Goal: Task Accomplishment & Management: Manage account settings

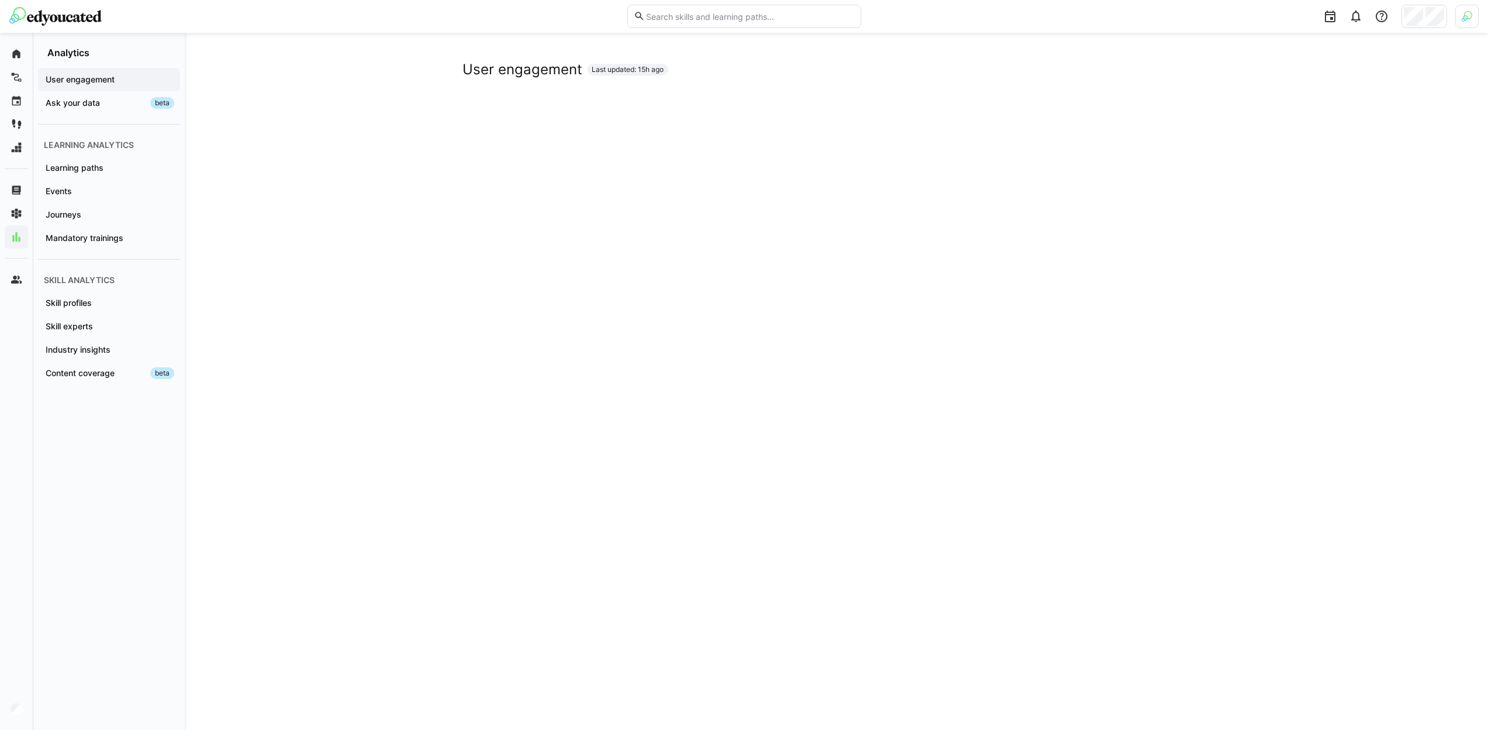
scroll to position [1863, 0]
click at [1425, 19] on div at bounding box center [1425, 16] width 46 height 23
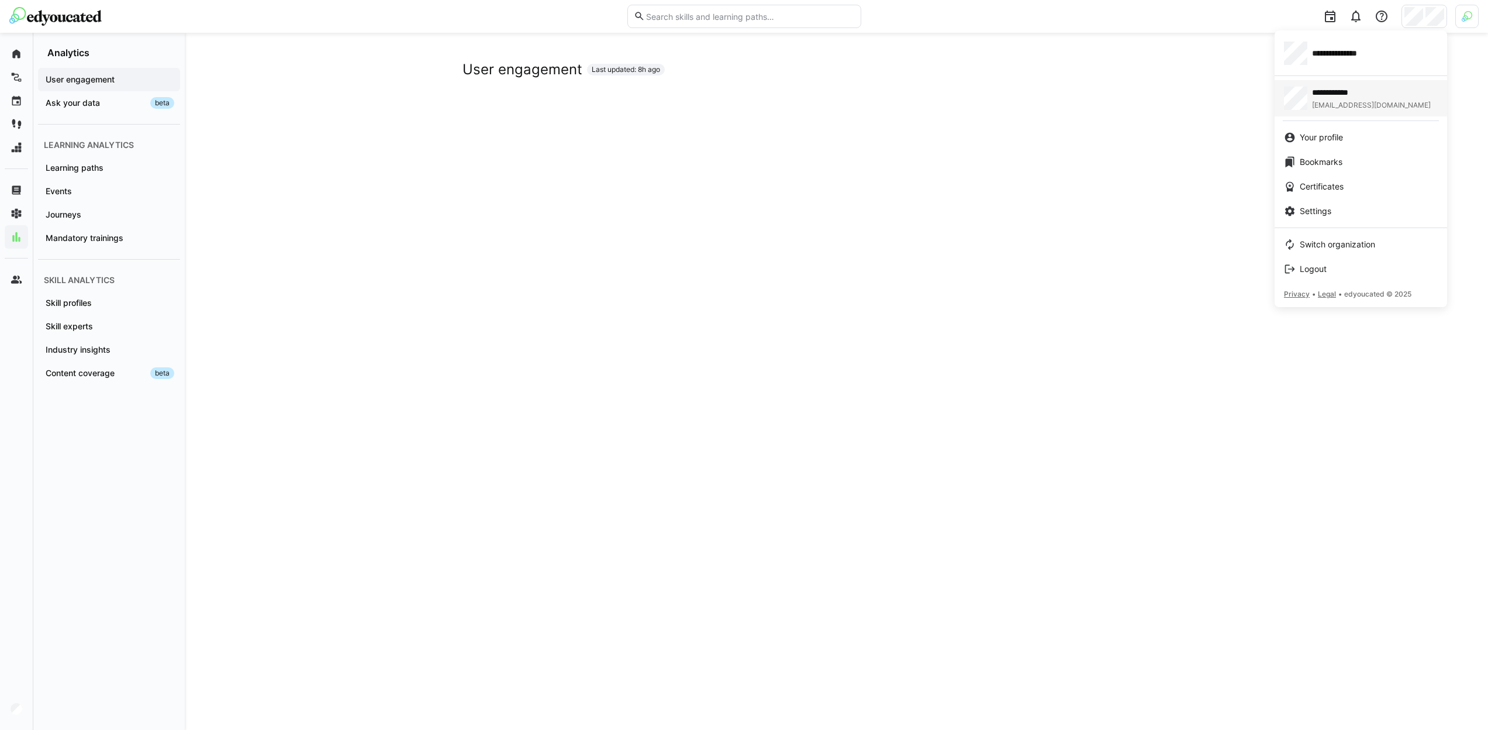
click at [1349, 80] on link "**********" at bounding box center [1361, 98] width 173 height 36
click at [1332, 56] on span "**********" at bounding box center [1345, 53] width 67 height 12
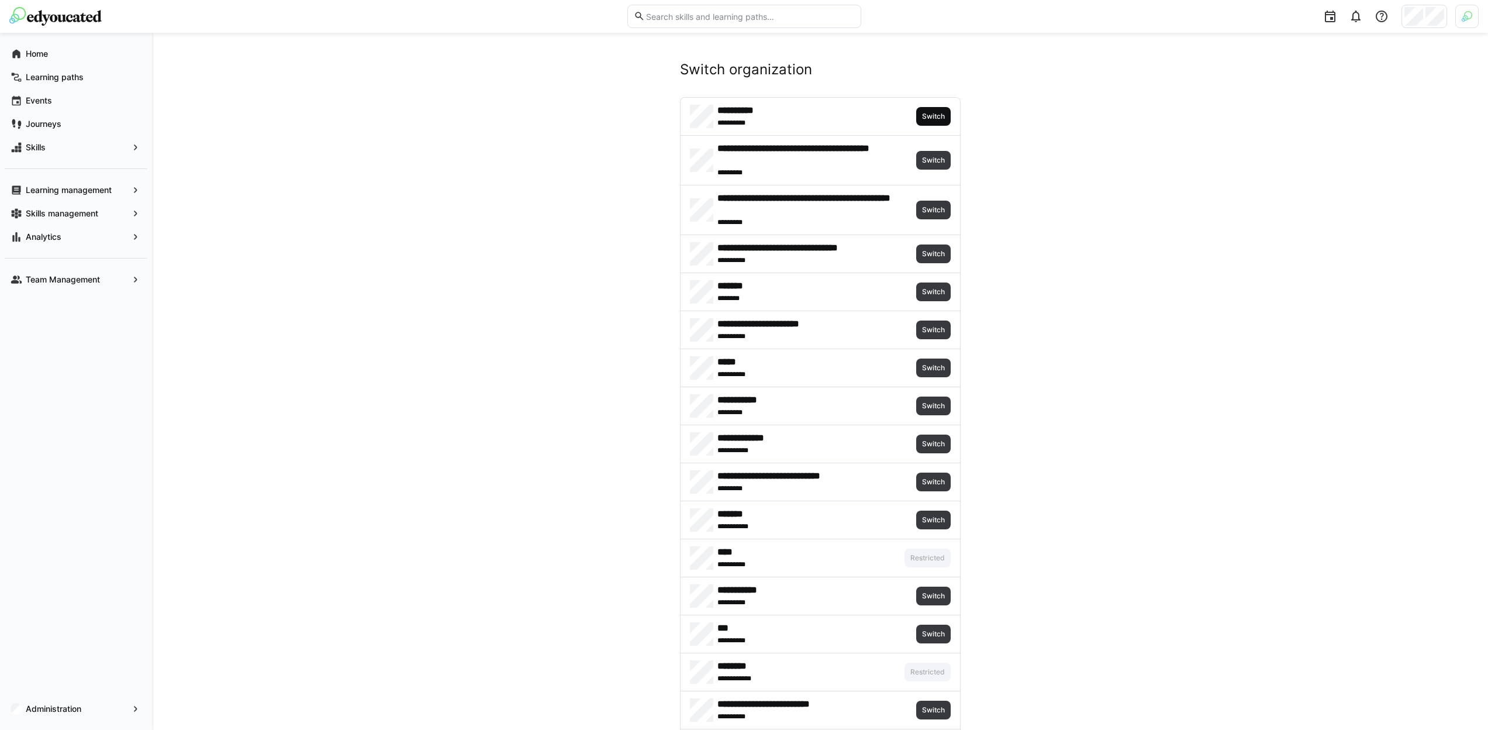
click at [942, 115] on span "Switch" at bounding box center [933, 116] width 25 height 9
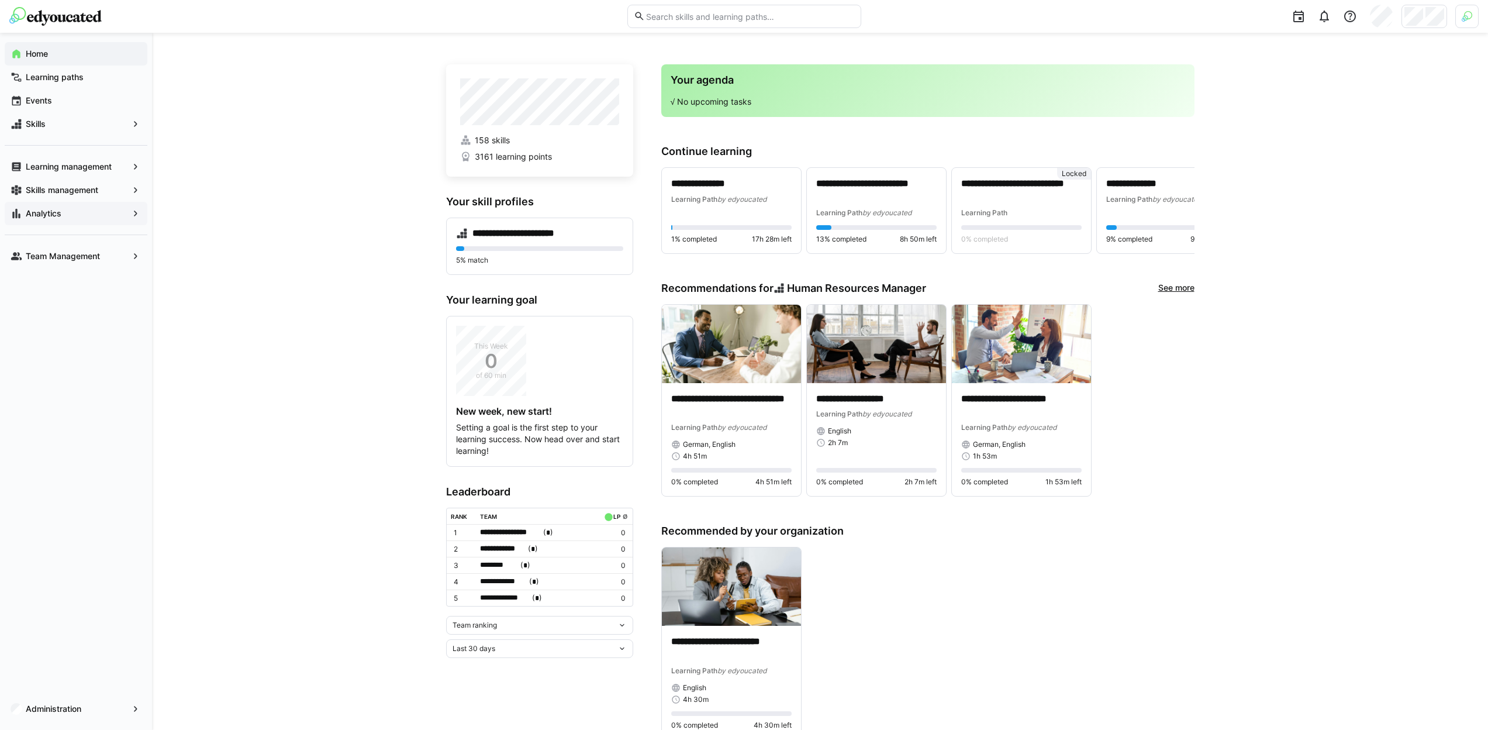
click at [289, 166] on div "**********" at bounding box center [820, 531] width 1336 height 996
click at [96, 213] on span "Analytics" at bounding box center [76, 214] width 104 height 12
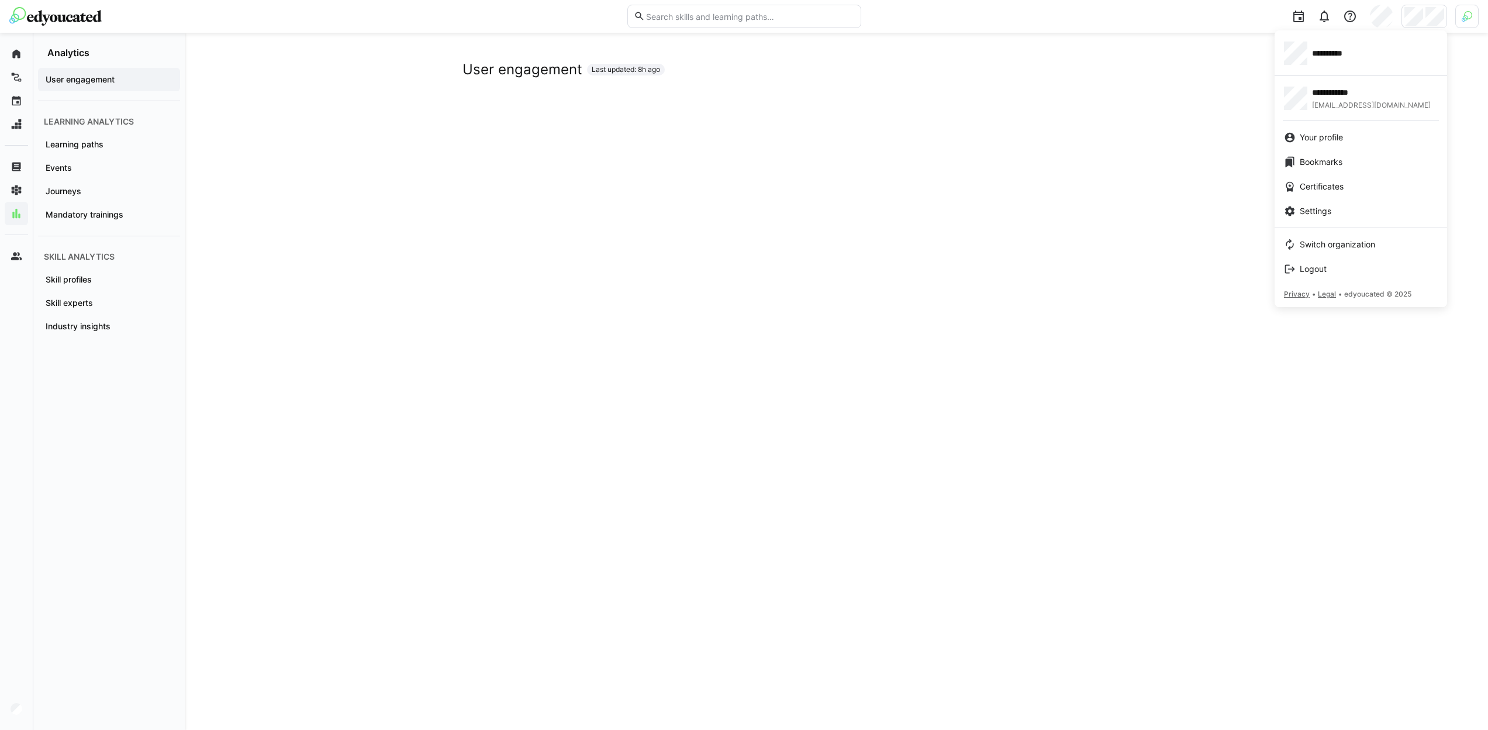
click at [1223, 74] on div at bounding box center [744, 365] width 1488 height 730
click at [774, 72] on div "User engagement Last updated: 8h ago" at bounding box center [837, 70] width 749 height 18
click at [109, 306] on span "Skill experts" at bounding box center [109, 303] width 130 height 12
click at [1462, 17] on div at bounding box center [744, 365] width 1488 height 730
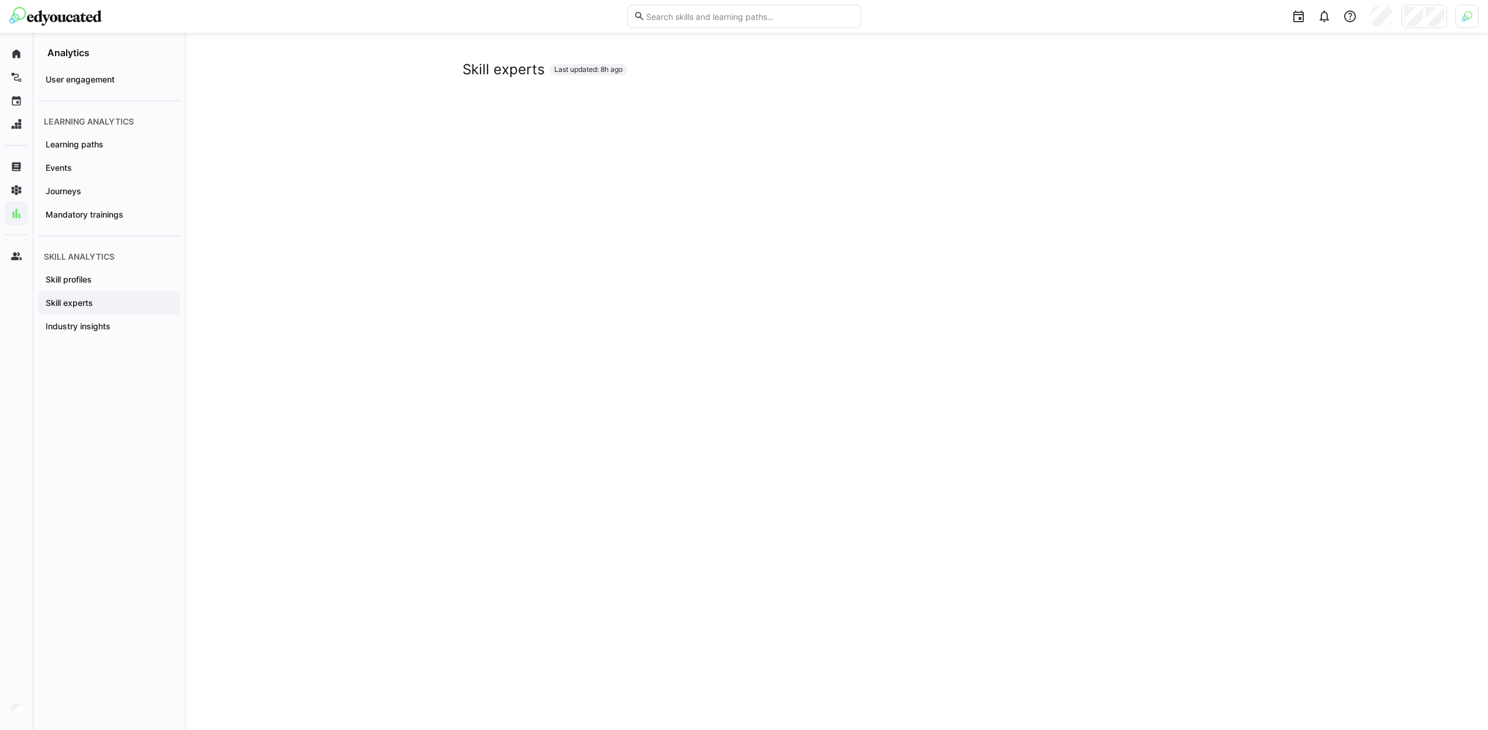
click at [1463, 21] on img at bounding box center [1467, 16] width 11 height 11
click at [1334, 133] on span "Activate" at bounding box center [1335, 137] width 30 height 9
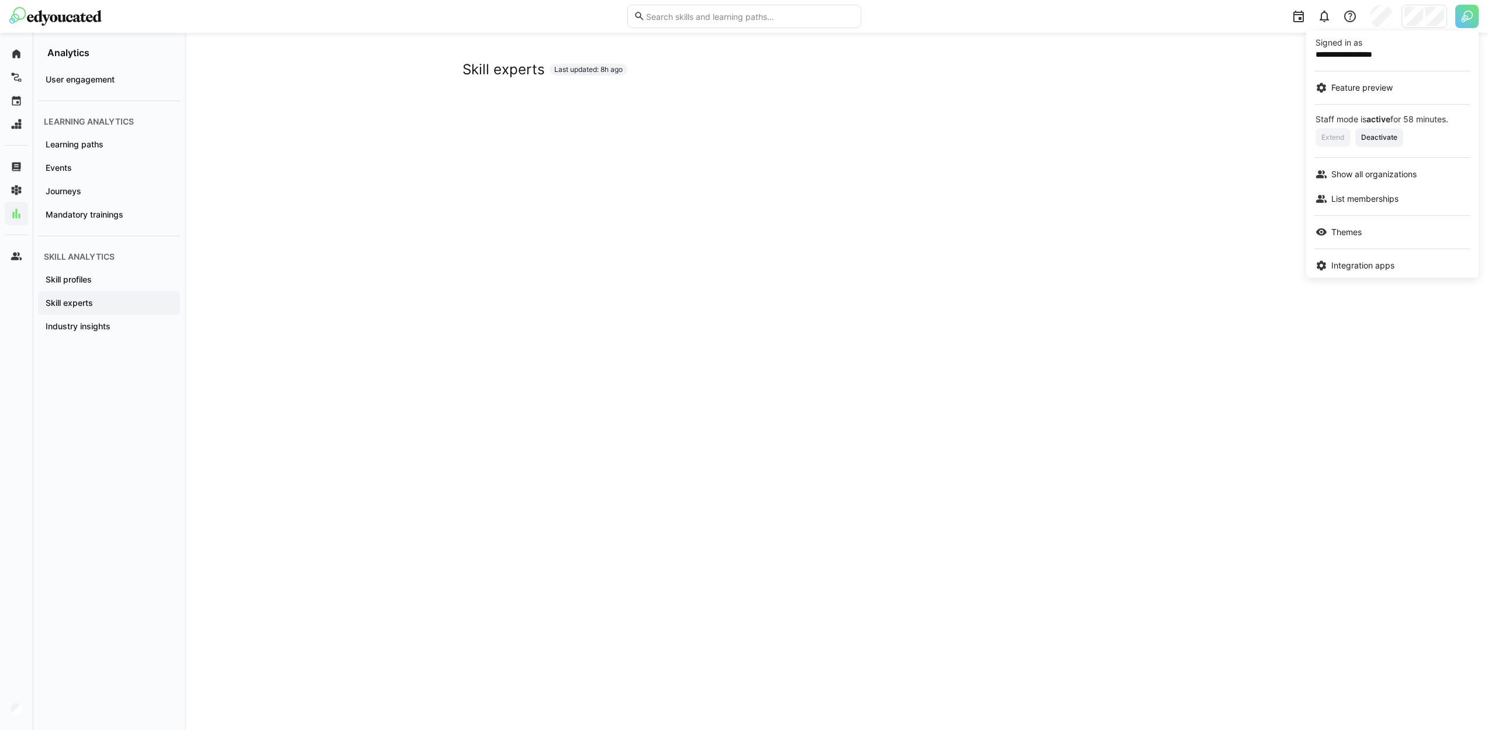
click at [1436, 1] on div at bounding box center [744, 365] width 1488 height 730
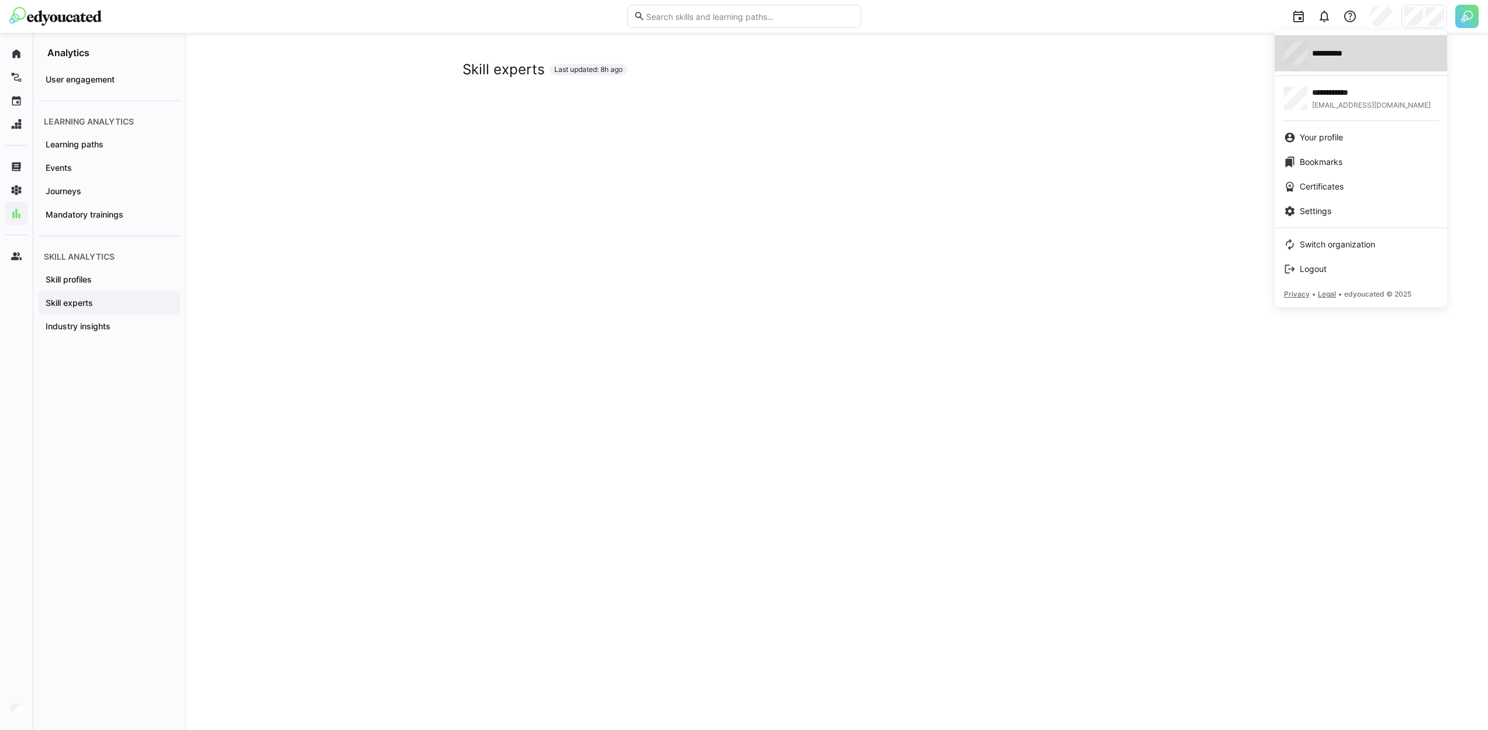
click at [1353, 58] on span "**********" at bounding box center [1335, 53] width 46 height 12
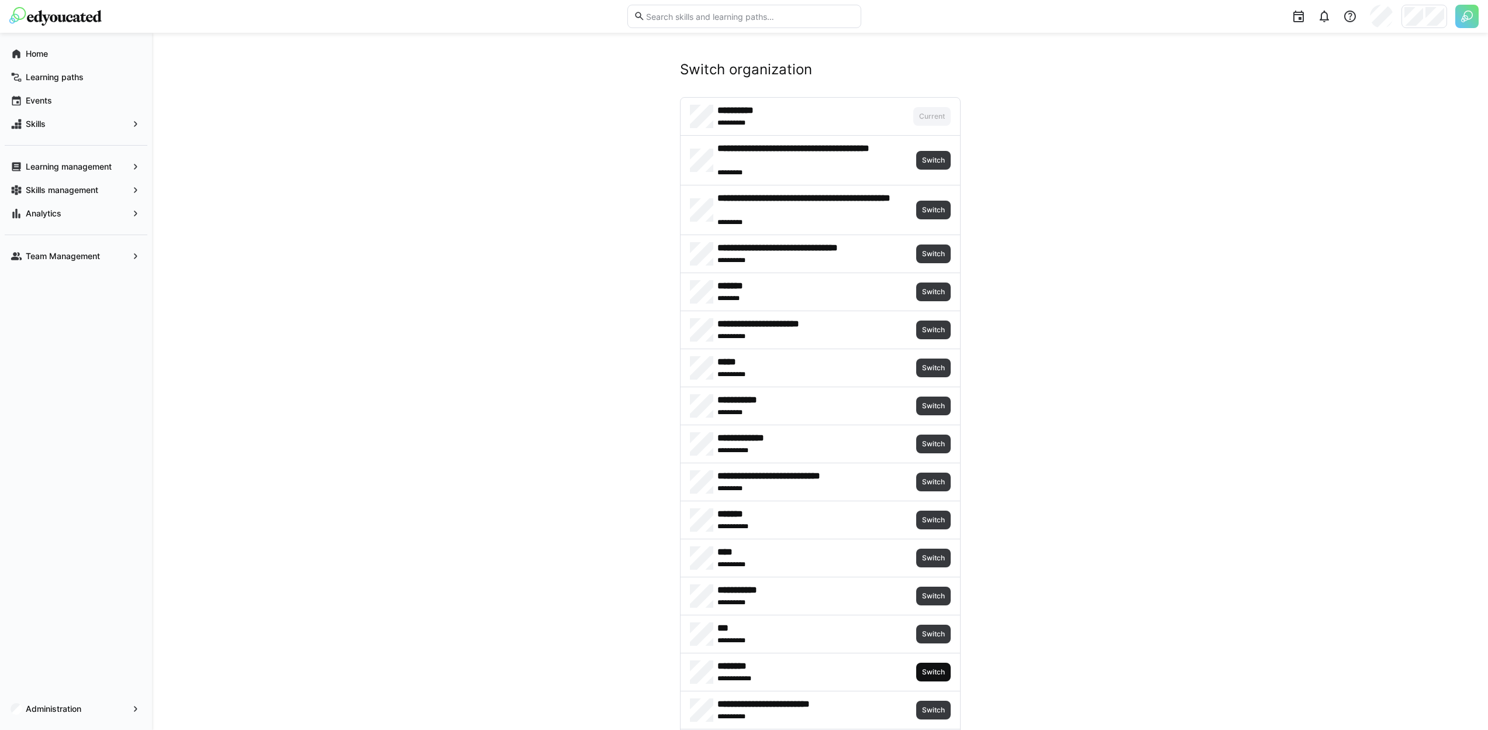
click at [936, 675] on span "Switch" at bounding box center [933, 671] width 25 height 9
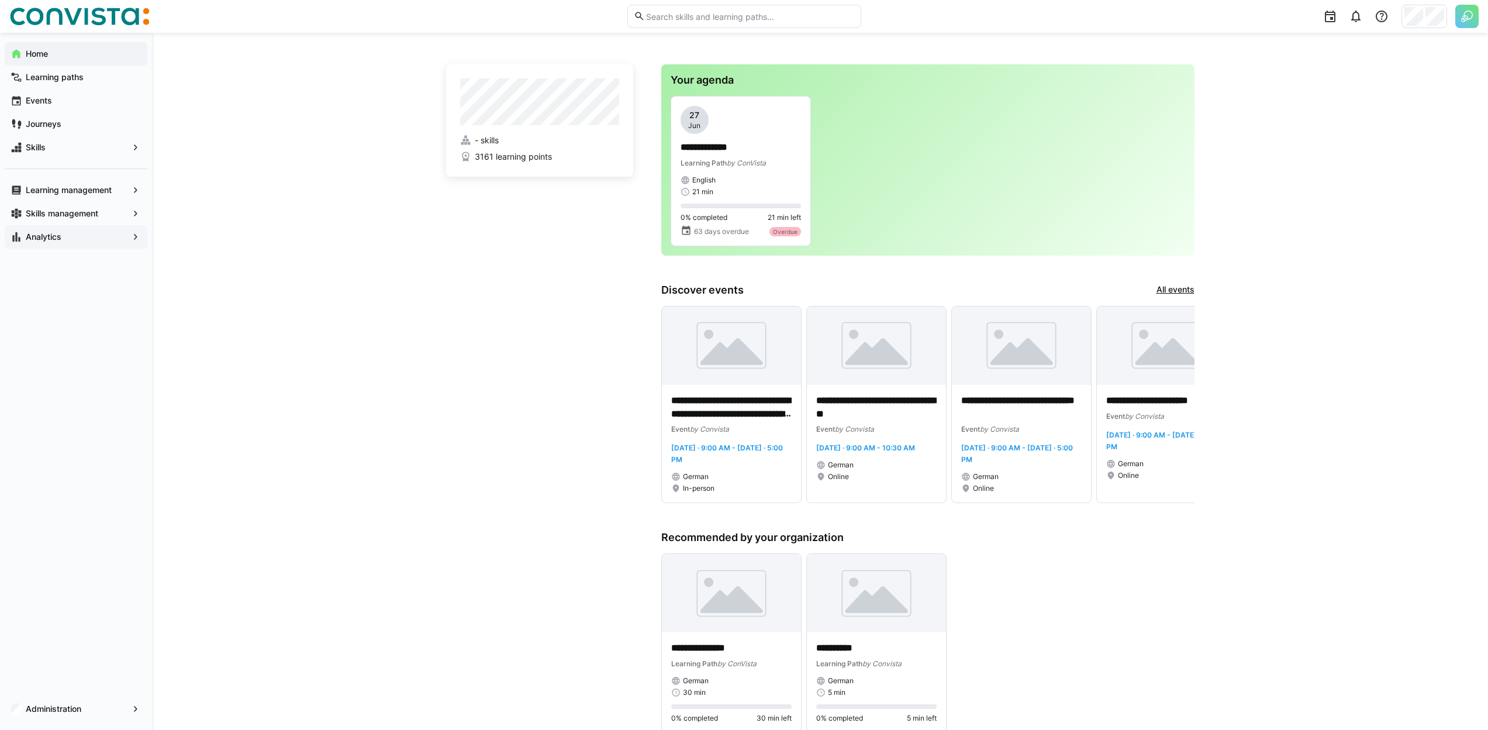
click at [64, 235] on span "Analytics" at bounding box center [76, 237] width 104 height 12
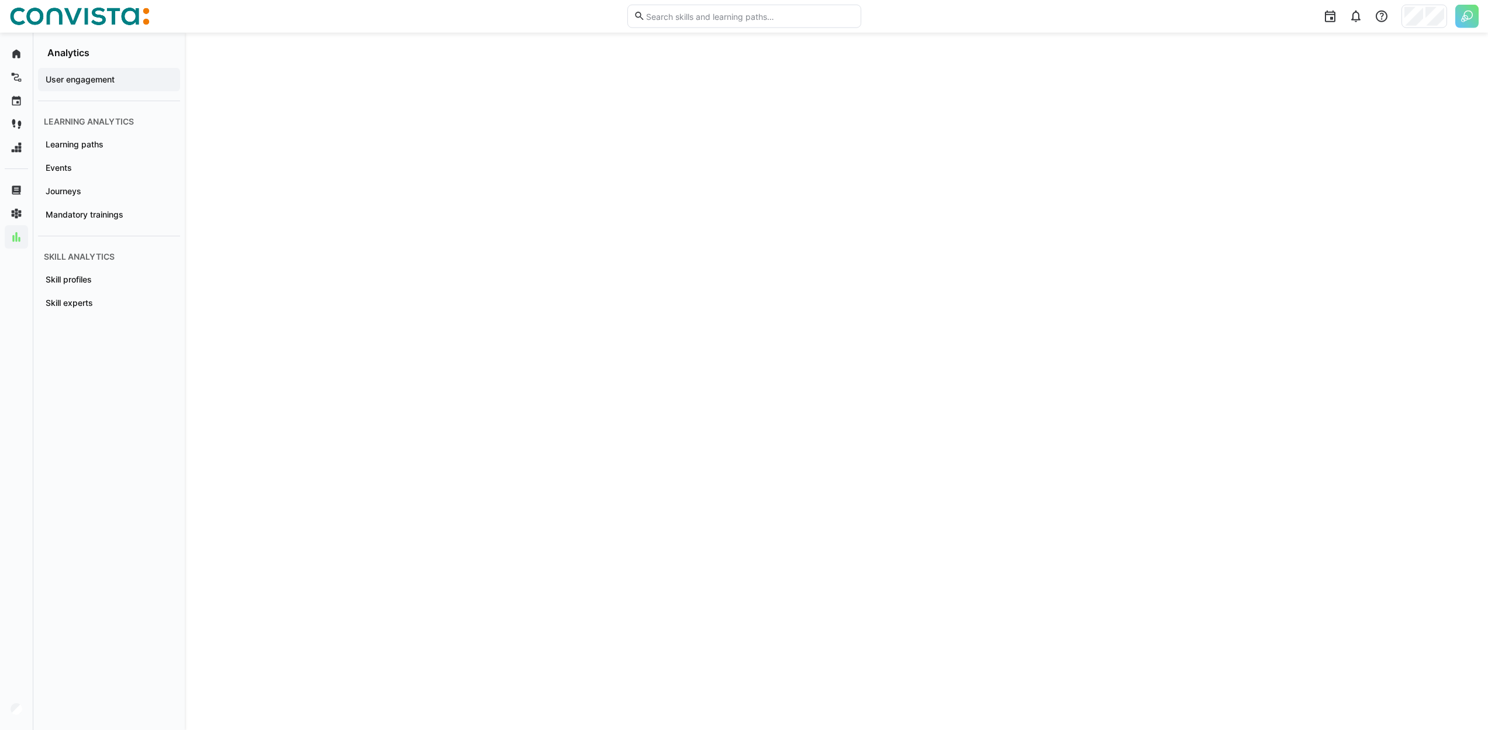
scroll to position [1863, 0]
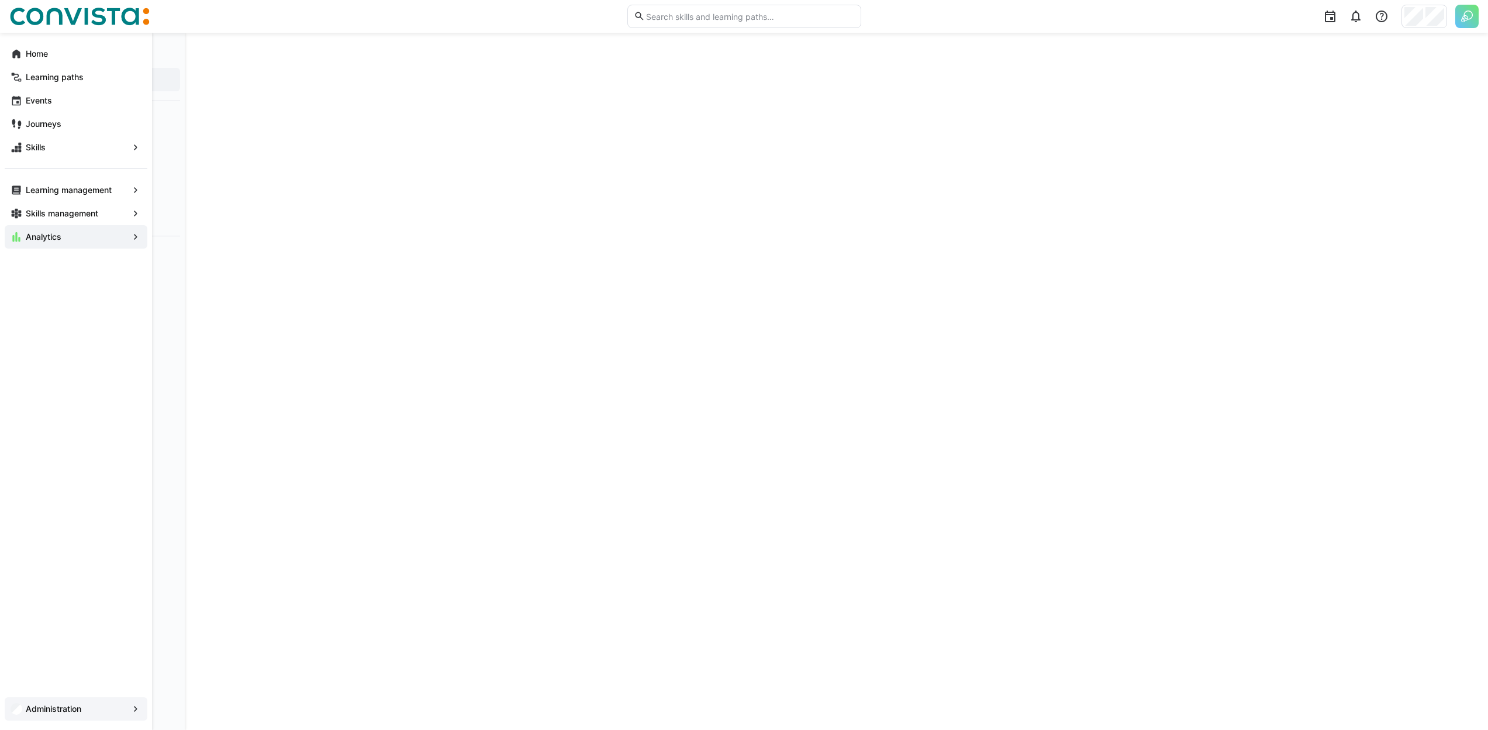
click at [109, 707] on span "Administration" at bounding box center [76, 709] width 104 height 12
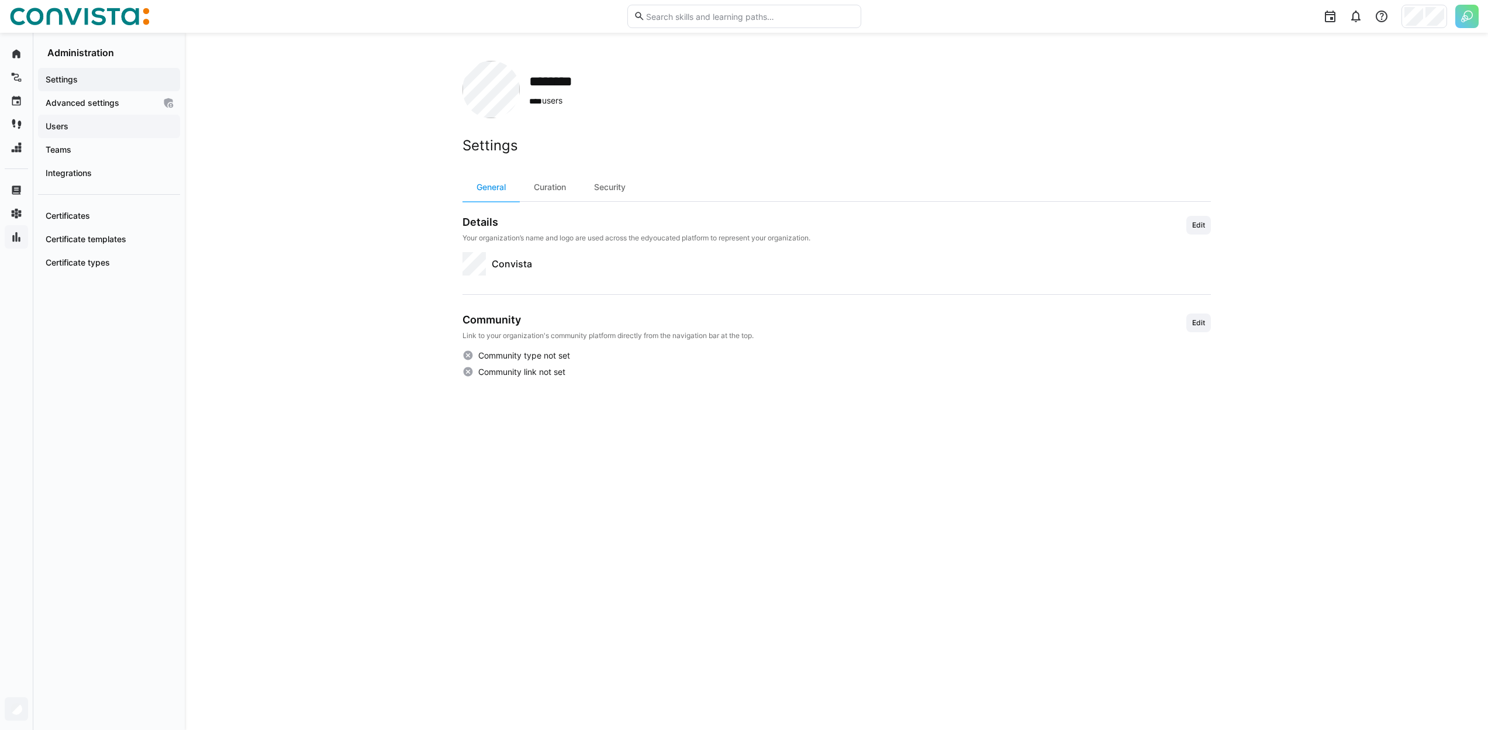
click at [84, 122] on span "Users" at bounding box center [109, 126] width 130 height 12
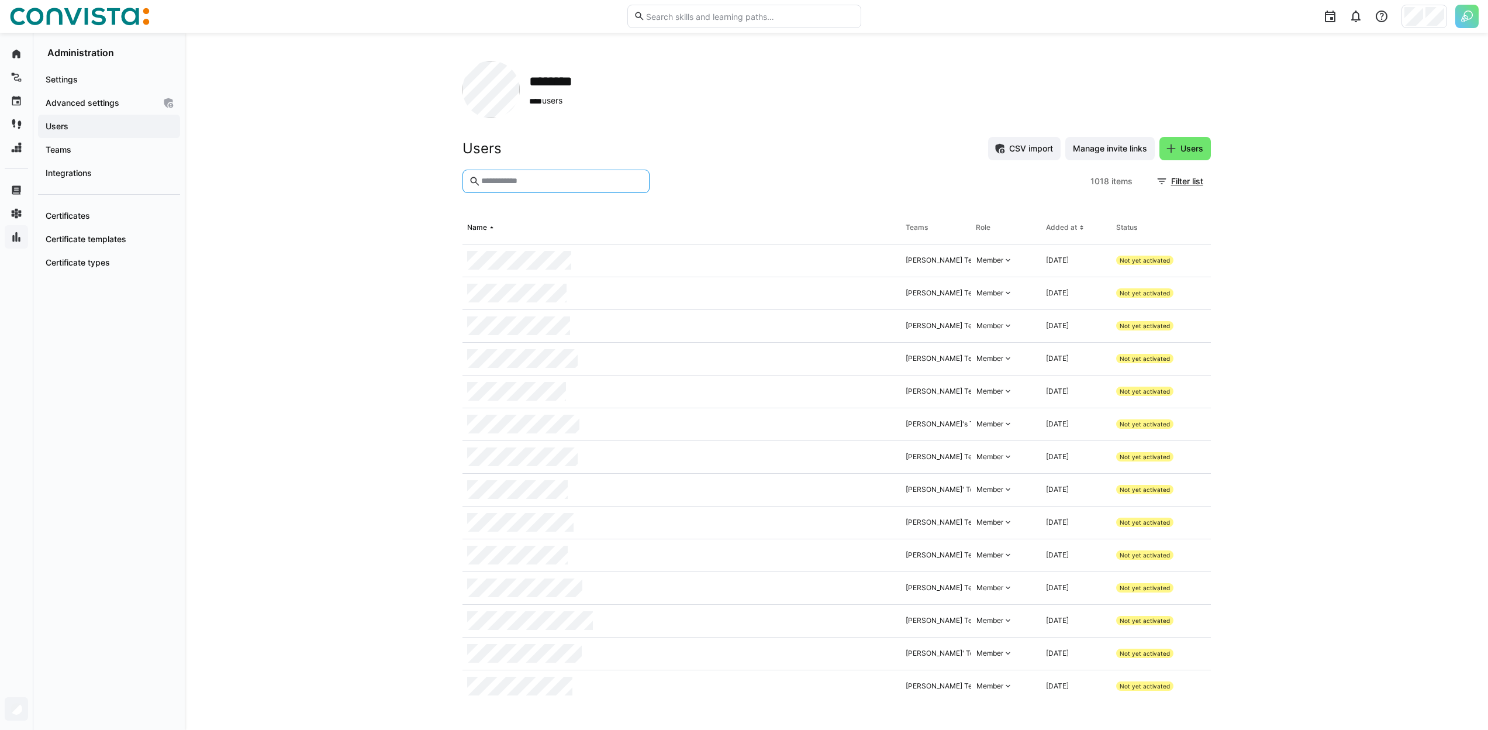
click at [536, 182] on input "text" at bounding box center [561, 181] width 163 height 11
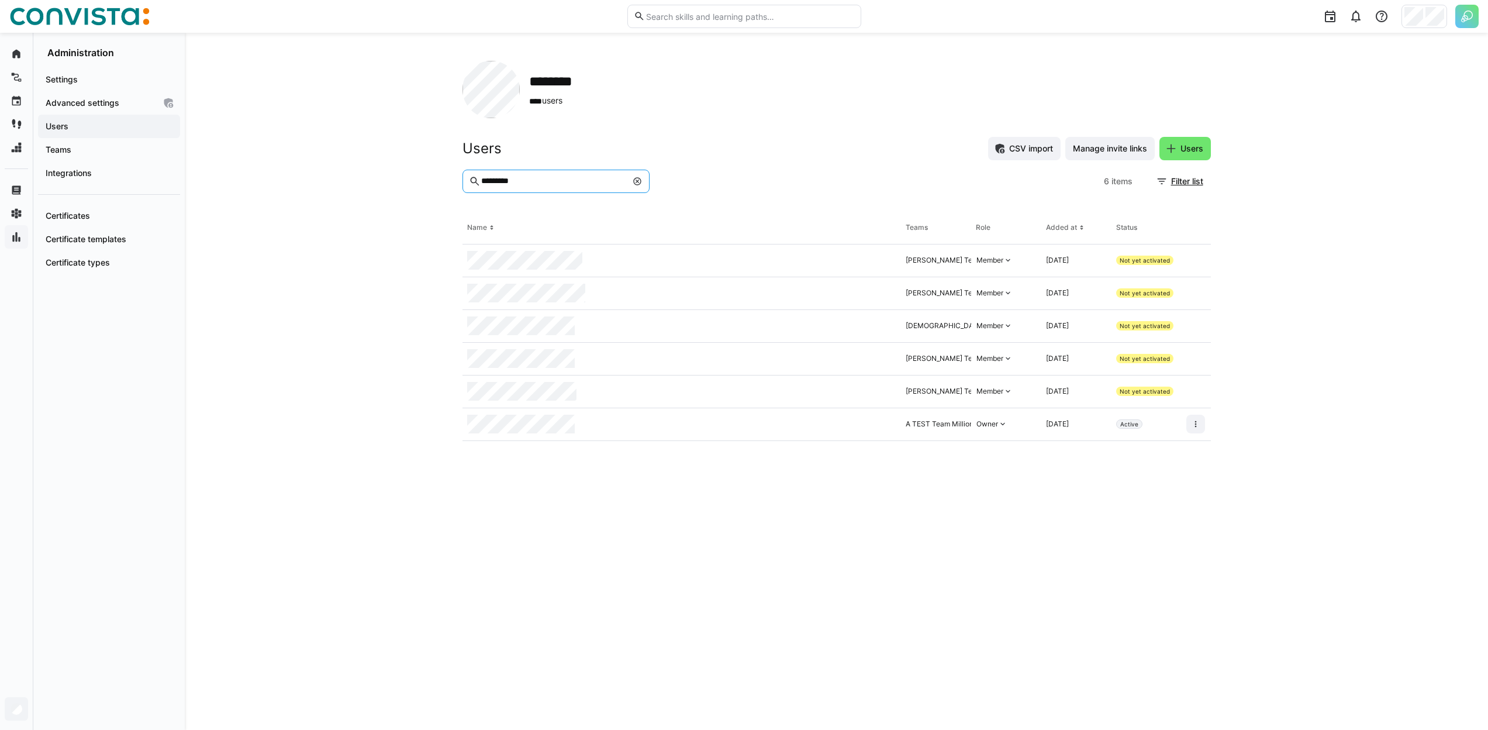
type input "*********"
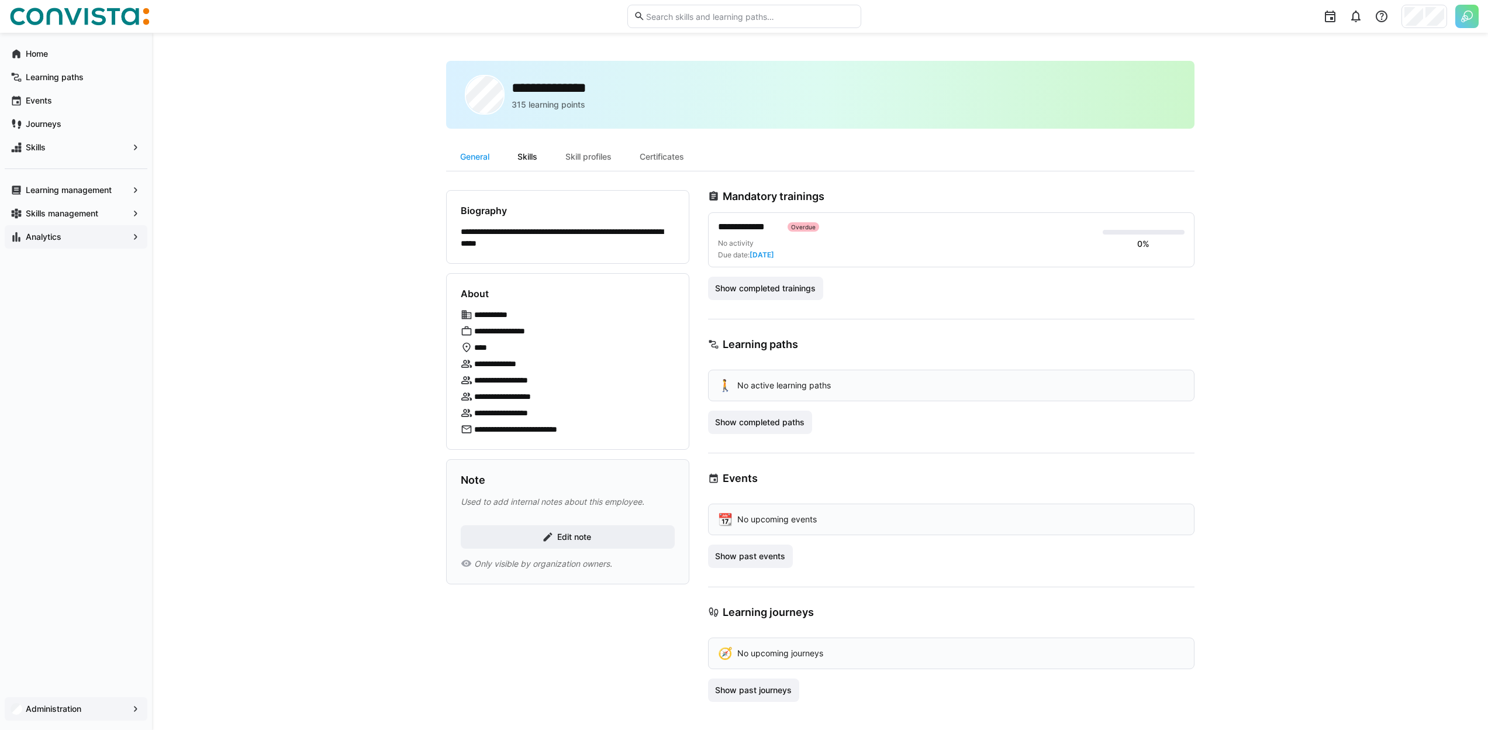
click at [529, 161] on div "Skills" at bounding box center [528, 157] width 48 height 28
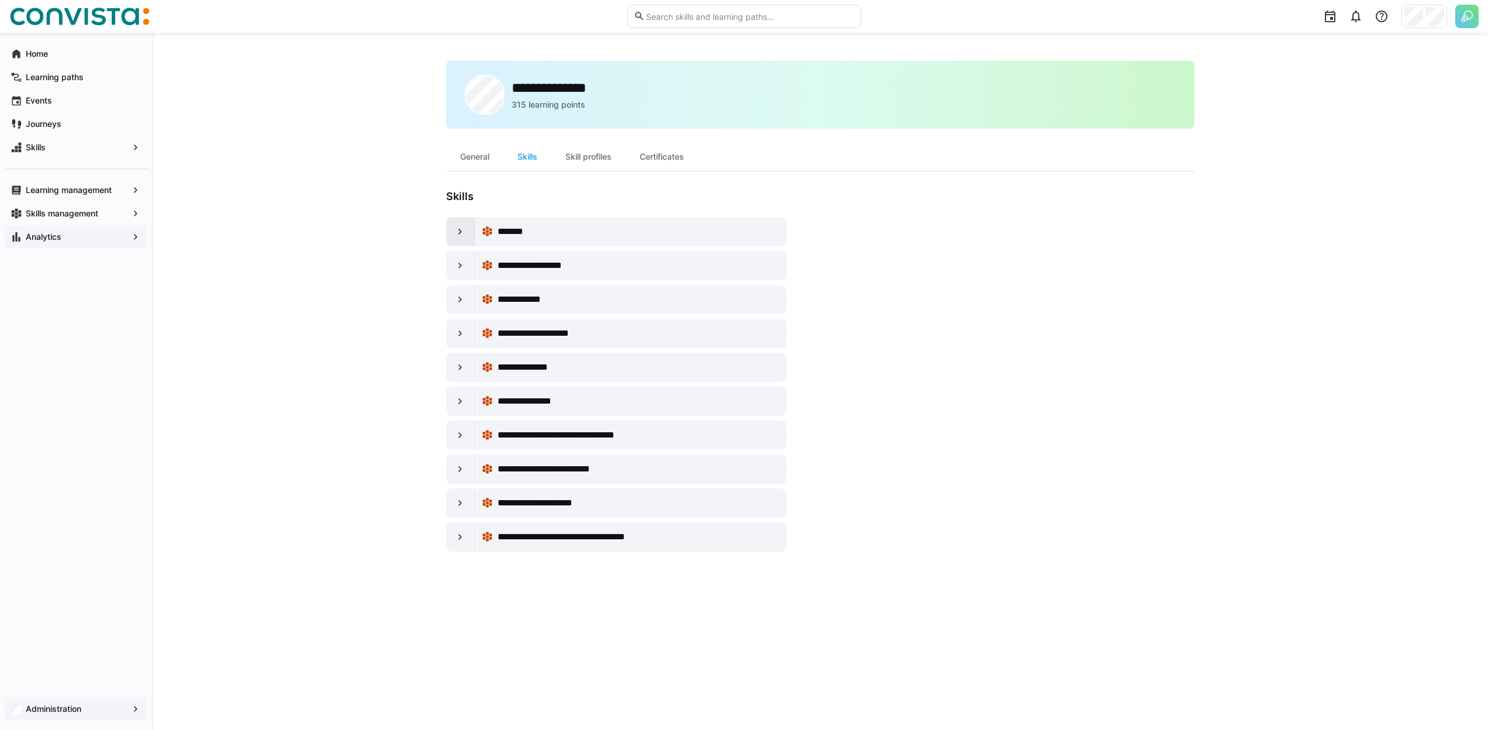
click at [461, 240] on div at bounding box center [461, 232] width 28 height 28
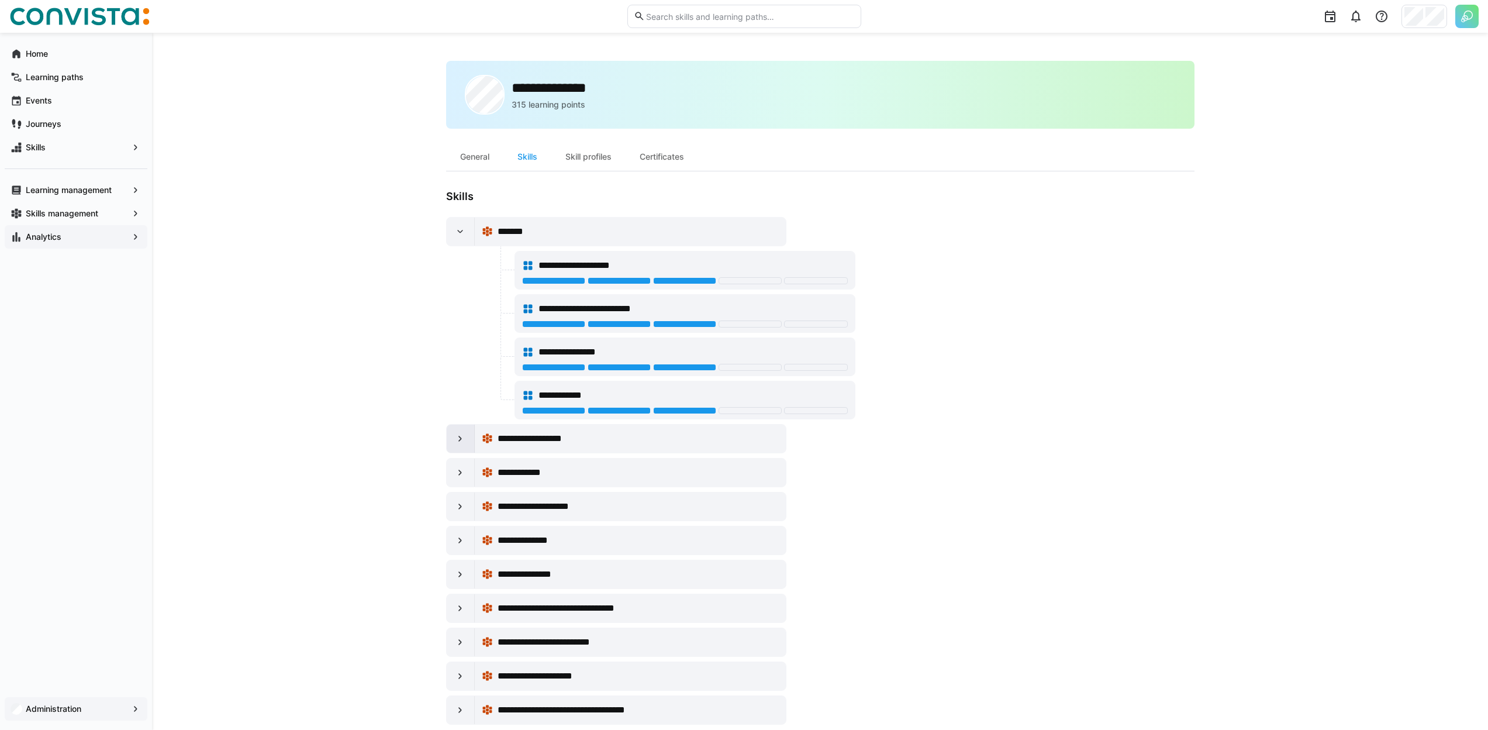
click at [447, 444] on div at bounding box center [461, 439] width 28 height 28
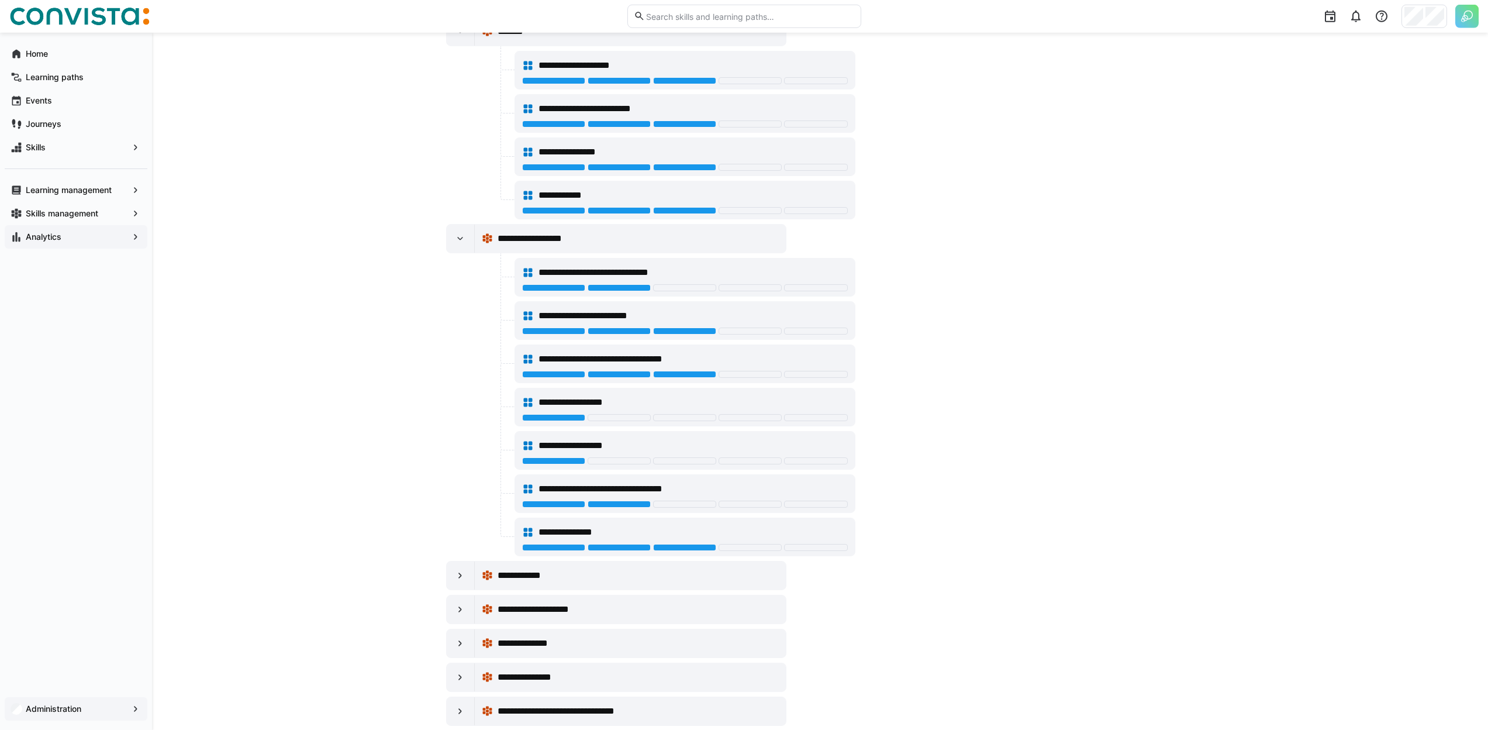
scroll to position [225, 0]
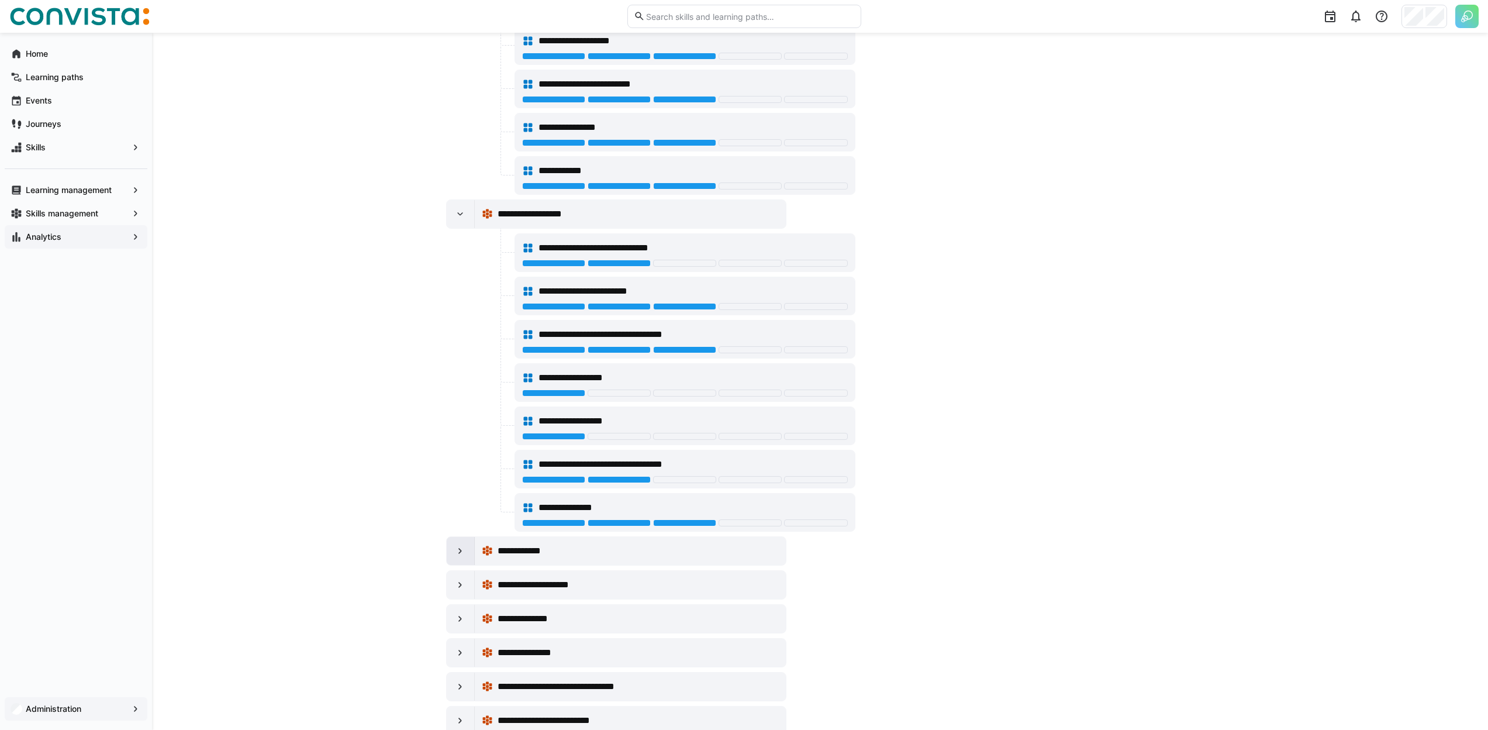
click at [456, 543] on div at bounding box center [461, 551] width 28 height 28
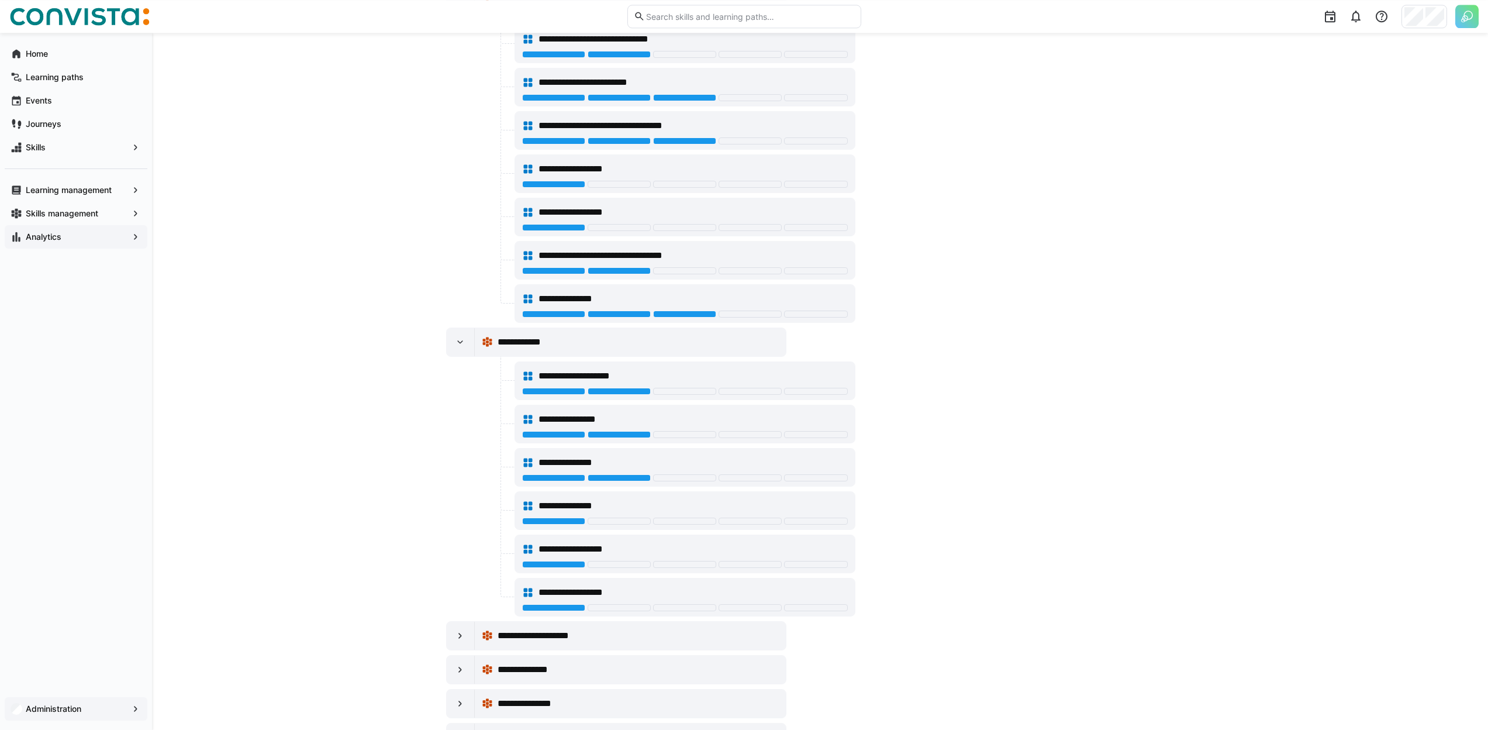
scroll to position [487, 0]
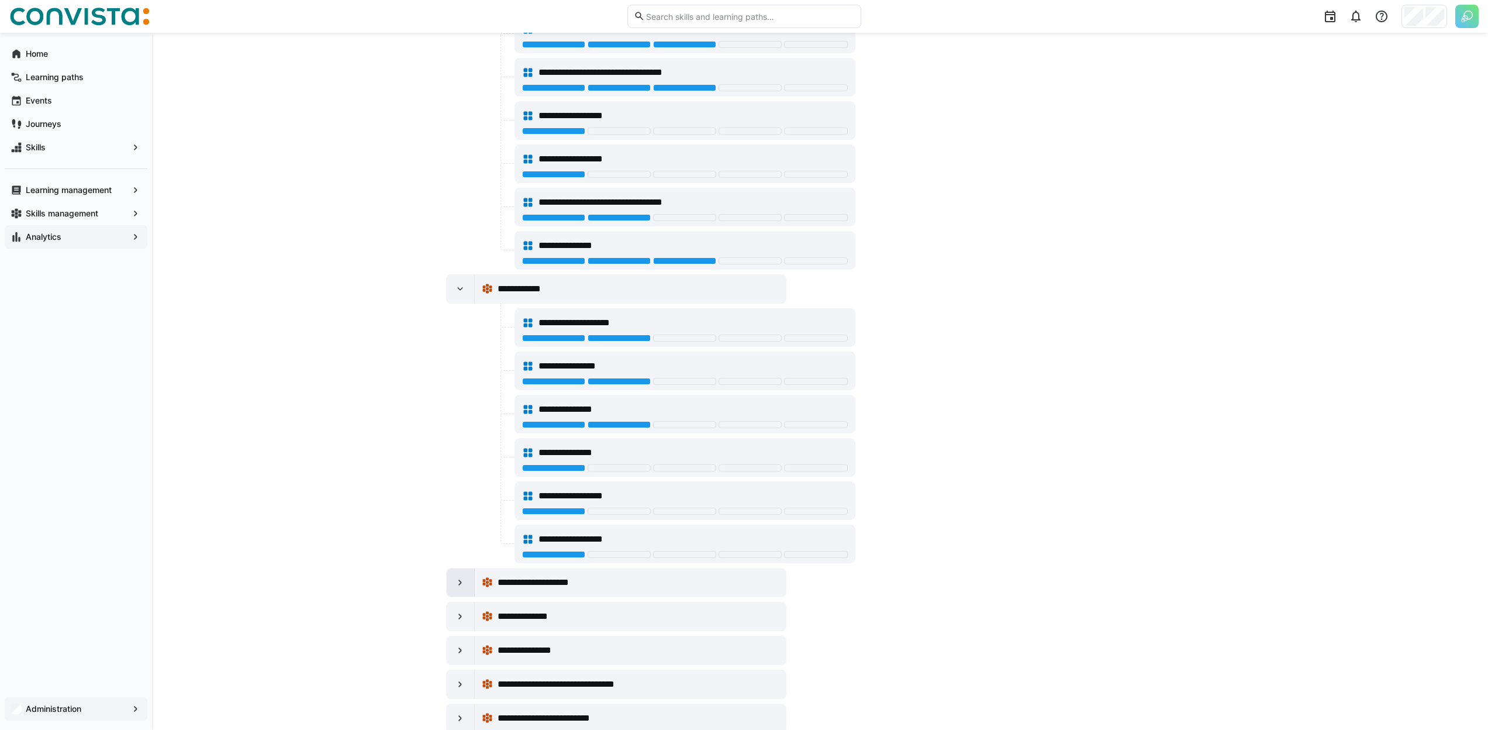
click at [460, 580] on eds-icon at bounding box center [460, 583] width 12 height 12
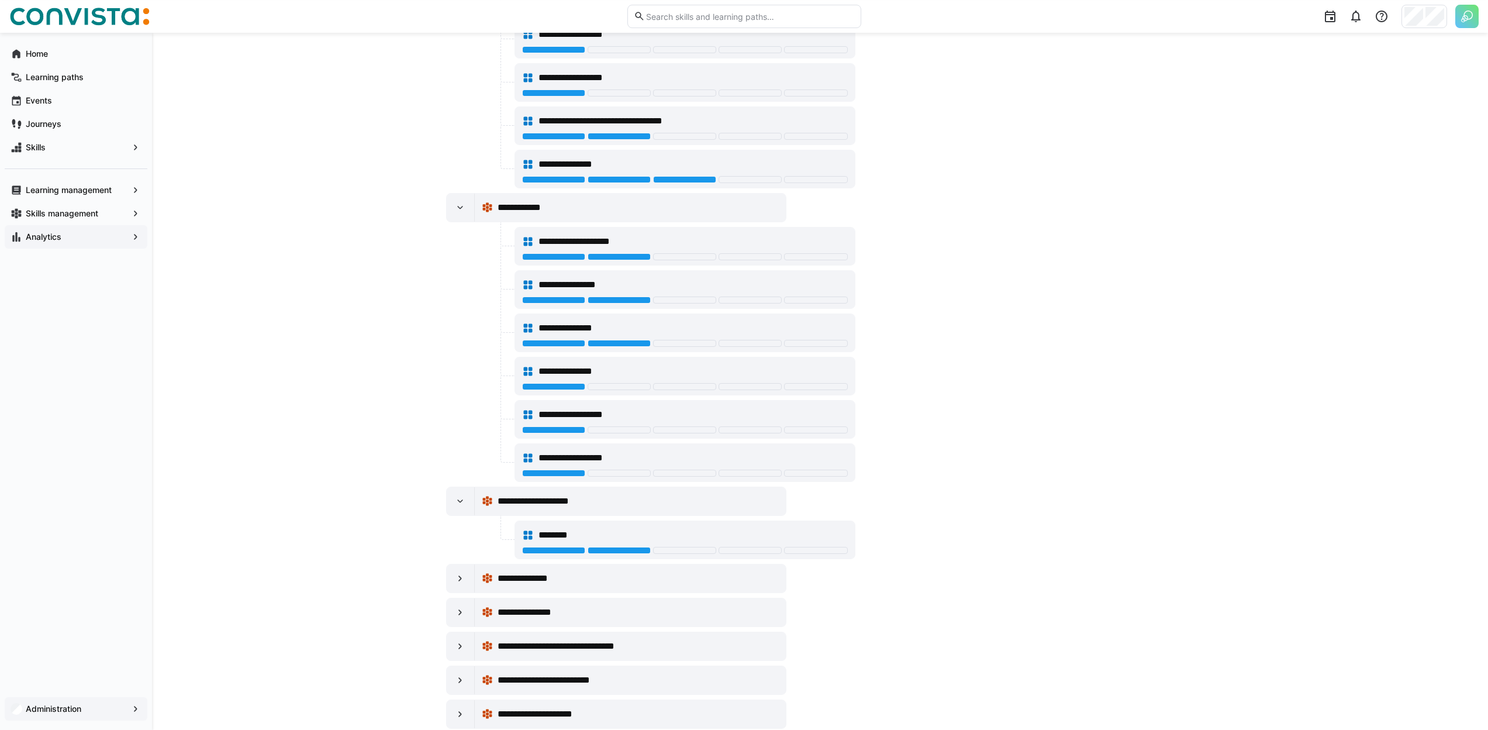
scroll to position [618, 0]
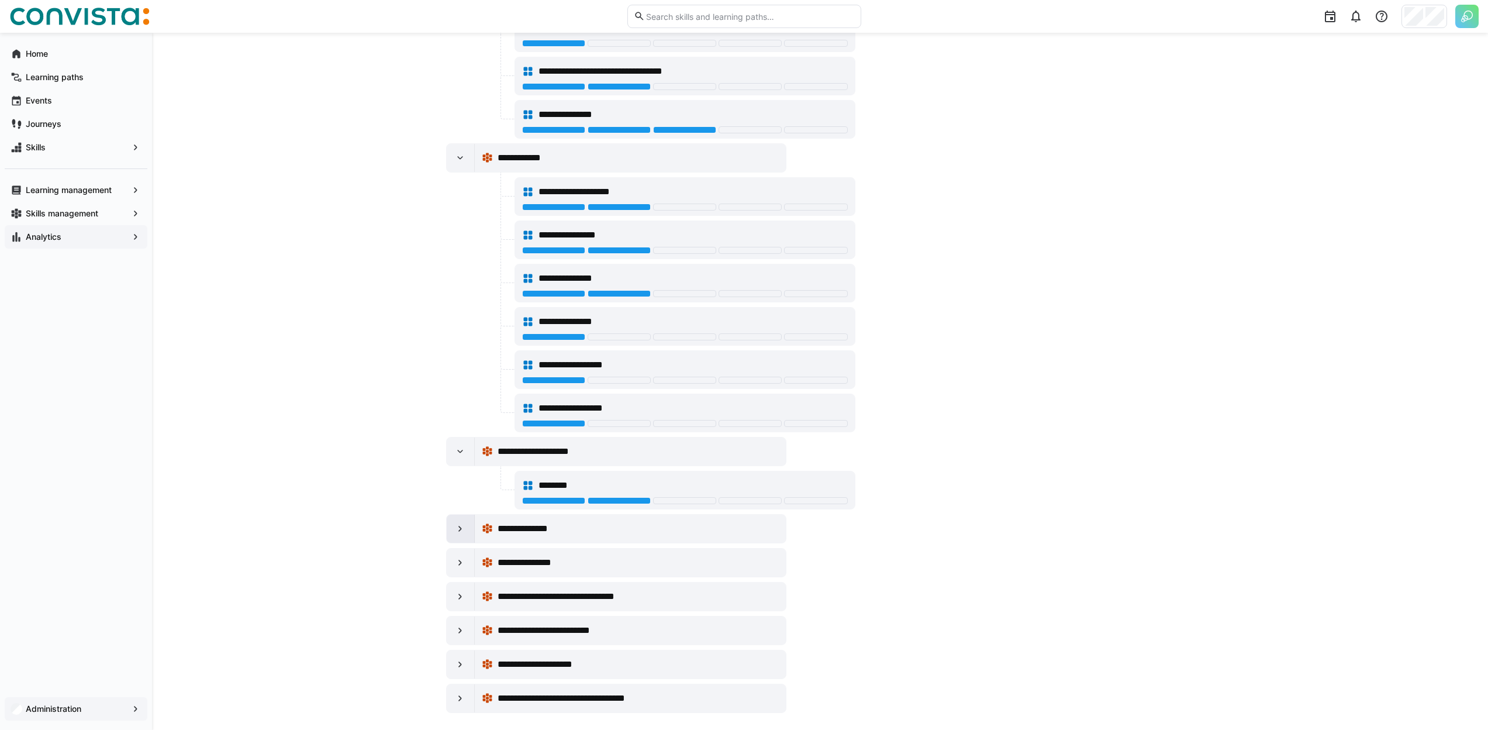
click at [450, 530] on div at bounding box center [461, 529] width 28 height 28
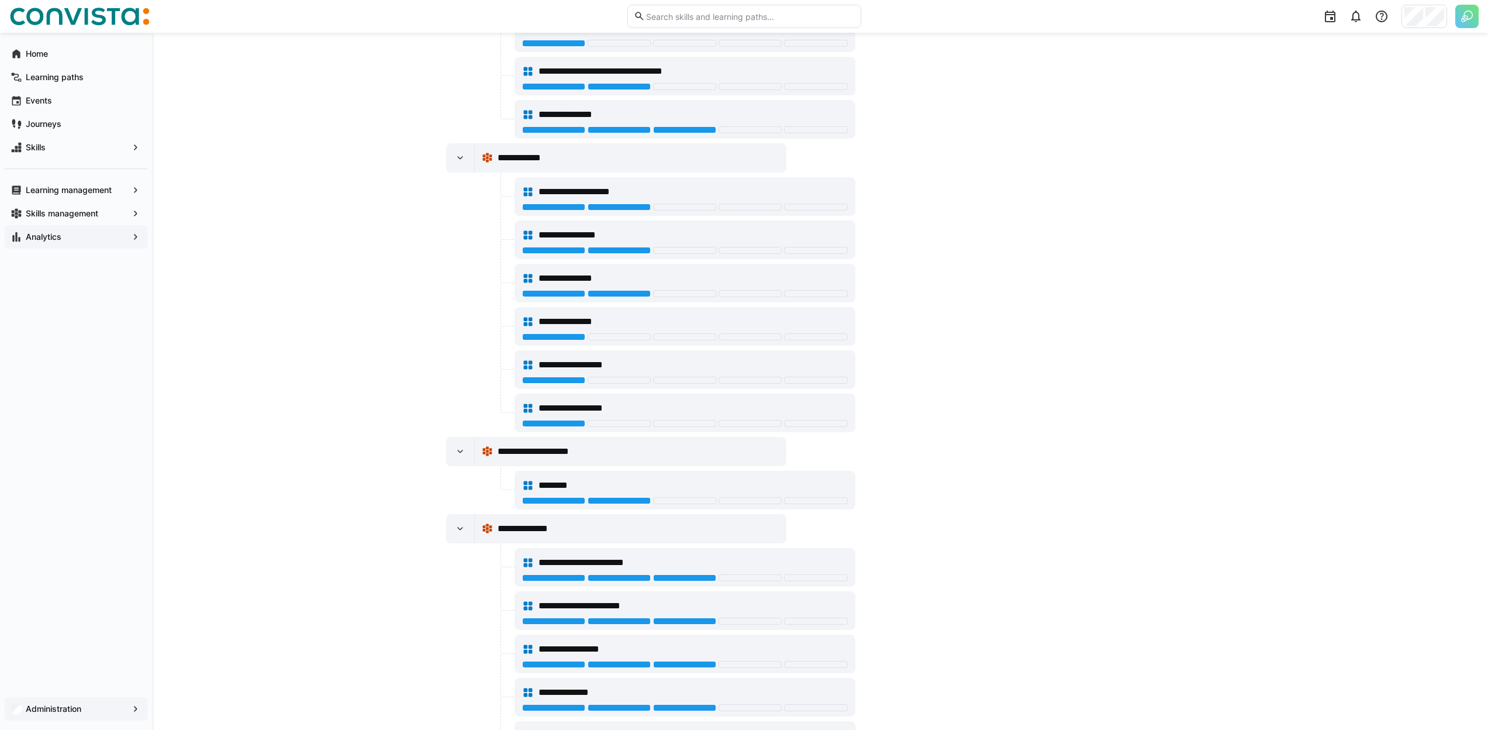
scroll to position [861, 0]
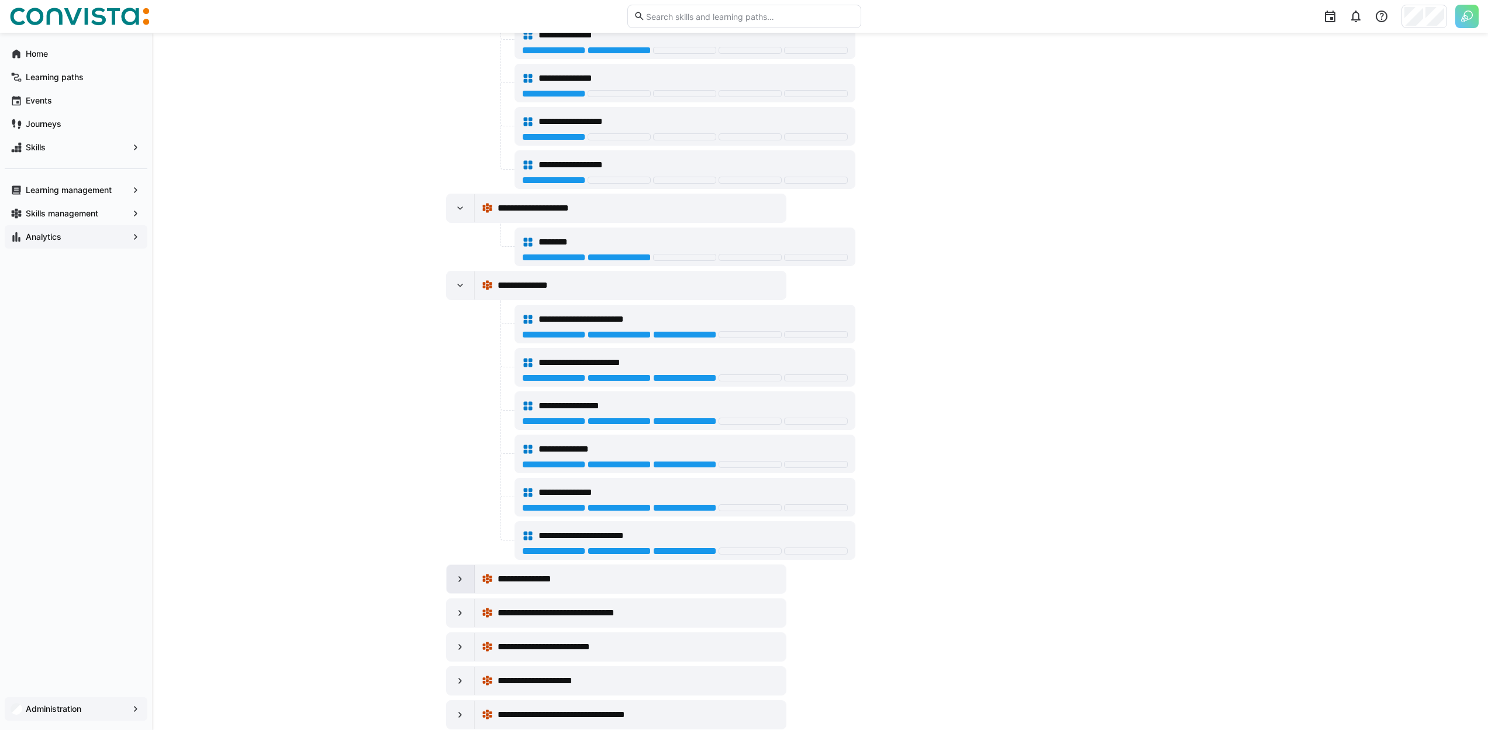
click at [465, 580] on eds-icon at bounding box center [460, 579] width 12 height 12
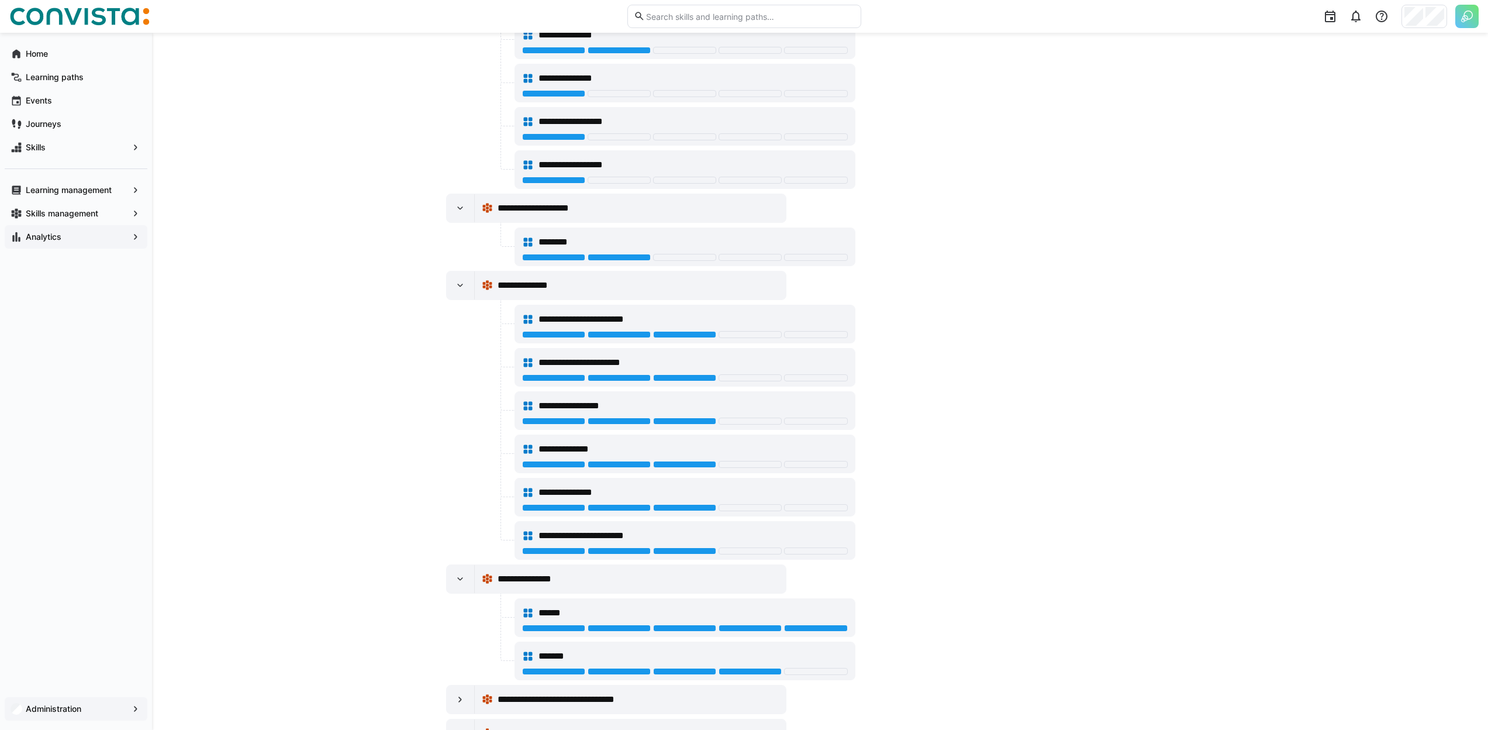
scroll to position [975, 0]
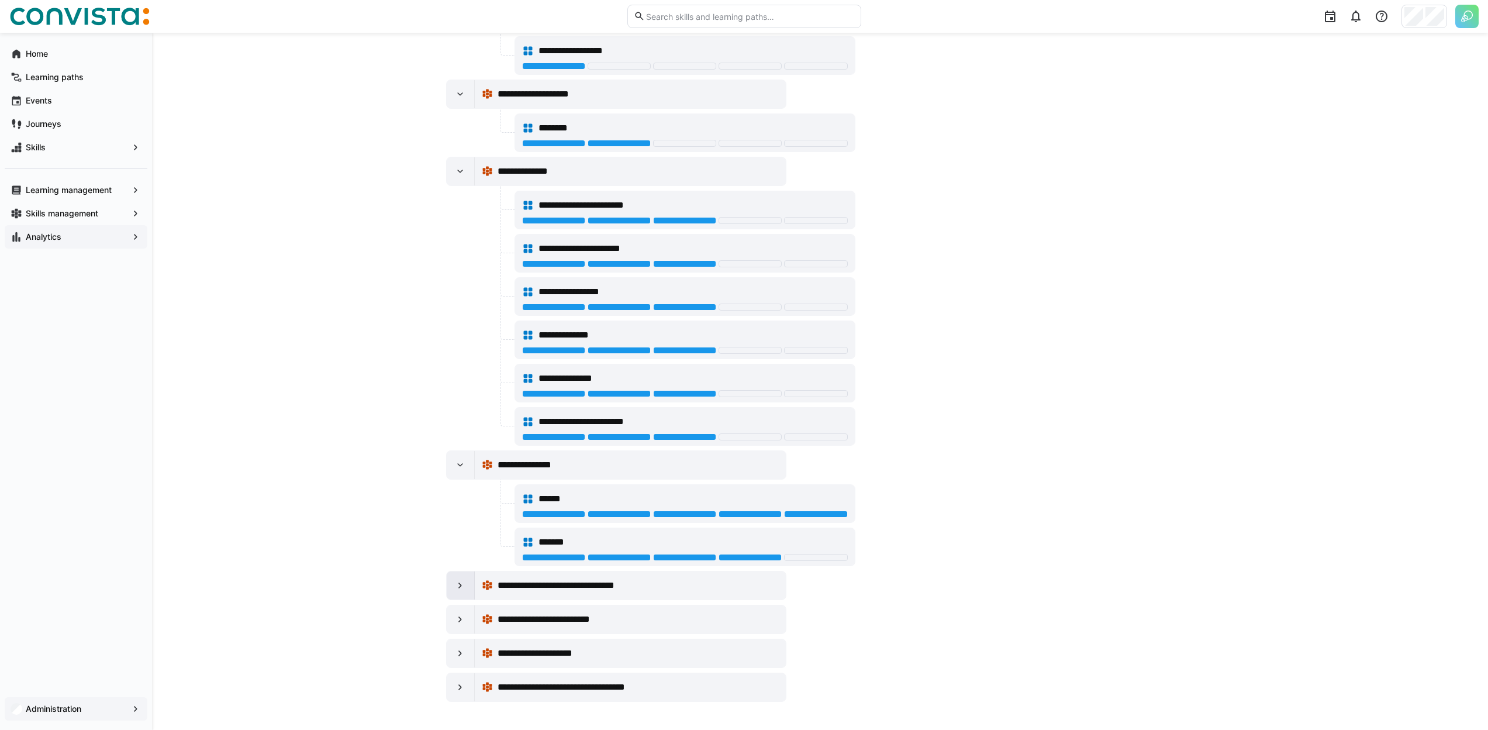
click at [451, 584] on div at bounding box center [461, 585] width 28 height 28
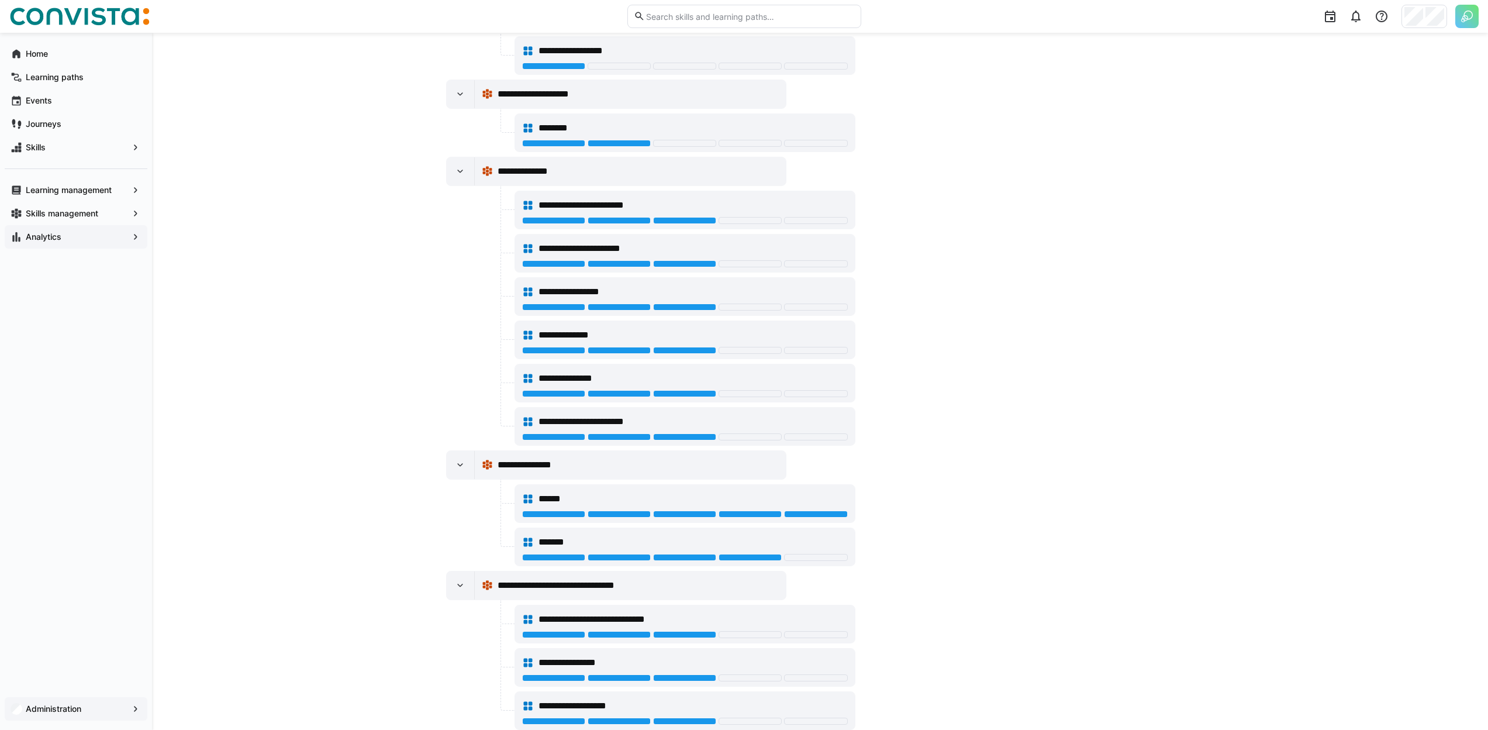
scroll to position [1105, 0]
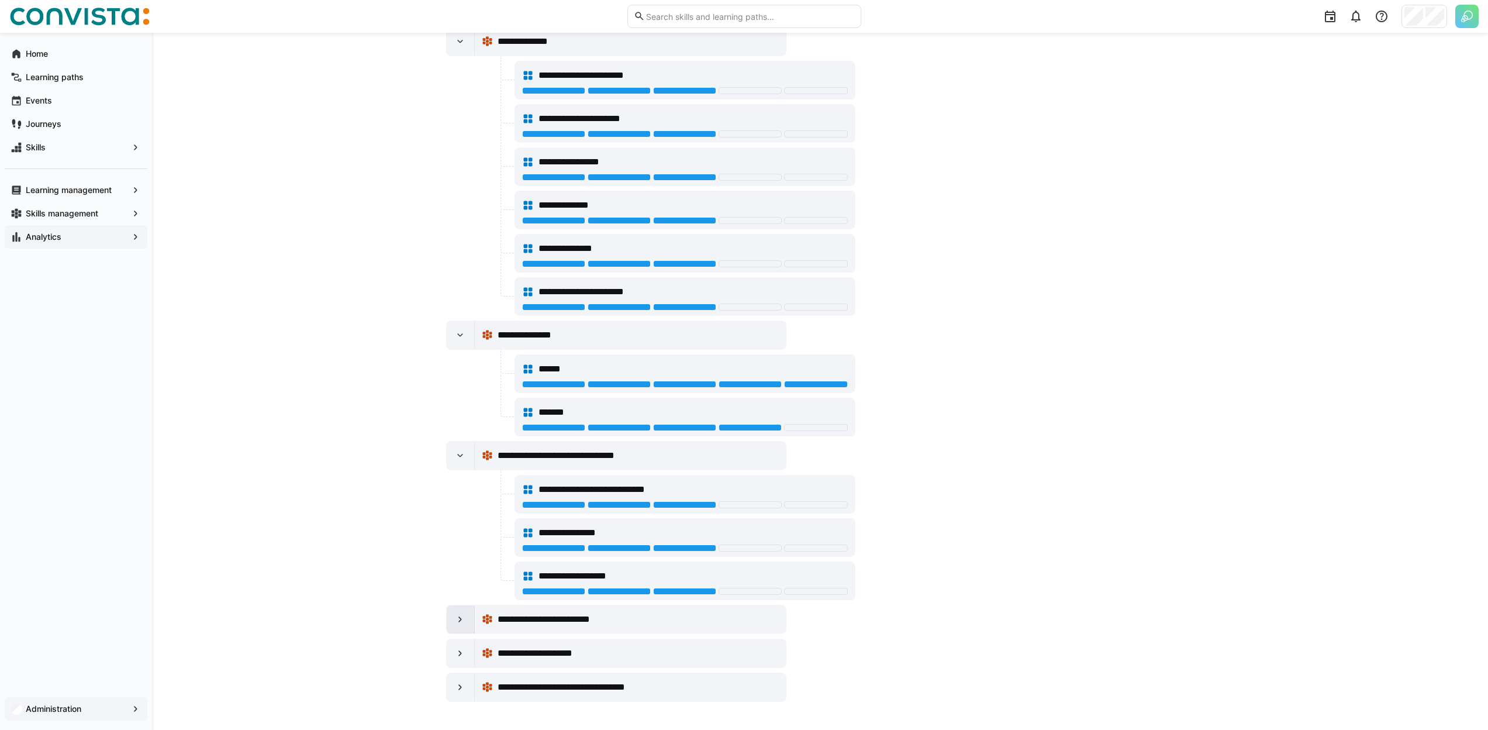
click at [451, 613] on div at bounding box center [461, 619] width 28 height 28
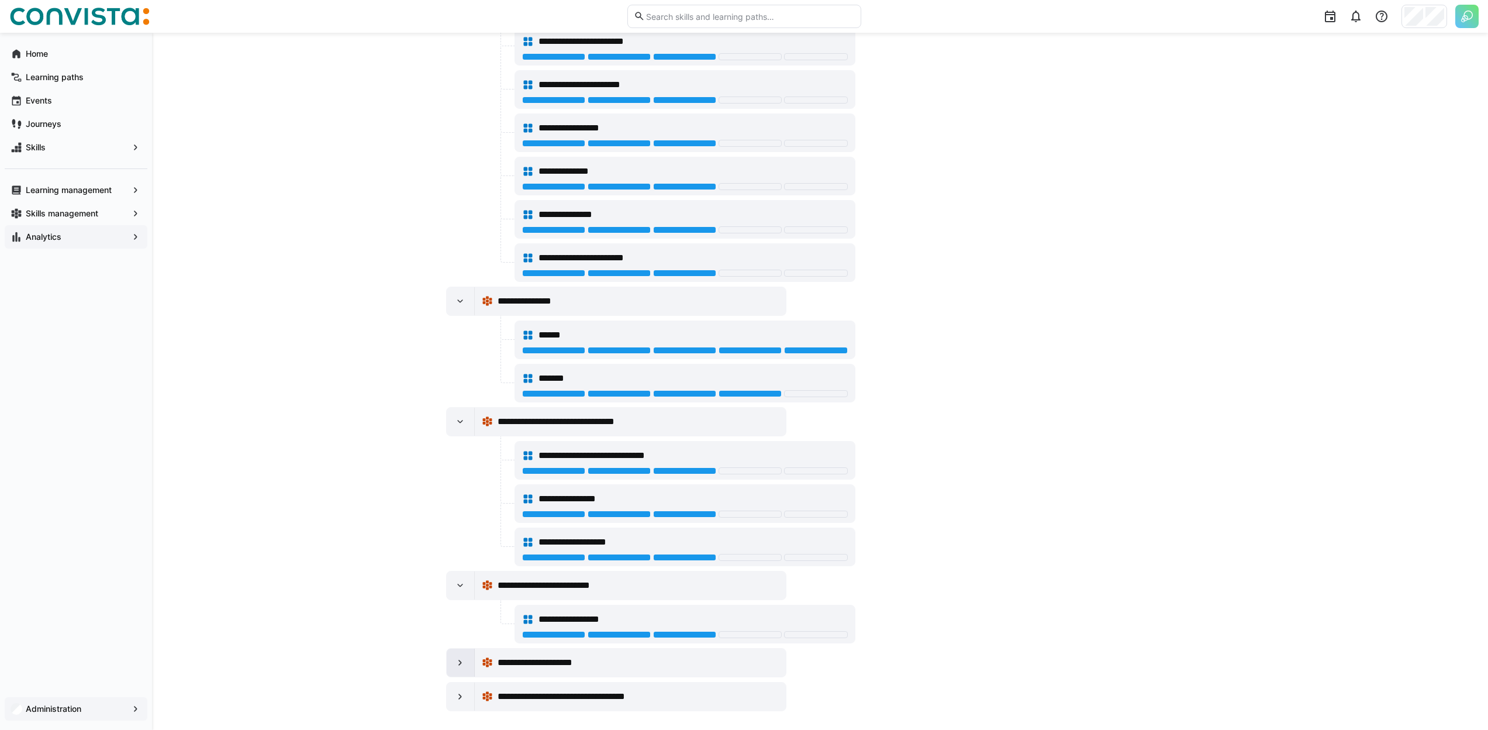
click at [455, 663] on eds-icon at bounding box center [460, 663] width 12 height 12
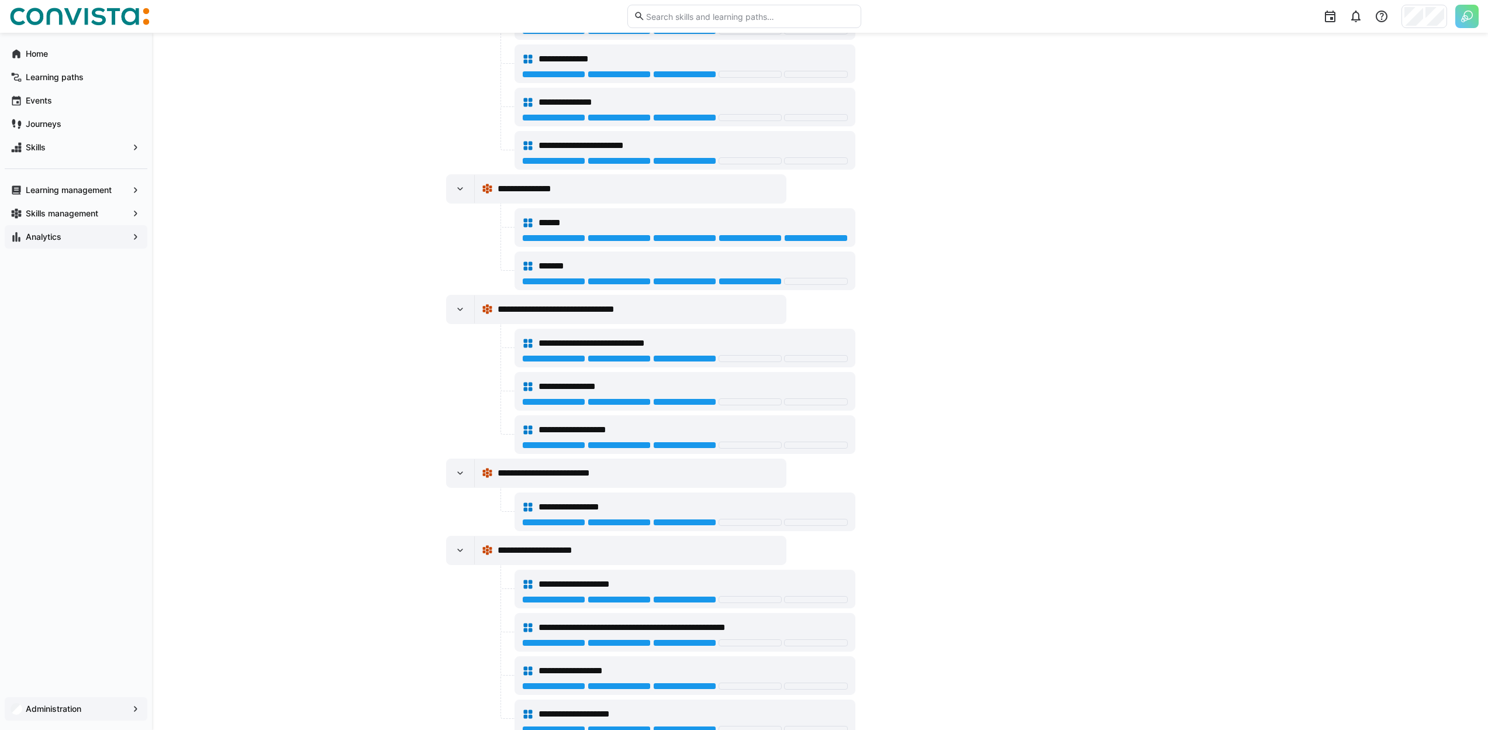
scroll to position [1321, 0]
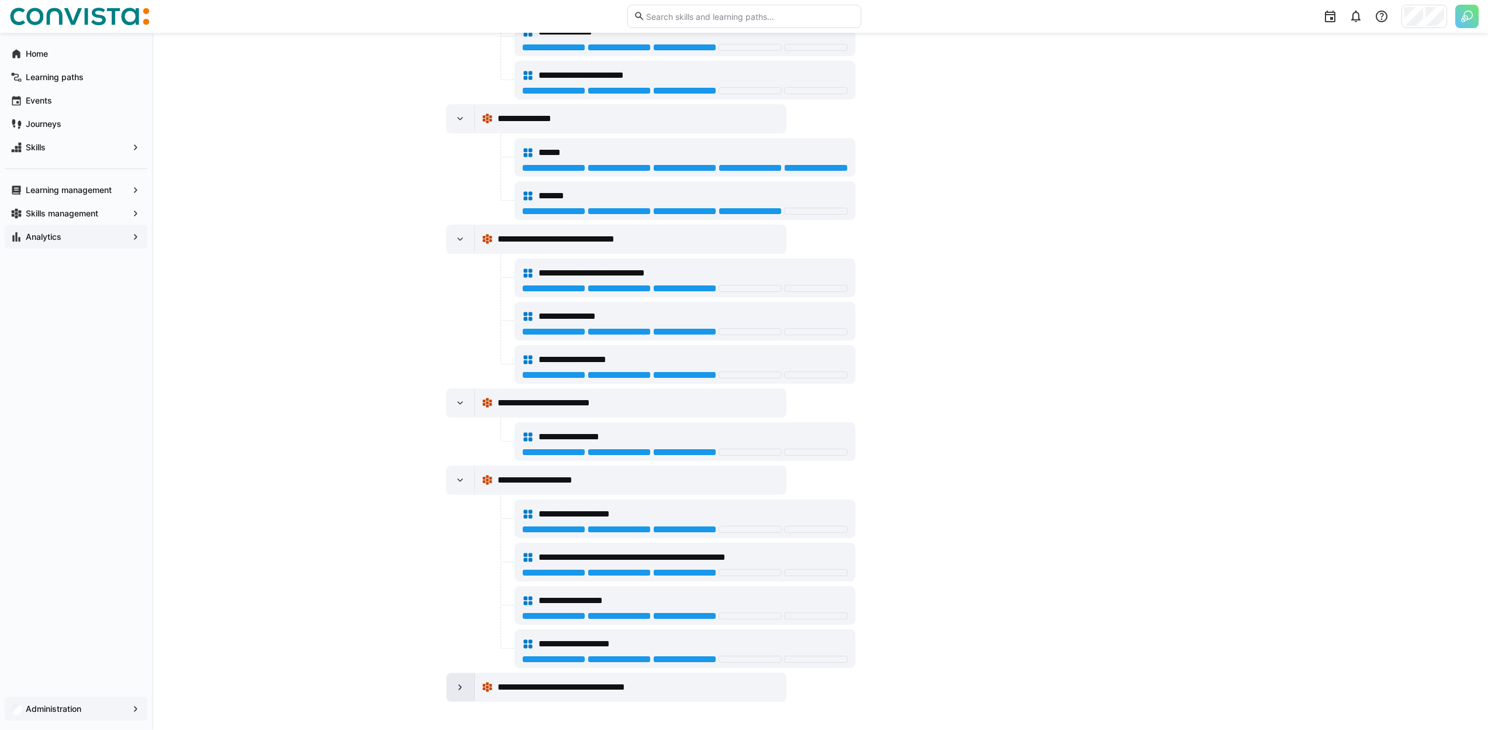
click at [456, 692] on eds-icon at bounding box center [460, 687] width 12 height 12
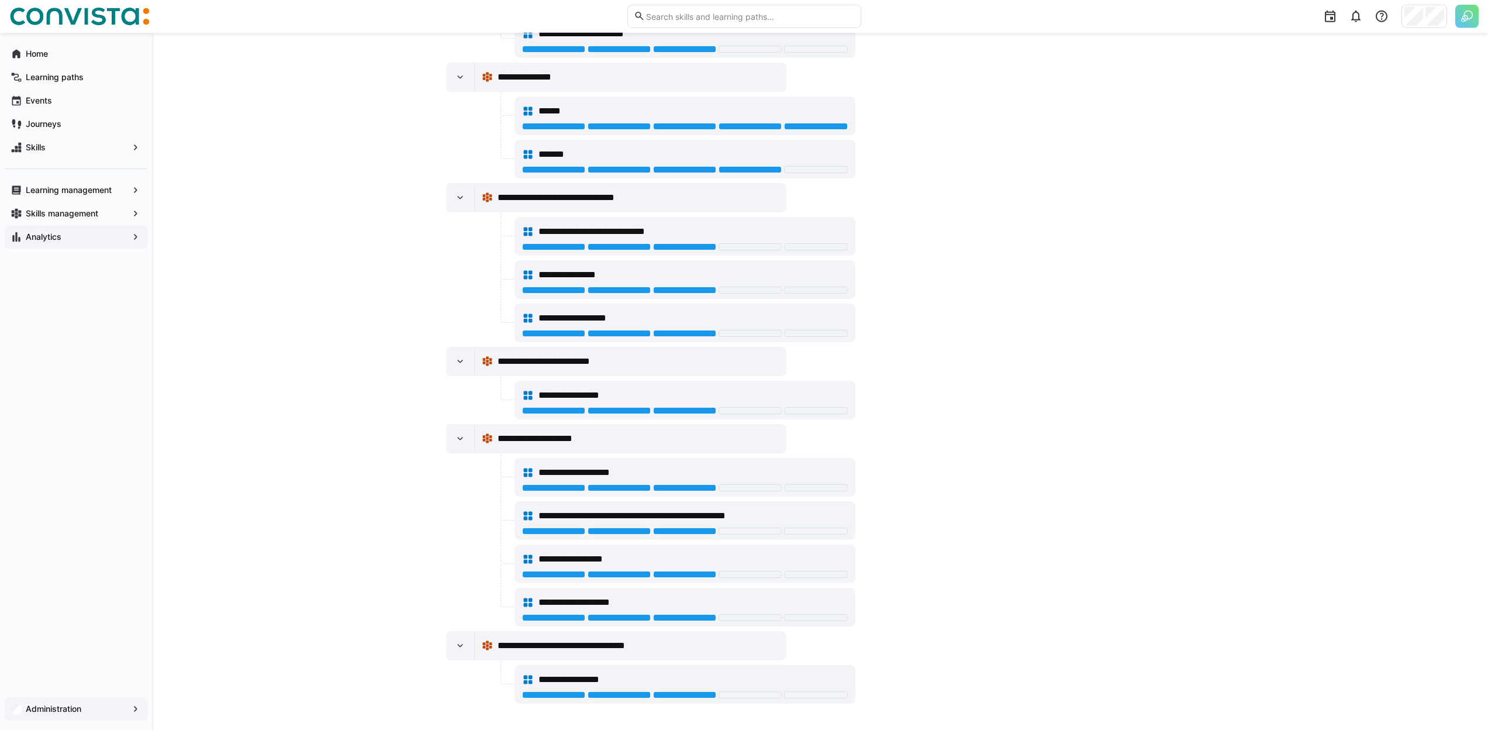
scroll to position [1364, 0]
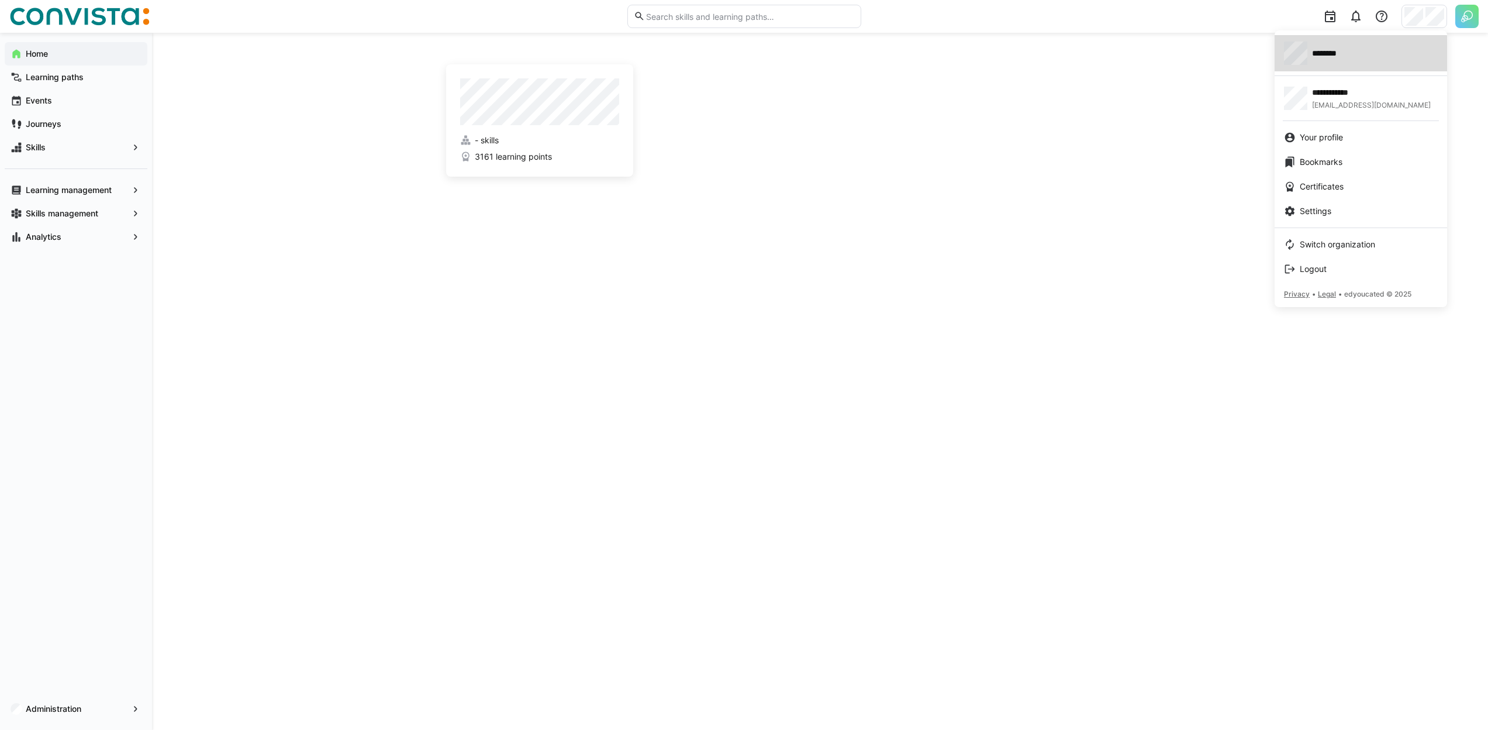
click at [1349, 70] on link "********" at bounding box center [1361, 53] width 173 height 36
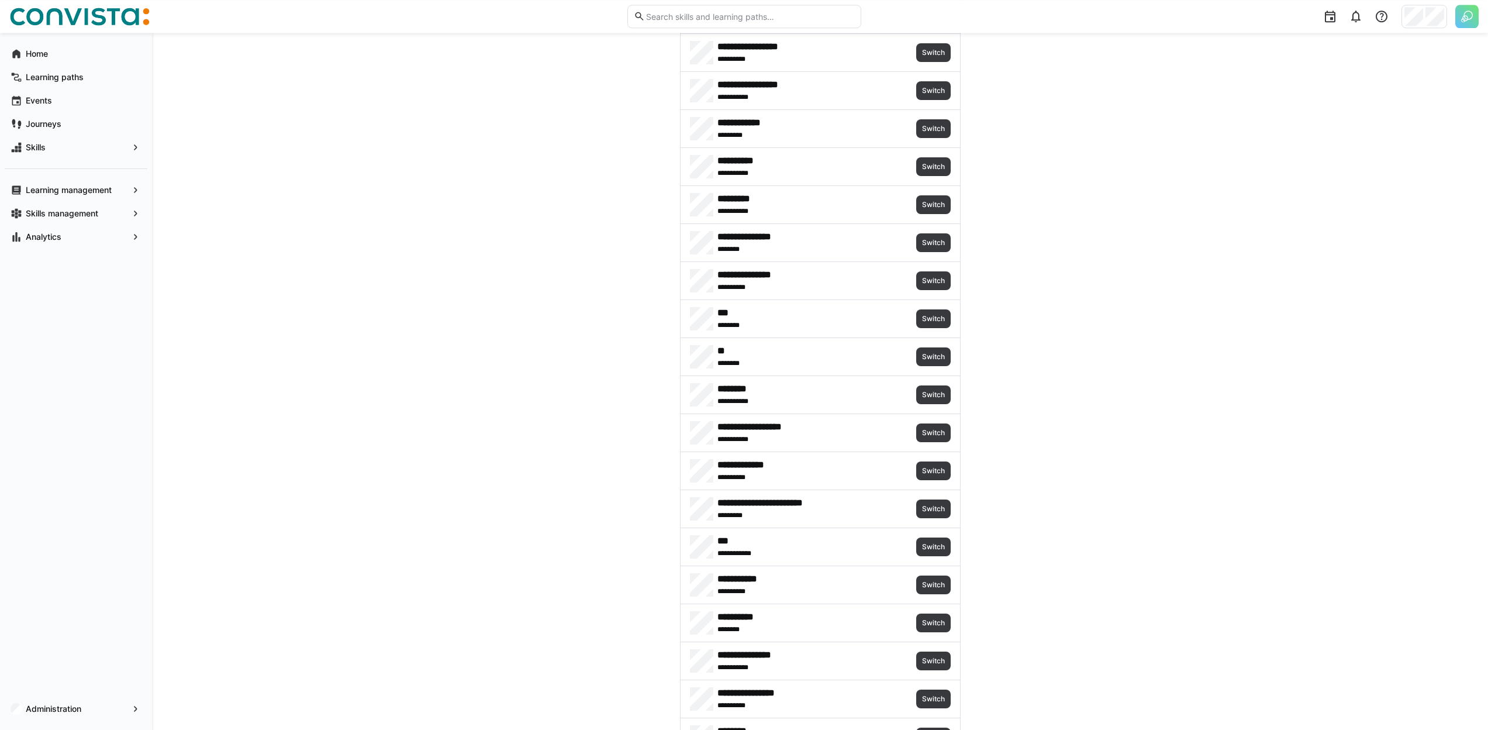
scroll to position [1160, 0]
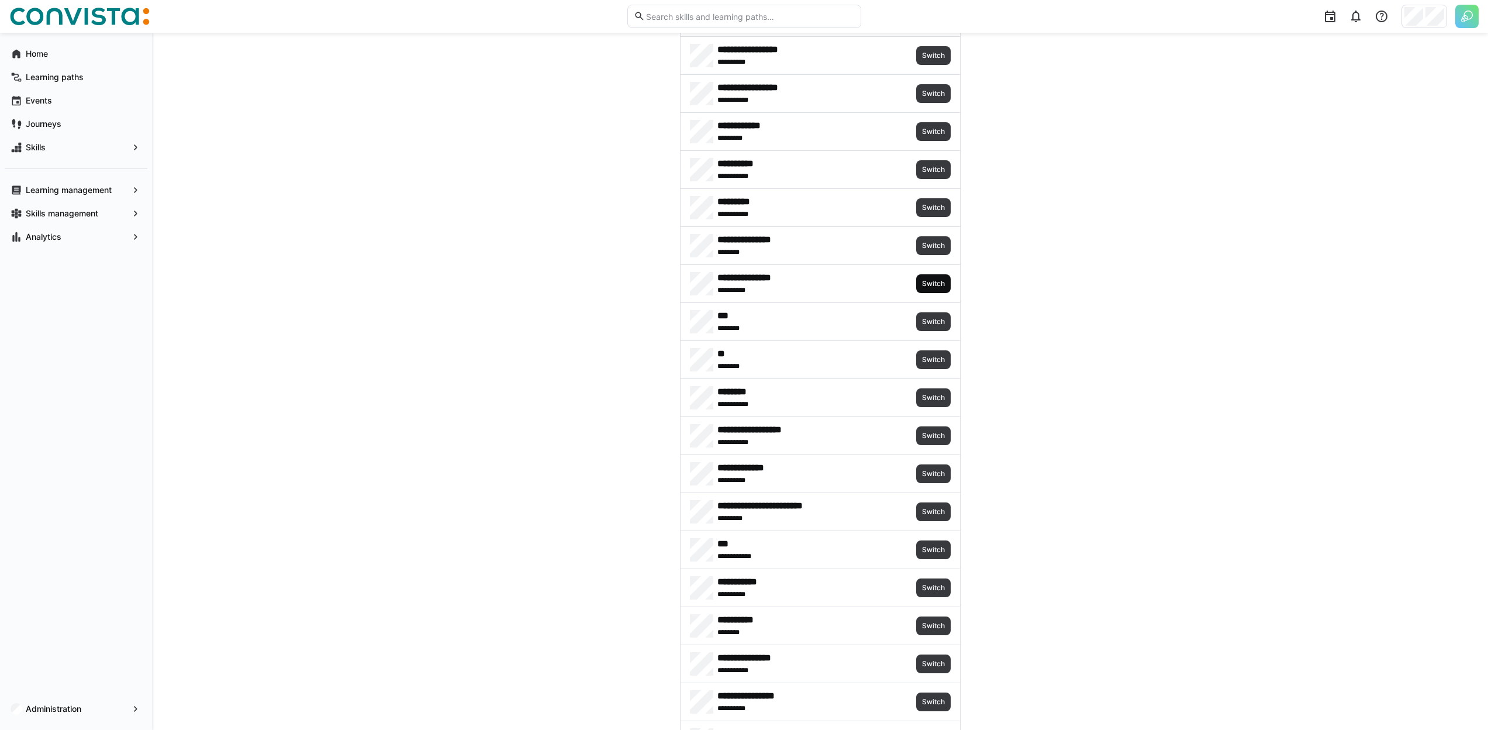
click at [929, 277] on span "Switch" at bounding box center [933, 283] width 35 height 19
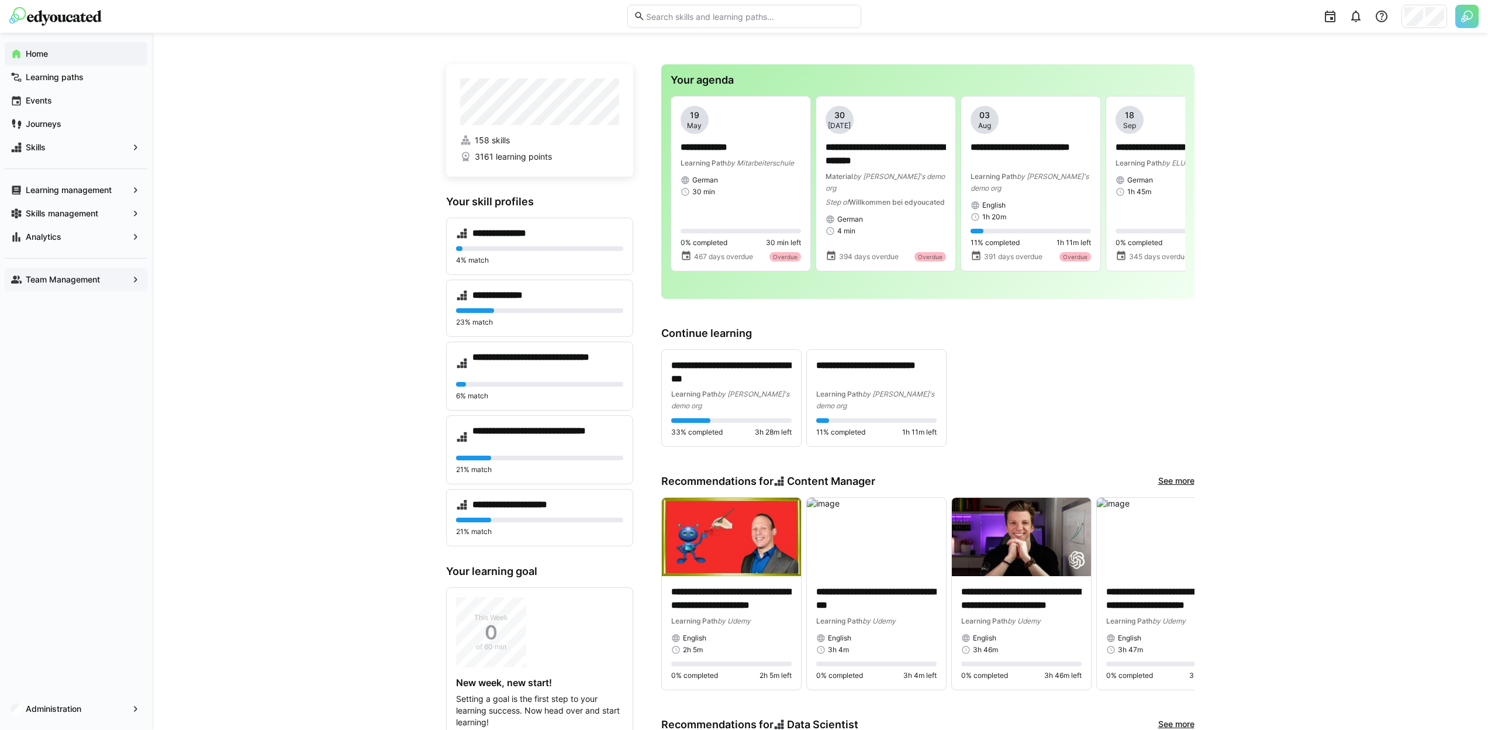
click at [92, 272] on div "Team Management" at bounding box center [76, 279] width 143 height 23
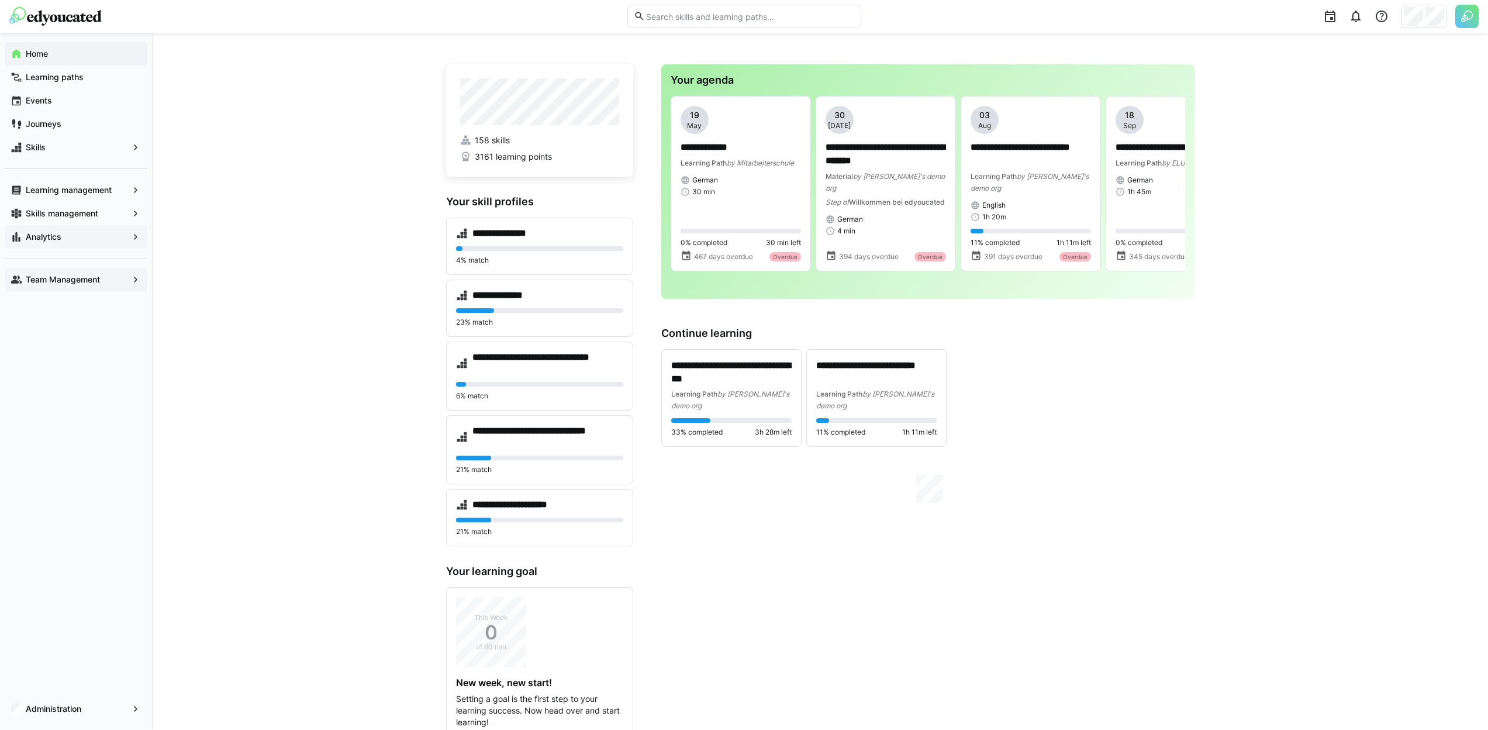
click at [105, 233] on span "Analytics" at bounding box center [76, 237] width 104 height 12
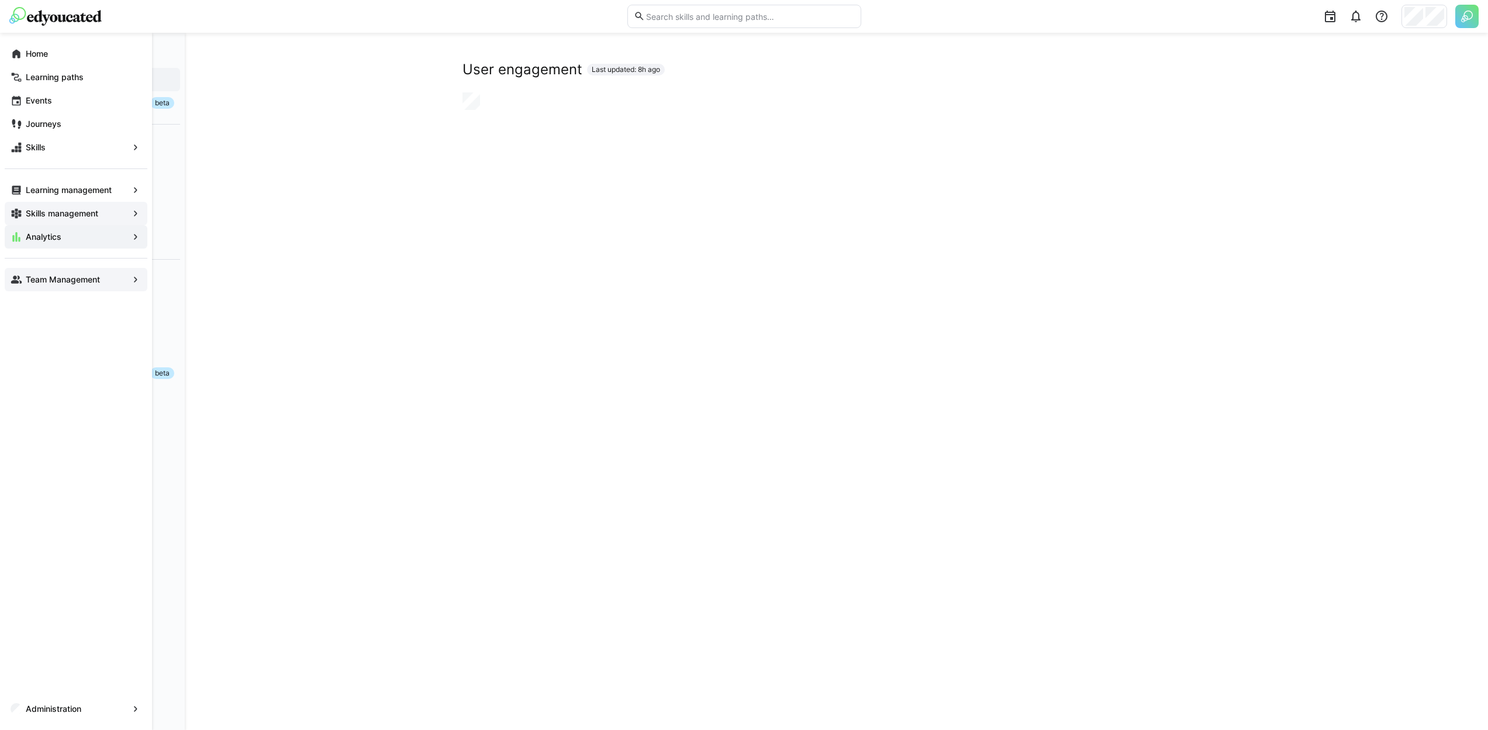
click at [6, 213] on div "Skills management" at bounding box center [76, 213] width 143 height 23
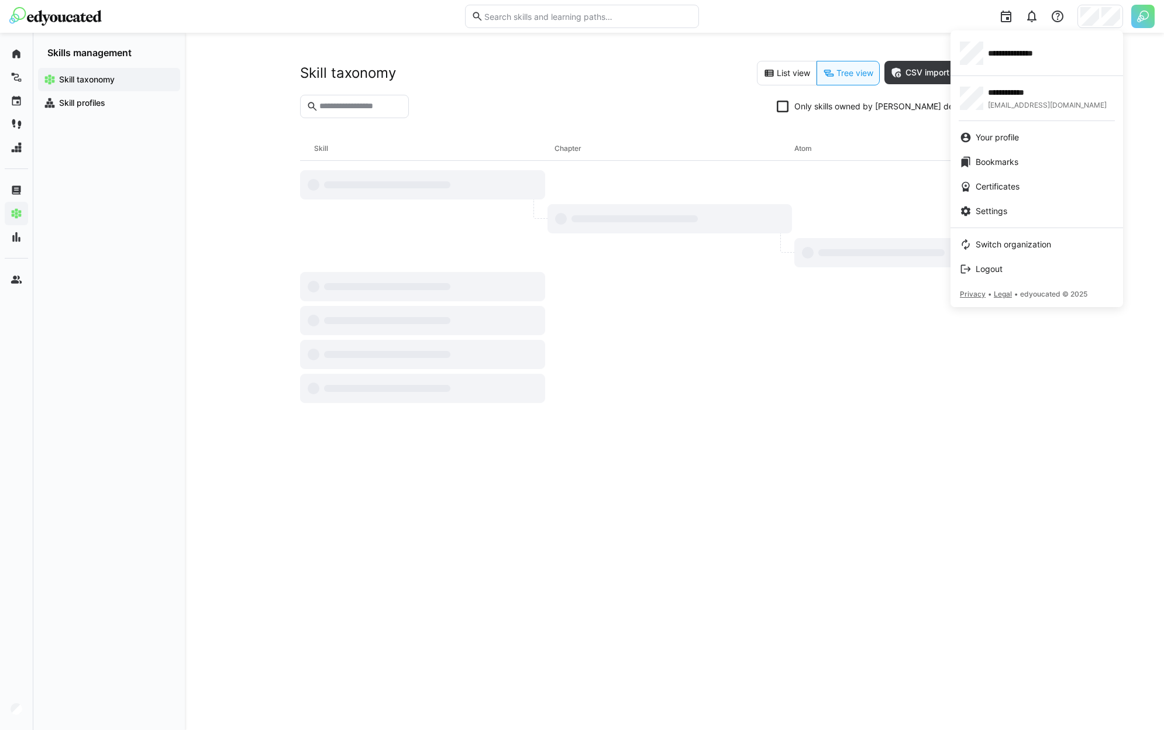
click at [626, 108] on div at bounding box center [582, 365] width 1164 height 730
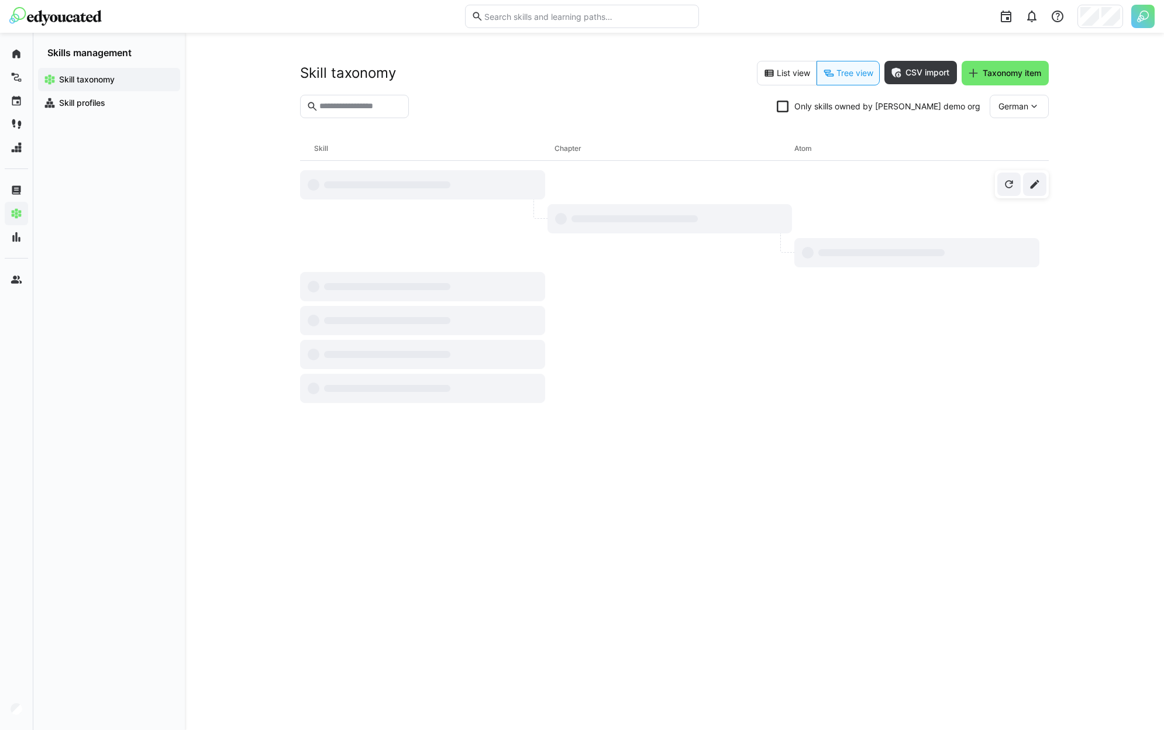
click at [788, 107] on icon at bounding box center [783, 107] width 12 height 12
click at [775, 75] on eds-button-option "List view" at bounding box center [787, 73] width 60 height 25
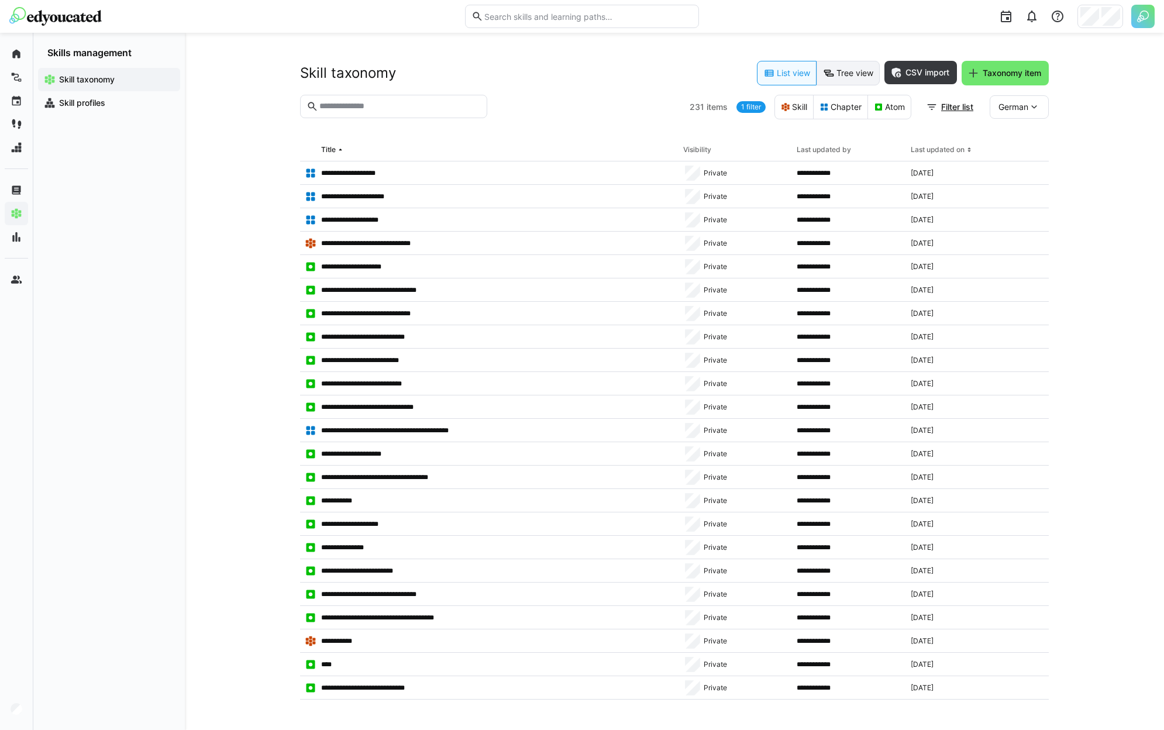
click at [851, 71] on eds-button-option "Tree view" at bounding box center [847, 73] width 63 height 25
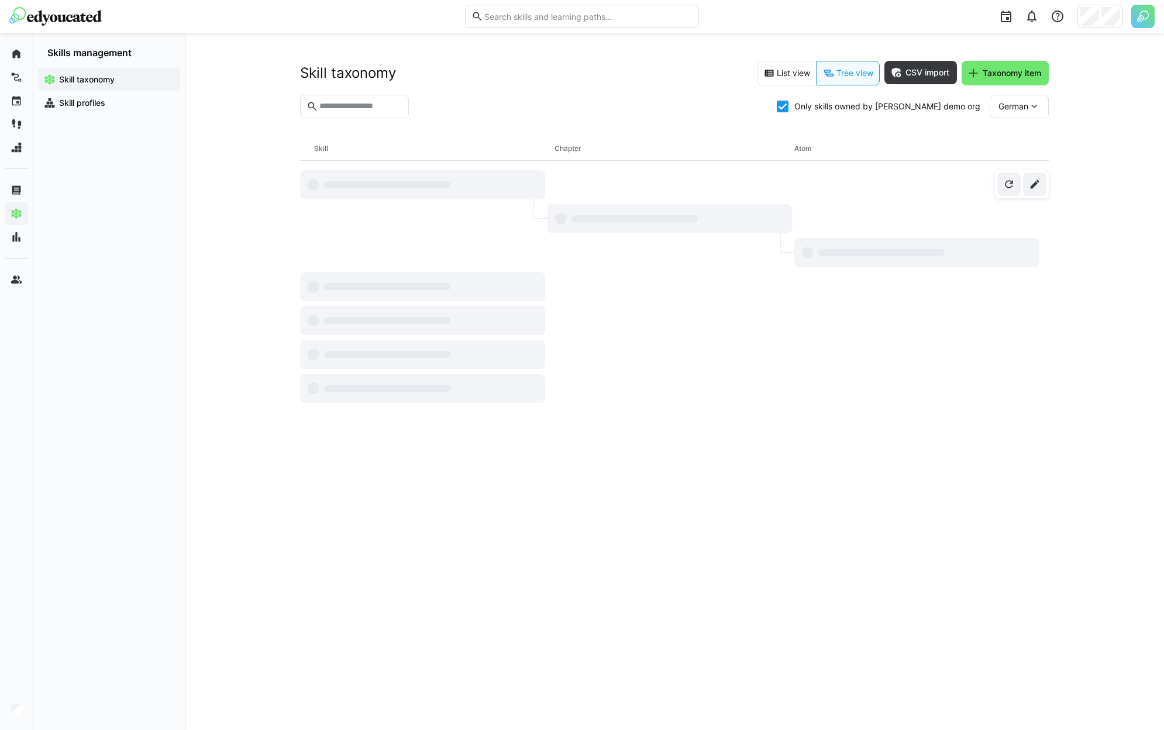
click at [788, 108] on icon at bounding box center [783, 107] width 12 height 12
click at [791, 82] on eds-button-option "List view" at bounding box center [787, 73] width 60 height 25
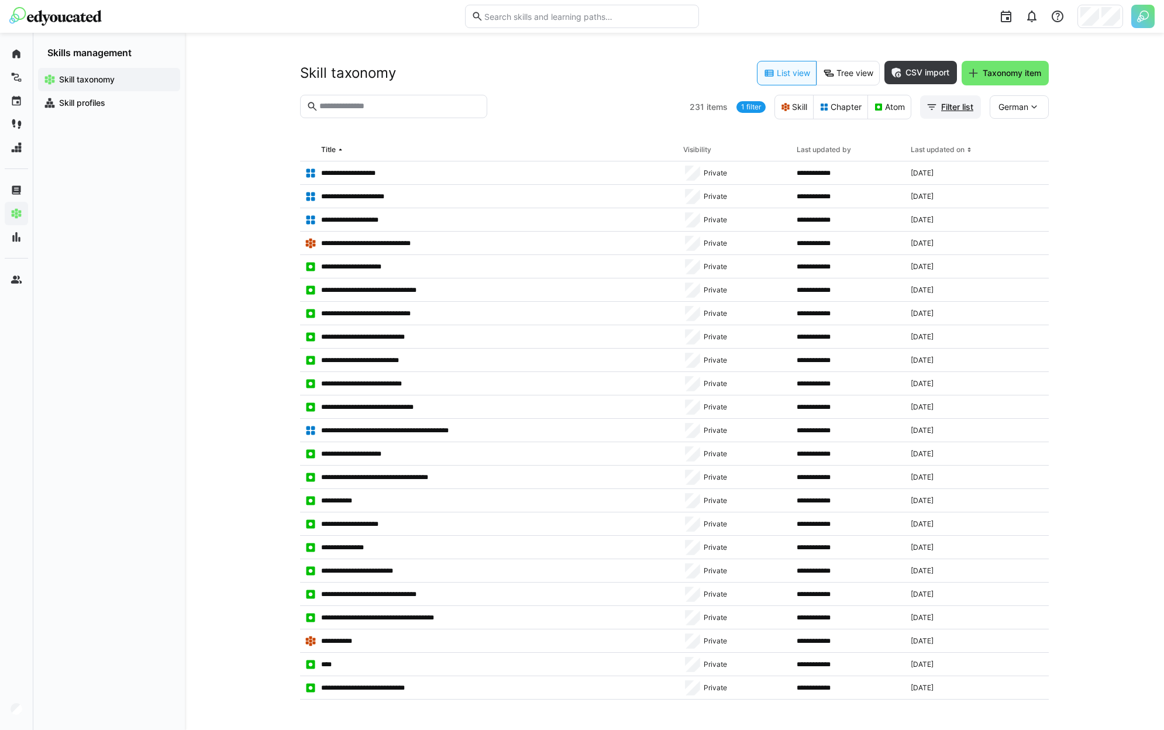
click at [956, 106] on span "Filter list" at bounding box center [957, 107] width 36 height 12
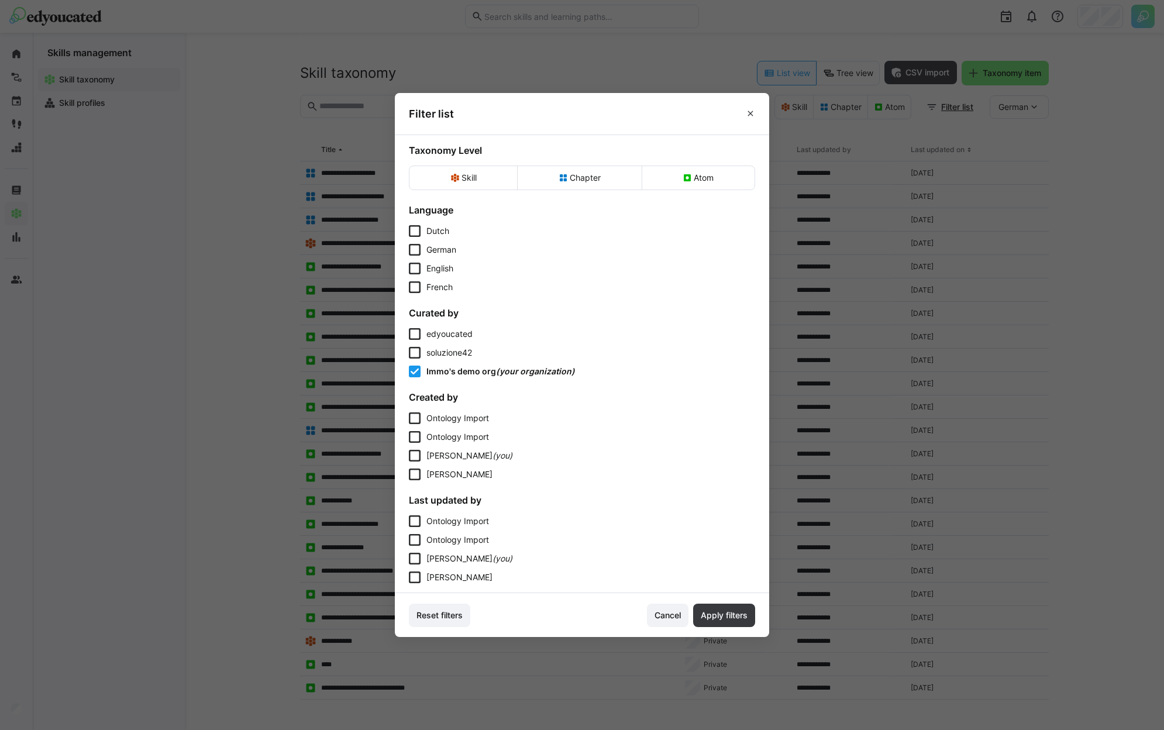
click at [459, 338] on span "edyoucated" at bounding box center [449, 334] width 46 height 10
click at [458, 349] on span "soluzione42" at bounding box center [449, 352] width 46 height 10
click at [723, 623] on span "Apply filters" at bounding box center [724, 615] width 62 height 23
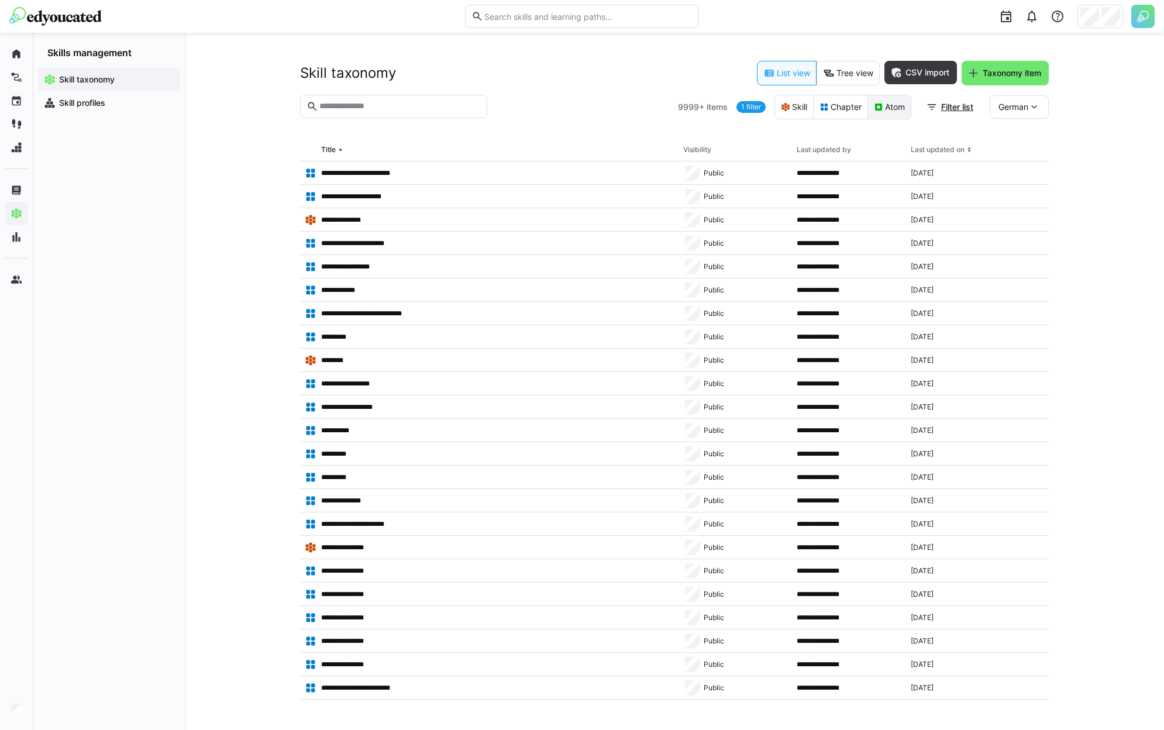
click at [900, 109] on eds-button-option "Atom" at bounding box center [889, 107] width 44 height 25
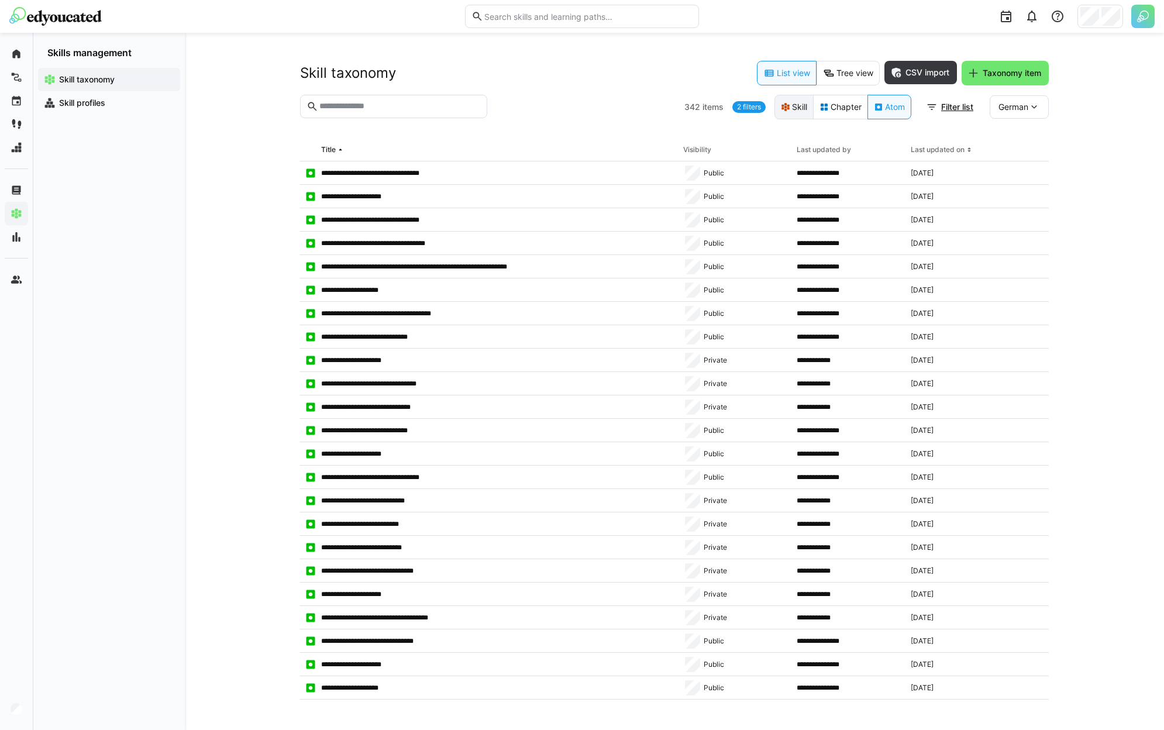
click at [793, 104] on eds-button-option "Skill" at bounding box center [793, 107] width 39 height 25
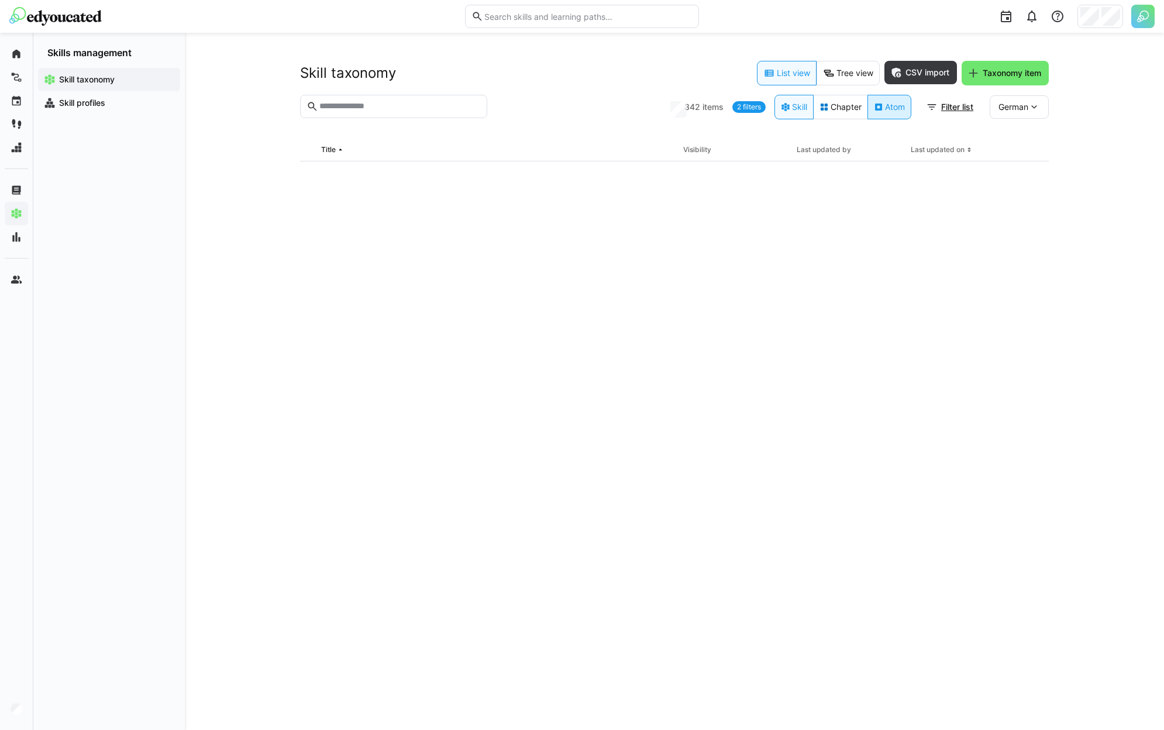
click at [886, 106] on eds-button-option "Atom" at bounding box center [889, 107] width 44 height 25
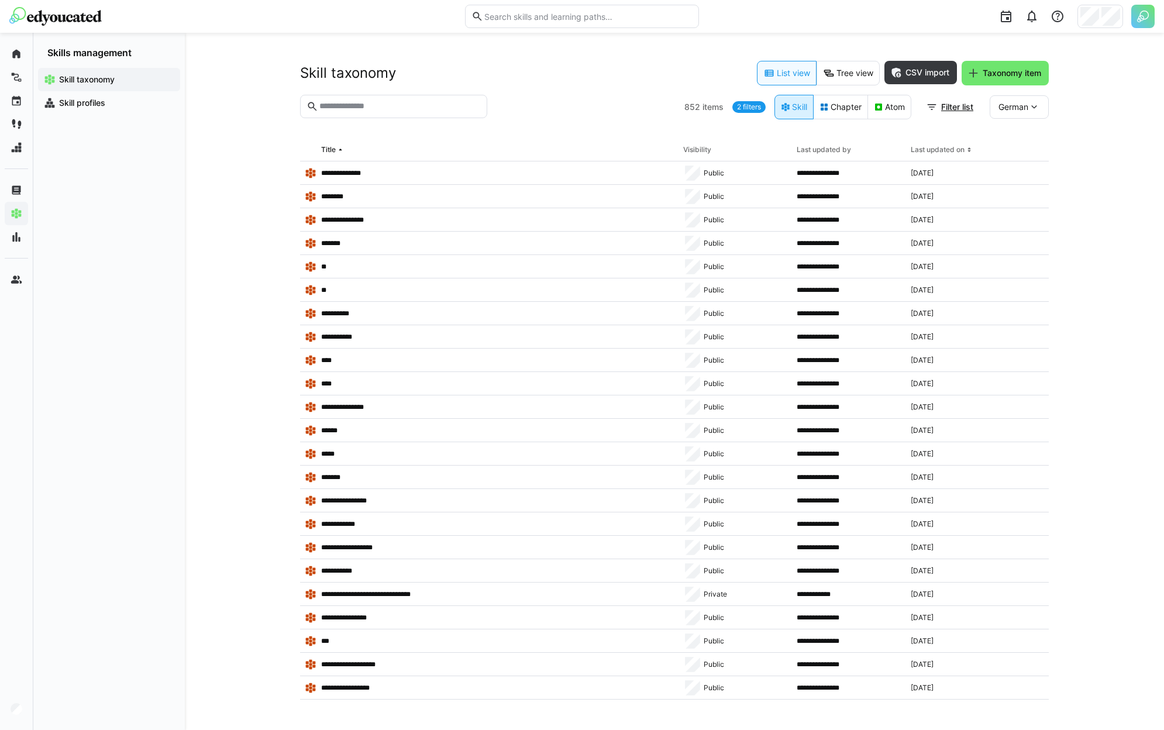
click at [798, 106] on eds-button-option "Skill" at bounding box center [793, 107] width 39 height 25
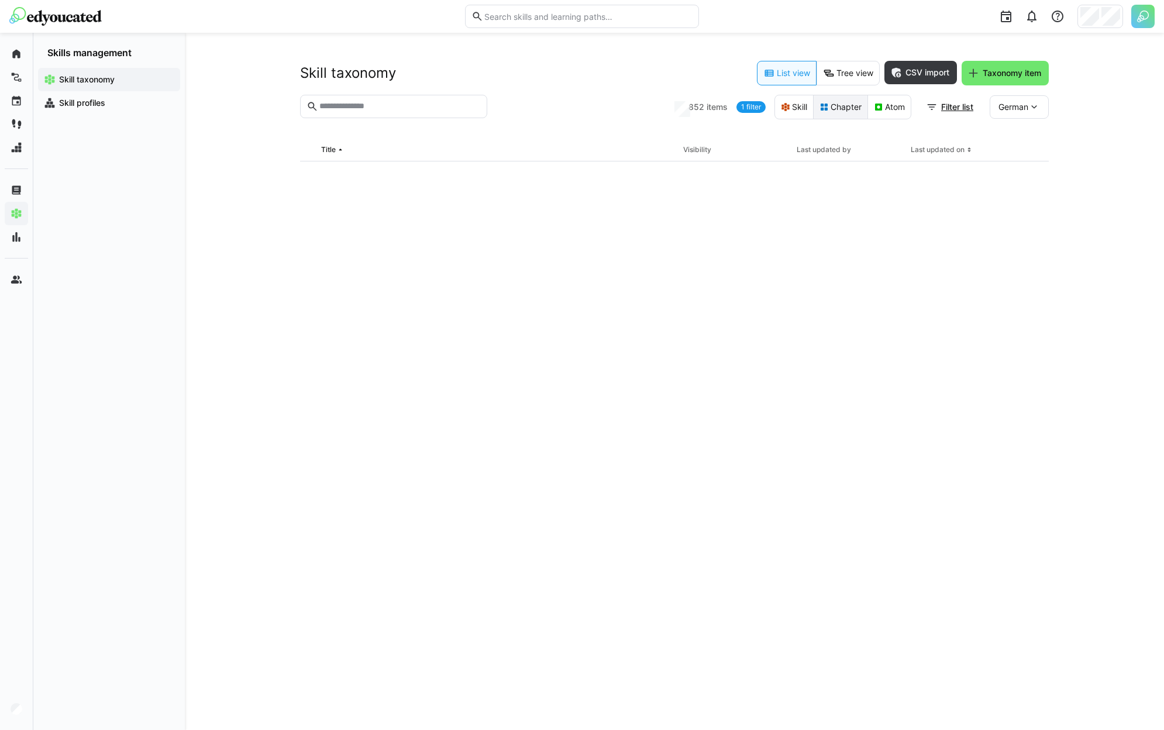
click at [830, 105] on eds-button-option "Chapter" at bounding box center [840, 107] width 55 height 25
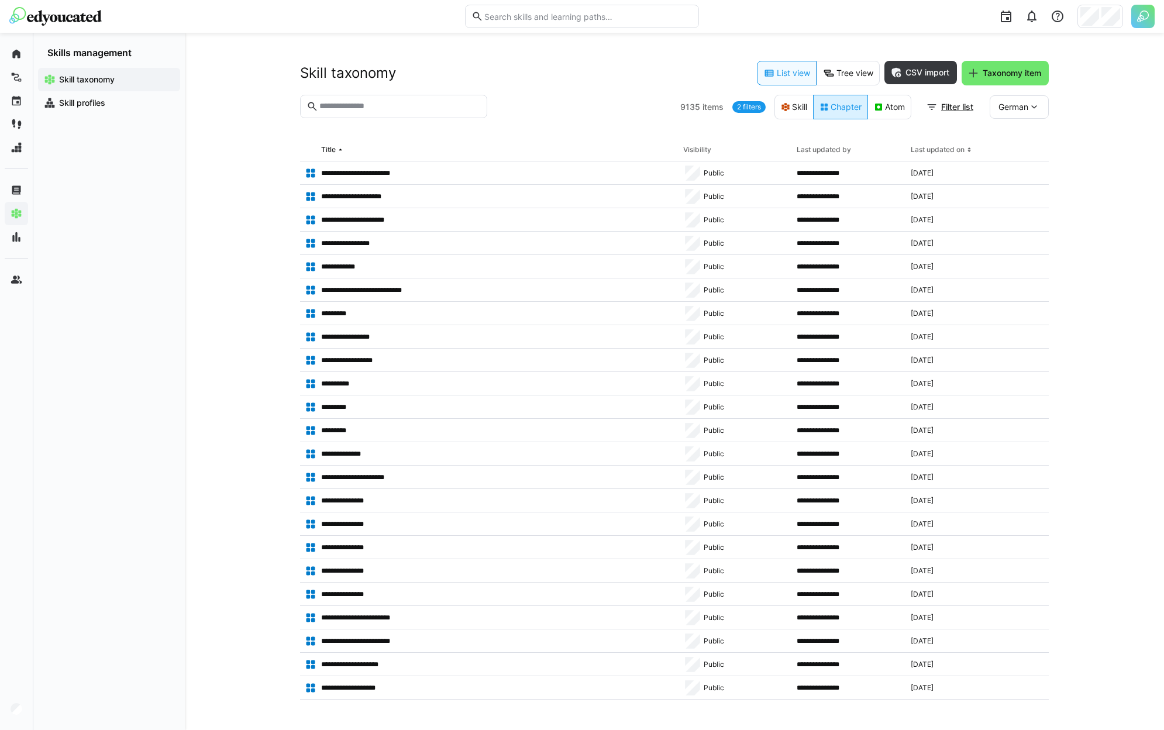
click at [820, 116] on eds-button-option "Chapter" at bounding box center [840, 107] width 55 height 25
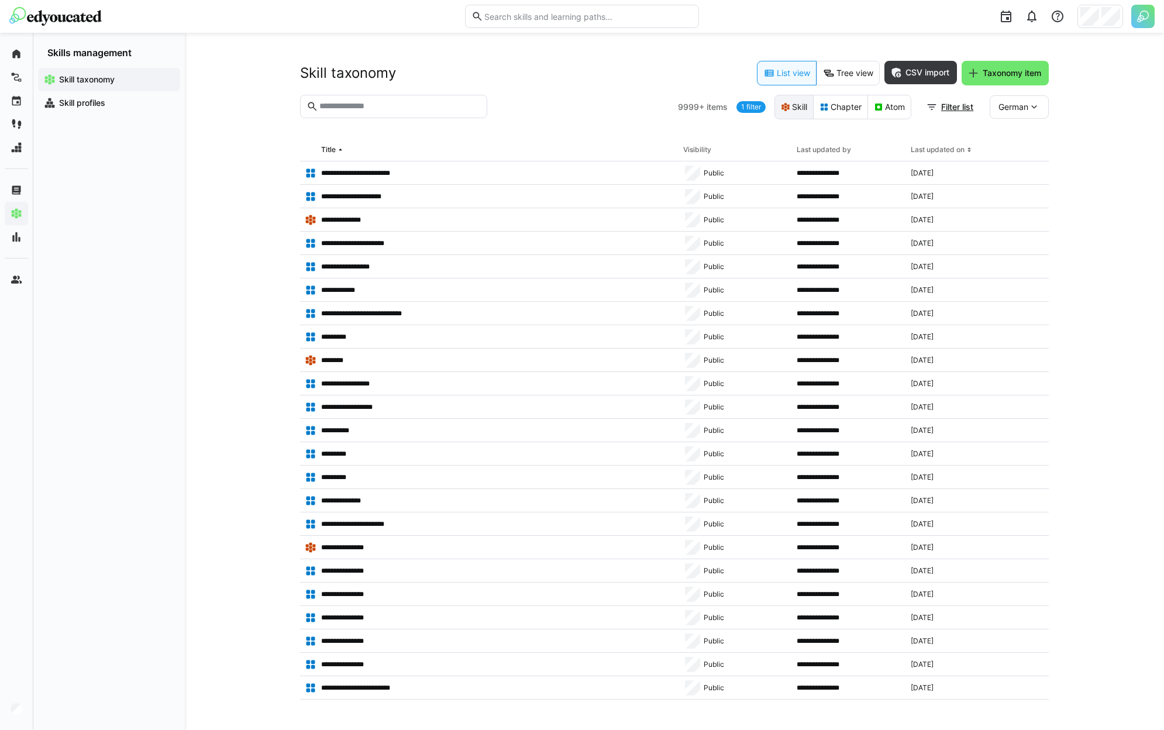
click at [795, 107] on eds-button-option "Skill" at bounding box center [793, 107] width 39 height 25
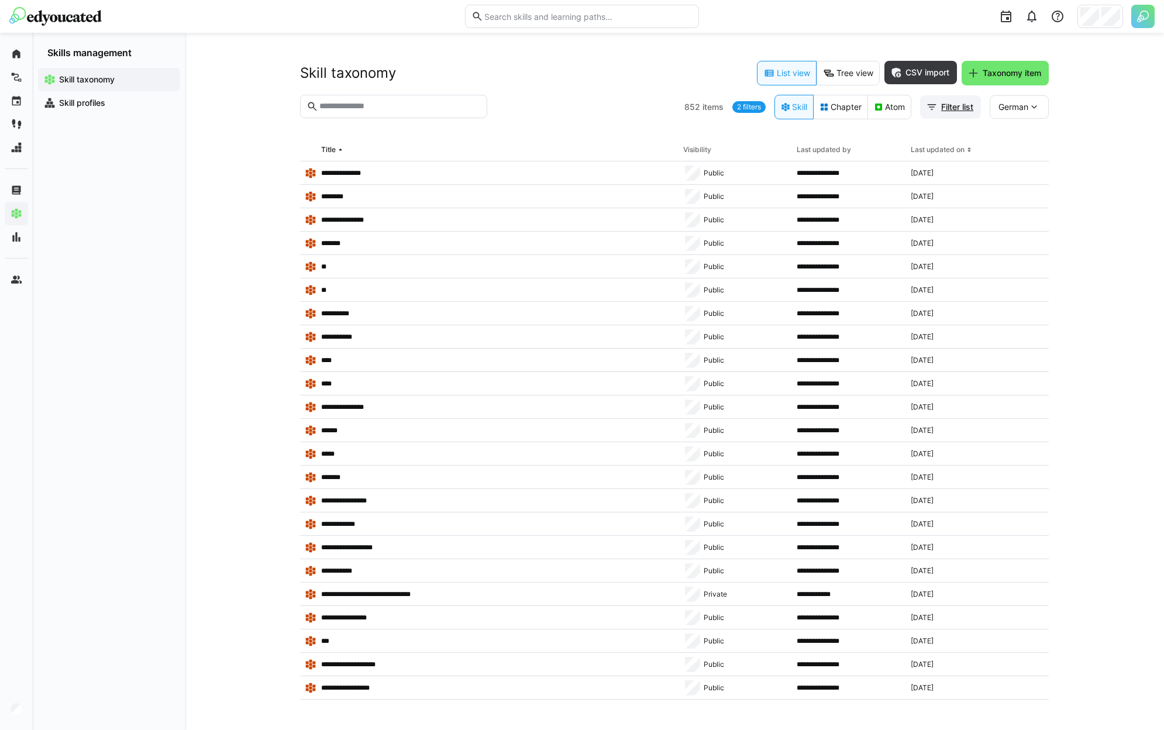
click at [943, 106] on span "Filter list" at bounding box center [957, 107] width 36 height 12
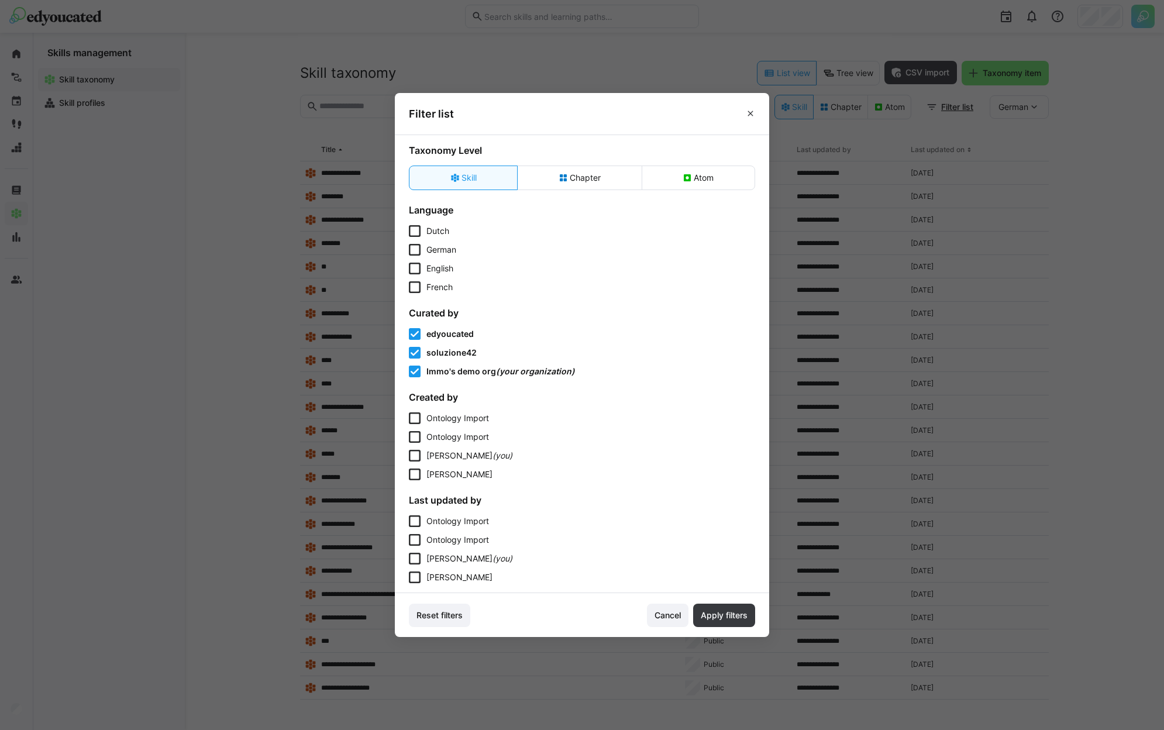
click at [456, 333] on span "edyoucated" at bounding box center [449, 334] width 47 height 10
click at [454, 349] on span "soluzione42" at bounding box center [451, 352] width 50 height 10
click at [742, 619] on span "Apply filters" at bounding box center [724, 615] width 50 height 12
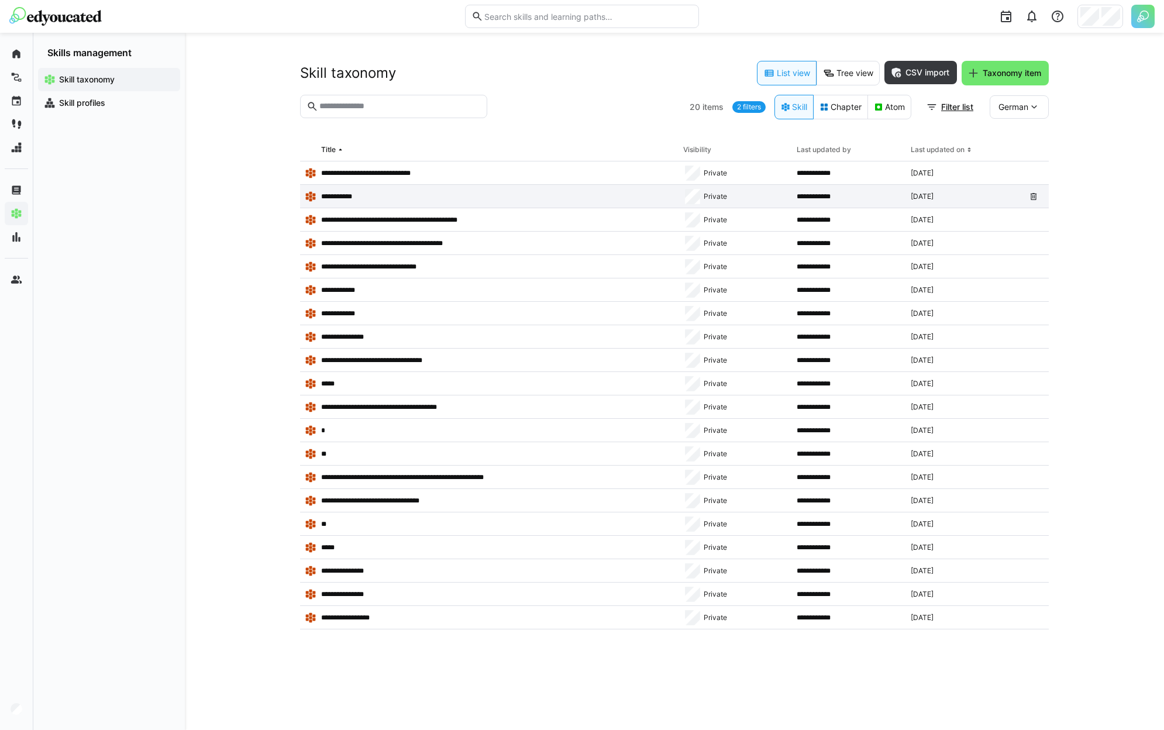
click at [584, 195] on app-table-first-column "**********" at bounding box center [489, 197] width 369 height 12
click at [1016, 77] on span "Taxonomy item" at bounding box center [1012, 73] width 62 height 12
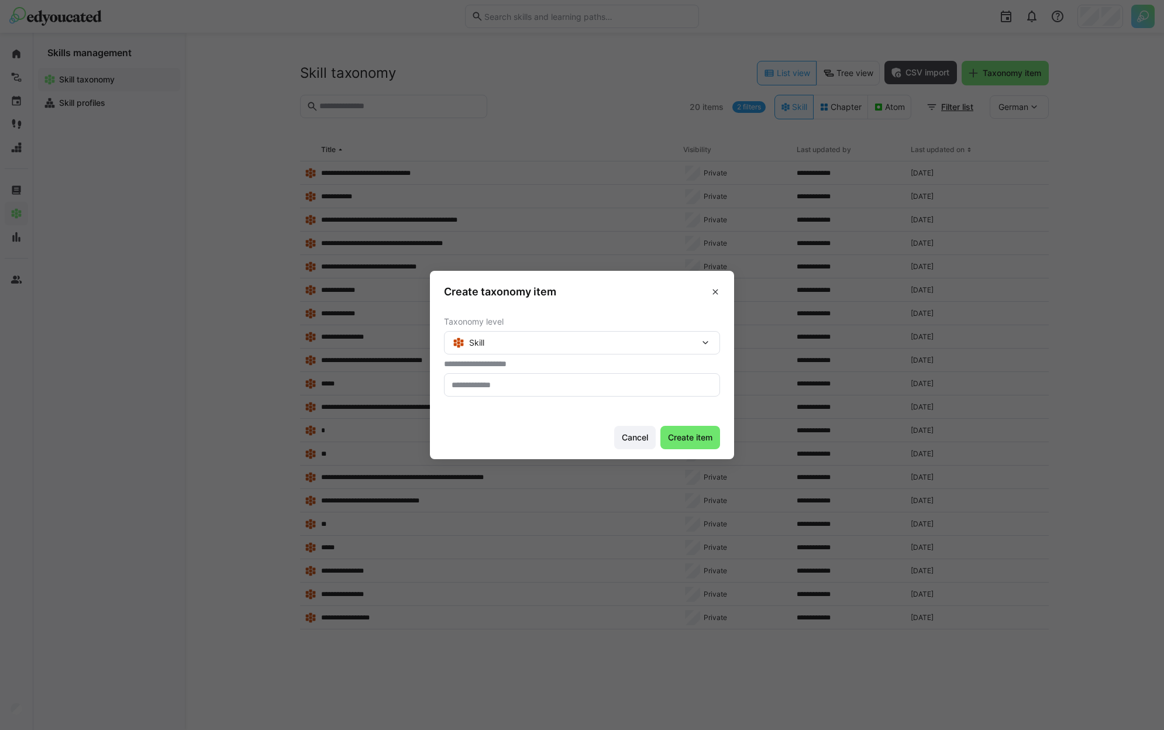
click at [534, 380] on eds-input at bounding box center [582, 384] width 276 height 23
type input "**********"
click at [688, 433] on span "Create item" at bounding box center [690, 438] width 48 height 12
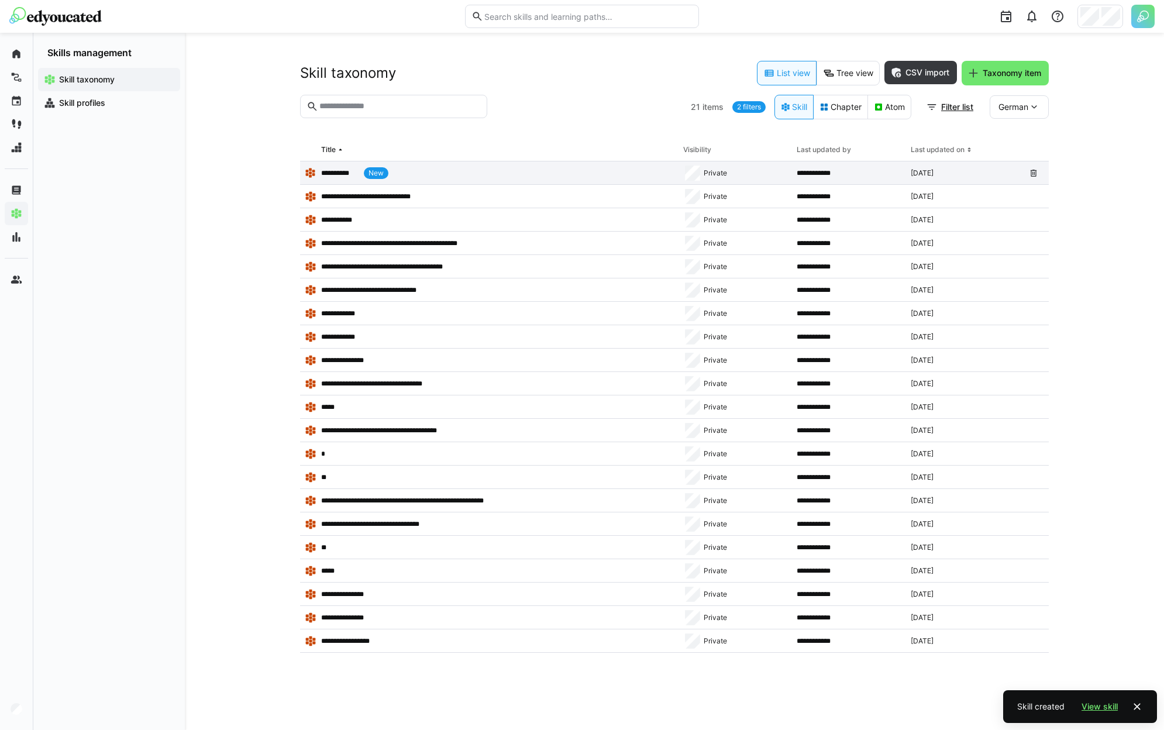
click at [436, 181] on div "**********" at bounding box center [489, 172] width 378 height 23
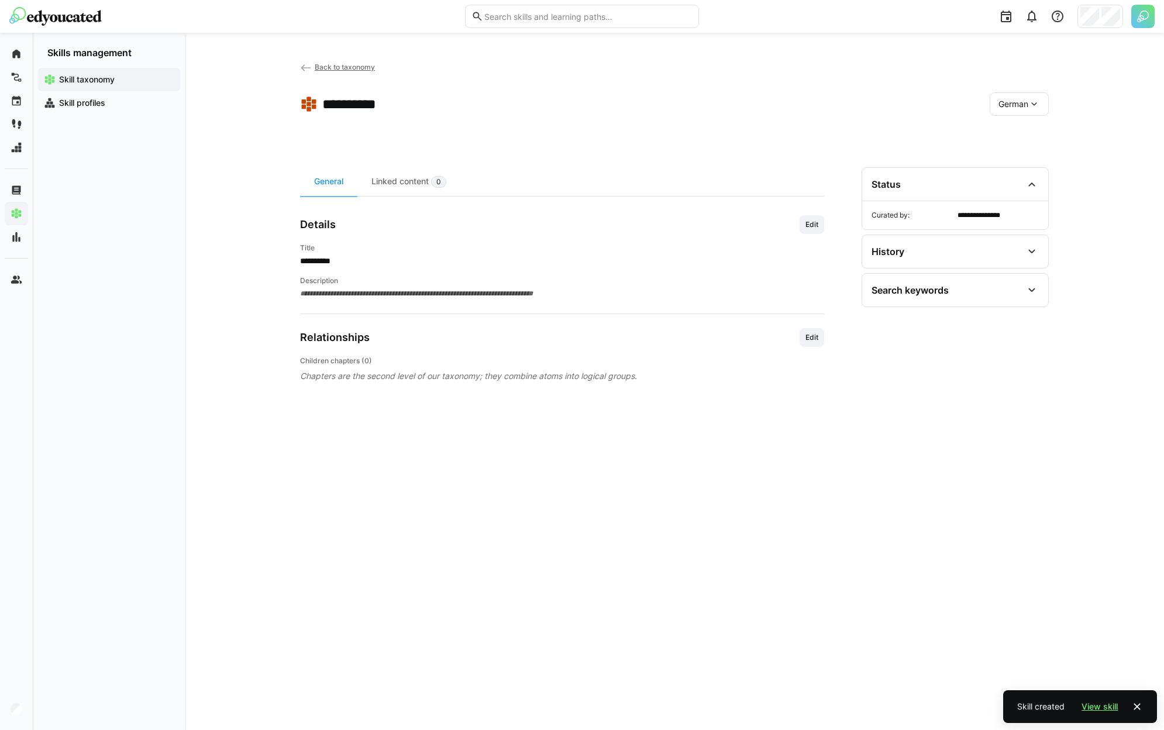
click at [1006, 104] on span "German" at bounding box center [1013, 104] width 30 height 12
click at [808, 240] on div "**********" at bounding box center [562, 257] width 524 height 84
click at [809, 230] on span "Edit" at bounding box center [811, 224] width 25 height 19
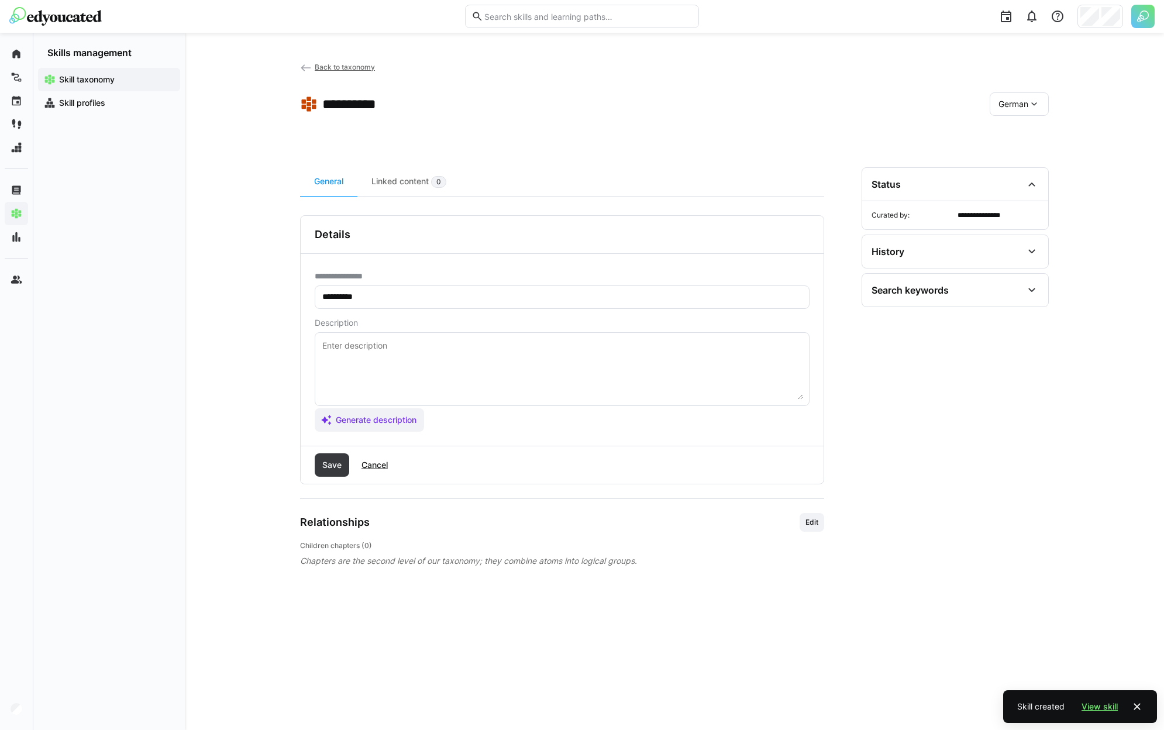
click at [418, 371] on textarea at bounding box center [562, 369] width 482 height 61
click at [402, 411] on span "Generate description" at bounding box center [369, 419] width 109 height 23
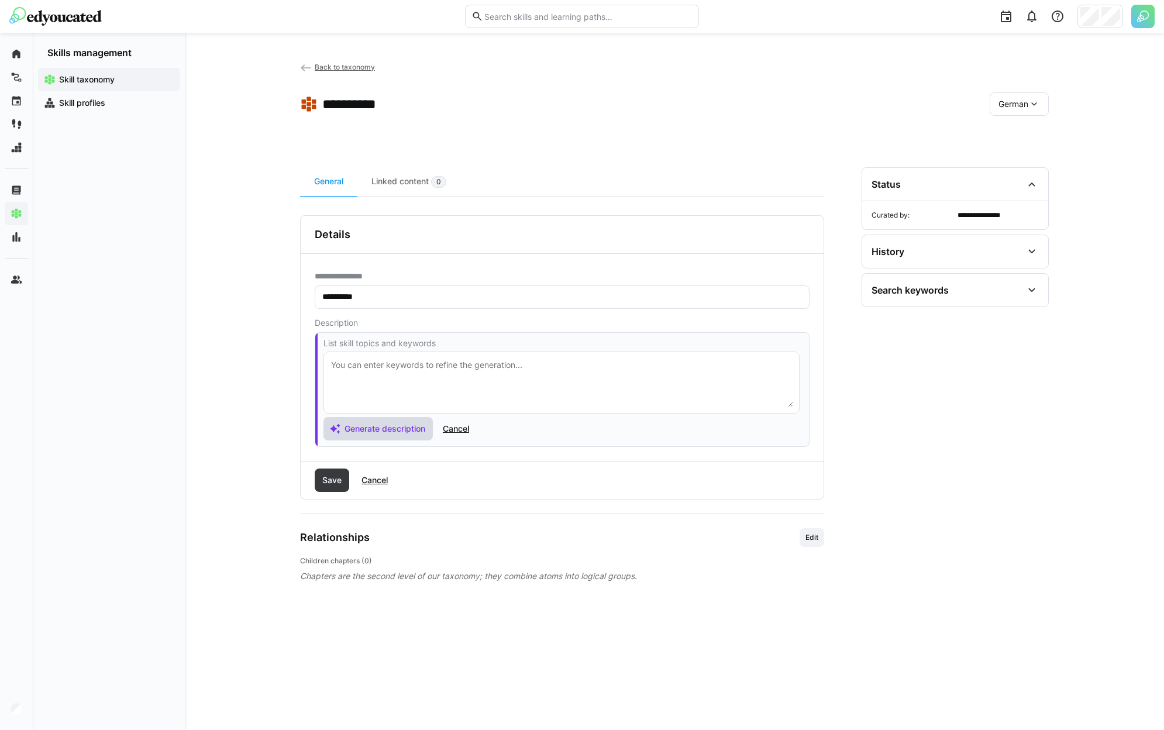
click at [400, 436] on span "Generate description" at bounding box center [377, 428] width 109 height 23
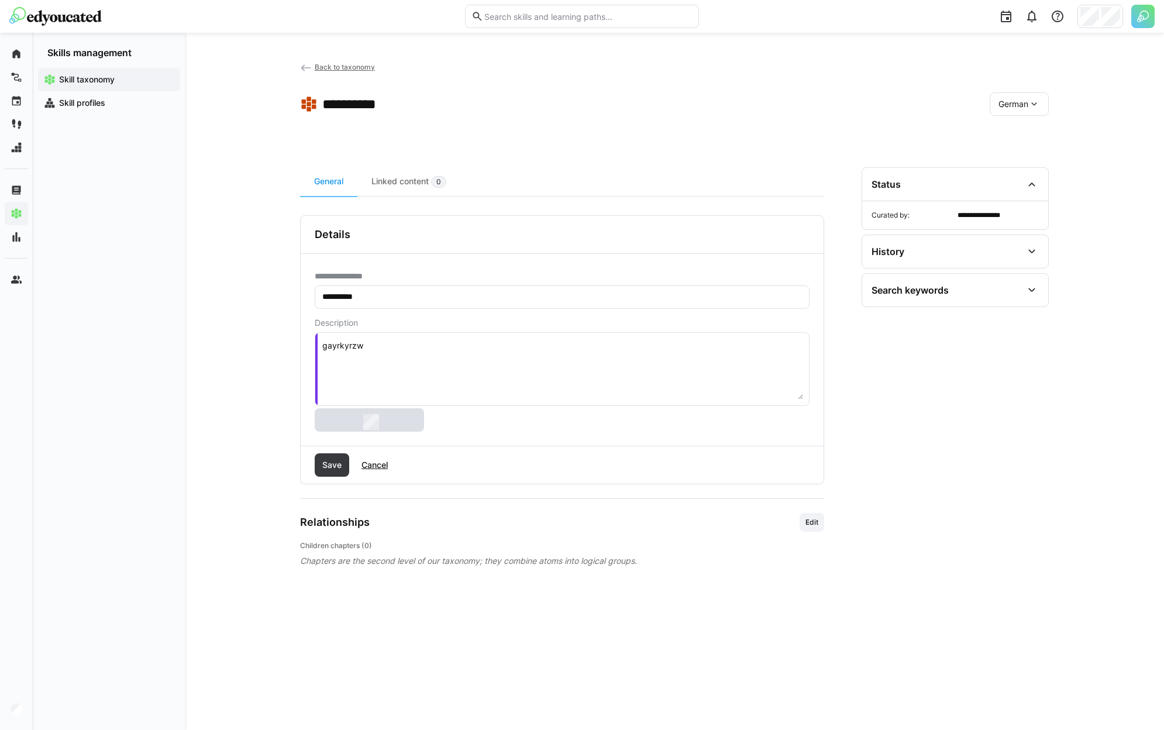
type textarea "dihilpcx"
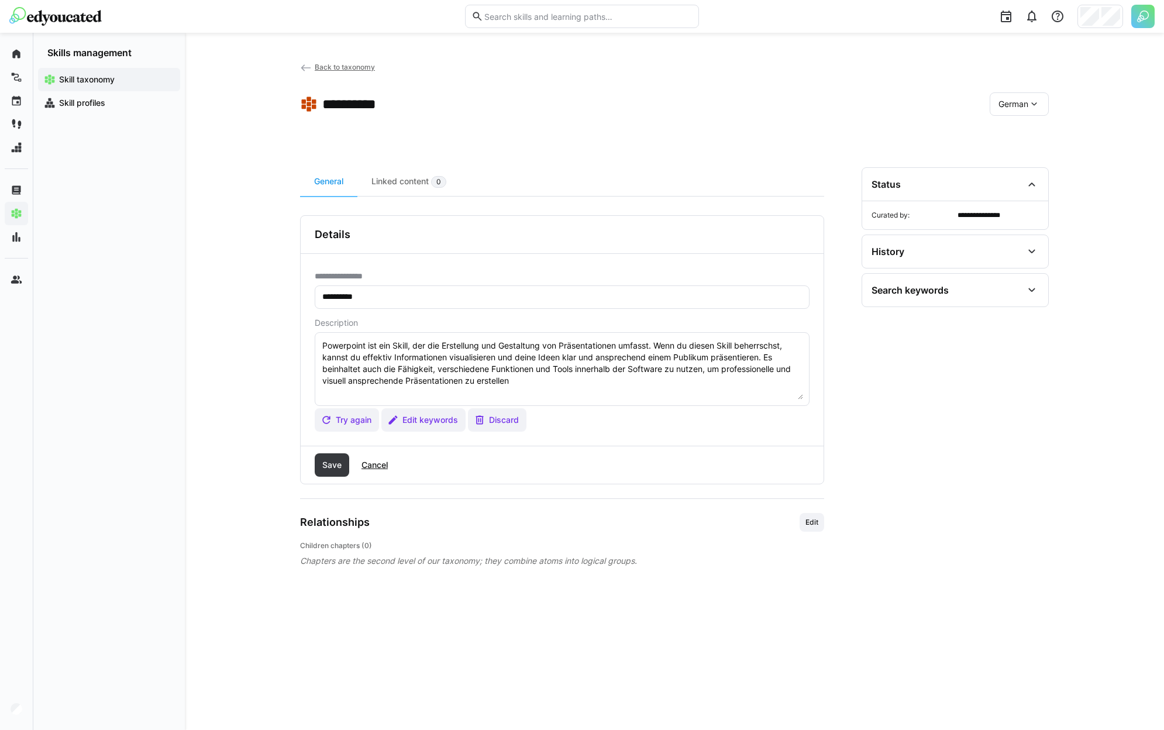
type textarea "Powerpoint ist ein Skill, der die Erstellung und Gestaltung von Präsentationen …"
click at [339, 457] on span "Save" at bounding box center [332, 464] width 35 height 23
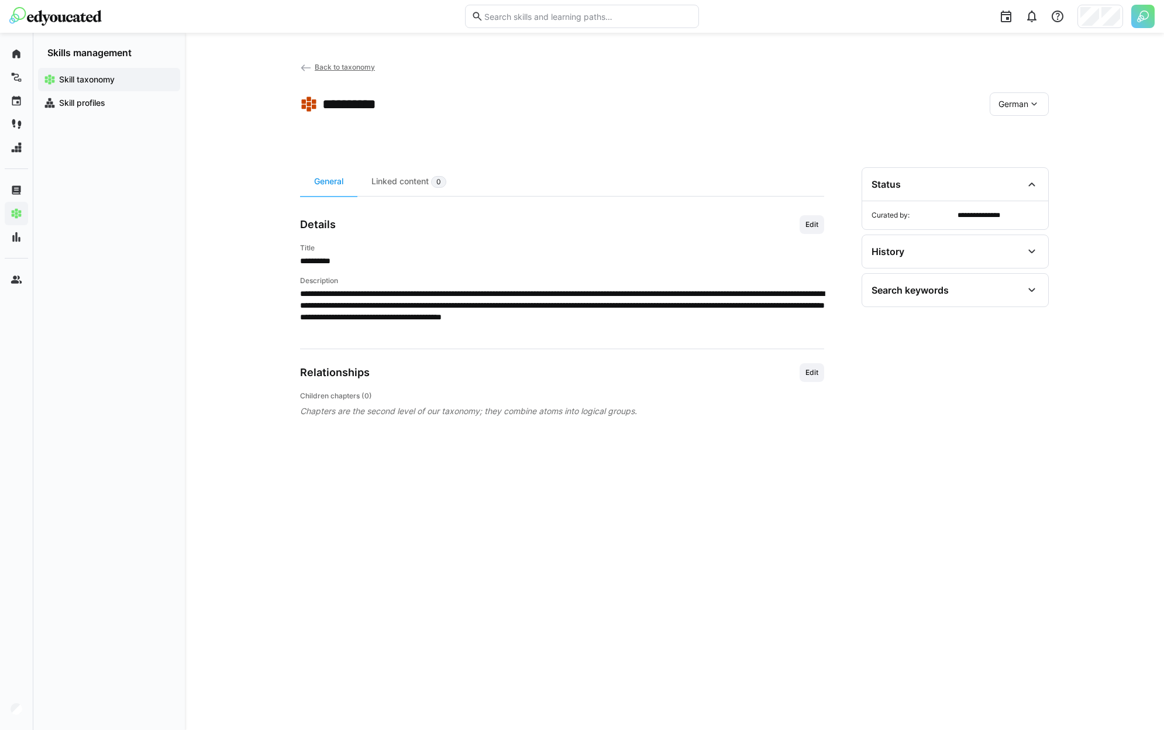
click at [1039, 105] on eds-icon at bounding box center [1034, 104] width 12 height 12
click at [1006, 141] on div "Dutch" at bounding box center [1019, 135] width 60 height 25
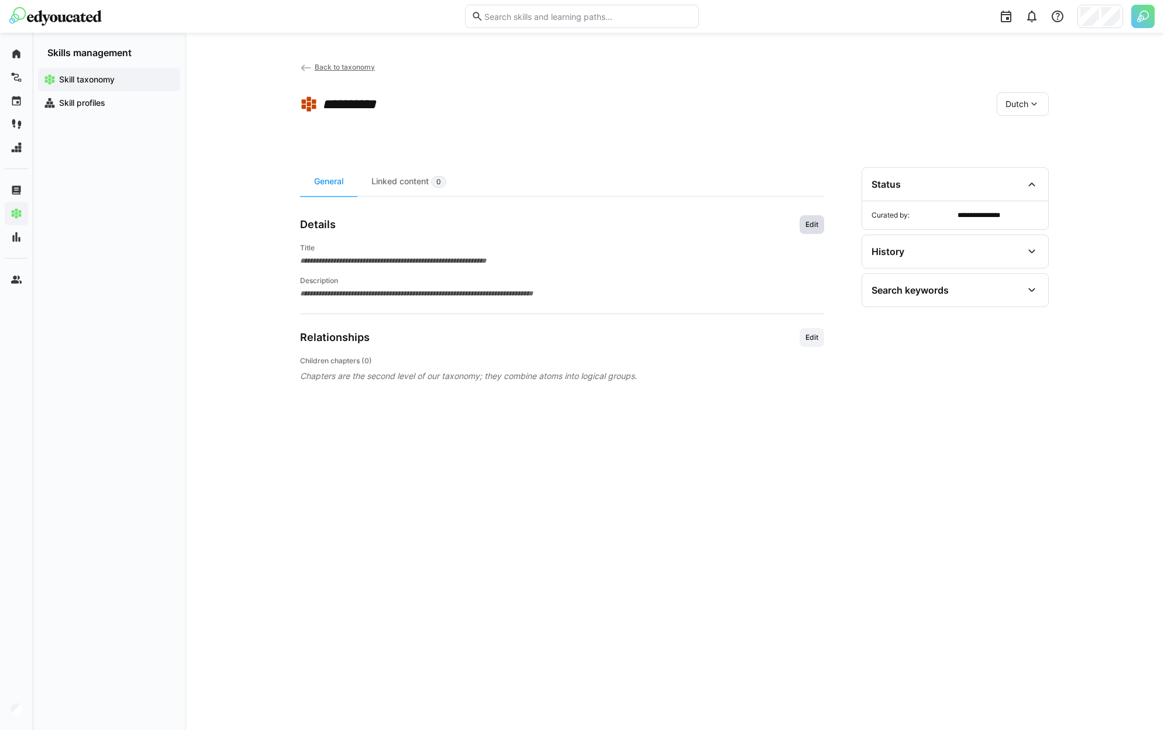
click at [822, 225] on span "Edit" at bounding box center [811, 224] width 25 height 19
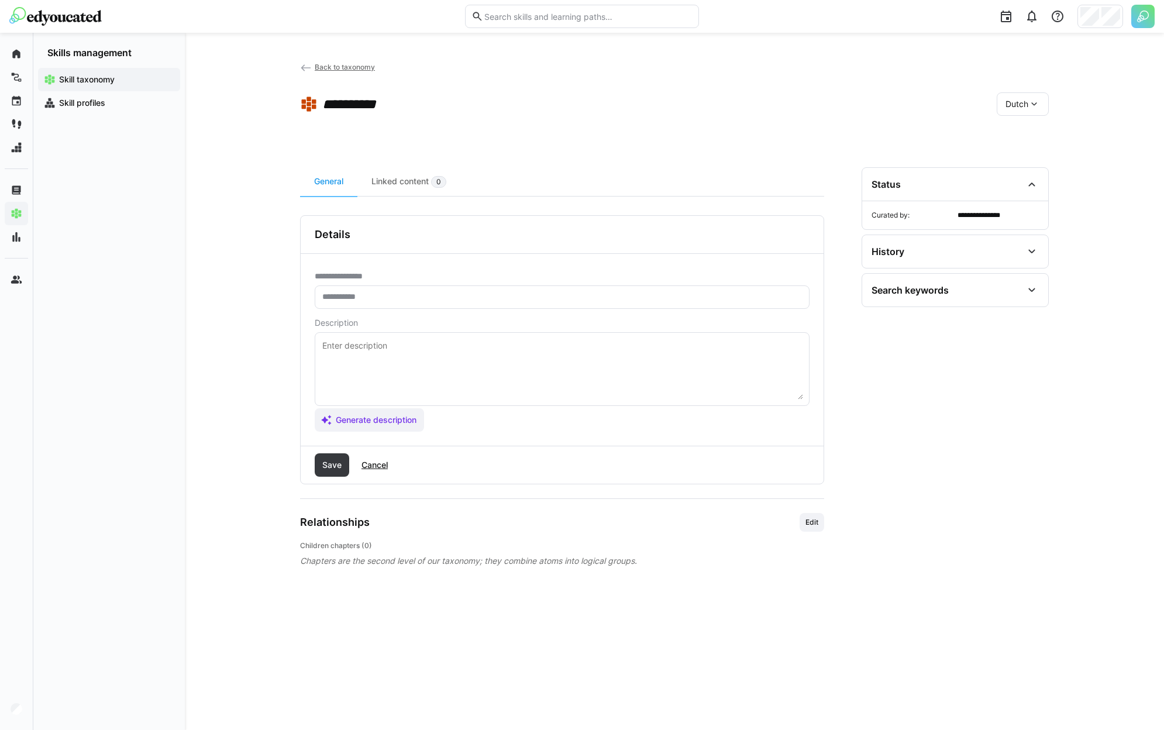
click at [419, 298] on input "text" at bounding box center [562, 297] width 482 height 11
type input "**********"
click at [337, 462] on span "Save" at bounding box center [331, 465] width 23 height 12
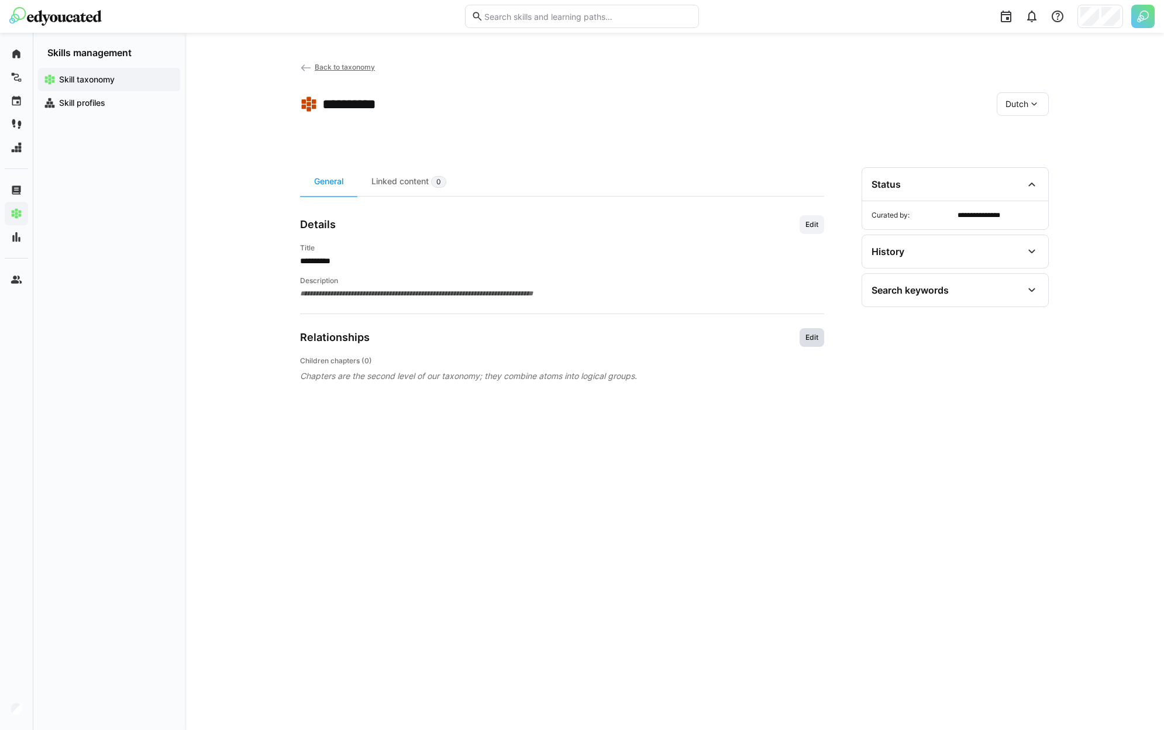
click at [805, 340] on span "Edit" at bounding box center [811, 337] width 15 height 9
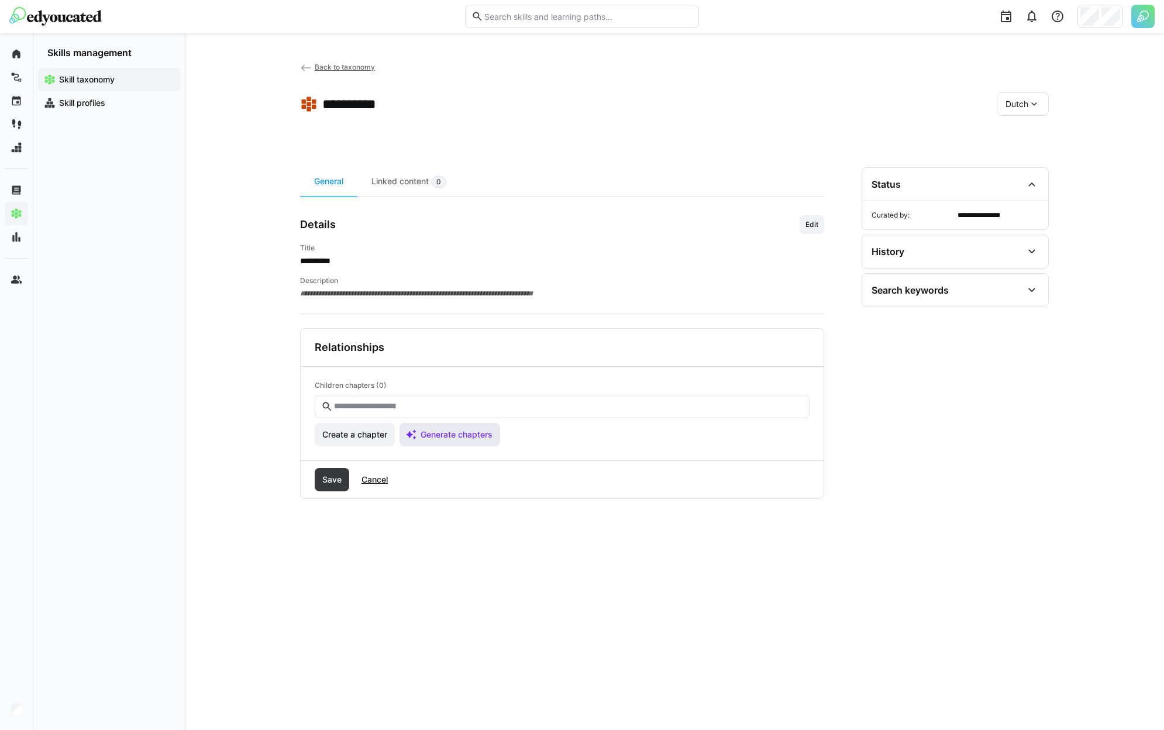
click at [468, 432] on span "Generate chapters" at bounding box center [456, 435] width 75 height 12
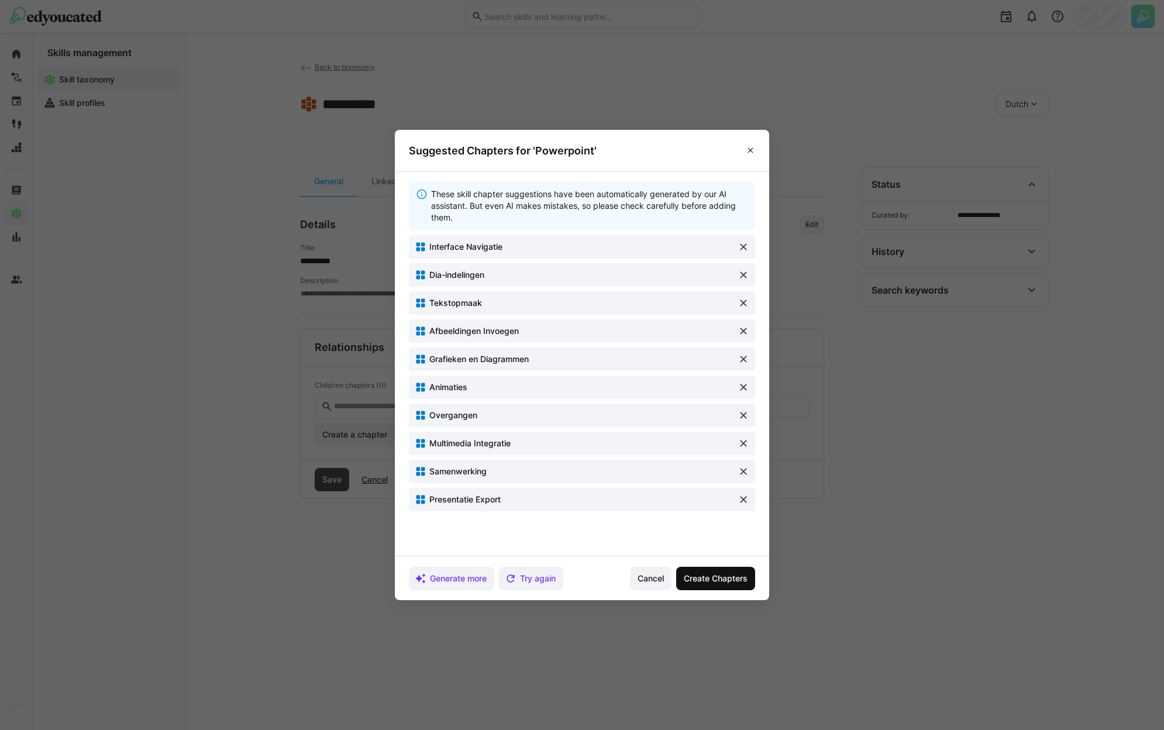
click at [720, 574] on span "Create Chapters" at bounding box center [715, 579] width 67 height 12
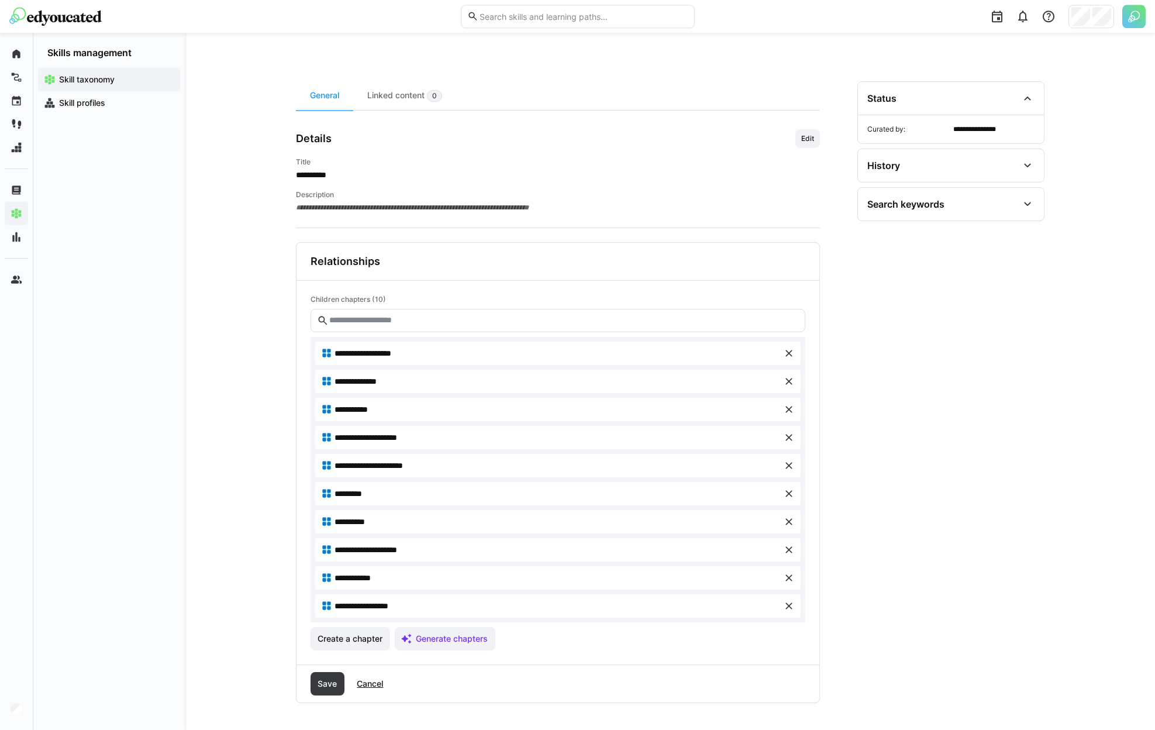
scroll to position [87, 0]
click at [339, 681] on span "Save" at bounding box center [327, 683] width 23 height 12
click at [315, 678] on span "Save" at bounding box center [328, 682] width 35 height 23
click at [380, 684] on span "Cancel" at bounding box center [370, 683] width 30 height 12
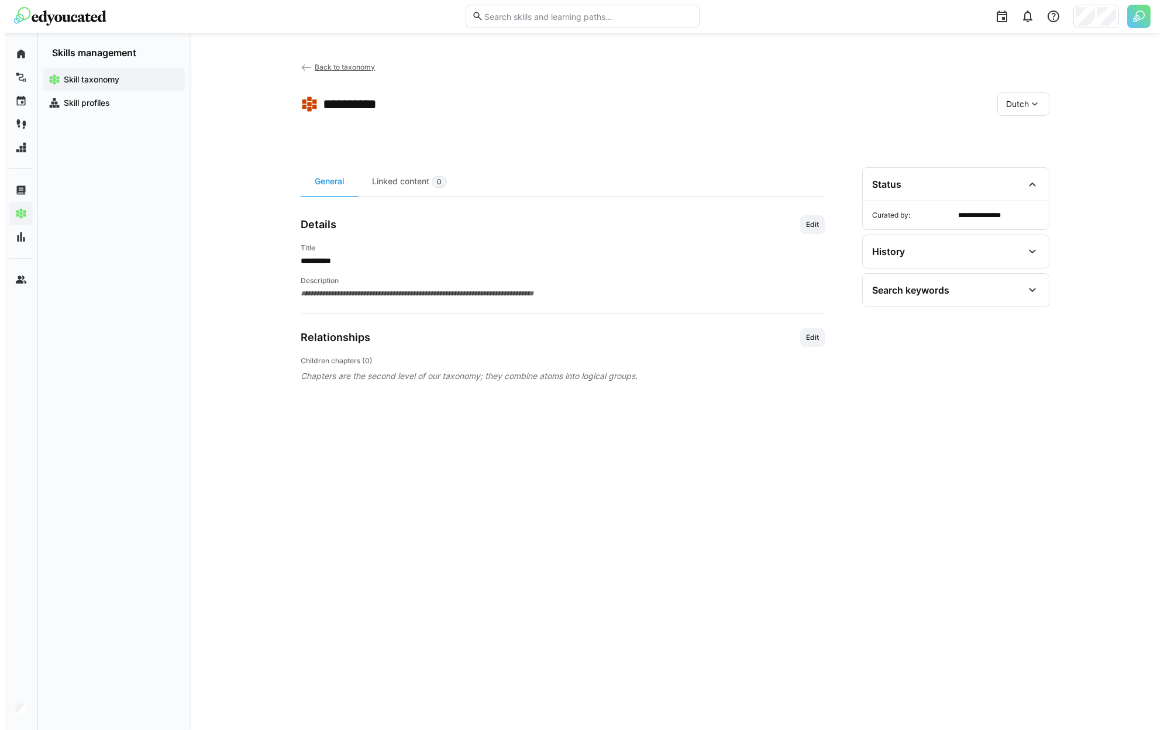
scroll to position [0, 0]
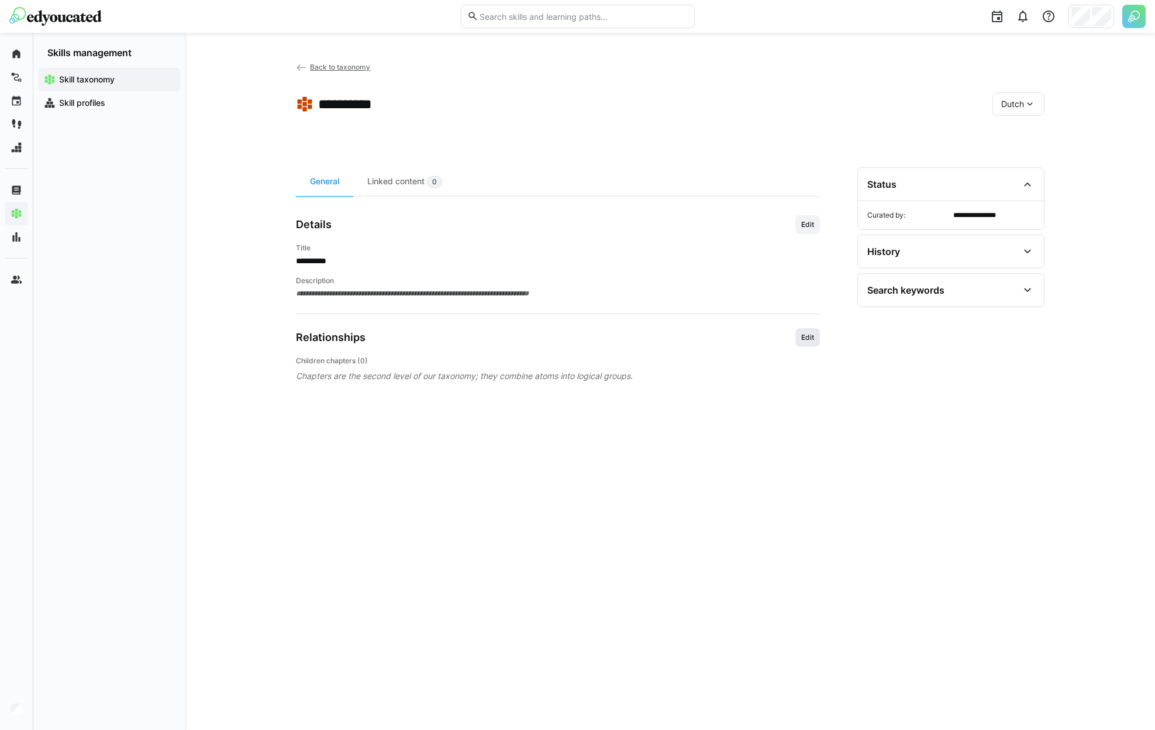
click at [809, 338] on span "Edit" at bounding box center [807, 337] width 15 height 9
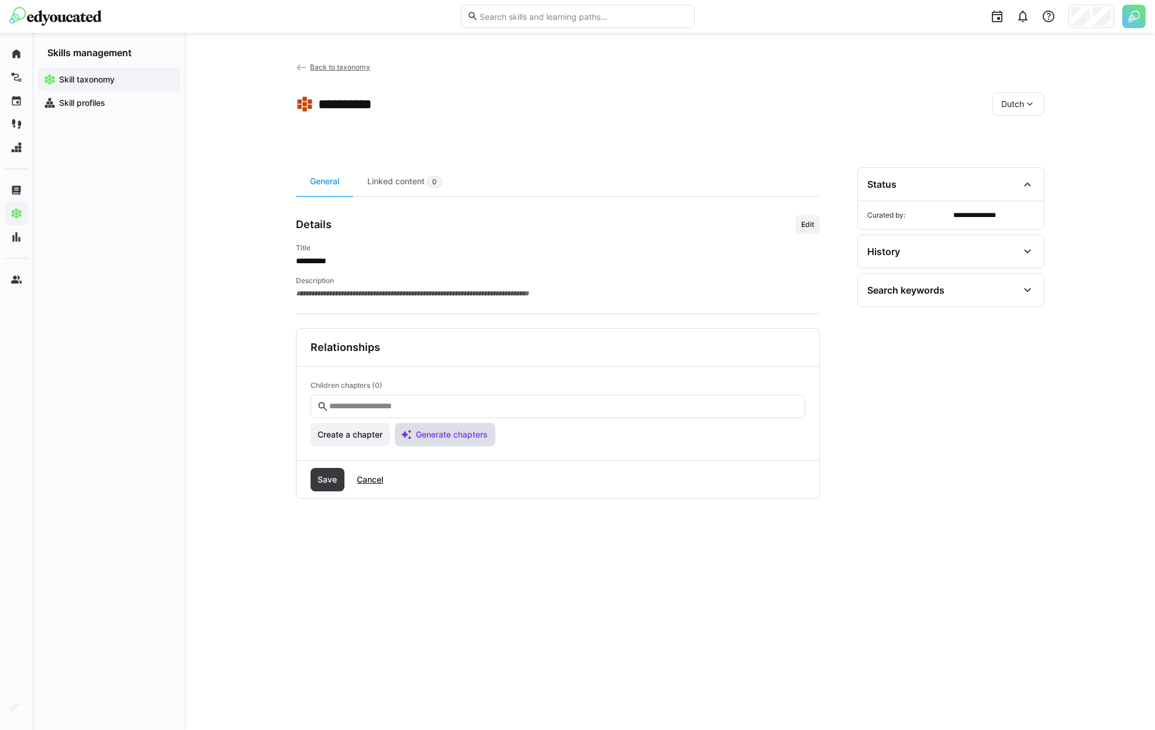
click at [429, 436] on span "Generate chapters" at bounding box center [451, 435] width 75 height 12
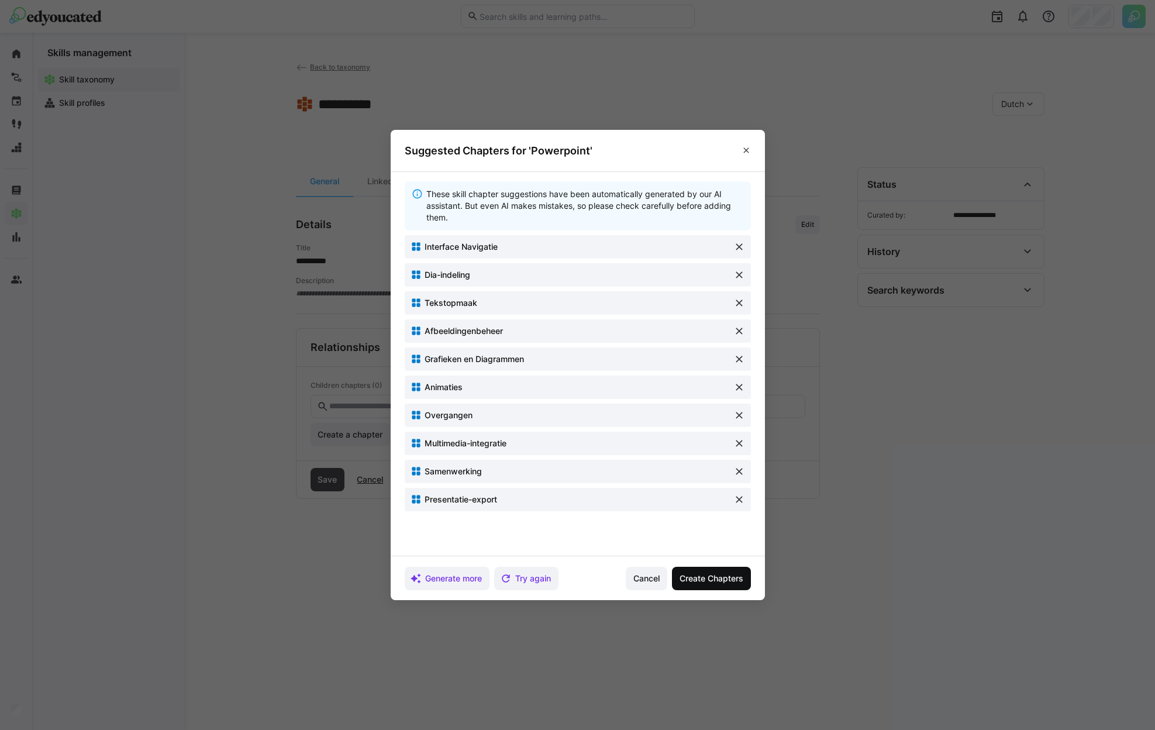
click at [733, 572] on span "Create Chapters" at bounding box center [711, 578] width 79 height 23
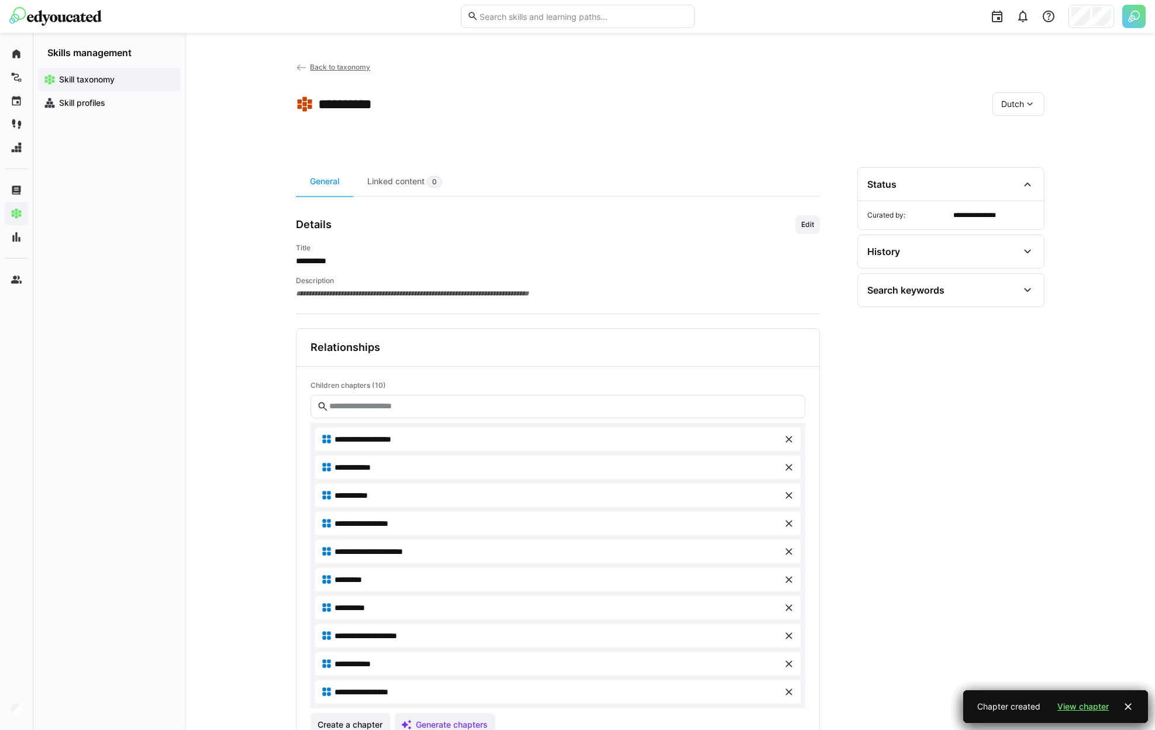
scroll to position [87, 0]
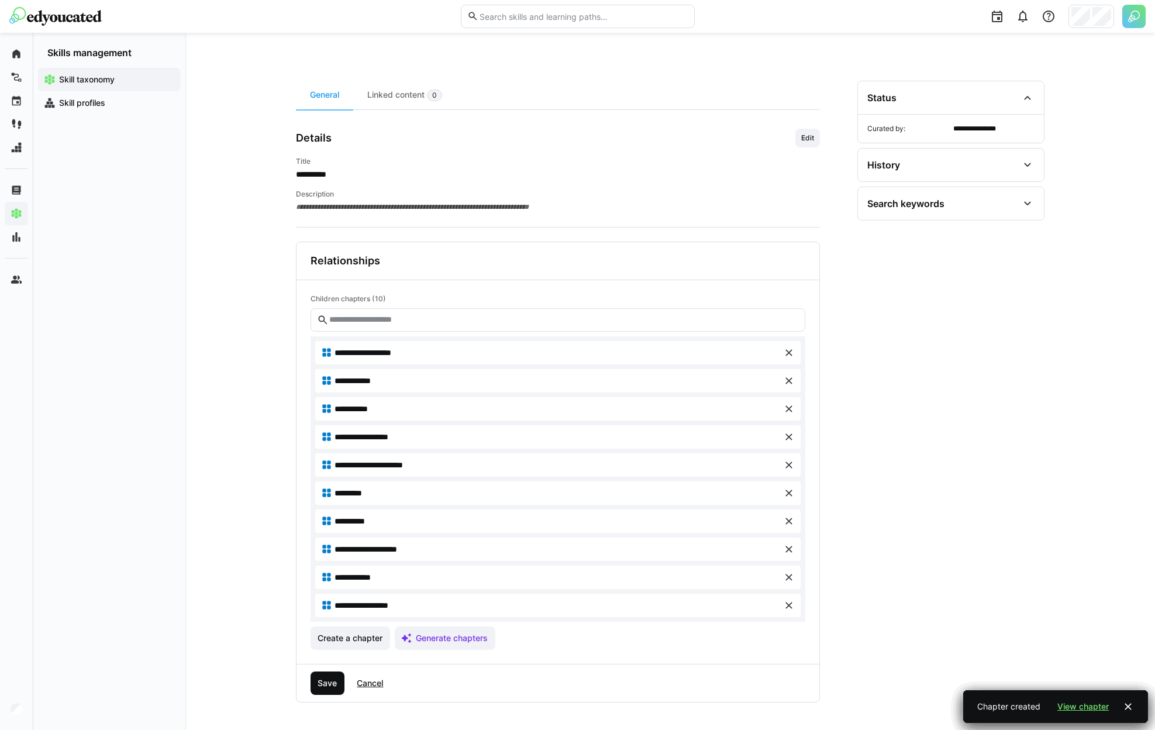
click at [340, 680] on span "Save" at bounding box center [328, 682] width 35 height 23
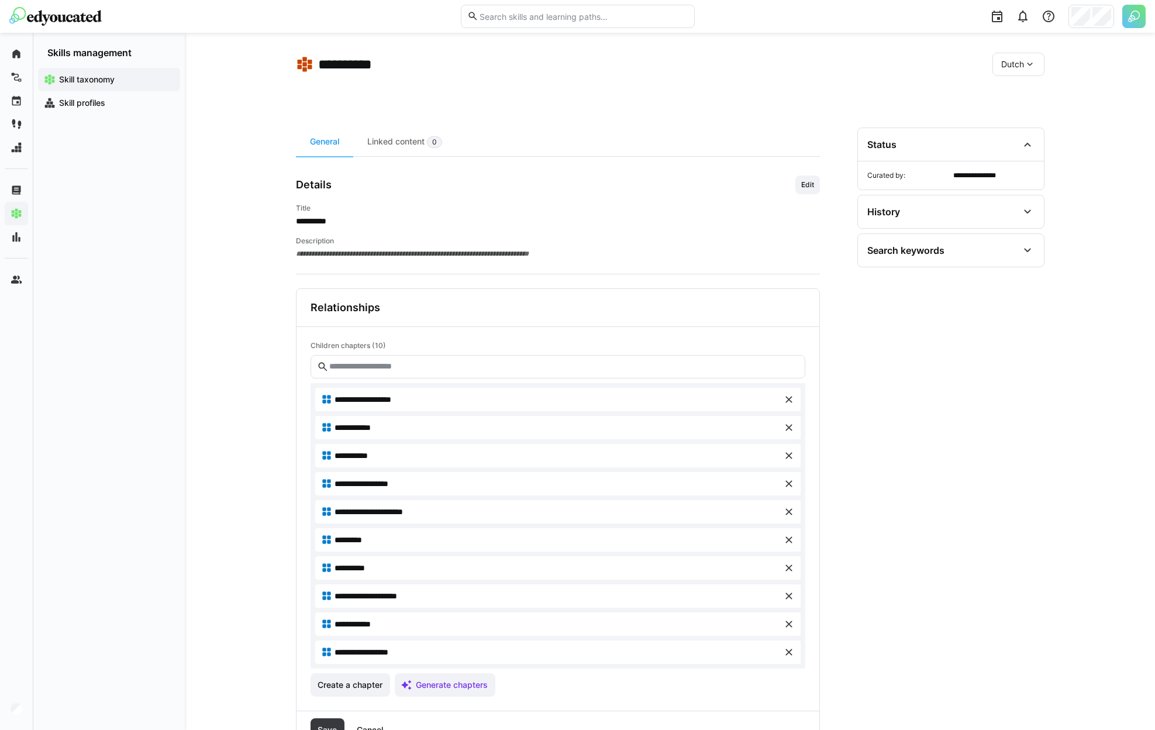
scroll to position [0, 0]
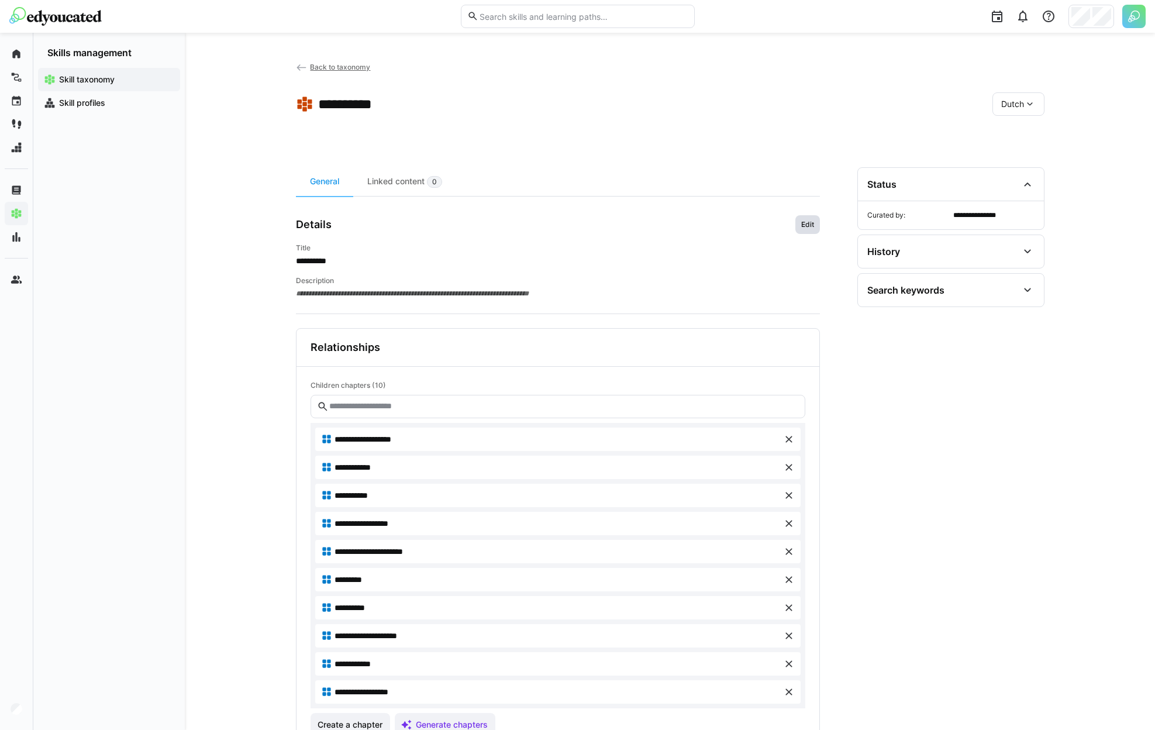
click at [816, 220] on span "Edit" at bounding box center [807, 224] width 25 height 19
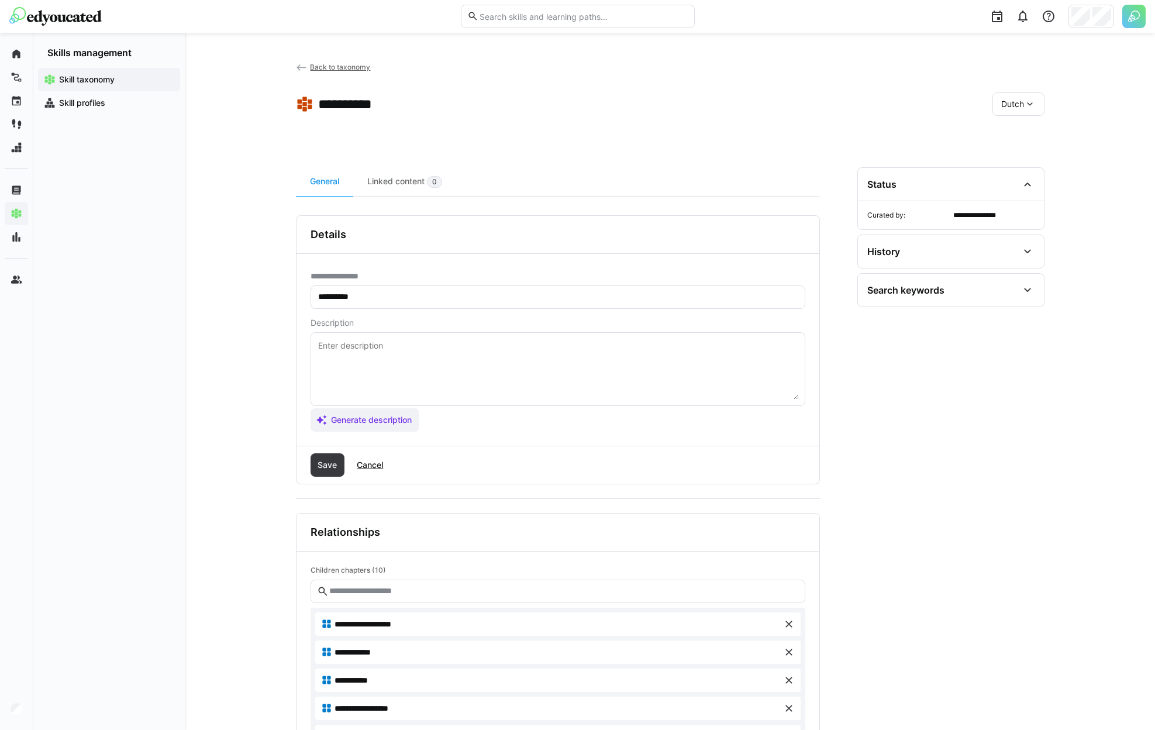
click at [457, 347] on textarea at bounding box center [558, 369] width 482 height 61
click at [383, 415] on span "Generate description" at bounding box center [371, 420] width 84 height 12
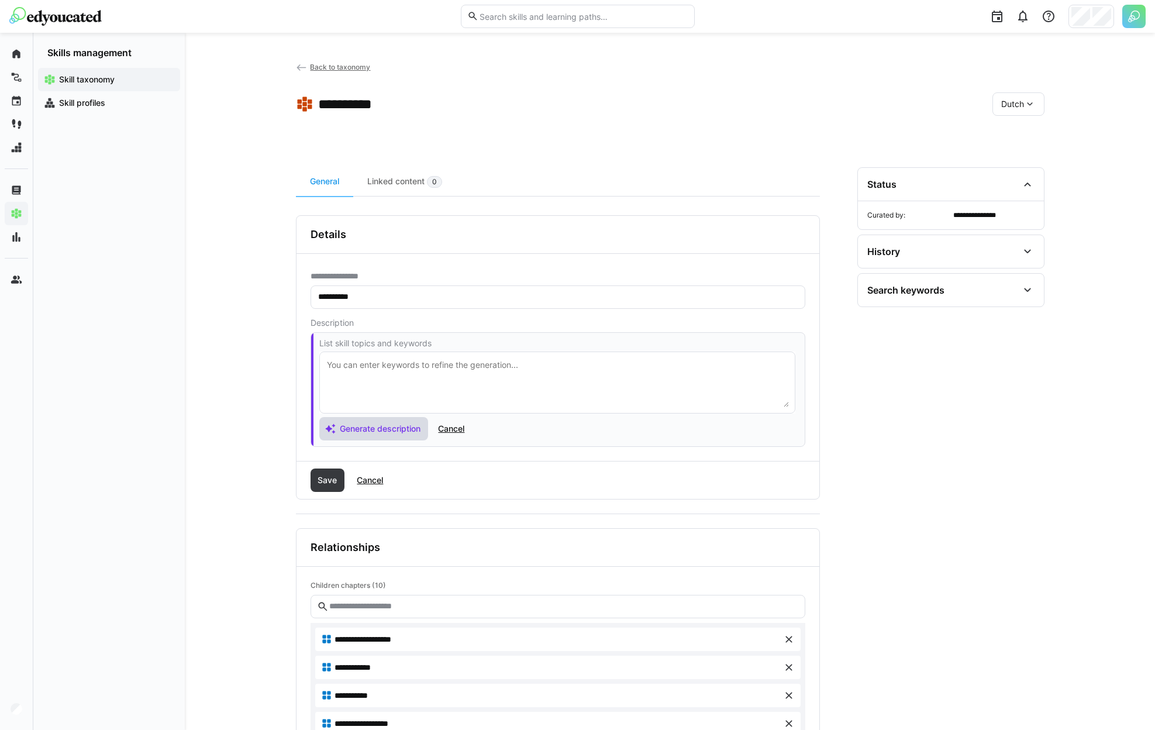
click at [355, 422] on span "Generate description" at bounding box center [373, 428] width 109 height 23
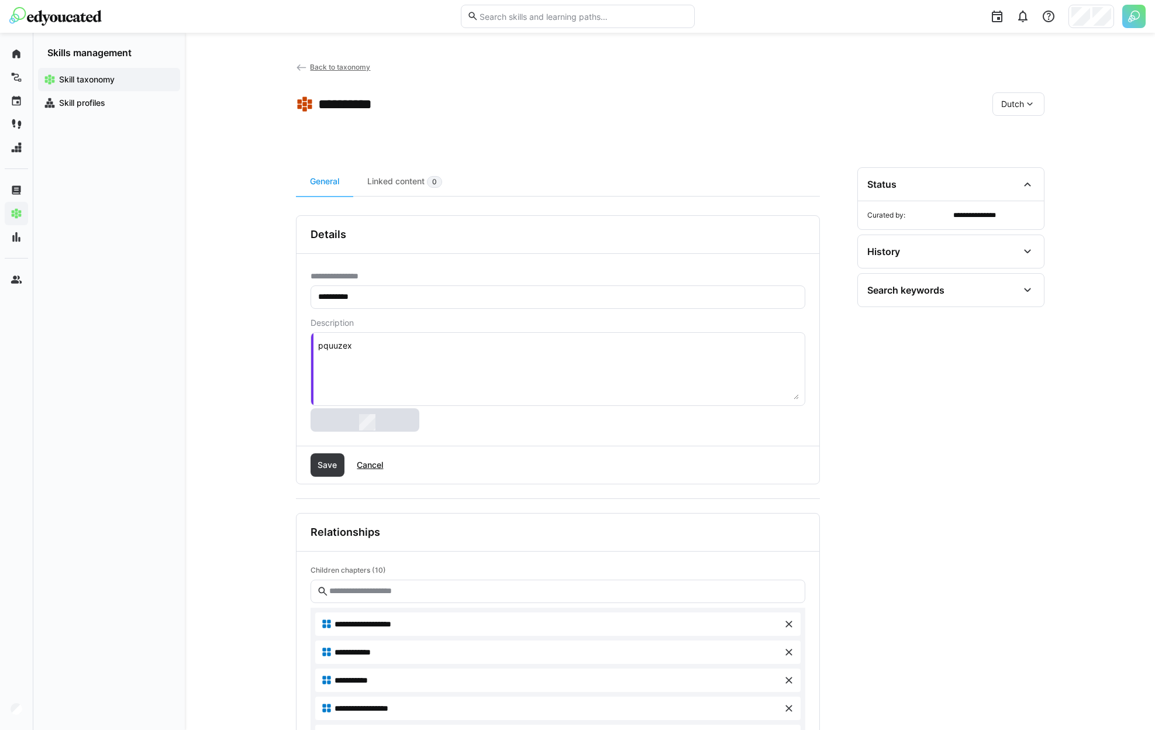
type textarea "roouuv"
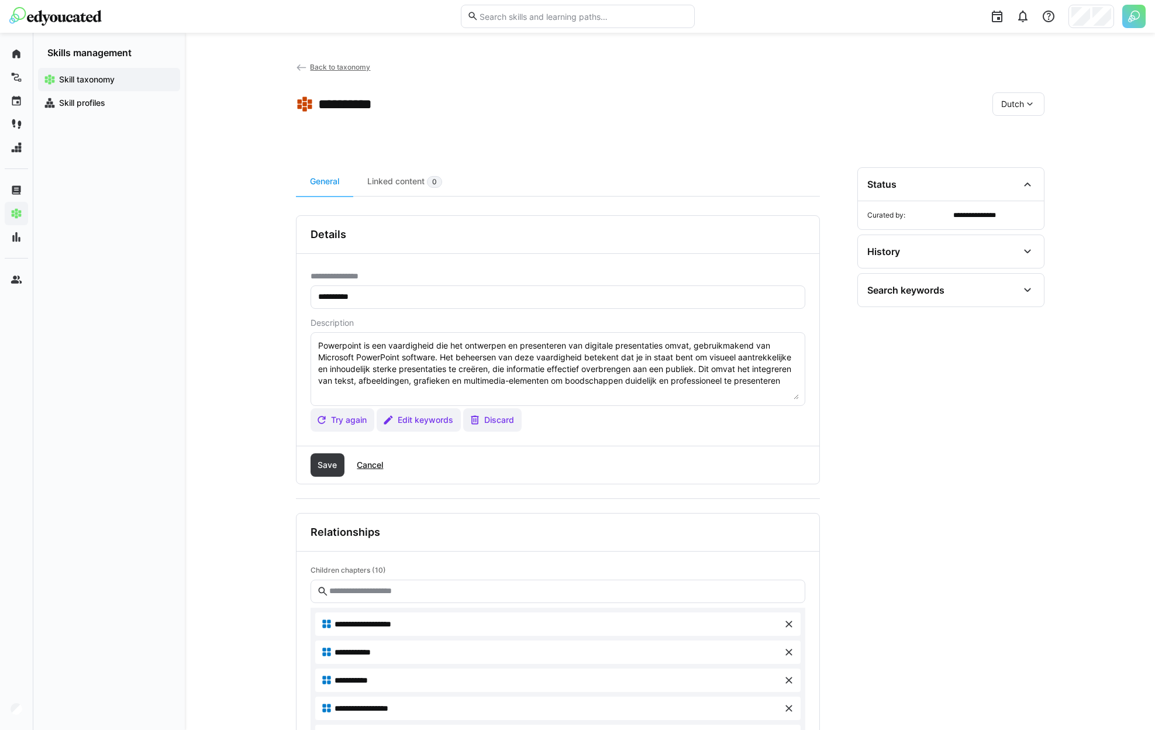
type textarea "Powerpoint is een vaardigheid die het ontwerpen en presenteren van digitale pre…"
click at [333, 464] on span "Save" at bounding box center [327, 465] width 23 height 12
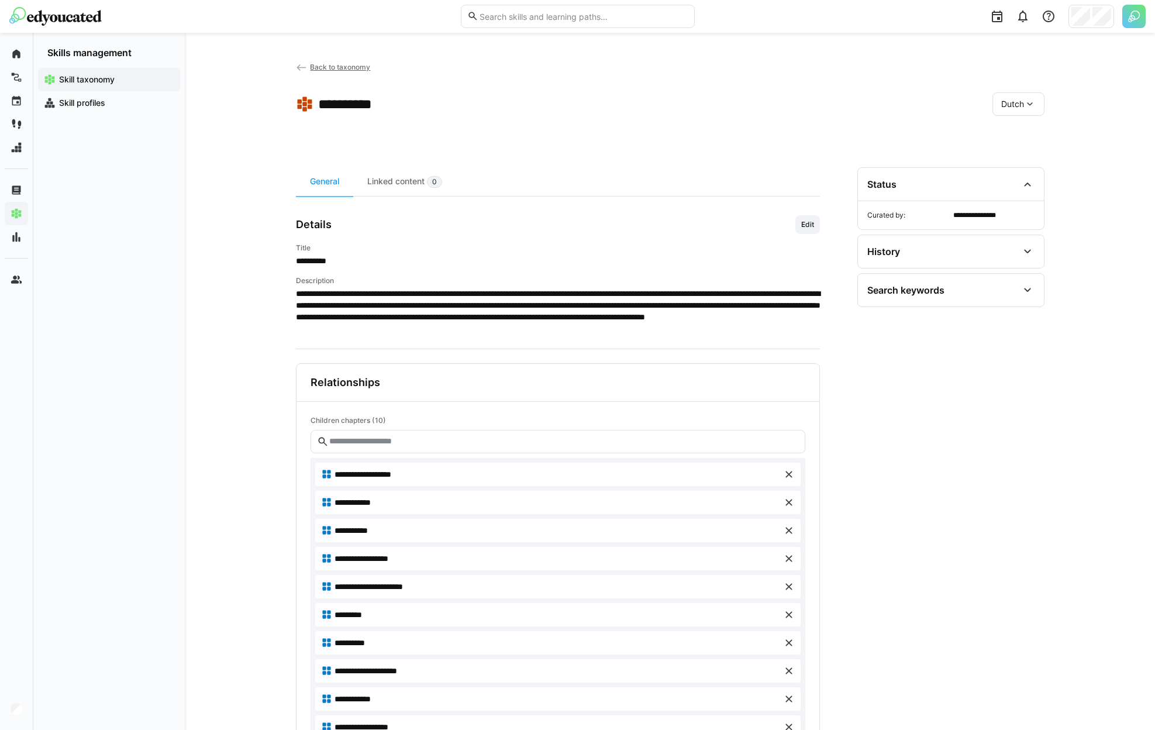
click at [1004, 111] on div "Dutch" at bounding box center [1018, 103] width 52 height 23
click at [1013, 208] on span "French" at bounding box center [1014, 209] width 26 height 12
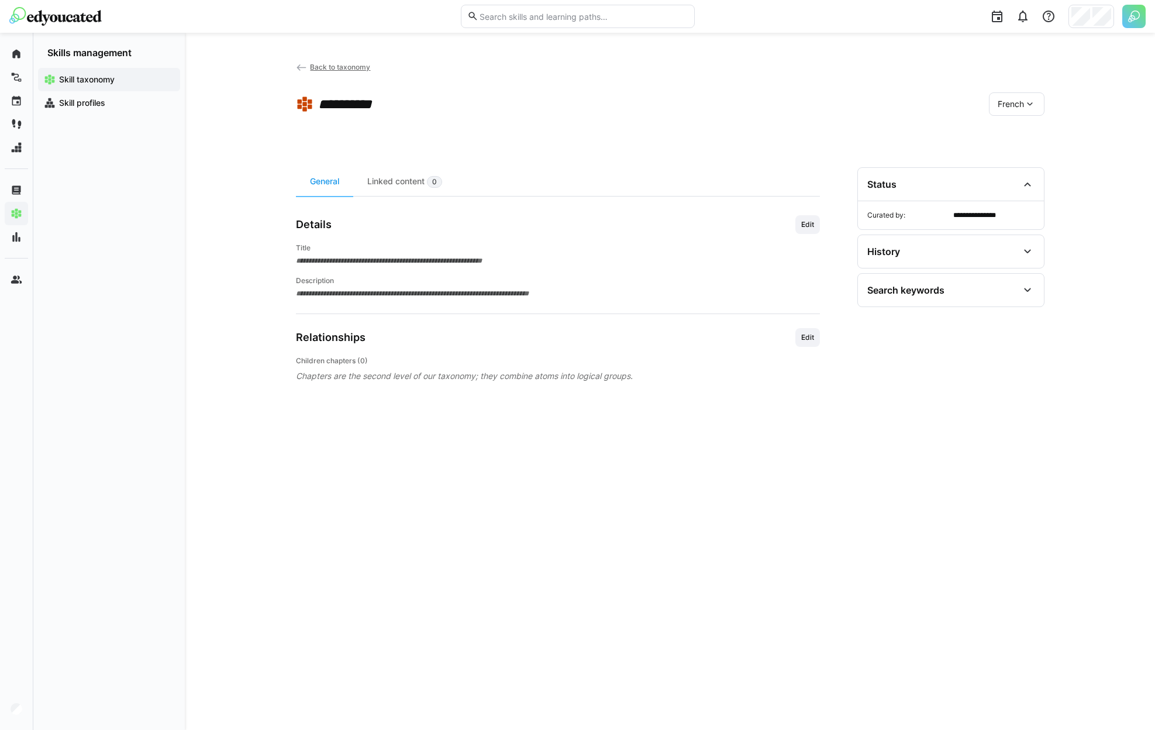
click at [819, 335] on span "Edit" at bounding box center [807, 337] width 25 height 19
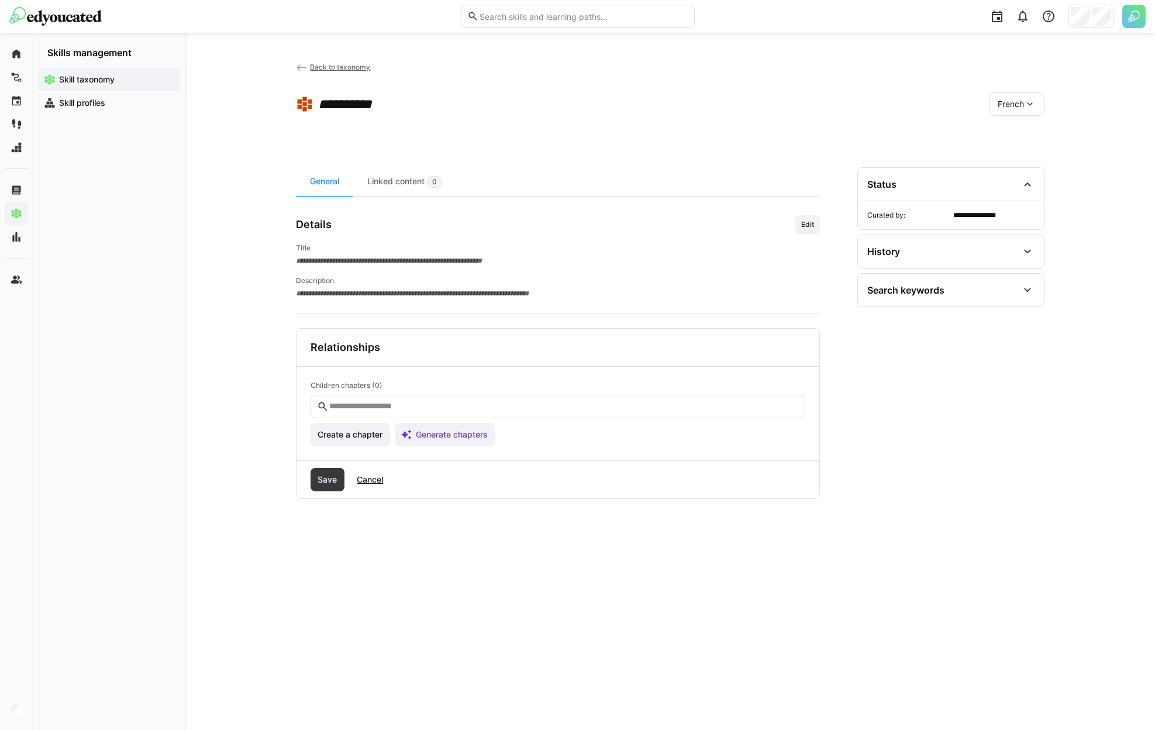
click at [1018, 97] on div "French" at bounding box center [1017, 103] width 56 height 23
click at [896, 82] on app-toolbar "Back to taxonomy" at bounding box center [670, 72] width 749 height 22
click at [413, 439] on span "Generate chapters" at bounding box center [445, 435] width 89 height 12
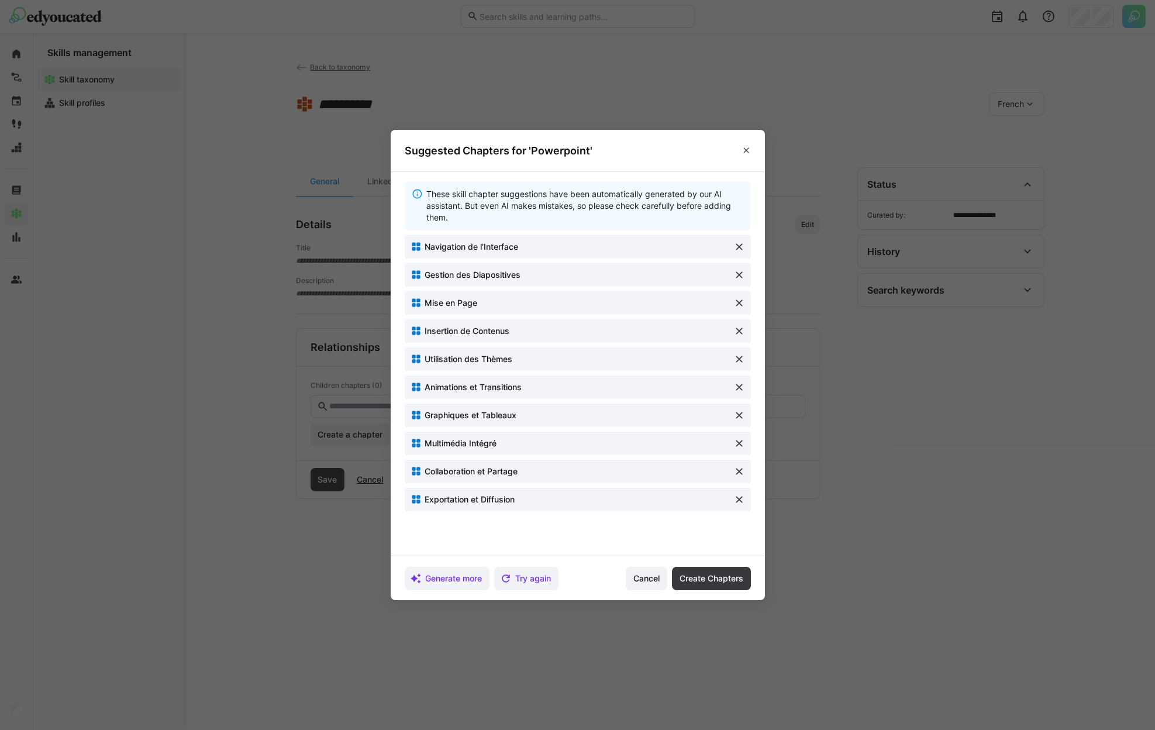
click at [659, 575] on span "Cancel" at bounding box center [647, 579] width 30 height 12
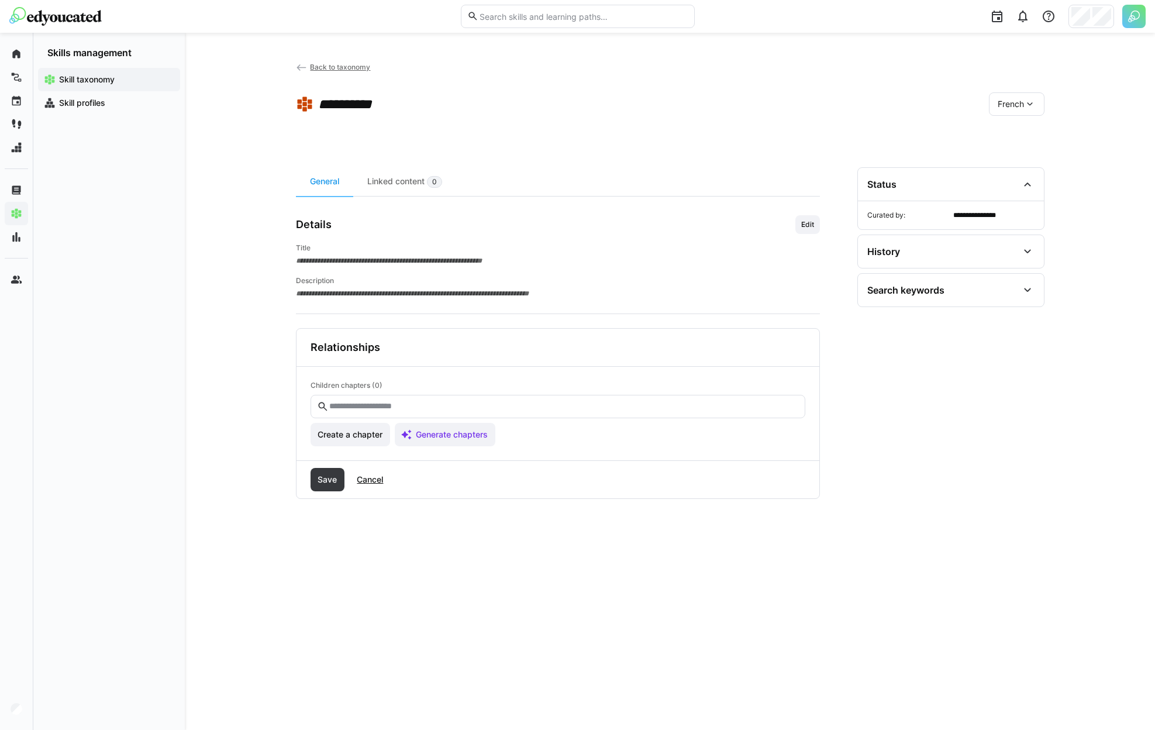
click at [1008, 105] on span "French" at bounding box center [1011, 104] width 26 height 12
click at [1015, 142] on div "Dutch" at bounding box center [1016, 135] width 57 height 25
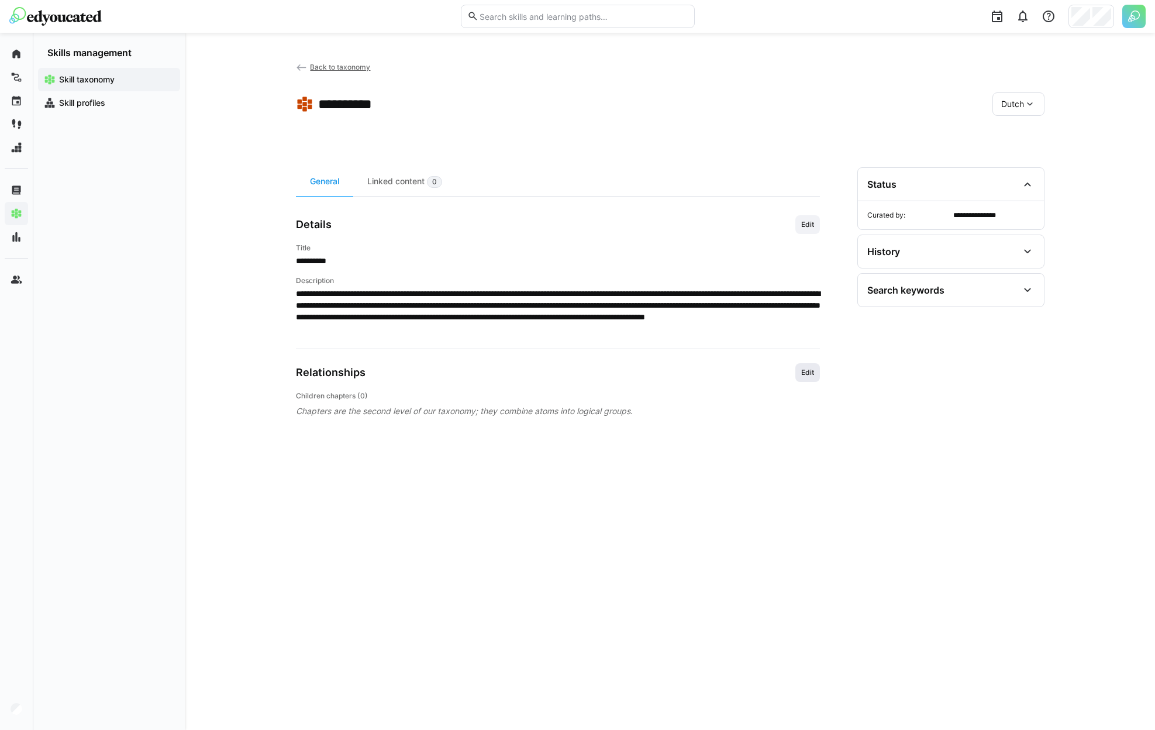
click at [796, 378] on span "Edit" at bounding box center [807, 372] width 25 height 19
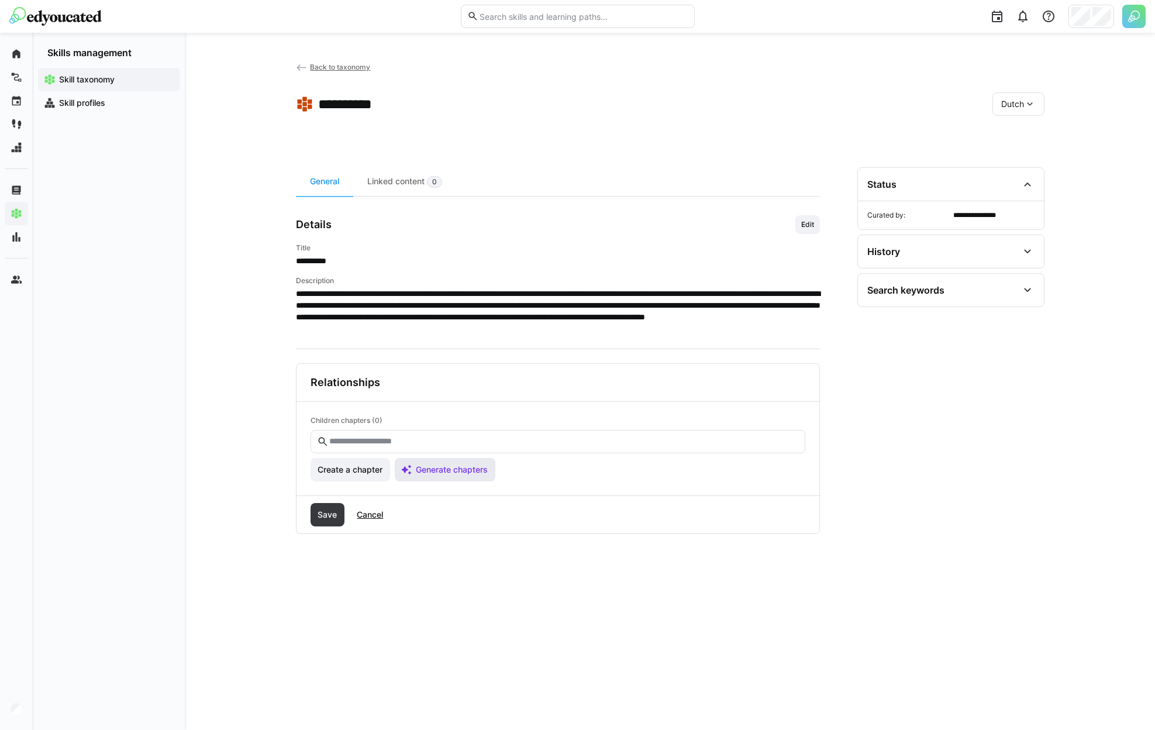
click at [436, 472] on span "Generate chapters" at bounding box center [451, 470] width 75 height 12
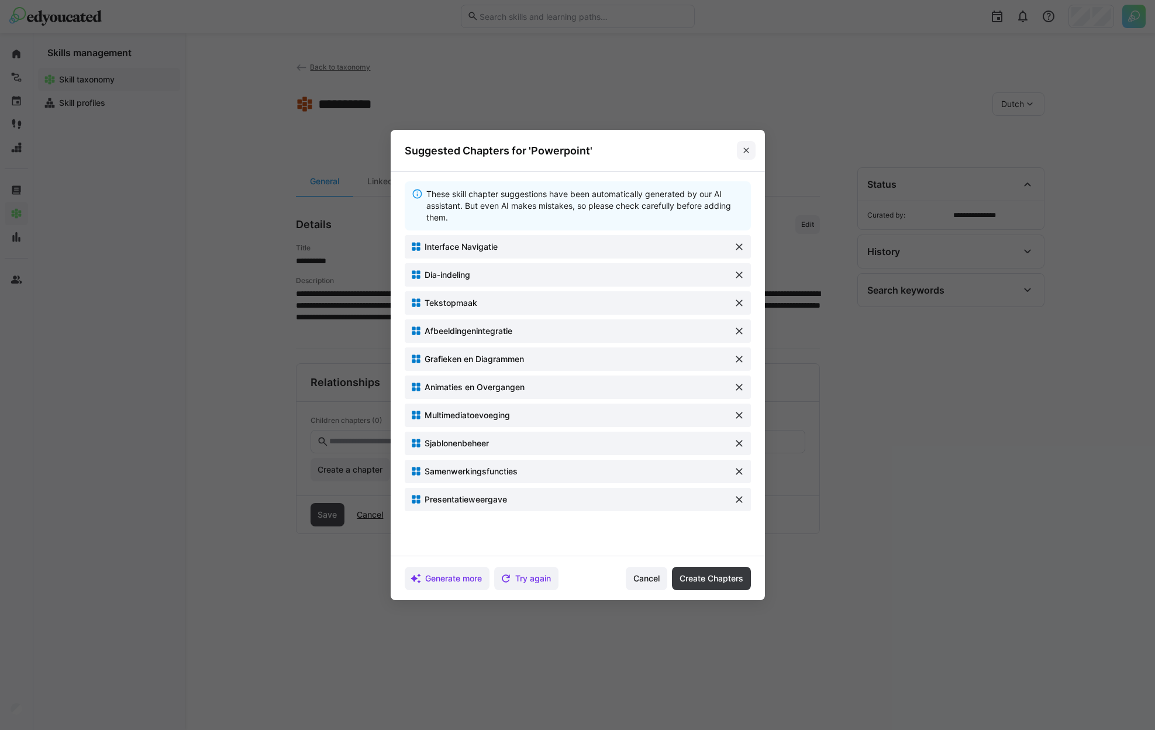
click at [747, 153] on eds-icon at bounding box center [746, 150] width 9 height 9
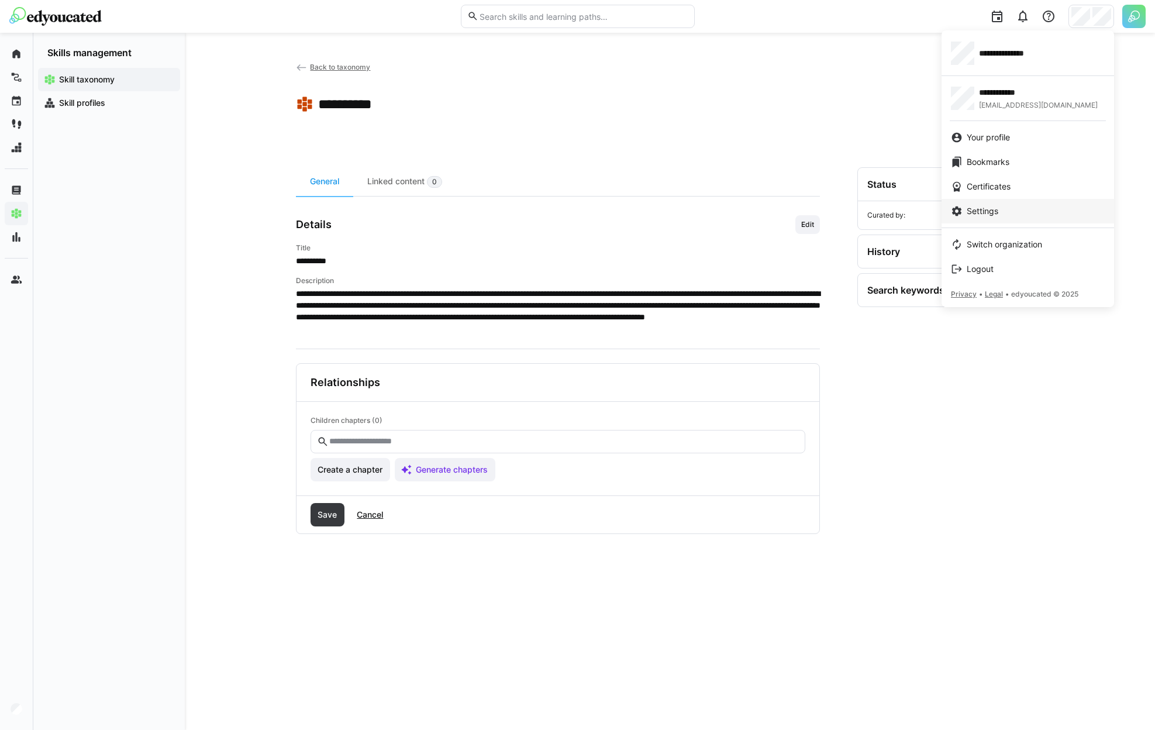
click at [1009, 212] on div "Settings" at bounding box center [1028, 211] width 154 height 12
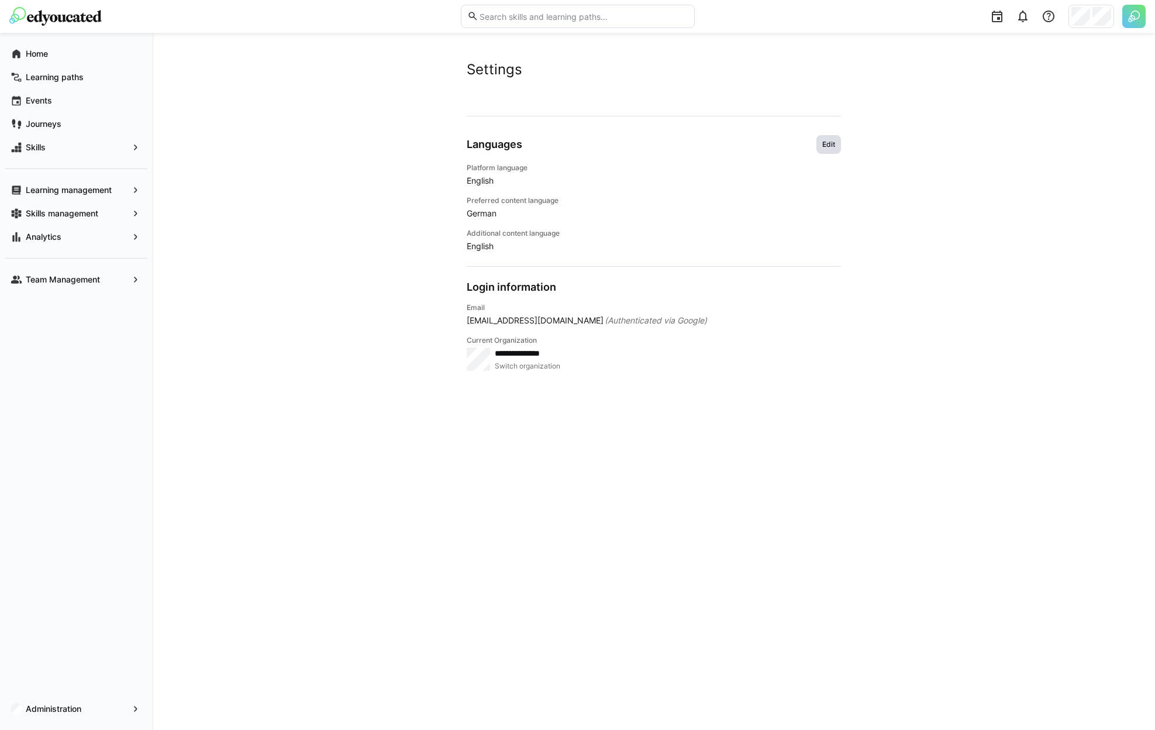
click at [829, 145] on span "Edit" at bounding box center [828, 144] width 15 height 9
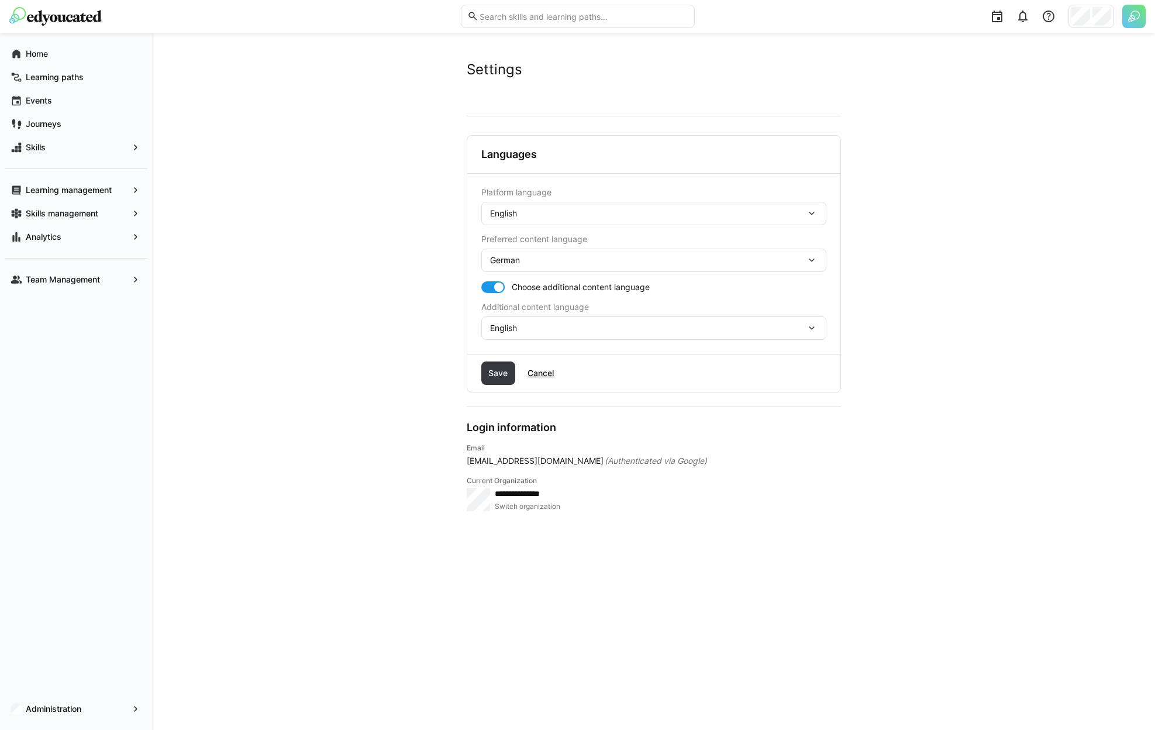
click at [572, 261] on div "German" at bounding box center [648, 260] width 316 height 11
click at [404, 240] on app-user-settings "**********" at bounding box center [654, 381] width 749 height 641
click at [89, 714] on span "Administration" at bounding box center [76, 709] width 104 height 12
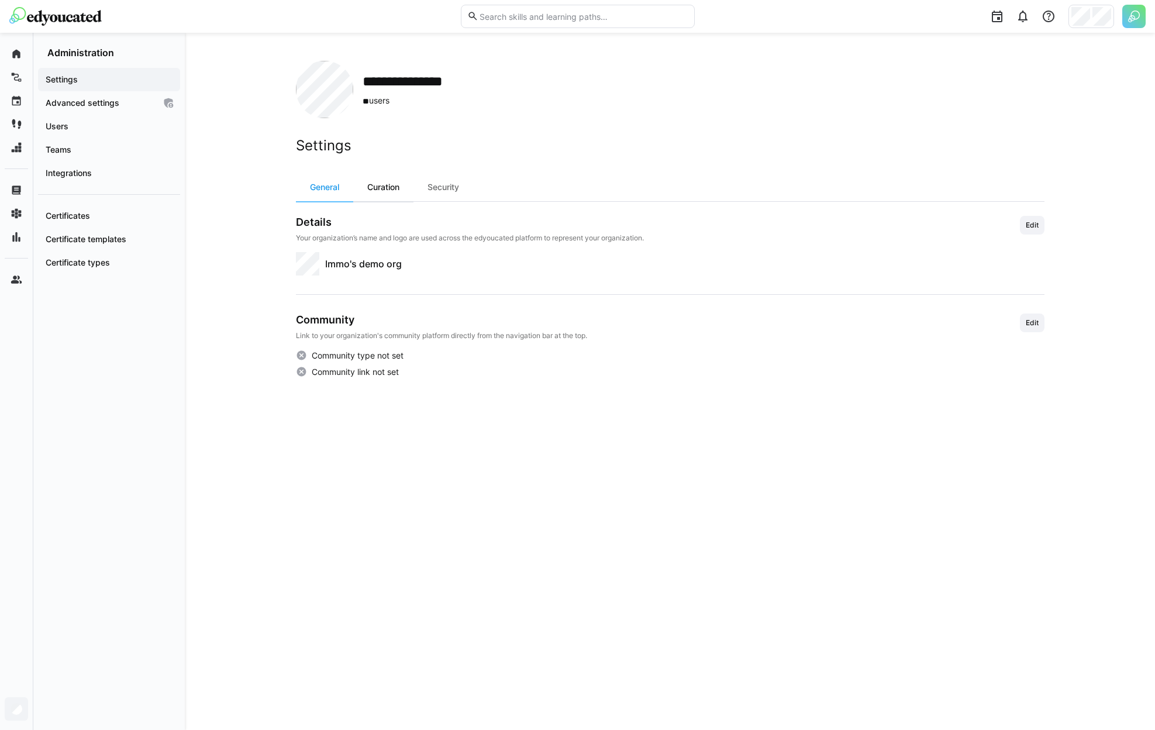
click at [396, 196] on div "Curation" at bounding box center [383, 187] width 60 height 28
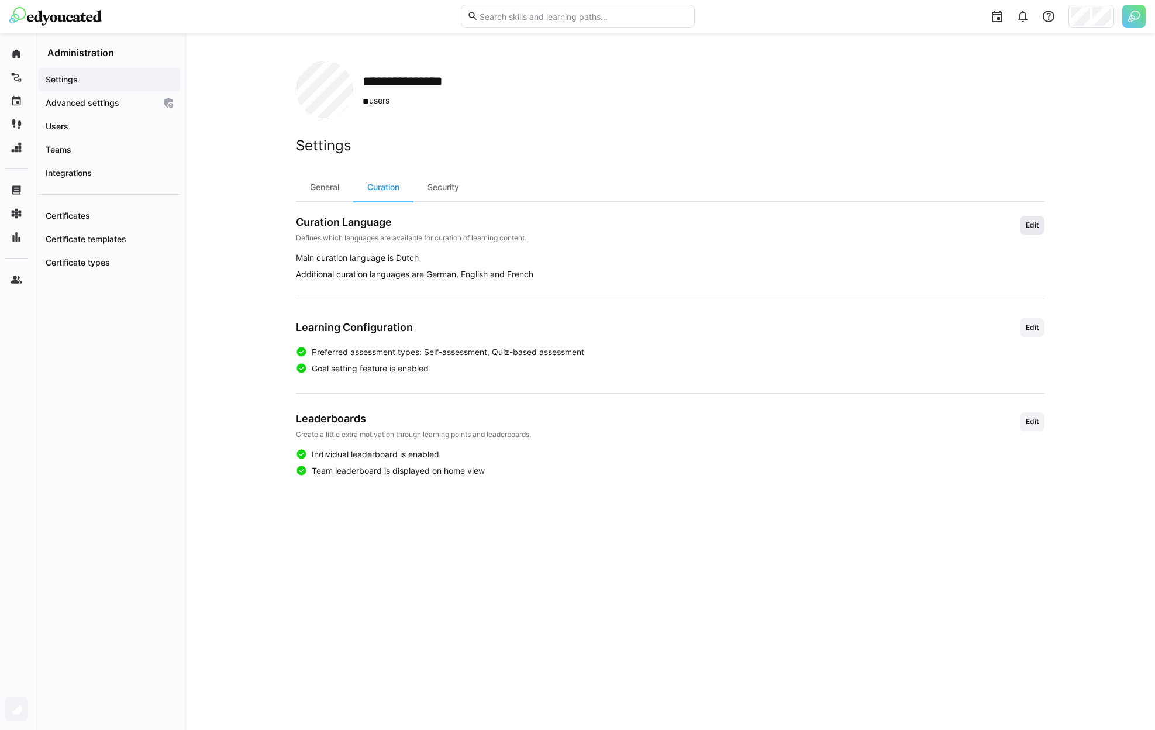
click at [1032, 231] on span "Edit" at bounding box center [1032, 225] width 25 height 19
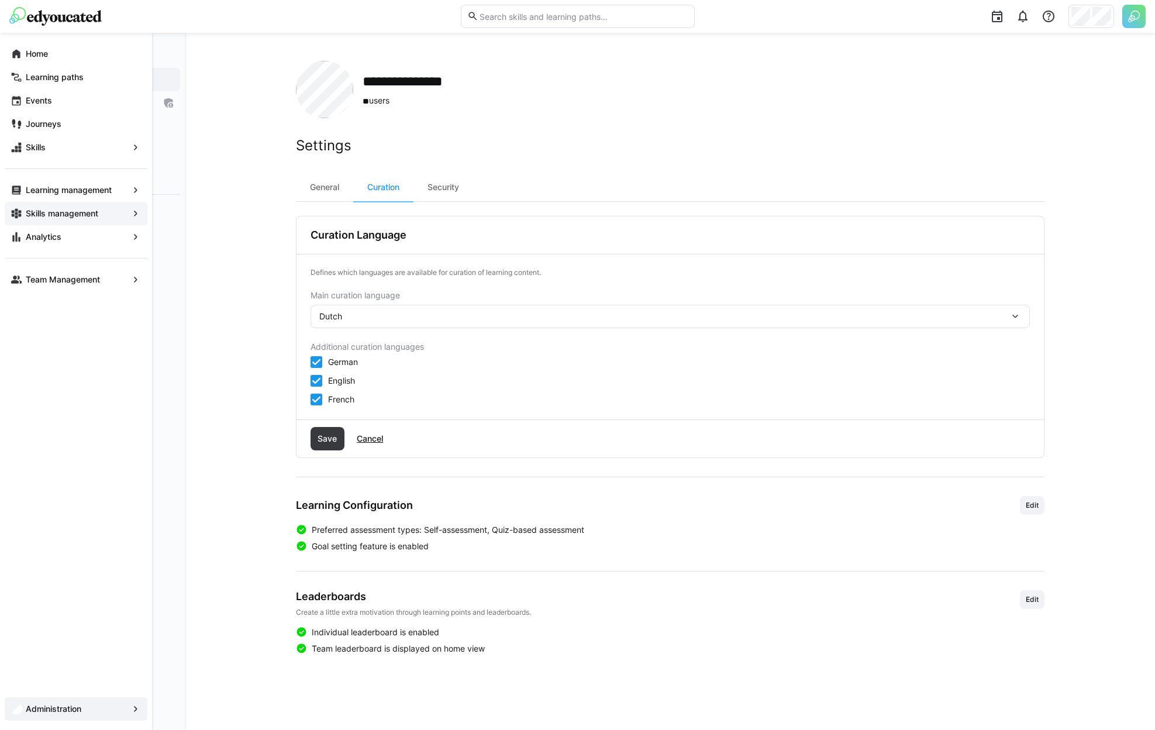
click at [49, 219] on div "Skills management" at bounding box center [76, 213] width 143 height 23
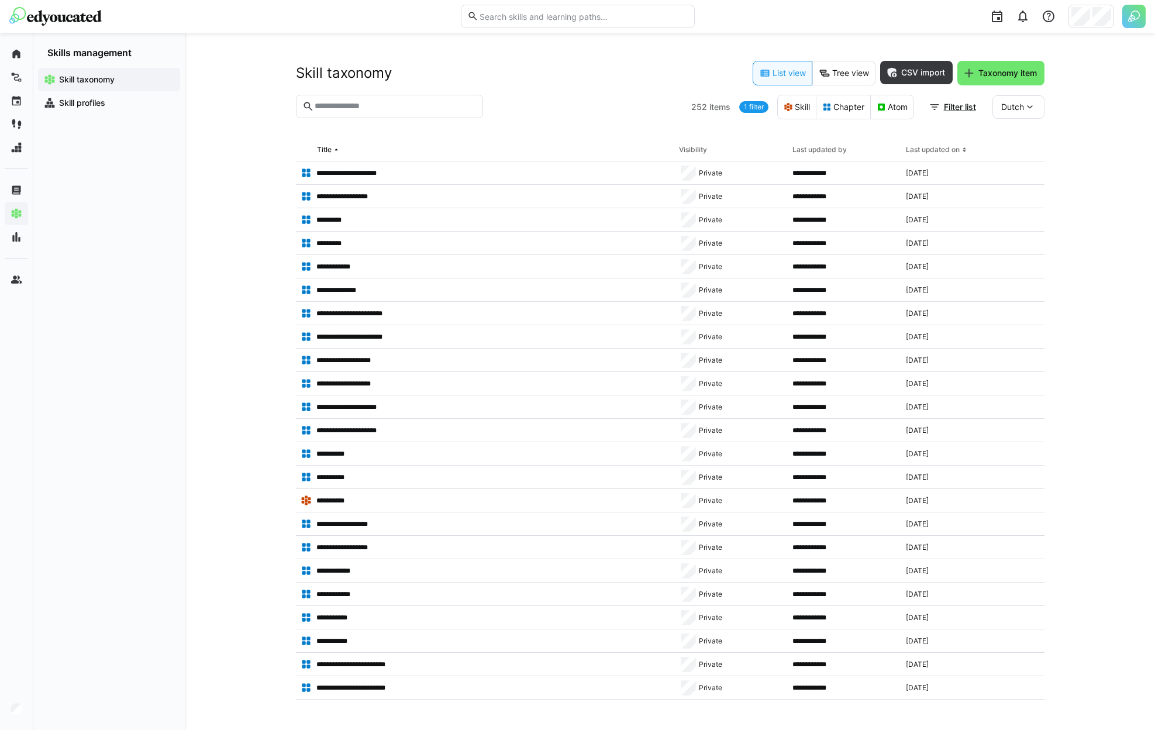
click at [1020, 104] on span "Dutch" at bounding box center [1012, 107] width 23 height 12
click at [1021, 194] on div "English" at bounding box center [1018, 187] width 53 height 25
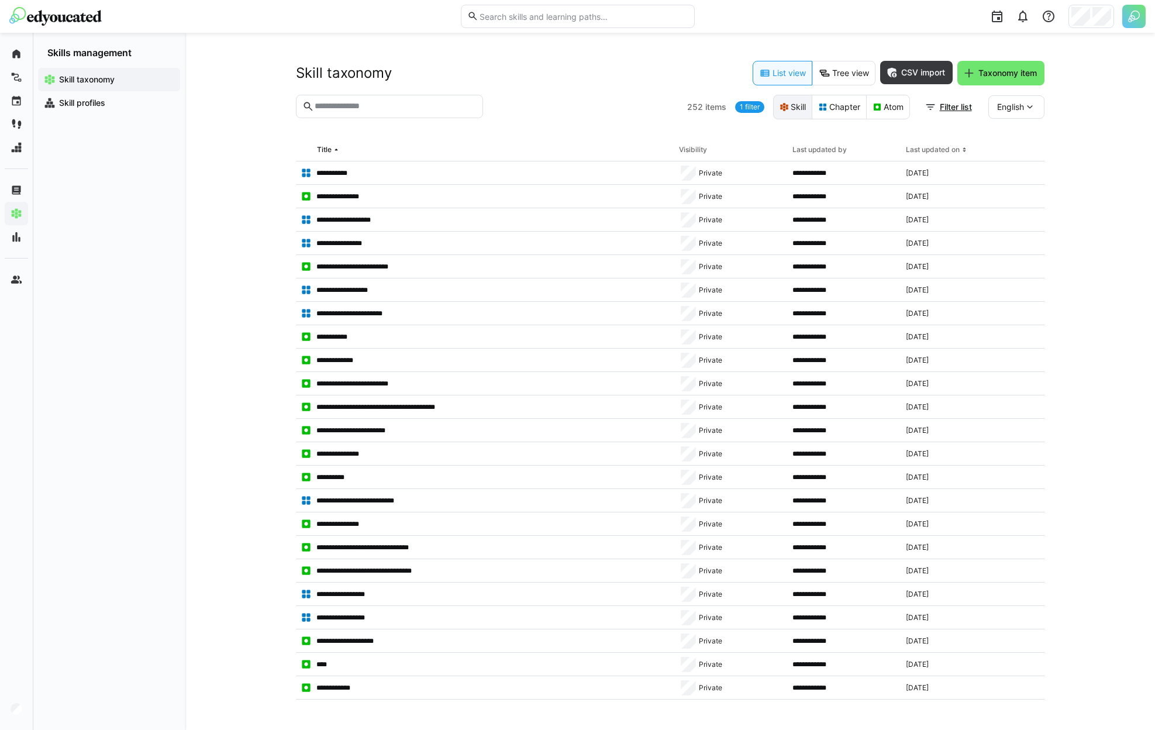
click at [787, 106] on eds-button-option "Skill" at bounding box center [792, 107] width 39 height 25
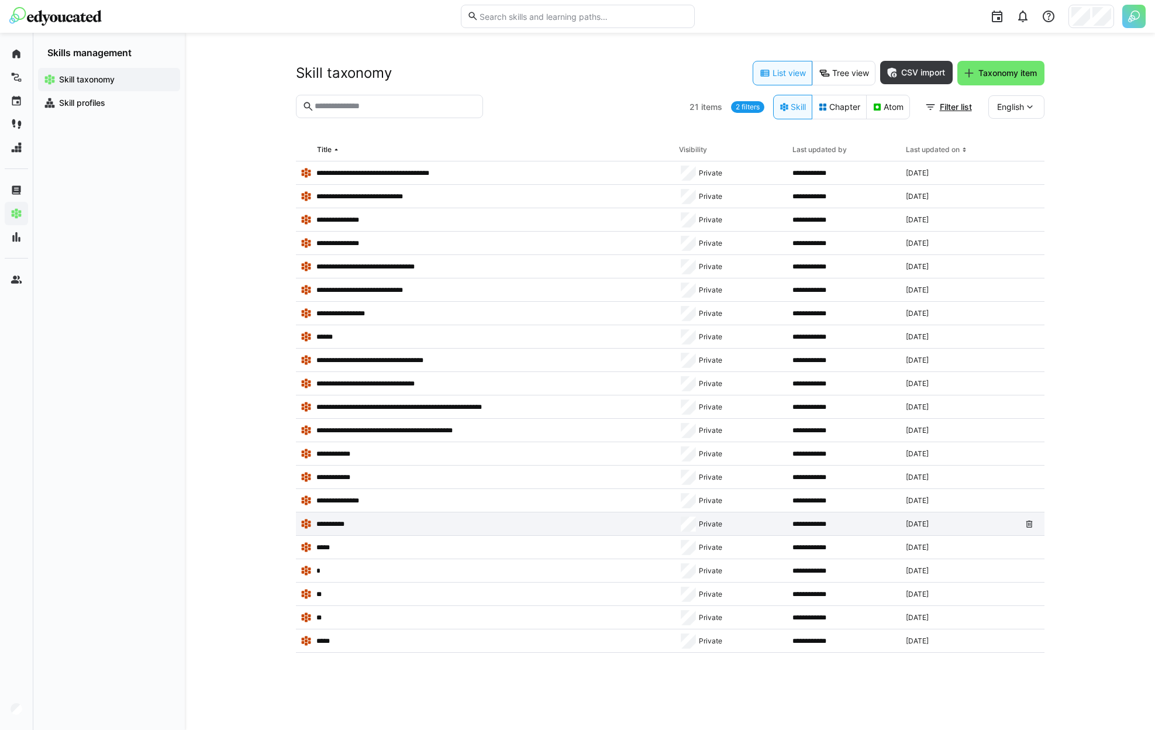
click at [372, 520] on app-table-first-column "**********" at bounding box center [485, 524] width 369 height 12
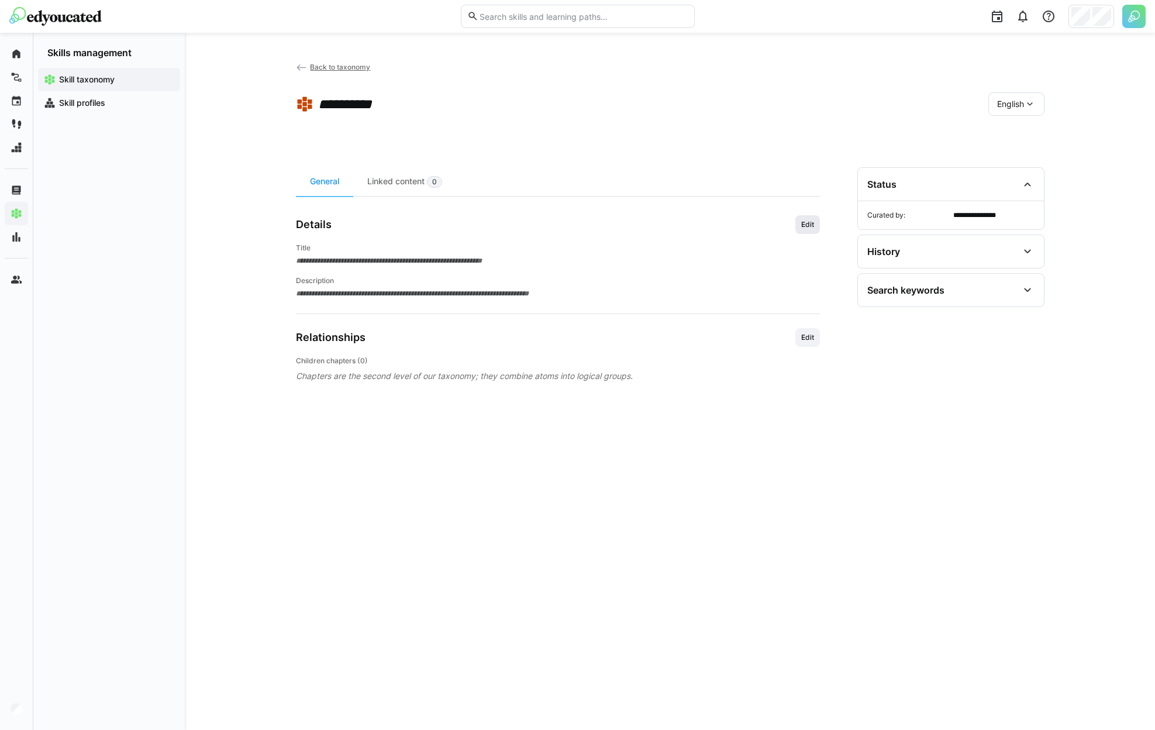
click at [801, 229] on span "Edit" at bounding box center [807, 224] width 25 height 19
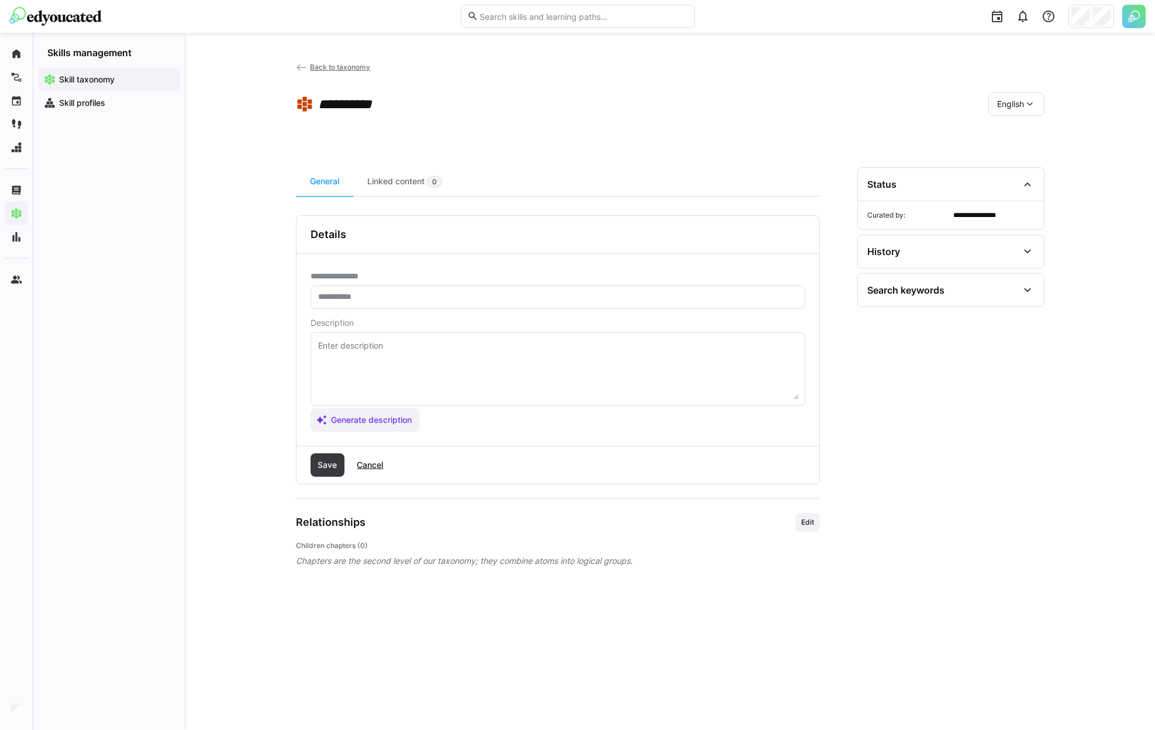
click at [483, 365] on textarea at bounding box center [558, 369] width 482 height 61
click at [371, 424] on span "Generate description" at bounding box center [371, 420] width 84 height 12
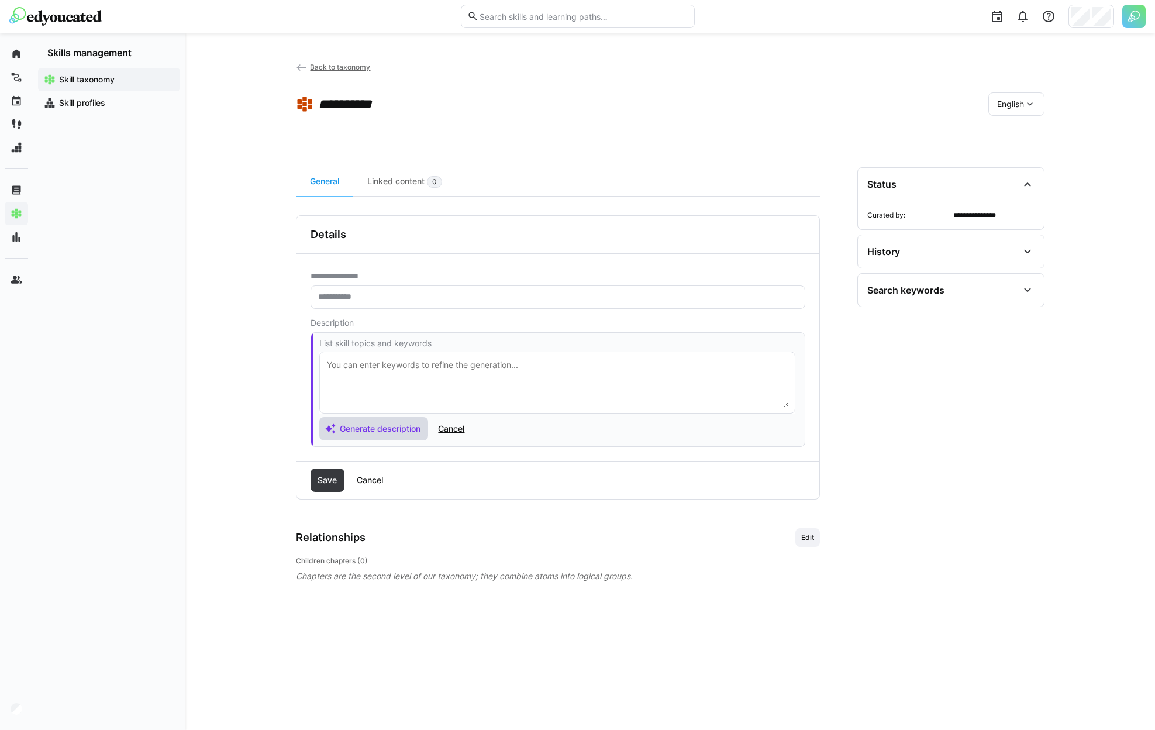
click at [406, 427] on span "Generate description" at bounding box center [380, 429] width 84 height 12
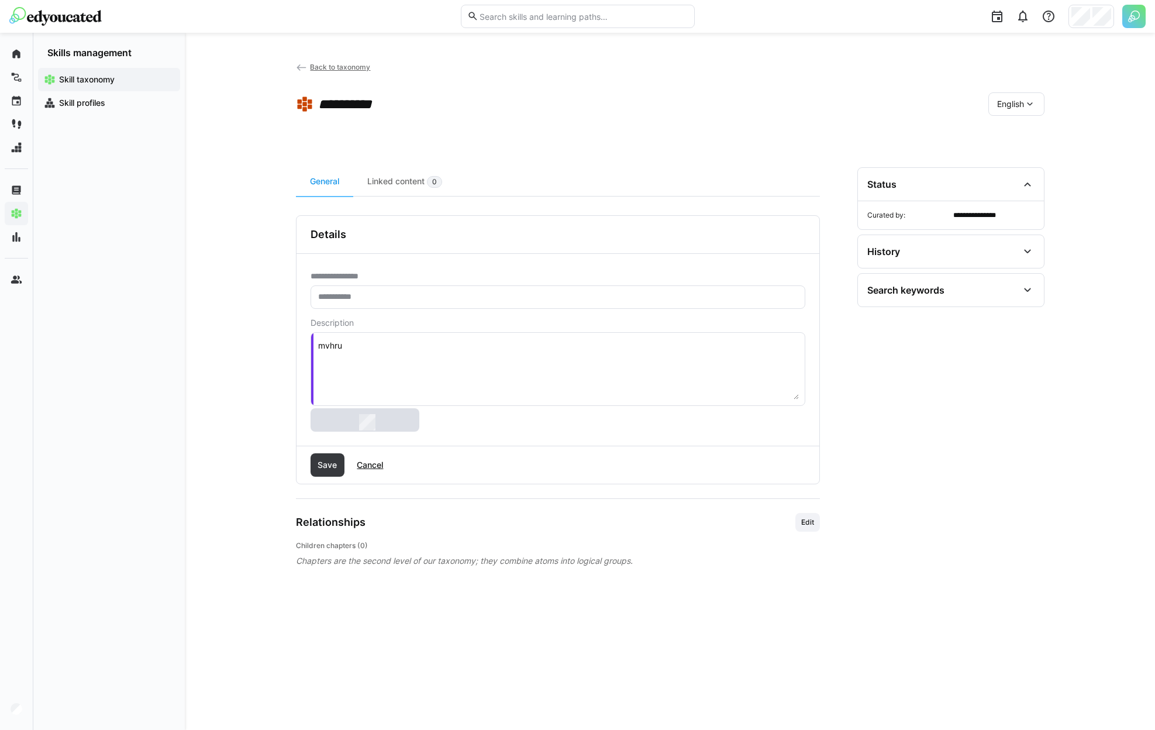
click at [372, 298] on input "text" at bounding box center [558, 297] width 482 height 11
type textarea "laqrfqjcnb"
type input "*"
type textarea "dthvq"
type input "**"
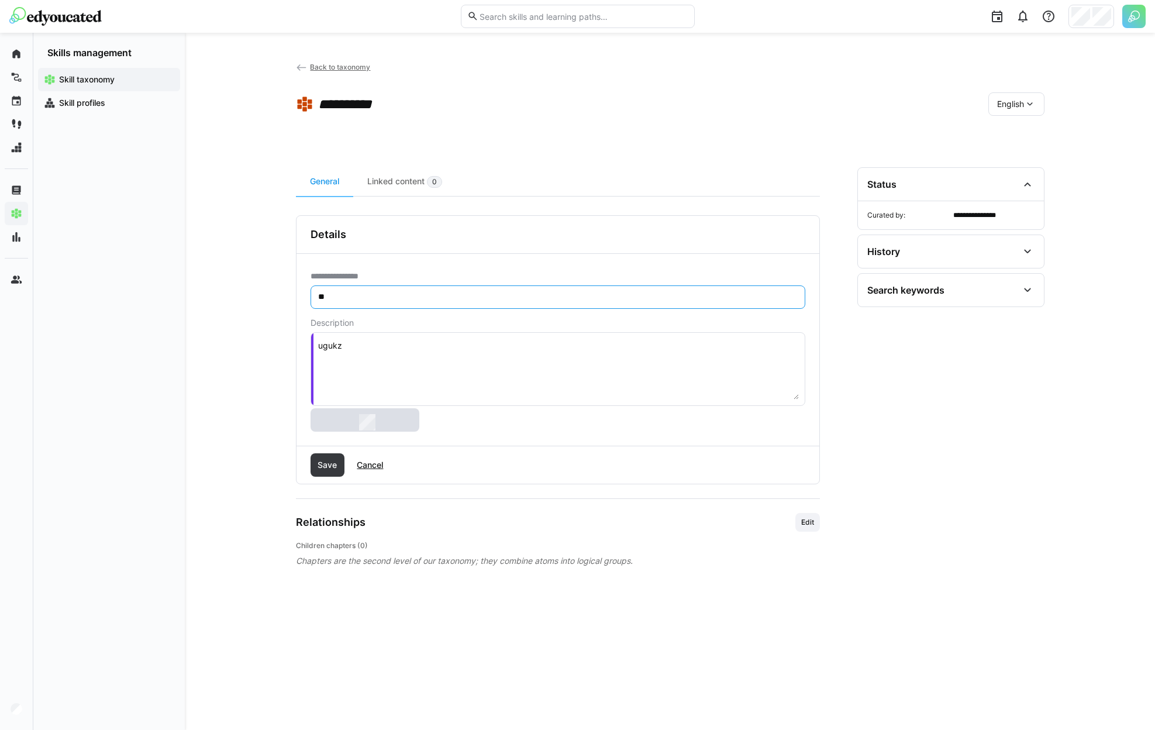
type textarea "fmjxiwvl"
type input "***"
type textarea "qmsdq"
type input "****"
type textarea "lfuqafef"
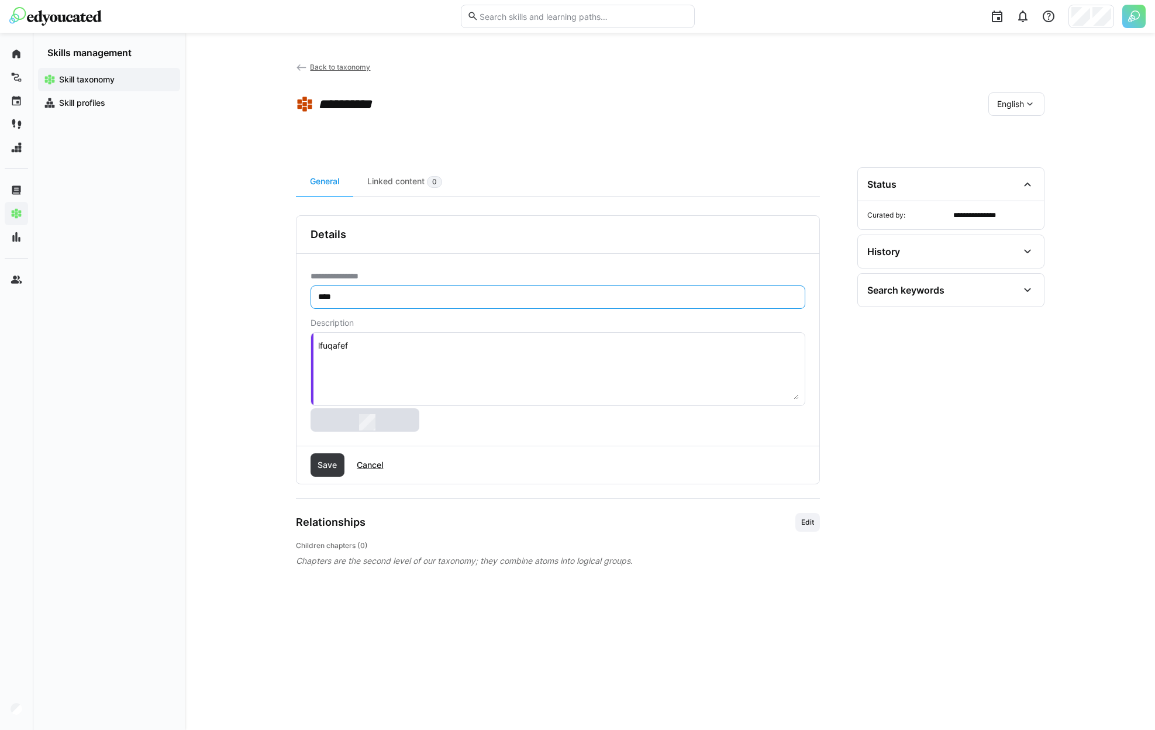
type input "*****"
type textarea "lcgnrjptj"
type input "******"
type textarea "dzntebv"
type input "*******"
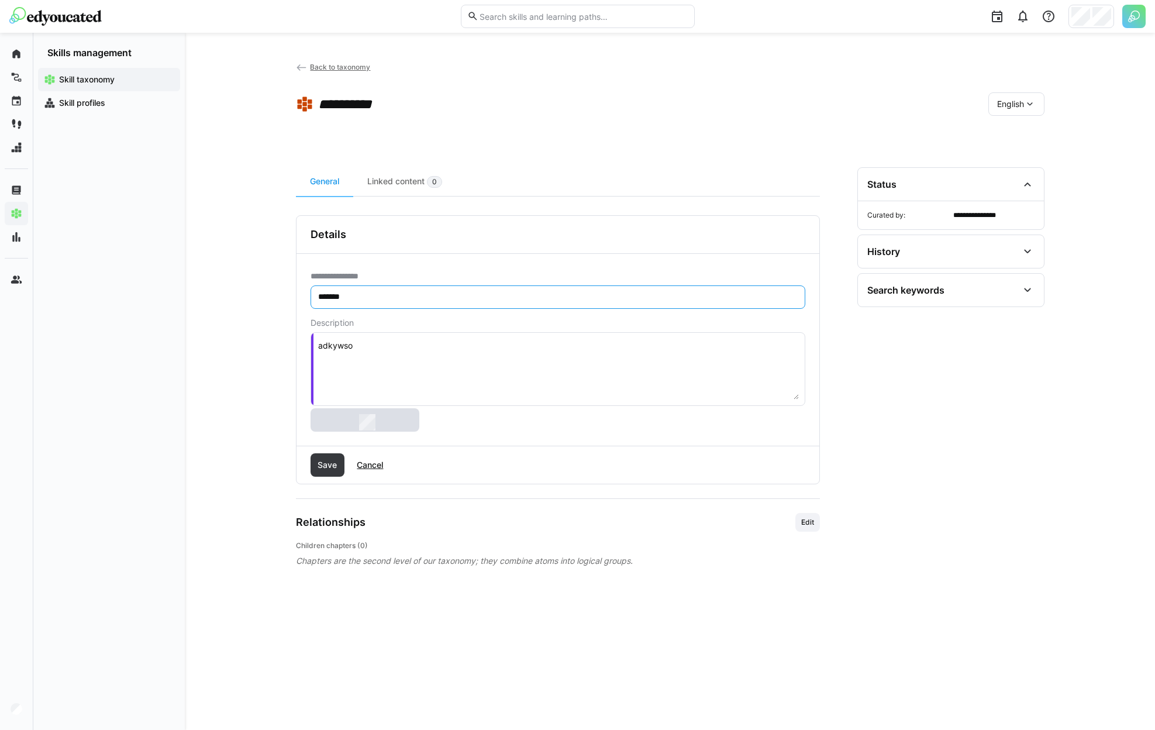
type textarea "lapgzl"
type input "*********"
type textarea "zzqyarnw"
type input "**********"
type textarea "skhaqi"
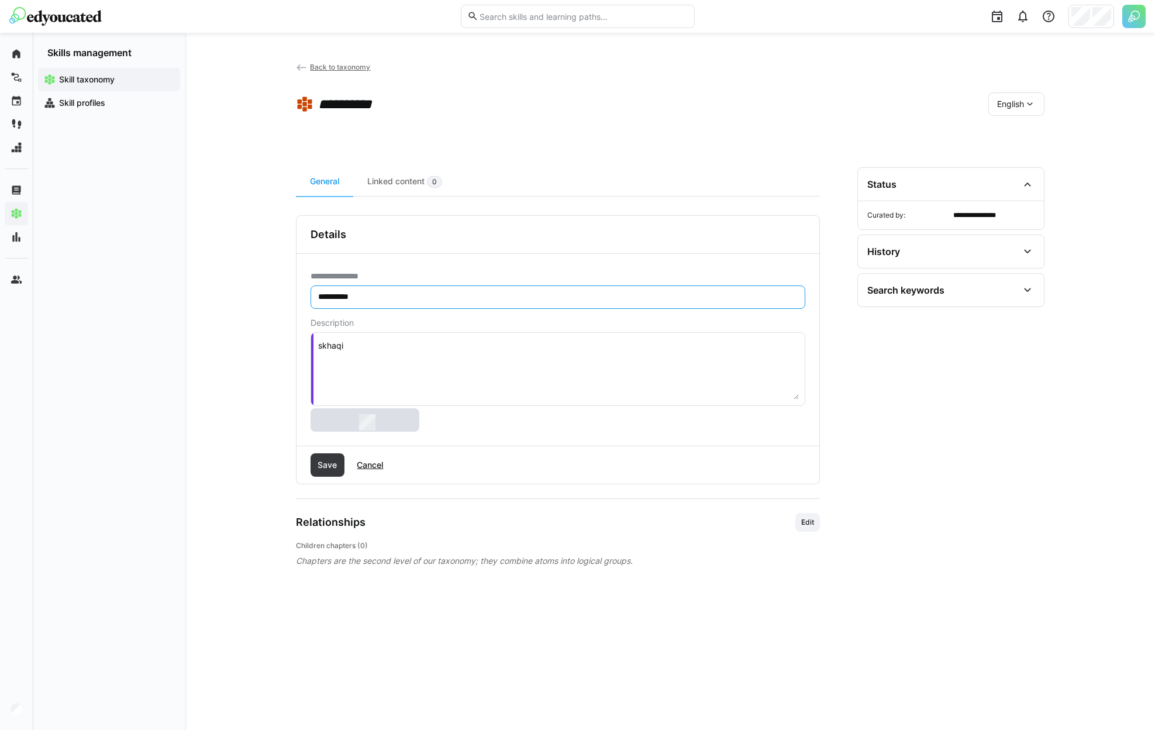
type input "**********"
type textarea "kanqlf"
type input "**********"
type textarea "kjyzopa"
type input "**********"
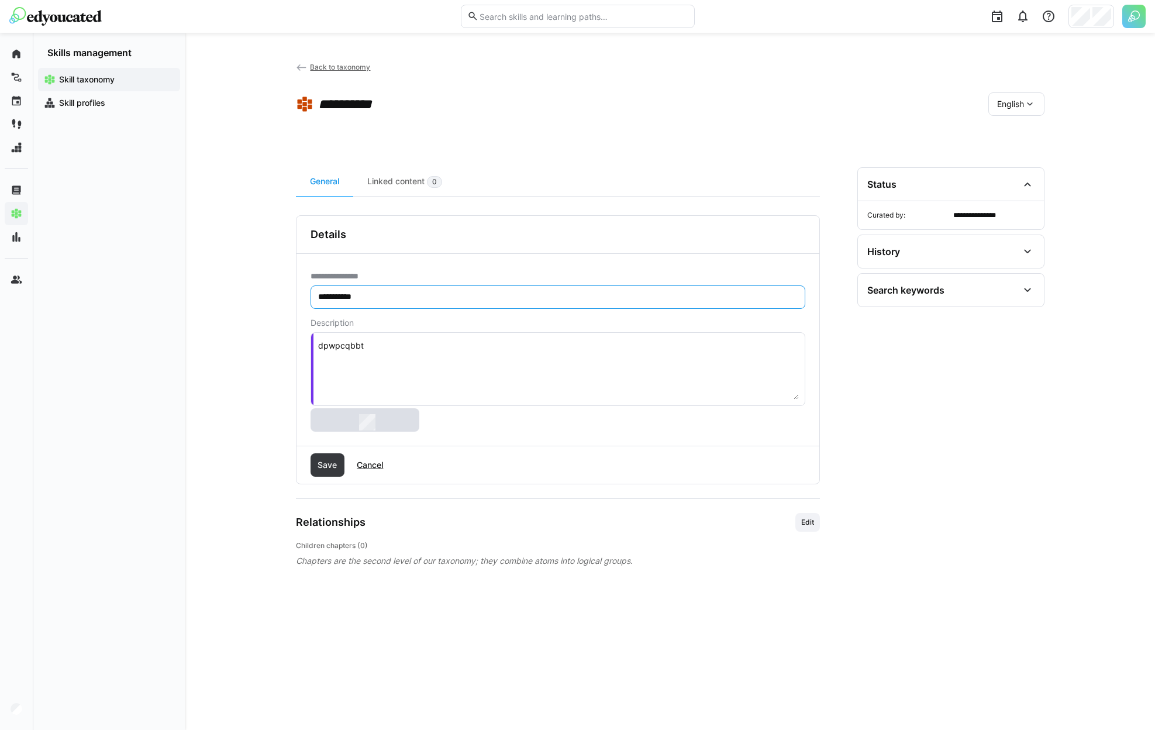
type textarea "uuuvykjwx"
type input "**********"
type textarea "tqltkrcohg"
type input "**********"
type textarea "bofpc"
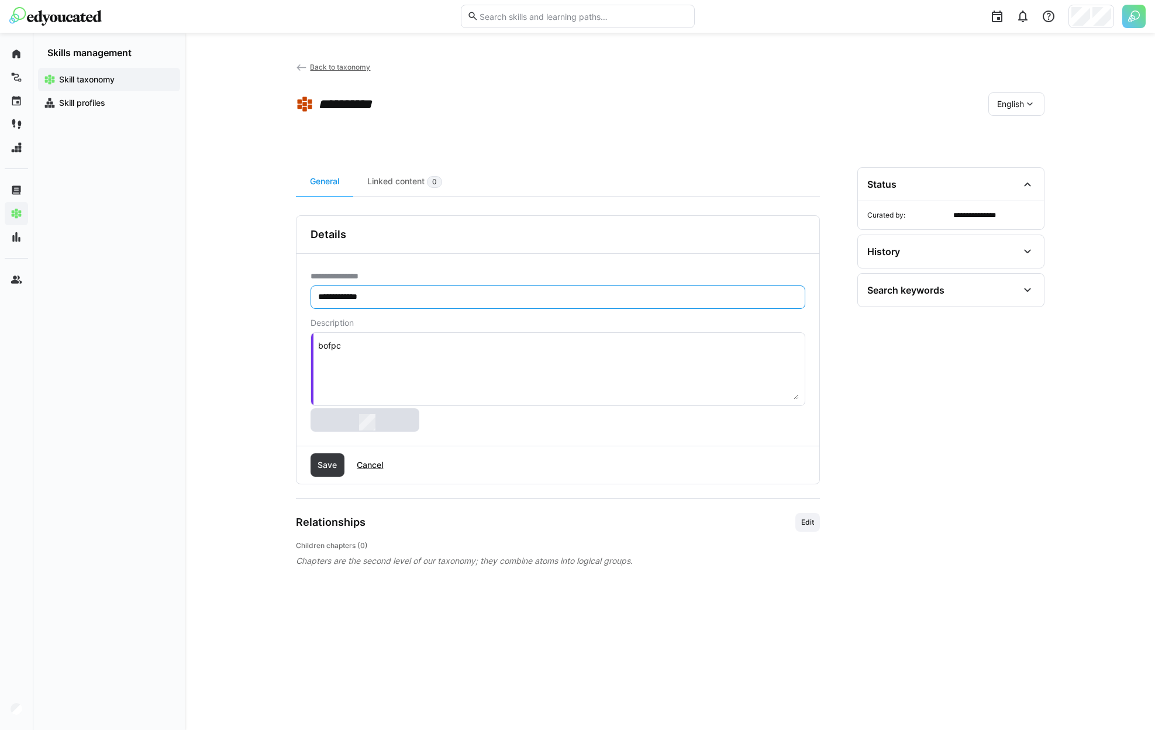
type input "**********"
type textarea "jjhxxxwsj"
type input "**********"
type textarea "ijofyplw"
type input "**********"
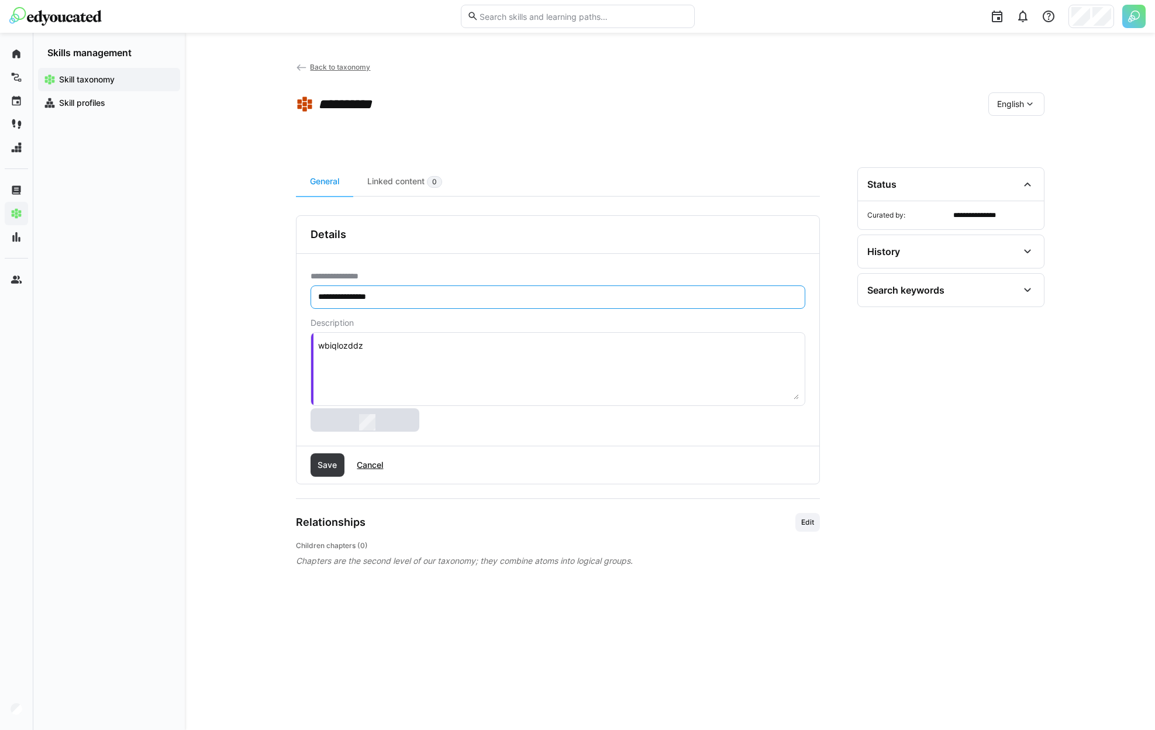
type textarea "vzepr"
type input "**********"
type textarea "ordvijvtni"
type input "**********"
type textarea "ceksbjrnad"
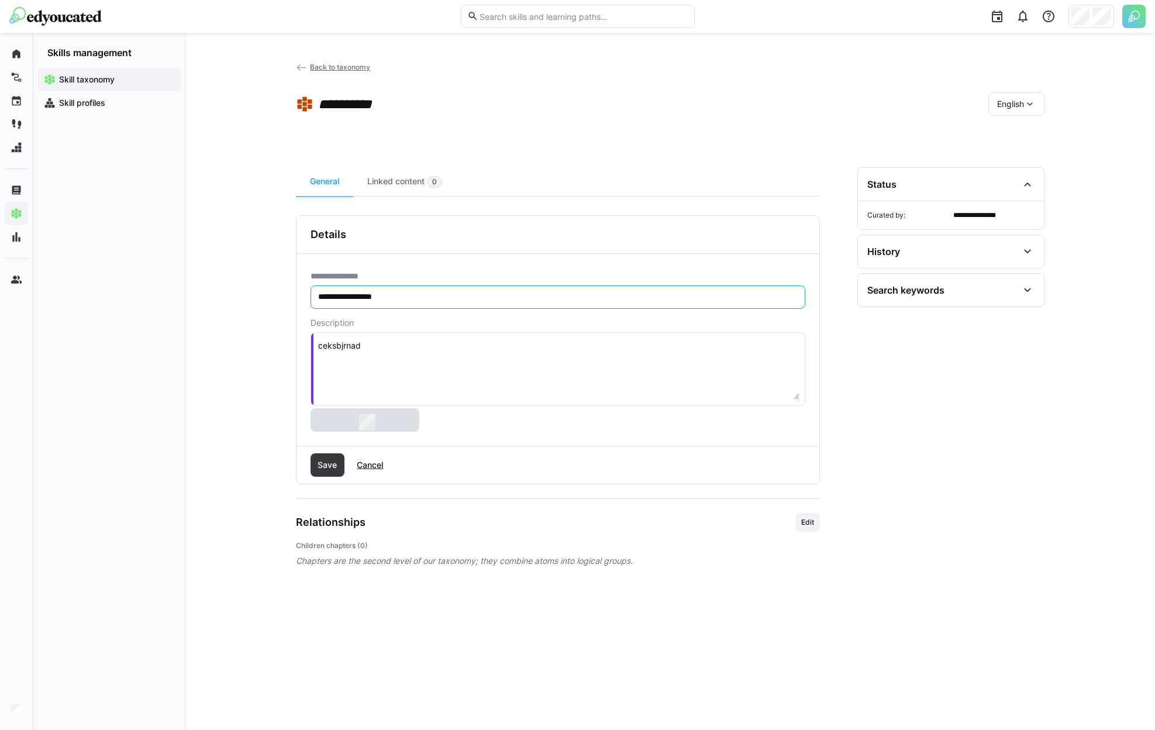
type input "**********"
type textarea "yyiafjhvm"
type input "**********"
type textarea "wukcmkutn"
type input "**********"
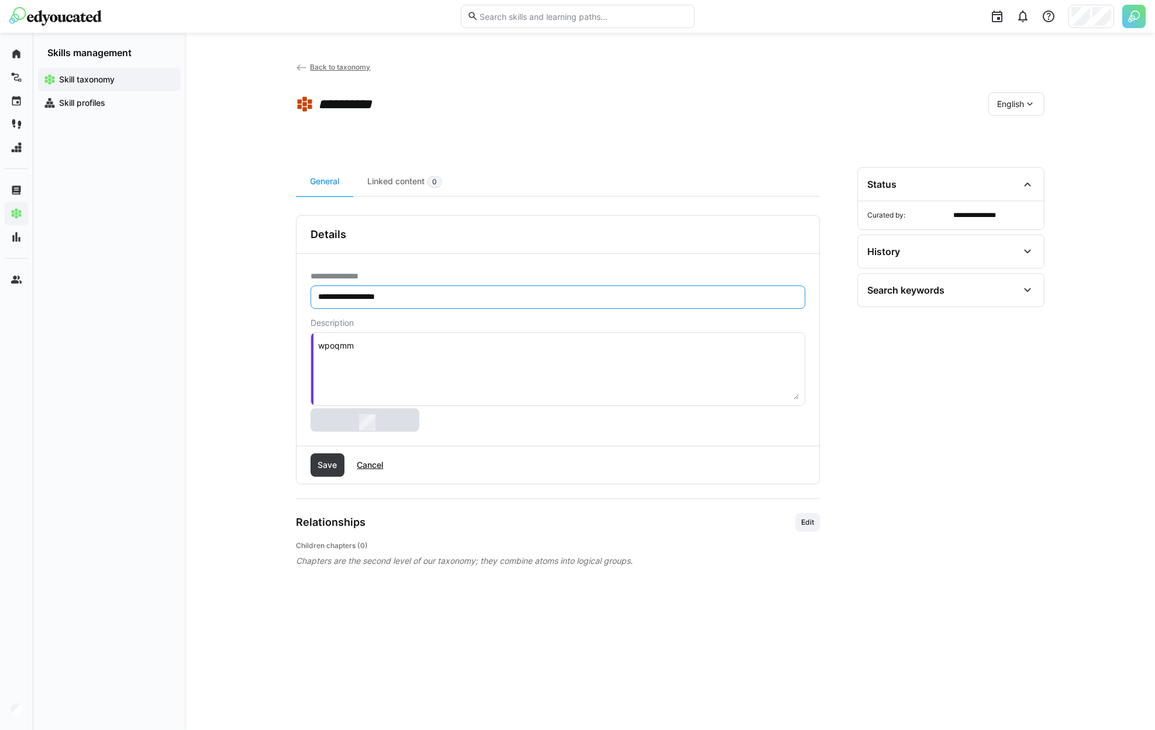
type textarea "wnxoucfx"
type input "**********"
type textarea "jjaamo"
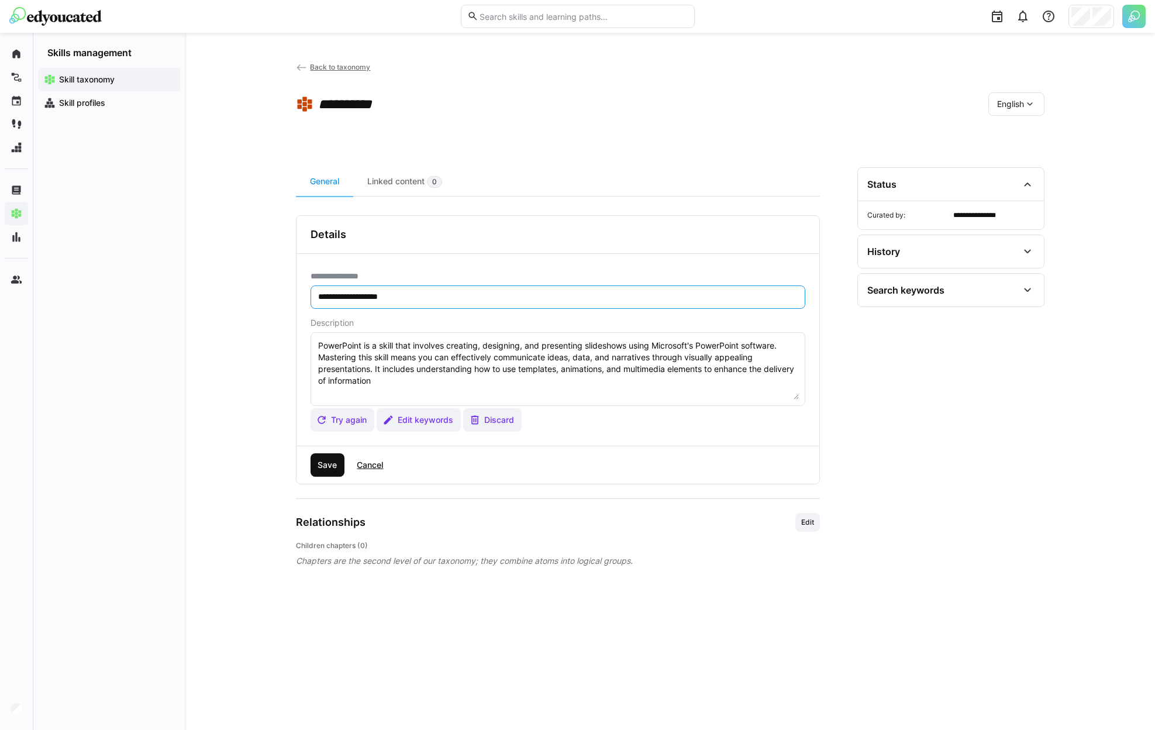
type textarea "PowerPoint is a skill that involves creating, designing, and presenting slidesh…"
type input "**********"
click at [330, 460] on span "Save" at bounding box center [327, 465] width 23 height 12
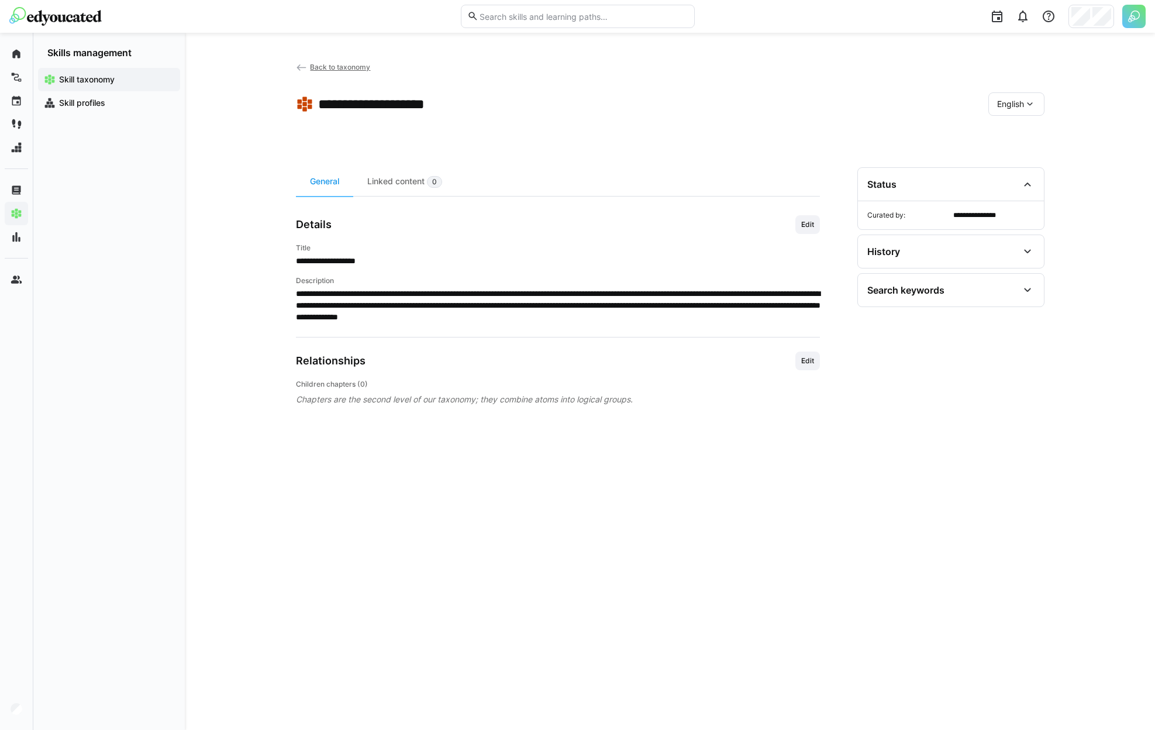
click at [1025, 102] on eds-icon at bounding box center [1030, 104] width 12 height 12
click at [1000, 205] on span "French" at bounding box center [1009, 209] width 26 height 12
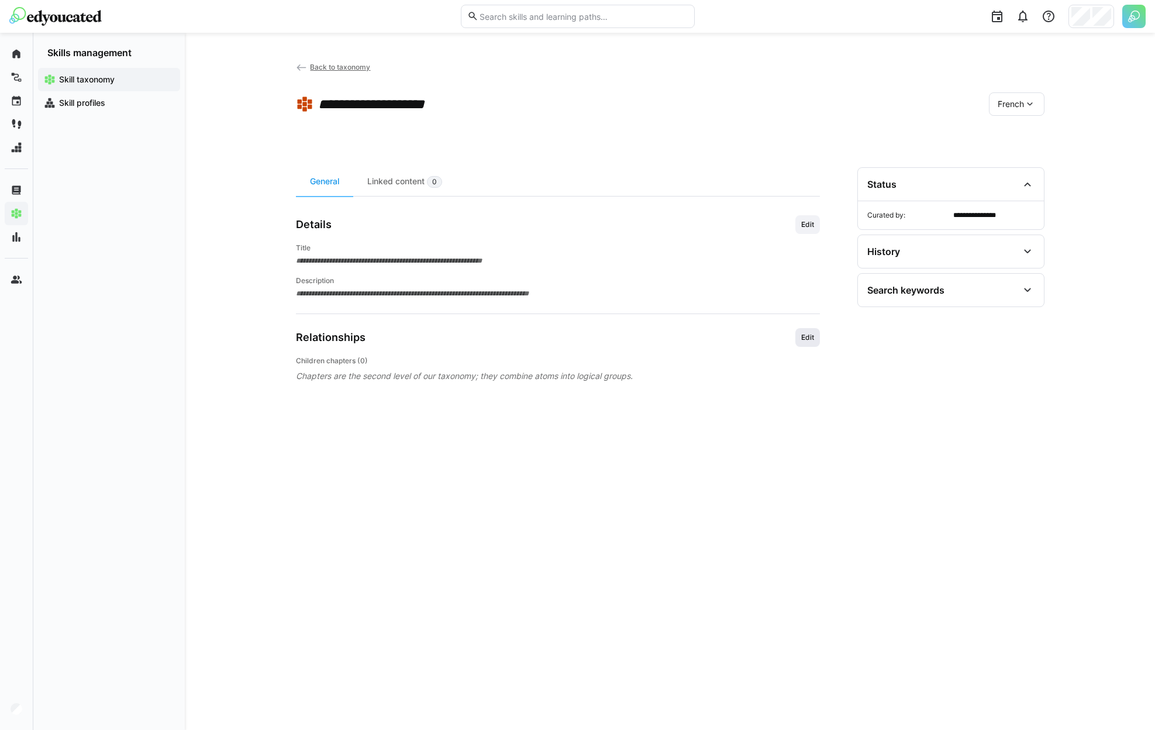
click at [804, 334] on span "Edit" at bounding box center [807, 337] width 15 height 9
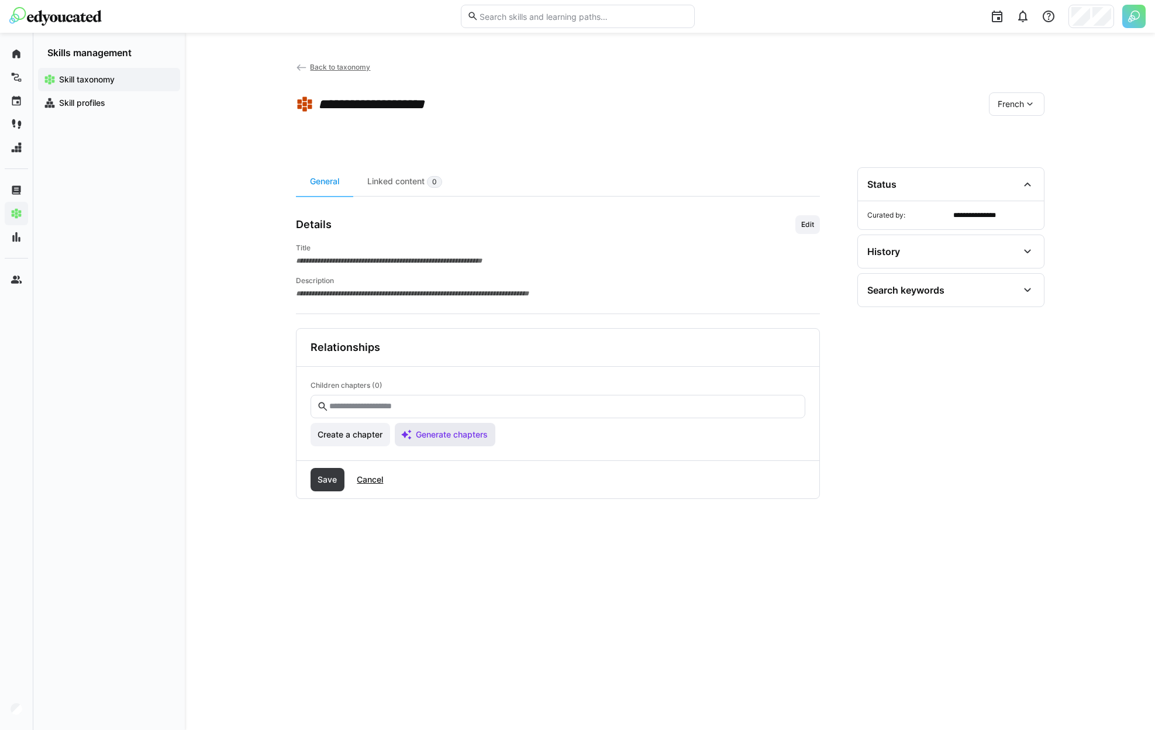
click at [449, 442] on span "Generate chapters" at bounding box center [445, 434] width 101 height 23
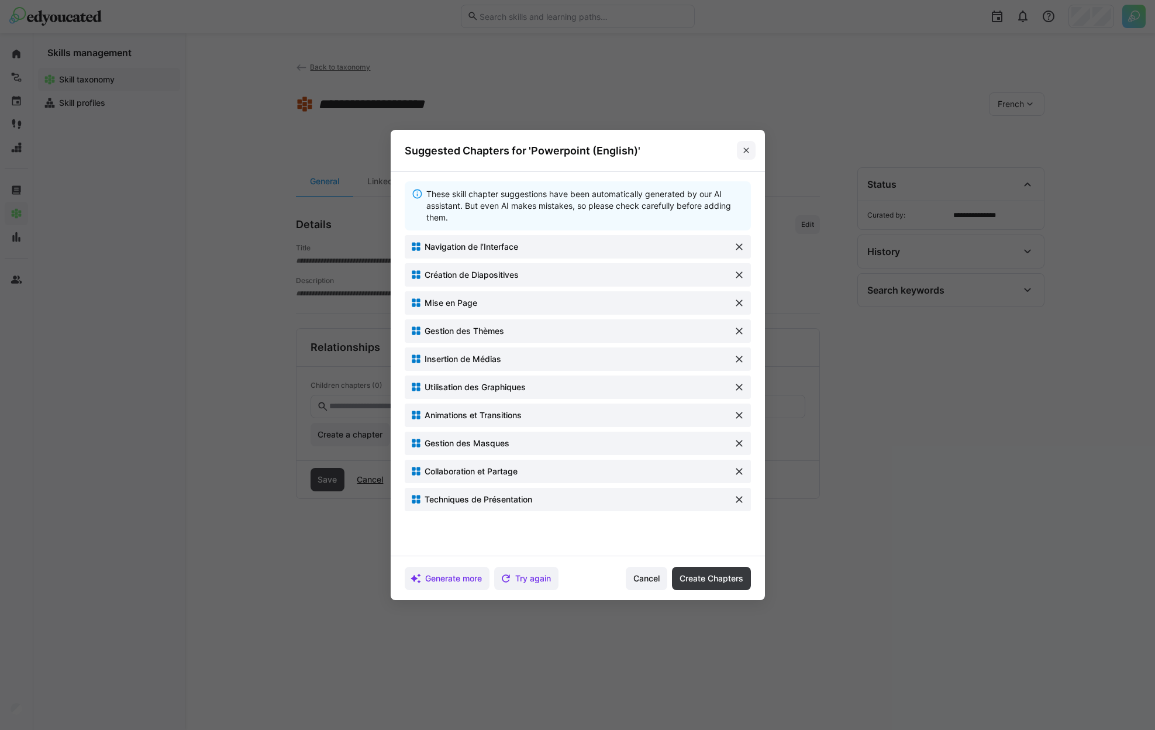
click at [749, 147] on eds-icon at bounding box center [746, 150] width 9 height 9
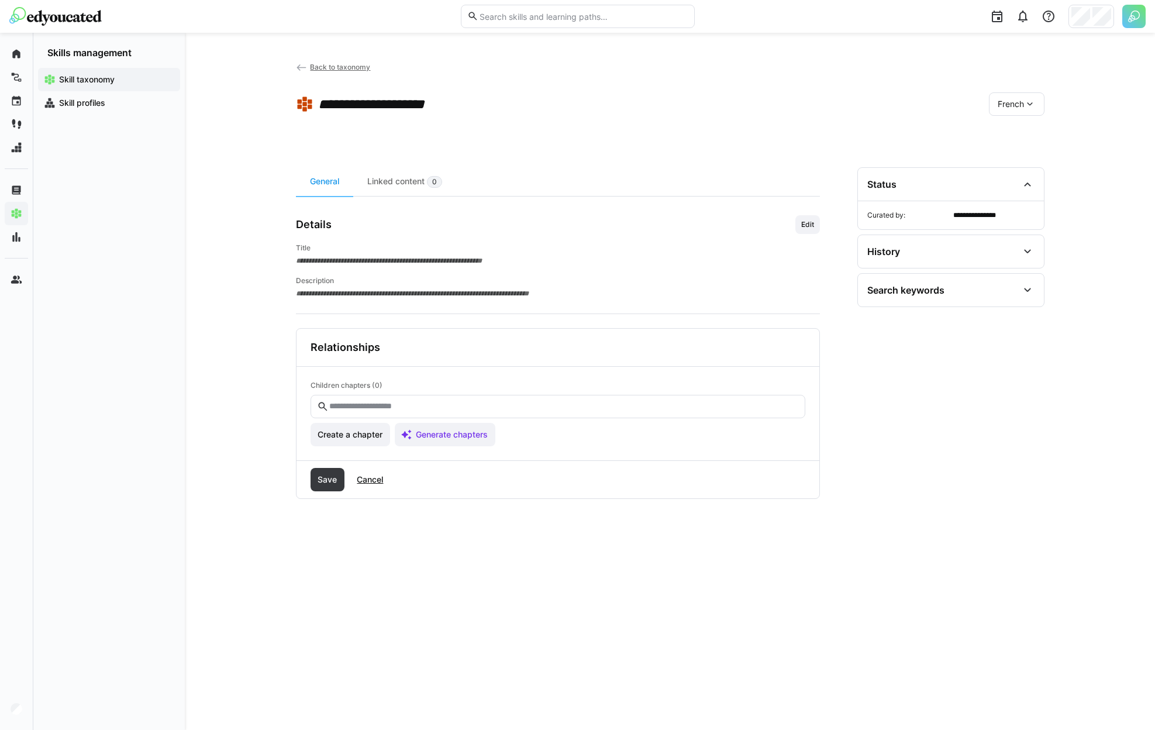
click at [1004, 113] on div "French" at bounding box center [1017, 103] width 56 height 23
click at [1014, 174] on div "English" at bounding box center [1016, 184] width 57 height 25
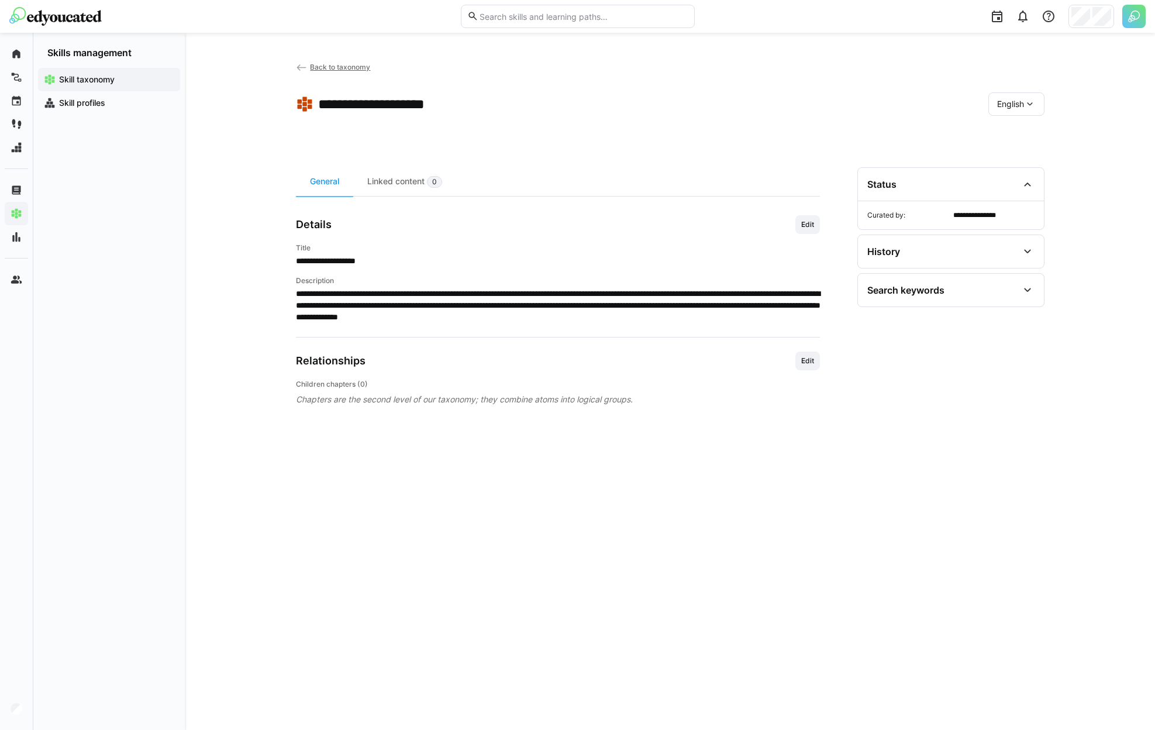
click at [1023, 111] on div "English" at bounding box center [1016, 103] width 56 height 23
click at [1014, 153] on div "German" at bounding box center [1015, 159] width 57 height 25
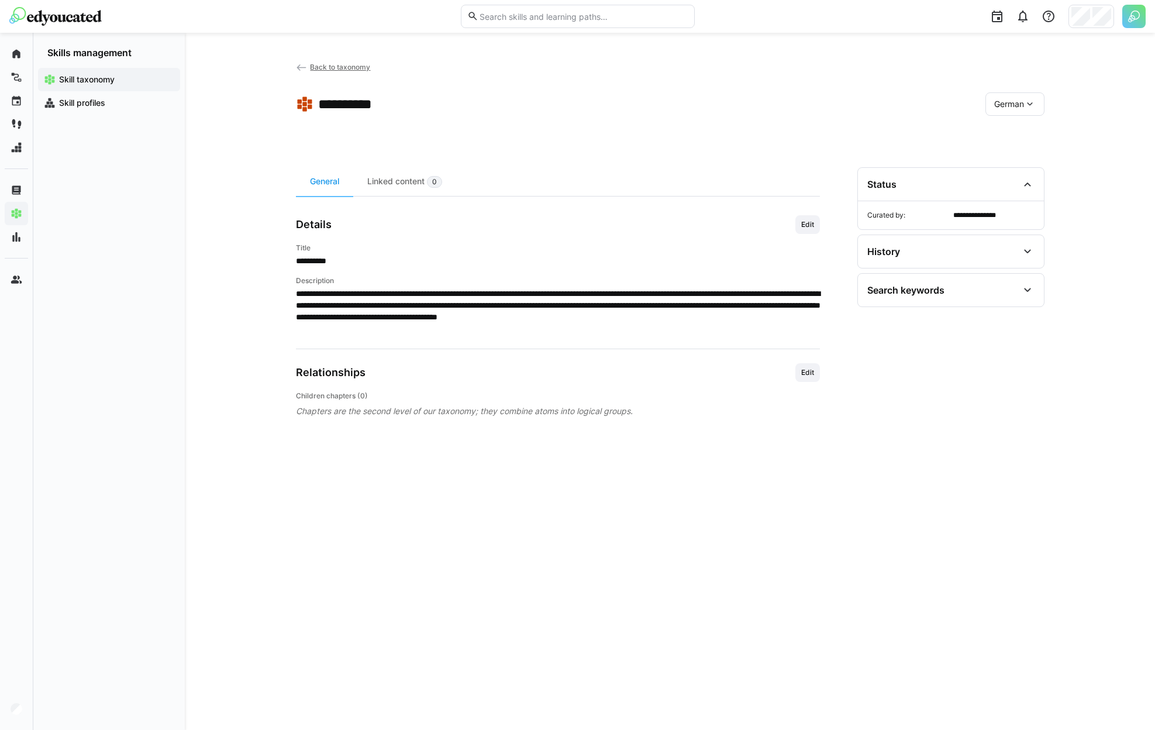
click at [1011, 102] on span "German" at bounding box center [1009, 104] width 30 height 12
click at [1004, 109] on span "German" at bounding box center [1009, 104] width 30 height 12
click at [902, 109] on app-toolbar "**********" at bounding box center [670, 106] width 749 height 47
click at [1001, 109] on div "German" at bounding box center [1014, 103] width 59 height 23
click at [1012, 176] on div "English" at bounding box center [1014, 184] width 60 height 25
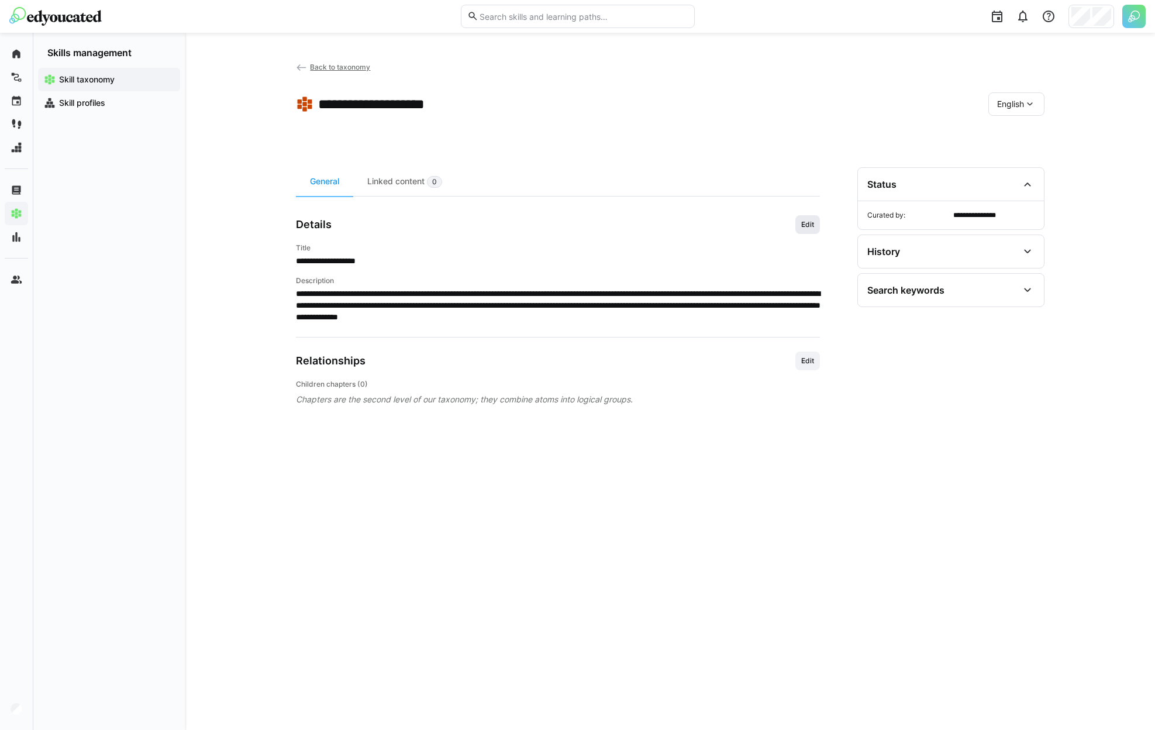
click at [807, 223] on span "Edit" at bounding box center [807, 224] width 15 height 9
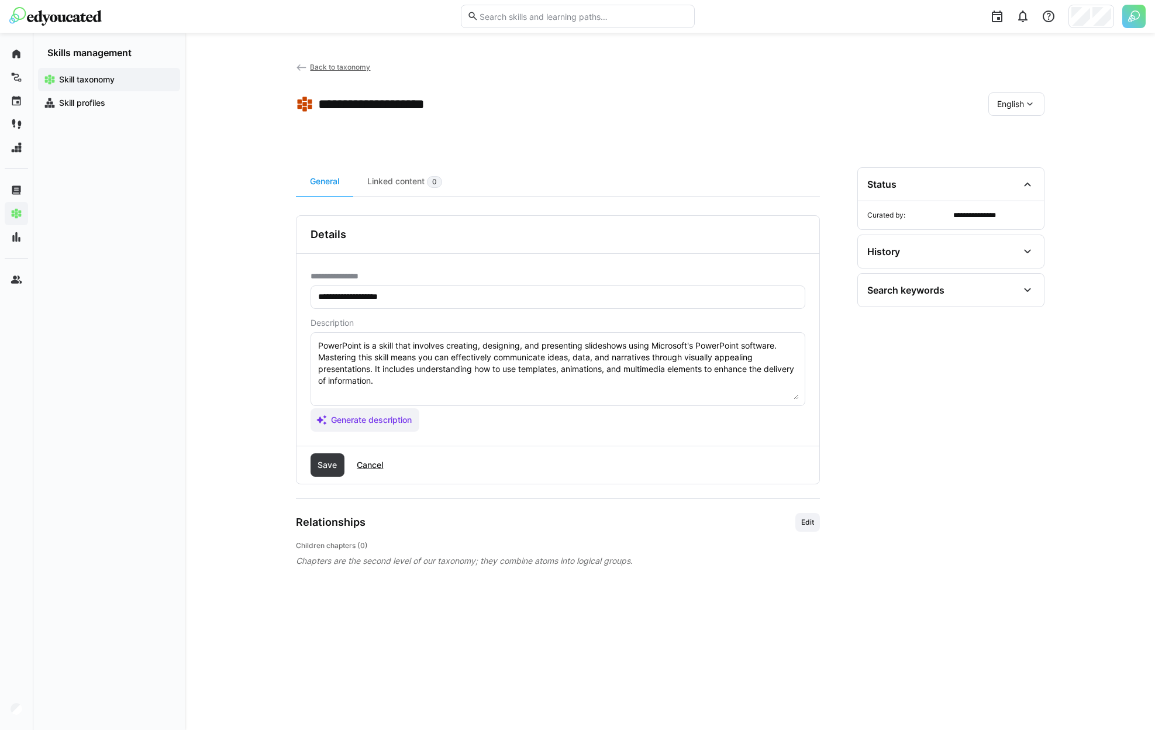
drag, startPoint x: 432, startPoint y: 292, endPoint x: 312, endPoint y: 291, distance: 119.9
click at [312, 291] on eds-input "**********" at bounding box center [558, 296] width 495 height 23
click at [335, 294] on input "**********" at bounding box center [558, 297] width 482 height 11
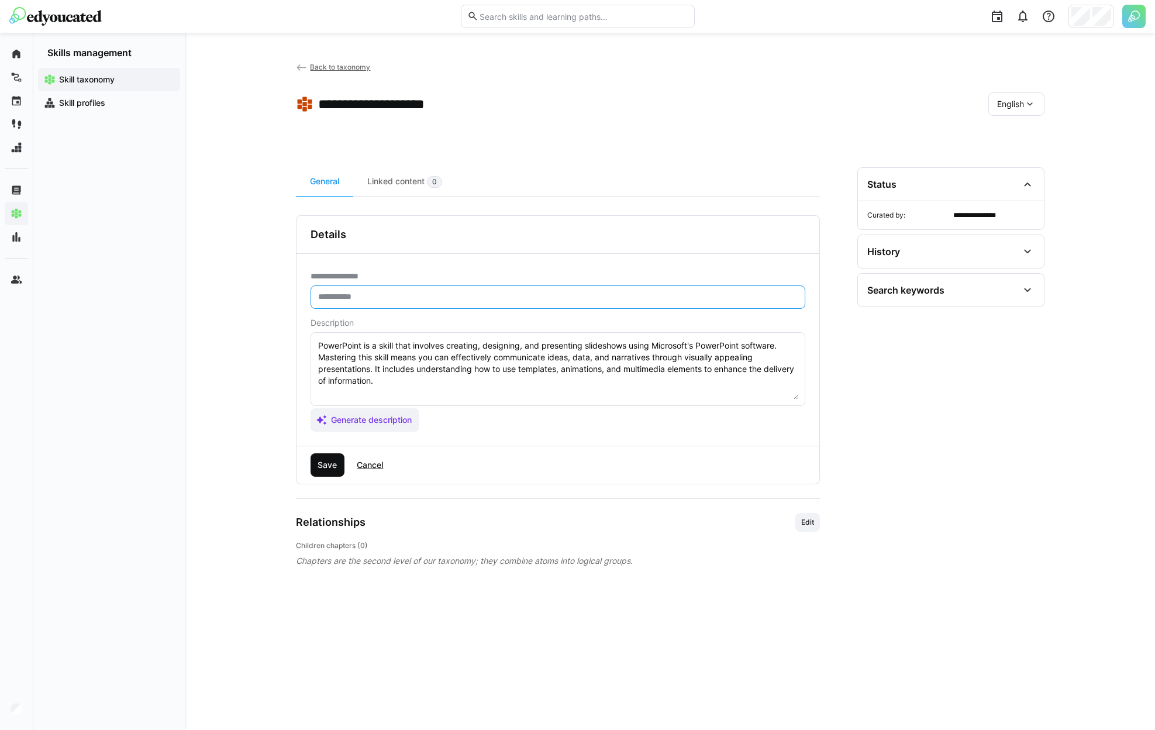
click at [333, 460] on div "Save Cancel" at bounding box center [557, 464] width 523 height 37
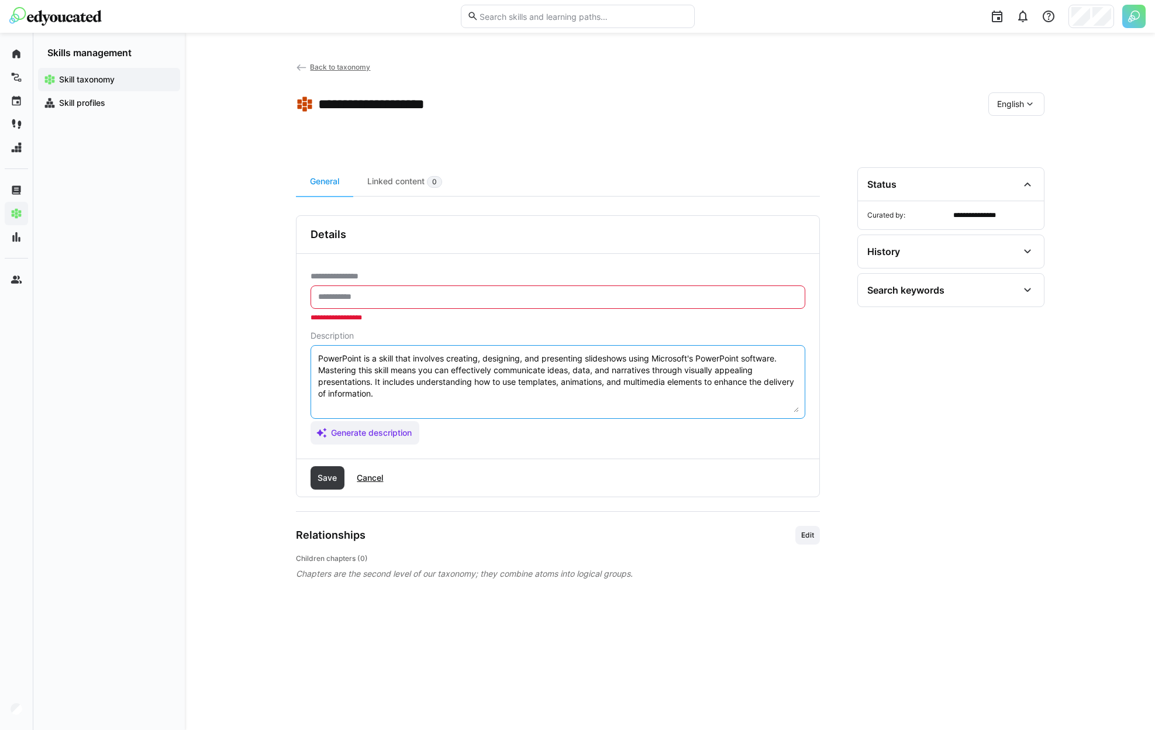
drag, startPoint x: 484, startPoint y: 391, endPoint x: 197, endPoint y: 337, distance: 291.6
click at [317, 351] on textarea "PowerPoint is a skill that involves creating, designing, and presenting slidesh…" at bounding box center [558, 381] width 482 height 61
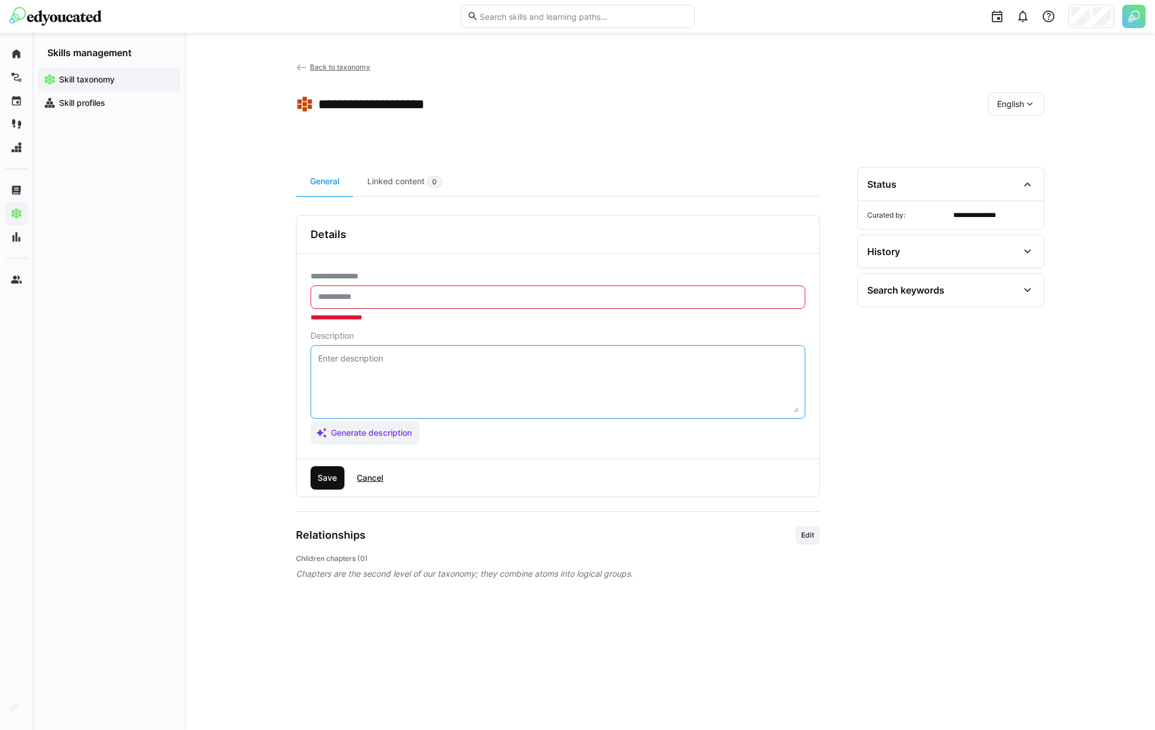
click at [331, 471] on span "Save" at bounding box center [328, 477] width 35 height 23
click at [362, 474] on span "Cancel" at bounding box center [370, 478] width 30 height 12
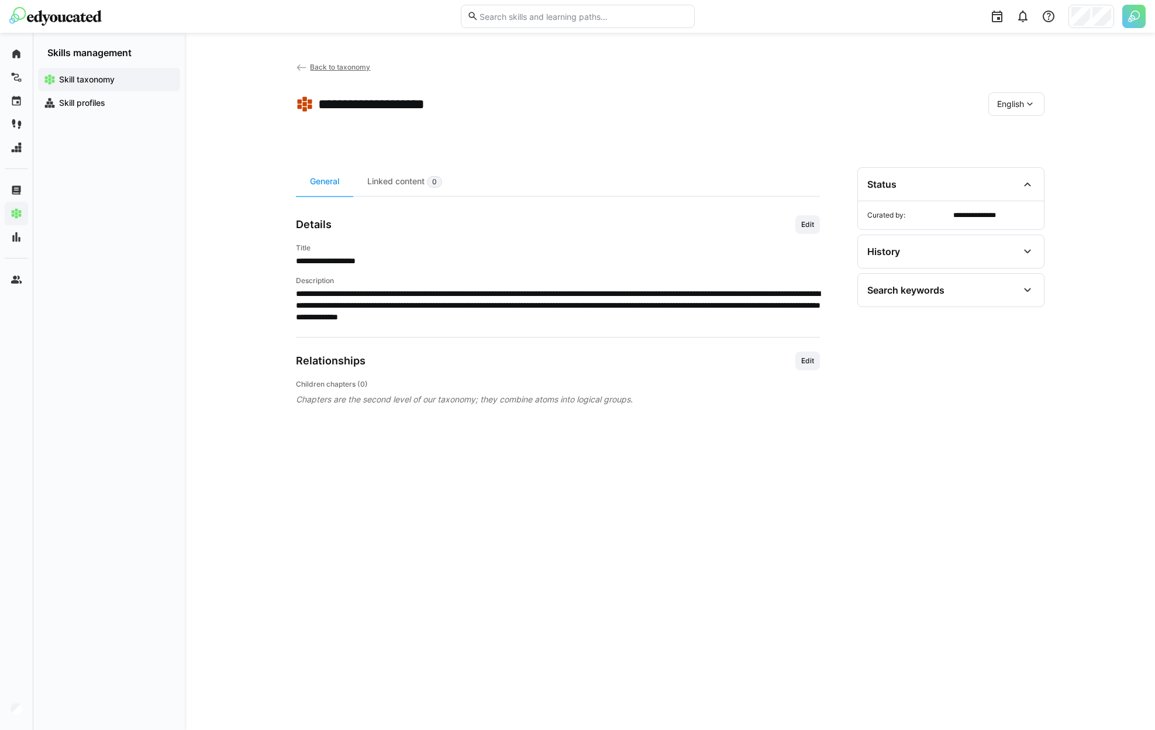
click at [1018, 114] on div "English" at bounding box center [1016, 103] width 56 height 23
click at [1006, 132] on span "Dutch" at bounding box center [1007, 135] width 23 height 12
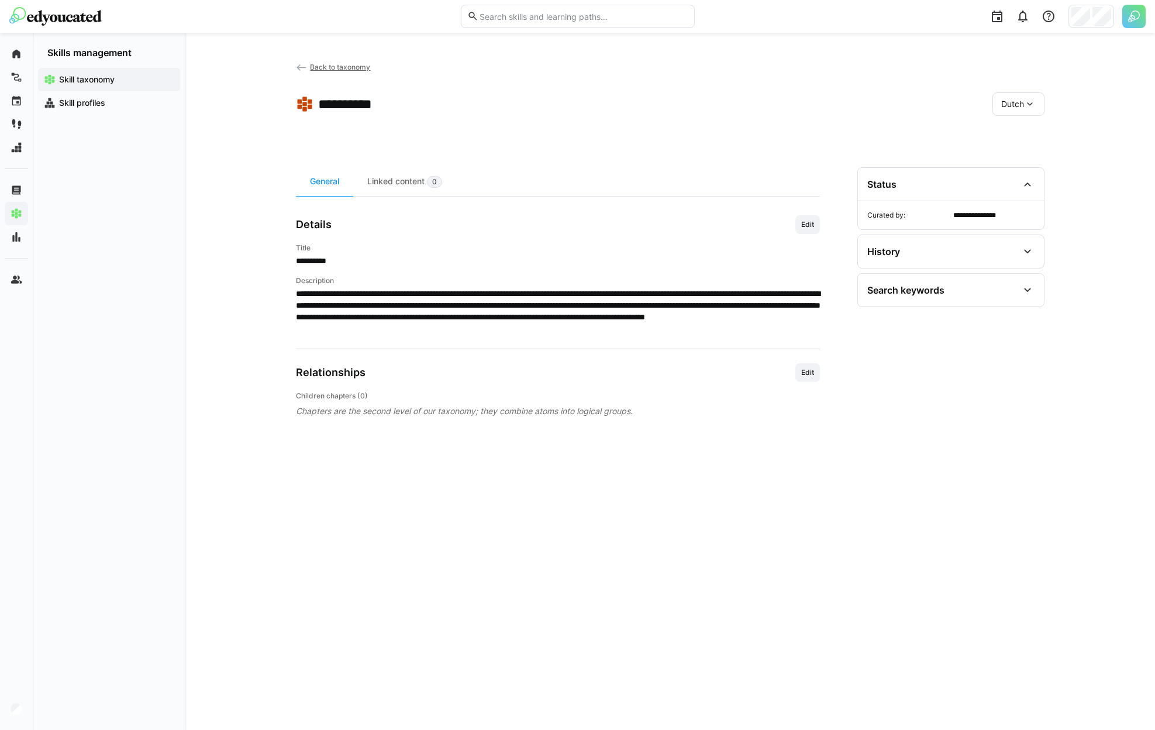
click at [1002, 102] on span "Dutch" at bounding box center [1012, 104] width 23 height 12
click at [1005, 156] on span "German" at bounding box center [1016, 160] width 30 height 12
click at [811, 360] on app-general "**********" at bounding box center [558, 316] width 524 height 202
click at [812, 378] on span "Edit" at bounding box center [807, 372] width 25 height 19
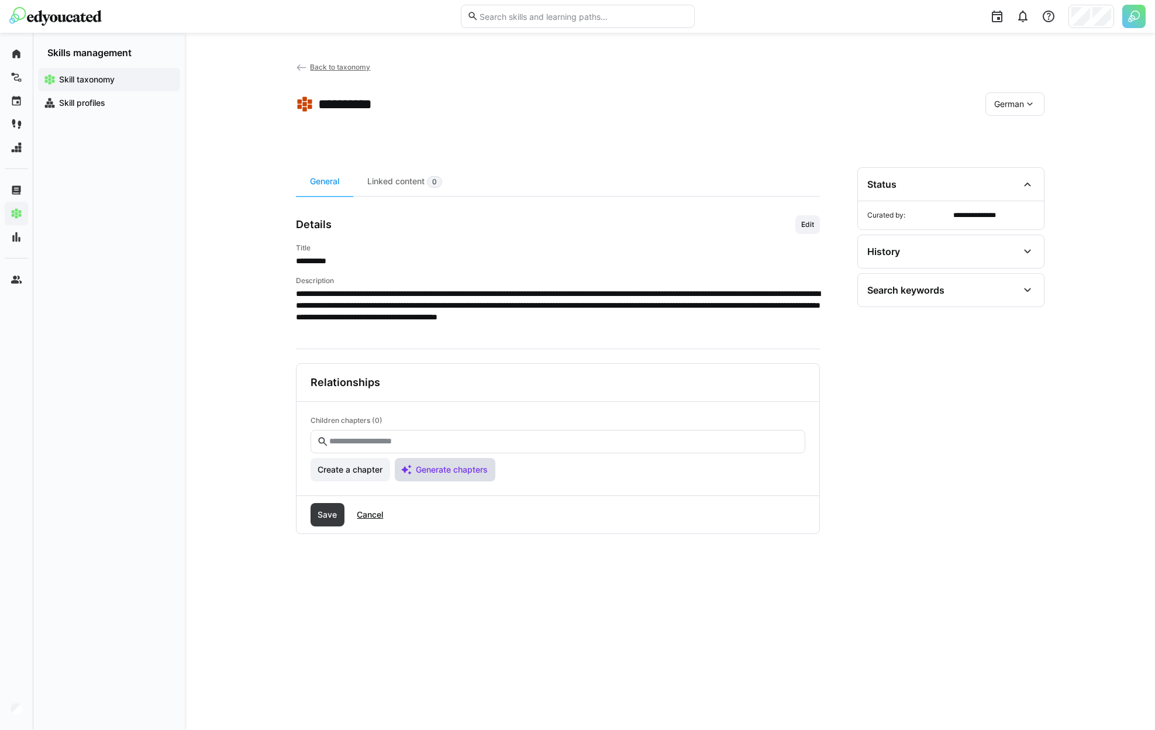
click at [482, 475] on span "Generate chapters" at bounding box center [445, 469] width 101 height 23
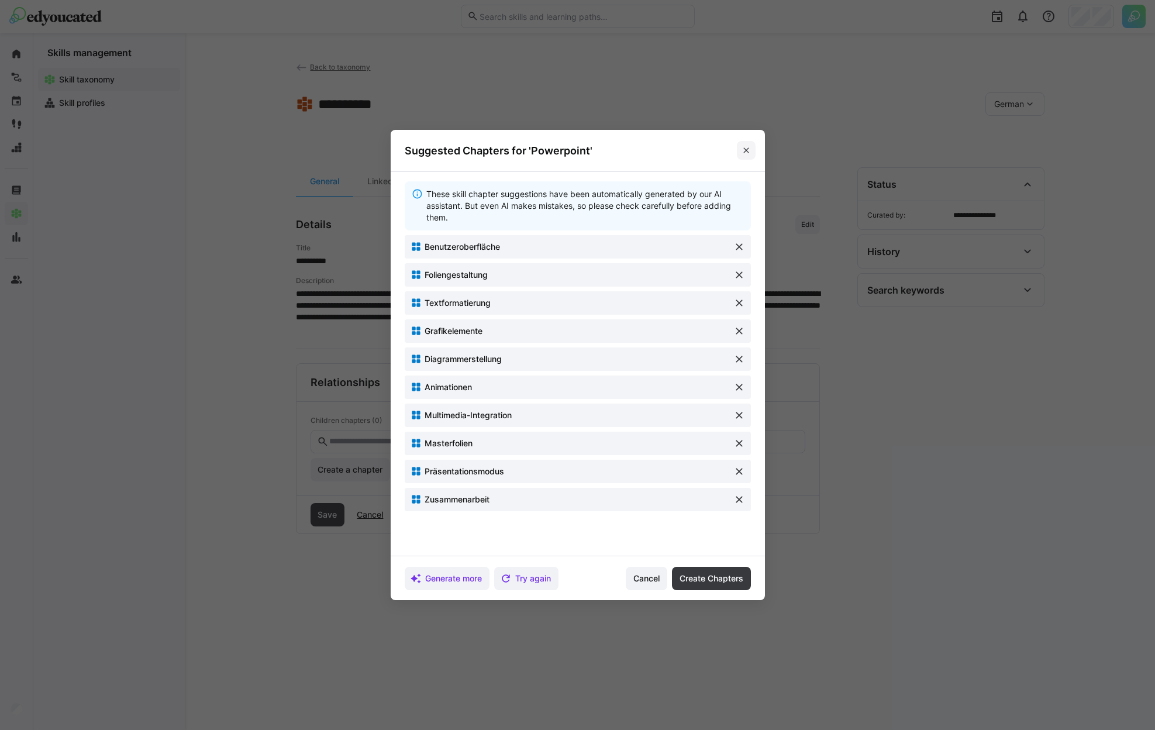
click at [742, 150] on span at bounding box center [746, 150] width 19 height 19
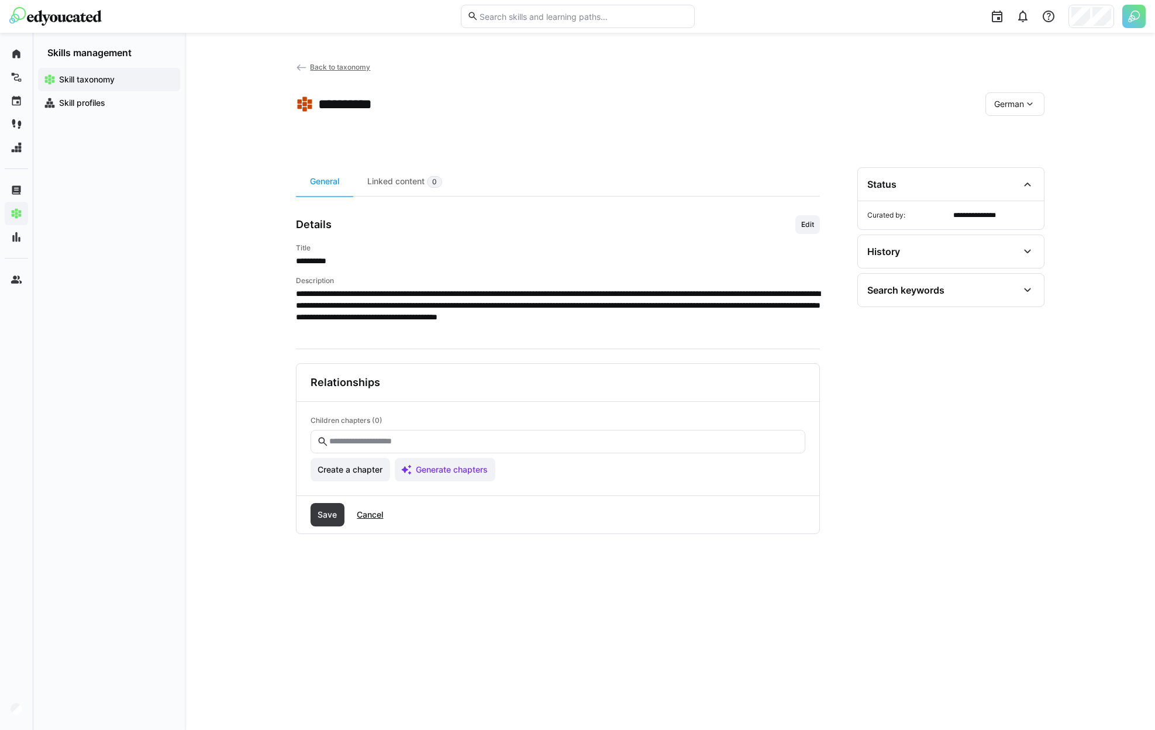
click at [1015, 107] on span "German" at bounding box center [1009, 104] width 30 height 12
click at [1005, 140] on span "Dutch" at bounding box center [1005, 135] width 23 height 12
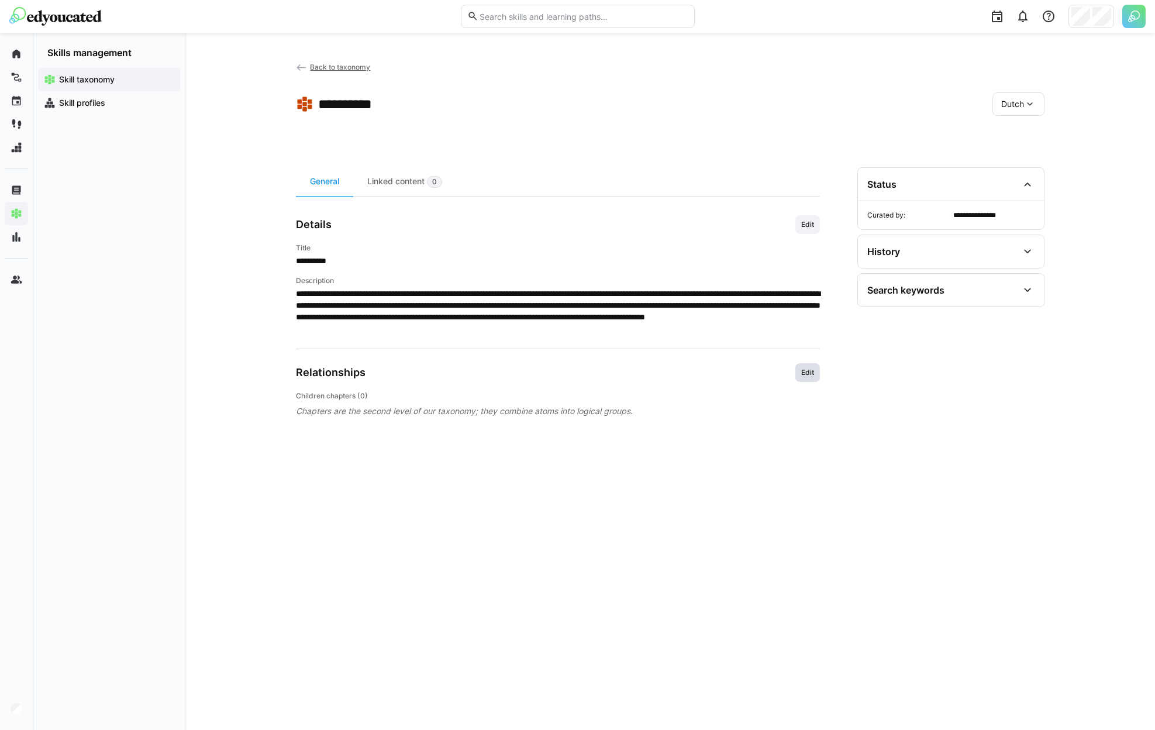
click at [813, 374] on span "Edit" at bounding box center [807, 372] width 15 height 9
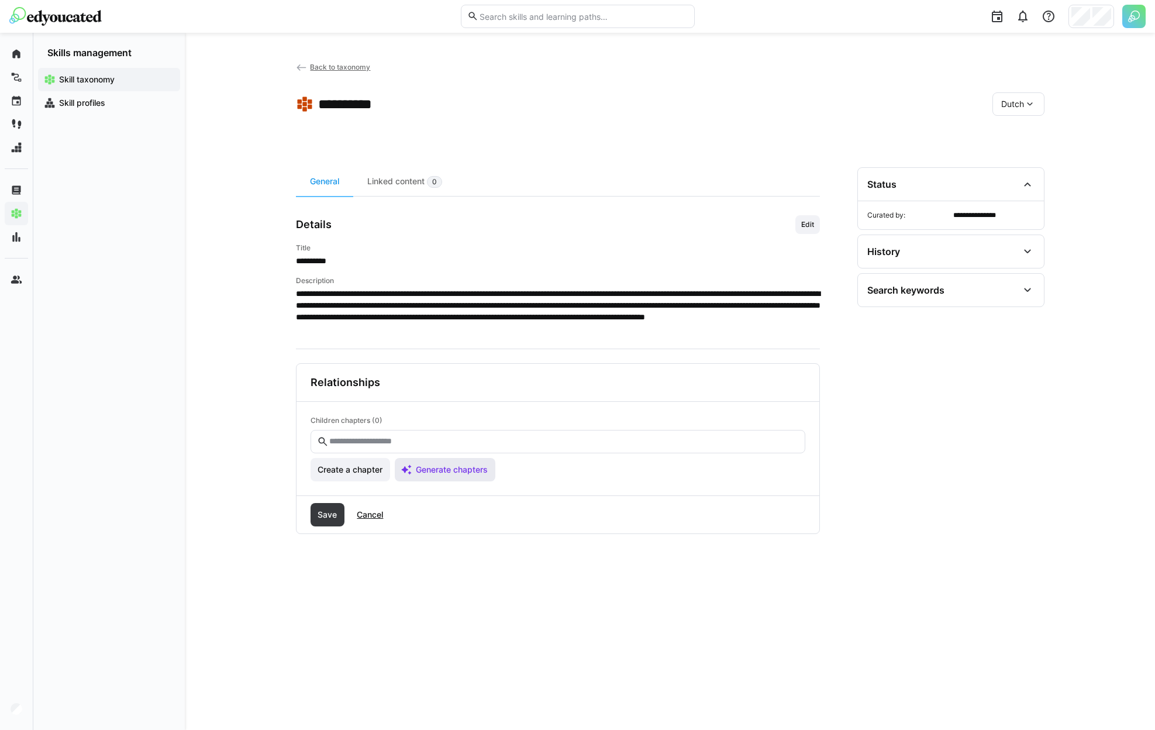
click at [447, 463] on span "Generate chapters" at bounding box center [445, 469] width 101 height 23
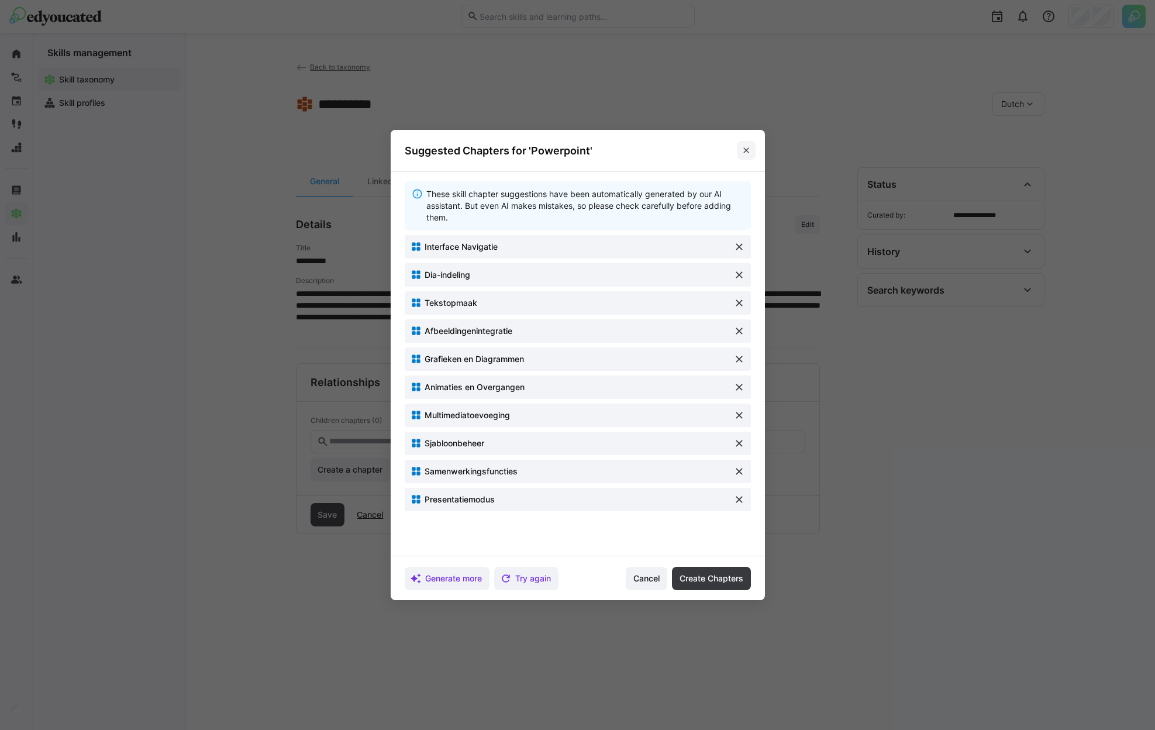
click at [755, 145] on span at bounding box center [746, 150] width 19 height 19
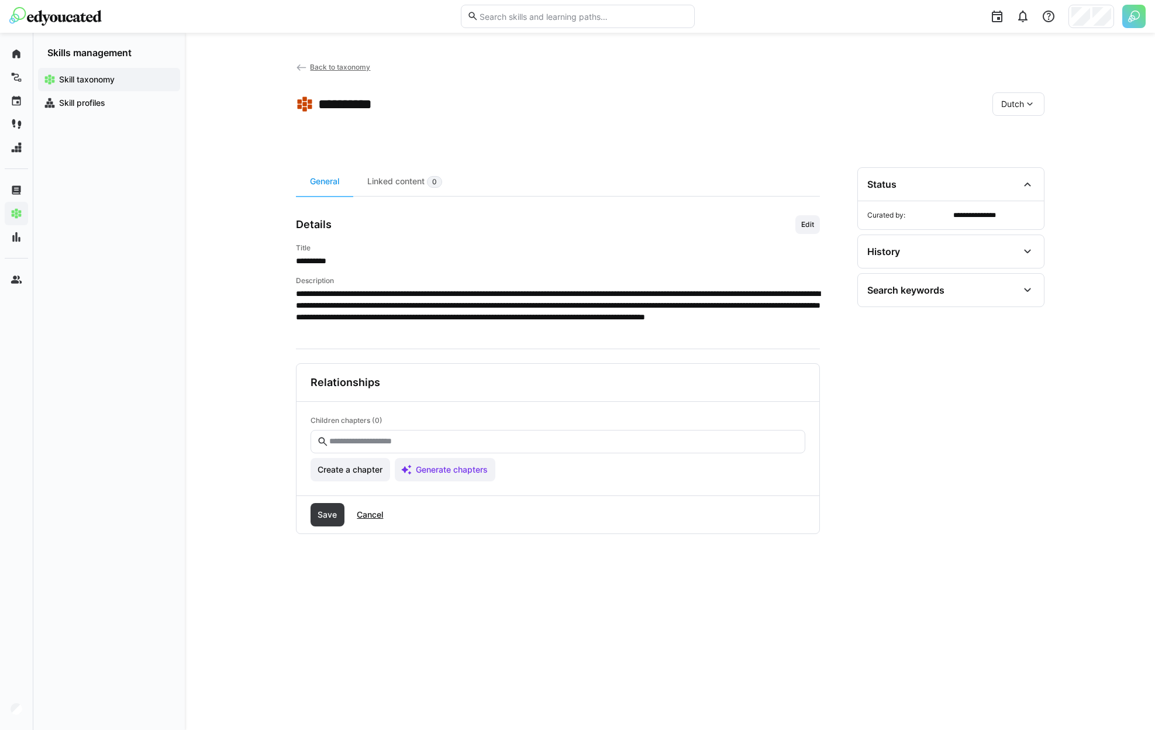
click at [1028, 99] on eds-icon at bounding box center [1030, 104] width 12 height 12
click at [999, 211] on div "French" at bounding box center [1018, 208] width 53 height 25
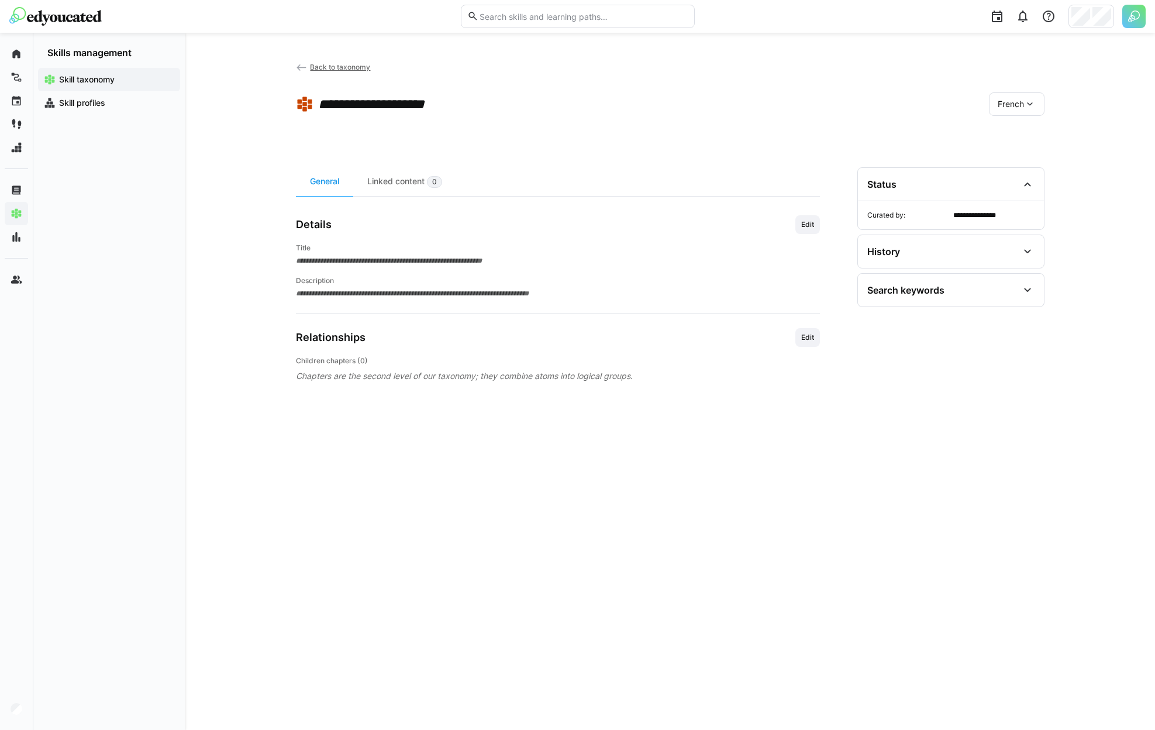
click at [794, 222] on div "Details Edit" at bounding box center [558, 224] width 524 height 19
click at [806, 227] on span "Edit" at bounding box center [807, 224] width 15 height 9
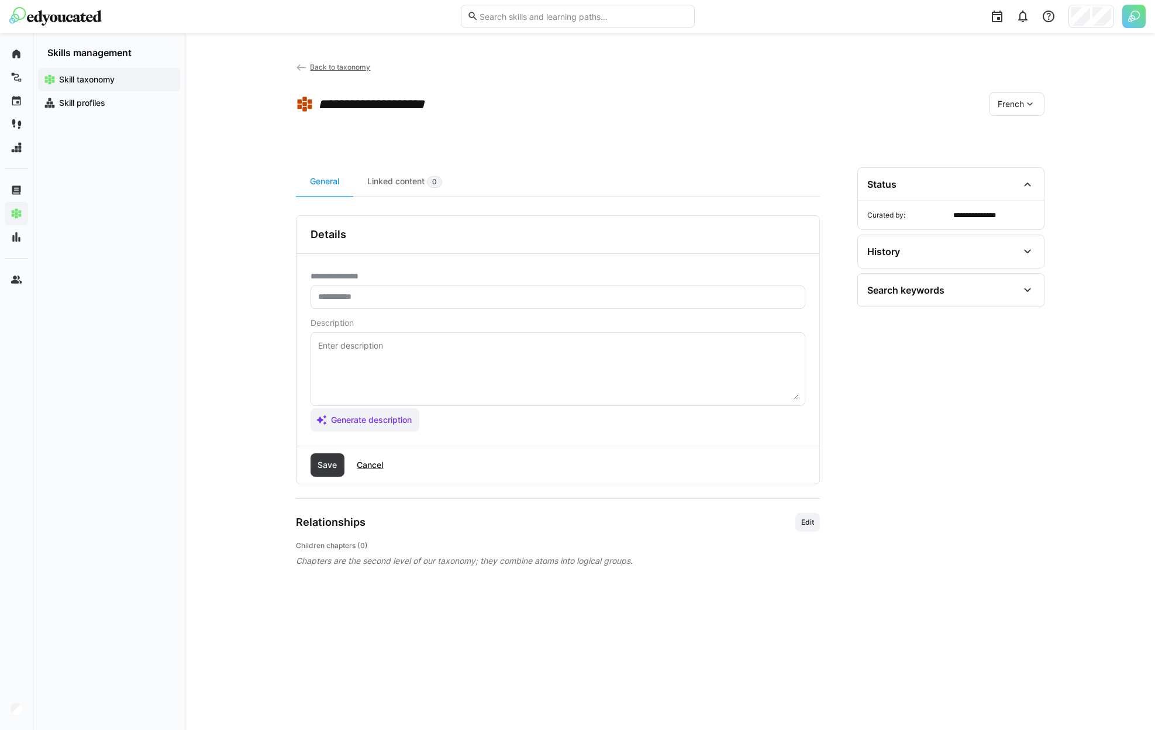
click at [447, 305] on eds-input at bounding box center [558, 296] width 495 height 23
click at [443, 299] on input "text" at bounding box center [558, 297] width 482 height 11
type input "**********"
click at [320, 451] on div "Save Cancel" at bounding box center [557, 464] width 523 height 37
click at [335, 461] on span "Save" at bounding box center [327, 465] width 23 height 12
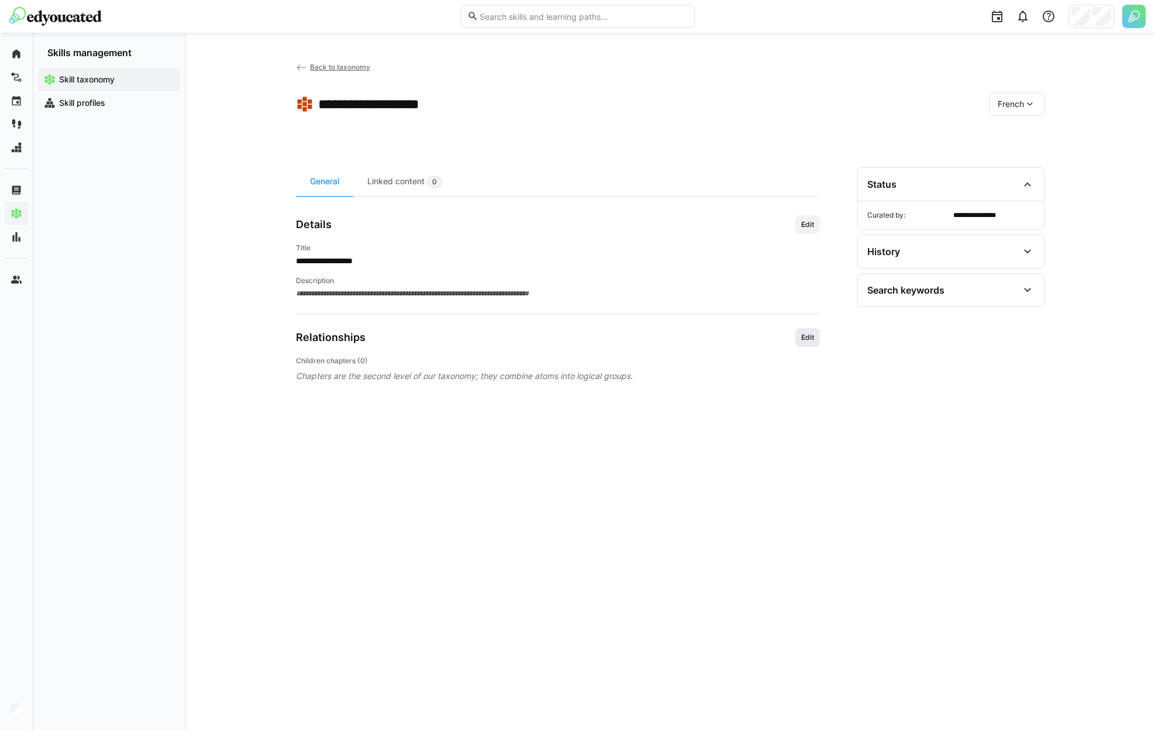
click at [805, 337] on span "Edit" at bounding box center [807, 337] width 15 height 9
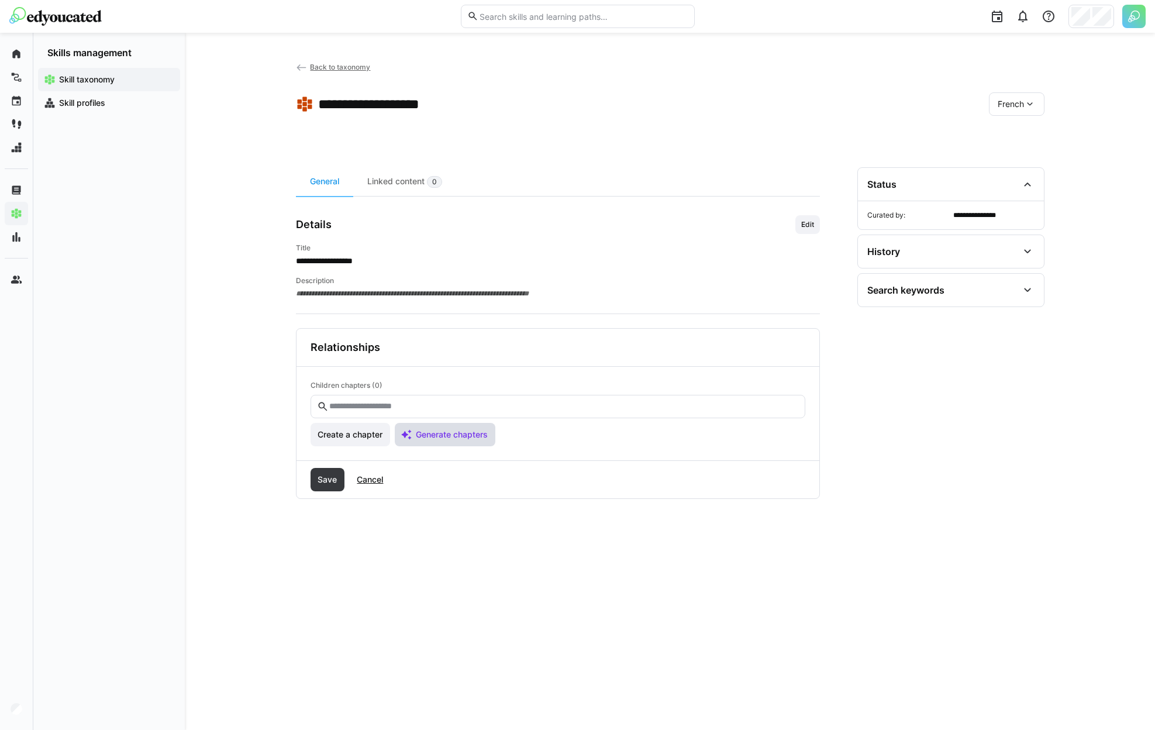
click at [465, 440] on span "Generate chapters" at bounding box center [445, 434] width 101 height 23
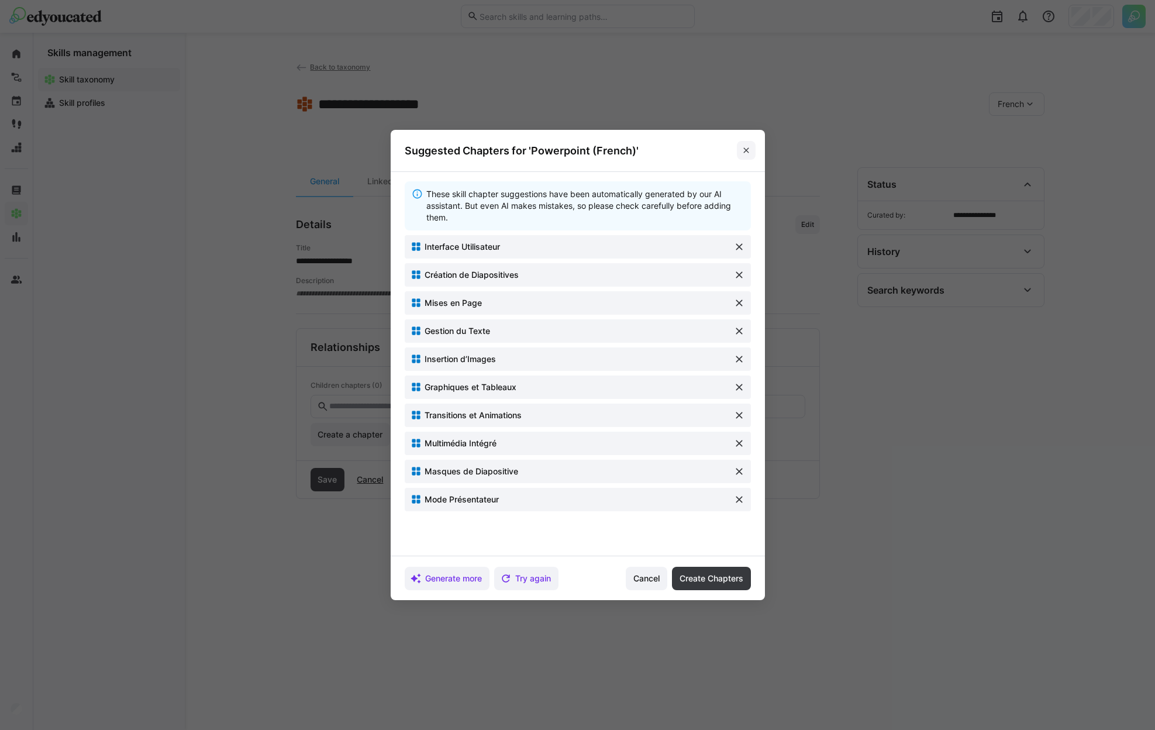
click at [751, 149] on eds-icon at bounding box center [746, 150] width 9 height 9
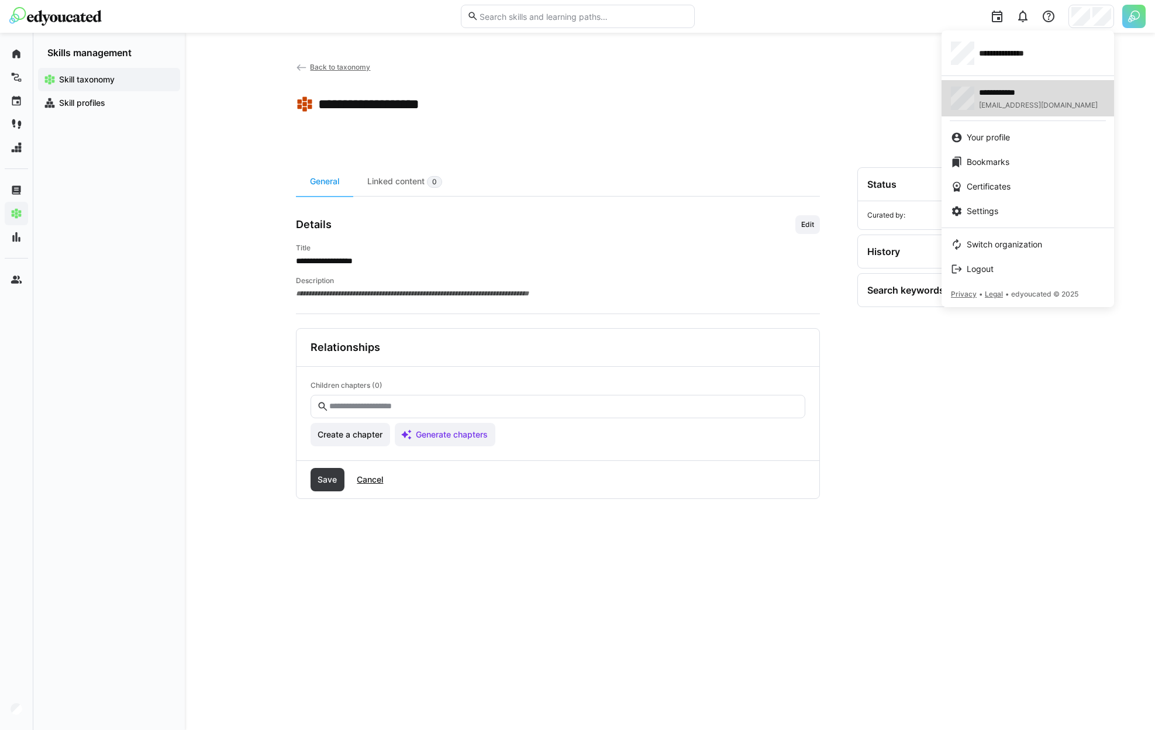
click at [1037, 94] on span "**********" at bounding box center [1017, 93] width 77 height 12
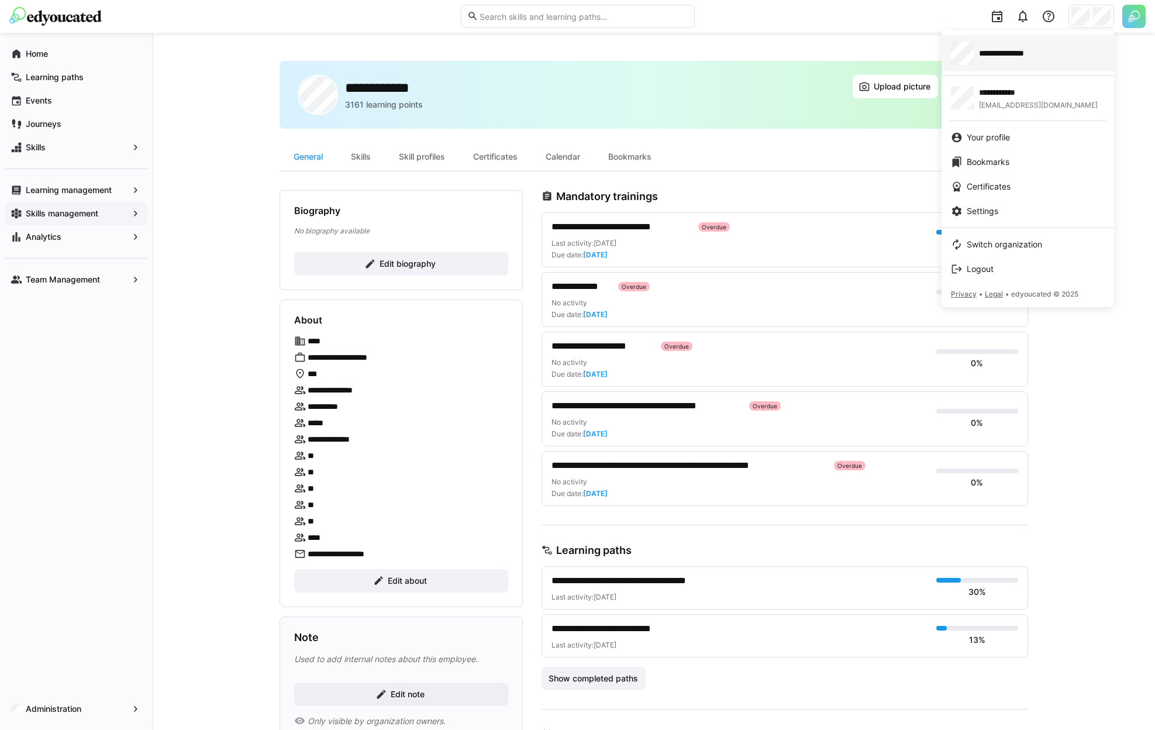
click at [1066, 61] on div "**********" at bounding box center [1028, 53] width 154 height 23
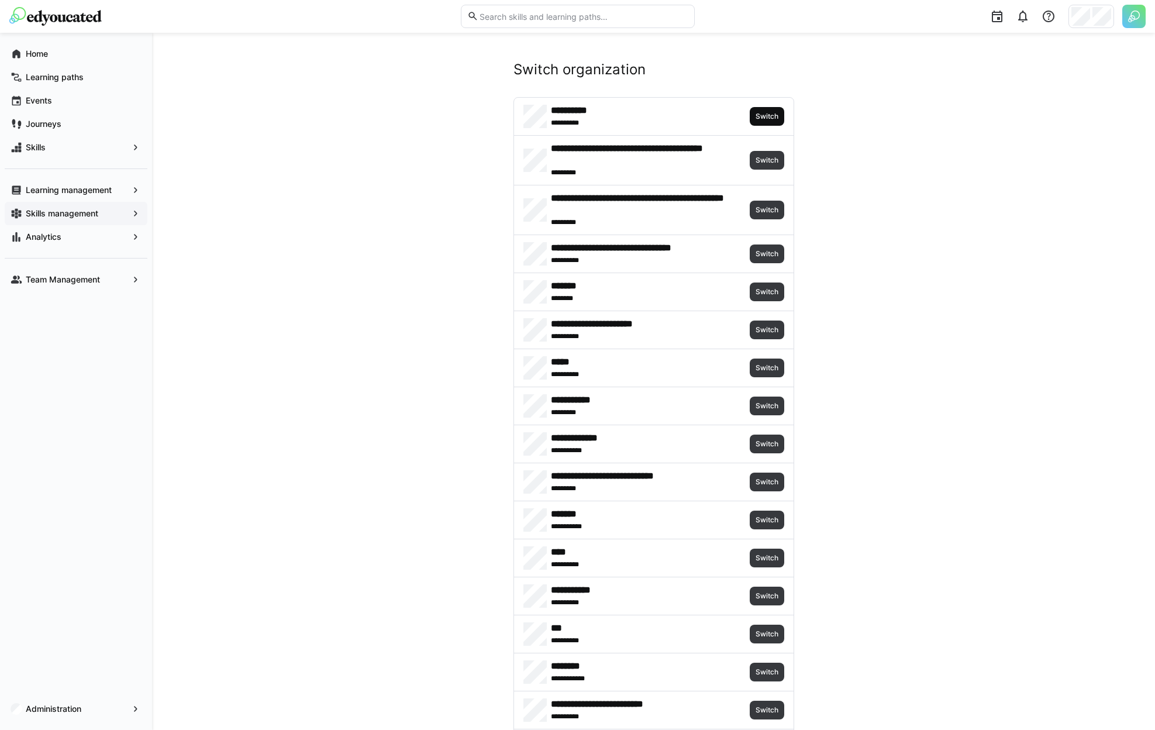
click at [750, 116] on span "Switch" at bounding box center [767, 116] width 35 height 19
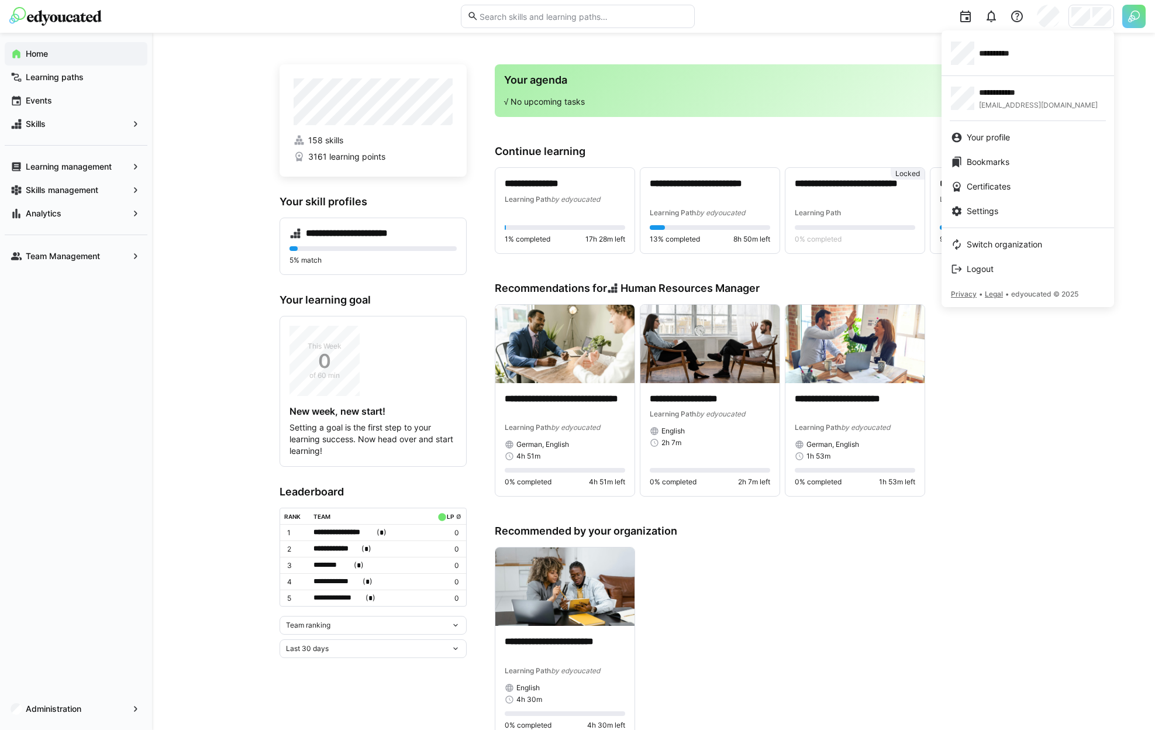
click at [73, 191] on div at bounding box center [577, 365] width 1155 height 730
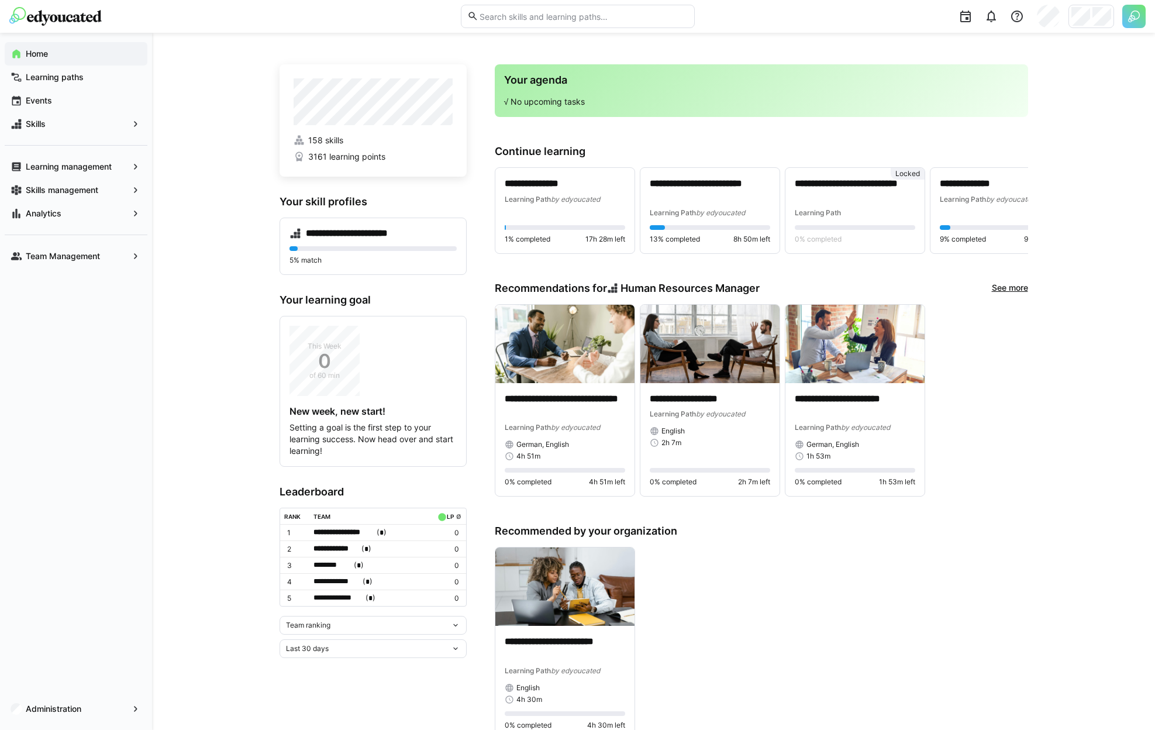
click at [0, 0] on app-navigation-label "Skills management" at bounding box center [0, 0] width 0 height 0
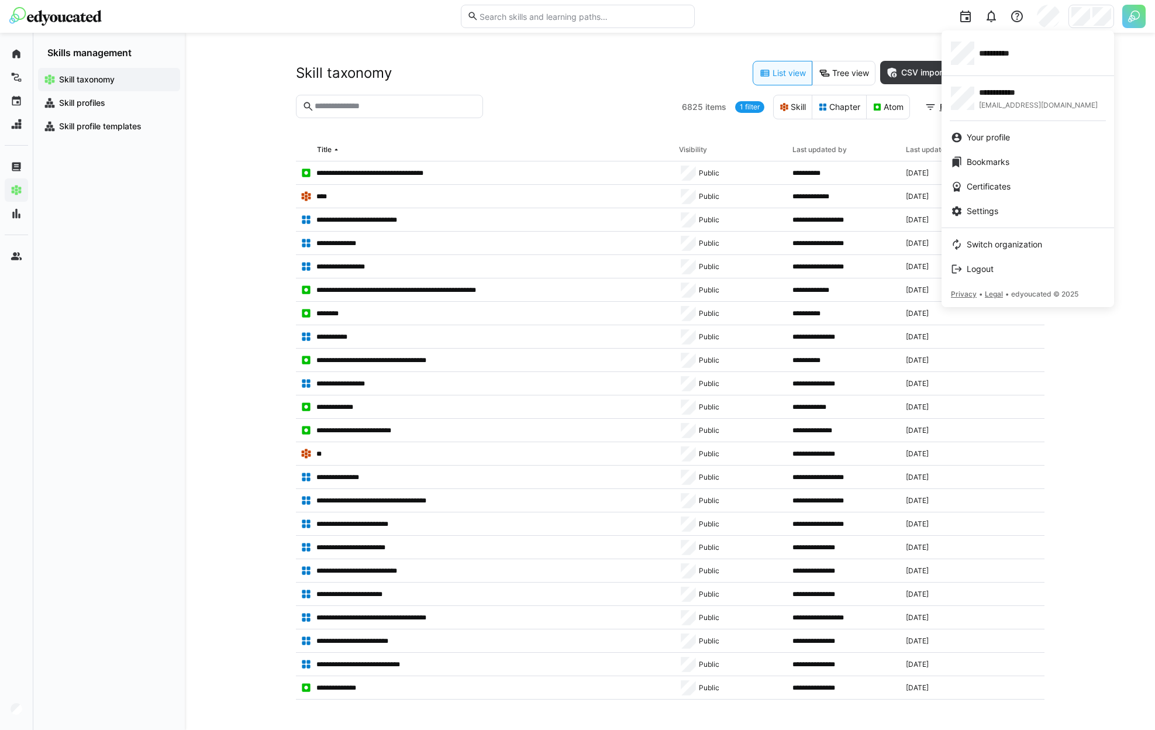
click at [1127, 15] on div at bounding box center [577, 365] width 1155 height 730
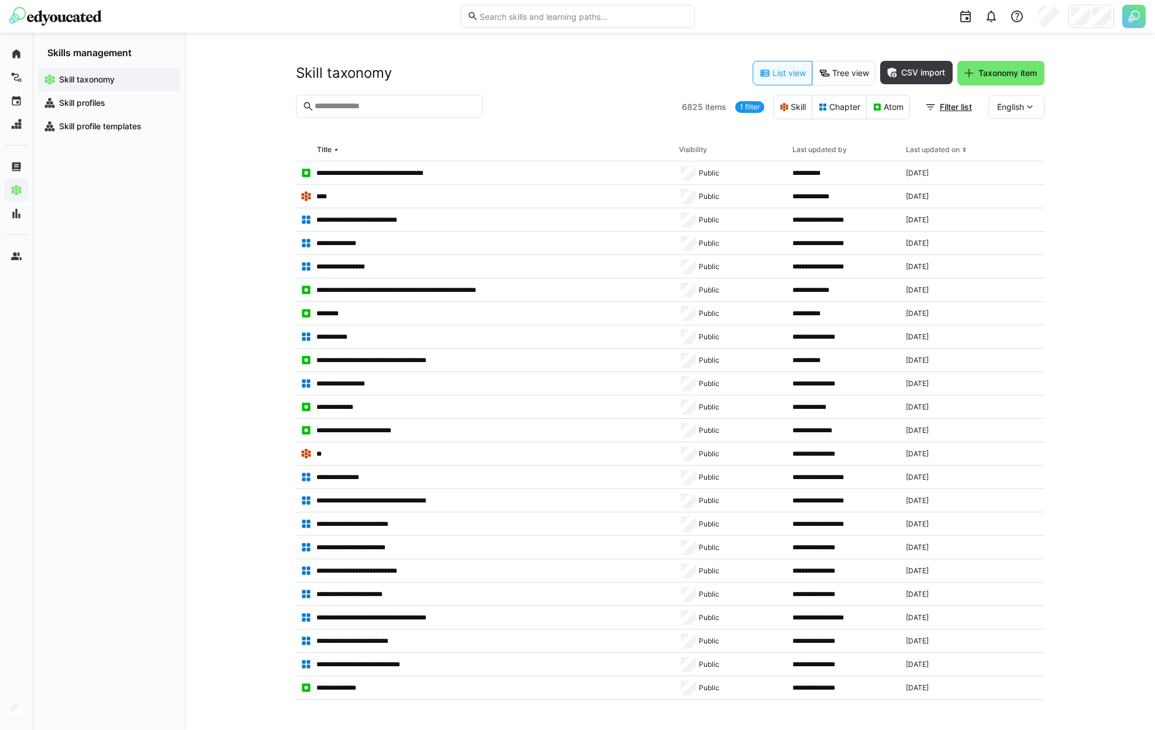
click at [1130, 15] on img at bounding box center [1133, 16] width 23 height 23
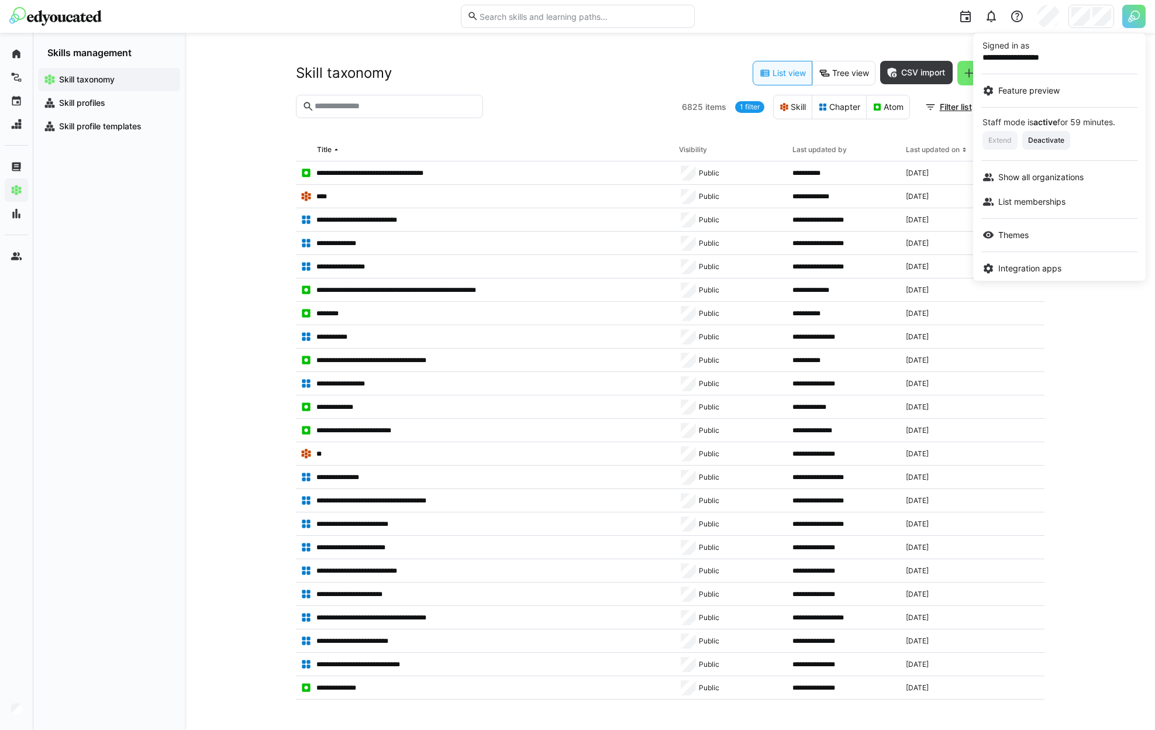
click at [1105, 14] on div at bounding box center [577, 365] width 1155 height 730
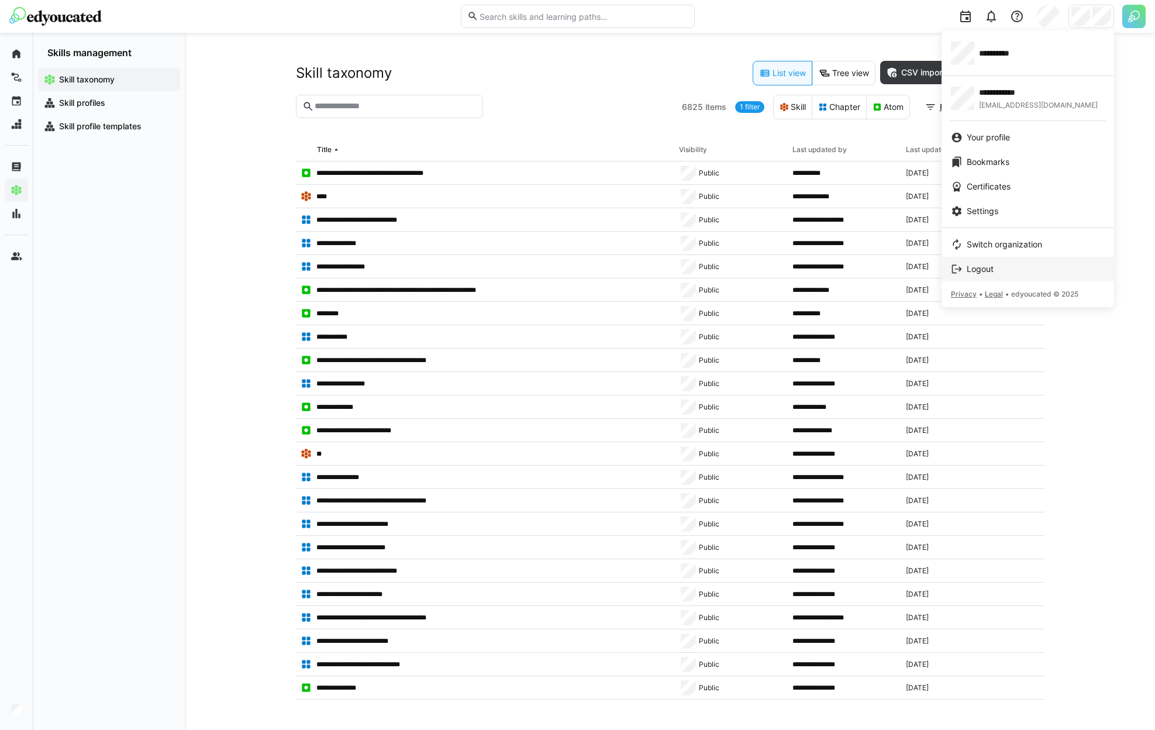
click at [1022, 274] on div "Logout" at bounding box center [1028, 269] width 154 height 12
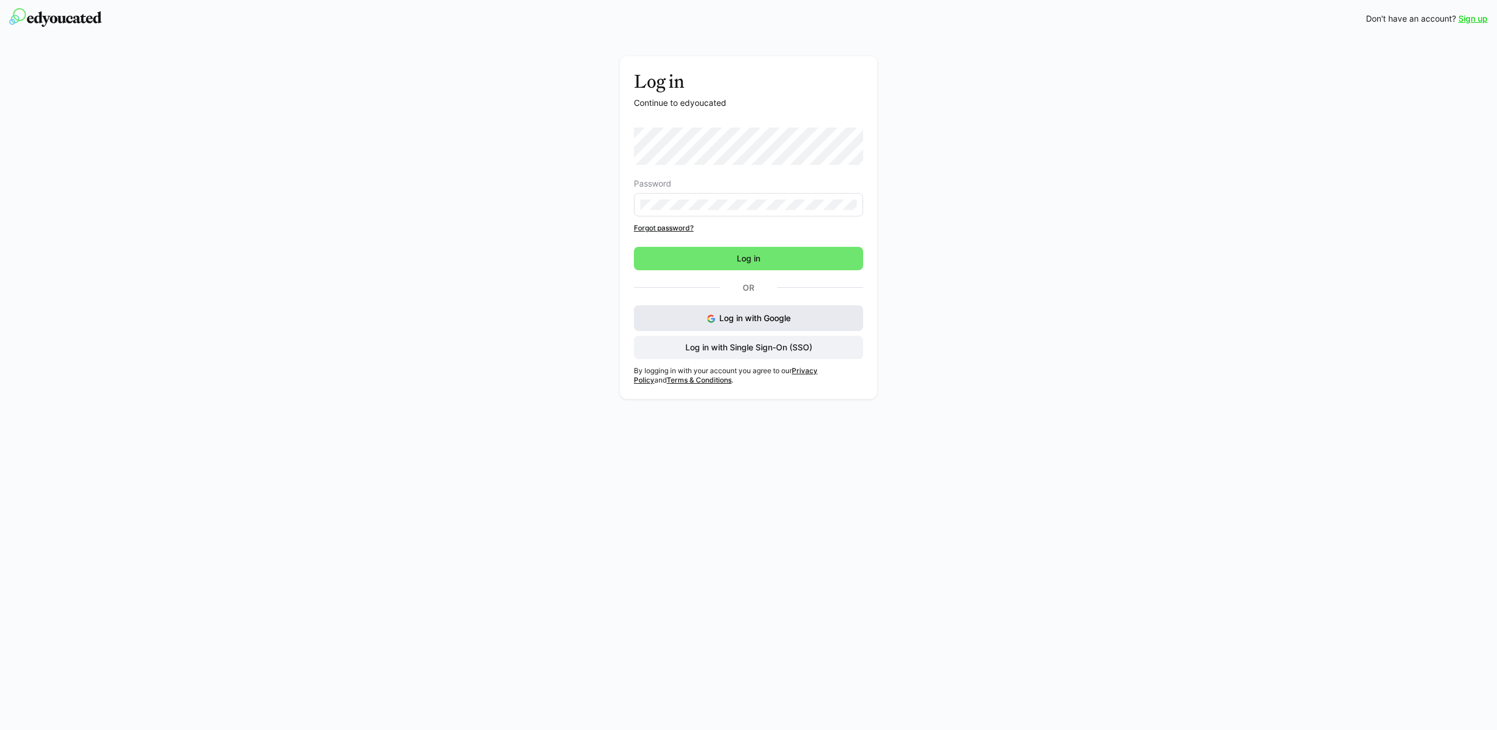
click at [764, 326] on button "Log in with Google" at bounding box center [748, 318] width 229 height 26
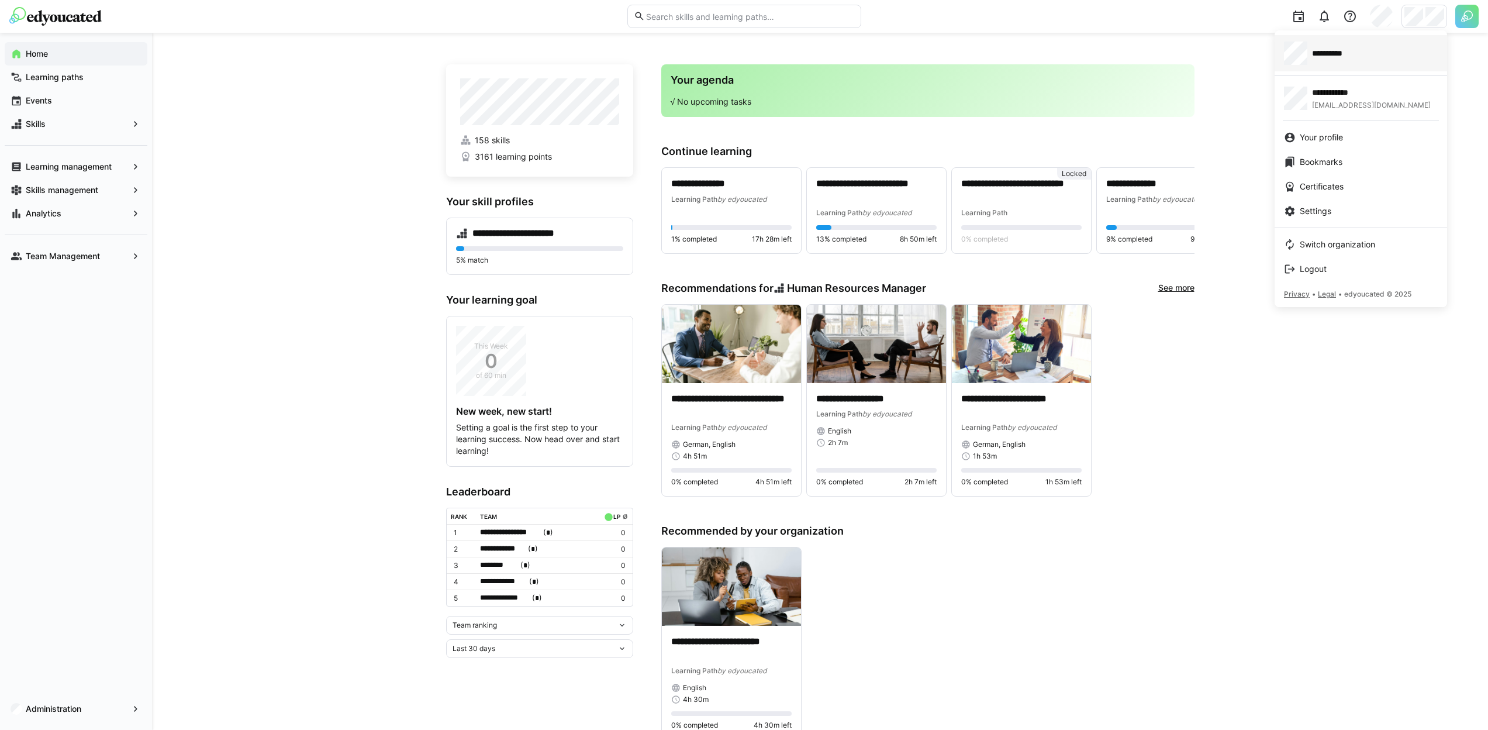
click at [1369, 56] on div "**********" at bounding box center [1361, 53] width 154 height 23
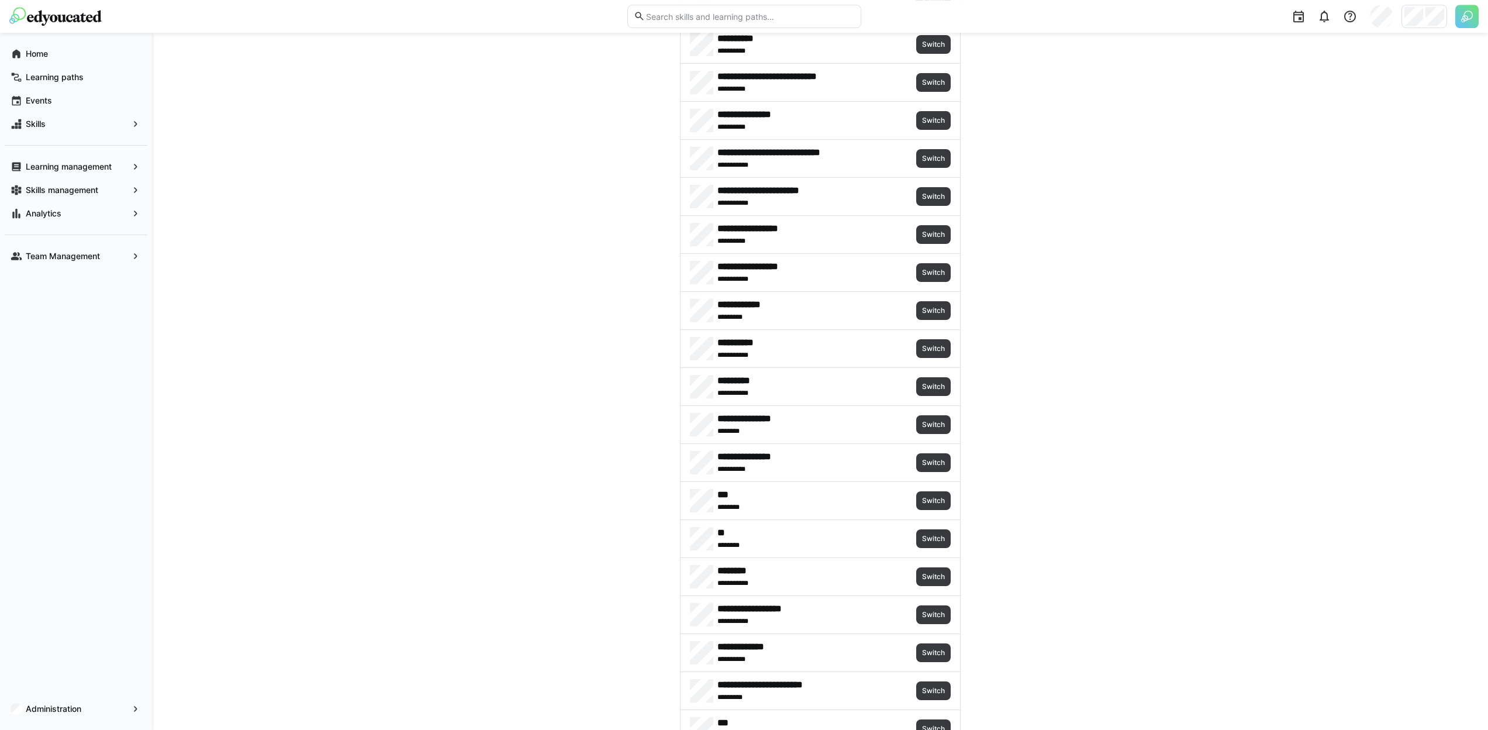
scroll to position [1011, 0]
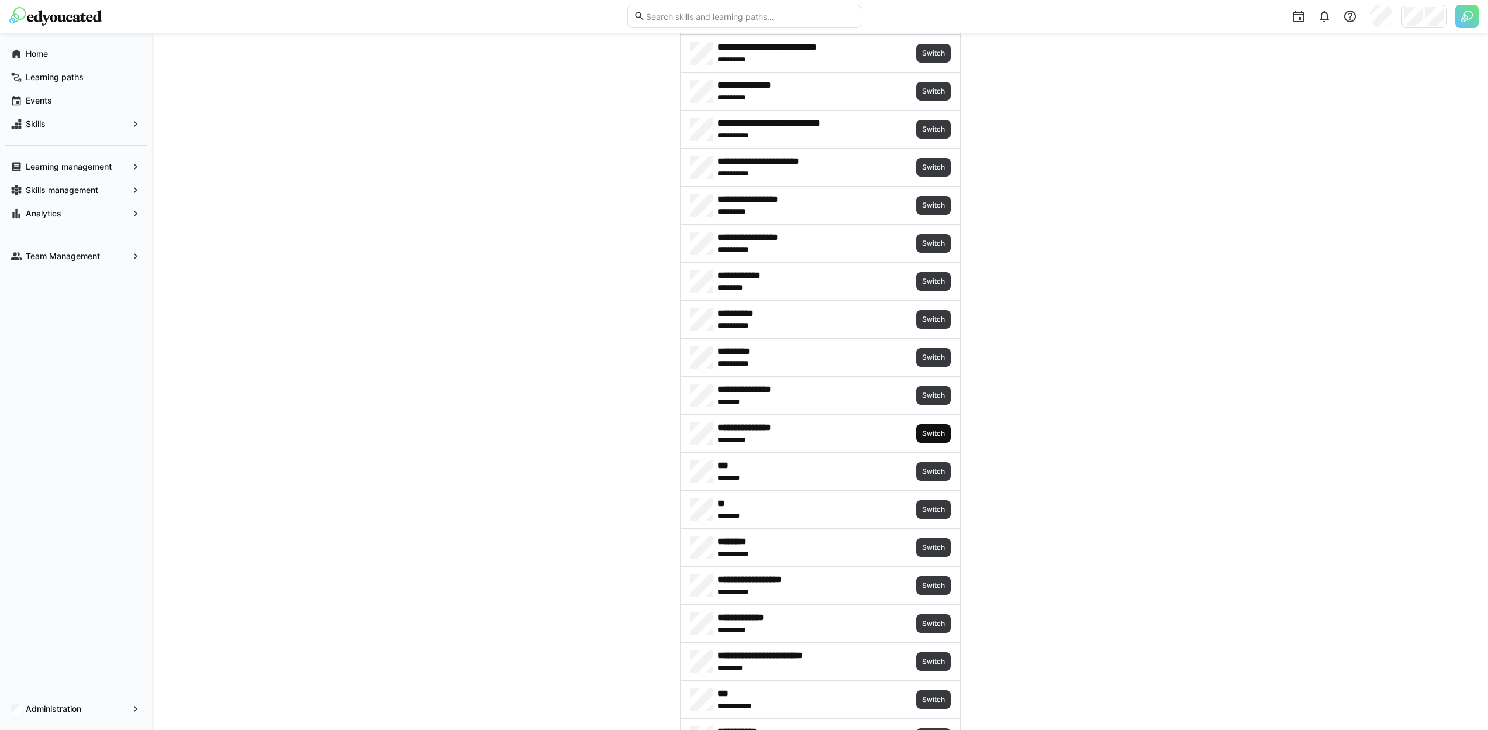
click at [938, 439] on span "Switch" at bounding box center [933, 433] width 35 height 19
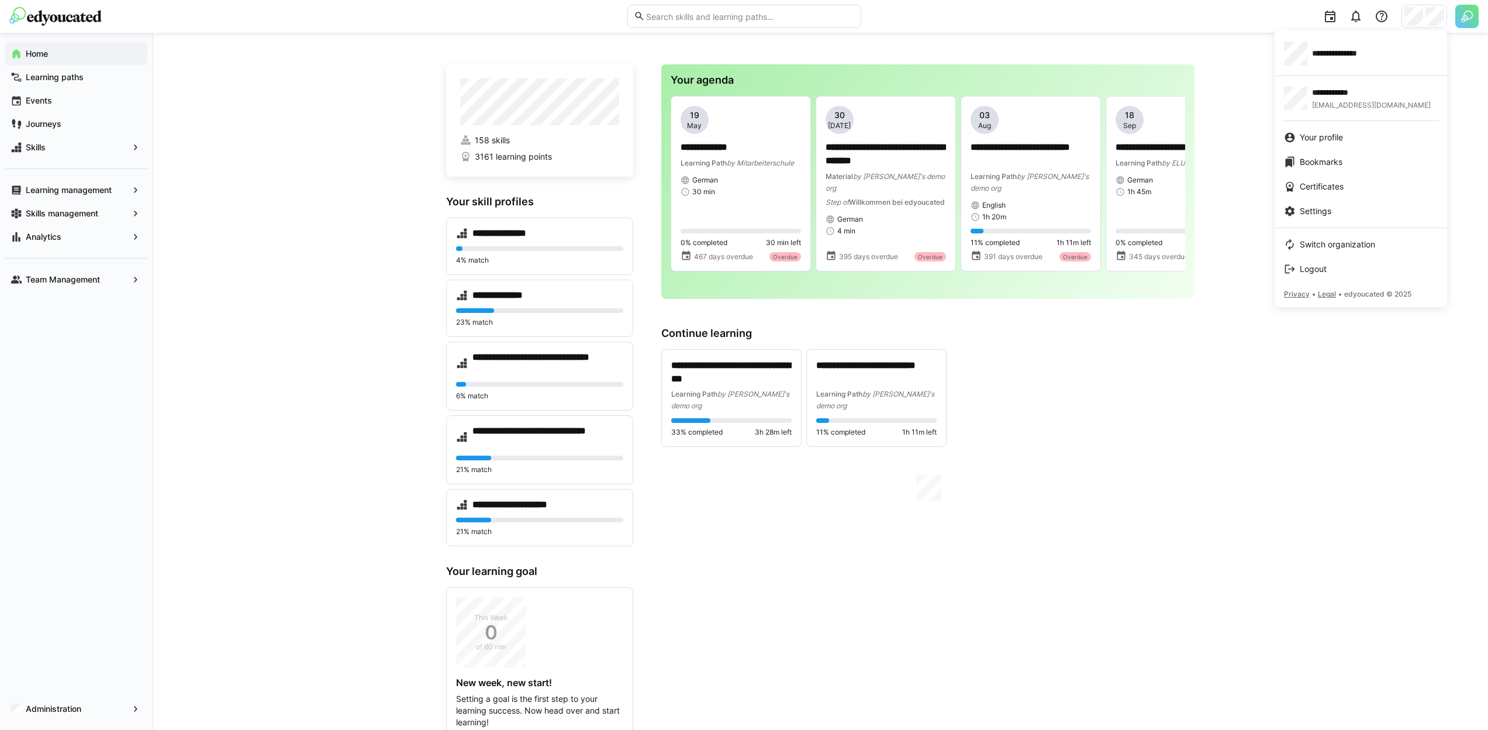
click at [1195, 53] on div at bounding box center [744, 365] width 1488 height 730
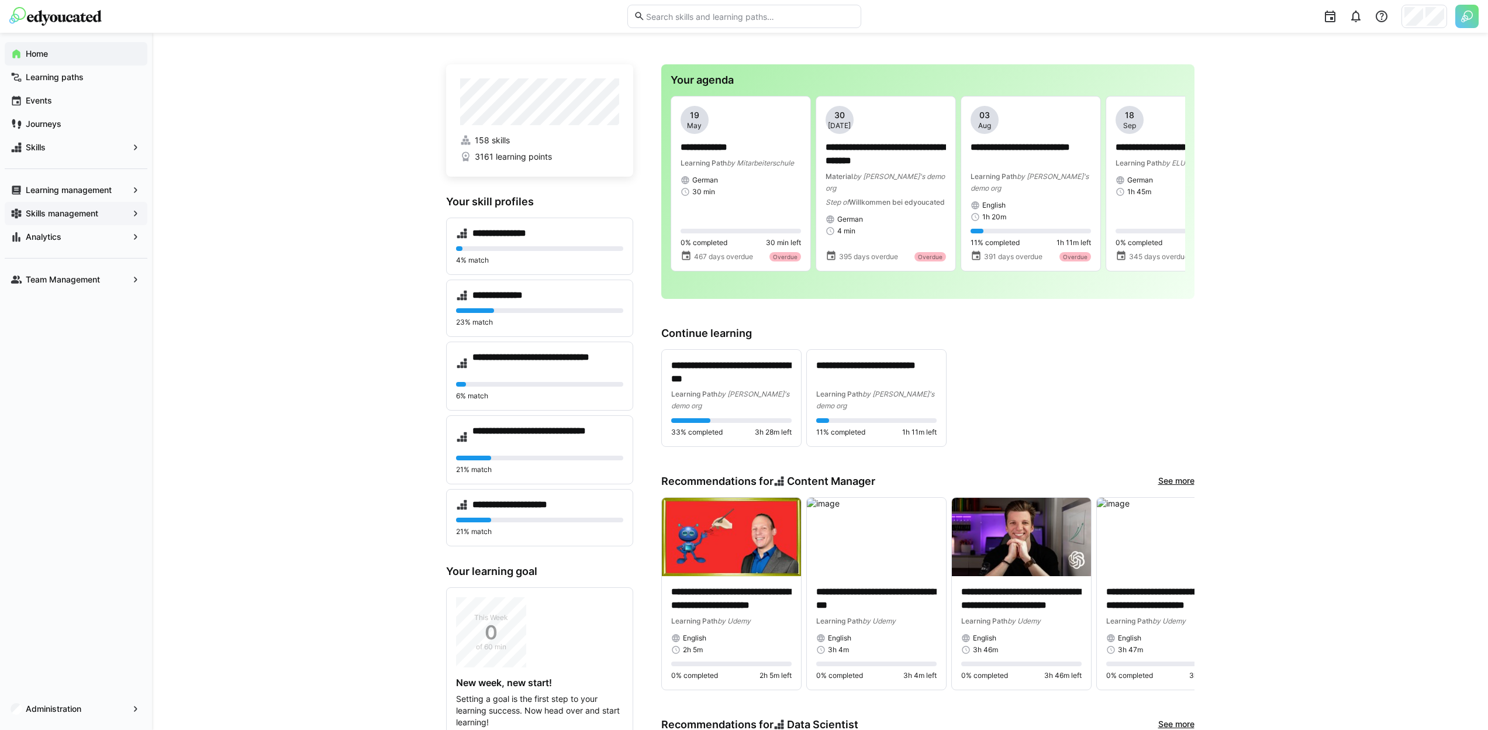
click at [91, 205] on div "Skills management" at bounding box center [76, 213] width 143 height 23
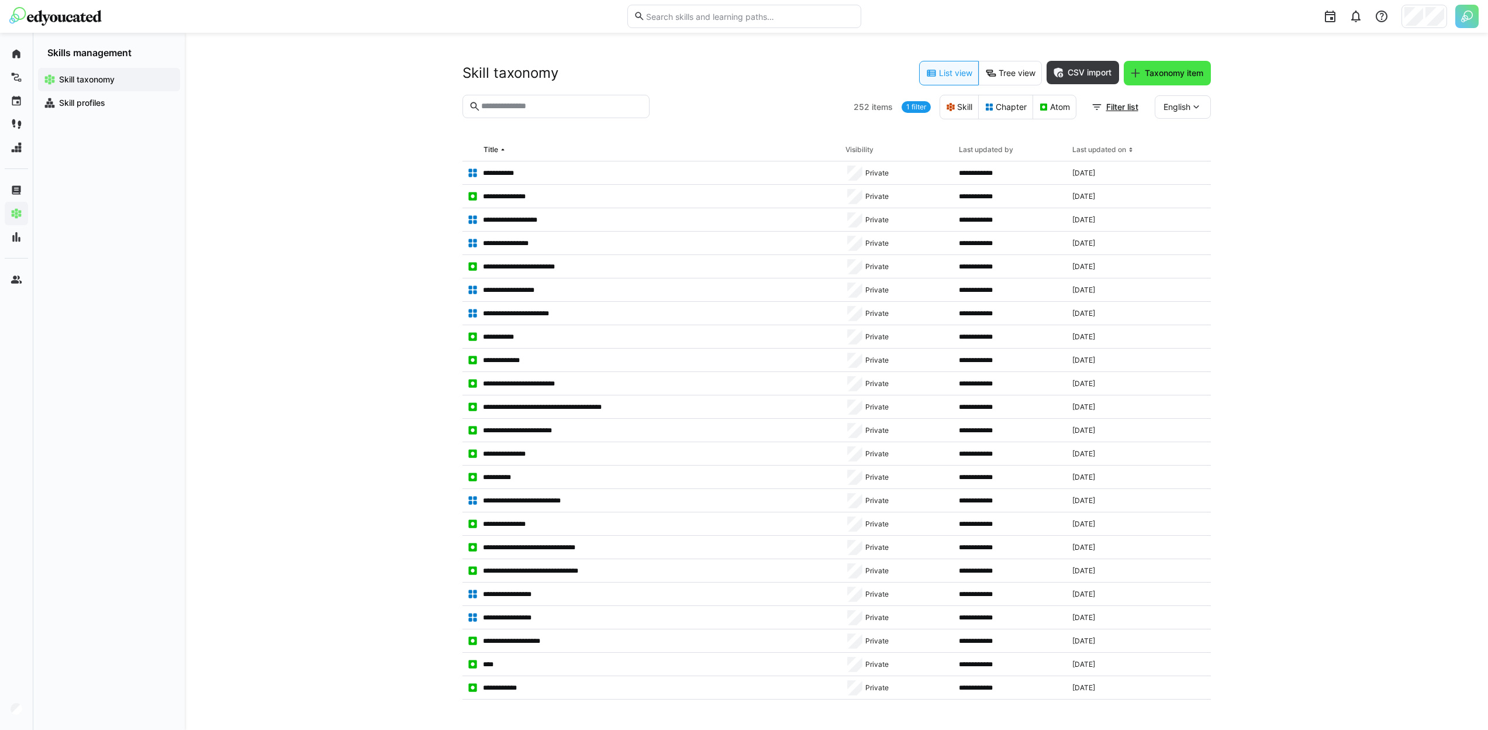
click at [1156, 77] on span "Taxonomy item" at bounding box center [1174, 73] width 62 height 12
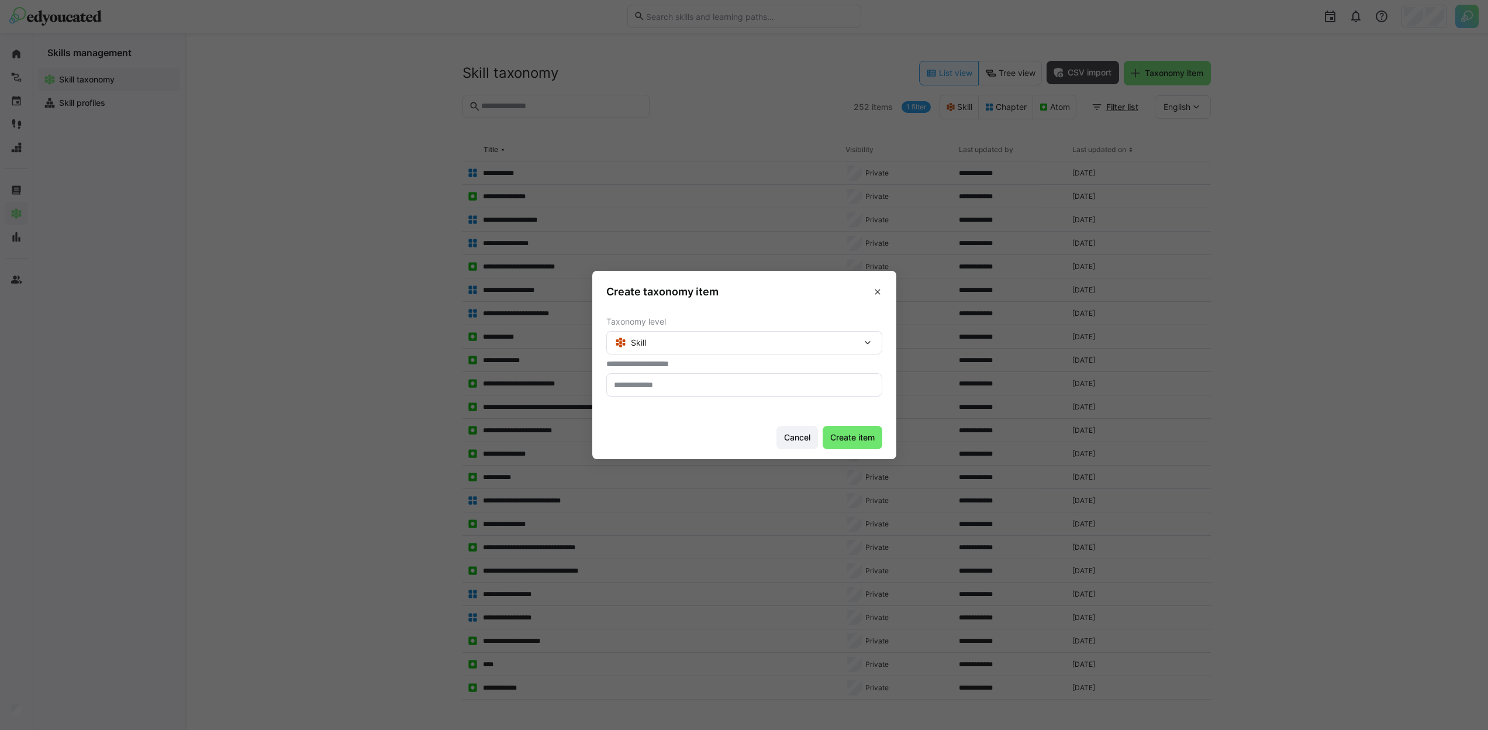
click at [741, 384] on input "text" at bounding box center [744, 385] width 263 height 11
type input "*****"
click at [873, 441] on span "Create item" at bounding box center [853, 438] width 48 height 12
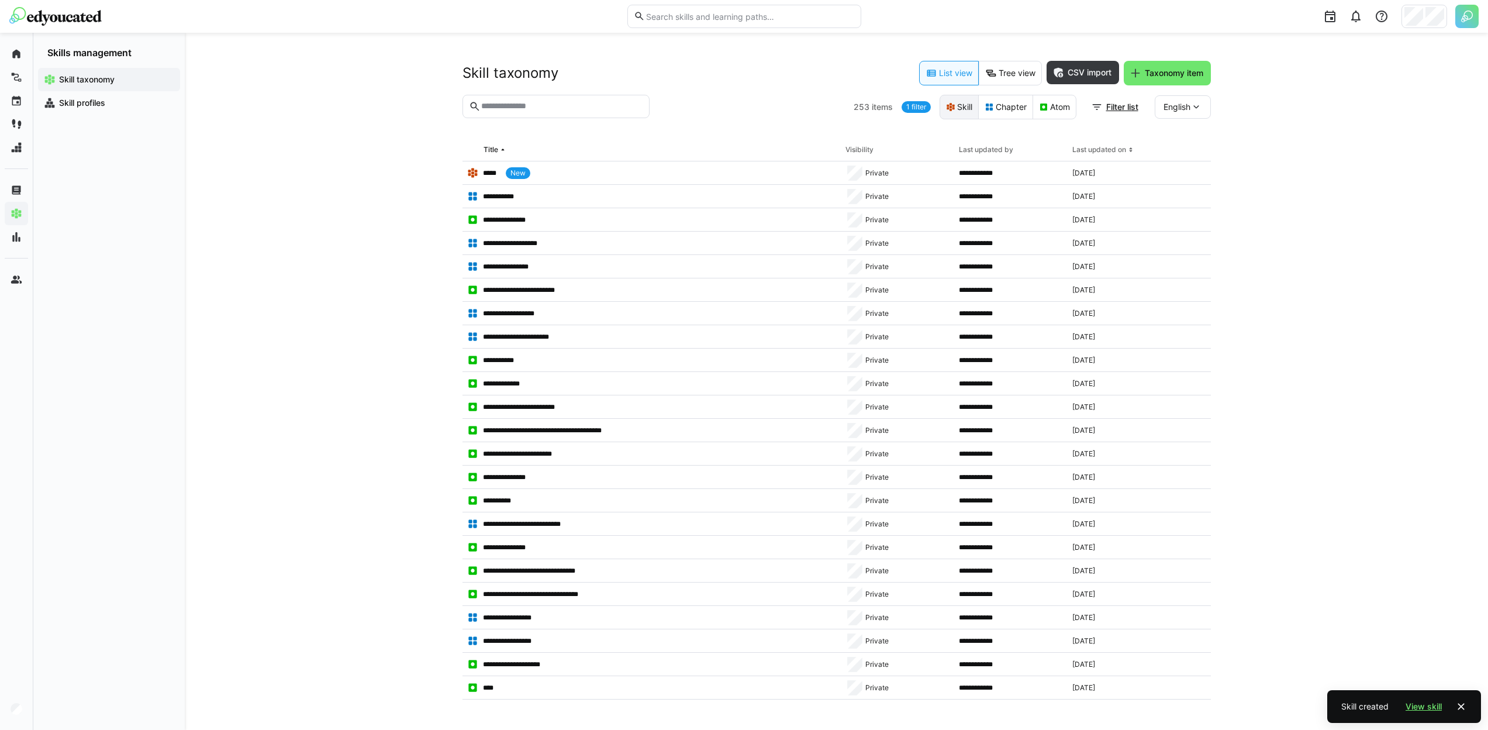
click at [943, 111] on eds-button-option "Skill" at bounding box center [959, 107] width 39 height 25
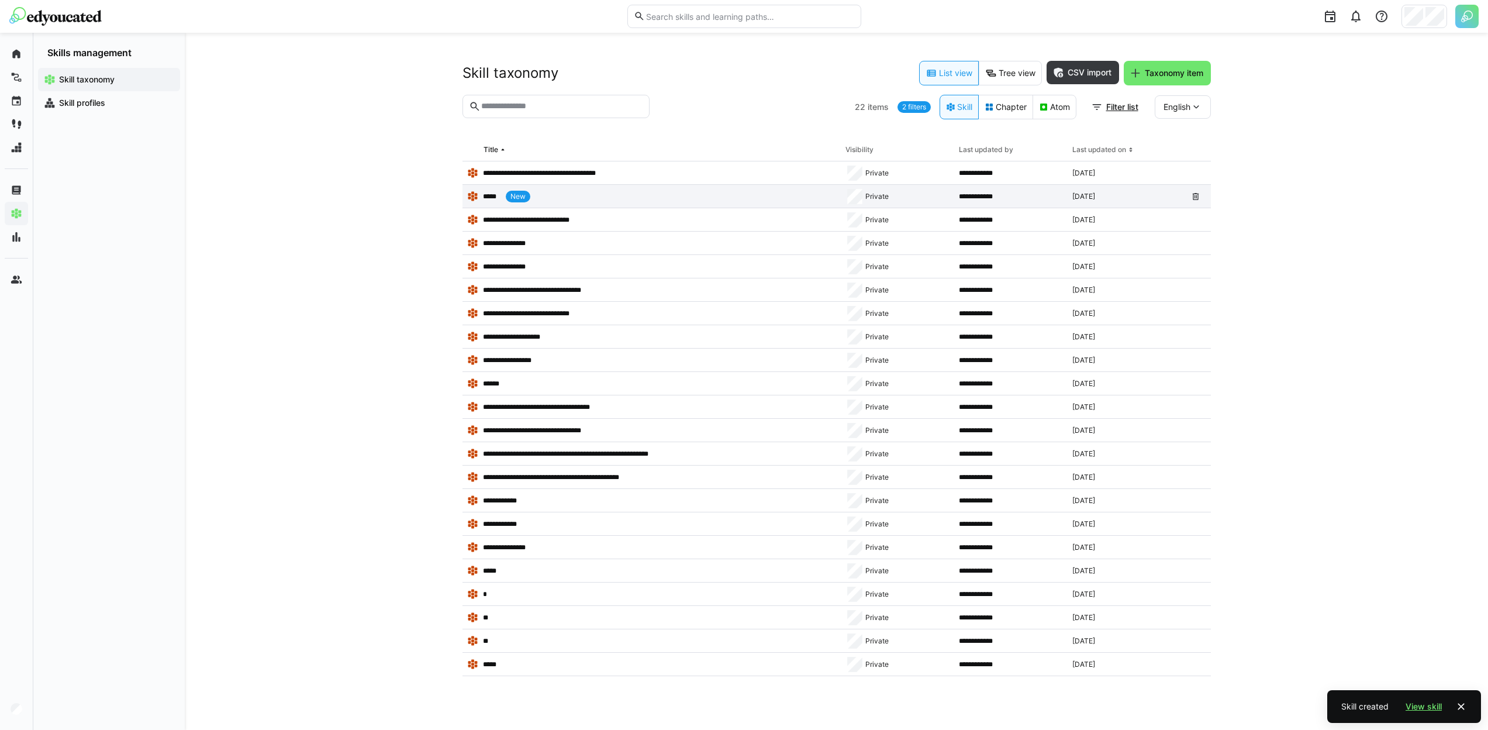
click at [559, 195] on app-table-first-column "***** New" at bounding box center [651, 197] width 369 height 12
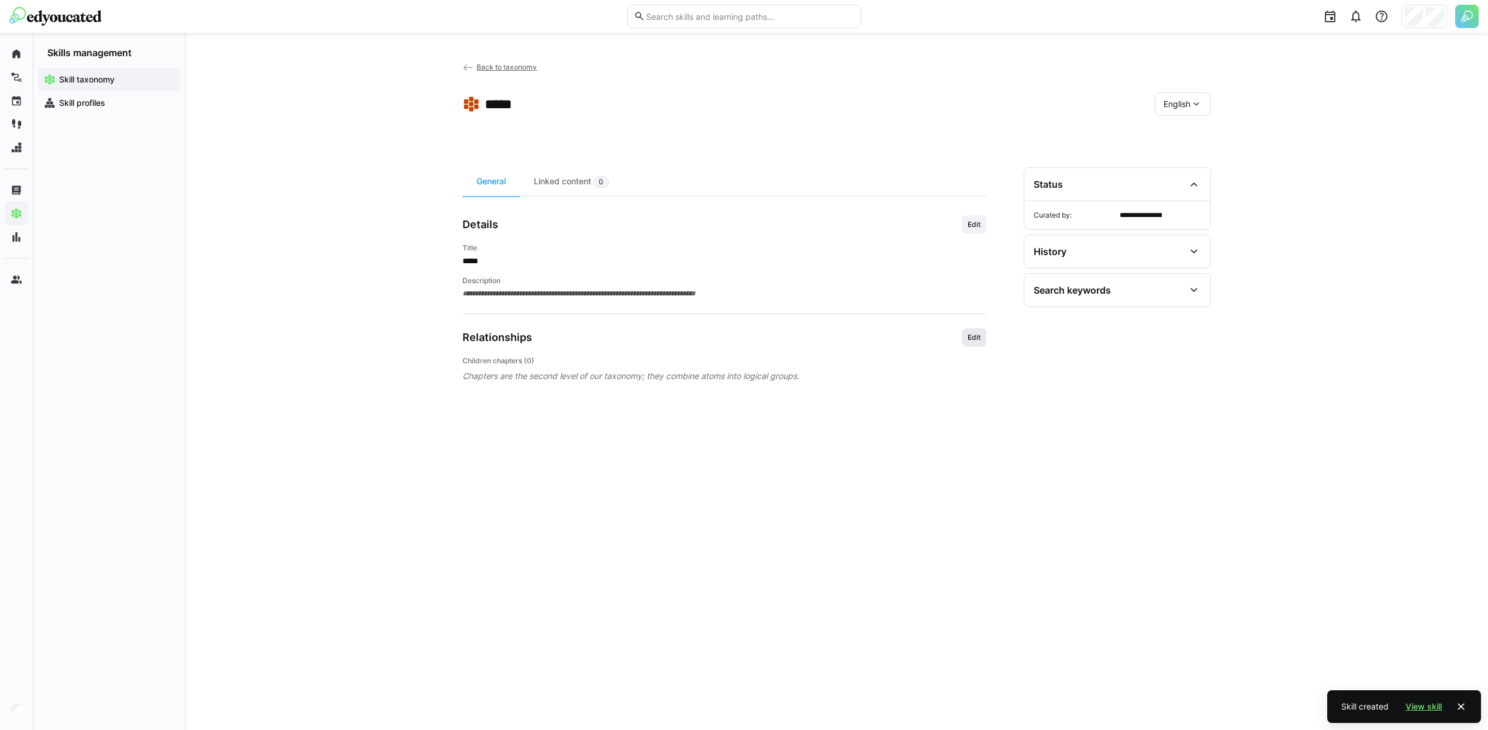
click at [970, 336] on span "Edit" at bounding box center [974, 337] width 15 height 9
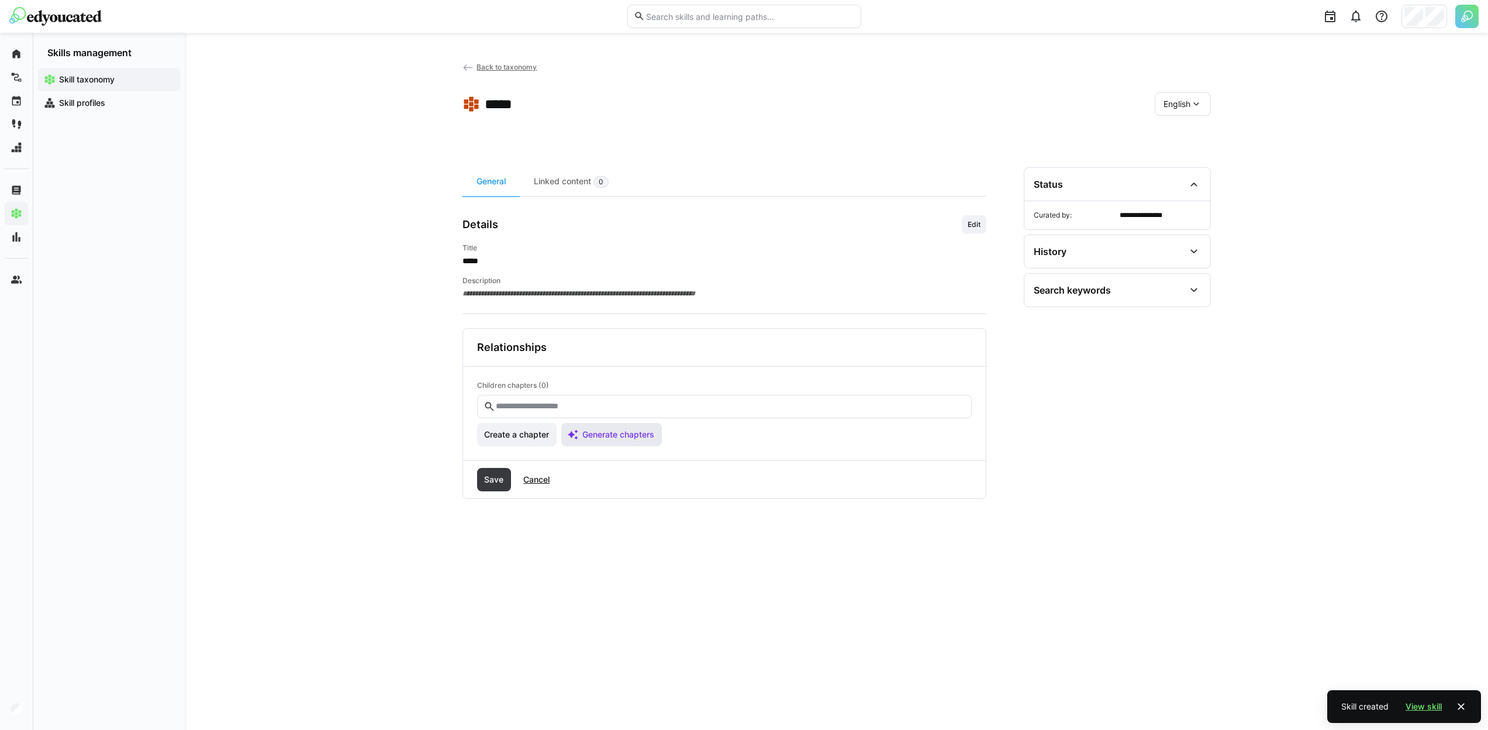
click at [643, 434] on span "Generate chapters" at bounding box center [618, 435] width 75 height 12
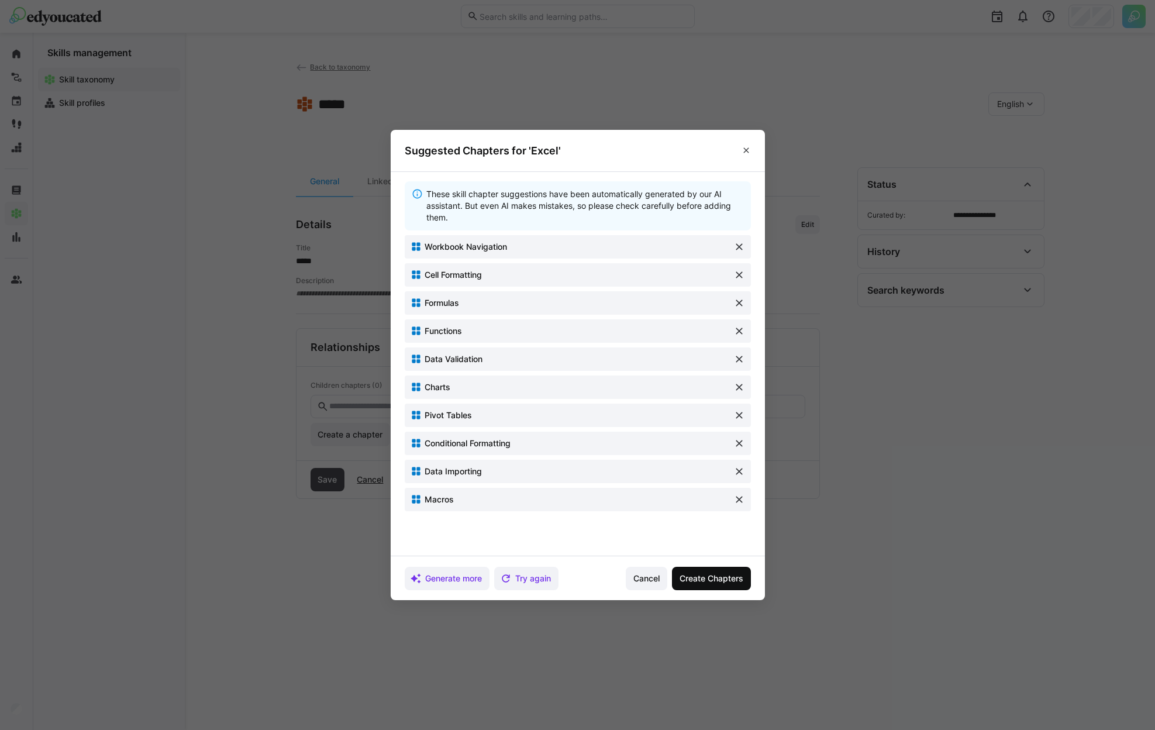
click at [742, 574] on span "Create Chapters" at bounding box center [711, 579] width 67 height 12
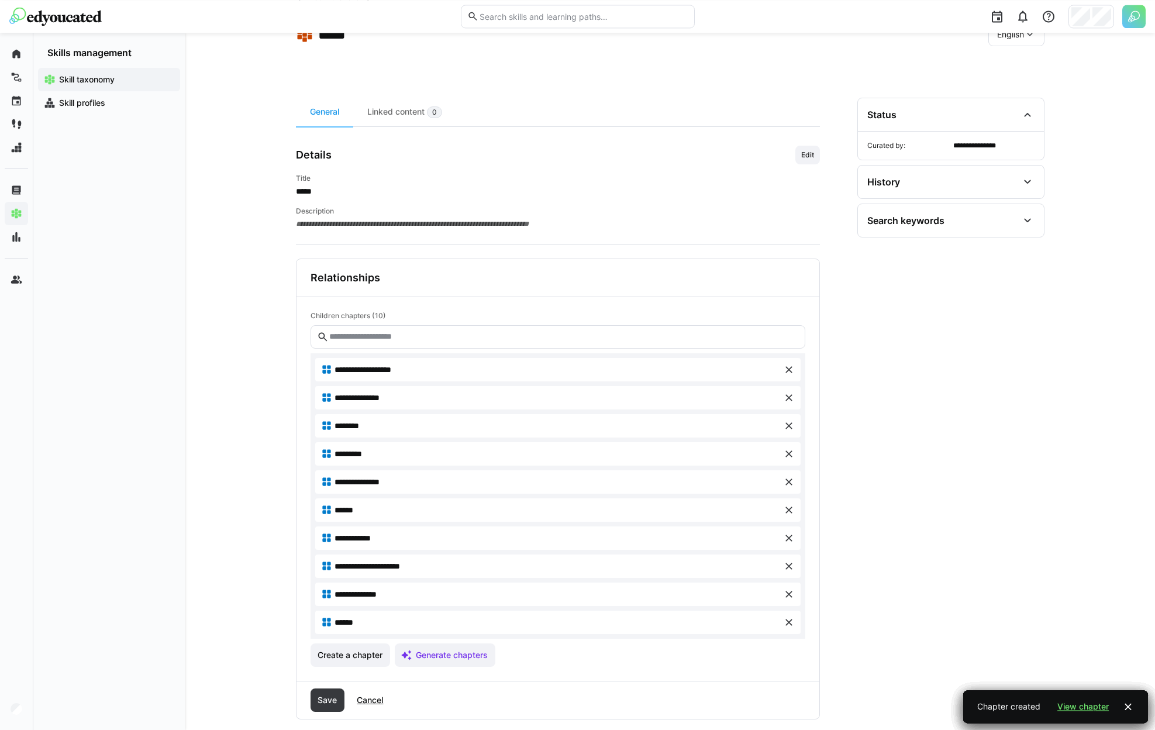
scroll to position [87, 0]
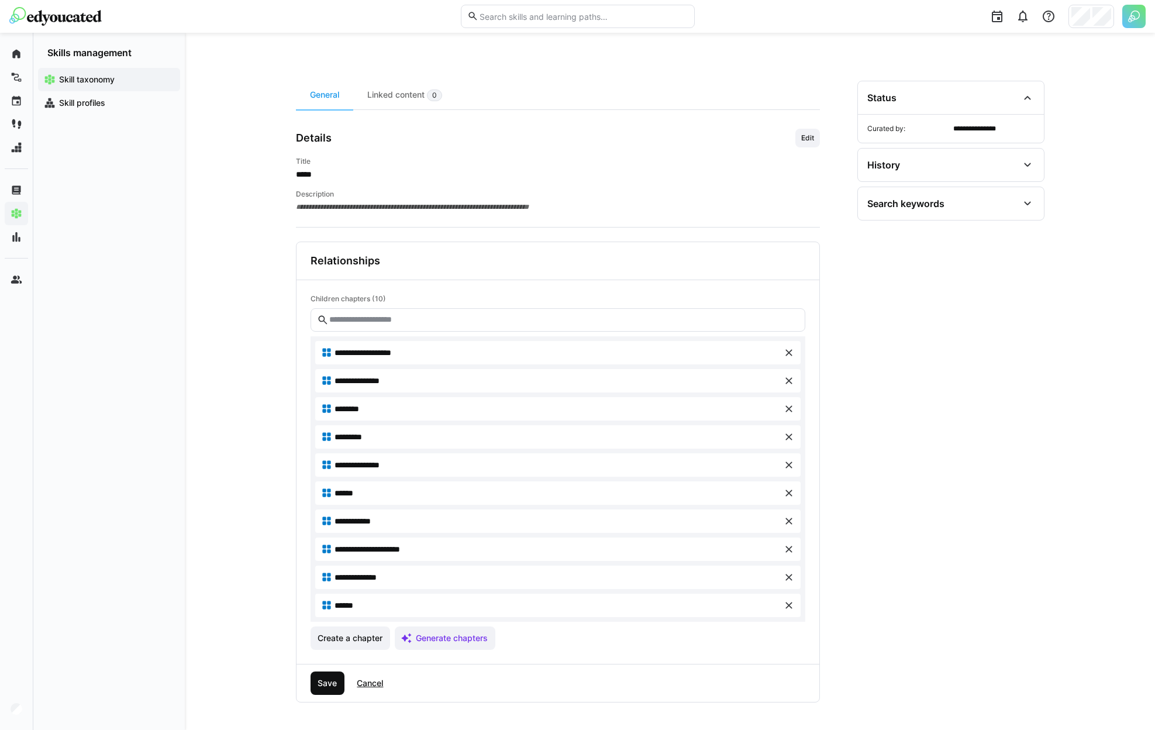
click at [336, 681] on span "Save" at bounding box center [327, 683] width 23 height 12
click at [1125, 15] on div at bounding box center [577, 365] width 1155 height 730
click at [1125, 15] on img at bounding box center [1133, 16] width 23 height 23
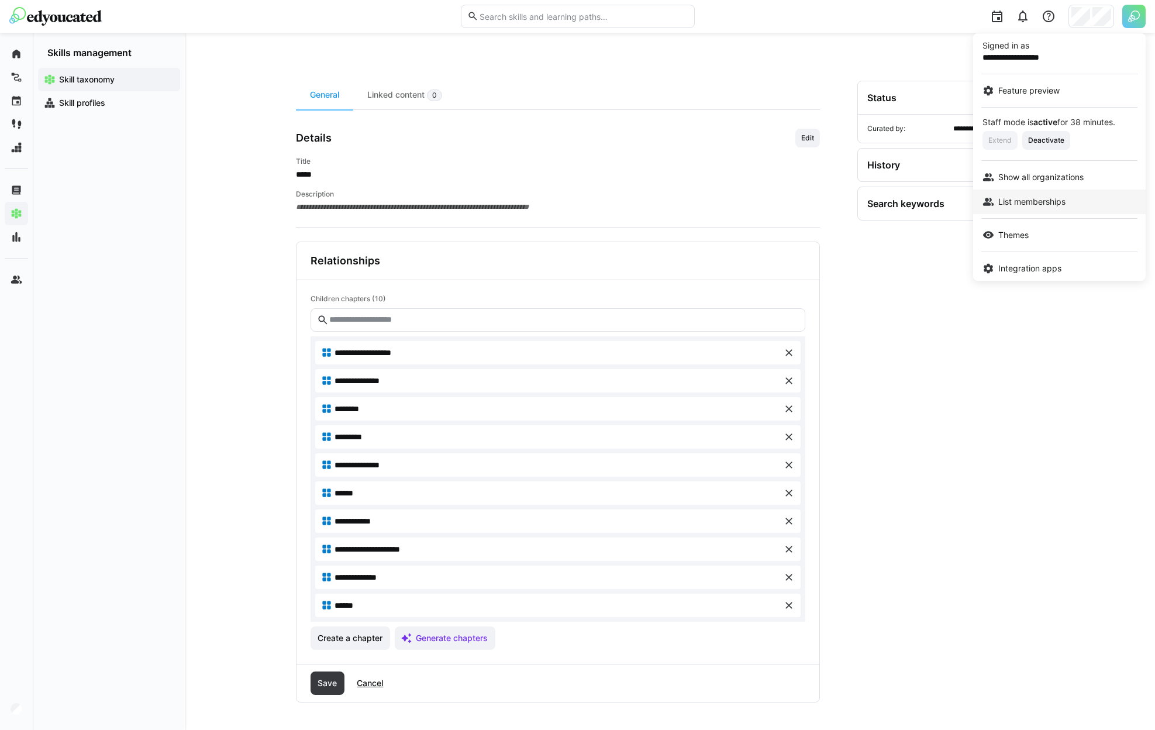
click at [1030, 206] on span "List memberships" at bounding box center [1031, 202] width 67 height 12
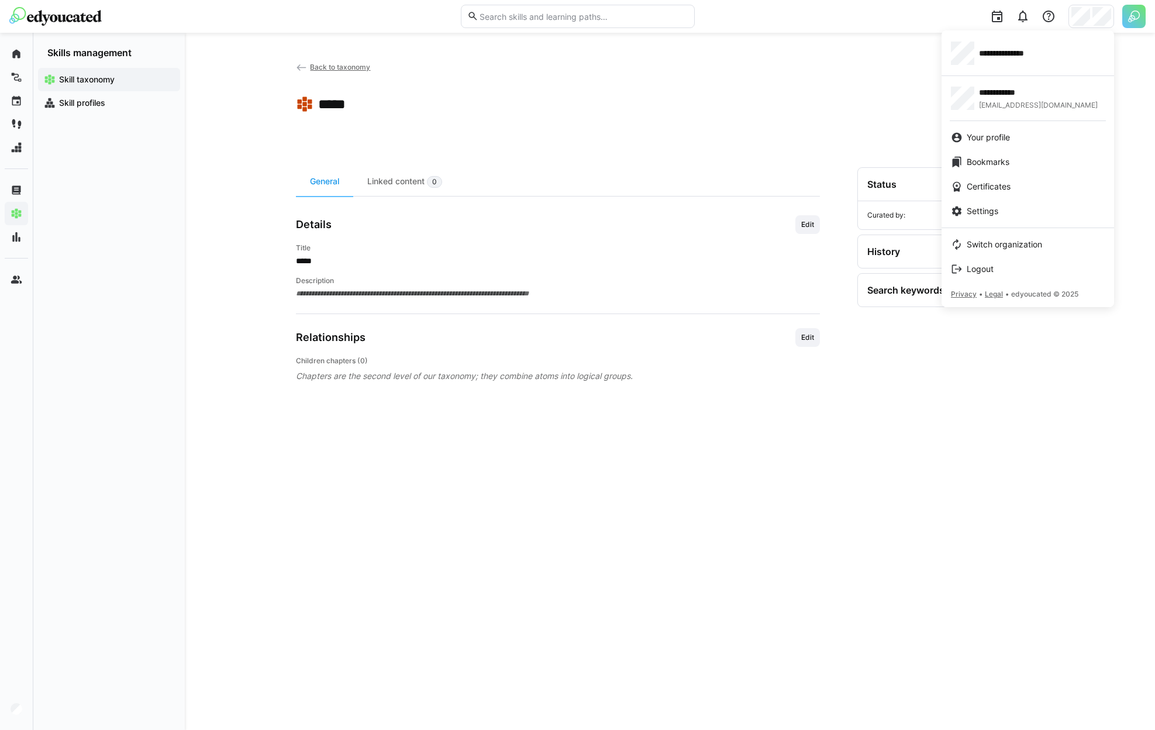
click at [1126, 20] on div at bounding box center [577, 365] width 1155 height 730
click at [1129, 20] on img at bounding box center [1133, 16] width 23 height 23
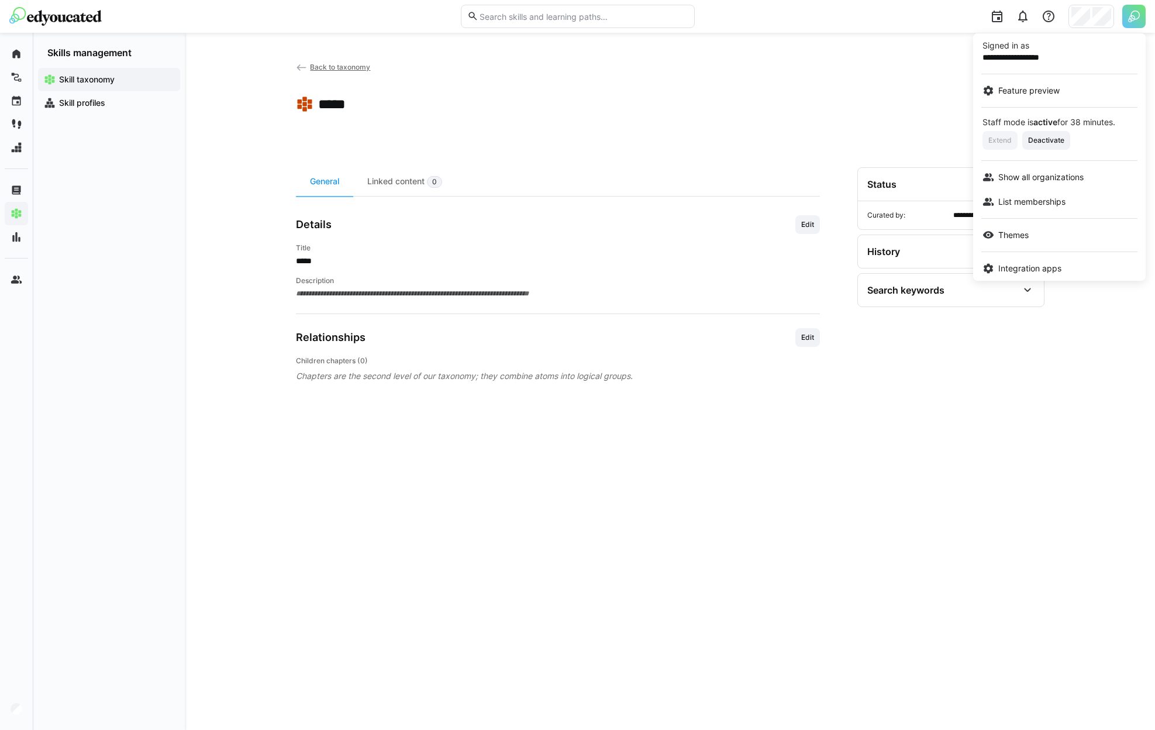
click at [1080, 18] on div at bounding box center [577, 365] width 1155 height 730
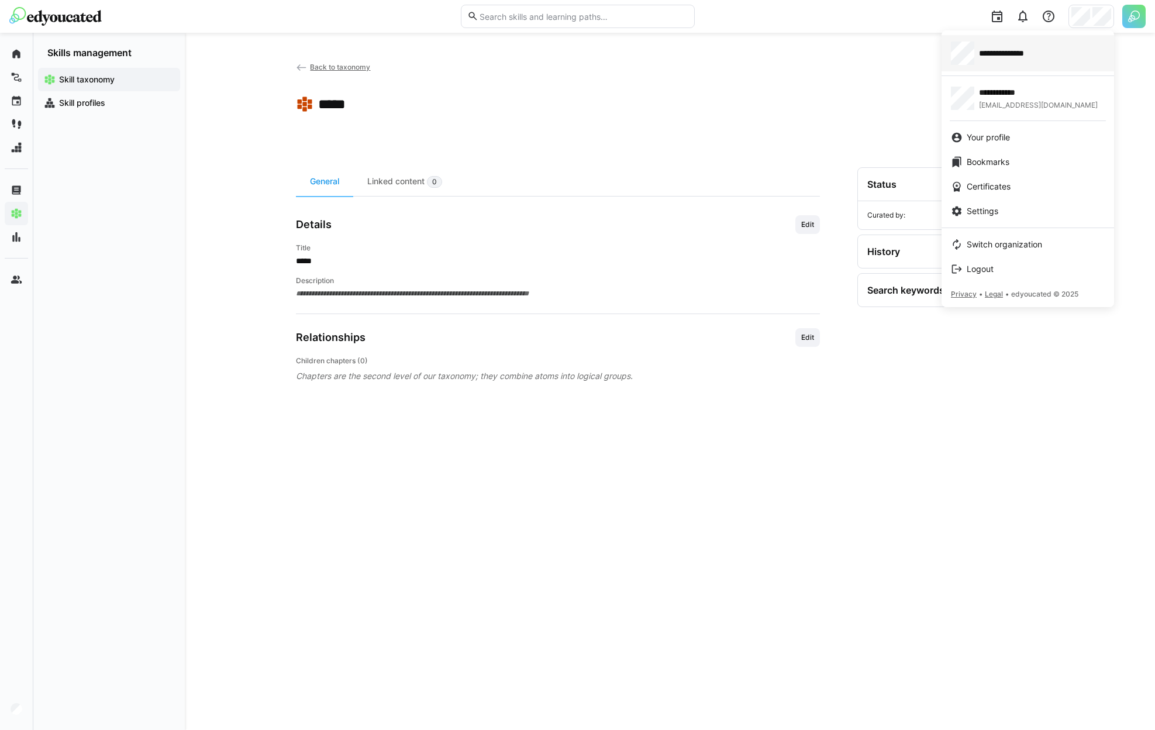
click at [1036, 55] on span "**********" at bounding box center [1012, 53] width 67 height 12
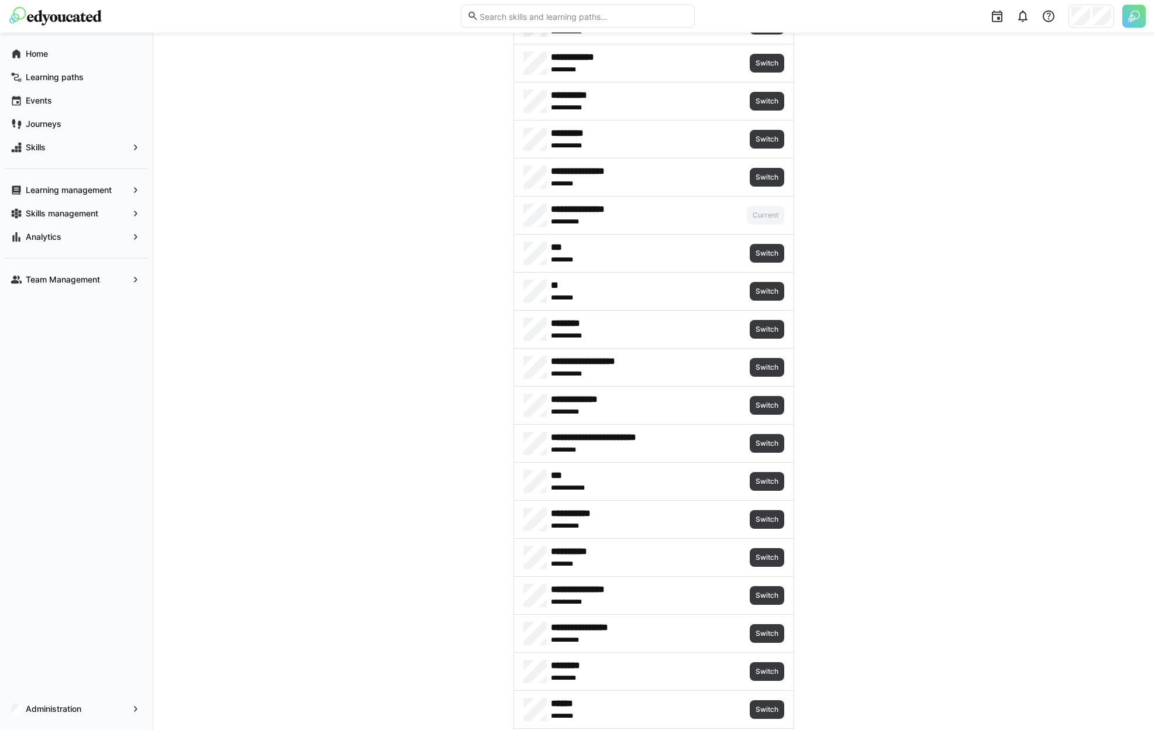
scroll to position [1244, 0]
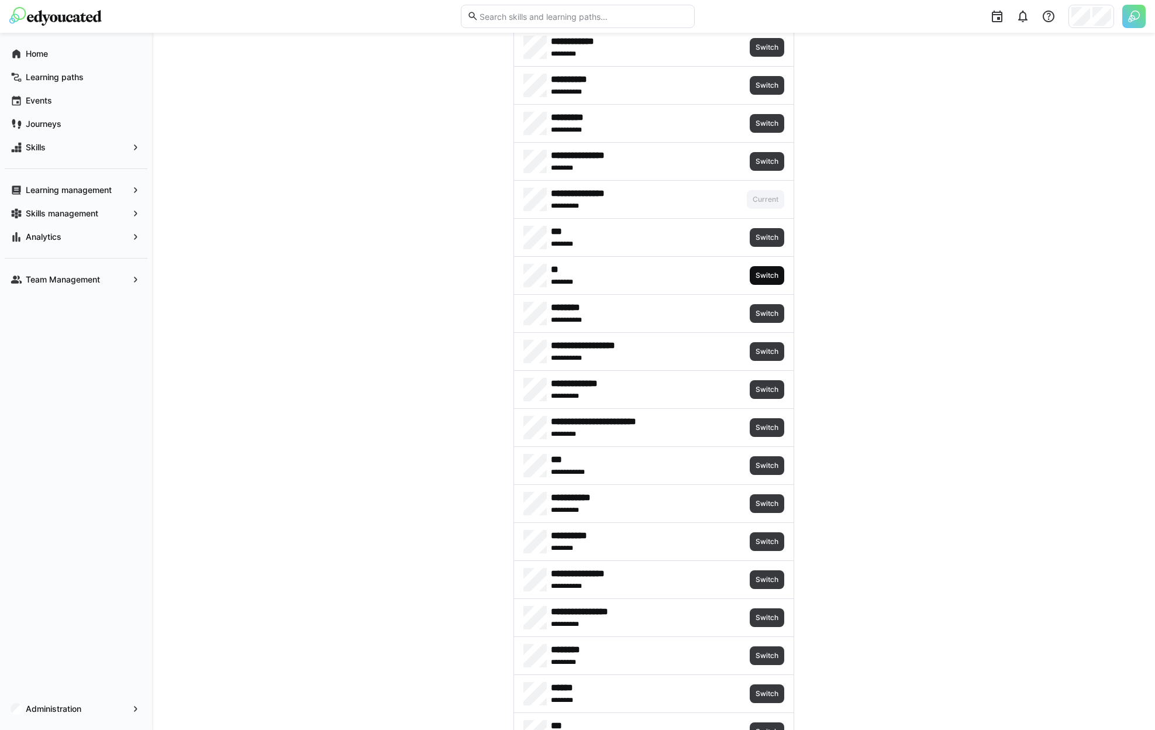
click at [773, 268] on span "Switch" at bounding box center [767, 275] width 35 height 19
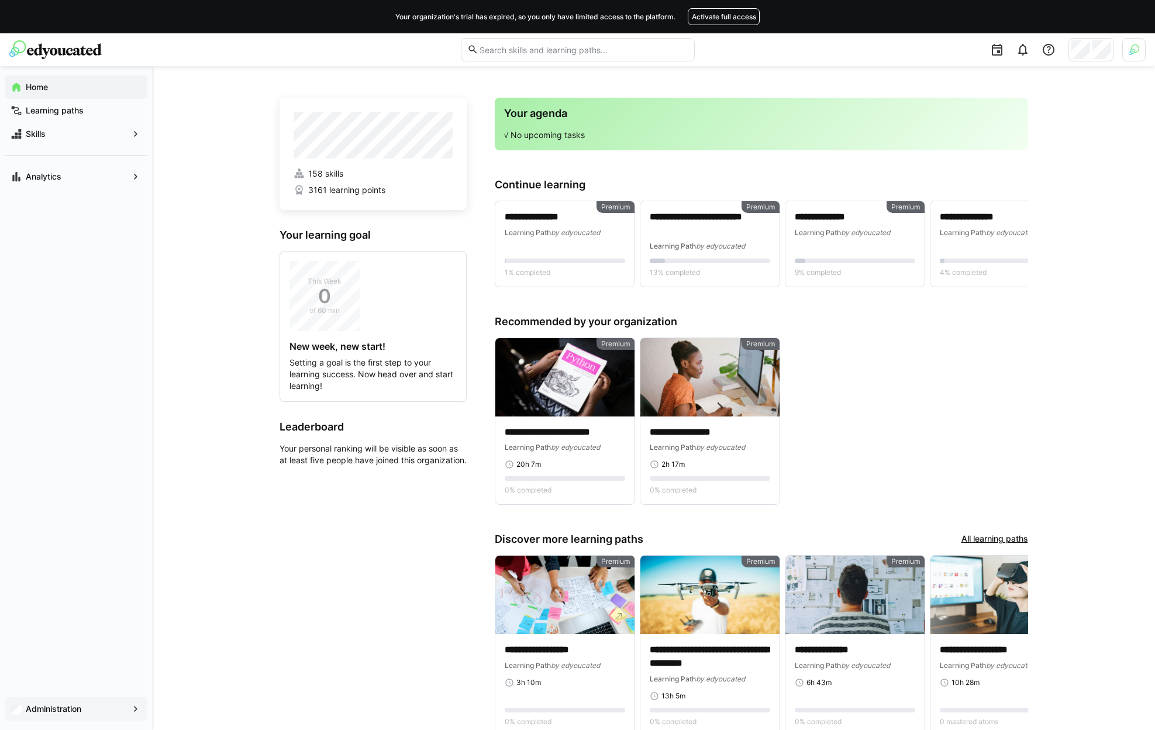
click at [0, 0] on app-navigation-label "Administration" at bounding box center [0, 0] width 0 height 0
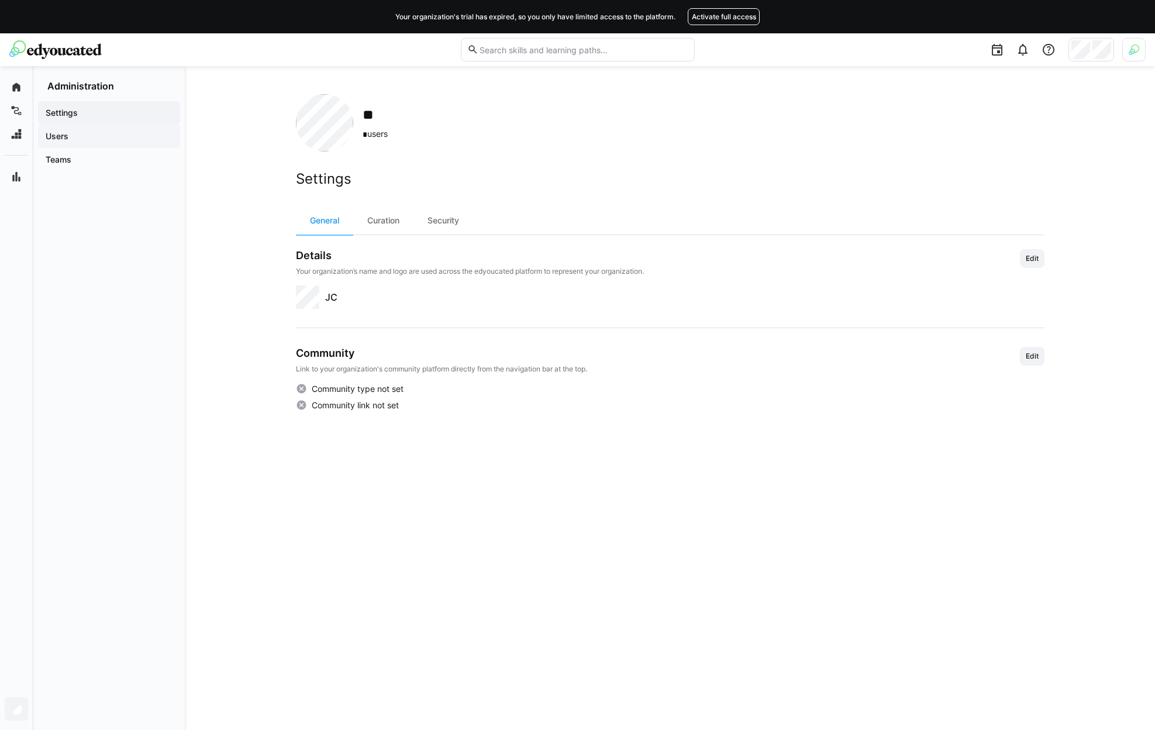
click at [131, 137] on span "Users" at bounding box center [109, 136] width 130 height 12
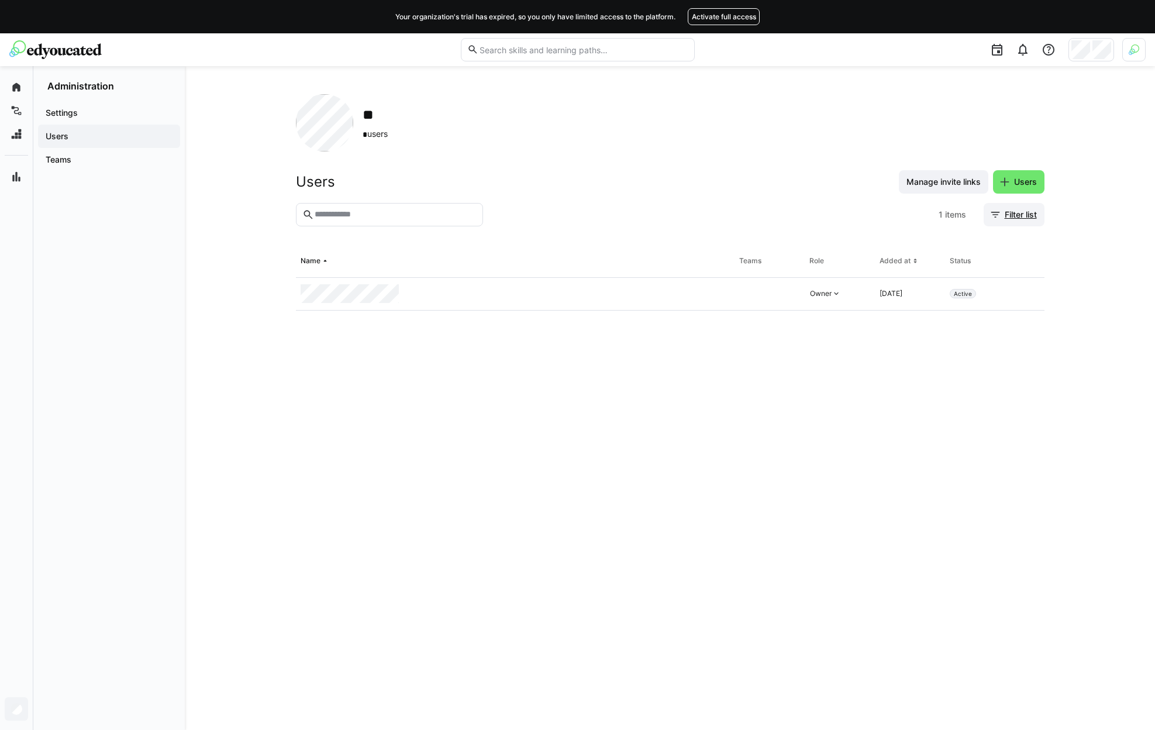
click at [1000, 211] on span "Filter list" at bounding box center [1013, 215] width 49 height 12
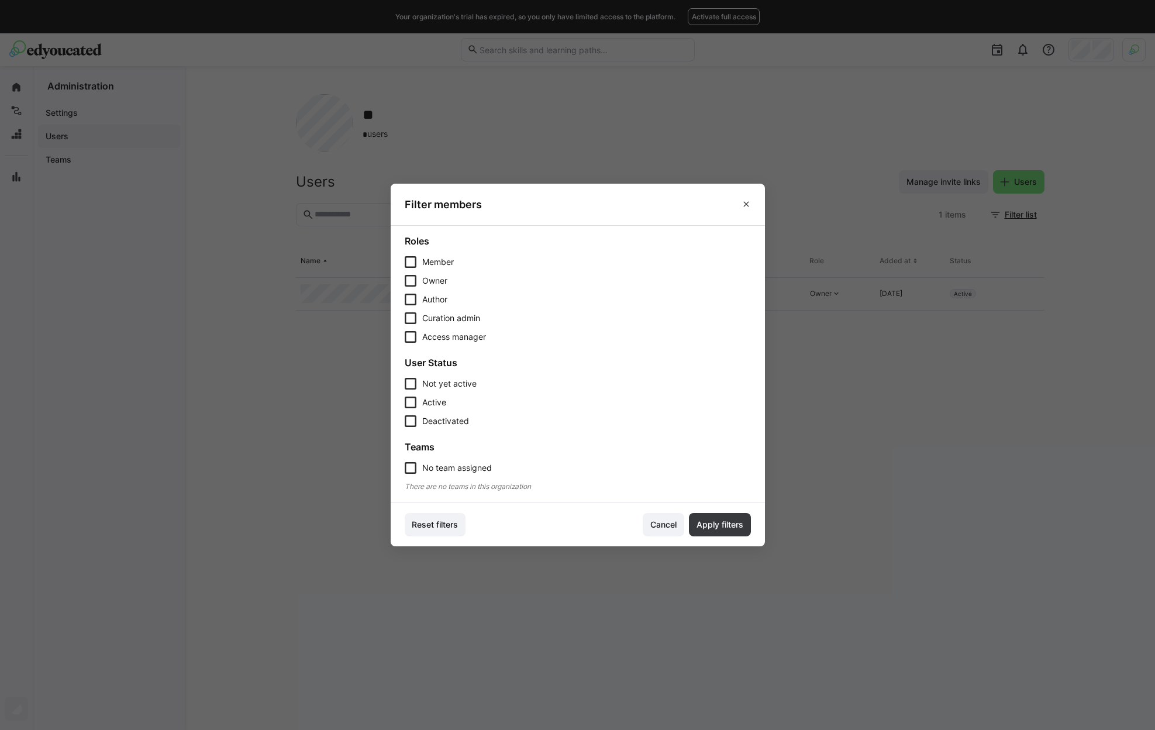
click at [461, 468] on span "No team assigned" at bounding box center [457, 468] width 70 height 12
click at [484, 465] on span "No team assigned" at bounding box center [457, 468] width 71 height 12
click at [674, 526] on span "Cancel" at bounding box center [664, 525] width 30 height 12
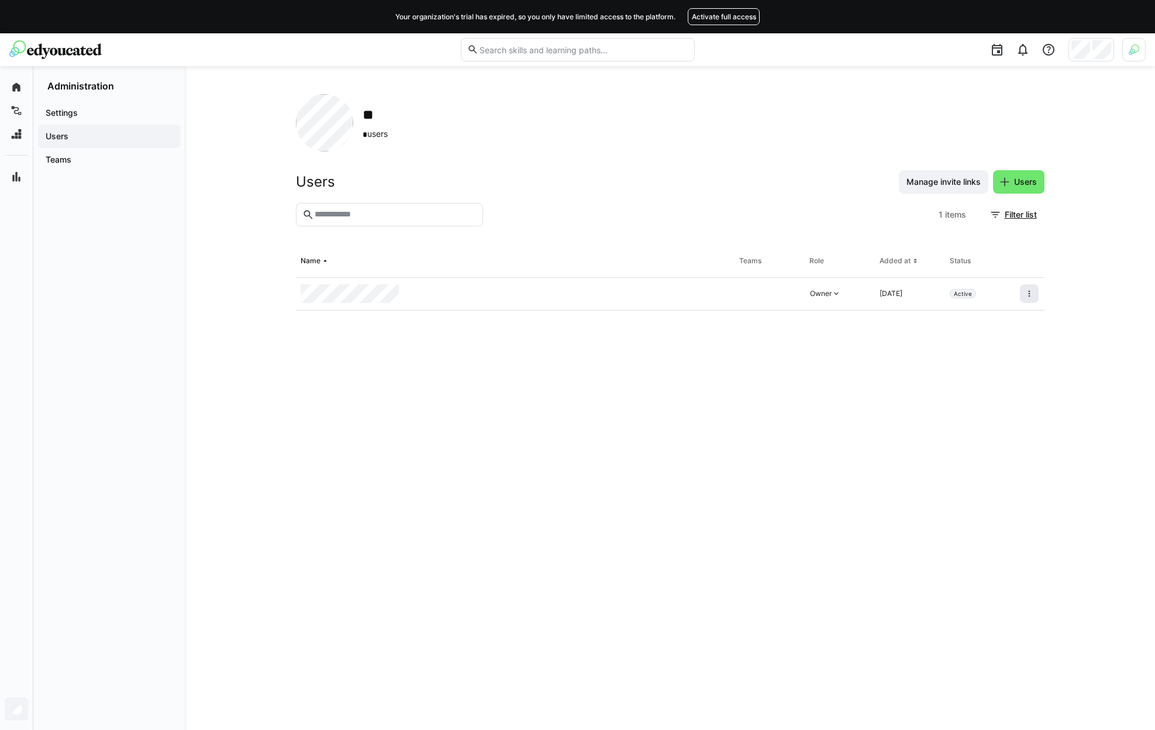
click at [1035, 294] on span at bounding box center [1029, 293] width 19 height 19
click at [1061, 250] on div "** * users Users Manage invite links Users 1 items Filter list Name Teams Role …" at bounding box center [670, 398] width 970 height 664
click at [1005, 216] on span "Filter list" at bounding box center [1021, 215] width 36 height 12
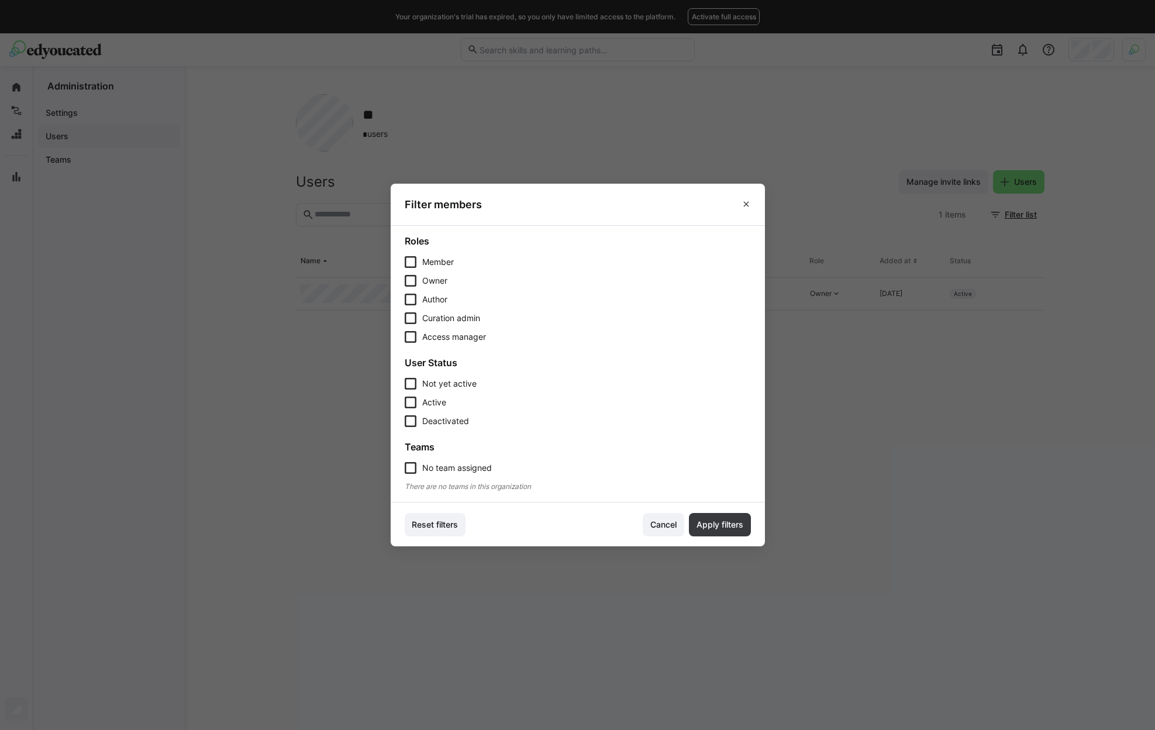
click at [1064, 129] on eds-dialog "Filter members Roles Member Owner Author Curation admin Access manager User Sta…" at bounding box center [577, 365] width 1155 height 730
click at [754, 199] on span at bounding box center [746, 204] width 19 height 19
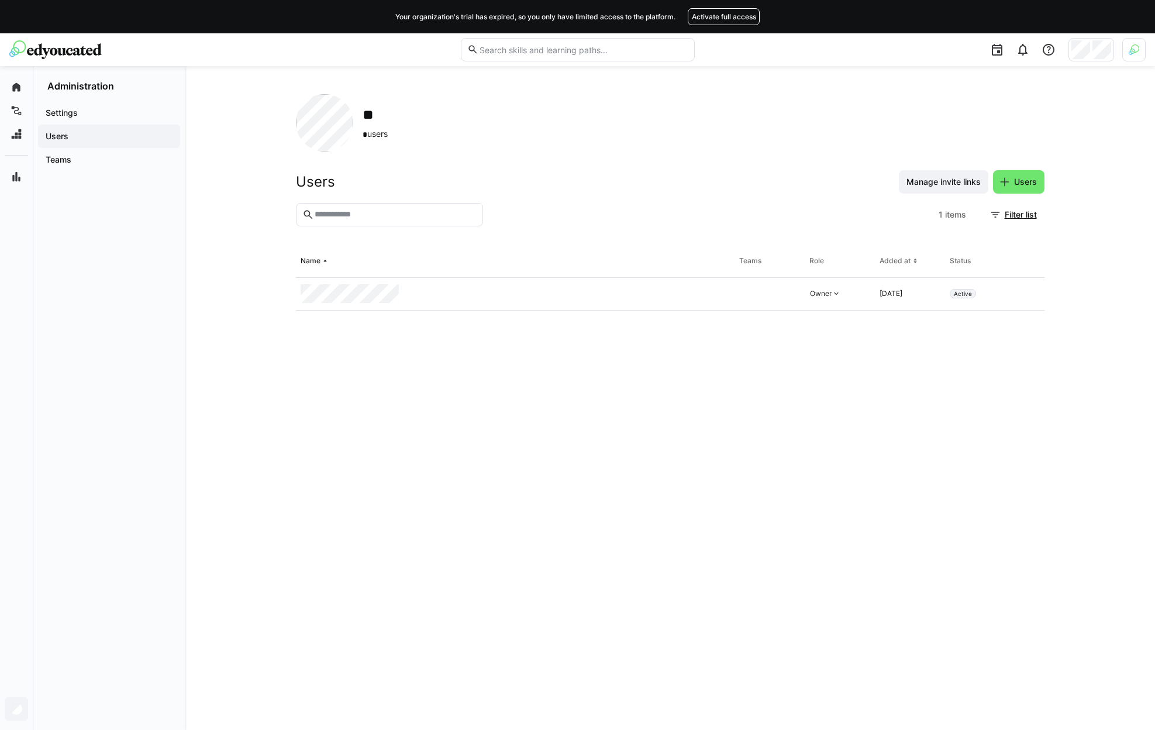
click at [1127, 53] on div at bounding box center [1133, 49] width 23 height 23
click at [986, 173] on span "Activate" at bounding box center [1001, 170] width 39 height 19
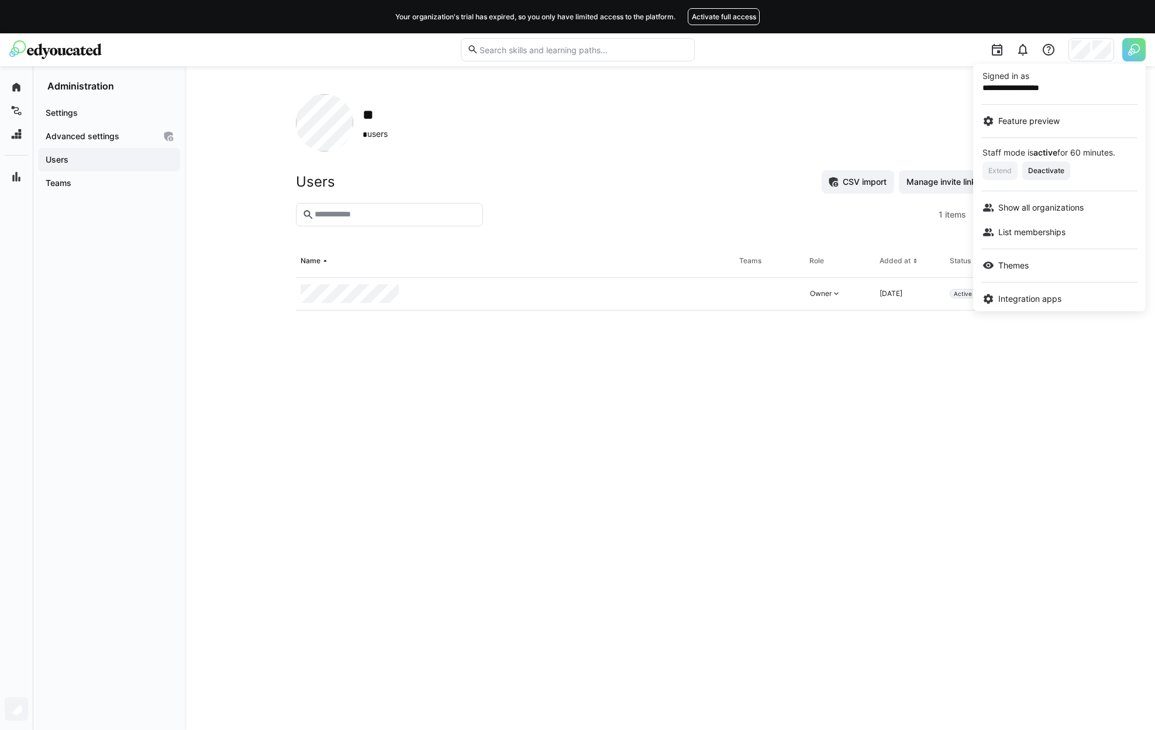
click at [836, 397] on div at bounding box center [577, 365] width 1155 height 730
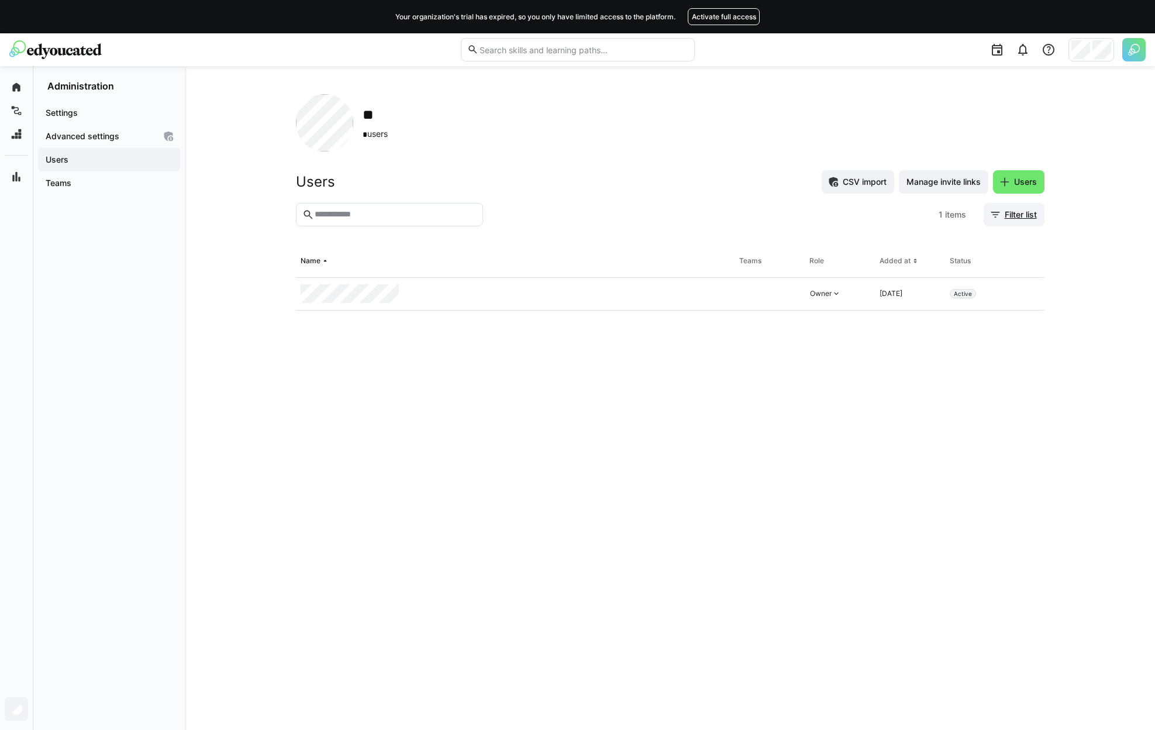
click at [1010, 206] on span "Filter list" at bounding box center [1014, 214] width 61 height 23
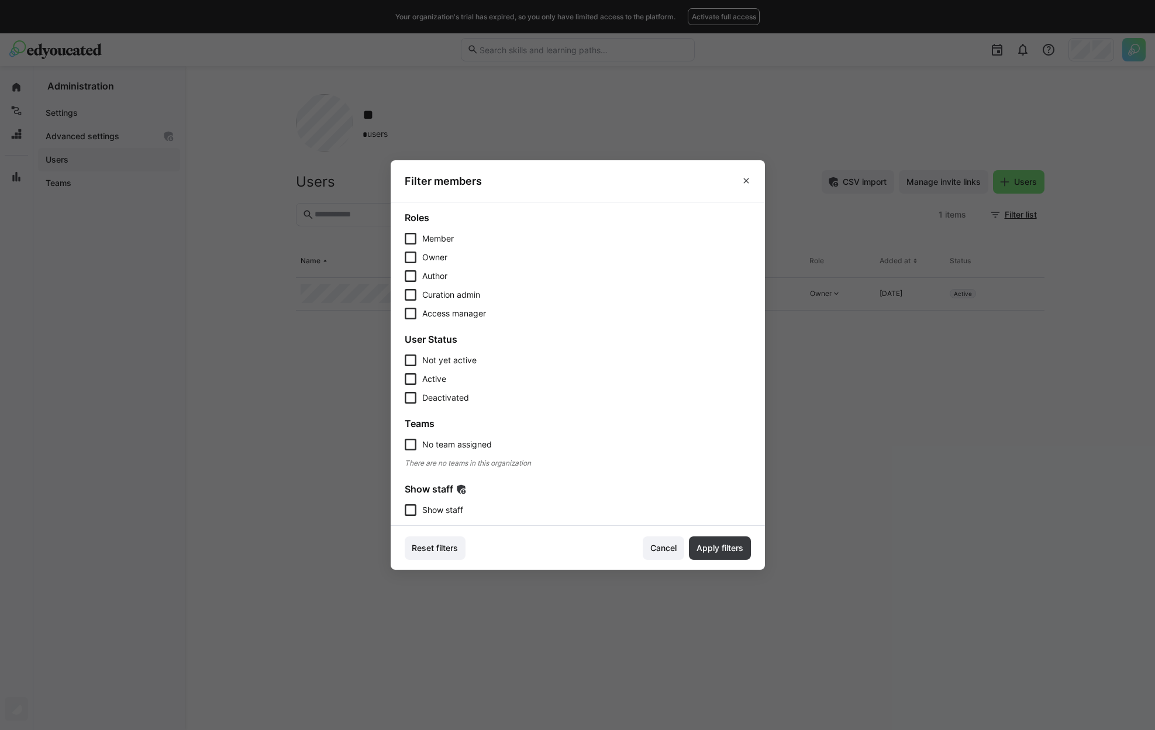
click at [439, 508] on span "Show staff" at bounding box center [442, 510] width 41 height 12
click at [711, 549] on span "Apply filters" at bounding box center [720, 548] width 50 height 12
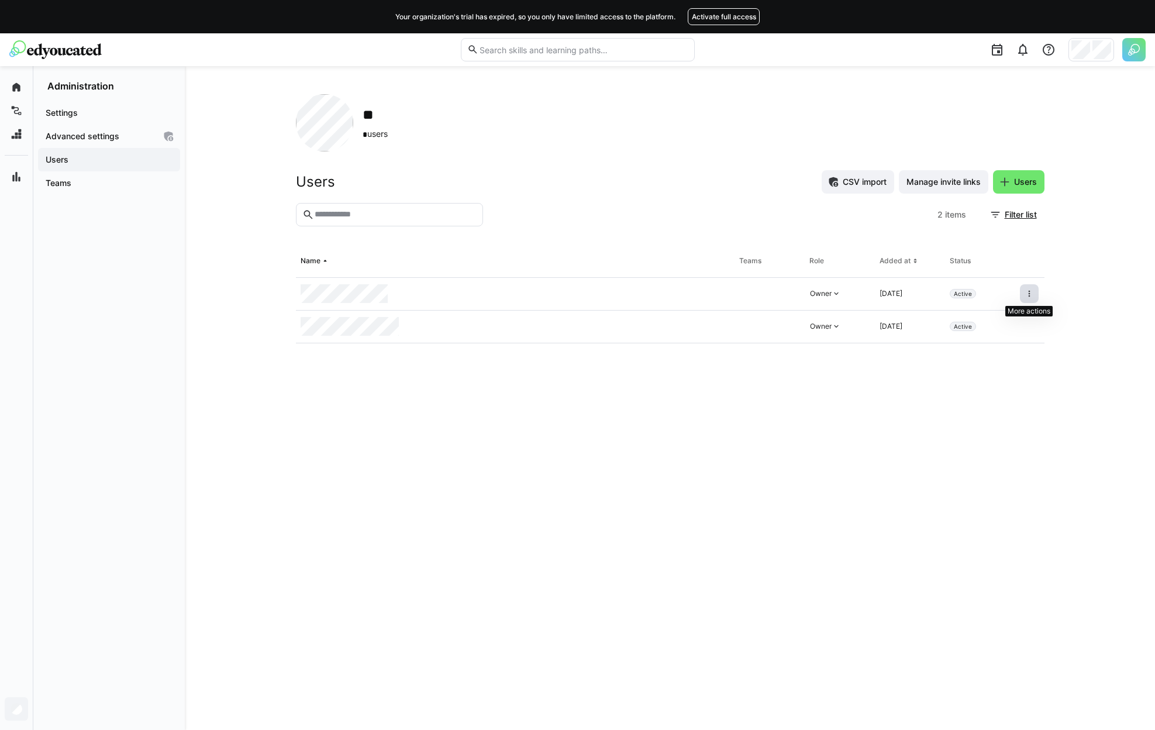
click at [1028, 289] on eds-icon at bounding box center [1029, 293] width 9 height 9
click at [995, 351] on div "Remove user from organization" at bounding box center [979, 344] width 119 height 23
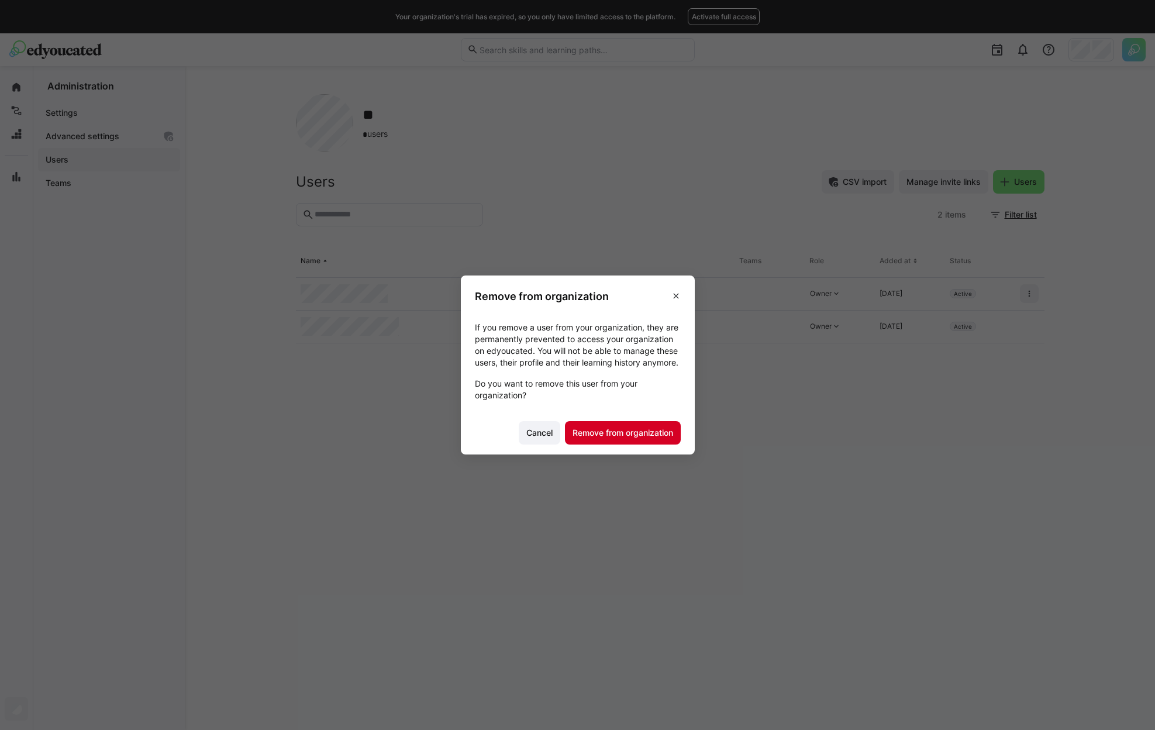
click at [652, 439] on span "Remove from organization" at bounding box center [623, 433] width 104 height 12
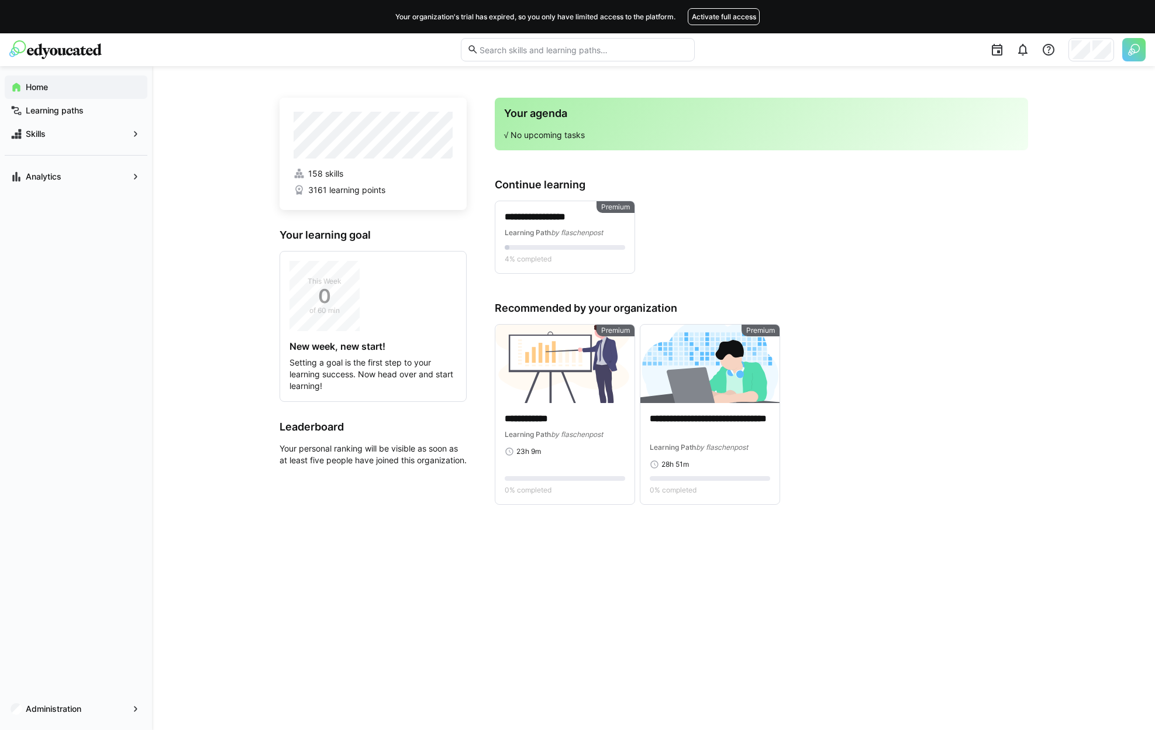
click at [1135, 54] on img at bounding box center [1133, 49] width 23 height 23
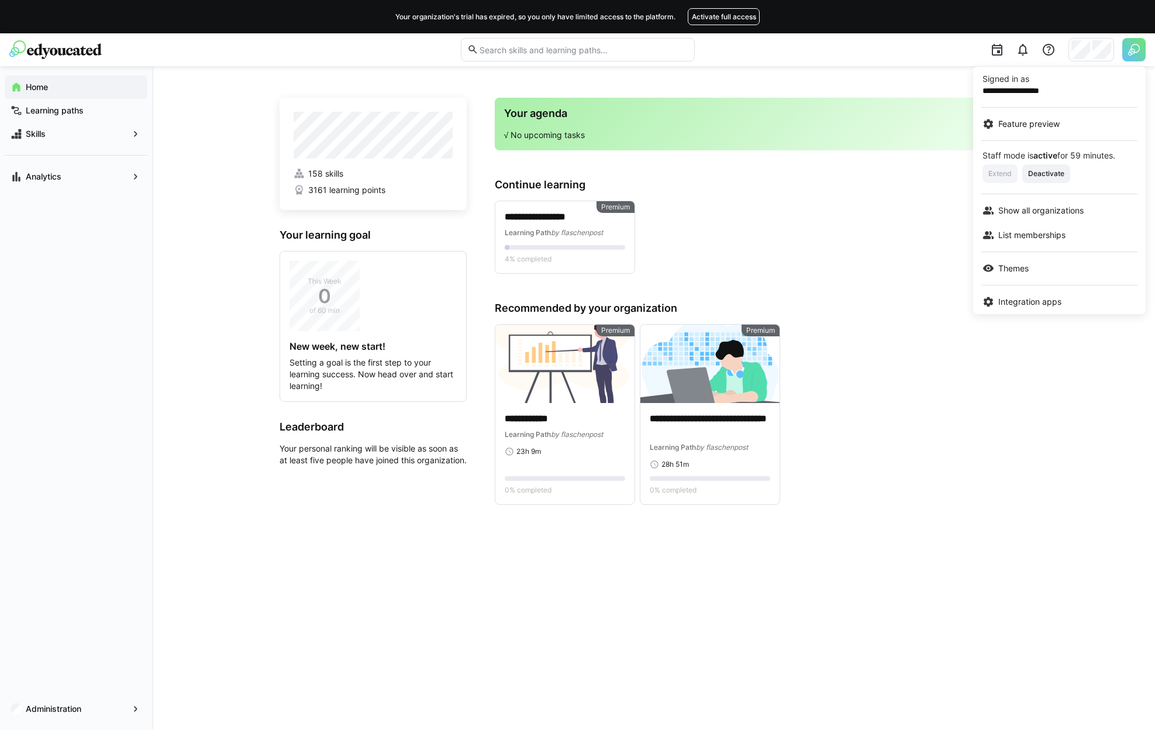
click at [1092, 46] on div at bounding box center [577, 365] width 1155 height 730
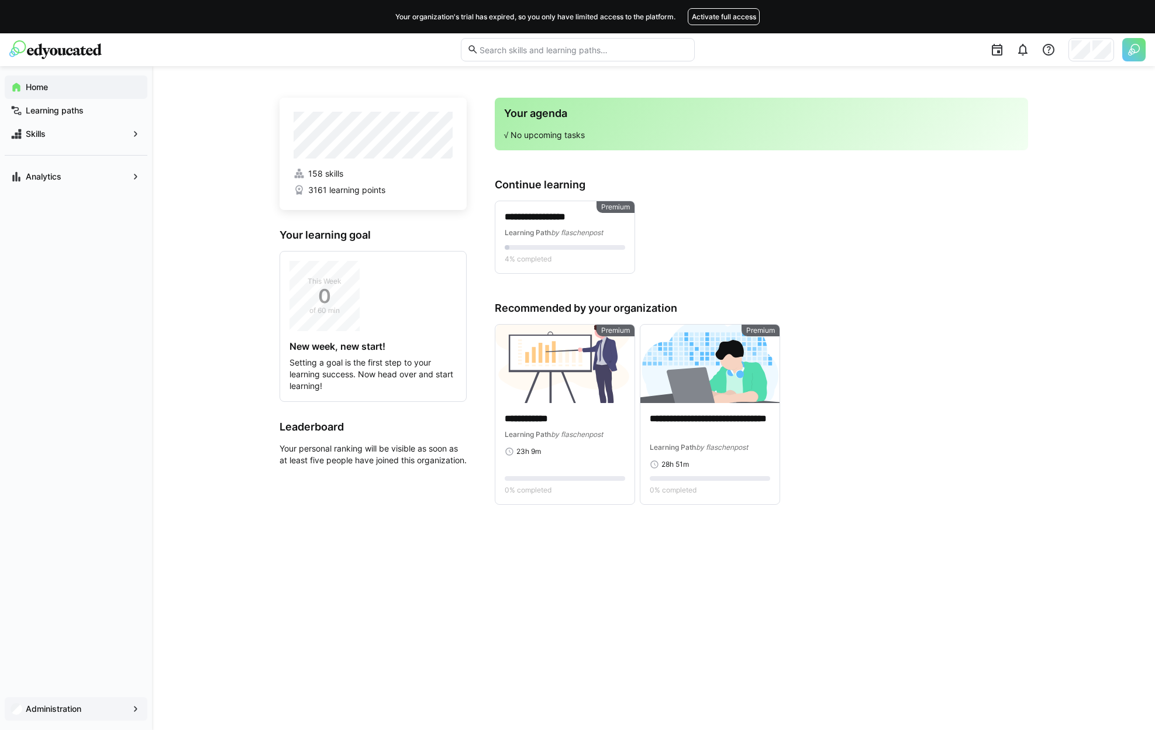
click at [106, 702] on div "Administration" at bounding box center [76, 708] width 143 height 23
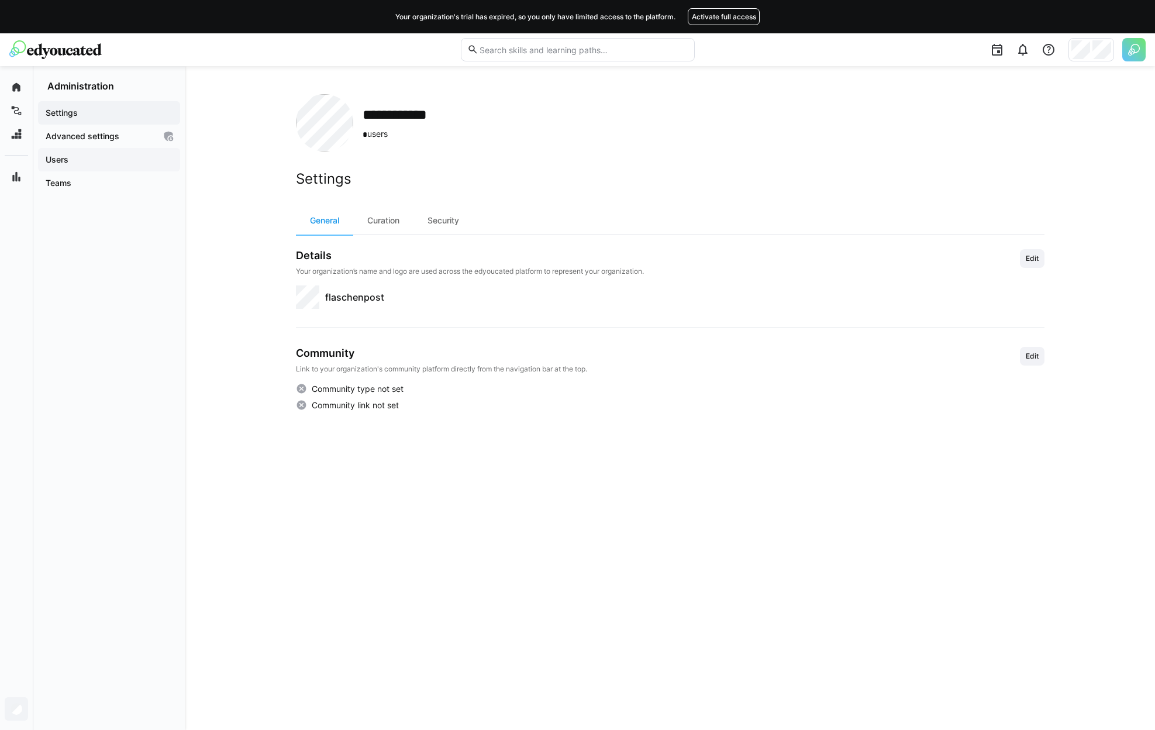
click at [102, 154] on span "Users" at bounding box center [109, 160] width 130 height 12
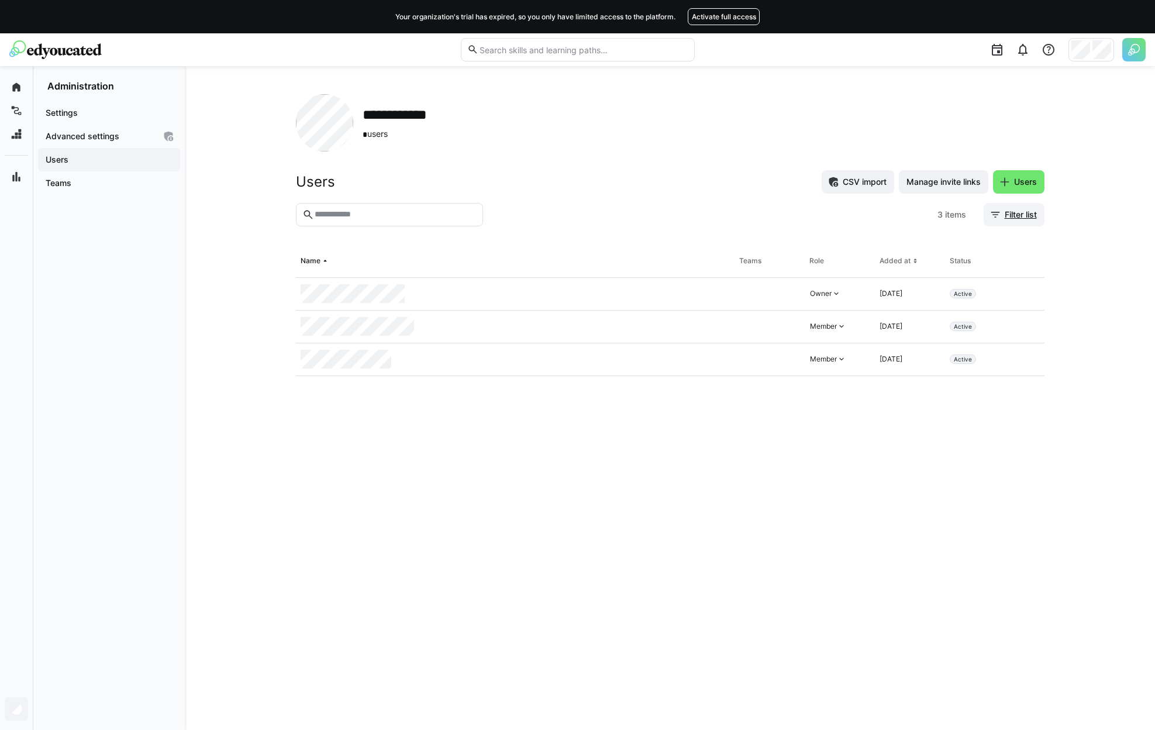
click at [1007, 212] on span "Filter list" at bounding box center [1021, 215] width 36 height 12
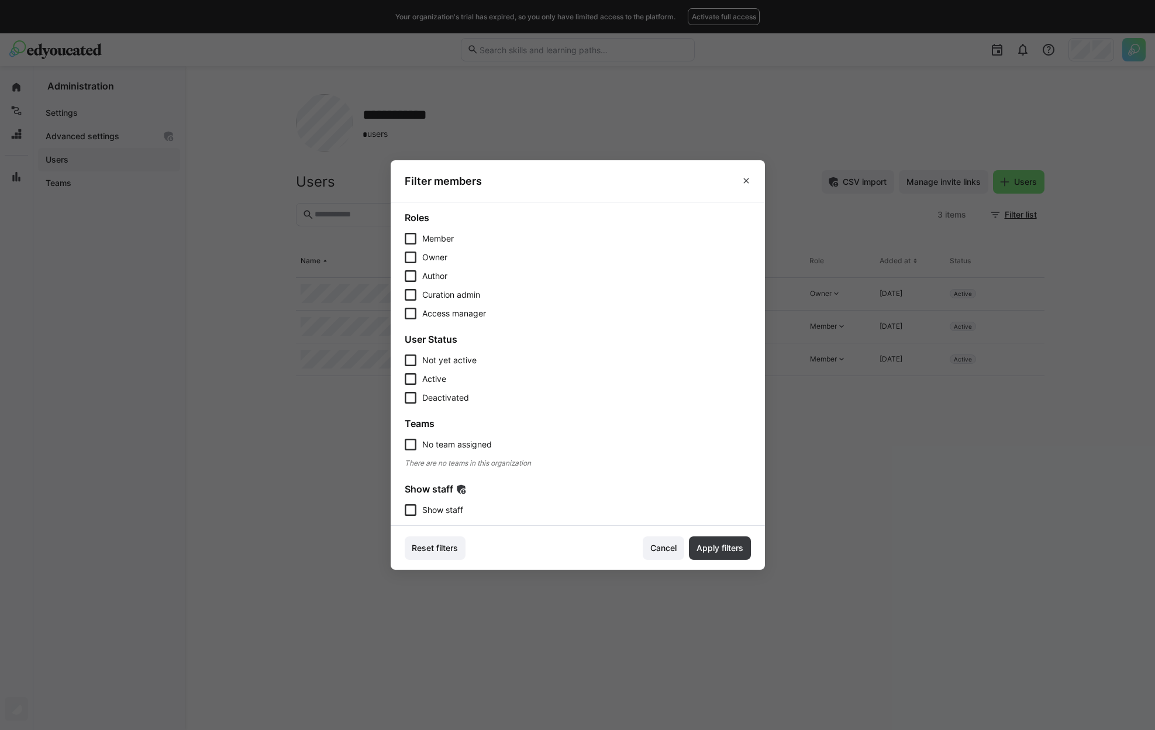
click at [457, 514] on span "Show staff" at bounding box center [442, 510] width 41 height 12
click at [729, 557] on span "Apply filters" at bounding box center [720, 547] width 62 height 23
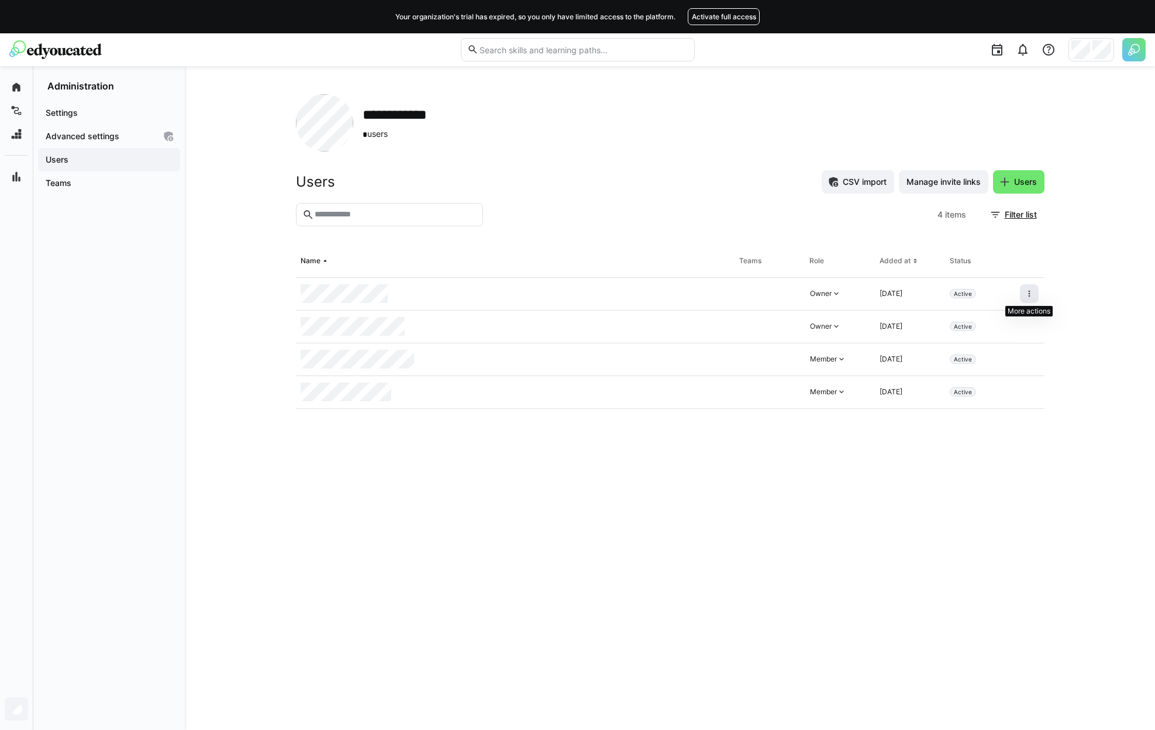
click at [1030, 293] on eds-icon at bounding box center [1029, 293] width 9 height 9
click at [1011, 346] on div "Remove user from organization" at bounding box center [979, 344] width 105 height 9
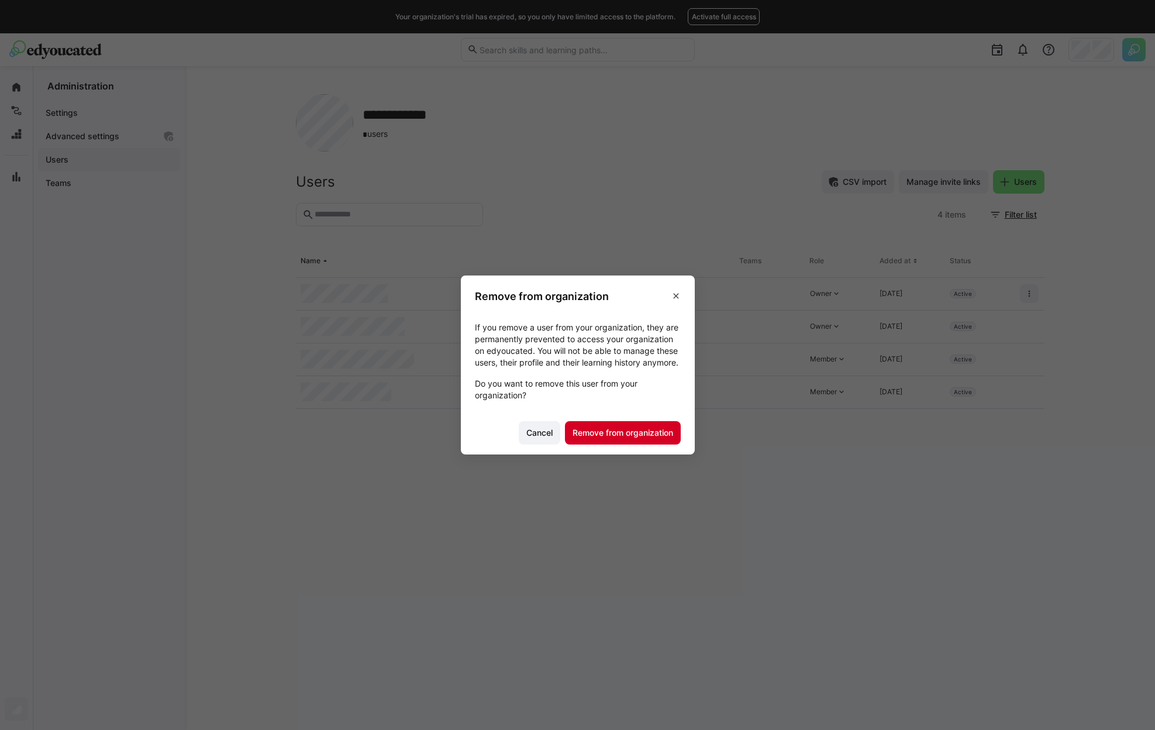
click at [681, 444] on span "Remove from organization" at bounding box center [623, 432] width 116 height 23
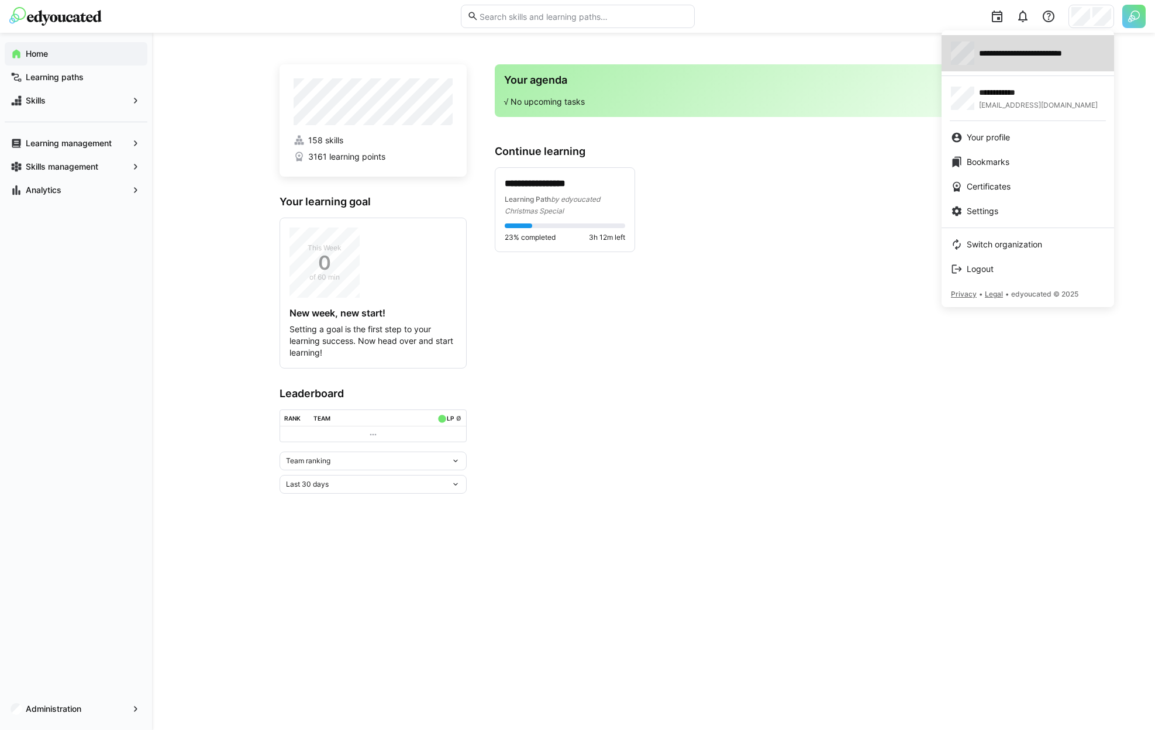
click at [1035, 61] on div "**********" at bounding box center [1028, 53] width 154 height 23
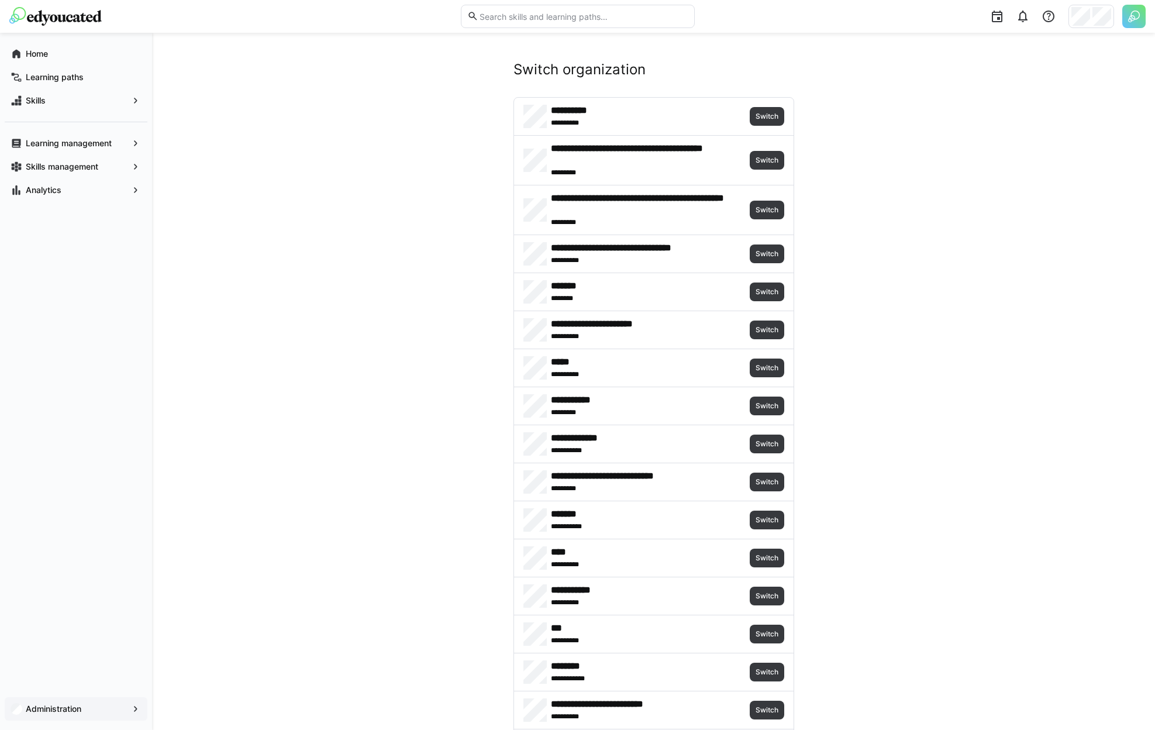
click at [0, 0] on app-navigation-label "Administration" at bounding box center [0, 0] width 0 height 0
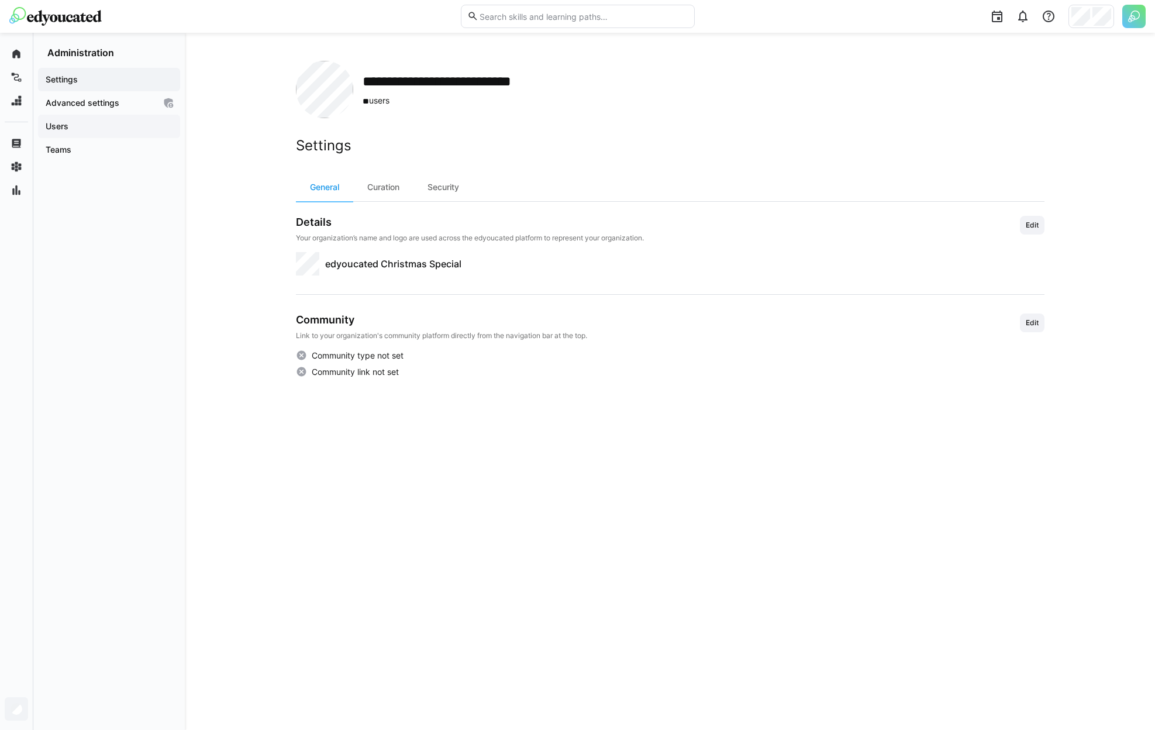
click at [129, 130] on span "Users" at bounding box center [109, 126] width 130 height 12
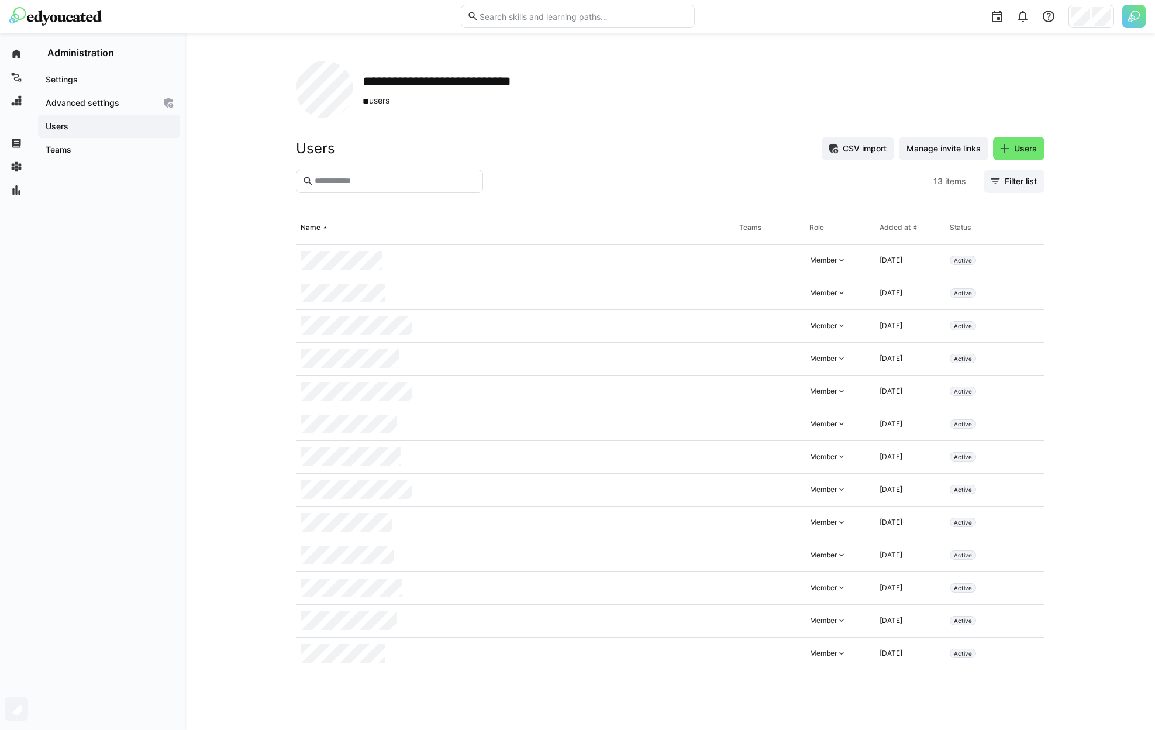
click at [996, 183] on eds-icon at bounding box center [995, 181] width 12 height 12
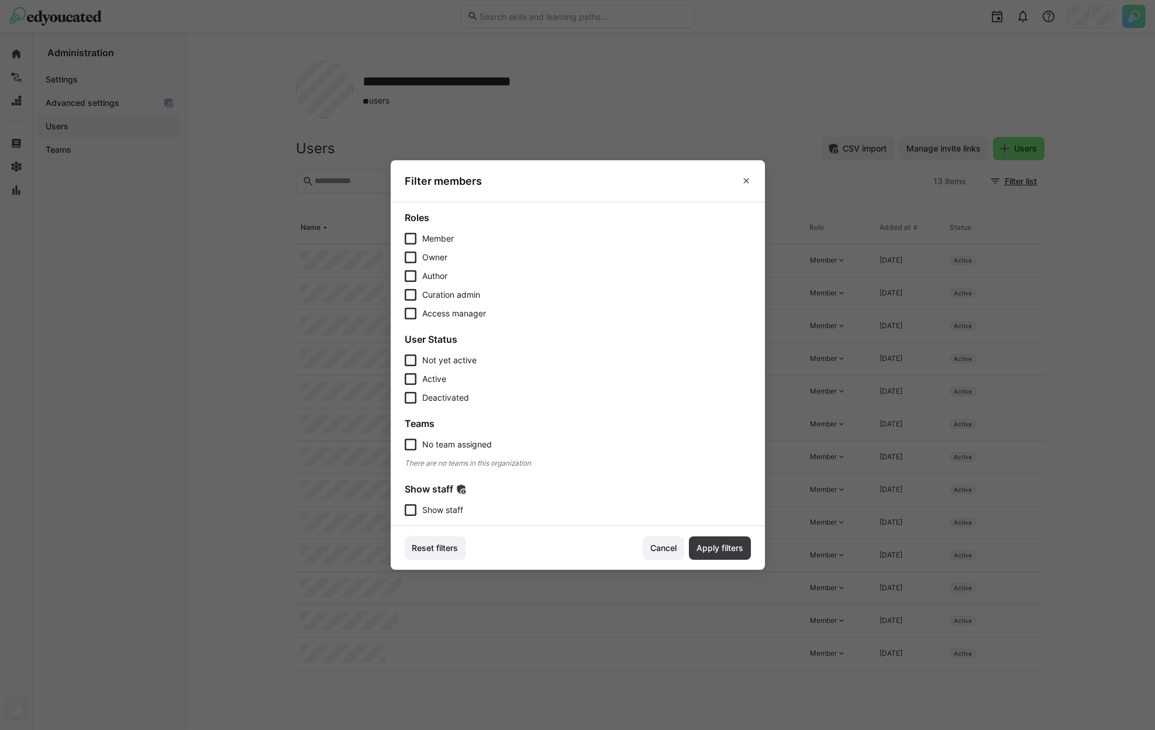
click at [440, 513] on span "Show staff" at bounding box center [442, 510] width 41 height 12
click at [735, 555] on span "Apply filters" at bounding box center [720, 547] width 62 height 23
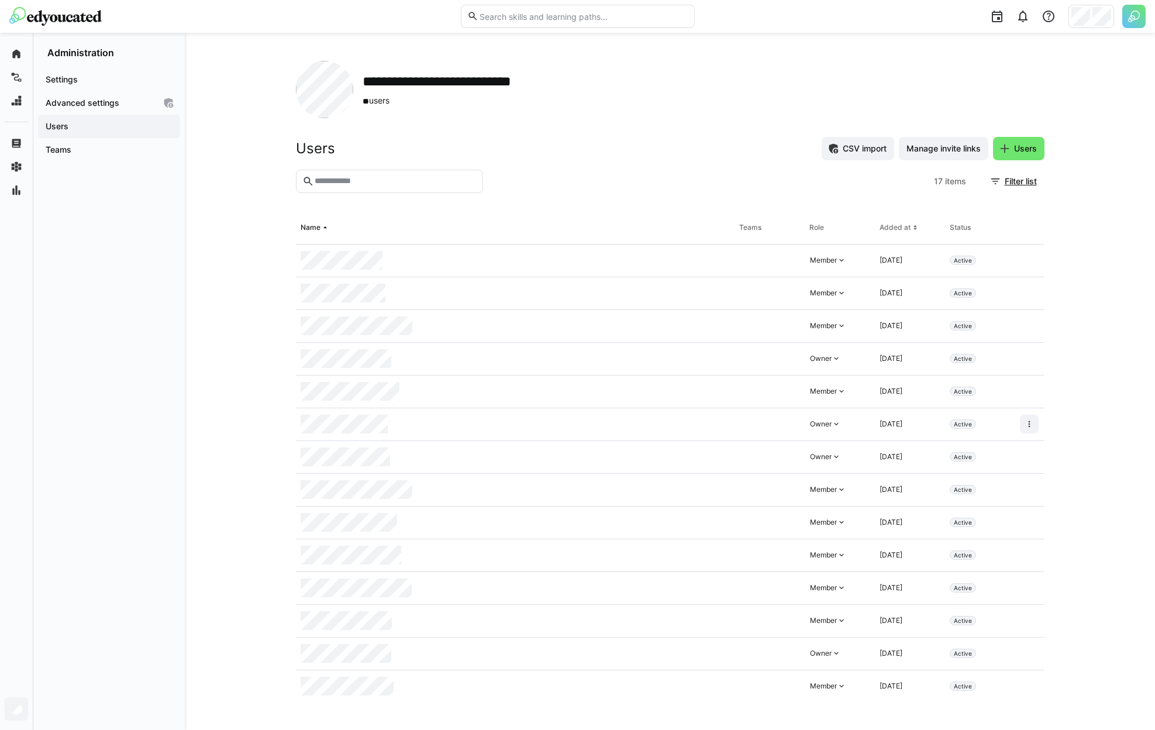
scroll to position [99, 0]
click at [1020, 329] on span at bounding box center [1029, 324] width 19 height 19
click at [975, 374] on div "Remove user from organization" at bounding box center [970, 375] width 105 height 9
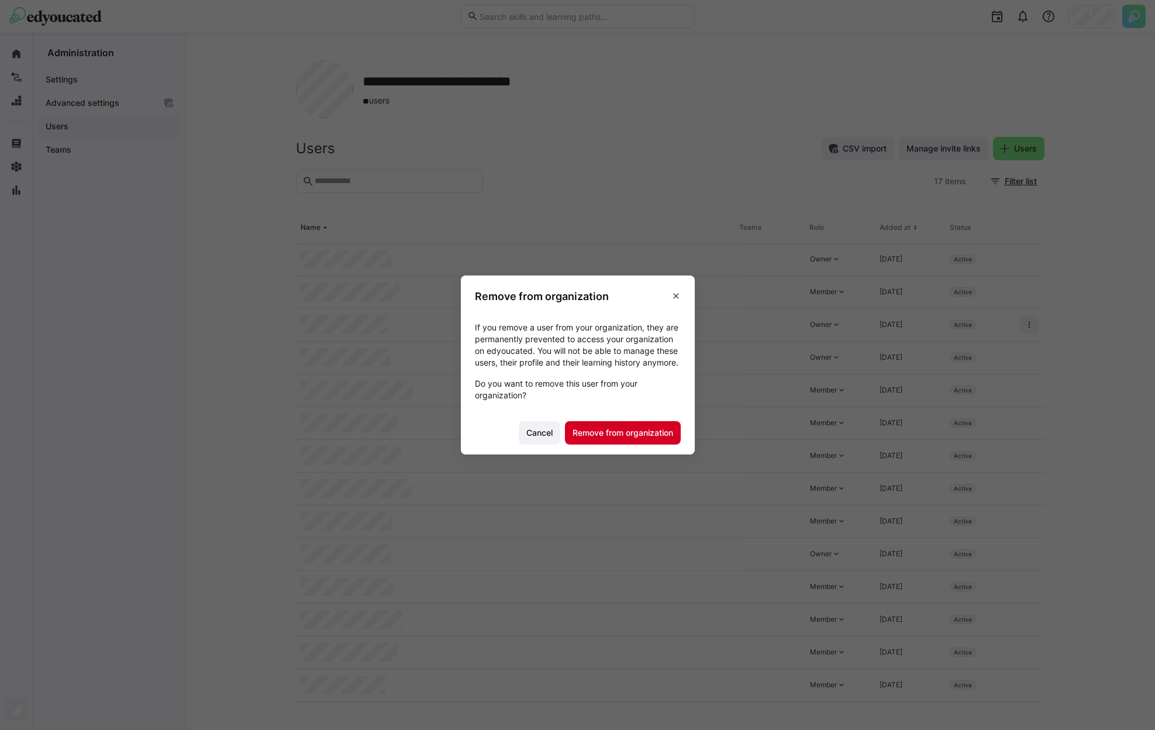
click at [634, 435] on span "Remove from organization" at bounding box center [623, 433] width 104 height 12
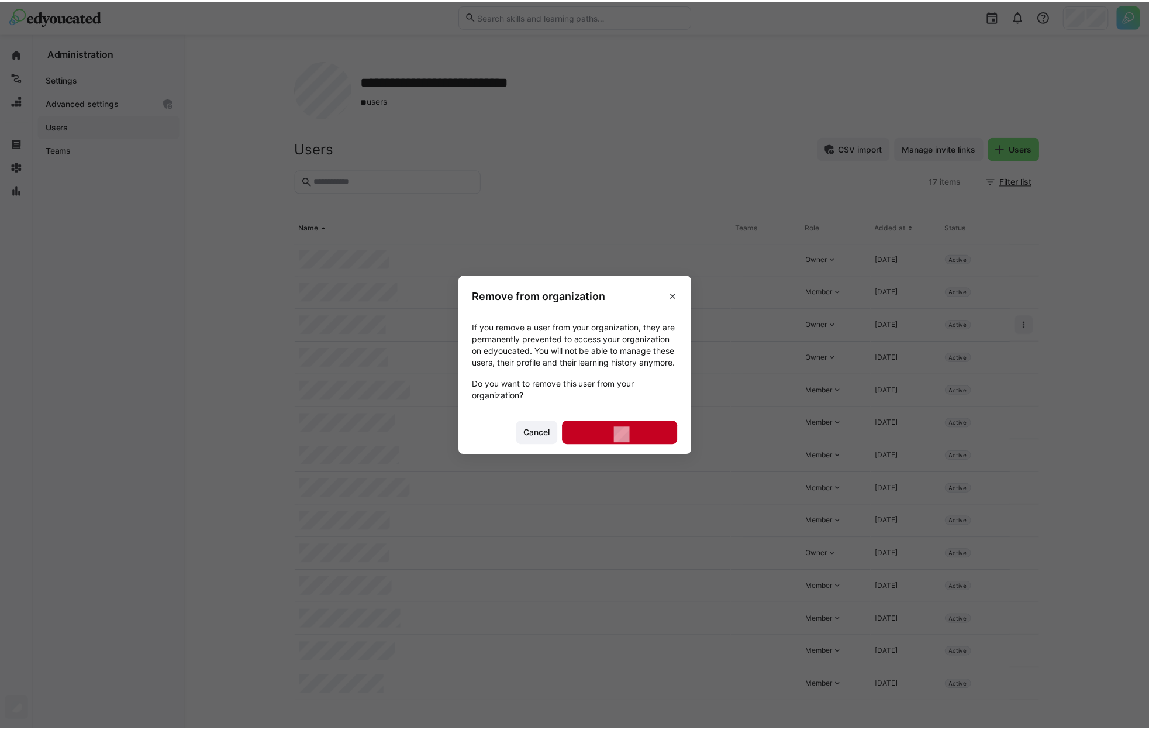
scroll to position [67, 0]
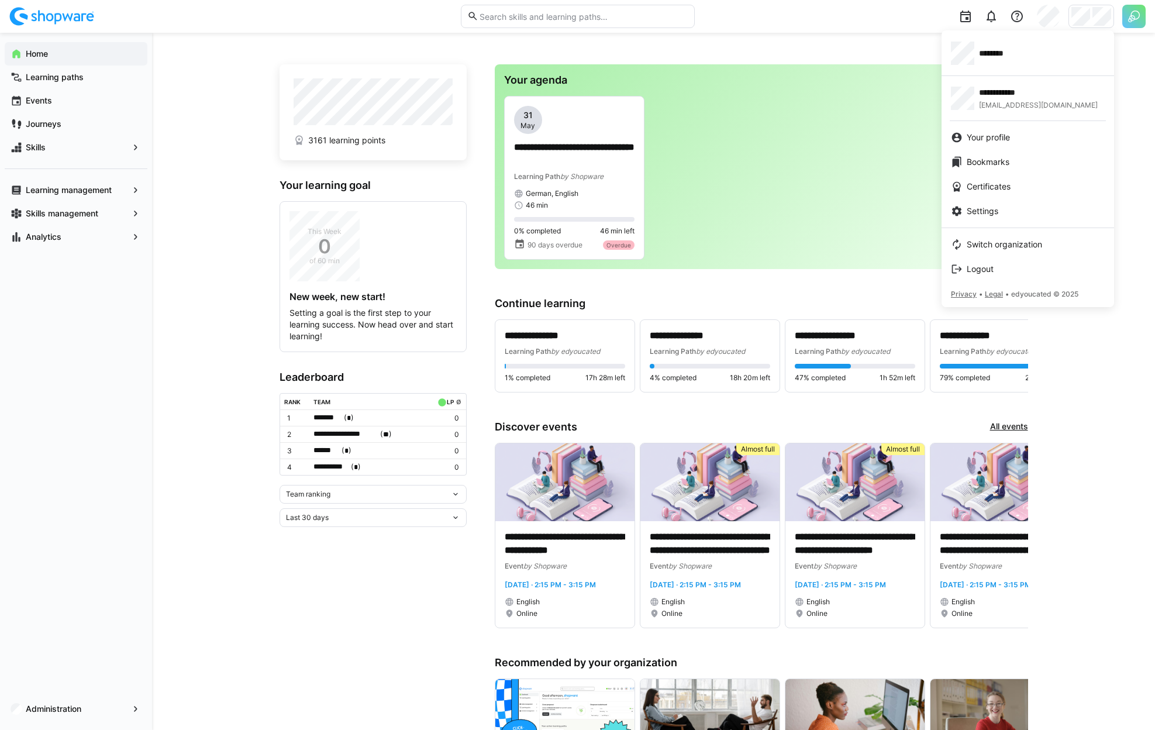
click at [212, 499] on div at bounding box center [577, 365] width 1155 height 730
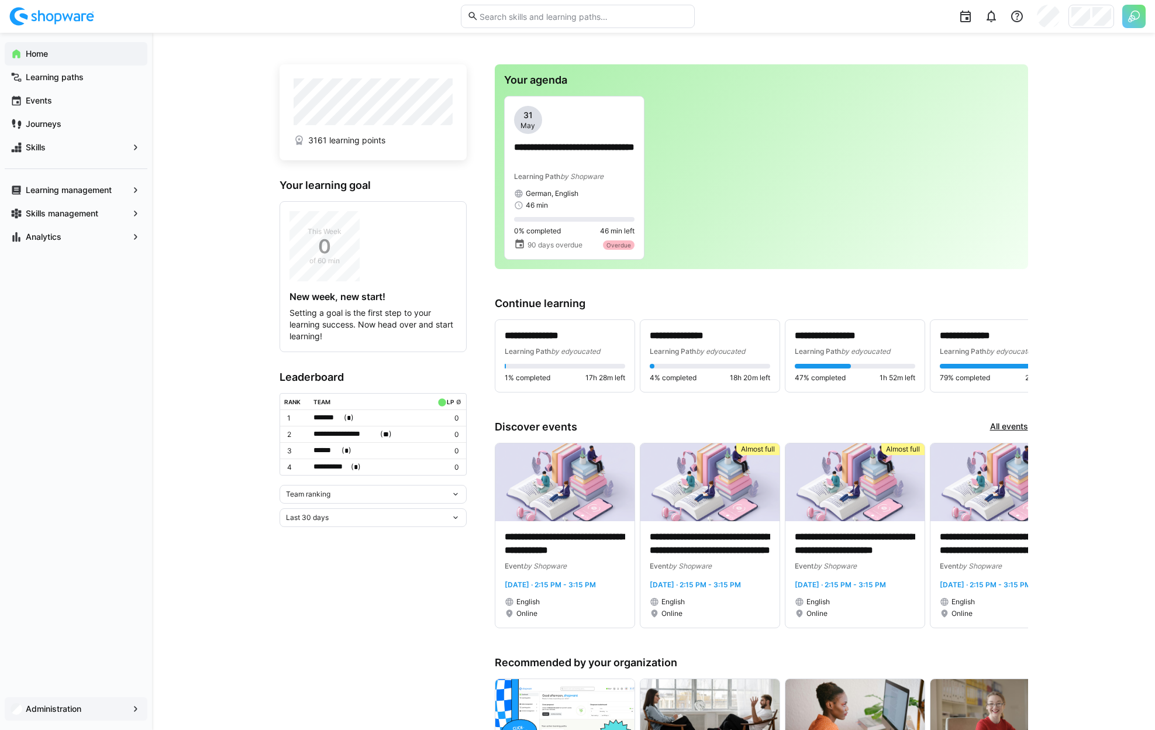
click at [0, 0] on app-navigation-label "Administration" at bounding box center [0, 0] width 0 height 0
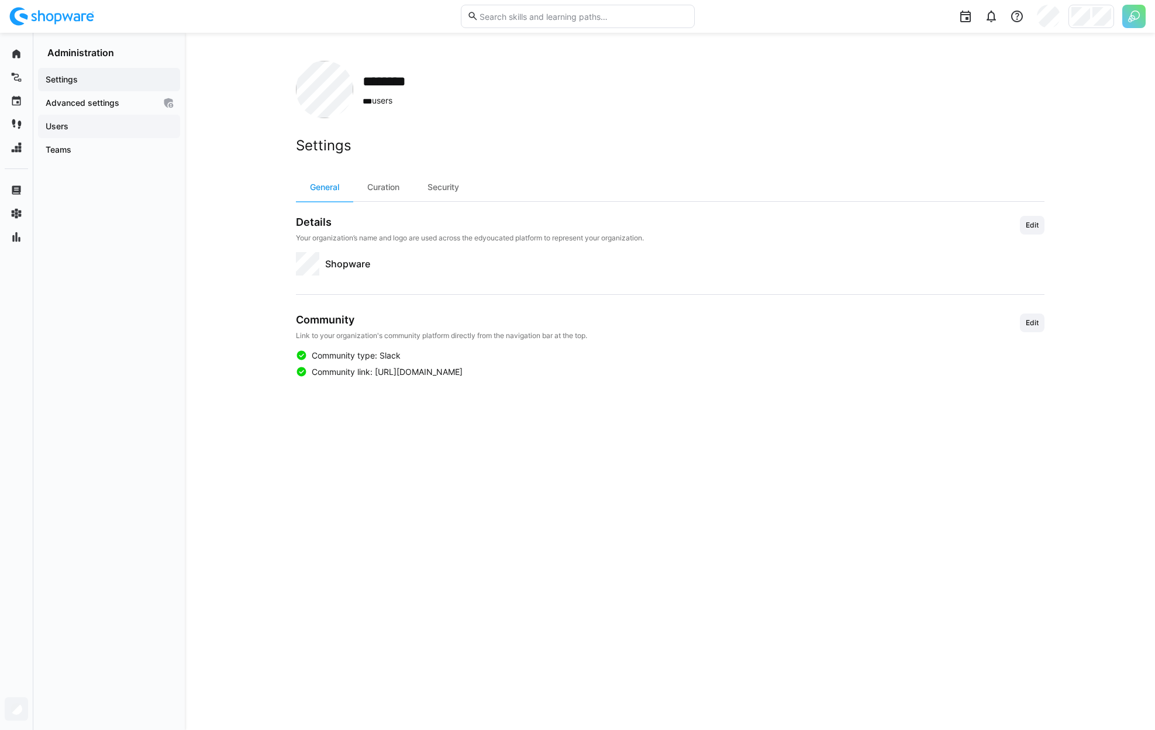
click at [71, 128] on span "Users" at bounding box center [109, 126] width 130 height 12
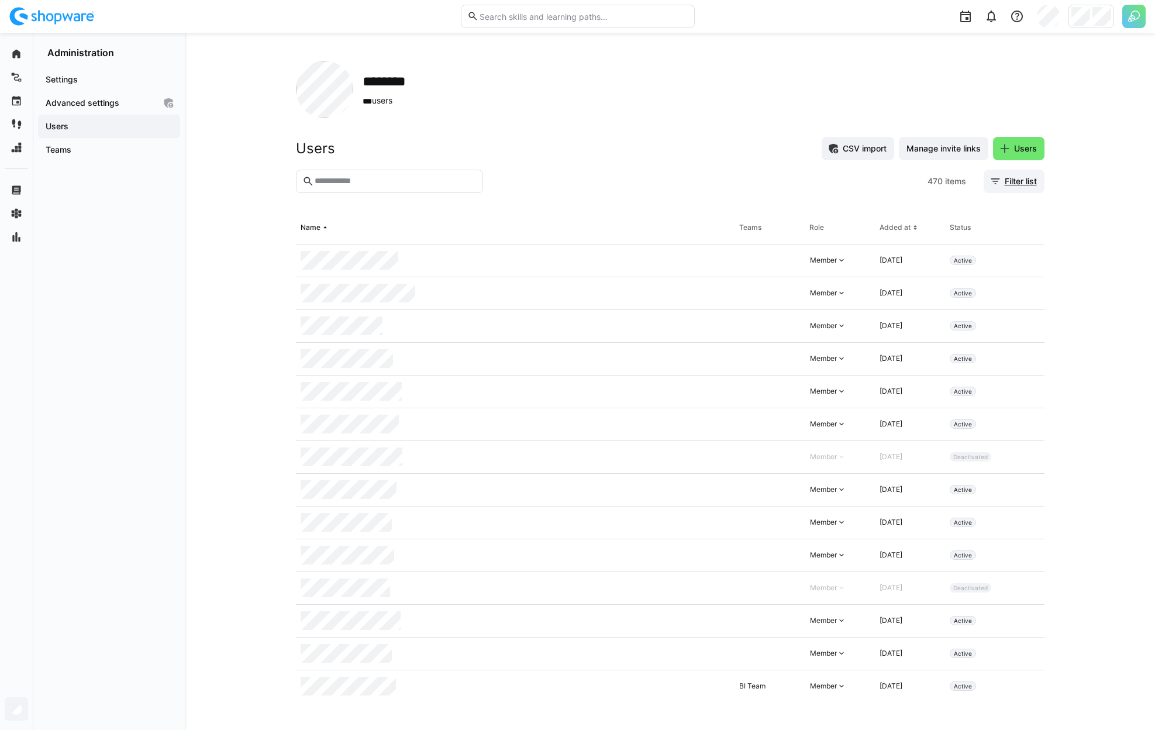
click at [1006, 175] on span "Filter list" at bounding box center [1021, 181] width 36 height 12
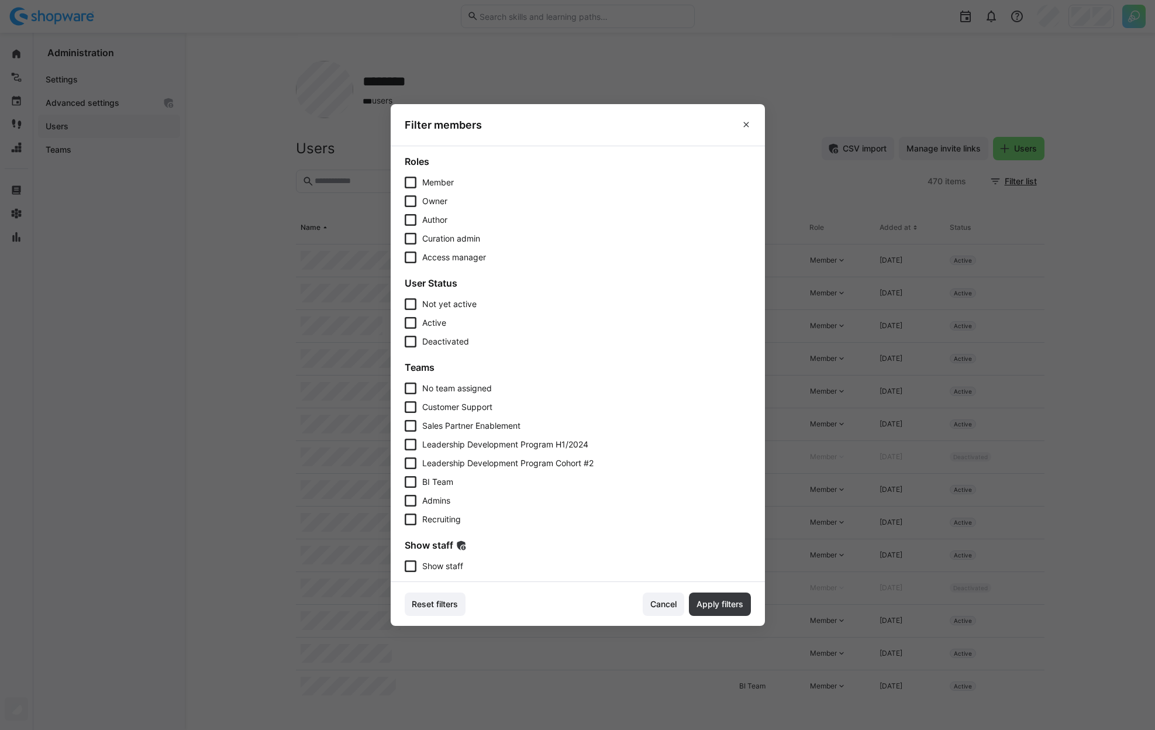
click at [449, 563] on span "Show staff" at bounding box center [442, 566] width 41 height 12
click at [715, 602] on span "Apply filters" at bounding box center [720, 604] width 50 height 12
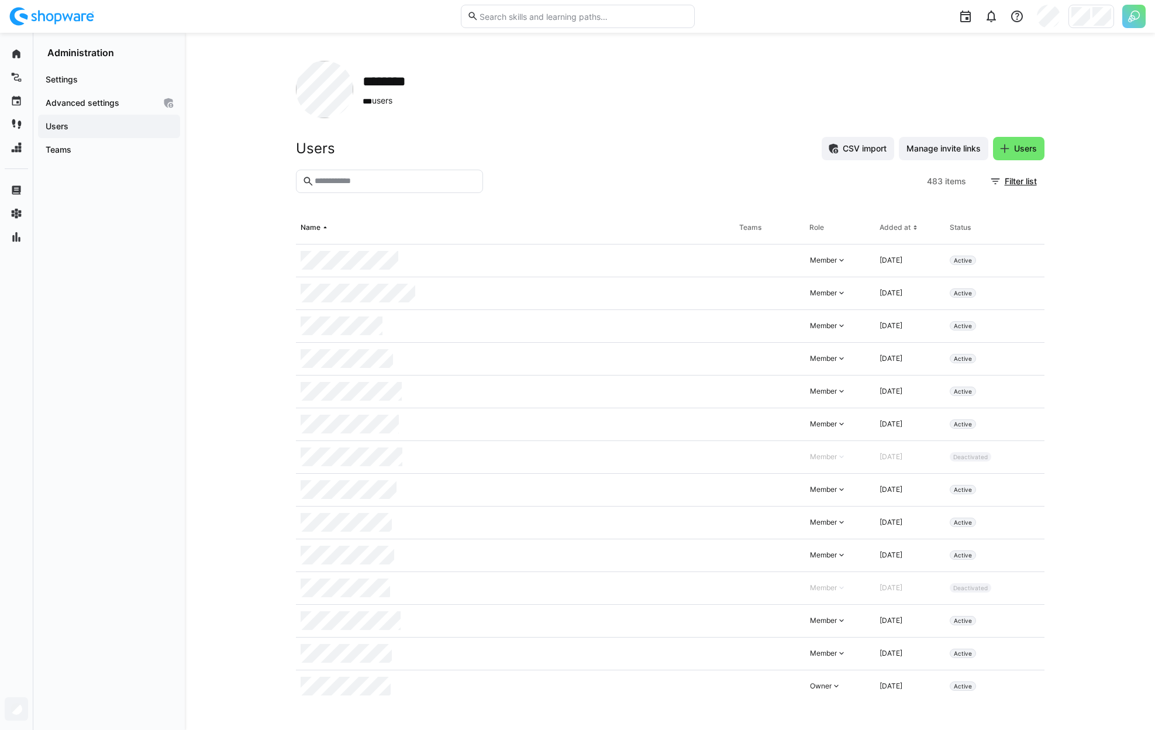
click at [406, 188] on eds-input at bounding box center [389, 181] width 187 height 23
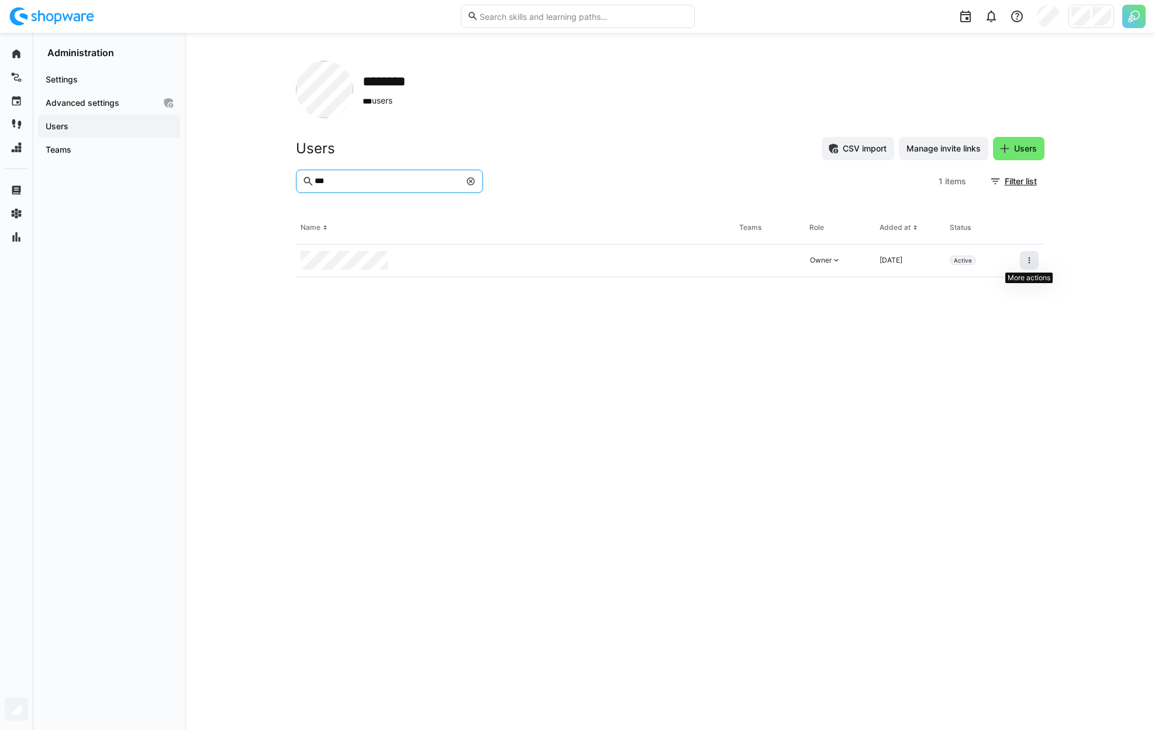
type input "***"
click at [1032, 262] on eds-icon at bounding box center [1029, 260] width 9 height 9
click at [1006, 310] on div "Remove user from organization" at bounding box center [979, 310] width 105 height 9
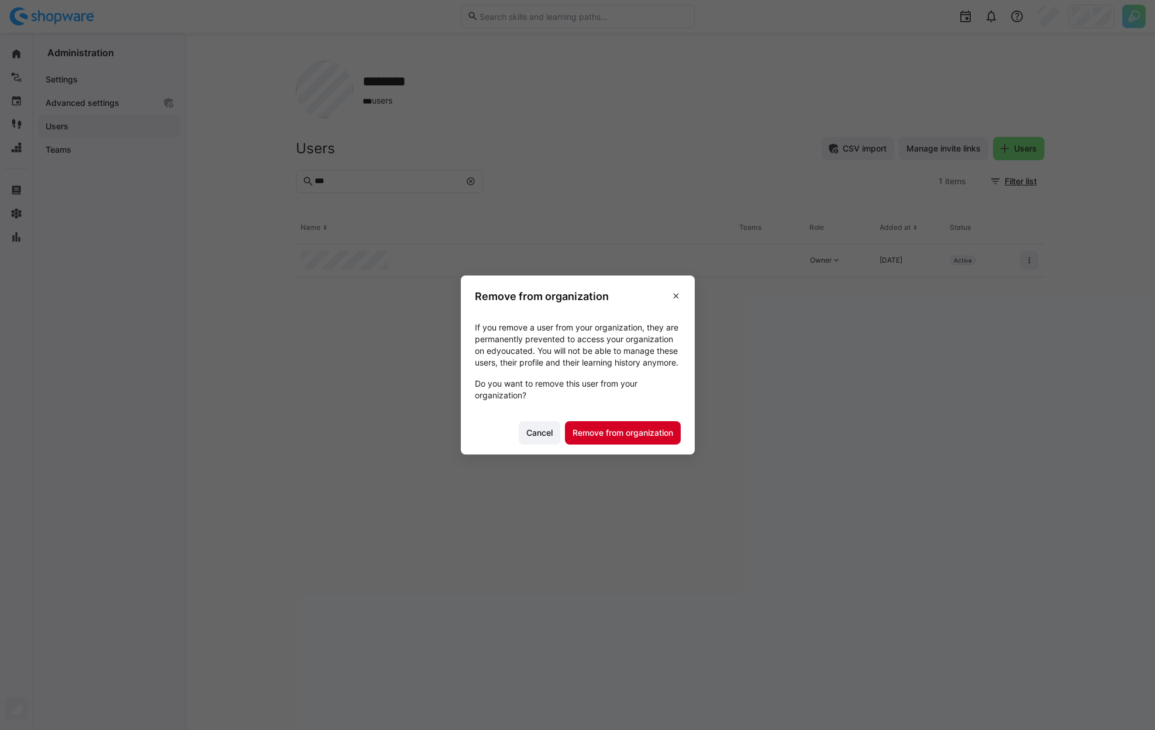
click at [628, 438] on span "Remove from organization" at bounding box center [623, 433] width 104 height 12
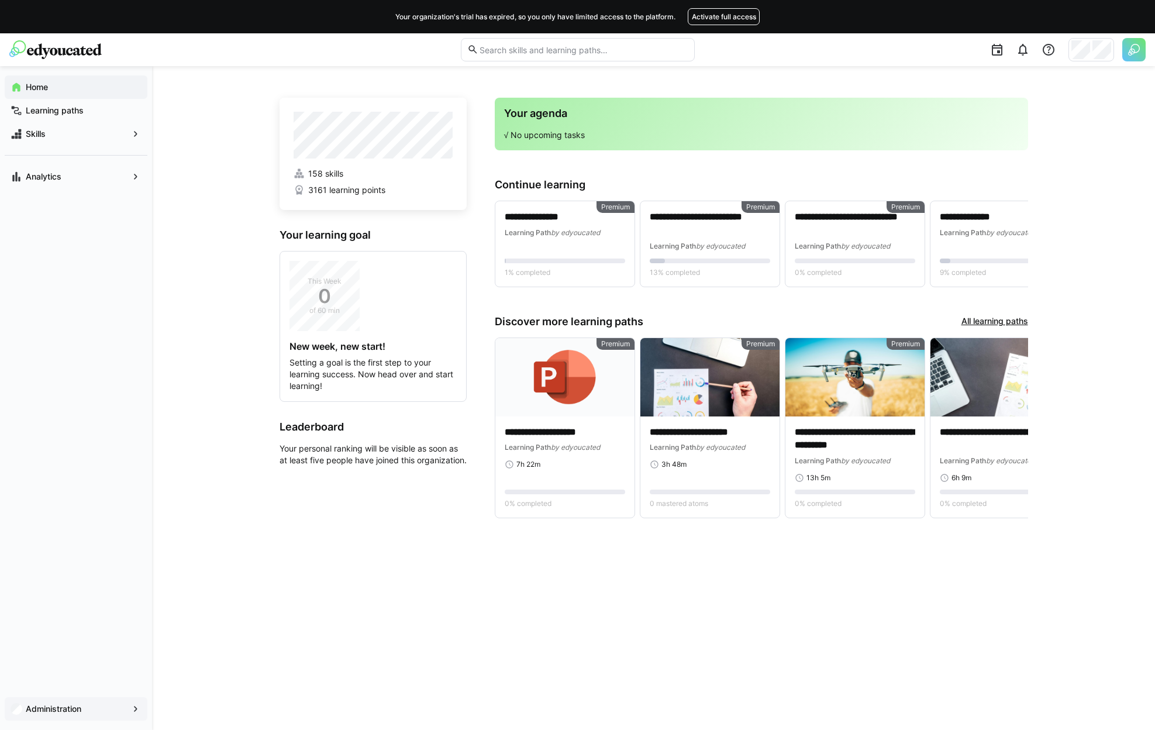
click at [0, 0] on app-navigation-label "Administration" at bounding box center [0, 0] width 0 height 0
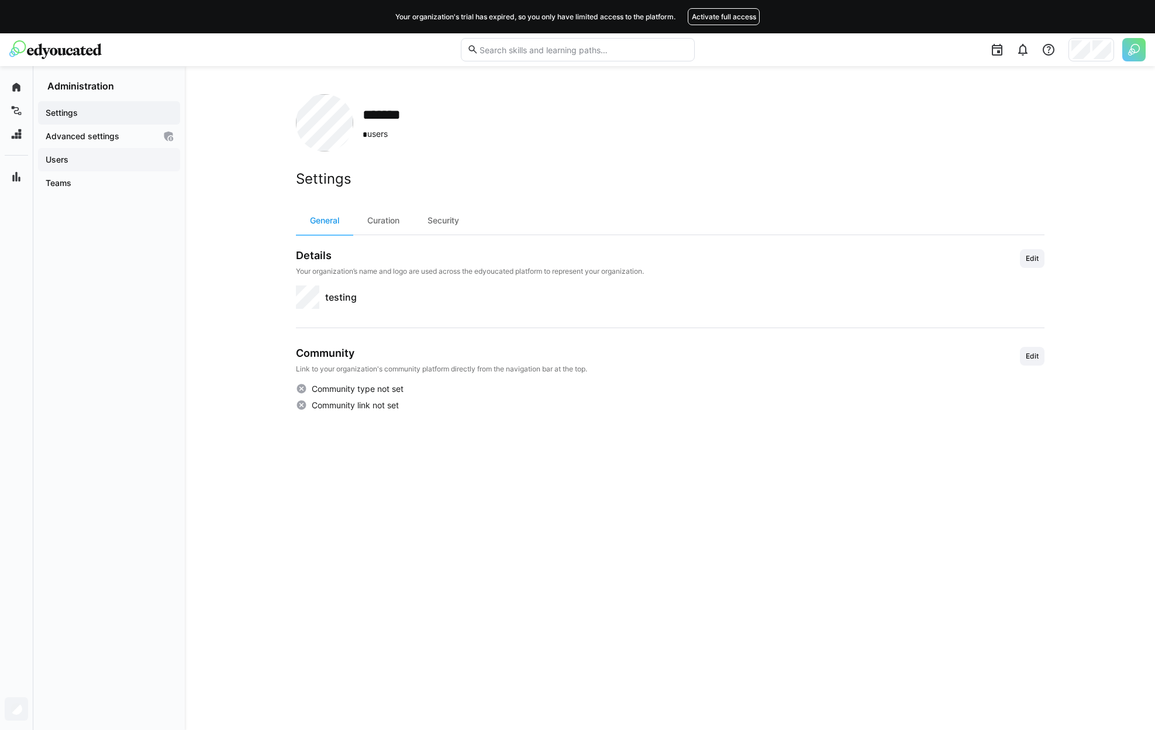
click at [98, 153] on div "Users" at bounding box center [109, 159] width 142 height 23
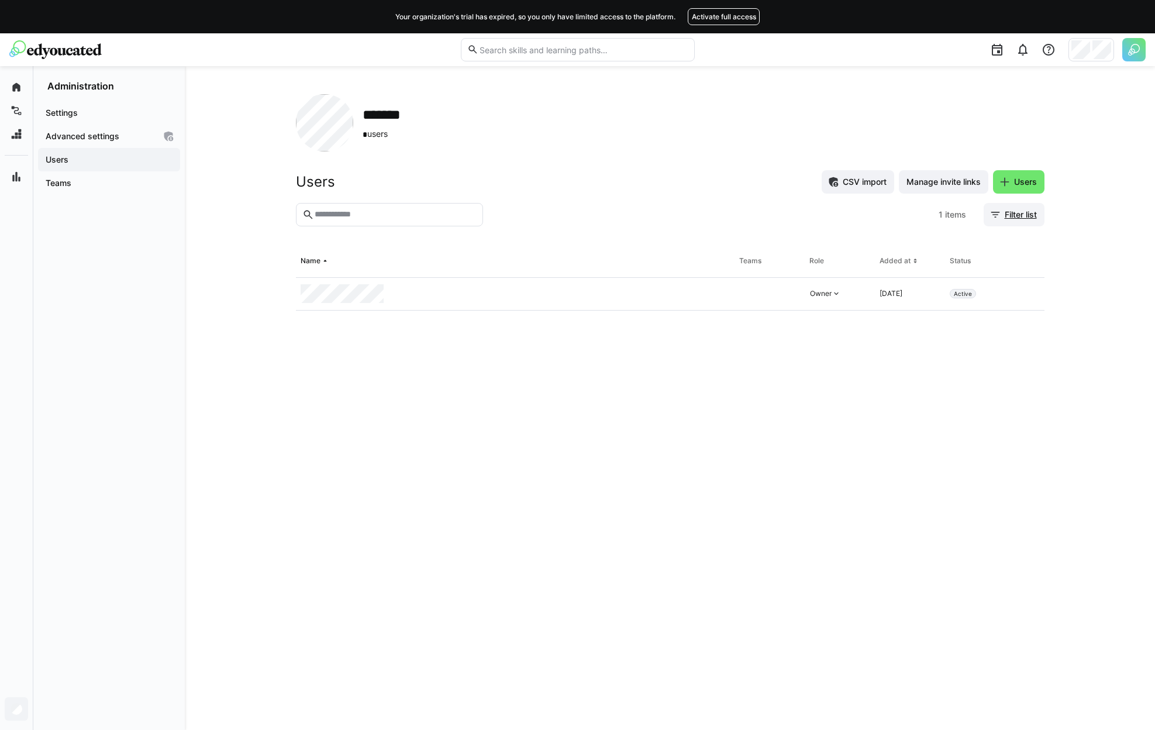
click at [1018, 211] on span "Filter list" at bounding box center [1021, 215] width 36 height 12
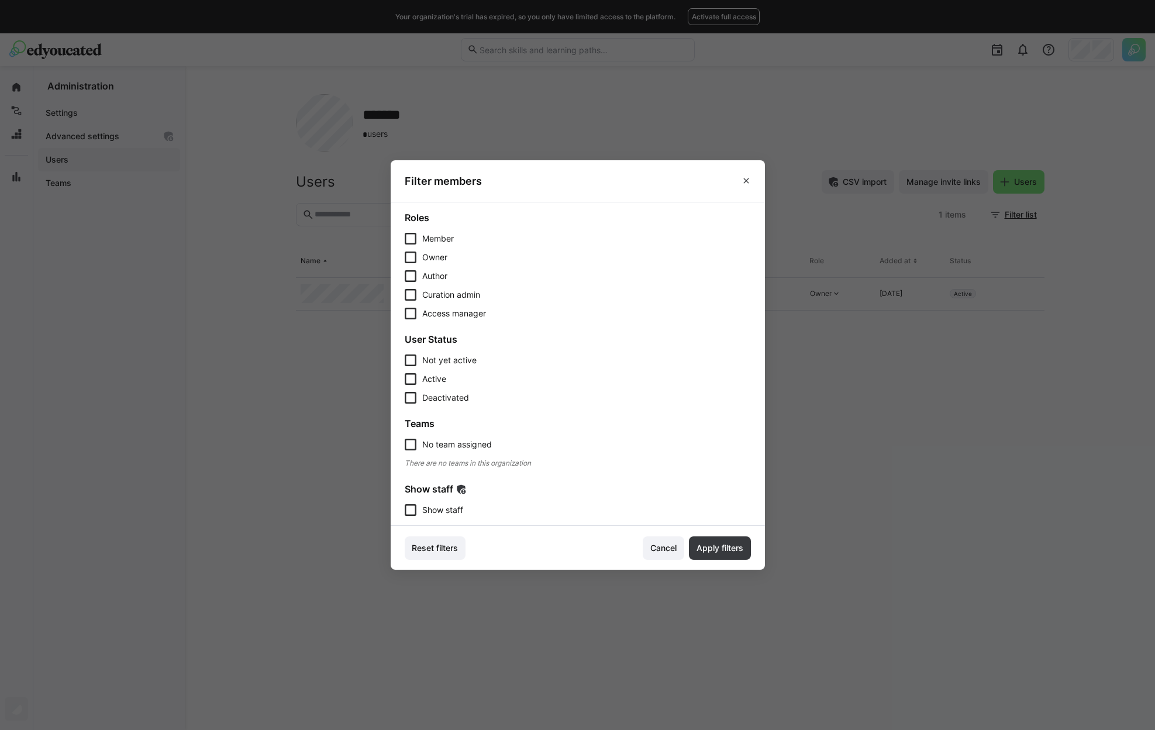
click at [460, 512] on span "Show staff" at bounding box center [442, 510] width 41 height 12
click at [727, 547] on span "Apply filters" at bounding box center [720, 548] width 50 height 12
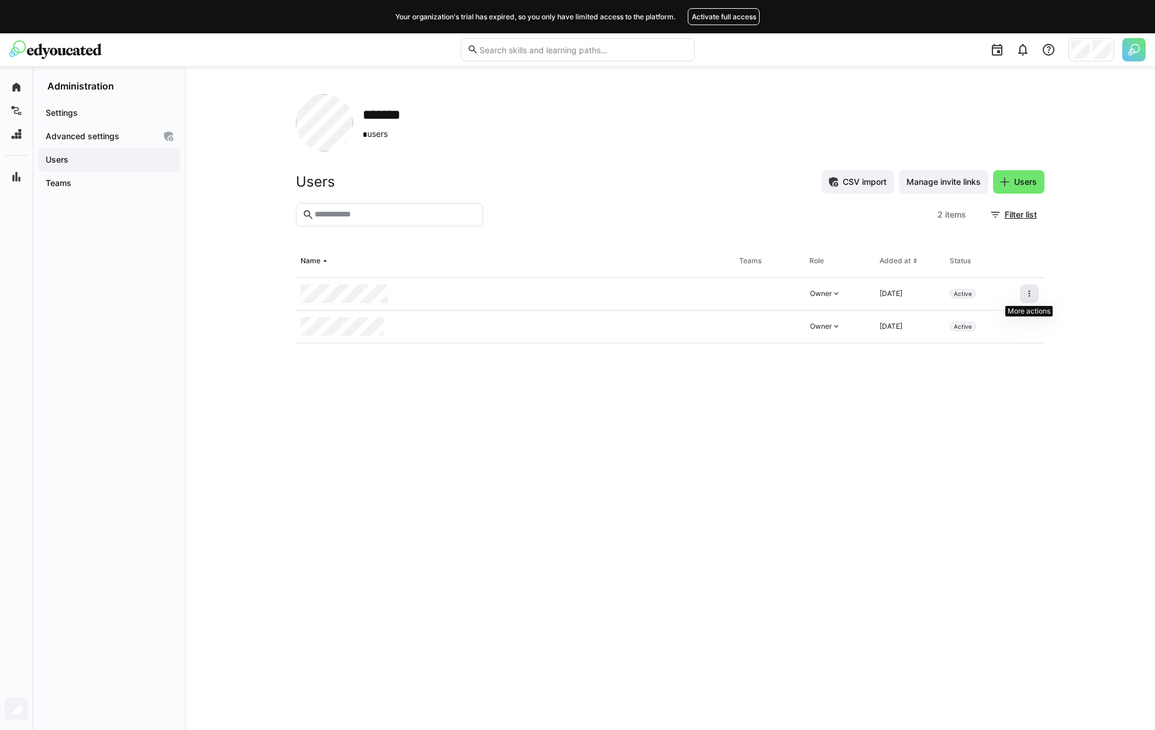
click at [1029, 292] on eds-icon at bounding box center [1029, 293] width 9 height 9
click at [1058, 293] on div "******* * users Users CSV import Manage invite links Users 2 items Filter list …" at bounding box center [670, 398] width 970 height 664
click at [1035, 294] on span at bounding box center [1029, 293] width 19 height 19
click at [1027, 320] on div "Deactivate user" at bounding box center [979, 320] width 105 height 9
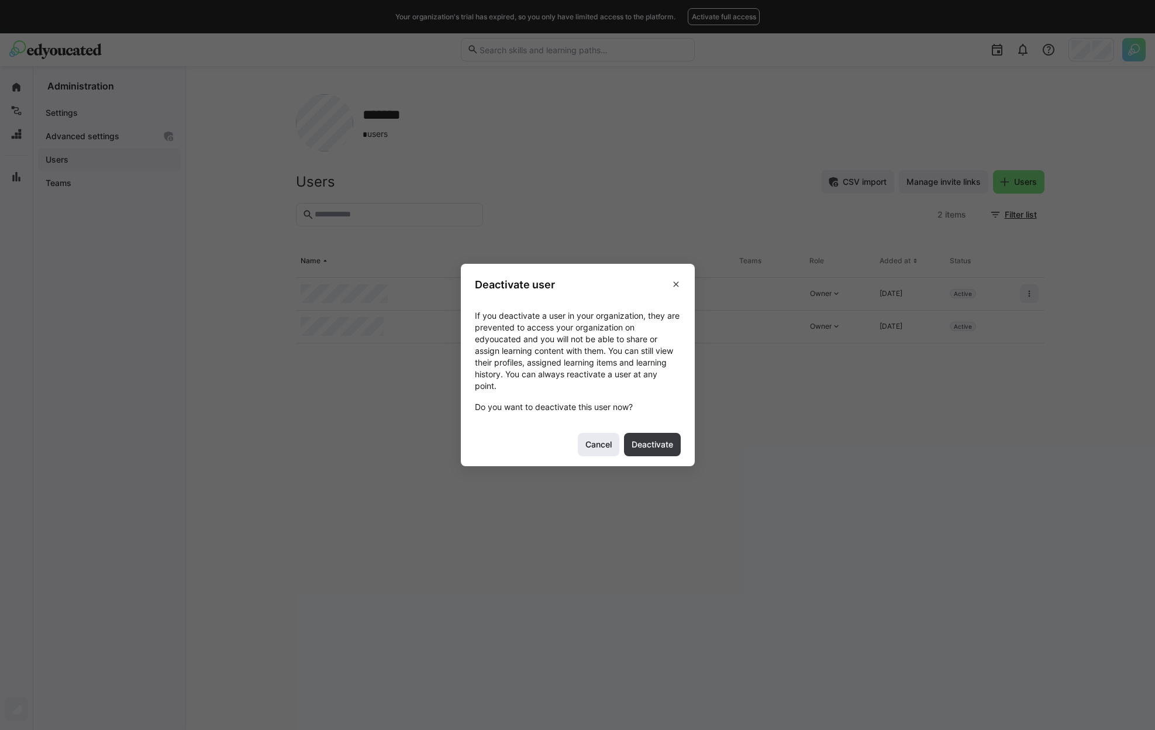
click at [595, 443] on span "Cancel" at bounding box center [599, 445] width 30 height 12
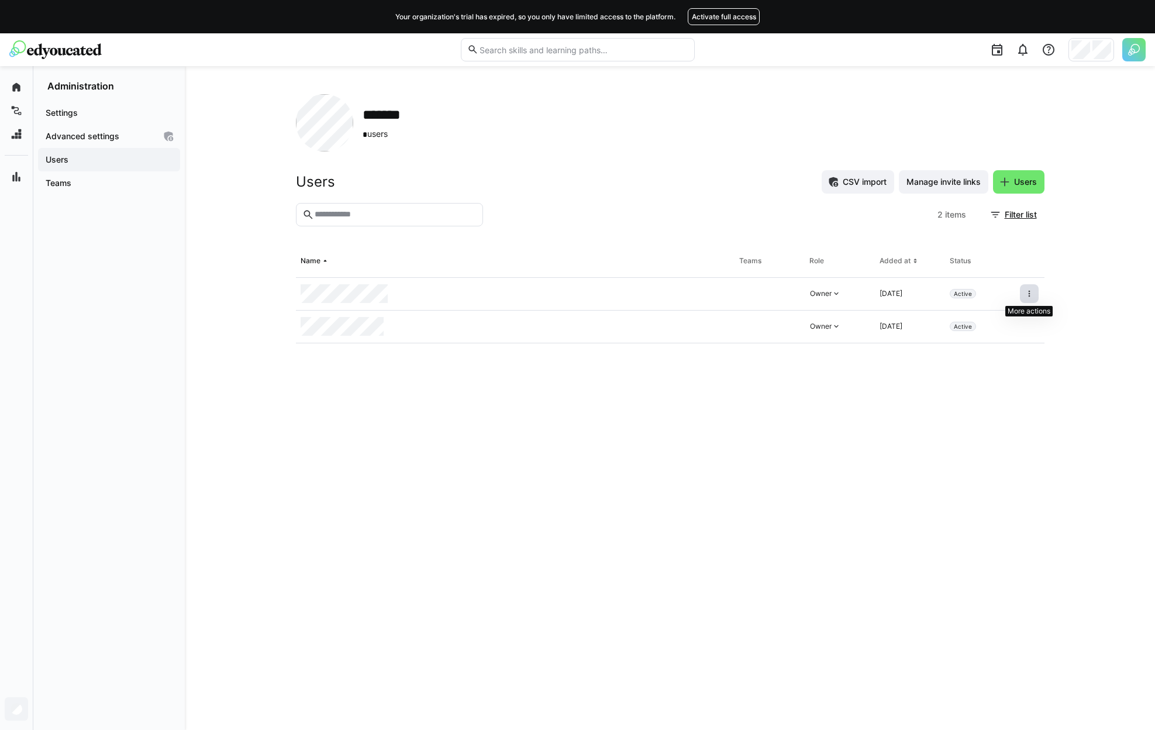
click at [1035, 295] on span at bounding box center [1029, 293] width 19 height 19
click at [1035, 292] on span at bounding box center [1029, 293] width 19 height 19
click at [1018, 350] on div "Remove user from organization" at bounding box center [979, 344] width 119 height 23
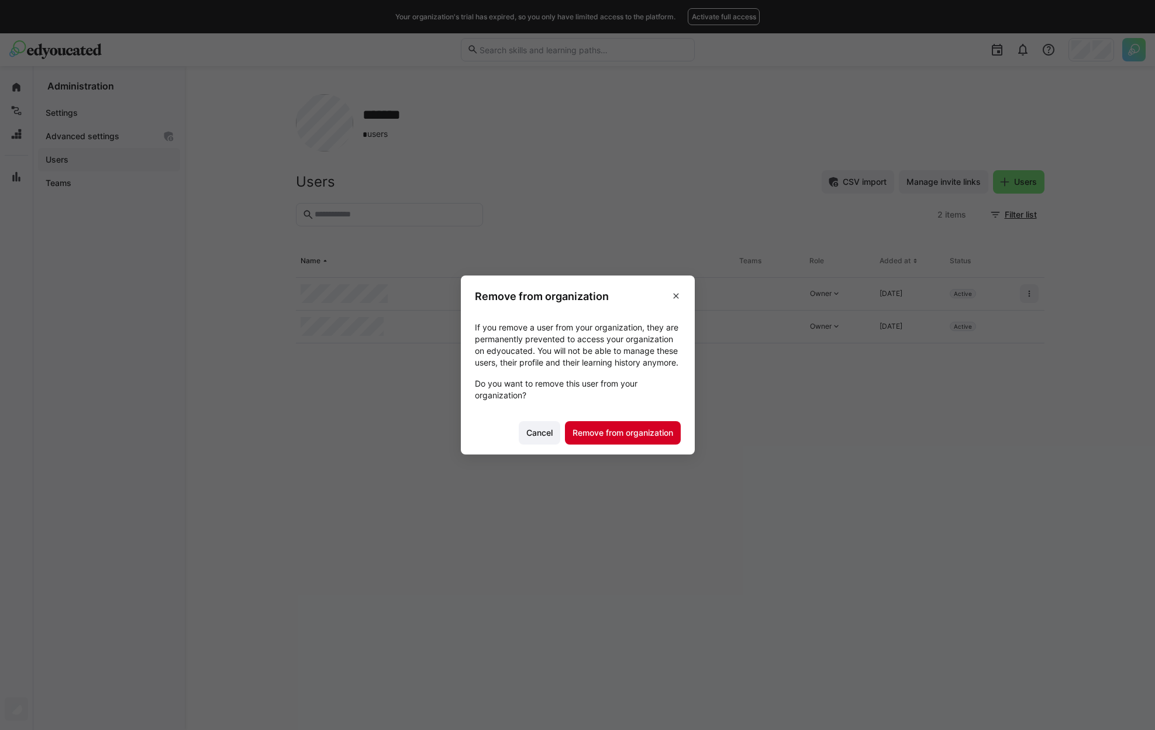
click at [644, 434] on span "Remove from organization" at bounding box center [623, 433] width 104 height 12
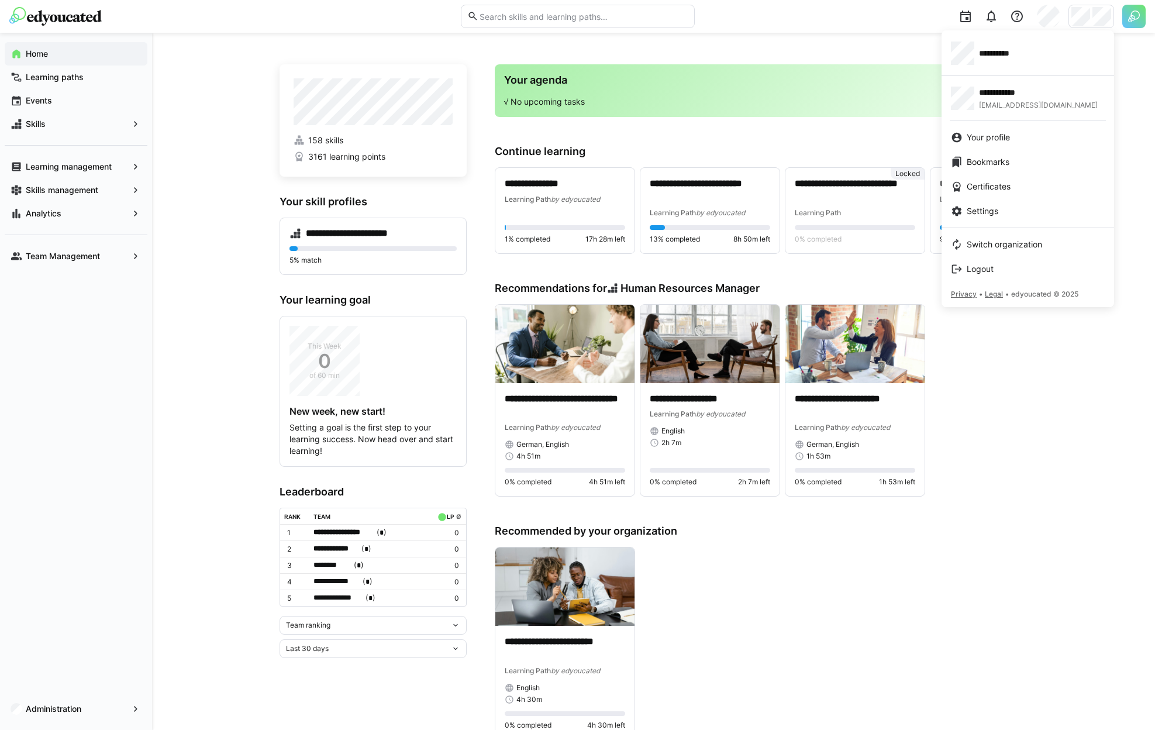
click at [199, 287] on div at bounding box center [577, 365] width 1155 height 730
click at [1017, 58] on span "**********" at bounding box center [1002, 53] width 46 height 12
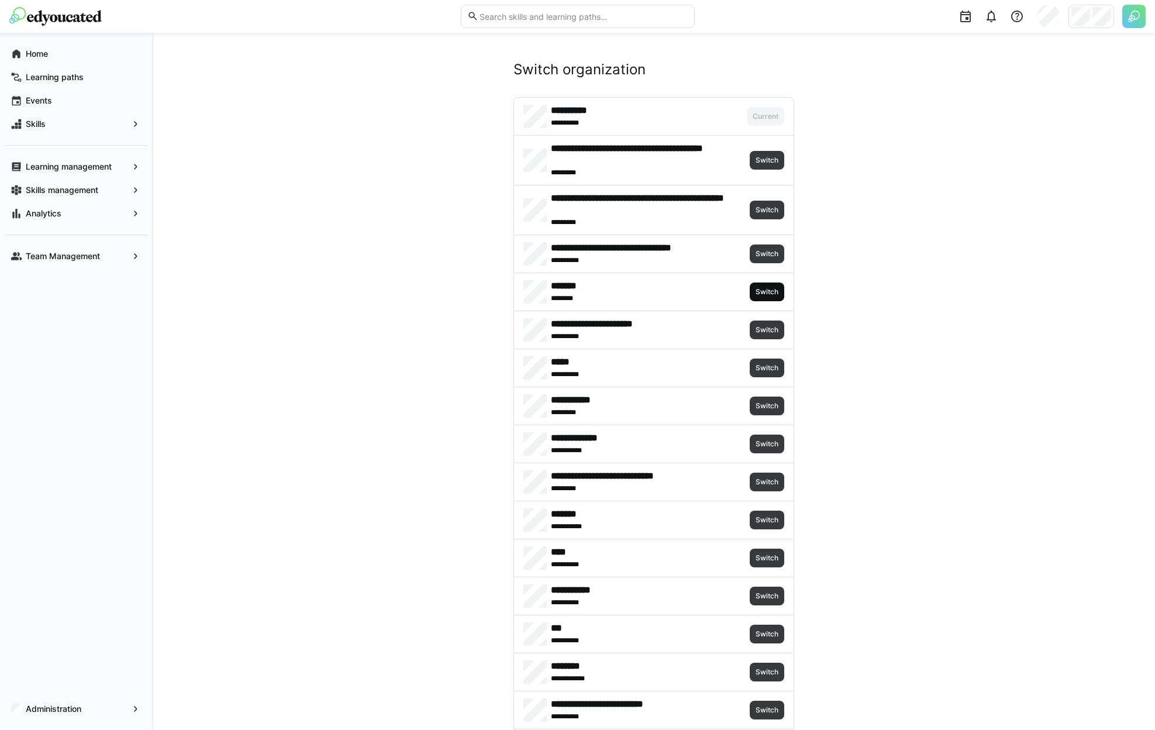
click at [768, 289] on span "Switch" at bounding box center [766, 291] width 25 height 9
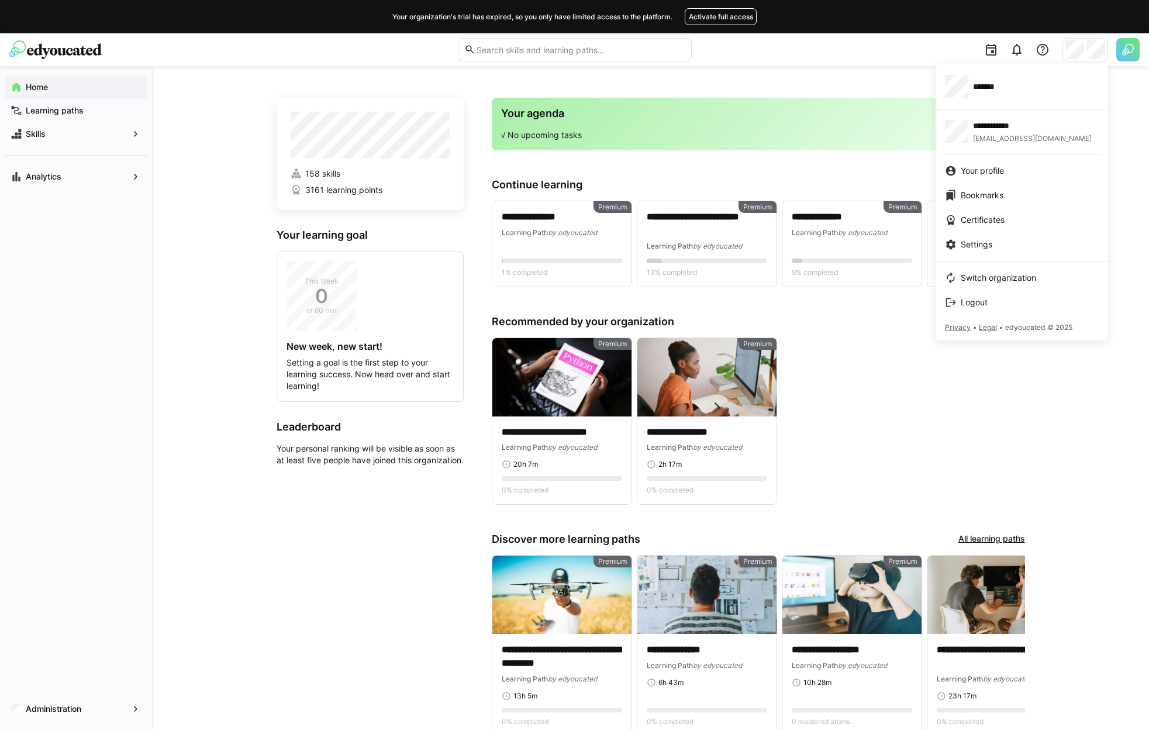
click at [543, 80] on div at bounding box center [574, 365] width 1149 height 730
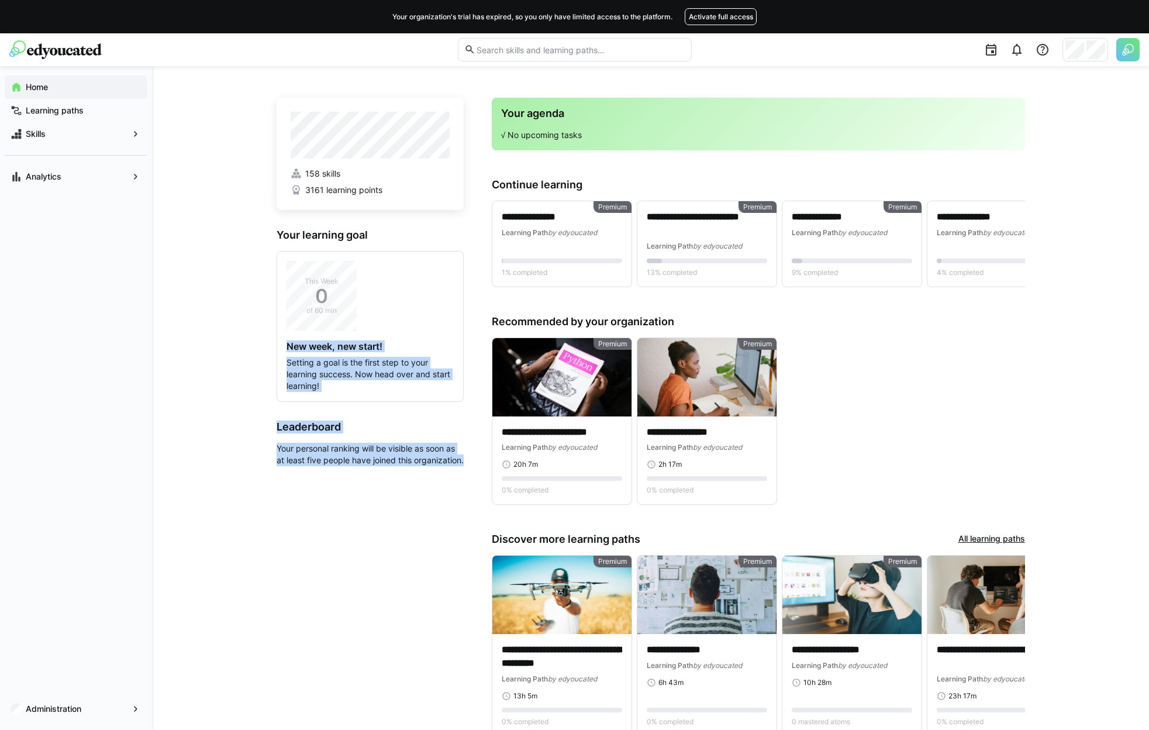
drag, startPoint x: 156, startPoint y: 69, endPoint x: 351, endPoint y: 539, distance: 508.9
click at [351, 539] on div "**********" at bounding box center [650, 424] width 997 height 716
click at [351, 539] on app-home-left "158 skills 3161 learning points Your learning goal This Week 0 of 60 min New we…" at bounding box center [370, 426] width 187 height 657
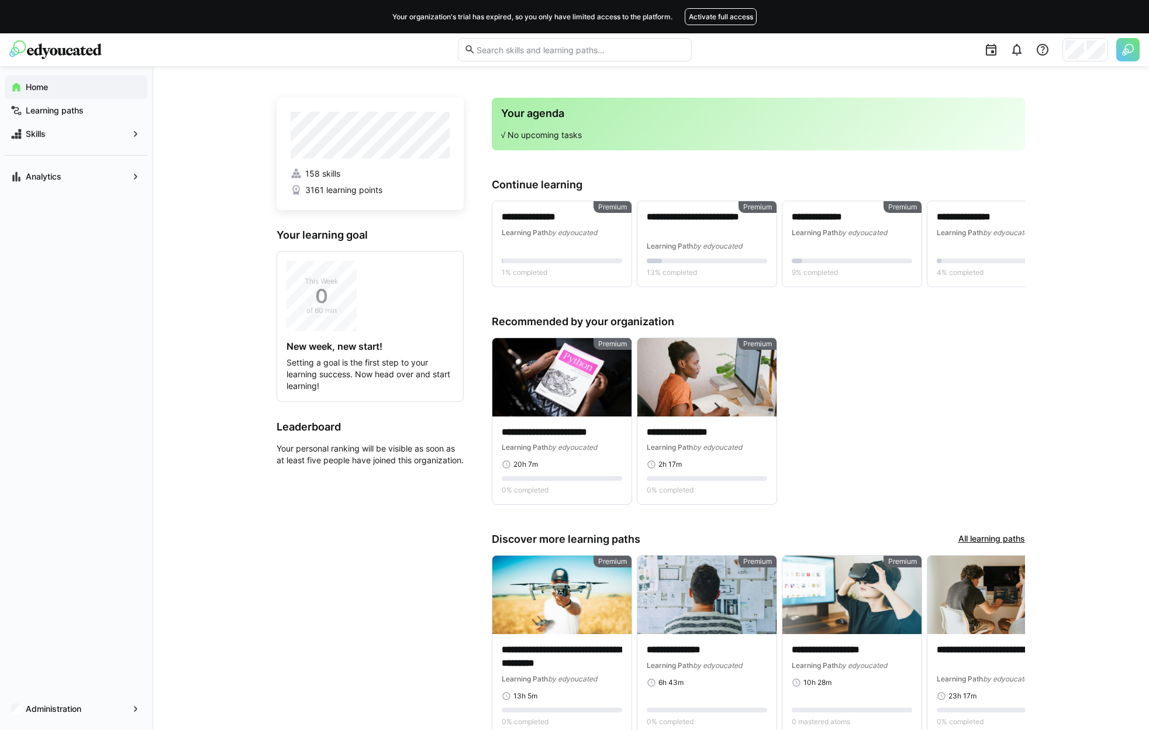
drag, startPoint x: 366, startPoint y: 526, endPoint x: 251, endPoint y: 108, distance: 433.7
click at [251, 108] on div "**********" at bounding box center [650, 424] width 997 height 716
click at [587, 82] on div "**********" at bounding box center [650, 424] width 997 height 716
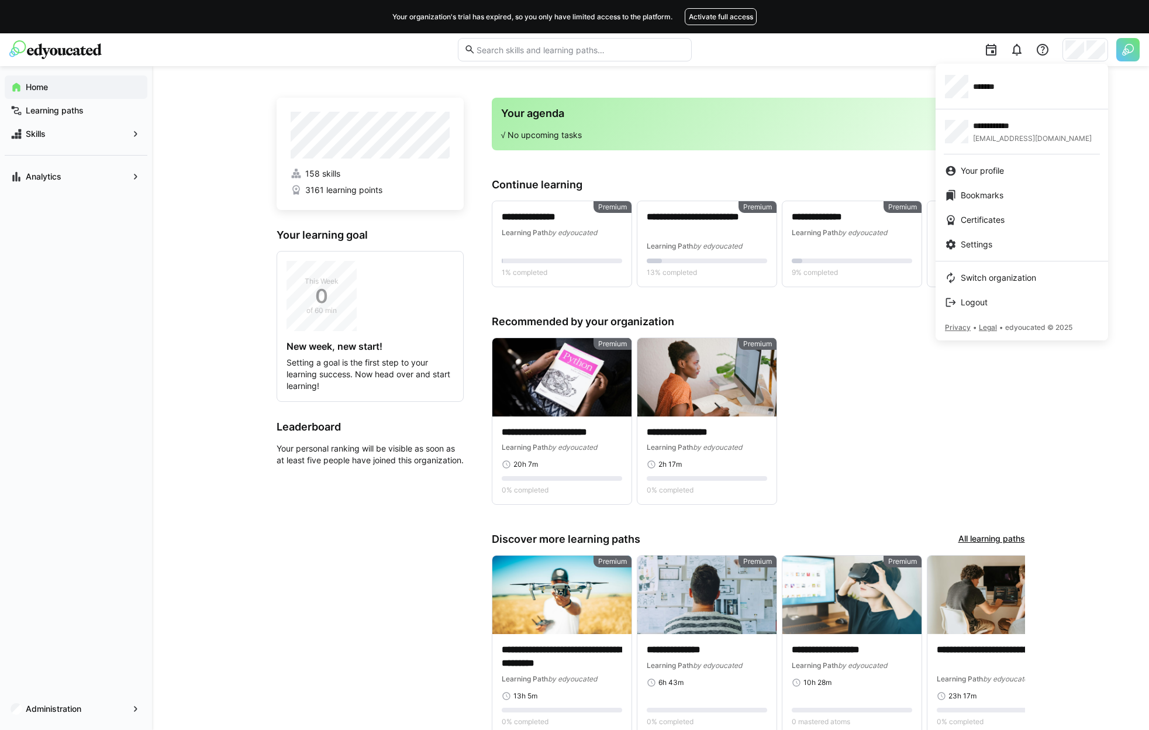
click at [1124, 140] on div at bounding box center [574, 365] width 1149 height 730
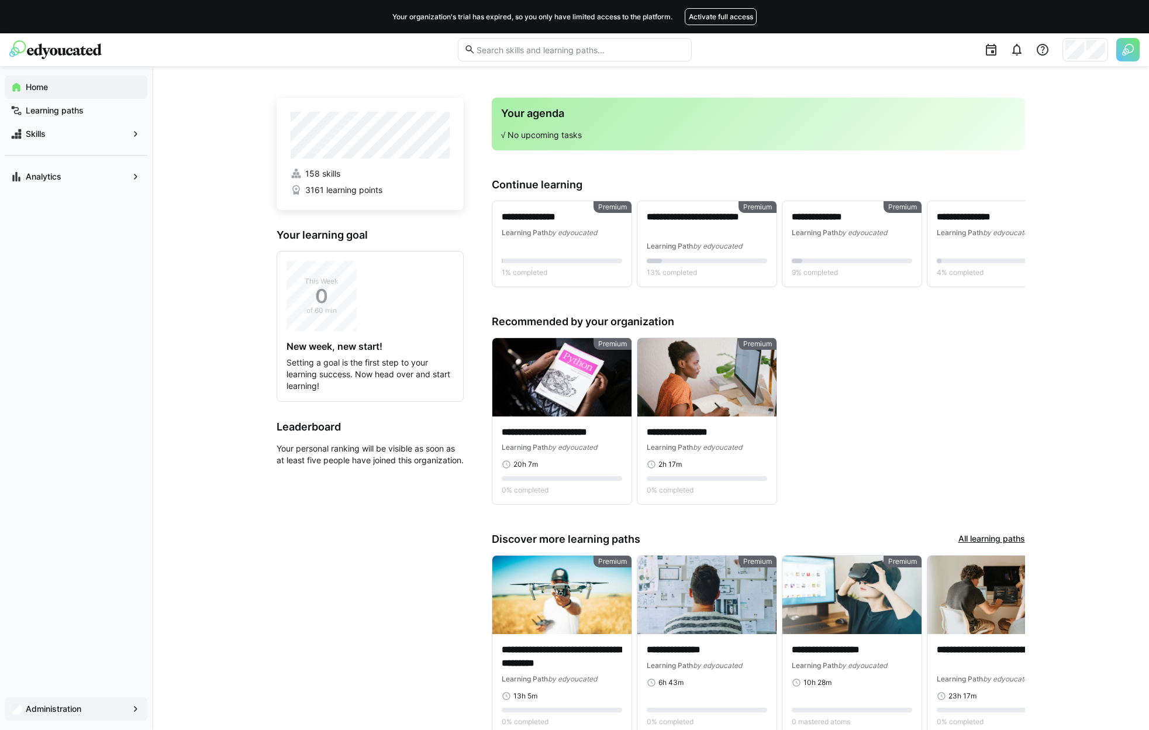
click at [86, 699] on div "Administration" at bounding box center [76, 708] width 143 height 23
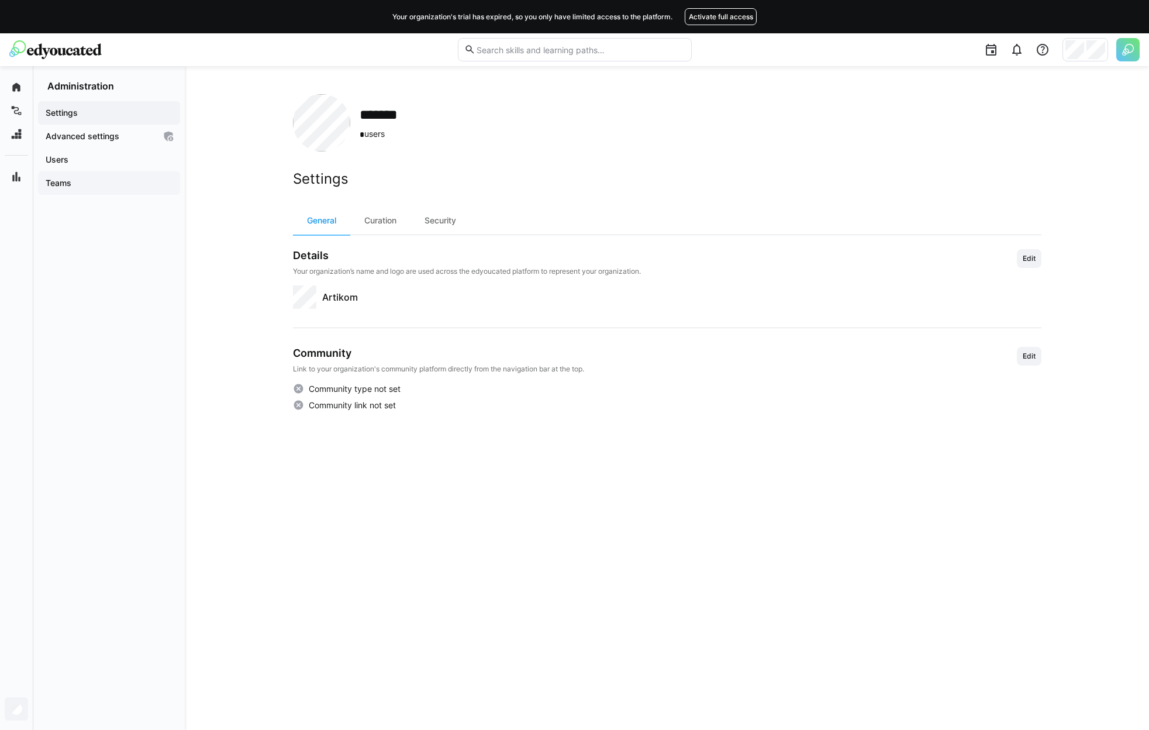
click at [70, 175] on div "Teams" at bounding box center [109, 182] width 142 height 23
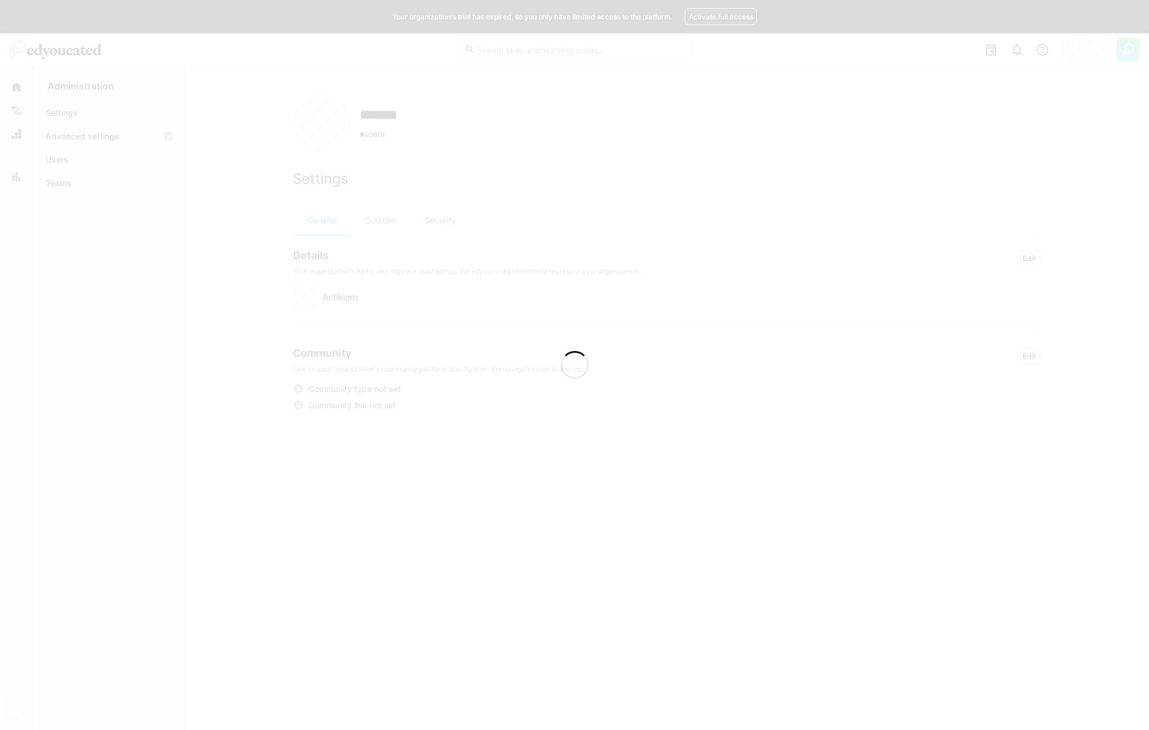
click at [74, 164] on div at bounding box center [574, 365] width 1149 height 730
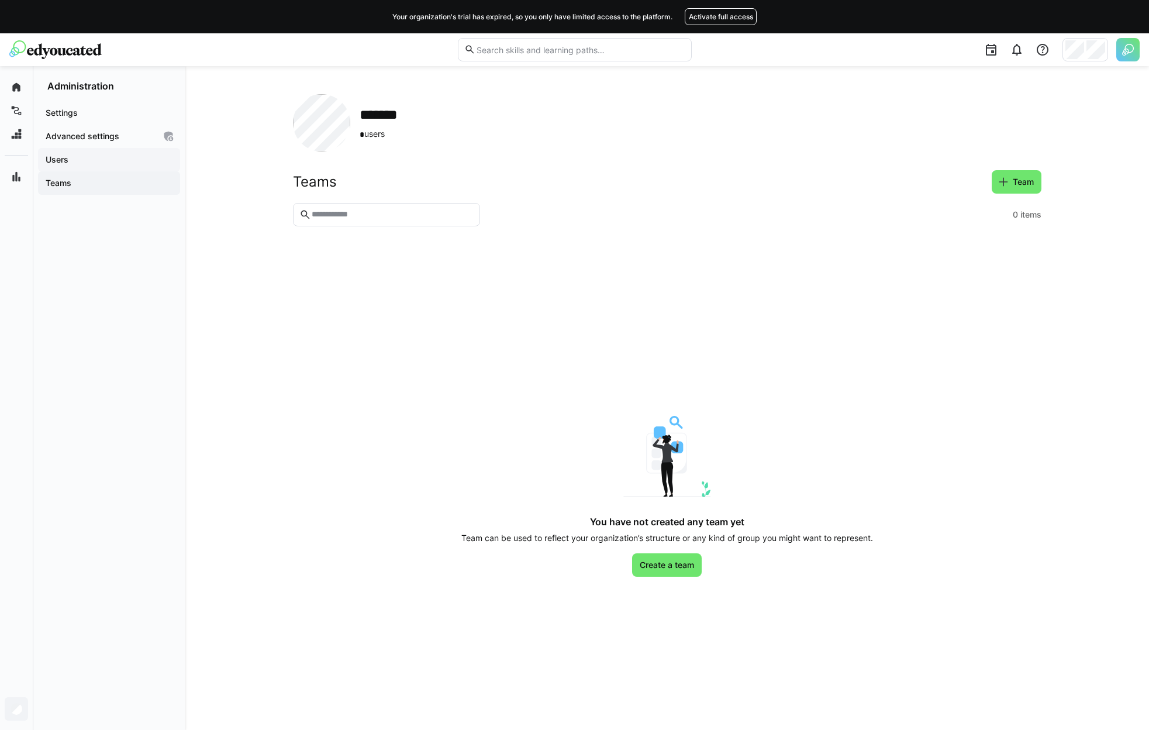
click at [74, 164] on span "Users" at bounding box center [109, 160] width 130 height 12
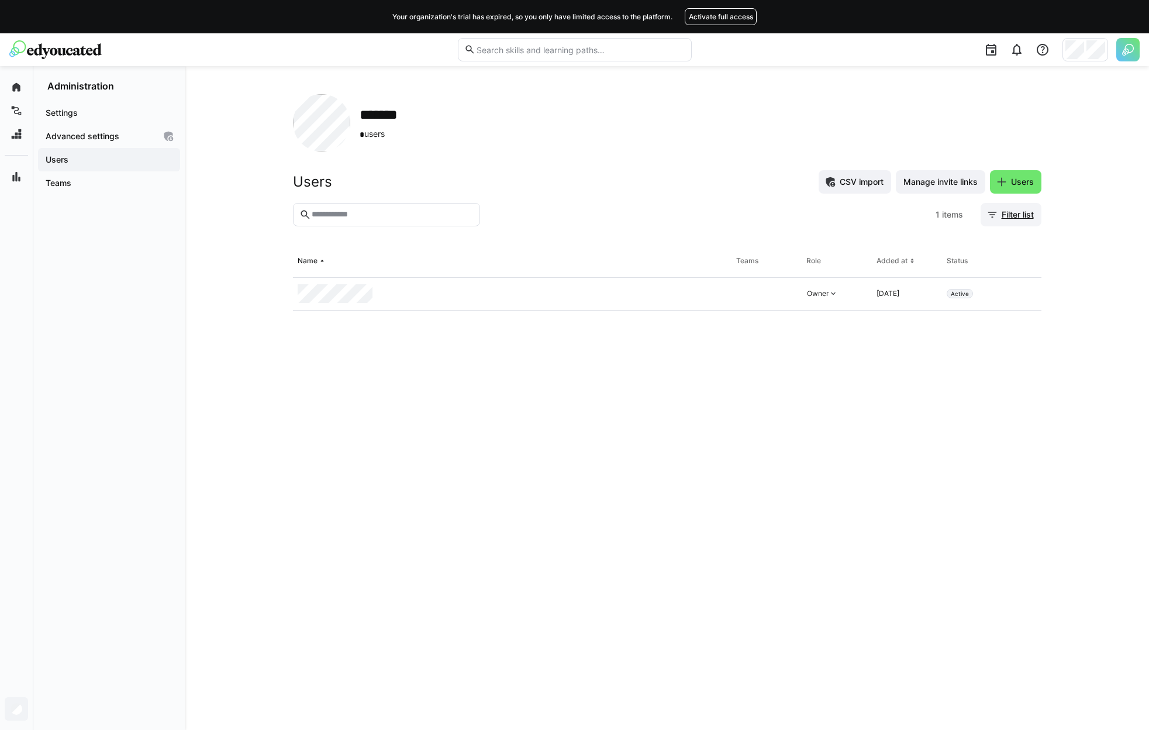
click at [1001, 208] on span "Filter list" at bounding box center [1011, 214] width 61 height 23
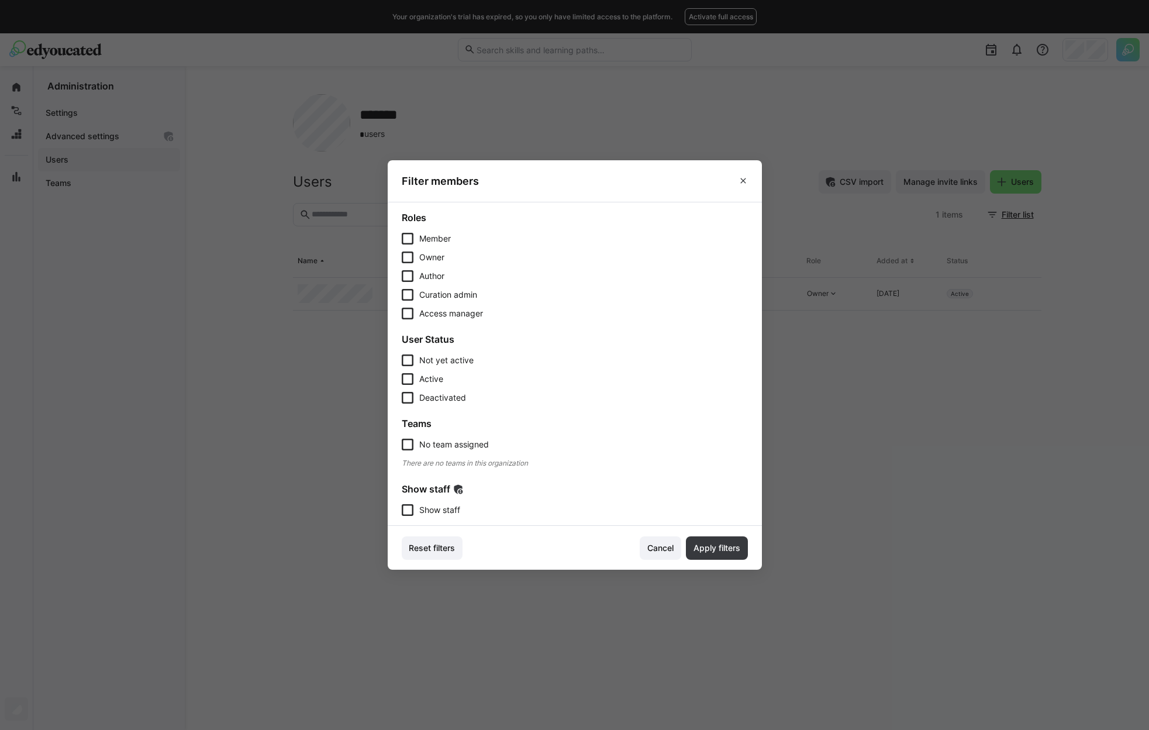
click at [447, 513] on span "Show staff" at bounding box center [439, 510] width 41 height 12
click at [708, 549] on span "Apply filters" at bounding box center [717, 548] width 50 height 12
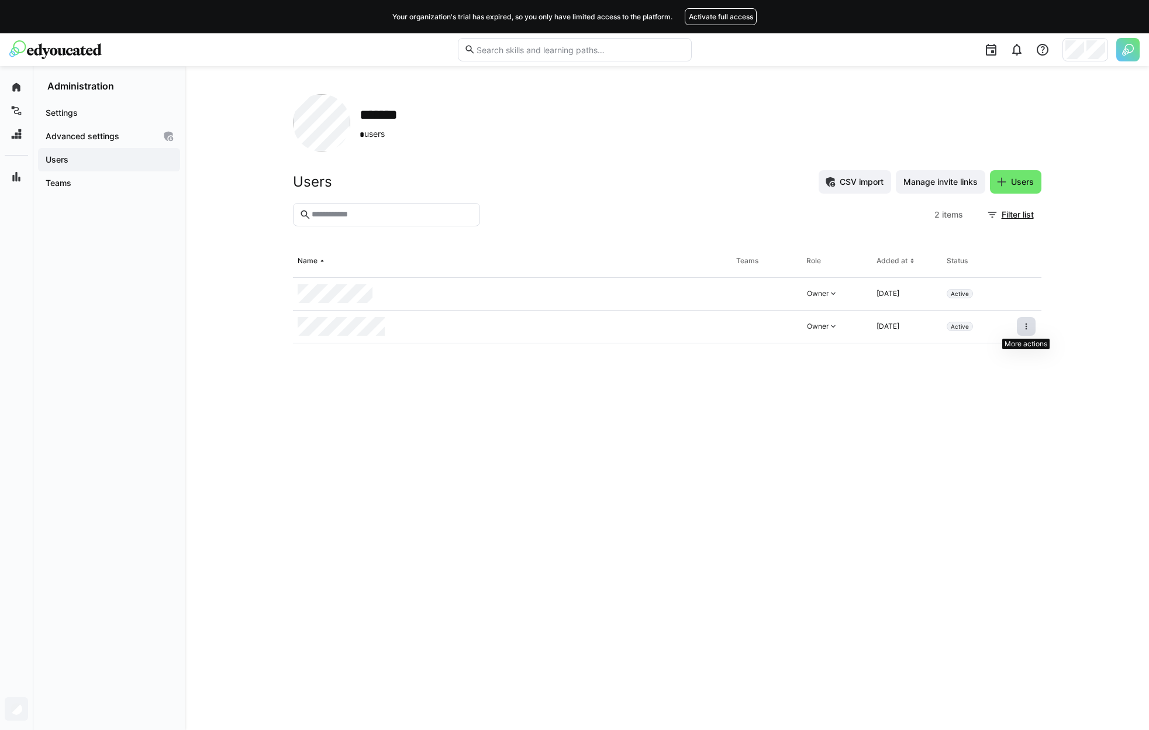
click at [1030, 323] on eds-icon at bounding box center [1026, 326] width 9 height 9
click at [1002, 375] on div "Remove user from organization" at bounding box center [976, 377] width 105 height 9
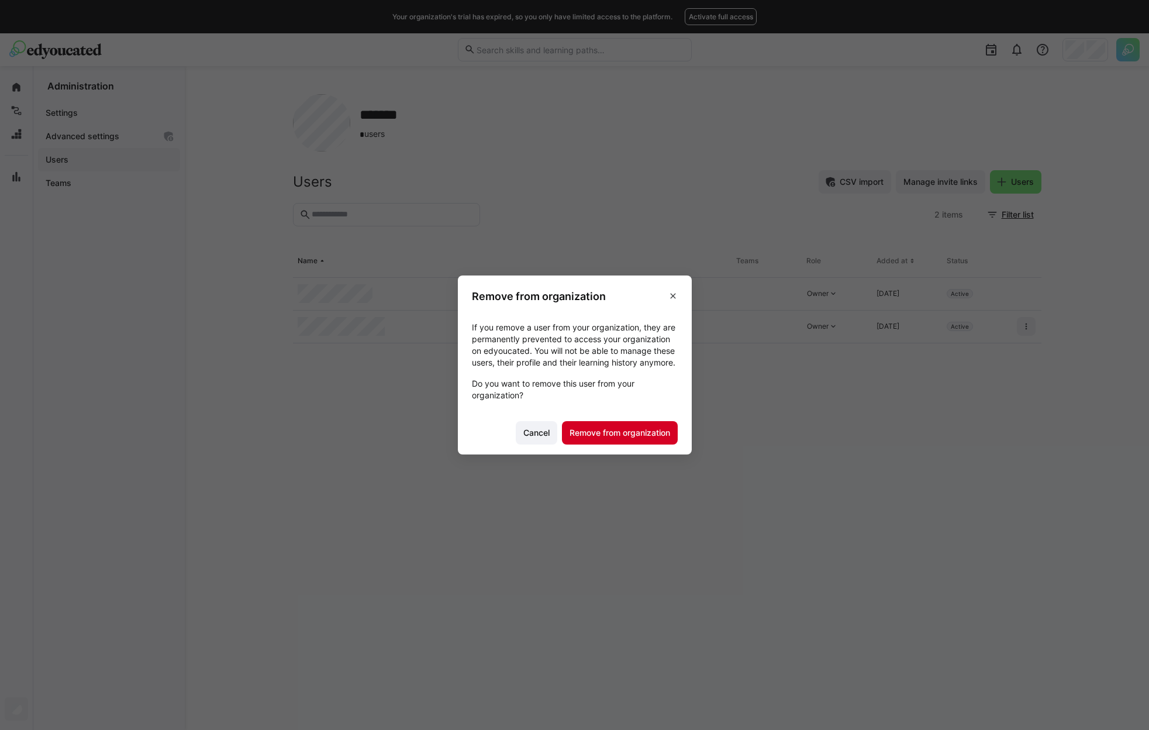
click at [649, 436] on span "Remove from organization" at bounding box center [620, 433] width 104 height 12
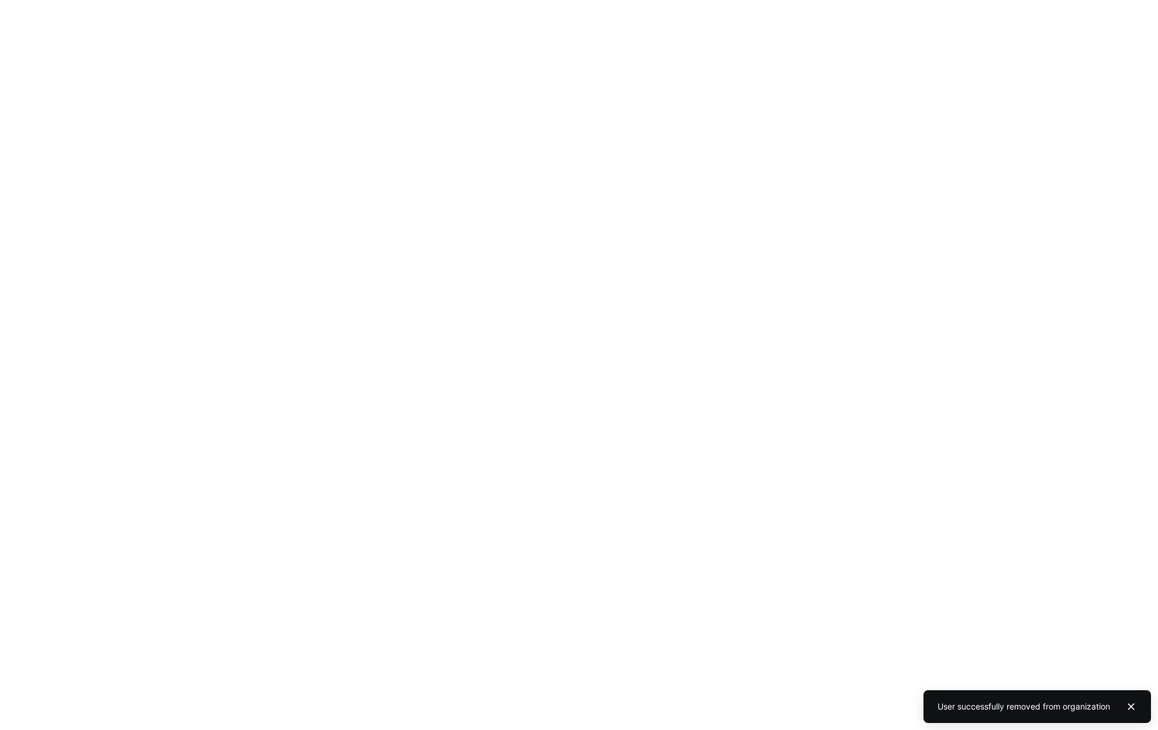
click at [1013, 77] on body "User successfully removed from organization" at bounding box center [579, 365] width 1158 height 730
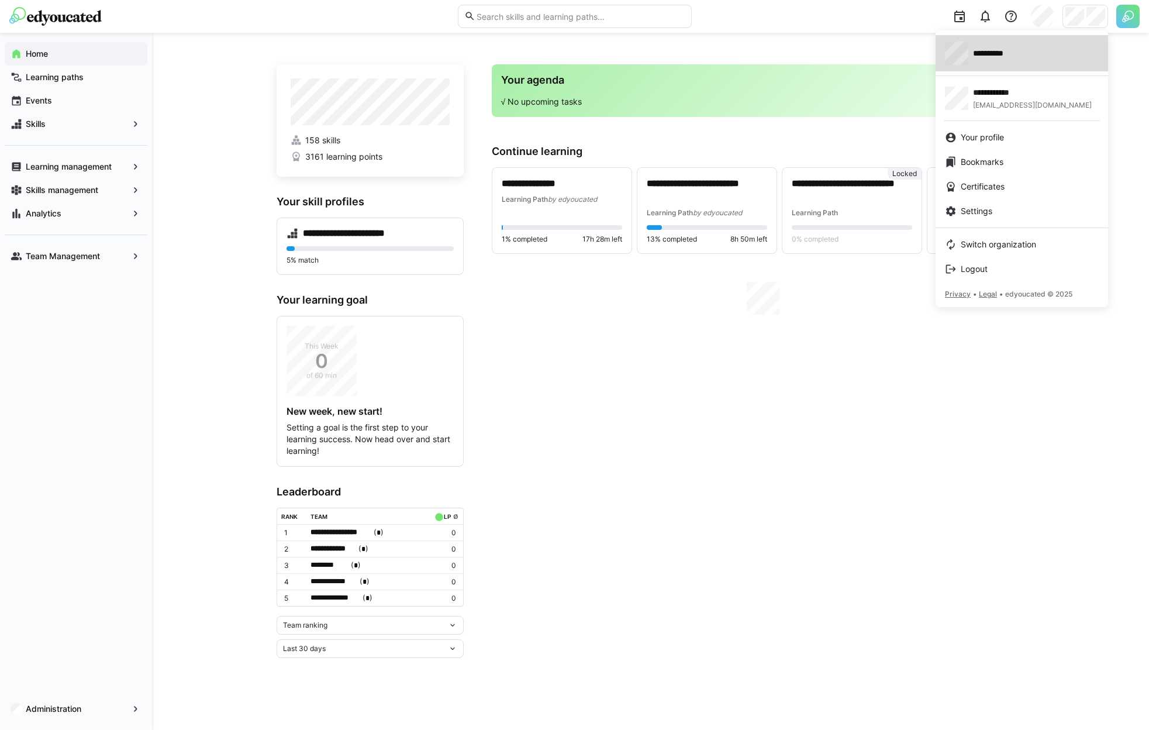
click at [1022, 65] on link "**********" at bounding box center [1022, 53] width 173 height 36
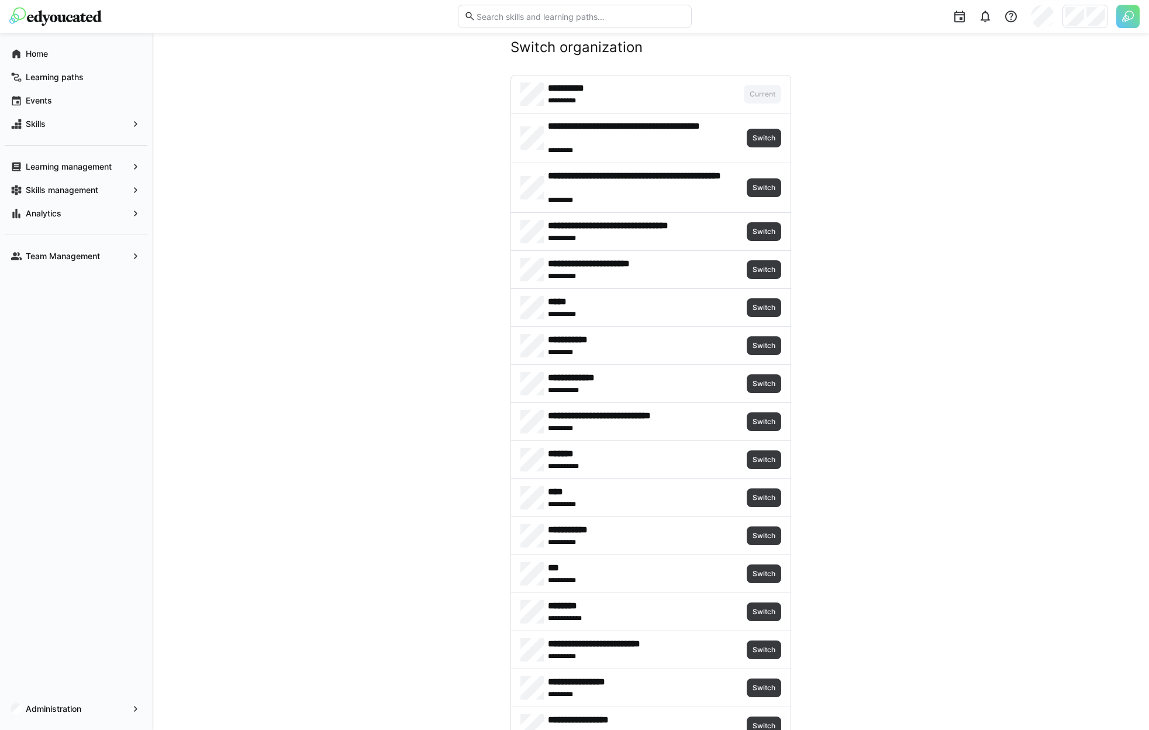
scroll to position [159, 0]
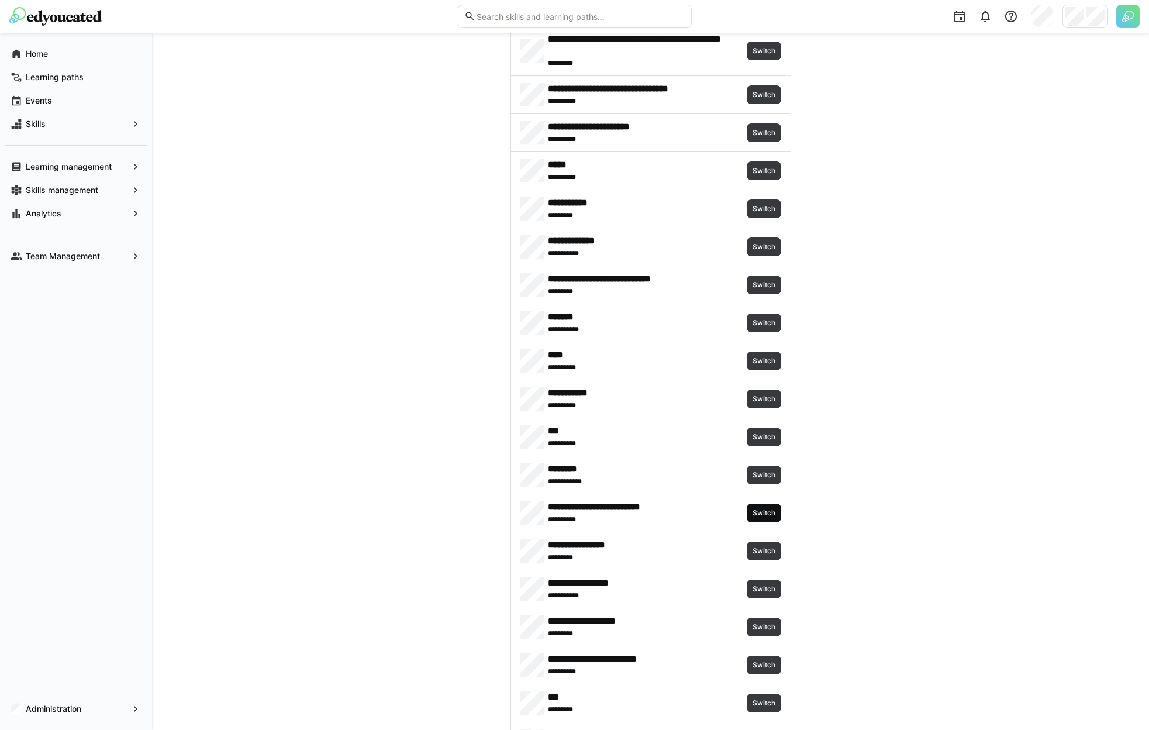
click at [764, 509] on span "Switch" at bounding box center [763, 512] width 25 height 9
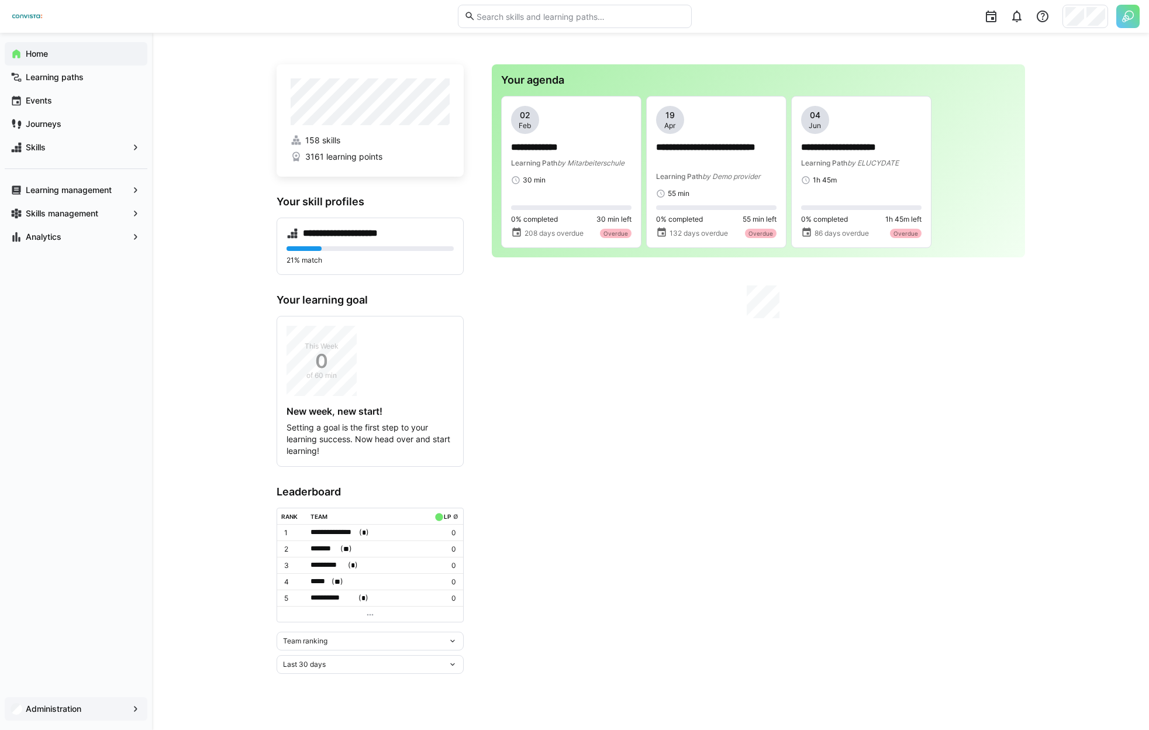
click at [73, 703] on span "Administration" at bounding box center [76, 709] width 104 height 12
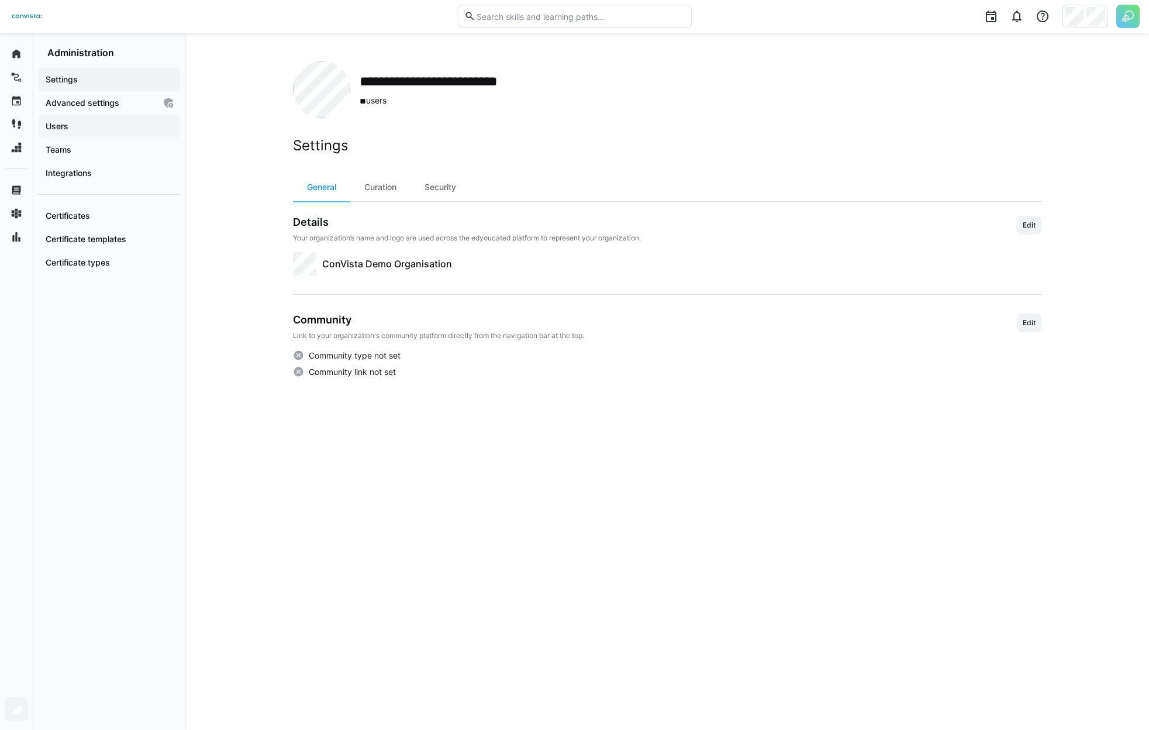
click at [0, 0] on app-navigation-label "Users" at bounding box center [0, 0] width 0 height 0
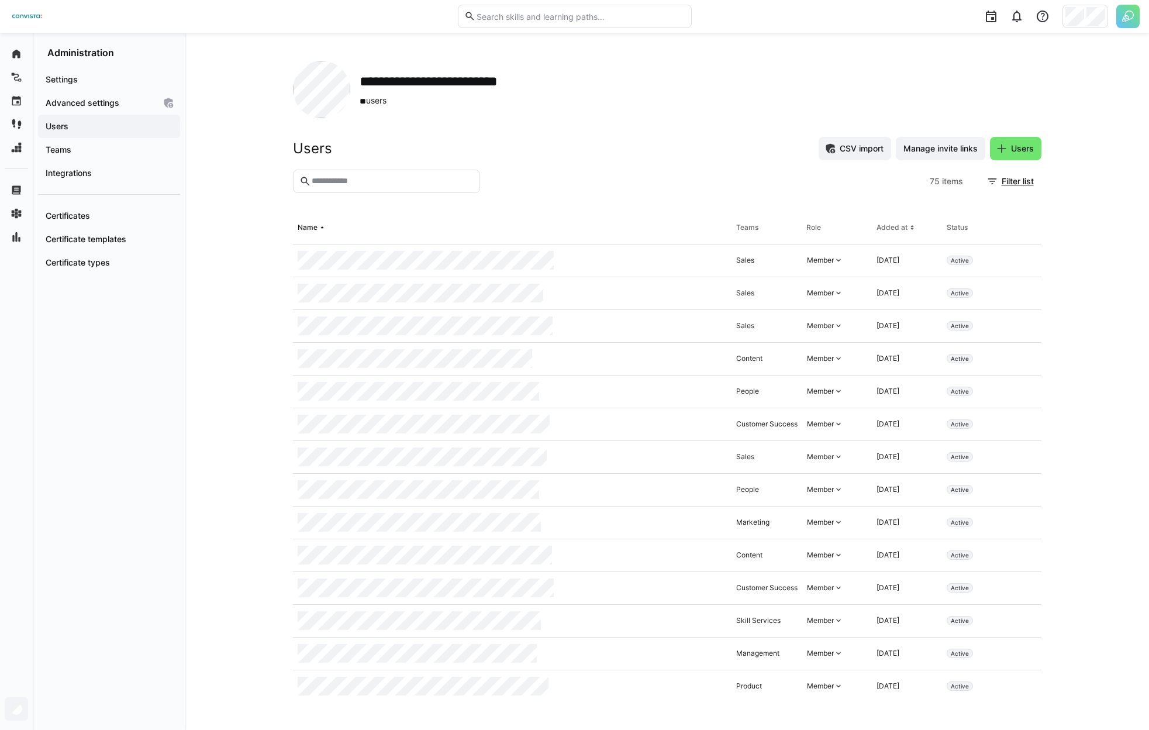
click at [330, 175] on eds-input at bounding box center [386, 181] width 187 height 23
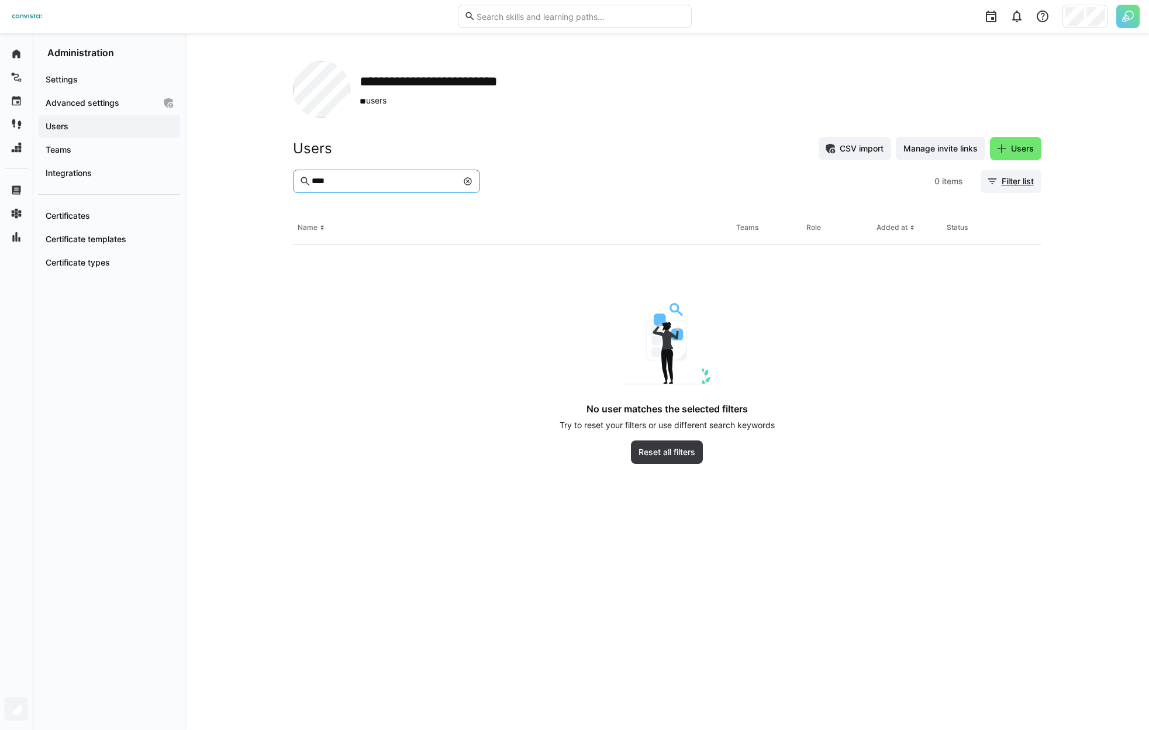
type input "****"
click at [1025, 188] on span "Filter list" at bounding box center [1011, 181] width 61 height 23
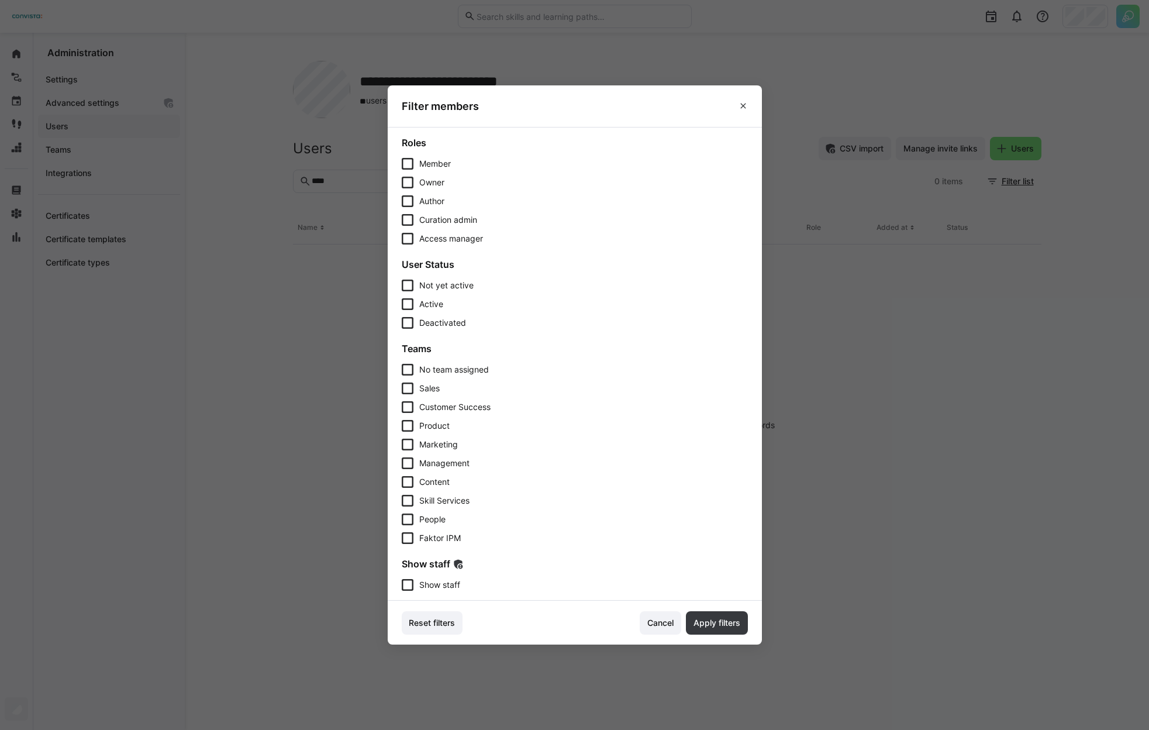
click at [442, 582] on span "Show staff" at bounding box center [439, 585] width 41 height 12
click at [719, 620] on span "Apply filters" at bounding box center [717, 623] width 50 height 12
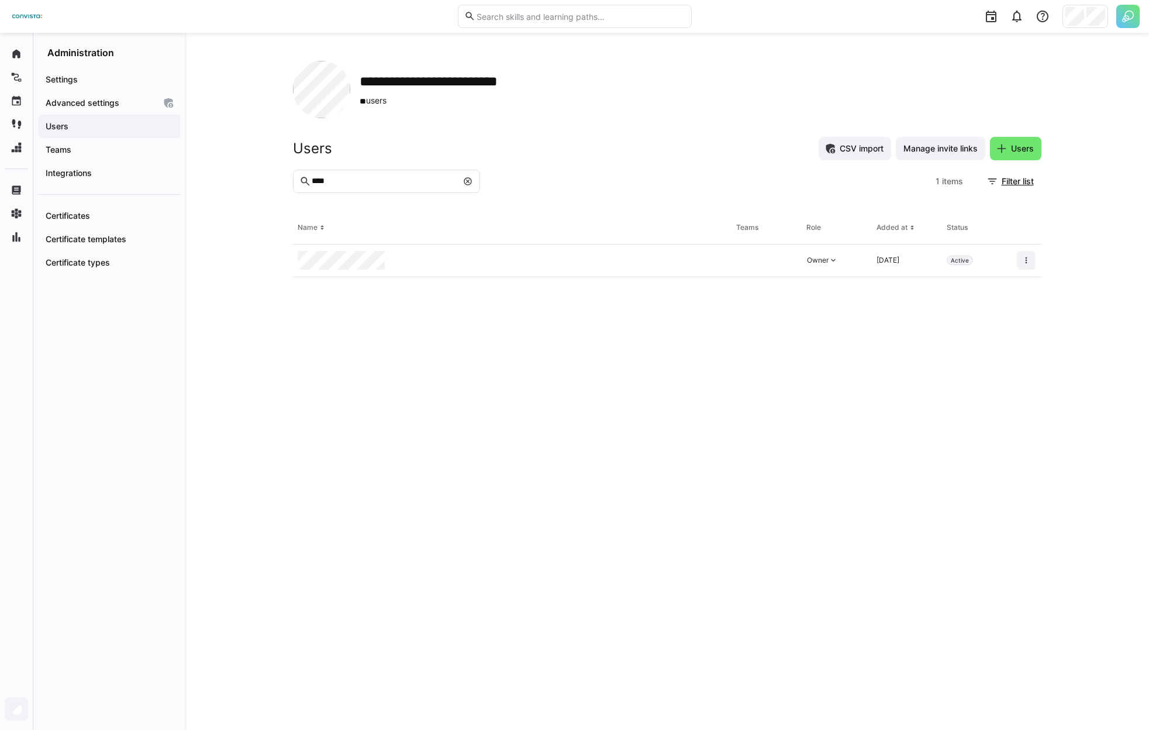
click at [399, 257] on div at bounding box center [512, 260] width 439 height 33
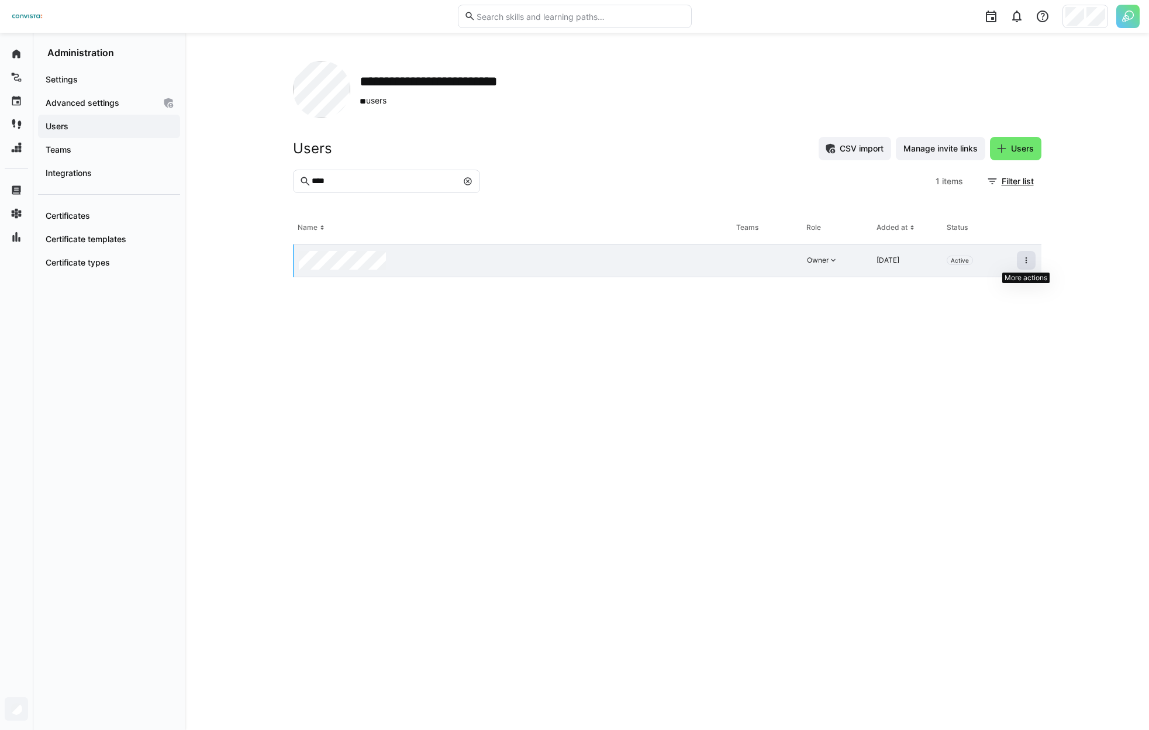
click at [1021, 263] on span at bounding box center [1026, 260] width 19 height 19
click at [1021, 265] on span at bounding box center [1026, 260] width 19 height 19
click at [989, 311] on div "Remove user from organization" at bounding box center [976, 310] width 105 height 9
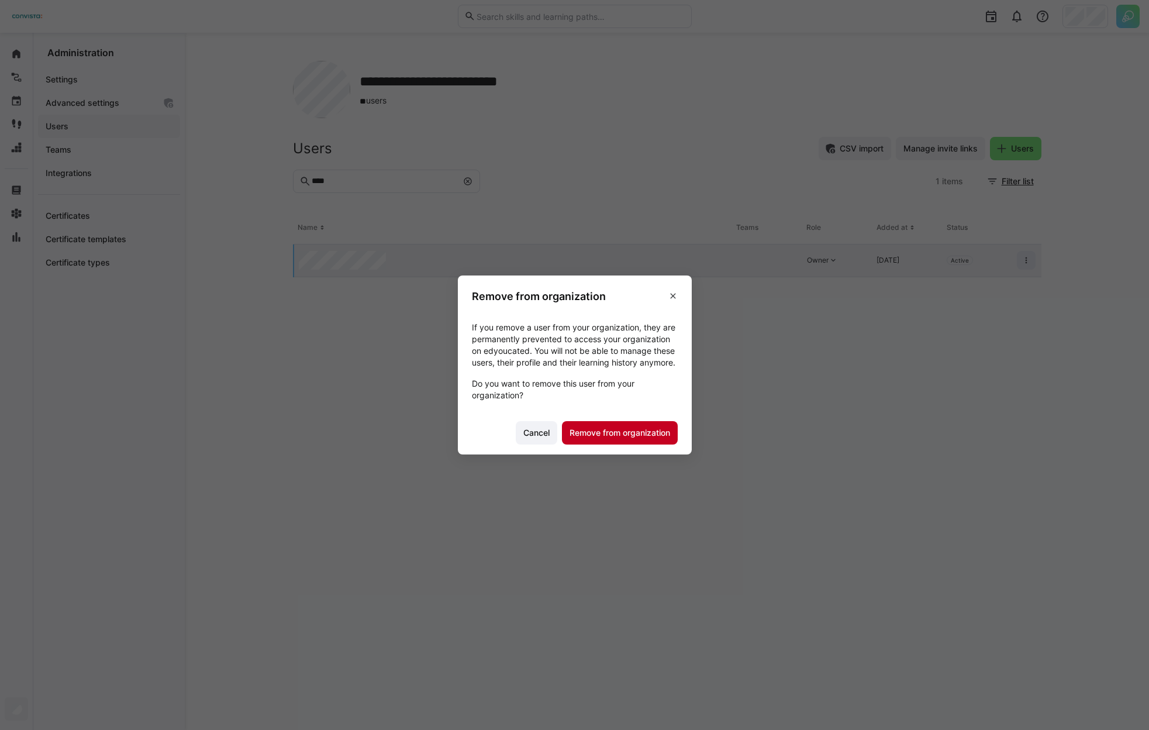
click at [663, 444] on span "Remove from organization" at bounding box center [620, 432] width 116 height 23
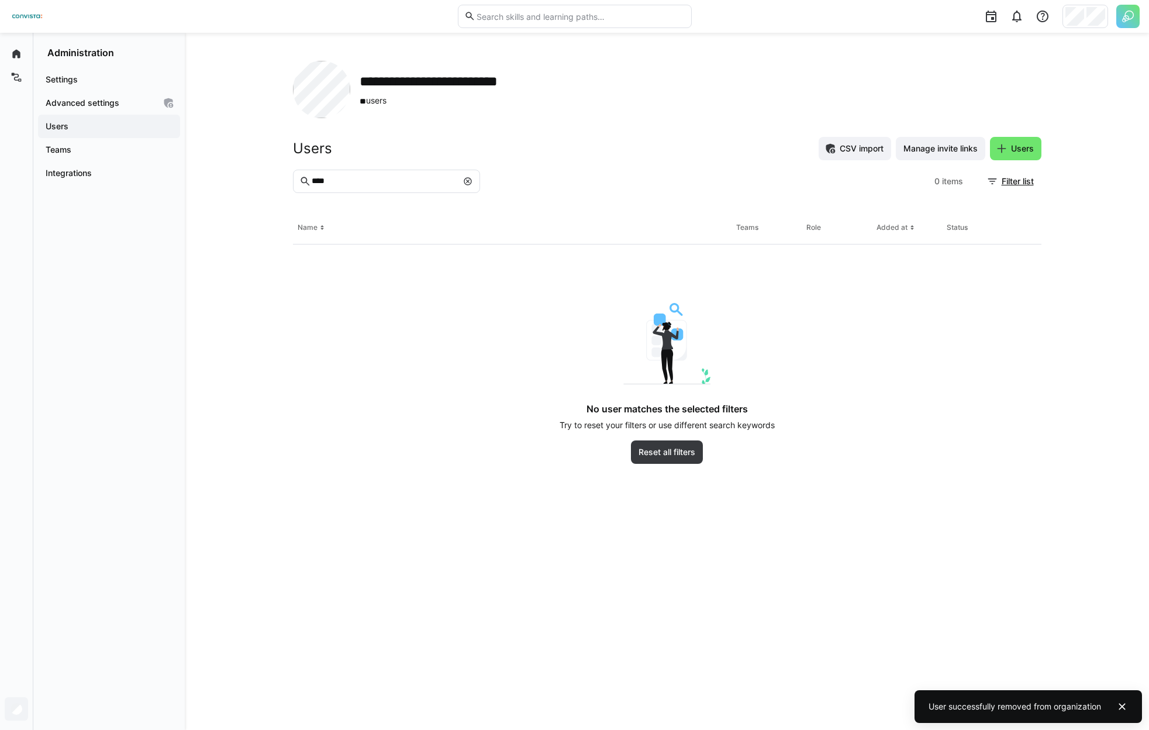
click at [1085, 19] on div "**********" at bounding box center [574, 365] width 1149 height 730
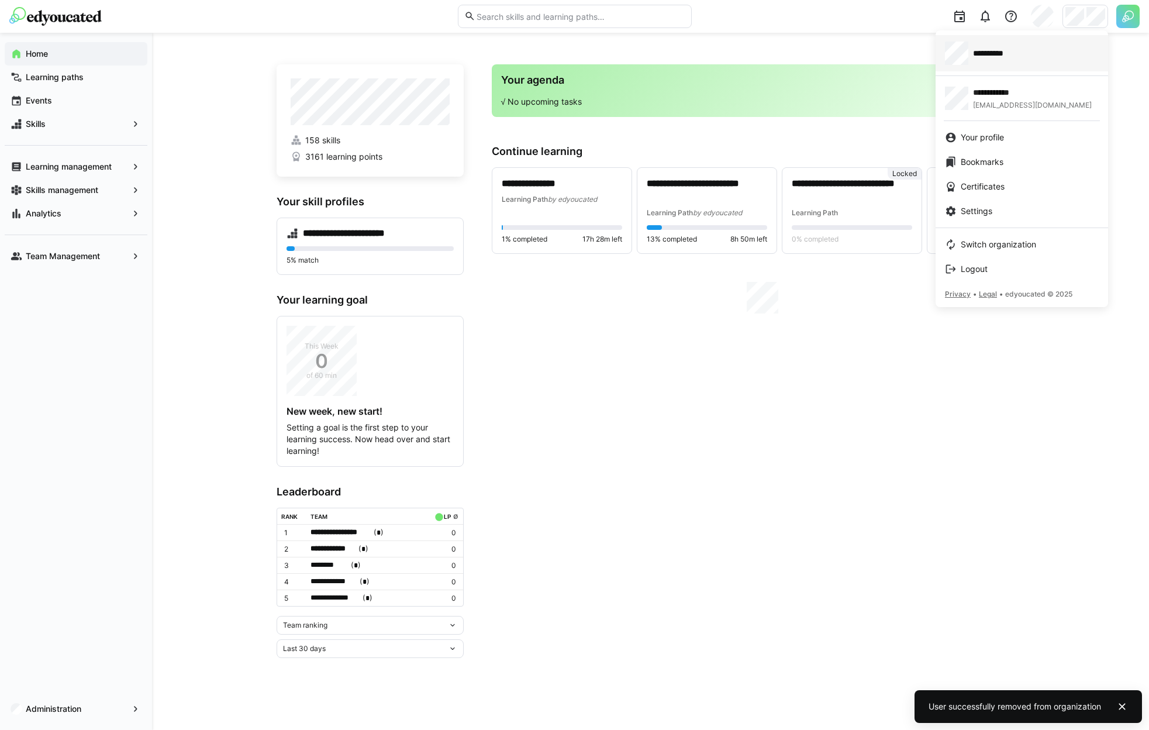
click at [995, 63] on div "**********" at bounding box center [1022, 53] width 154 height 23
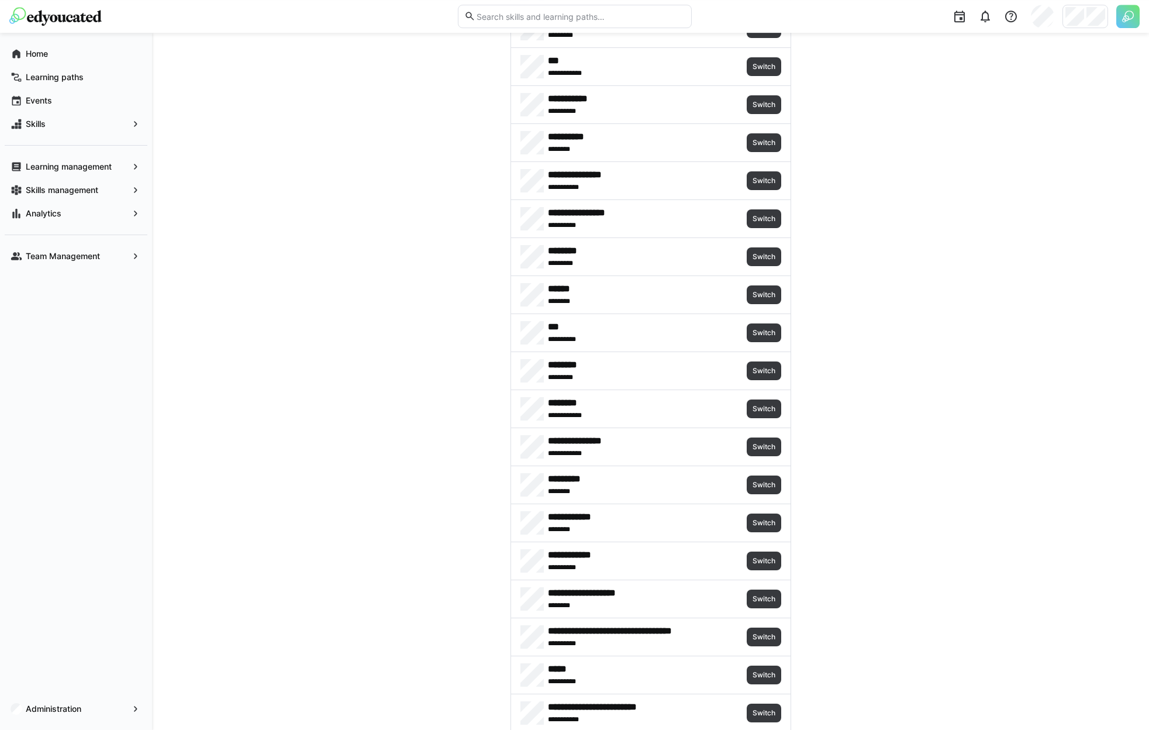
scroll to position [1516, 0]
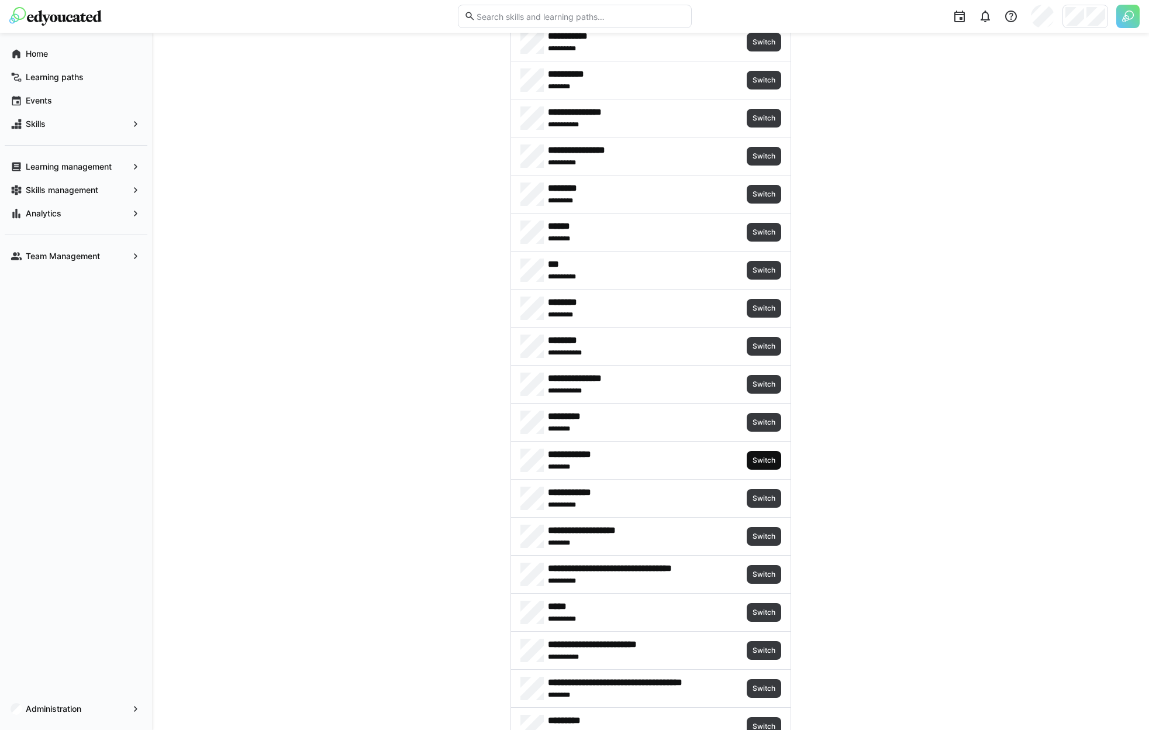
click at [762, 453] on span "Switch" at bounding box center [764, 460] width 35 height 19
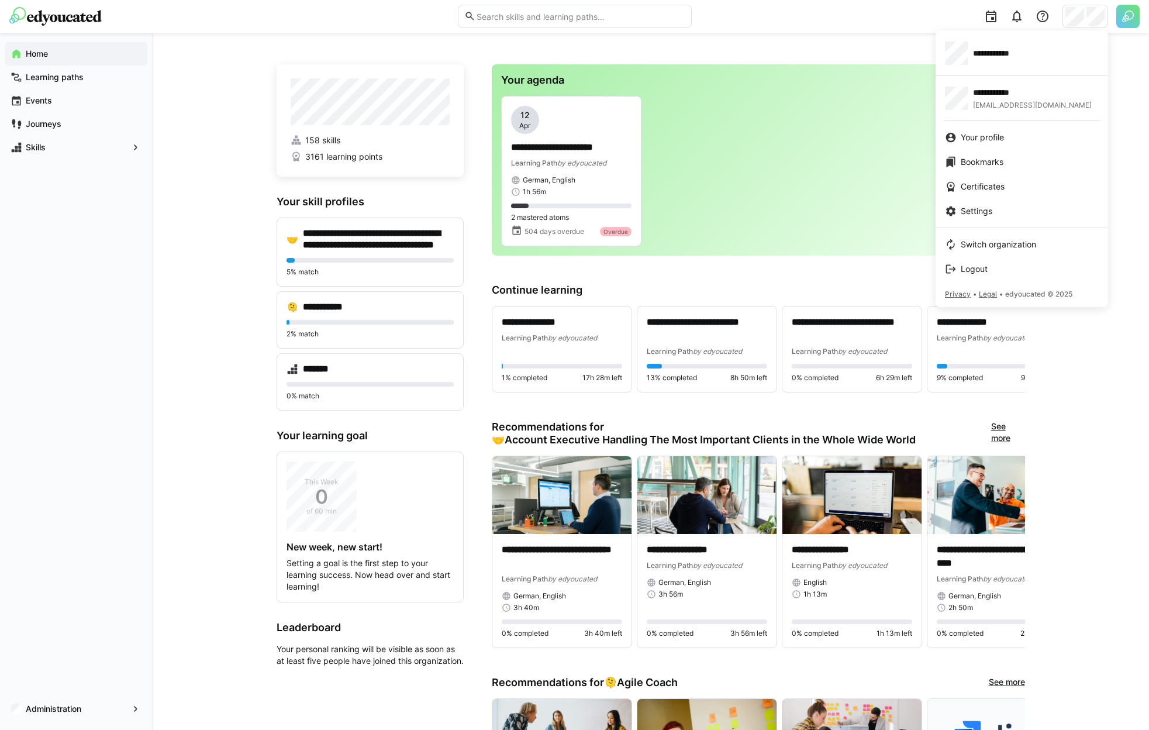
click at [78, 720] on div at bounding box center [574, 365] width 1149 height 730
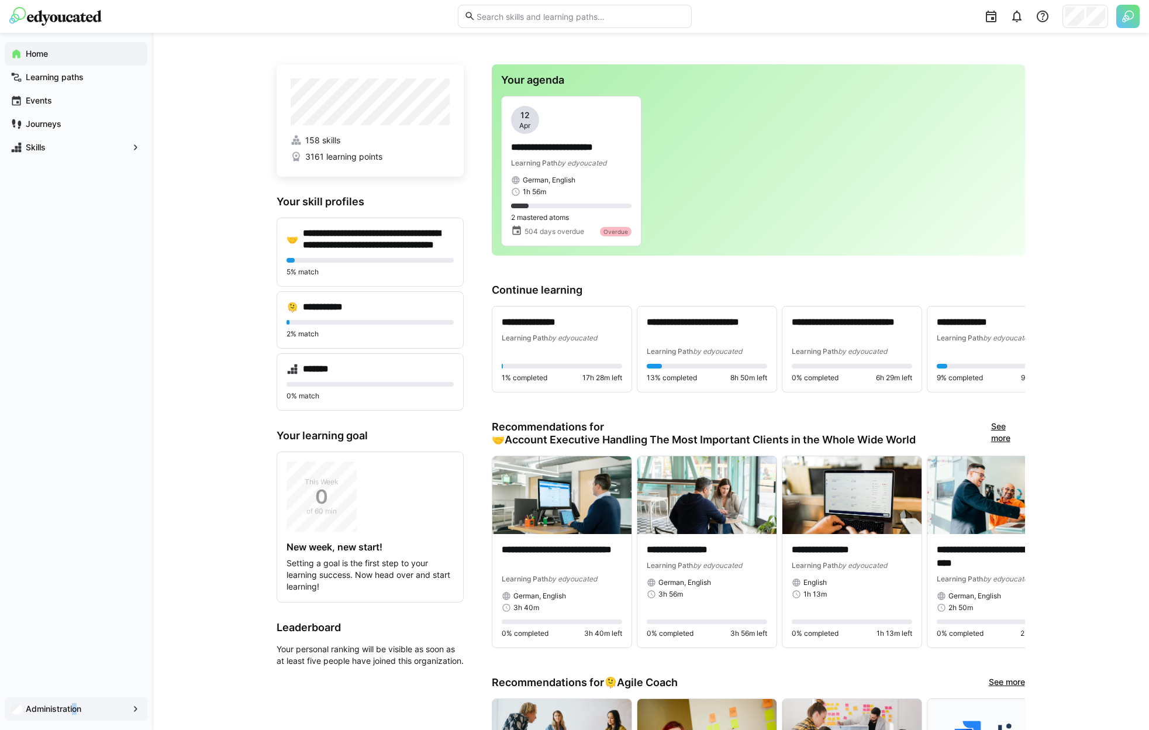
click at [0, 0] on app-navigation-label "Administration" at bounding box center [0, 0] width 0 height 0
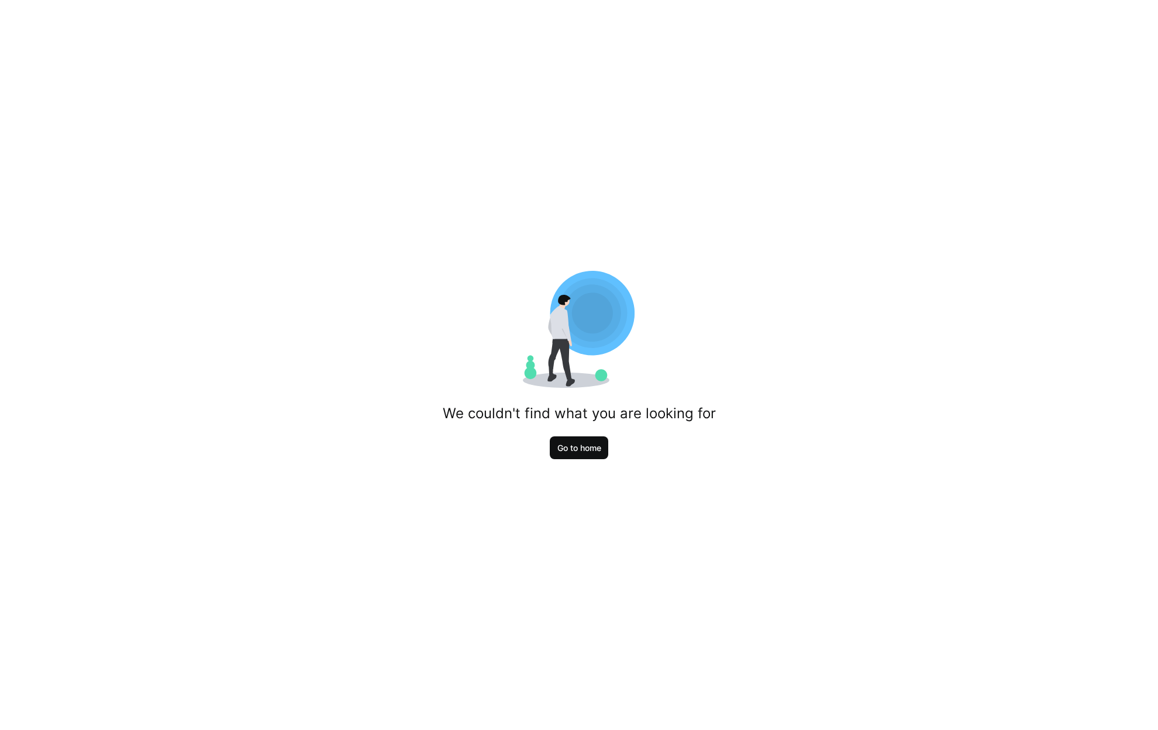
click at [566, 446] on span "Go to home" at bounding box center [579, 448] width 47 height 12
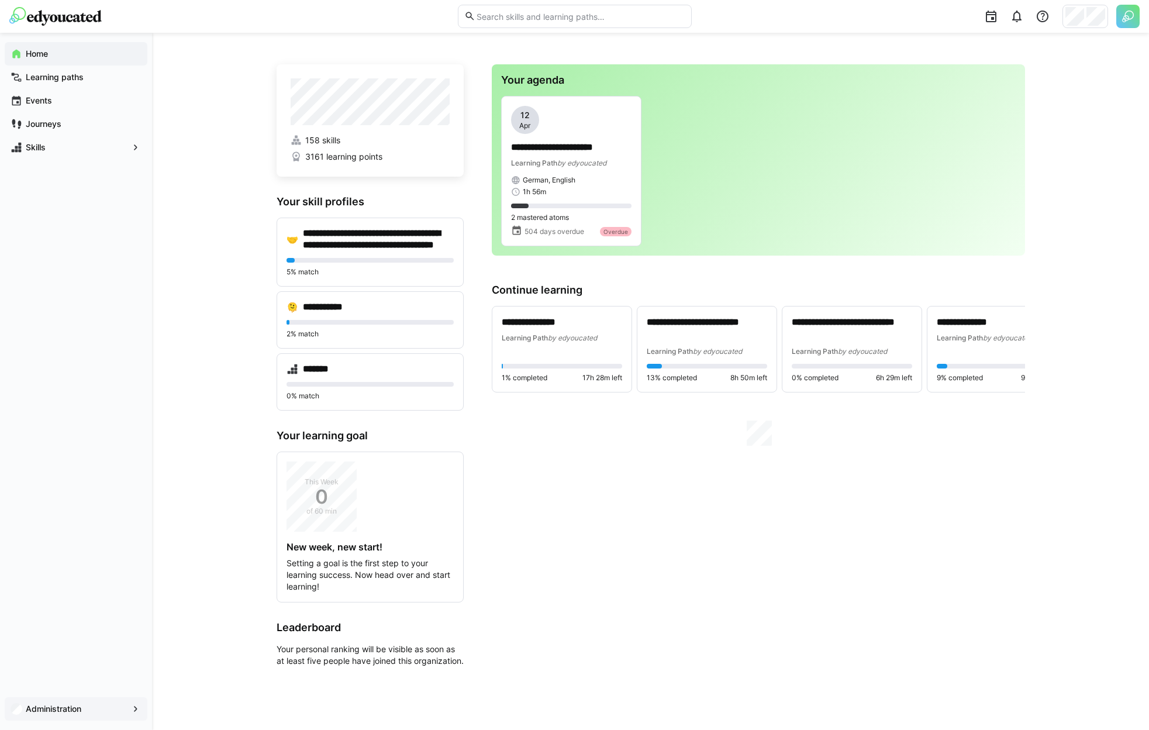
click at [34, 702] on div "Administration" at bounding box center [76, 708] width 143 height 23
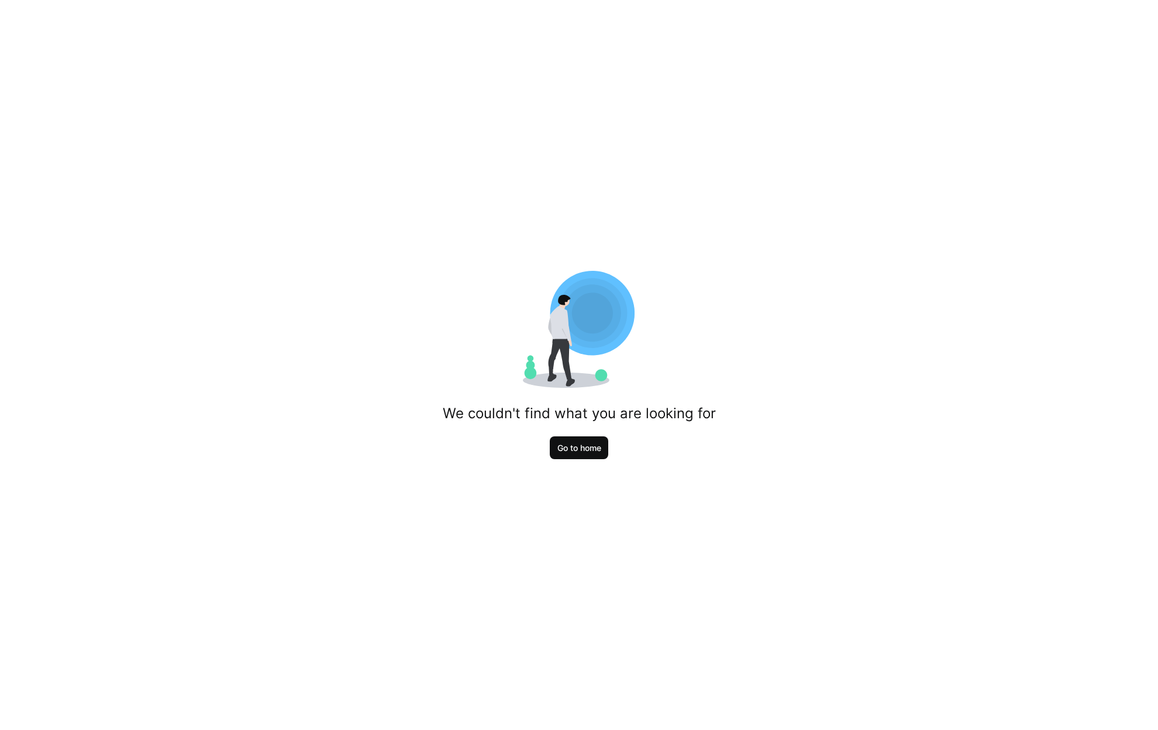
click at [600, 449] on span "Go to home" at bounding box center [579, 448] width 47 height 12
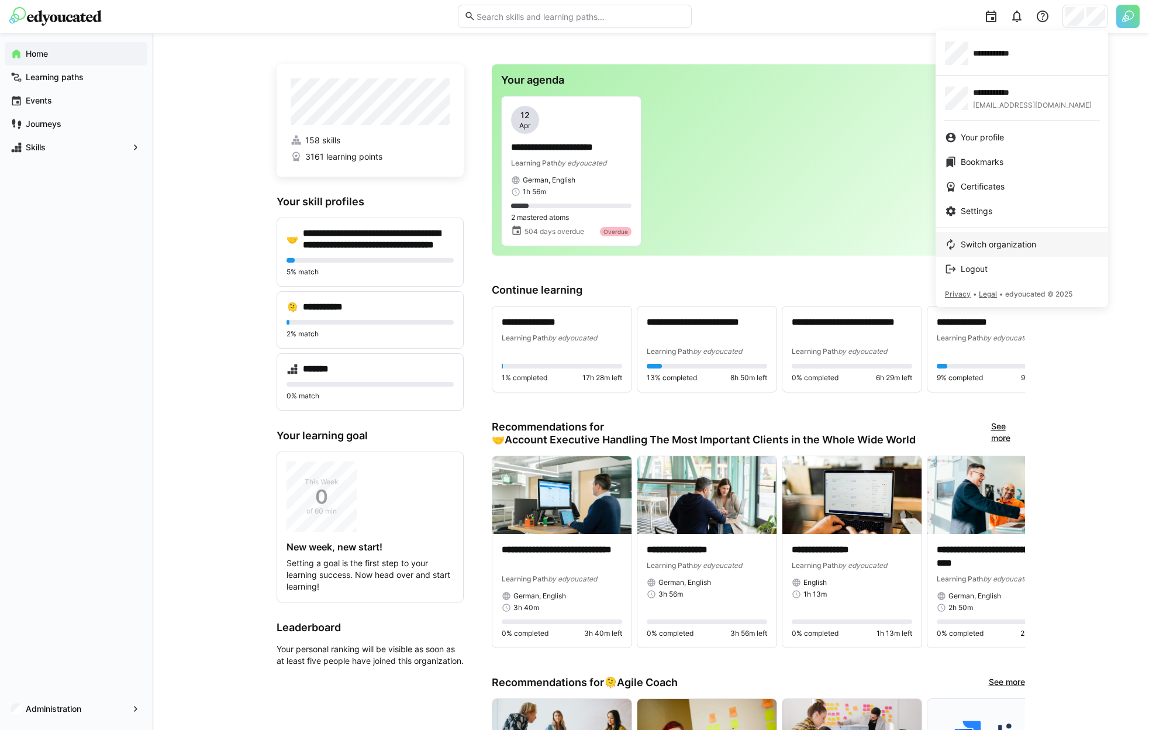
click at [1002, 250] on link "Switch organization" at bounding box center [1022, 244] width 173 height 25
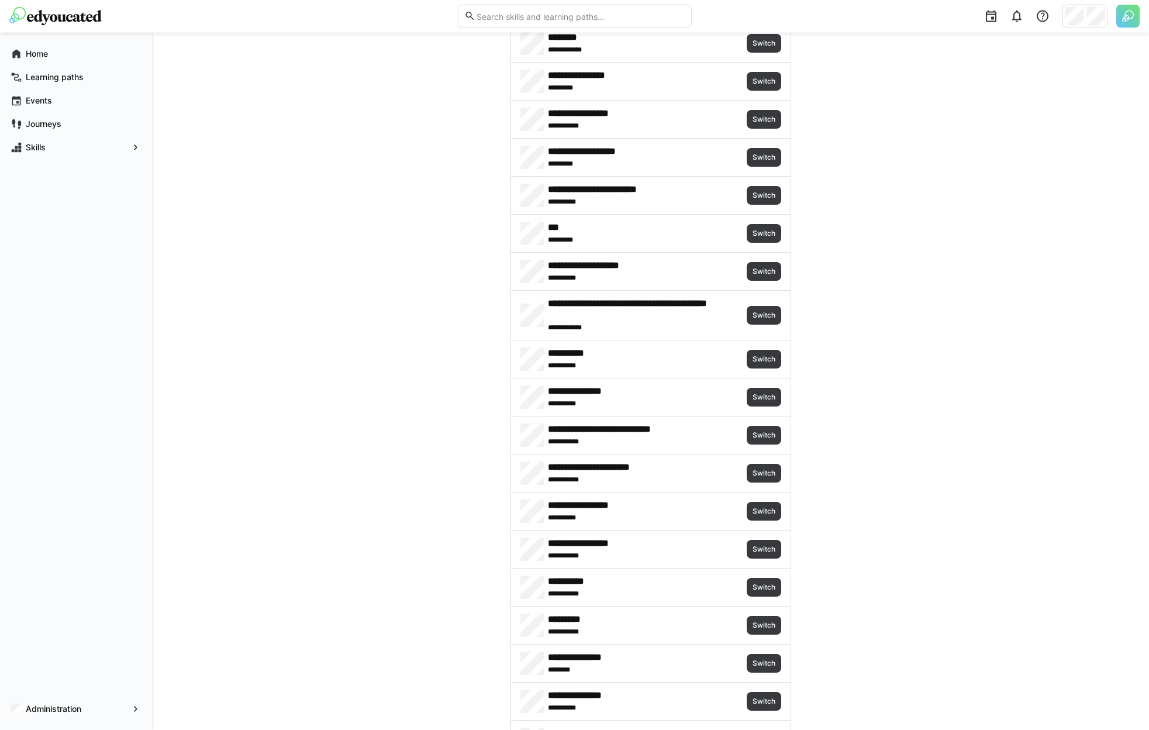
scroll to position [1179, 0]
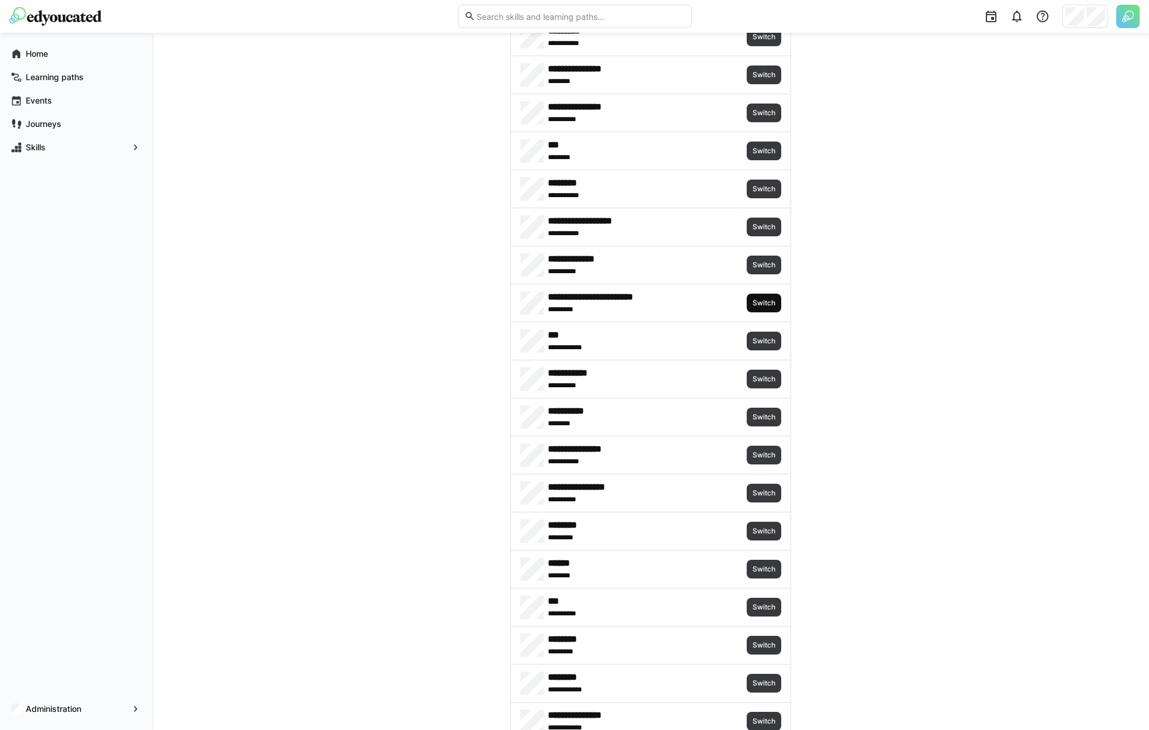
click at [763, 302] on span "Switch" at bounding box center [763, 302] width 25 height 9
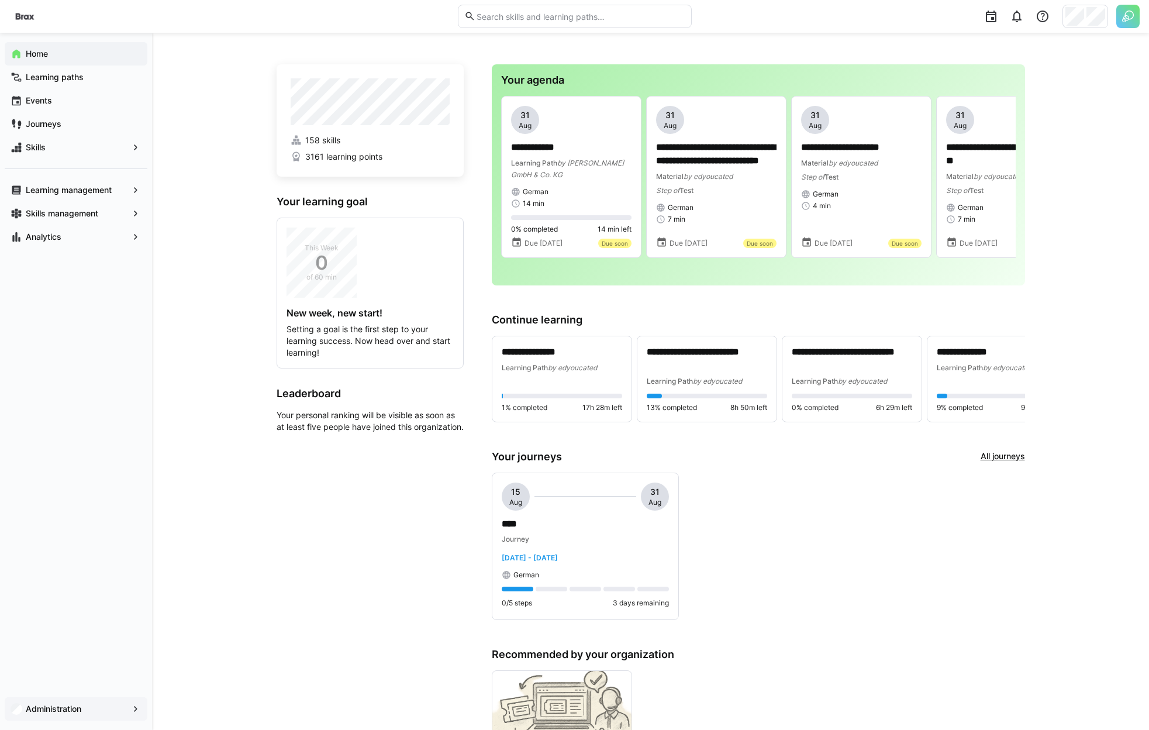
click at [56, 699] on div "Administration" at bounding box center [76, 708] width 143 height 23
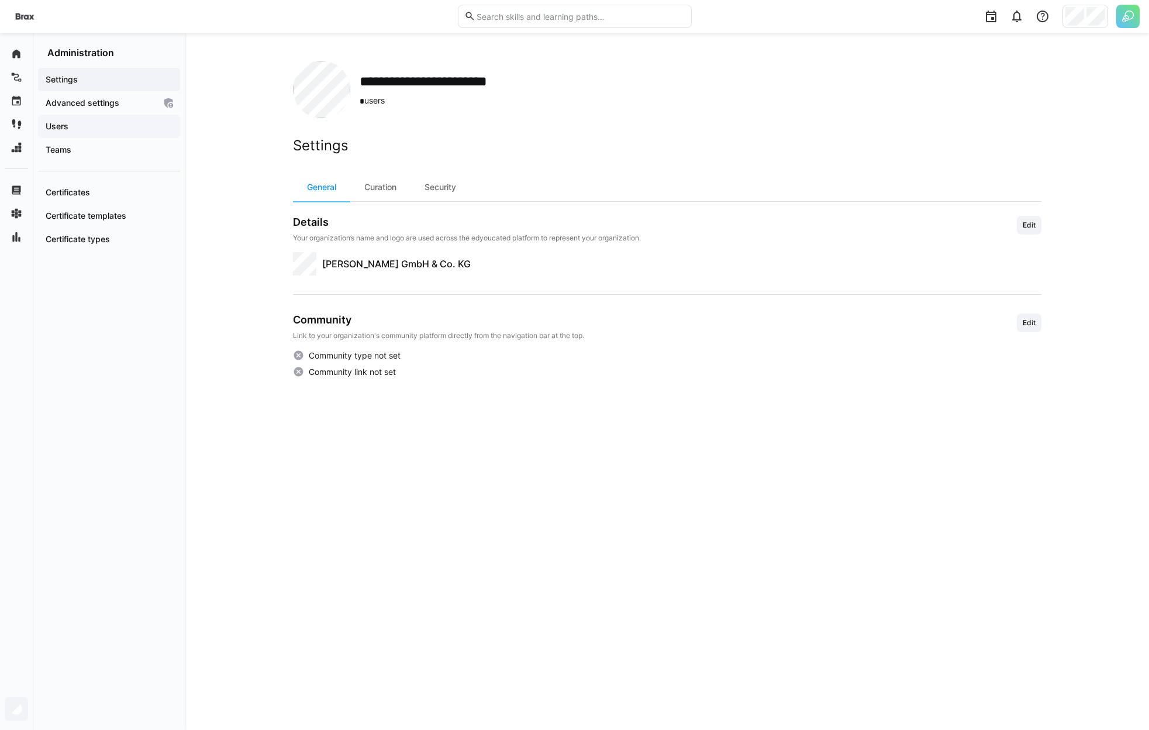
click at [93, 123] on span "Users" at bounding box center [109, 126] width 130 height 12
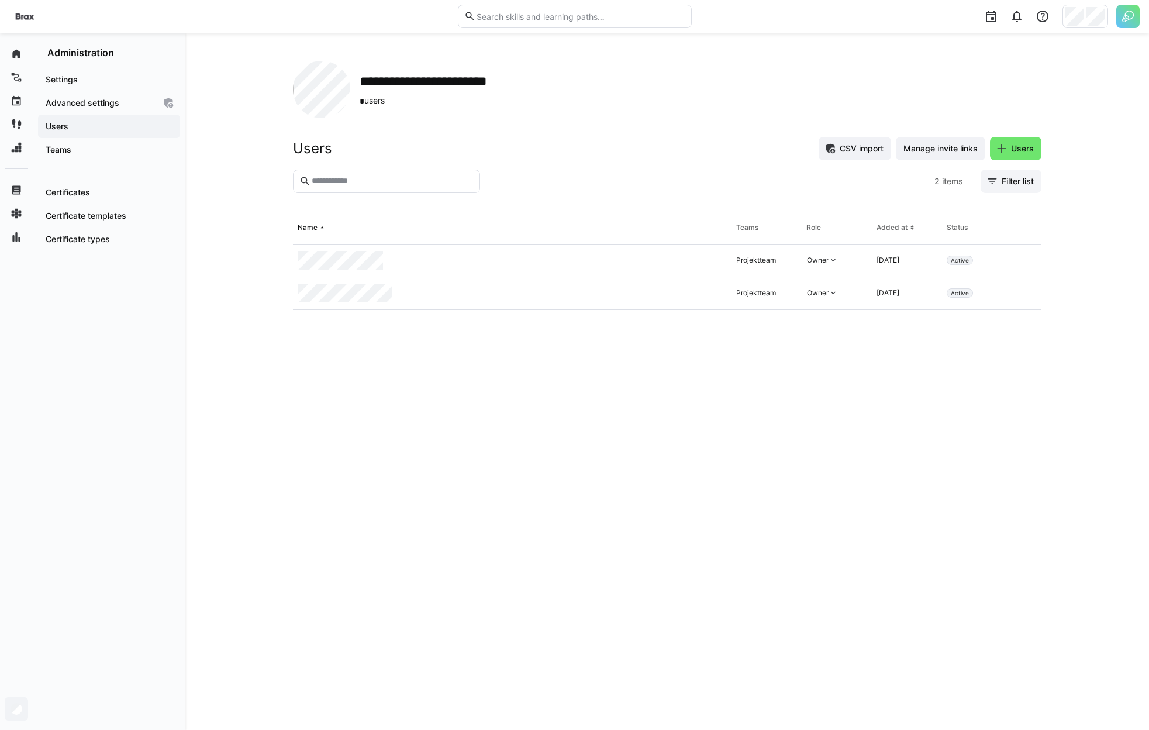
click at [1007, 174] on span "Filter list" at bounding box center [1011, 181] width 61 height 23
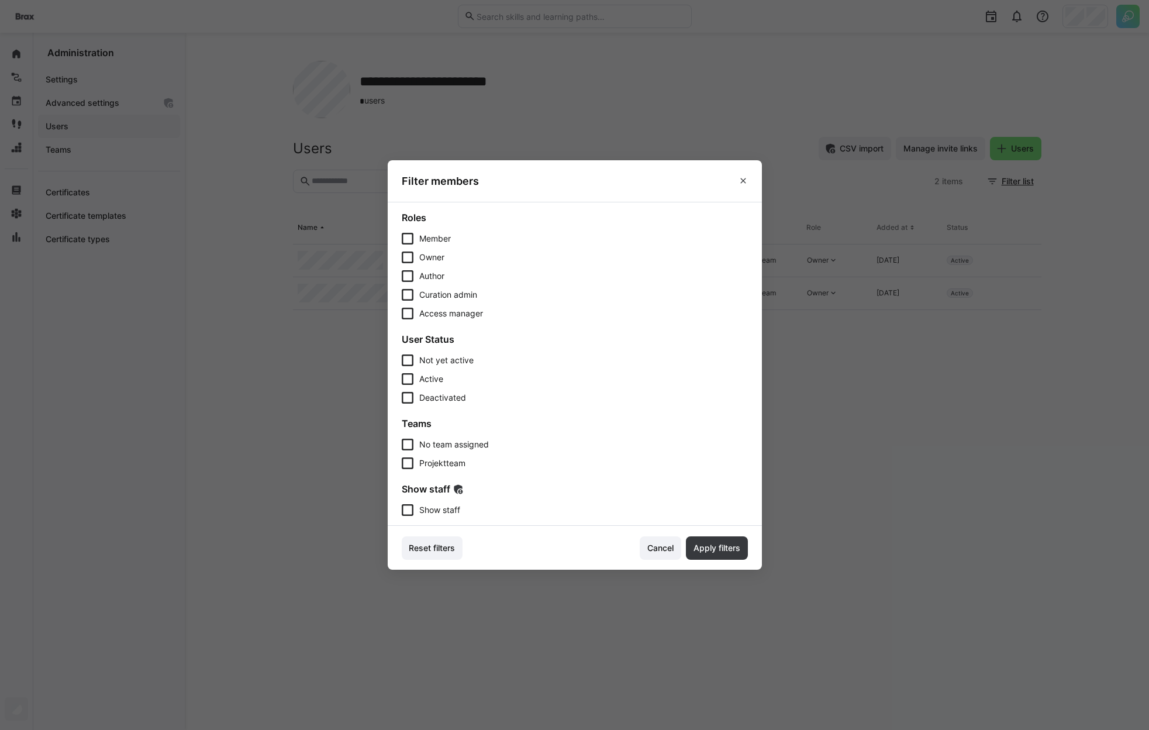
drag, startPoint x: 437, startPoint y: 506, endPoint x: 453, endPoint y: 510, distance: 15.7
click at [438, 506] on span "Show staff" at bounding box center [439, 510] width 41 height 12
click at [748, 537] on span "Apply filters" at bounding box center [717, 547] width 62 height 23
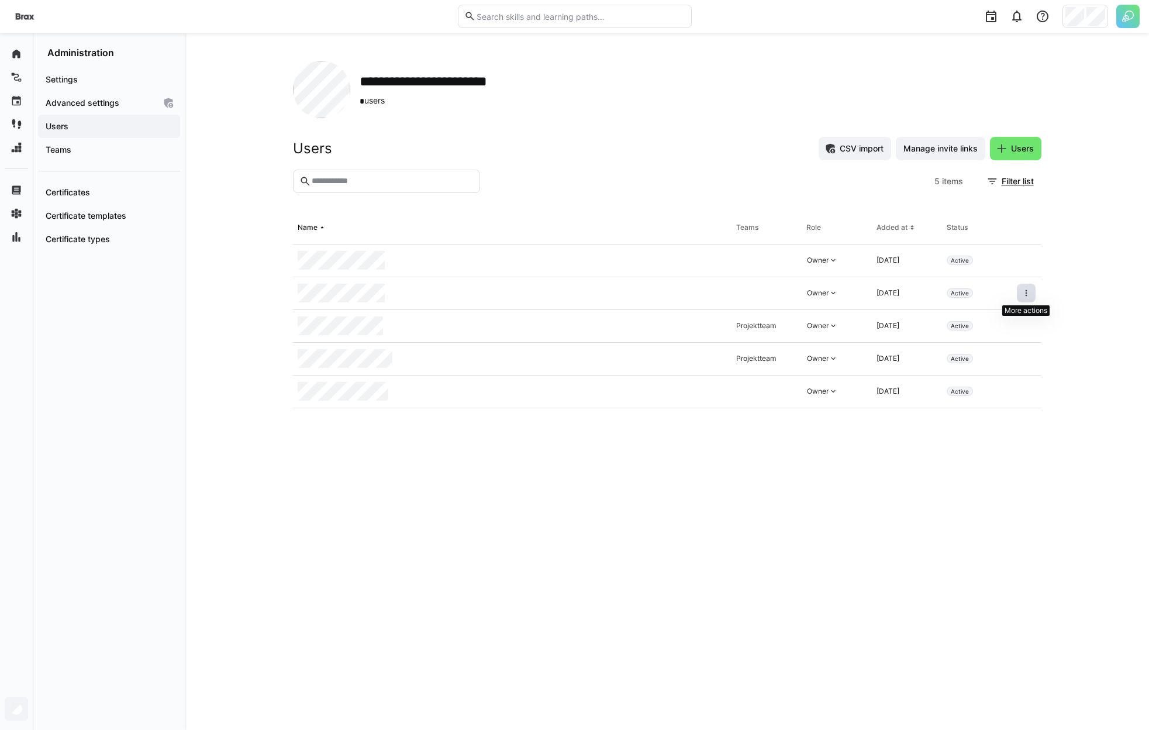
click at [1025, 288] on span at bounding box center [1026, 293] width 19 height 19
click at [1009, 349] on div "Remove user from organization" at bounding box center [976, 343] width 119 height 23
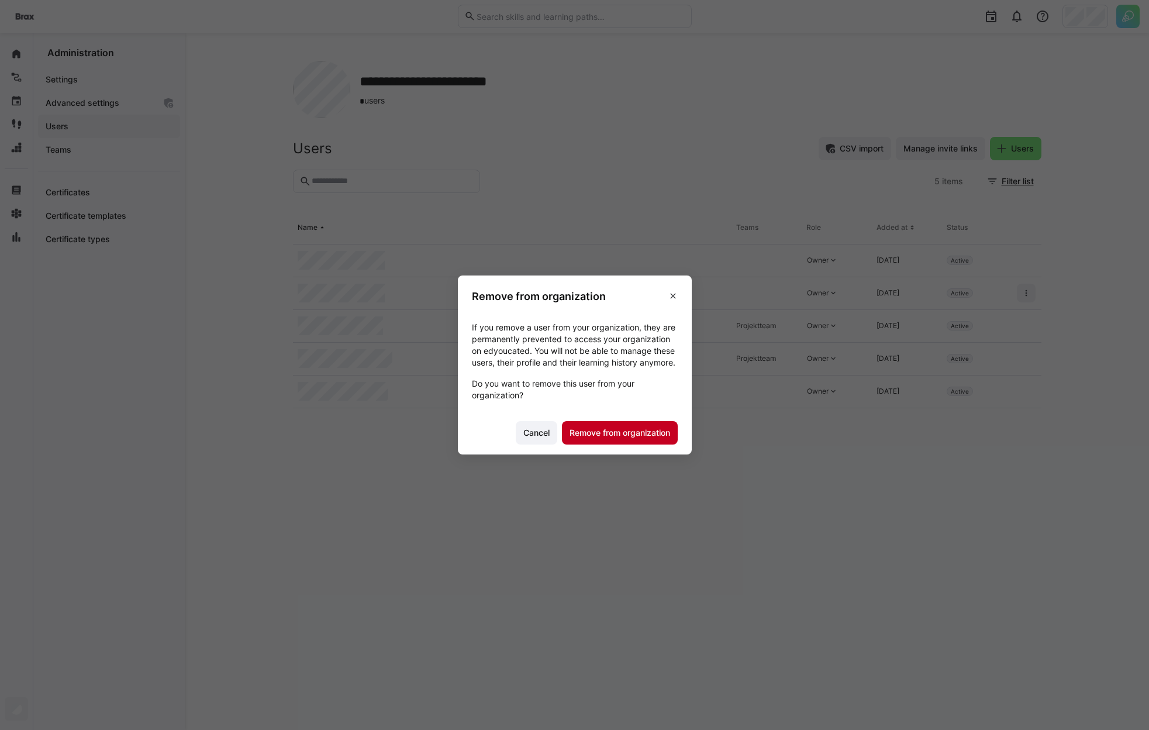
click at [642, 435] on span "Remove from organization" at bounding box center [620, 433] width 104 height 12
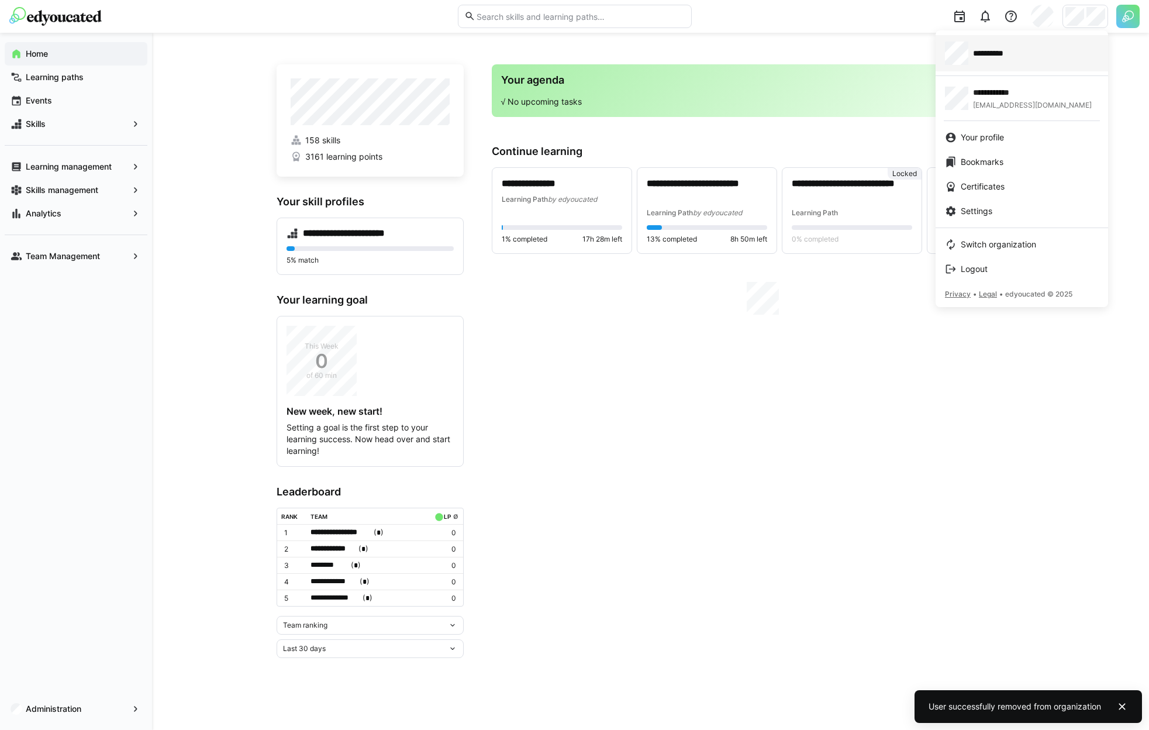
click at [1032, 62] on div "**********" at bounding box center [1022, 53] width 154 height 23
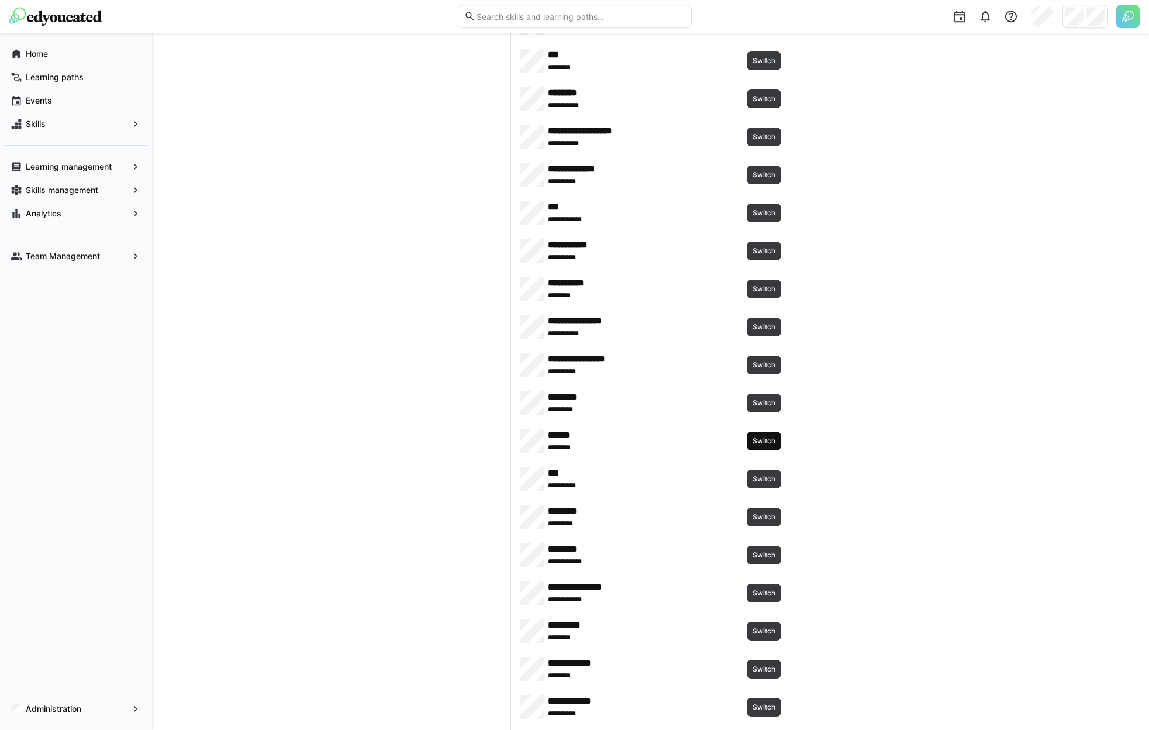
scroll to position [1263, 0]
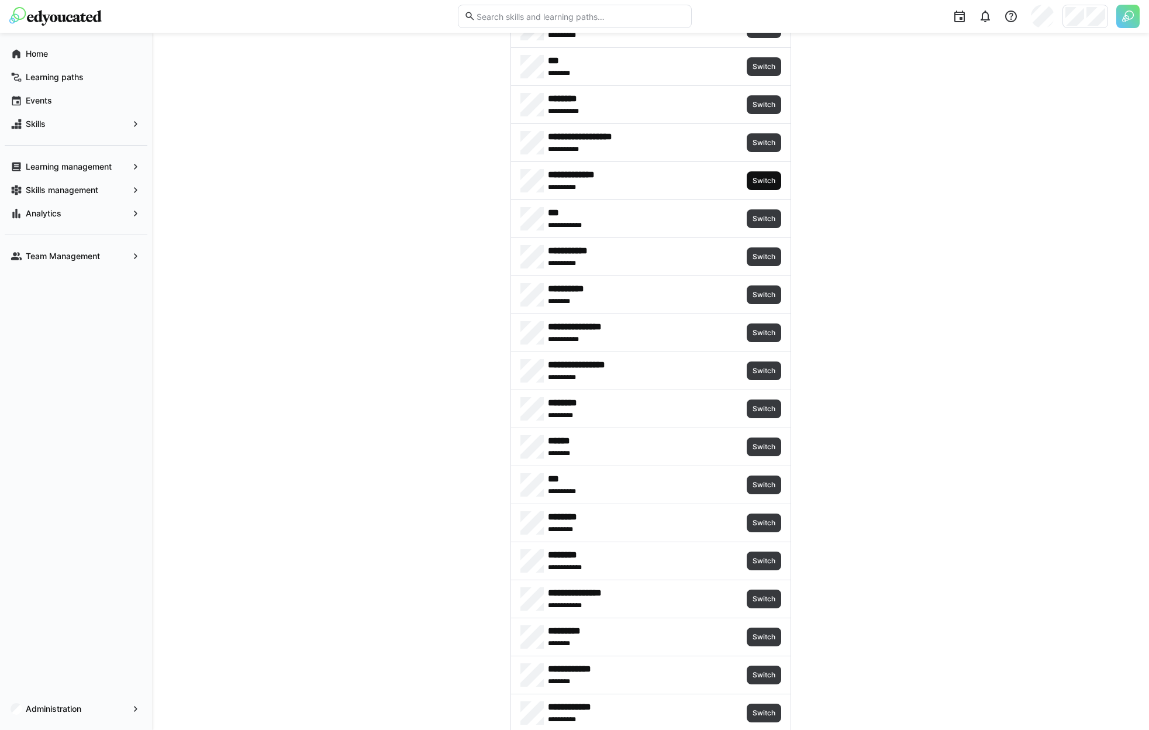
click at [767, 188] on span "Switch" at bounding box center [764, 180] width 35 height 19
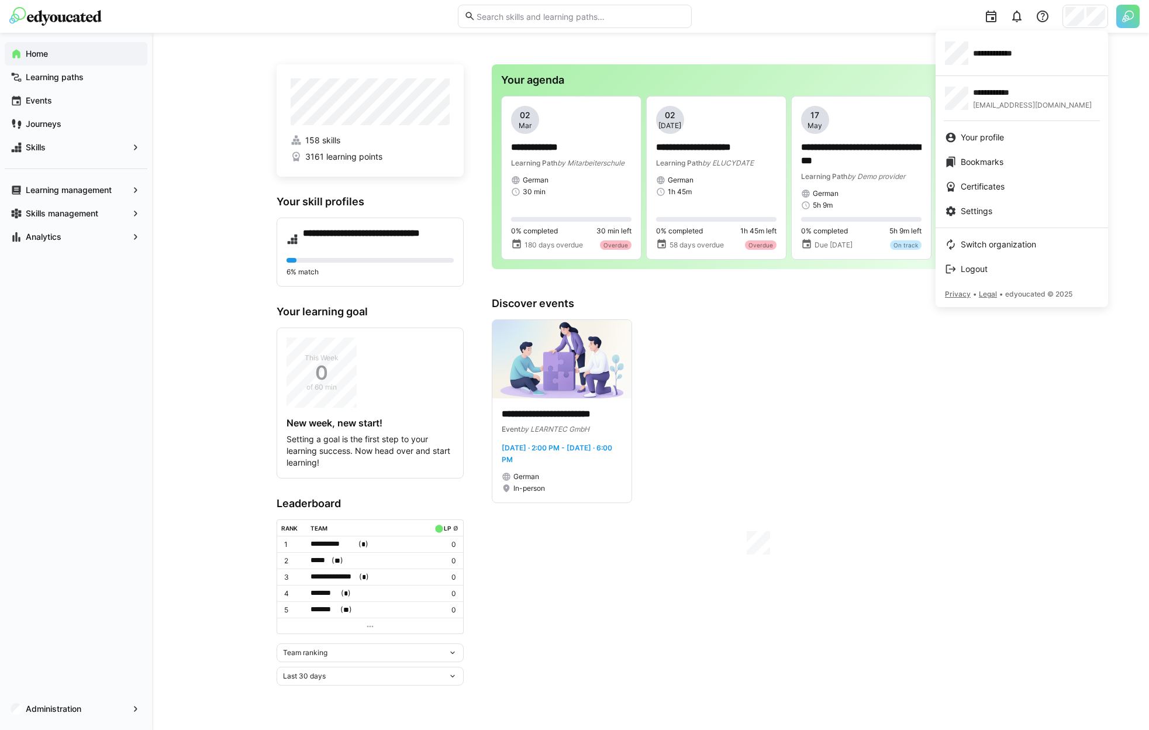
click at [91, 708] on div at bounding box center [574, 365] width 1149 height 730
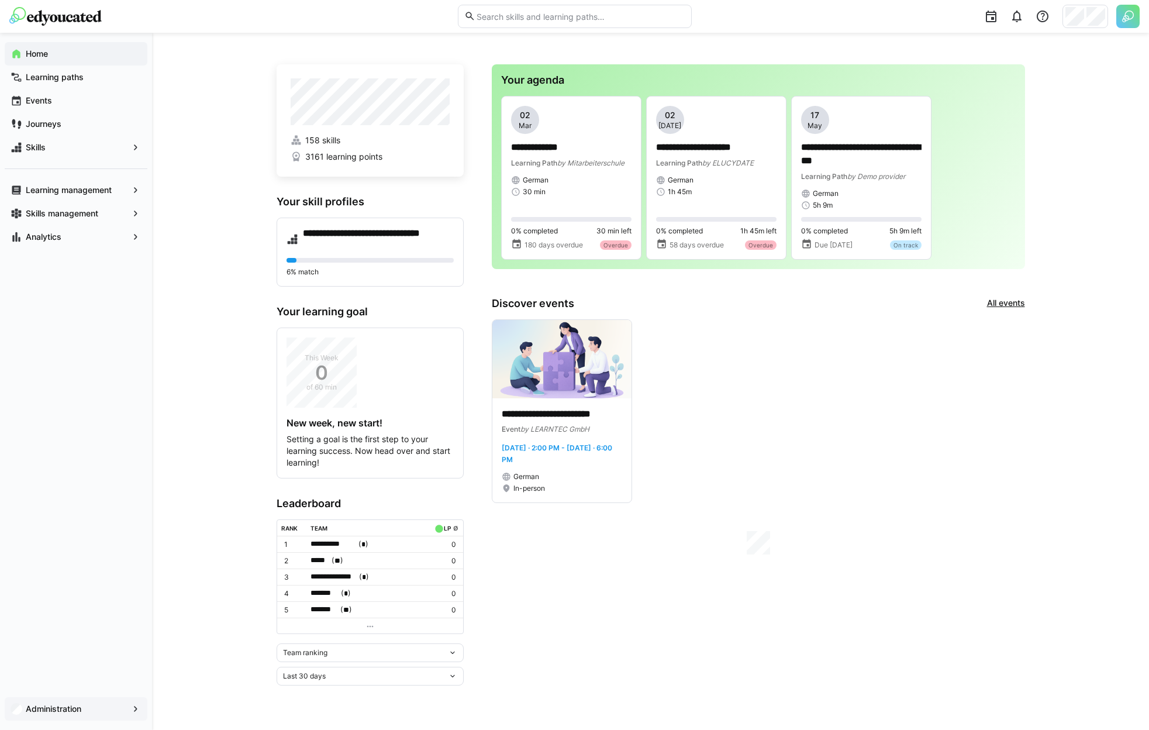
click at [0, 0] on app-navigation-label "Administration" at bounding box center [0, 0] width 0 height 0
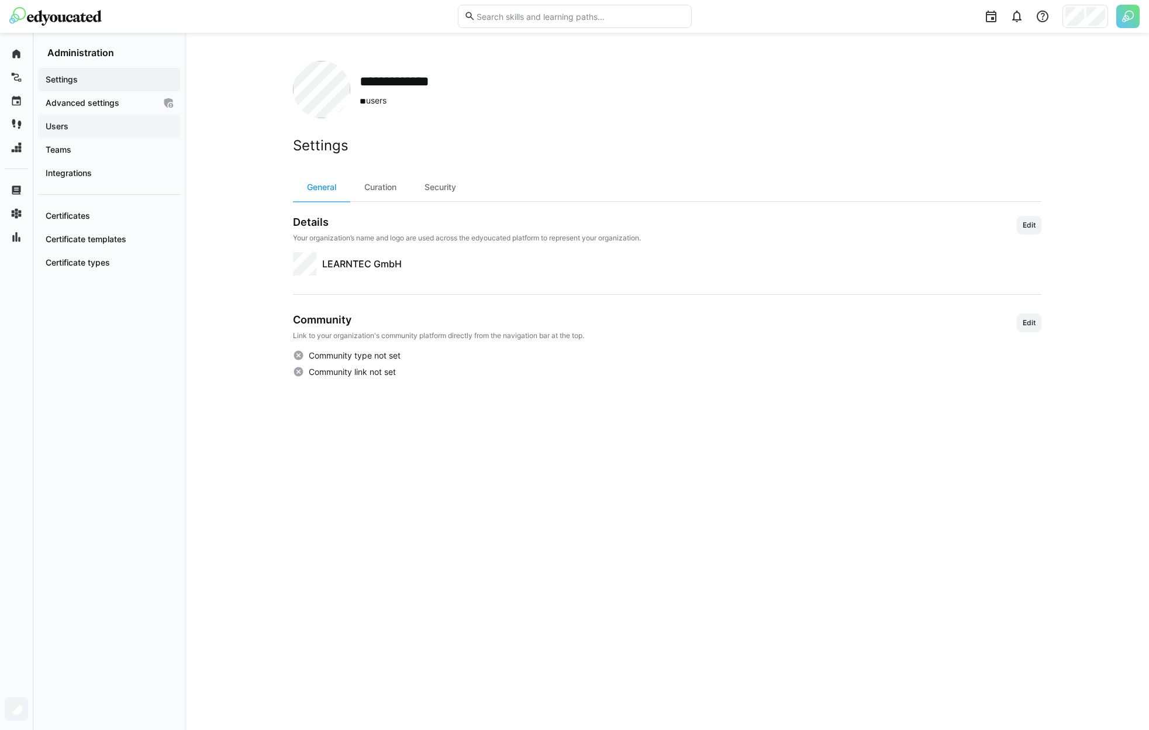
click at [92, 135] on div "Users" at bounding box center [109, 126] width 142 height 23
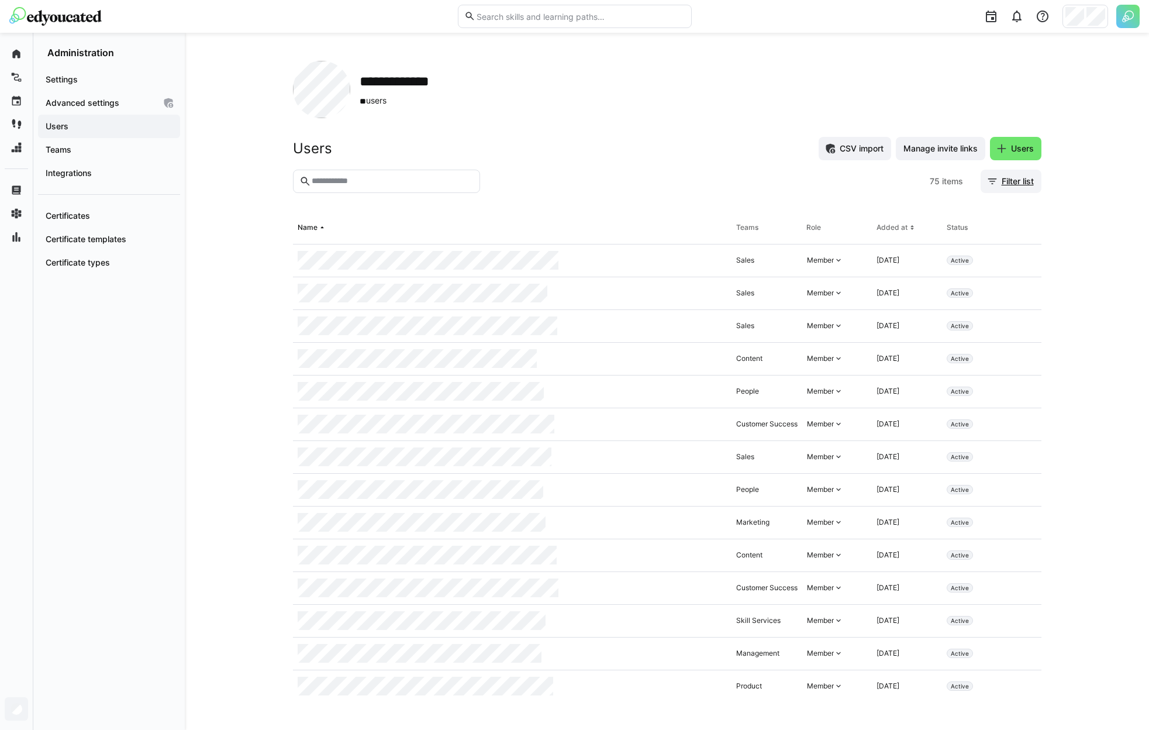
click at [1000, 180] on span "Filter list" at bounding box center [1018, 181] width 36 height 12
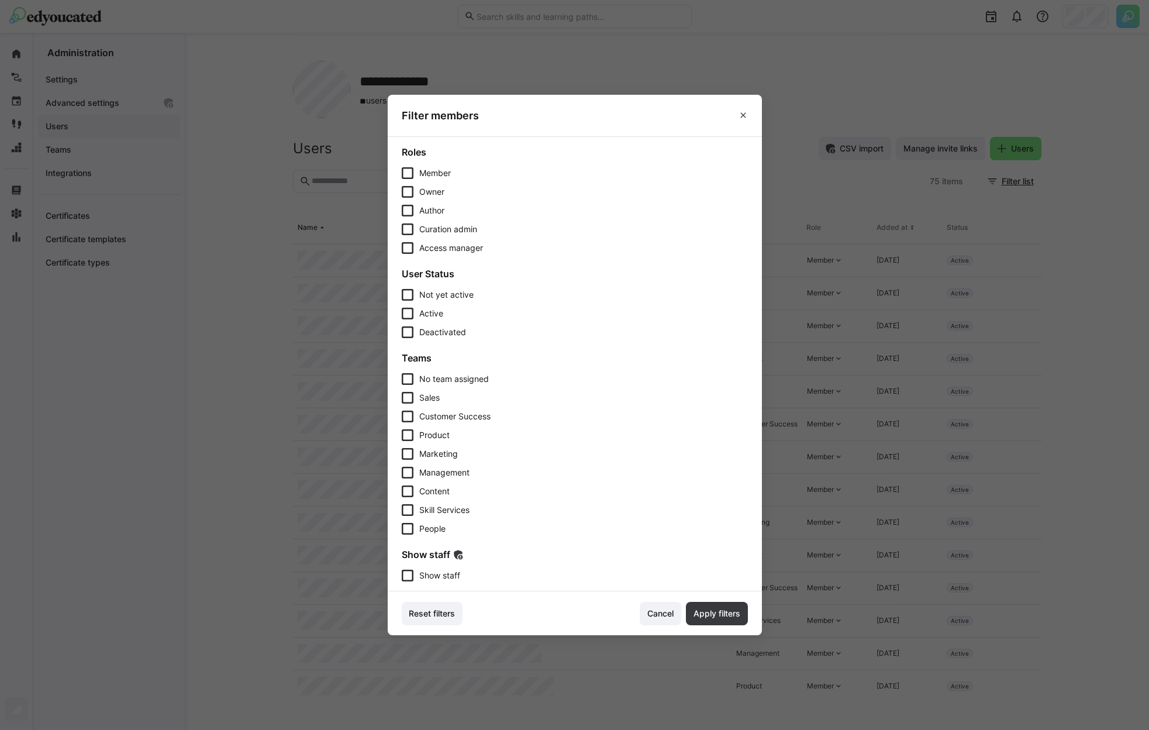
click at [436, 573] on span "Show staff" at bounding box center [439, 576] width 41 height 12
click at [735, 606] on span "Apply filters" at bounding box center [717, 613] width 62 height 23
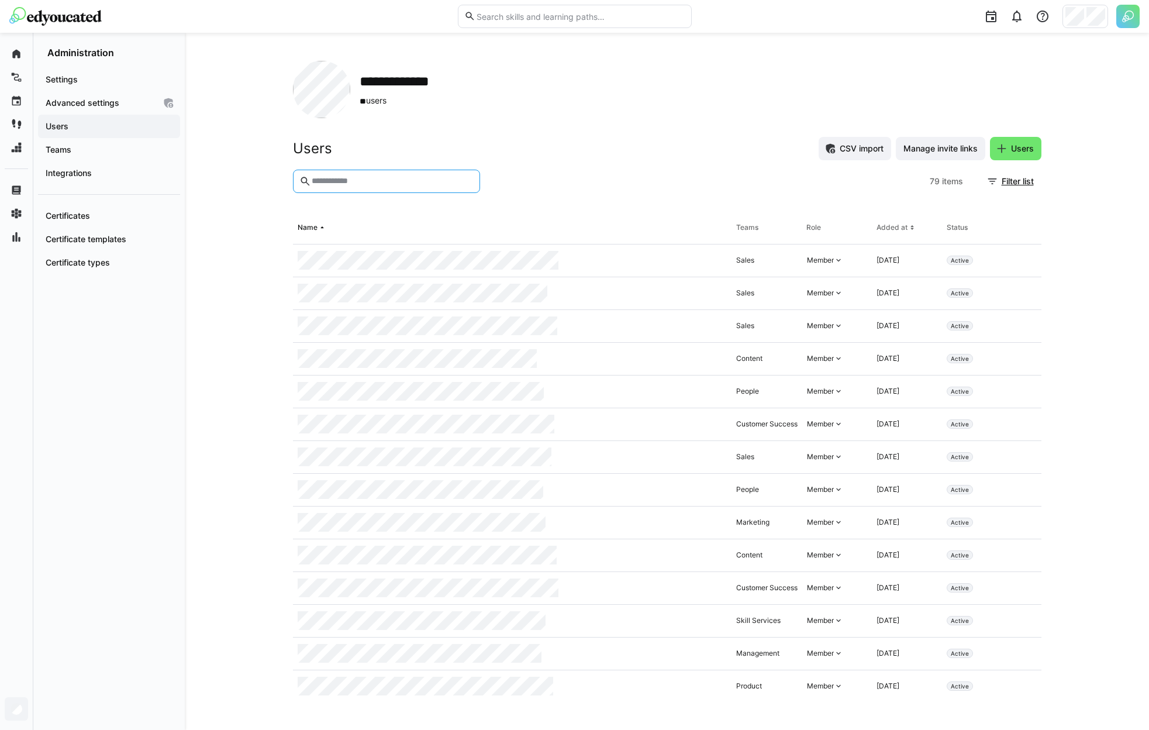
click at [459, 185] on input "text" at bounding box center [392, 181] width 163 height 11
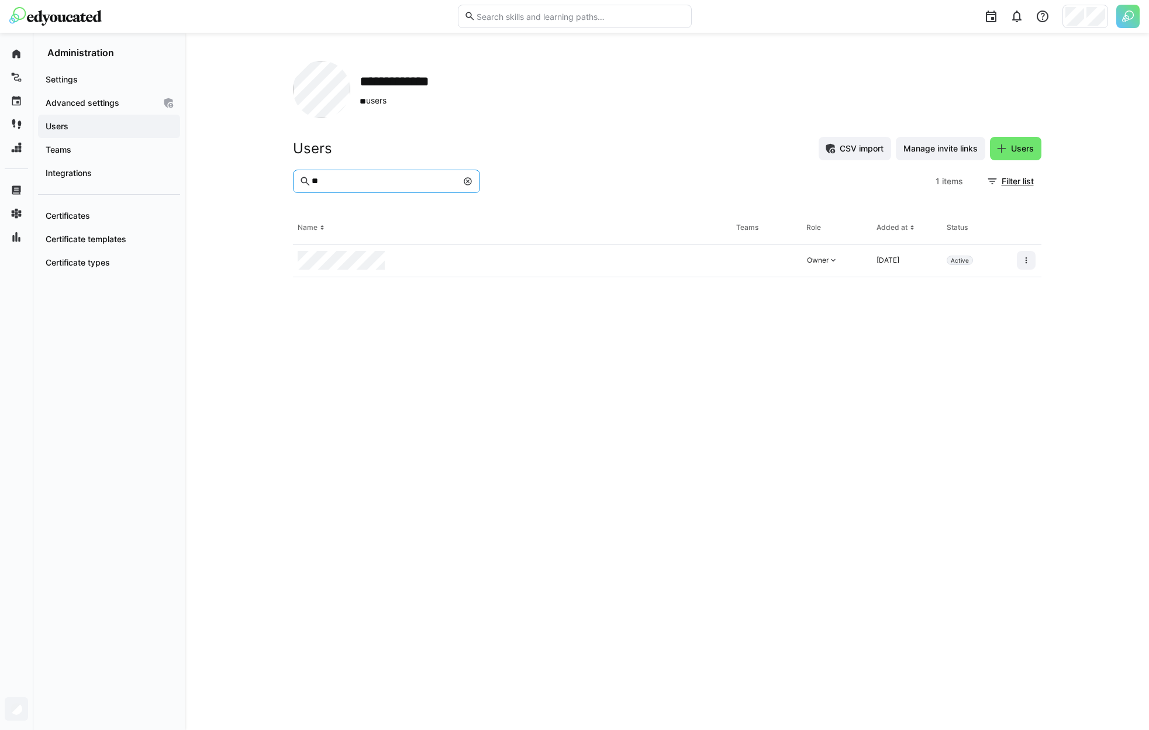
type input "**"
click at [501, 261] on div at bounding box center [512, 260] width 439 height 33
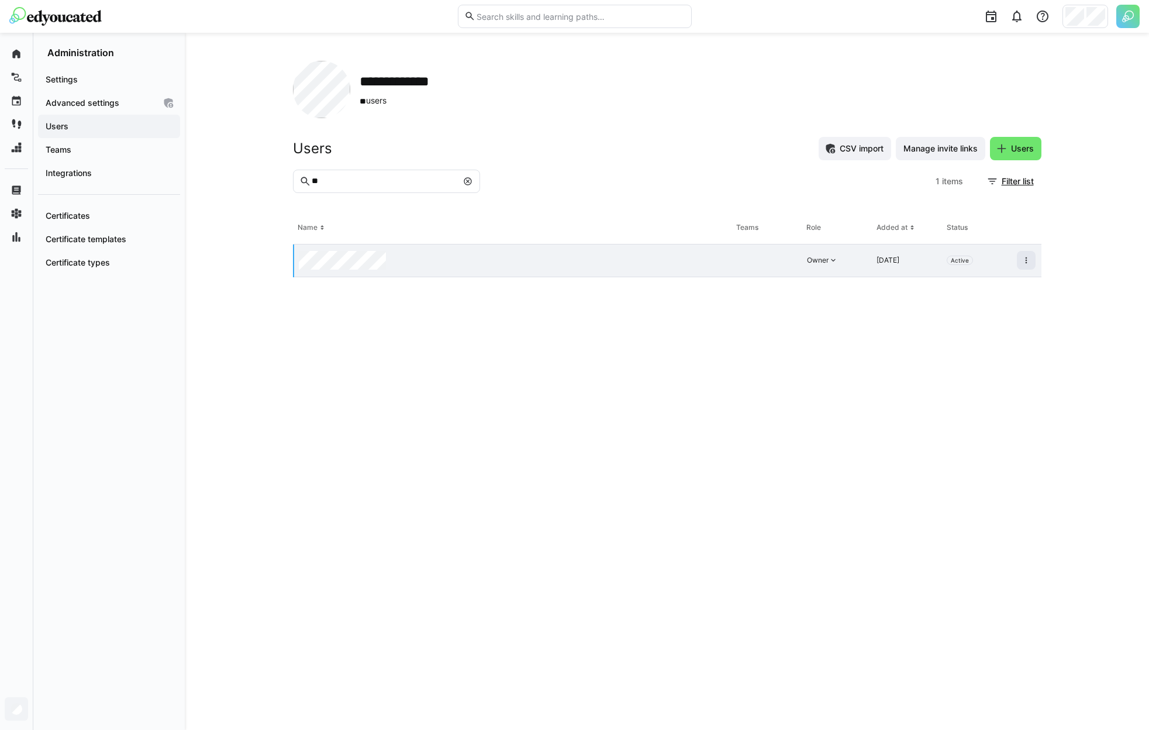
click at [501, 261] on div at bounding box center [512, 260] width 437 height 33
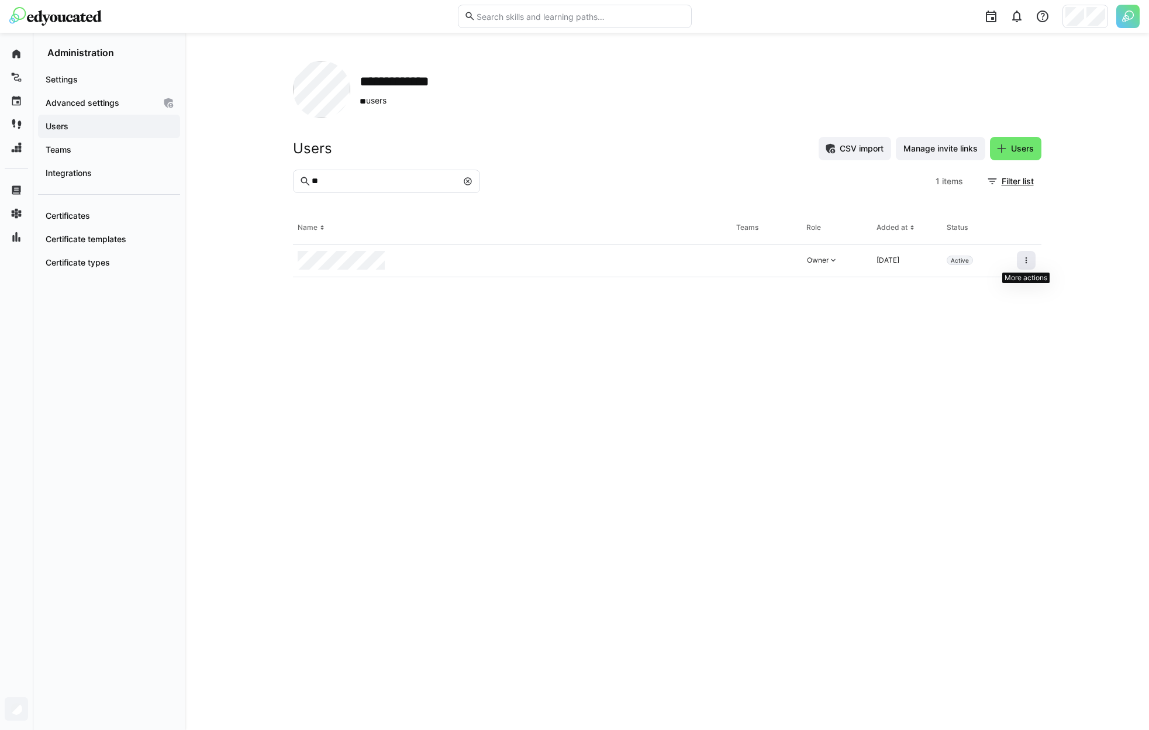
click at [1024, 265] on eds-icon at bounding box center [1026, 260] width 9 height 9
click at [1017, 309] on div "Remove user from organization" at bounding box center [976, 310] width 105 height 9
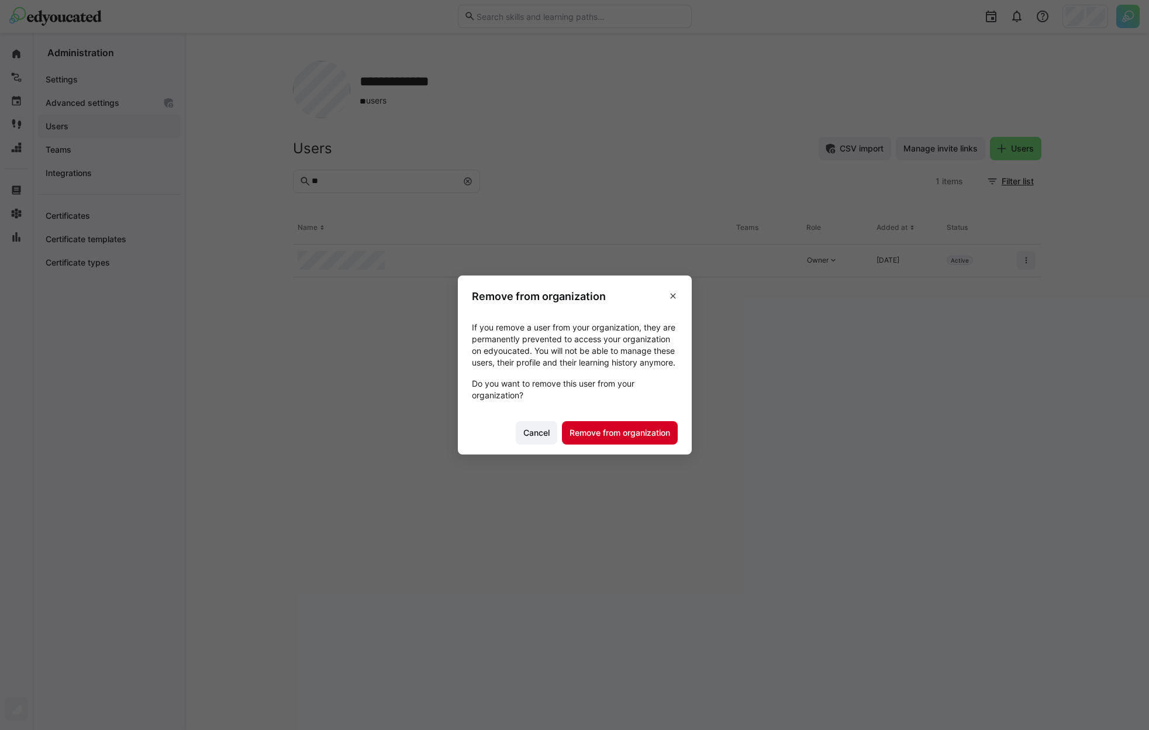
click at [660, 435] on span "Remove from organization" at bounding box center [620, 433] width 104 height 12
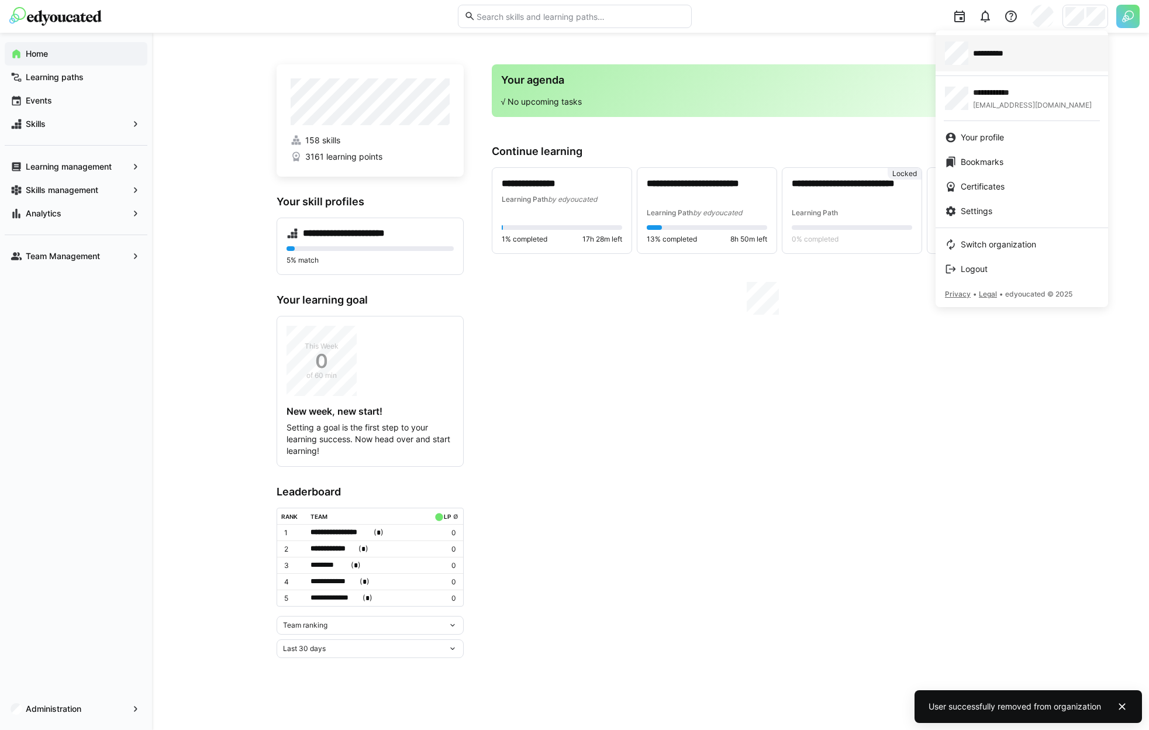
click at [1020, 51] on div "**********" at bounding box center [1022, 53] width 154 height 23
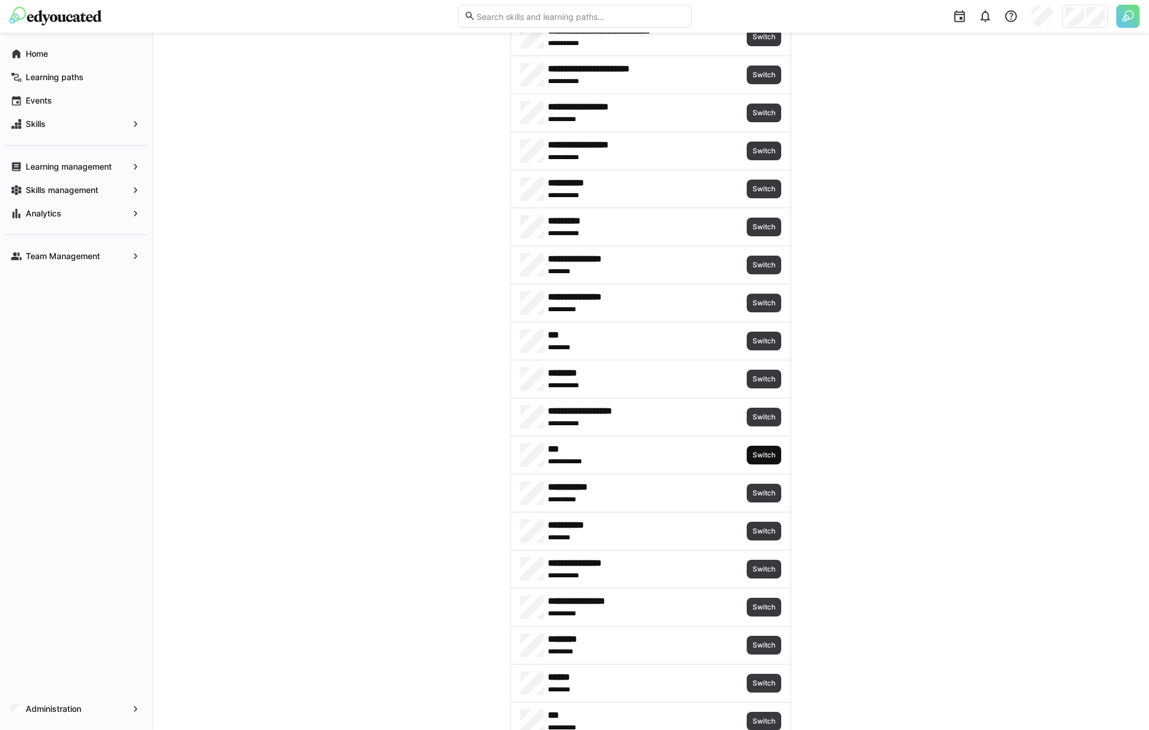
scroll to position [992, 0]
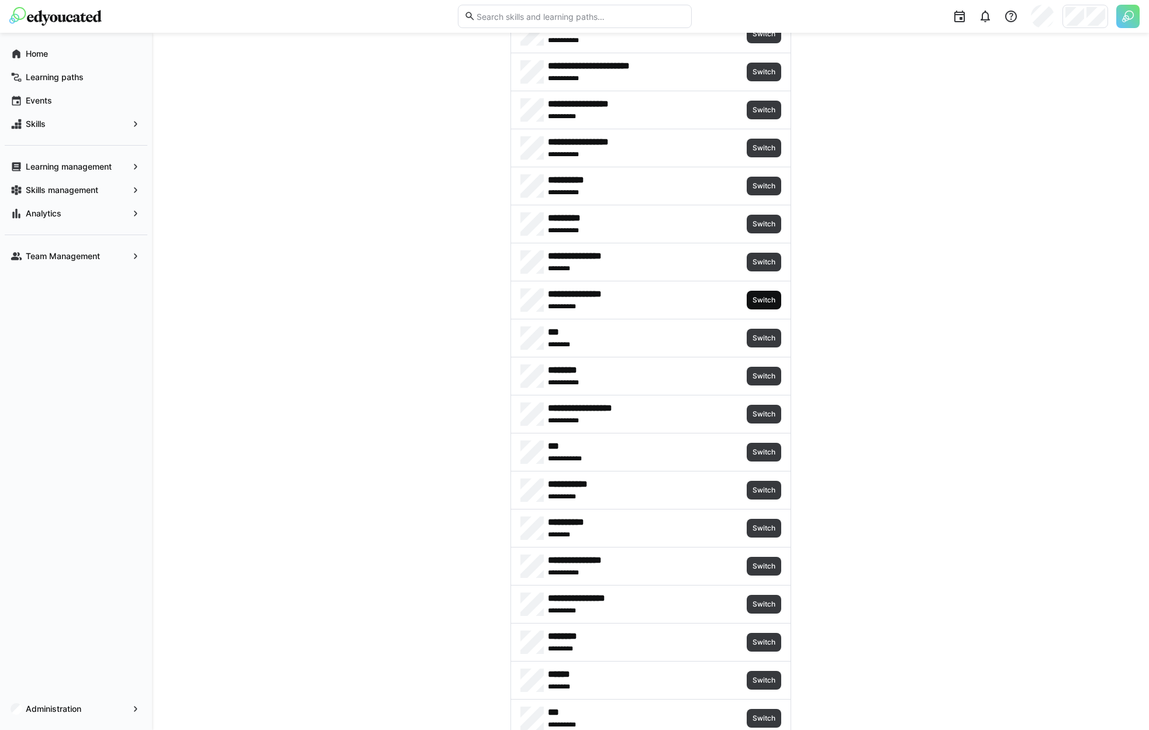
click at [764, 304] on span "Switch" at bounding box center [763, 299] width 25 height 9
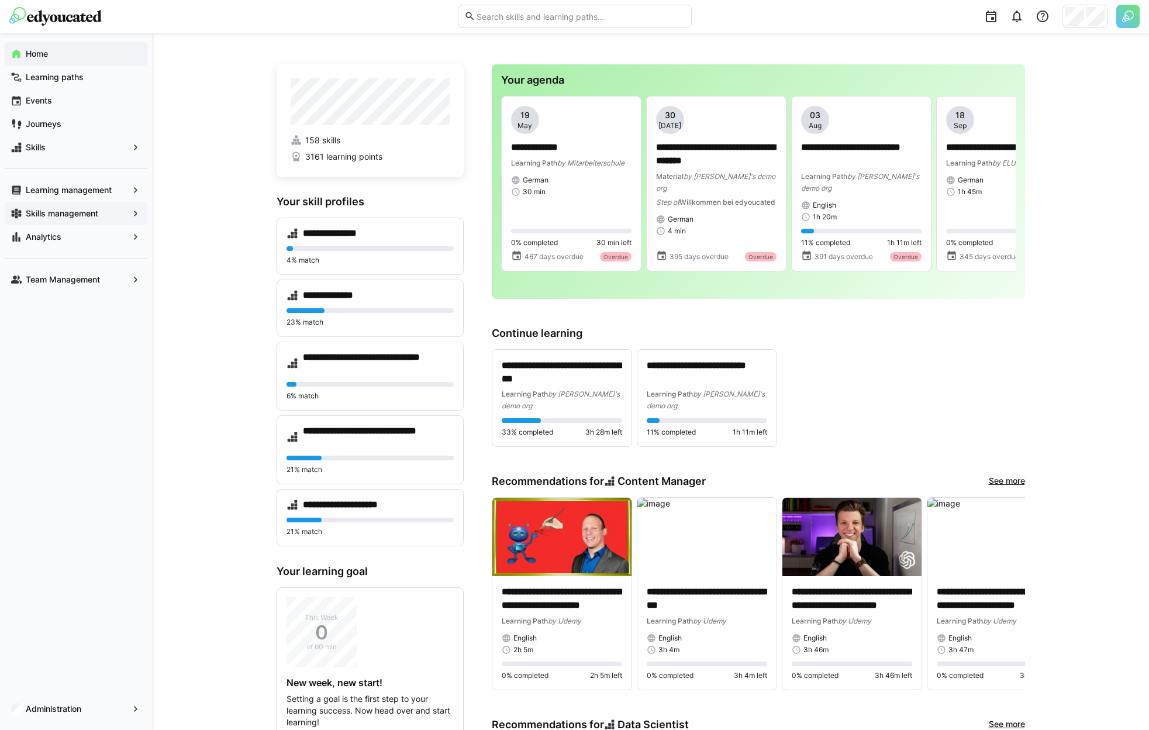
click at [0, 0] on app-navigation-label "Skills management" at bounding box center [0, 0] width 0 height 0
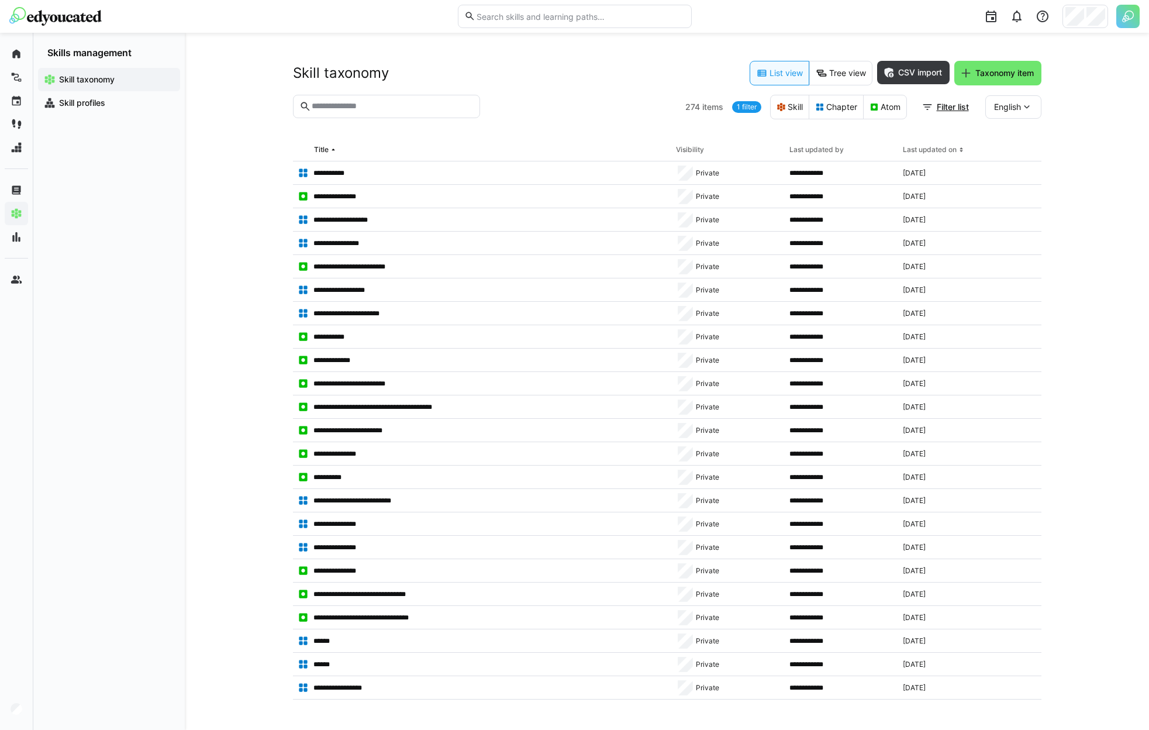
click at [819, 86] on header "Skill taxonomy List view Tree view CSV import Taxonomy item" at bounding box center [667, 78] width 749 height 34
click at [827, 78] on eds-button-option "Tree view" at bounding box center [840, 73] width 63 height 25
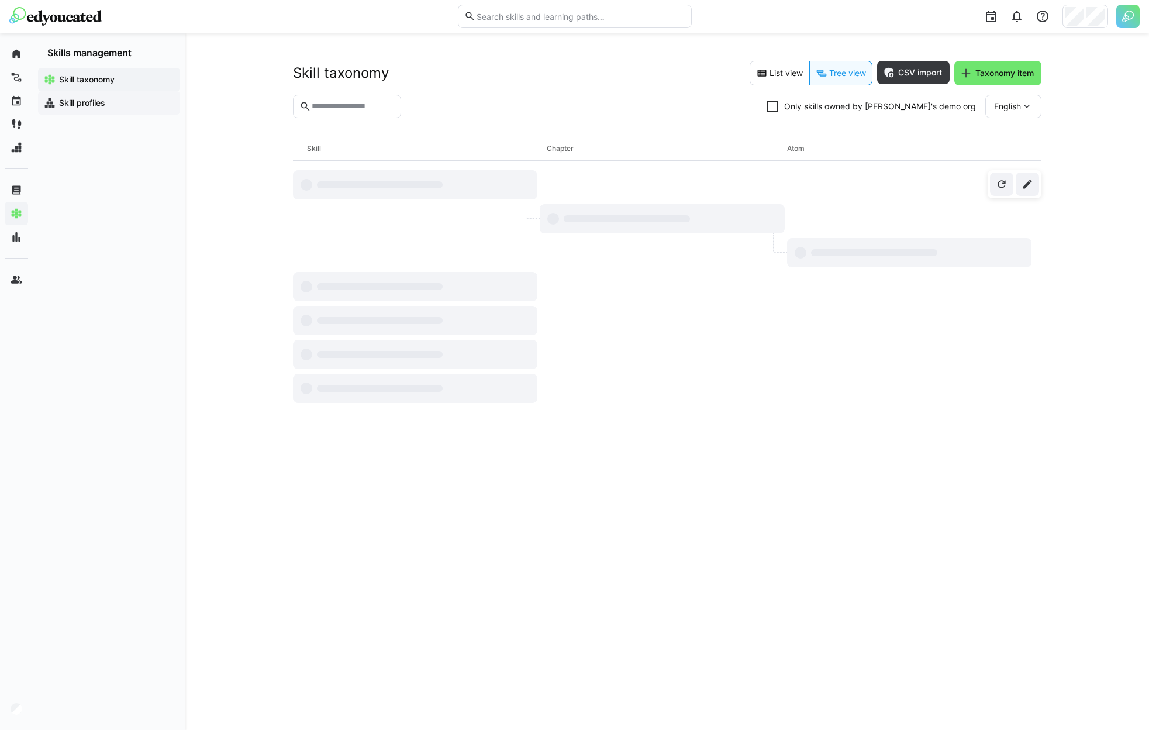
click at [80, 109] on div "Skill profiles" at bounding box center [109, 102] width 142 height 23
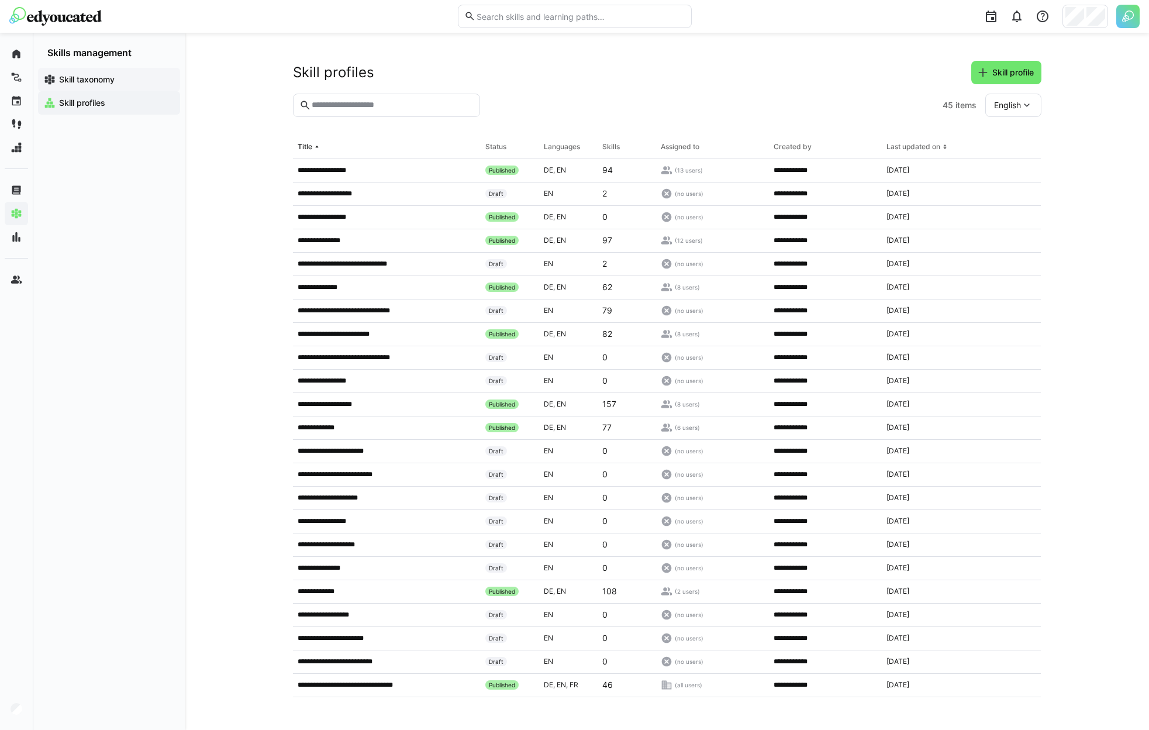
click at [0, 0] on app-navigation-label "Skill taxonomy" at bounding box center [0, 0] width 0 height 0
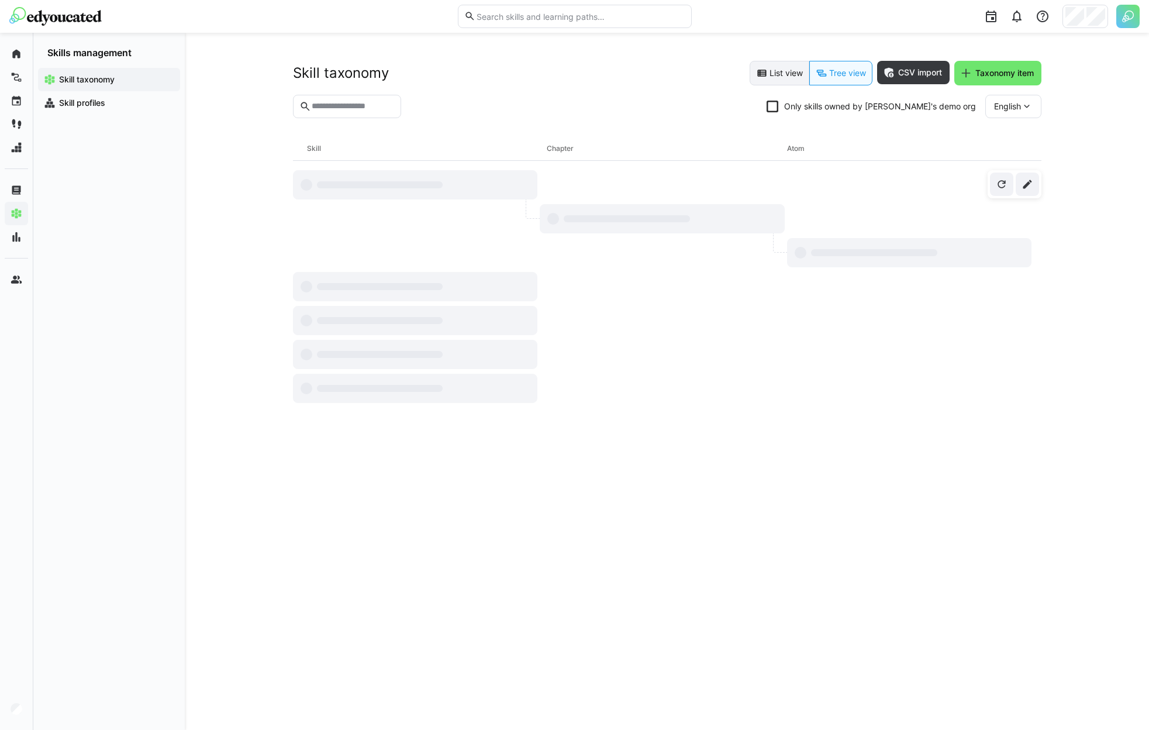
click at [792, 74] on eds-button-option "List view" at bounding box center [780, 73] width 60 height 25
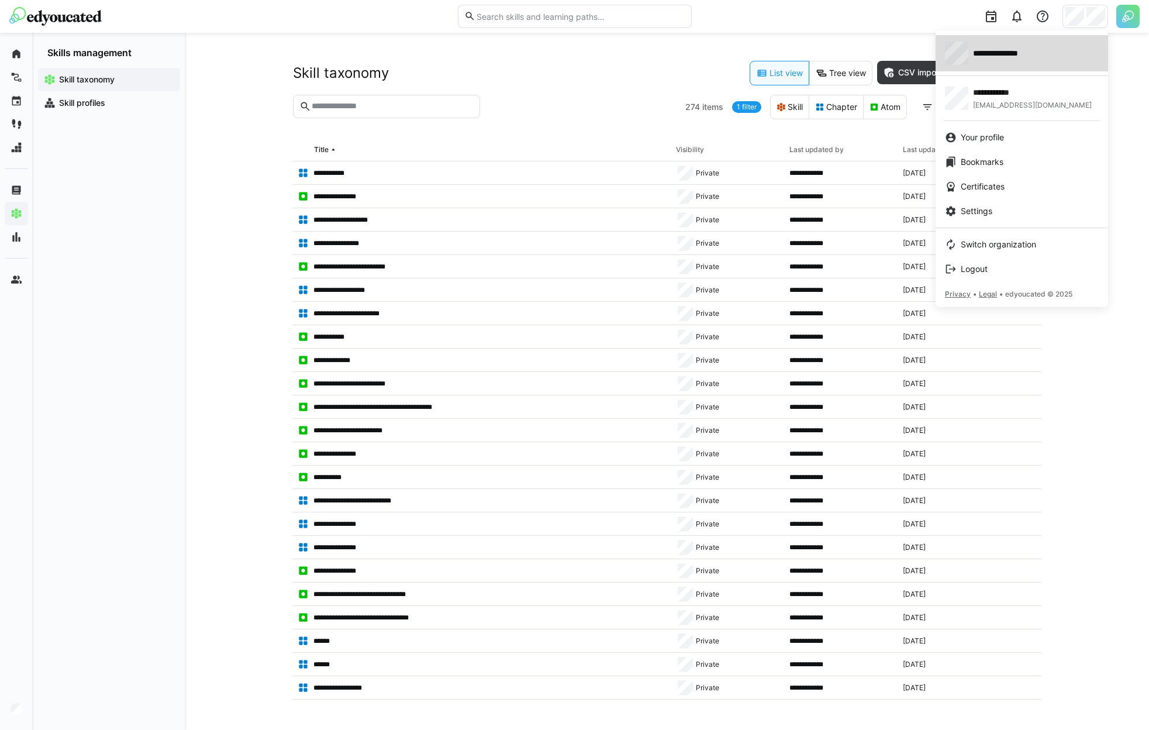
click at [1039, 48] on span "**********" at bounding box center [1006, 53] width 67 height 12
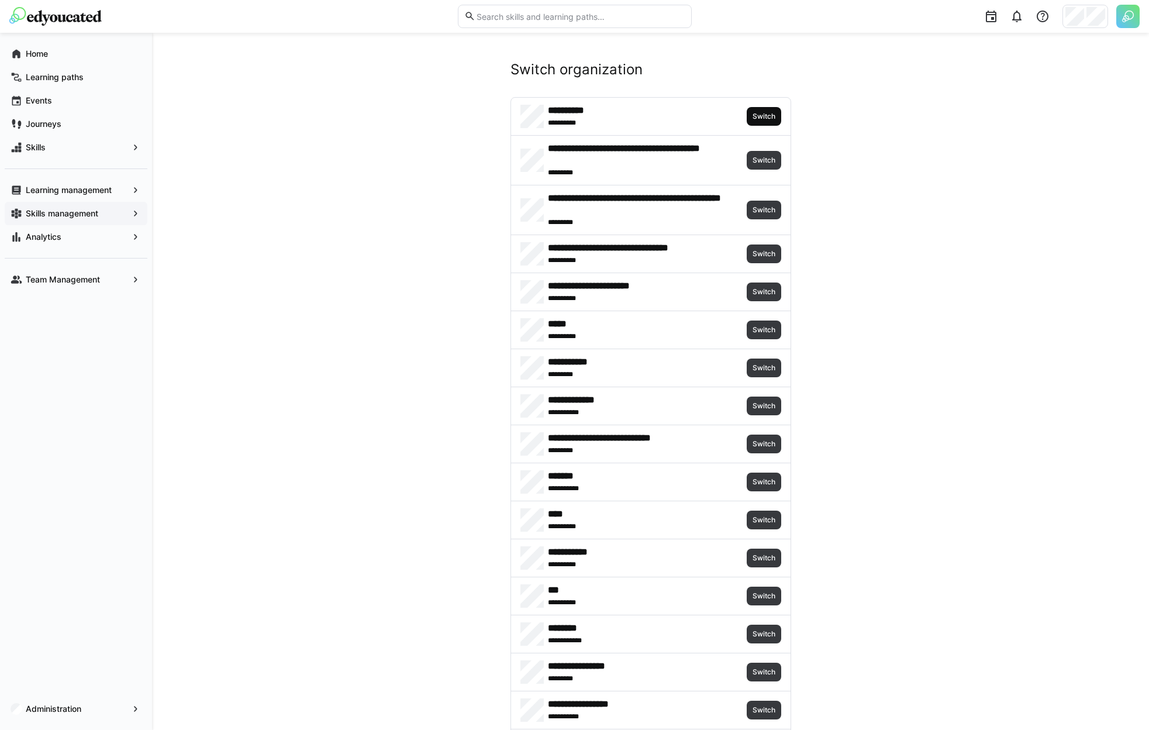
click at [751, 119] on span "Switch" at bounding box center [763, 116] width 25 height 9
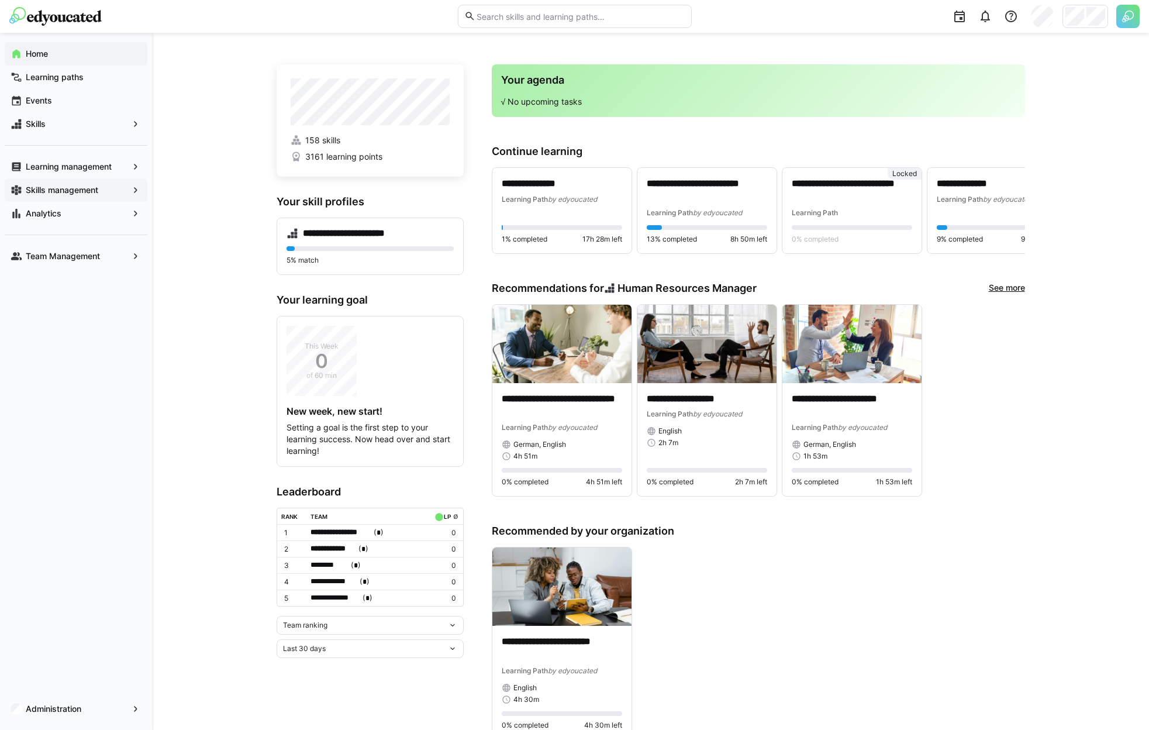
click at [0, 0] on app-navigation-label "Skills management" at bounding box center [0, 0] width 0 height 0
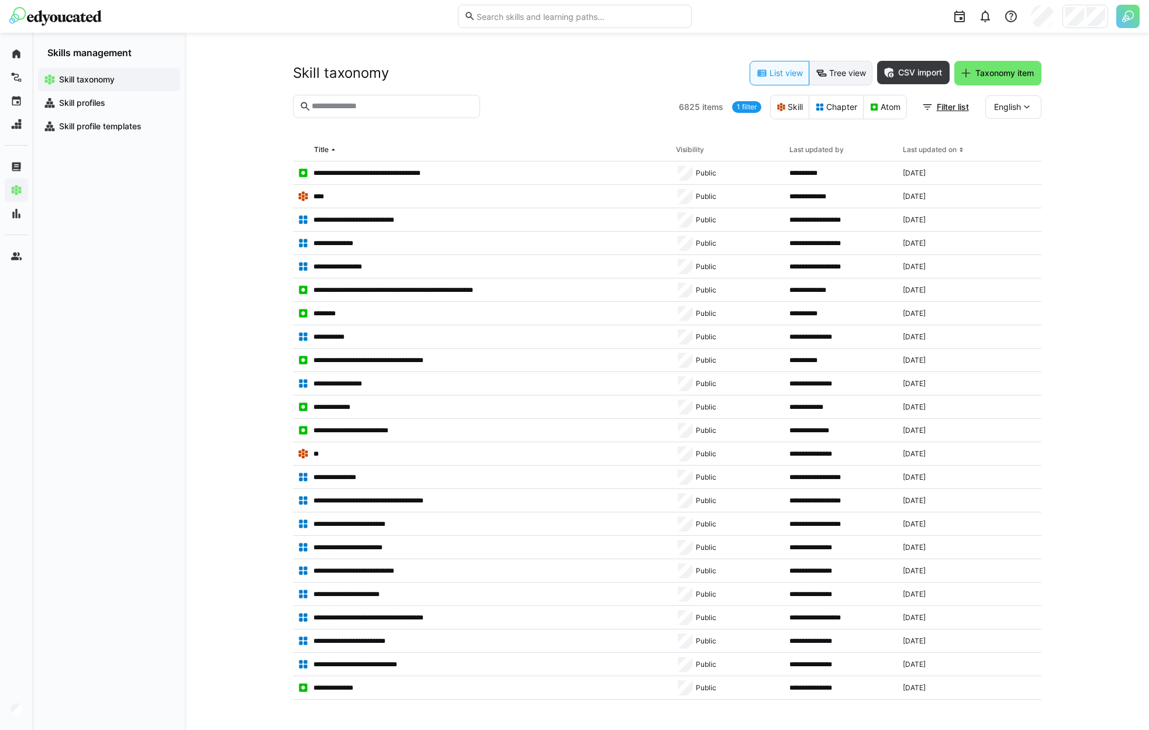
click at [820, 78] on eds-icon at bounding box center [822, 73] width 12 height 12
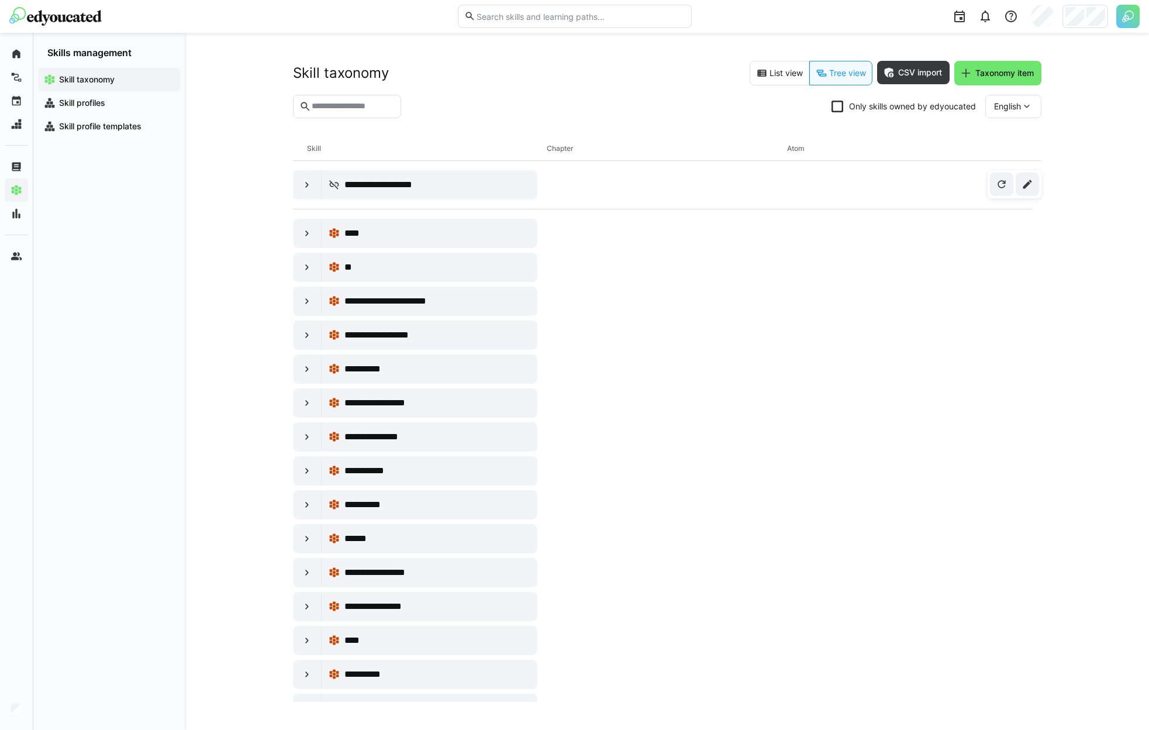
click at [854, 111] on eds-checkbox "Only skills owned by edyoucated" at bounding box center [904, 107] width 144 height 12
click at [751, 73] on eds-button-option "List view" at bounding box center [780, 73] width 60 height 25
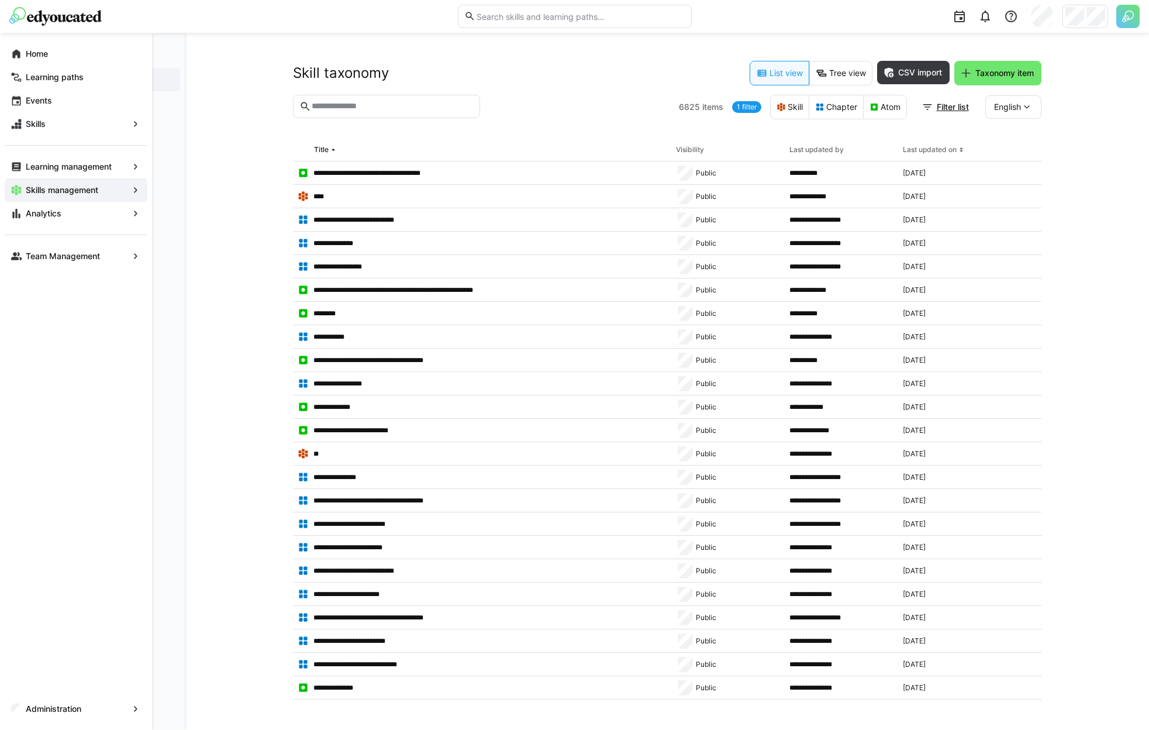
click at [0, 0] on app-navigation-label "Skills management" at bounding box center [0, 0] width 0 height 0
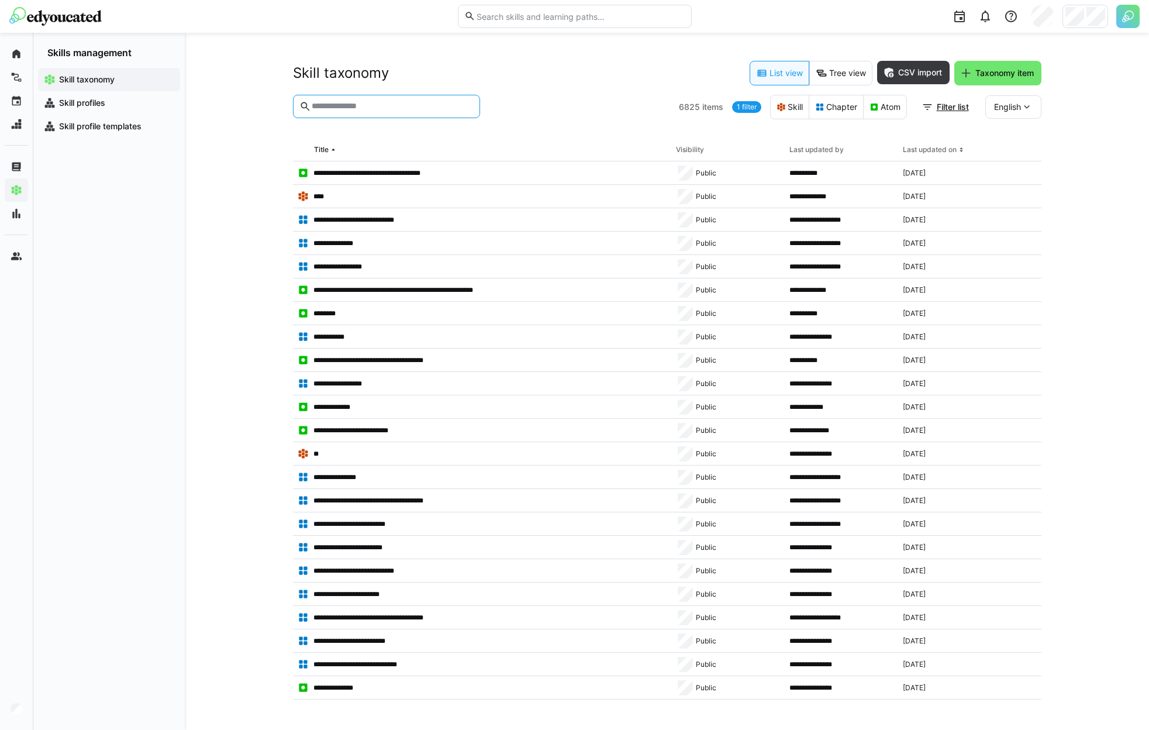
click at [404, 106] on input "text" at bounding box center [392, 106] width 163 height 11
click at [1084, 22] on div at bounding box center [1086, 16] width 46 height 23
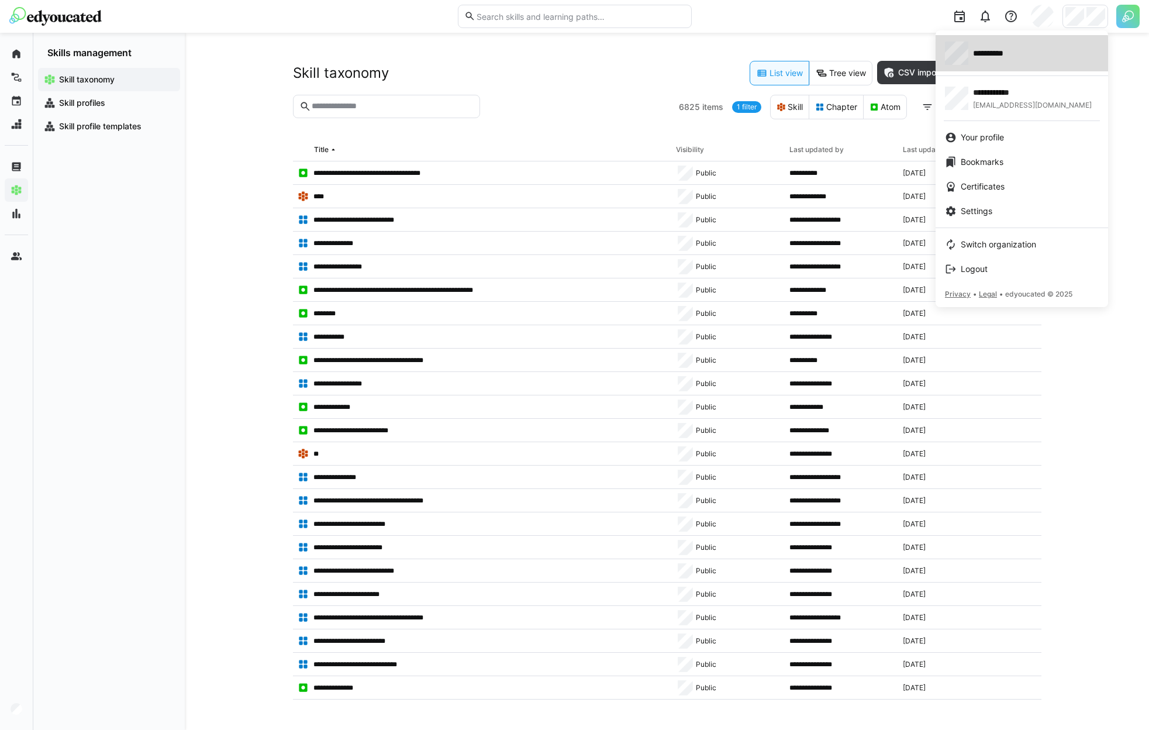
click at [1013, 57] on span "**********" at bounding box center [996, 53] width 46 height 12
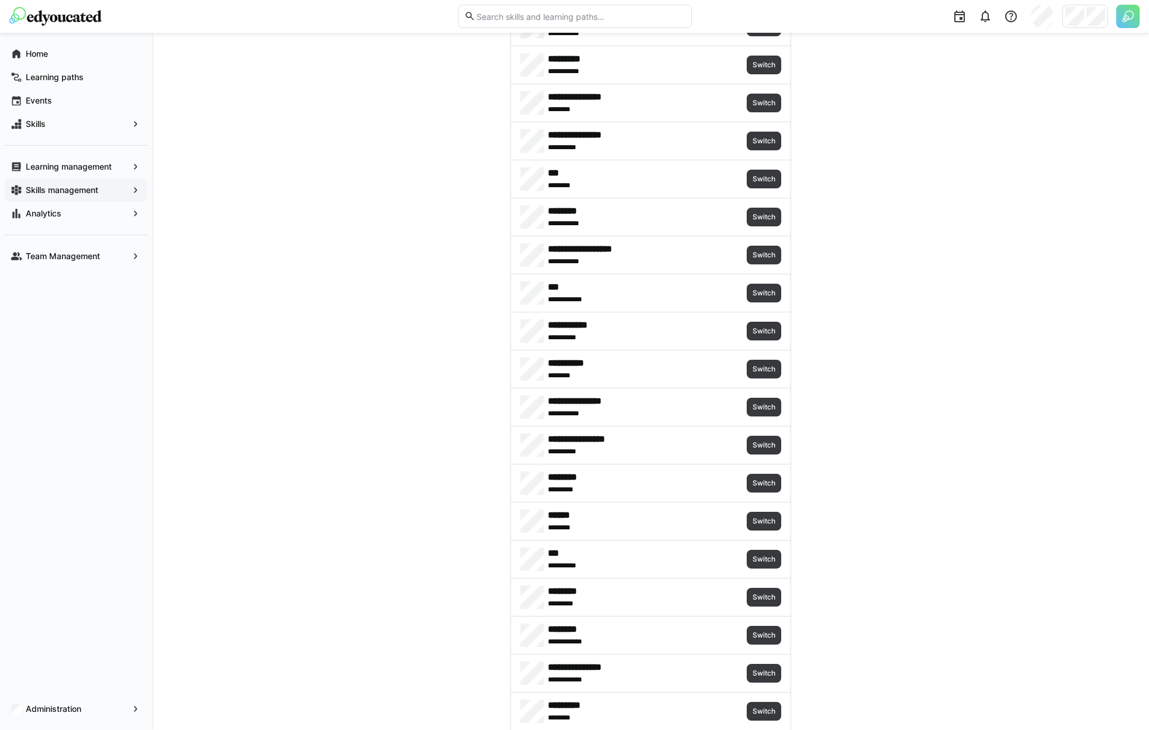
scroll to position [1057, 0]
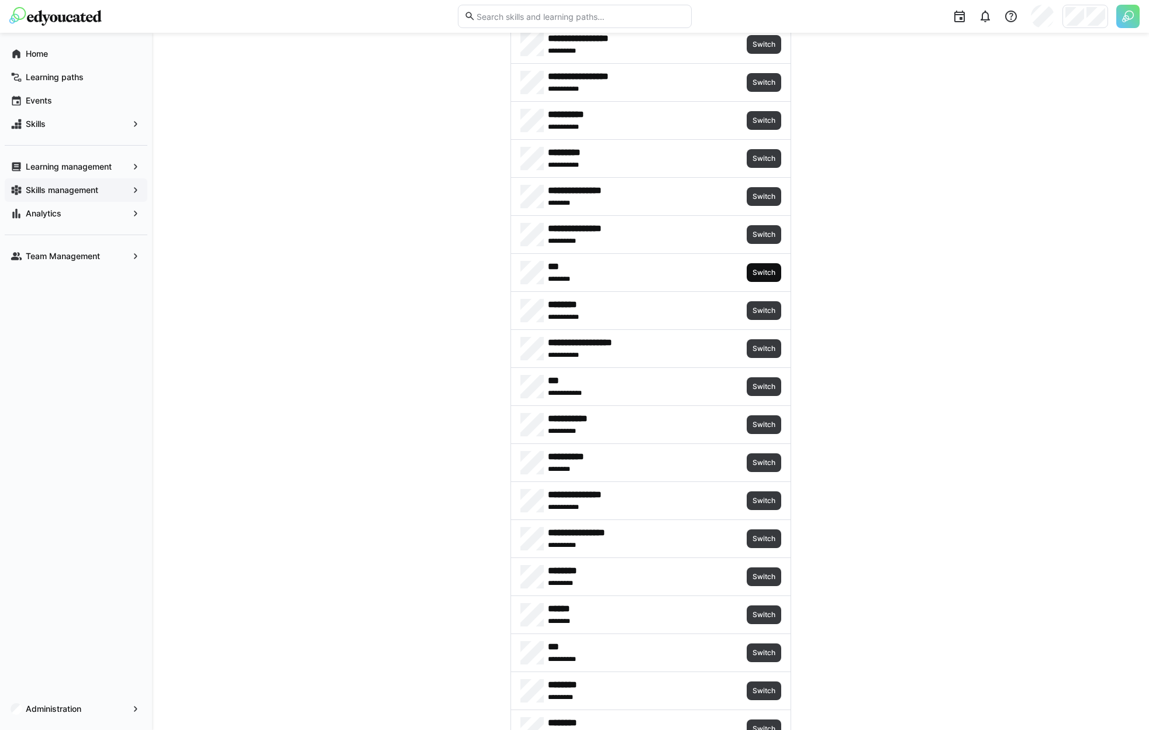
click at [757, 277] on span "Switch" at bounding box center [764, 272] width 35 height 19
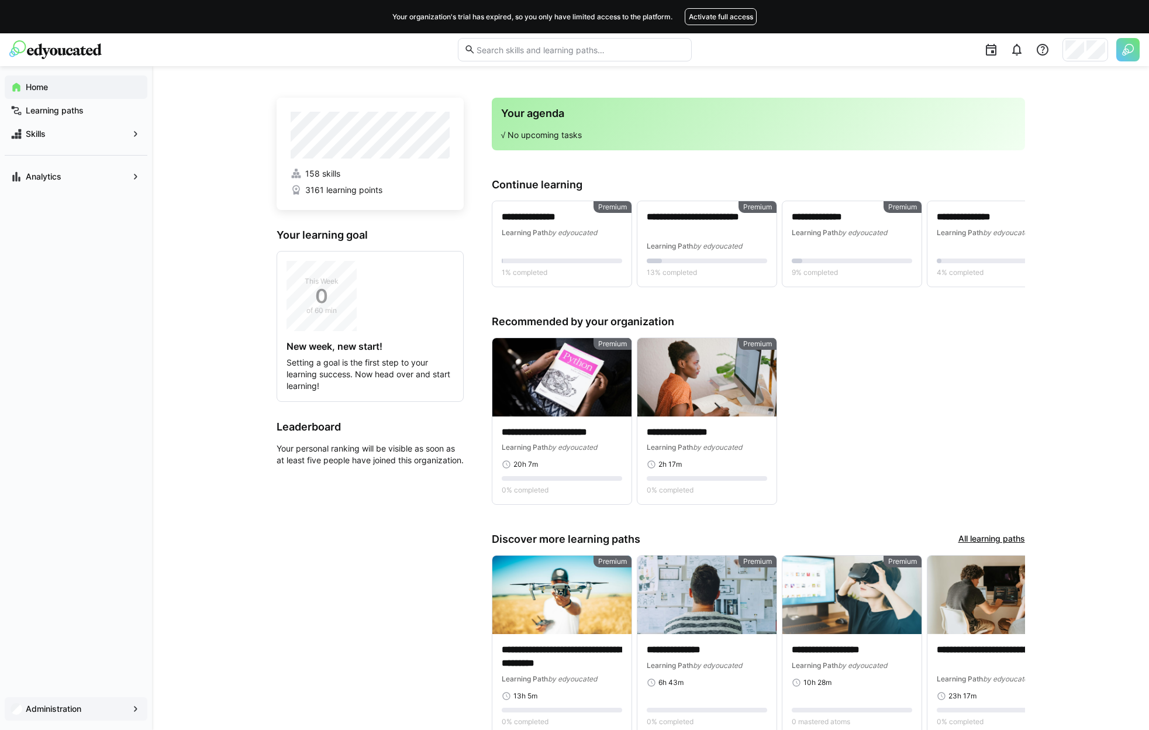
click at [64, 694] on div "Administration" at bounding box center [76, 709] width 152 height 42
click at [63, 700] on div "Administration" at bounding box center [76, 708] width 143 height 23
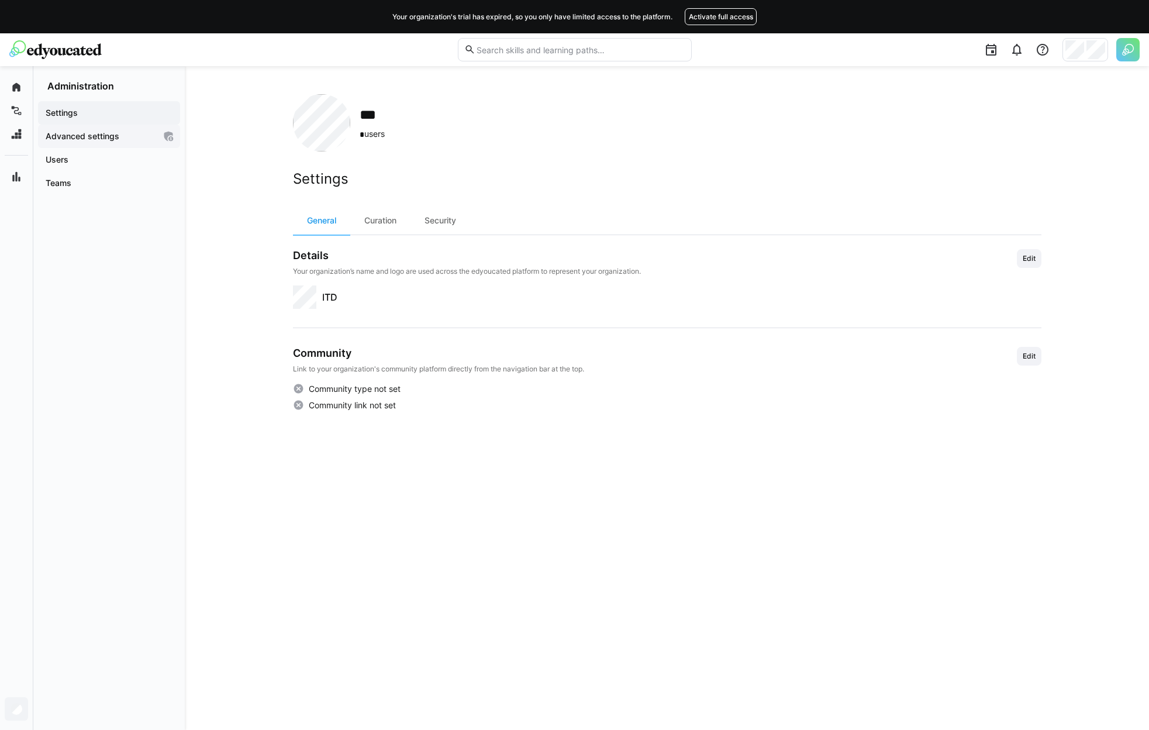
click at [95, 147] on div "Advanced settings" at bounding box center [109, 136] width 142 height 23
click at [89, 154] on span "Users" at bounding box center [109, 160] width 130 height 12
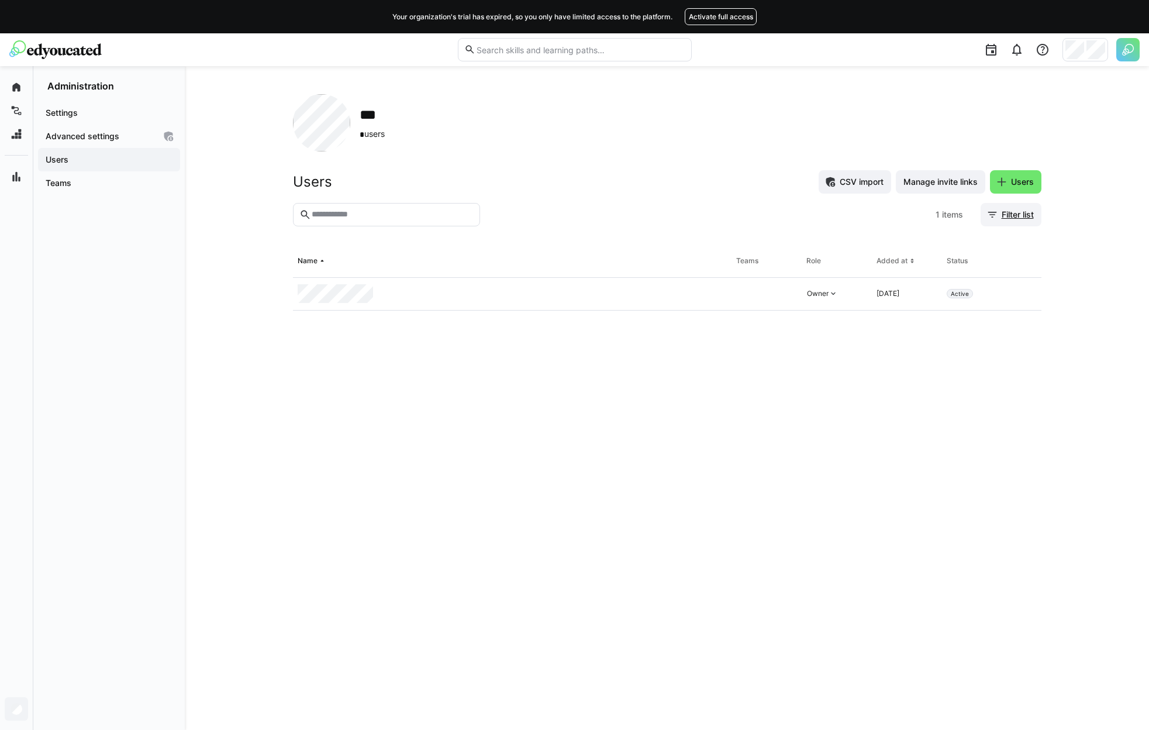
click at [1005, 213] on span "Filter list" at bounding box center [1018, 215] width 36 height 12
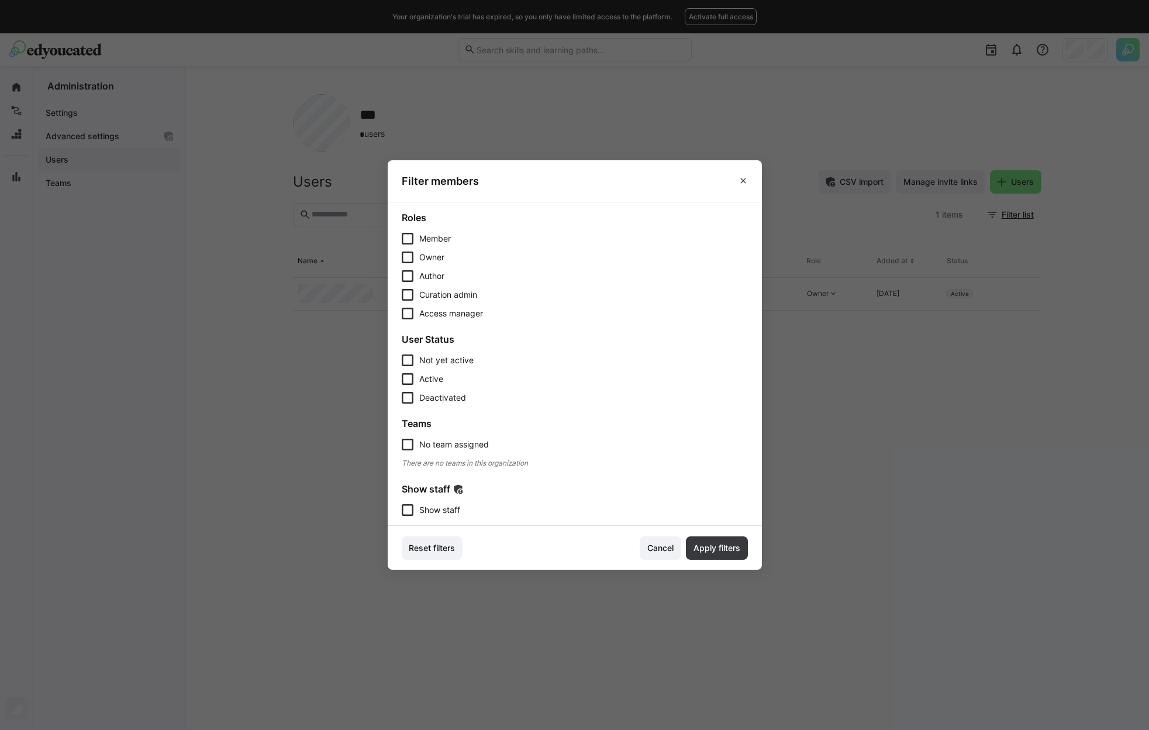
click at [460, 509] on span "Show staff" at bounding box center [439, 510] width 41 height 12
click at [720, 532] on footer "Reset filters Cancel Apply filters" at bounding box center [575, 548] width 374 height 44
click at [725, 549] on span "Apply filters" at bounding box center [717, 548] width 50 height 12
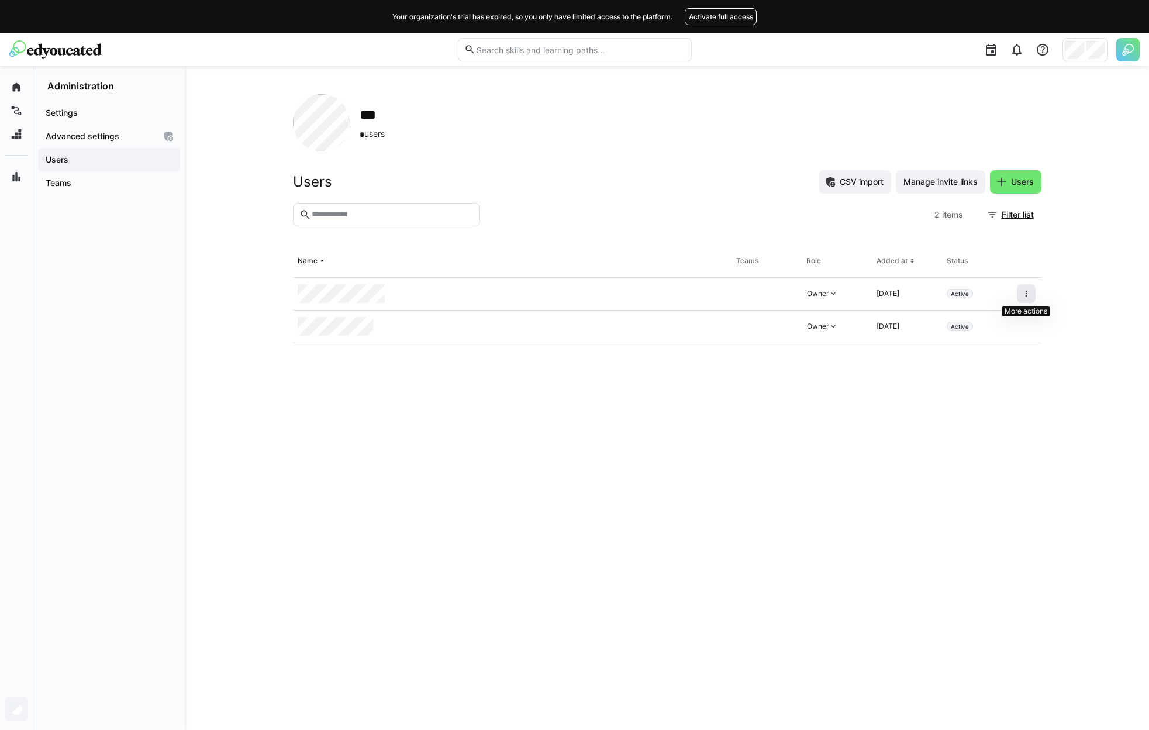
click at [1032, 300] on span at bounding box center [1026, 293] width 19 height 19
click at [1012, 345] on div "Remove user from organization" at bounding box center [976, 344] width 105 height 9
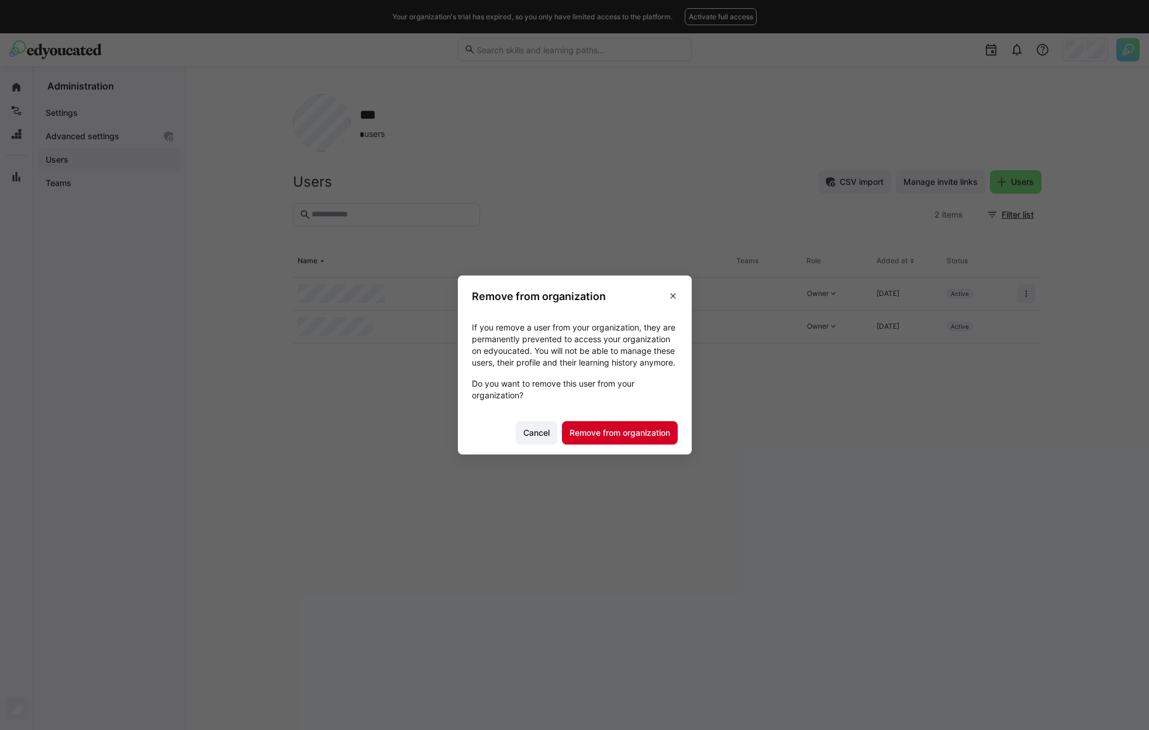
click at [639, 444] on span "Remove from organization" at bounding box center [620, 432] width 116 height 23
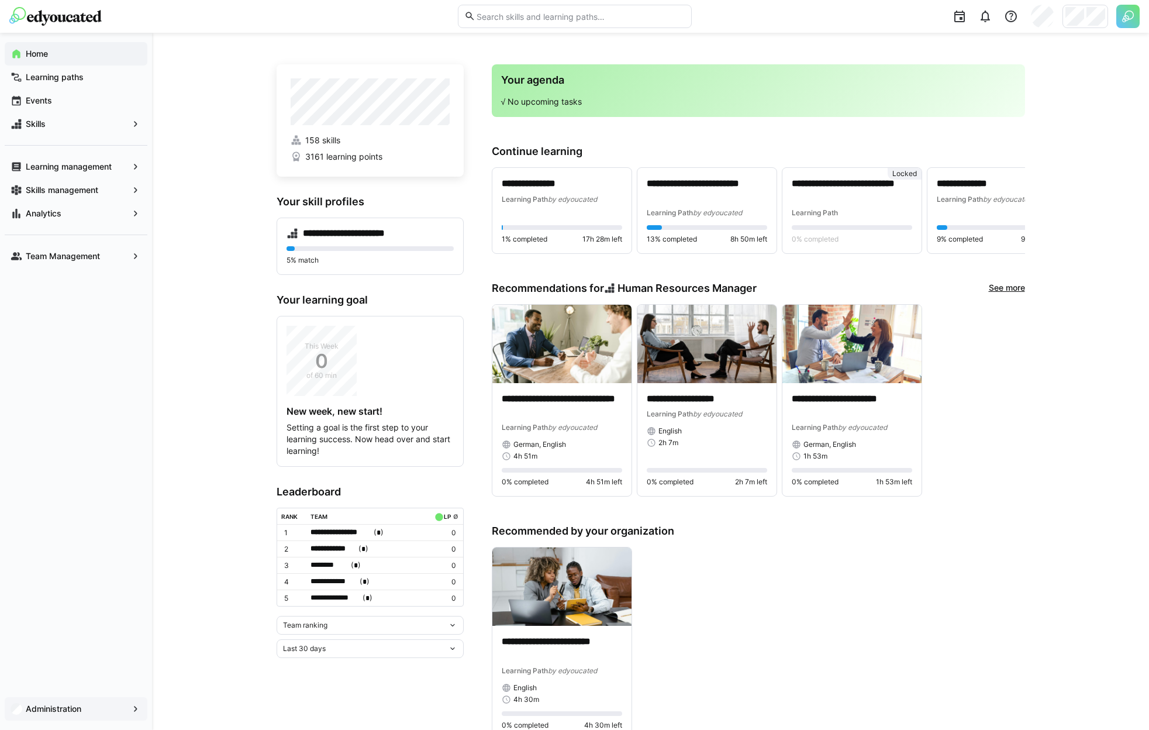
click at [85, 702] on div "Administration" at bounding box center [76, 708] width 143 height 23
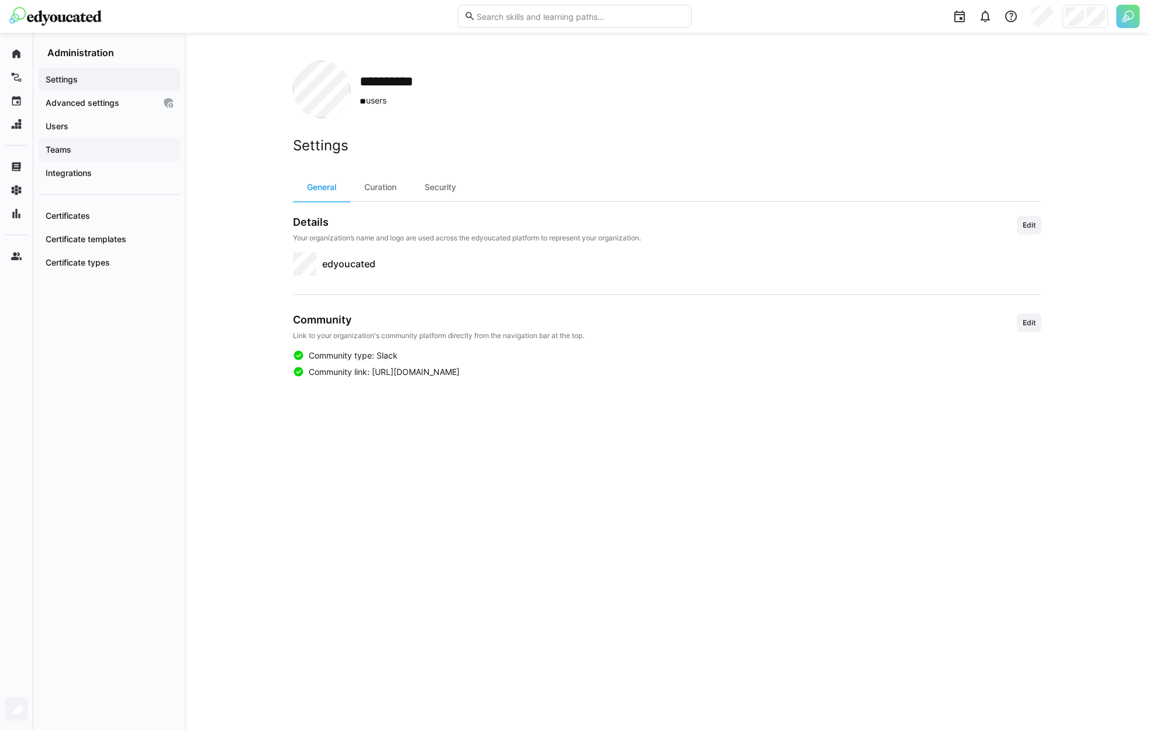
click at [0, 0] on app-navigation-label "Teams" at bounding box center [0, 0] width 0 height 0
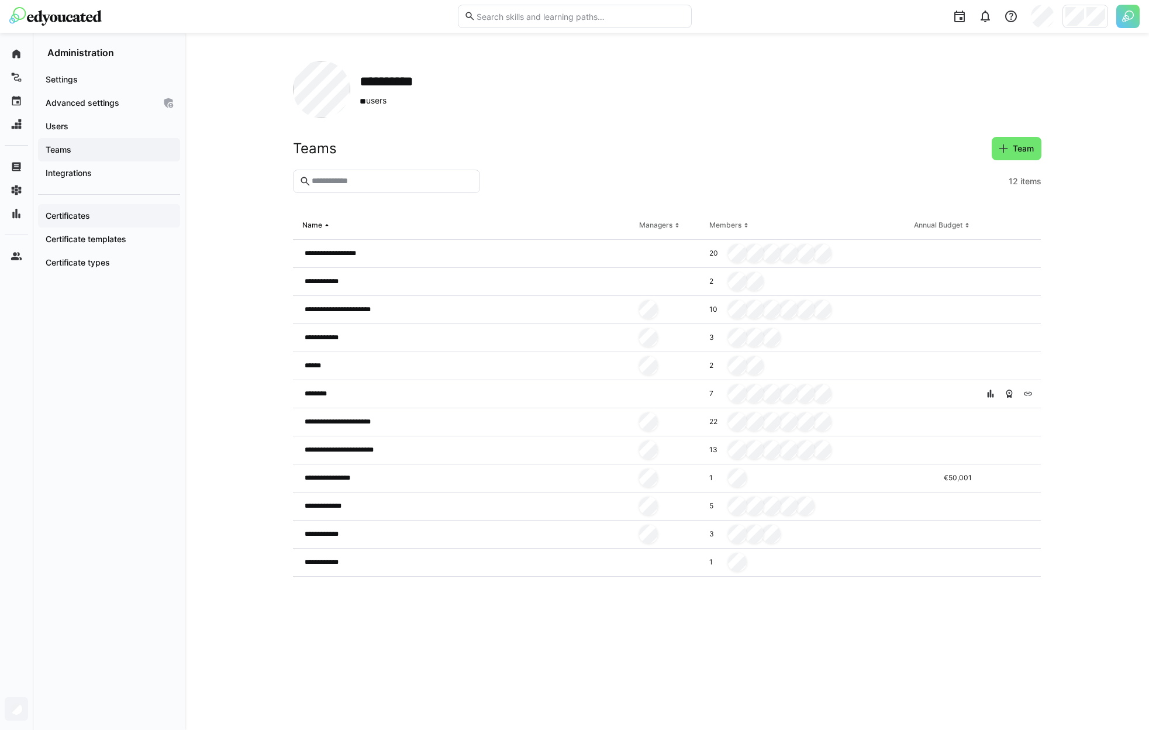
click at [109, 220] on span "Certificates" at bounding box center [109, 216] width 130 height 12
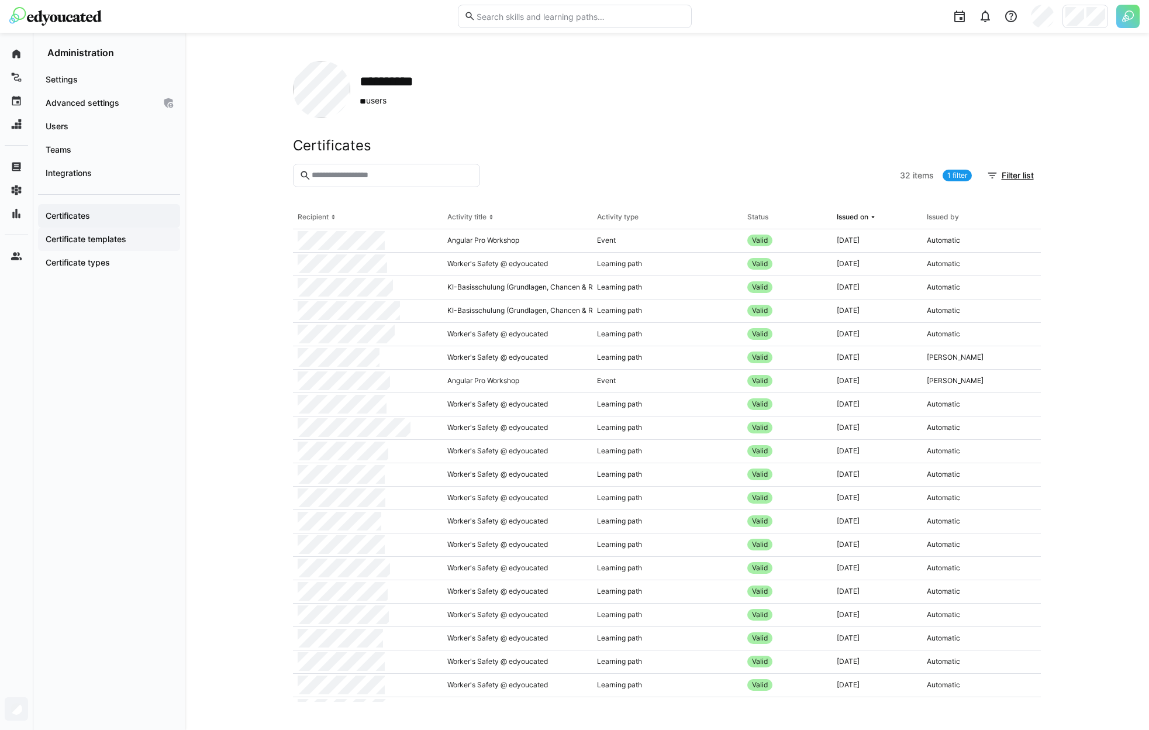
click at [0, 0] on app-navigation-label "Certificate templates" at bounding box center [0, 0] width 0 height 0
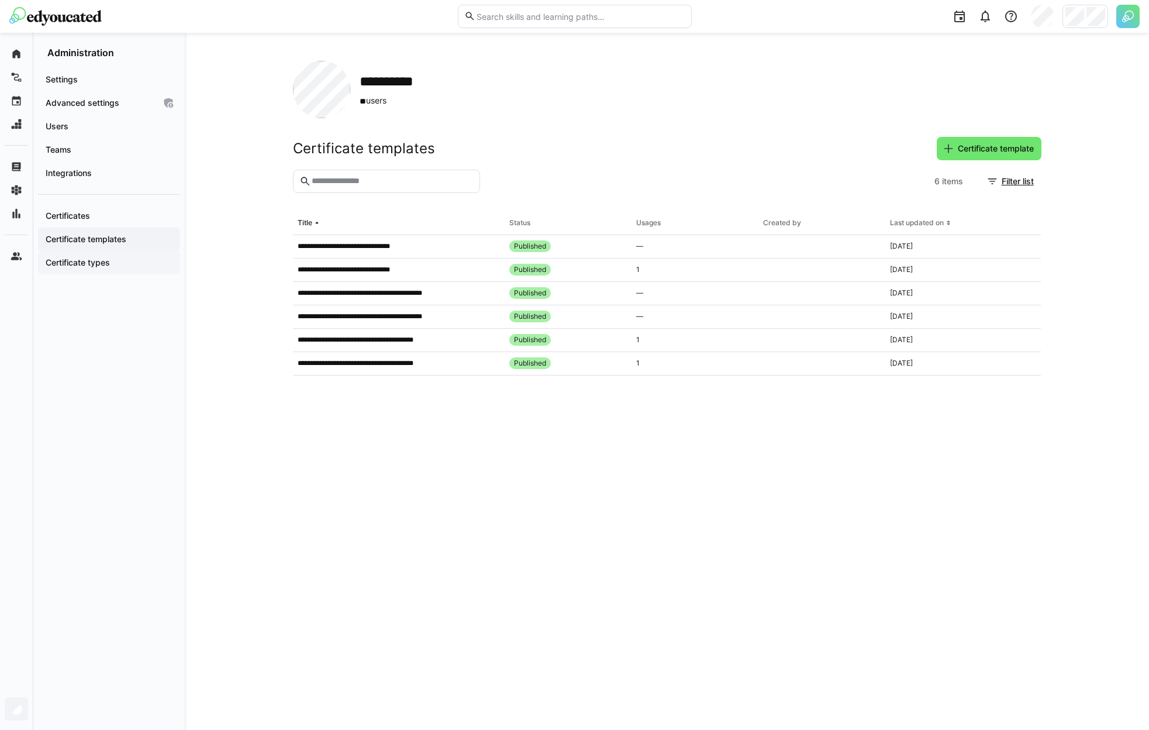
click at [0, 0] on app-navigation-label "Certificate types" at bounding box center [0, 0] width 0 height 0
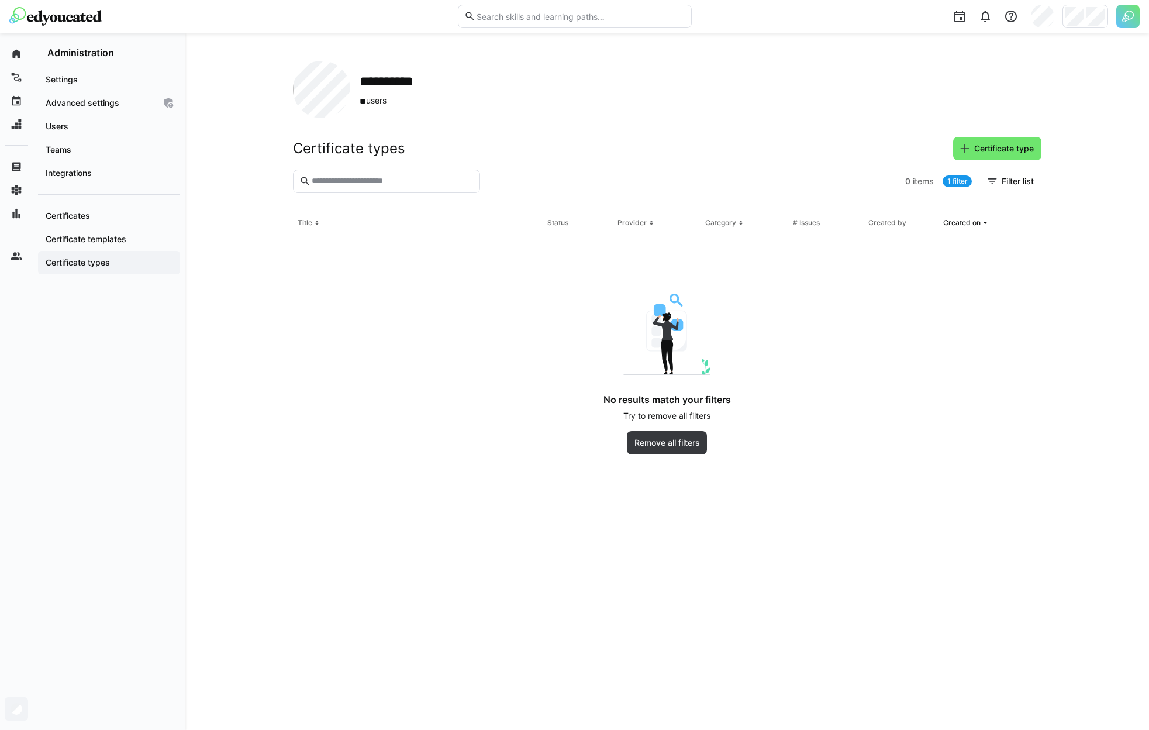
drag, startPoint x: 792, startPoint y: 216, endPoint x: 815, endPoint y: 266, distance: 55.2
click at [0, 0] on app-table-wrapper "Title Status Provider Category # Issues Created by Created on No results match …" at bounding box center [0, 0] width 0 height 0
drag, startPoint x: 408, startPoint y: 89, endPoint x: 360, endPoint y: 80, distance: 48.9
click at [360, 80] on h2 "**********" at bounding box center [399, 82] width 78 height 18
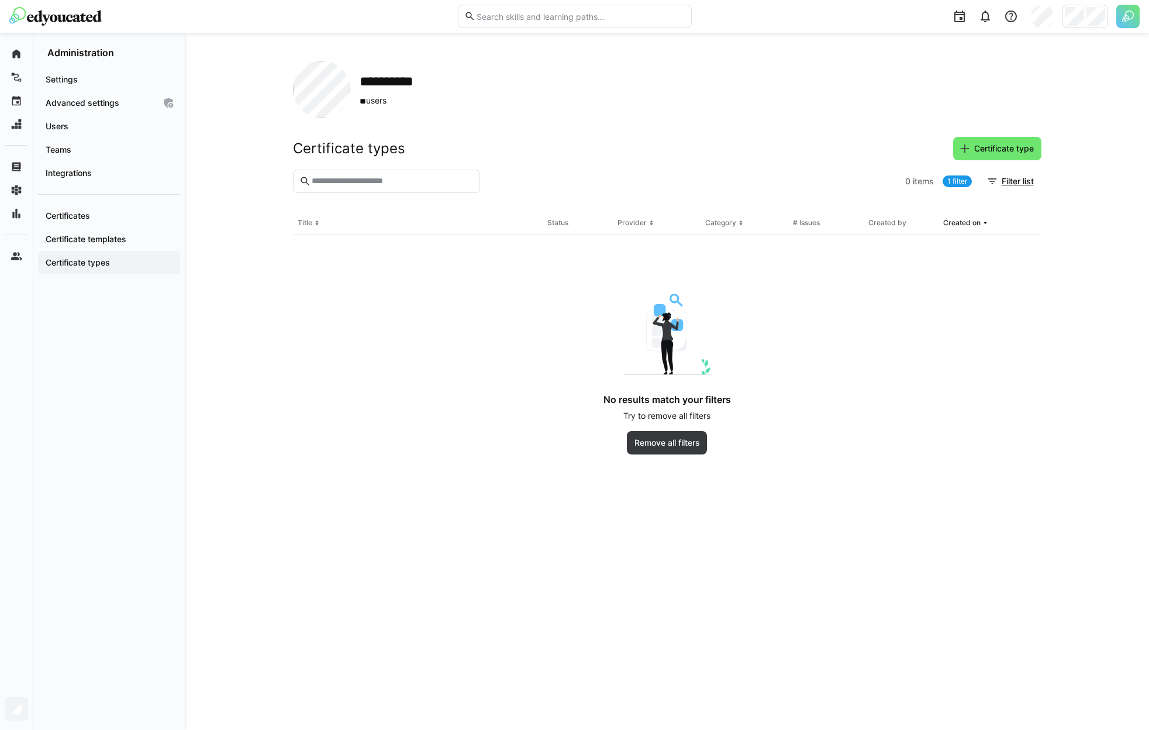
drag, startPoint x: 284, startPoint y: 80, endPoint x: 474, endPoint y: 120, distance: 193.6
click at [474, 120] on div "**********" at bounding box center [667, 381] width 964 height 697
click at [661, 94] on div "**********" at bounding box center [667, 89] width 749 height 57
click at [309, 180] on eds-icon at bounding box center [304, 181] width 12 height 12
drag, startPoint x: 292, startPoint y: 147, endPoint x: 496, endPoint y: 206, distance: 212.6
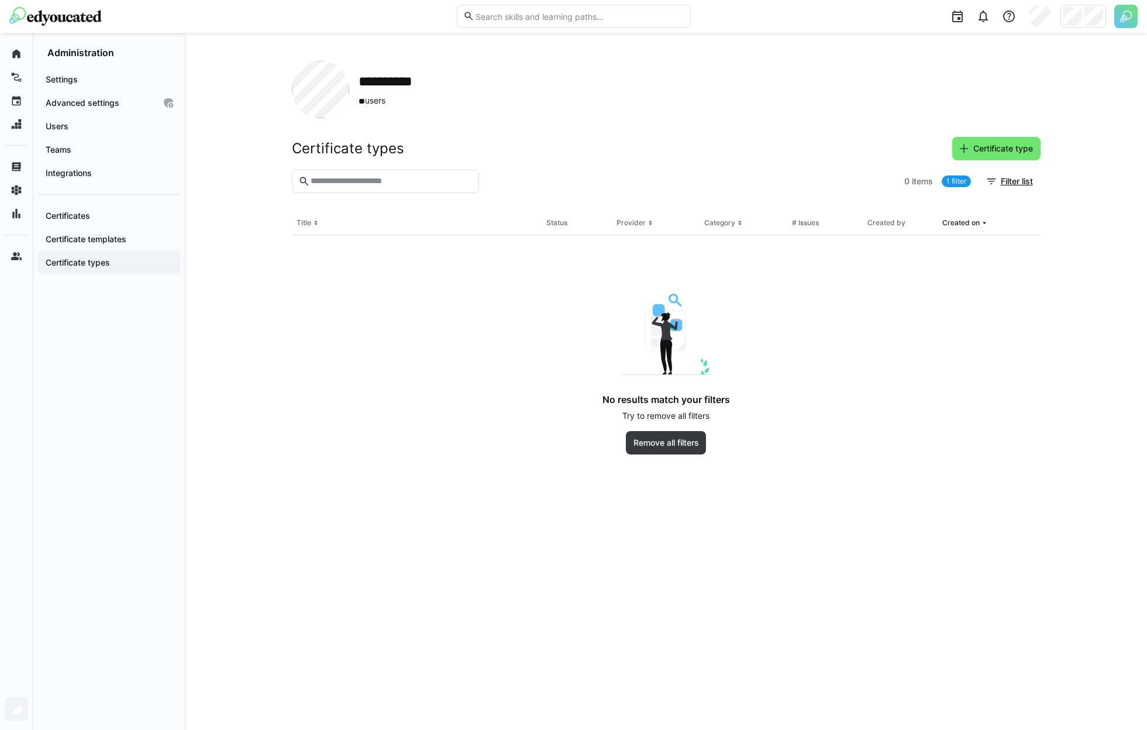
click at [496, 206] on app-list "Certificate types Certificate type 0 items 1 filter Filter list Title Status Pr…" at bounding box center [666, 419] width 749 height 565
click at [496, 206] on section "0 items 1 filter Filter list" at bounding box center [666, 191] width 749 height 42
drag, startPoint x: 496, startPoint y: 206, endPoint x: 351, endPoint y: 75, distance: 195.8
click at [351, 137] on div "Certificate types Certificate type 0 items 1 filter Filter list Title Status Pr…" at bounding box center [666, 419] width 749 height 565
click at [470, 204] on section "0 items 1 filter Filter list" at bounding box center [666, 191] width 749 height 42
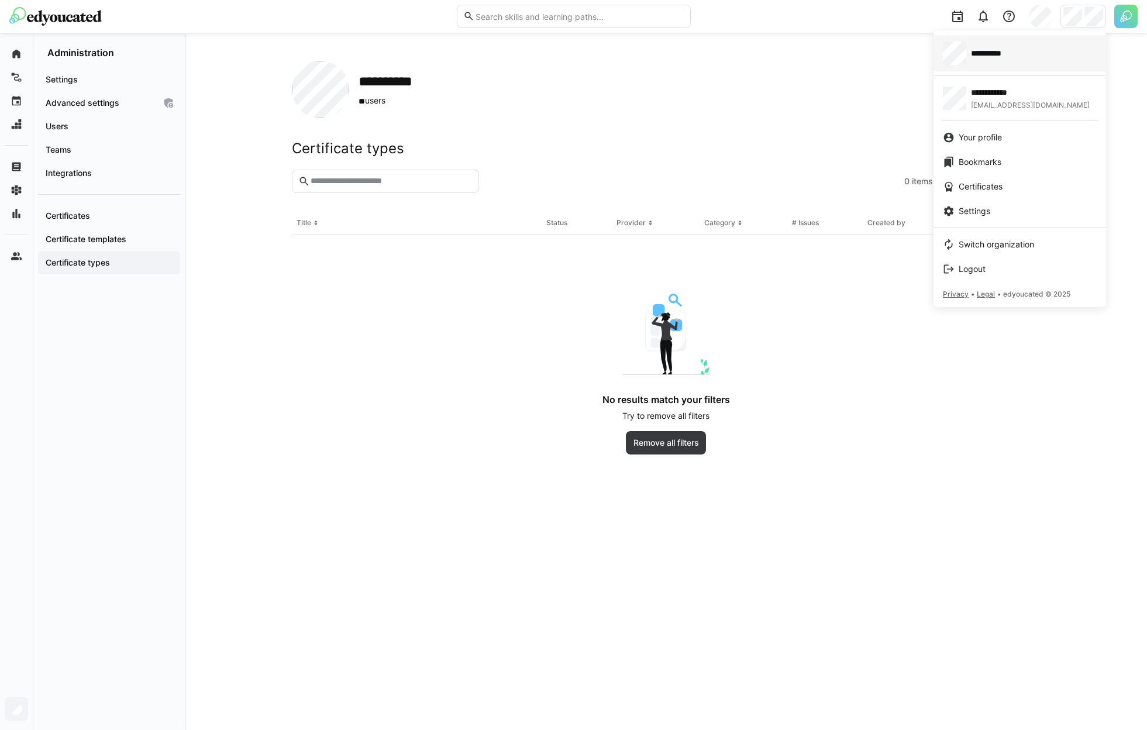
click at [1040, 51] on div "**********" at bounding box center [1020, 53] width 154 height 23
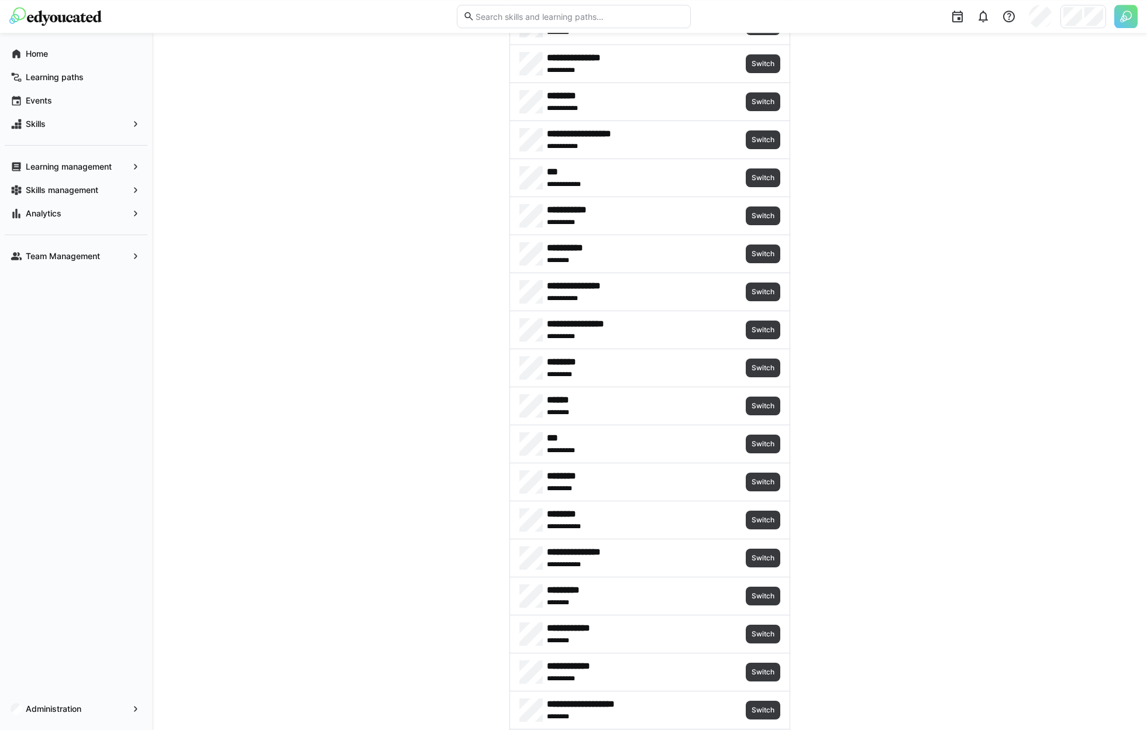
scroll to position [1235, 0]
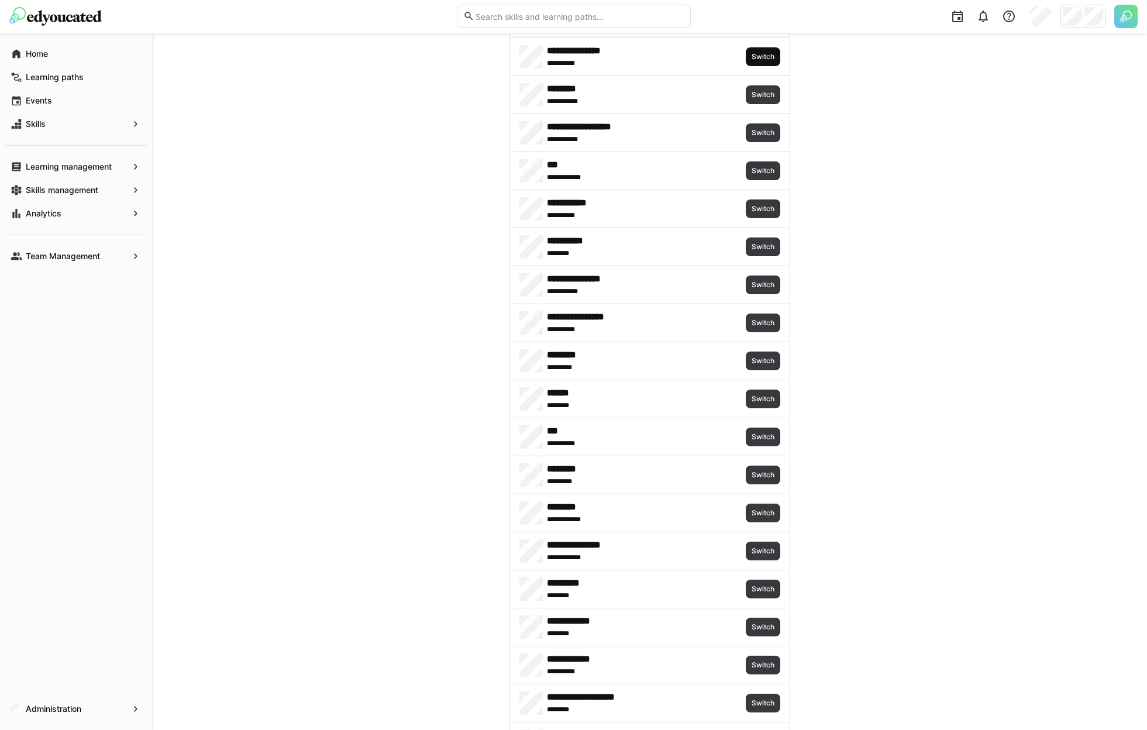
click at [761, 55] on span "Switch" at bounding box center [762, 56] width 25 height 9
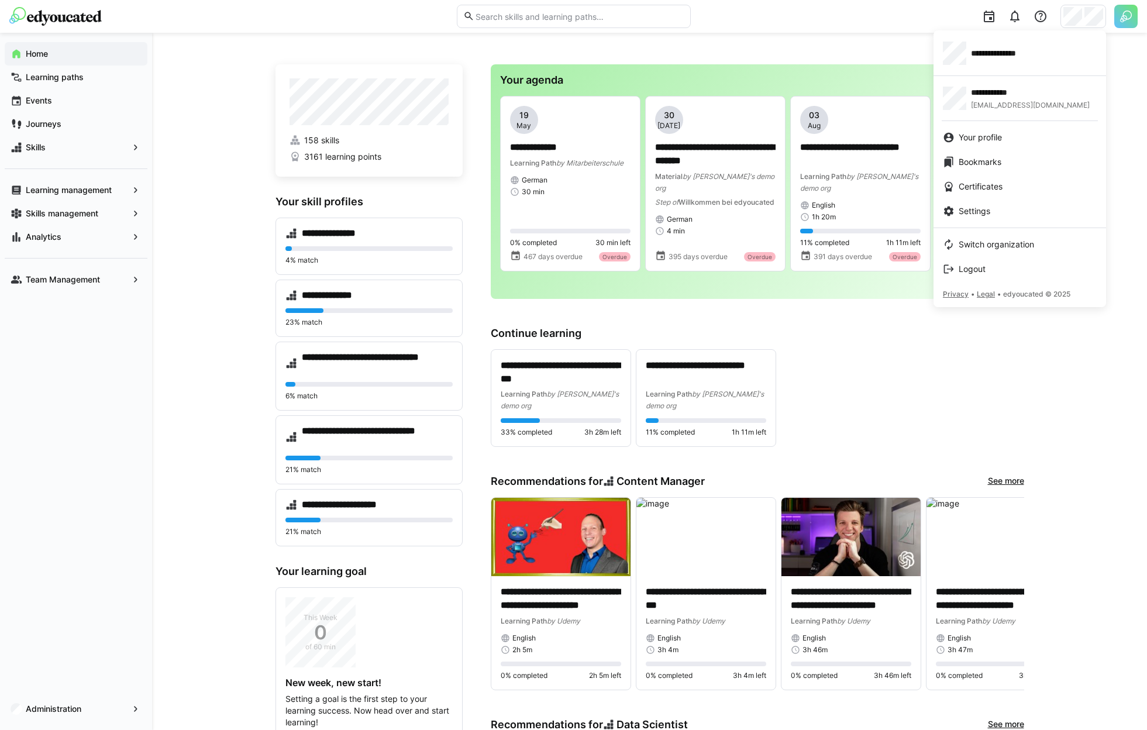
click at [68, 214] on div at bounding box center [573, 365] width 1147 height 730
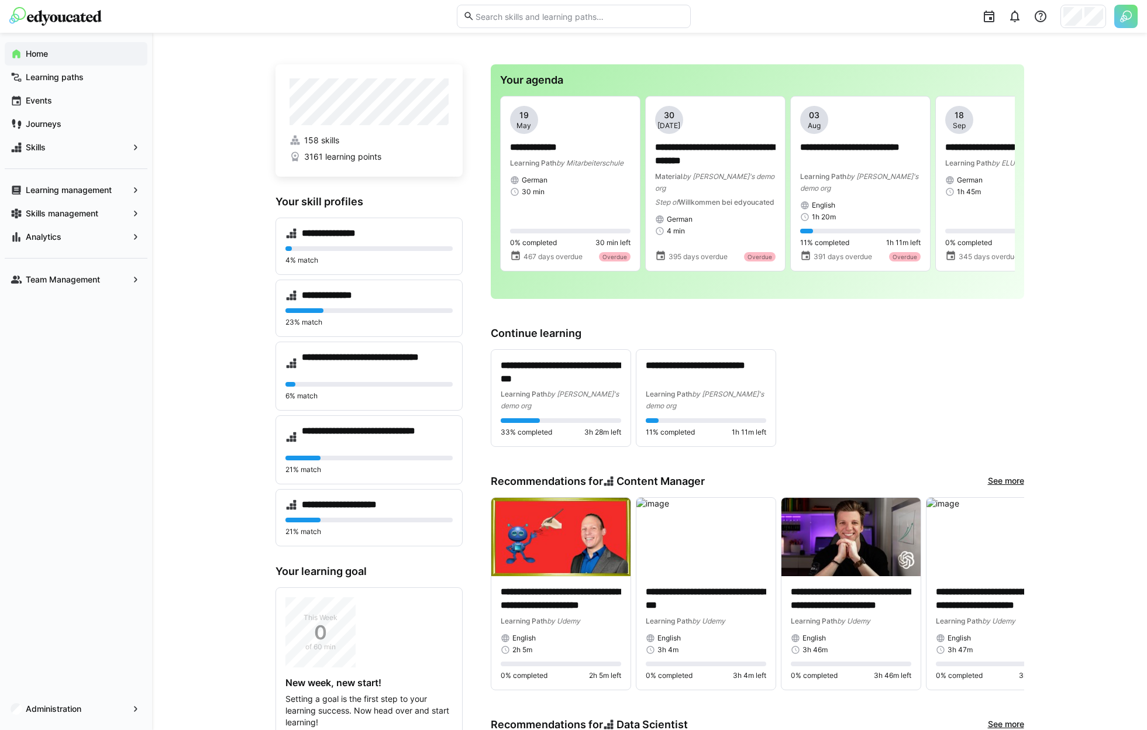
click at [0, 0] on app-navigation-label "Skills management" at bounding box center [0, 0] width 0 height 0
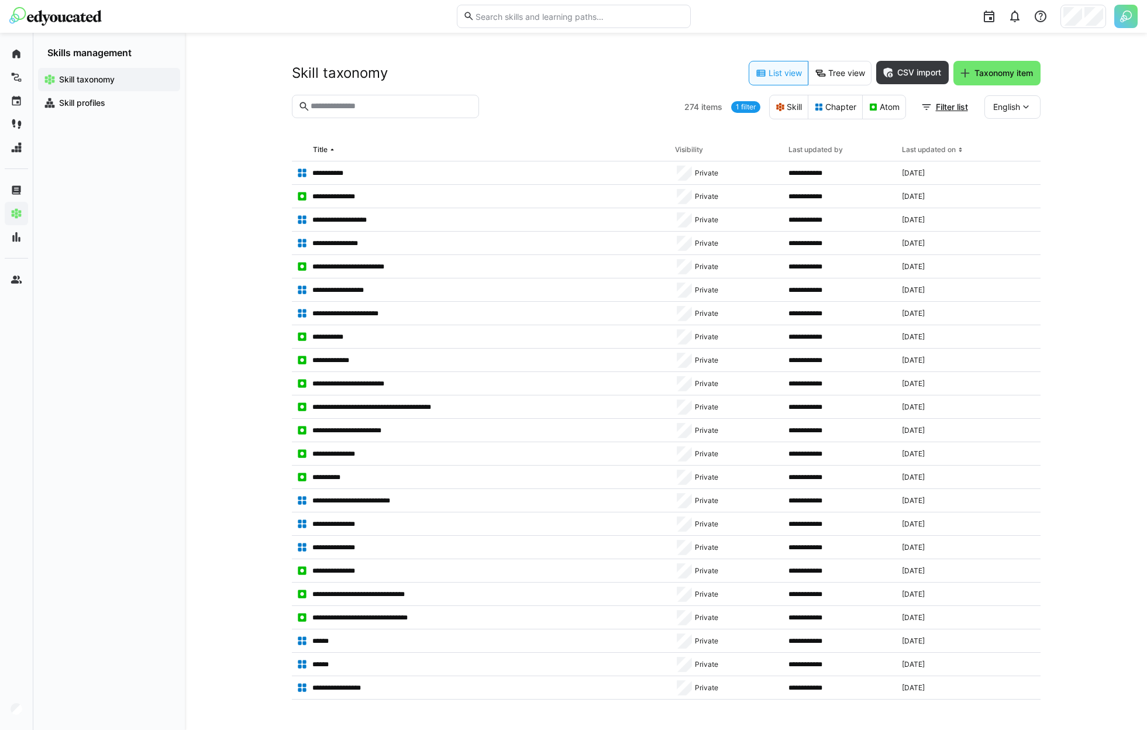
click at [866, 87] on header "Skill taxonomy List view Tree view CSV import Taxonomy item" at bounding box center [666, 78] width 749 height 34
click at [857, 82] on eds-button-option "Tree view" at bounding box center [839, 73] width 63 height 25
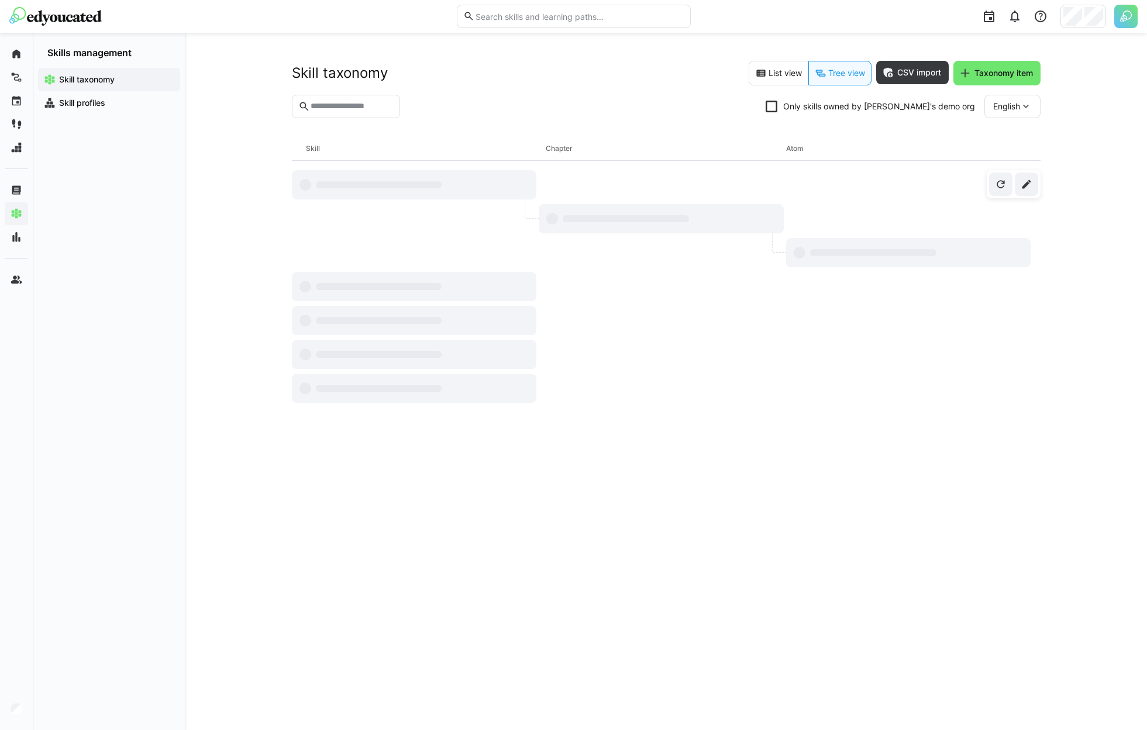
click at [764, 87] on header "Skill taxonomy List view Tree view CSV import Taxonomy item Only skills owned b…" at bounding box center [666, 99] width 749 height 76
click at [773, 75] on eds-button-option "List view" at bounding box center [779, 73] width 60 height 25
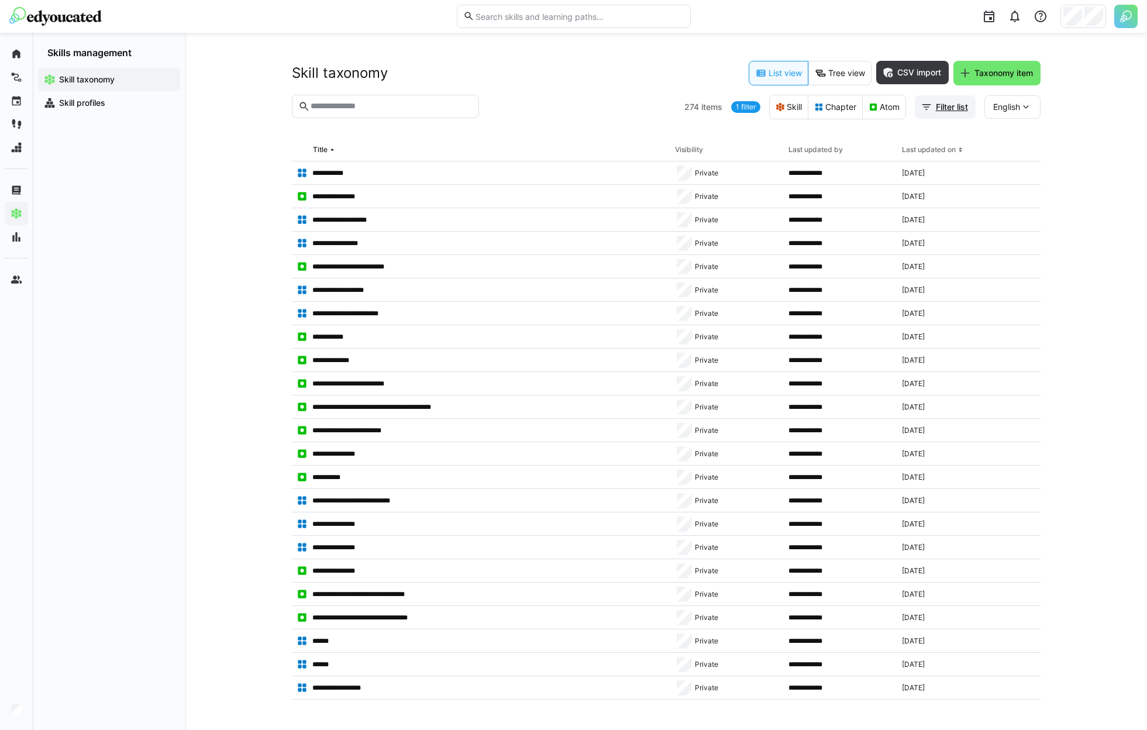
click at [942, 109] on span "Filter list" at bounding box center [952, 107] width 36 height 12
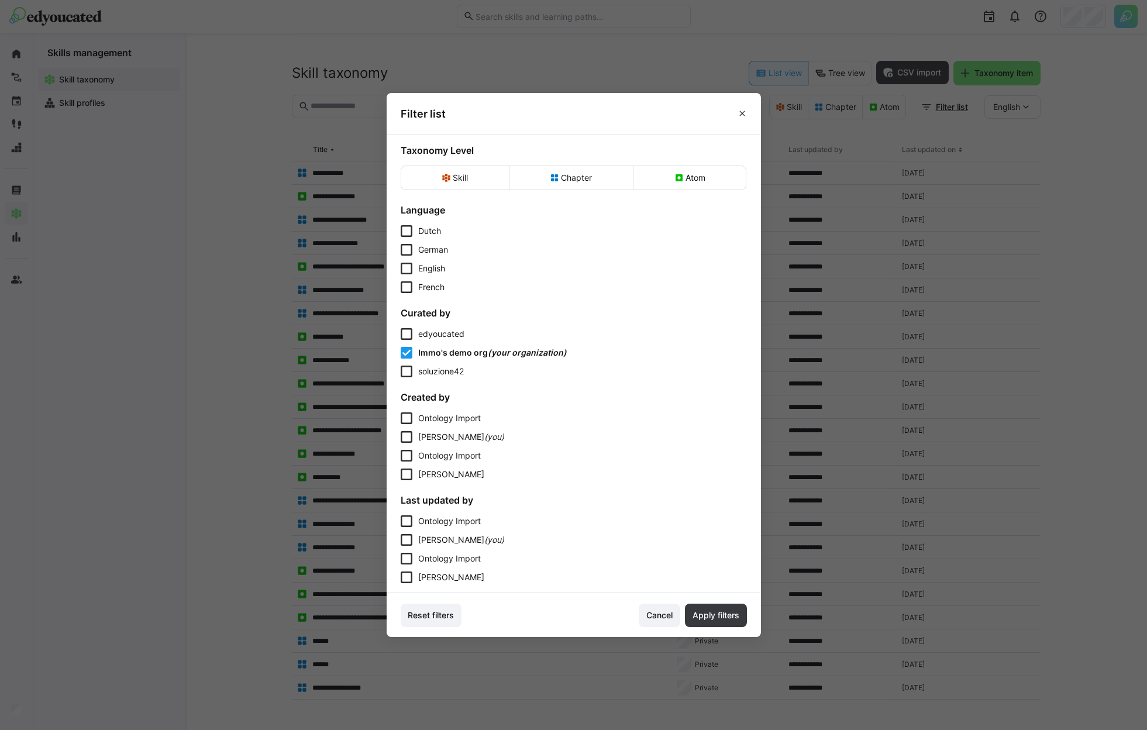
click at [456, 337] on span "edyoucated" at bounding box center [441, 334] width 46 height 10
click at [455, 367] on span "soluzione42" at bounding box center [441, 371] width 46 height 10
click at [718, 611] on span "Apply filters" at bounding box center [716, 615] width 50 height 12
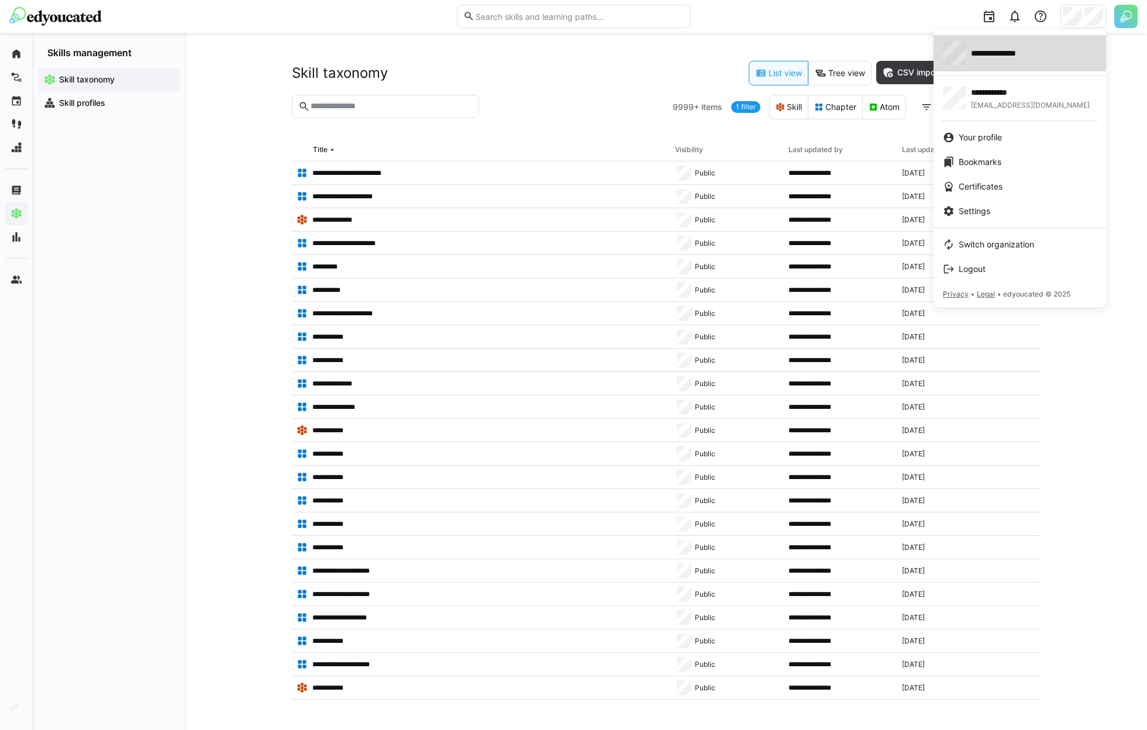
click at [1009, 67] on link "**********" at bounding box center [1019, 53] width 173 height 36
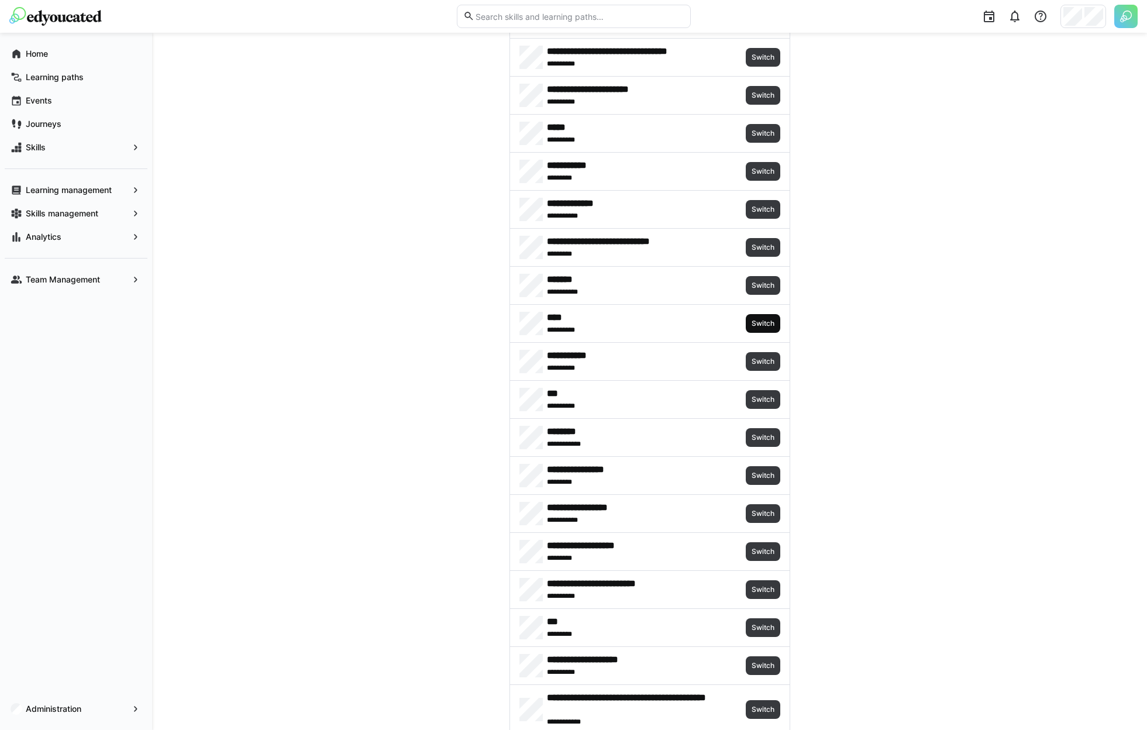
scroll to position [225, 0]
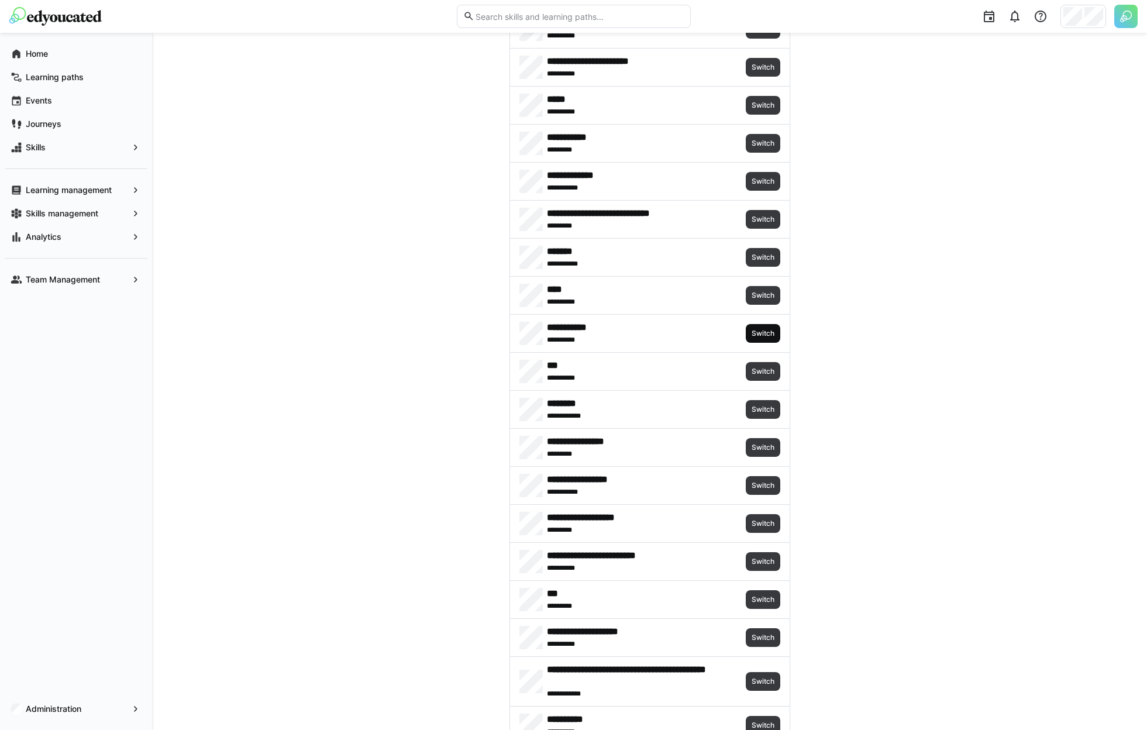
click at [753, 338] on span "Switch" at bounding box center [763, 333] width 35 height 19
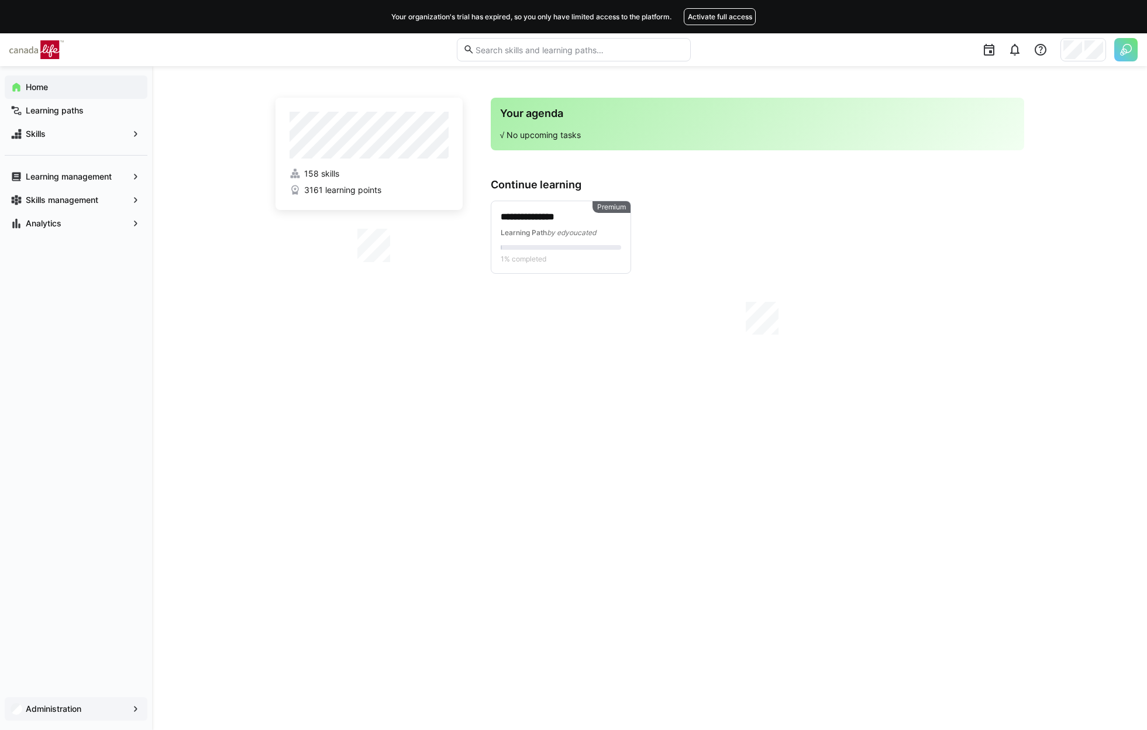
click at [0, 0] on app-navigation-label "Administration" at bounding box center [0, 0] width 0 height 0
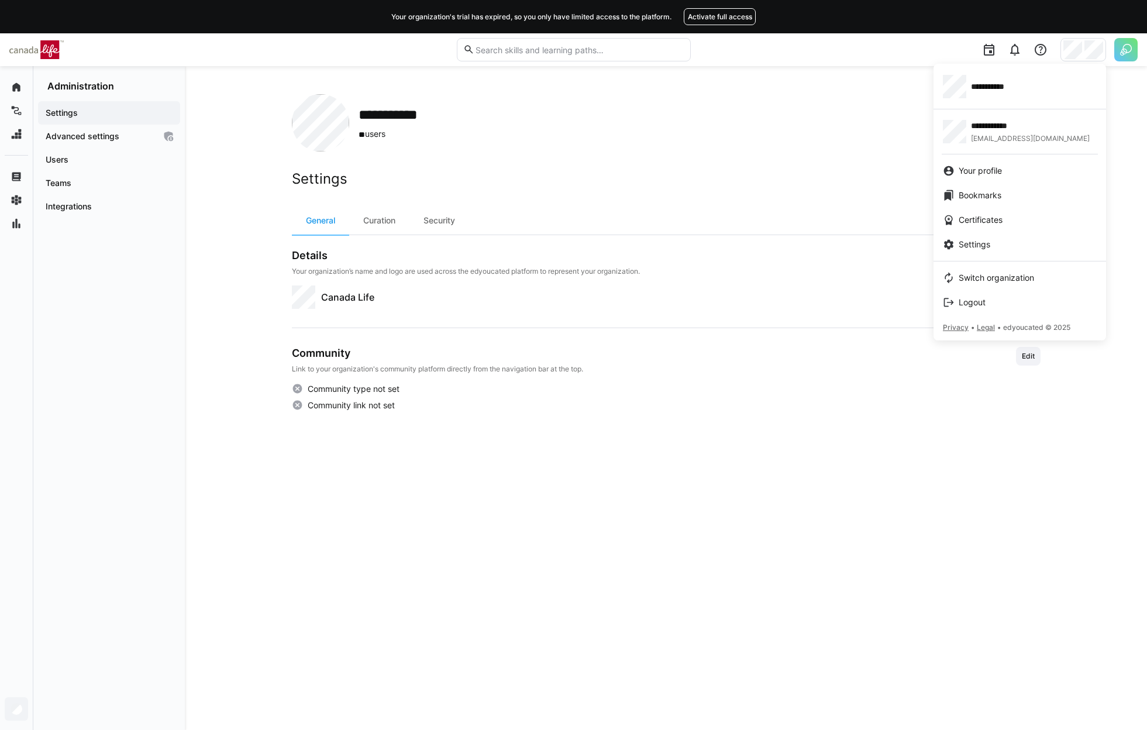
click at [730, 420] on div at bounding box center [573, 365] width 1147 height 730
click at [61, 165] on span "Users" at bounding box center [109, 160] width 130 height 12
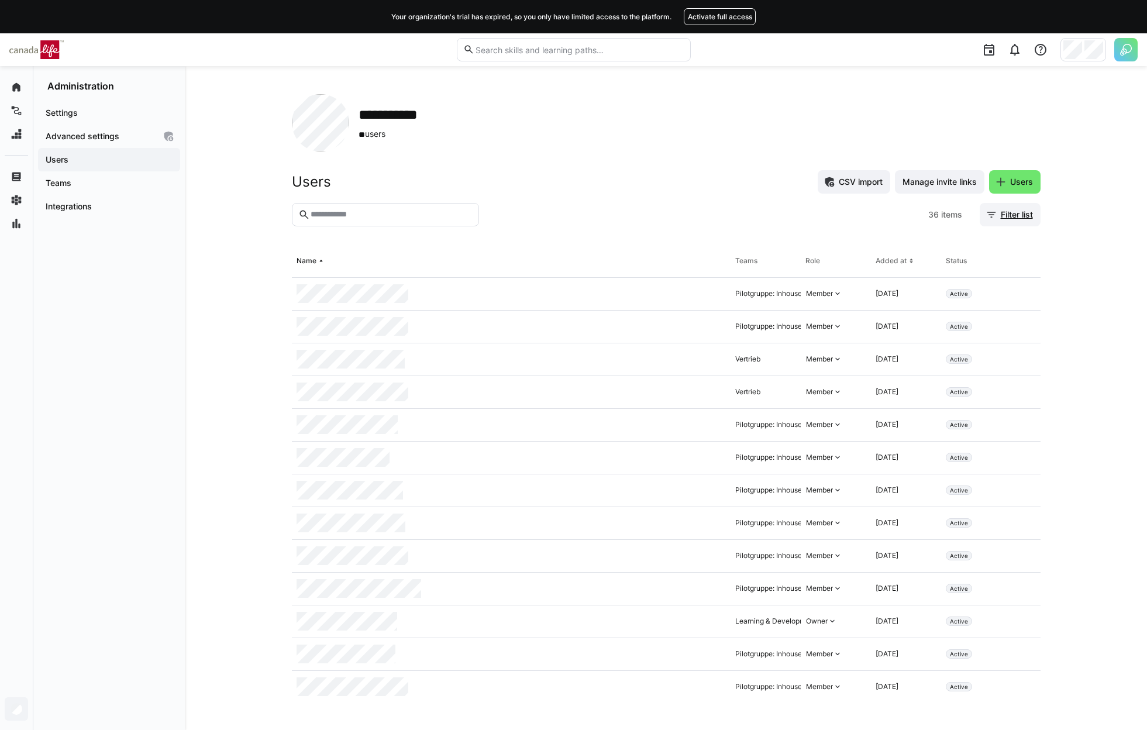
click at [1009, 213] on span "Filter list" at bounding box center [1017, 215] width 36 height 12
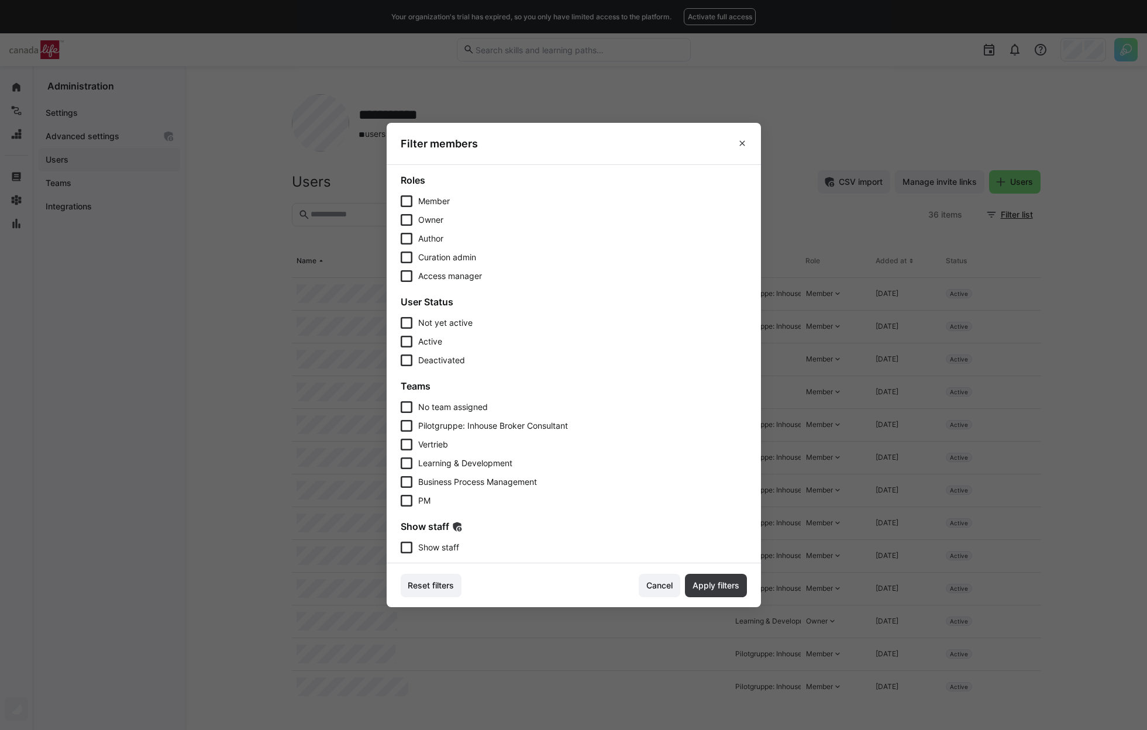
click at [445, 547] on span "Show staff" at bounding box center [438, 548] width 41 height 12
click at [724, 582] on span "Apply filters" at bounding box center [716, 586] width 50 height 12
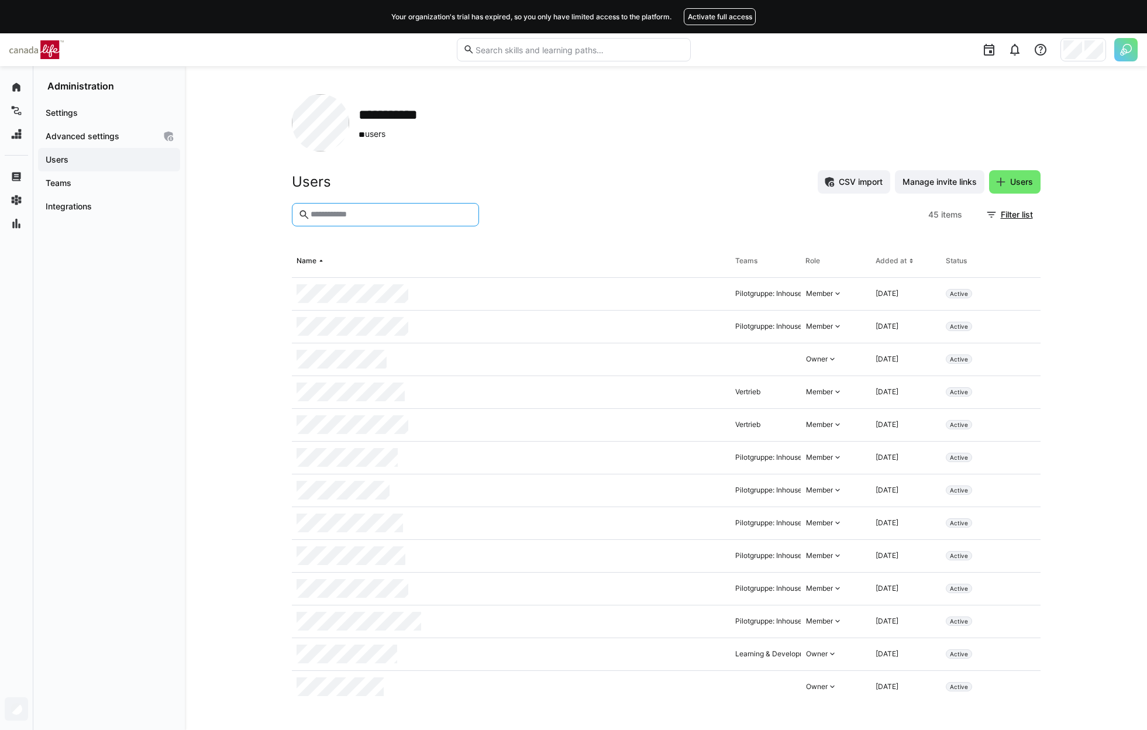
click at [378, 212] on input "text" at bounding box center [390, 214] width 163 height 11
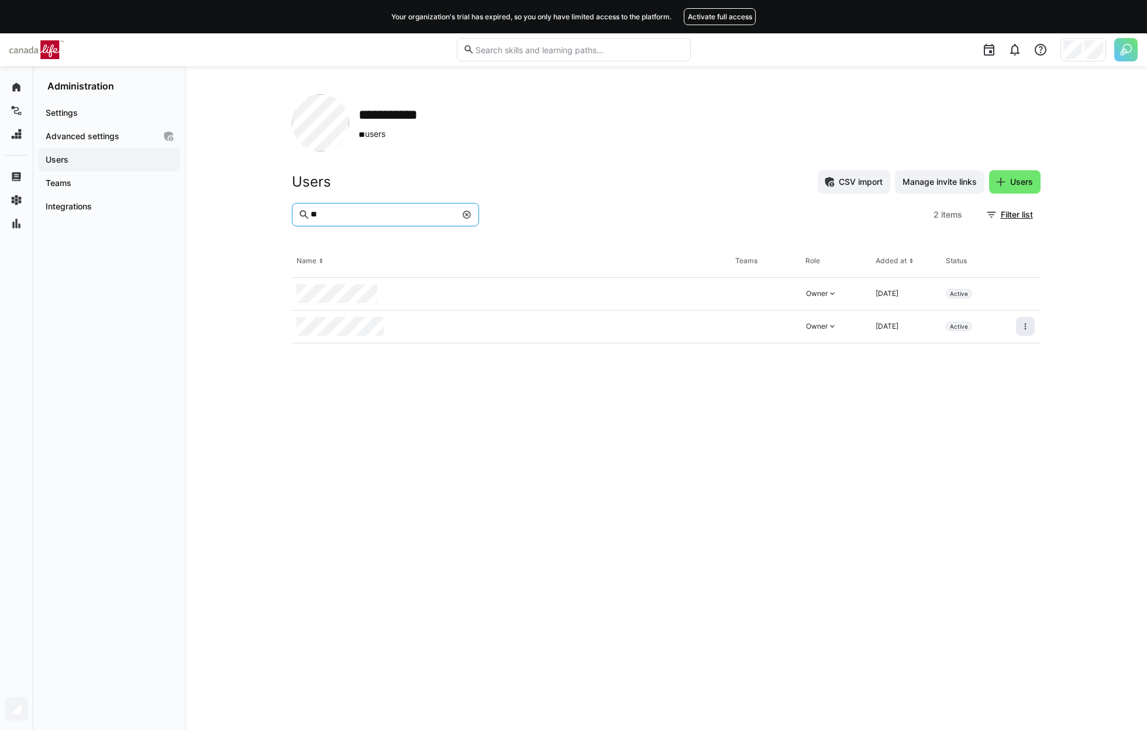
type input "**"
click at [1026, 332] on span at bounding box center [1025, 326] width 19 height 19
click at [1009, 370] on div "Remove user from organization" at bounding box center [975, 376] width 119 height 23
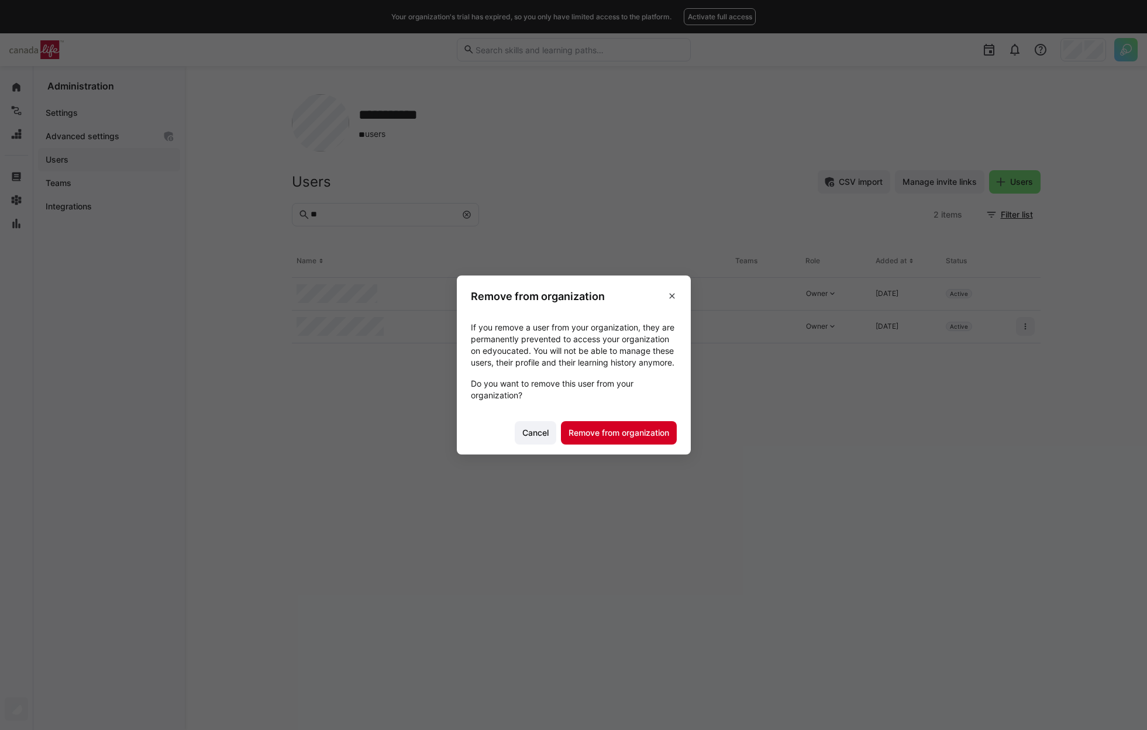
click at [650, 439] on span "Remove from organization" at bounding box center [619, 433] width 104 height 12
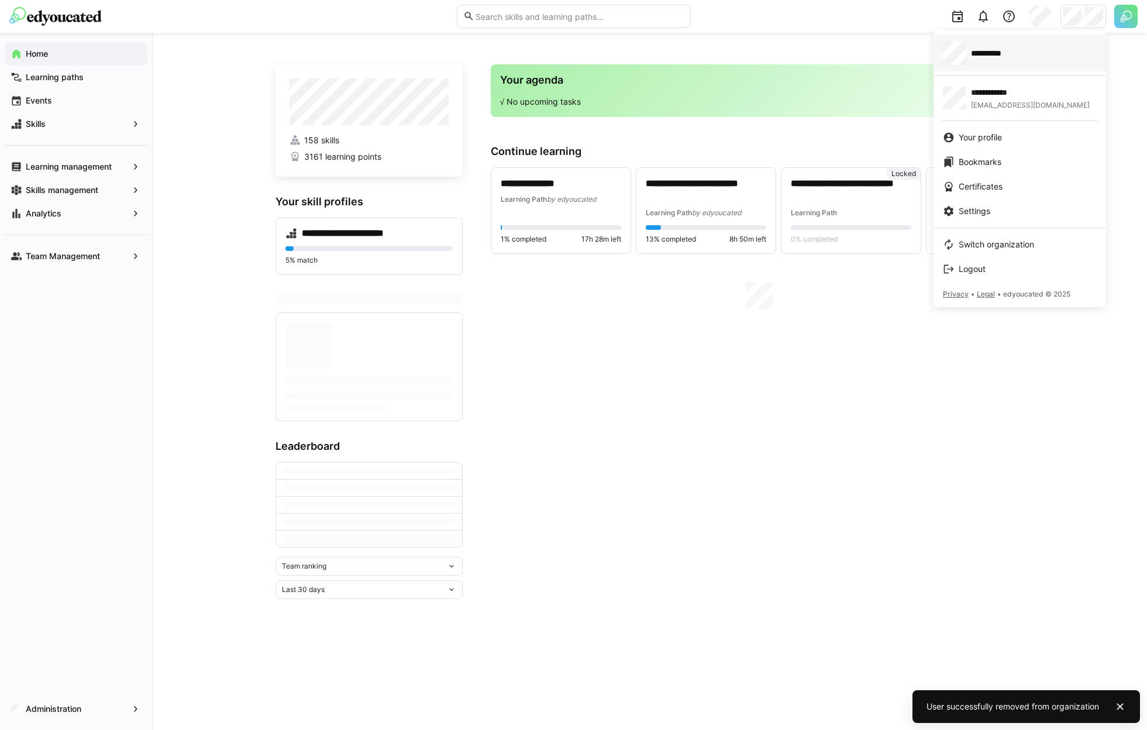
click at [1062, 42] on div "**********" at bounding box center [1020, 53] width 154 height 23
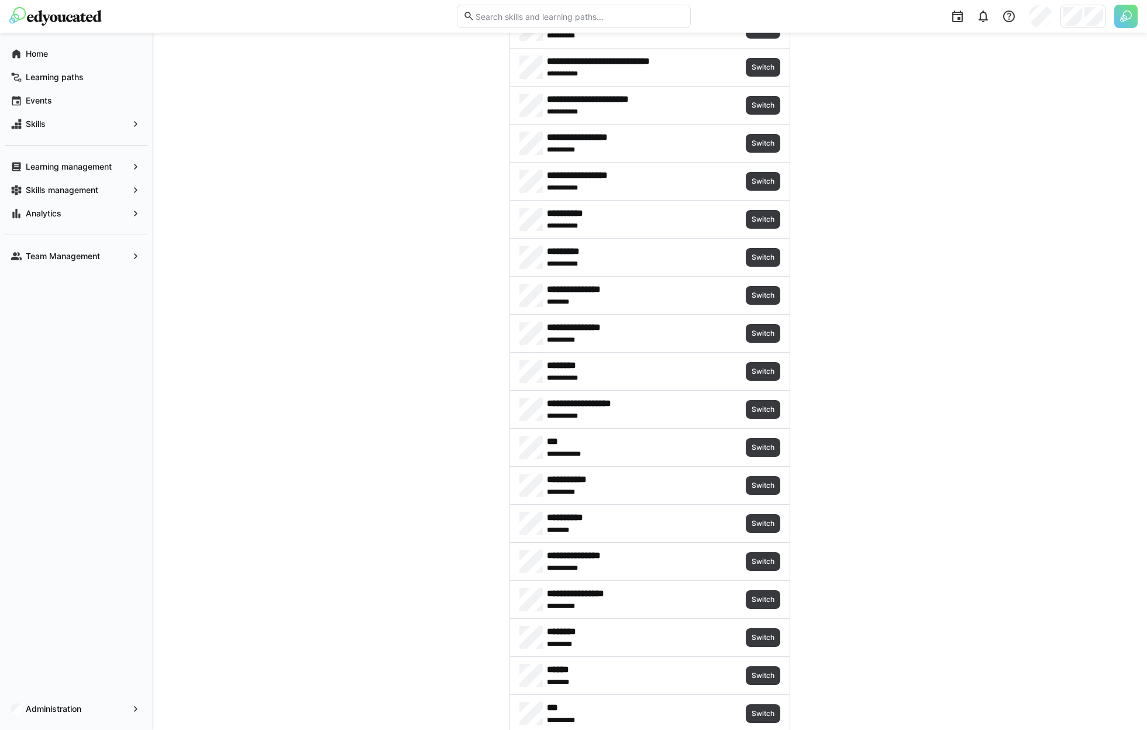
scroll to position [926, 0]
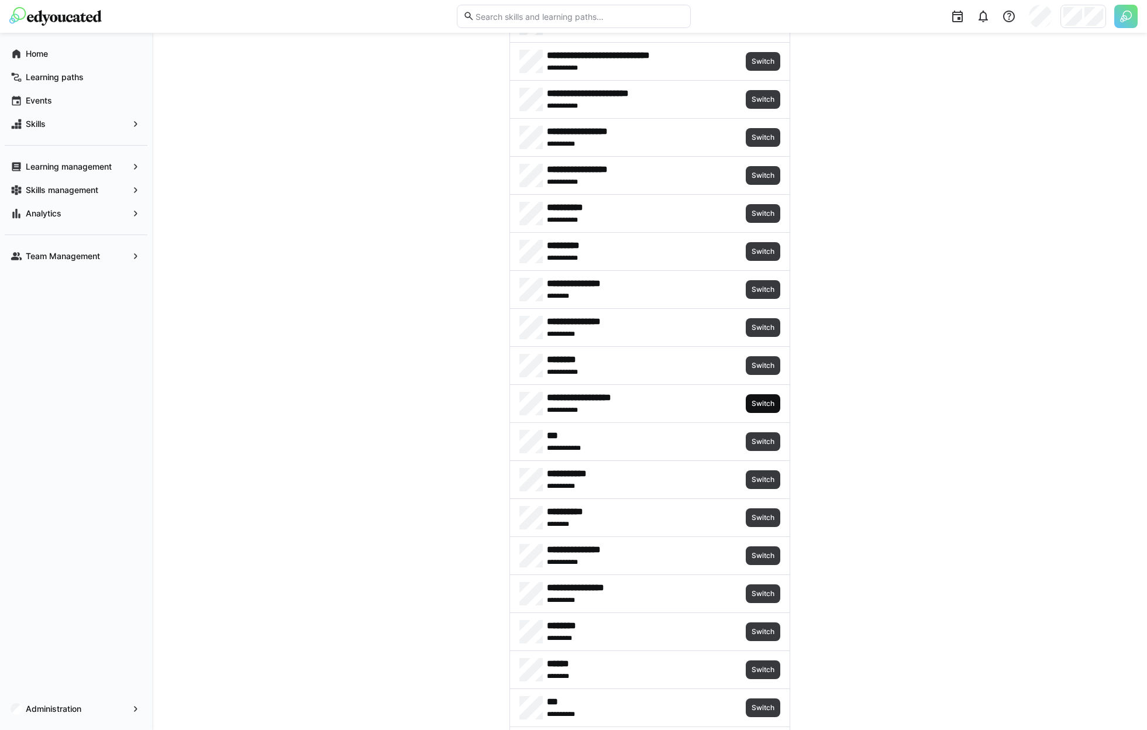
click at [766, 410] on span "Switch" at bounding box center [763, 403] width 35 height 19
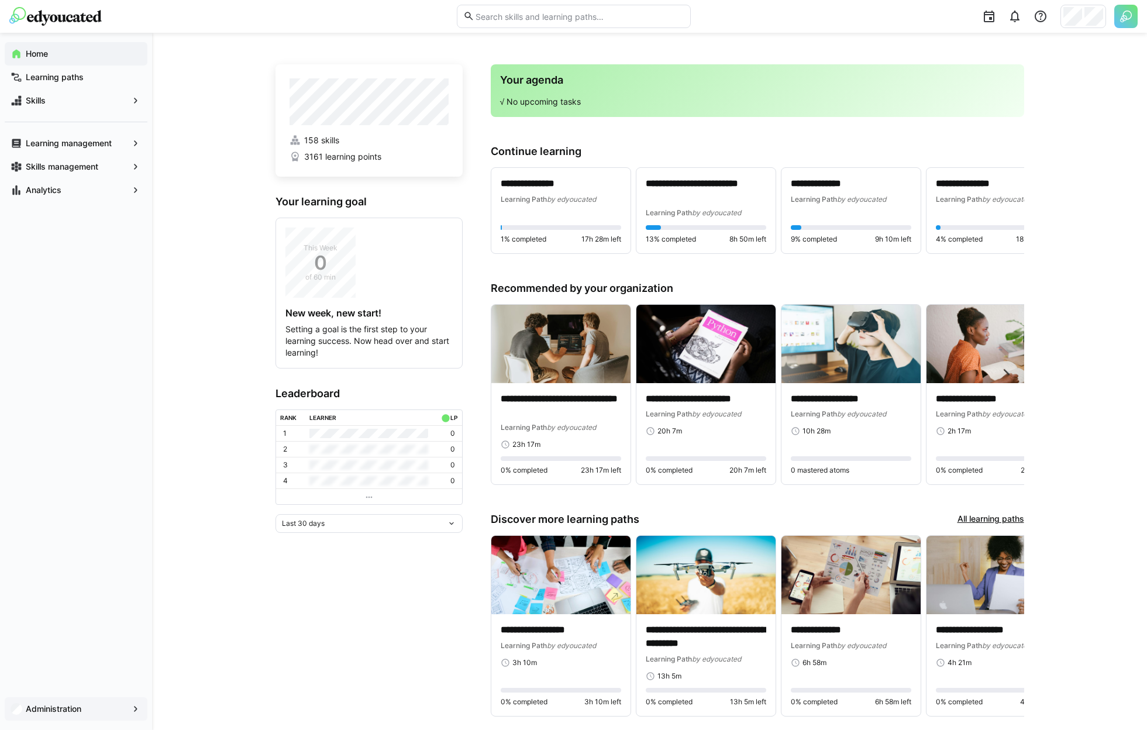
click at [0, 0] on app-navigation-label "Administration" at bounding box center [0, 0] width 0 height 0
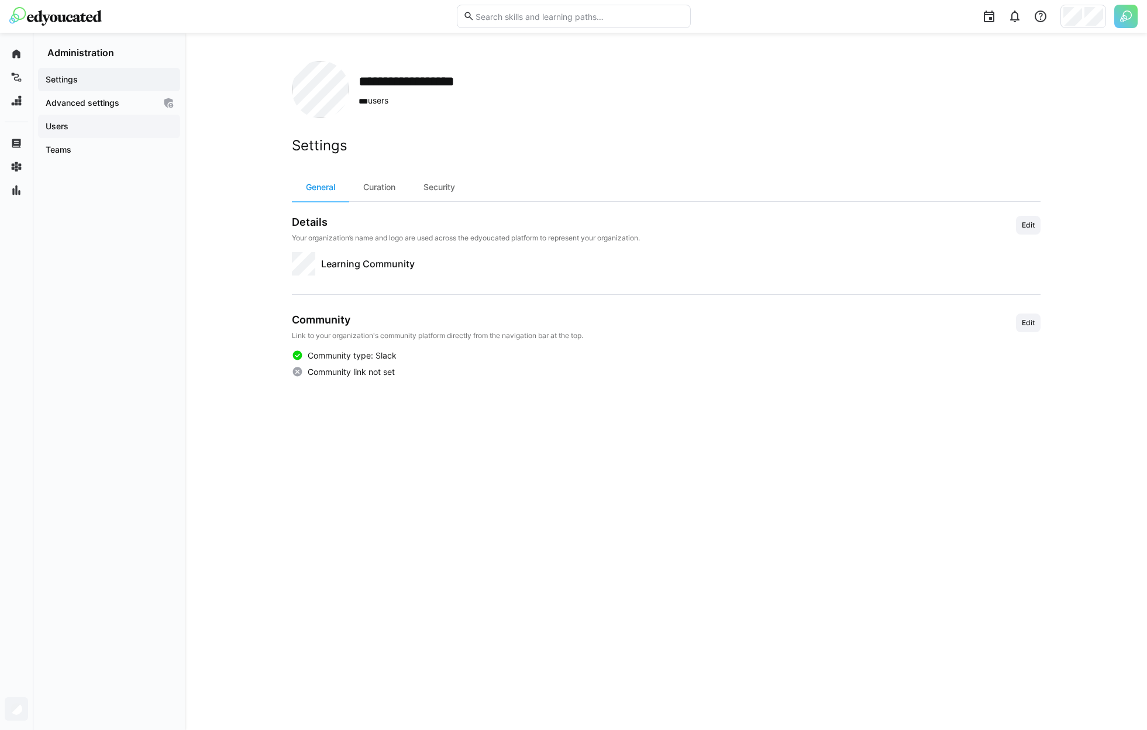
click at [75, 125] on span "Users" at bounding box center [109, 126] width 130 height 12
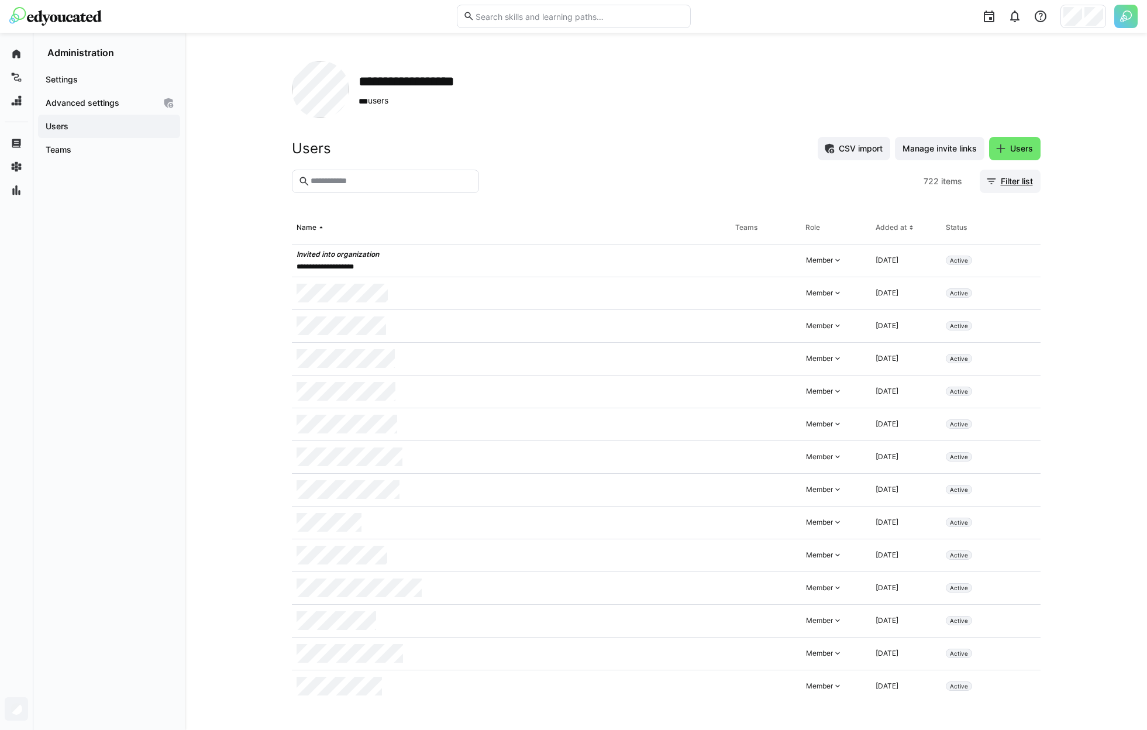
click at [1023, 183] on span "Filter list" at bounding box center [1017, 181] width 36 height 12
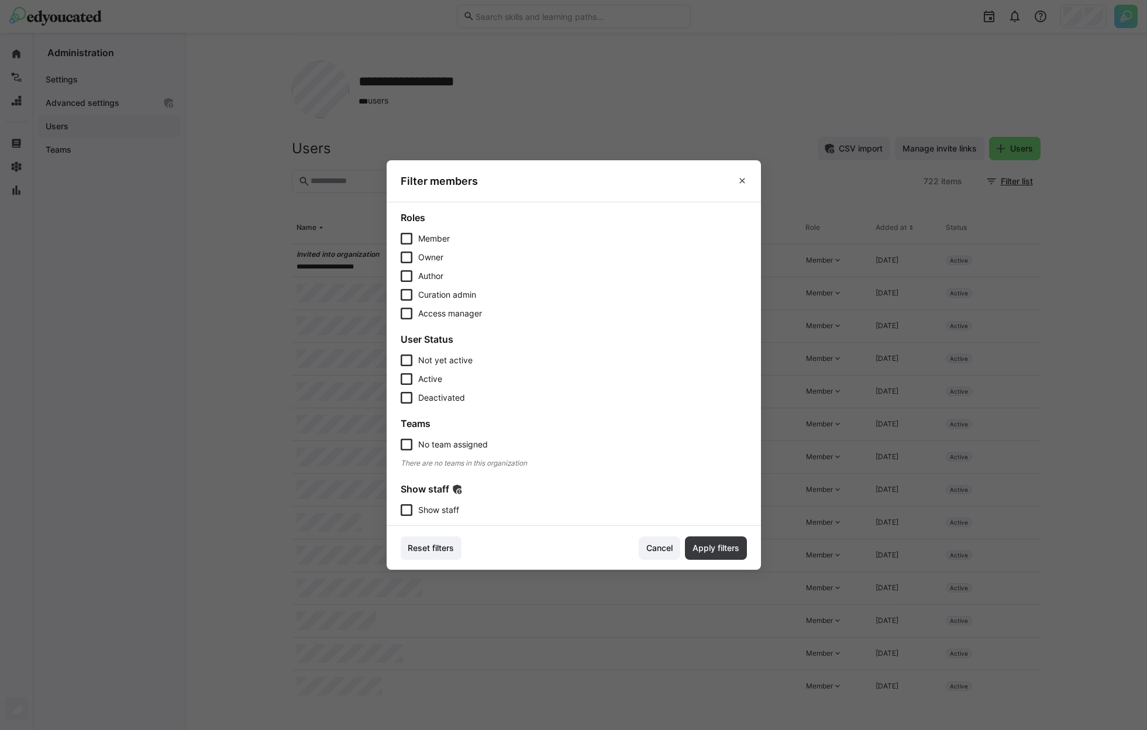
click at [456, 504] on div "Show staff Show staff" at bounding box center [574, 499] width 346 height 33
click at [469, 508] on eds-checkbox "Show staff" at bounding box center [574, 510] width 346 height 12
click at [716, 540] on span "Apply filters" at bounding box center [716, 547] width 62 height 23
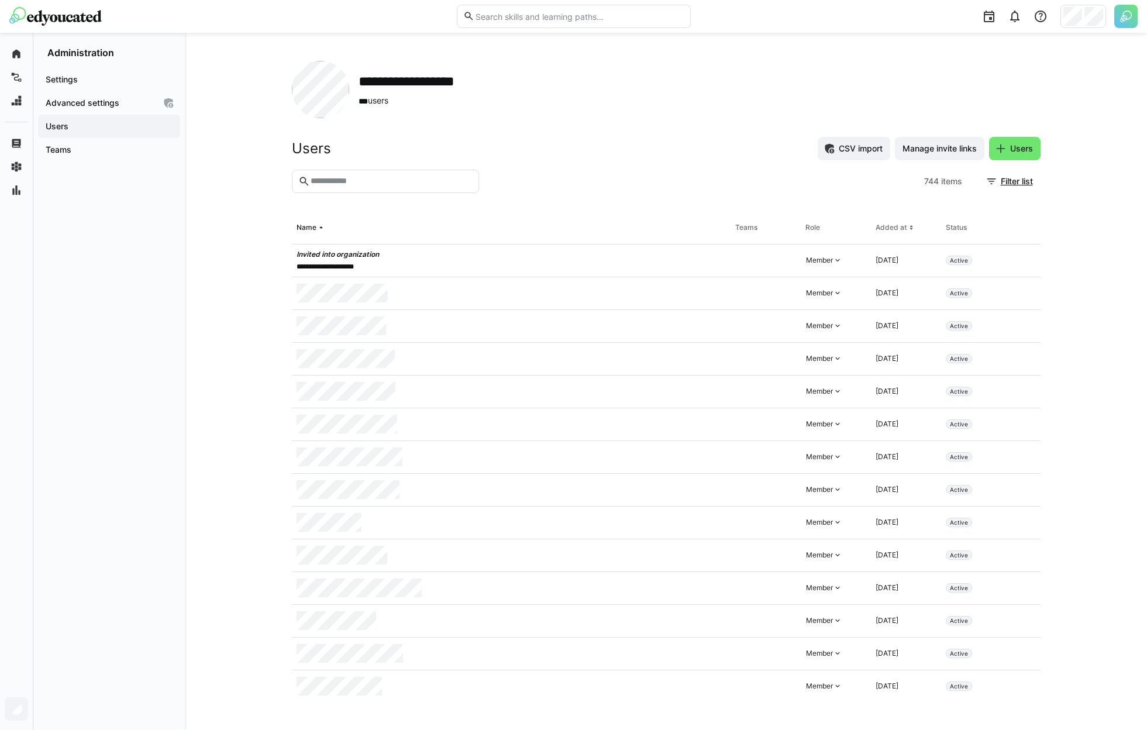
click at [351, 177] on input "text" at bounding box center [390, 181] width 163 height 11
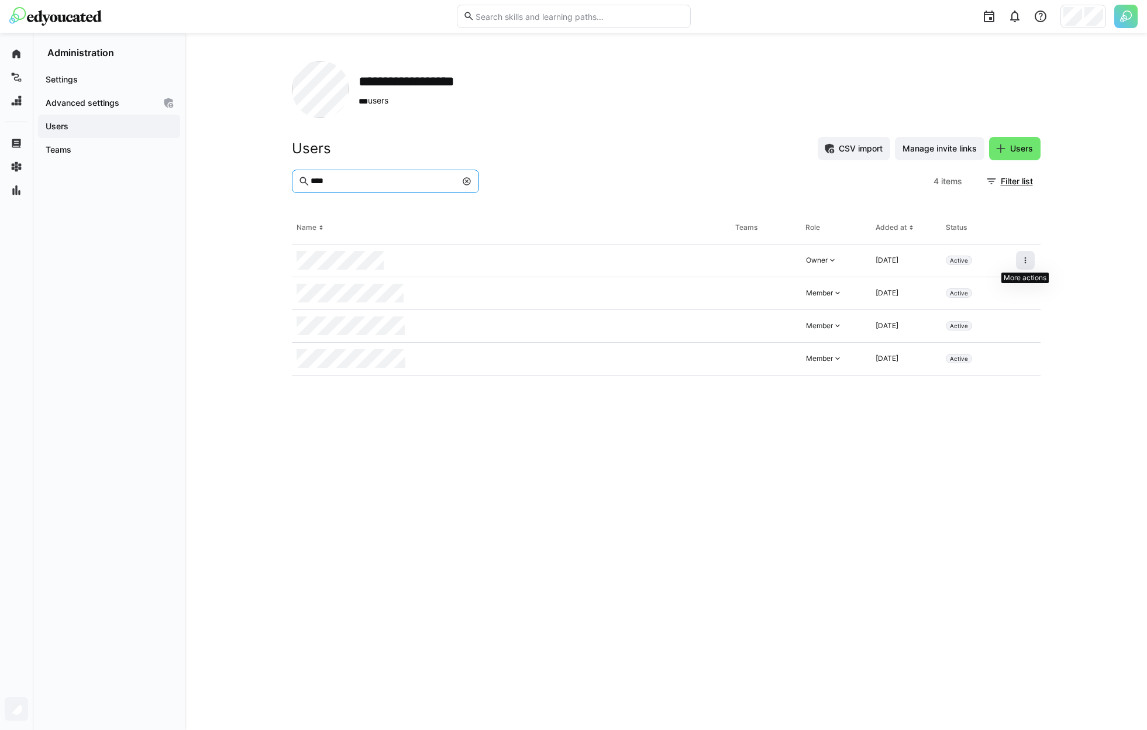
type input "****"
click at [1027, 261] on eds-icon at bounding box center [1024, 260] width 9 height 9
click at [1002, 307] on div "Remove user from organization" at bounding box center [975, 310] width 105 height 9
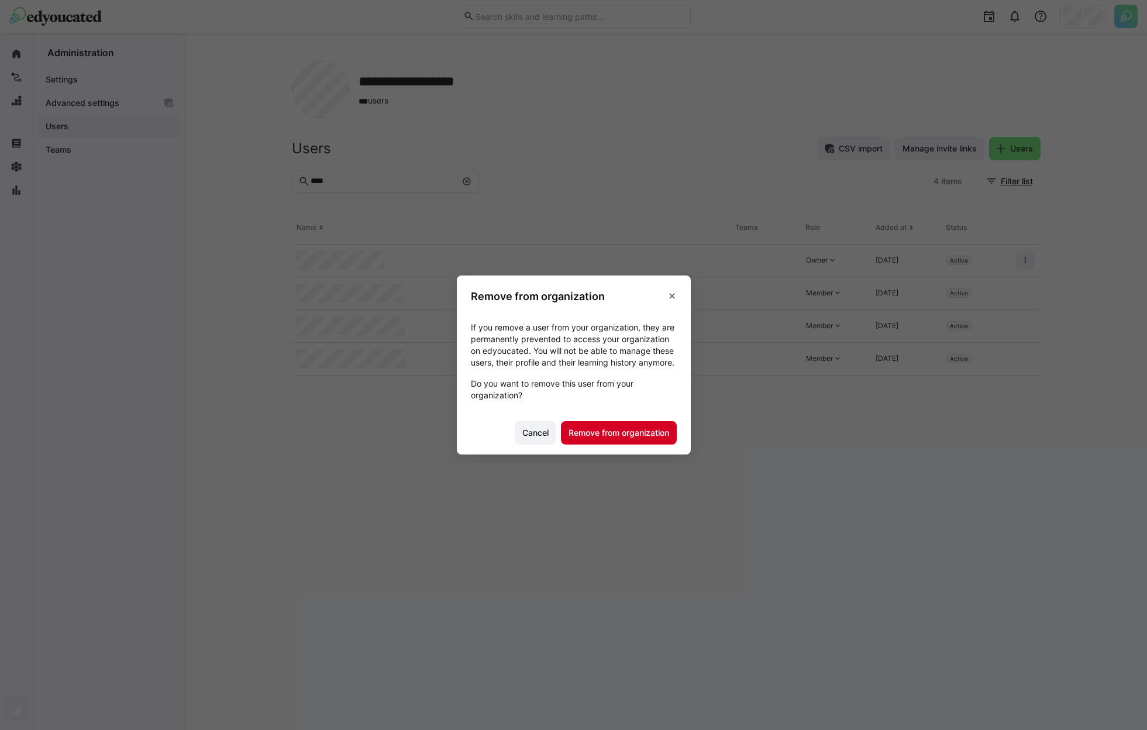
click at [633, 444] on span "Remove from organization" at bounding box center [619, 432] width 116 height 23
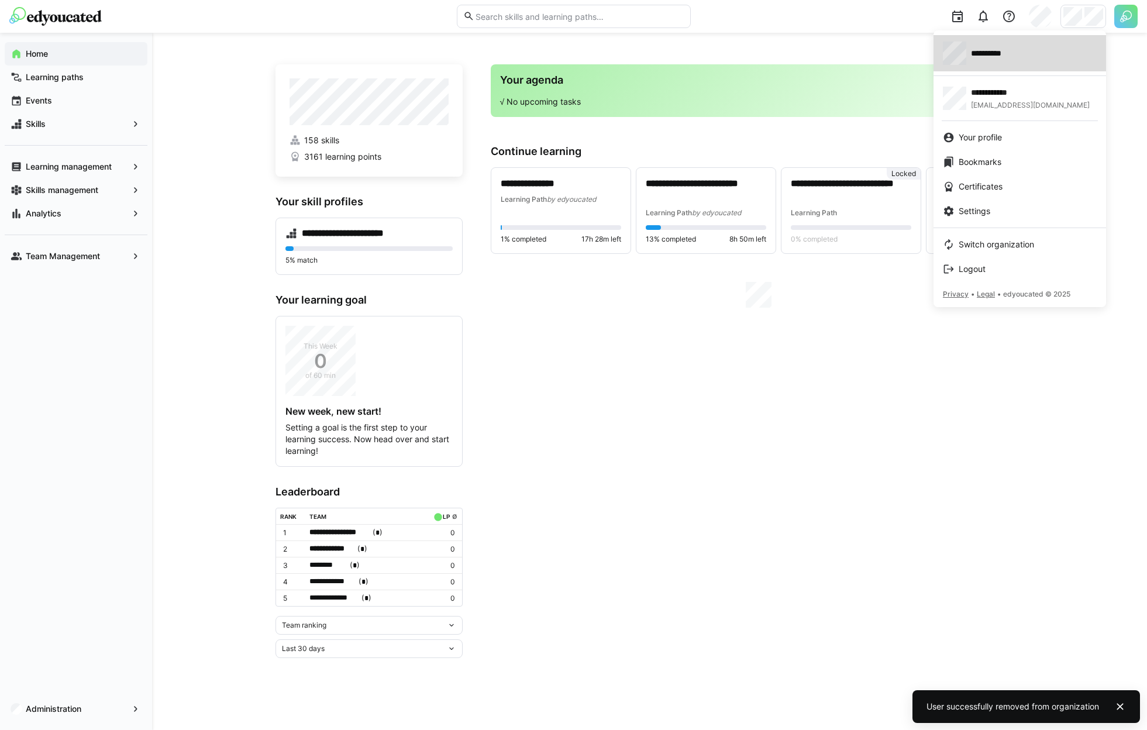
click at [1013, 63] on div "**********" at bounding box center [1020, 53] width 154 height 23
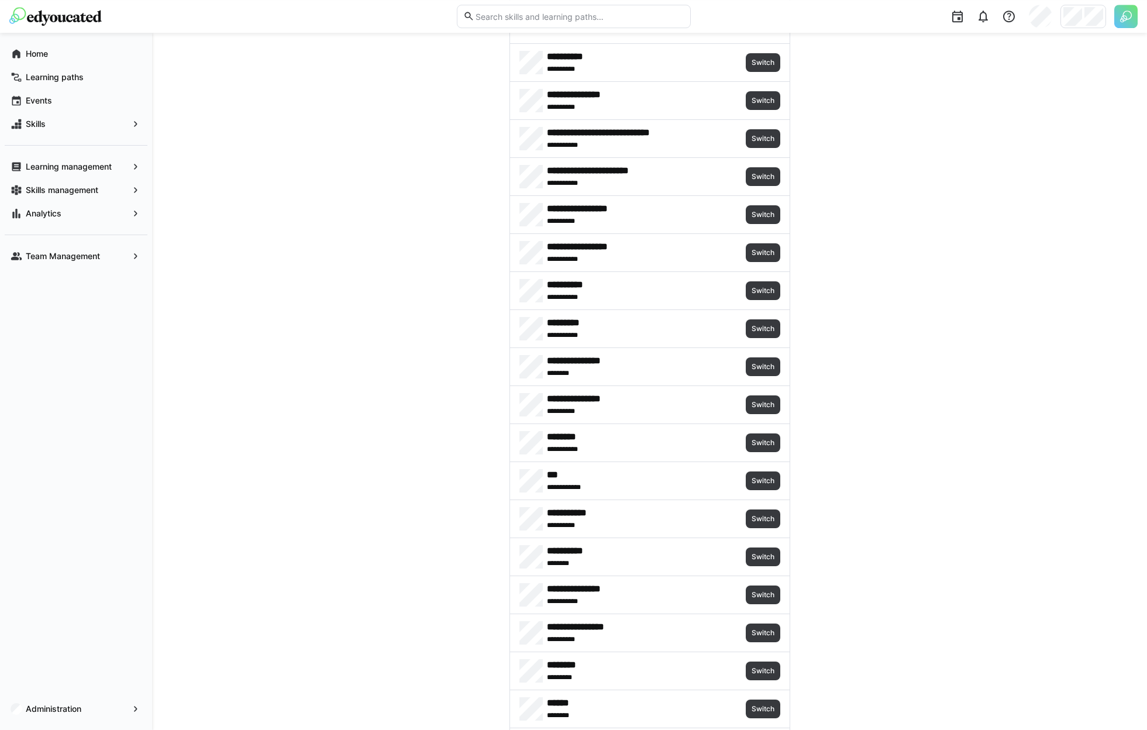
scroll to position [1450, 0]
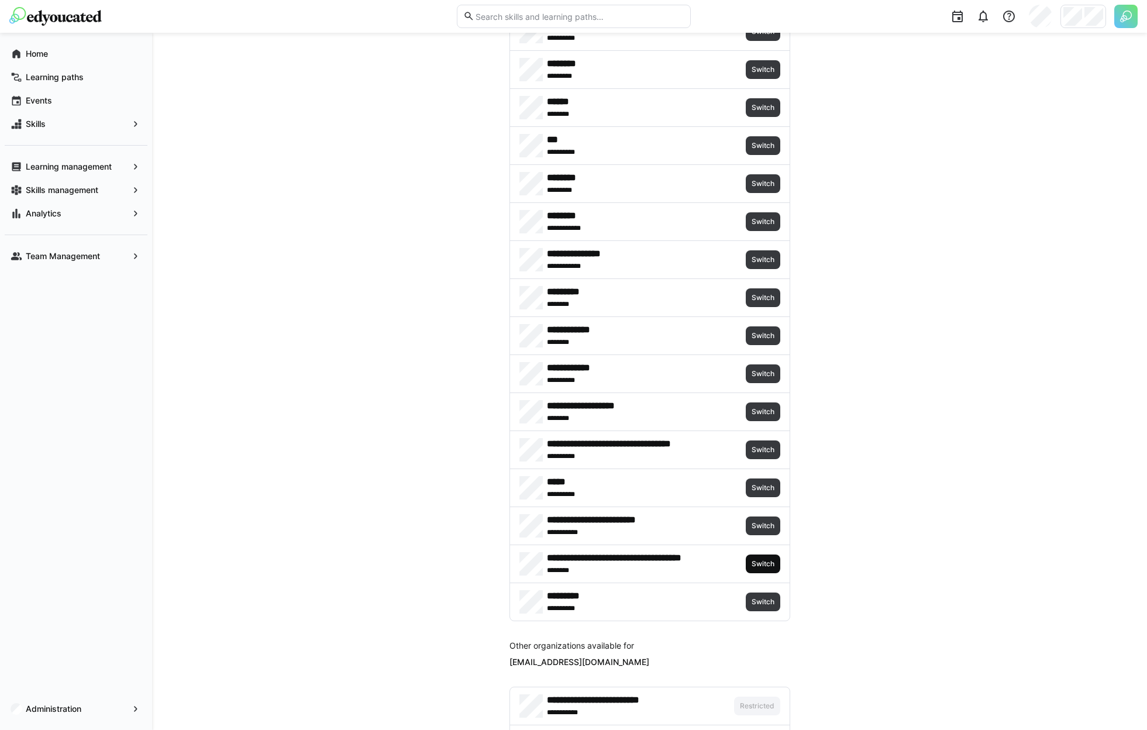
click at [761, 562] on span "Switch" at bounding box center [762, 563] width 25 height 9
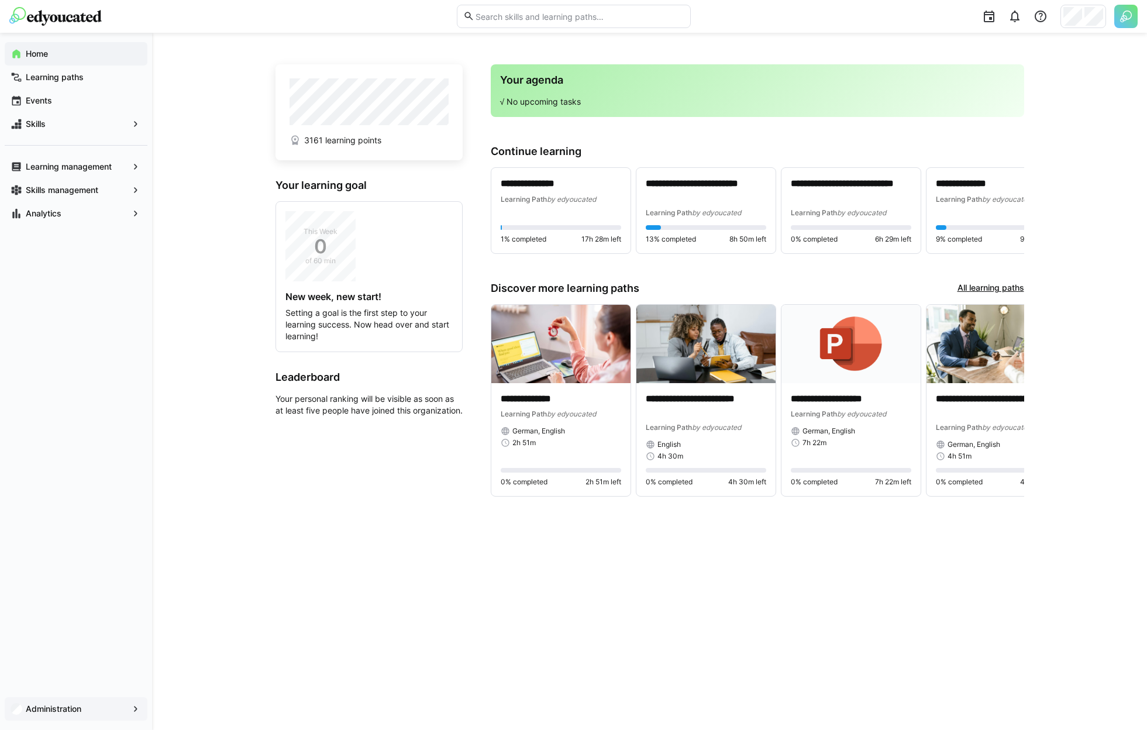
click at [88, 706] on span "Administration" at bounding box center [76, 709] width 104 height 12
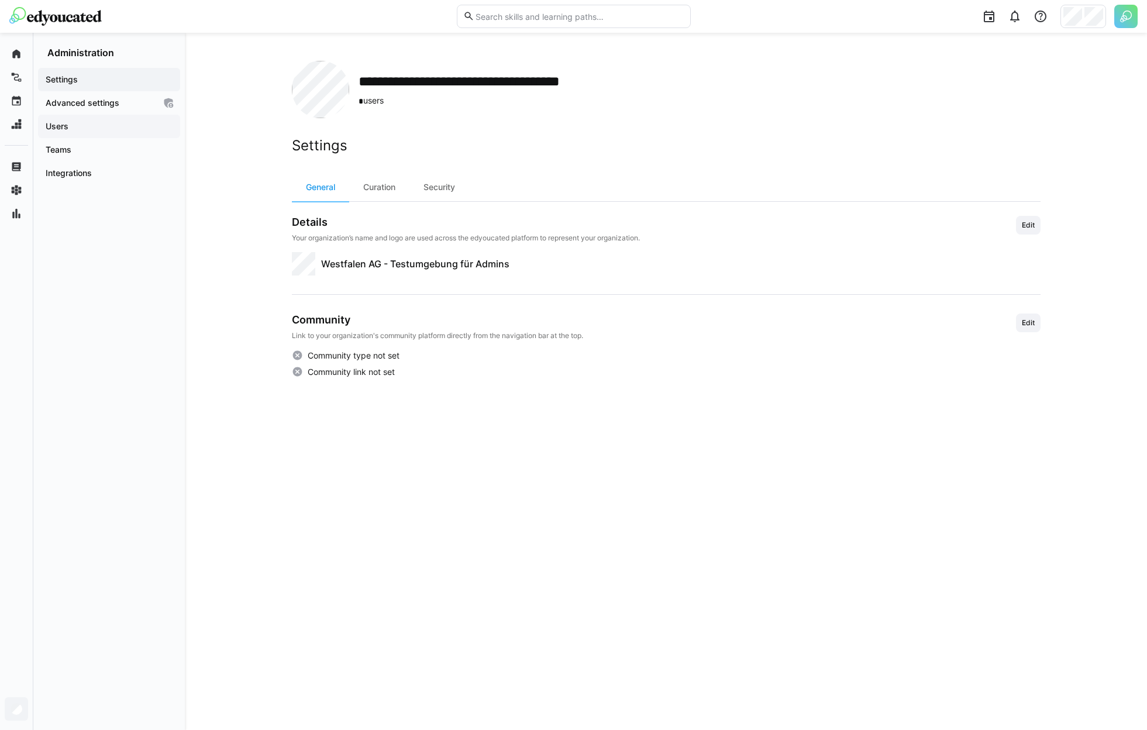
click at [130, 130] on span "Users" at bounding box center [109, 126] width 130 height 12
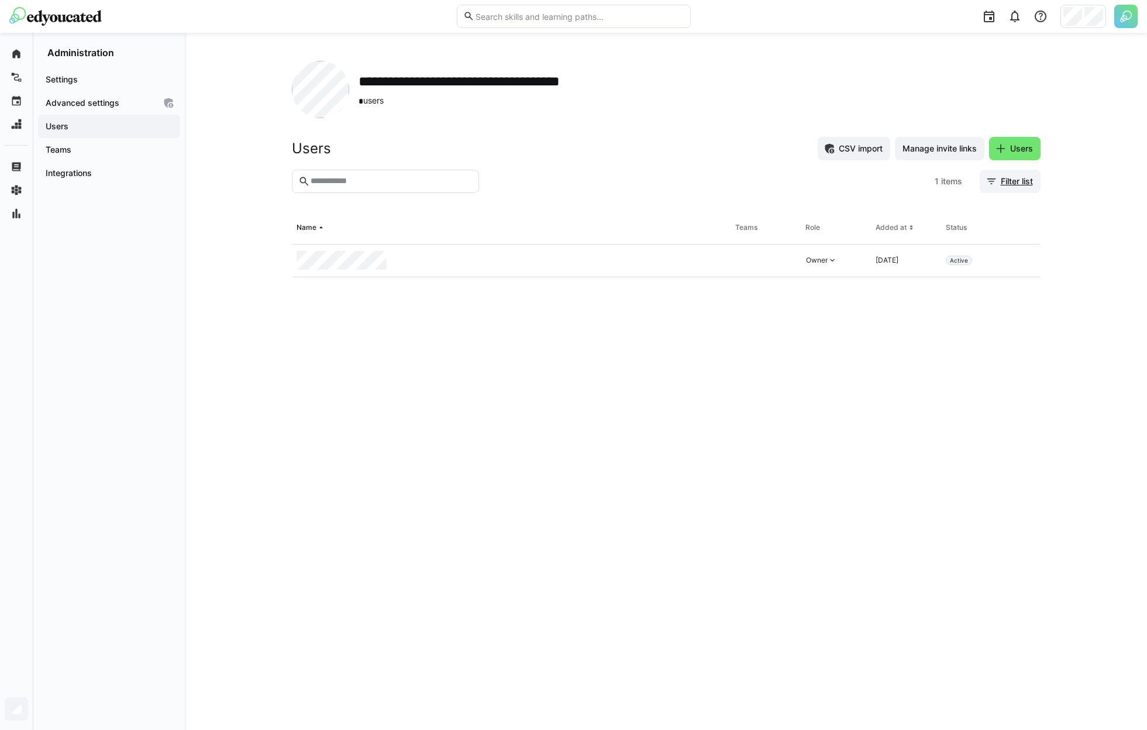
click at [1022, 181] on span "Filter list" at bounding box center [1017, 181] width 36 height 12
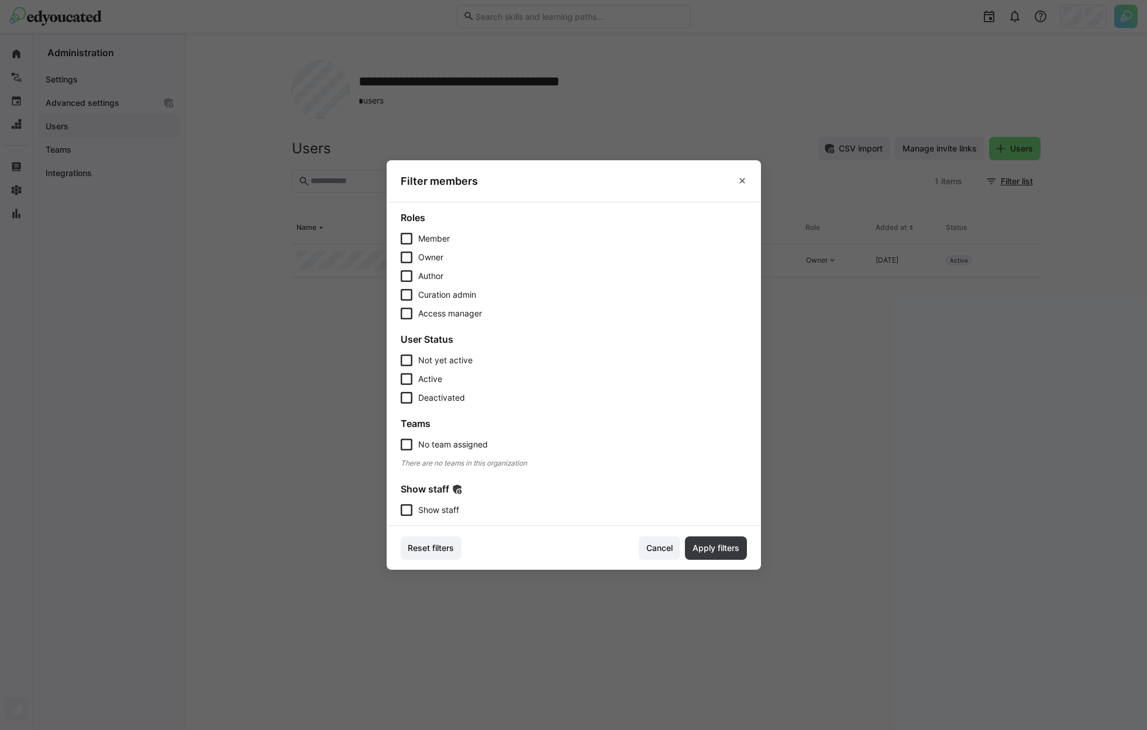
click at [443, 504] on div "Show staff Show staff" at bounding box center [574, 499] width 346 height 33
click at [471, 512] on eds-checkbox "Show staff" at bounding box center [574, 510] width 346 height 12
click at [733, 553] on span "Apply filters" at bounding box center [716, 548] width 50 height 12
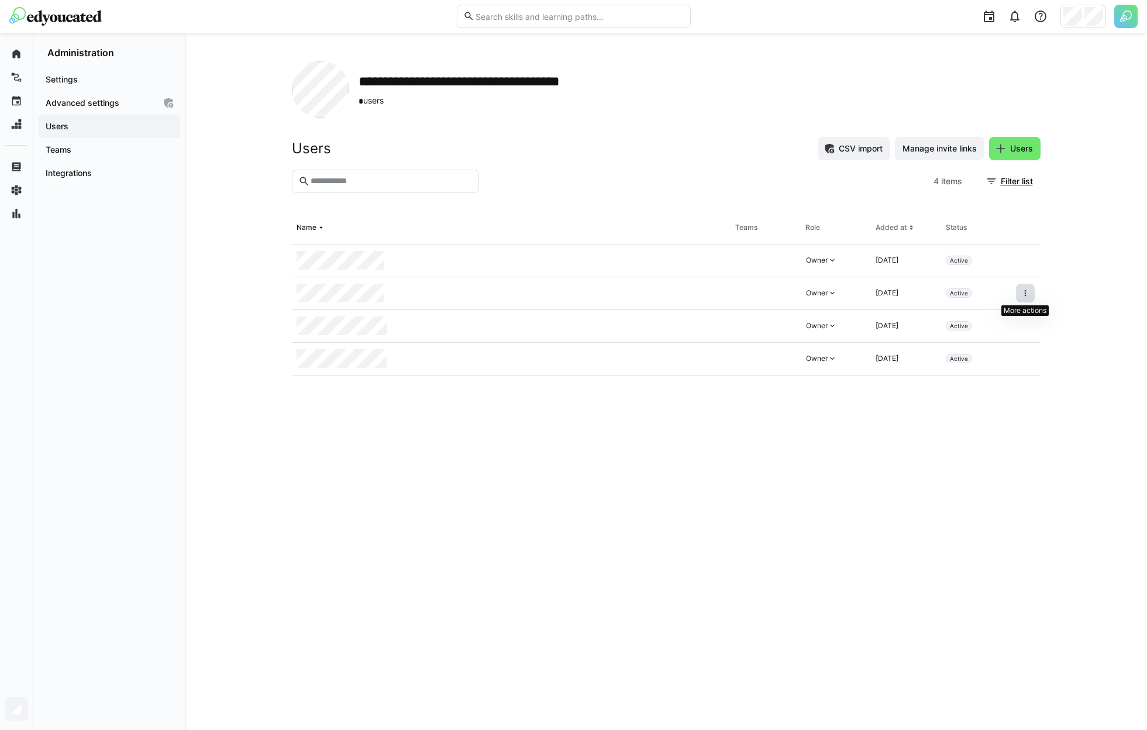
click at [1028, 296] on eds-icon at bounding box center [1024, 292] width 9 height 9
click at [992, 352] on div "Remove user from organization" at bounding box center [975, 343] width 119 height 23
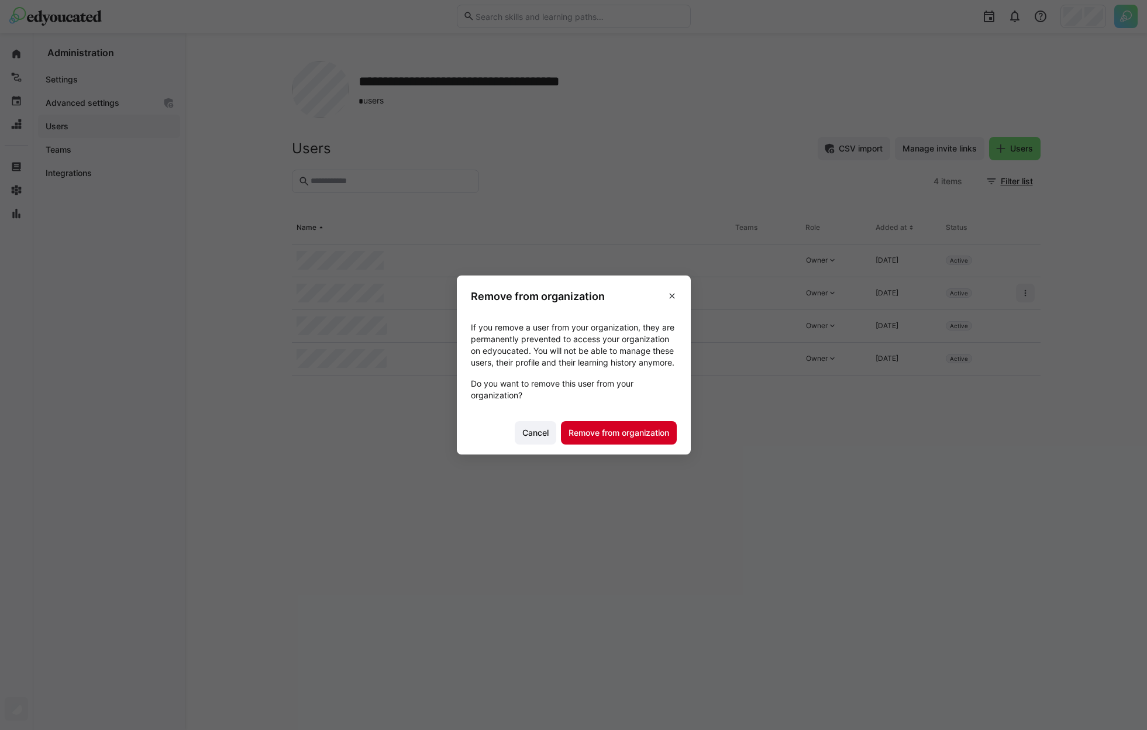
click at [644, 439] on span "Remove from organization" at bounding box center [619, 433] width 104 height 12
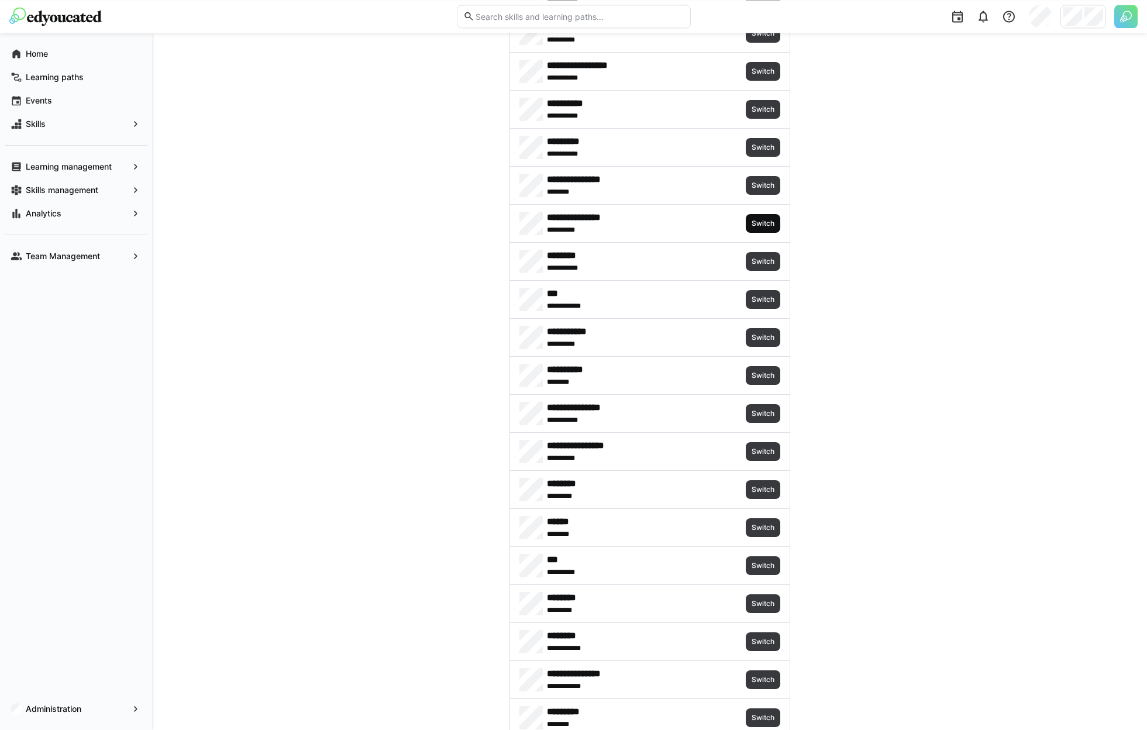
scroll to position [1067, 0]
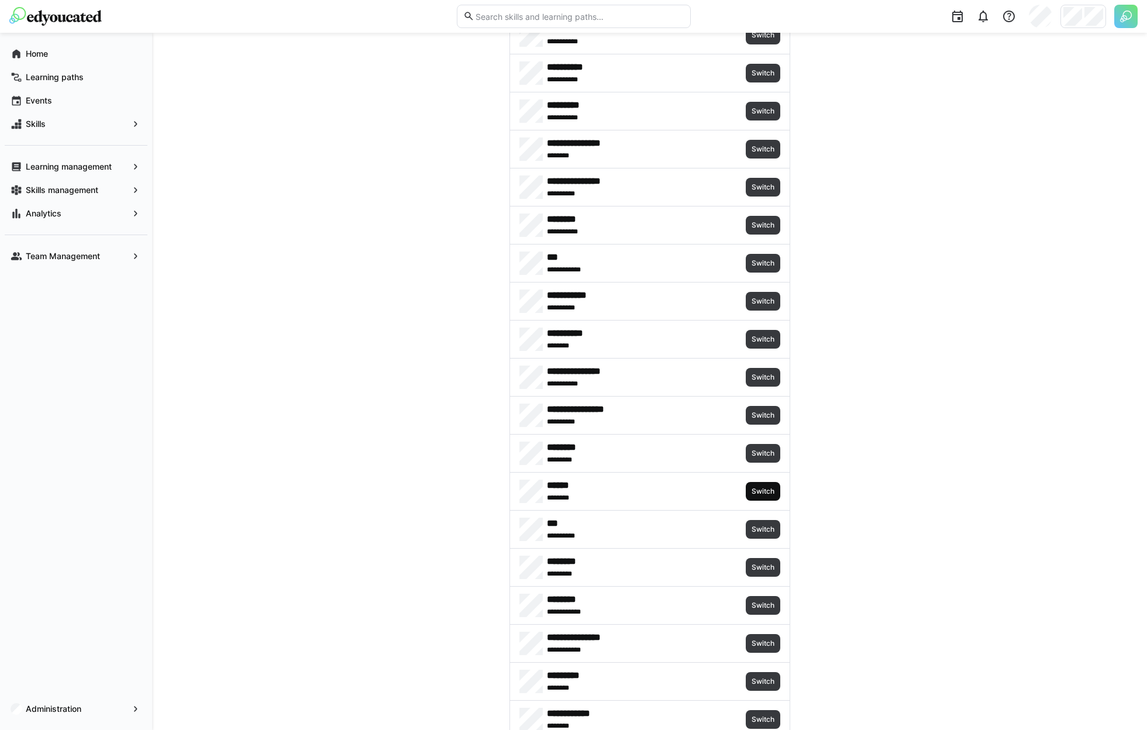
click at [767, 489] on span "Switch" at bounding box center [762, 491] width 25 height 9
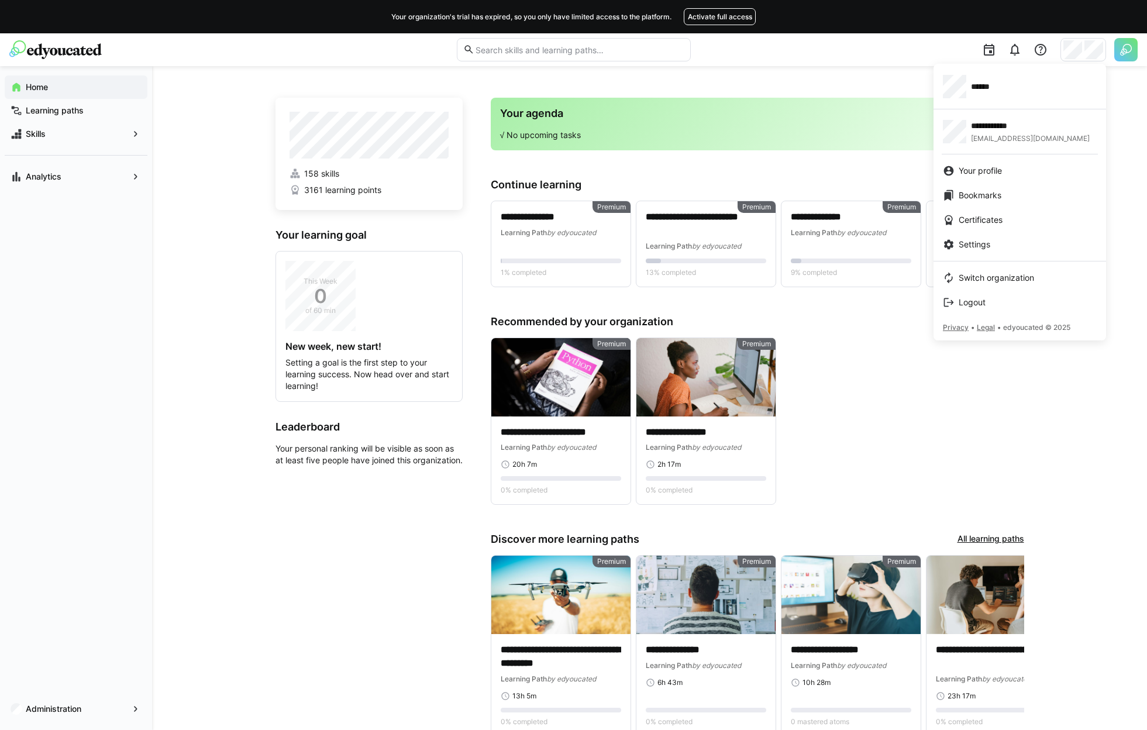
click at [144, 694] on div at bounding box center [573, 365] width 1147 height 730
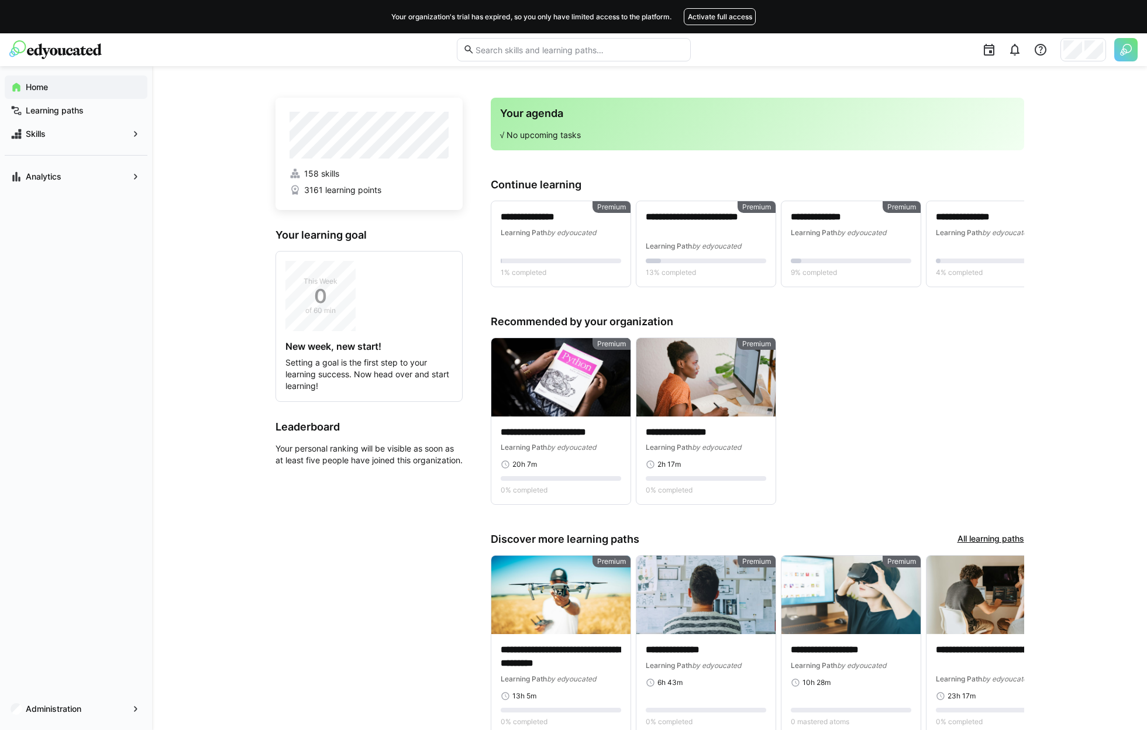
click at [79, 723] on div "Administration" at bounding box center [76, 709] width 152 height 42
click at [78, 719] on div "Administration" at bounding box center [76, 708] width 143 height 23
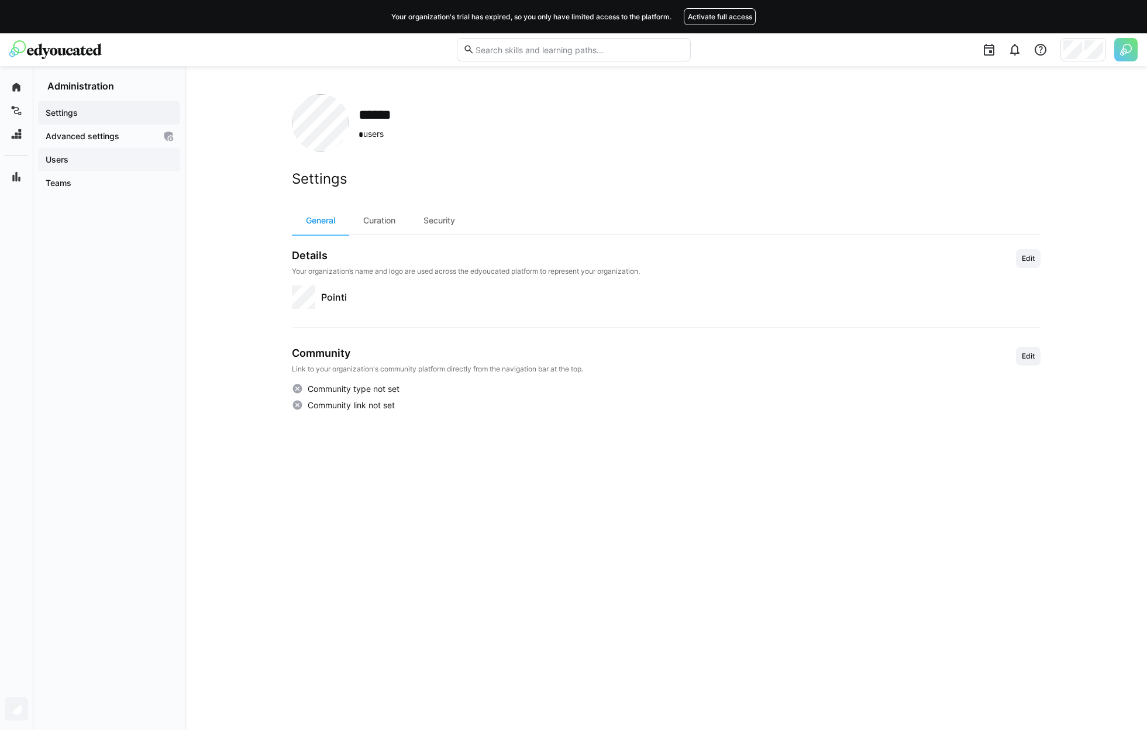
click at [85, 157] on span "Users" at bounding box center [109, 160] width 130 height 12
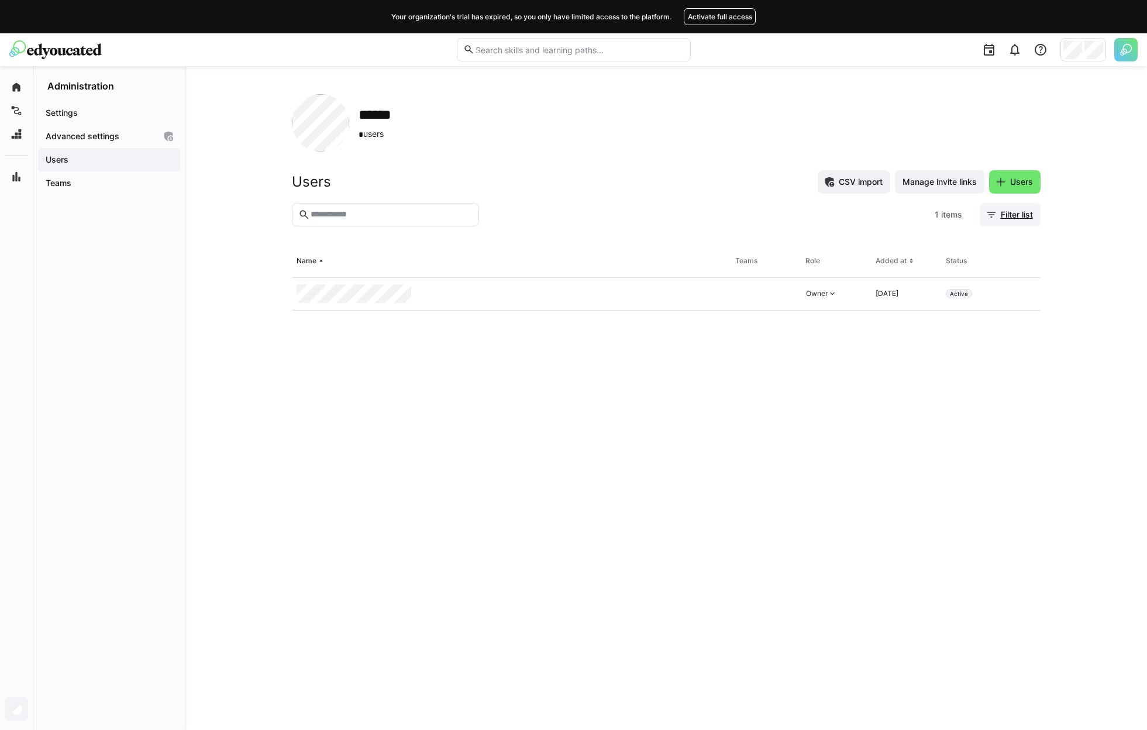
click at [1004, 209] on span "Filter list" at bounding box center [1017, 215] width 36 height 12
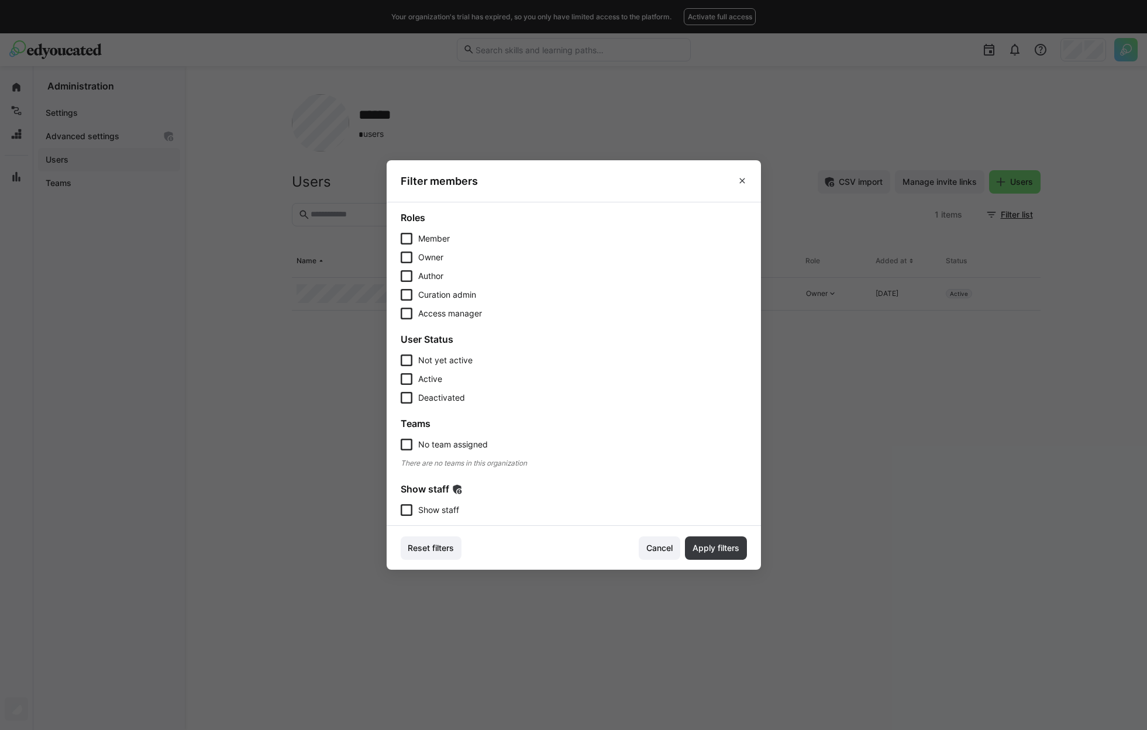
click at [453, 515] on span "Show staff" at bounding box center [438, 510] width 41 height 12
click at [709, 550] on span "Apply filters" at bounding box center [716, 548] width 50 height 12
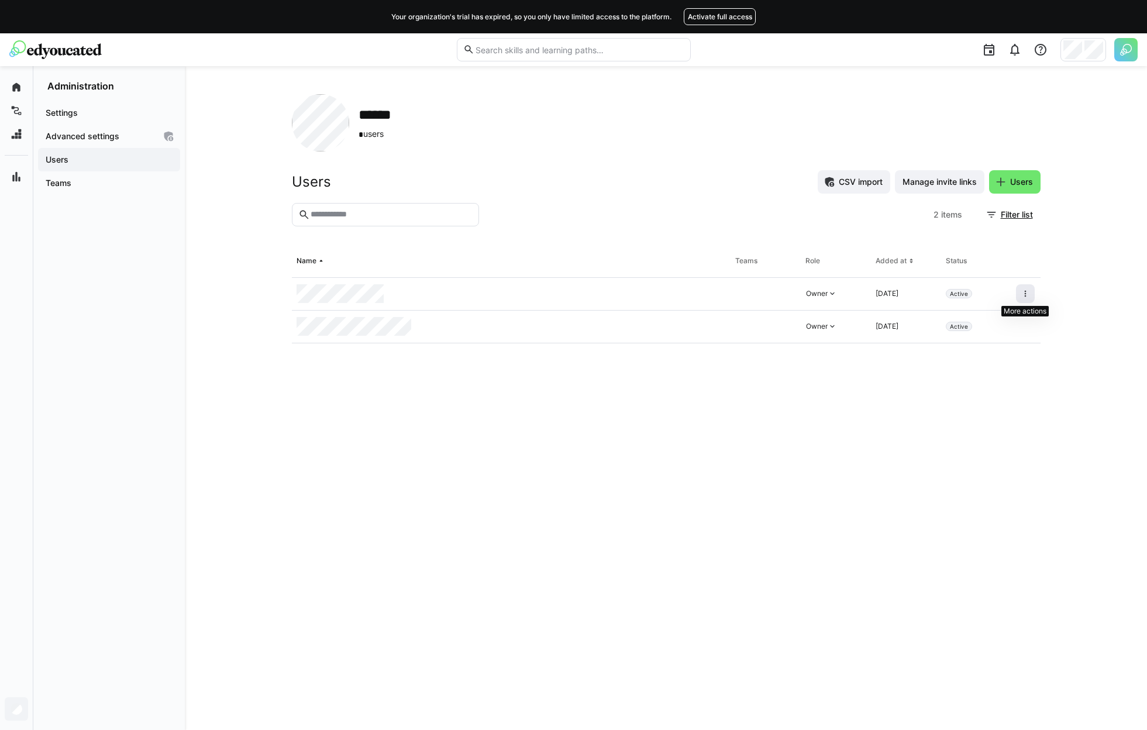
click at [1030, 289] on span at bounding box center [1025, 293] width 19 height 19
click at [982, 340] on div "Remove user from organization" at bounding box center [975, 344] width 105 height 9
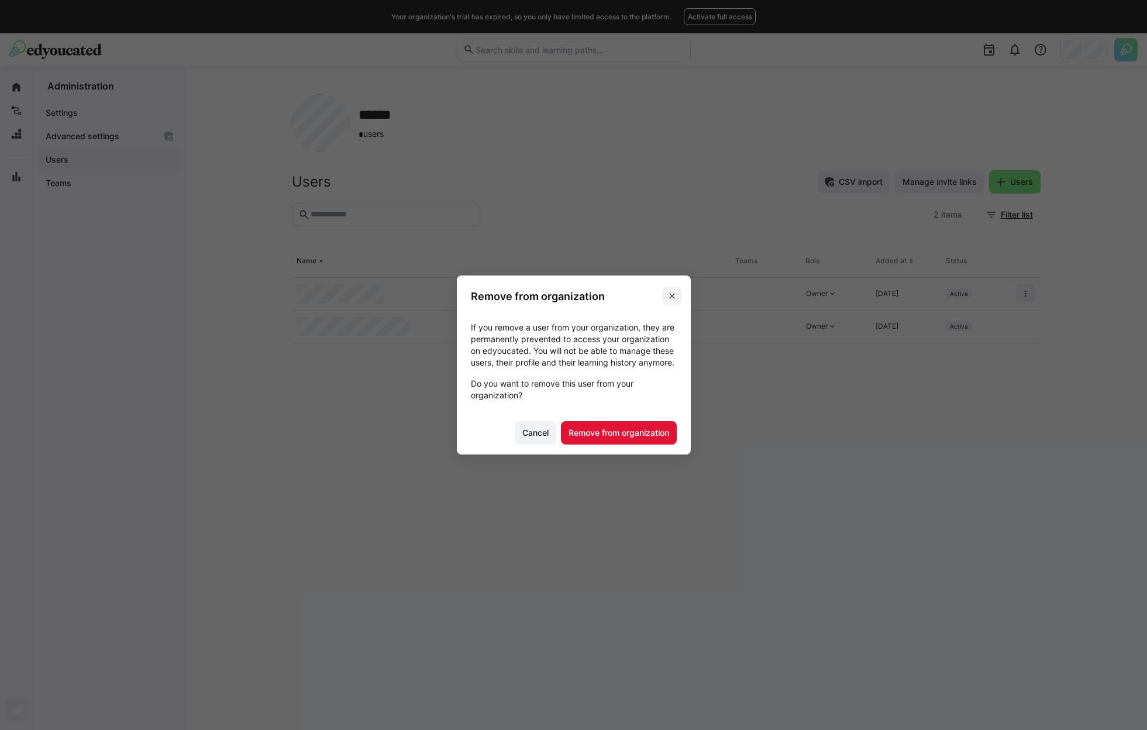
click at [671, 287] on span at bounding box center [672, 296] width 19 height 19
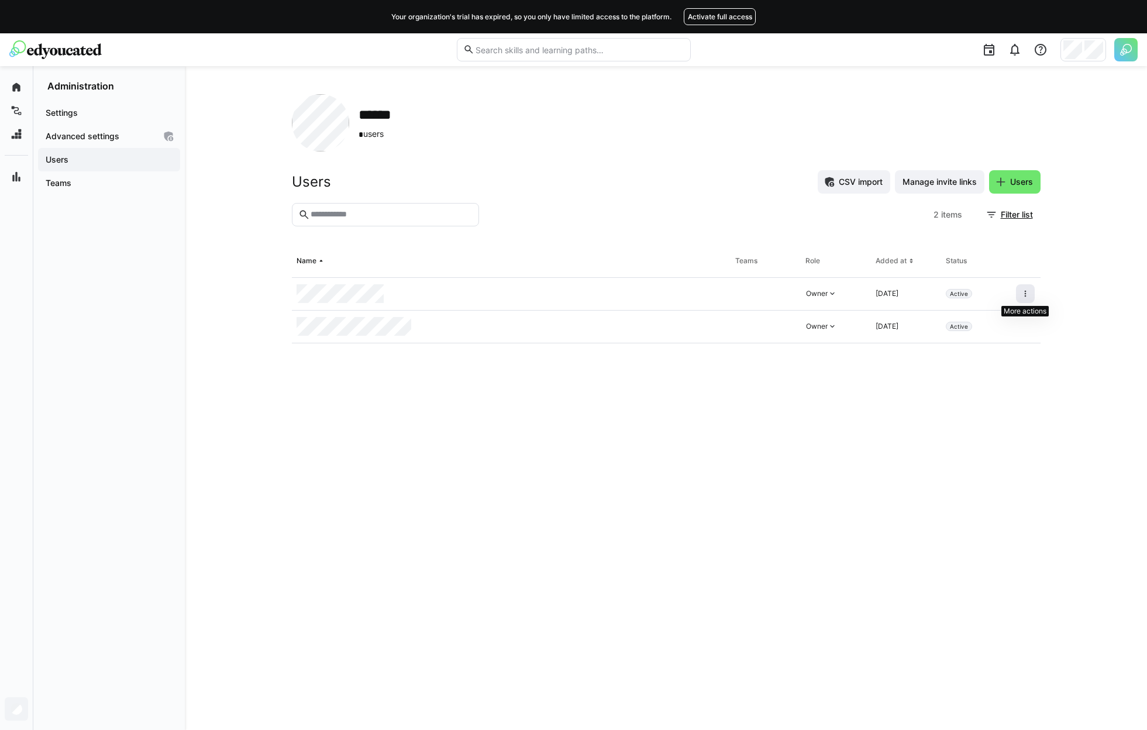
click at [1022, 292] on eds-icon at bounding box center [1024, 293] width 9 height 9
click at [995, 340] on div "Remove user from organization" at bounding box center [975, 344] width 105 height 9
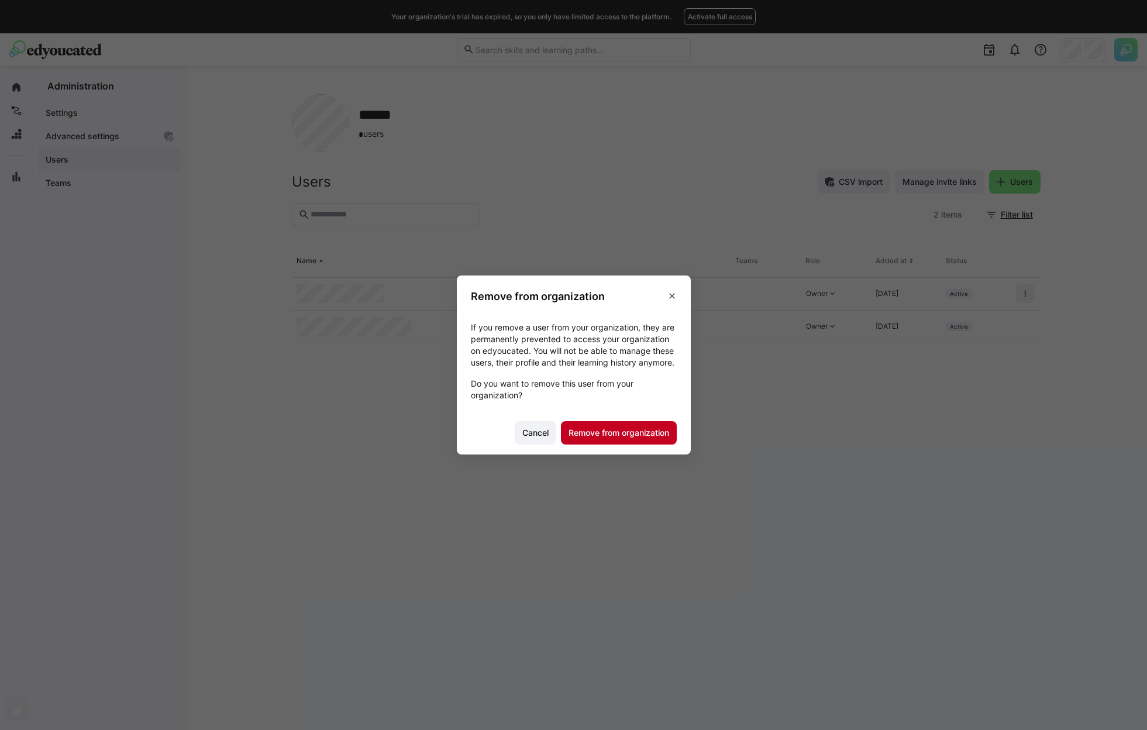
click at [637, 439] on span "Remove from organization" at bounding box center [619, 433] width 104 height 12
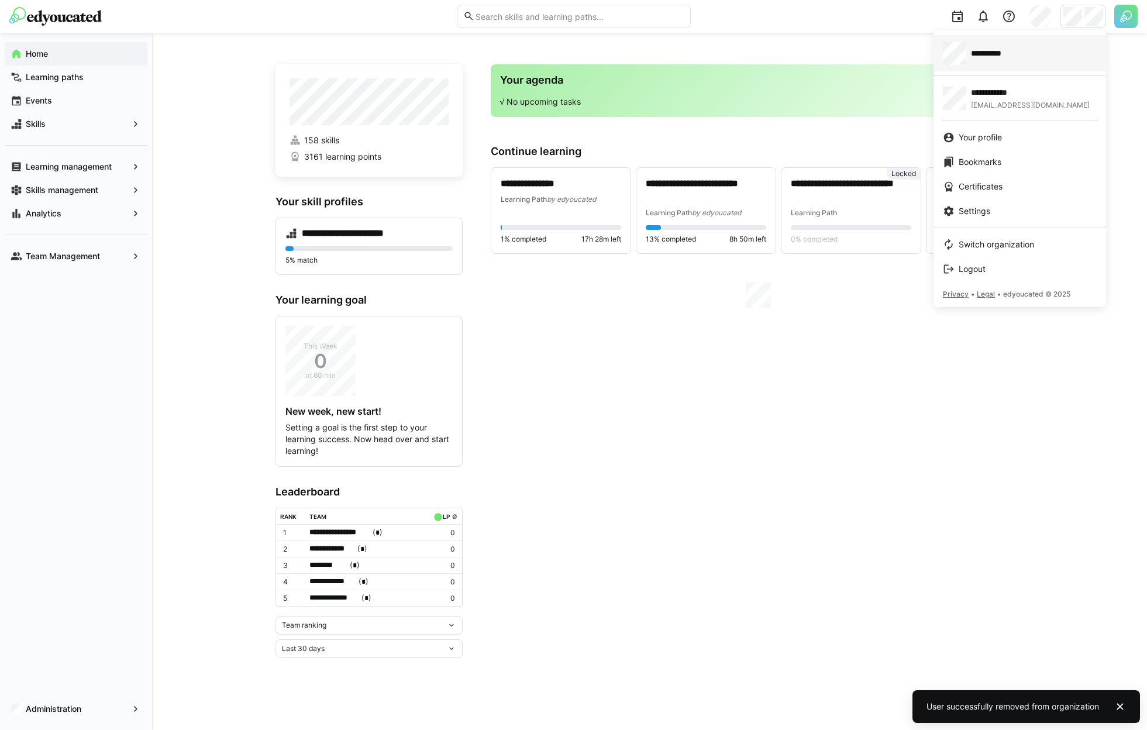
click at [1022, 61] on div "**********" at bounding box center [1020, 53] width 154 height 23
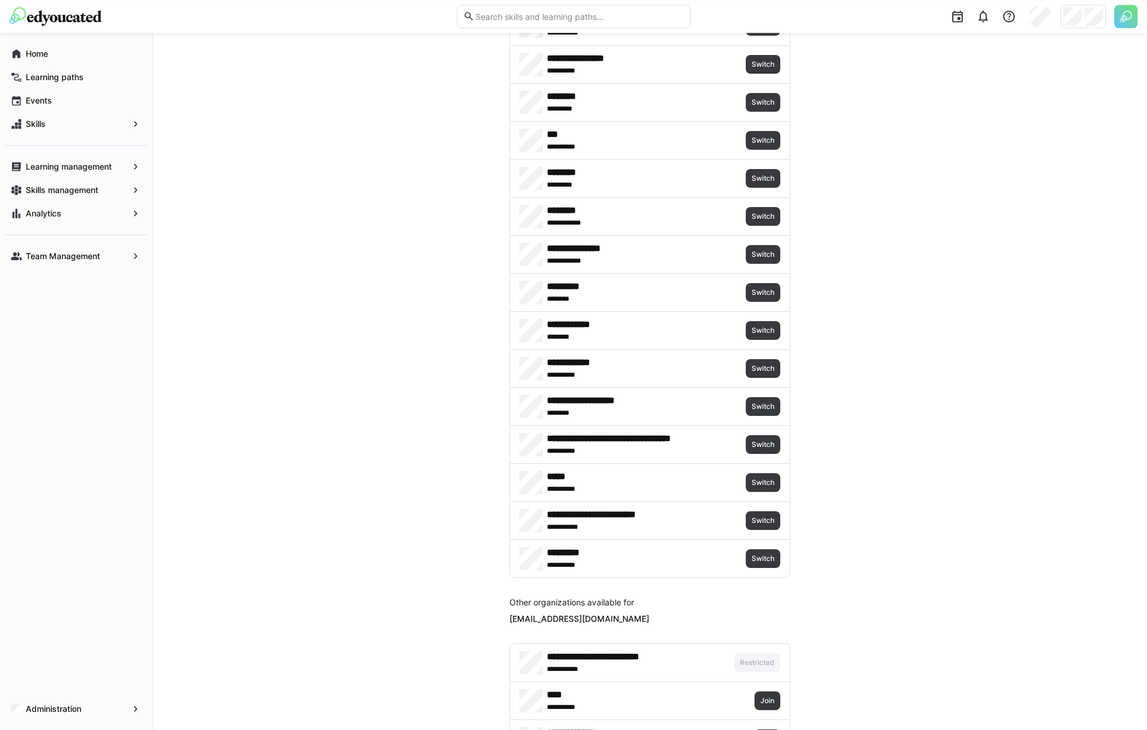
scroll to position [1404, 0]
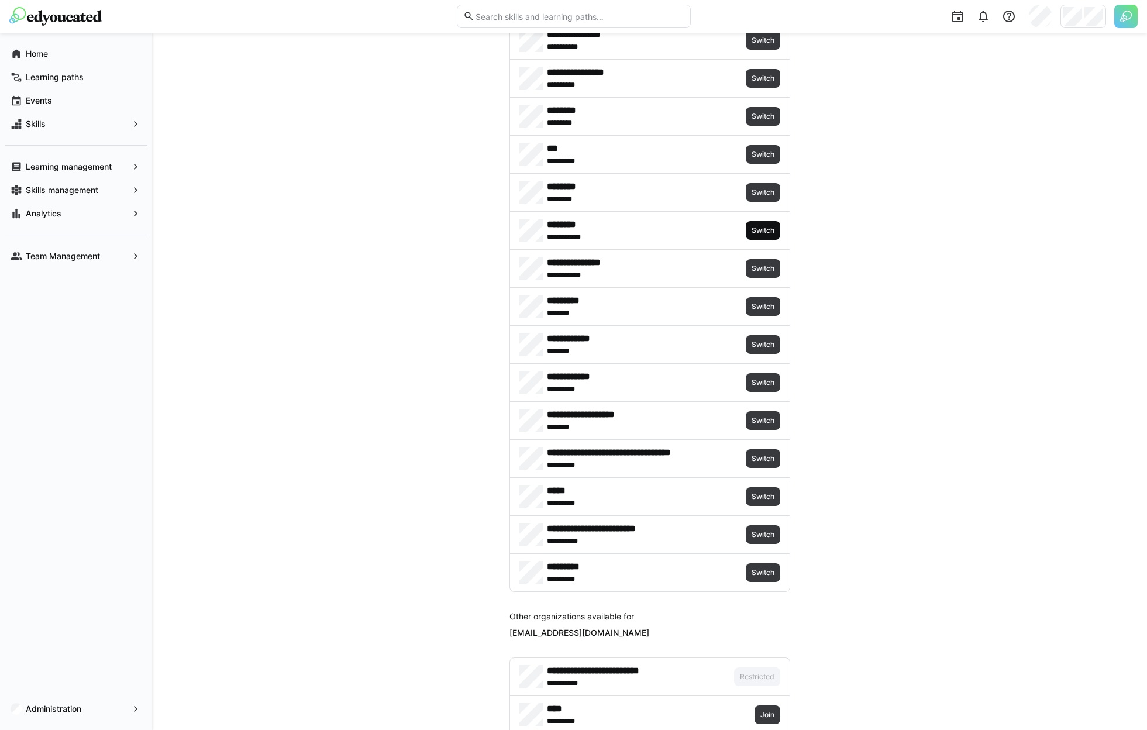
click at [758, 233] on span "Switch" at bounding box center [762, 230] width 25 height 9
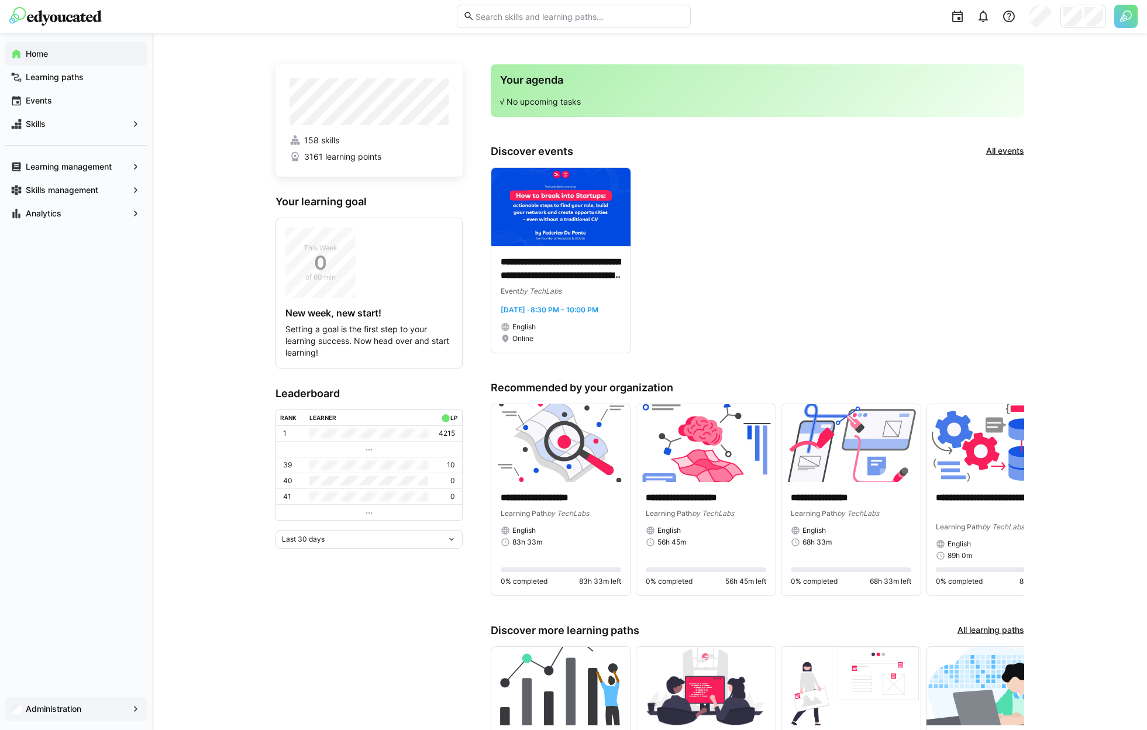
click at [83, 704] on span "Administration" at bounding box center [76, 709] width 104 height 12
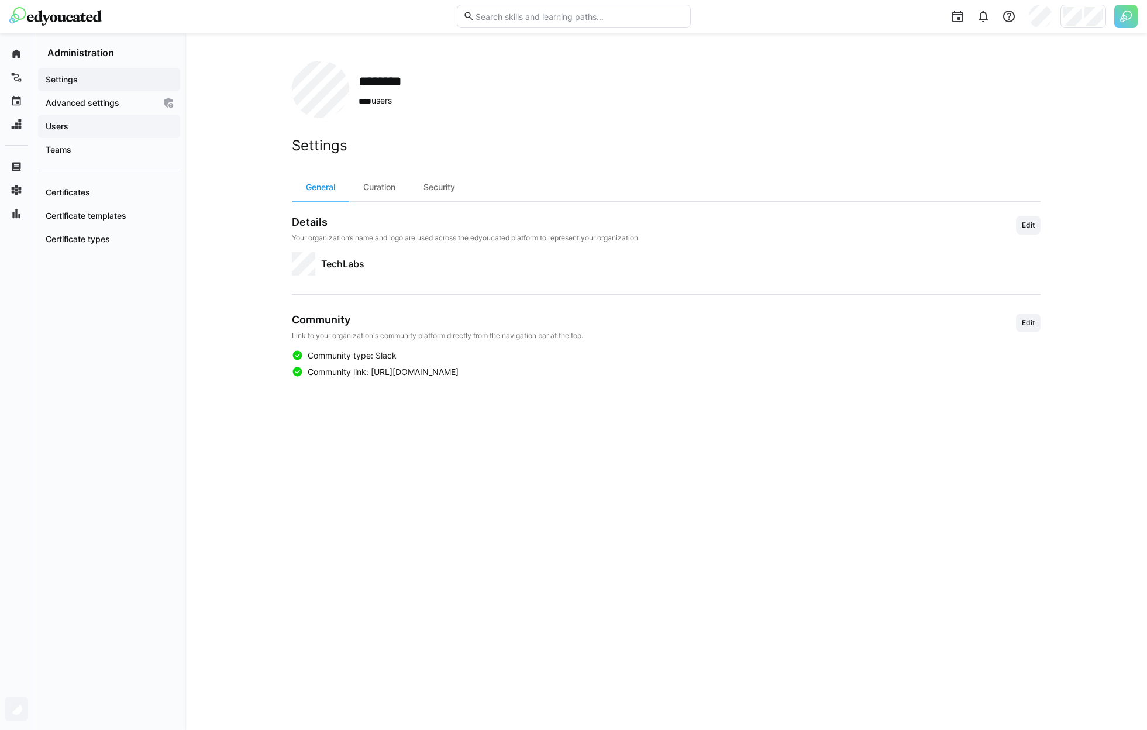
click at [93, 129] on span "Users" at bounding box center [109, 126] width 130 height 12
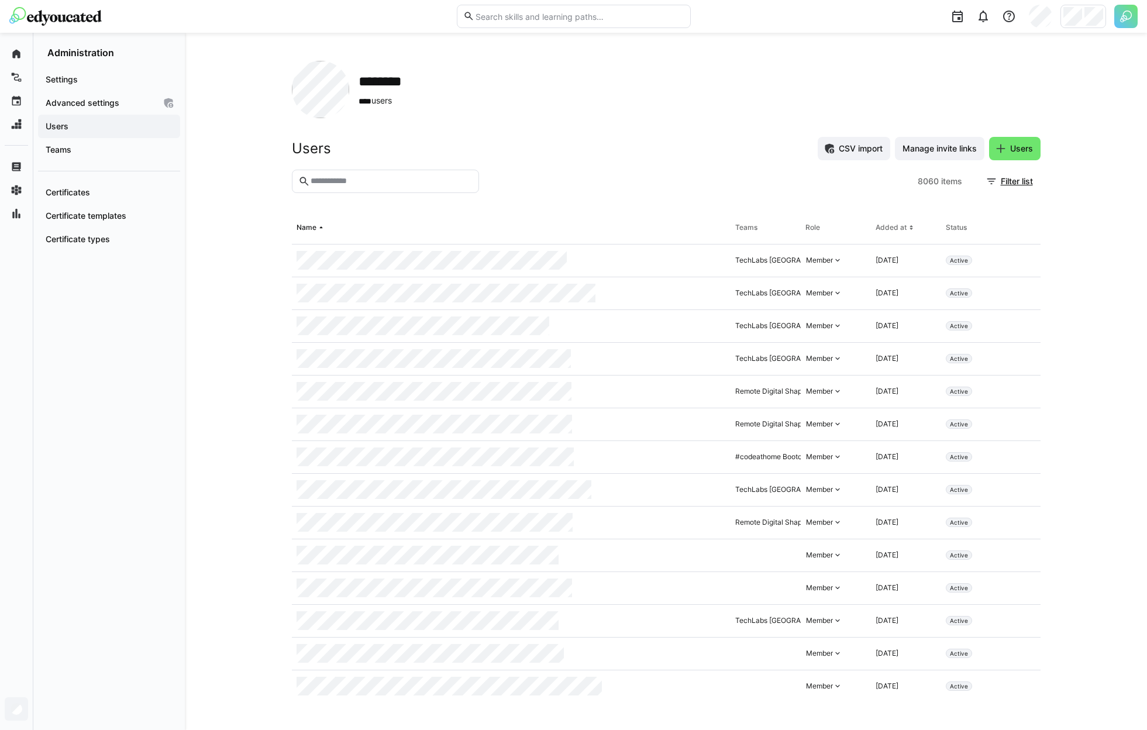
click at [409, 187] on eds-input at bounding box center [385, 181] width 187 height 23
click at [1005, 181] on span "Filter list" at bounding box center [1017, 181] width 36 height 12
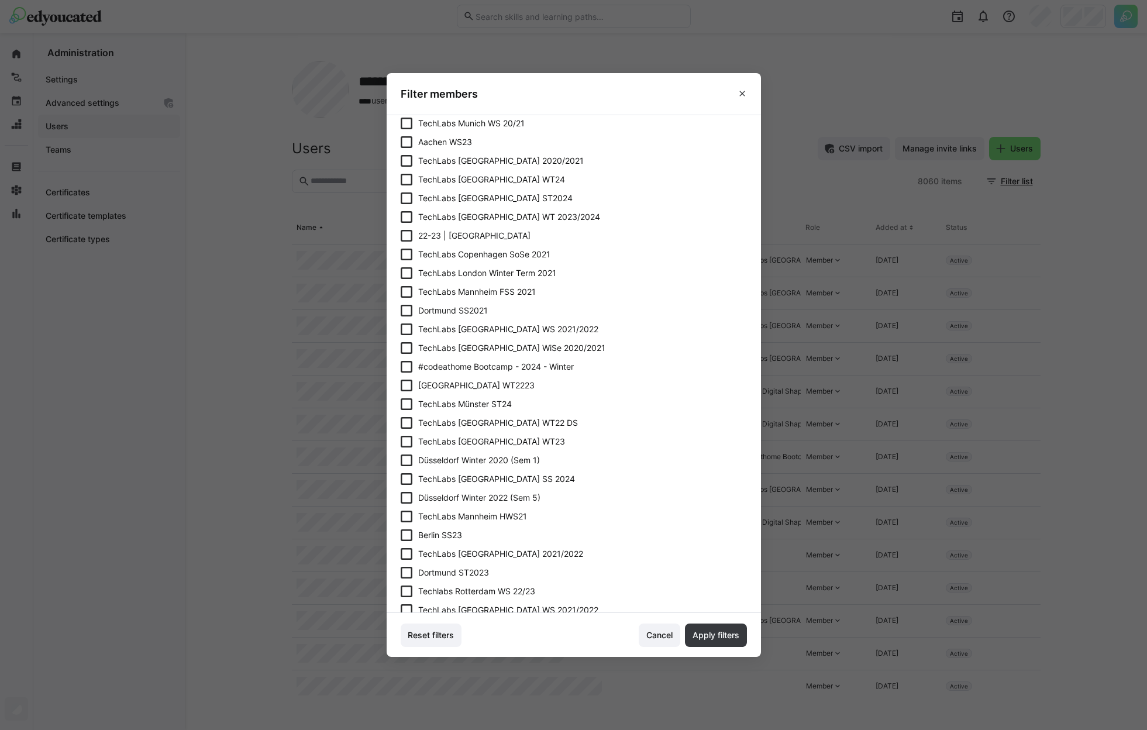
scroll to position [2015, 0]
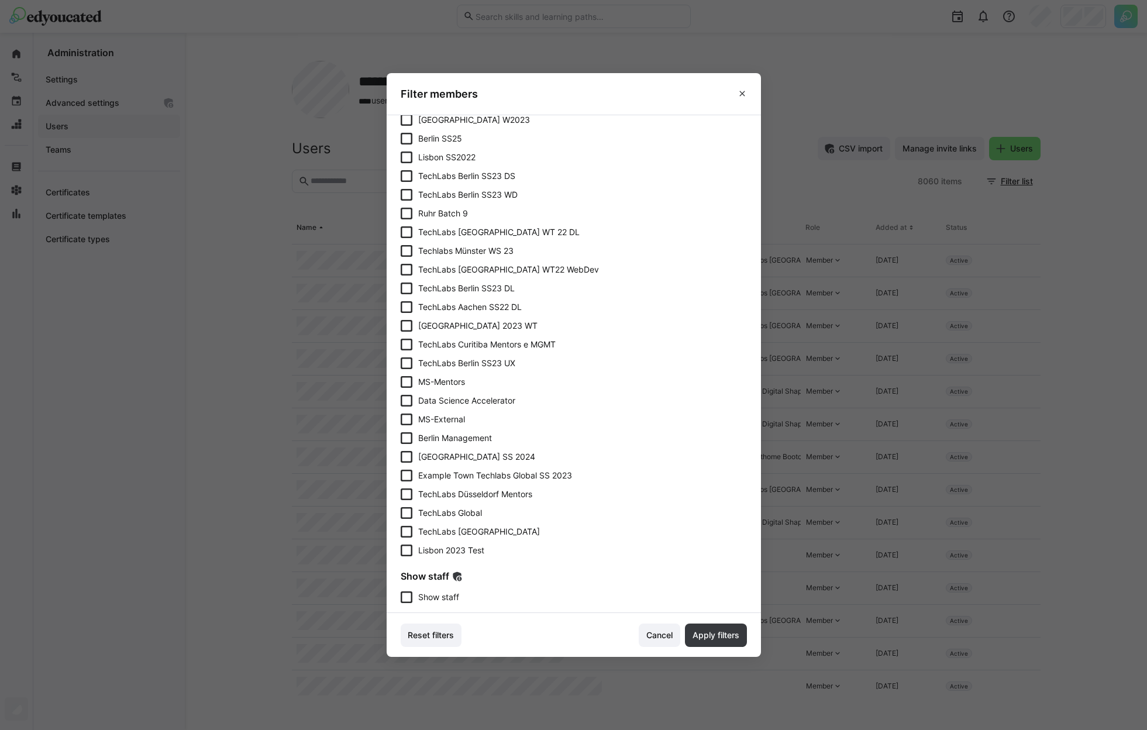
click at [440, 592] on span "Show staff" at bounding box center [438, 597] width 41 height 12
click at [697, 628] on span "Apply filters" at bounding box center [716, 634] width 62 height 23
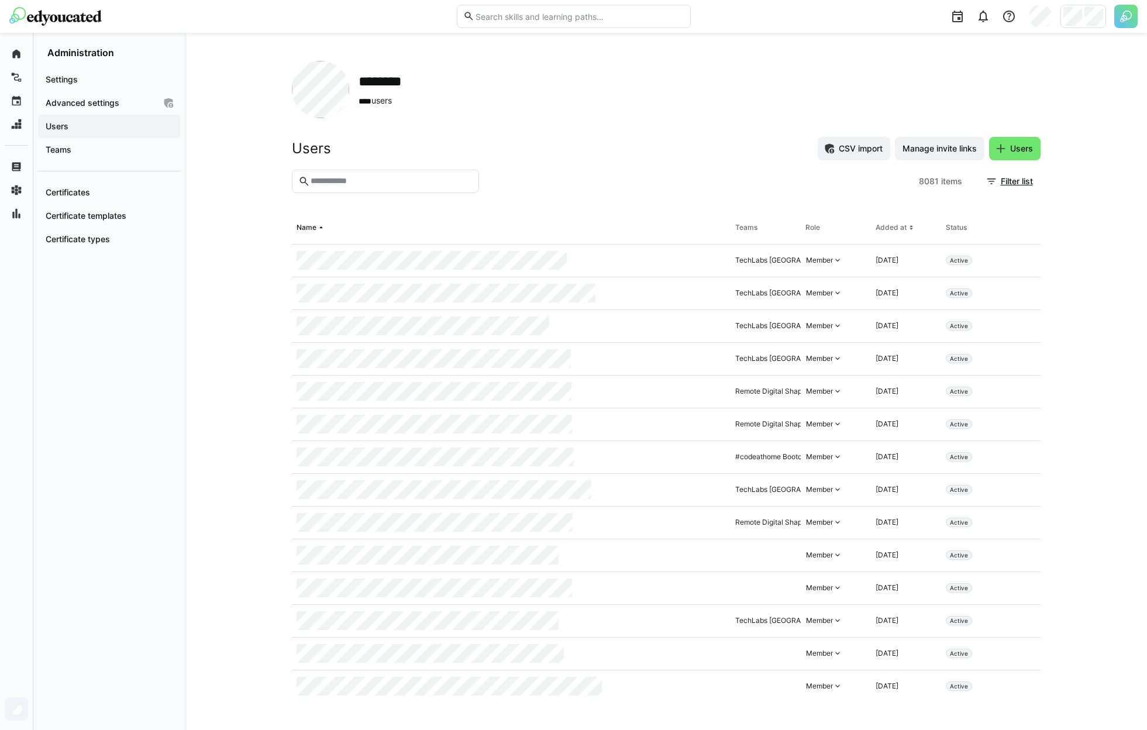
click at [379, 182] on input "text" at bounding box center [390, 181] width 163 height 11
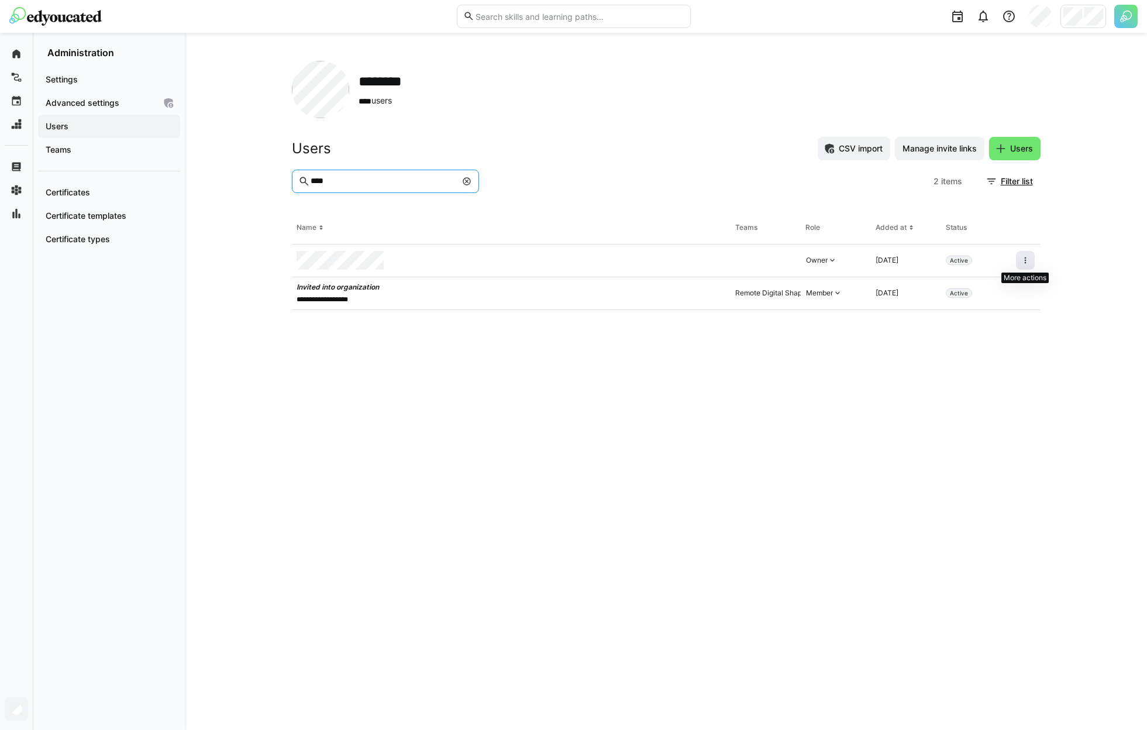
type input "****"
click at [1021, 264] on eds-icon at bounding box center [1024, 260] width 9 height 9
click at [995, 310] on div "Remove user from organization" at bounding box center [975, 310] width 105 height 9
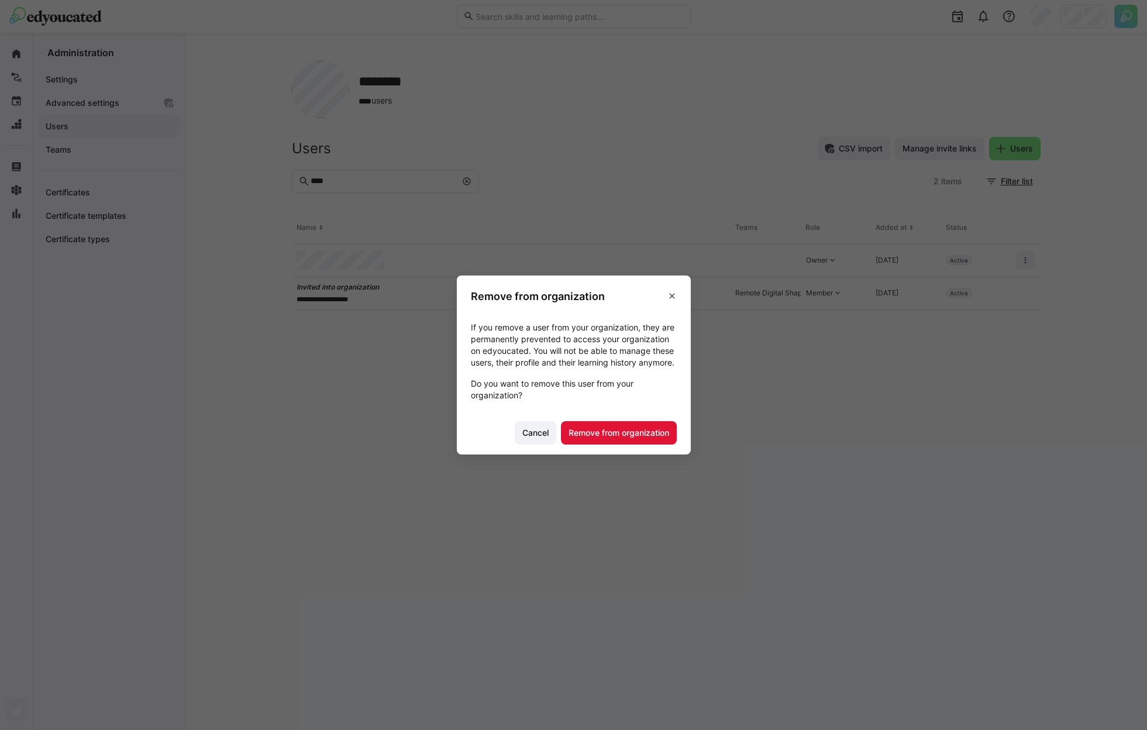
click at [610, 451] on footer "Cancel Remove from organization" at bounding box center [574, 433] width 234 height 44
click at [612, 444] on span "Remove from organization" at bounding box center [619, 432] width 116 height 23
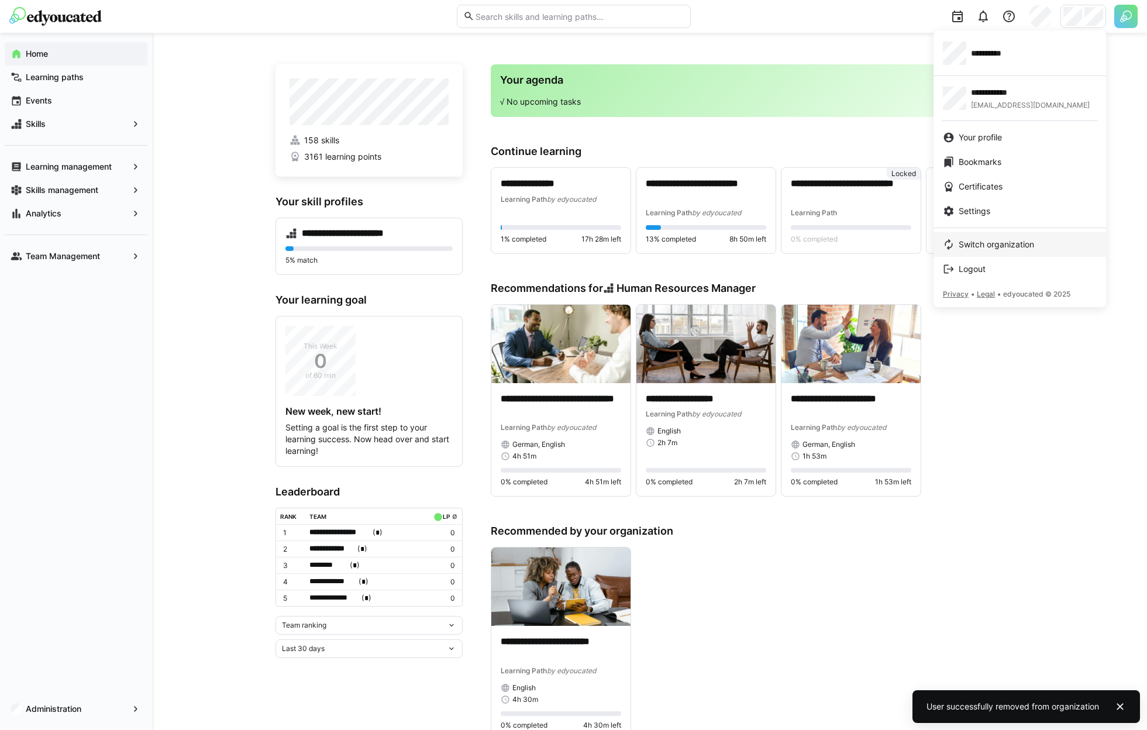
click at [985, 237] on link "Switch organization" at bounding box center [1019, 244] width 173 height 25
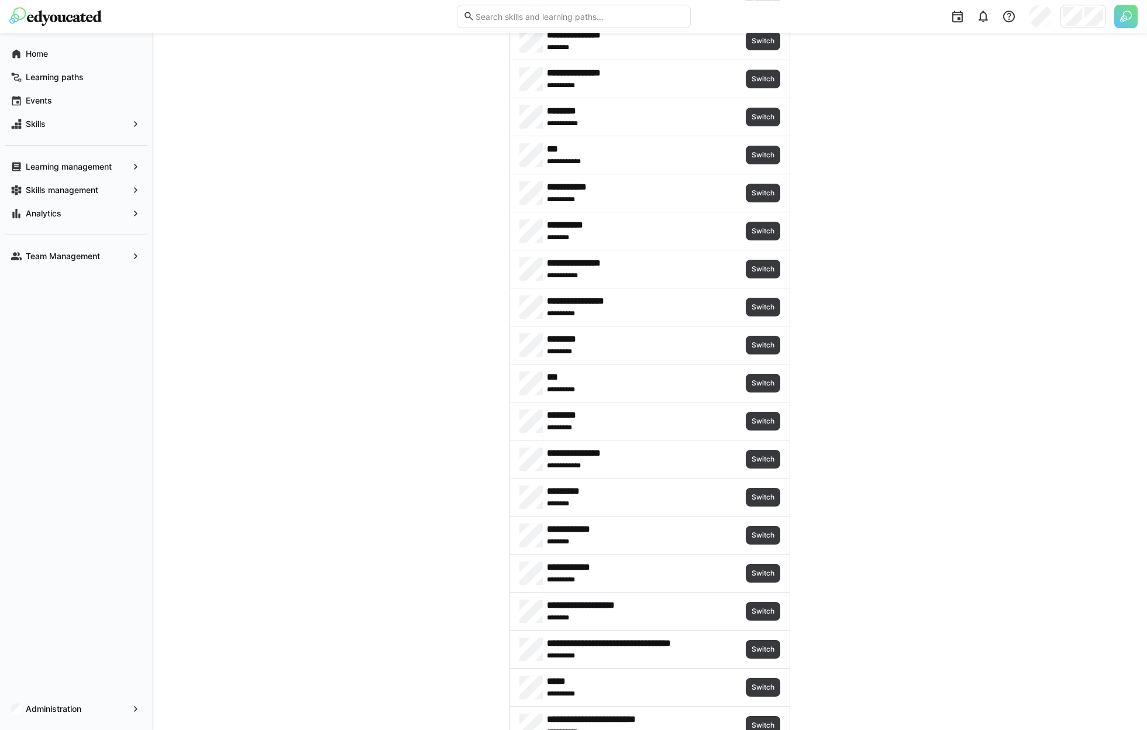
scroll to position [1179, 0]
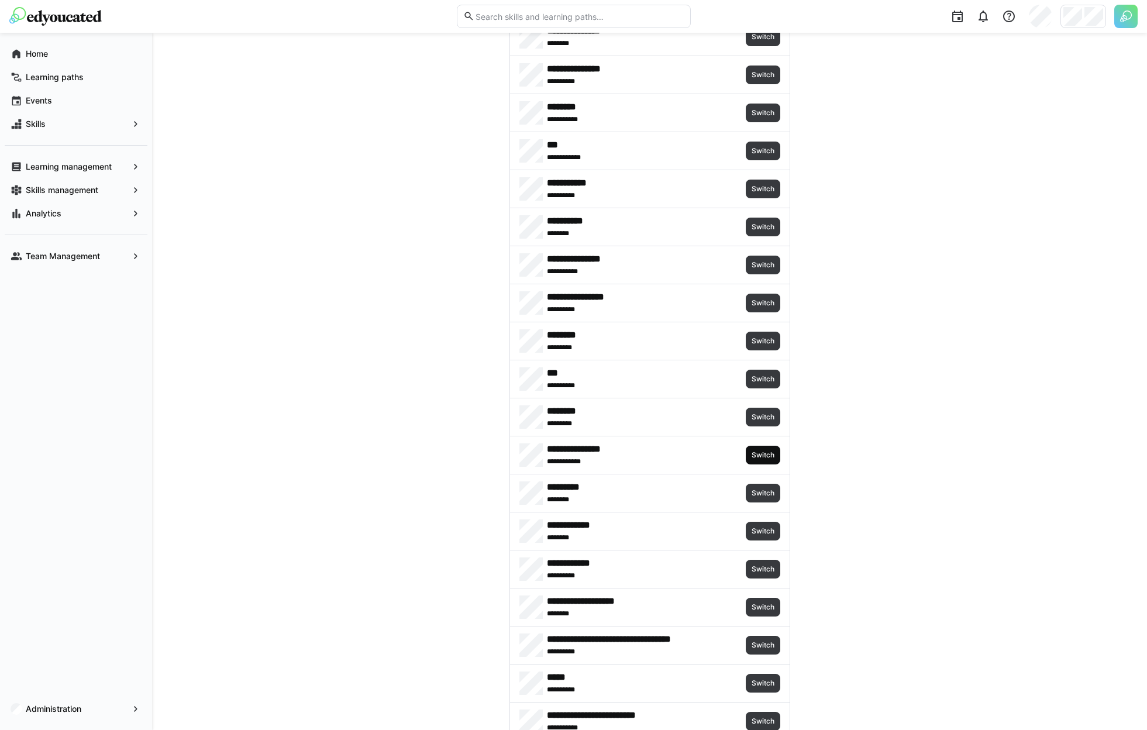
click at [773, 456] on span "Switch" at bounding box center [762, 454] width 25 height 9
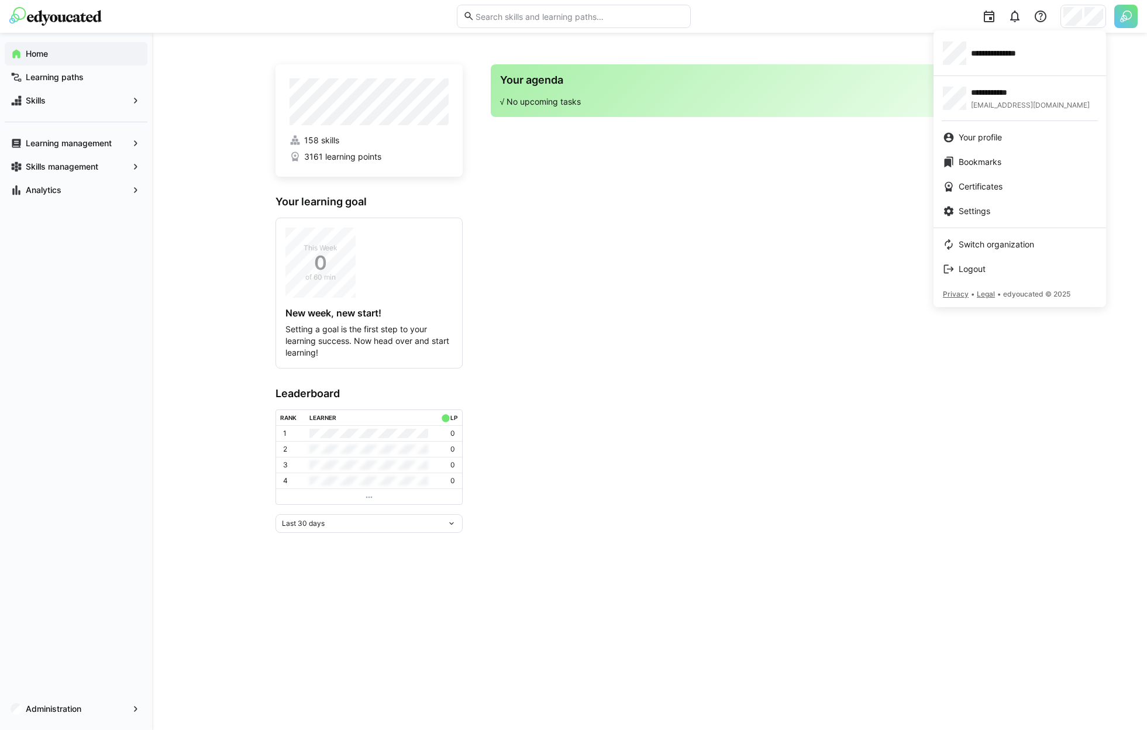
click at [27, 715] on div at bounding box center [573, 365] width 1147 height 730
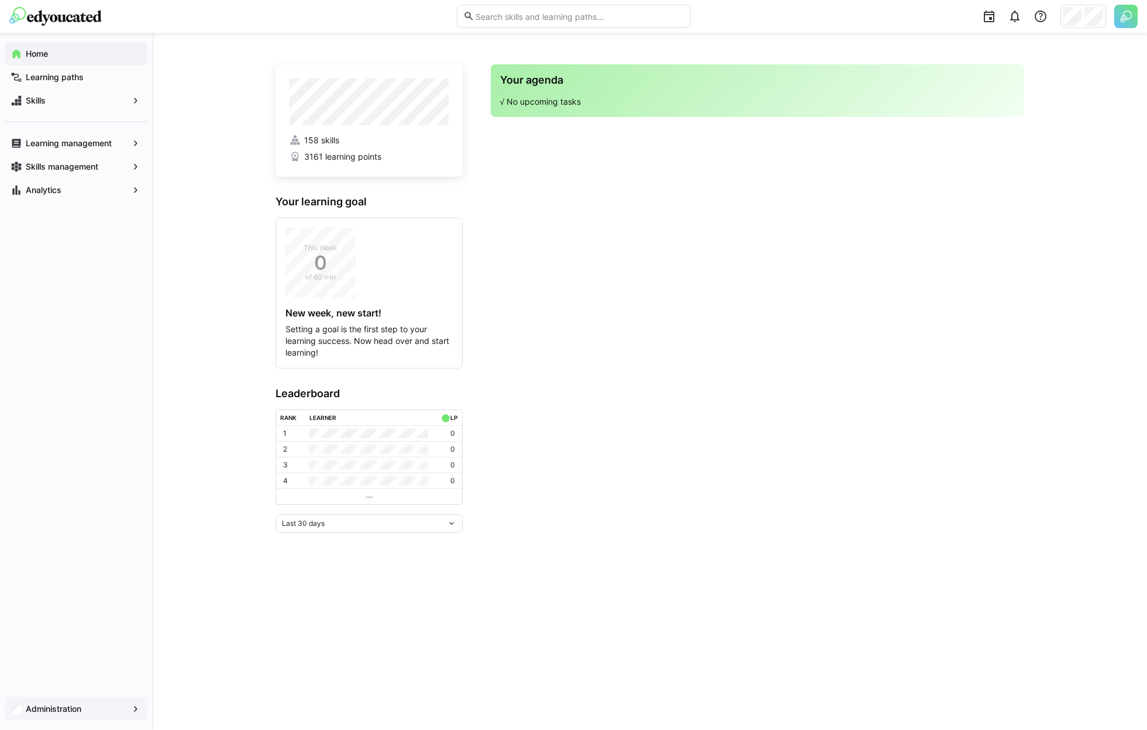
click at [0, 0] on app-navigation-label "Administration" at bounding box center [0, 0] width 0 height 0
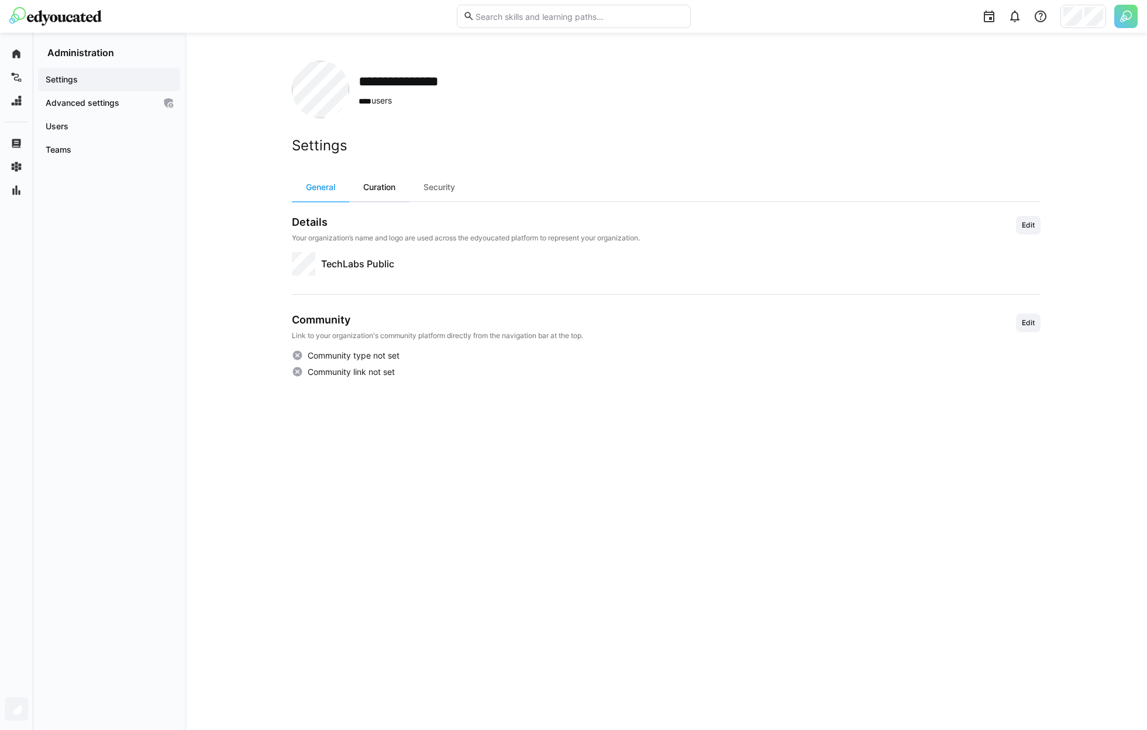
click at [364, 187] on div "Curation" at bounding box center [379, 187] width 60 height 28
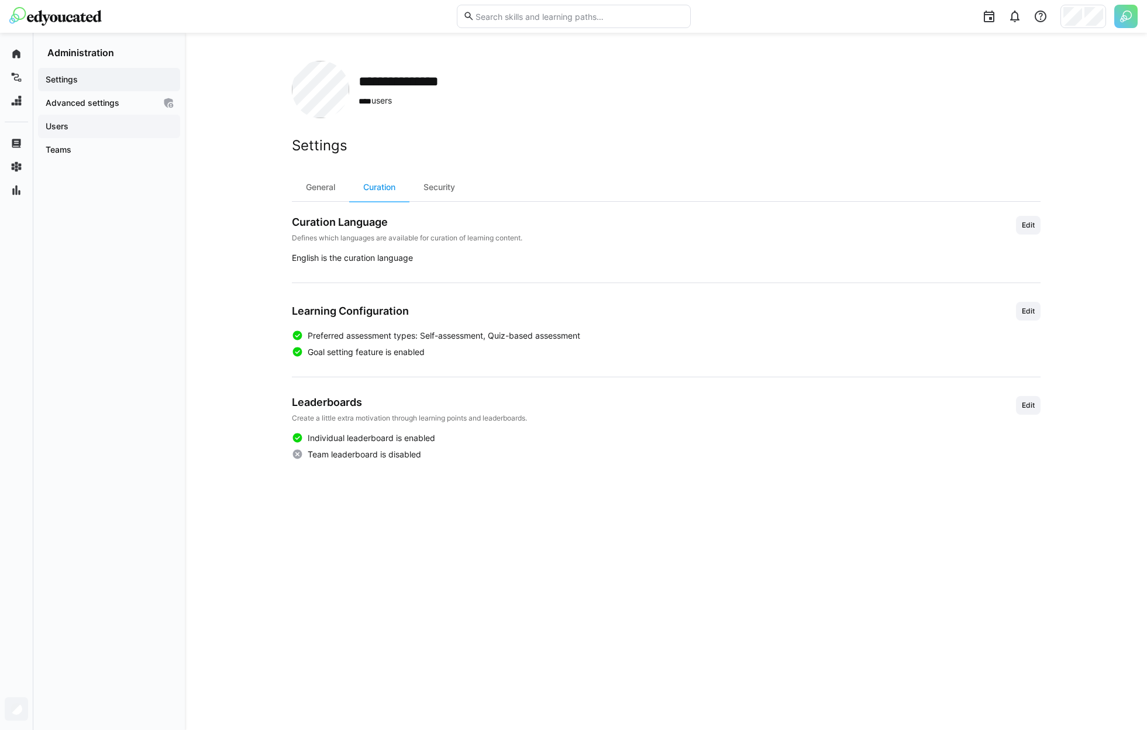
click at [54, 136] on div "Users" at bounding box center [109, 126] width 142 height 23
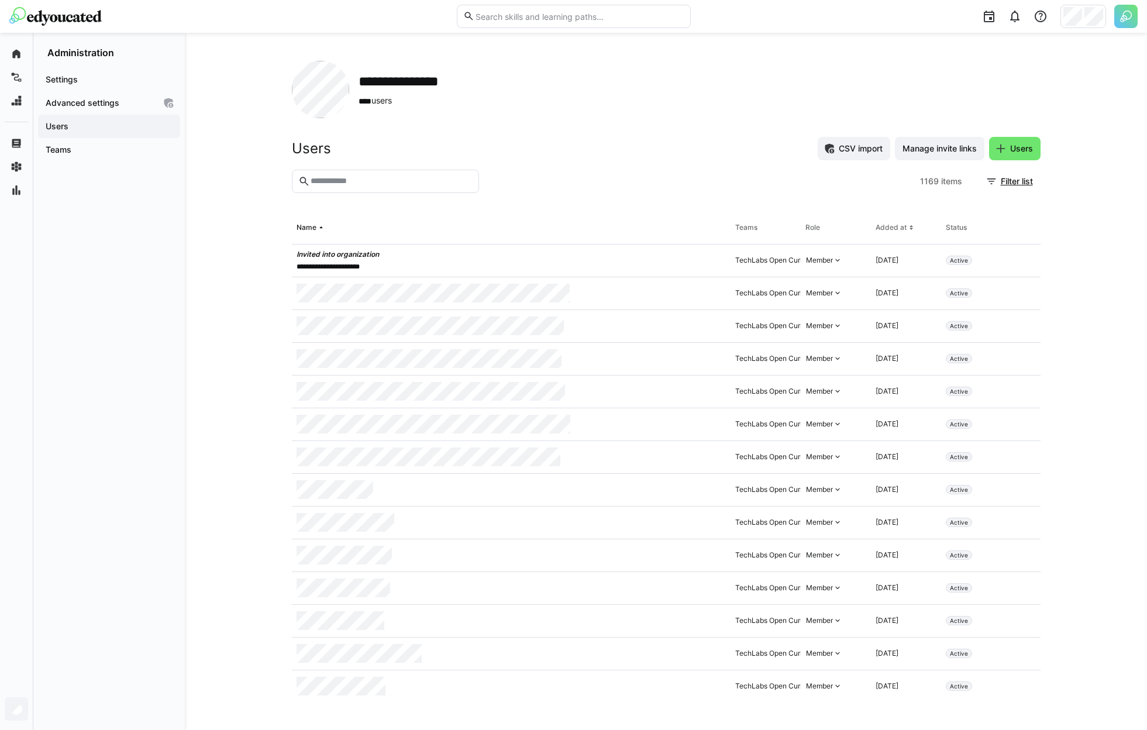
click at [0, 0] on app-navigation-label "Users" at bounding box center [0, 0] width 0 height 0
click at [369, 186] on input "text" at bounding box center [390, 181] width 163 height 11
click at [999, 188] on span "Filter list" at bounding box center [1010, 181] width 61 height 23
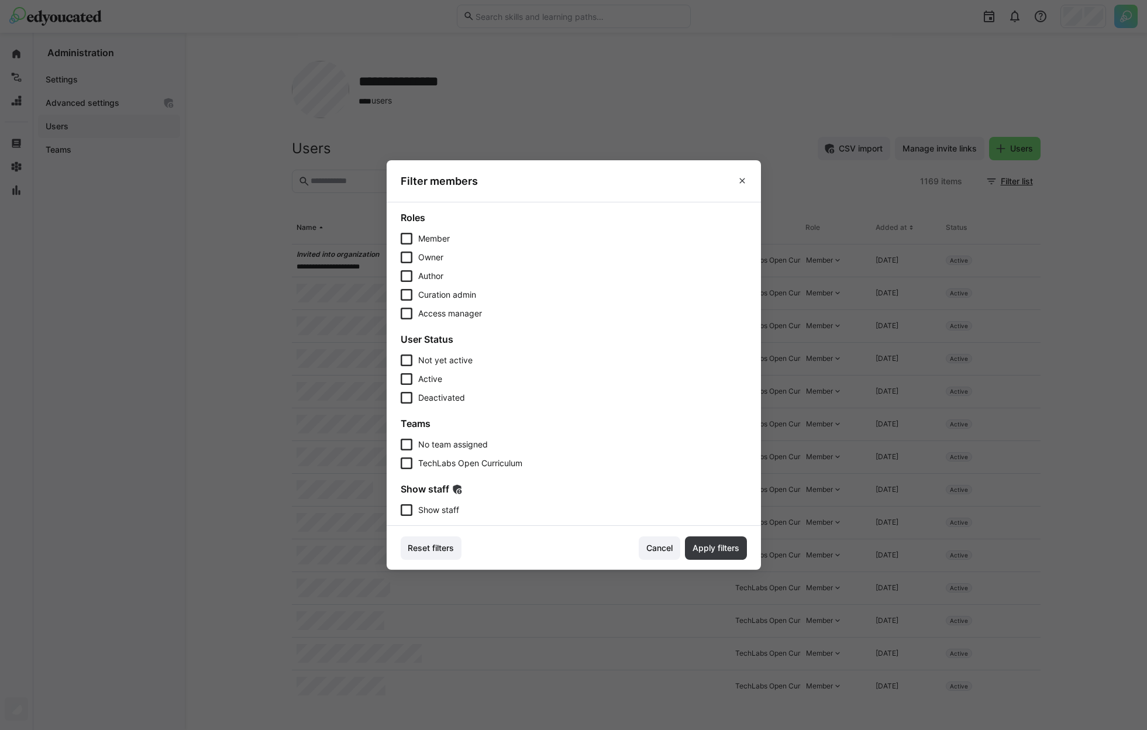
click at [438, 507] on span "Show staff" at bounding box center [438, 510] width 41 height 12
click at [712, 539] on span "Apply filters" at bounding box center [716, 547] width 62 height 23
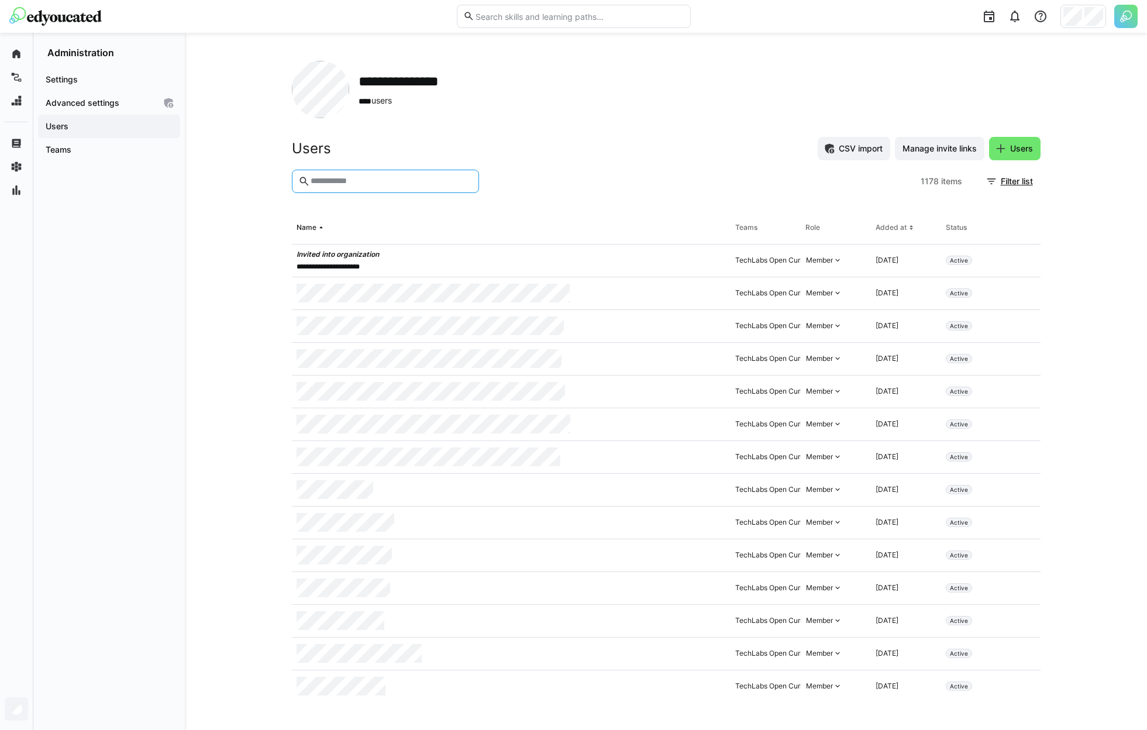
click at [337, 184] on input "text" at bounding box center [390, 181] width 163 height 11
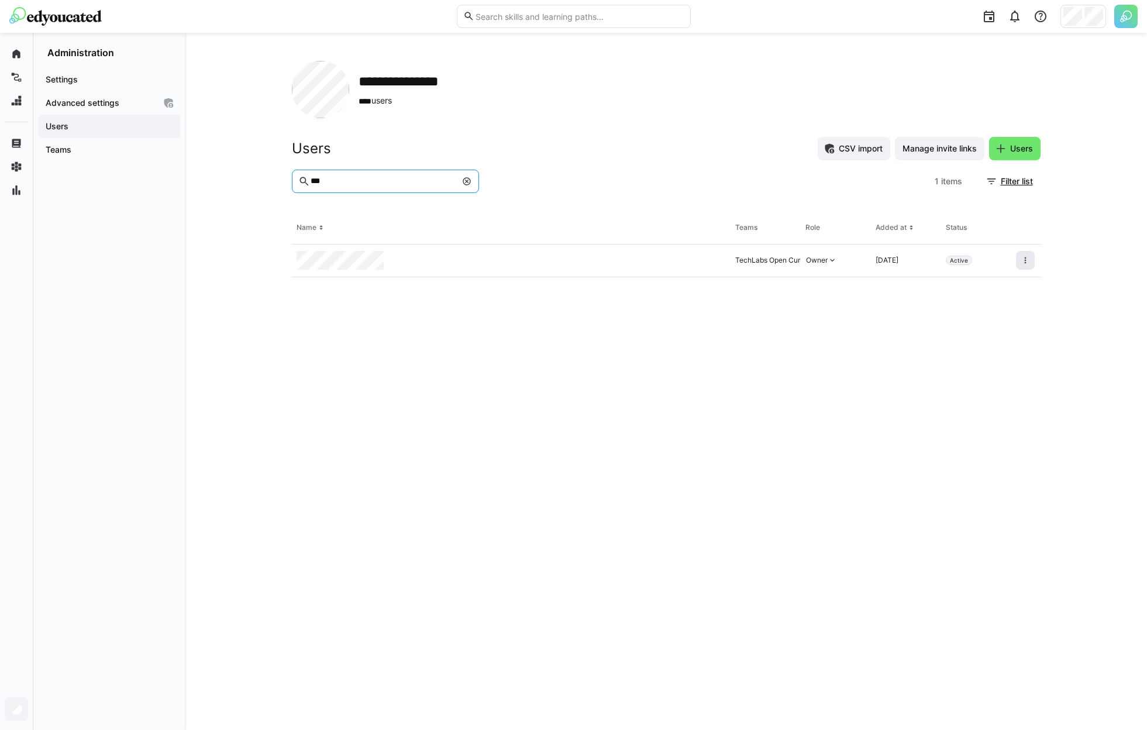
type input "***"
click at [1017, 261] on span at bounding box center [1025, 260] width 19 height 19
click at [996, 308] on div "Remove user from organization" at bounding box center [975, 310] width 105 height 9
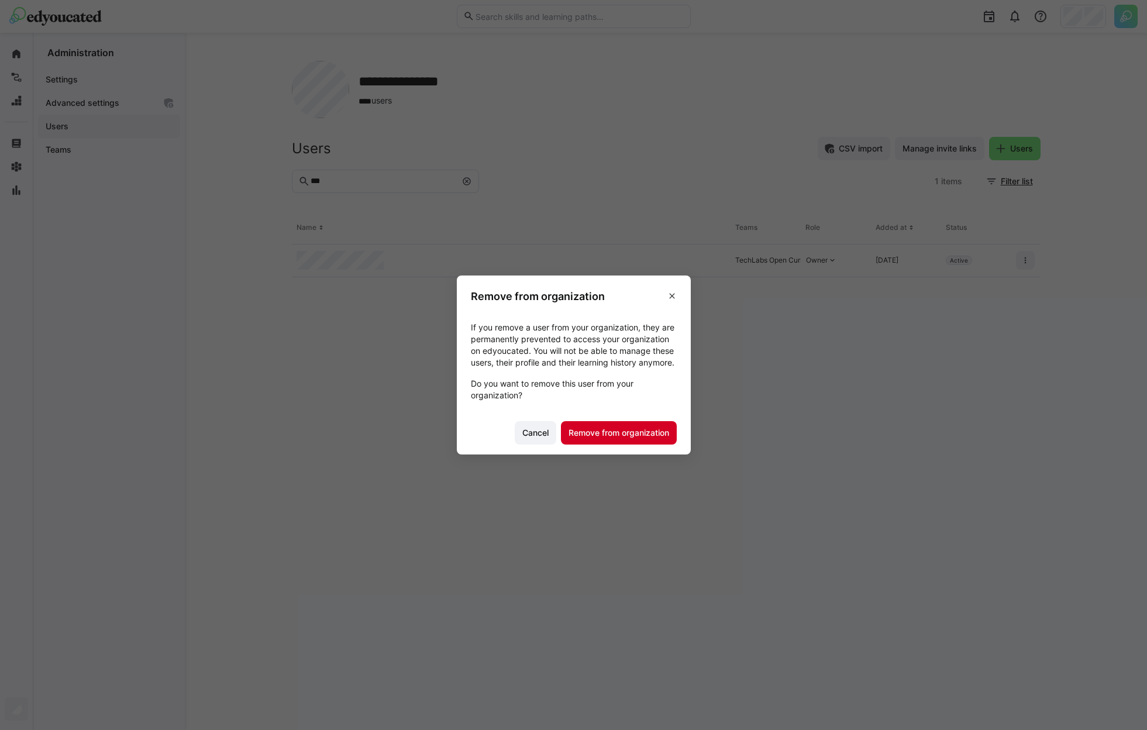
click at [625, 439] on span "Remove from organization" at bounding box center [619, 433] width 104 height 12
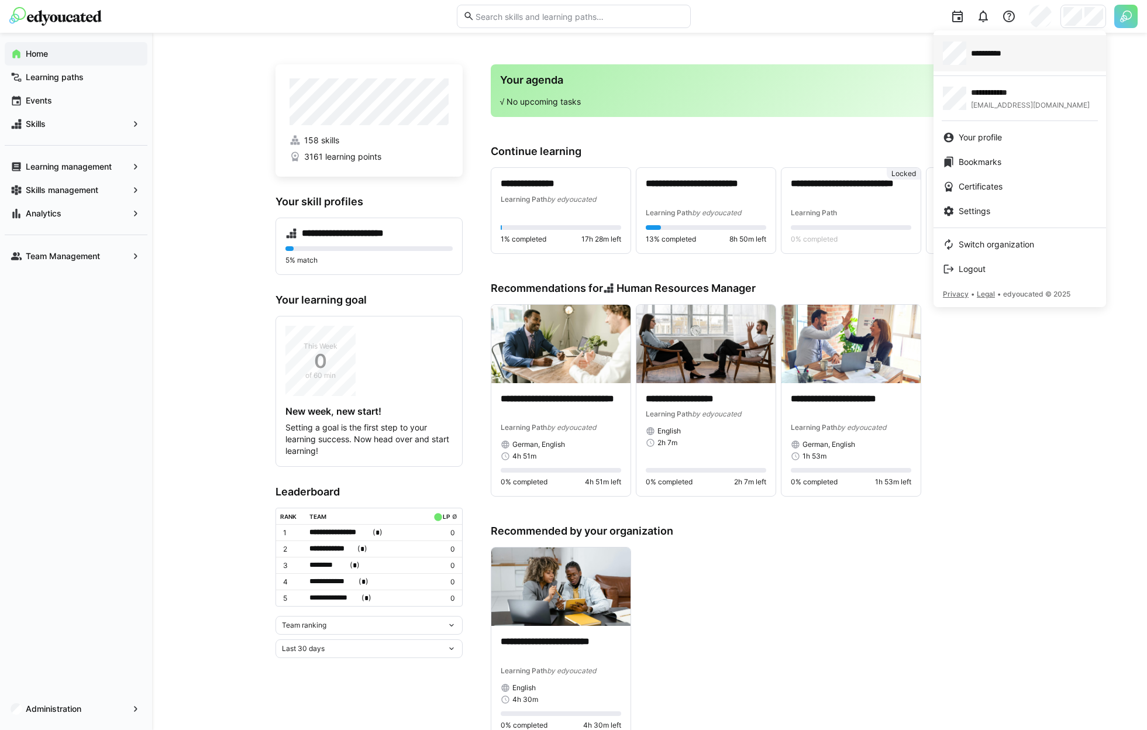
click at [1038, 60] on div "**********" at bounding box center [1020, 53] width 154 height 23
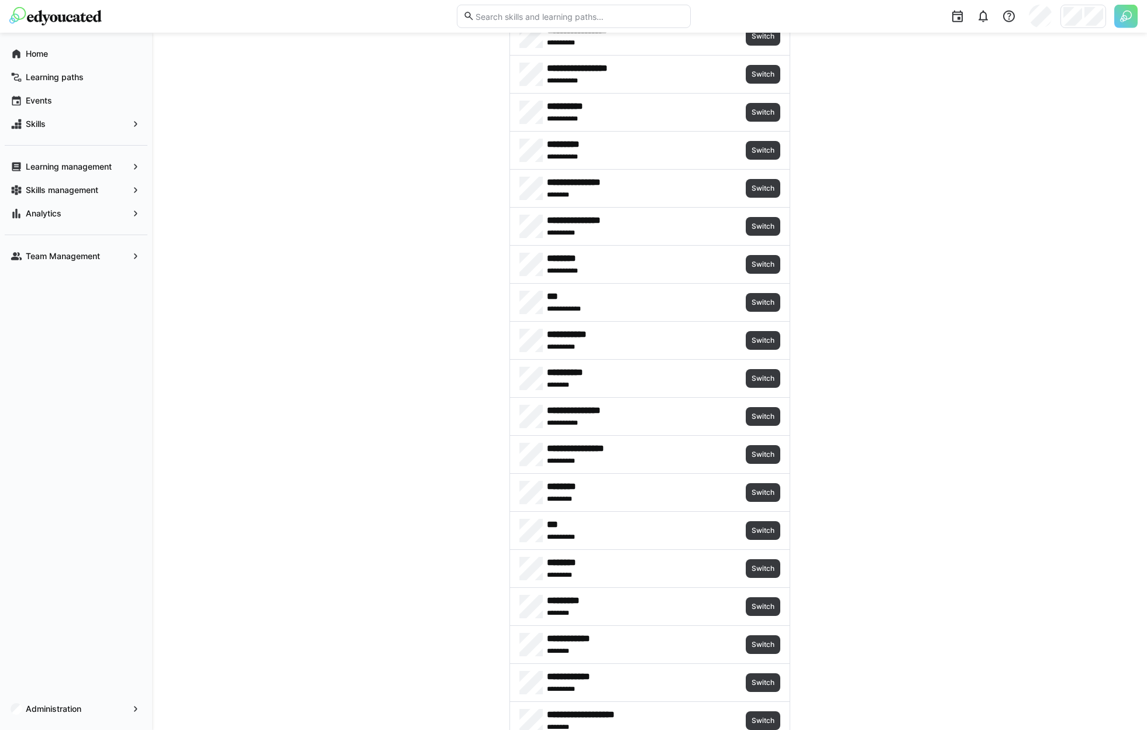
scroll to position [1020, 0]
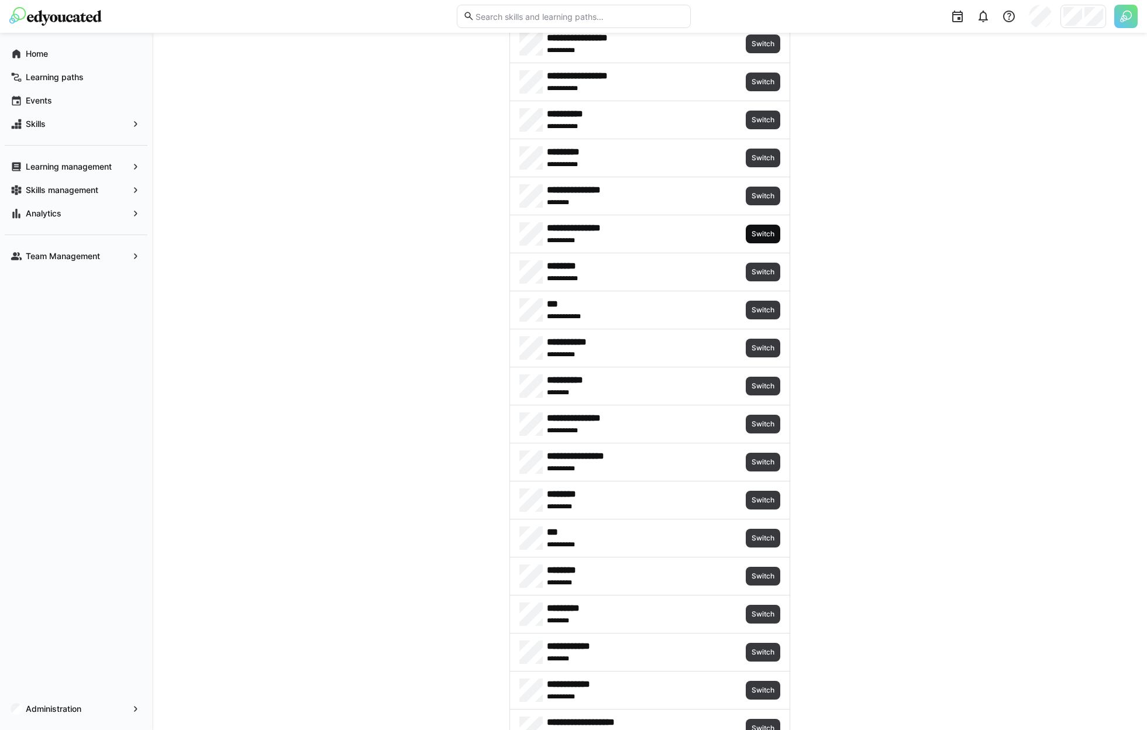
click at [767, 232] on span "Switch" at bounding box center [762, 233] width 25 height 9
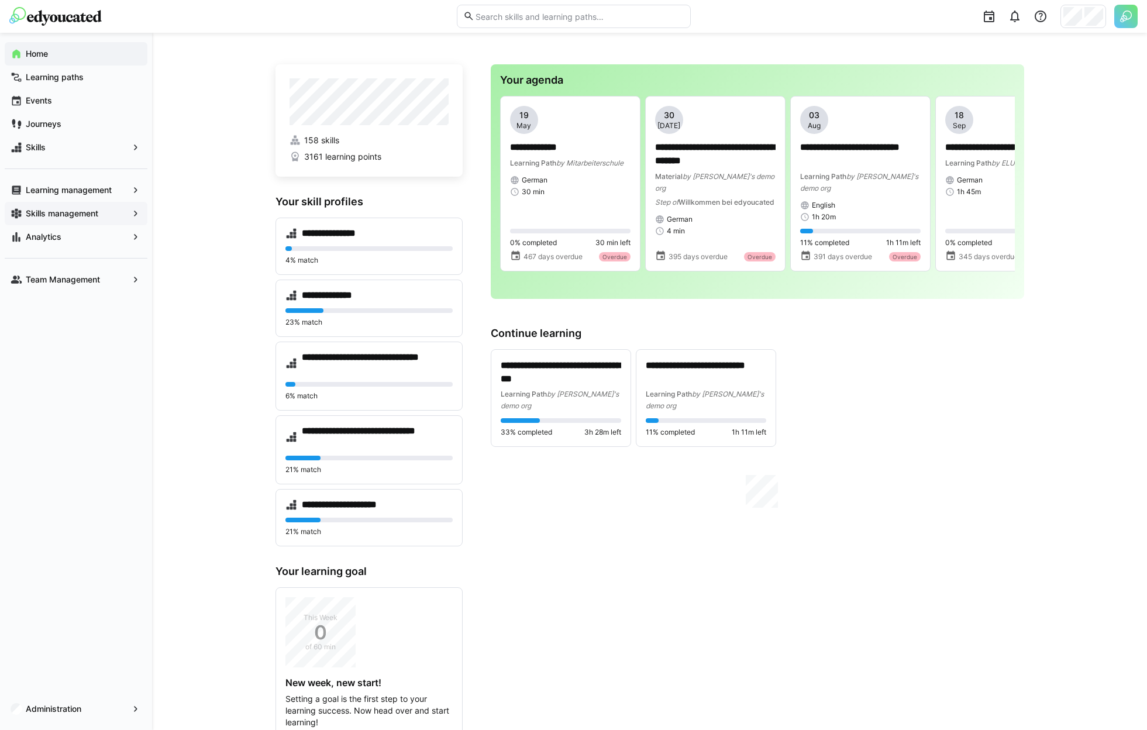
click at [49, 219] on div "Skills management" at bounding box center [76, 213] width 143 height 23
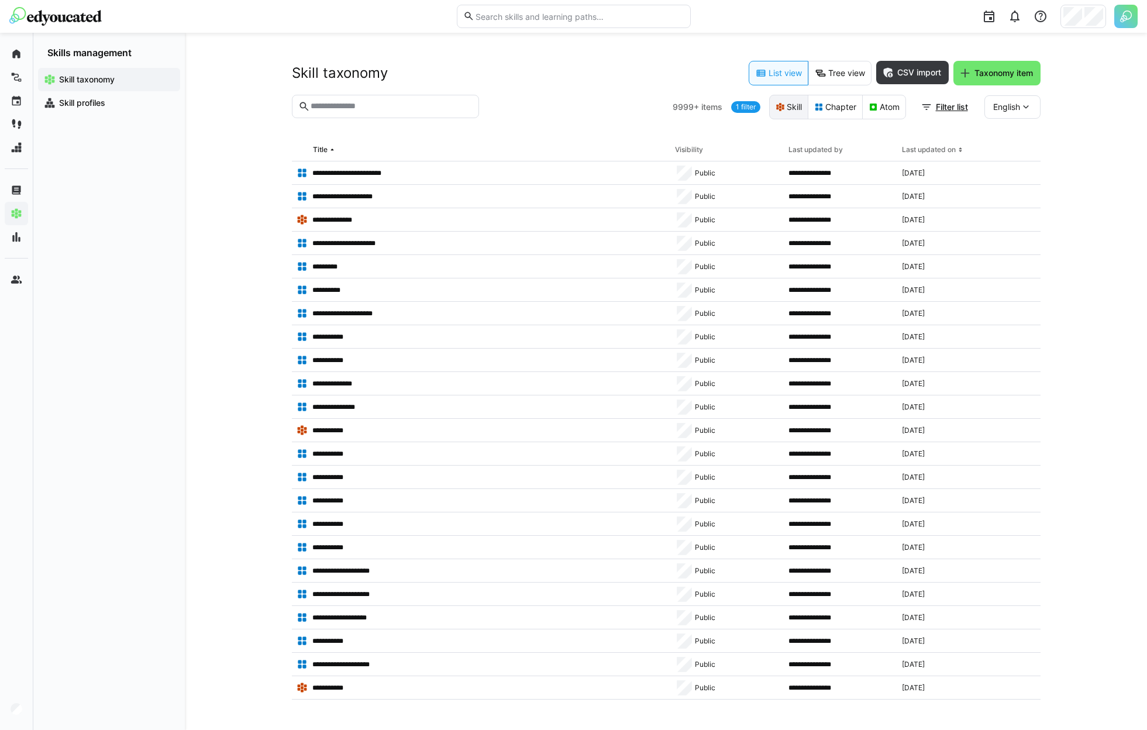
click at [793, 111] on eds-button-option "Skill" at bounding box center [788, 107] width 39 height 25
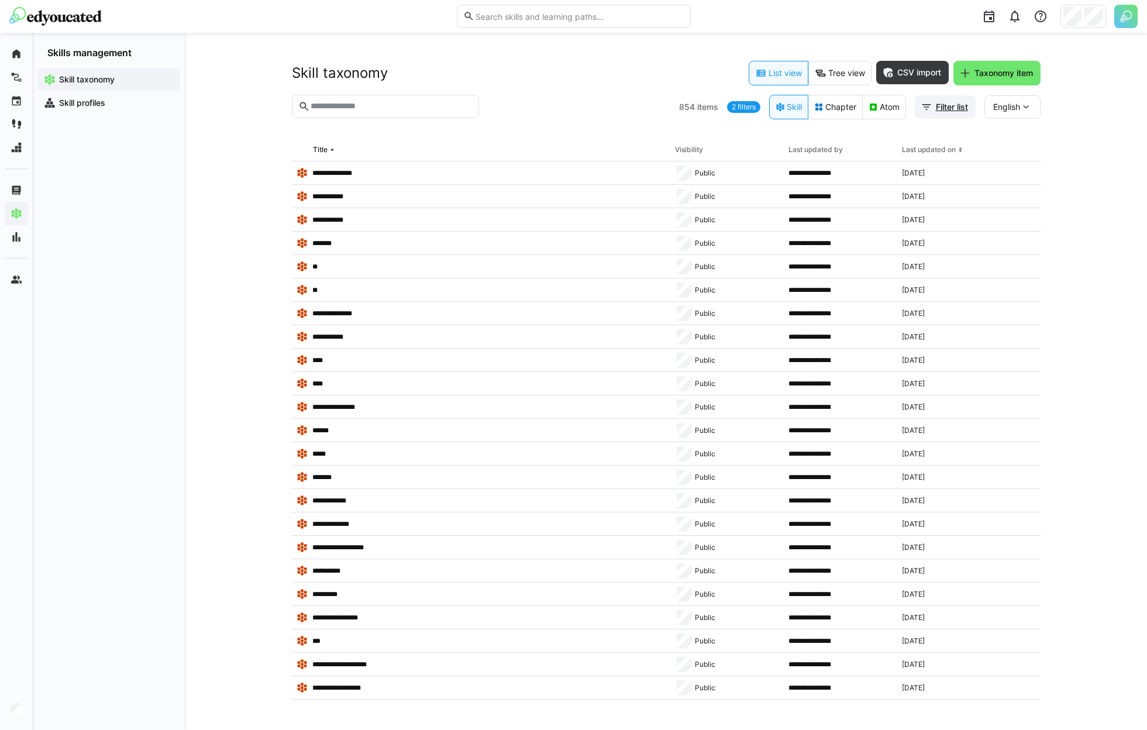
click at [958, 102] on span "Filter list" at bounding box center [952, 107] width 36 height 12
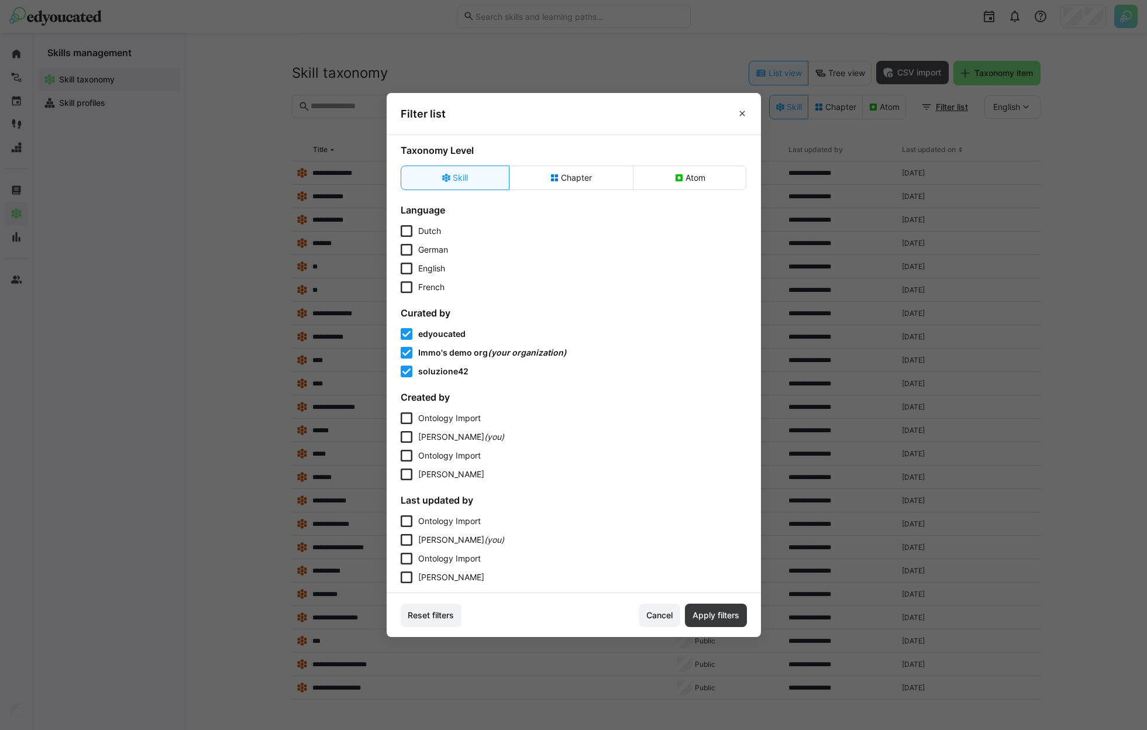
click at [471, 333] on eds-checkbox "edyoucated" at bounding box center [574, 334] width 346 height 12
click at [463, 356] on span "Immo's demo org" at bounding box center [453, 352] width 70 height 10
click at [462, 373] on span "soluzione42" at bounding box center [443, 371] width 50 height 10
click at [466, 357] on span "Immo's demo org" at bounding box center [451, 352] width 66 height 10
click at [721, 618] on span "Apply filters" at bounding box center [716, 615] width 50 height 12
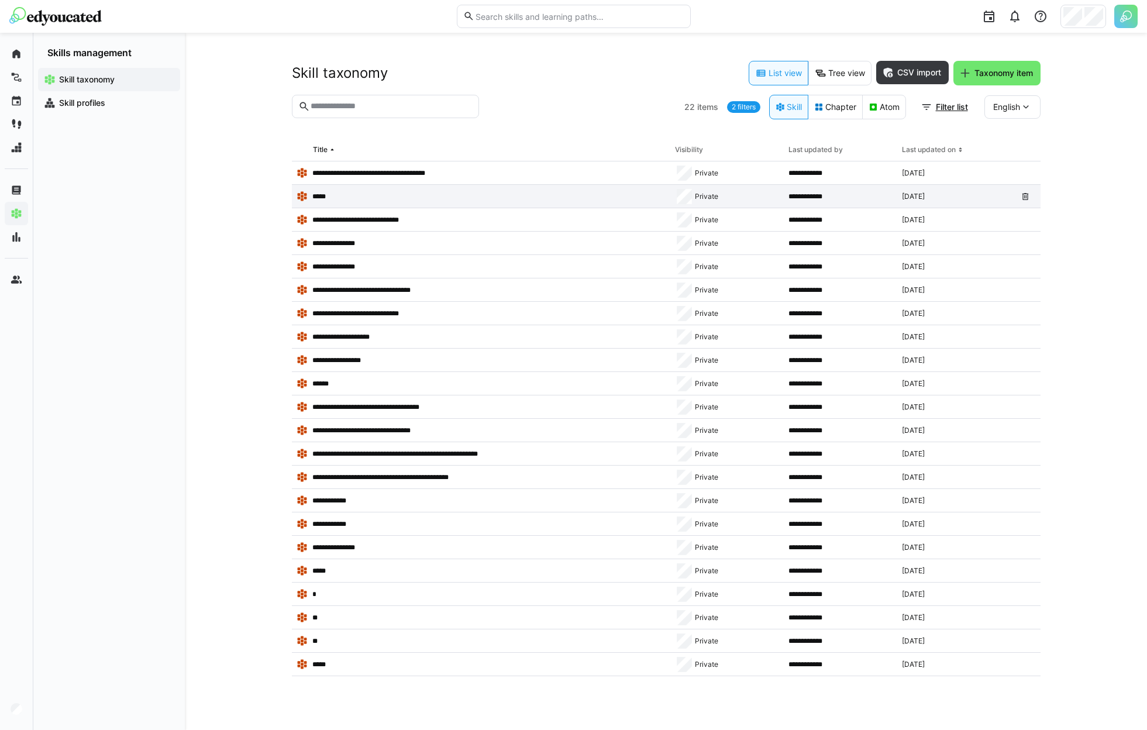
click at [377, 200] on app-table-first-column "*****" at bounding box center [480, 197] width 369 height 12
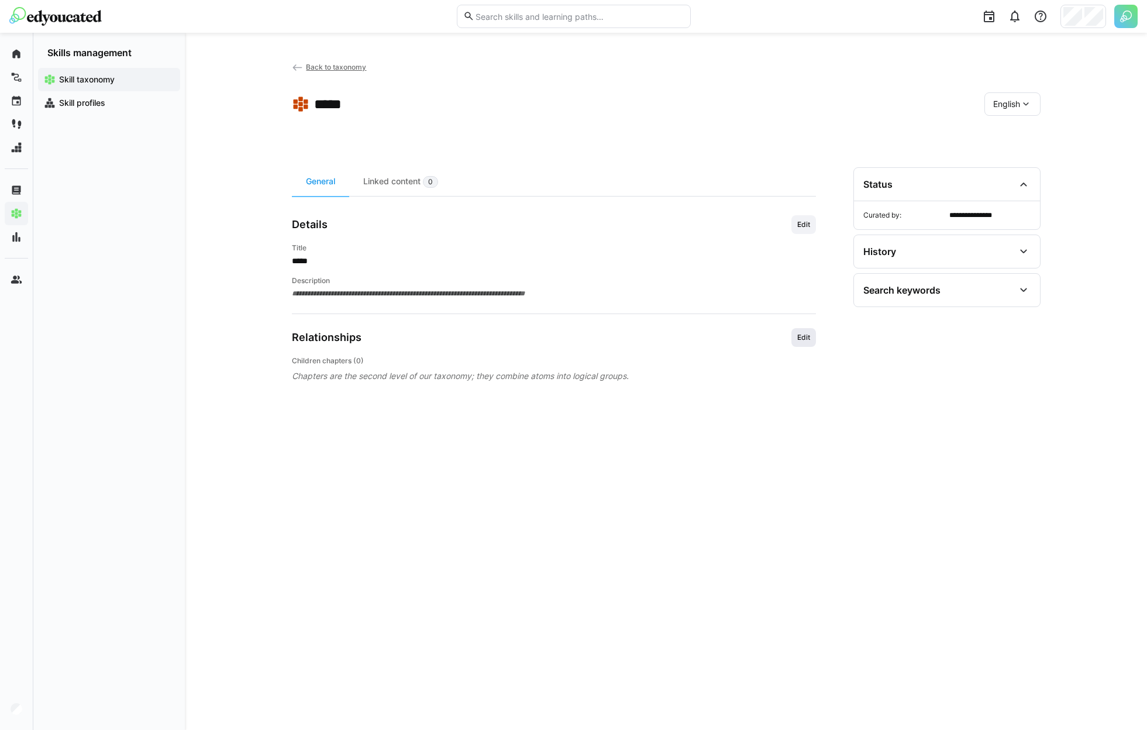
click at [807, 341] on span "Edit" at bounding box center [803, 337] width 15 height 9
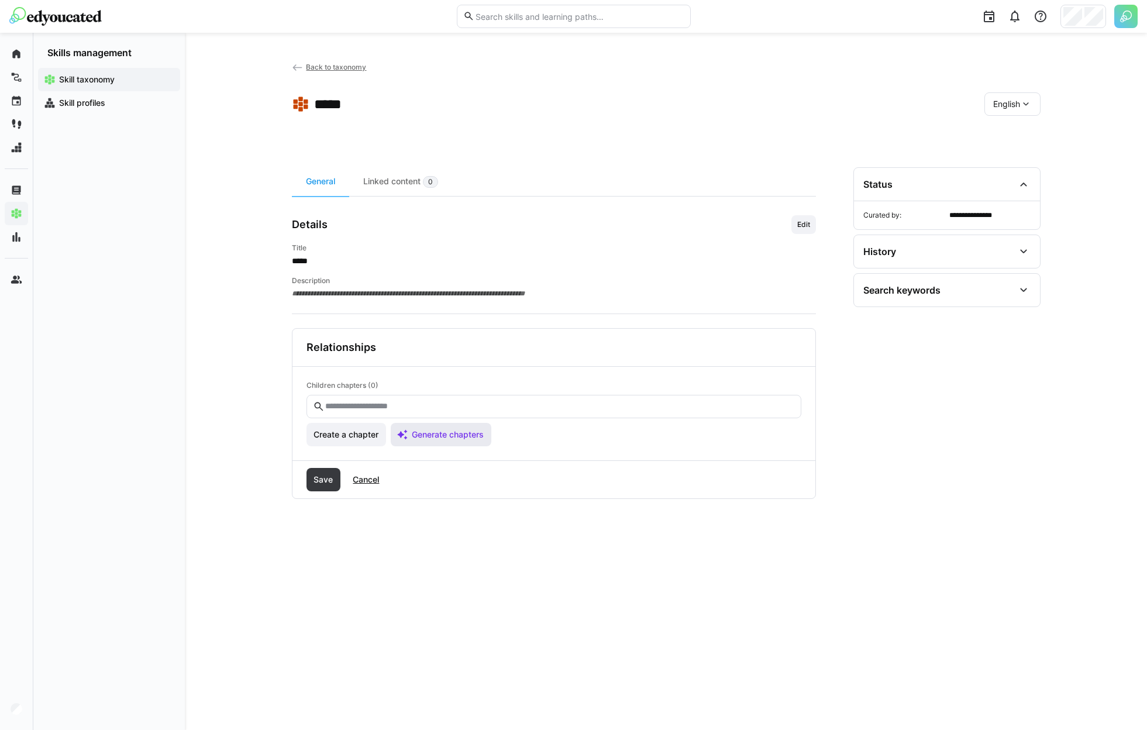
click at [441, 436] on span "Generate chapters" at bounding box center [447, 435] width 75 height 12
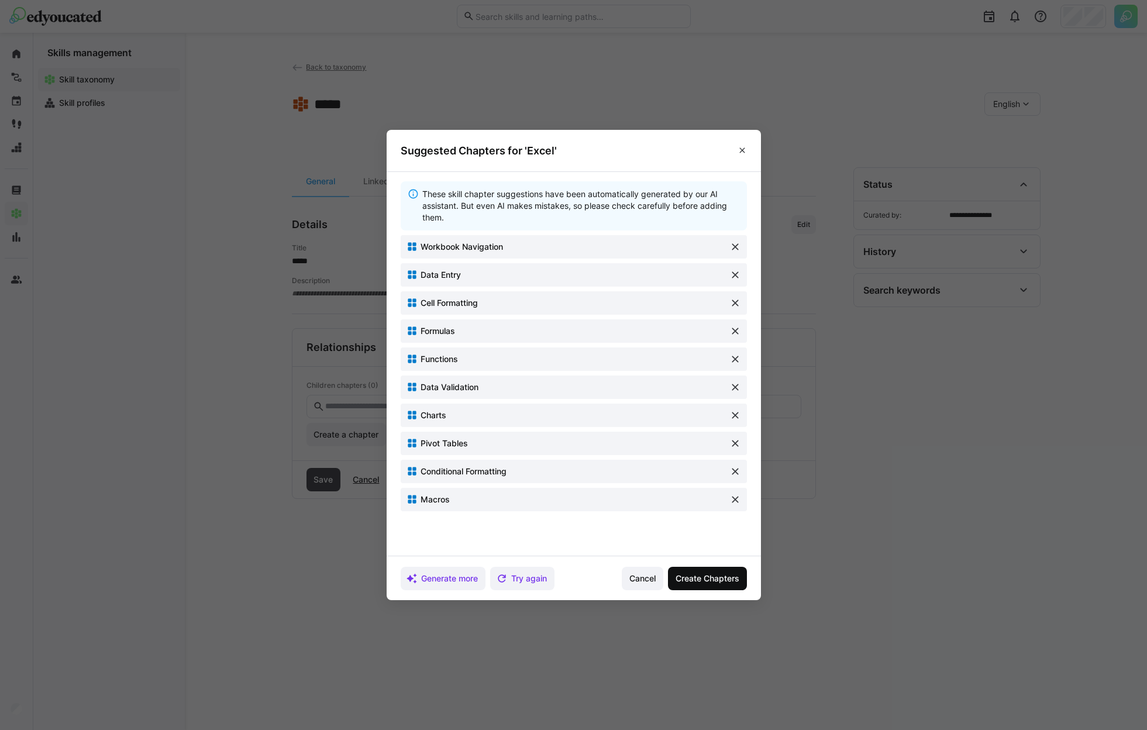
click at [696, 577] on span "Create Chapters" at bounding box center [707, 579] width 67 height 12
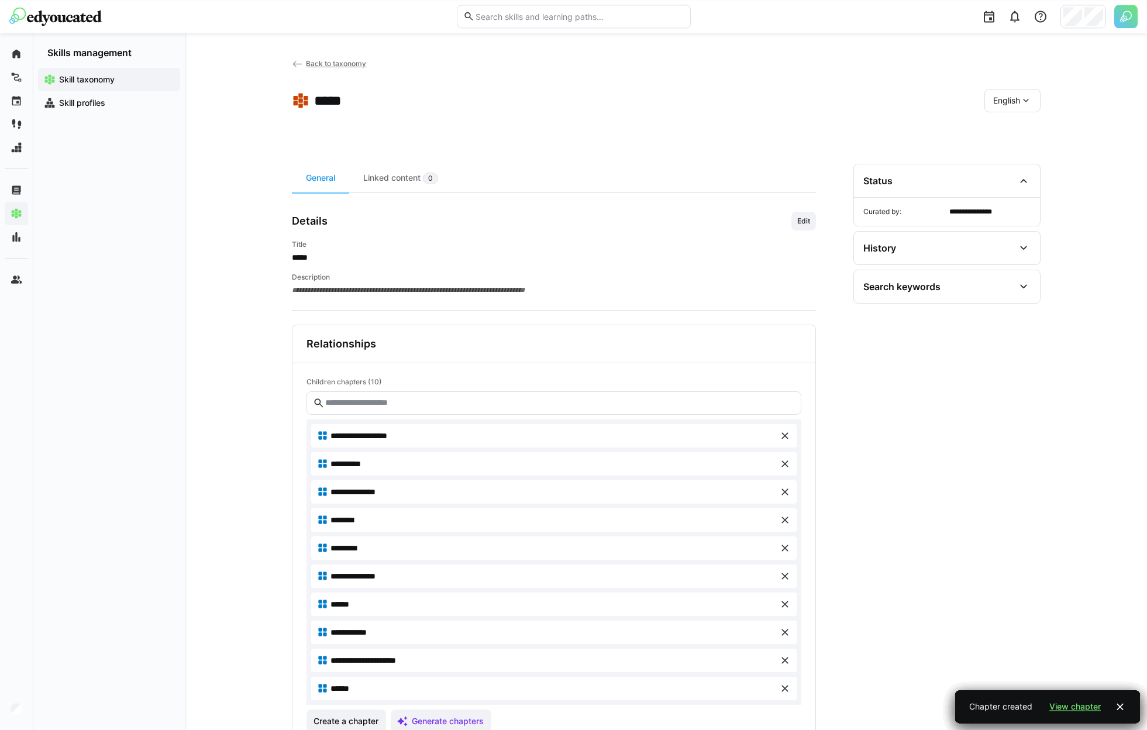
scroll to position [87, 0]
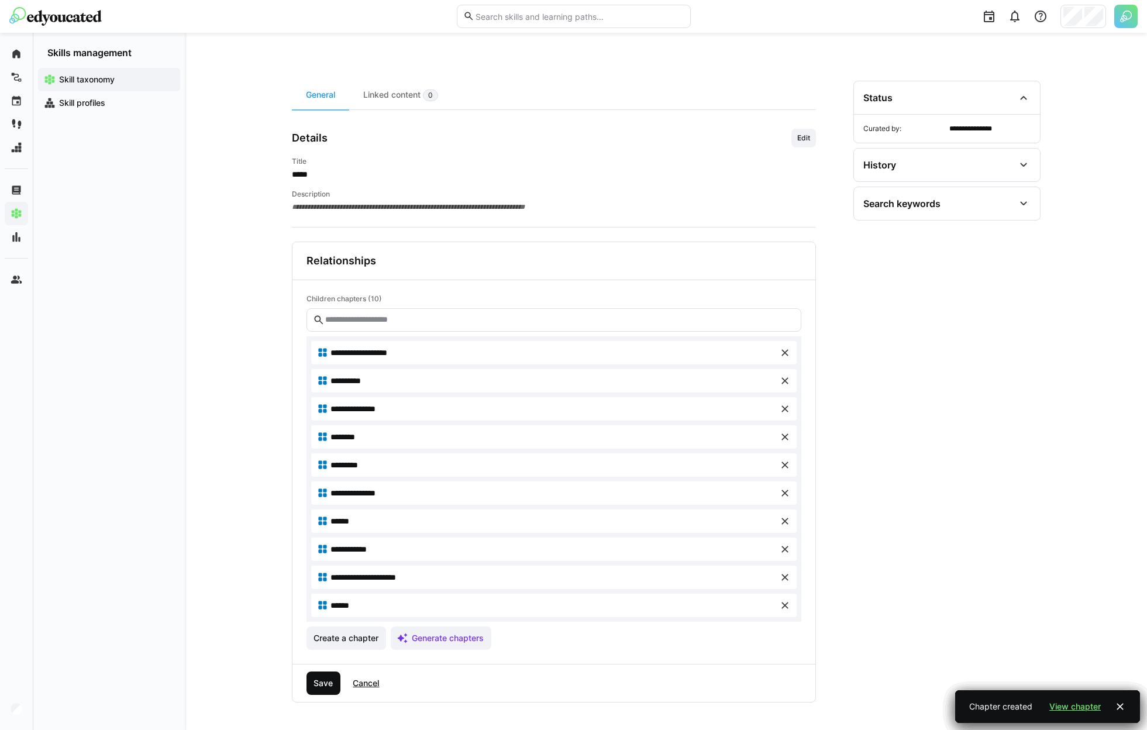
click at [335, 674] on span "Save" at bounding box center [323, 682] width 35 height 23
click at [318, 684] on span "Save" at bounding box center [323, 683] width 23 height 12
click at [1083, 13] on div at bounding box center [1083, 16] width 46 height 23
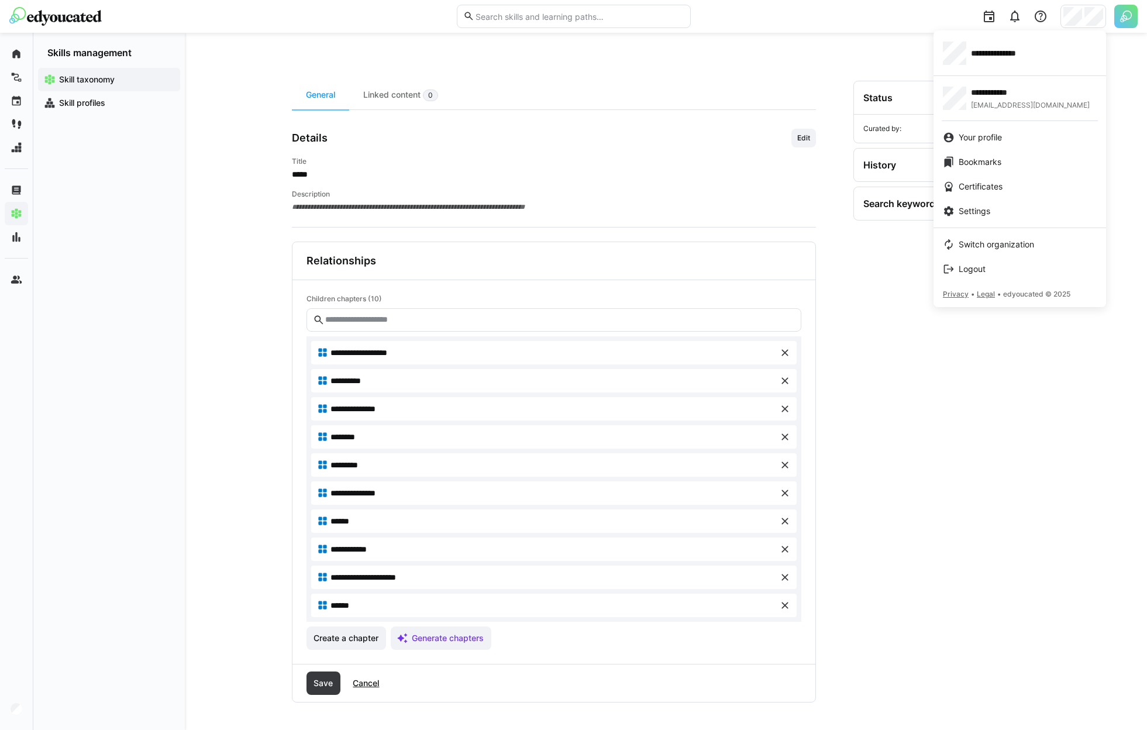
click at [15, 721] on div at bounding box center [573, 365] width 1147 height 730
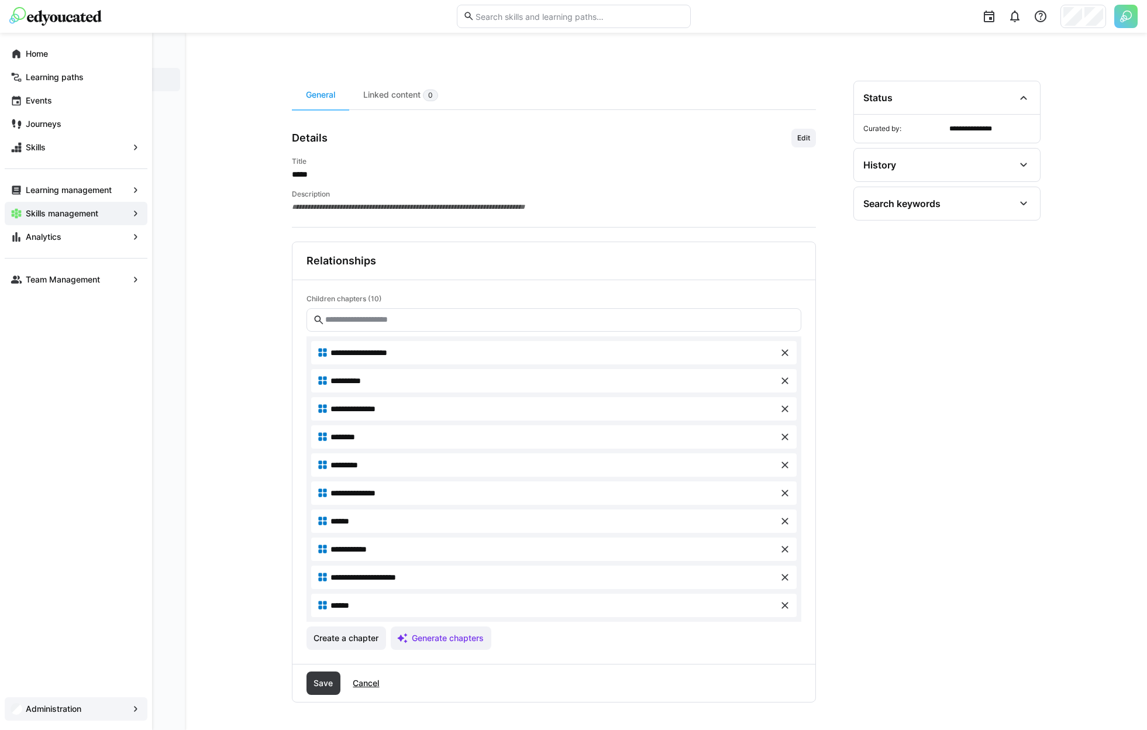
click at [15, 715] on div "Administration" at bounding box center [76, 708] width 143 height 23
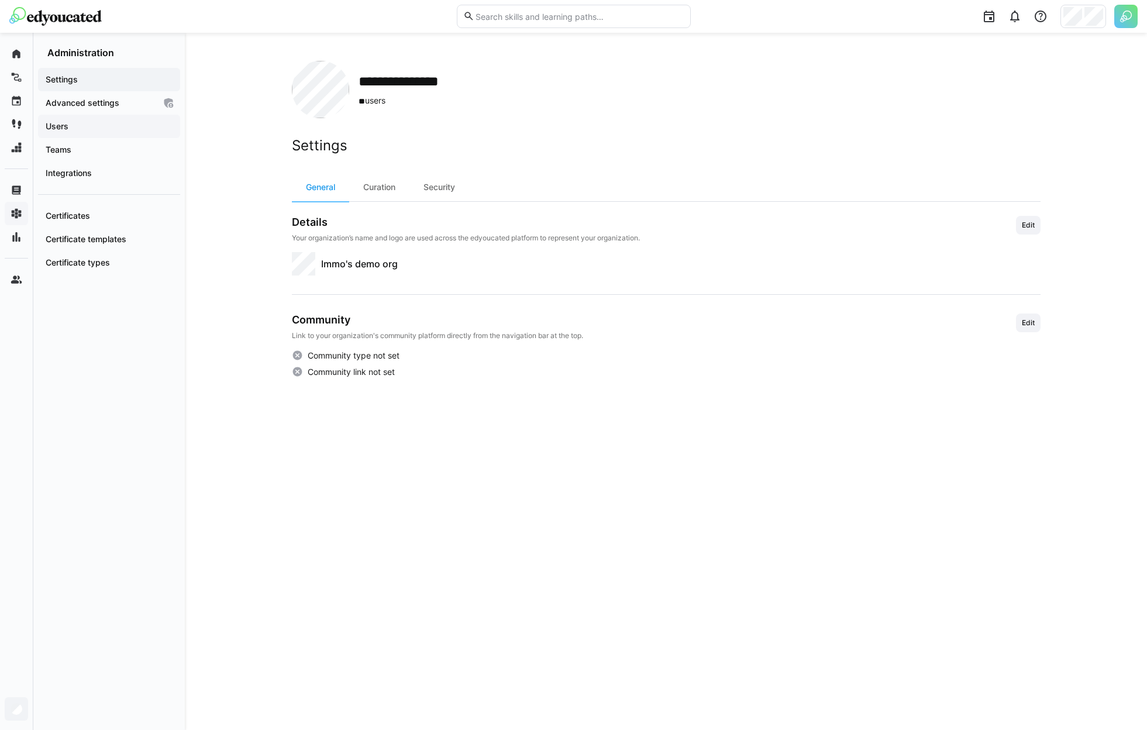
click at [116, 130] on span "Users" at bounding box center [109, 126] width 130 height 12
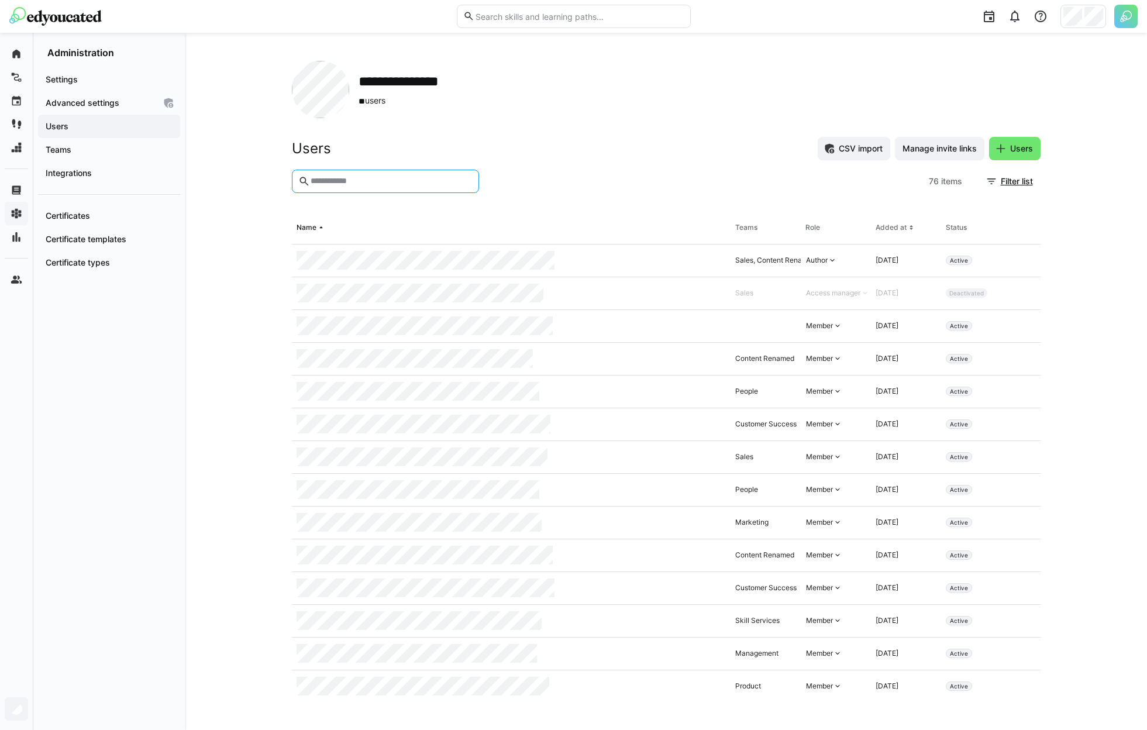
click at [373, 178] on input "text" at bounding box center [390, 181] width 163 height 11
click at [1015, 154] on span "Users" at bounding box center [1014, 148] width 51 height 23
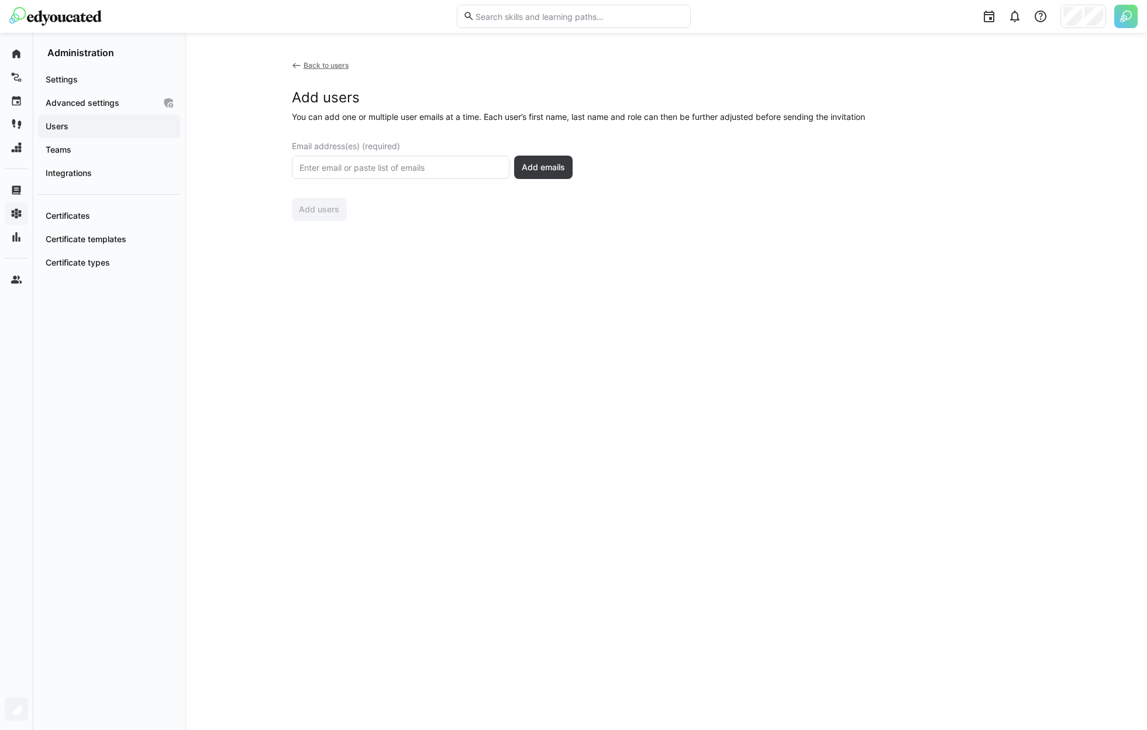
click at [395, 165] on input "text" at bounding box center [400, 167] width 205 height 11
type input "jan@edyoucated.org"
click at [545, 165] on span "Add emails" at bounding box center [543, 167] width 47 height 12
click at [863, 239] on div "Member" at bounding box center [870, 234] width 47 height 20
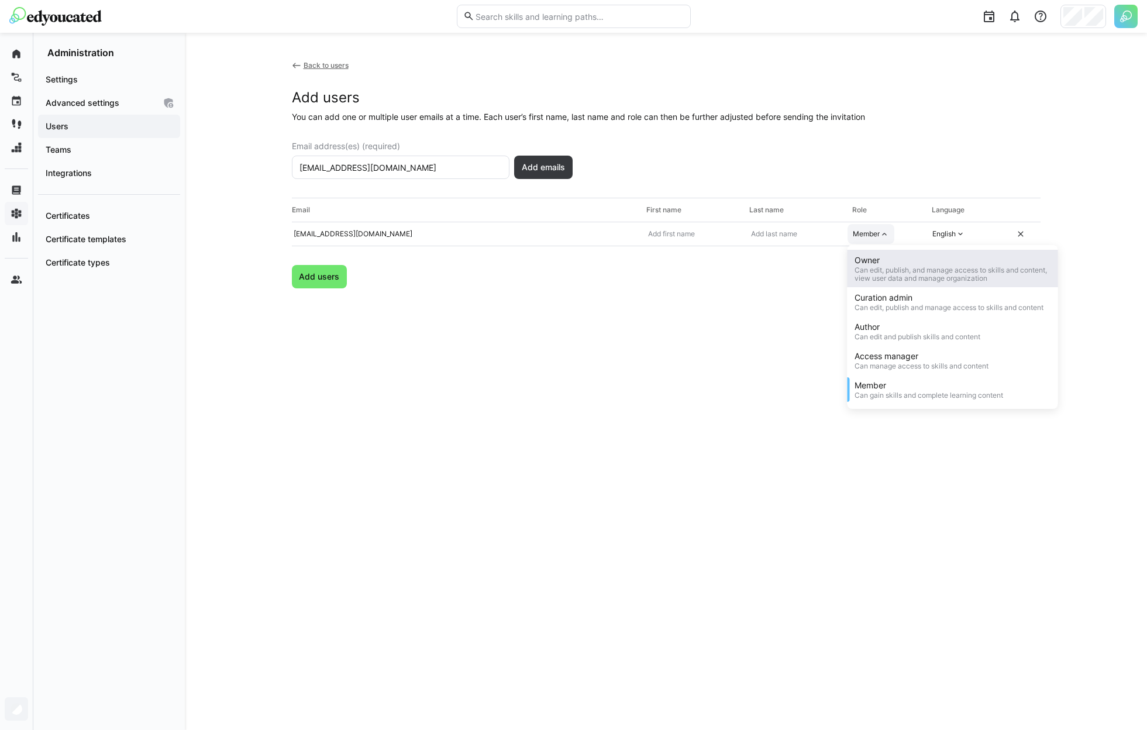
click at [878, 270] on div "Can edit, publish, and manage access to skills and content, view user data and …" at bounding box center [952, 274] width 196 height 16
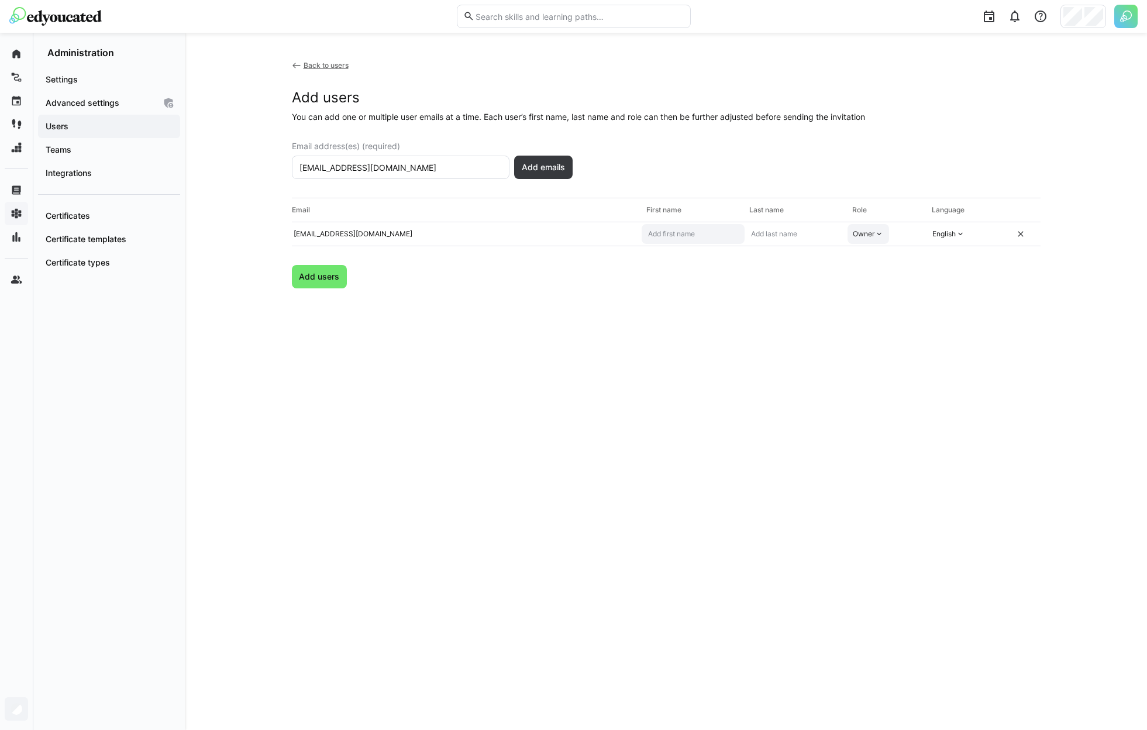
click at [644, 233] on eds-input at bounding box center [693, 234] width 103 height 20
type input "J"
type input "P"
click at [660, 233] on input "J" at bounding box center [693, 233] width 92 height 9
type input "Jan"
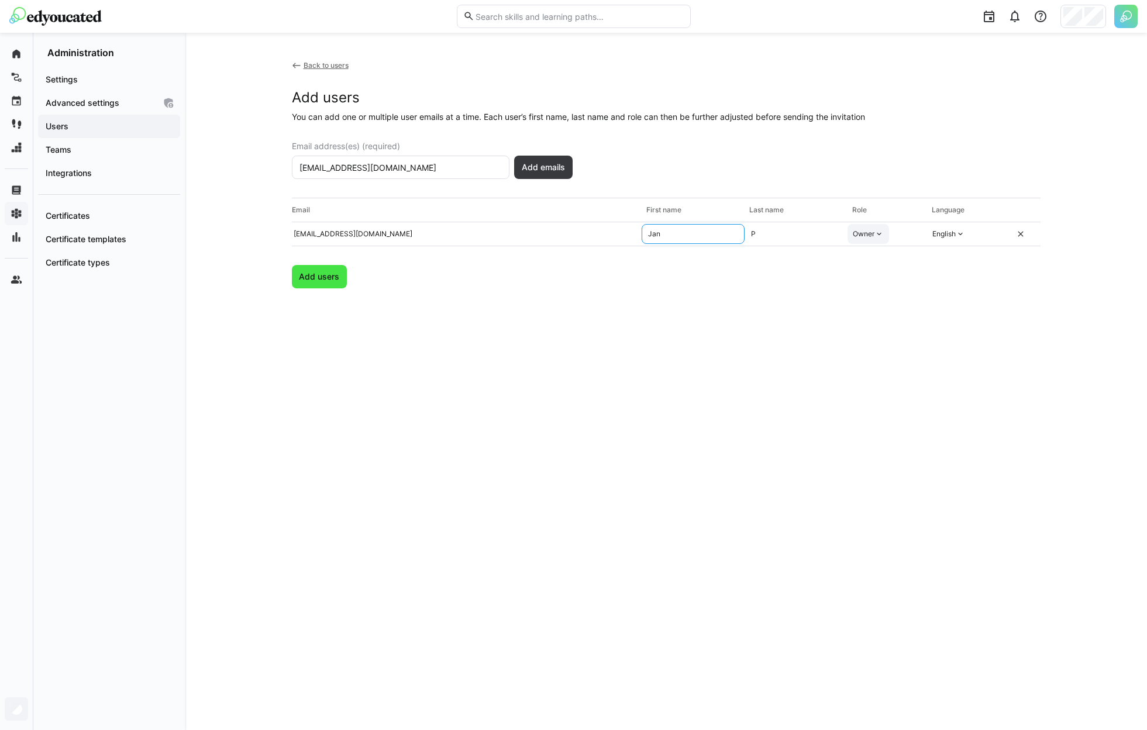
click at [327, 281] on span "Add users" at bounding box center [319, 277] width 44 height 12
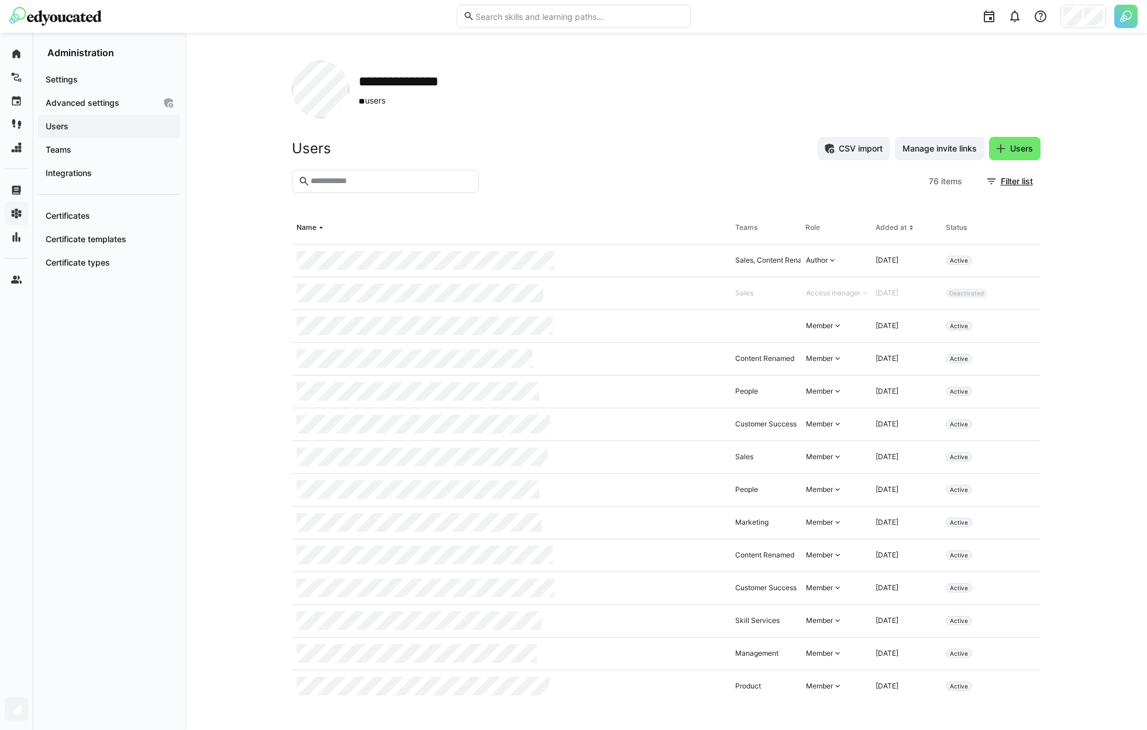
click at [391, 182] on input "text" at bounding box center [390, 181] width 163 height 11
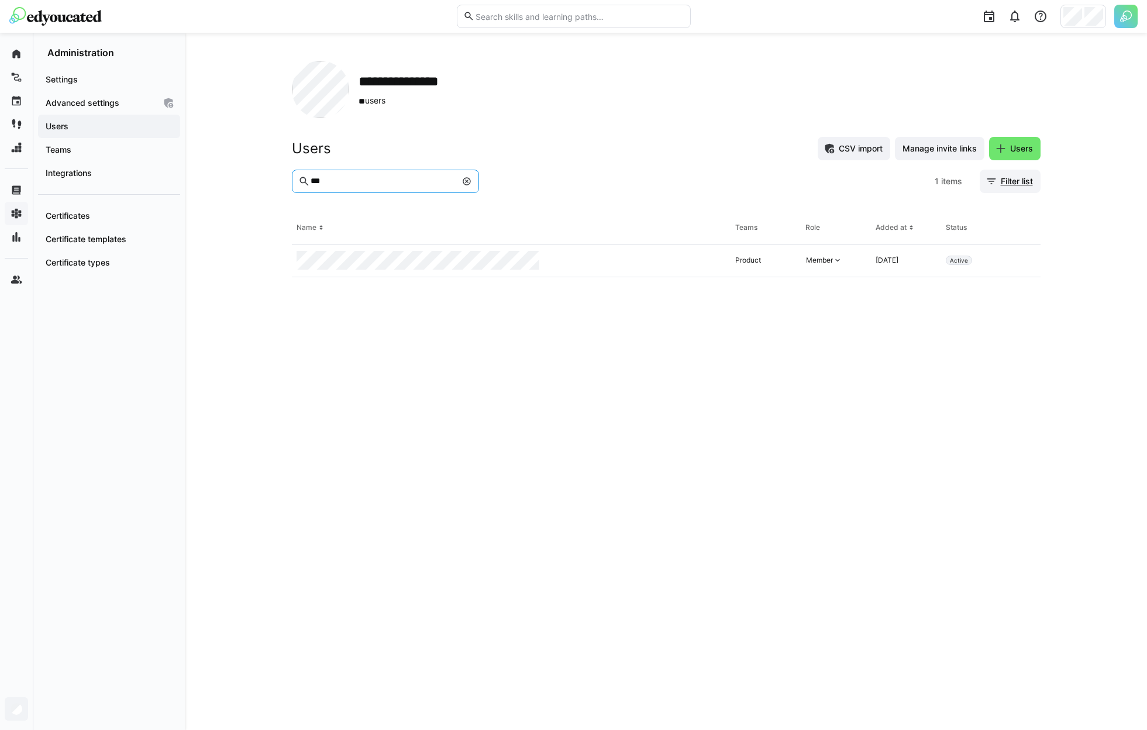
type input "***"
click at [1002, 180] on span "Filter list" at bounding box center [1017, 181] width 36 height 12
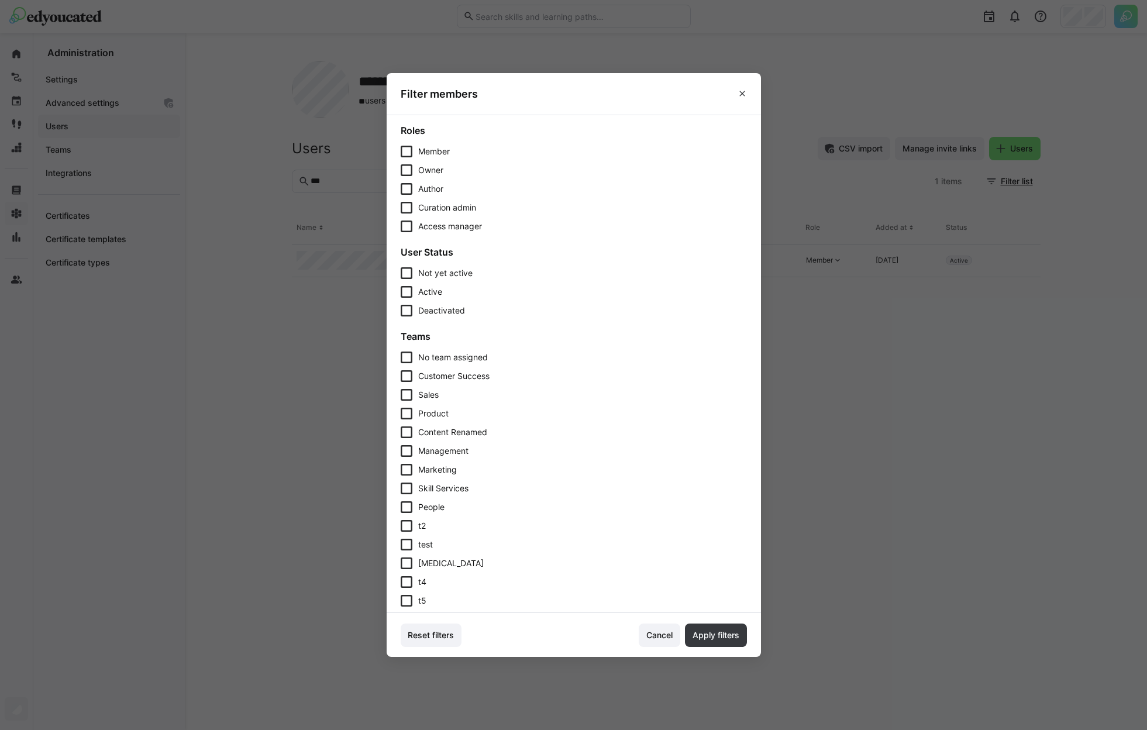
scroll to position [50, 0]
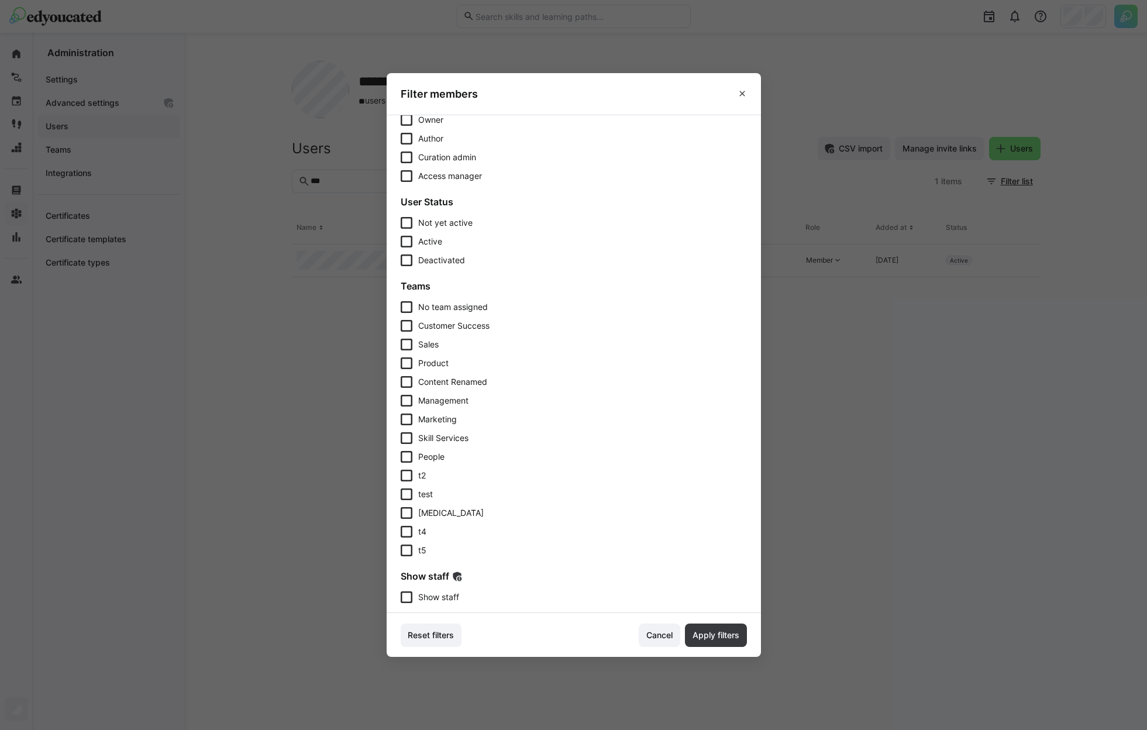
drag, startPoint x: 438, startPoint y: 595, endPoint x: 535, endPoint y: 598, distance: 97.1
click at [438, 595] on span "Show staff" at bounding box center [438, 597] width 41 height 12
drag, startPoint x: 682, startPoint y: 618, endPoint x: 706, endPoint y: 629, distance: 26.2
click at [683, 619] on footer "Reset filters Cancel Apply filters" at bounding box center [574, 635] width 374 height 44
click at [711, 630] on span "Apply filters" at bounding box center [716, 635] width 50 height 12
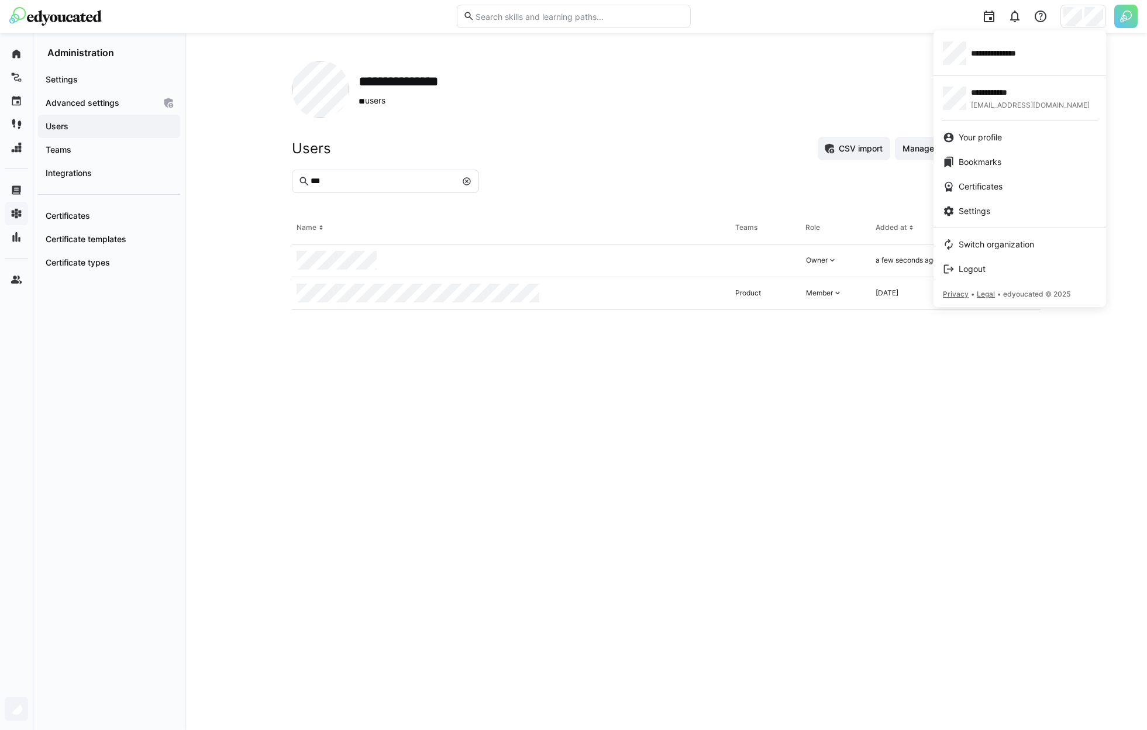
click at [1004, 445] on div at bounding box center [573, 365] width 1147 height 730
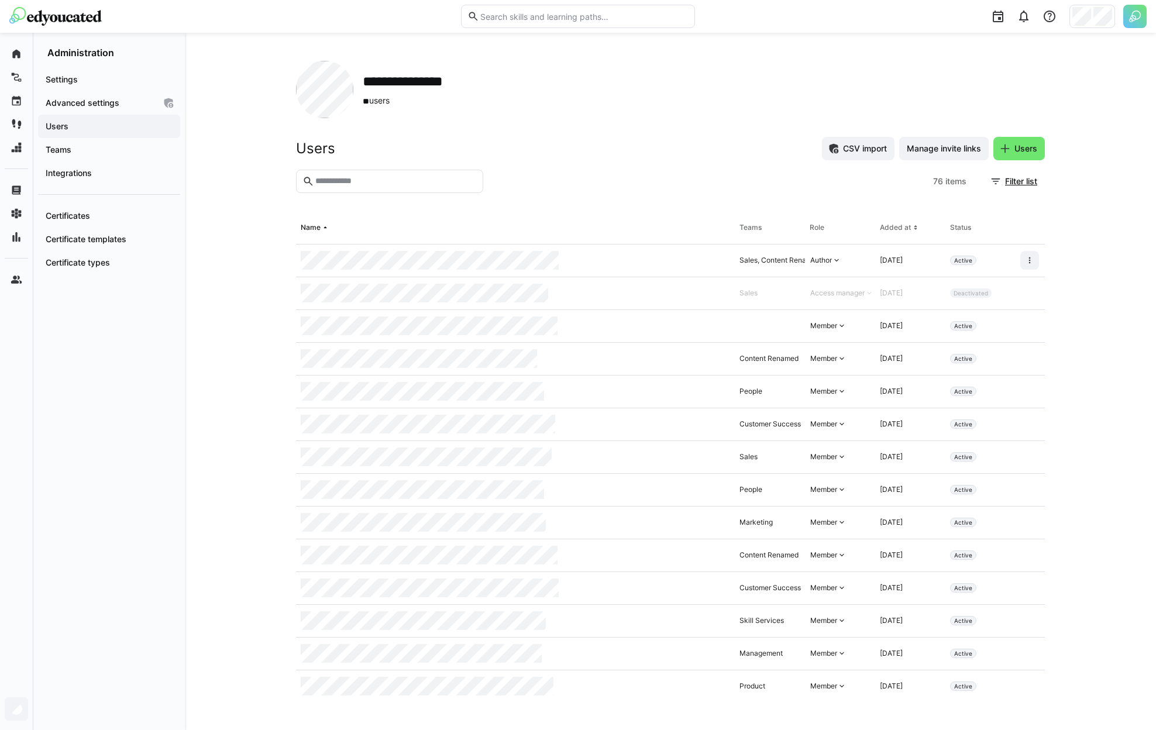
click at [410, 172] on eds-input at bounding box center [389, 181] width 187 height 23
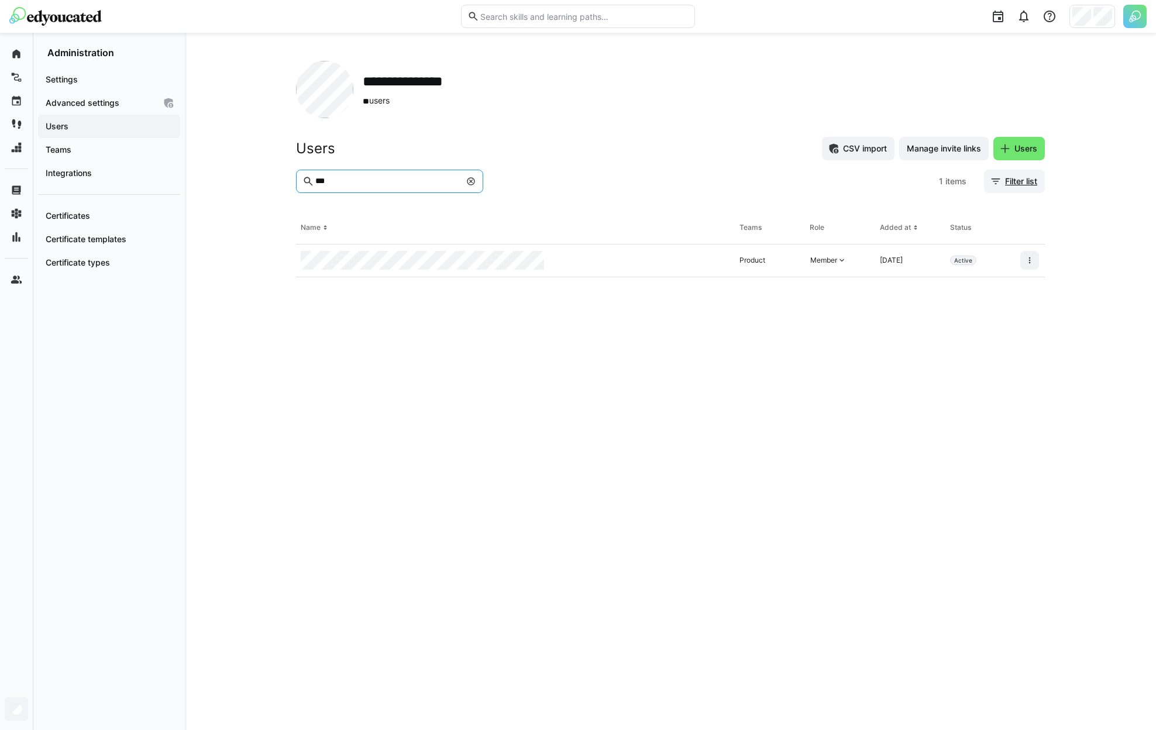
type input "***"
click at [1018, 184] on span "Filter list" at bounding box center [1021, 181] width 36 height 12
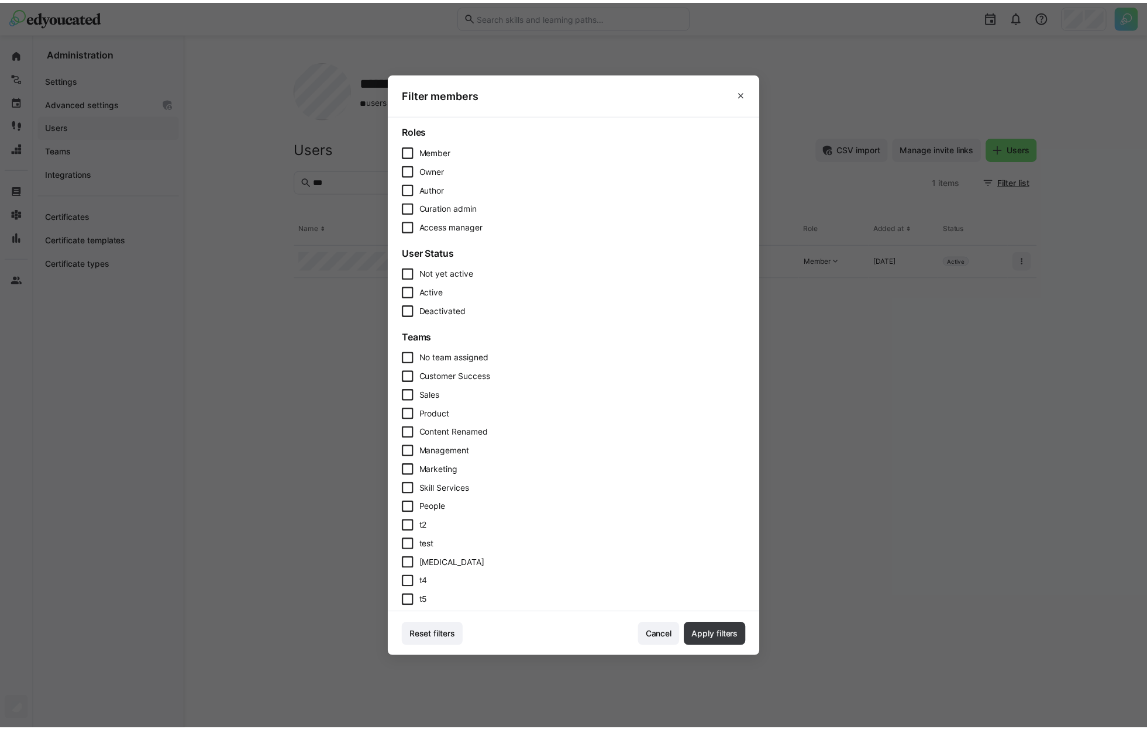
scroll to position [50, 0]
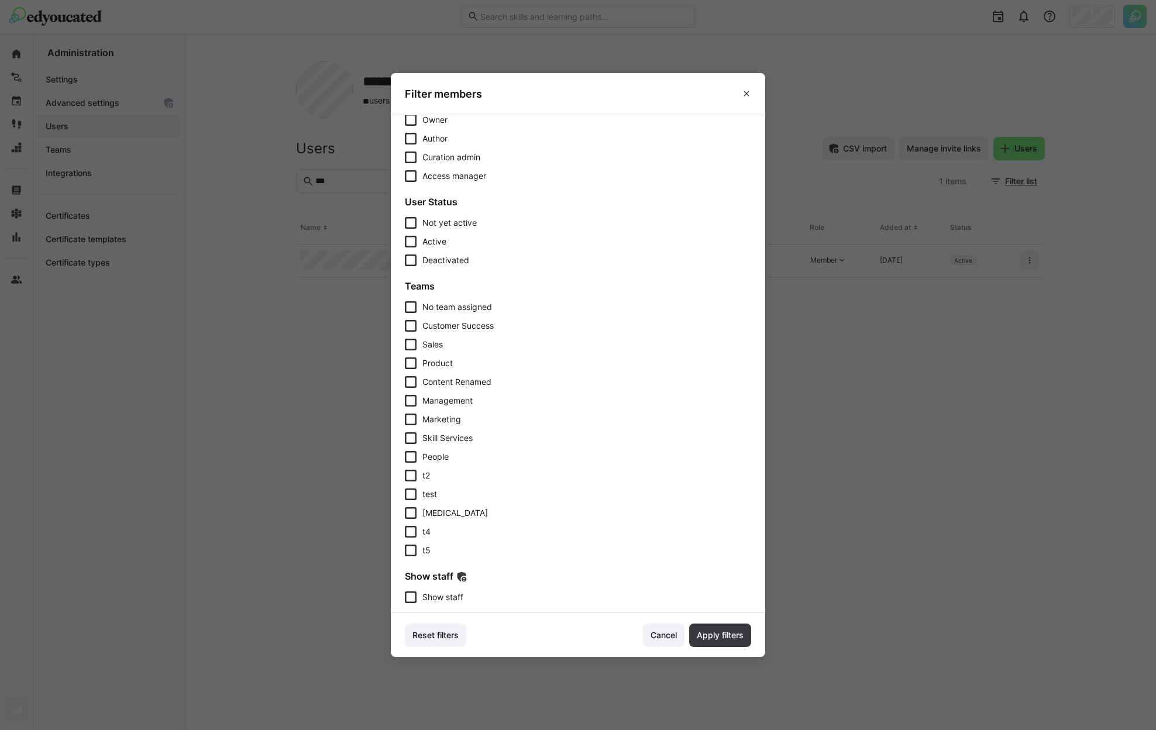
click at [437, 594] on span "Show staff" at bounding box center [442, 597] width 41 height 12
click at [701, 622] on footer "Reset filters Cancel Apply filters" at bounding box center [578, 635] width 374 height 44
click at [722, 641] on span "Apply filters" at bounding box center [720, 634] width 62 height 23
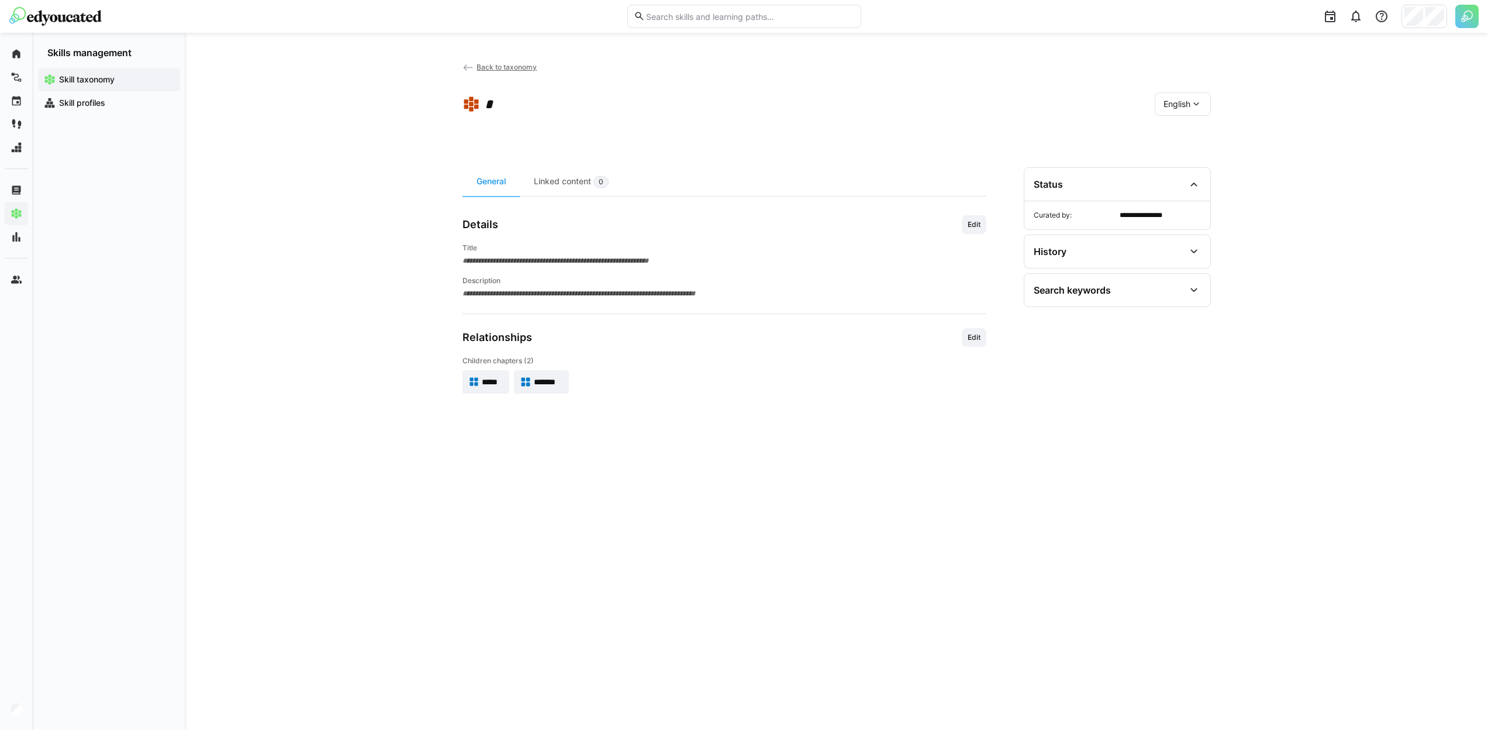
click at [0, 0] on app-navigation-label "Skill taxonomy" at bounding box center [0, 0] width 0 height 0
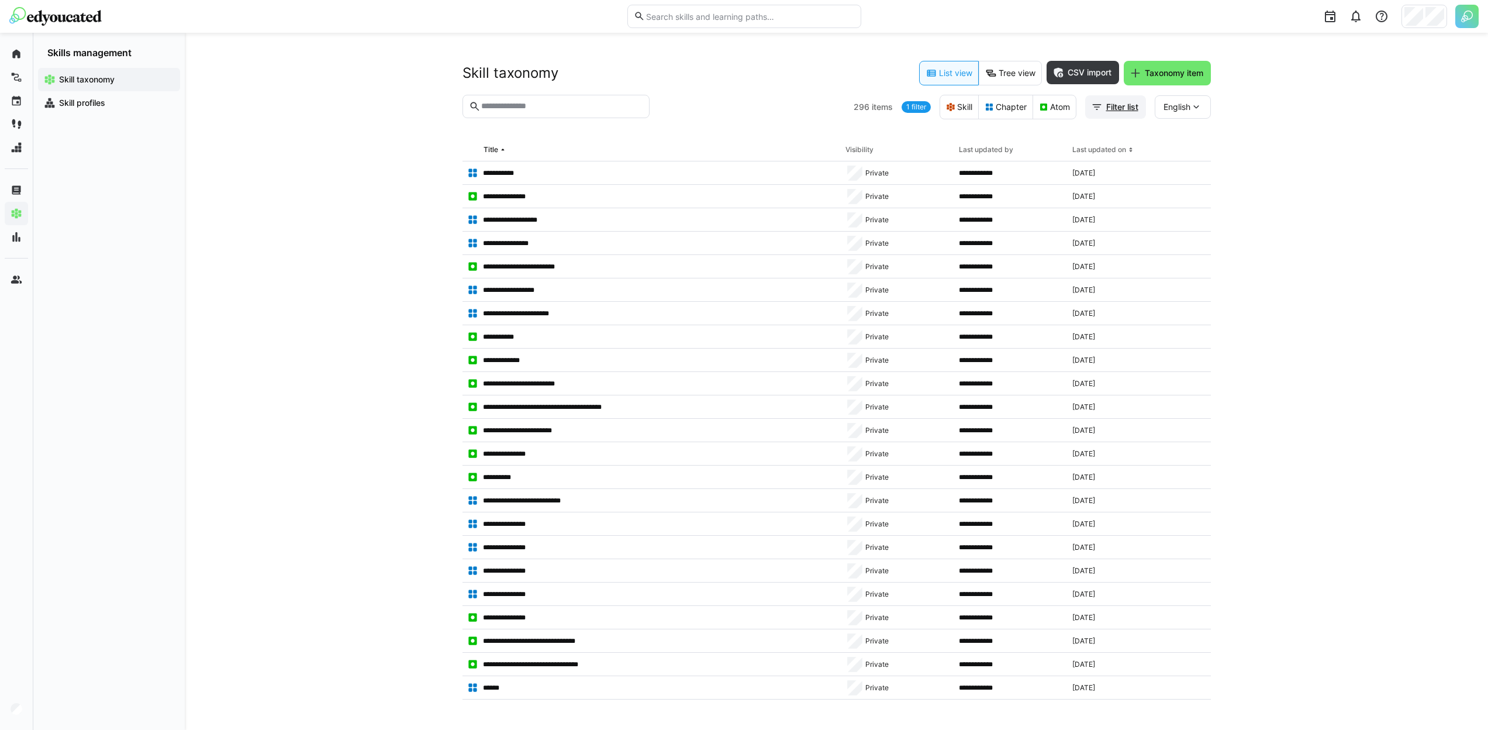
click at [1108, 103] on span "Filter list" at bounding box center [1123, 107] width 36 height 12
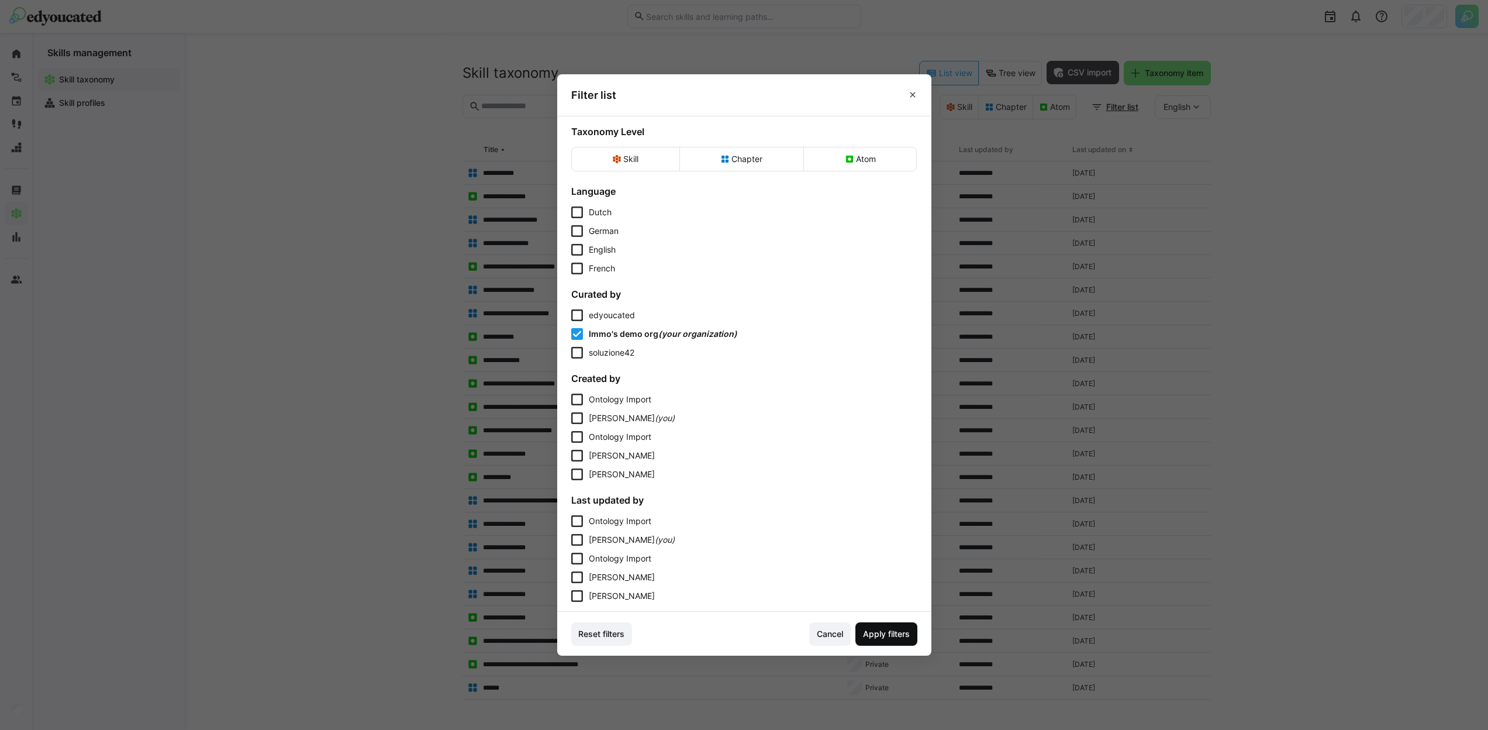
click at [884, 630] on span "Apply filters" at bounding box center [886, 634] width 50 height 12
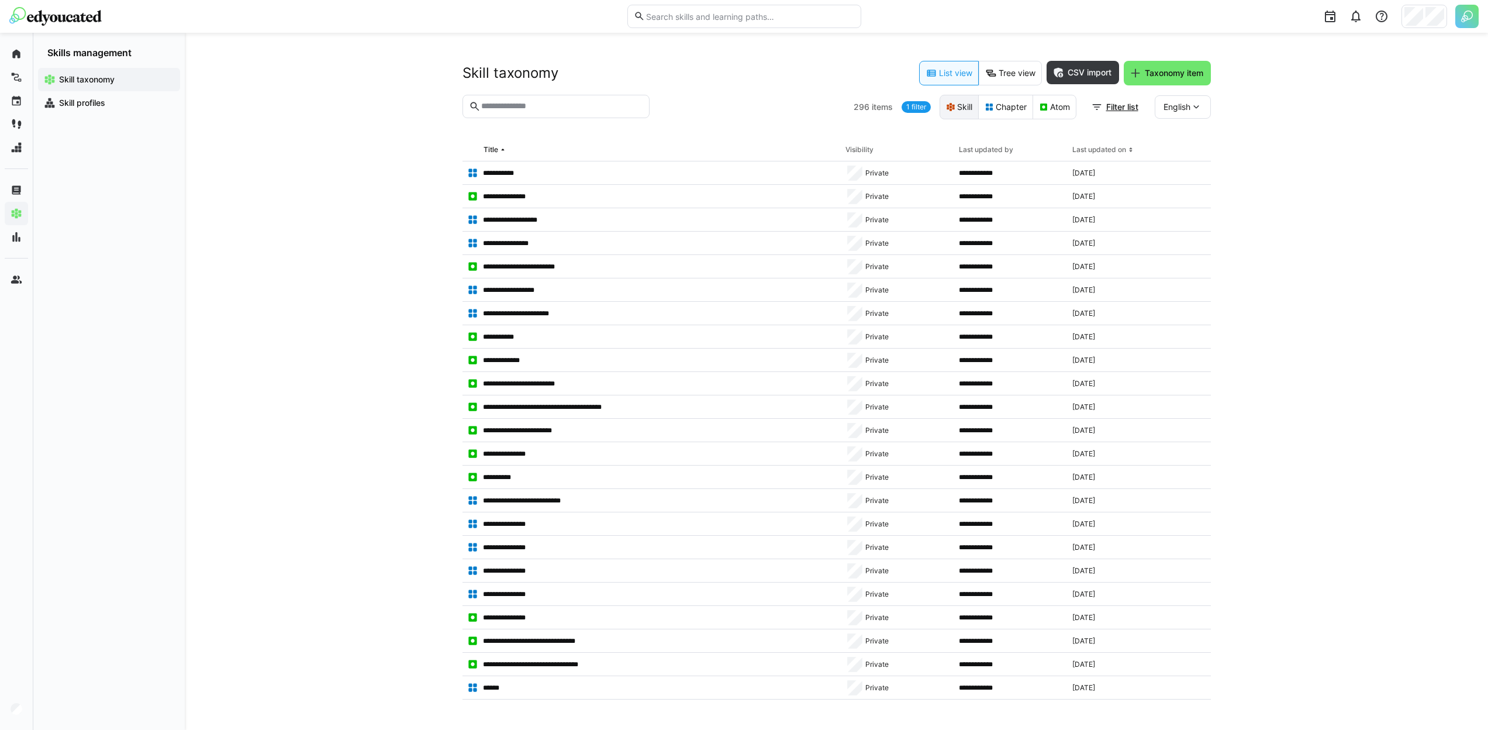
click at [971, 111] on eds-button-option "Skill" at bounding box center [959, 107] width 39 height 25
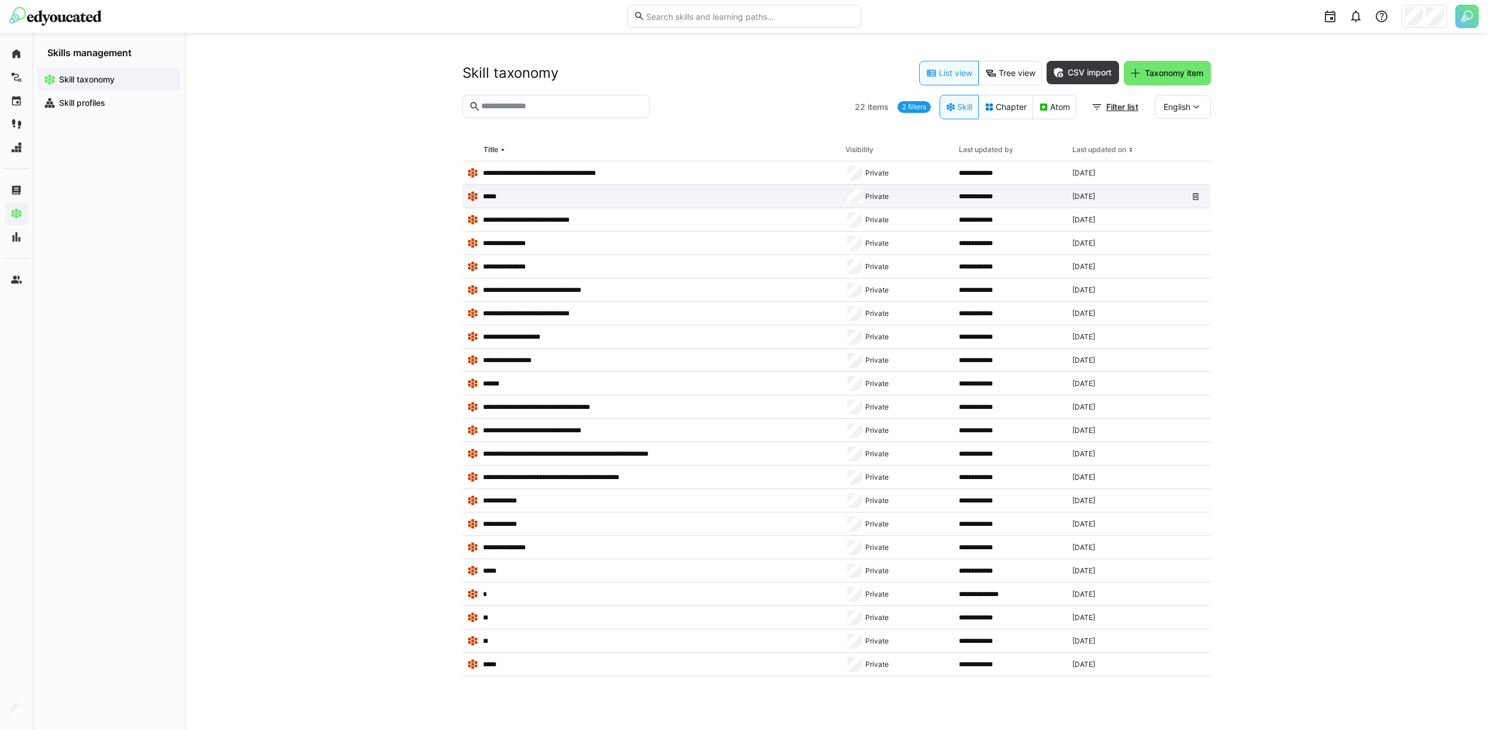
click at [559, 198] on app-table-first-column "*****" at bounding box center [651, 197] width 369 height 12
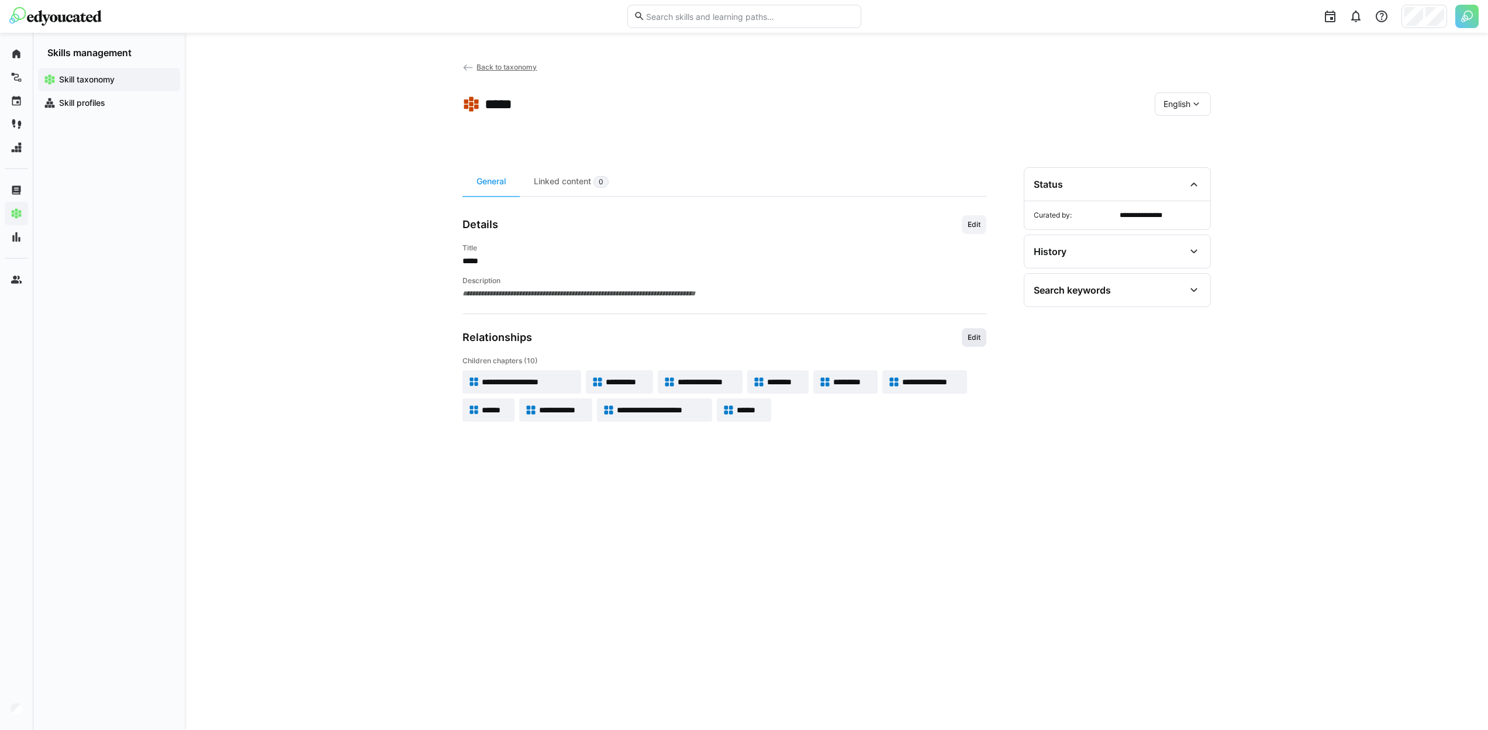
click at [976, 333] on span "Edit" at bounding box center [974, 337] width 15 height 9
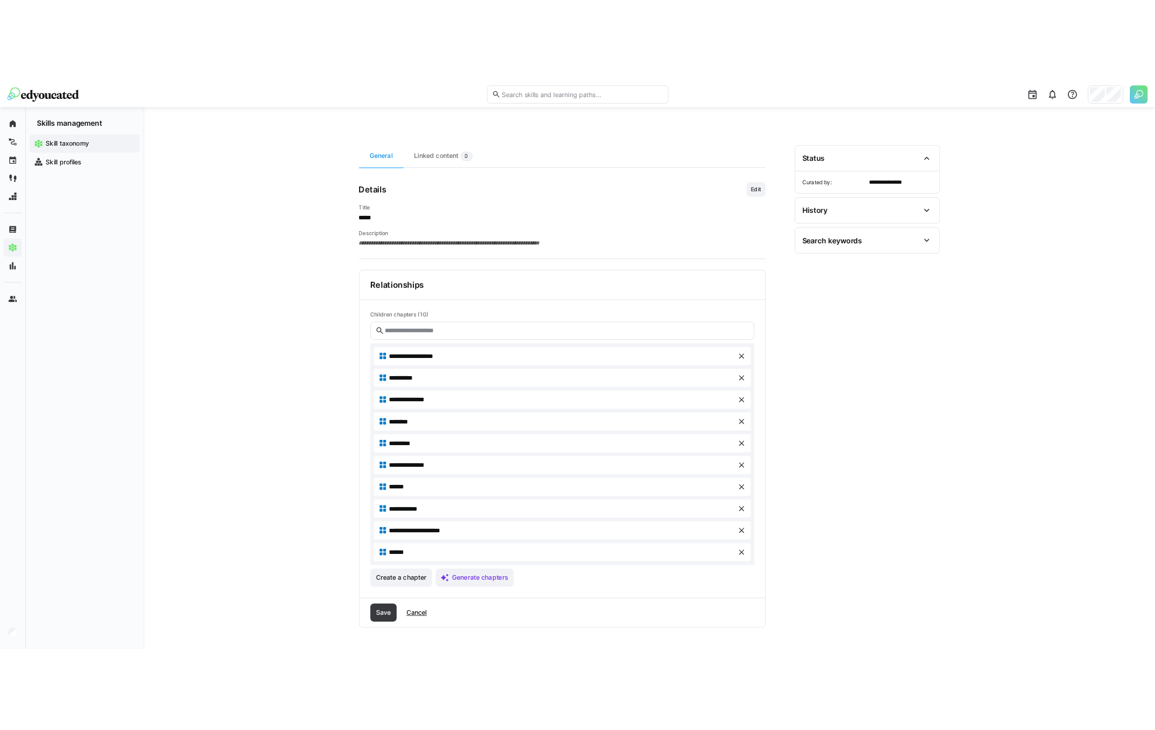
scroll to position [87, 0]
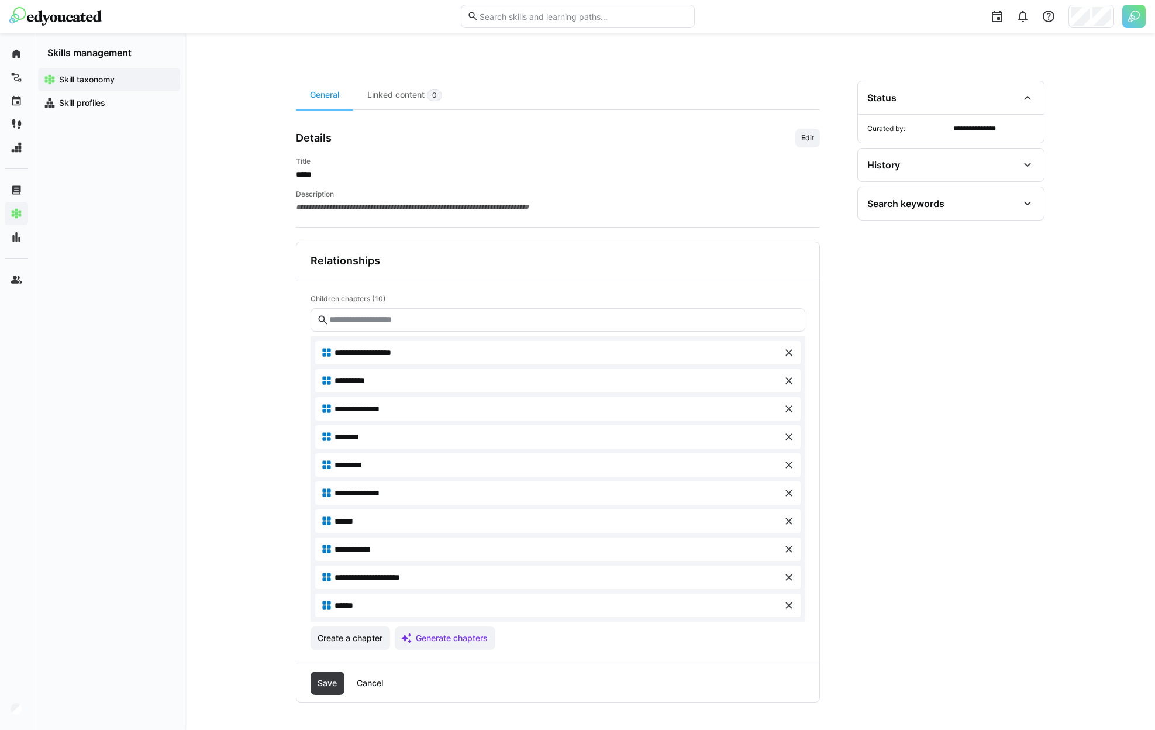
click at [792, 606] on eds-icon at bounding box center [789, 605] width 12 height 12
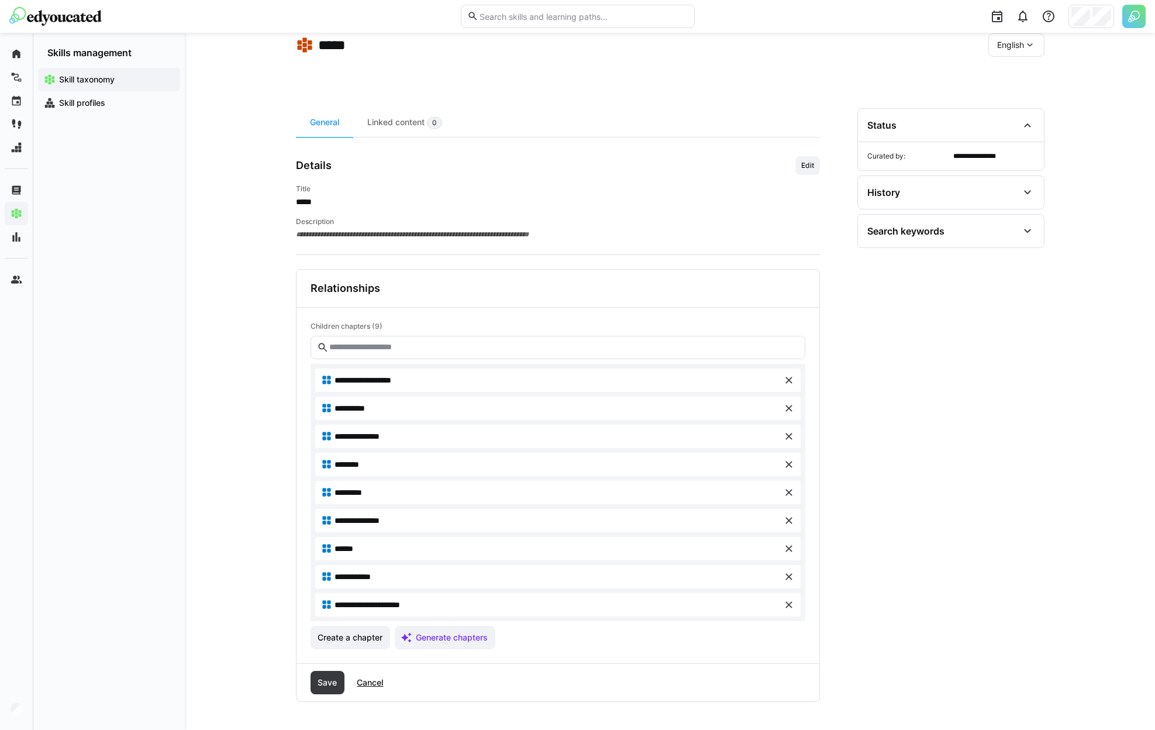
scroll to position [58, 0]
click at [330, 681] on span "Save" at bounding box center [327, 683] width 23 height 12
click at [381, 680] on span "Cancel" at bounding box center [370, 683] width 30 height 12
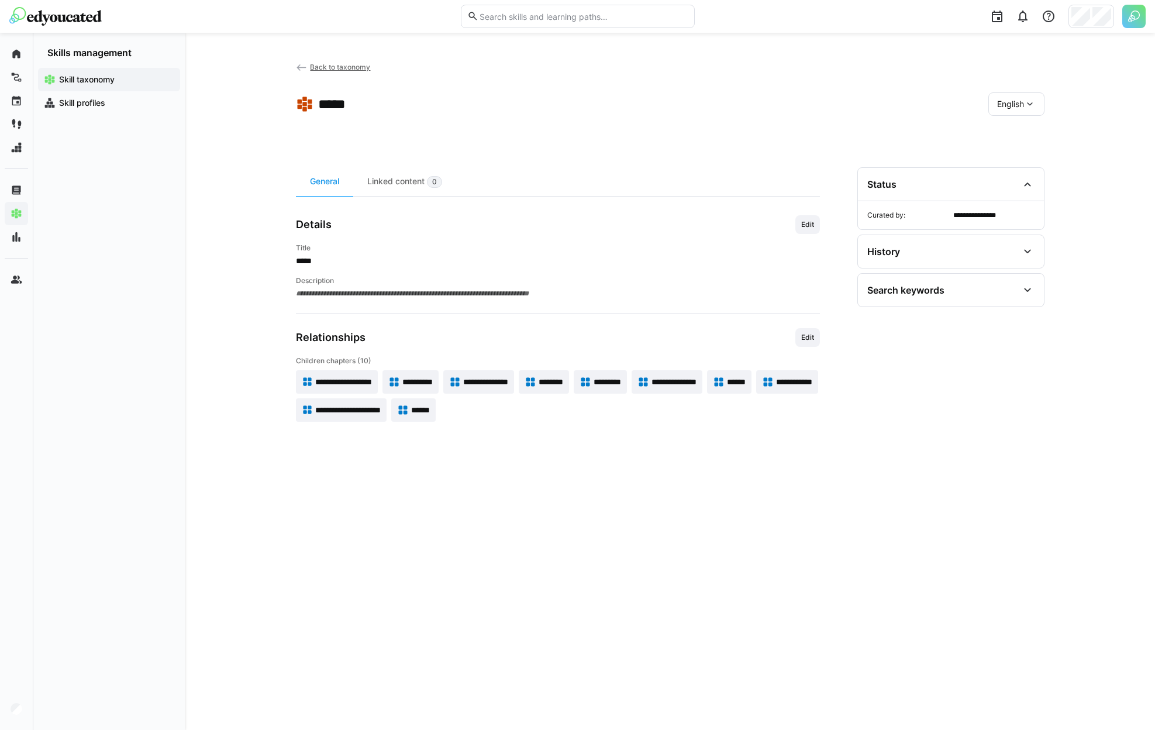
scroll to position [0, 0]
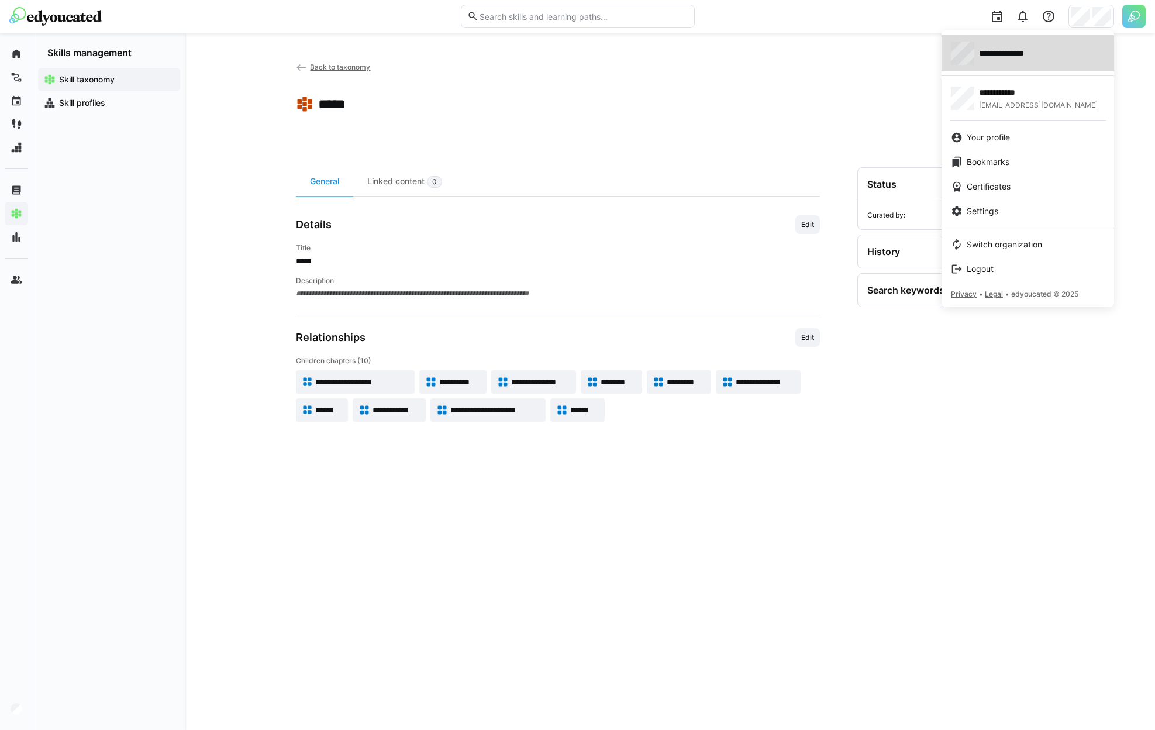
click at [1040, 46] on div "**********" at bounding box center [1028, 53] width 154 height 23
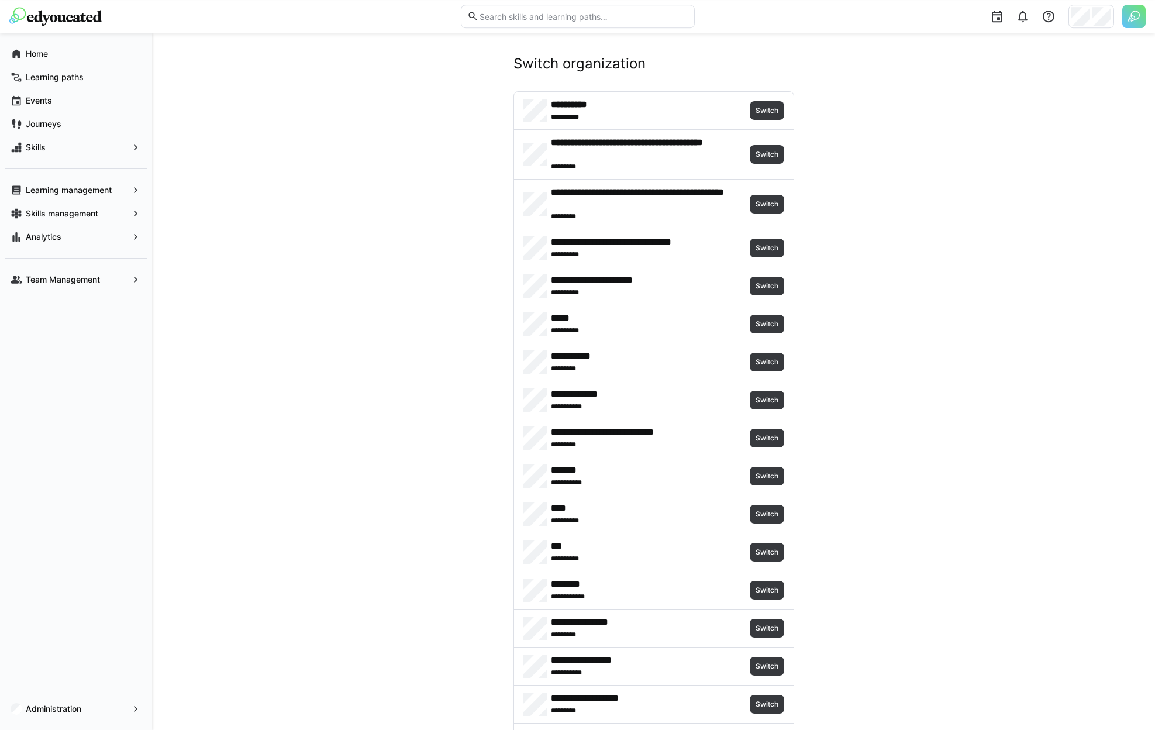
scroll to position [9, 0]
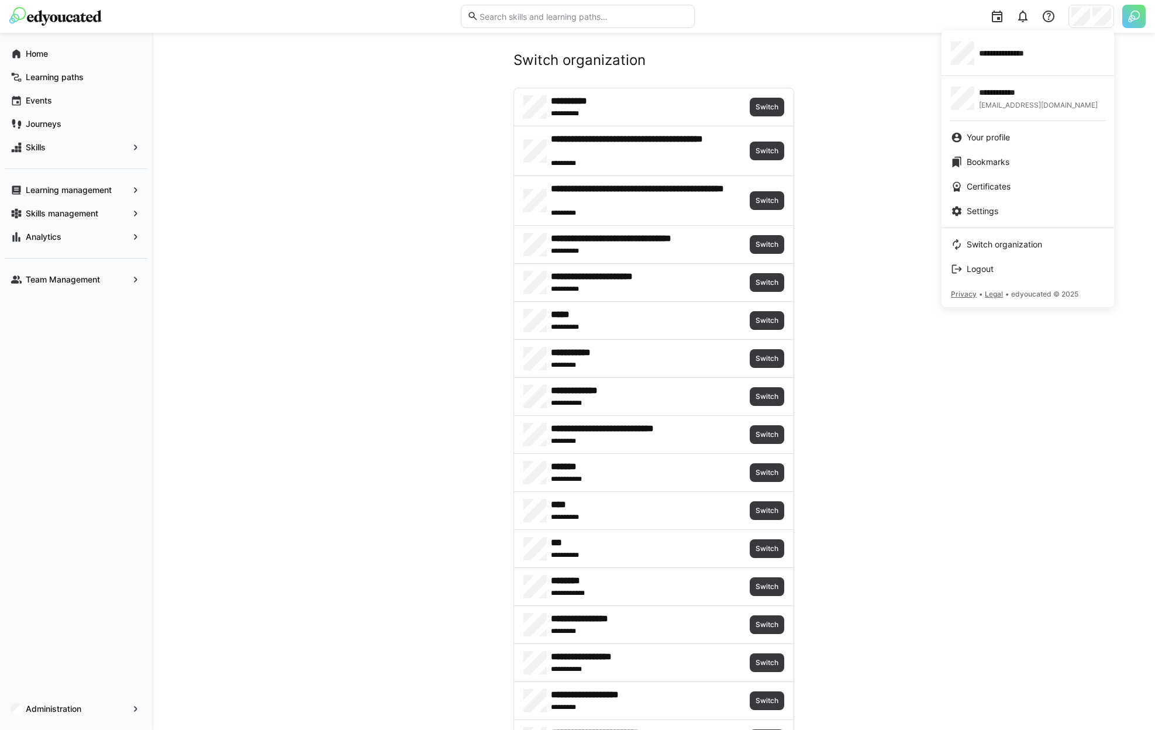
click at [844, 134] on div at bounding box center [577, 365] width 1155 height 730
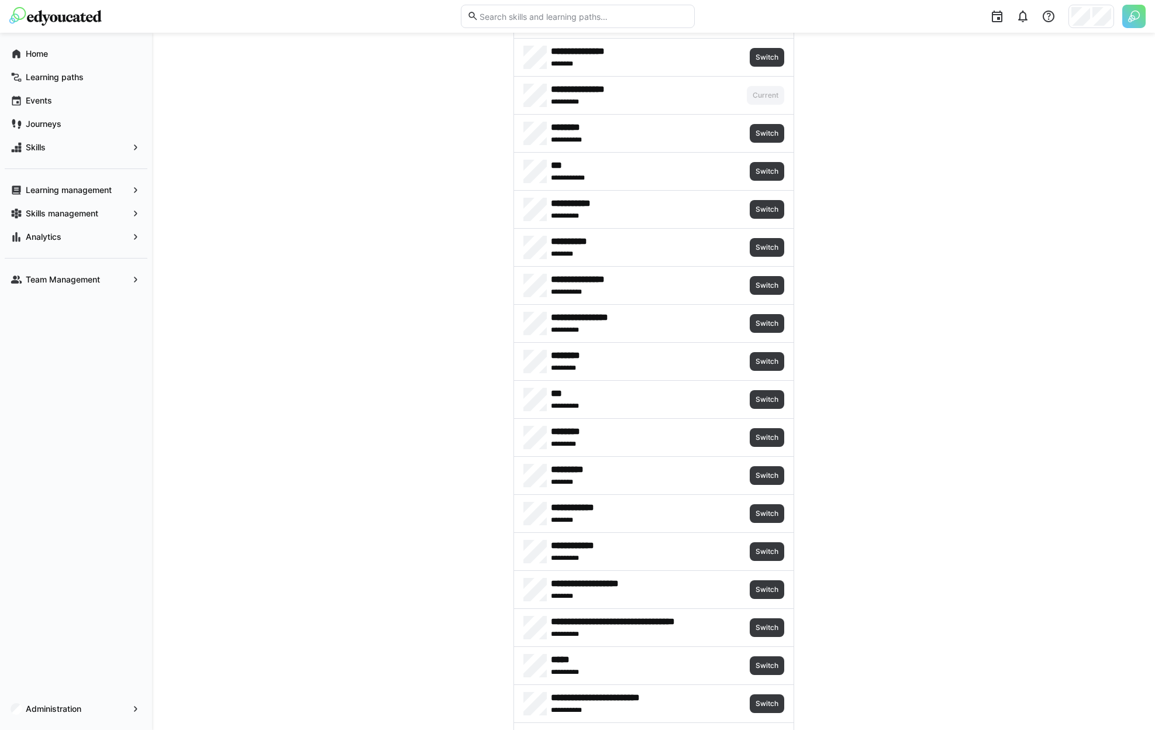
scroll to position [1263, 0]
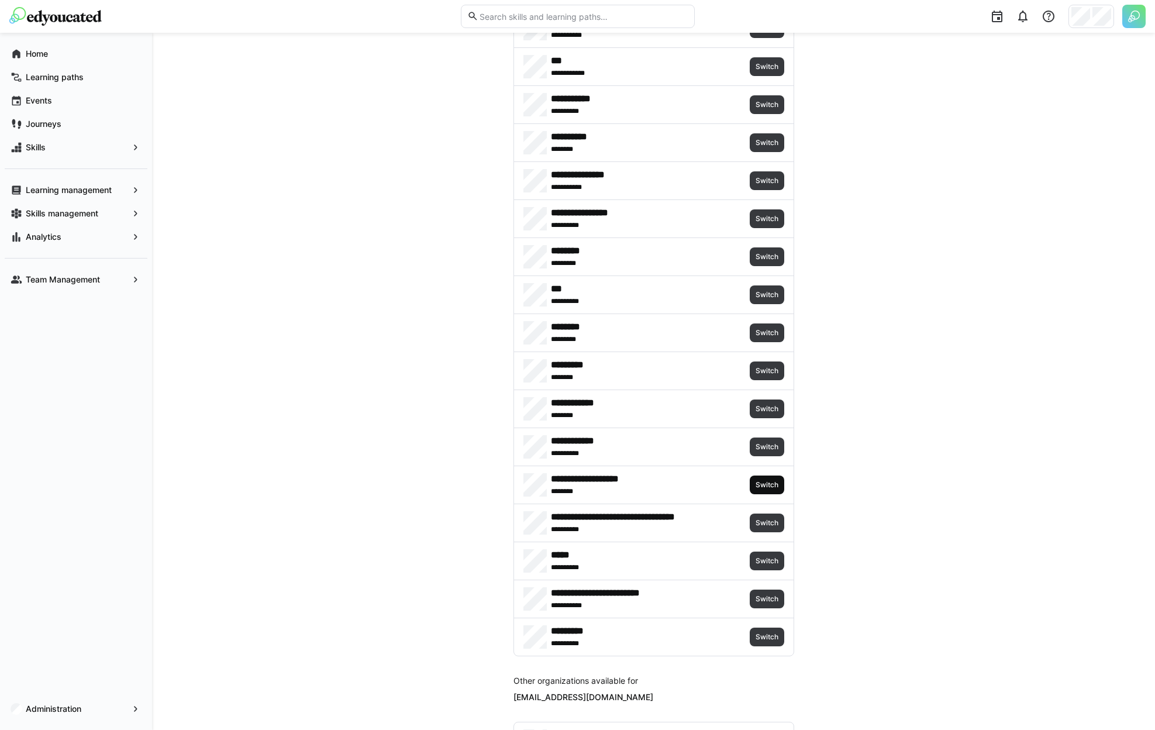
click at [765, 484] on span "Switch" at bounding box center [766, 484] width 25 height 9
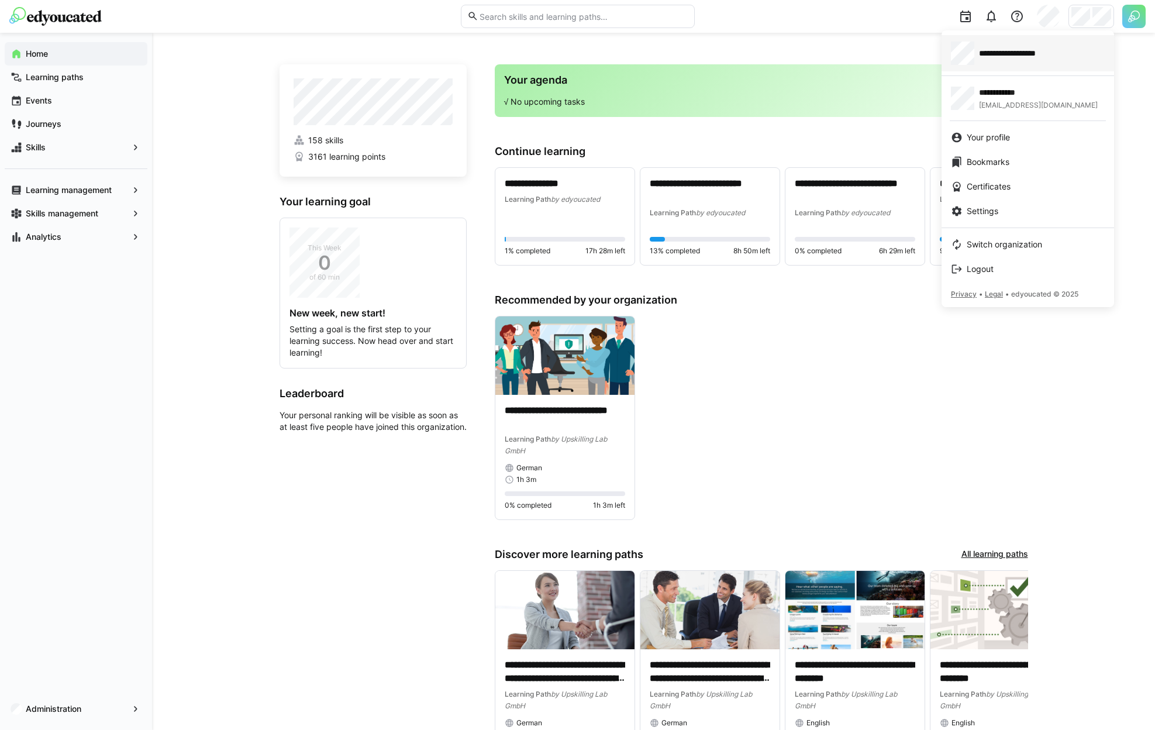
click at [1033, 58] on span "**********" at bounding box center [1019, 53] width 81 height 12
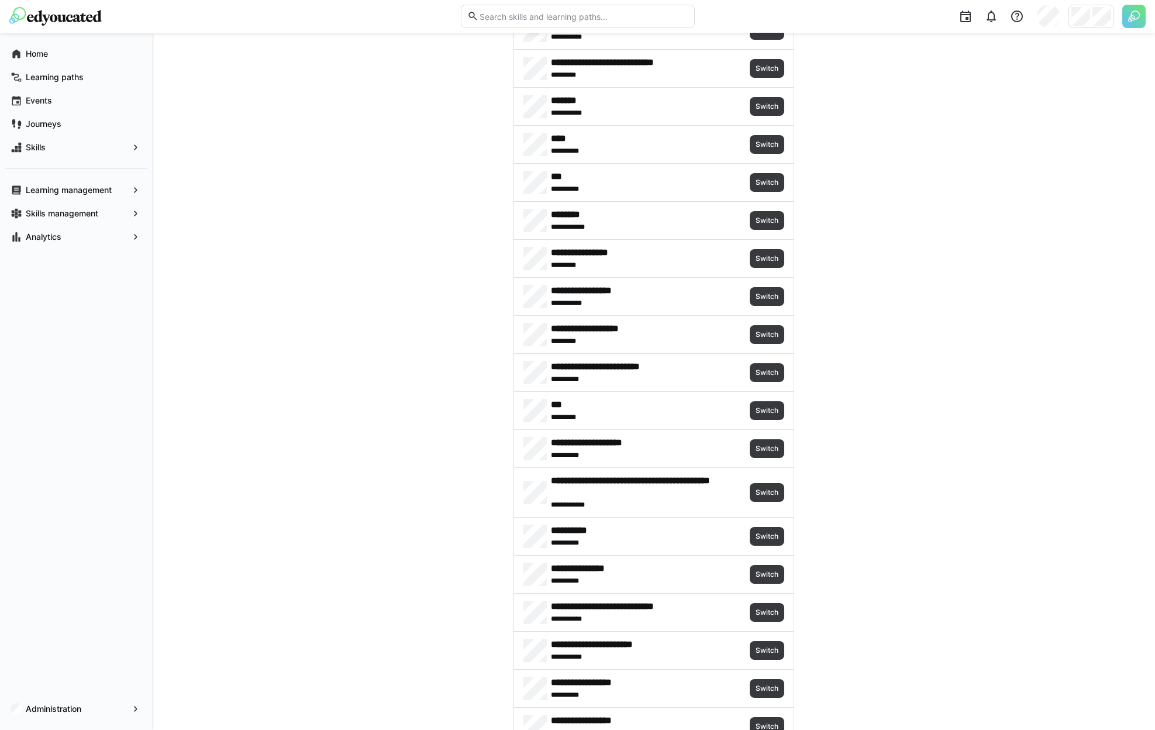
scroll to position [402, 0]
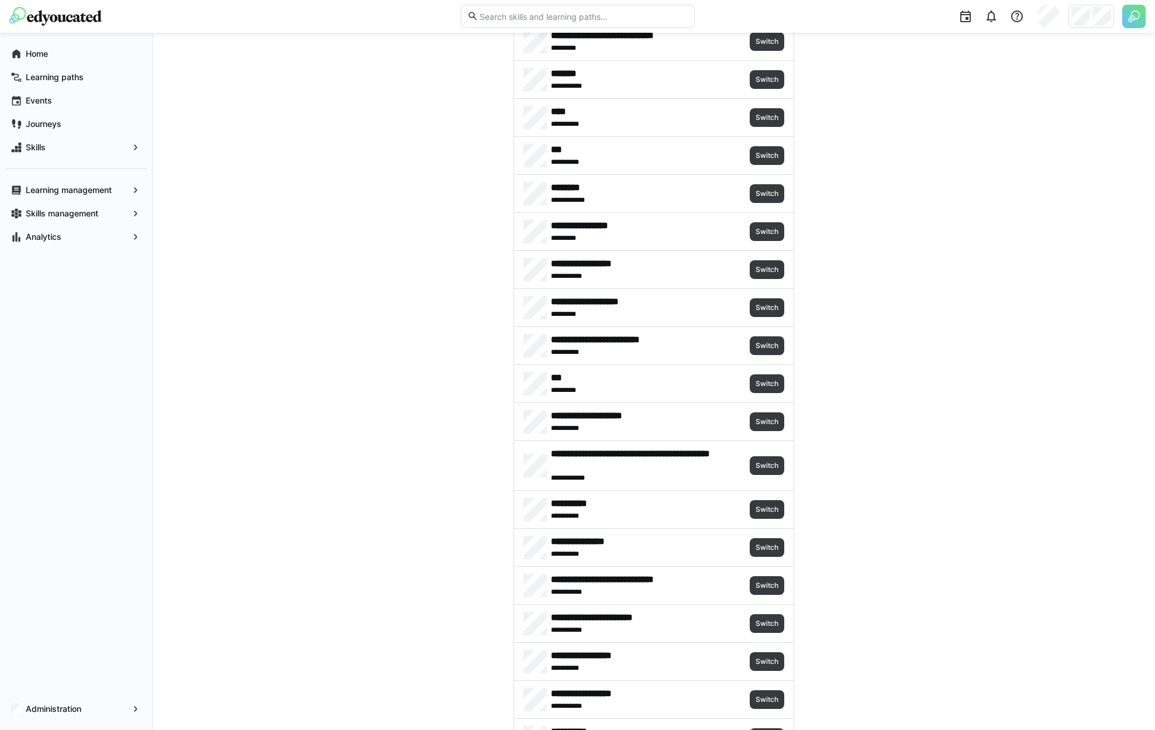
click at [61, 689] on div "Administration" at bounding box center [76, 709] width 152 height 42
click at [0, 0] on app-navigation-label "Administration" at bounding box center [0, 0] width 0 height 0
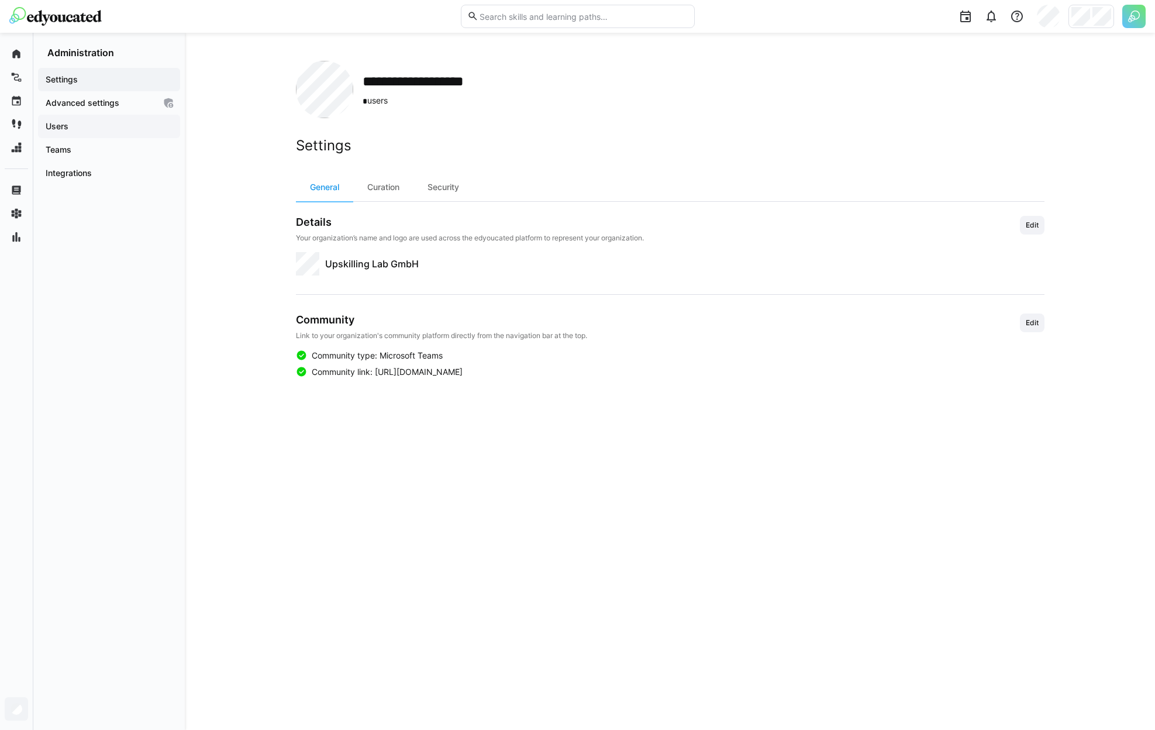
click at [106, 130] on span "Users" at bounding box center [109, 126] width 130 height 12
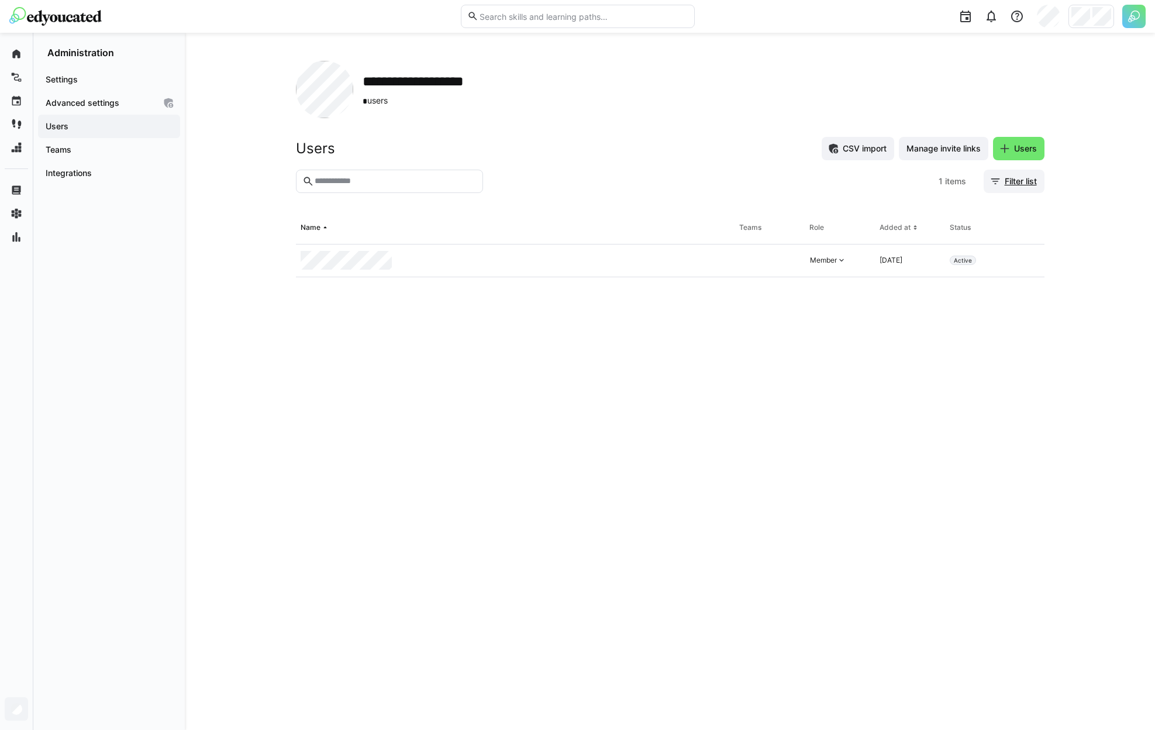
click at [1022, 179] on span "Filter list" at bounding box center [1021, 181] width 36 height 12
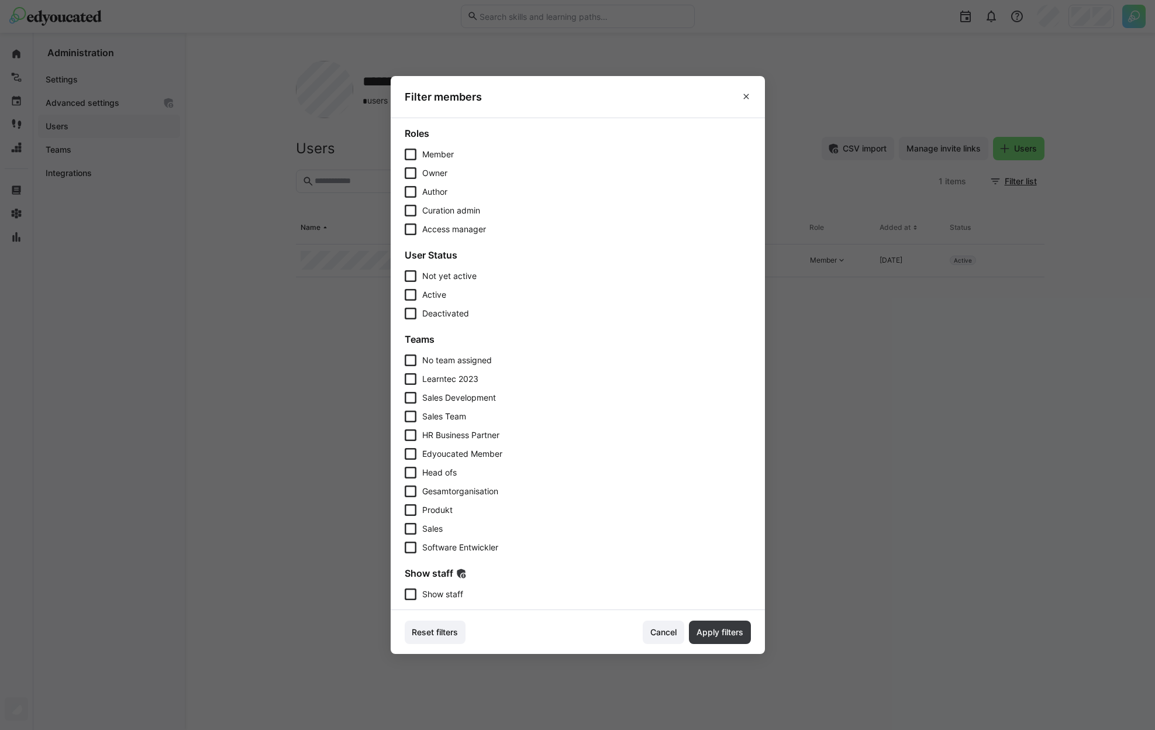
click at [442, 587] on div "Show staff Show staff" at bounding box center [578, 583] width 346 height 33
click at [449, 592] on span "Show staff" at bounding box center [442, 594] width 41 height 12
click at [733, 626] on span "Apply filters" at bounding box center [720, 631] width 62 height 23
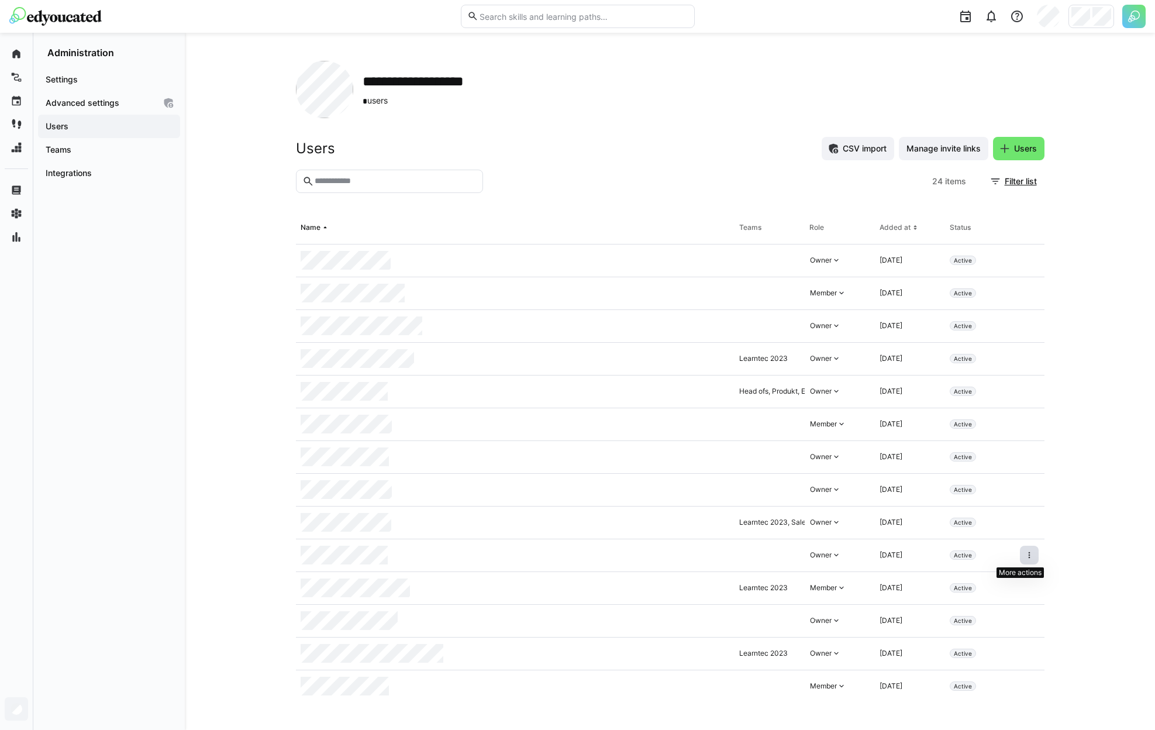
click at [1020, 554] on span at bounding box center [1029, 555] width 19 height 19
click at [985, 612] on div "Remove user from organization" at bounding box center [970, 605] width 119 height 23
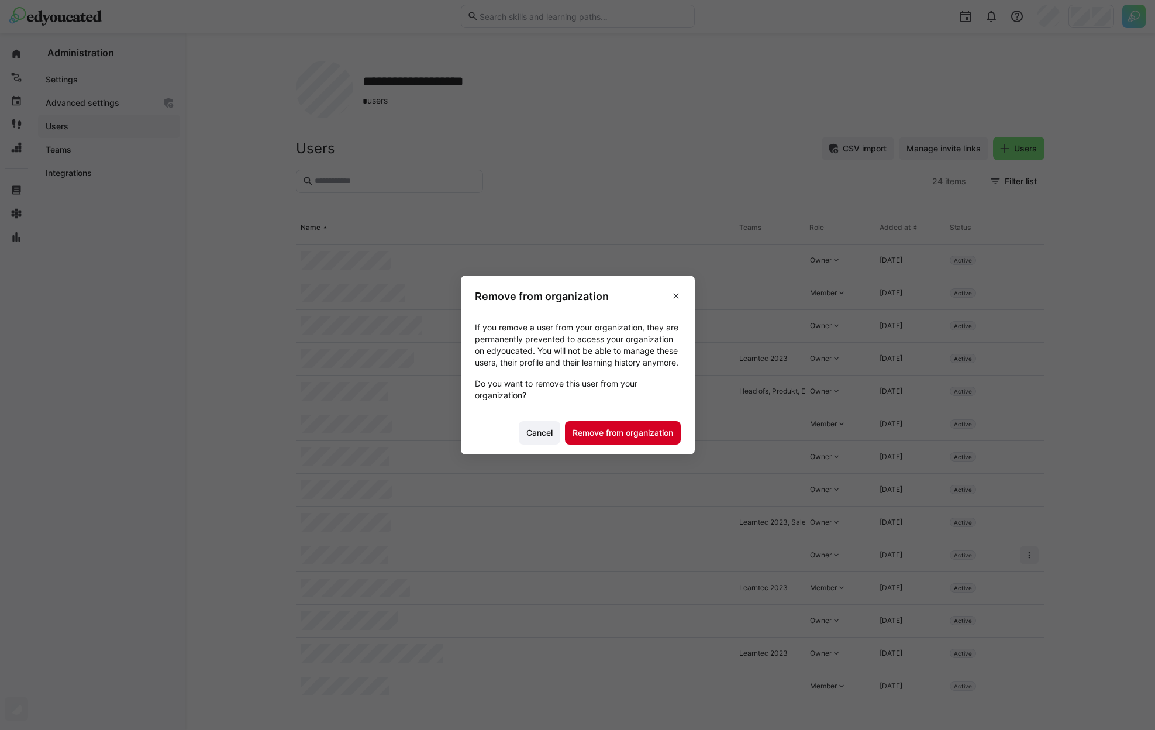
click at [656, 434] on span "Remove from organization" at bounding box center [623, 433] width 104 height 12
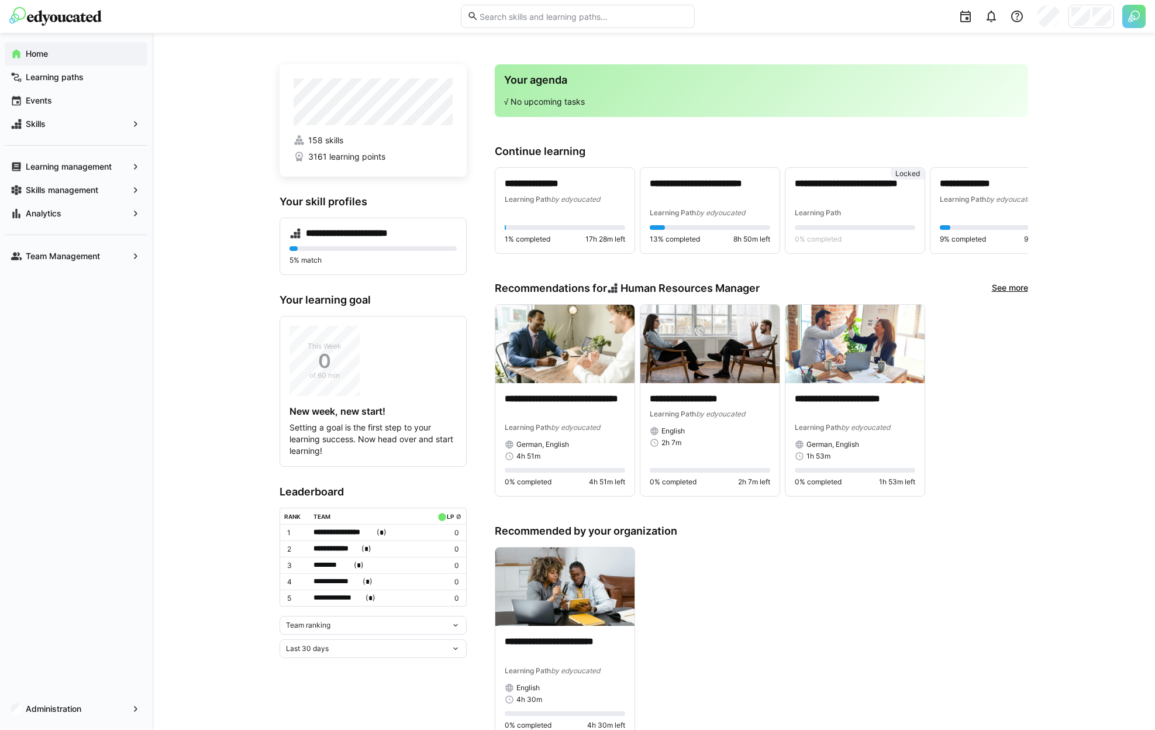
click at [1092, 19] on div at bounding box center [1091, 16] width 46 height 23
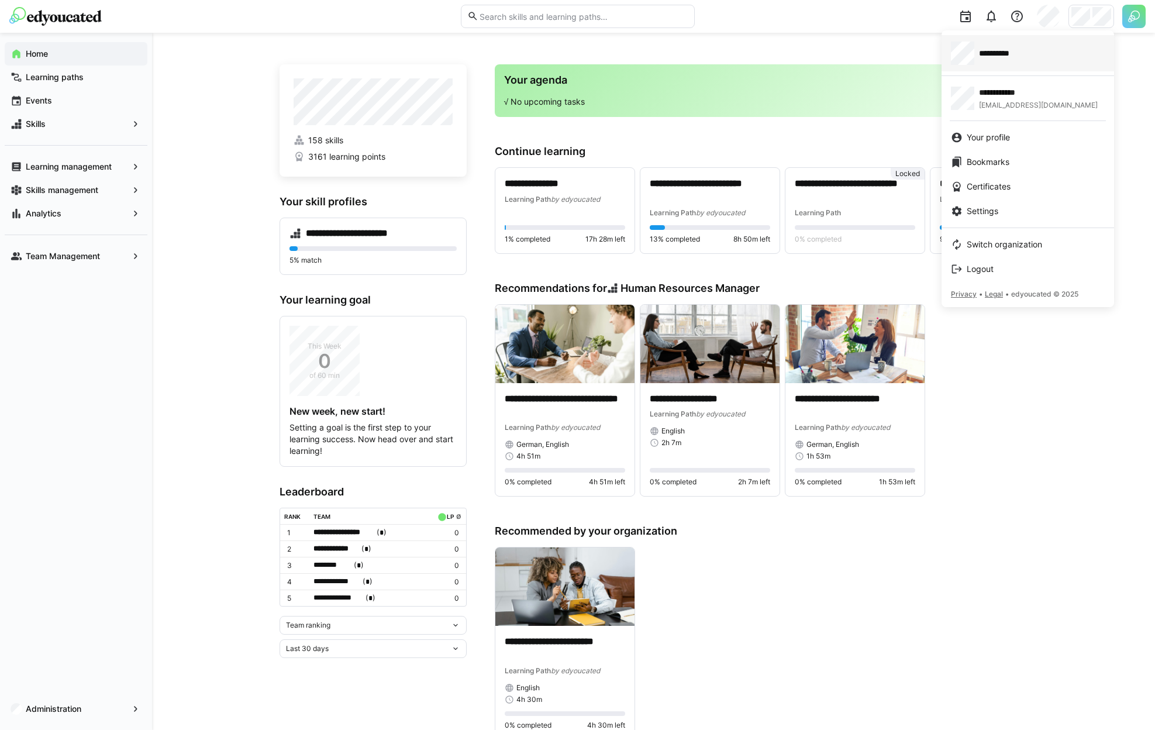
click at [1078, 46] on div "**********" at bounding box center [1028, 53] width 154 height 23
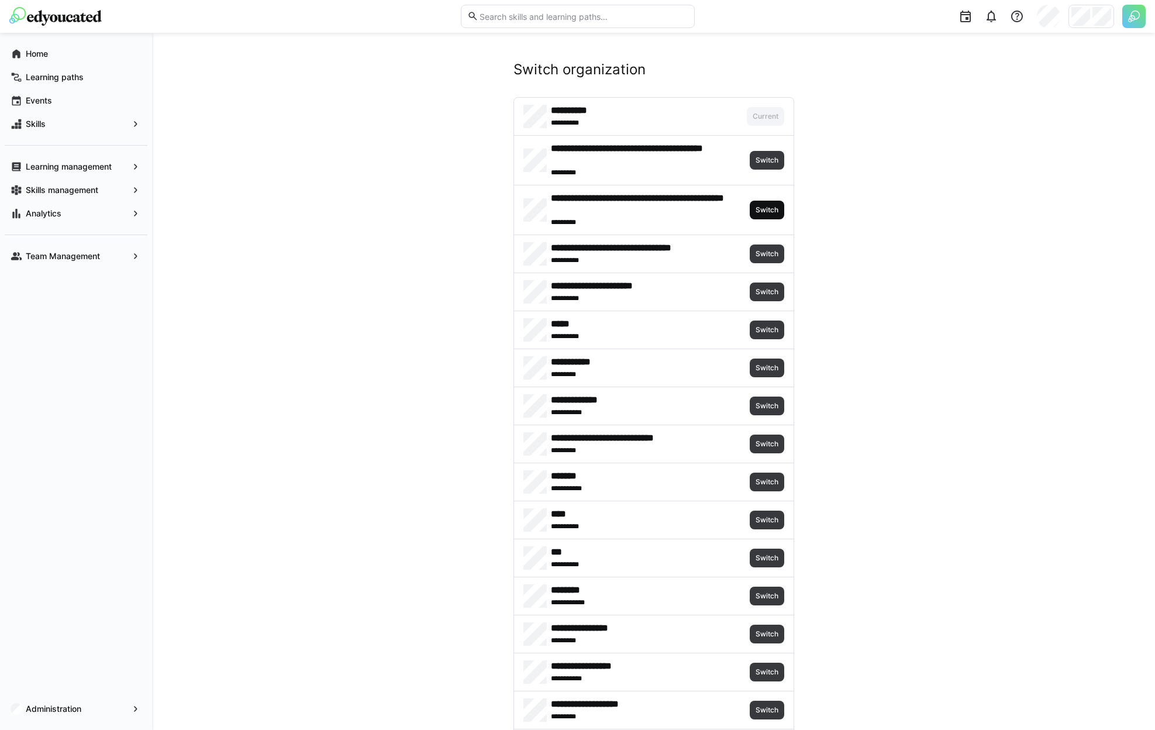
click at [773, 212] on span "Switch" at bounding box center [766, 209] width 25 height 9
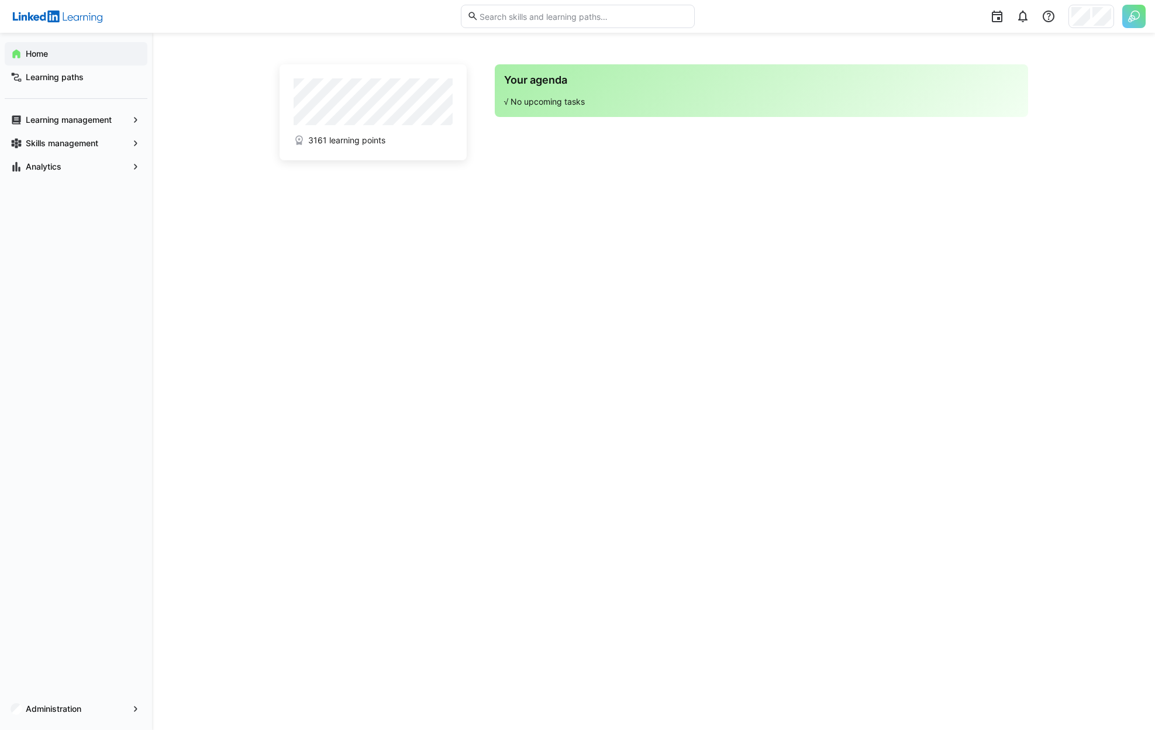
click at [0, 0] on app-navigation-label "Administration" at bounding box center [0, 0] width 0 height 0
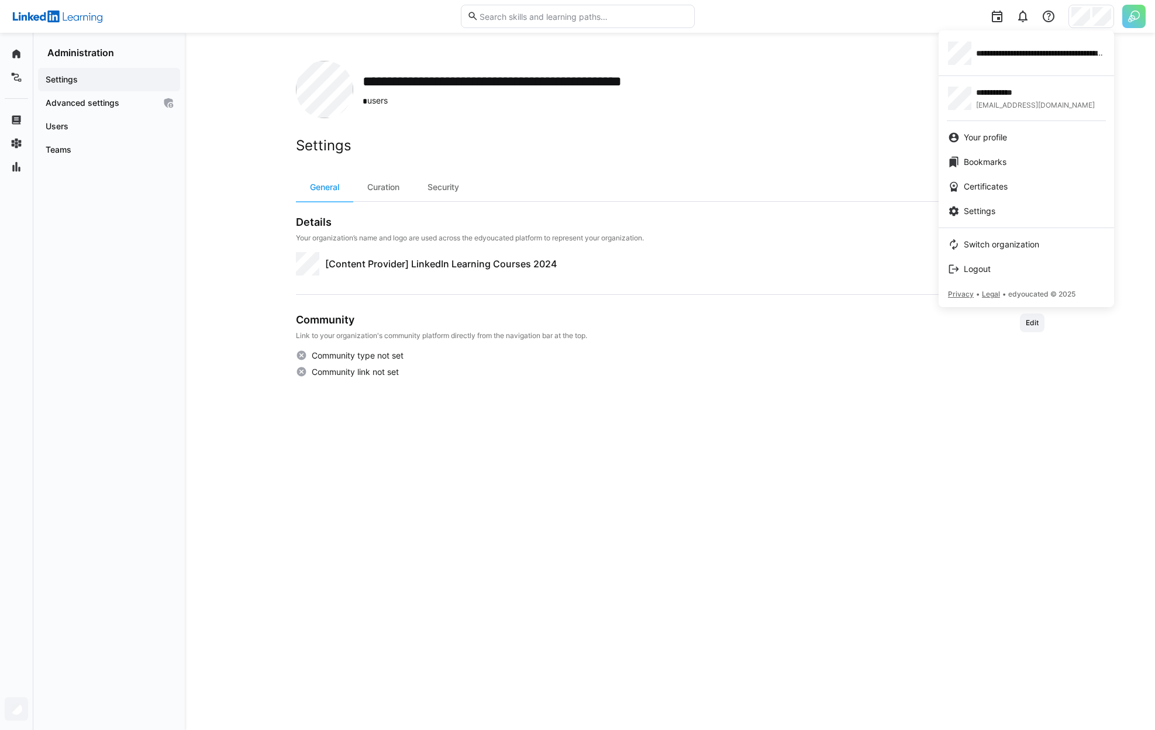
click at [99, 126] on div at bounding box center [577, 365] width 1155 height 730
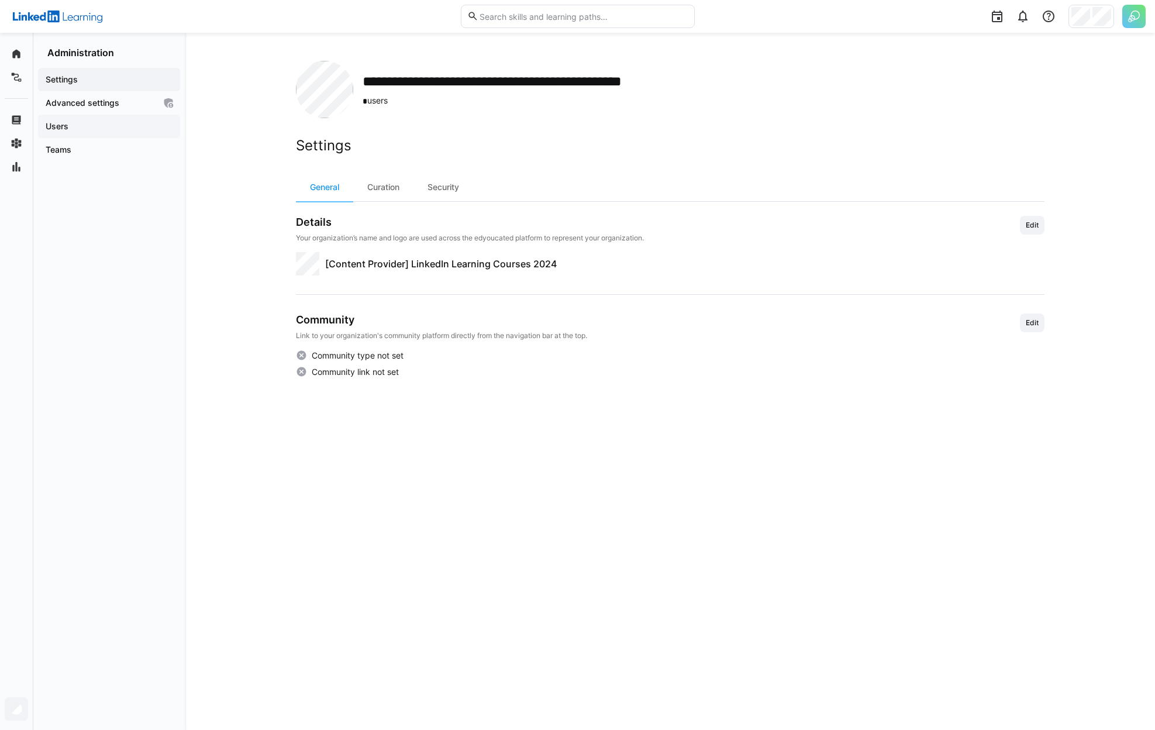
click at [93, 128] on span "Users" at bounding box center [109, 126] width 130 height 12
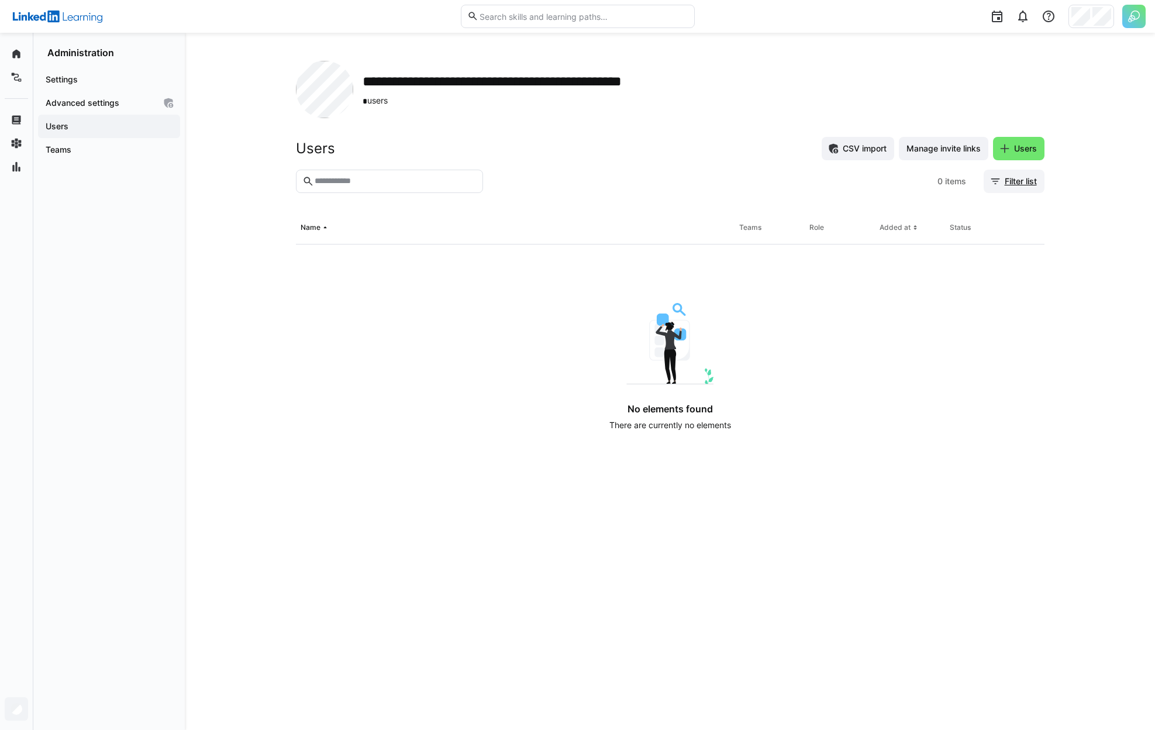
click at [1012, 178] on span "Filter list" at bounding box center [1021, 181] width 36 height 12
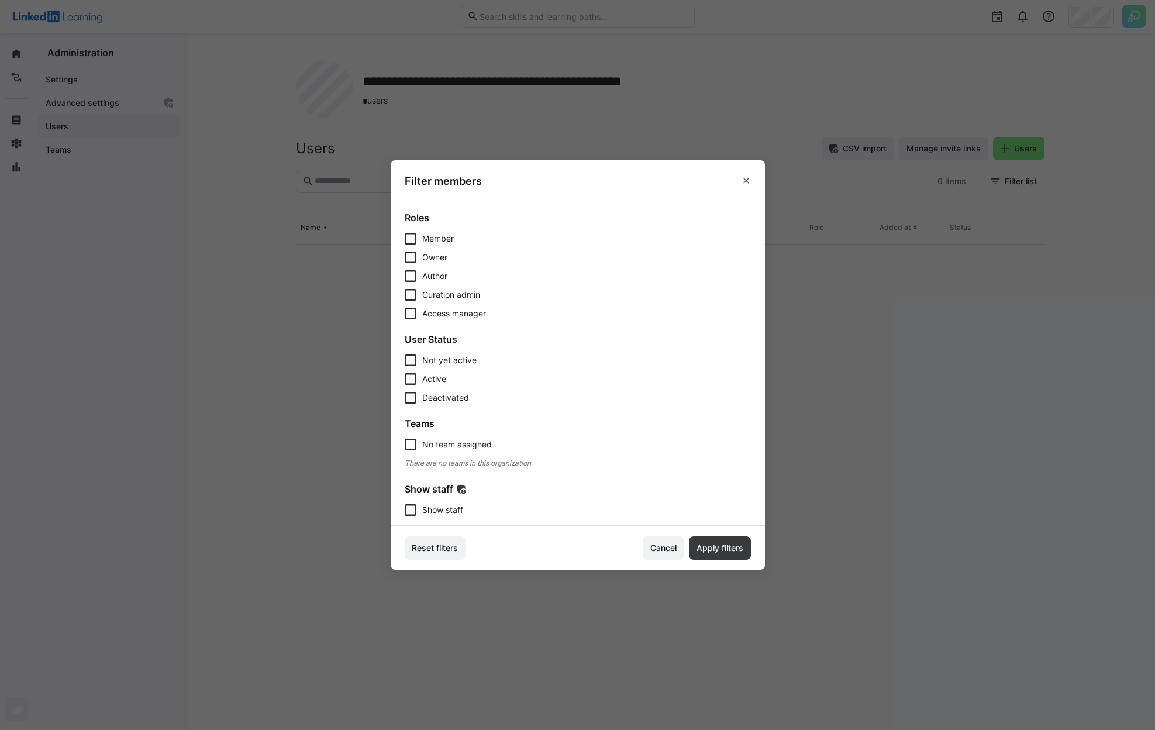
click at [457, 520] on section "Roles Member Owner Author Curation admin Access manager User Status Not yet act…" at bounding box center [578, 364] width 374 height 324
click at [451, 509] on span "Show staff" at bounding box center [442, 510] width 41 height 12
click at [732, 554] on span "Apply filters" at bounding box center [720, 547] width 62 height 23
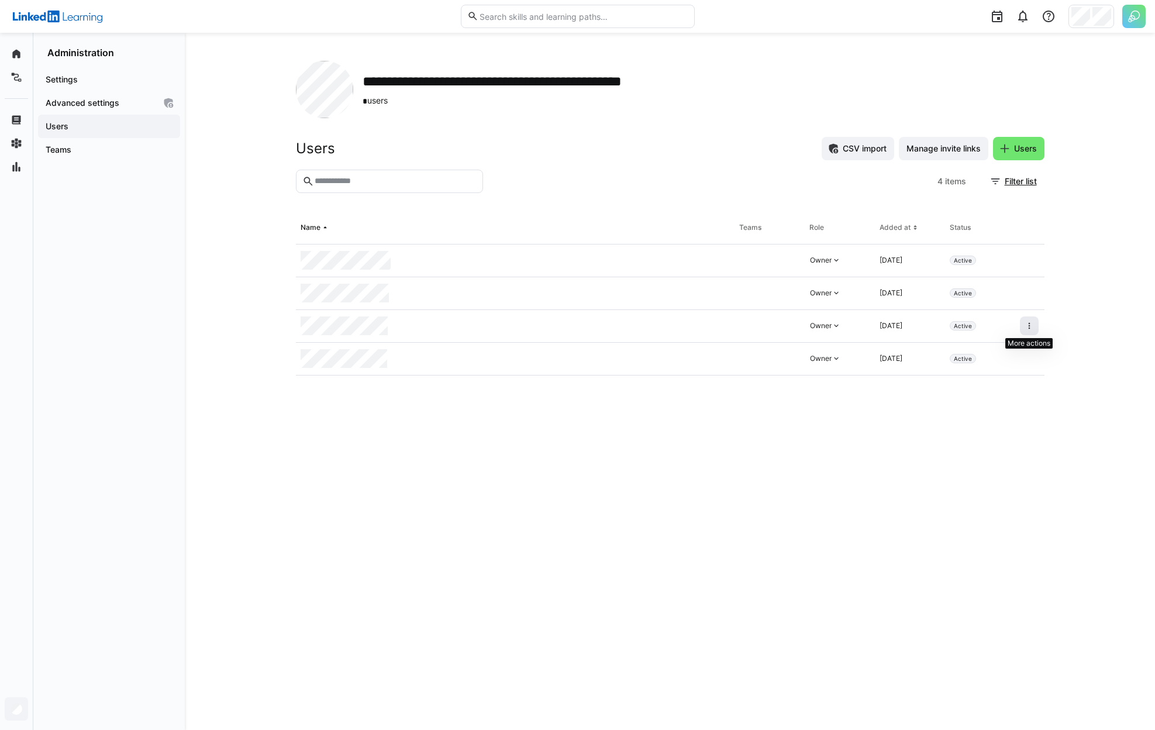
click at [1032, 328] on eds-icon at bounding box center [1029, 325] width 9 height 9
click at [1005, 377] on div "Remove user from organization" at bounding box center [979, 376] width 105 height 9
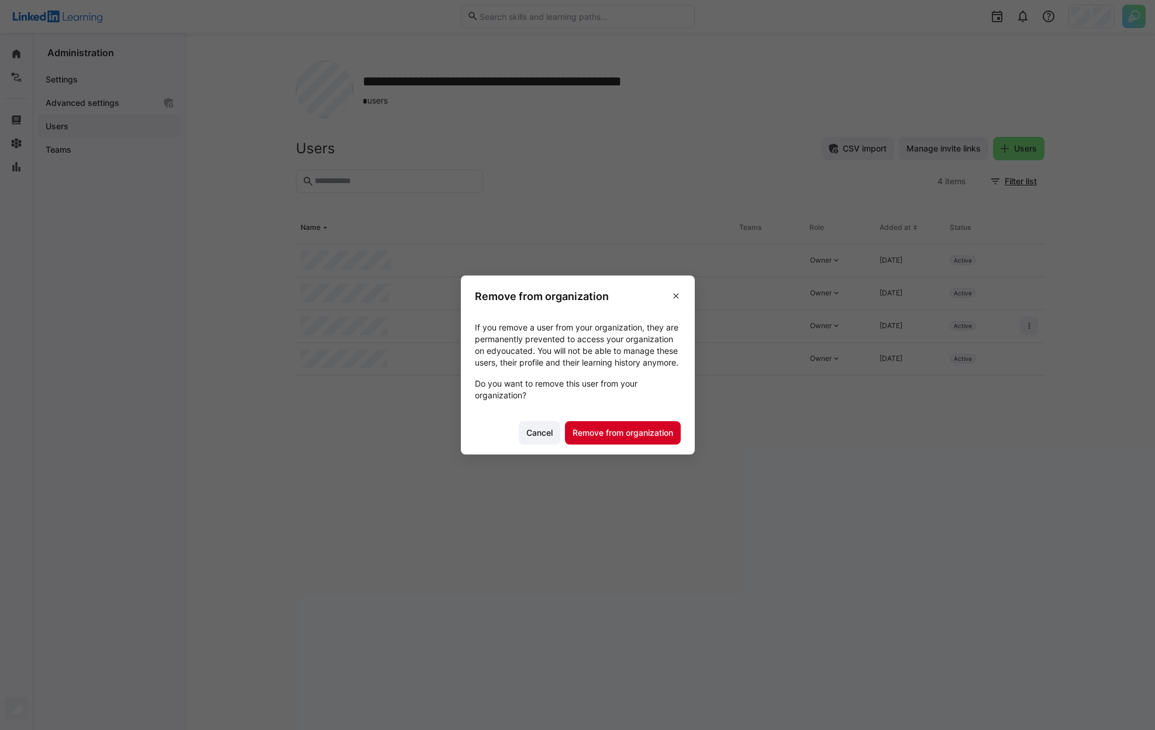
click at [605, 439] on span "Remove from organization" at bounding box center [623, 433] width 104 height 12
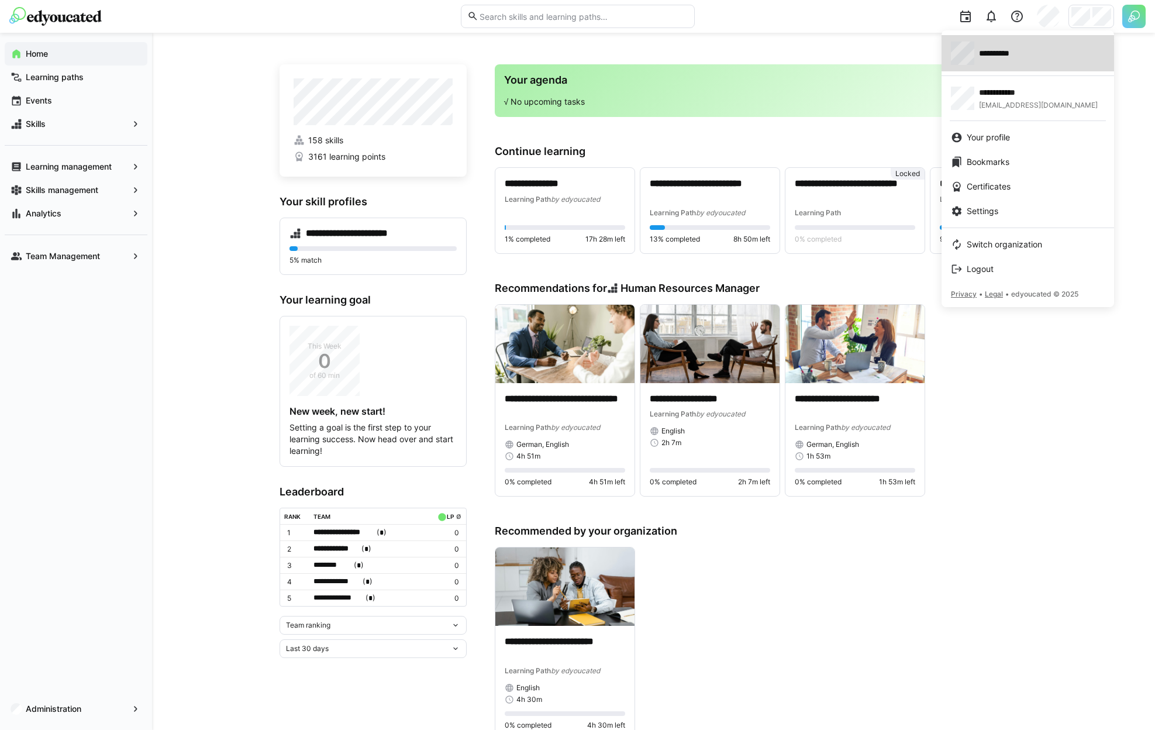
click at [1006, 55] on span "**********" at bounding box center [1002, 53] width 46 height 12
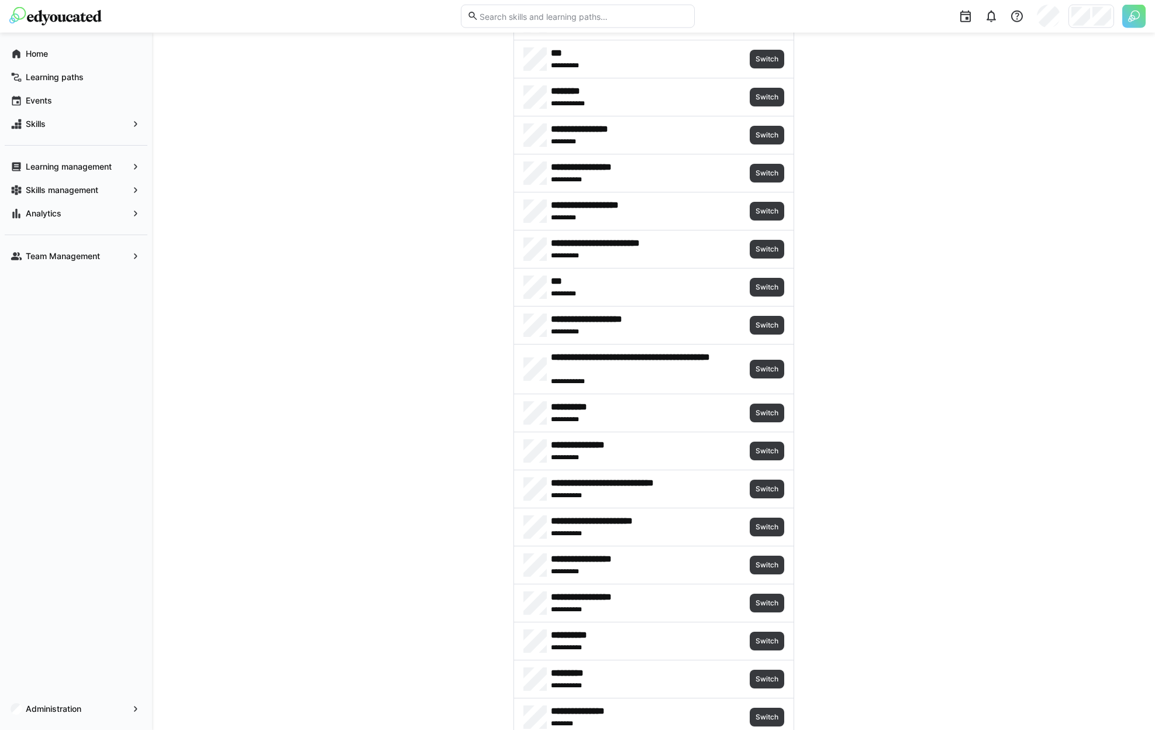
scroll to position [496, 0]
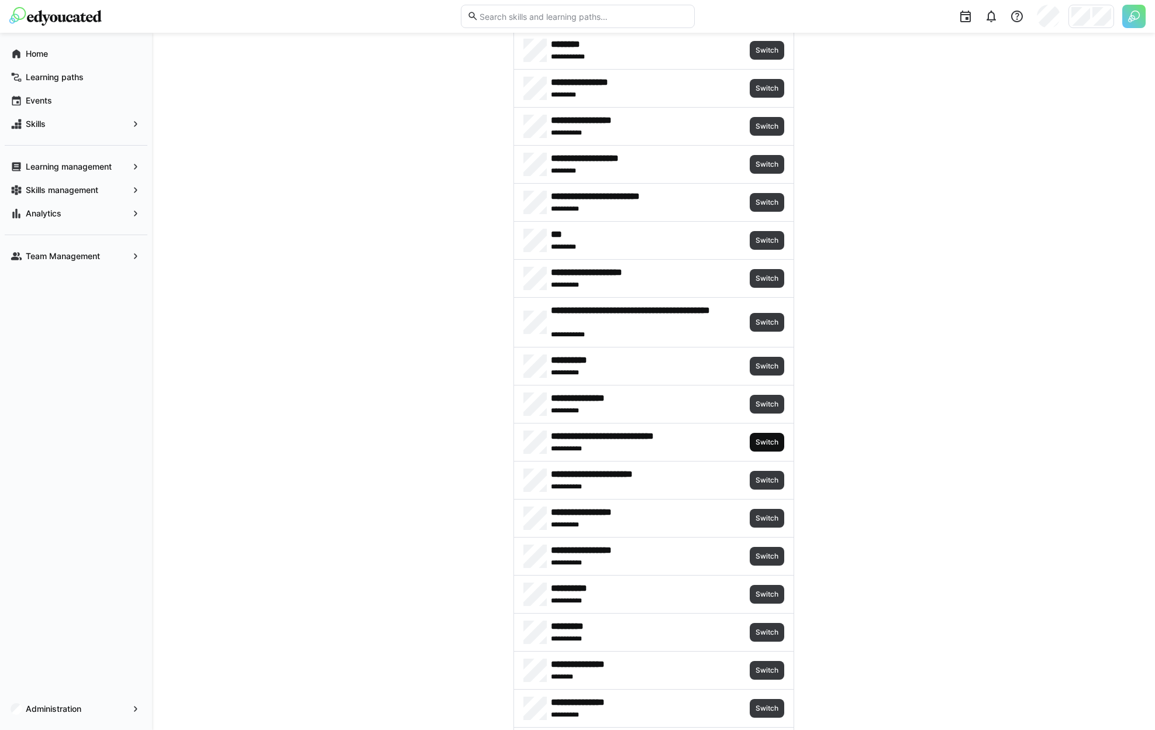
click at [758, 440] on span "Switch" at bounding box center [766, 441] width 25 height 9
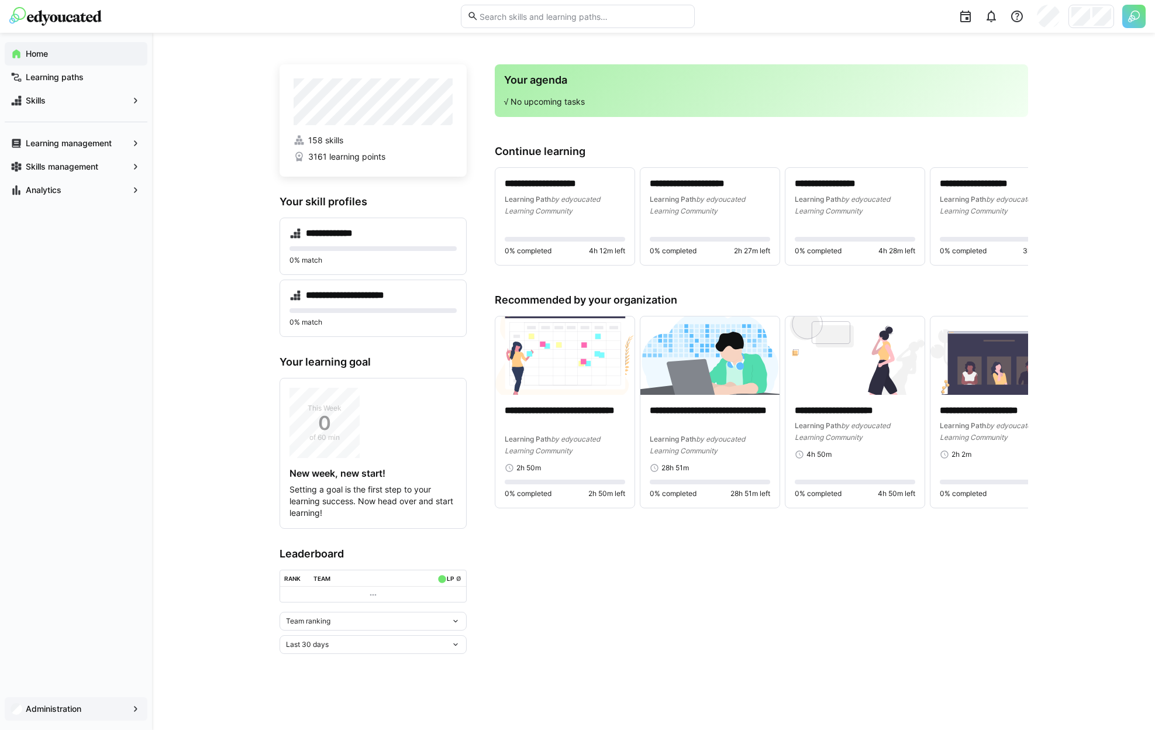
click at [86, 717] on div "Administration" at bounding box center [76, 708] width 143 height 23
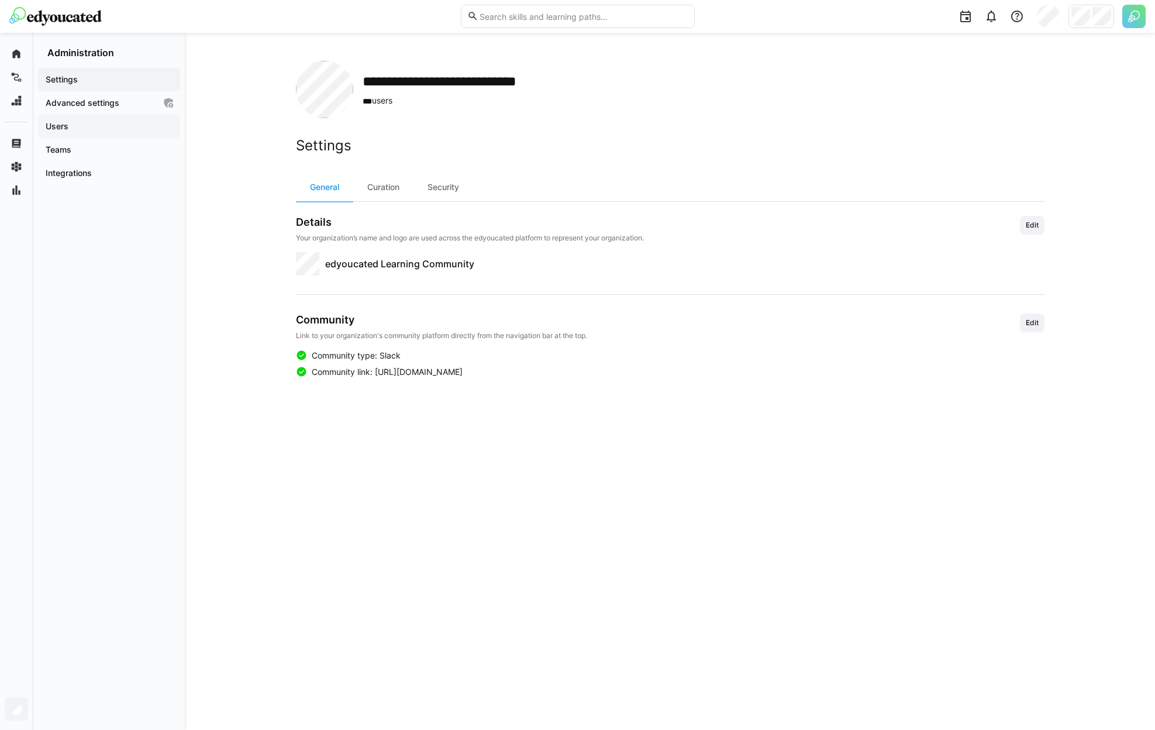
click at [74, 135] on div "Users" at bounding box center [109, 126] width 142 height 23
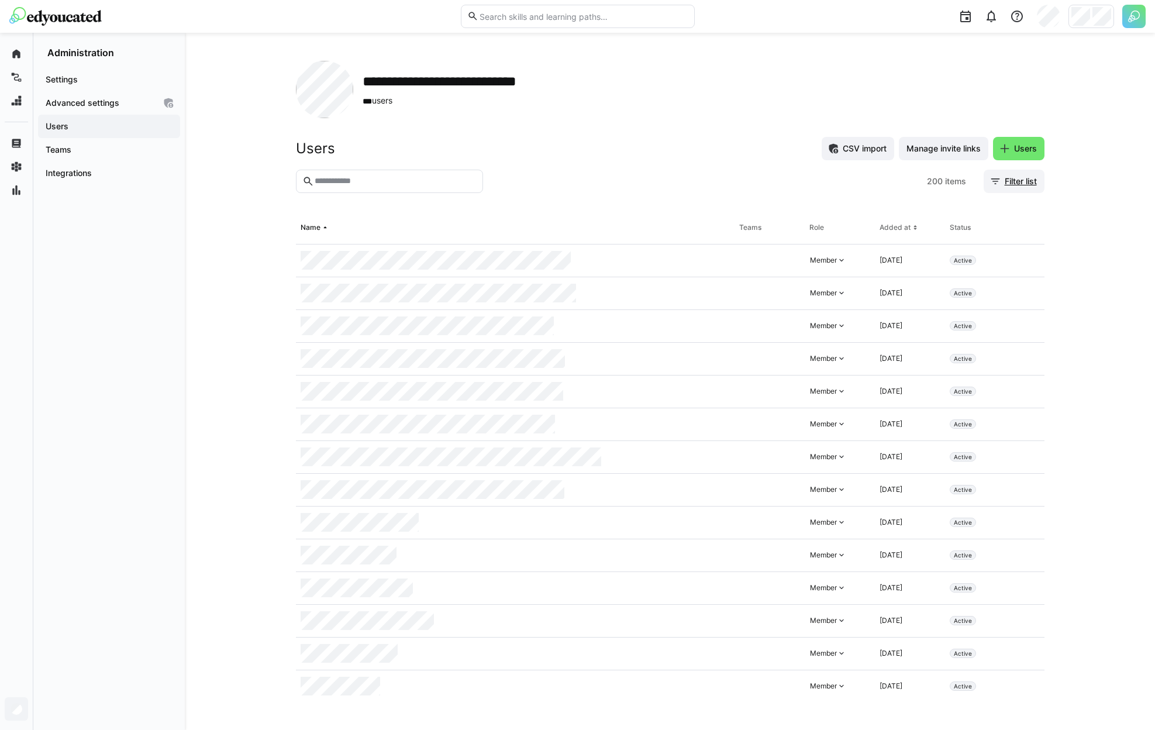
click at [1016, 177] on span "Filter list" at bounding box center [1021, 181] width 36 height 12
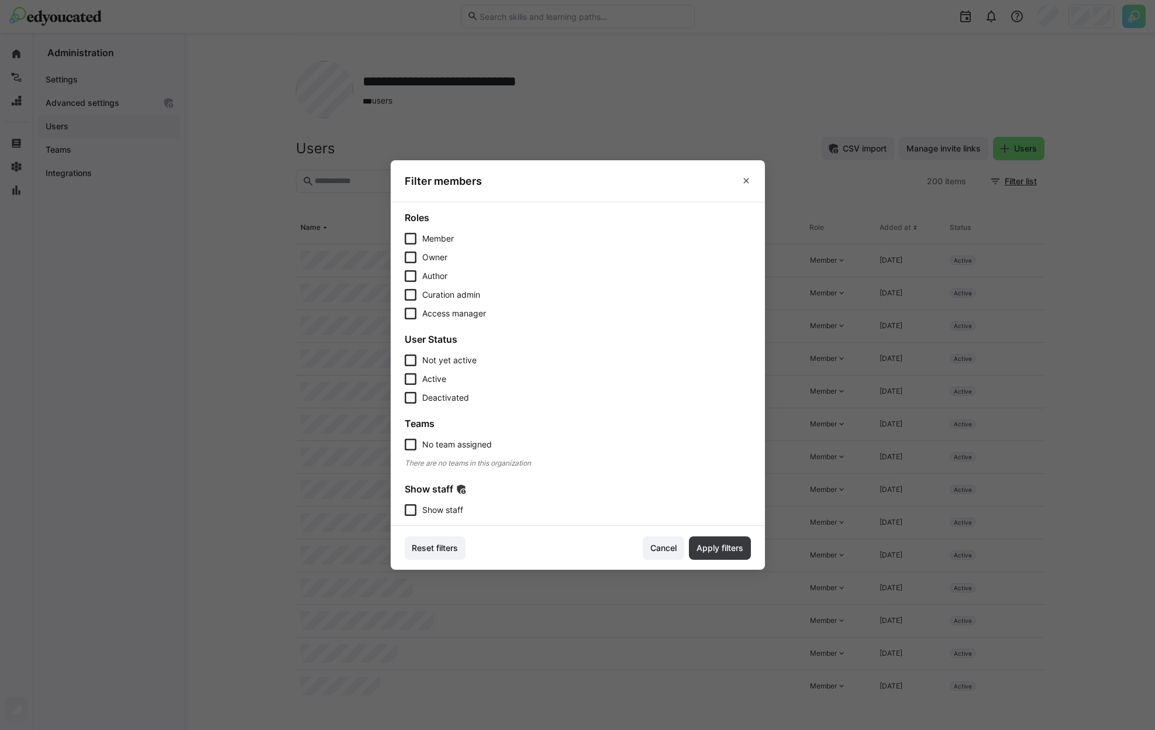
click at [461, 513] on span "Show staff" at bounding box center [442, 510] width 41 height 12
click at [708, 545] on span "Apply filters" at bounding box center [720, 548] width 50 height 12
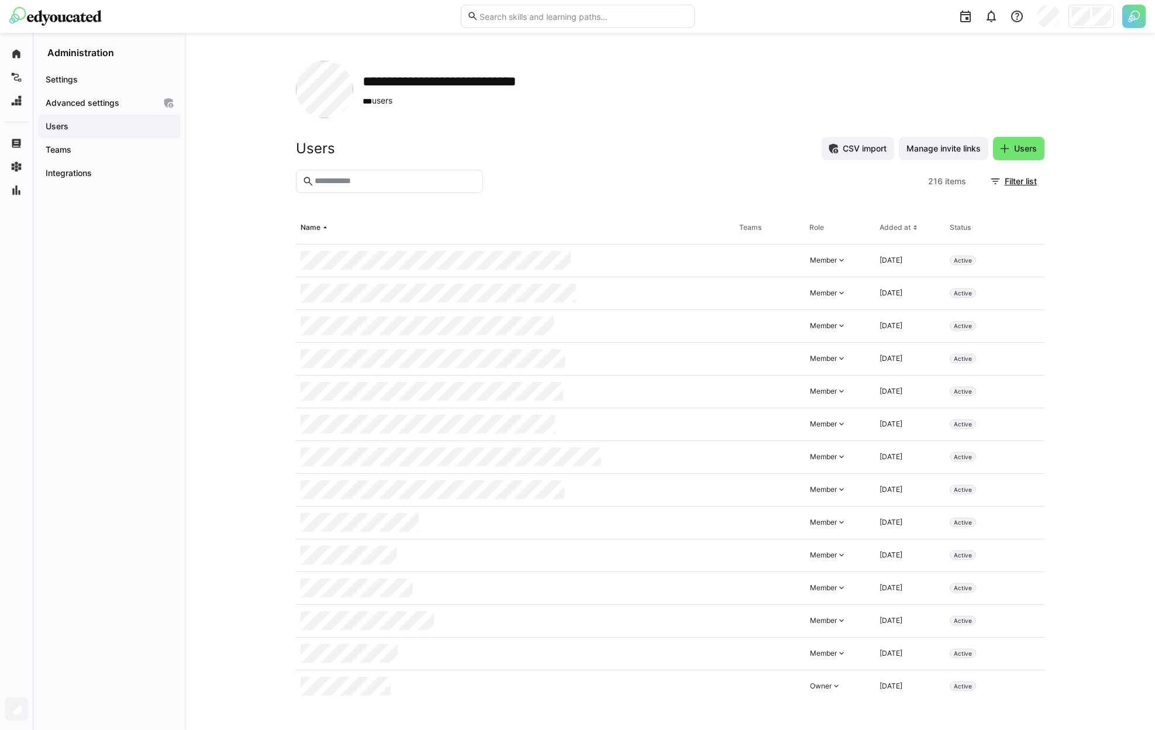
click at [465, 180] on input "text" at bounding box center [394, 181] width 163 height 11
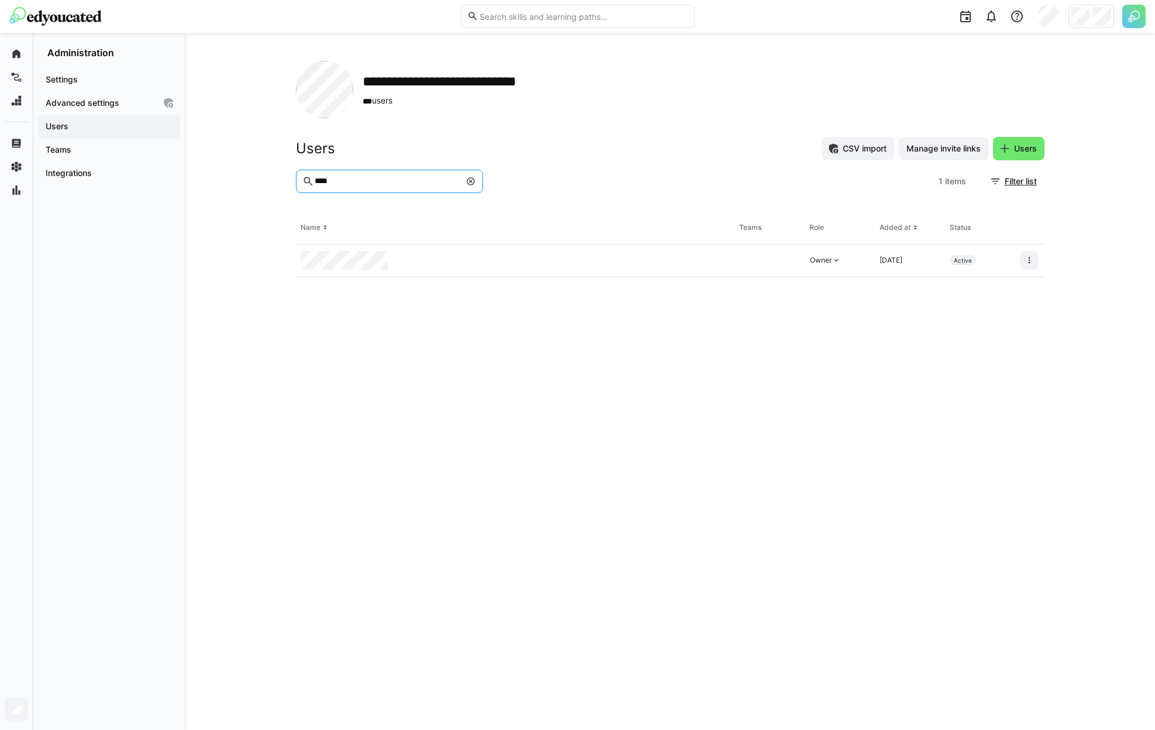
type input "****"
click at [1040, 257] on div at bounding box center [1029, 260] width 29 height 33
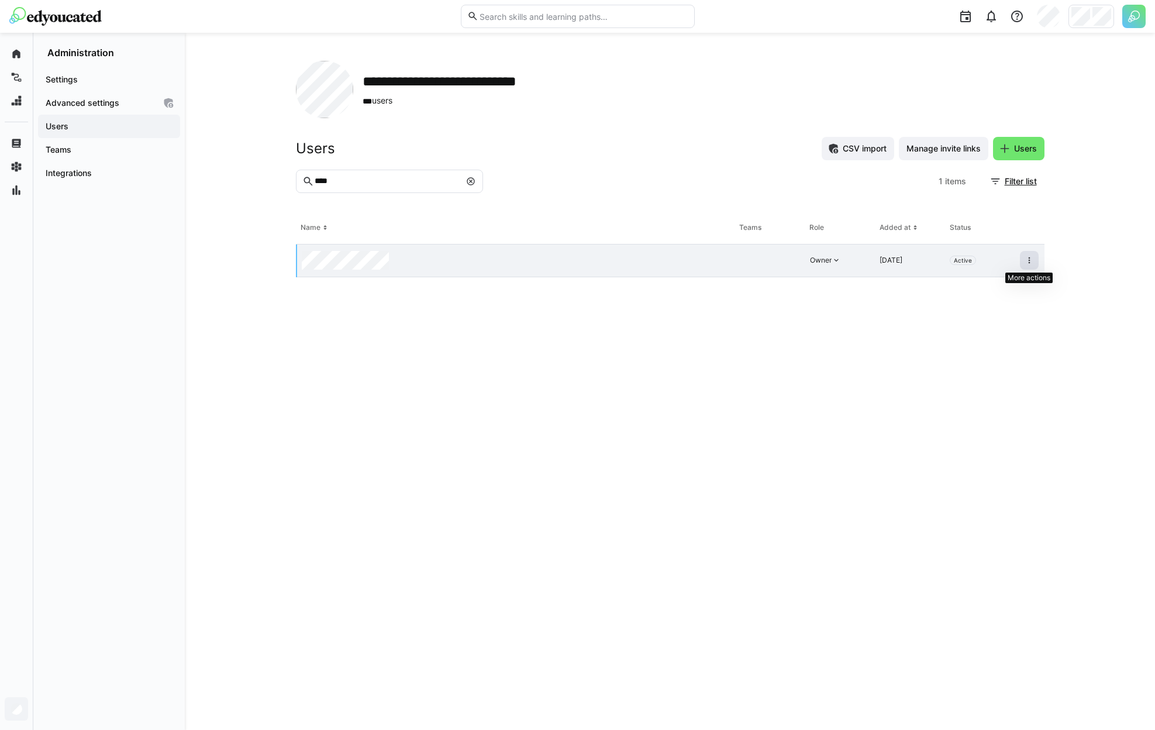
click at [1032, 260] on eds-icon at bounding box center [1029, 260] width 9 height 9
click at [999, 308] on div "Remove user from organization" at bounding box center [979, 310] width 105 height 9
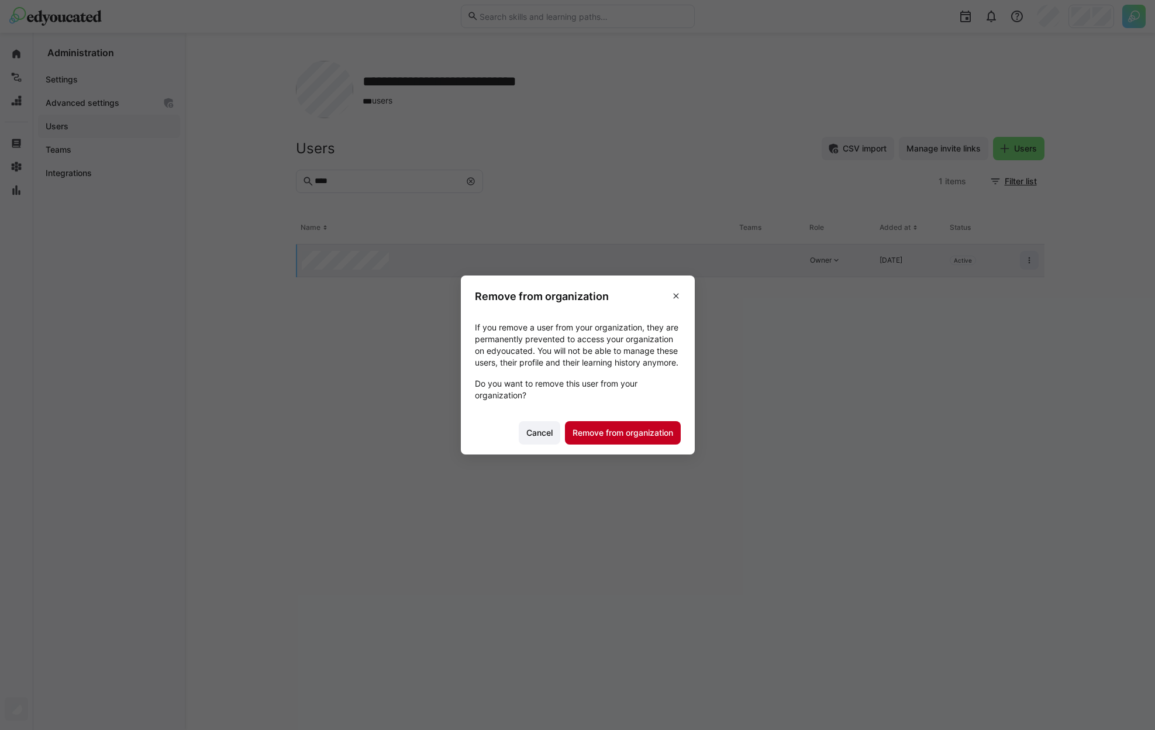
drag, startPoint x: 645, startPoint y: 440, endPoint x: 347, endPoint y: 346, distance: 312.6
click at [644, 439] on span "Remove from organization" at bounding box center [623, 433] width 104 height 12
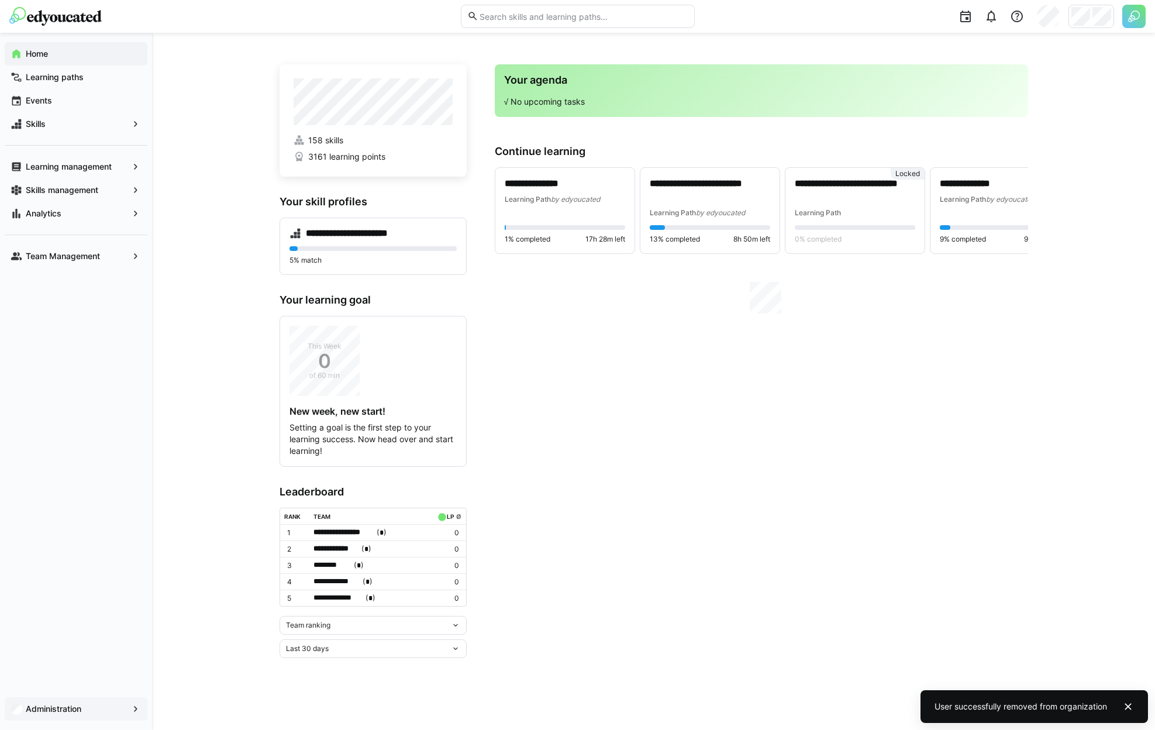
click at [75, 702] on div "Administration" at bounding box center [76, 708] width 143 height 23
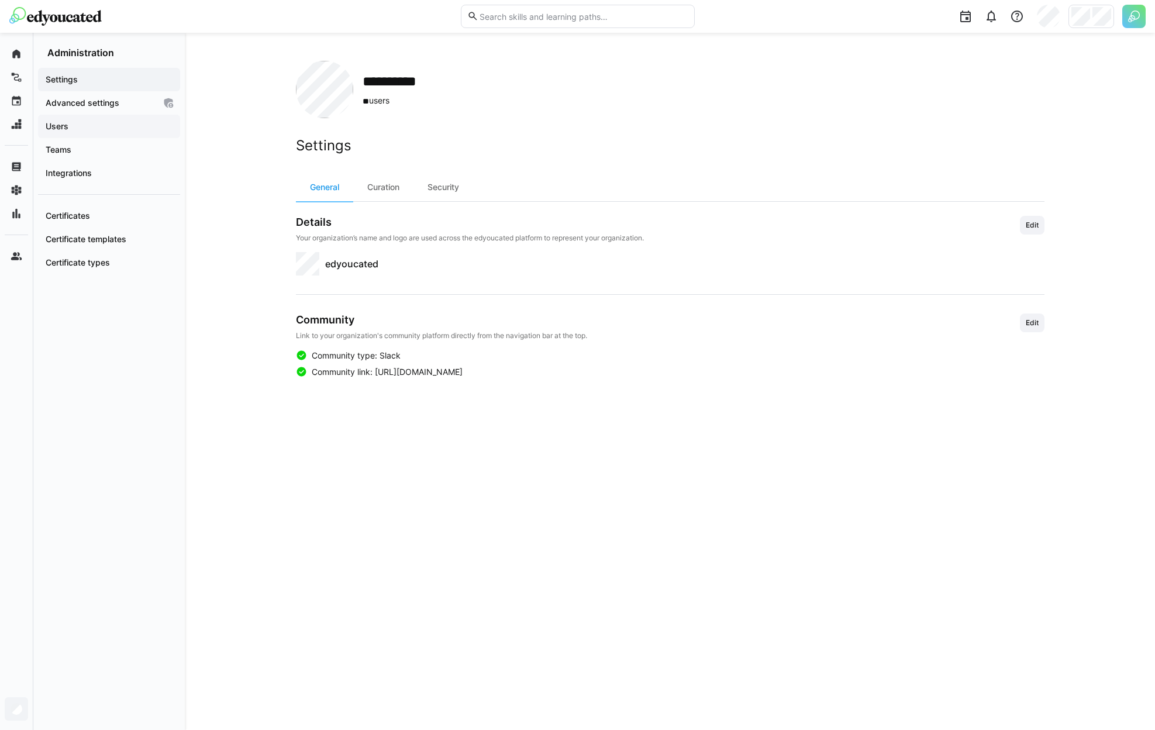
click at [91, 130] on span "Users" at bounding box center [109, 126] width 130 height 12
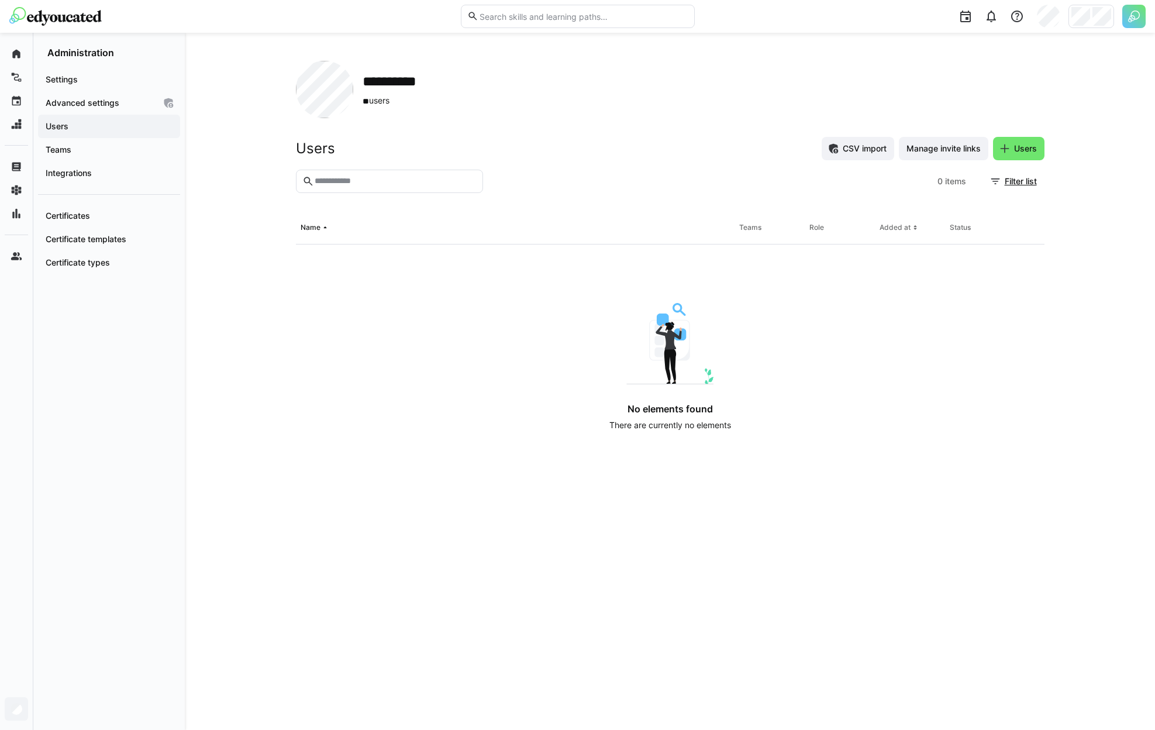
click at [126, 127] on span "Users" at bounding box center [109, 126] width 130 height 12
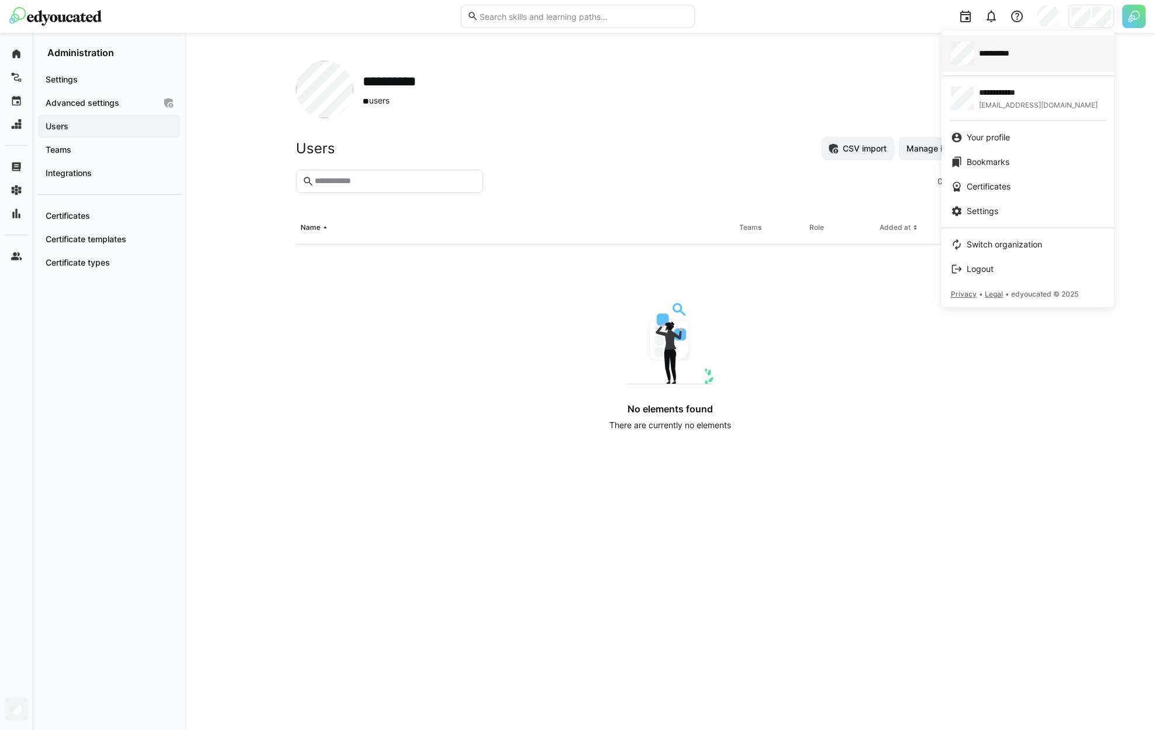
click at [1023, 51] on span "**********" at bounding box center [1002, 53] width 46 height 12
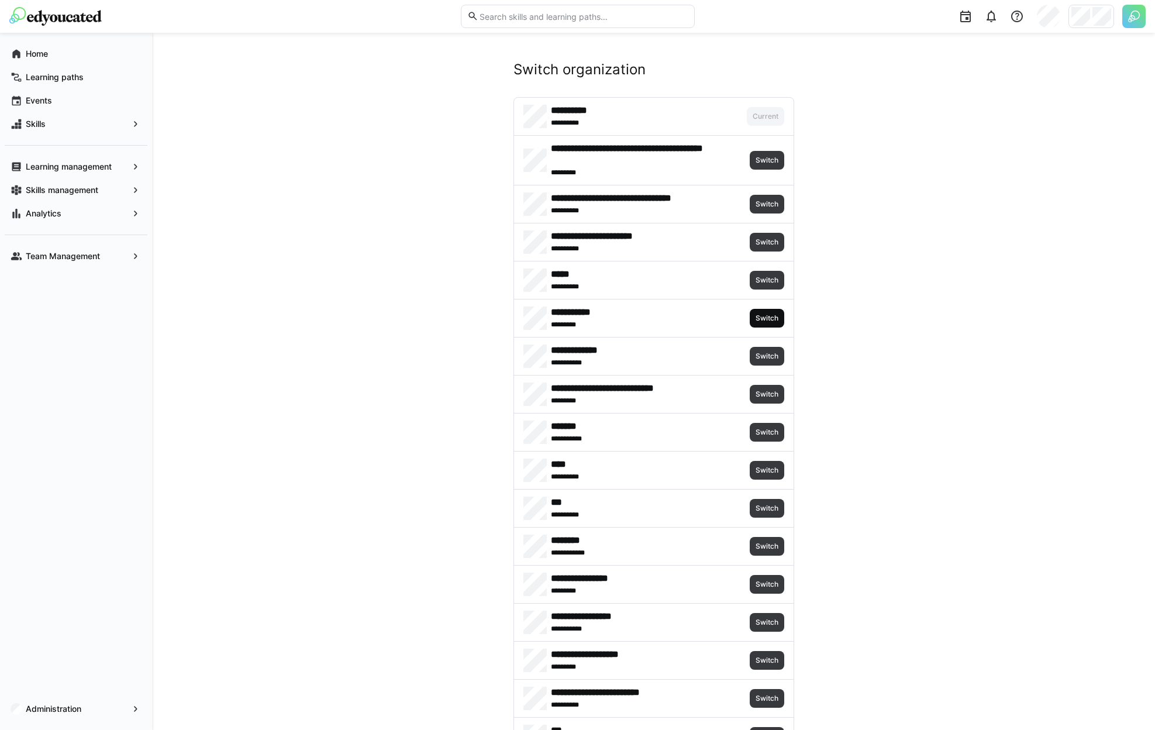
click at [767, 320] on span "Switch" at bounding box center [766, 317] width 25 height 9
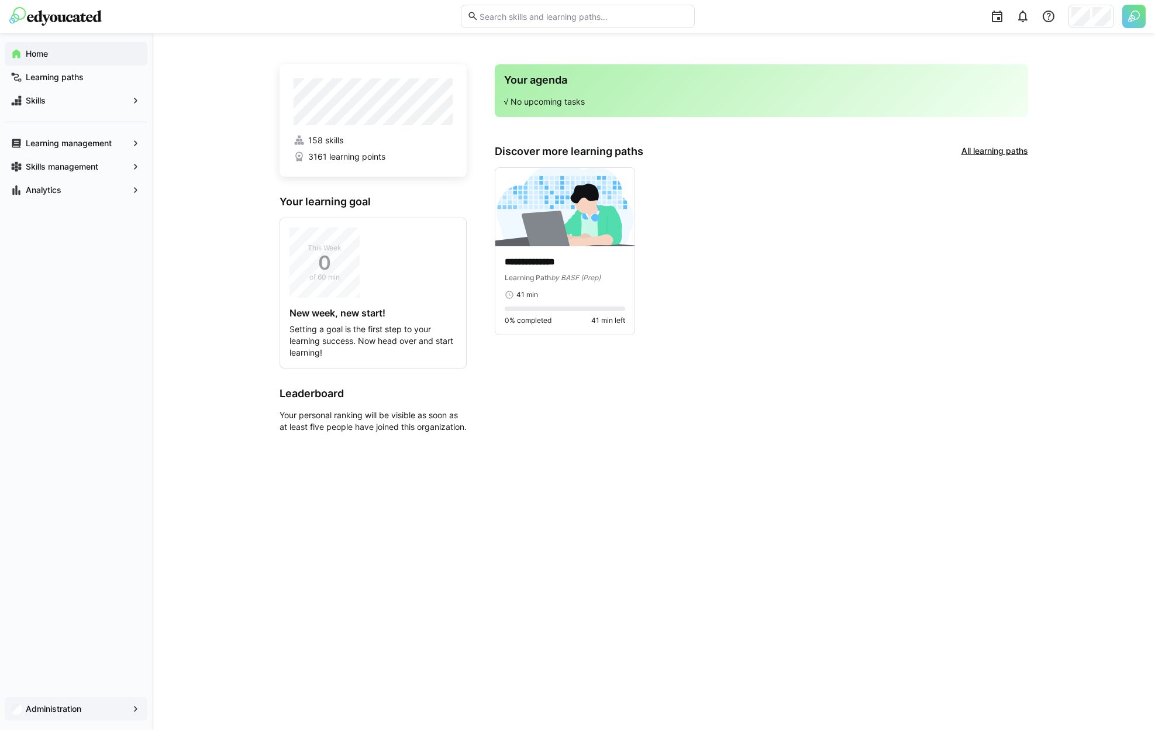
click at [94, 704] on span "Administration" at bounding box center [76, 709] width 104 height 12
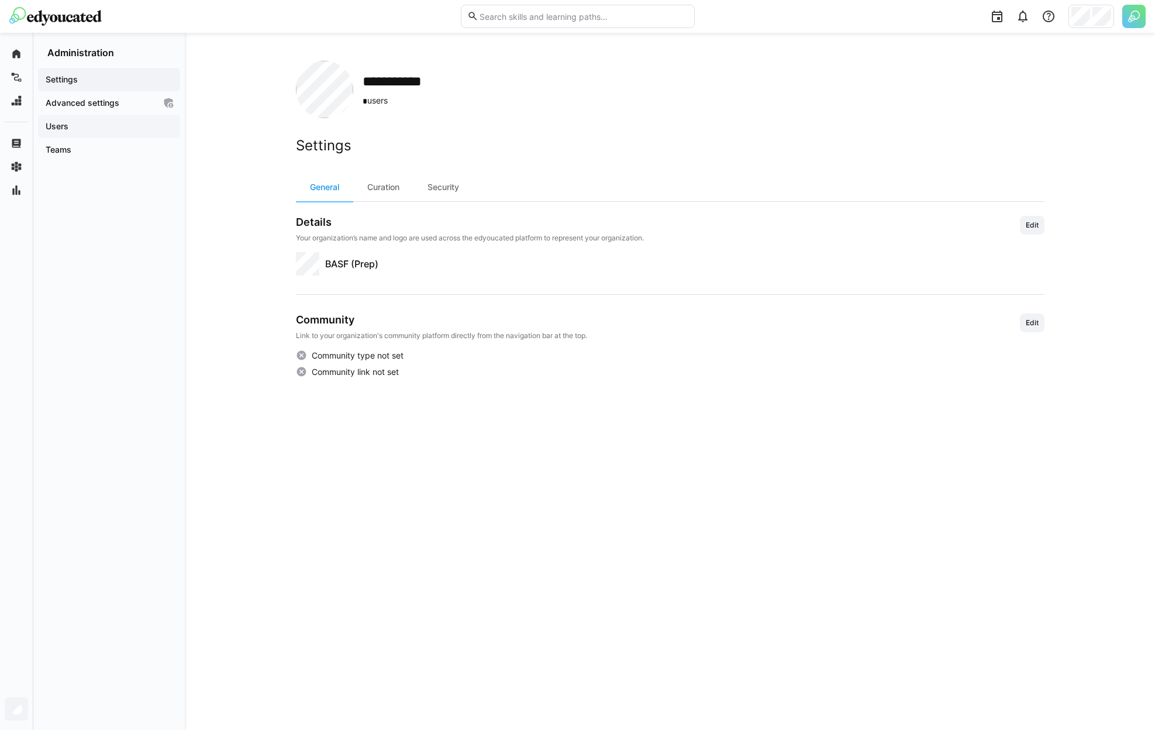
click at [91, 121] on span "Users" at bounding box center [109, 126] width 130 height 12
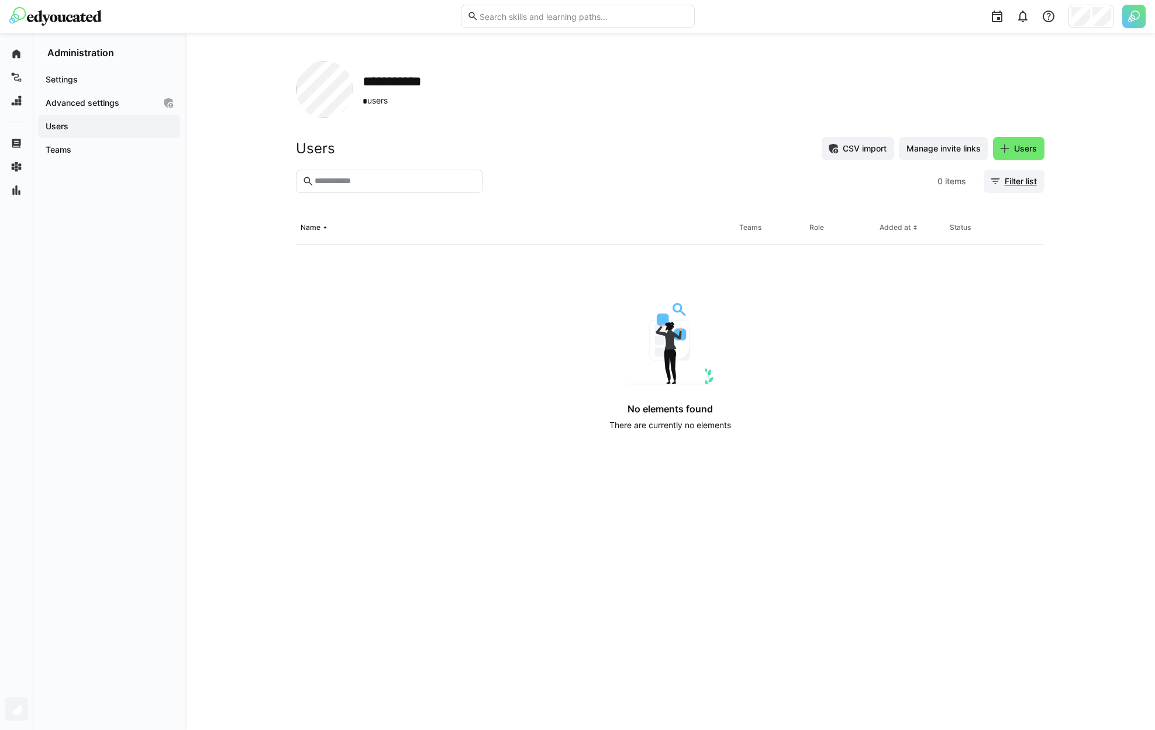
click at [1012, 174] on span "Filter list" at bounding box center [1014, 181] width 61 height 23
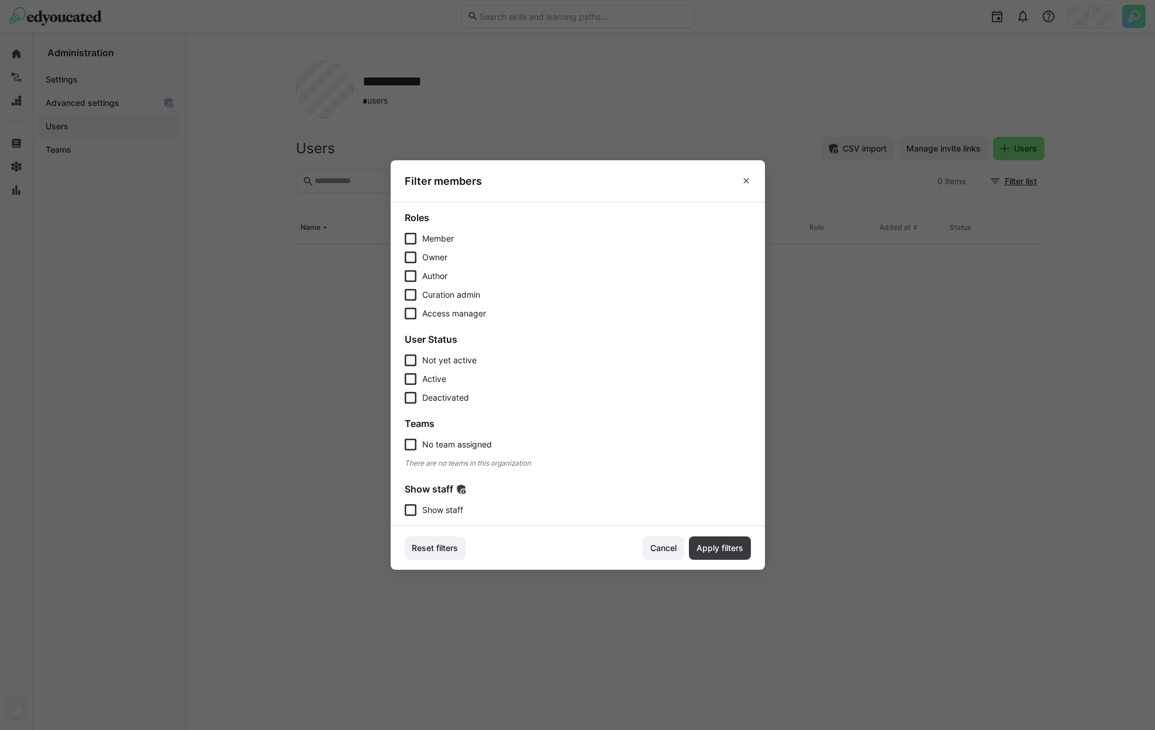
click at [433, 504] on div "Show staff Show staff" at bounding box center [578, 499] width 346 height 33
click at [409, 514] on icon at bounding box center [411, 510] width 12 height 12
click at [744, 550] on span "Apply filters" at bounding box center [720, 548] width 50 height 12
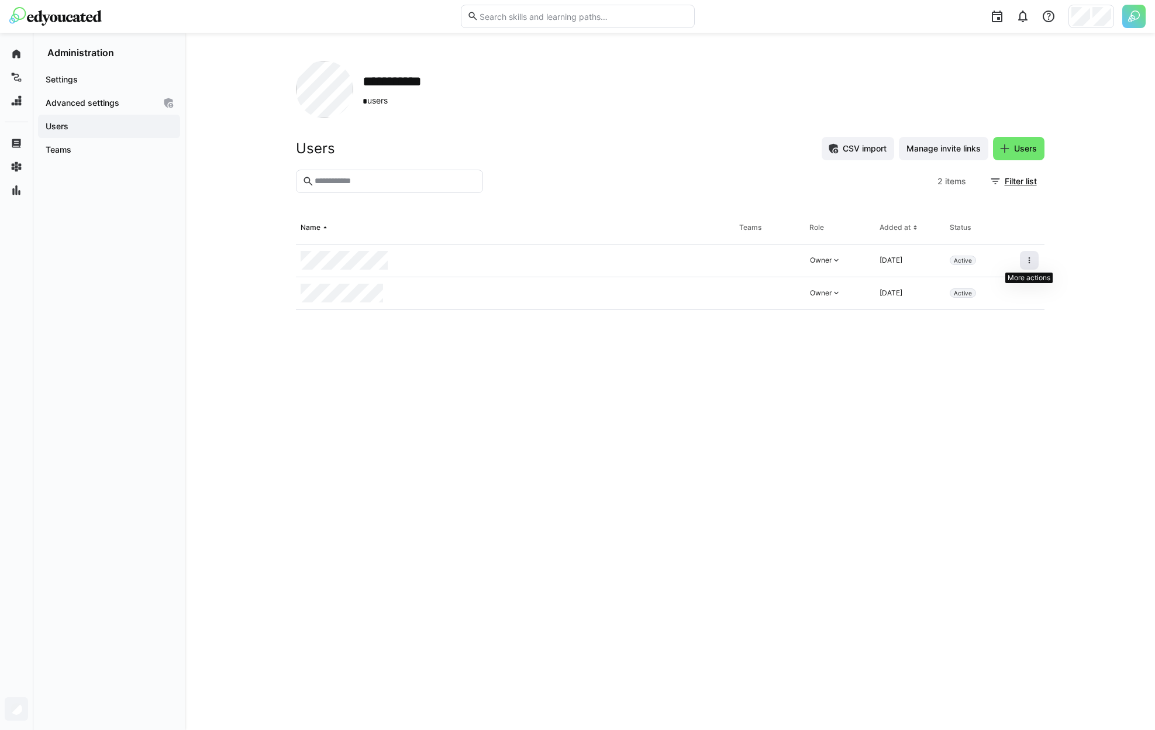
click at [1035, 258] on span at bounding box center [1029, 260] width 19 height 19
click at [1011, 309] on div "Remove user from organization" at bounding box center [979, 310] width 105 height 9
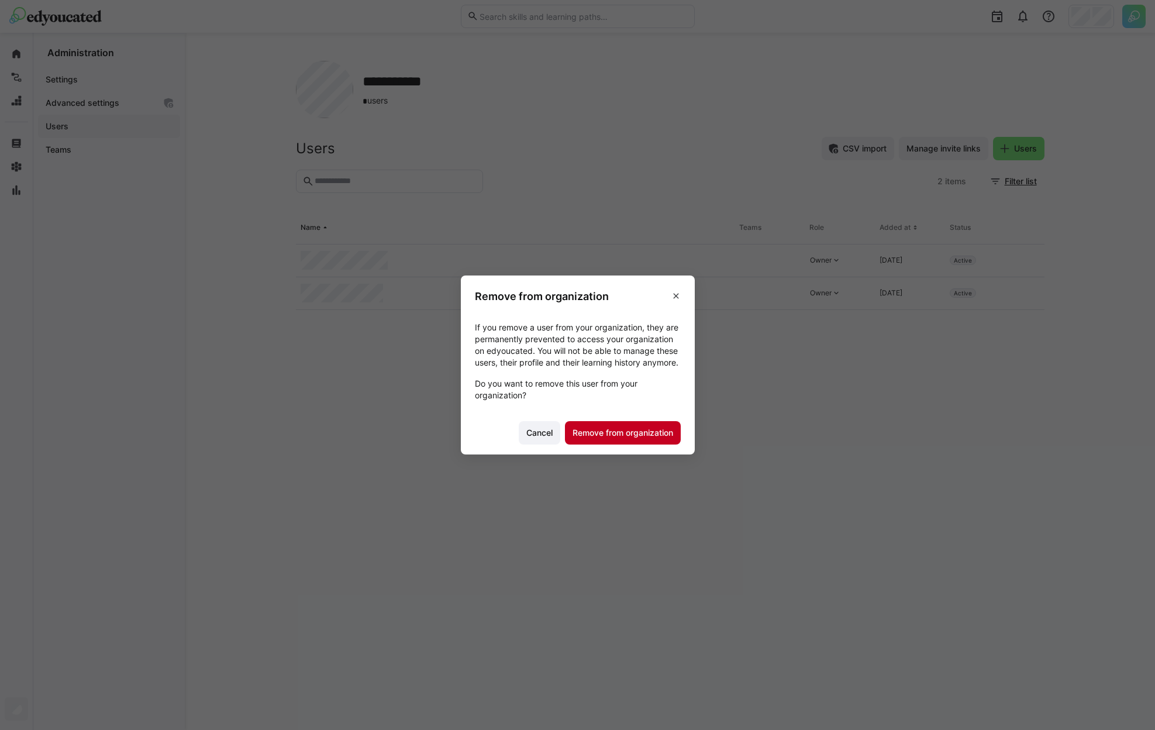
click at [654, 435] on span "Remove from organization" at bounding box center [623, 433] width 104 height 12
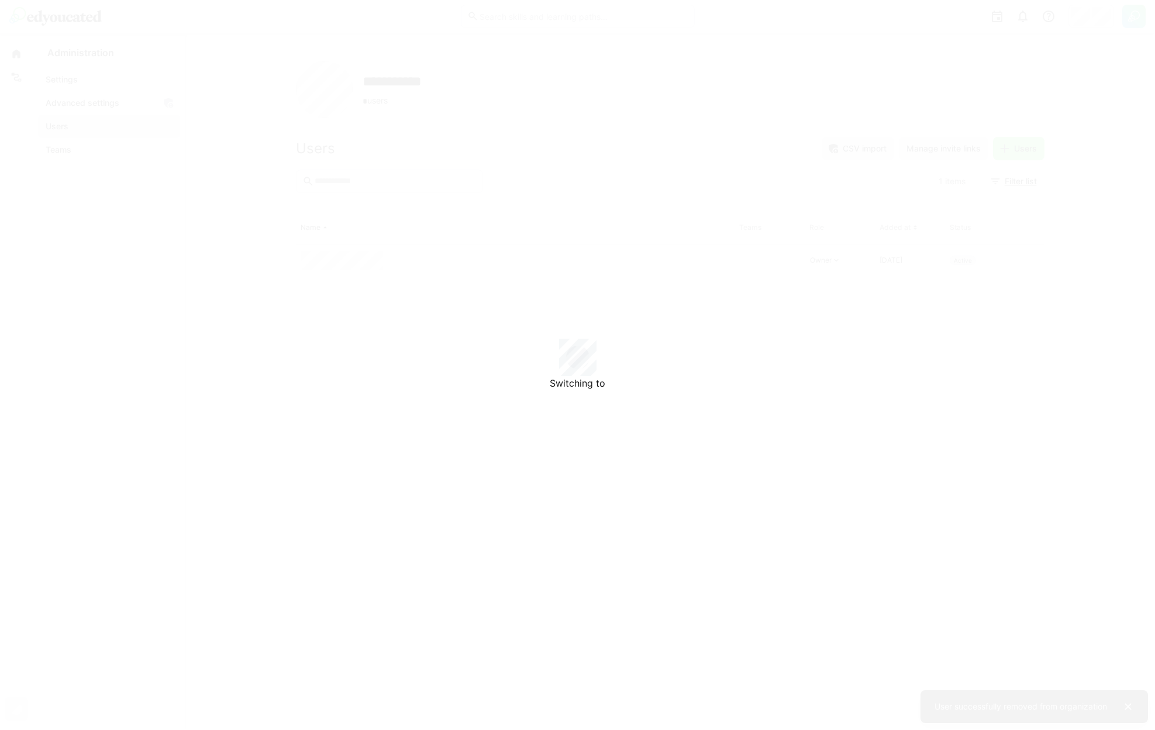
click at [1094, 17] on div "**********" at bounding box center [577, 365] width 1155 height 730
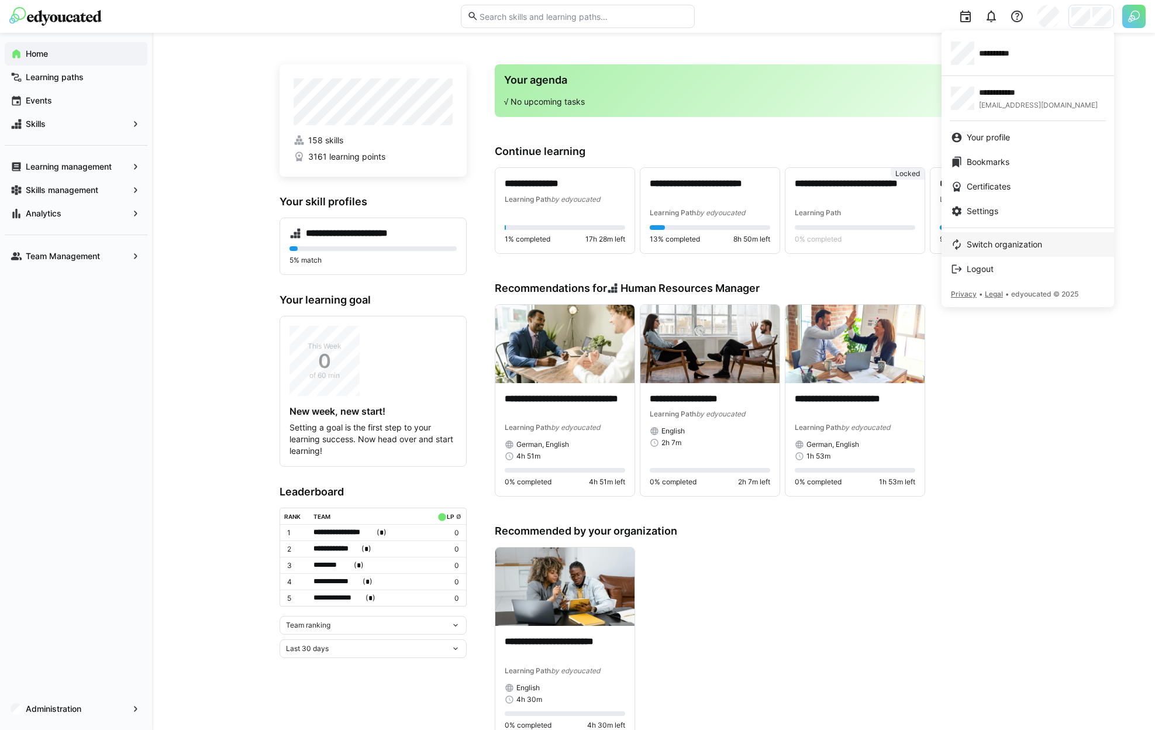
click at [994, 245] on span "Switch organization" at bounding box center [1004, 245] width 75 height 12
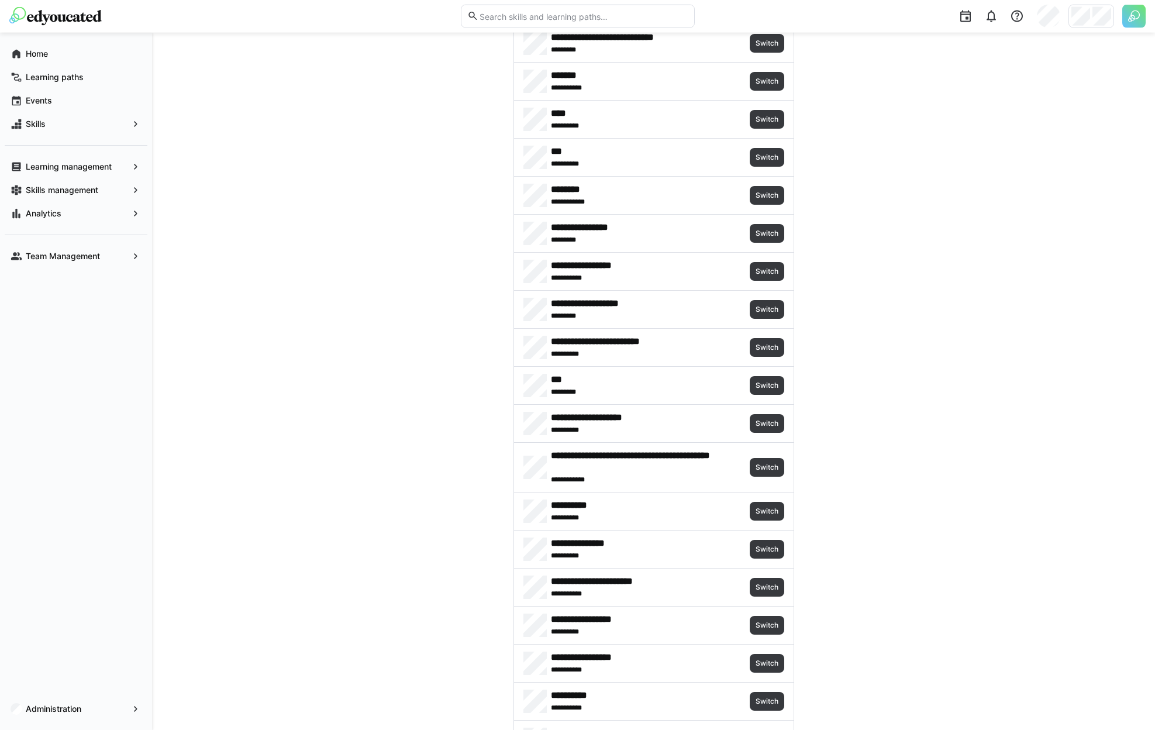
scroll to position [318, 0]
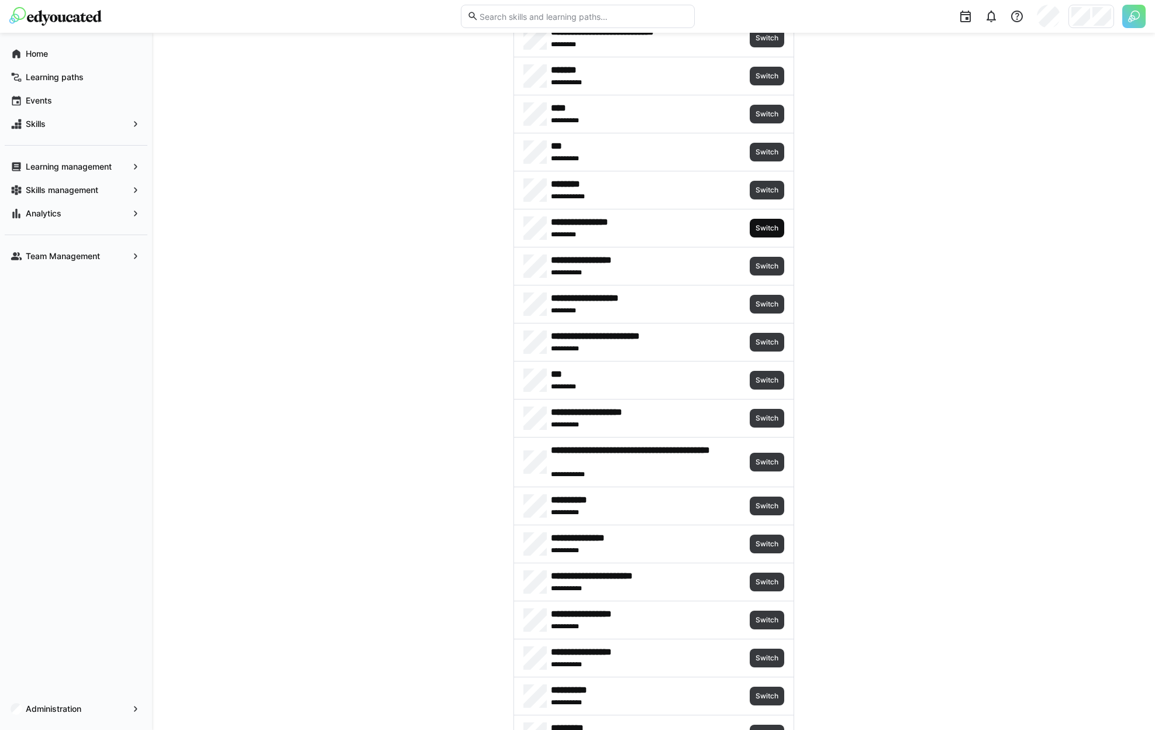
click at [765, 229] on span "Switch" at bounding box center [766, 227] width 25 height 9
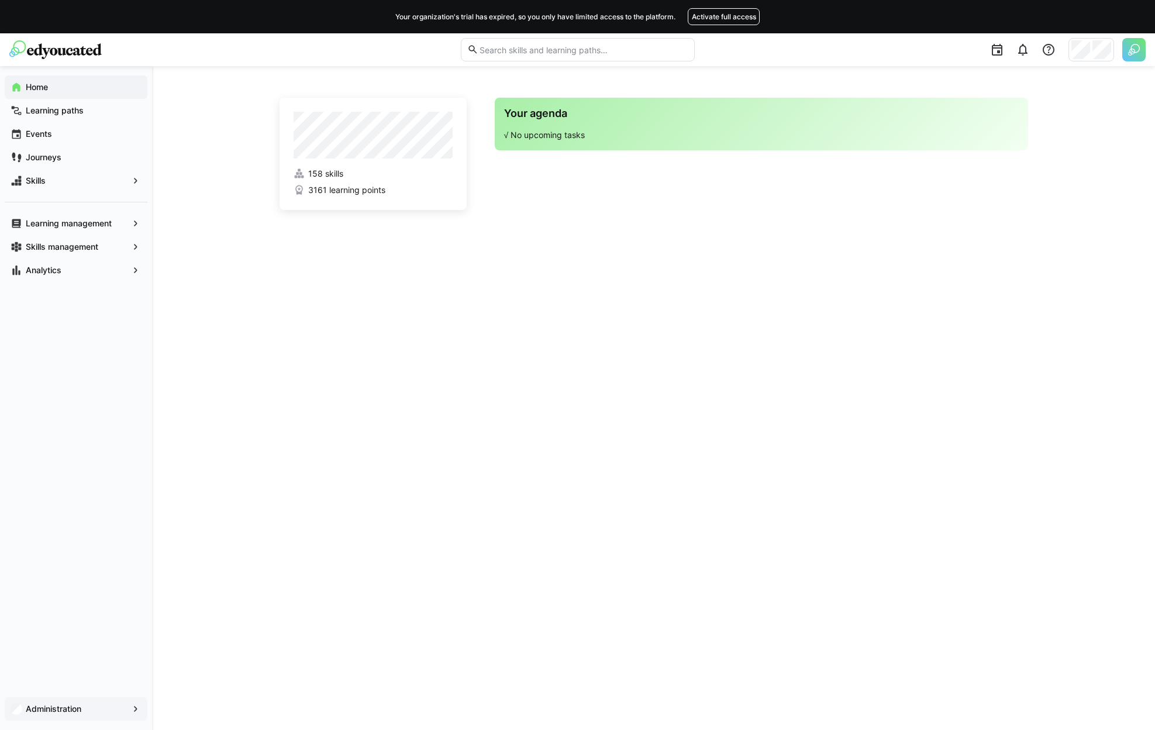
click at [63, 703] on span "Administration" at bounding box center [76, 709] width 104 height 12
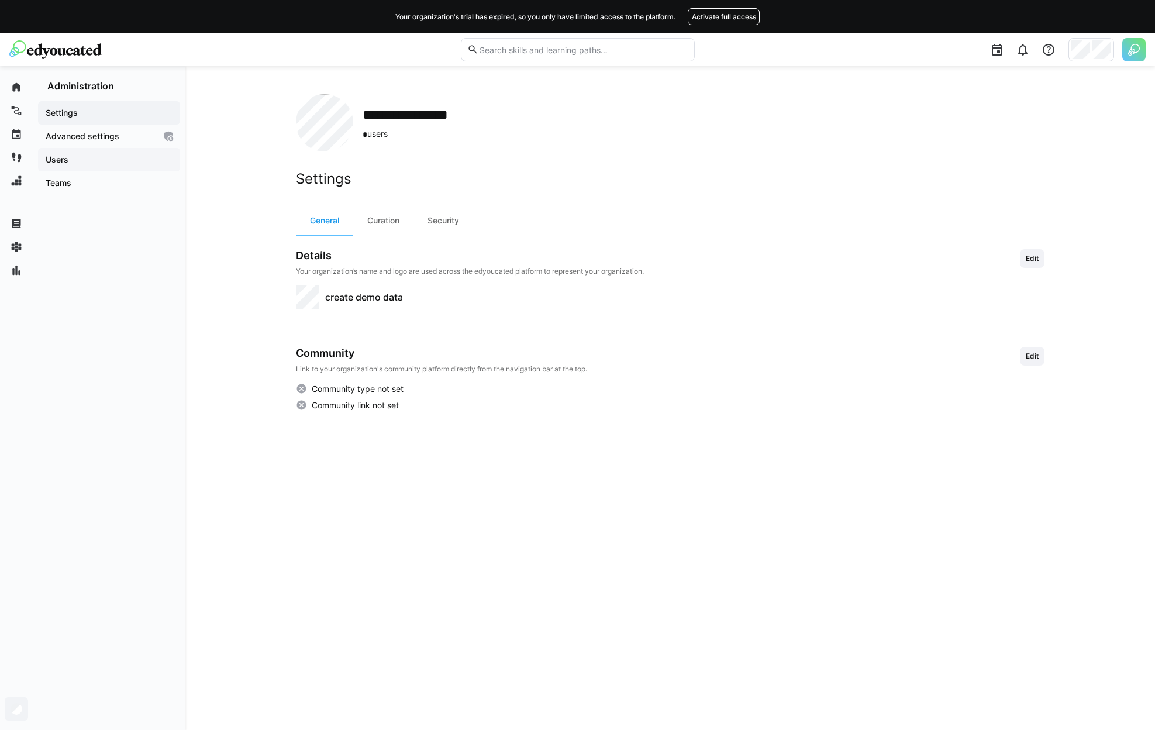
click at [98, 165] on span "Users" at bounding box center [109, 160] width 130 height 12
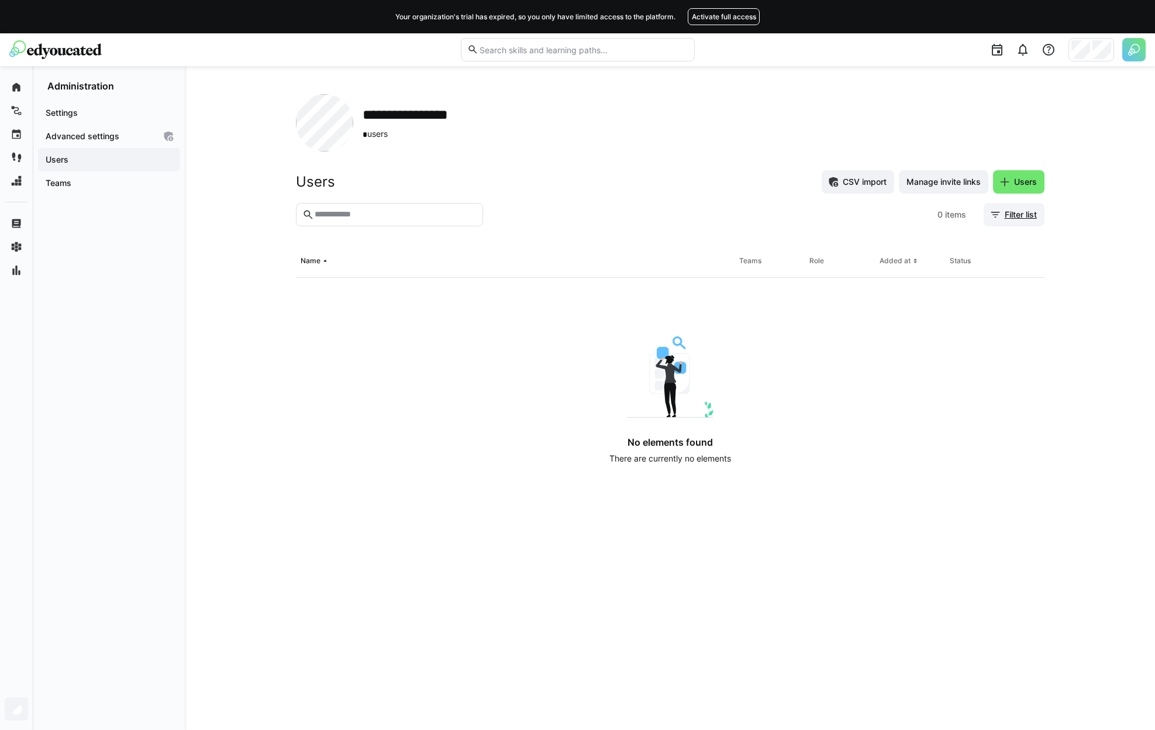
click at [1003, 215] on span "Filter list" at bounding box center [1021, 215] width 36 height 12
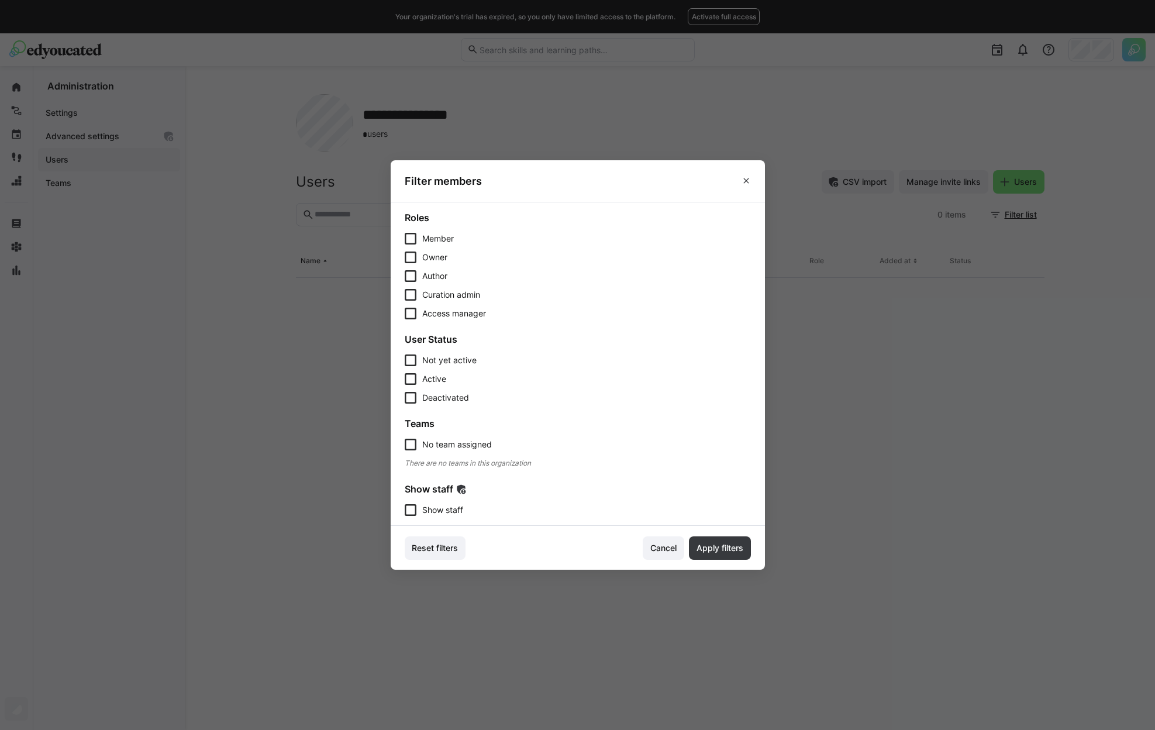
click at [446, 516] on section "Roles Member Owner Author Curation admin Access manager User Status Not yet act…" at bounding box center [578, 364] width 374 height 324
click at [463, 506] on span "Show staff" at bounding box center [442, 510] width 41 height 12
click at [730, 549] on span "Apply filters" at bounding box center [720, 548] width 50 height 12
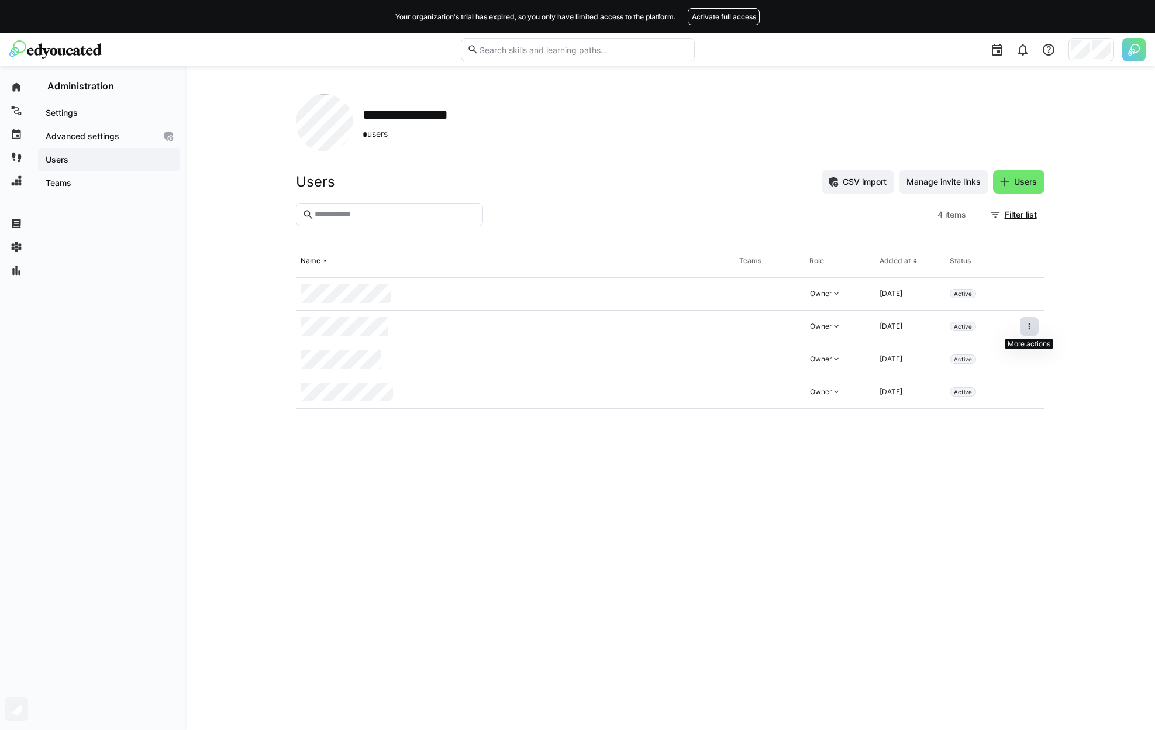
click at [1028, 326] on eds-icon at bounding box center [1029, 326] width 9 height 9
click at [973, 375] on div "Remove user from organization" at bounding box center [979, 377] width 105 height 9
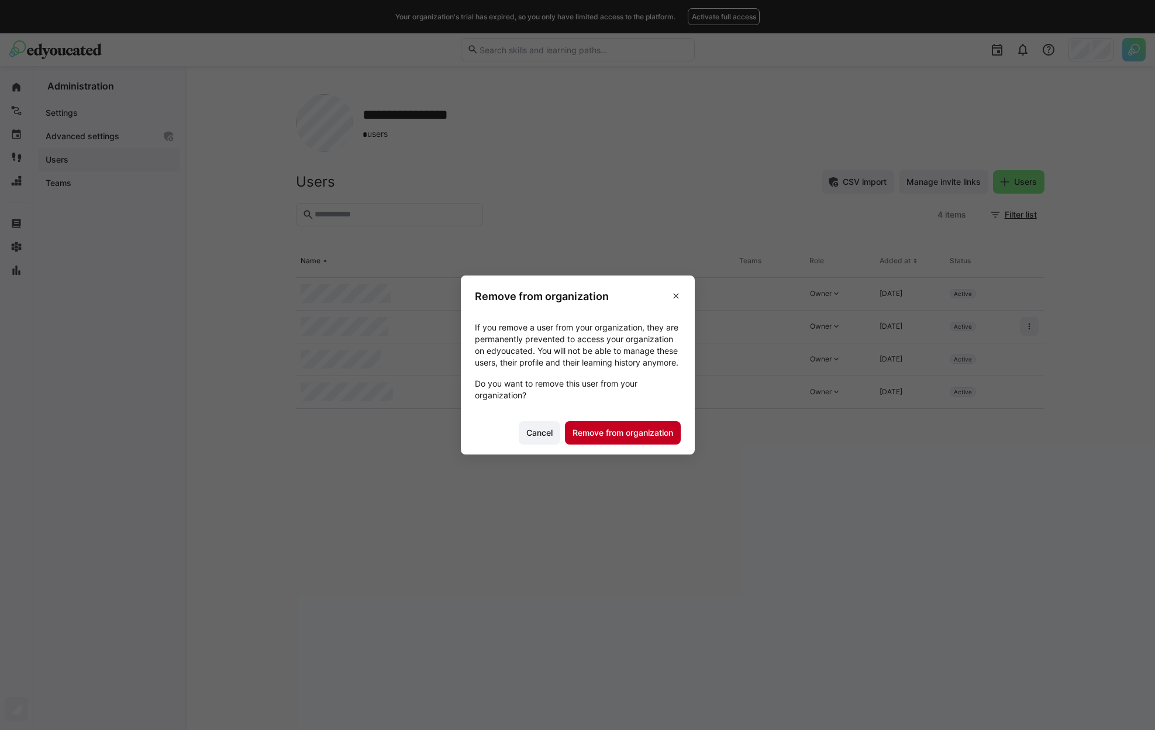
click at [621, 439] on span "Remove from organization" at bounding box center [623, 433] width 104 height 12
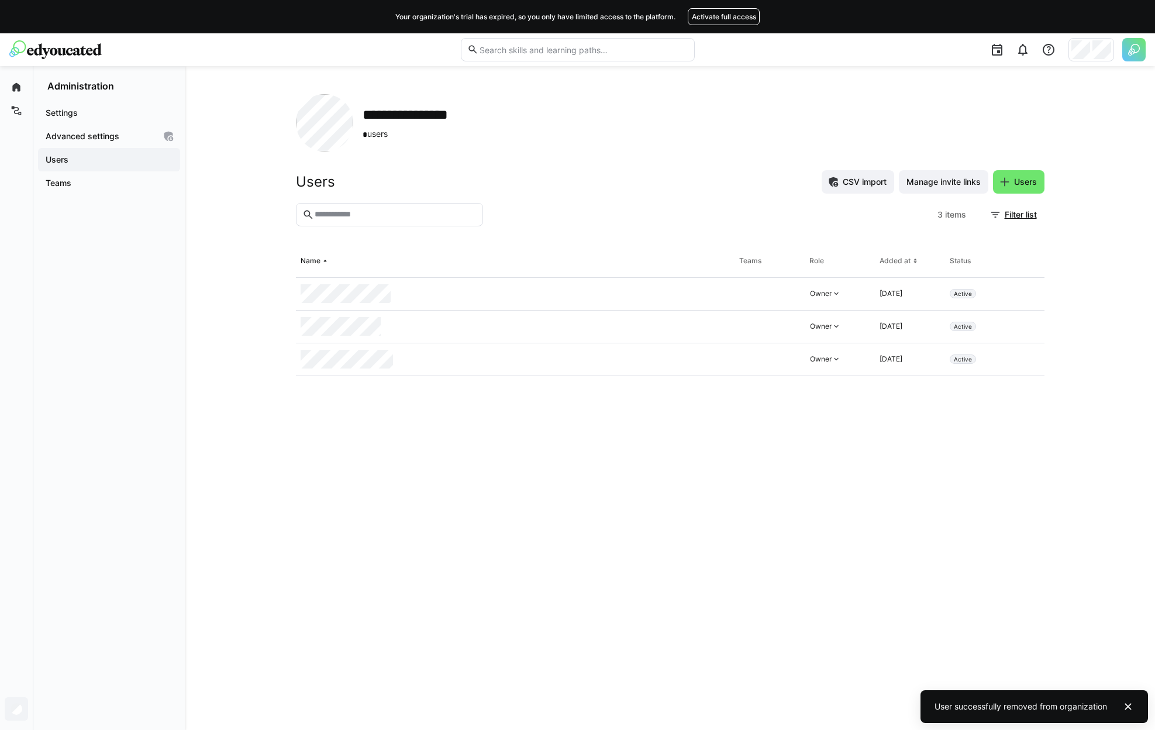
click at [1103, 40] on div "**********" at bounding box center [577, 365] width 1155 height 730
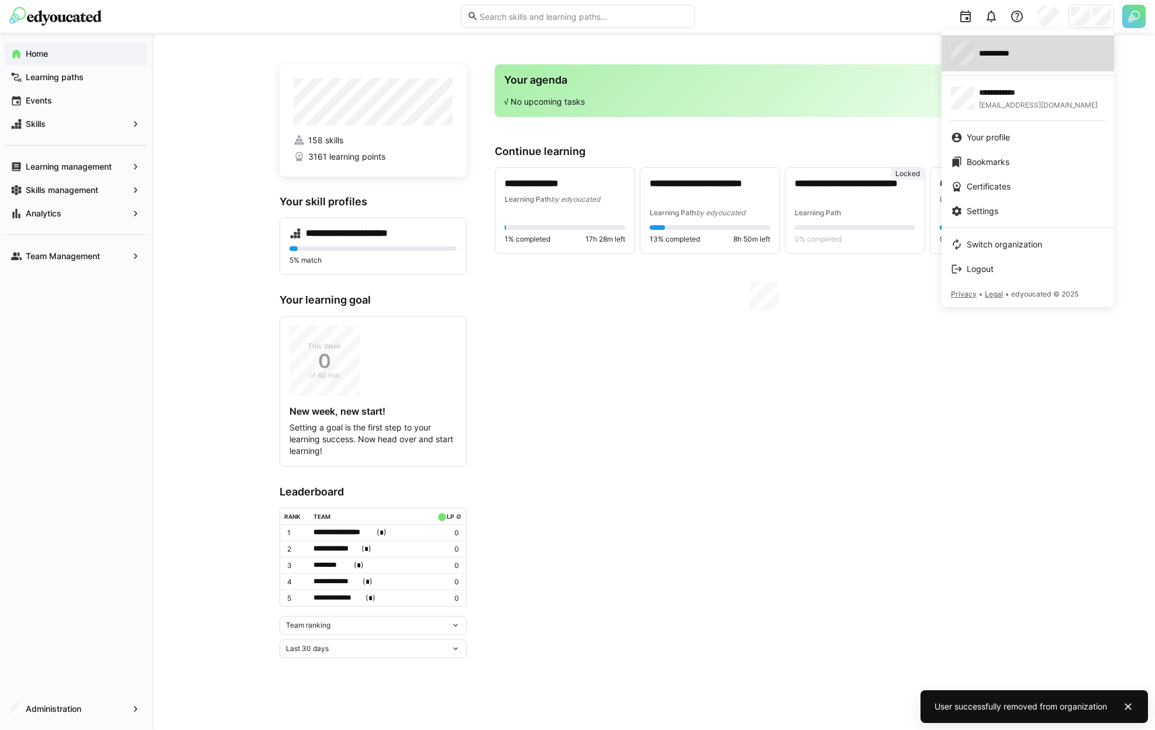
click at [1029, 59] on div "**********" at bounding box center [1028, 53] width 154 height 23
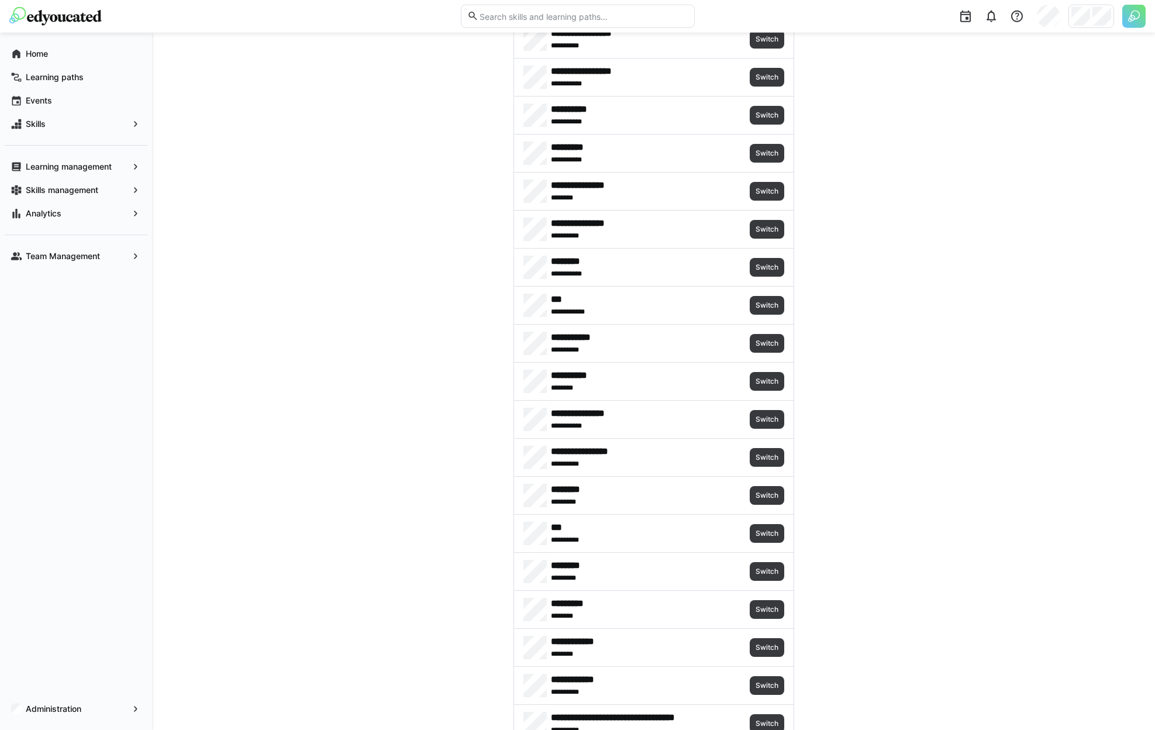
scroll to position [870, 0]
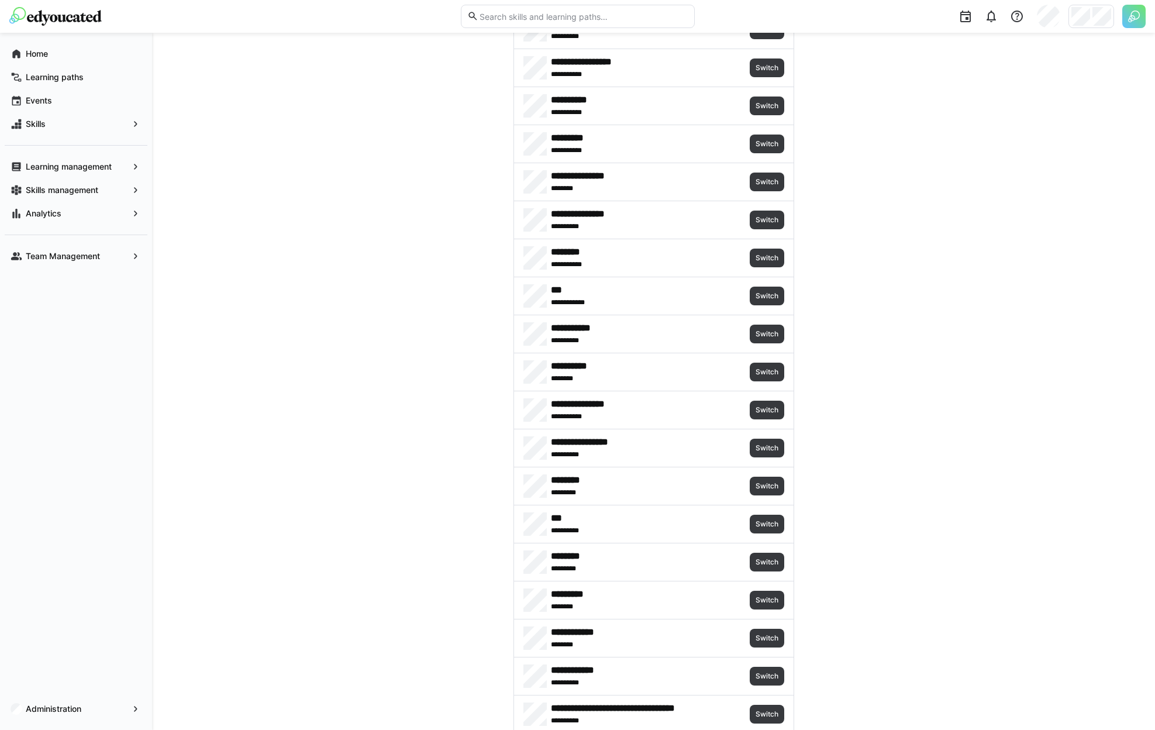
click at [758, 361] on div "**********" at bounding box center [654, 371] width 280 height 37
click at [759, 366] on span "Switch" at bounding box center [767, 372] width 35 height 19
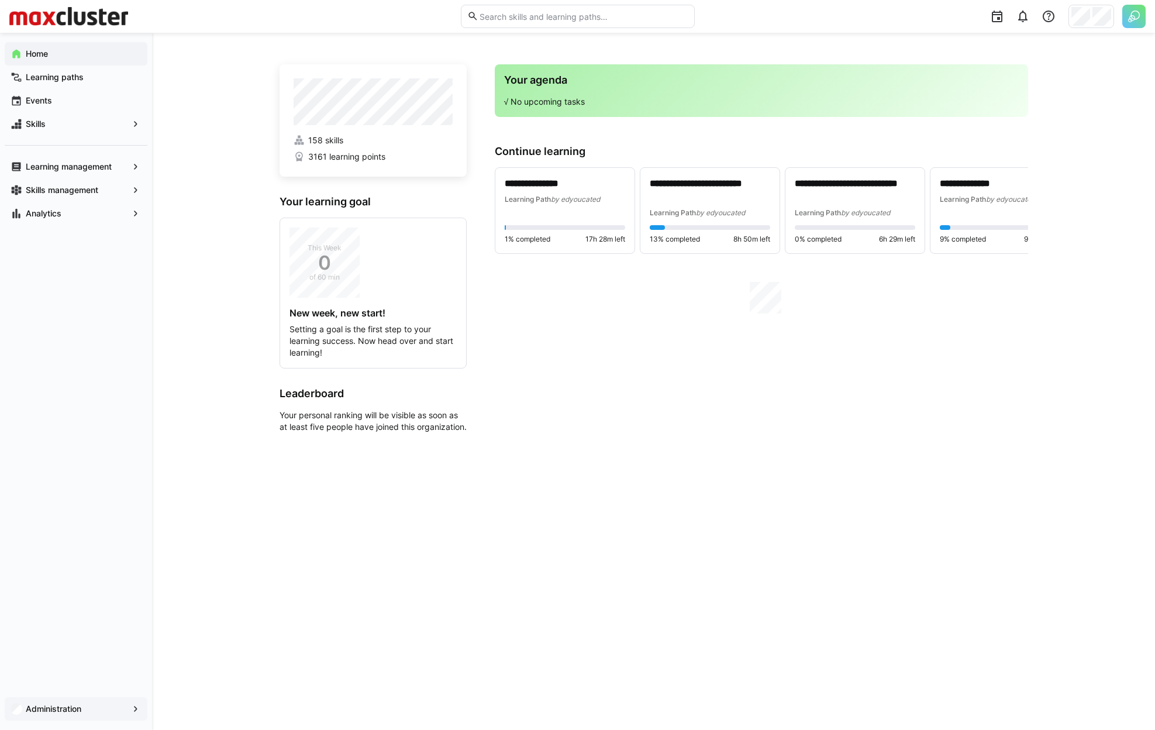
click at [61, 703] on span "Administration" at bounding box center [76, 709] width 104 height 12
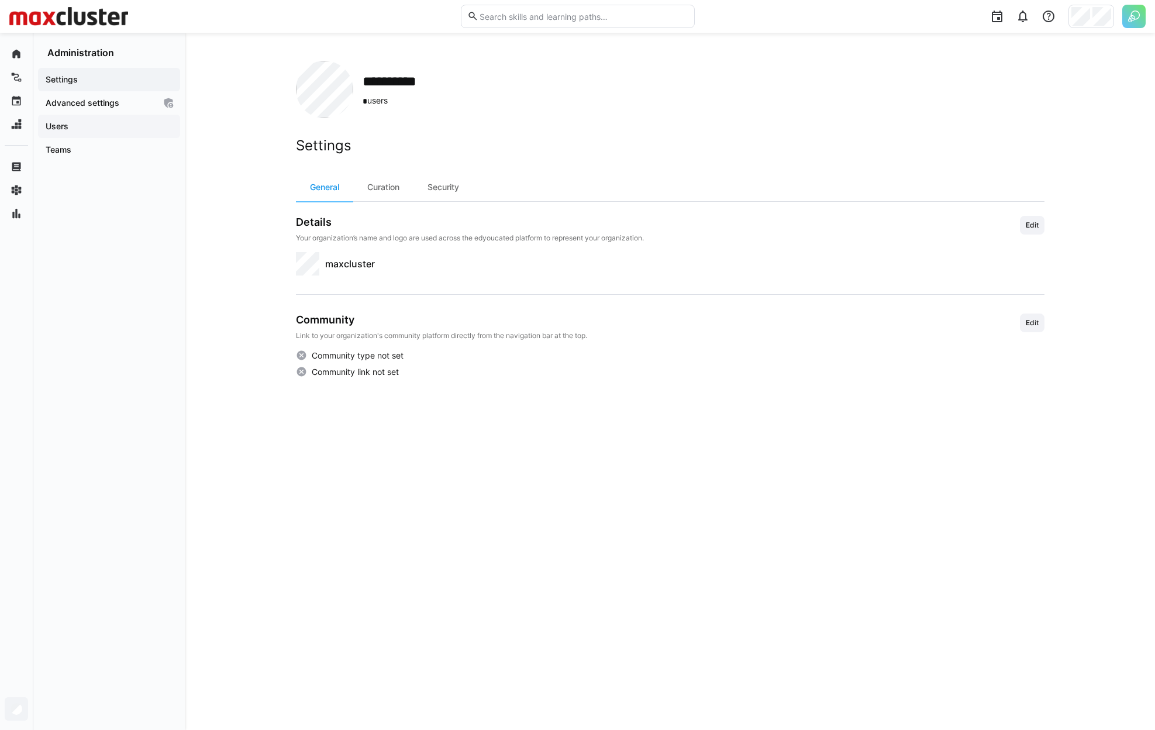
click at [71, 126] on span "Users" at bounding box center [109, 126] width 130 height 12
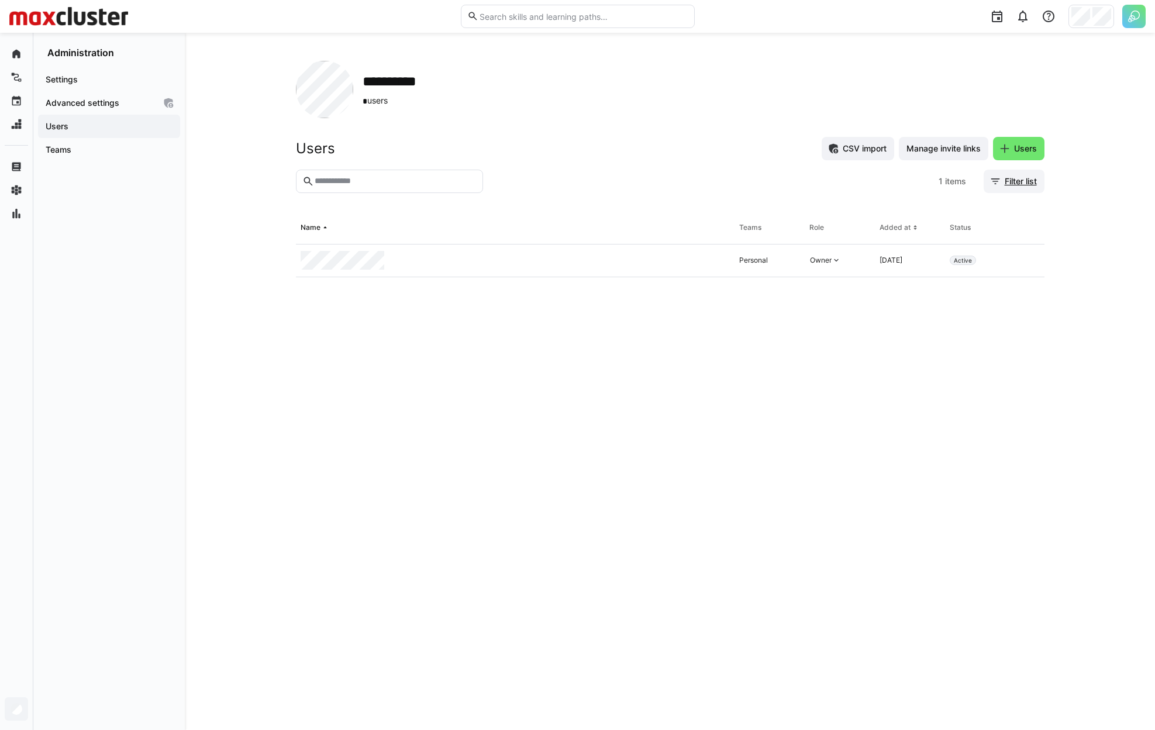
click at [1025, 184] on span "Filter list" at bounding box center [1021, 181] width 36 height 12
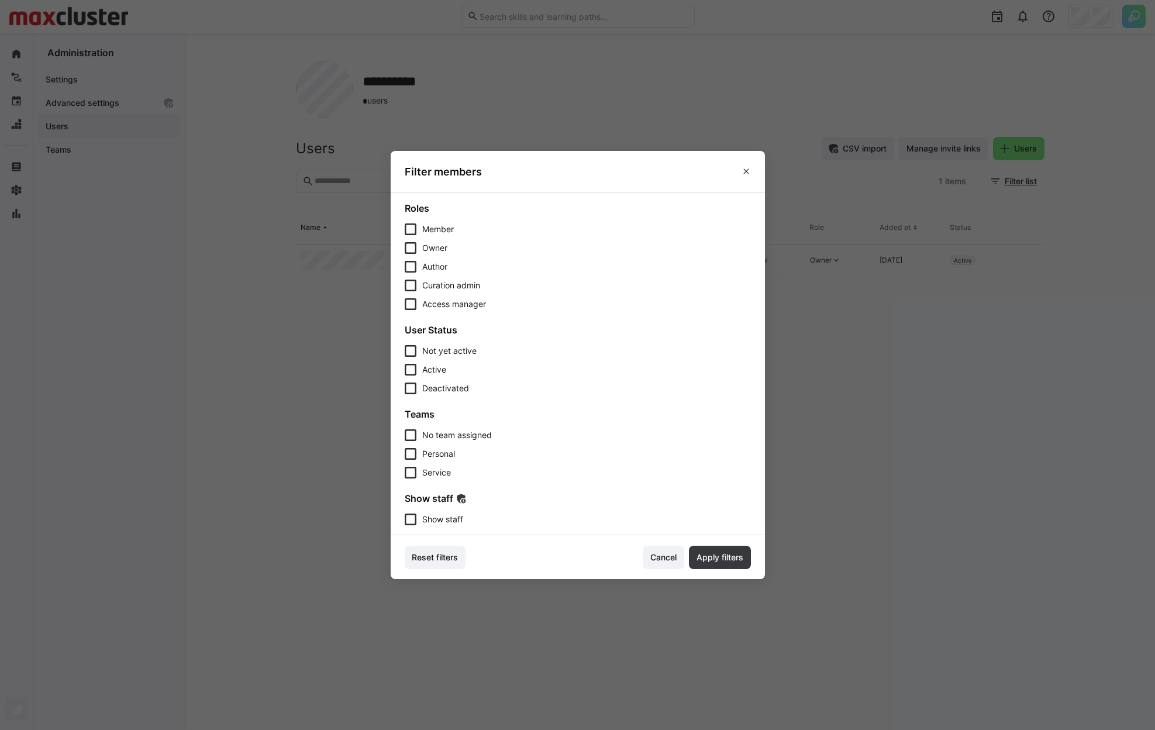
click at [433, 519] on span "Show staff" at bounding box center [442, 519] width 41 height 12
click at [714, 553] on span "Apply filters" at bounding box center [720, 557] width 50 height 12
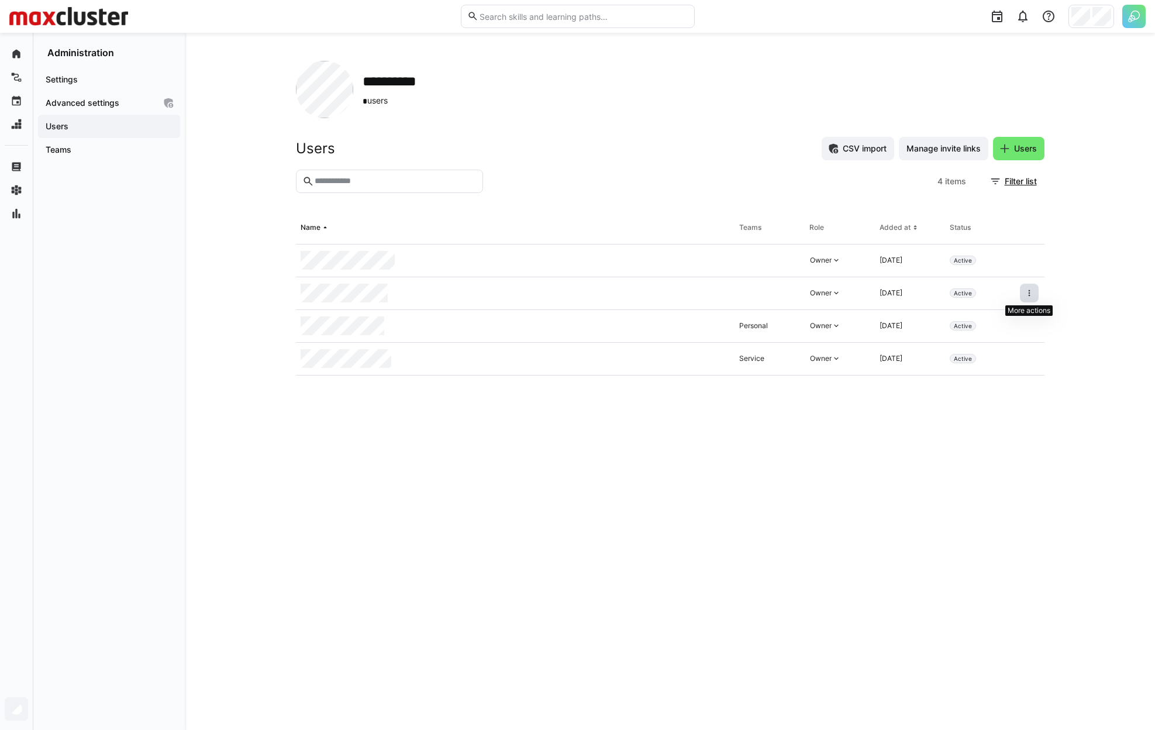
click at [1036, 291] on span at bounding box center [1029, 293] width 19 height 19
click at [943, 348] on div "Remove user from organization" at bounding box center [979, 343] width 105 height 9
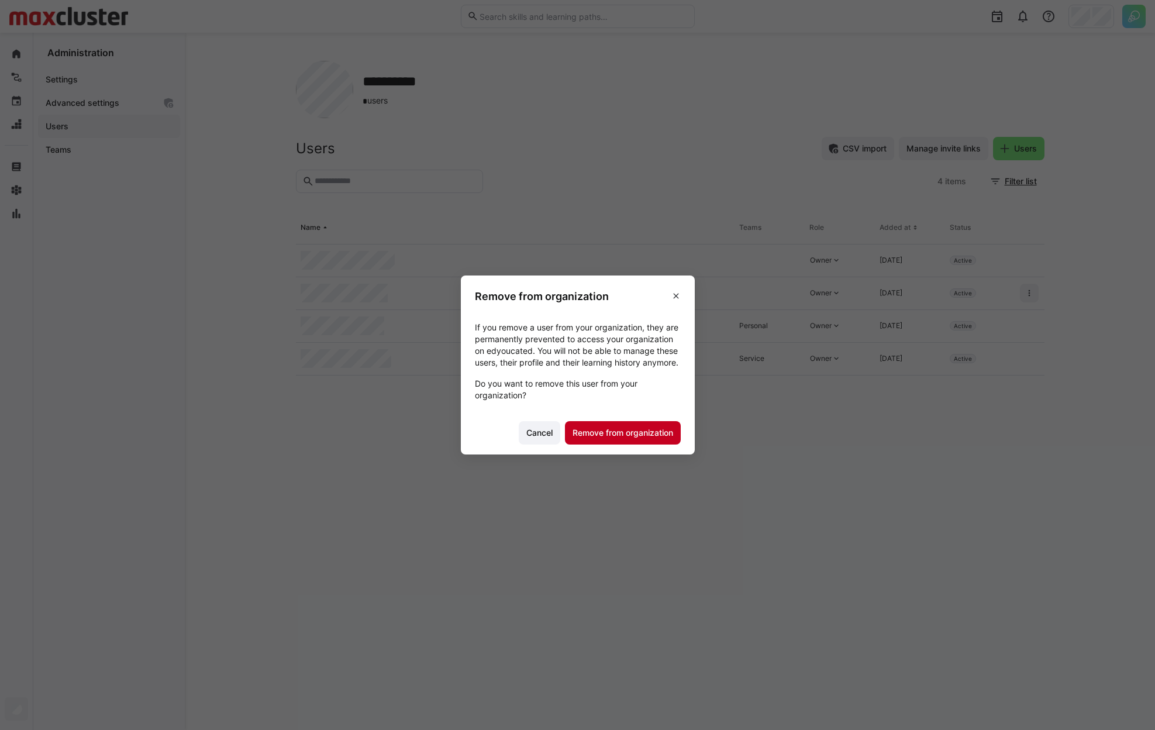
click at [602, 439] on span "Remove from organization" at bounding box center [623, 433] width 104 height 12
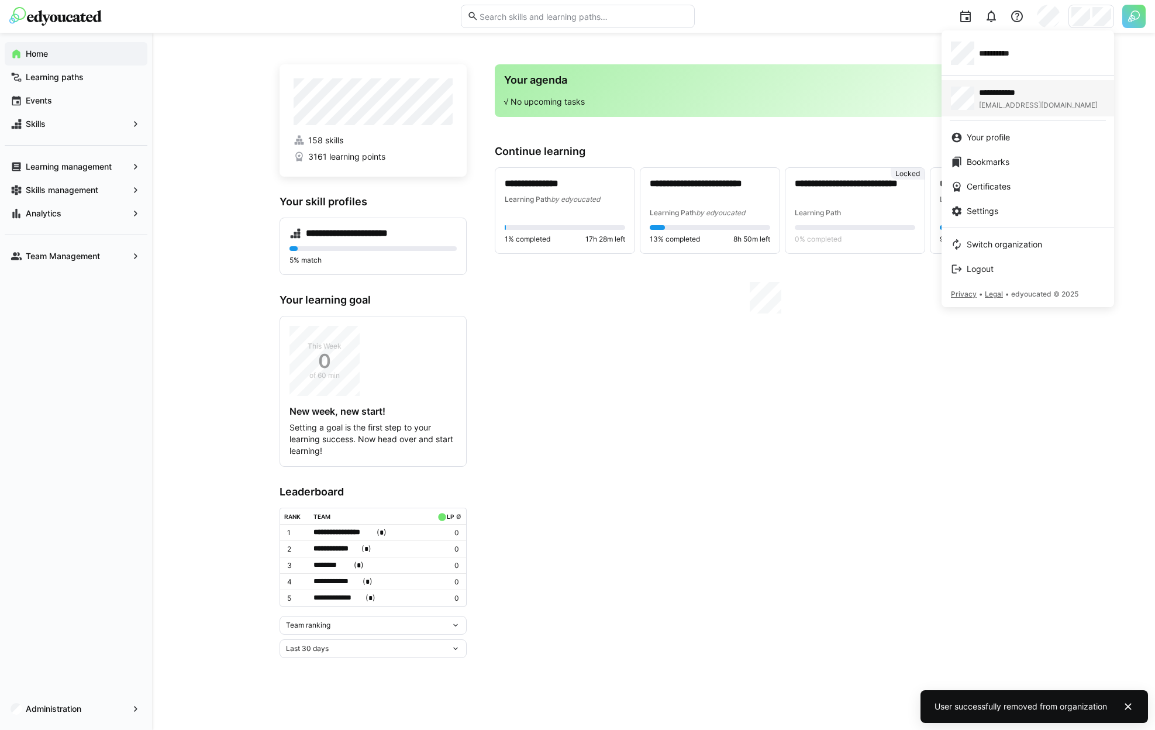
drag, startPoint x: 1016, startPoint y: 54, endPoint x: 946, endPoint y: 115, distance: 92.9
click at [1016, 54] on span "**********" at bounding box center [1002, 53] width 46 height 12
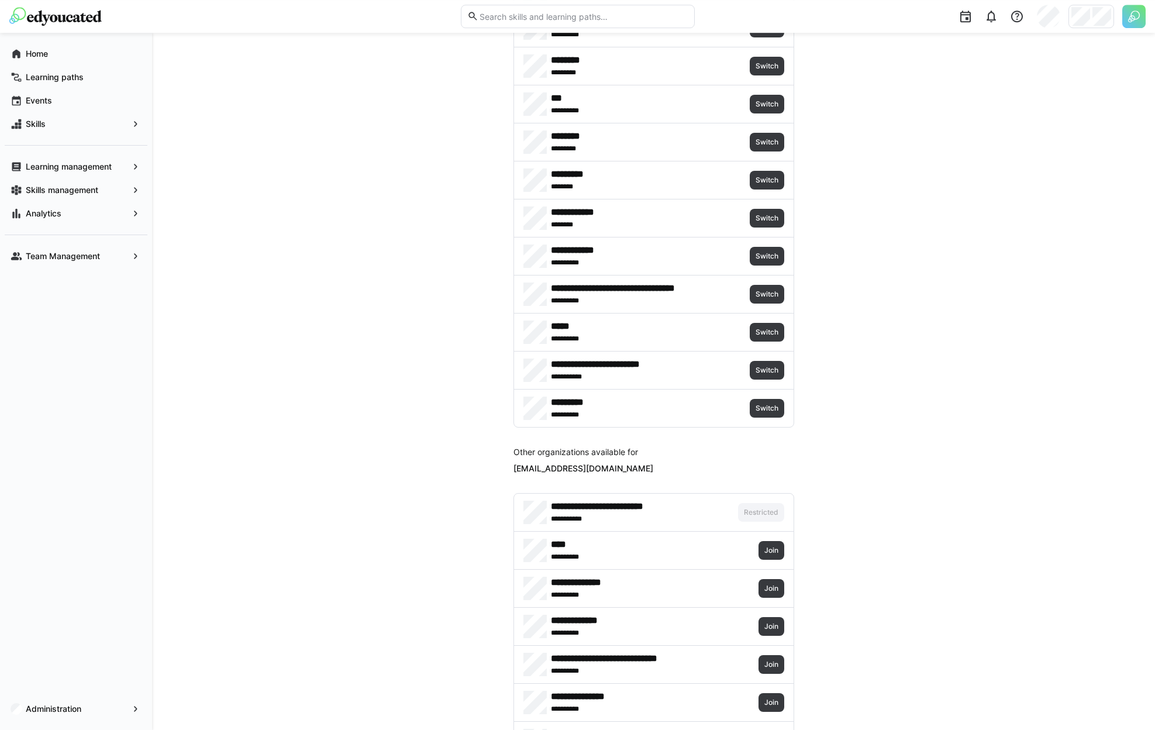
scroll to position [1151, 0]
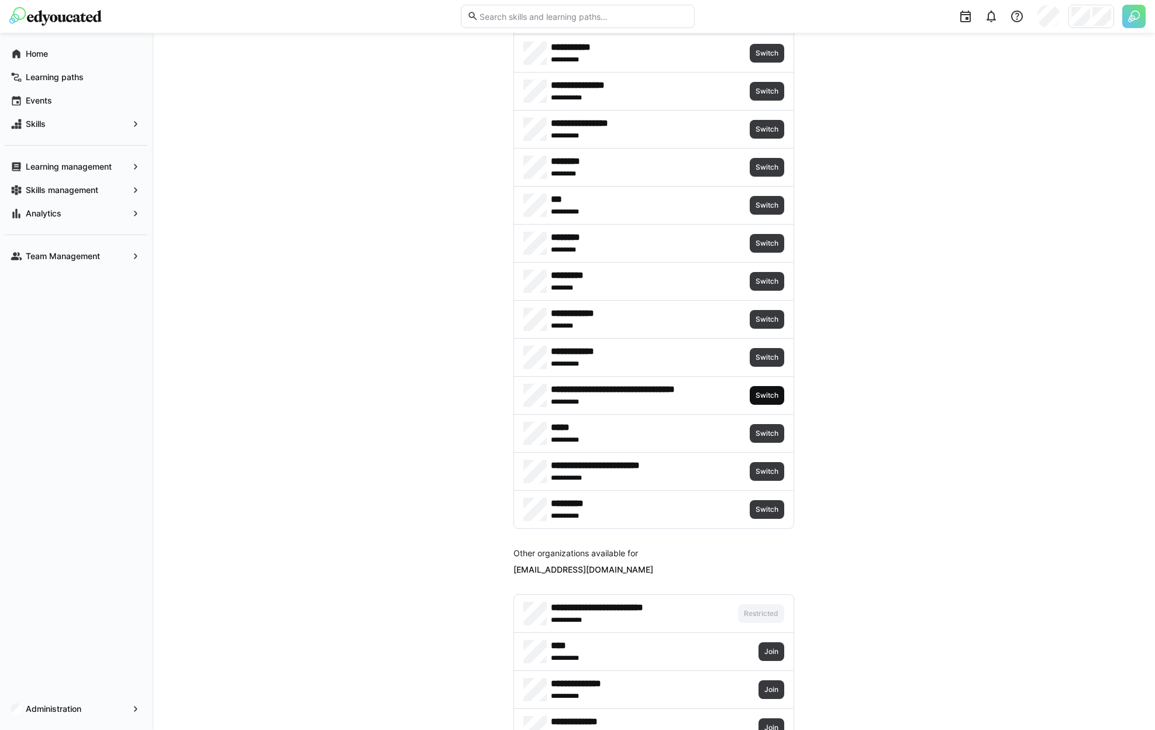
click at [767, 391] on span "Switch" at bounding box center [766, 395] width 25 height 9
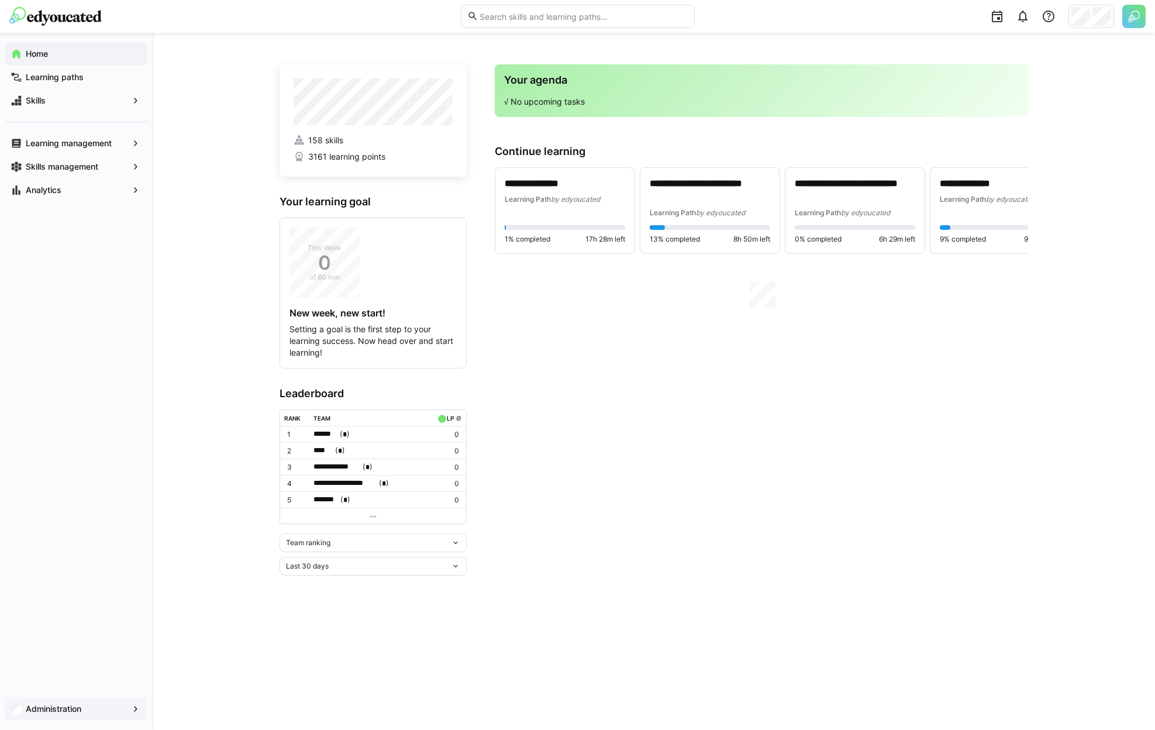
click at [109, 706] on span "Administration" at bounding box center [76, 709] width 104 height 12
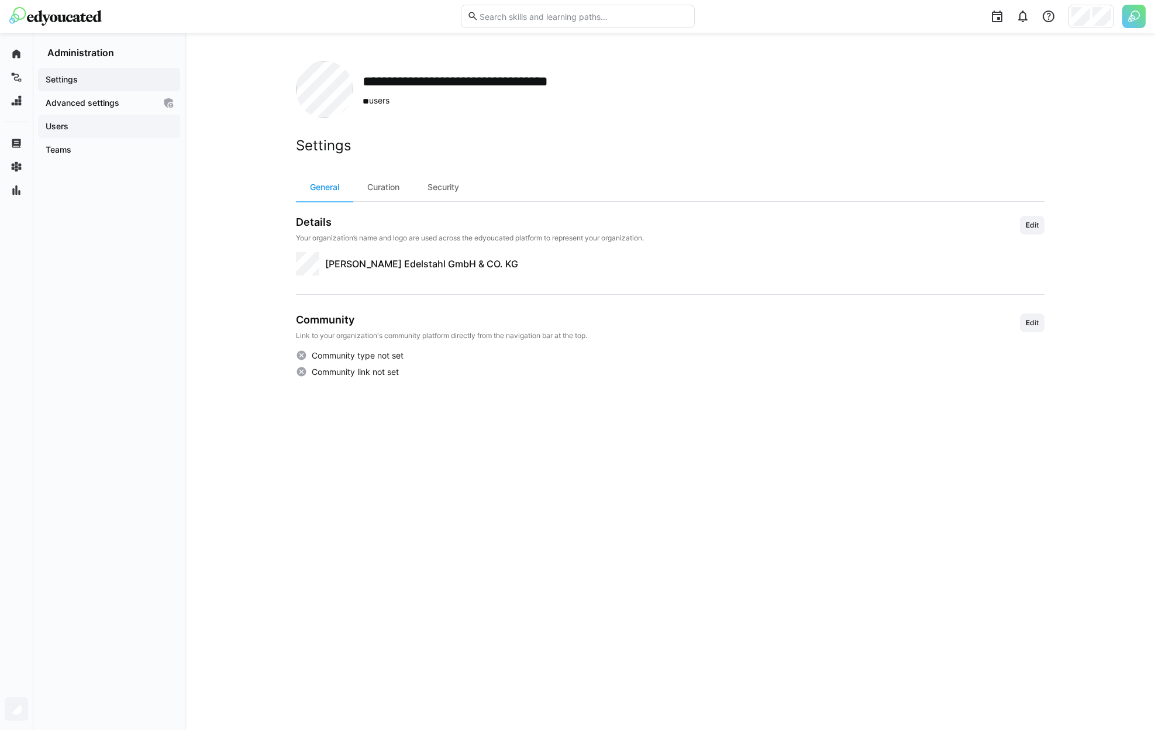
click at [93, 130] on span "Users" at bounding box center [109, 126] width 130 height 12
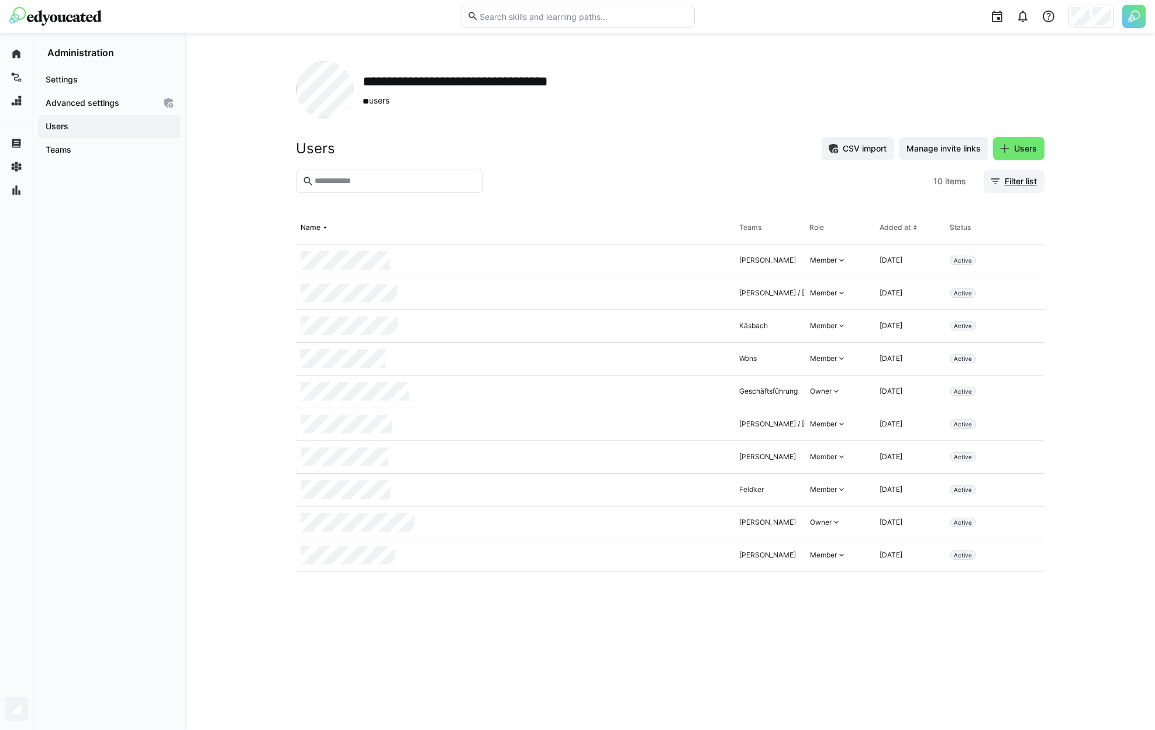
click at [1011, 182] on span "Filter list" at bounding box center [1021, 181] width 36 height 12
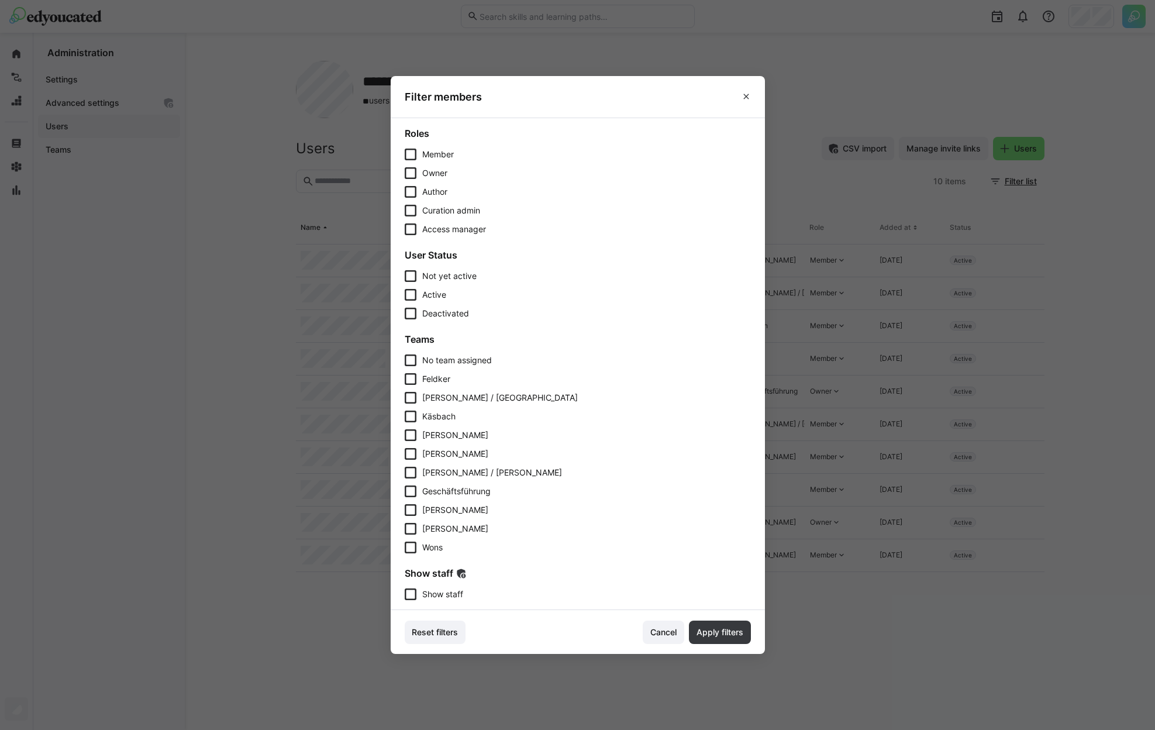
click at [470, 595] on eds-checkbox "Show staff" at bounding box center [578, 594] width 346 height 12
click at [734, 644] on footer "Reset filters Cancel Apply filters" at bounding box center [578, 632] width 374 height 44
click at [702, 628] on span "Apply filters" at bounding box center [720, 632] width 50 height 12
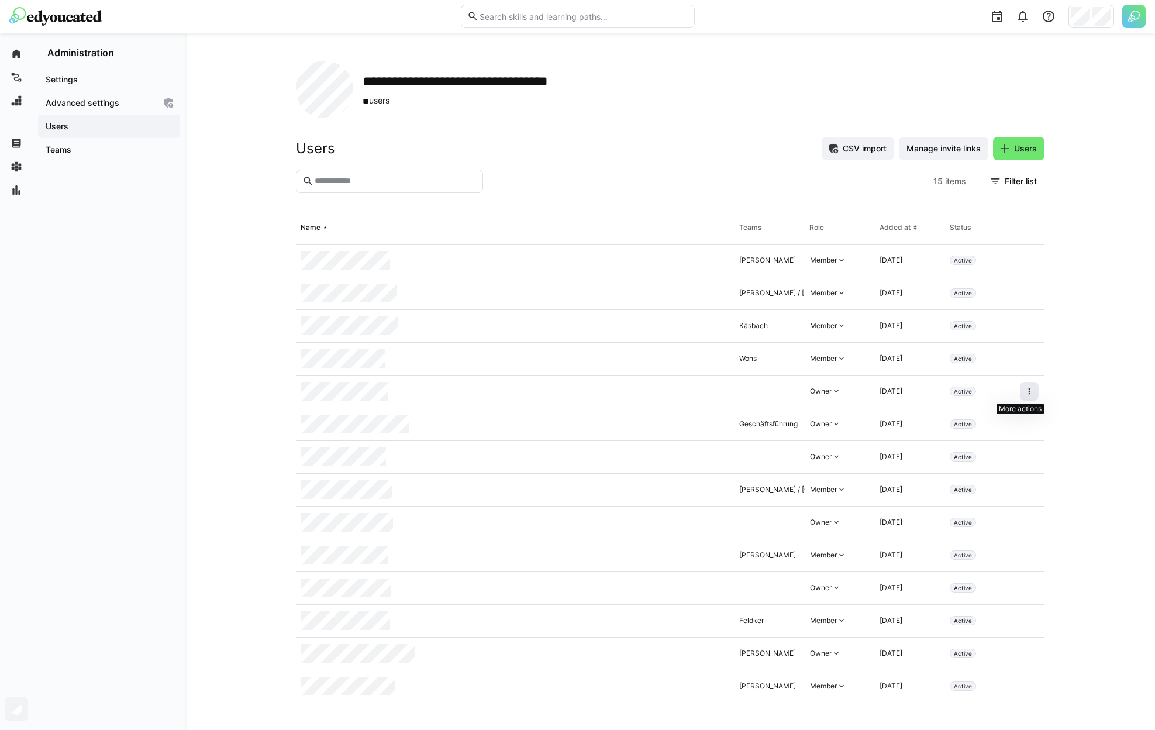
click at [1025, 390] on eds-icon at bounding box center [1029, 391] width 9 height 9
click at [986, 449] on div "Remove user from organization" at bounding box center [970, 441] width 119 height 23
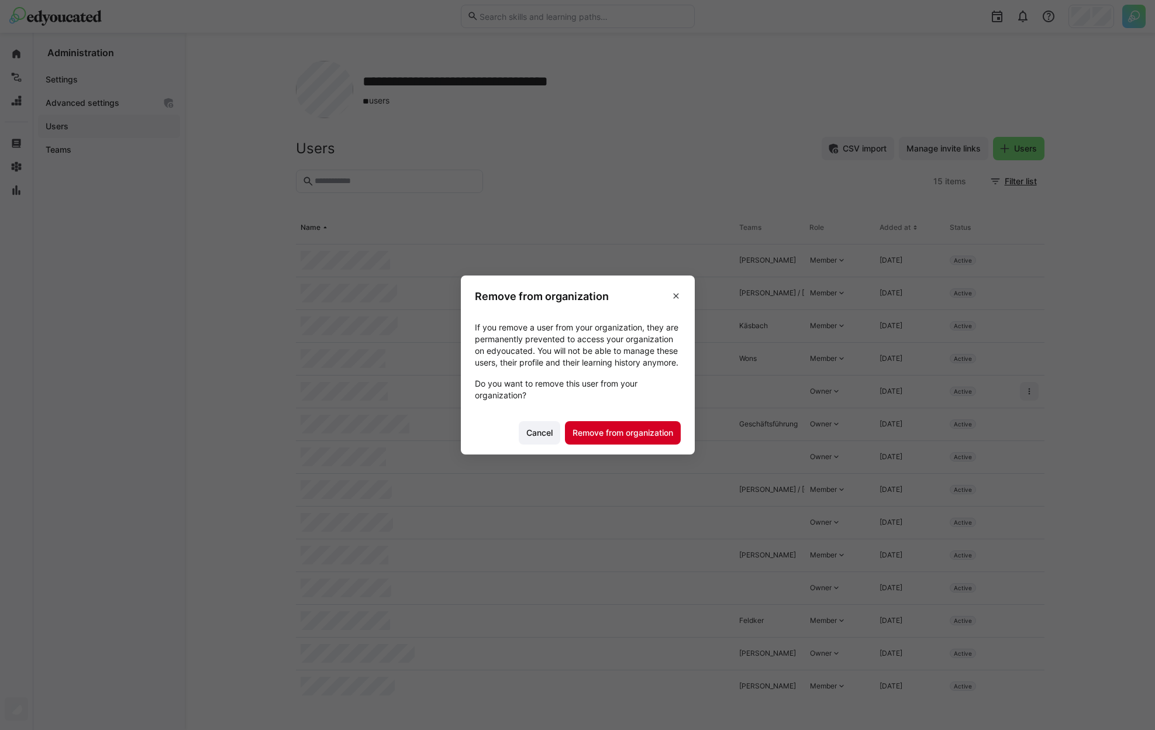
click at [654, 439] on span "Remove from organization" at bounding box center [623, 433] width 104 height 12
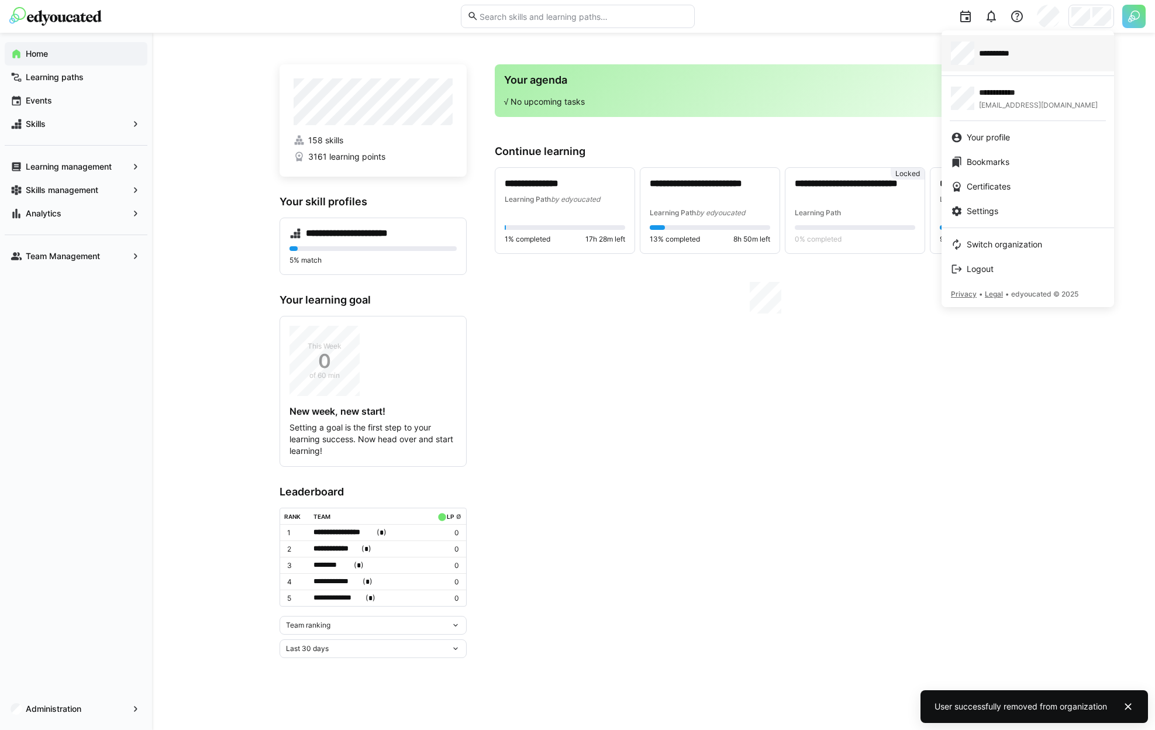
click at [1040, 51] on div "**********" at bounding box center [1028, 53] width 154 height 23
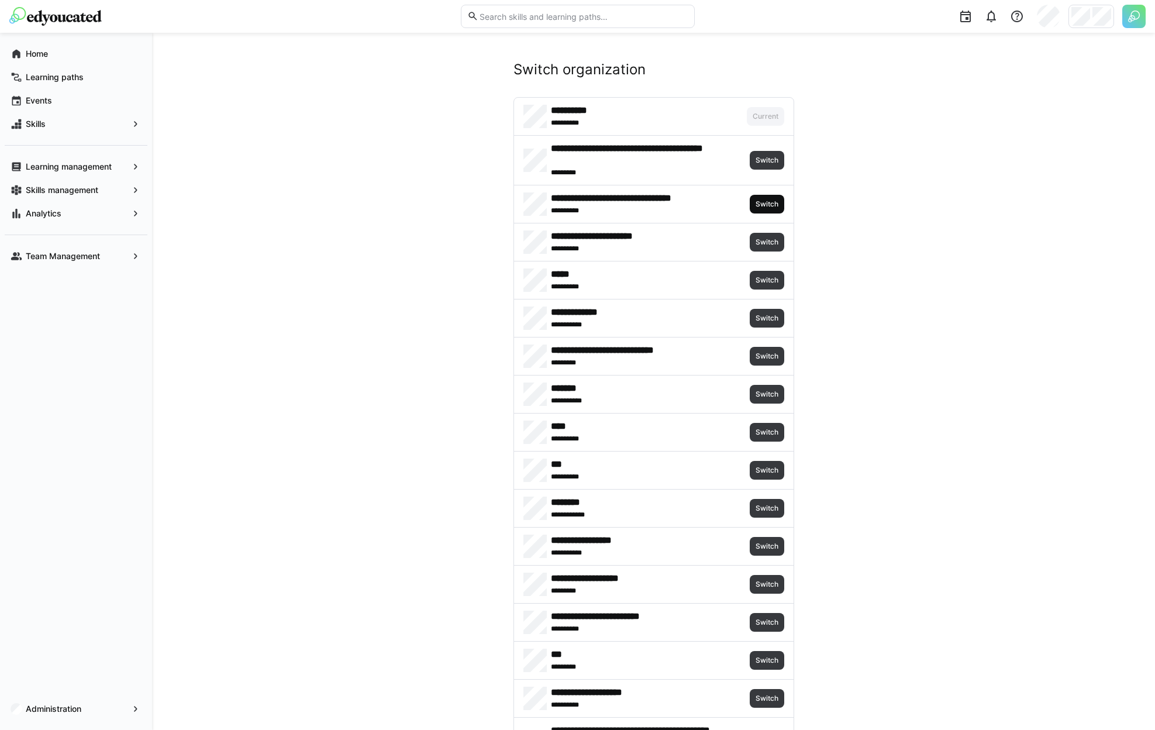
click at [767, 206] on span "Switch" at bounding box center [766, 203] width 25 height 9
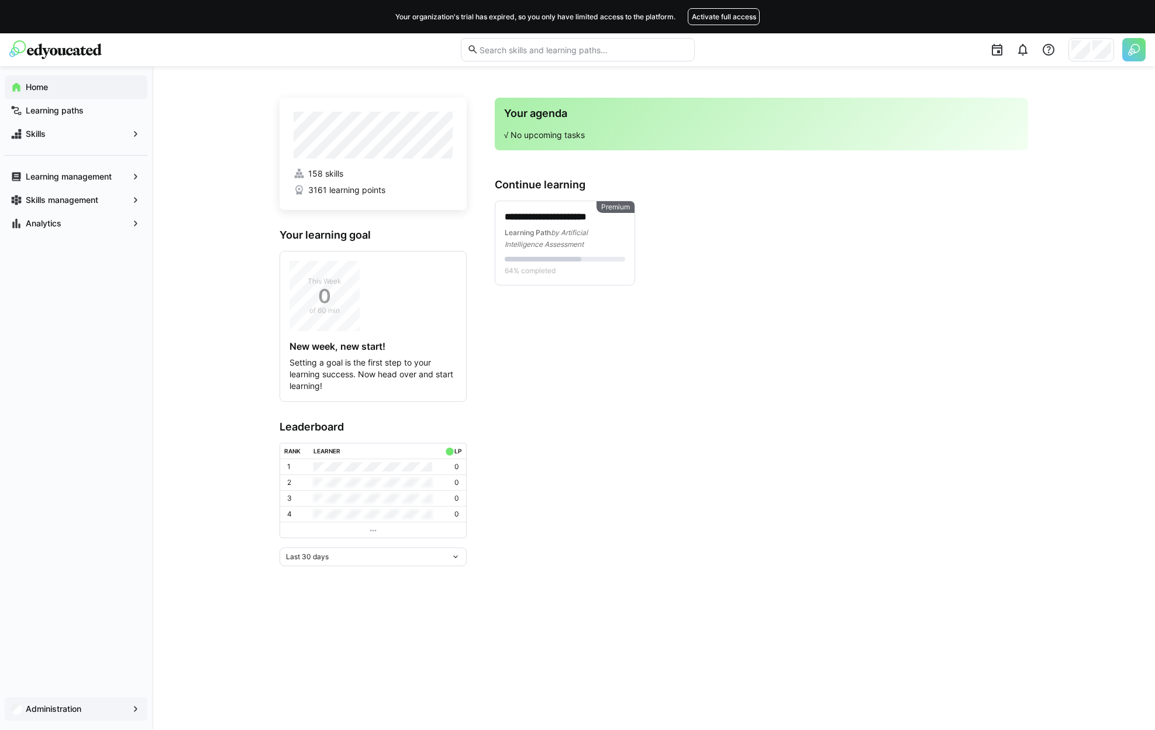
click at [71, 701] on div "Administration" at bounding box center [76, 708] width 143 height 23
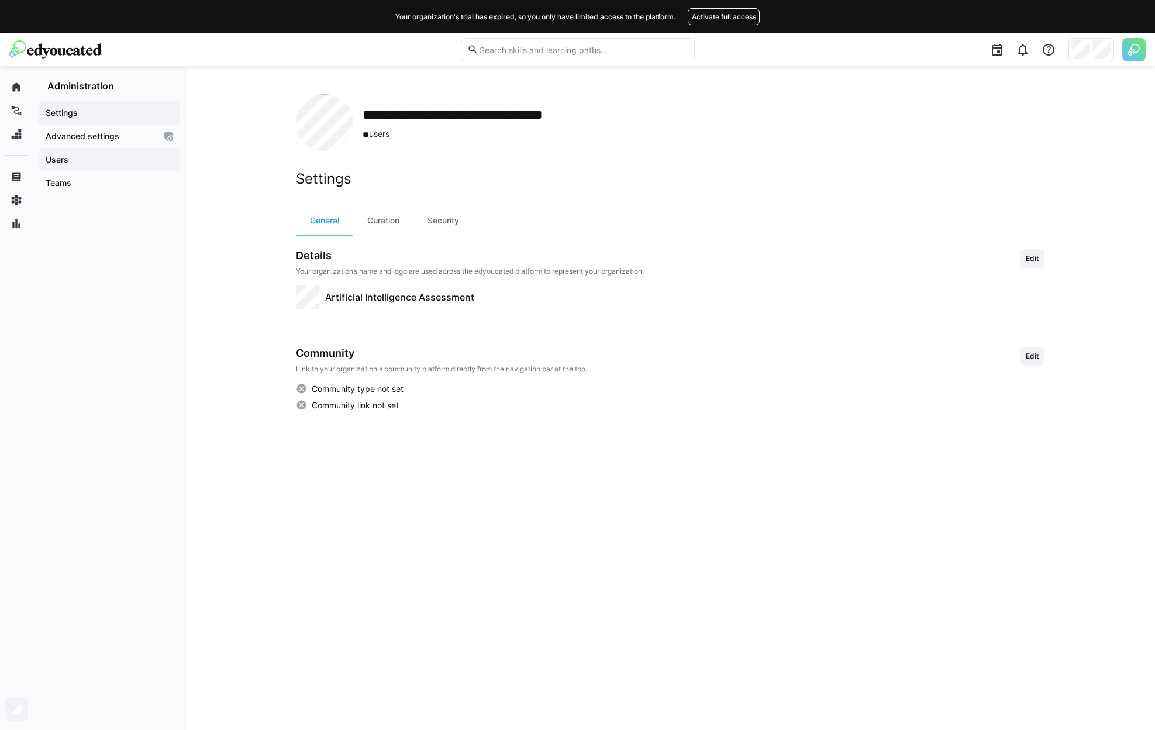
click at [75, 157] on span "Users" at bounding box center [109, 160] width 130 height 12
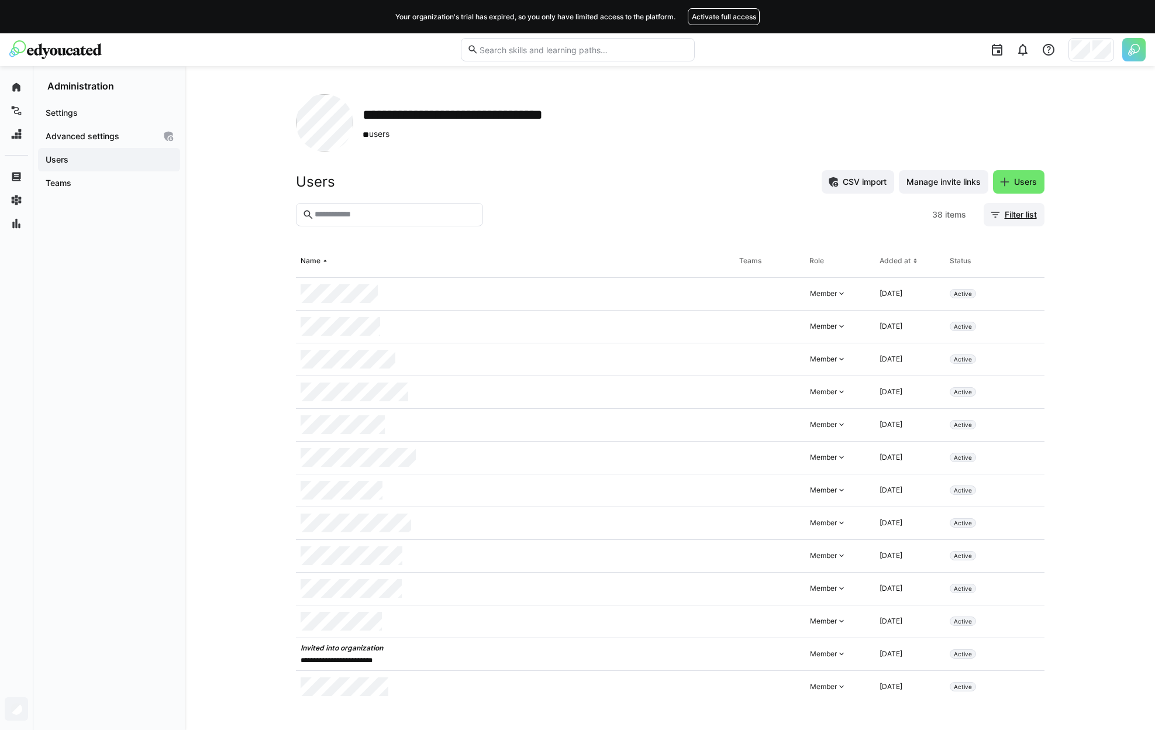
click at [1019, 218] on span "Filter list" at bounding box center [1021, 215] width 36 height 12
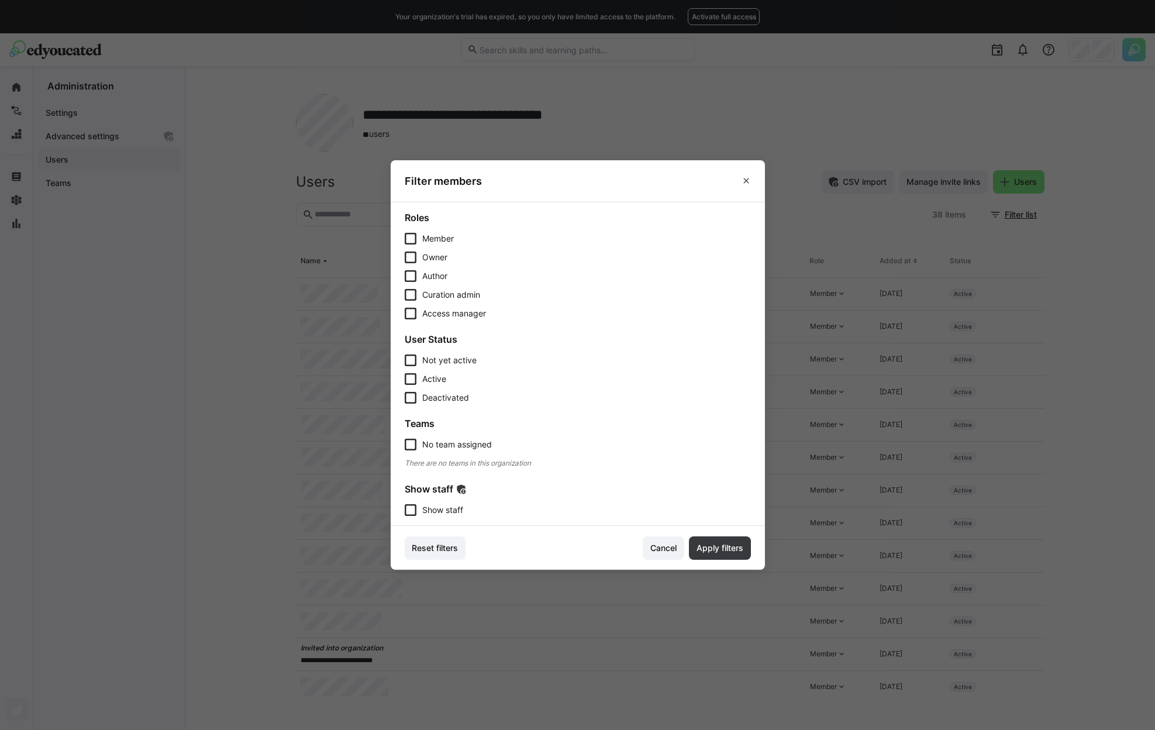
click at [453, 506] on span "Show staff" at bounding box center [442, 510] width 41 height 12
click at [705, 550] on span "Apply filters" at bounding box center [720, 548] width 50 height 12
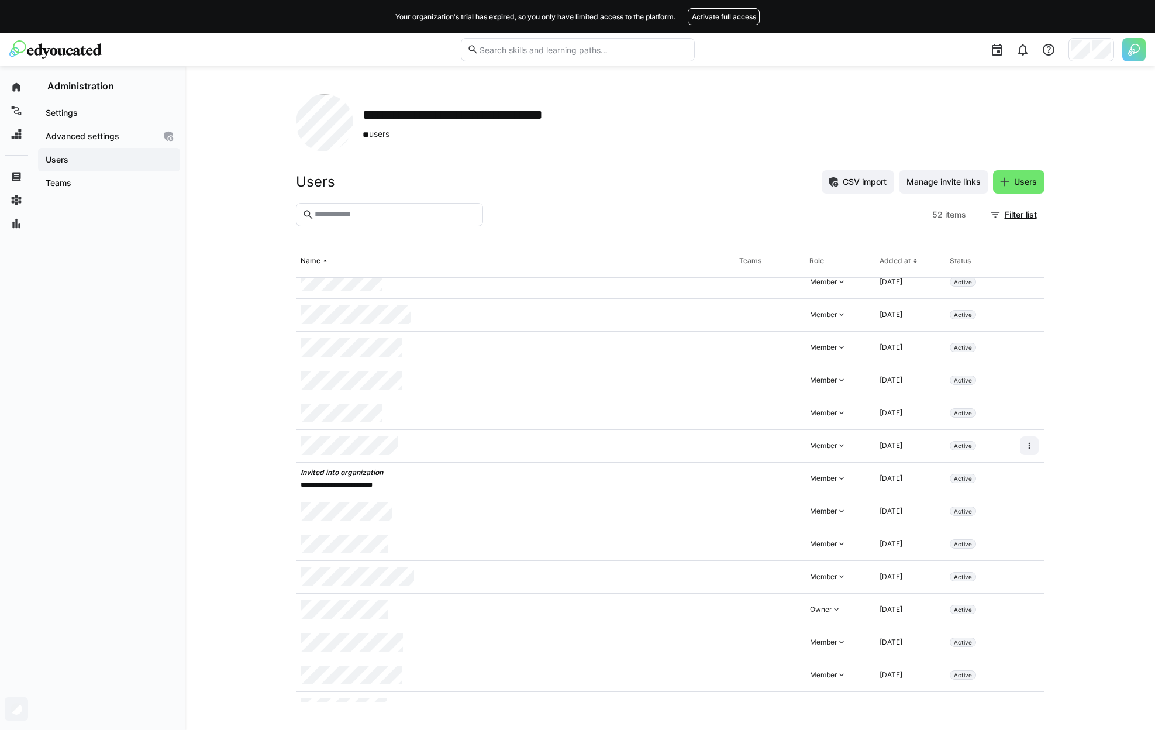
scroll to position [284, 0]
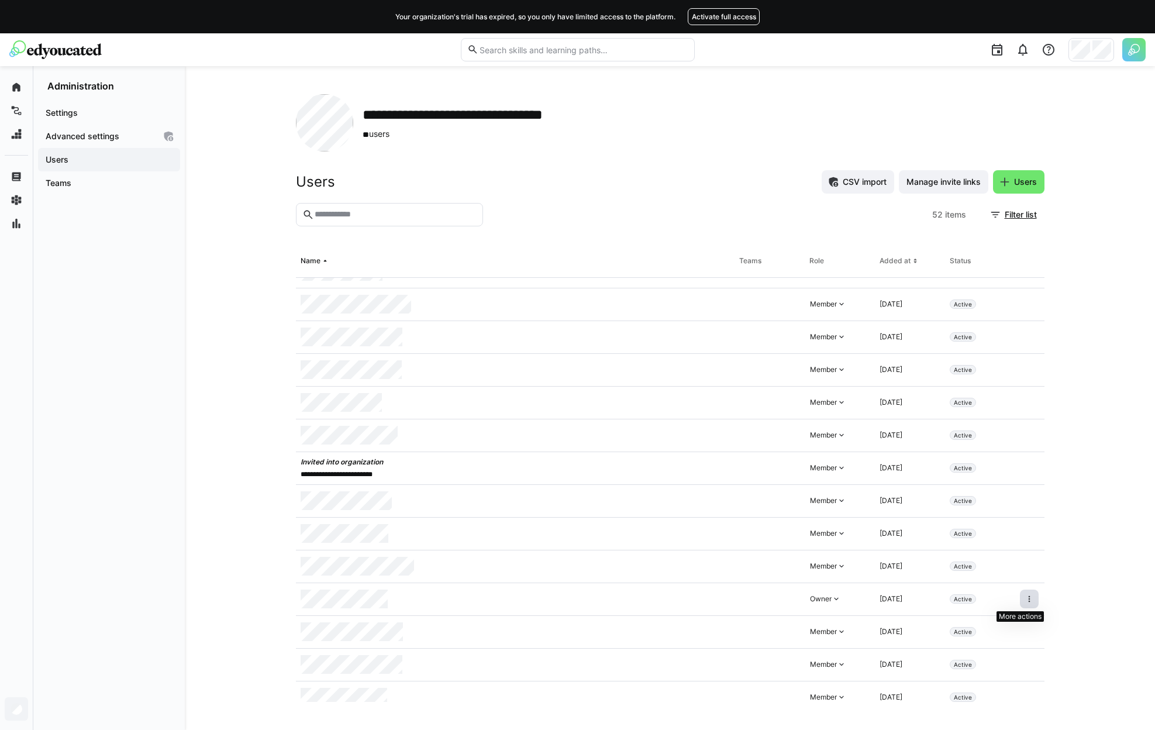
click at [1026, 599] on span at bounding box center [1029, 598] width 19 height 19
click at [967, 644] on div "Remove user from organization" at bounding box center [970, 649] width 119 height 23
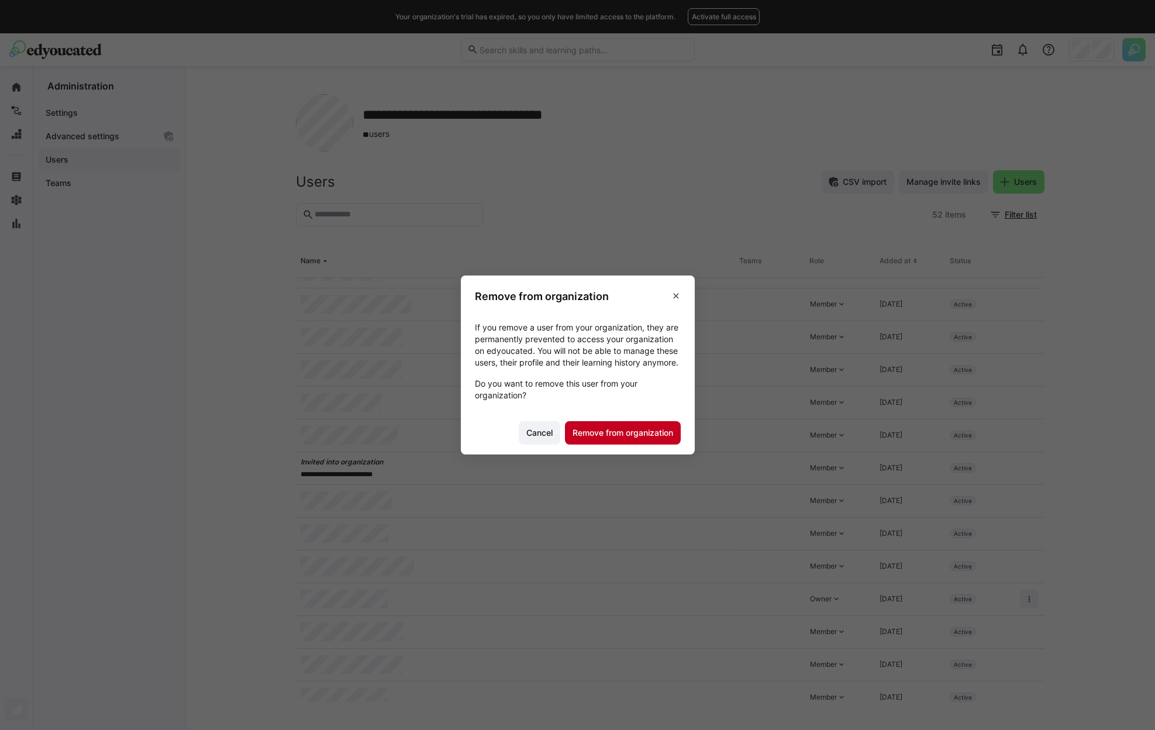
click at [630, 439] on span "Remove from organization" at bounding box center [623, 433] width 104 height 12
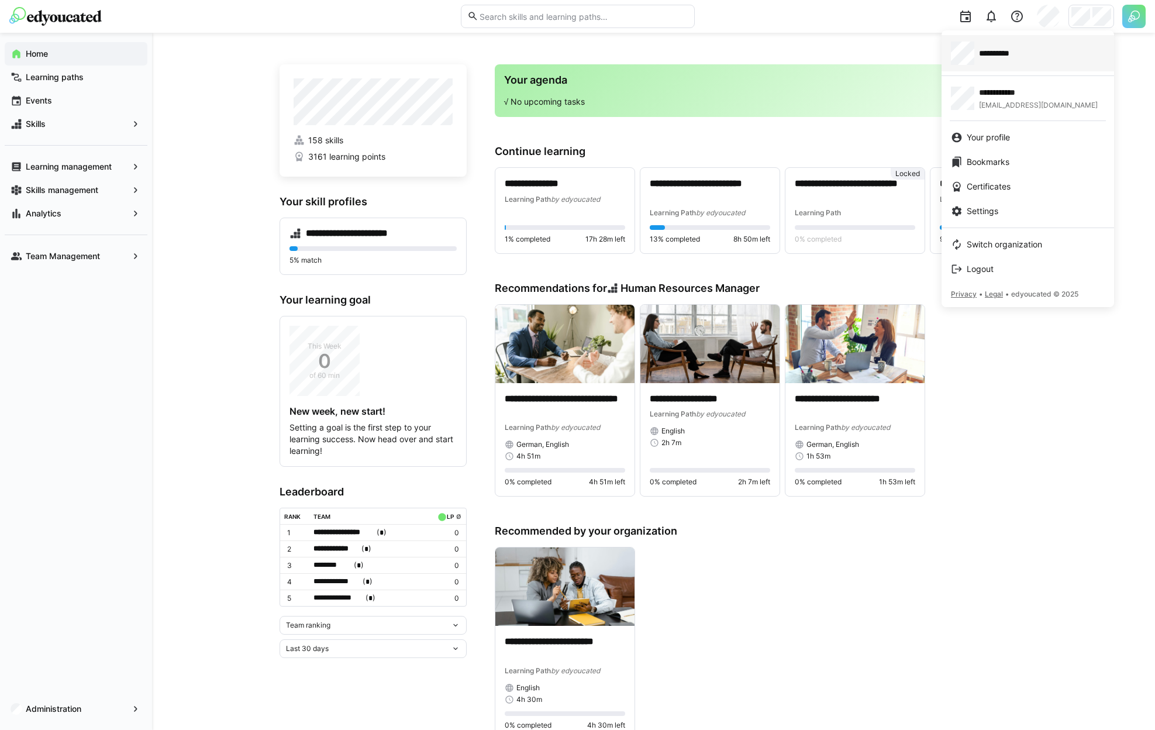
click at [1008, 59] on div "**********" at bounding box center [1028, 53] width 154 height 23
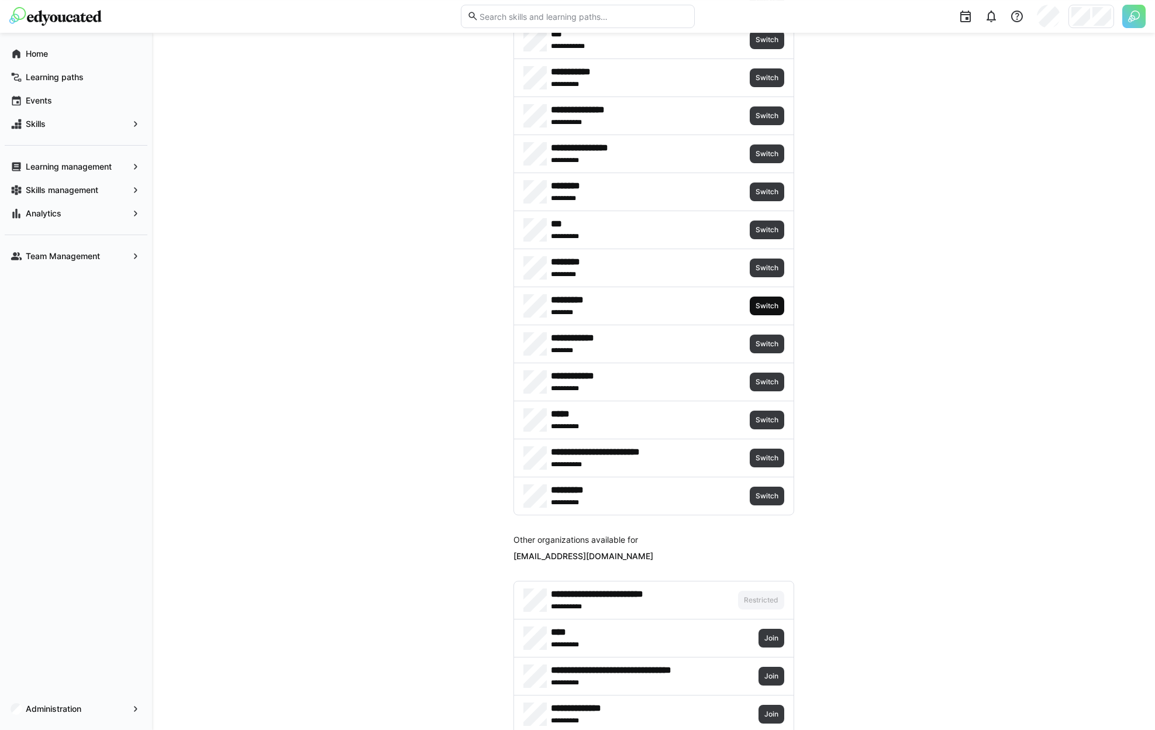
scroll to position [1085, 0]
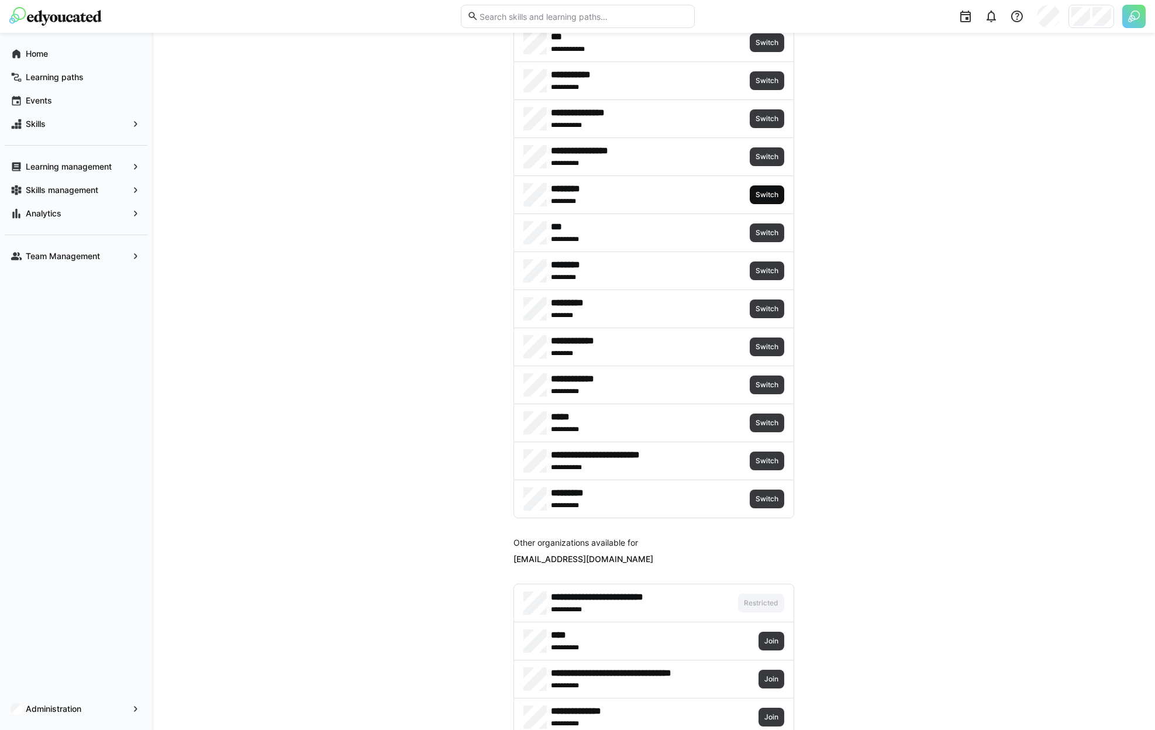
click at [762, 196] on span "Switch" at bounding box center [766, 194] width 25 height 9
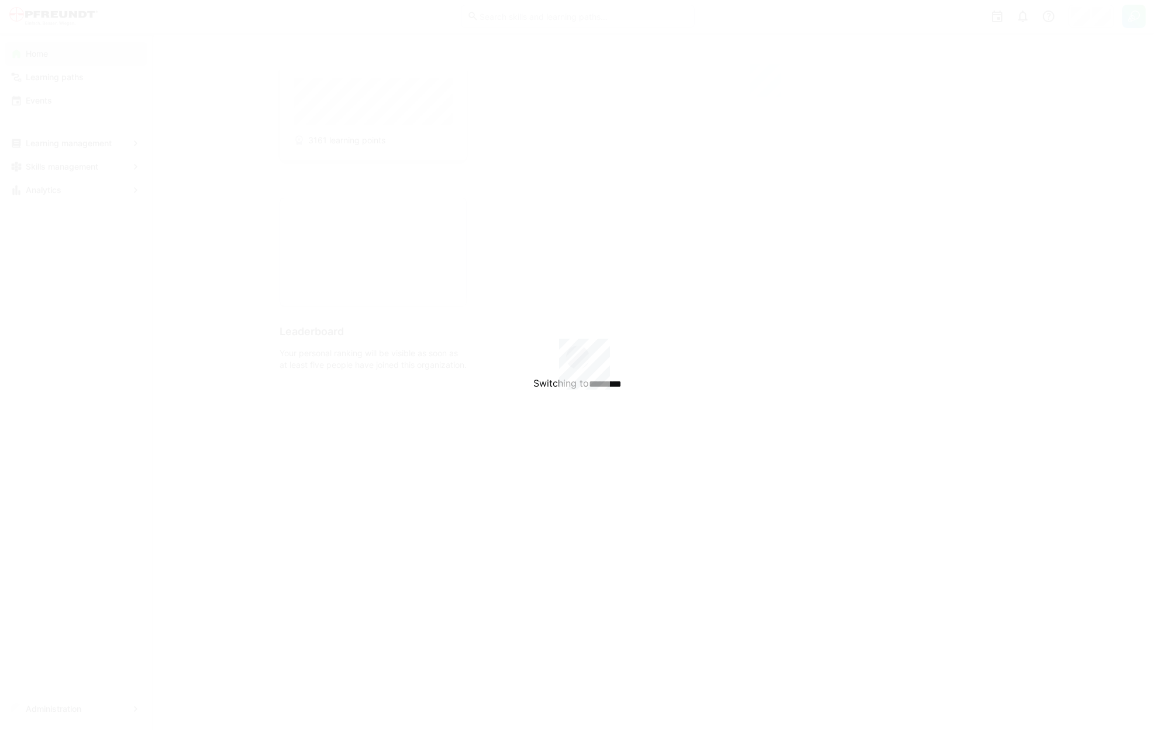
click at [70, 696] on div "Switching to ********" at bounding box center [577, 365] width 1155 height 730
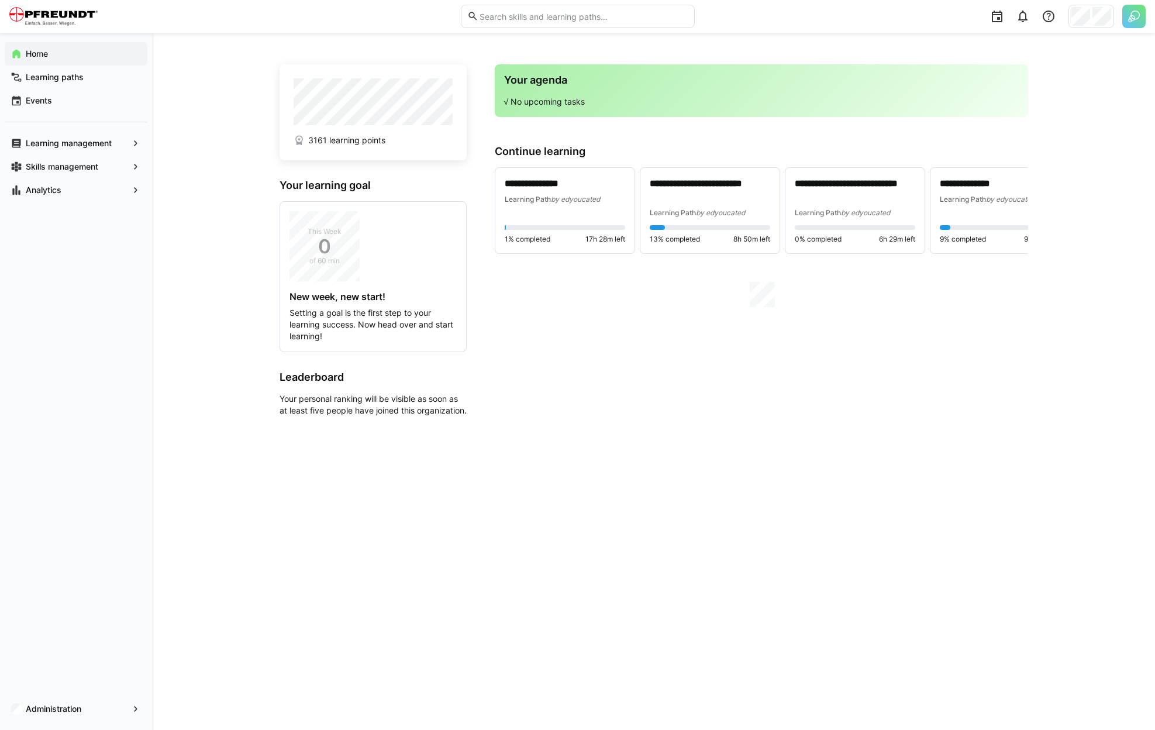
click at [70, 696] on div "Administration" at bounding box center [76, 709] width 152 height 42
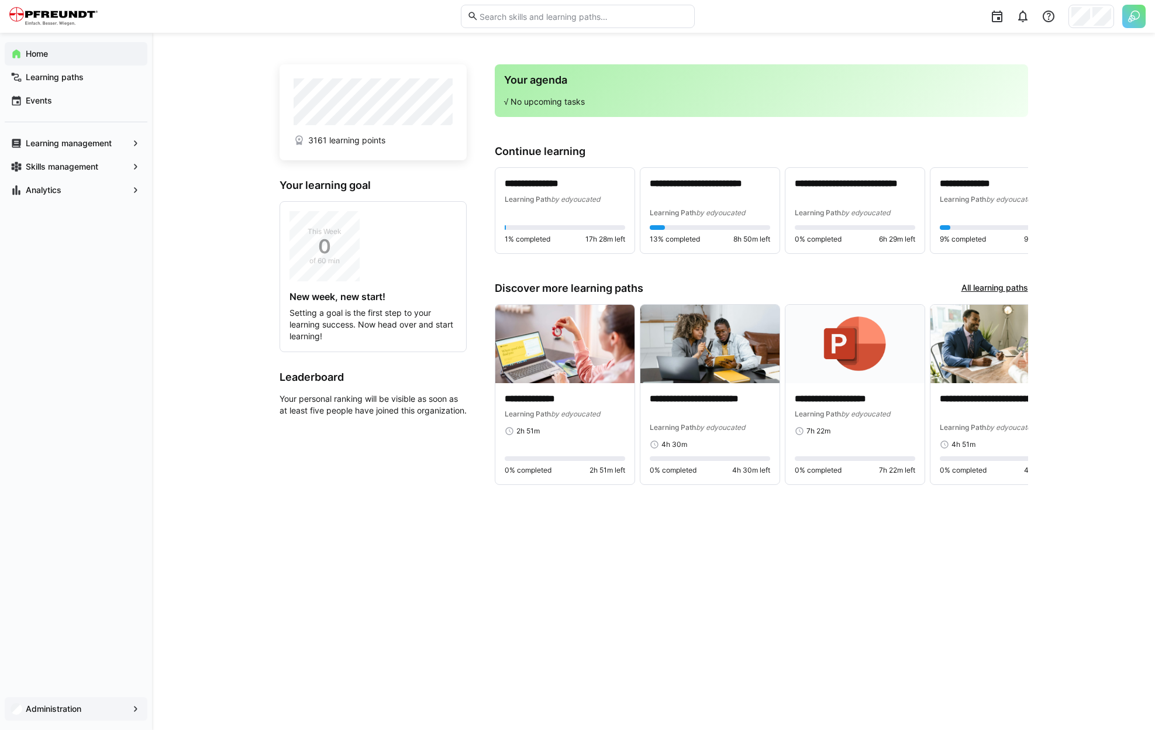
click at [67, 717] on div "Administration" at bounding box center [76, 708] width 143 height 23
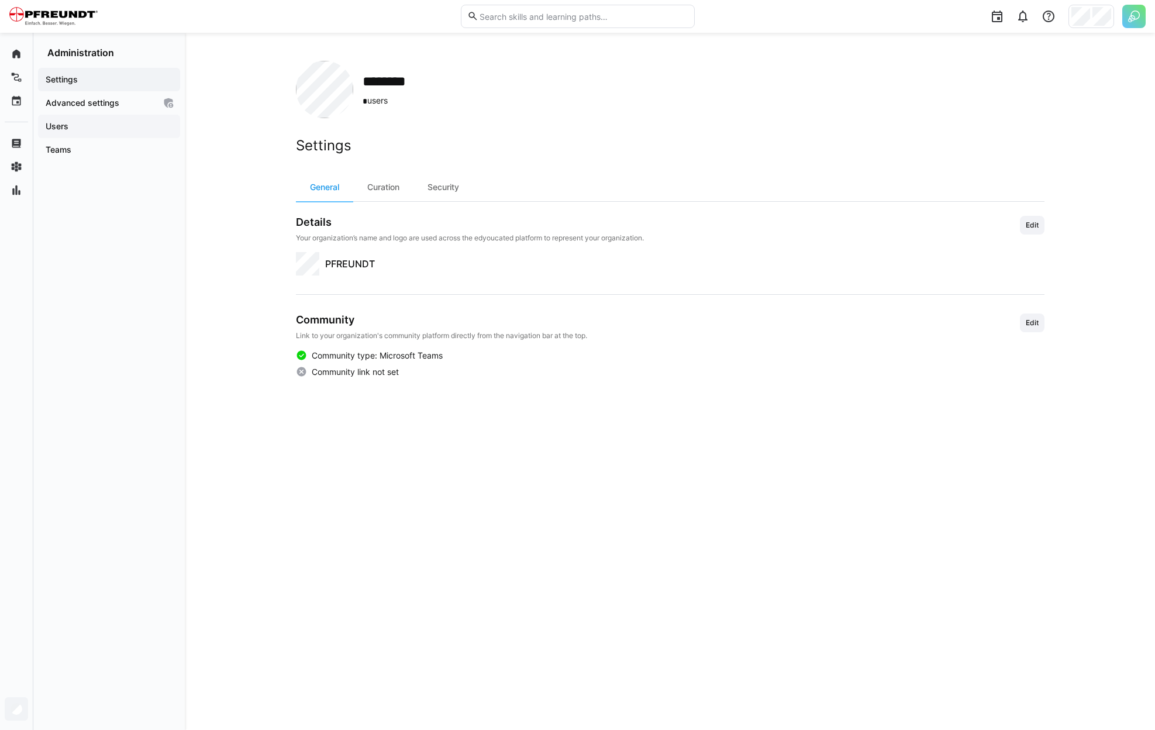
click at [94, 118] on div "Users" at bounding box center [109, 126] width 142 height 23
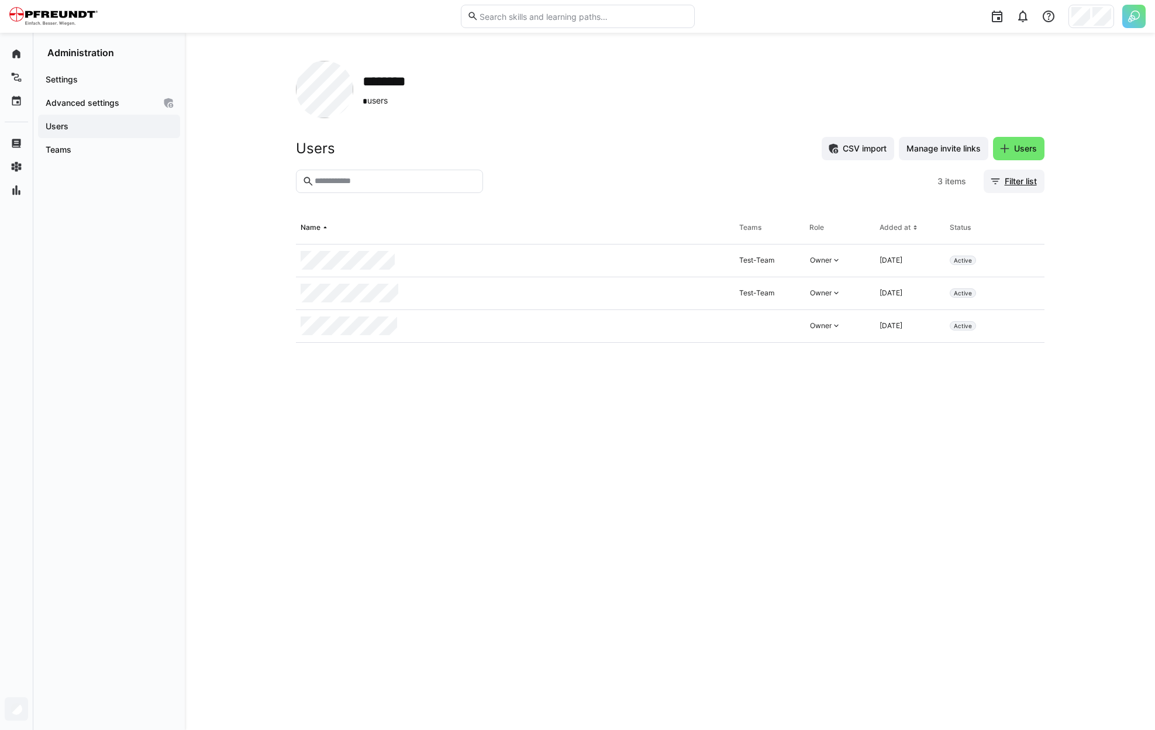
click at [1012, 185] on span "Filter list" at bounding box center [1021, 181] width 36 height 12
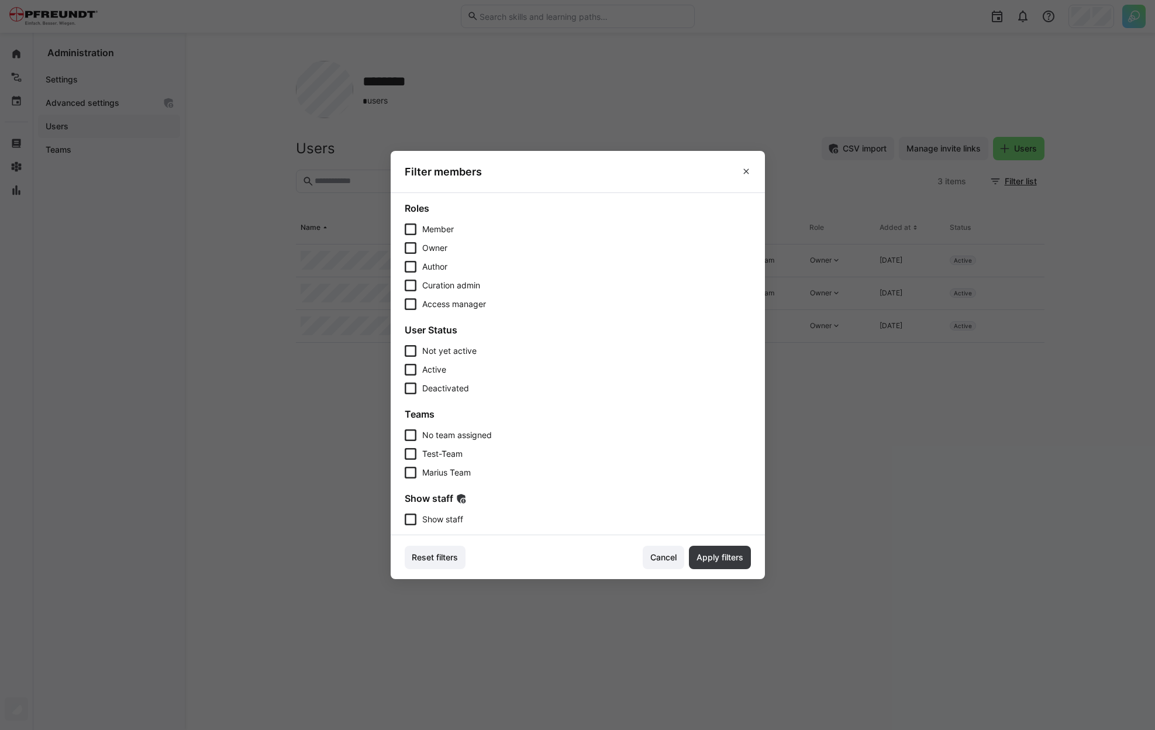
click at [445, 522] on span "Show staff" at bounding box center [442, 519] width 41 height 12
click at [724, 553] on span "Apply filters" at bounding box center [720, 557] width 50 height 12
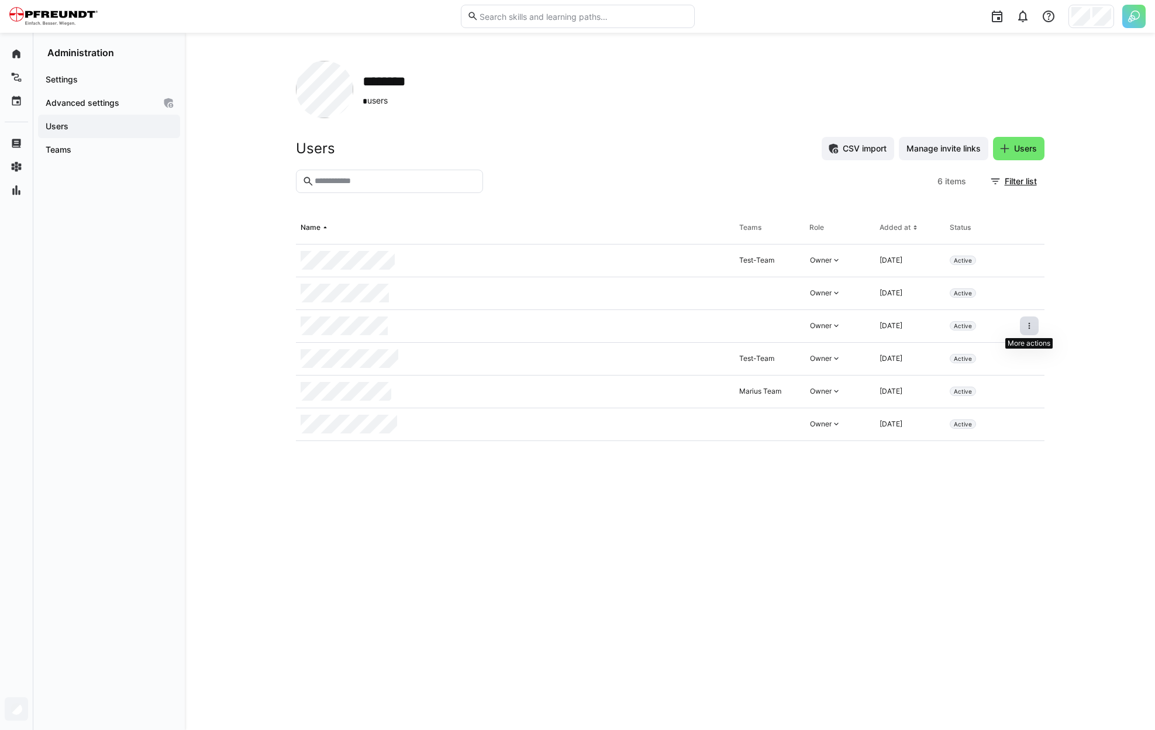
click at [1025, 325] on eds-icon at bounding box center [1029, 325] width 9 height 9
click at [1004, 370] on div "Remove user from organization" at bounding box center [979, 376] width 119 height 23
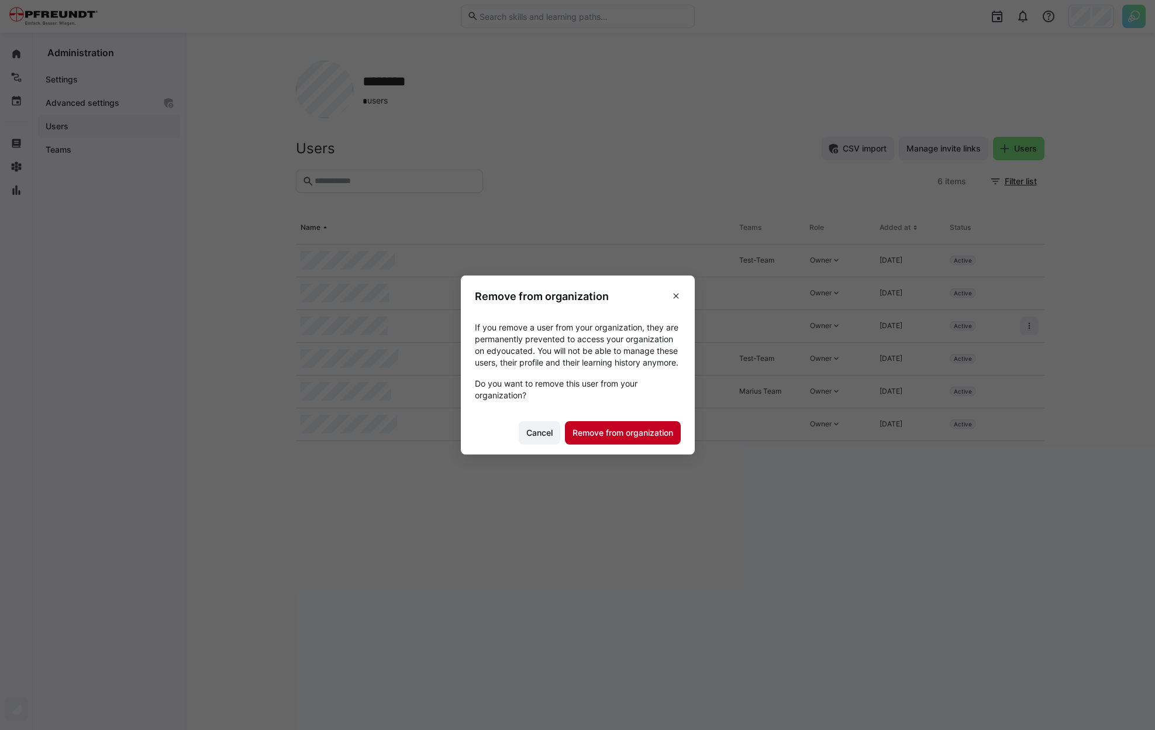
click at [622, 438] on span "Remove from organization" at bounding box center [623, 433] width 104 height 12
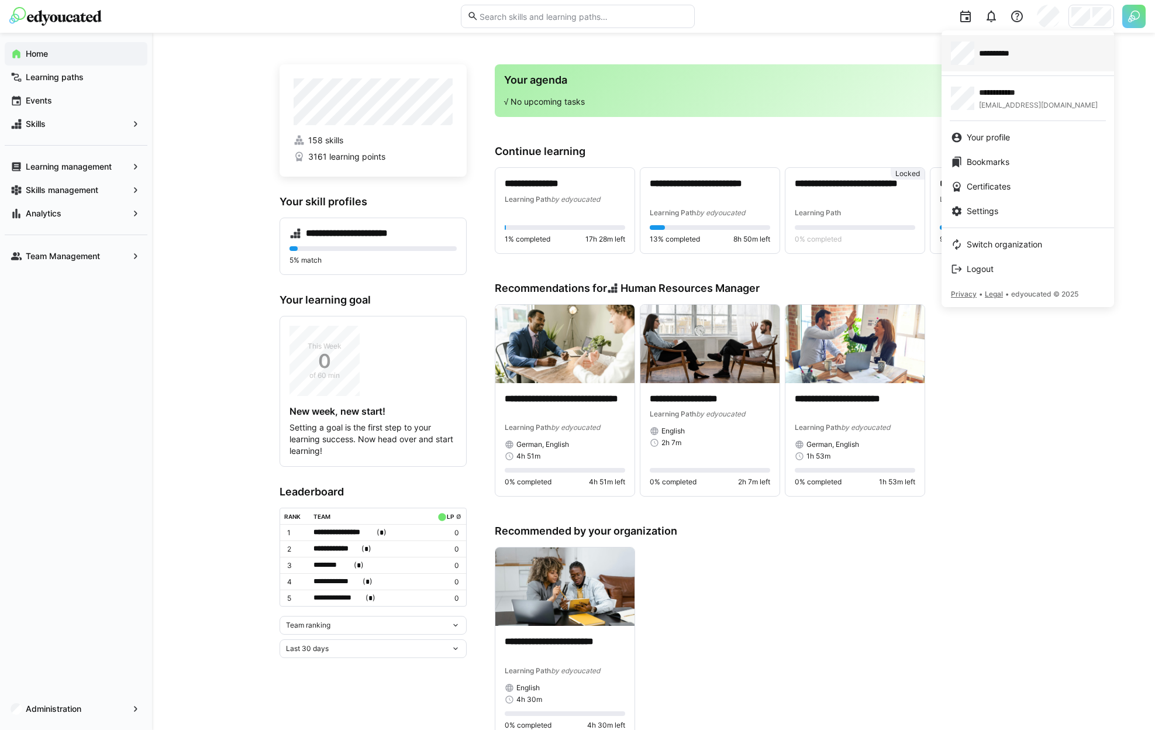
click at [1005, 64] on div "**********" at bounding box center [1028, 53] width 154 height 23
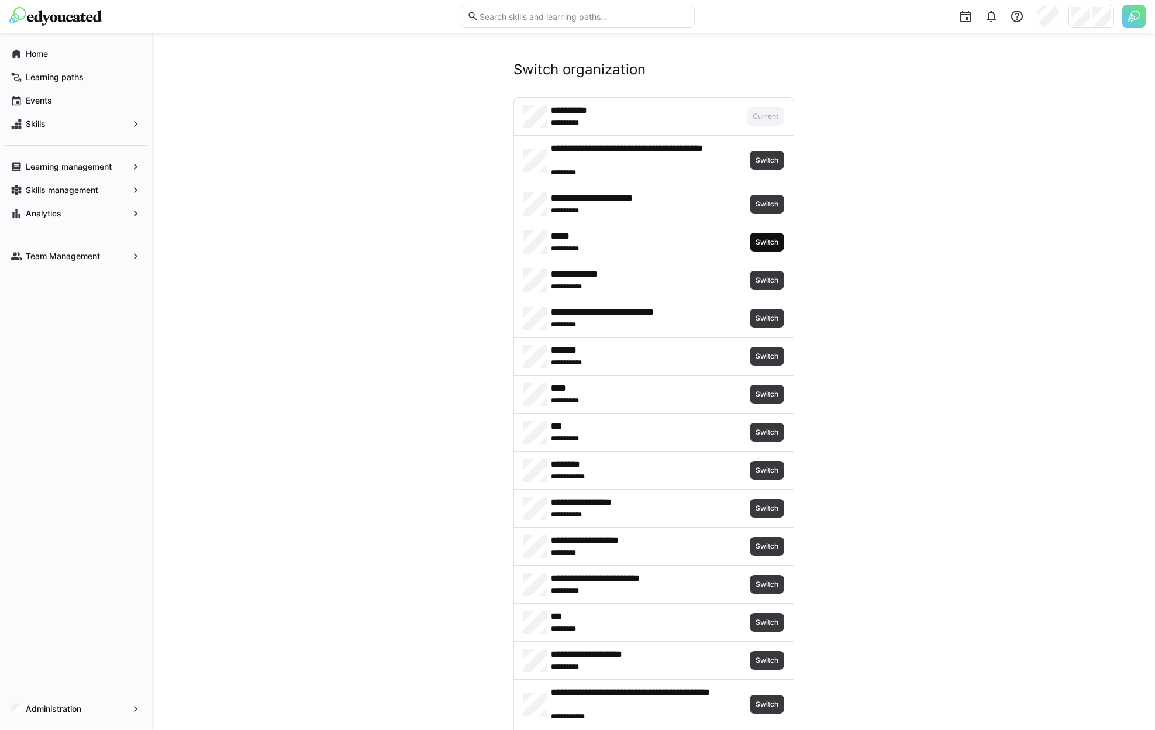
click at [761, 243] on span "Switch" at bounding box center [766, 241] width 25 height 9
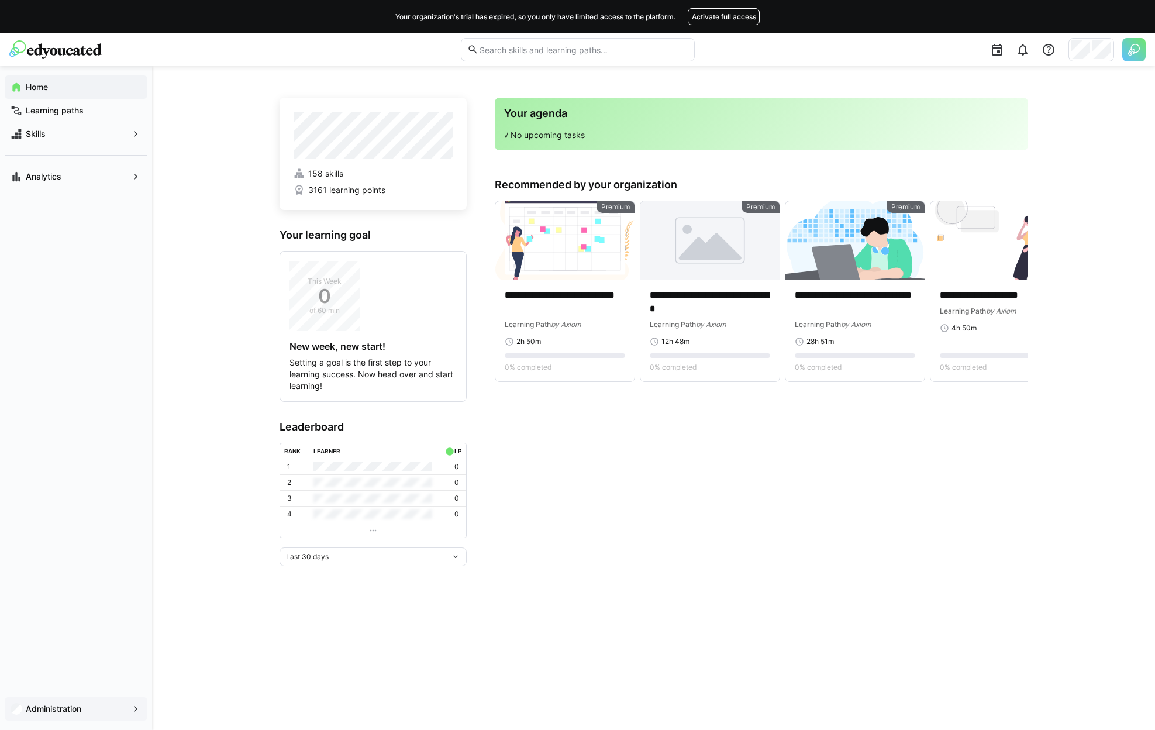
click at [0, 0] on app-navigation-label "Administration" at bounding box center [0, 0] width 0 height 0
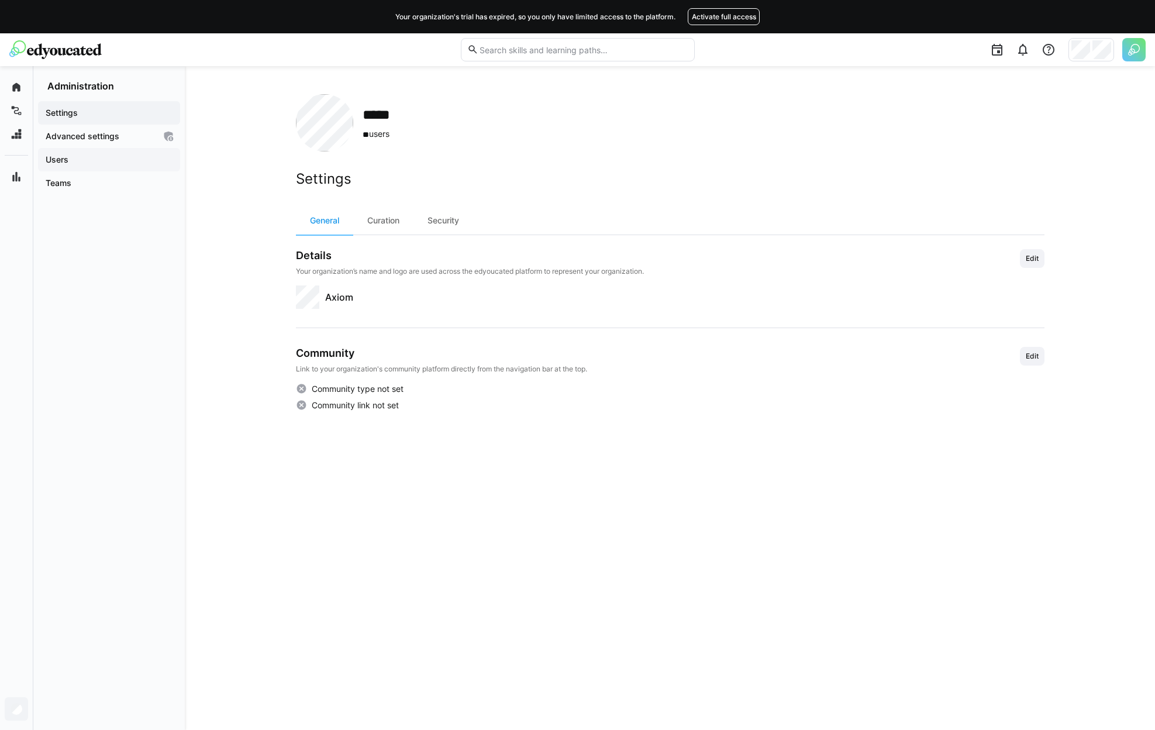
click at [102, 164] on span "Users" at bounding box center [109, 160] width 130 height 12
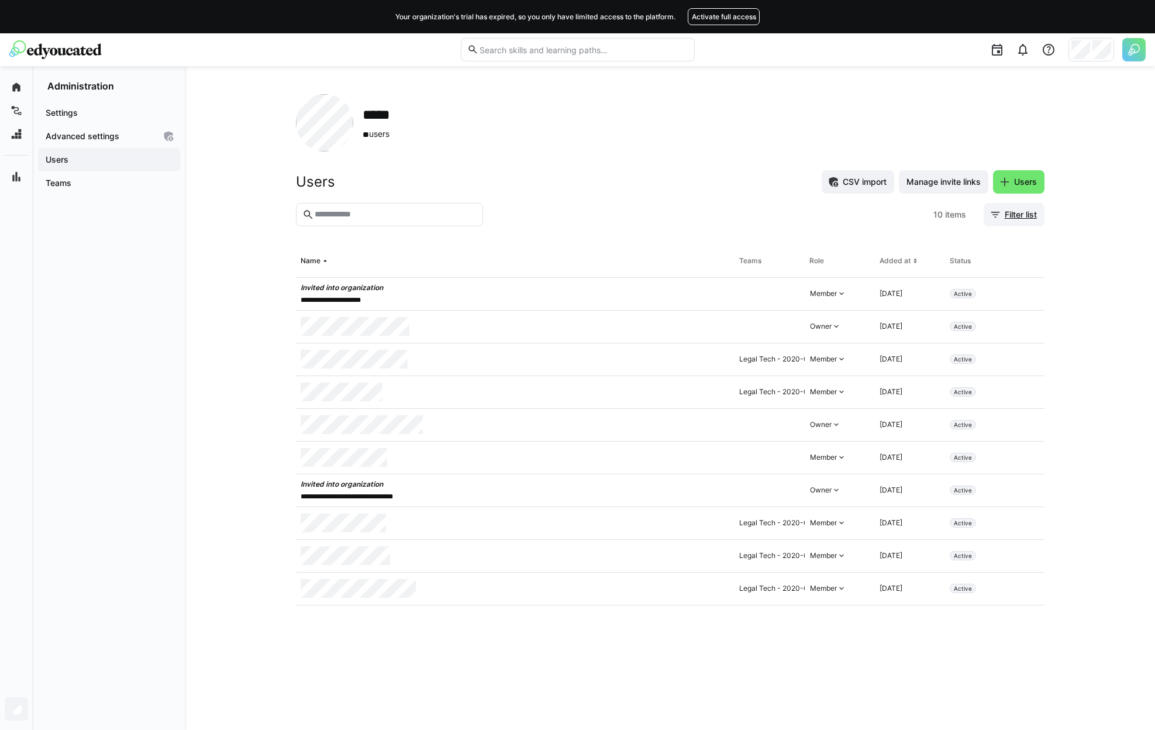
click at [1018, 215] on span "Filter list" at bounding box center [1021, 215] width 36 height 12
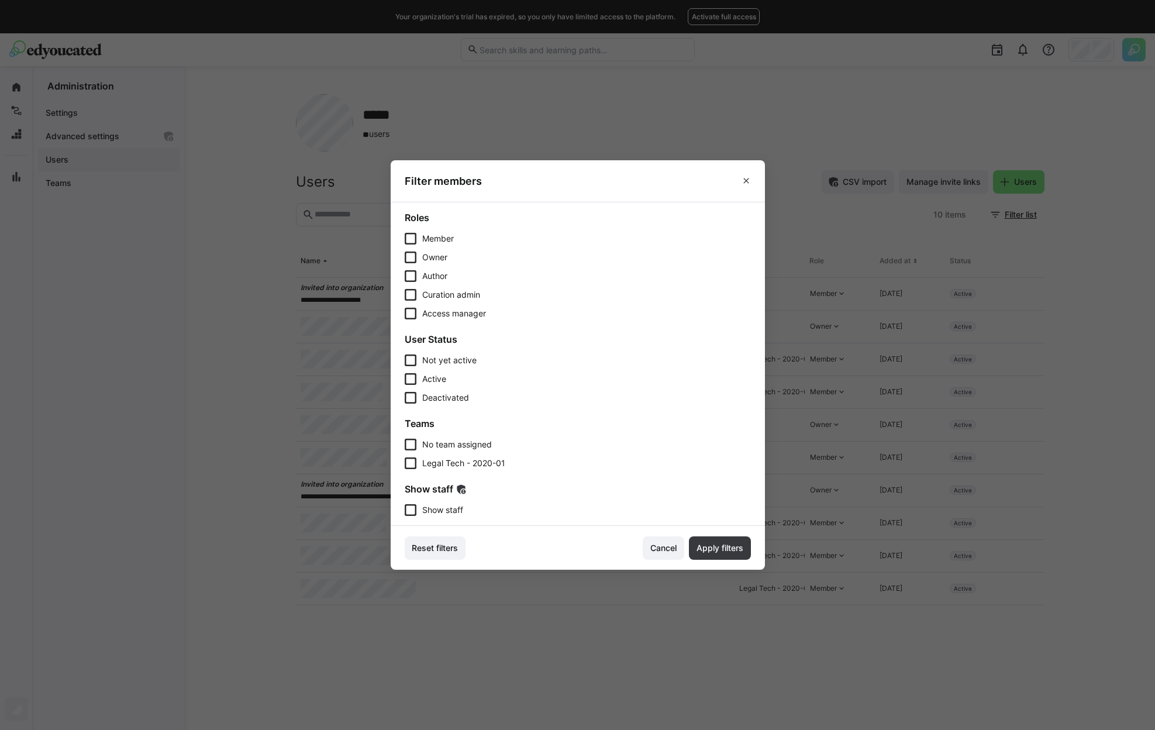
click at [442, 507] on span "Show staff" at bounding box center [442, 510] width 41 height 12
click at [725, 551] on span "Apply filters" at bounding box center [720, 548] width 50 height 12
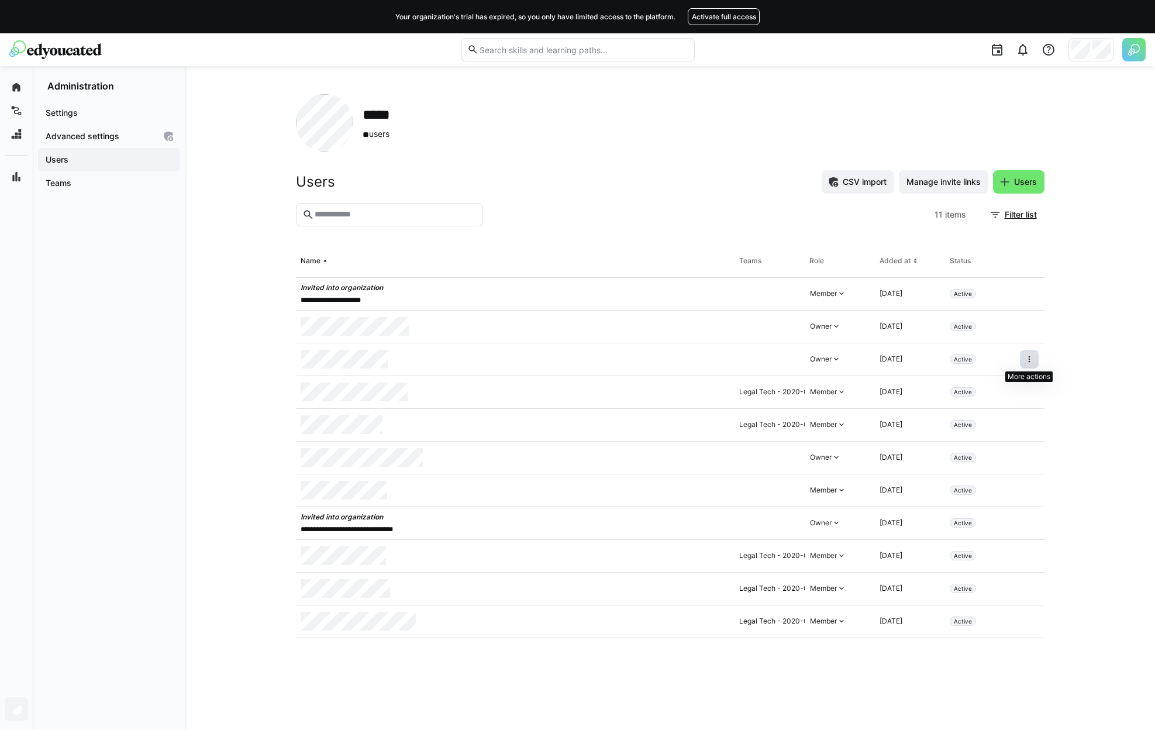
click at [1033, 361] on eds-icon at bounding box center [1029, 358] width 9 height 9
click at [989, 406] on div "Remove user from organization" at bounding box center [979, 409] width 105 height 9
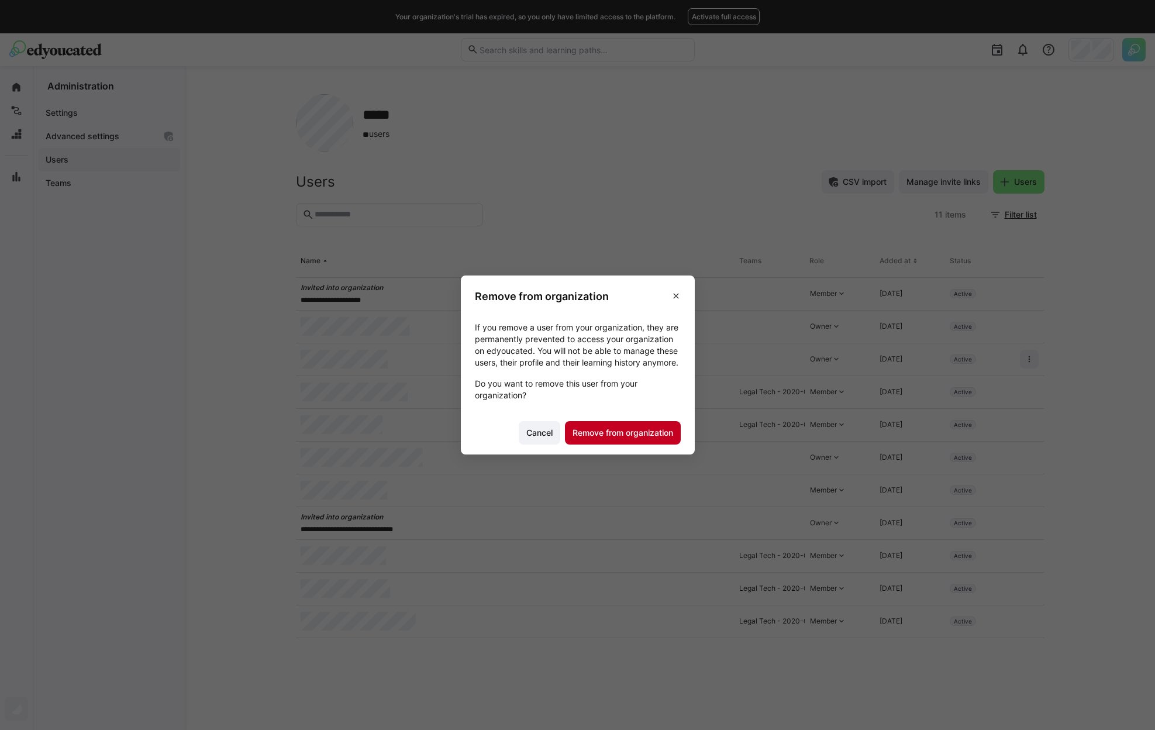
click at [642, 433] on span "Remove from organization" at bounding box center [623, 433] width 104 height 12
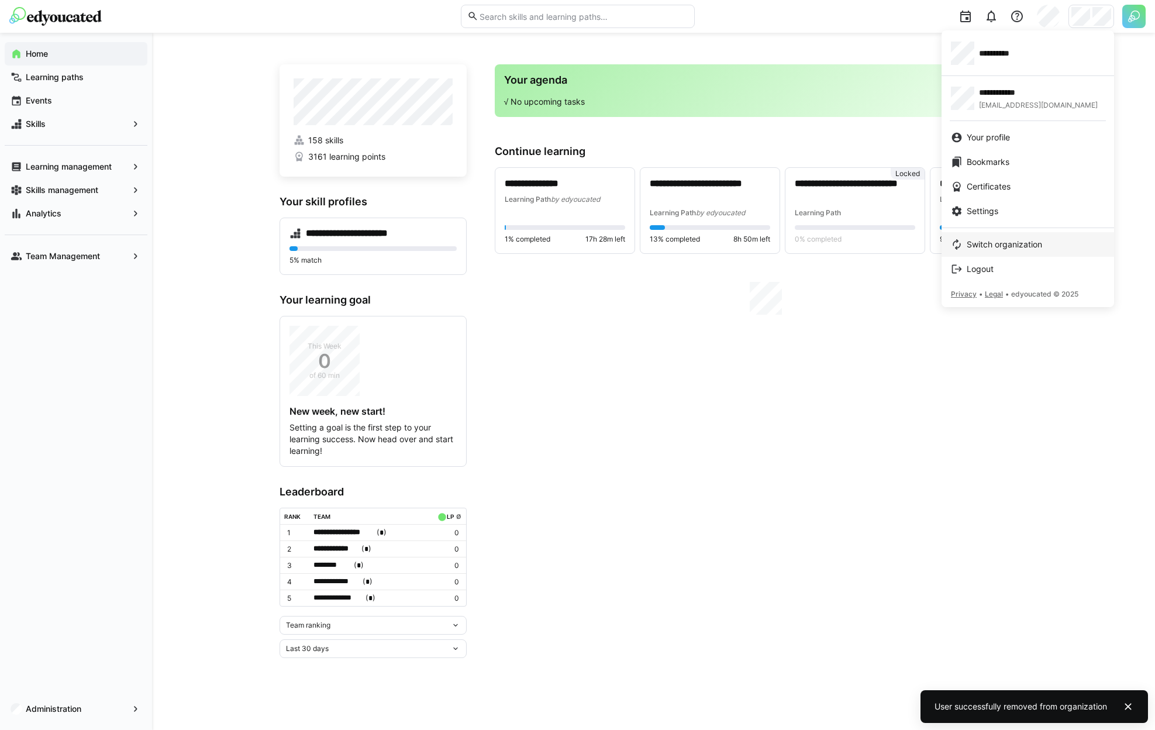
click at [1017, 246] on span "Switch organization" at bounding box center [1004, 245] width 75 height 12
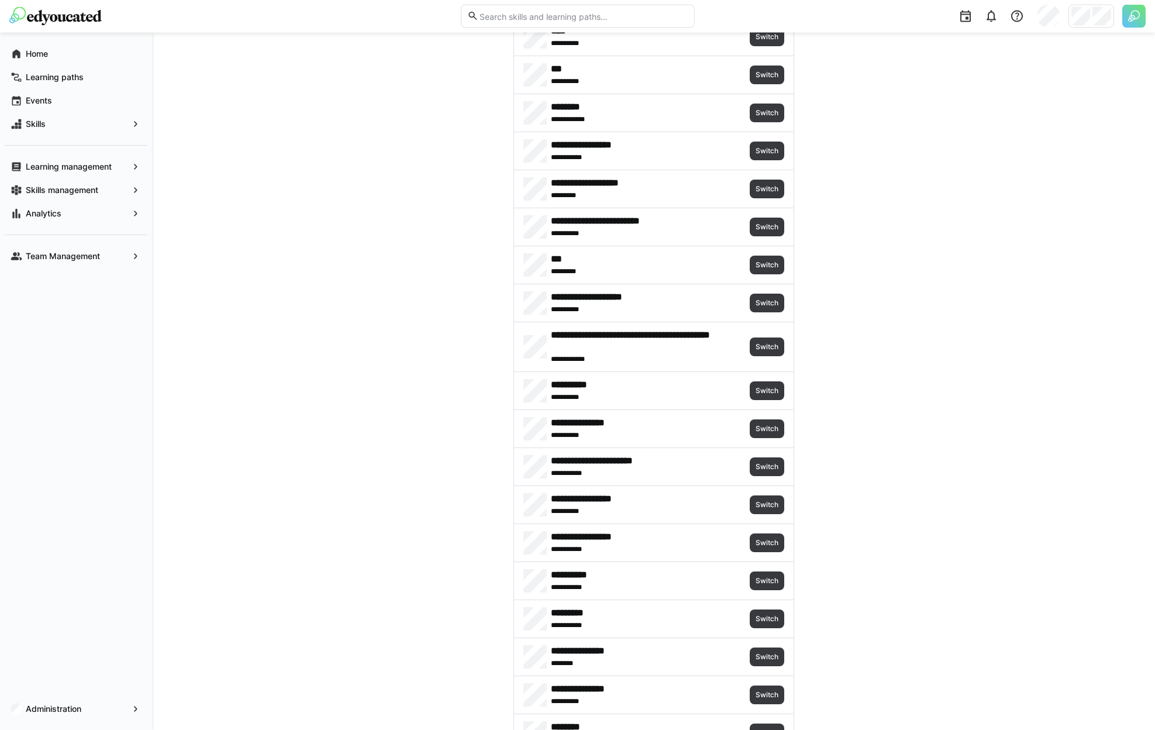
scroll to position [318, 0]
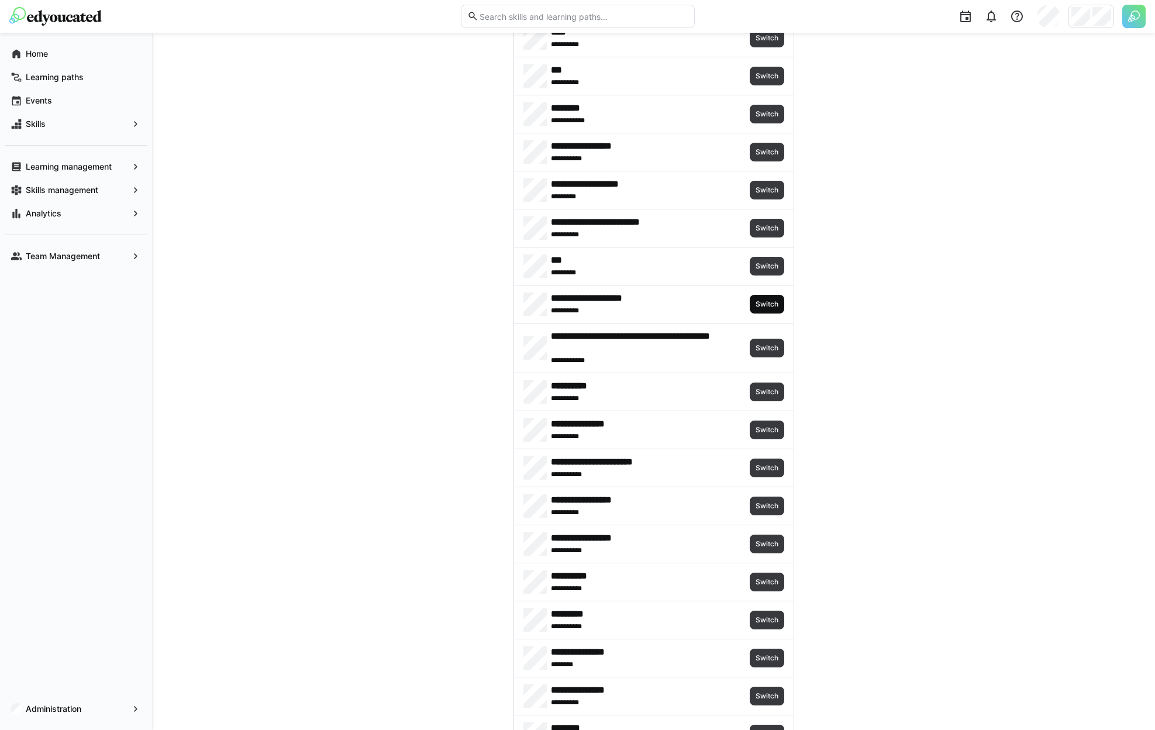
click at [768, 302] on span "Switch" at bounding box center [766, 303] width 25 height 9
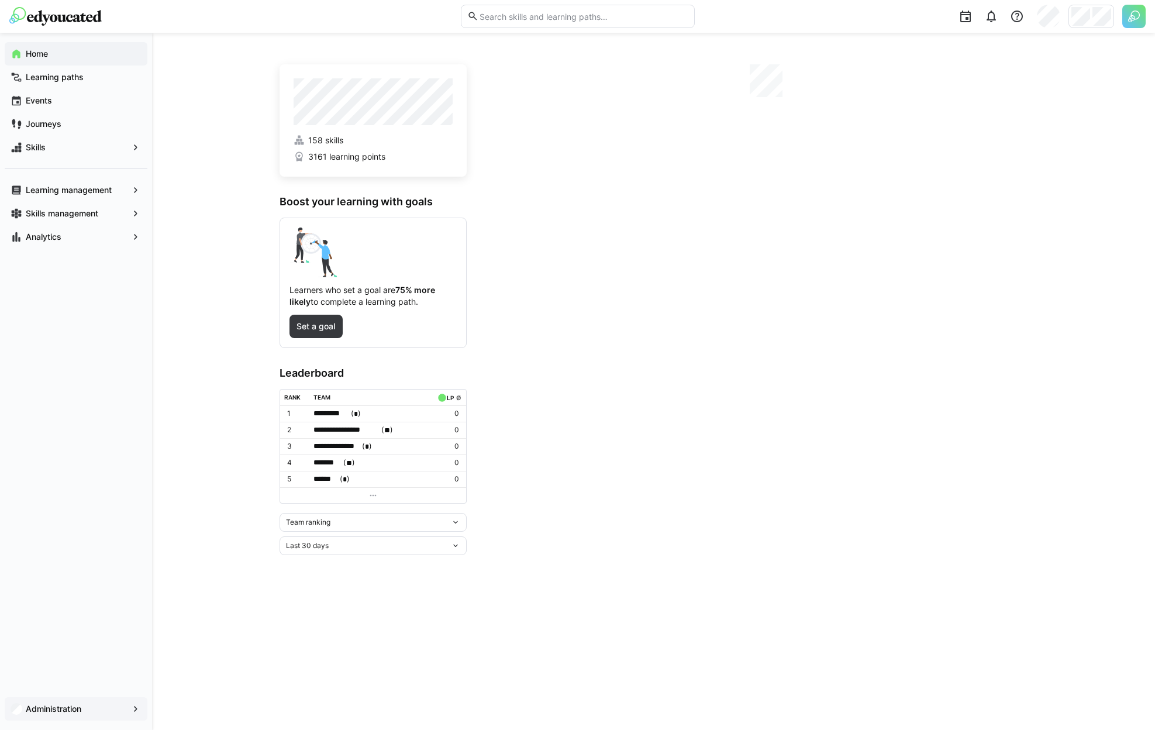
click at [68, 718] on div "Administration" at bounding box center [76, 708] width 143 height 23
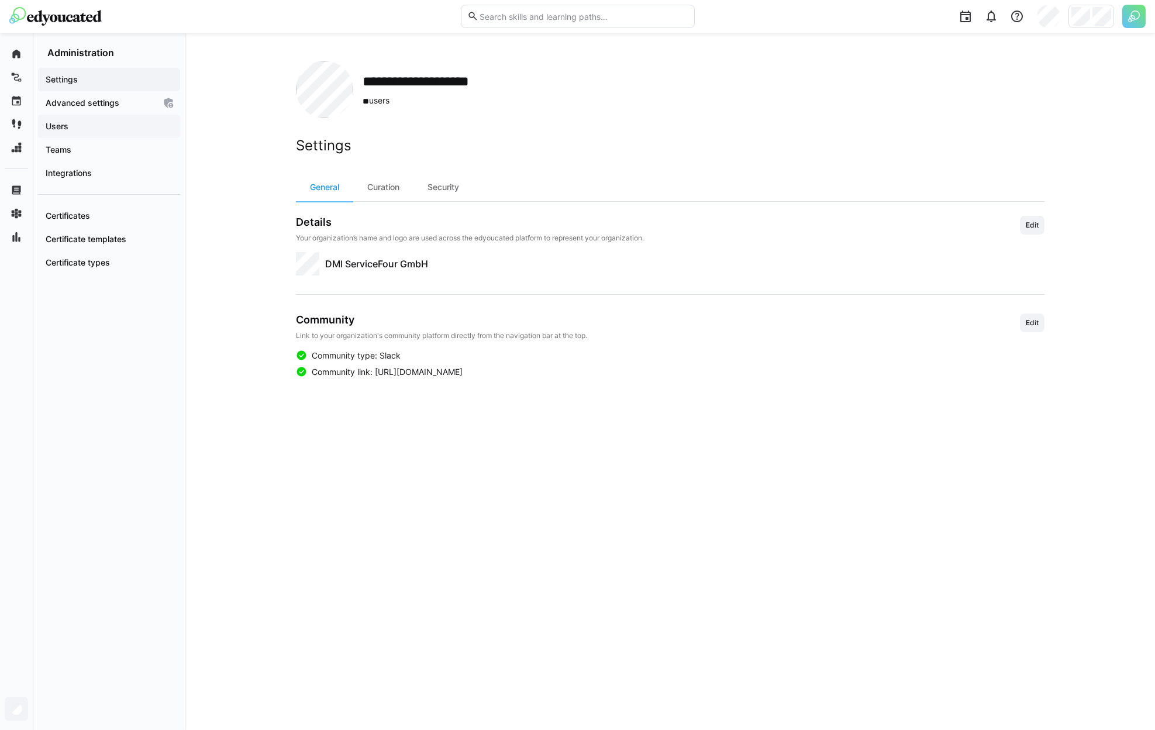
click at [85, 130] on span "Users" at bounding box center [109, 126] width 130 height 12
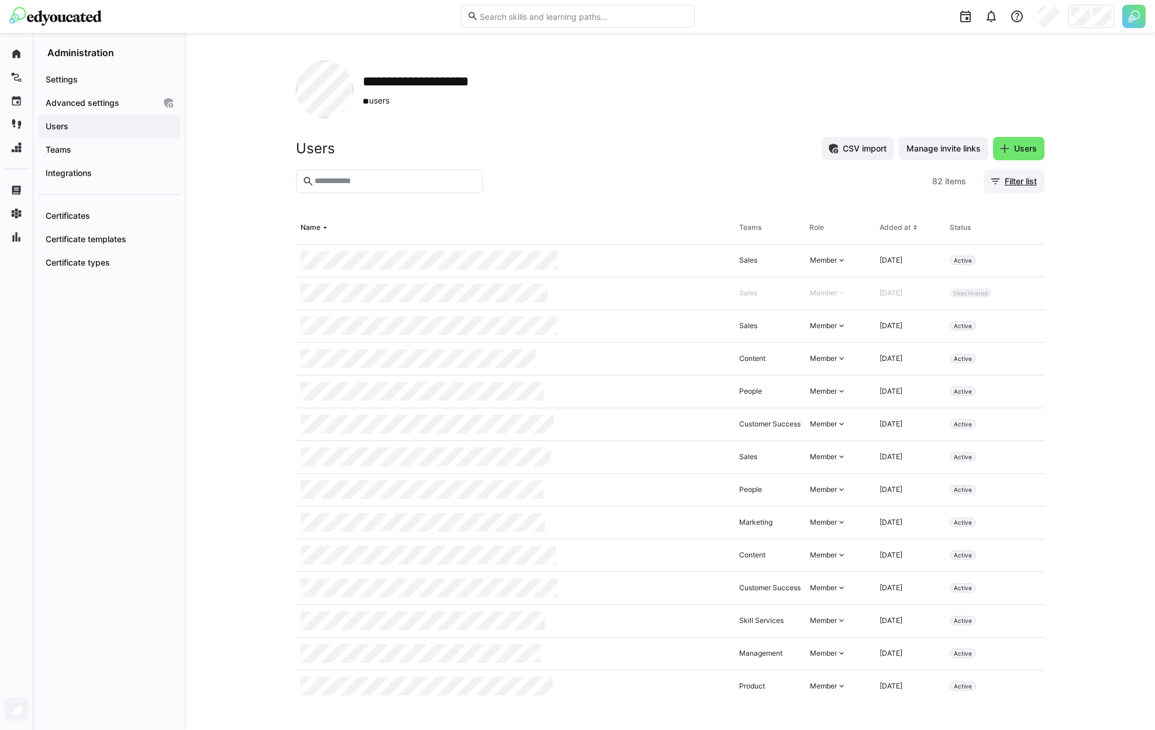
click at [1001, 184] on span "Filter list" at bounding box center [1013, 181] width 49 height 12
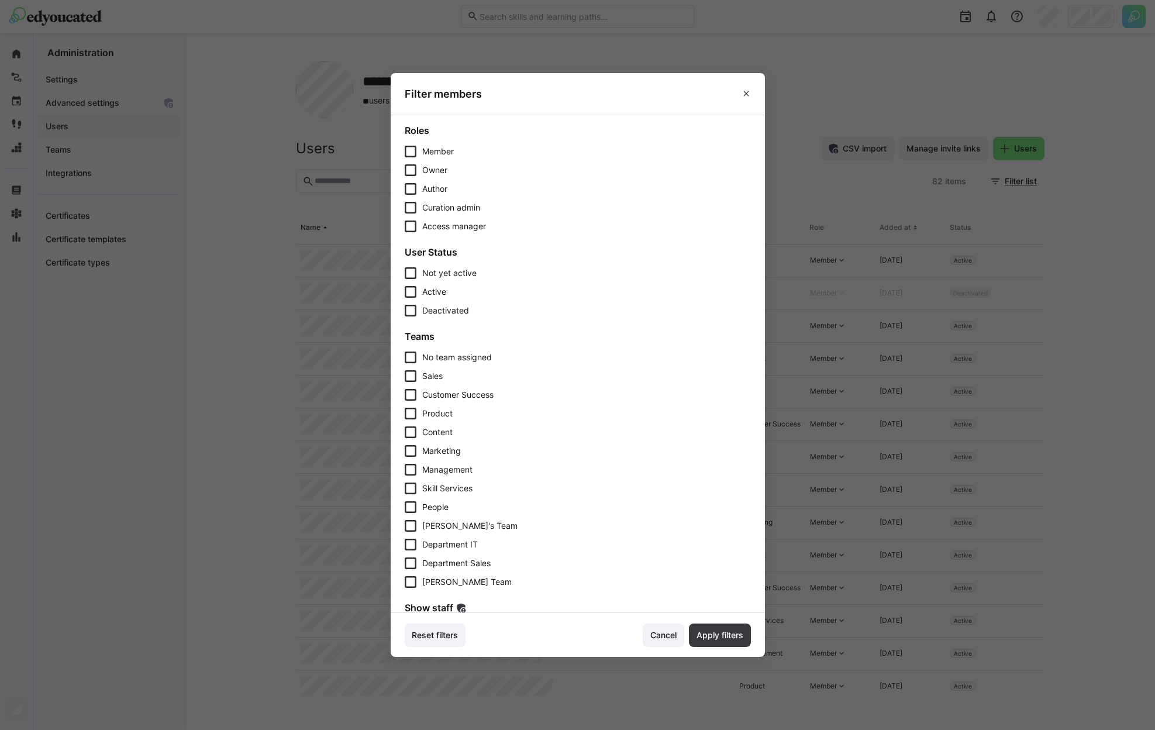
scroll to position [32, 0]
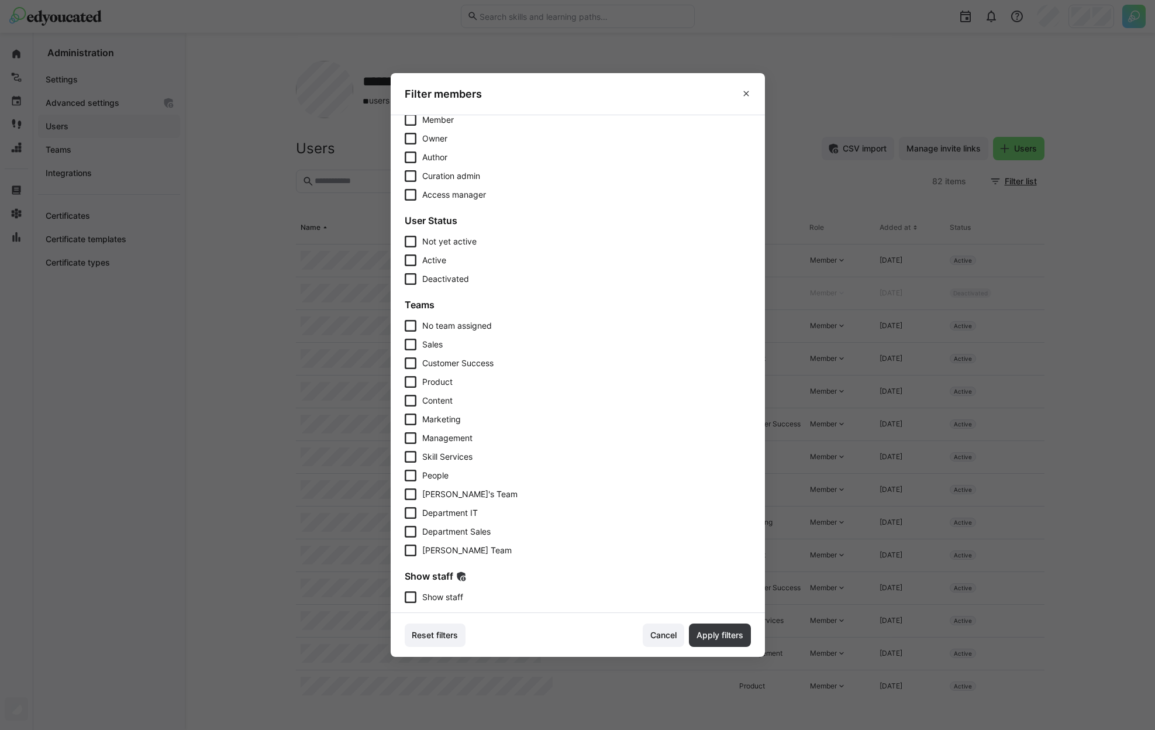
click at [439, 595] on span "Show staff" at bounding box center [442, 597] width 41 height 12
click at [711, 627] on span "Apply filters" at bounding box center [720, 634] width 62 height 23
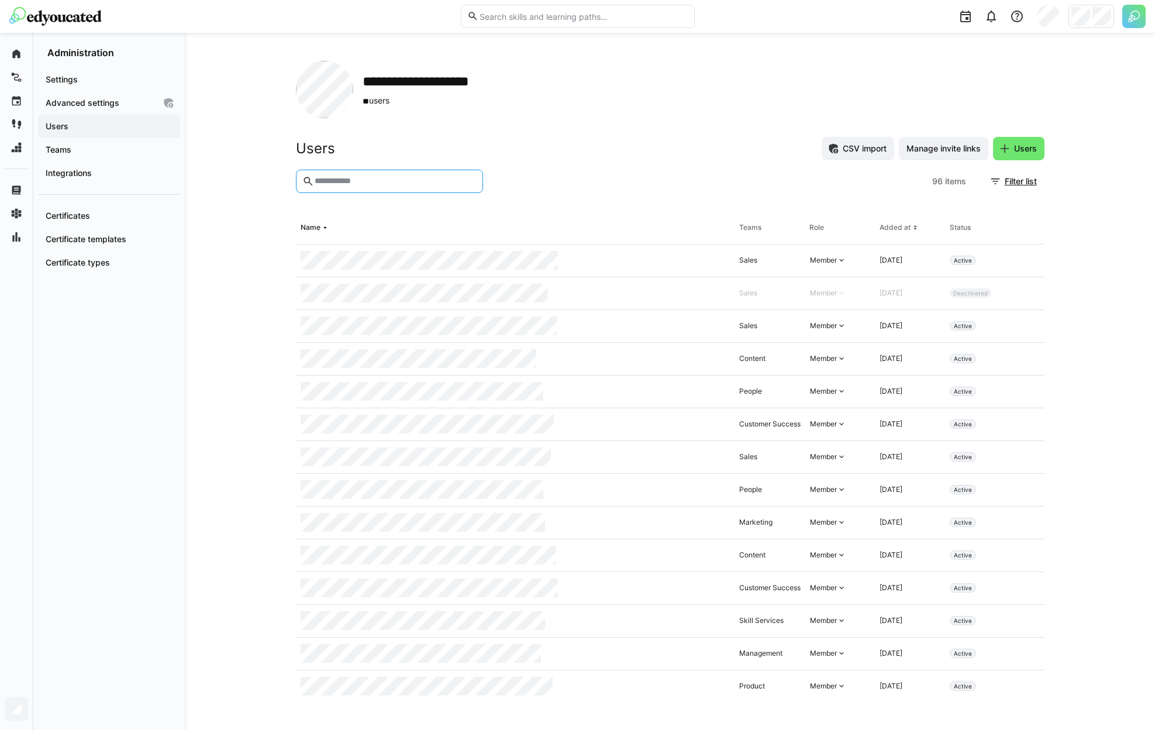
click at [372, 176] on input "text" at bounding box center [394, 181] width 163 height 11
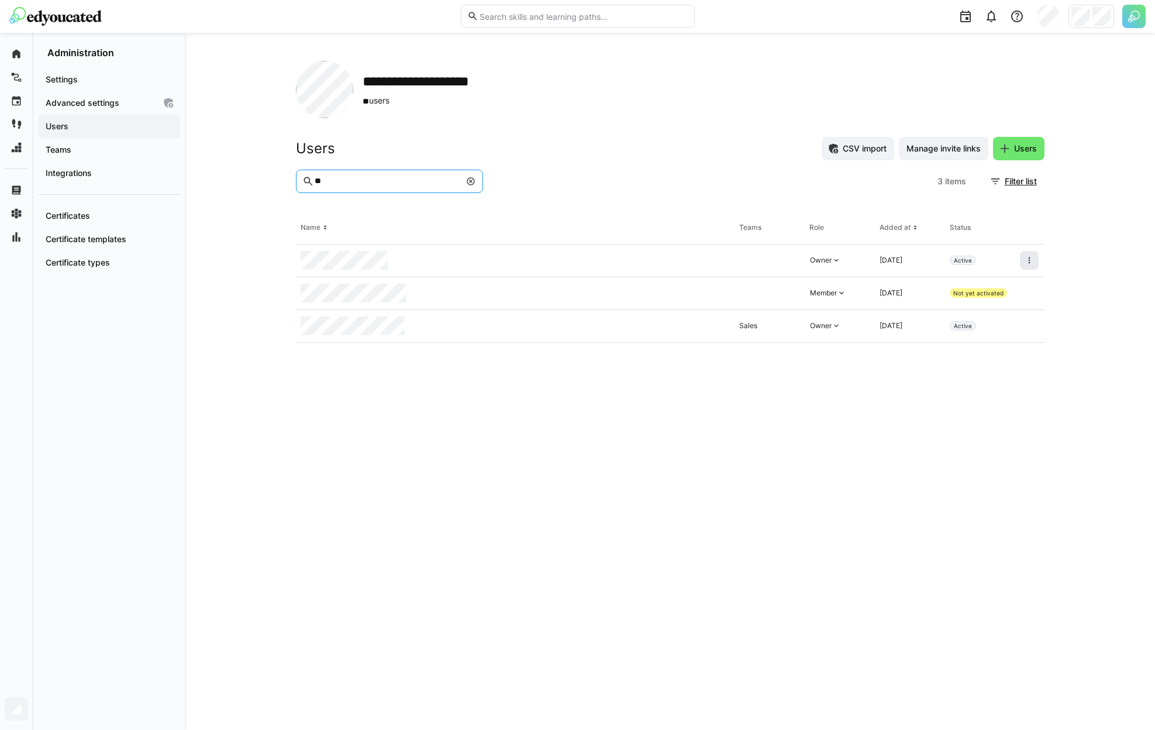
type input "**"
click at [1025, 262] on eds-icon at bounding box center [1029, 260] width 9 height 9
click at [993, 316] on div "Remove user from organization" at bounding box center [979, 310] width 119 height 23
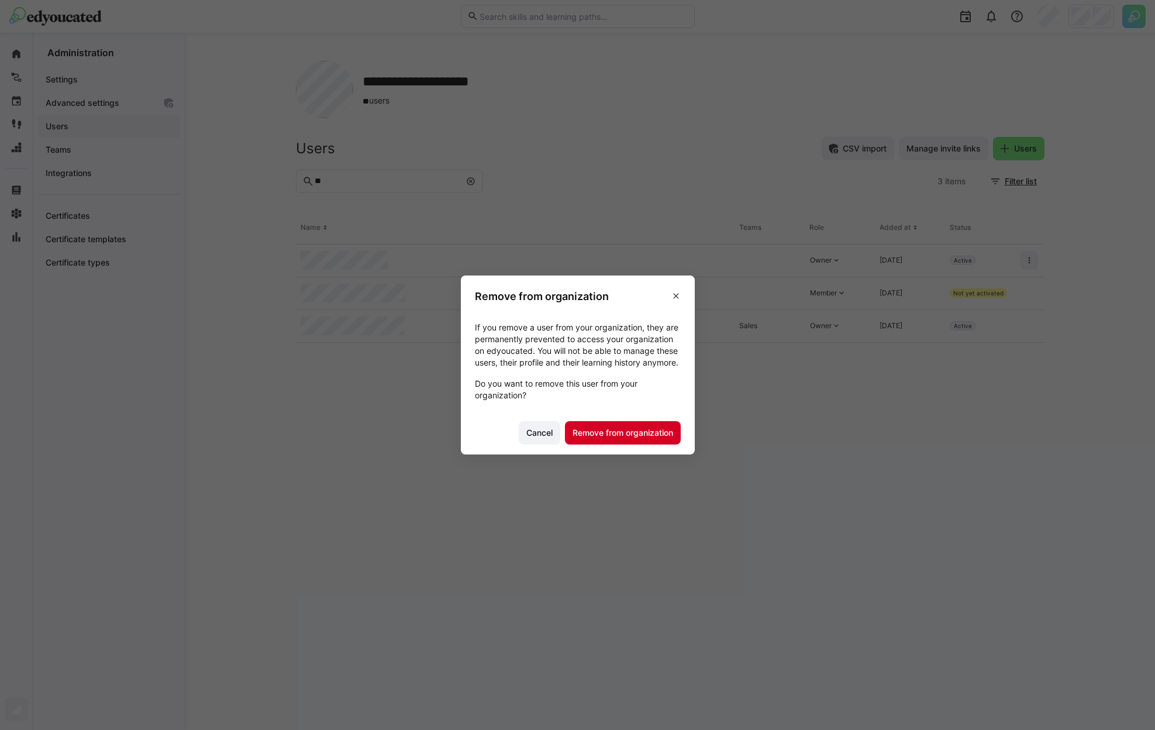
click at [612, 444] on span "Remove from organization" at bounding box center [623, 432] width 116 height 23
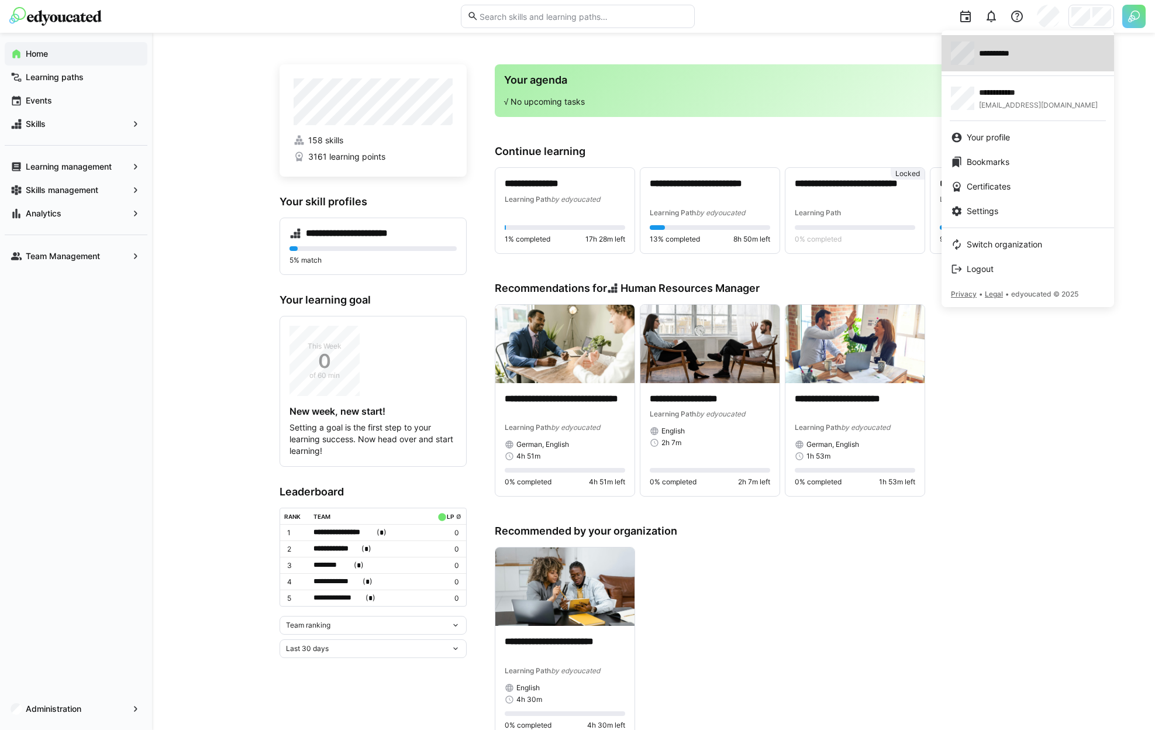
click at [1011, 60] on div "**********" at bounding box center [1028, 53] width 154 height 23
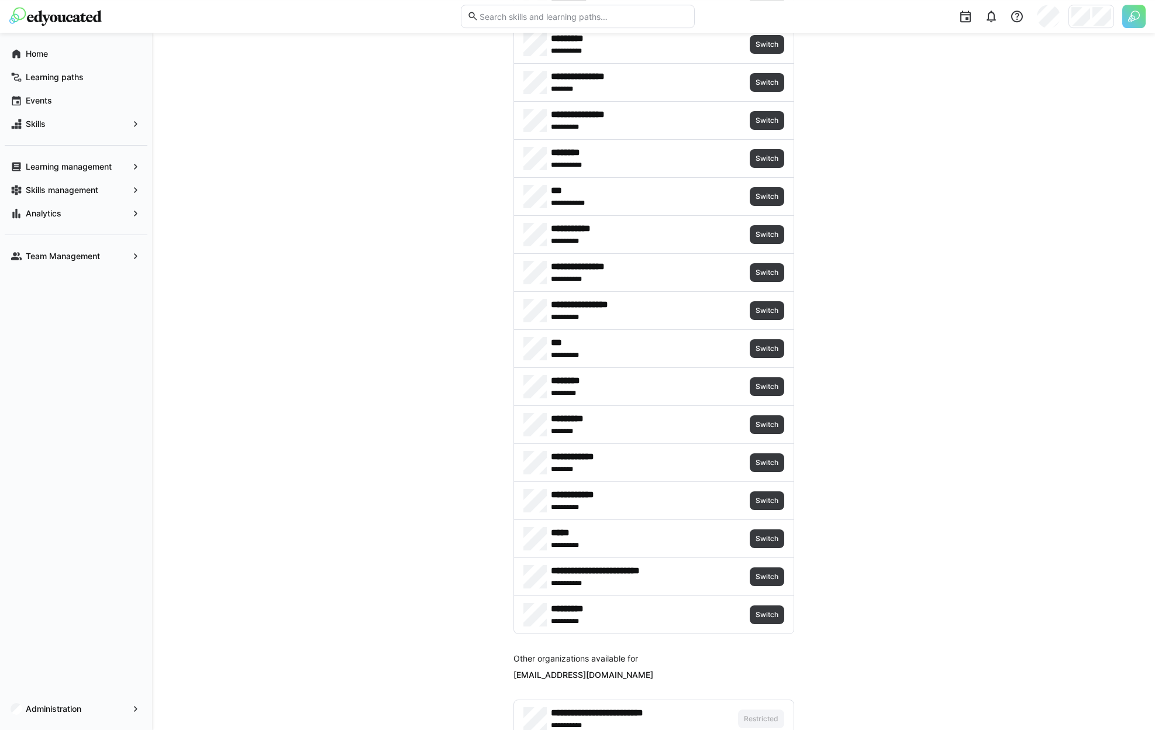
scroll to position [861, 0]
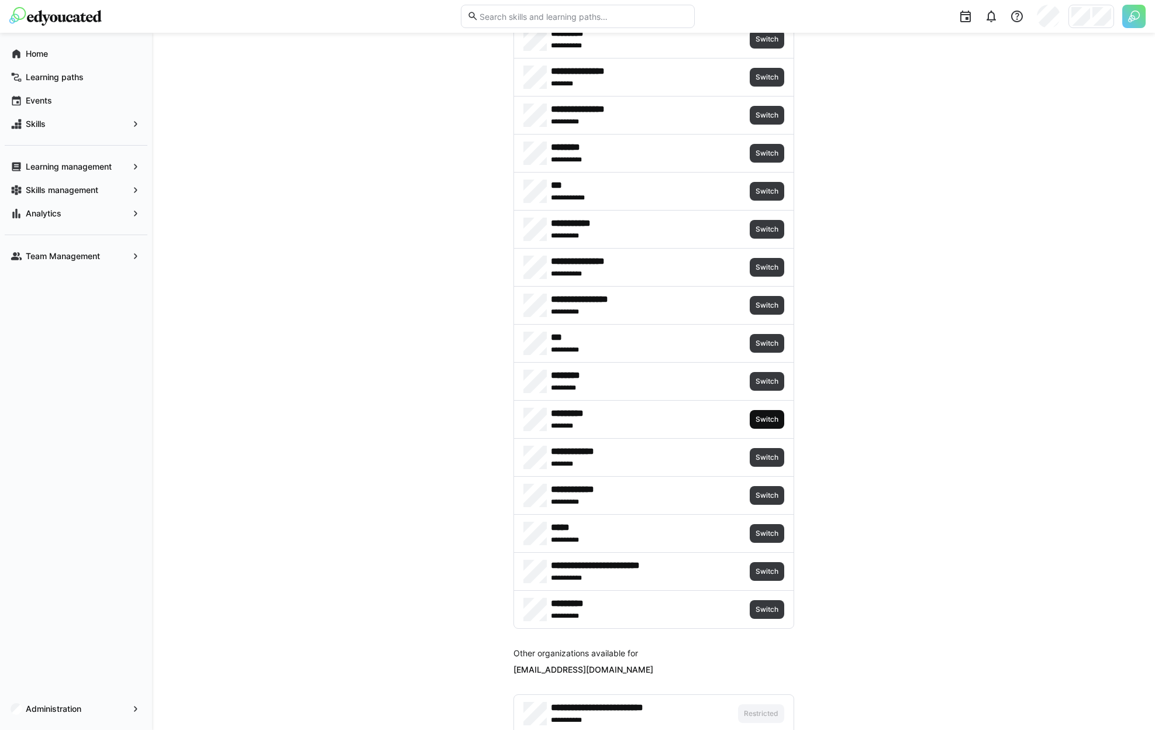
click at [770, 419] on span "Switch" at bounding box center [766, 419] width 25 height 9
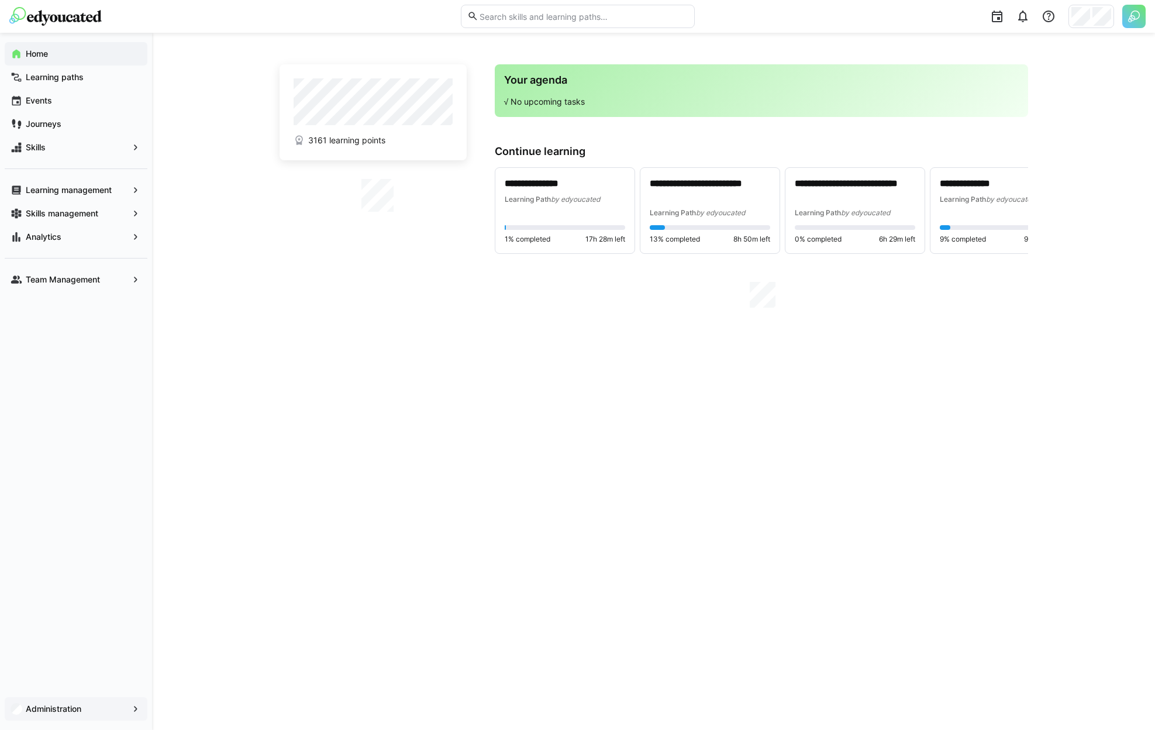
click at [0, 0] on app-navigation-label "Administration" at bounding box center [0, 0] width 0 height 0
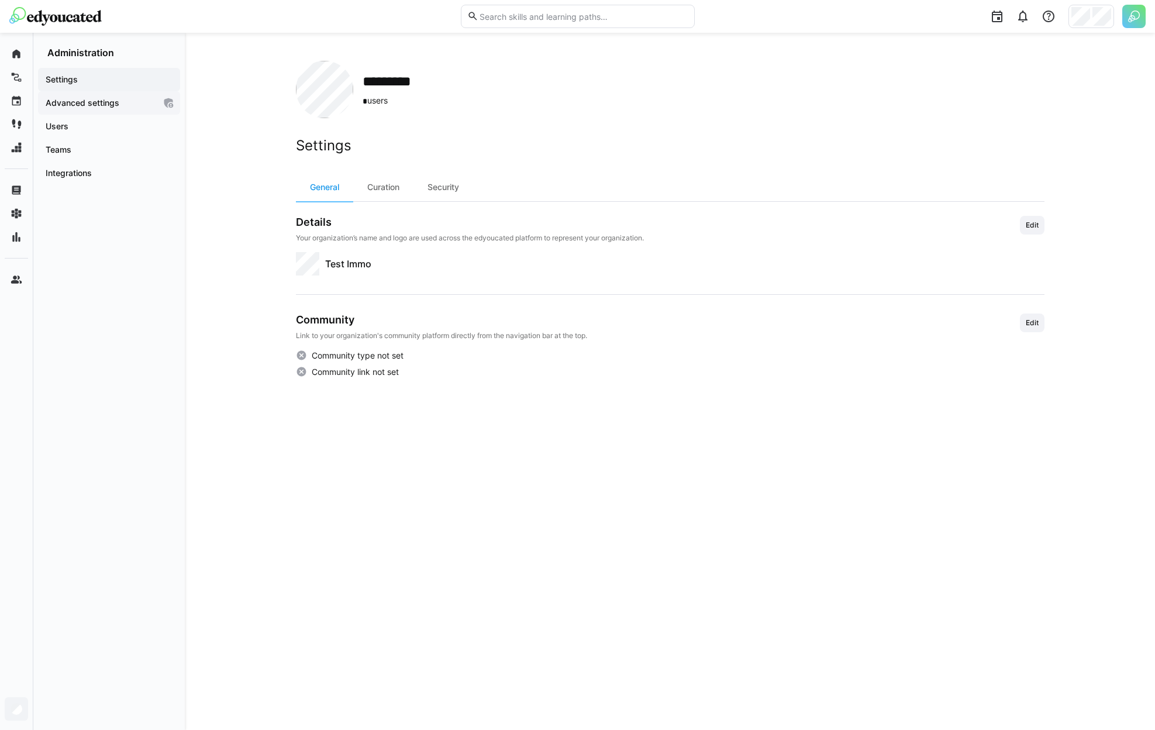
click at [79, 114] on div "Advanced settings" at bounding box center [109, 102] width 142 height 23
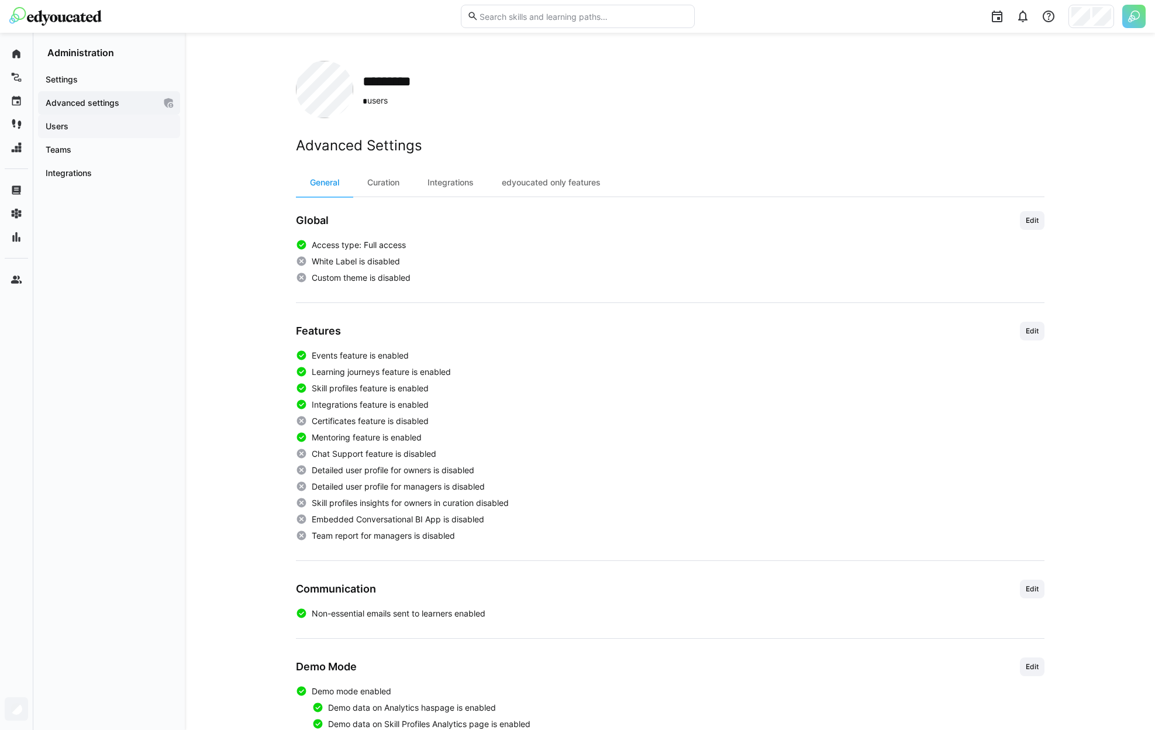
click at [77, 120] on span "Users" at bounding box center [109, 126] width 130 height 12
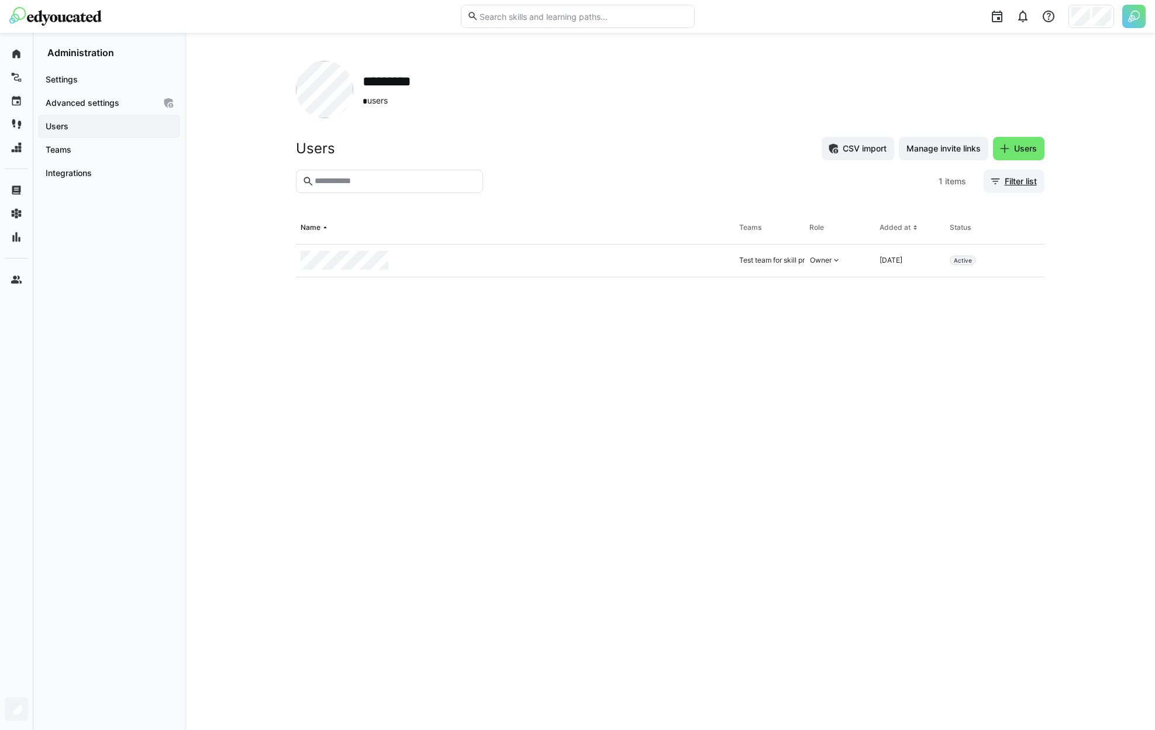
click at [1009, 186] on span "Filter list" at bounding box center [1021, 181] width 36 height 12
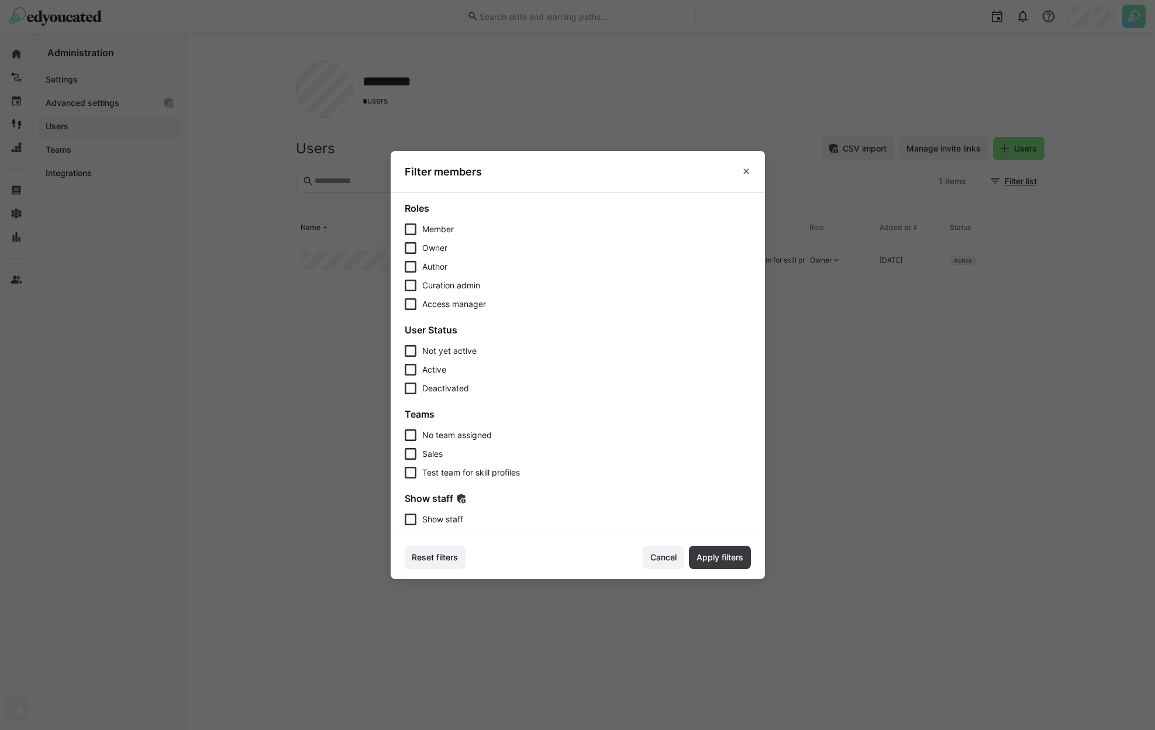
click at [451, 515] on span "Show staff" at bounding box center [442, 519] width 41 height 12
click at [710, 561] on span "Apply filters" at bounding box center [720, 557] width 50 height 12
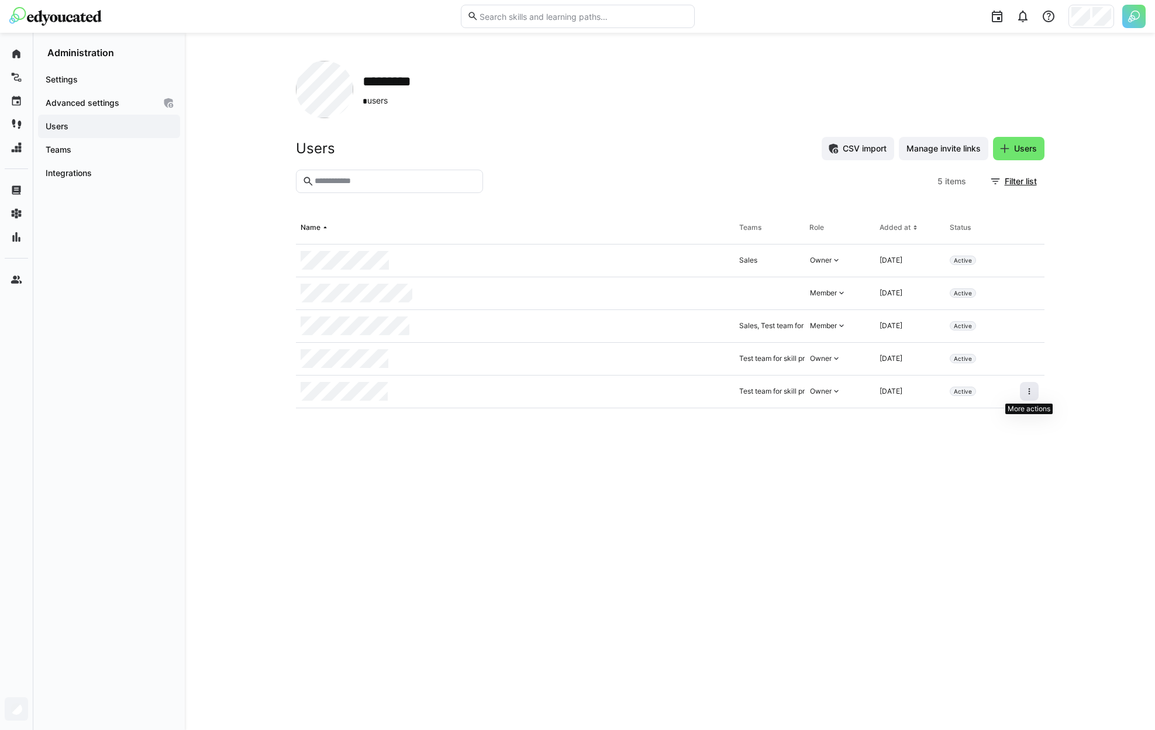
click at [1031, 386] on span at bounding box center [1029, 391] width 19 height 19
click at [1002, 437] on div "Remove user from organization" at bounding box center [979, 441] width 119 height 23
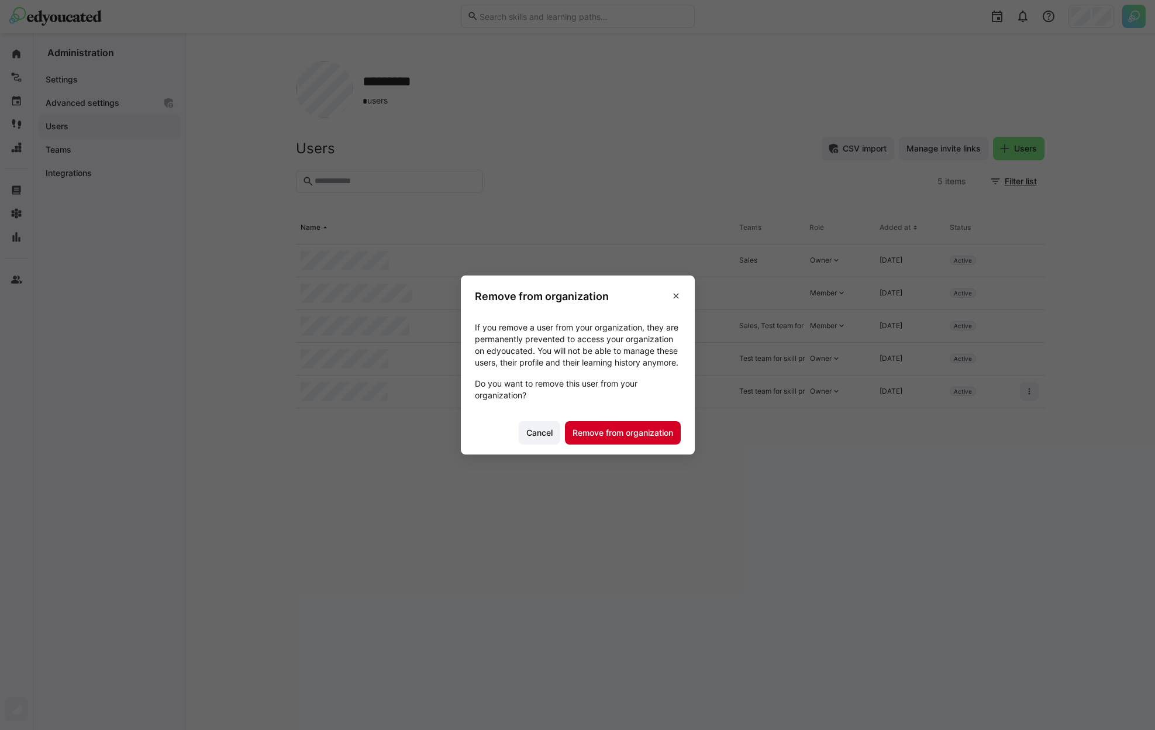
click at [645, 435] on span "Remove from organization" at bounding box center [623, 433] width 104 height 12
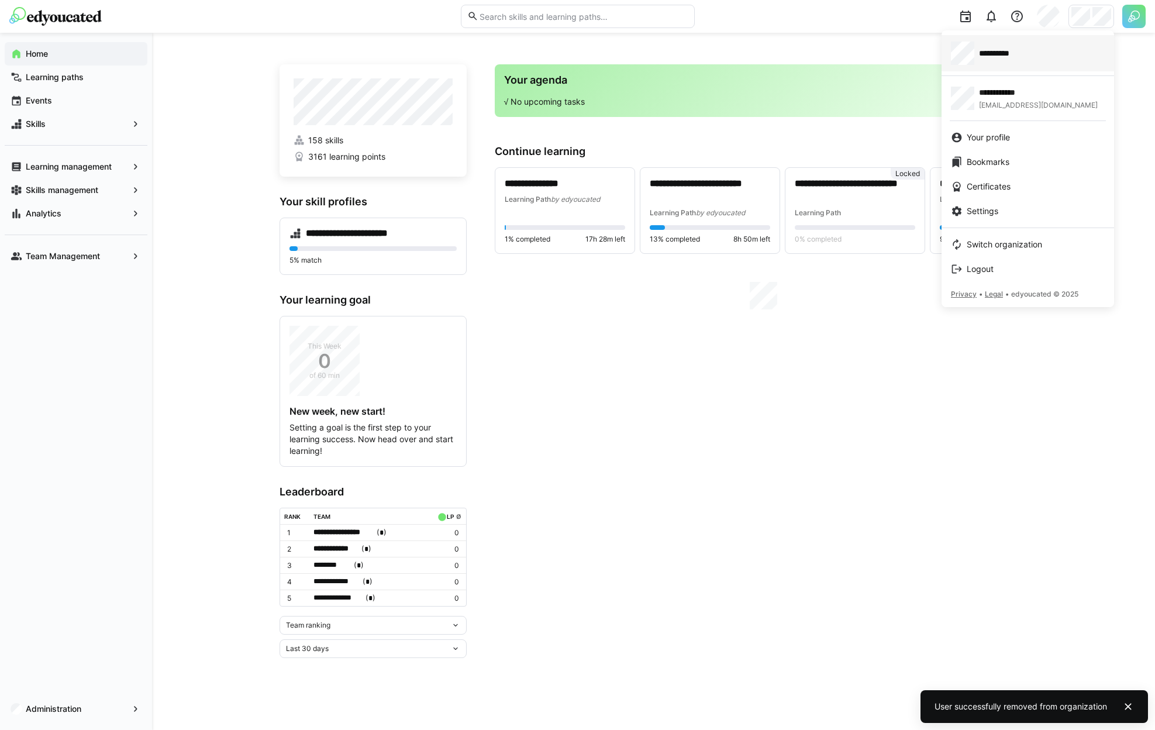
click at [1030, 60] on div "**********" at bounding box center [1028, 53] width 154 height 23
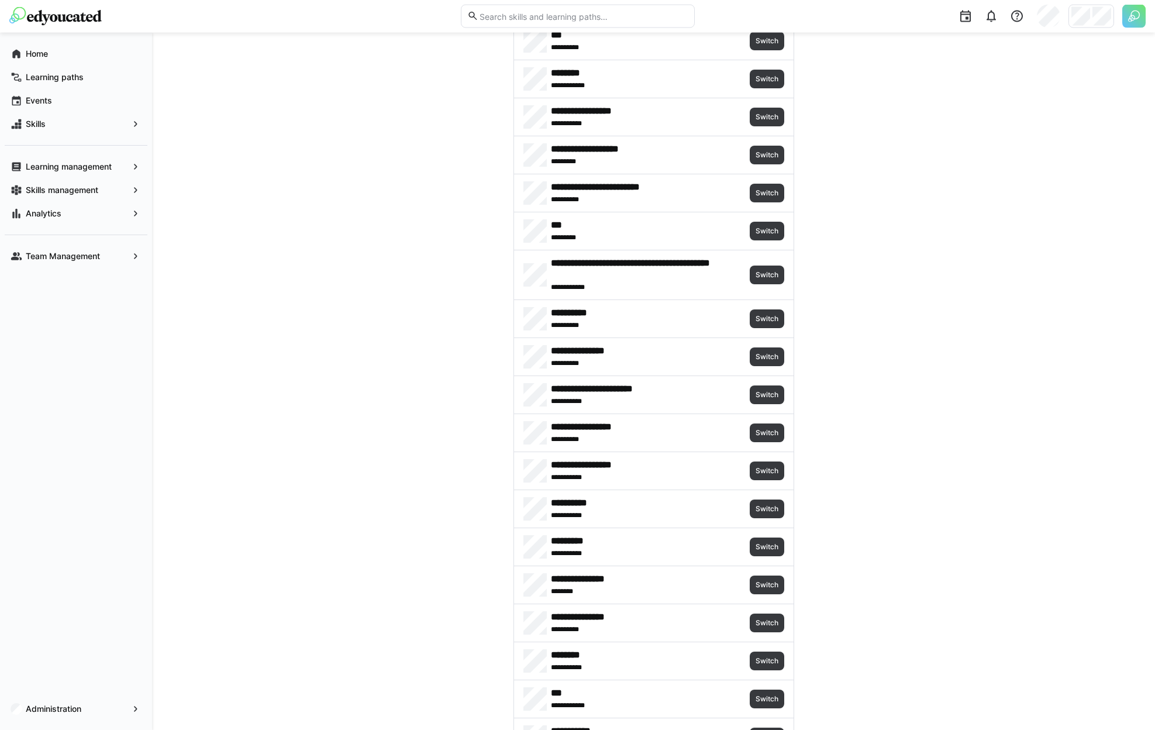
scroll to position [1076, 0]
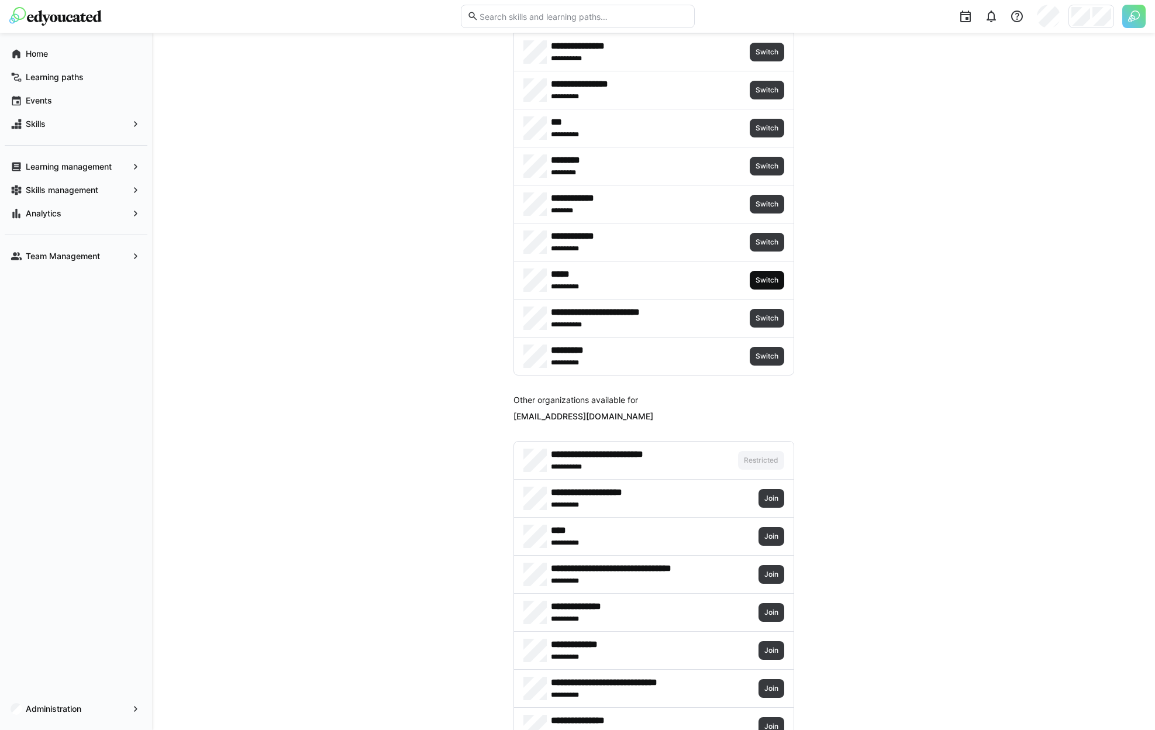
click at [774, 281] on span "Switch" at bounding box center [766, 279] width 25 height 9
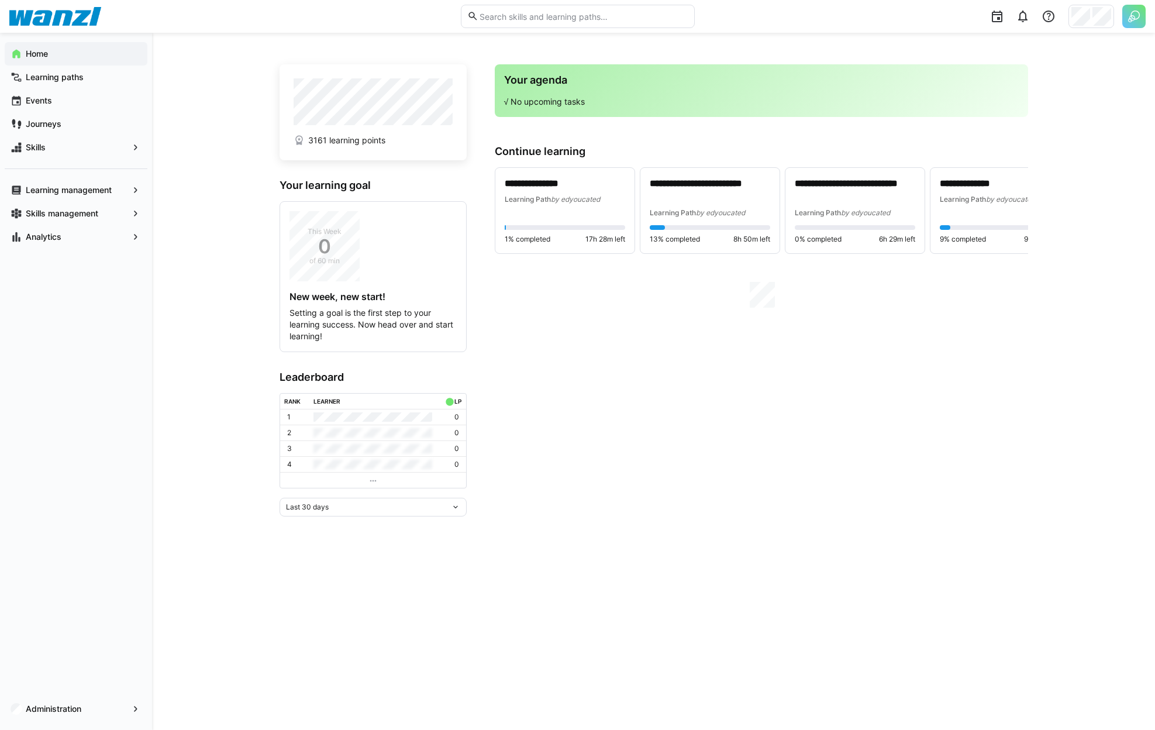
click at [0, 0] on app-navigation-label "Administration" at bounding box center [0, 0] width 0 height 0
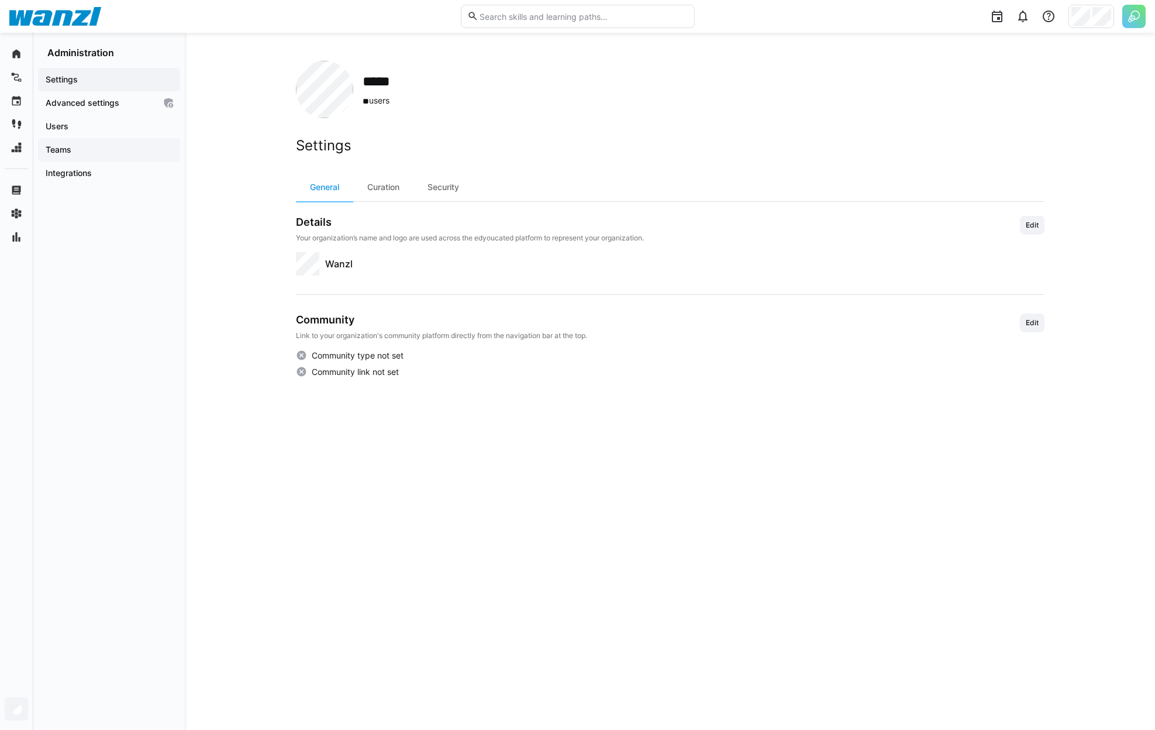
click at [91, 145] on span "Teams" at bounding box center [109, 150] width 130 height 12
click at [91, 126] on span "Users" at bounding box center [109, 126] width 130 height 12
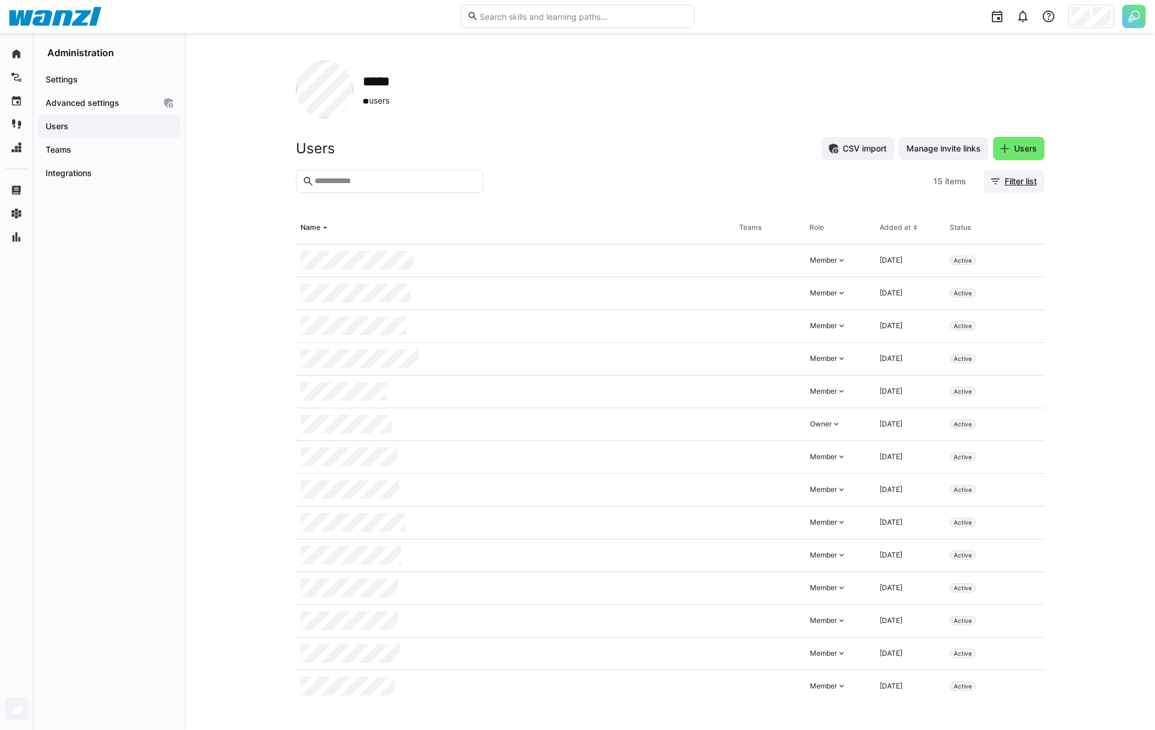
click at [1031, 181] on span "Filter list" at bounding box center [1021, 181] width 36 height 12
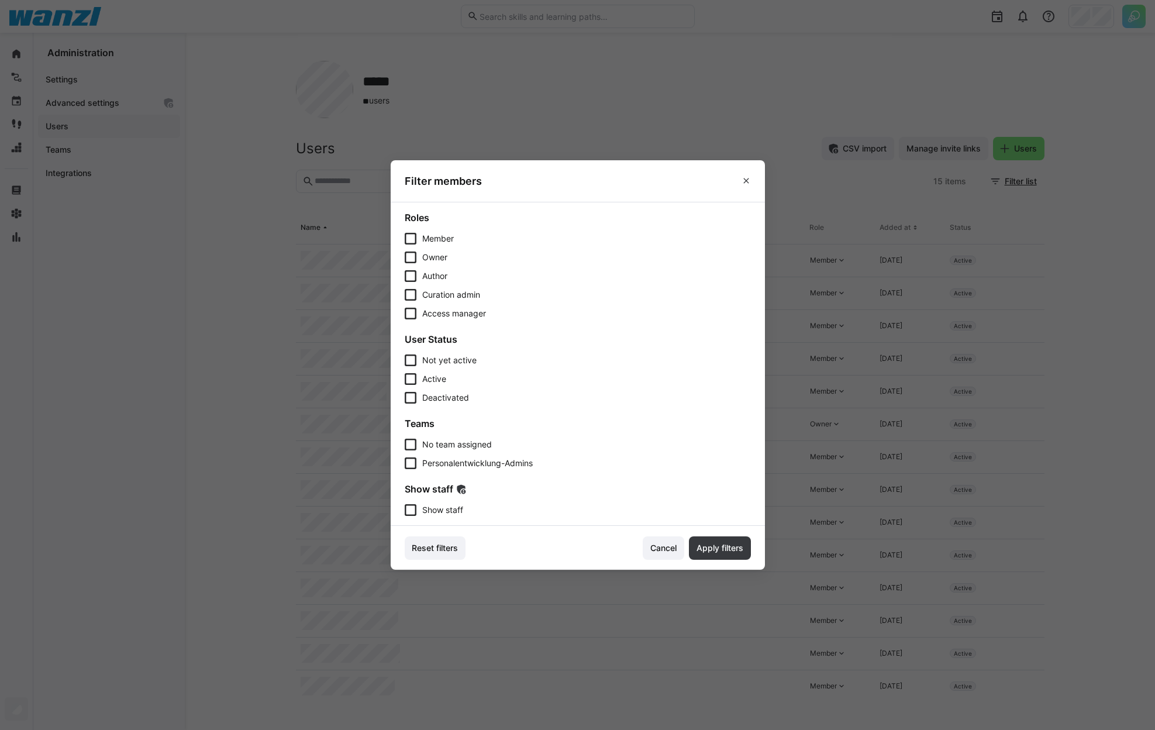
click at [428, 511] on span "Show staff" at bounding box center [442, 510] width 41 height 12
click at [651, 535] on footer "Reset filters Cancel Apply filters" at bounding box center [578, 548] width 374 height 44
click at [722, 546] on span "Apply filters" at bounding box center [720, 548] width 50 height 12
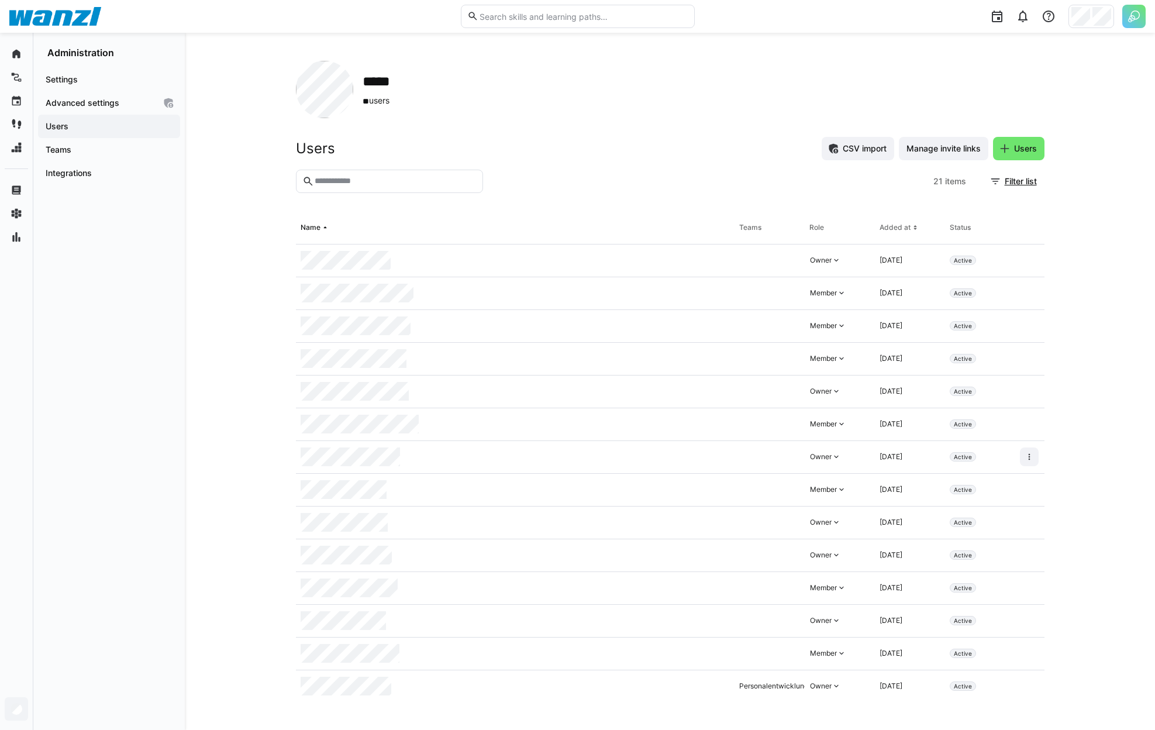
scroll to position [230, 0]
click at [1028, 289] on span at bounding box center [1029, 291] width 19 height 19
click at [967, 342] on div "Remove user from organization" at bounding box center [970, 342] width 105 height 9
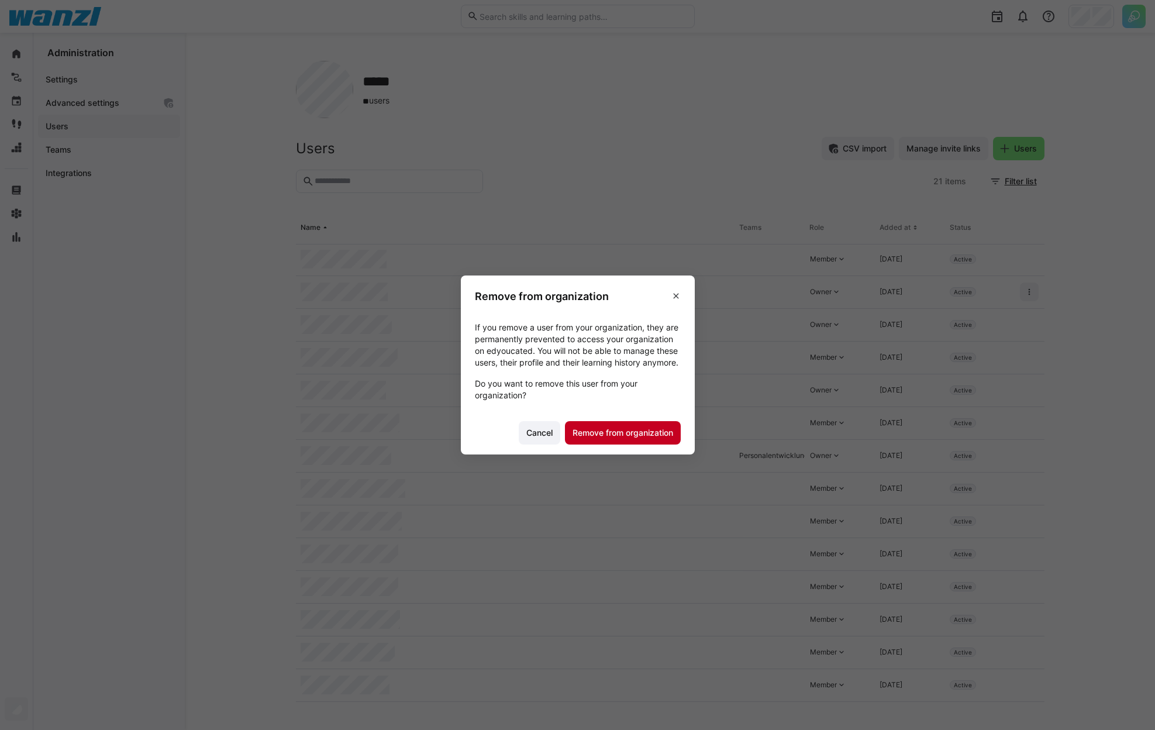
click at [653, 439] on span "Remove from organization" at bounding box center [623, 433] width 104 height 12
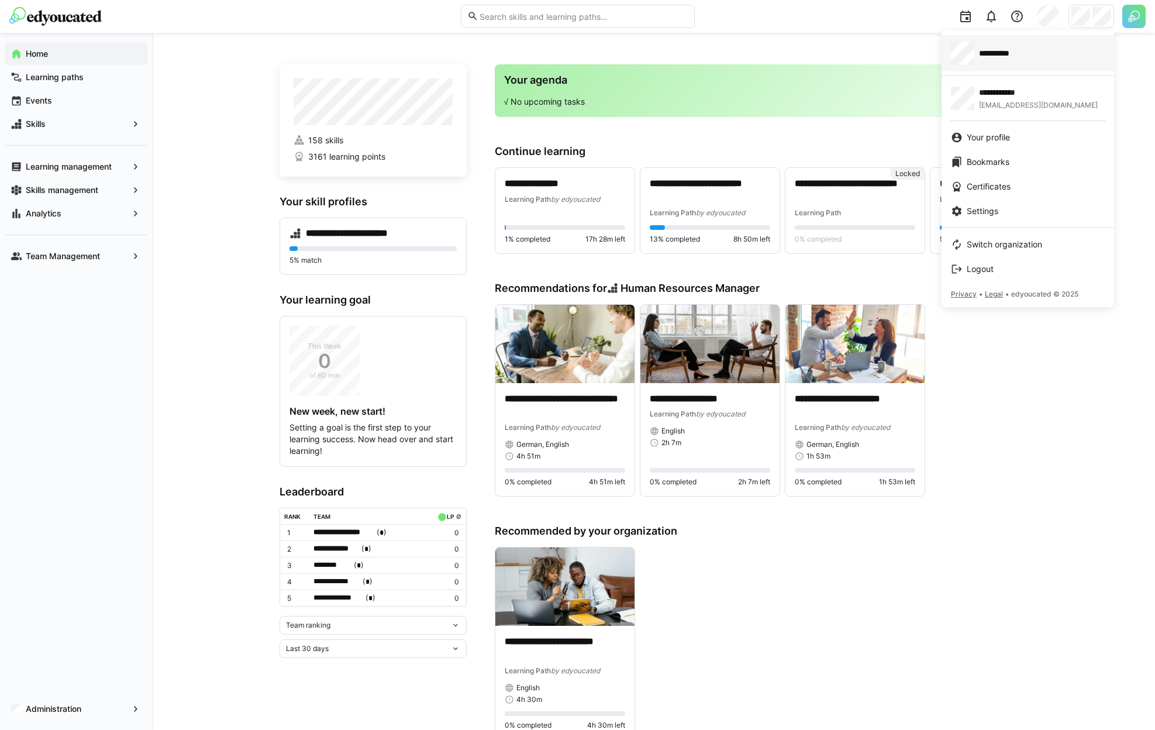
click at [992, 67] on link "**********" at bounding box center [1028, 53] width 173 height 36
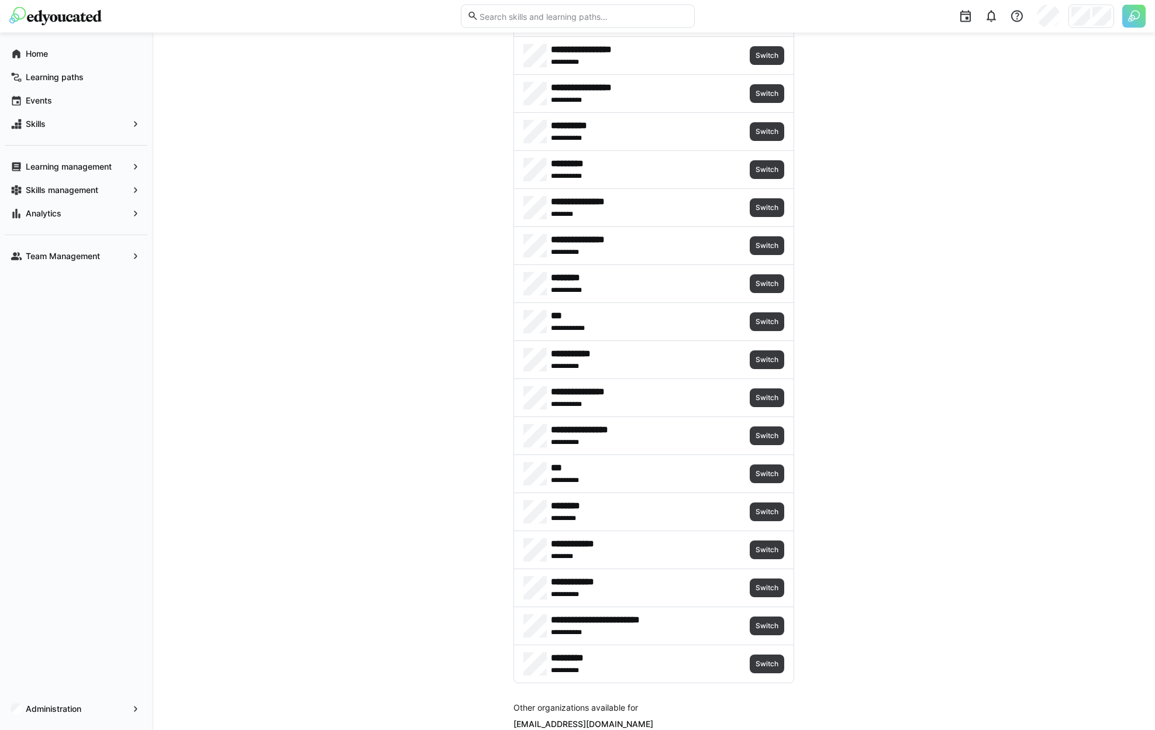
scroll to position [786, 0]
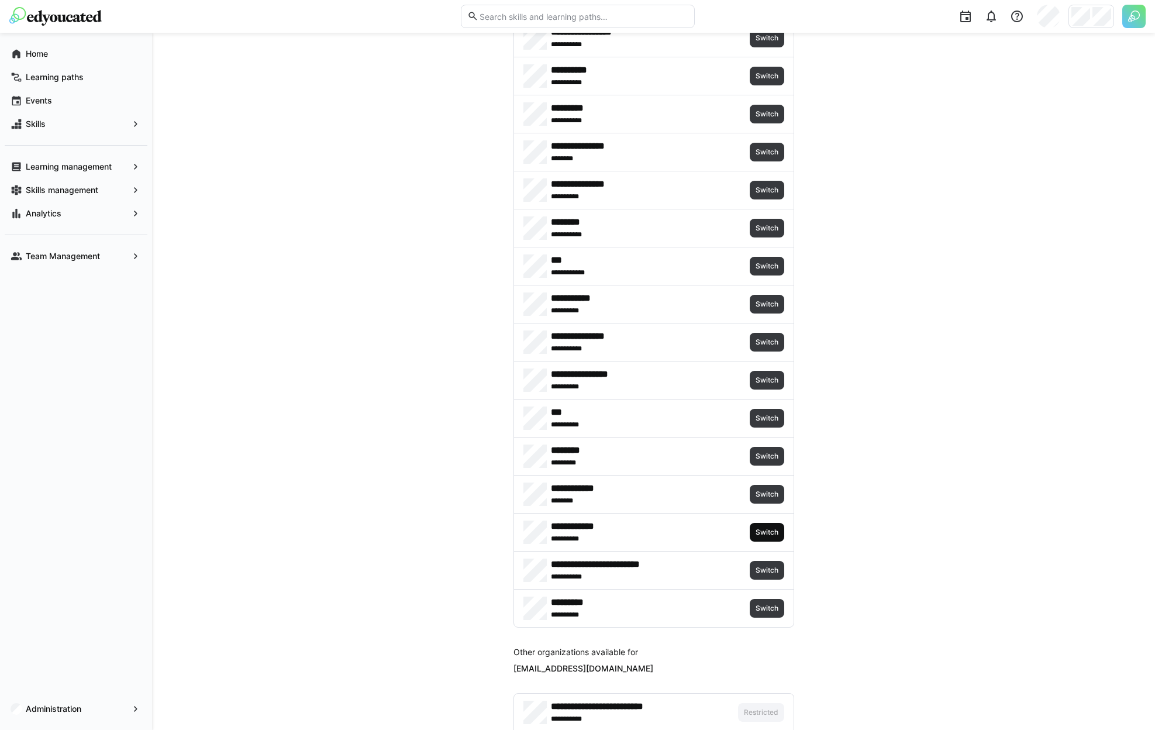
click at [781, 527] on span "Switch" at bounding box center [767, 532] width 35 height 19
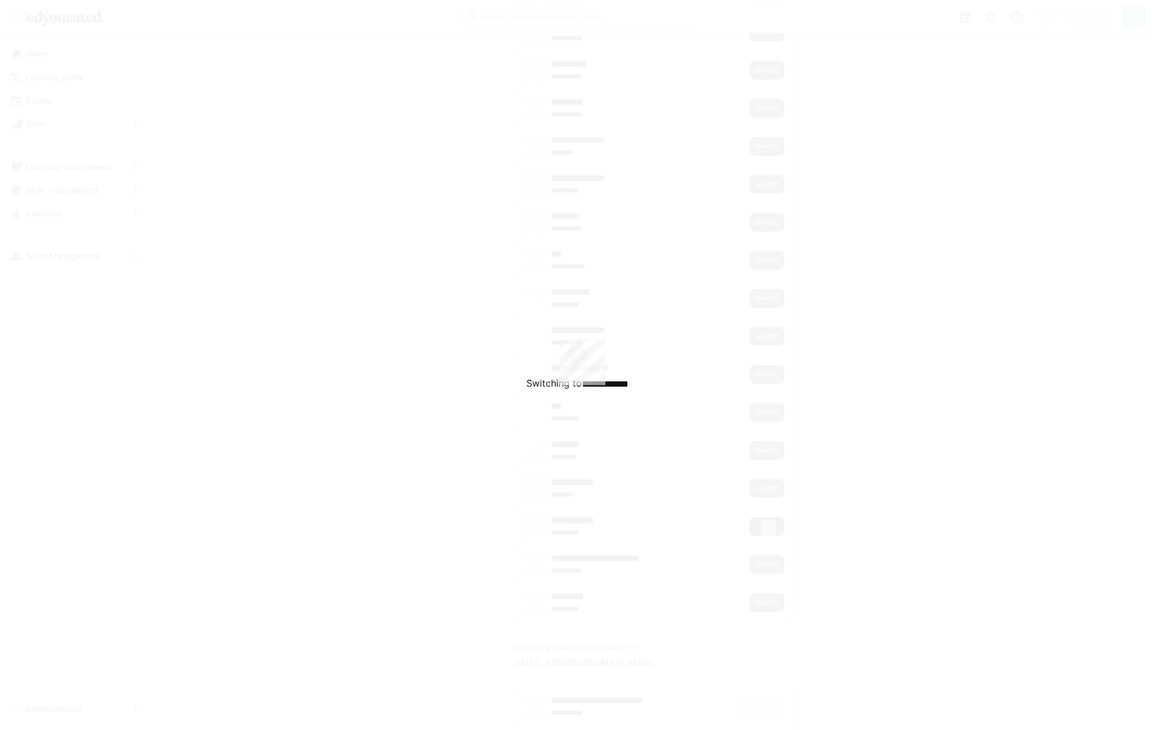
scroll to position [795, 0]
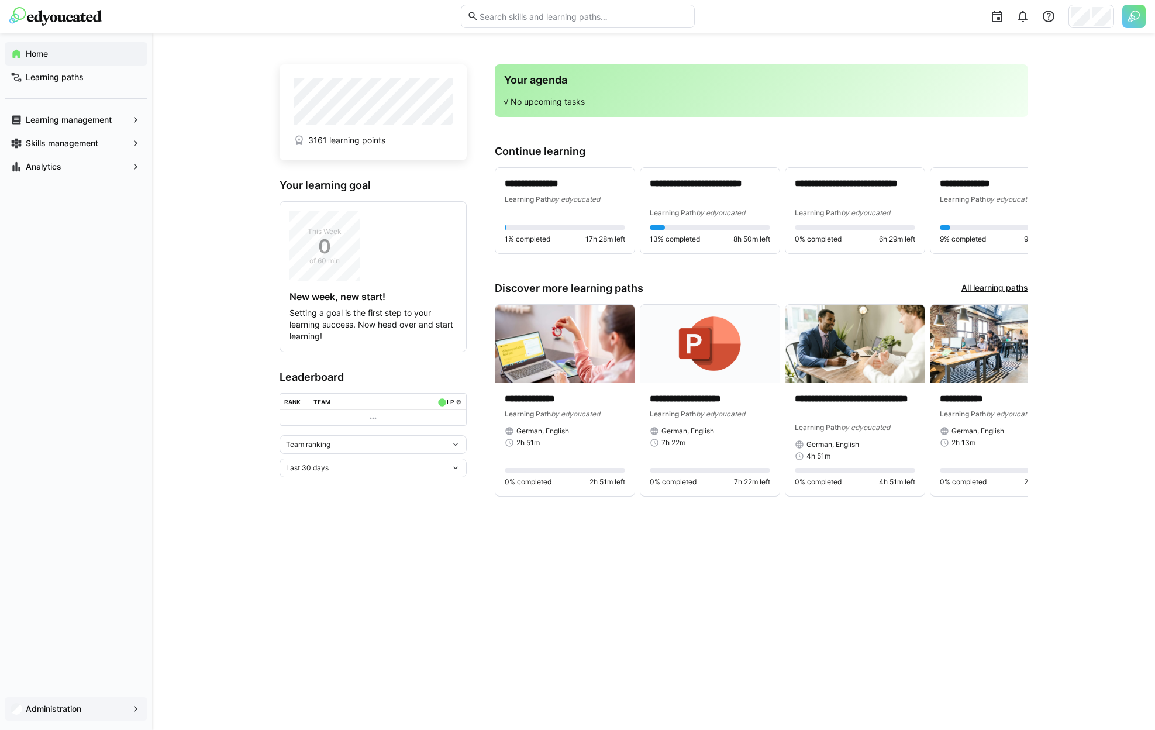
click at [77, 716] on div "Administration" at bounding box center [76, 708] width 143 height 23
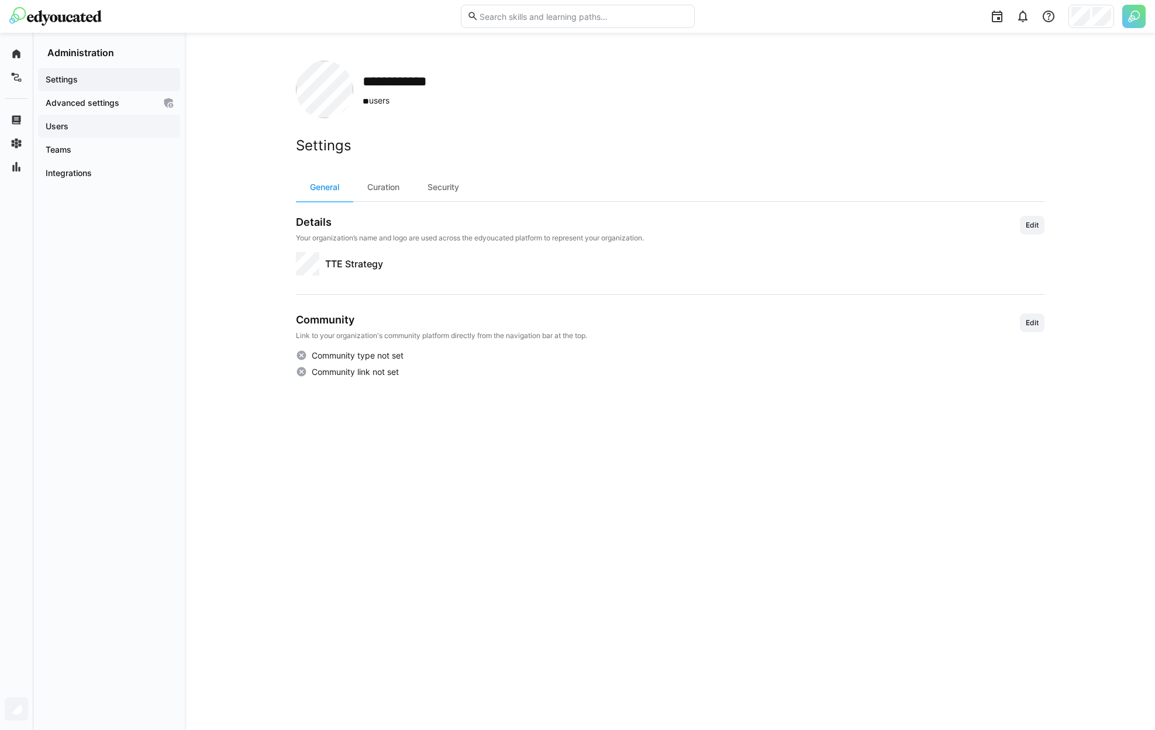
click at [73, 118] on div "Users" at bounding box center [109, 126] width 142 height 23
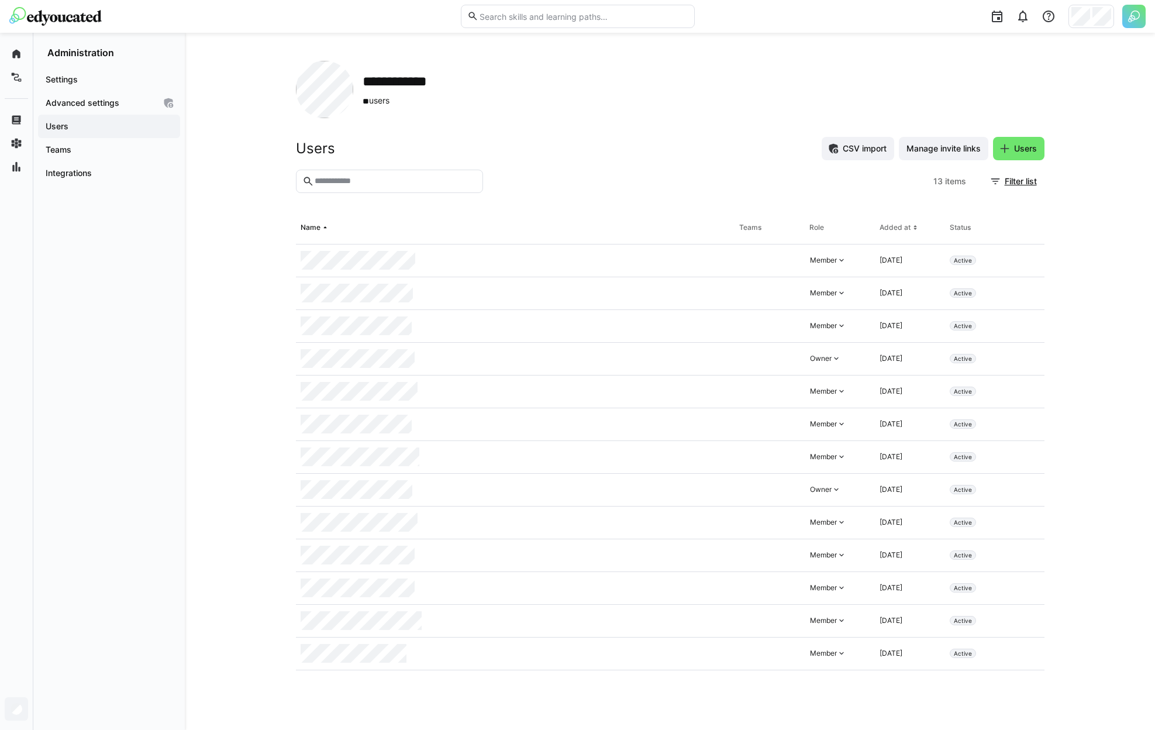
click at [1046, 173] on div "**********" at bounding box center [670, 381] width 970 height 697
click at [1035, 178] on span "Filter list" at bounding box center [1021, 181] width 36 height 12
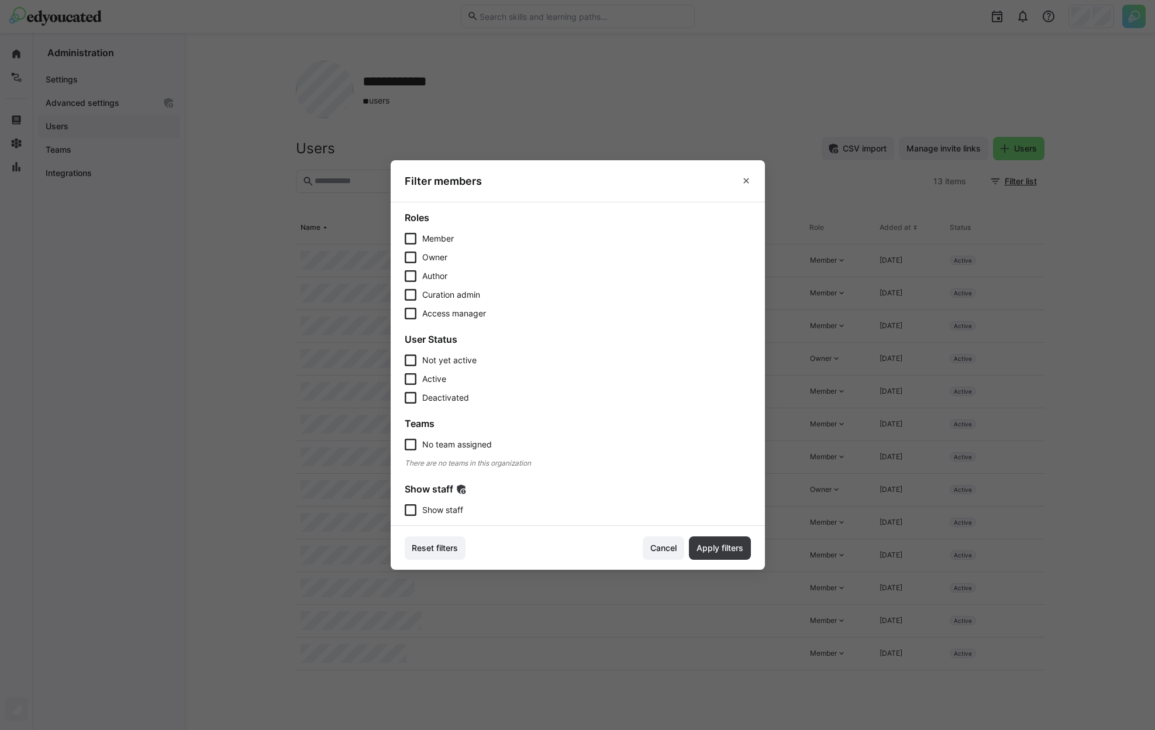
click at [446, 508] on span "Show staff" at bounding box center [442, 510] width 41 height 12
click at [715, 552] on span "Apply filters" at bounding box center [720, 548] width 50 height 12
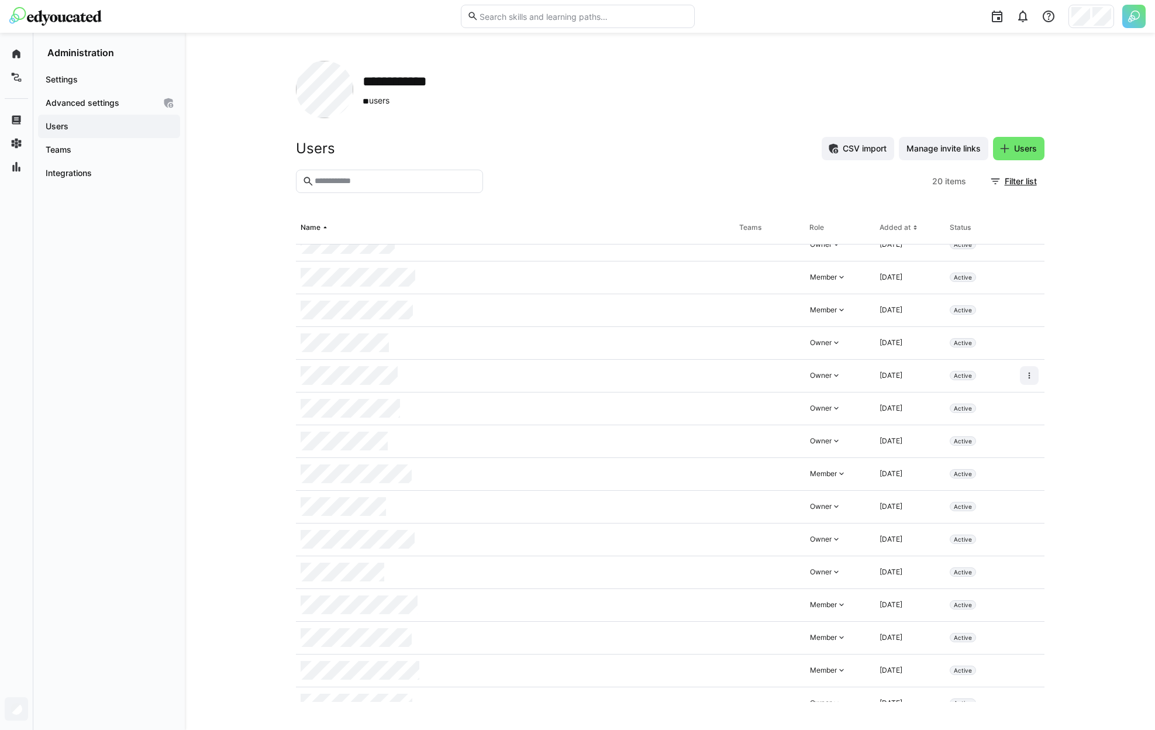
scroll to position [198, 0]
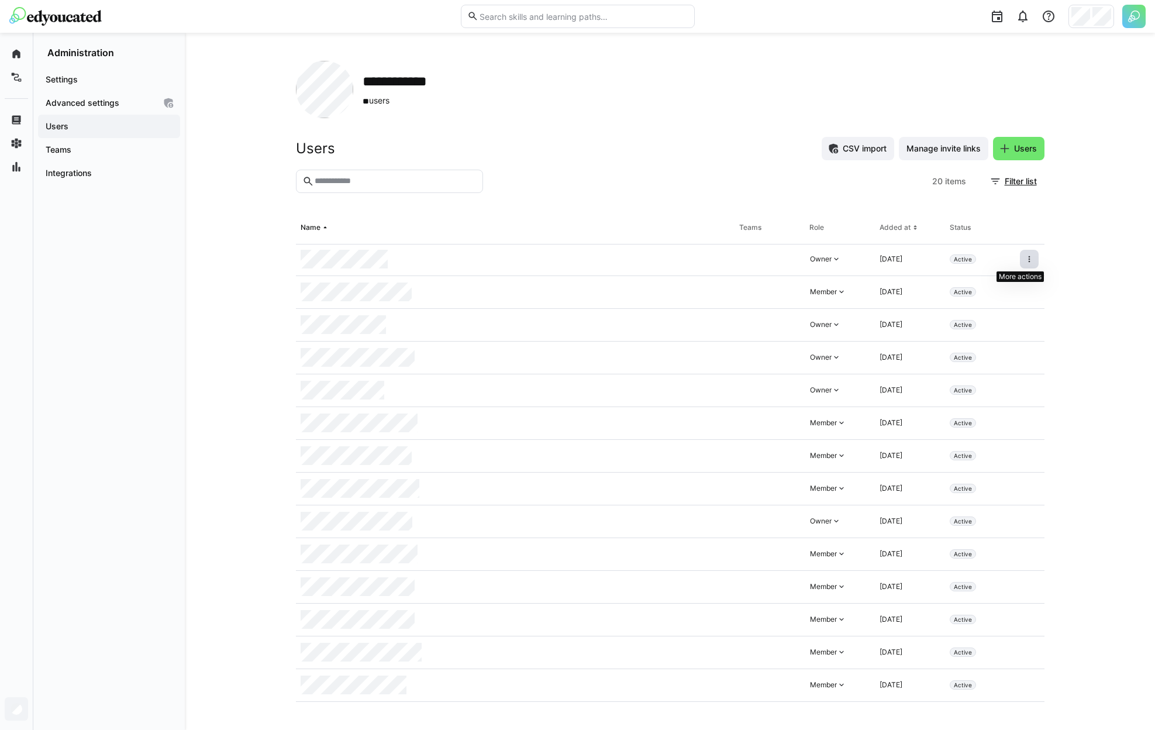
click at [1020, 262] on span at bounding box center [1029, 259] width 19 height 19
click at [999, 306] on div "Remove user from organization" at bounding box center [970, 309] width 105 height 9
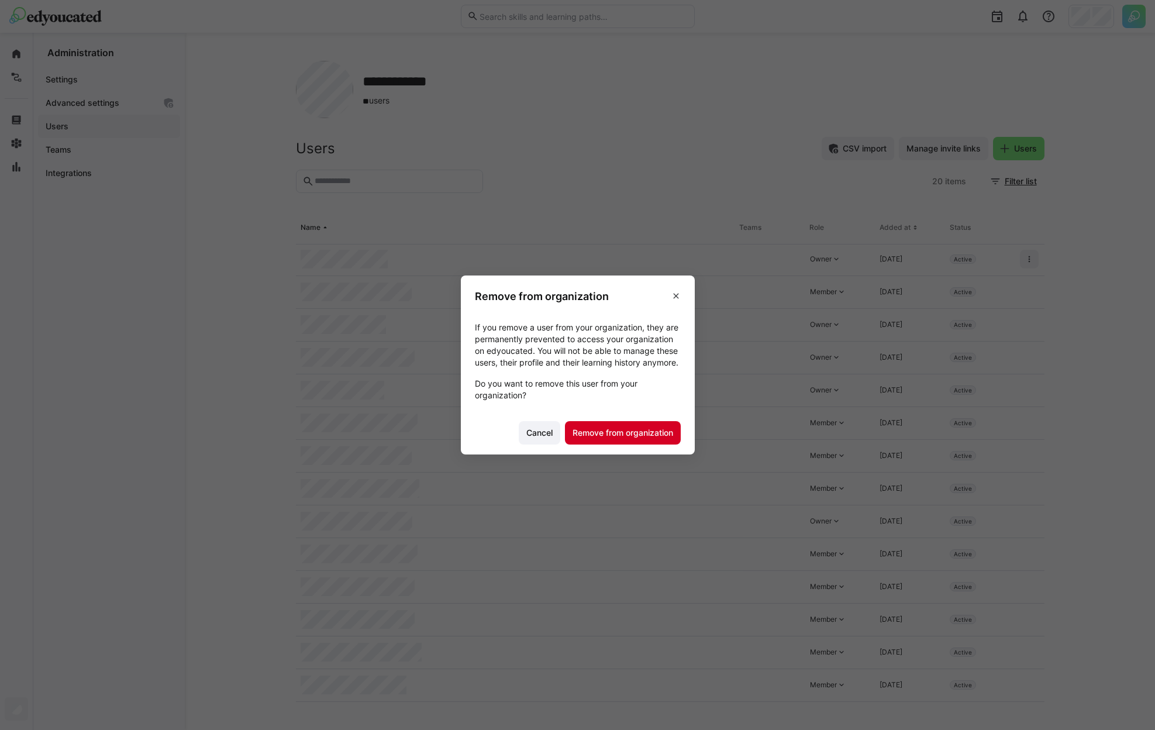
click at [624, 437] on span "Remove from organization" at bounding box center [623, 433] width 104 height 12
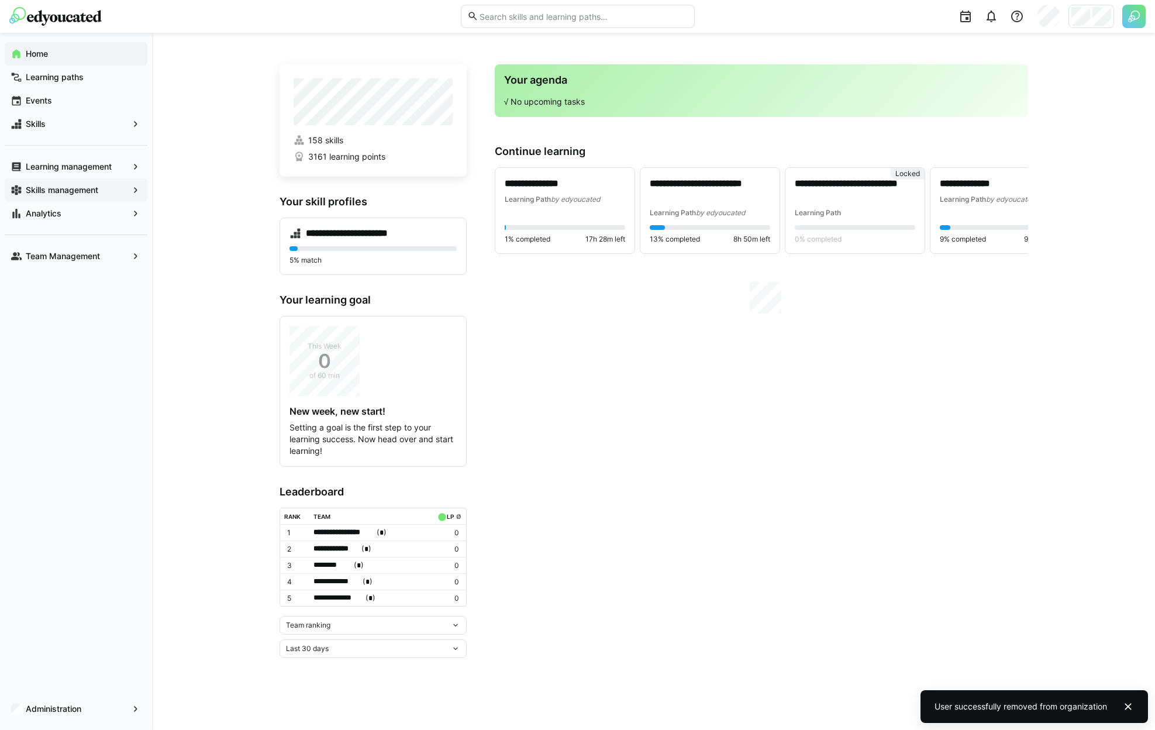
click at [0, 0] on app-navigation-label "Skills management" at bounding box center [0, 0] width 0 height 0
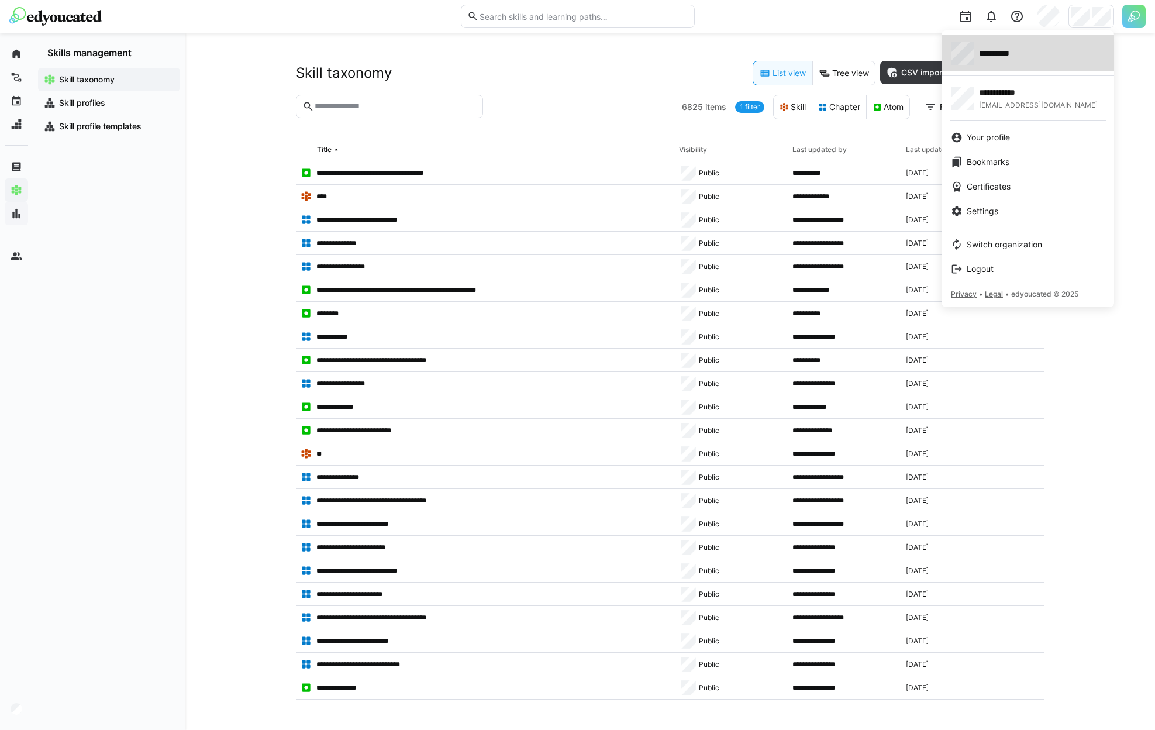
click at [1009, 53] on span "**********" at bounding box center [1002, 53] width 46 height 12
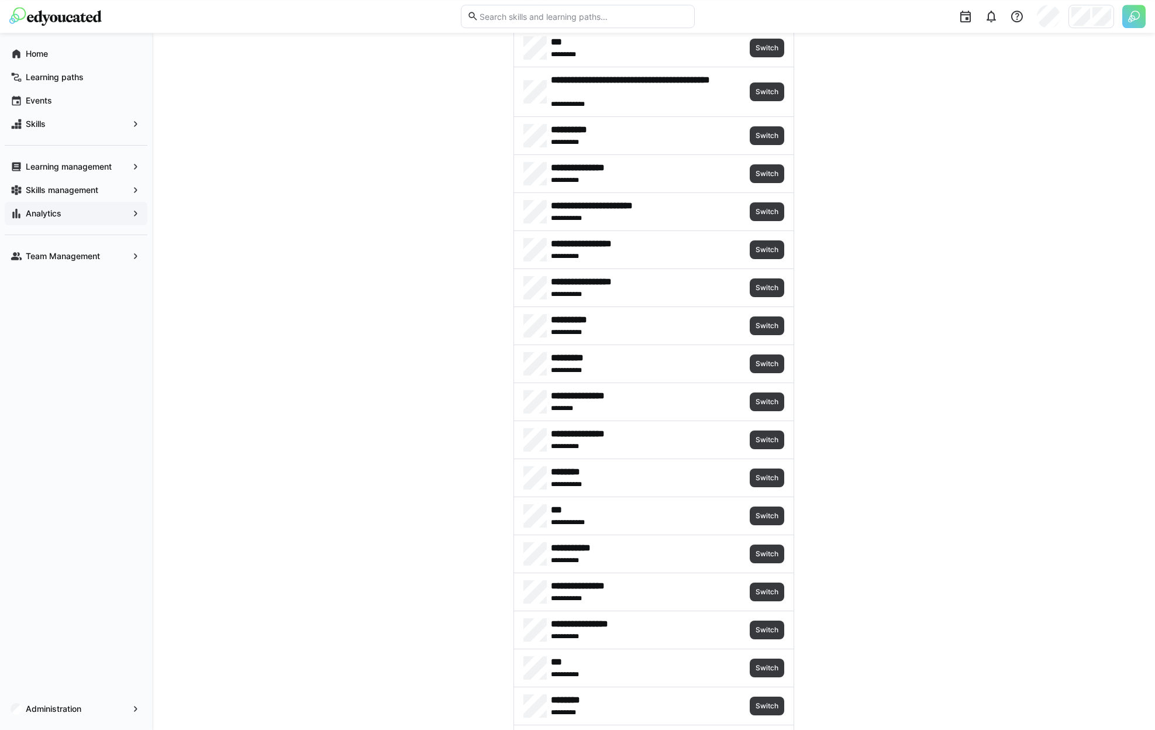
scroll to position [440, 0]
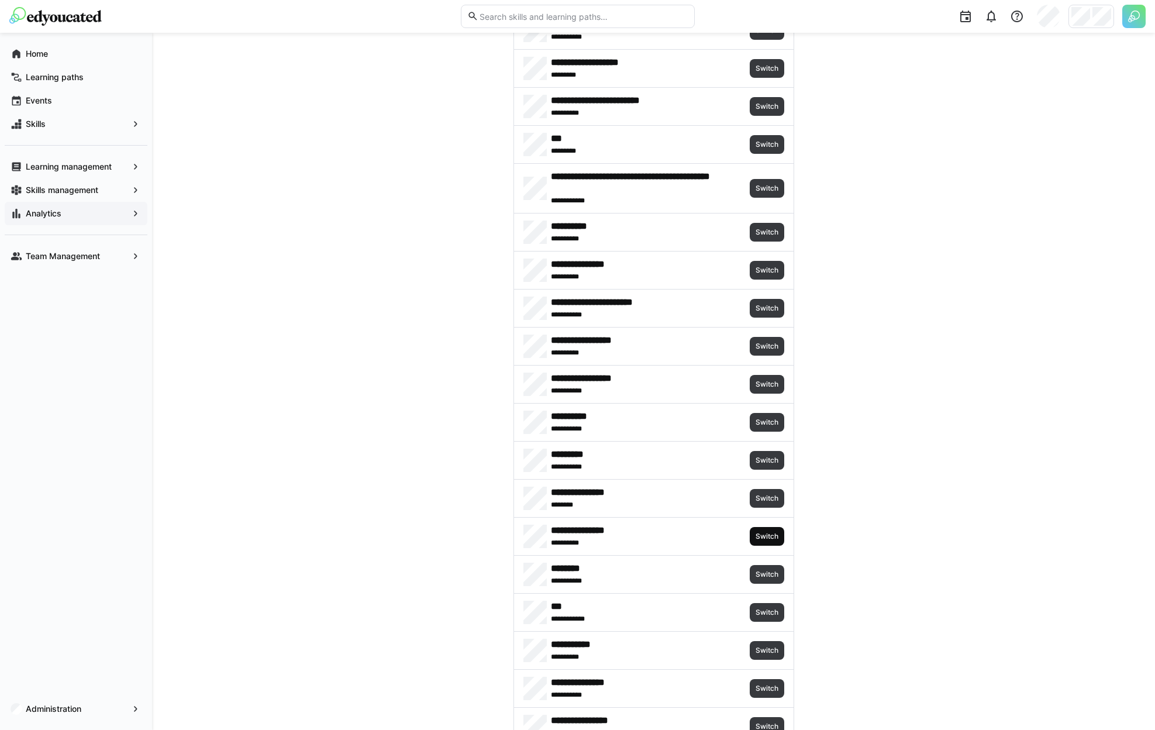
click at [757, 537] on span "Switch" at bounding box center [766, 536] width 25 height 9
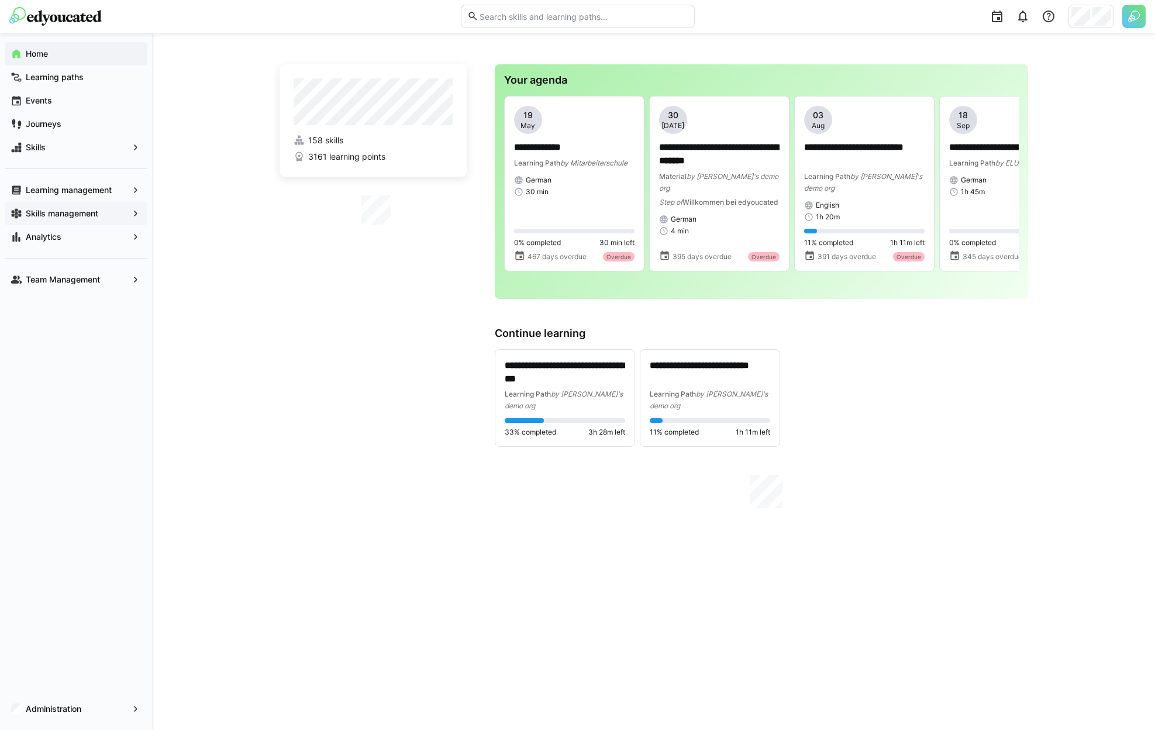
click at [0, 0] on app-navigation-label "Skills management" at bounding box center [0, 0] width 0 height 0
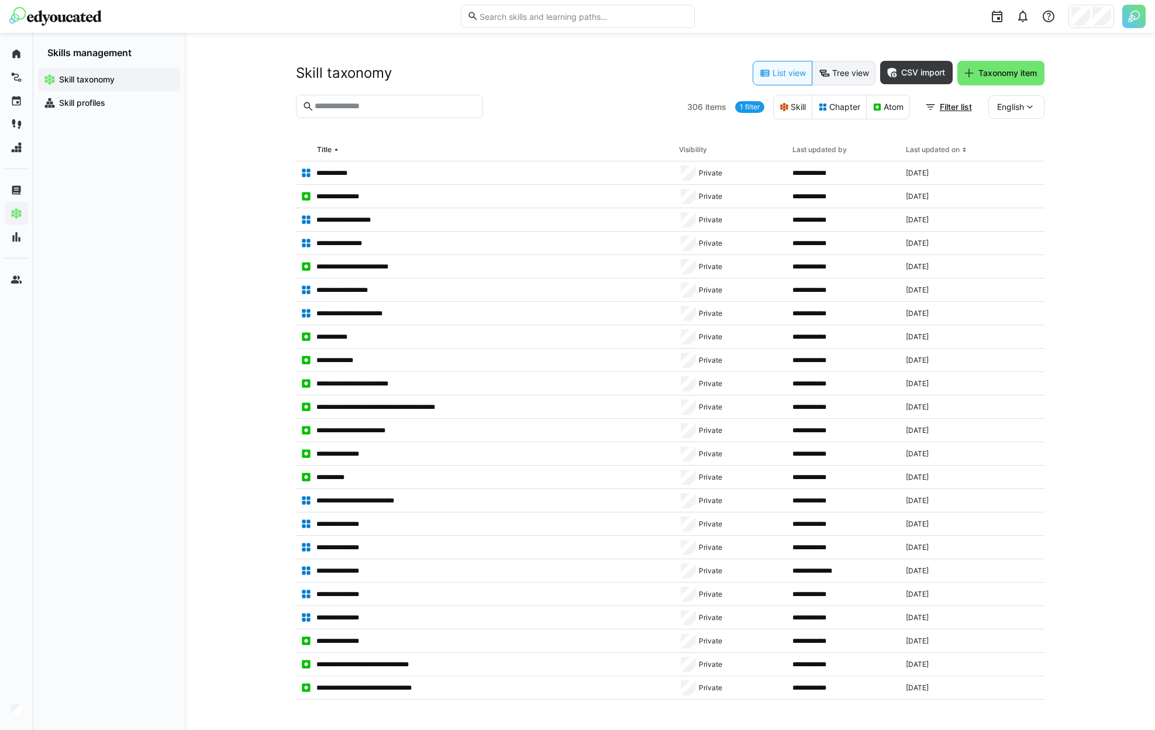
click at [845, 74] on eds-button-option "Tree view" at bounding box center [843, 73] width 63 height 25
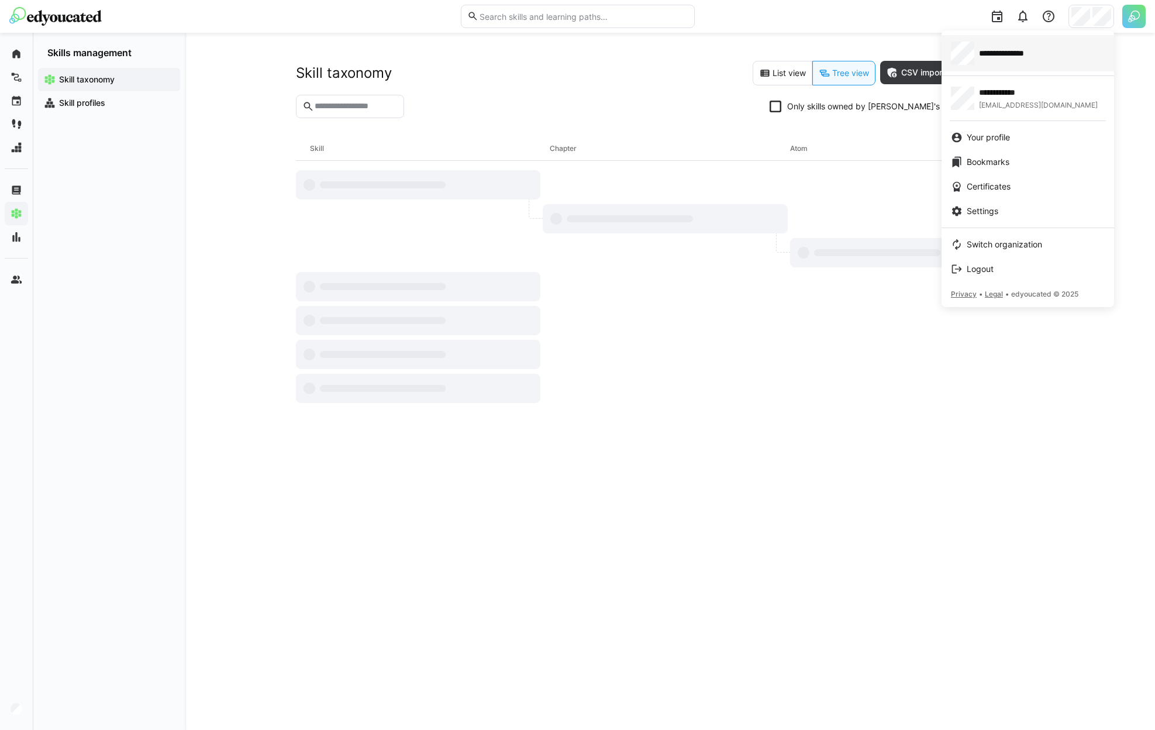
click at [1064, 50] on div "**********" at bounding box center [1028, 53] width 154 height 23
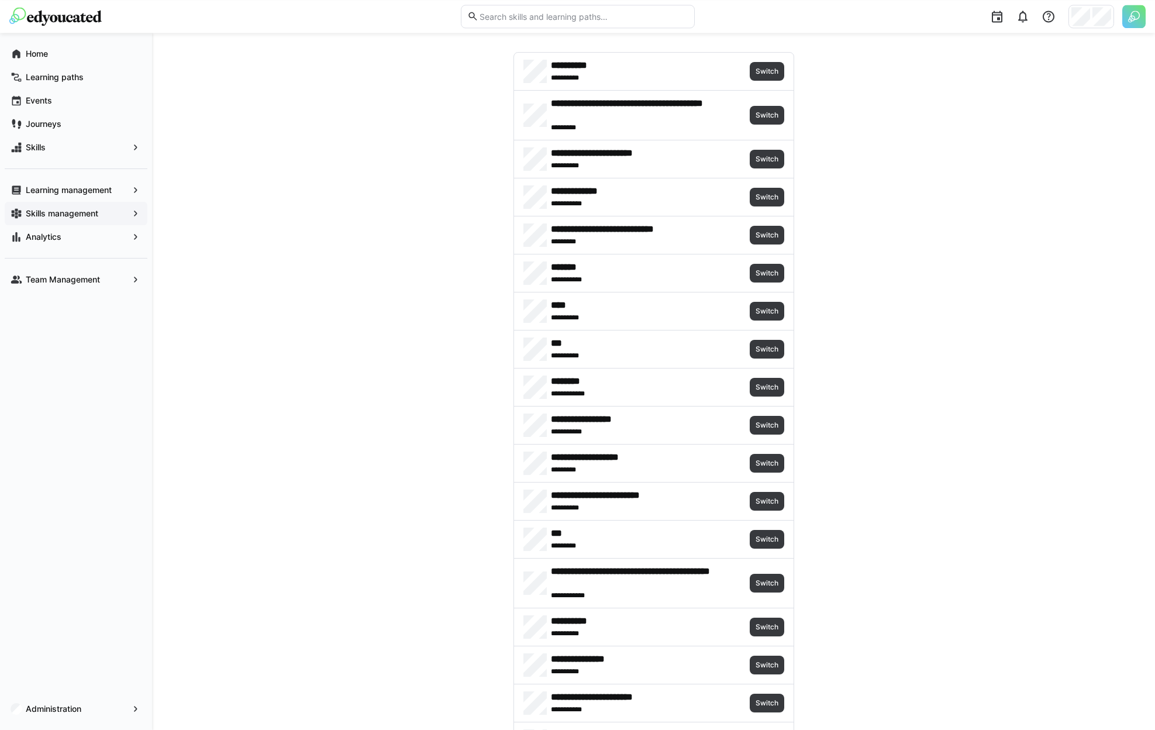
scroll to position [47, 0]
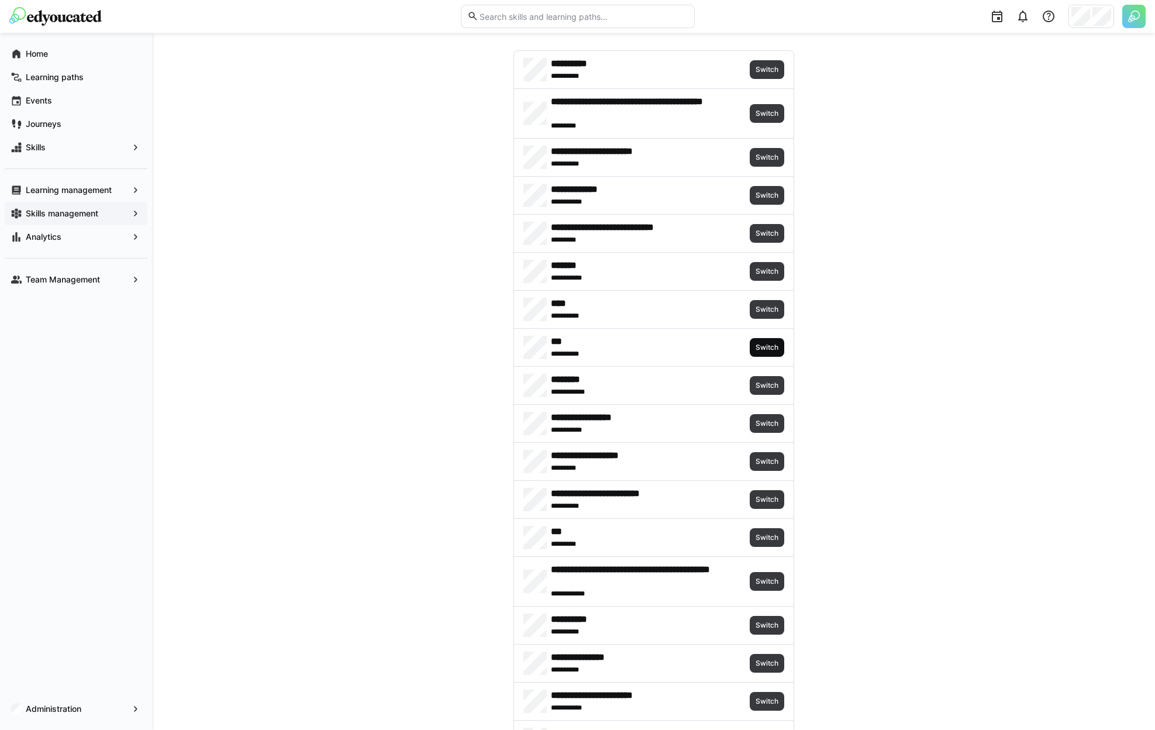
click at [771, 344] on span "Switch" at bounding box center [766, 347] width 25 height 9
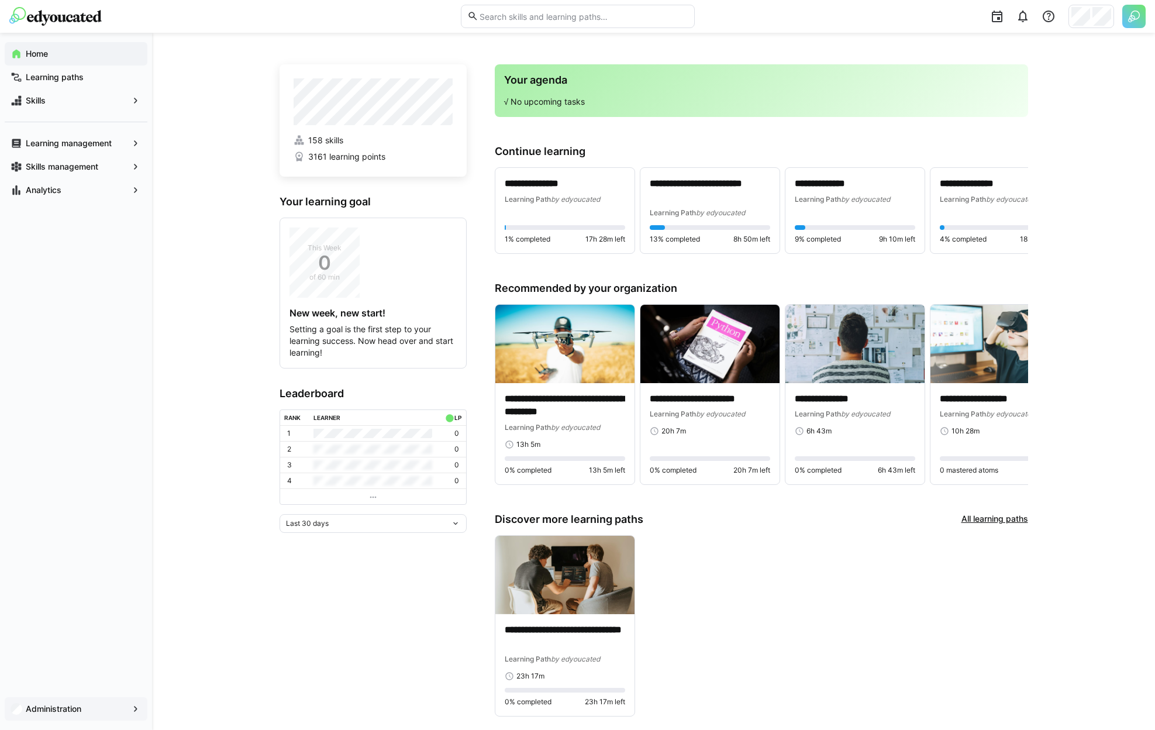
click at [91, 700] on div "Administration" at bounding box center [76, 708] width 143 height 23
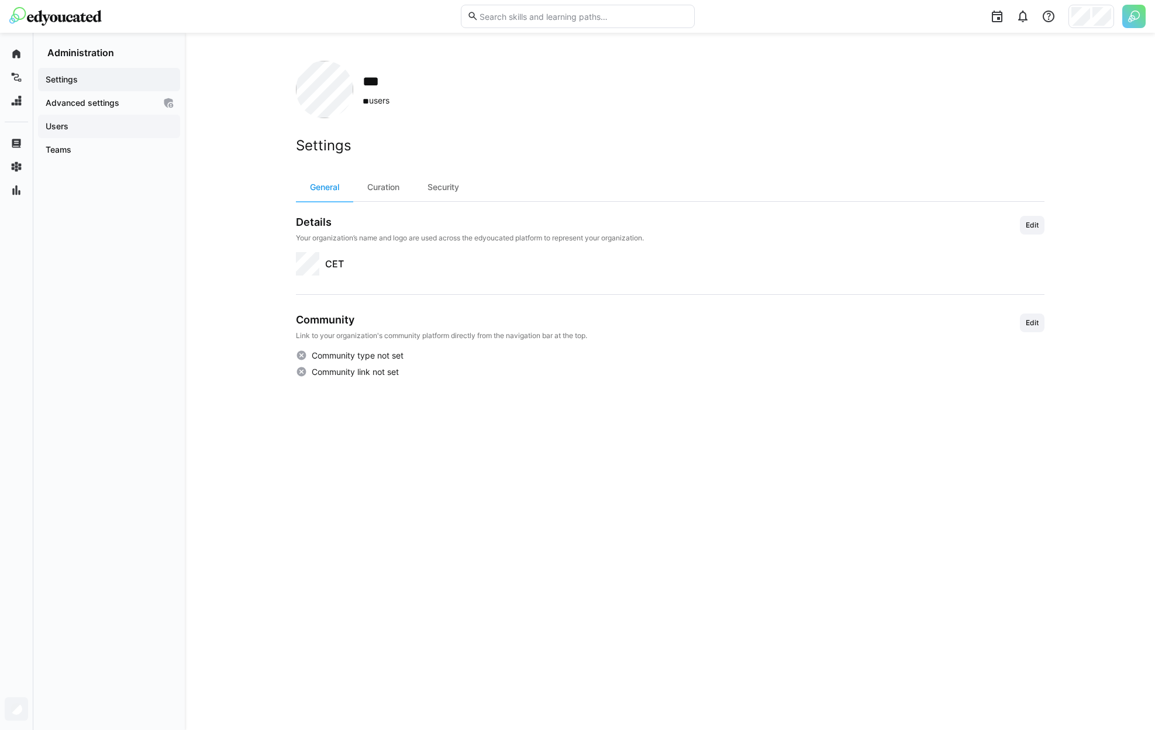
click at [102, 136] on div "Users" at bounding box center [109, 126] width 142 height 23
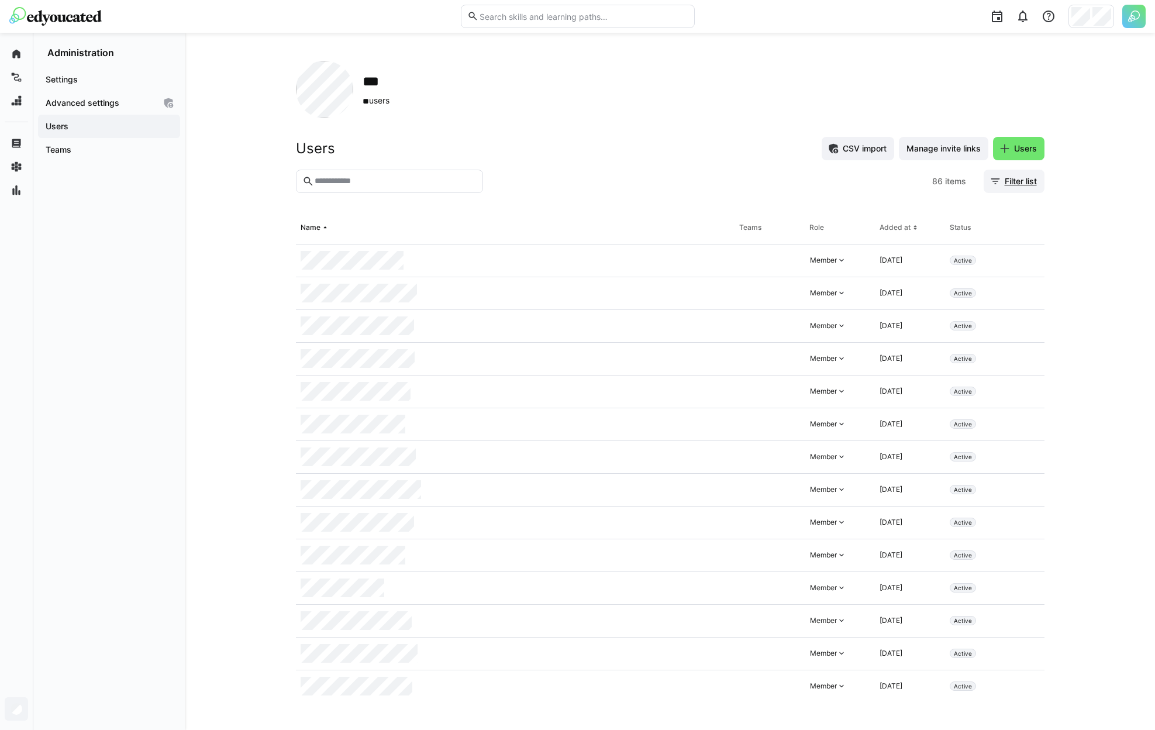
click at [998, 174] on span "Filter list" at bounding box center [1014, 181] width 61 height 23
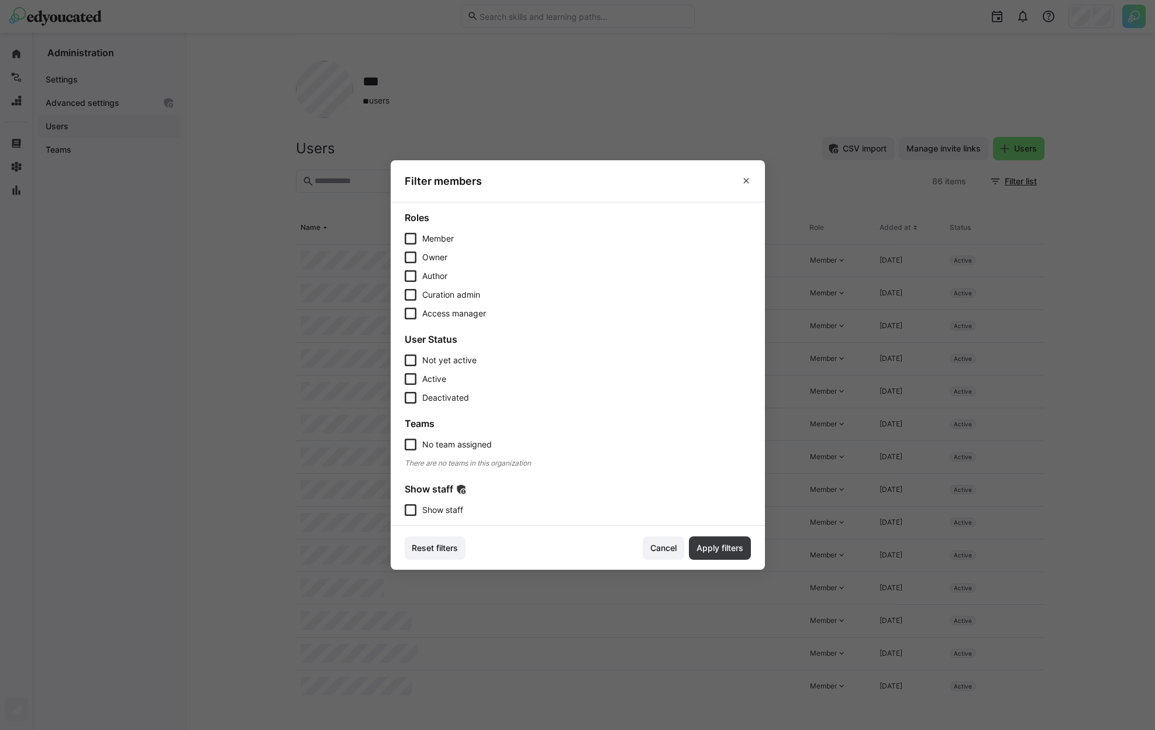
click at [451, 507] on span "Show staff" at bounding box center [442, 510] width 41 height 12
click at [691, 547] on footer "Reset filters Cancel Apply filters" at bounding box center [578, 548] width 374 height 44
click at [711, 545] on span "Apply filters" at bounding box center [720, 548] width 50 height 12
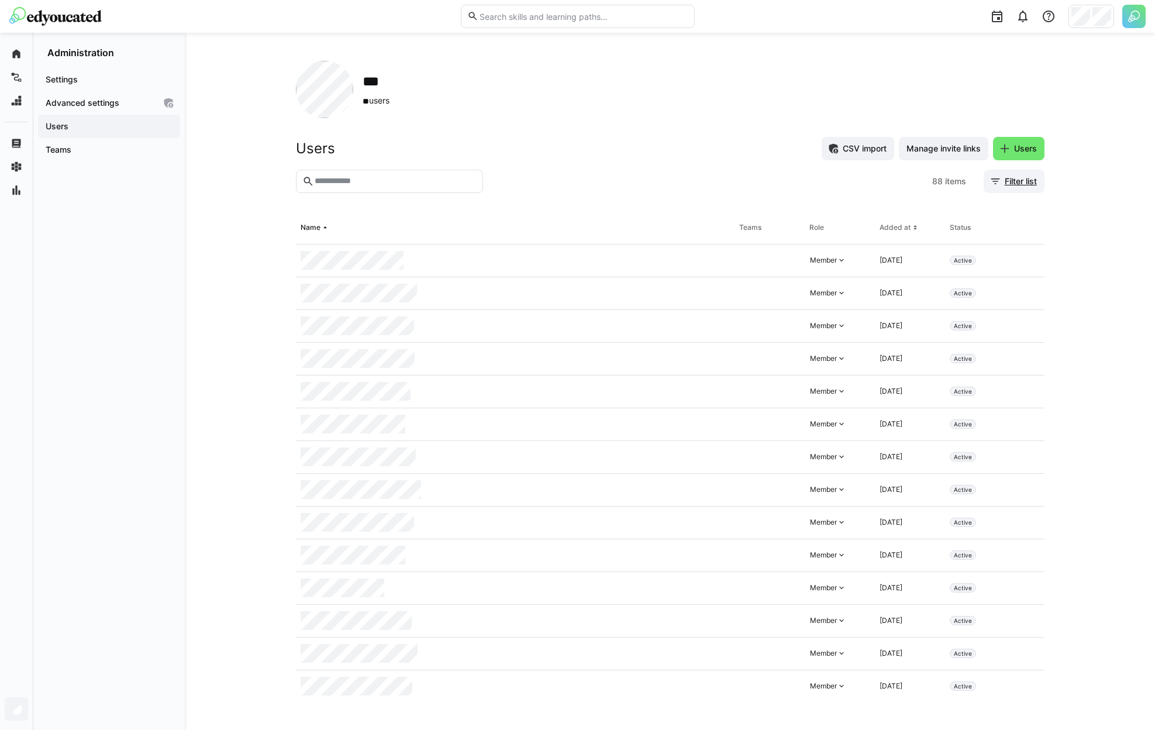
click at [1029, 179] on span "Filter list" at bounding box center [1021, 181] width 36 height 12
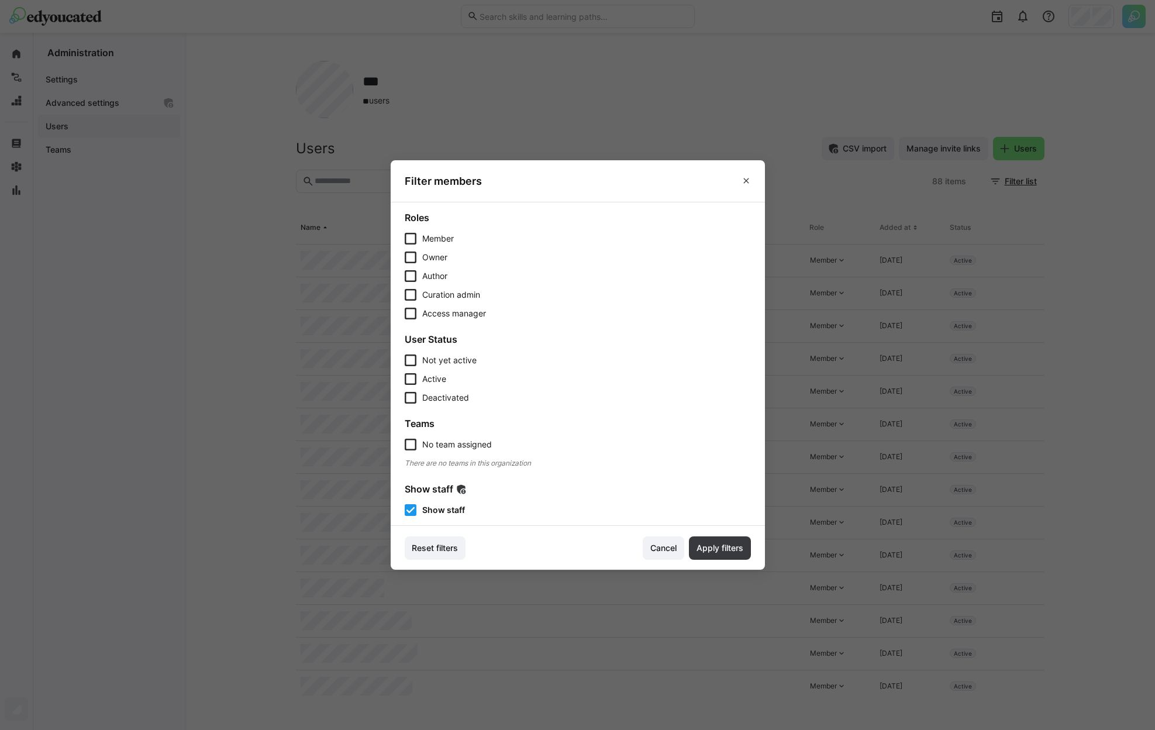
click at [653, 544] on span "Cancel" at bounding box center [664, 548] width 30 height 12
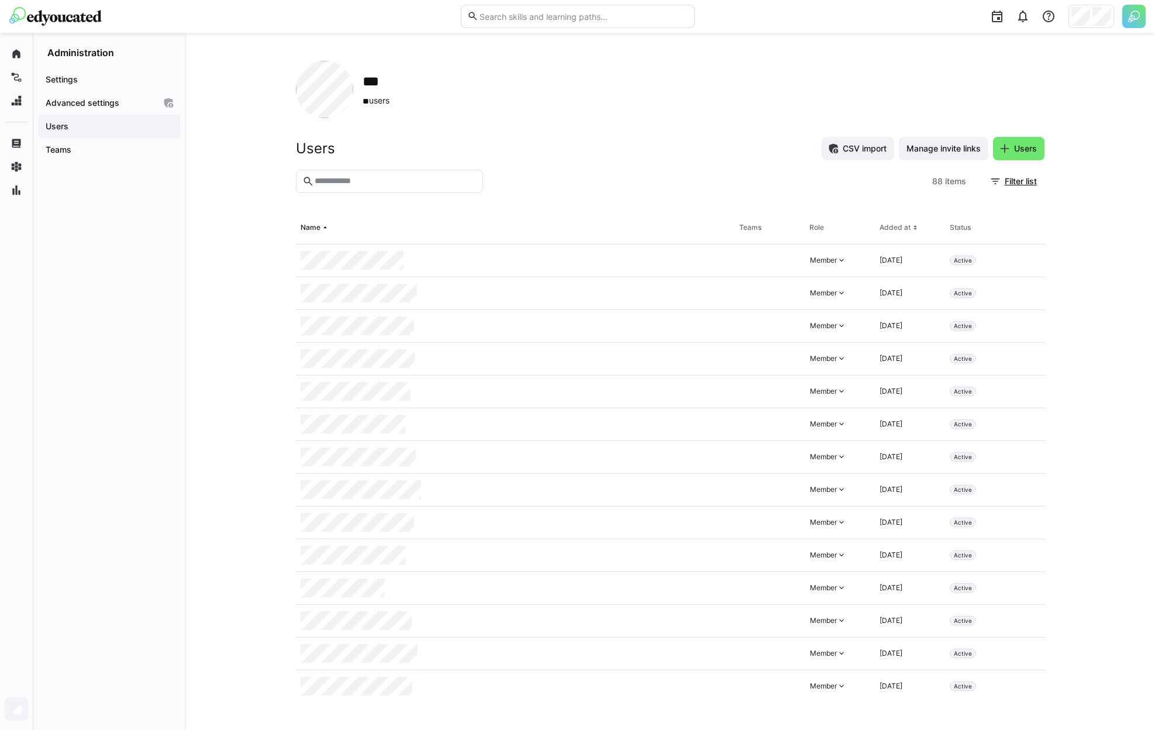
click at [365, 182] on input "text" at bounding box center [394, 181] width 163 height 11
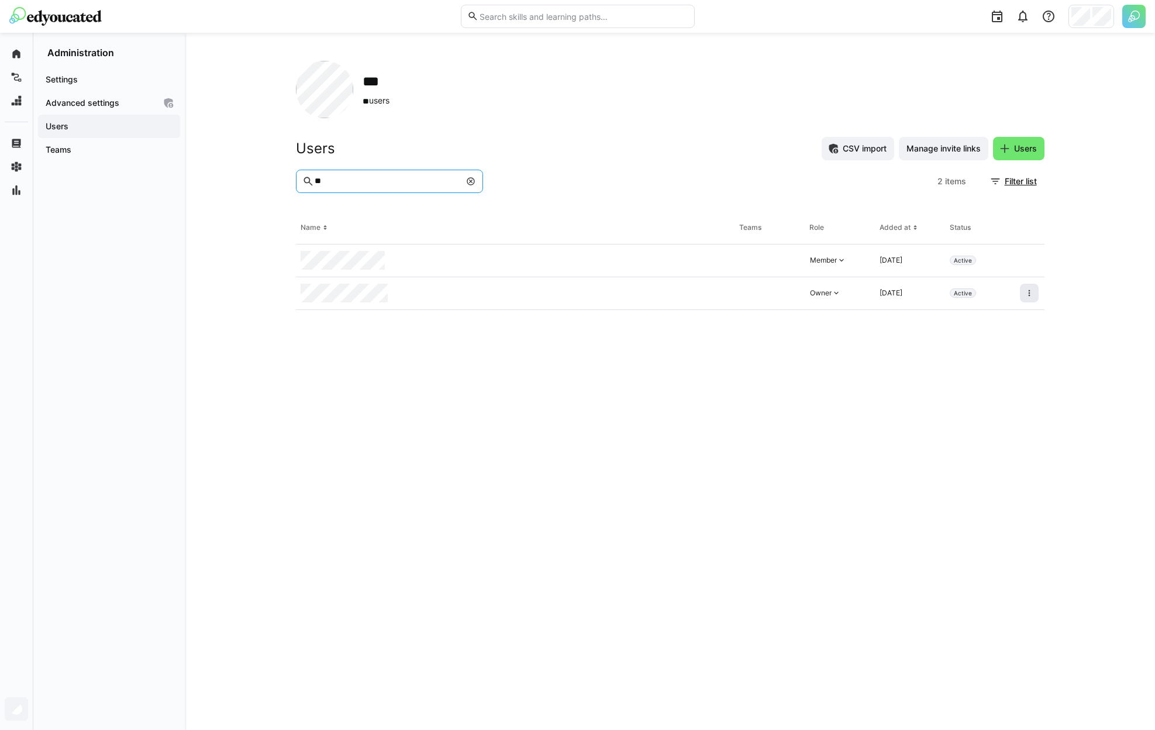
type input "**"
click at [1031, 295] on eds-icon at bounding box center [1029, 292] width 9 height 9
click at [1003, 349] on div "Remove user from organization" at bounding box center [979, 343] width 119 height 23
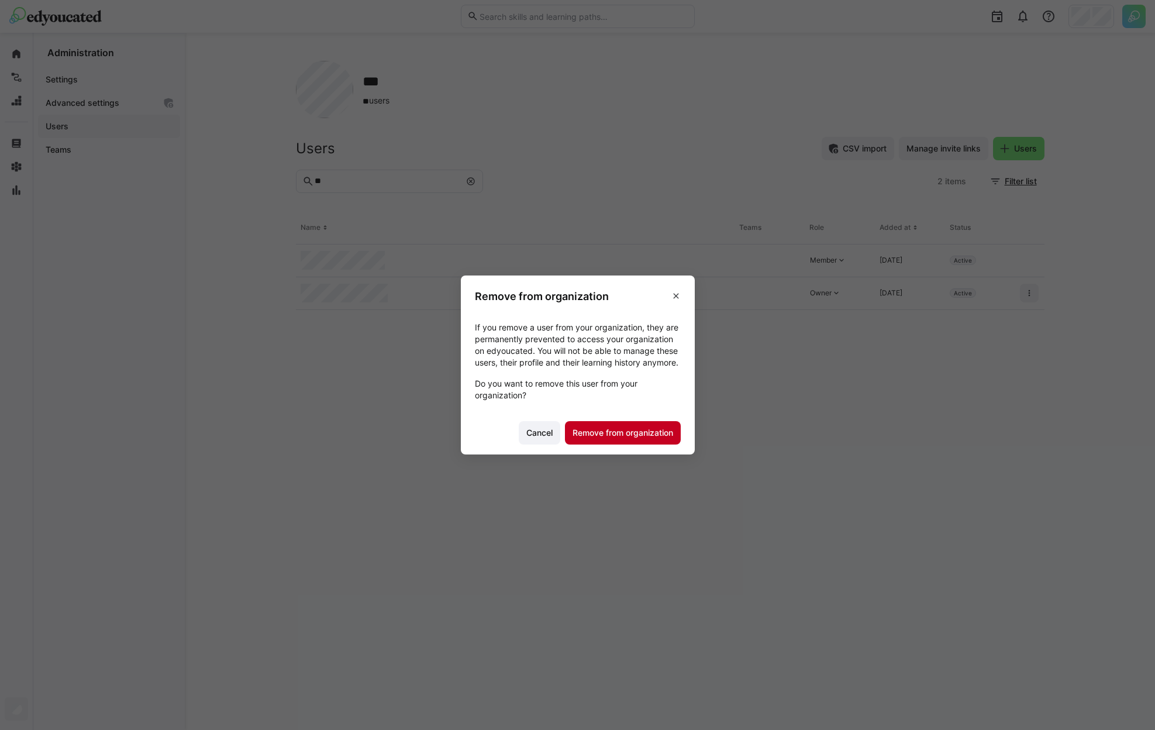
click at [658, 439] on span "Remove from organization" at bounding box center [623, 433] width 104 height 12
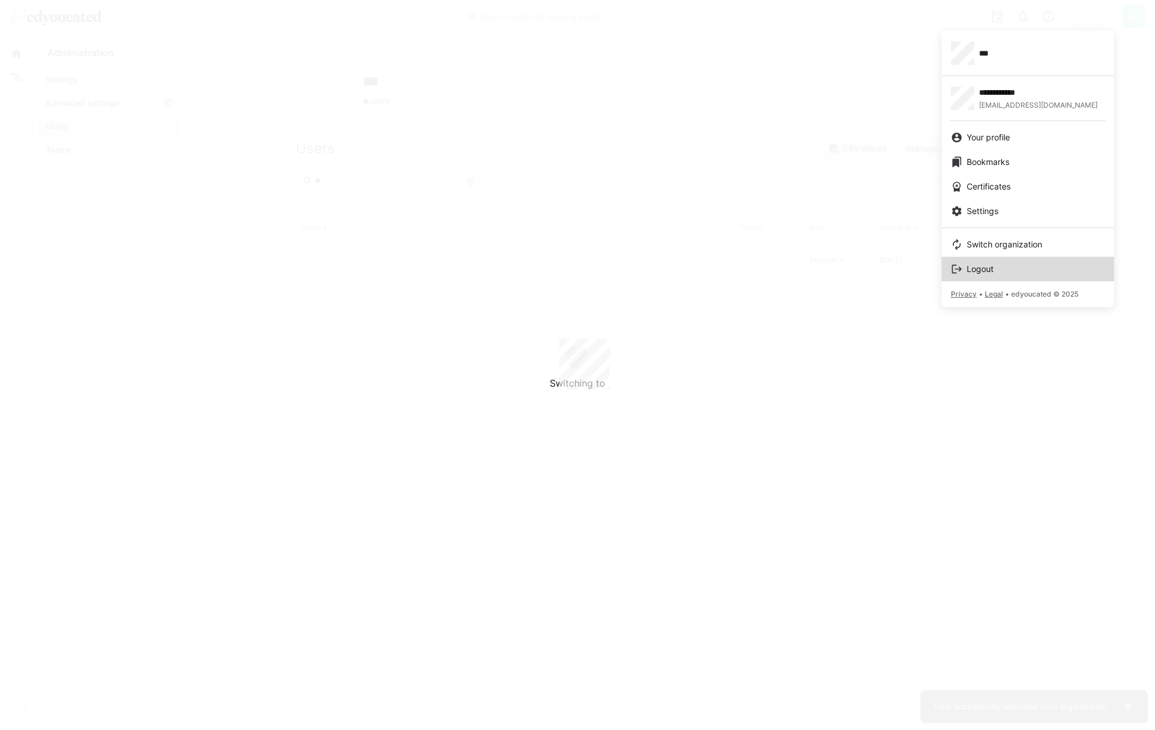
click at [1002, 263] on link "Logout" at bounding box center [1028, 269] width 173 height 25
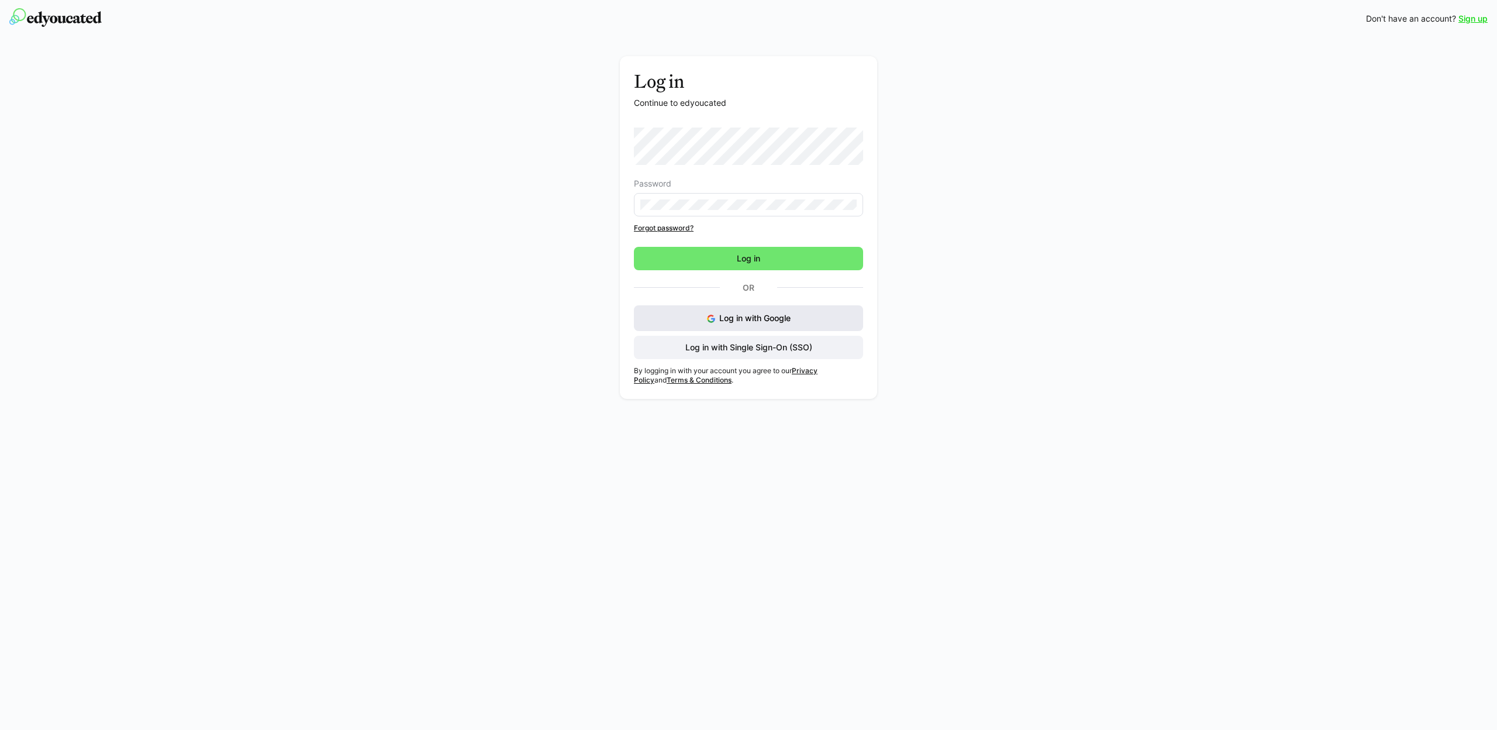
click at [736, 317] on span "Log in with Google" at bounding box center [754, 318] width 71 height 10
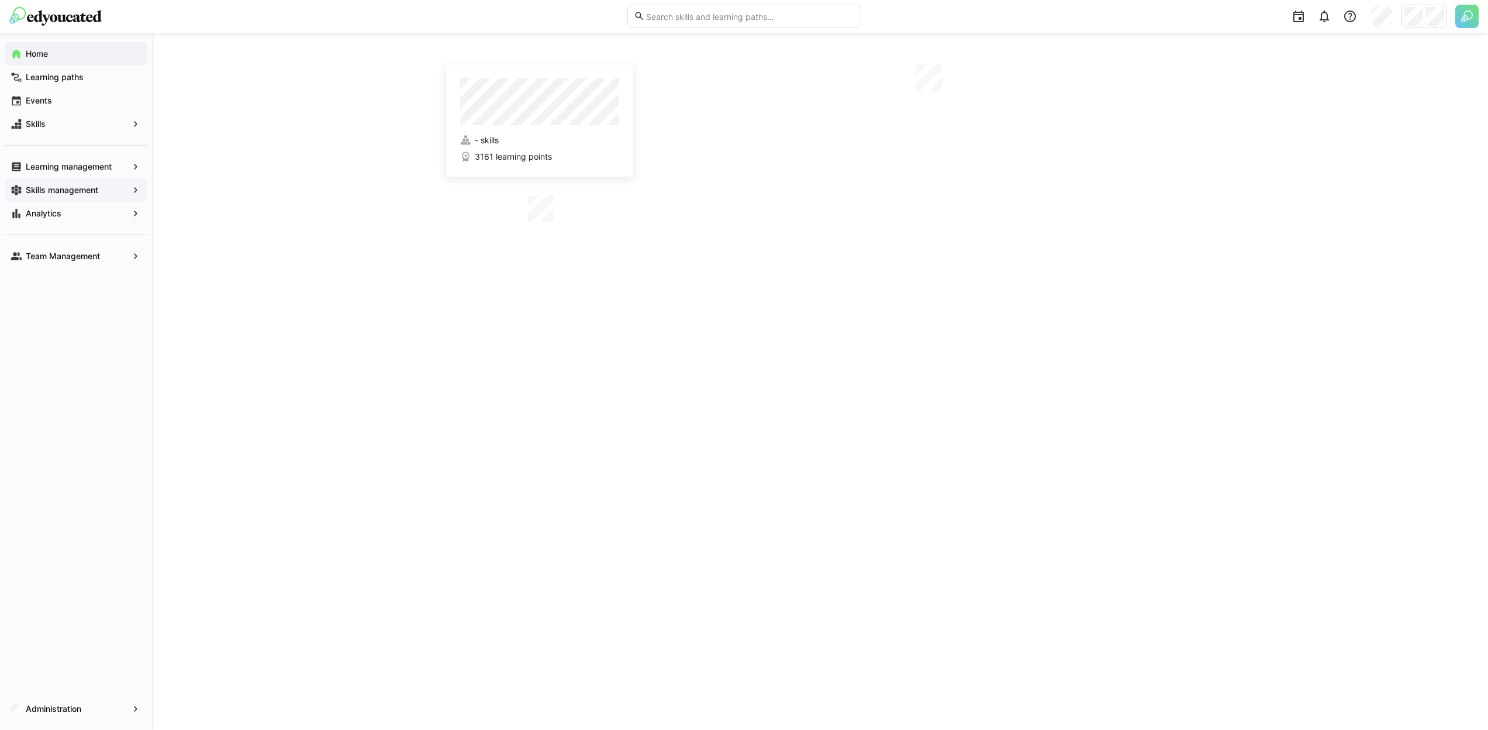
click at [129, 184] on div "Skills management" at bounding box center [76, 189] width 143 height 23
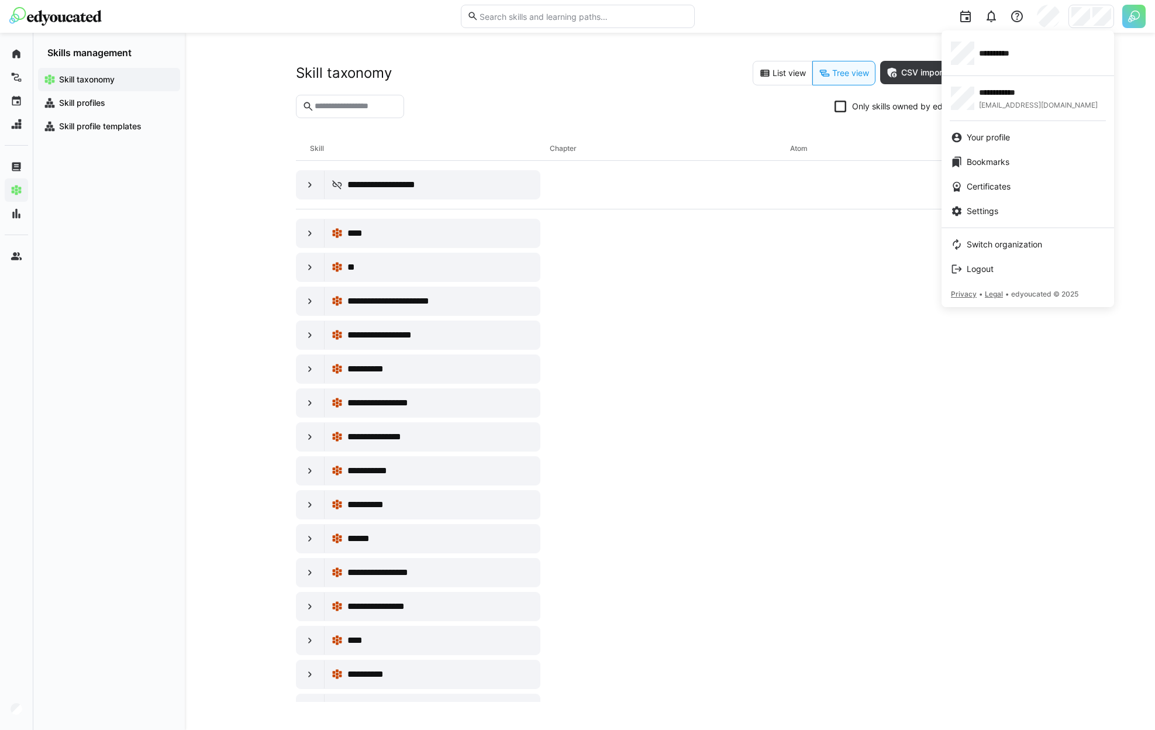
click at [1091, 21] on div at bounding box center [577, 365] width 1155 height 730
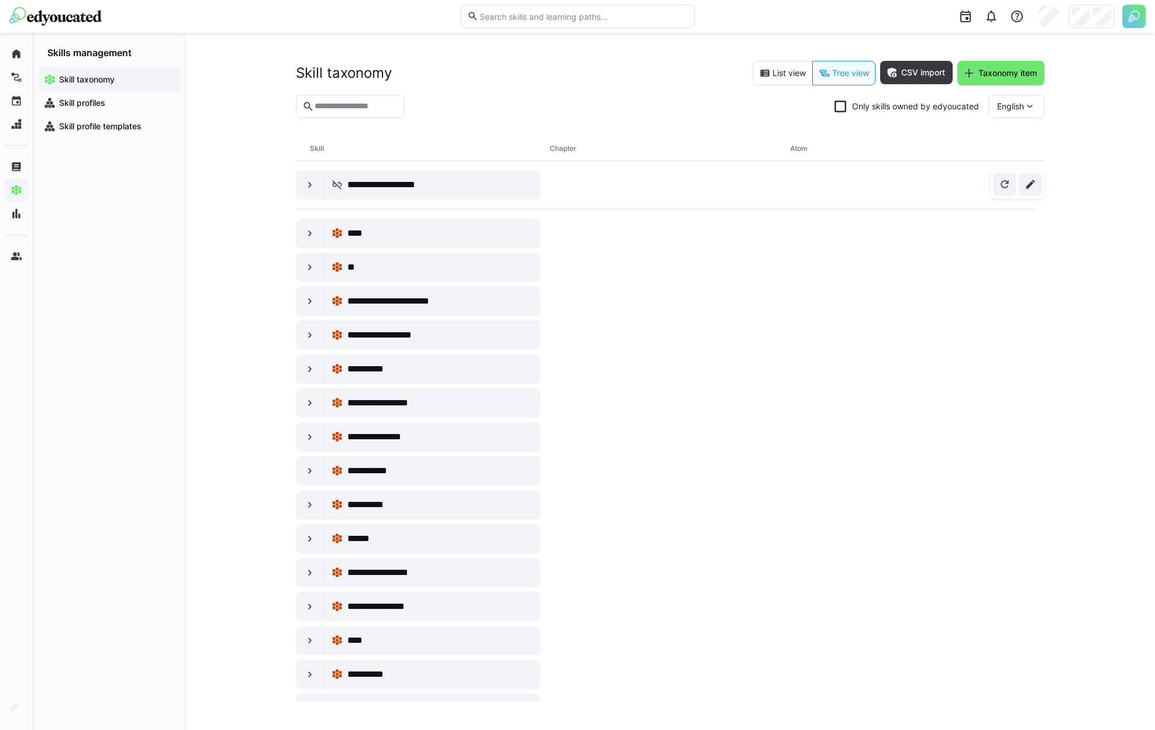
click at [1091, 21] on div at bounding box center [1091, 16] width 46 height 23
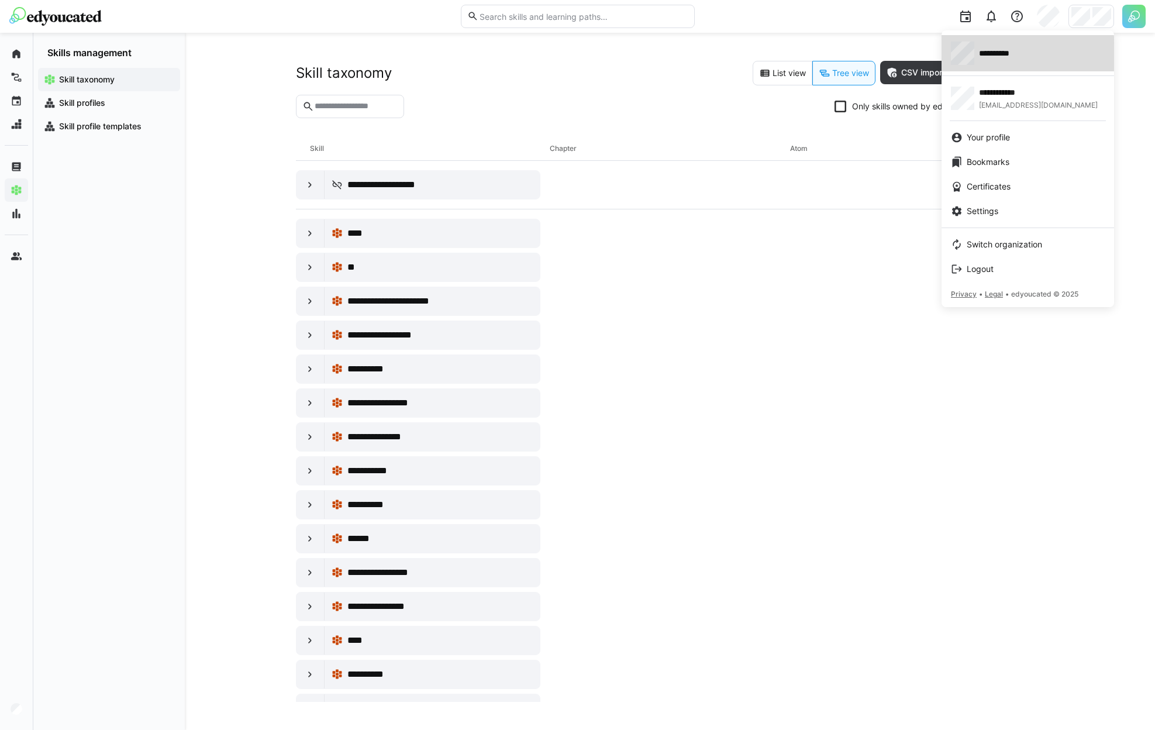
click at [996, 53] on span "**********" at bounding box center [1002, 53] width 46 height 12
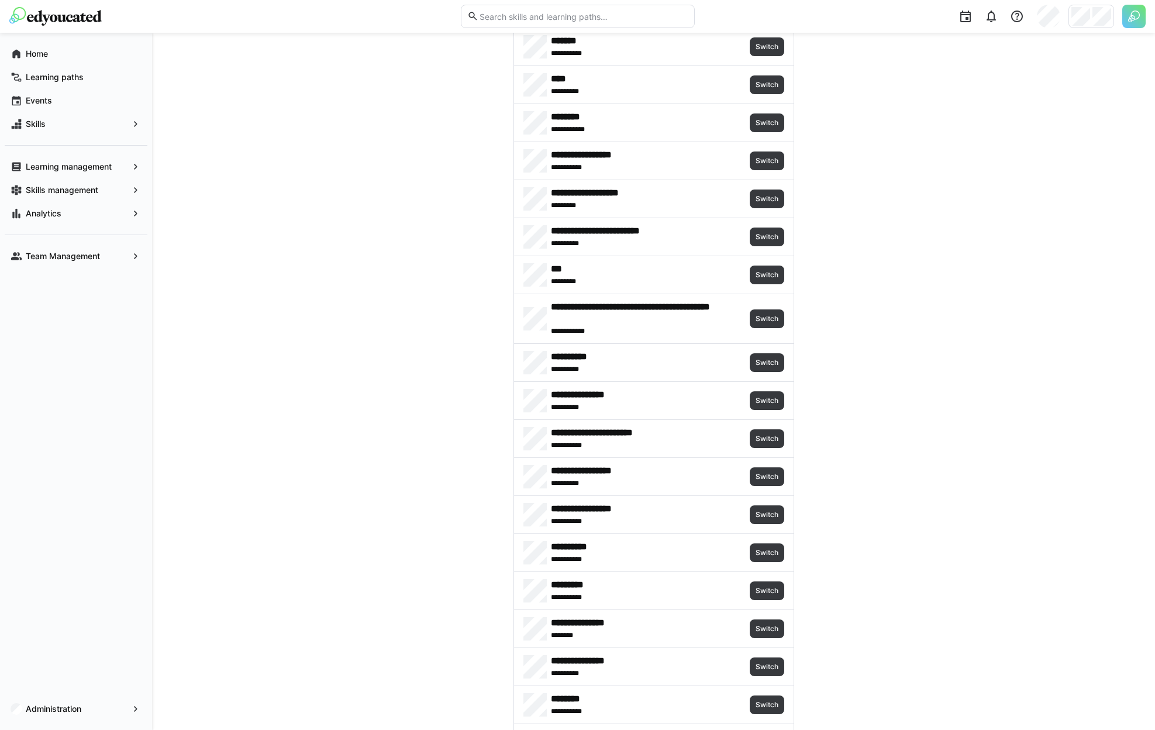
scroll to position [356, 0]
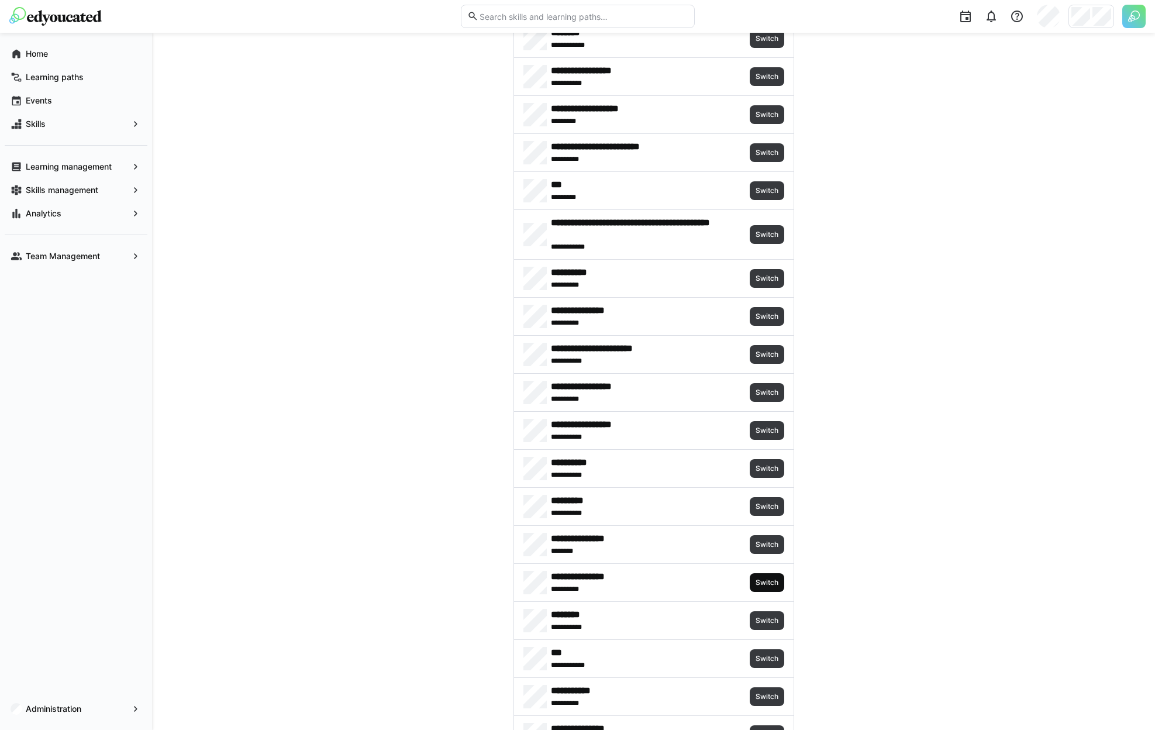
click at [759, 575] on span "Switch" at bounding box center [767, 582] width 35 height 19
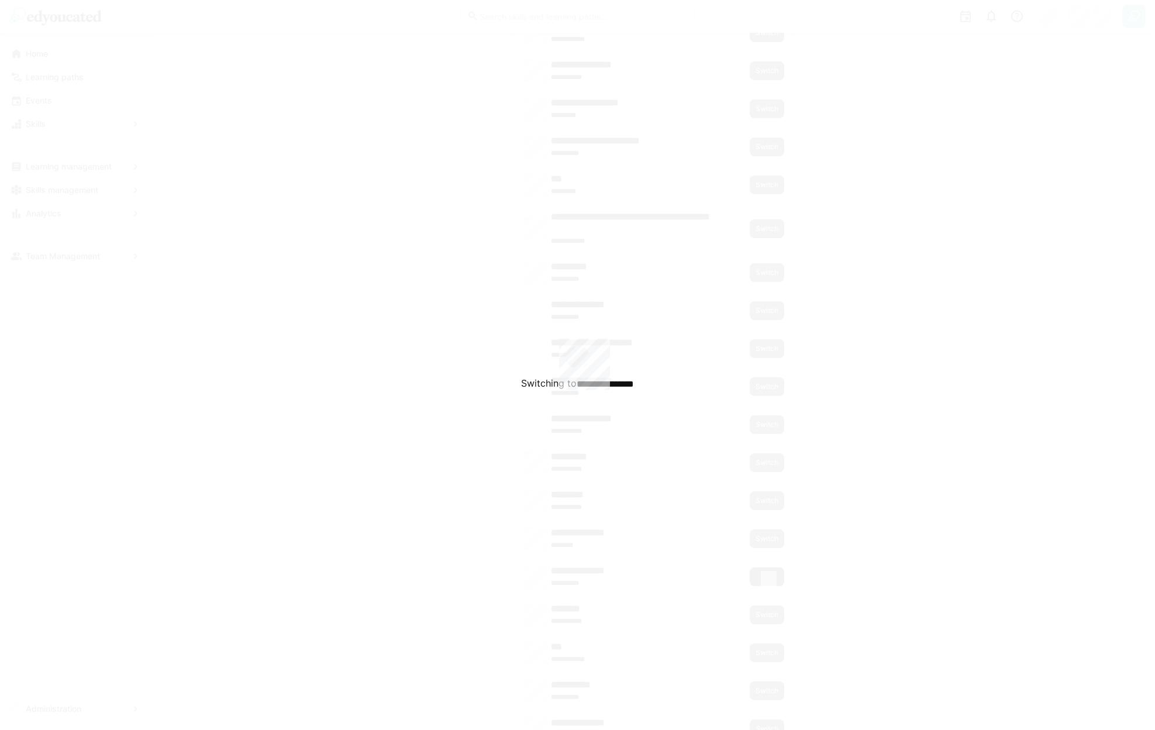
scroll to position [365, 0]
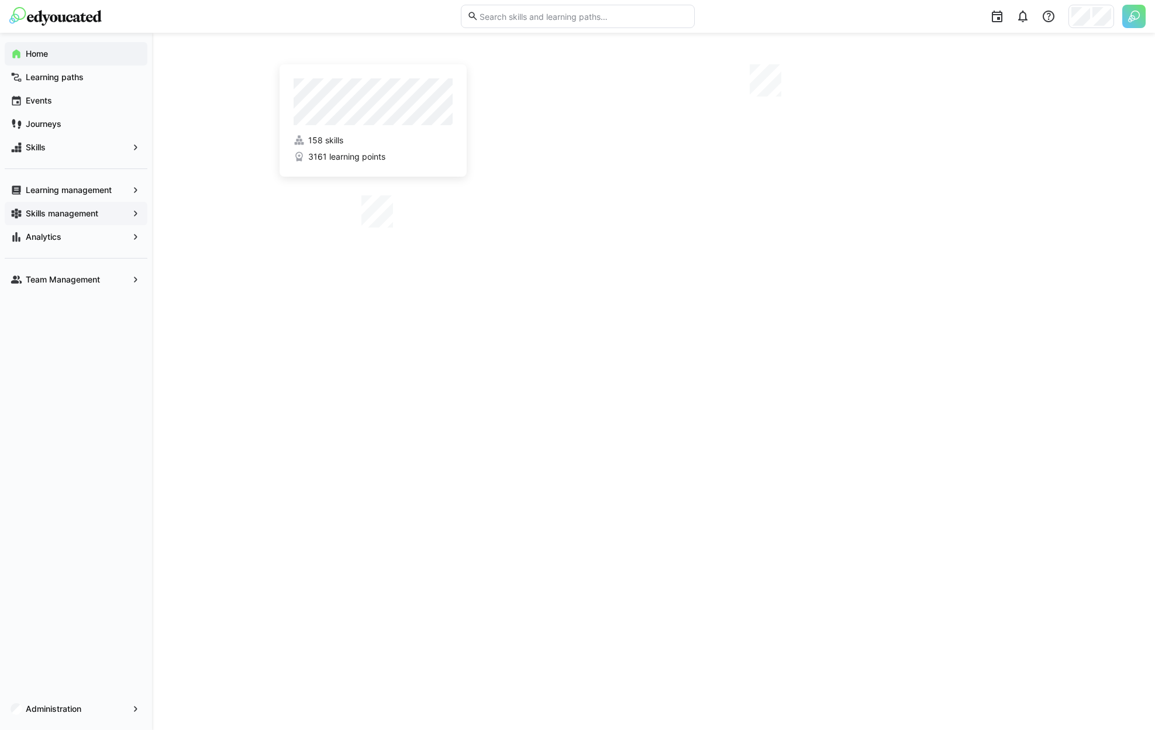
click at [0, 0] on app-navigation-label "Skills management" at bounding box center [0, 0] width 0 height 0
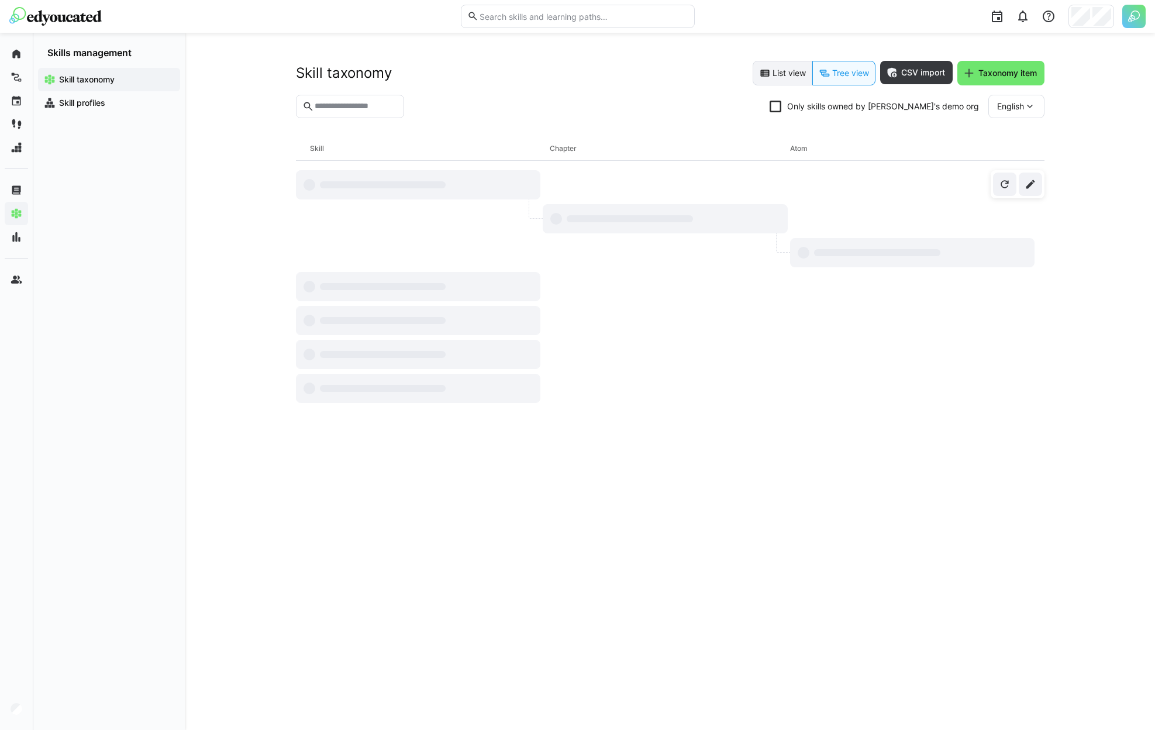
click at [787, 82] on eds-button-option "List view" at bounding box center [783, 73] width 60 height 25
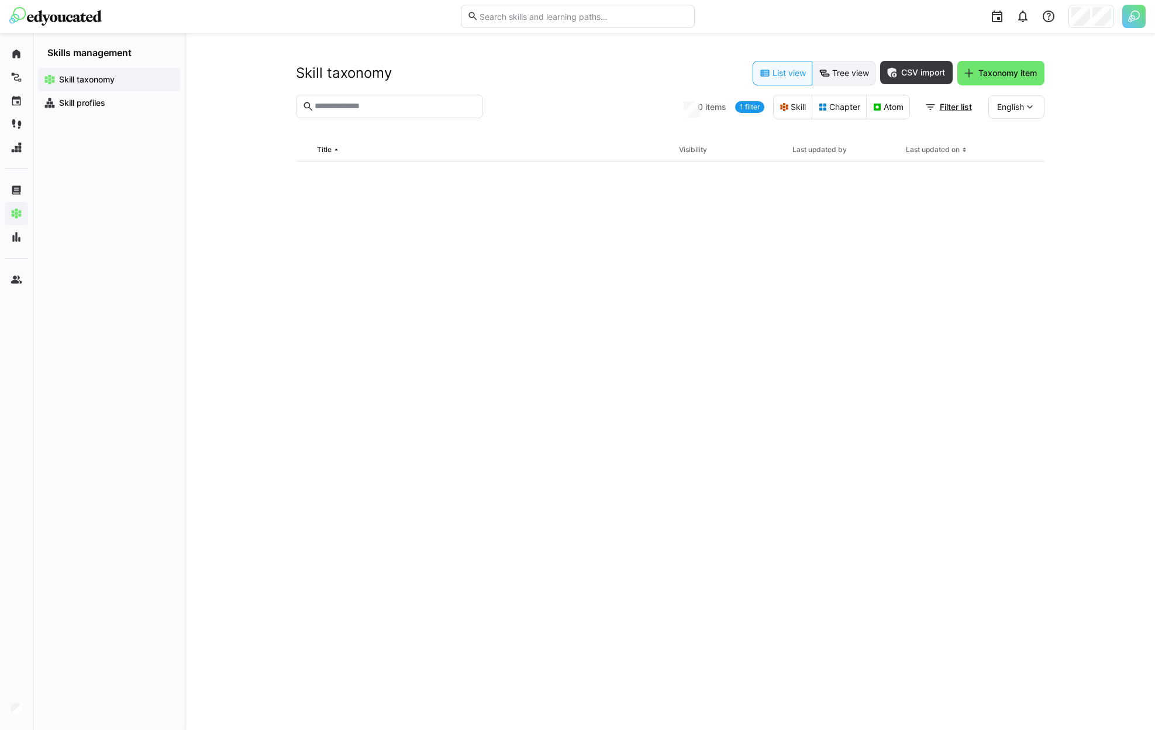
click at [842, 74] on eds-button-option "Tree view" at bounding box center [843, 73] width 63 height 25
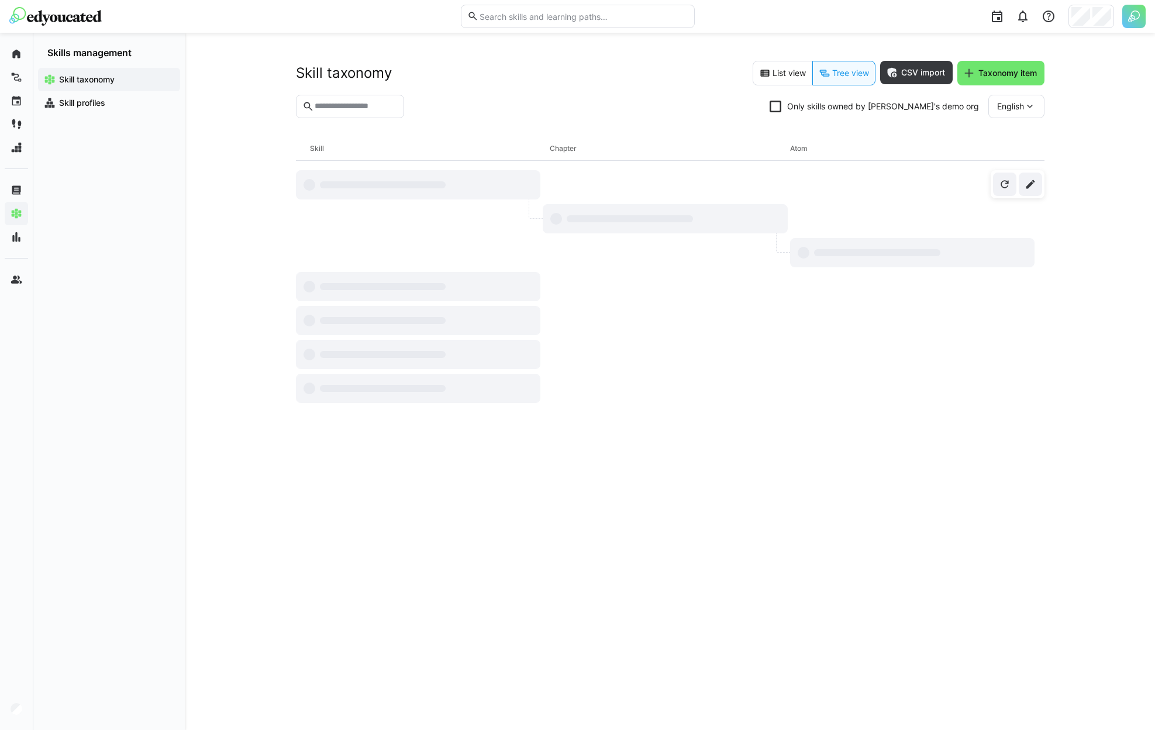
click at [1112, 15] on div at bounding box center [1091, 16] width 46 height 23
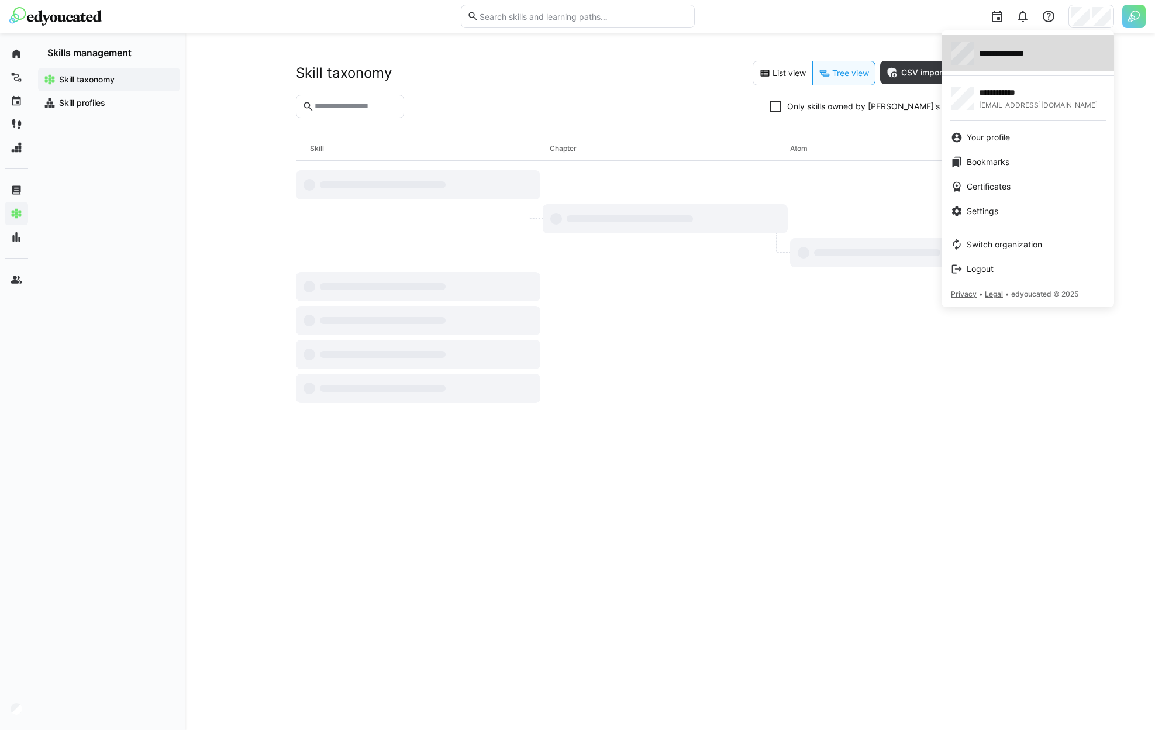
click at [1023, 58] on span "**********" at bounding box center [1012, 53] width 67 height 12
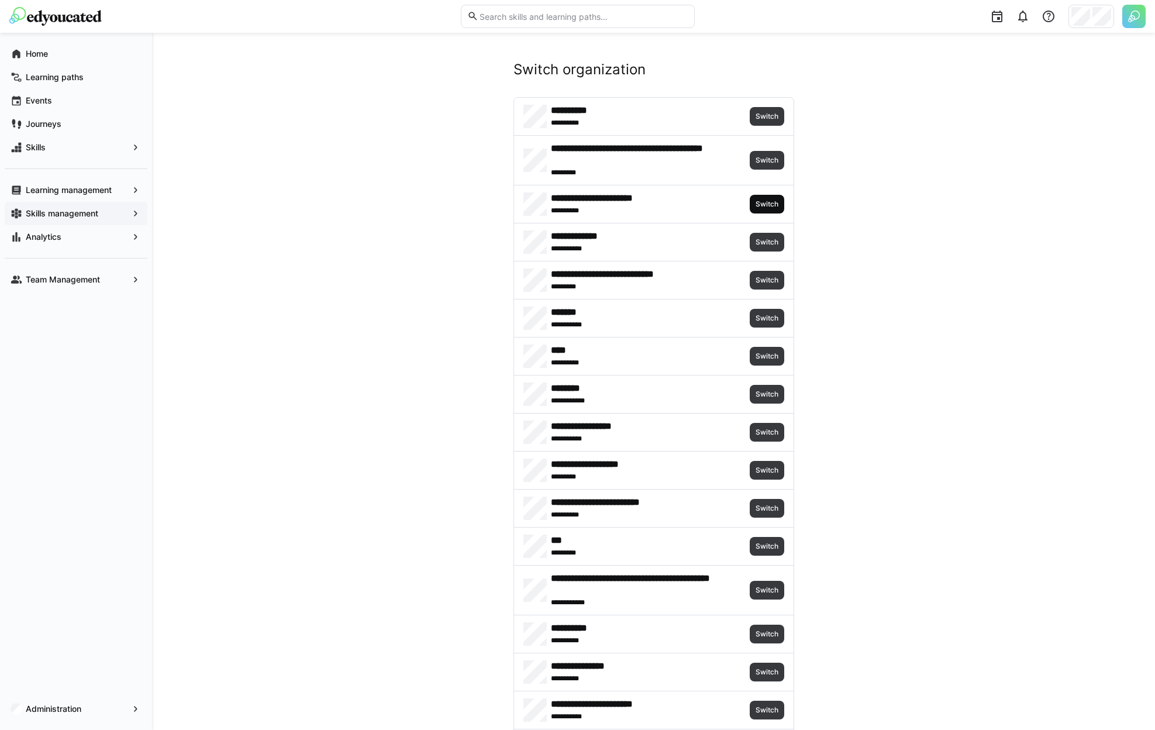
click at [761, 202] on span "Switch" at bounding box center [766, 203] width 25 height 9
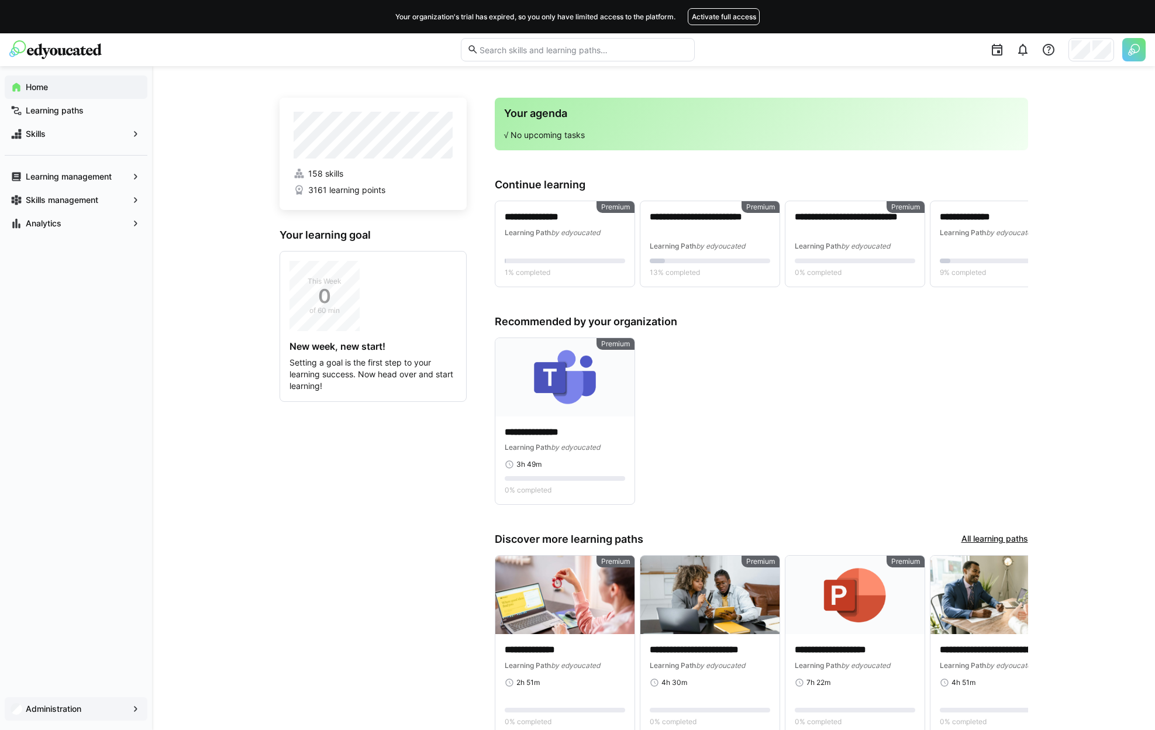
click at [0, 0] on app-navigation-label "Administration" at bounding box center [0, 0] width 0 height 0
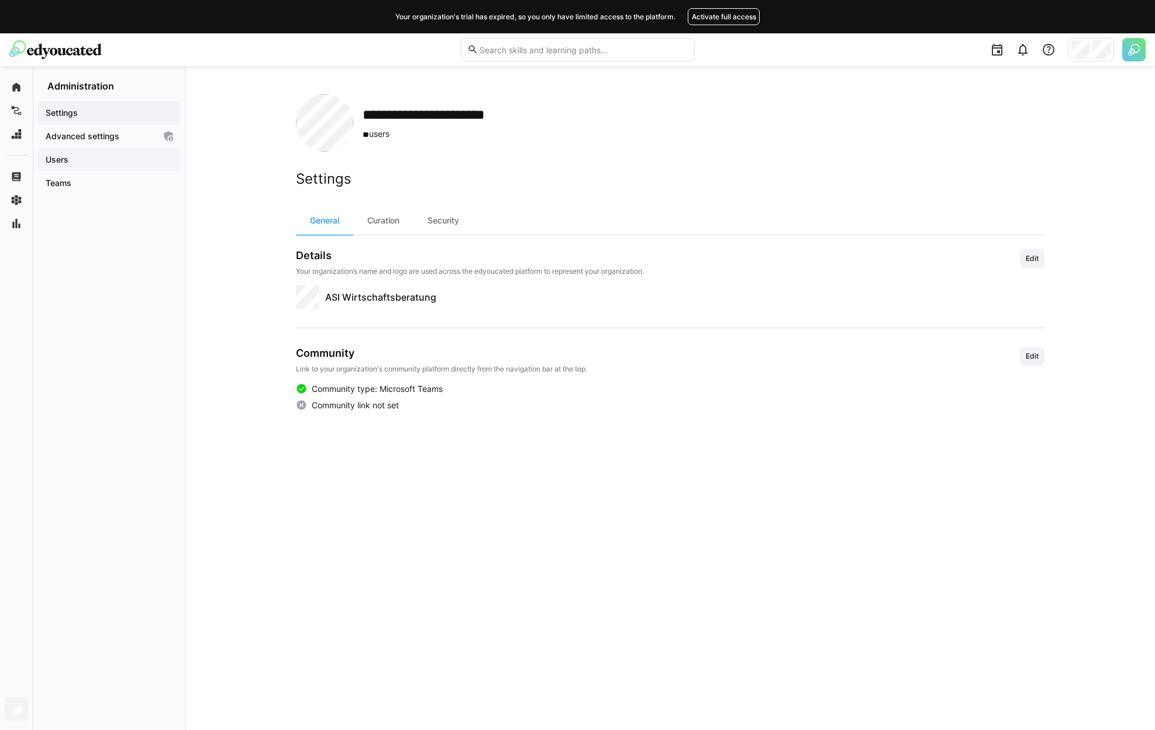
click at [0, 0] on app-navigation-label "Users" at bounding box center [0, 0] width 0 height 0
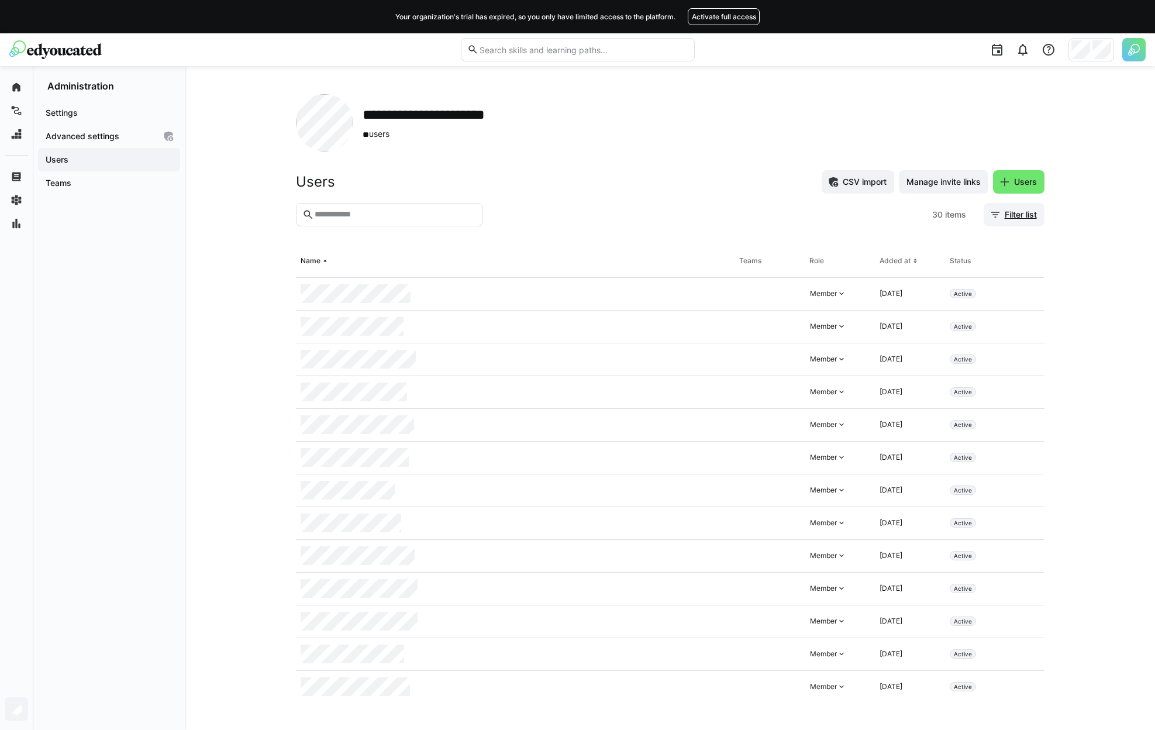
click at [1018, 208] on span "Filter list" at bounding box center [1014, 214] width 61 height 23
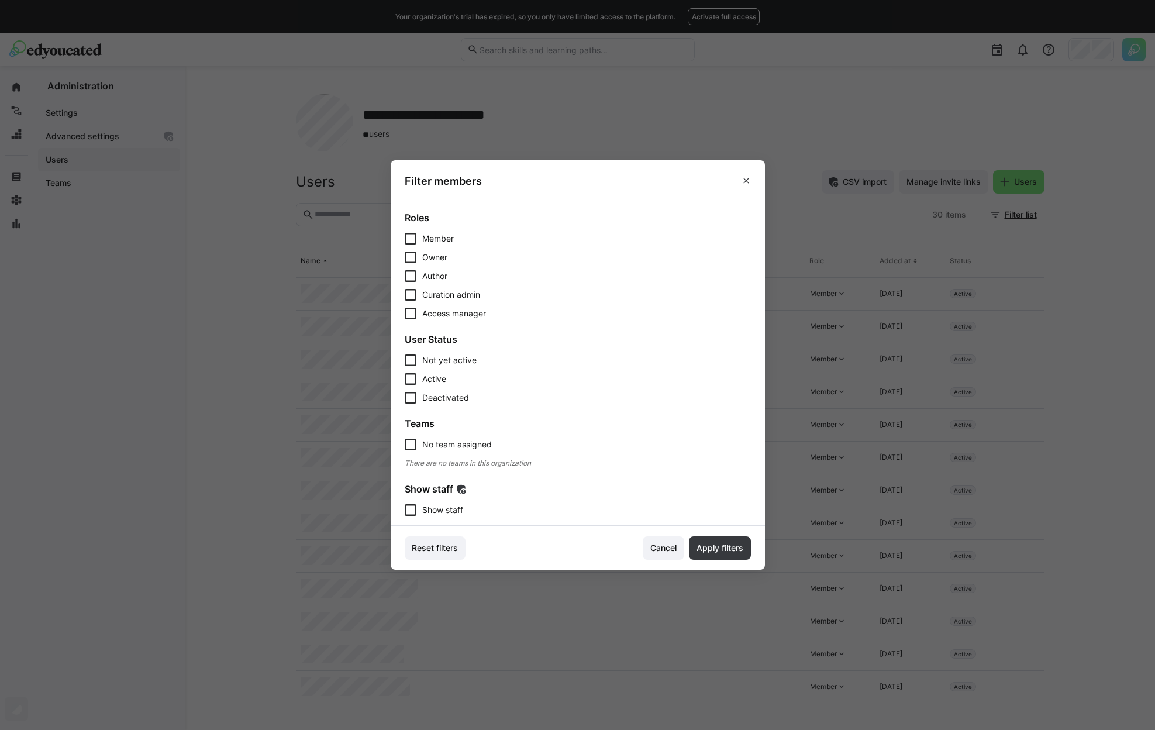
click at [448, 521] on section "Roles Member Owner Author Curation admin Access manager User Status Not yet act…" at bounding box center [578, 364] width 374 height 324
click at [449, 510] on span "Show staff" at bounding box center [442, 510] width 41 height 12
click at [740, 549] on span "Apply filters" at bounding box center [720, 548] width 50 height 12
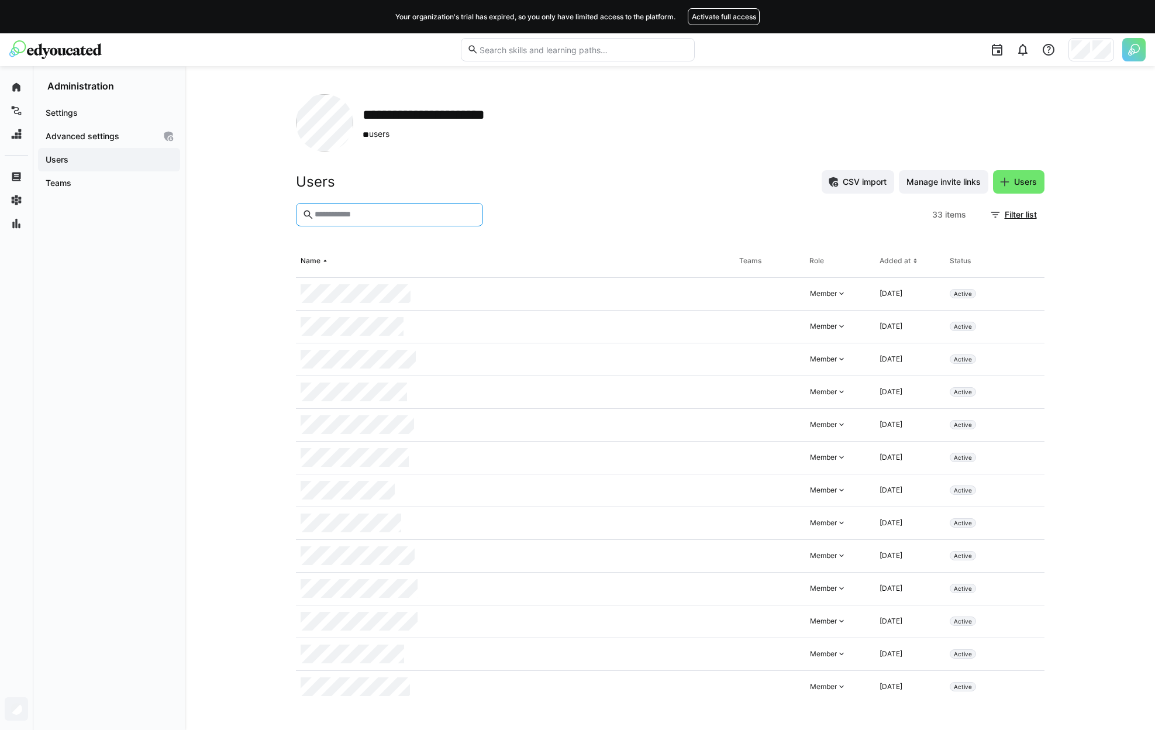
click at [410, 217] on input "text" at bounding box center [394, 214] width 163 height 11
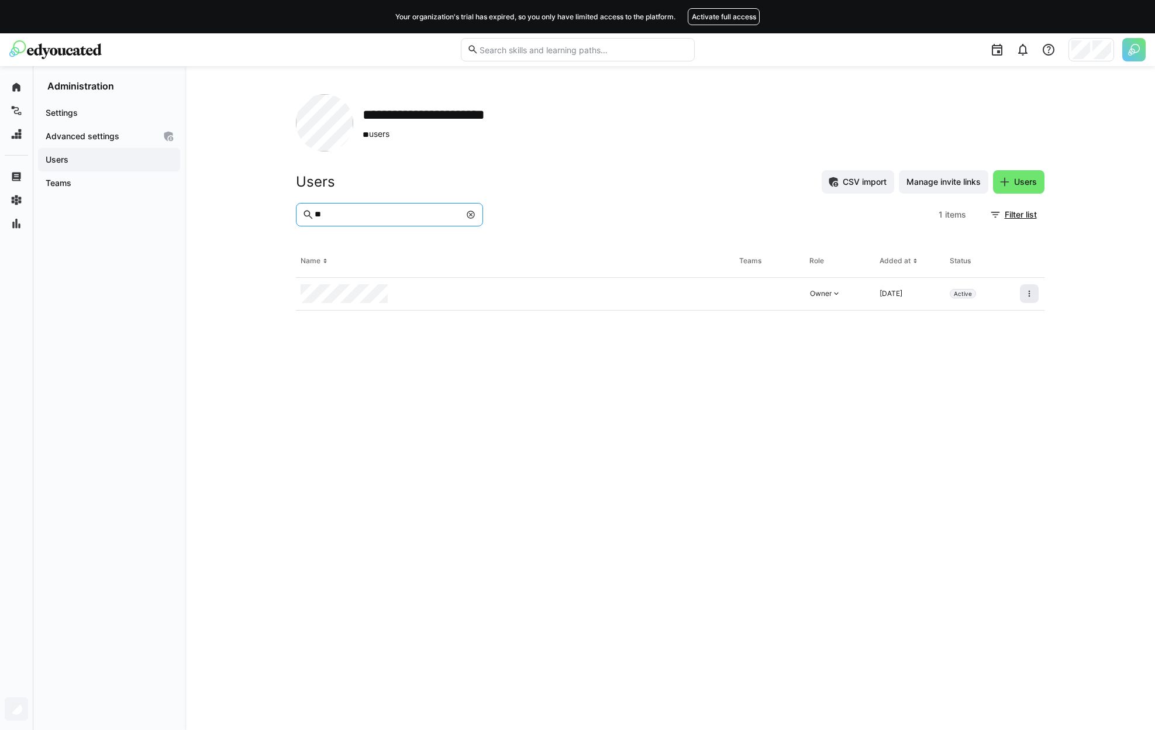
type input "**"
click at [1029, 297] on eds-icon at bounding box center [1029, 293] width 9 height 9
click at [991, 346] on div "Remove user from organization" at bounding box center [979, 344] width 105 height 9
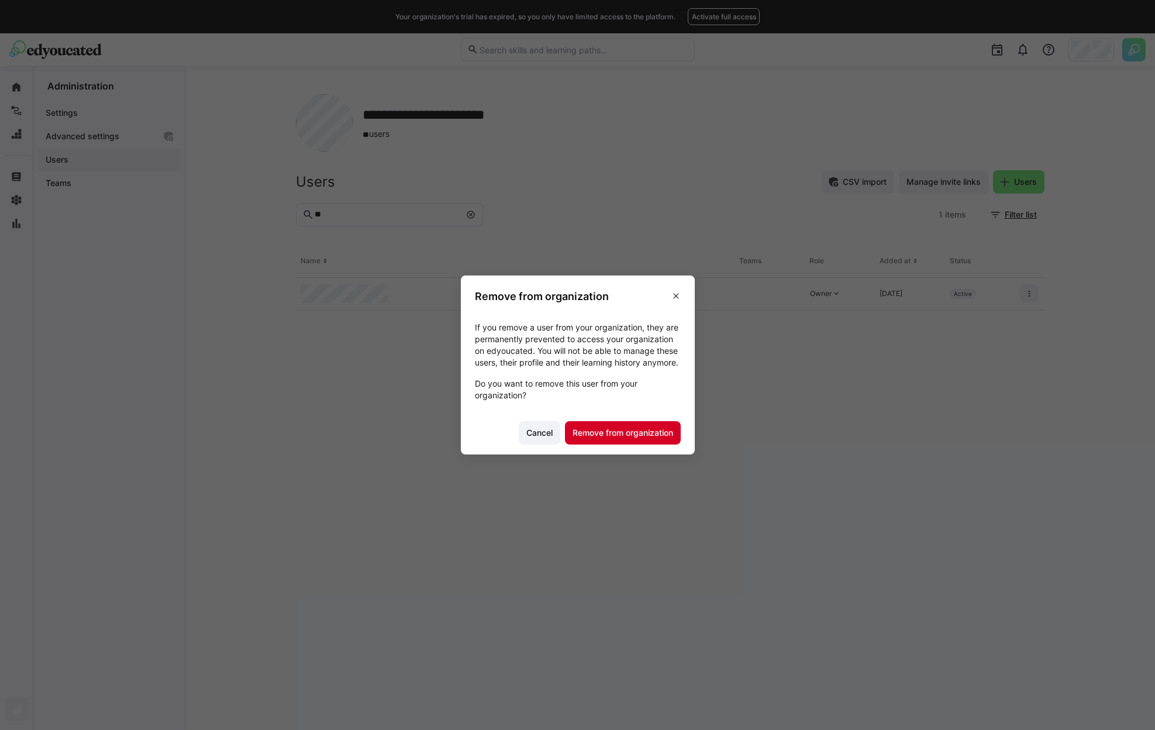
drag, startPoint x: 657, startPoint y: 435, endPoint x: 636, endPoint y: 430, distance: 22.1
click at [657, 435] on span "Remove from organization" at bounding box center [623, 433] width 104 height 12
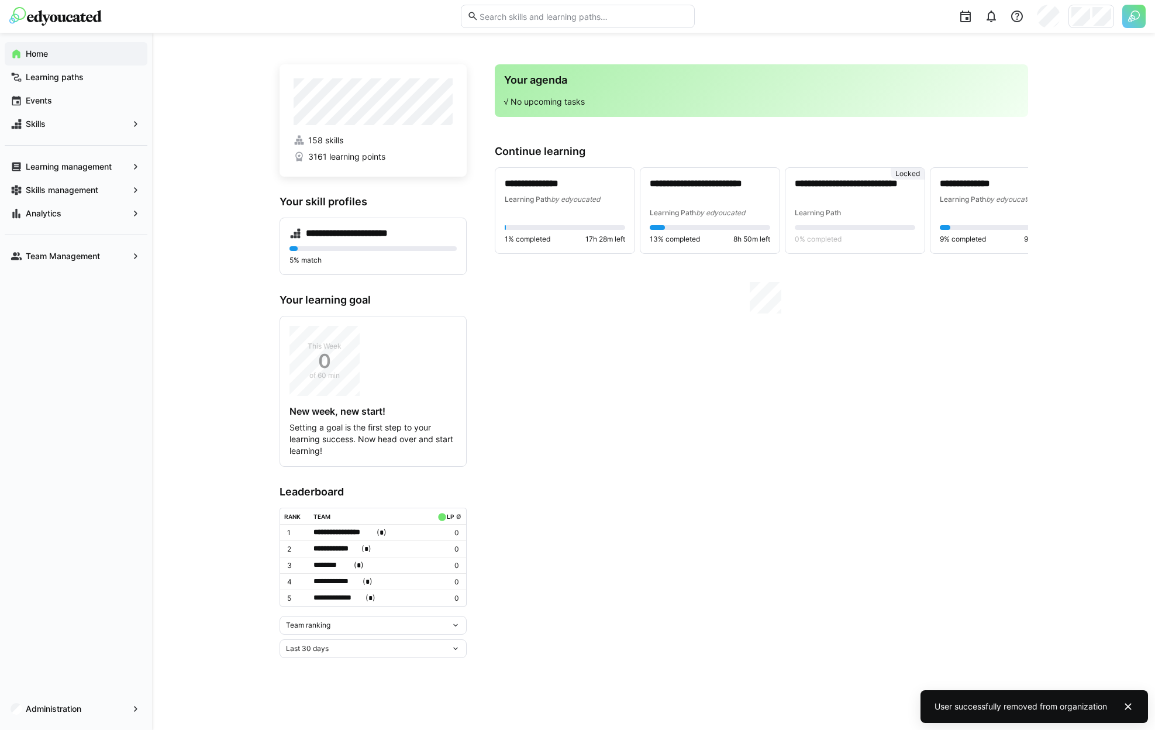
click at [1087, 26] on div at bounding box center [1091, 16] width 46 height 23
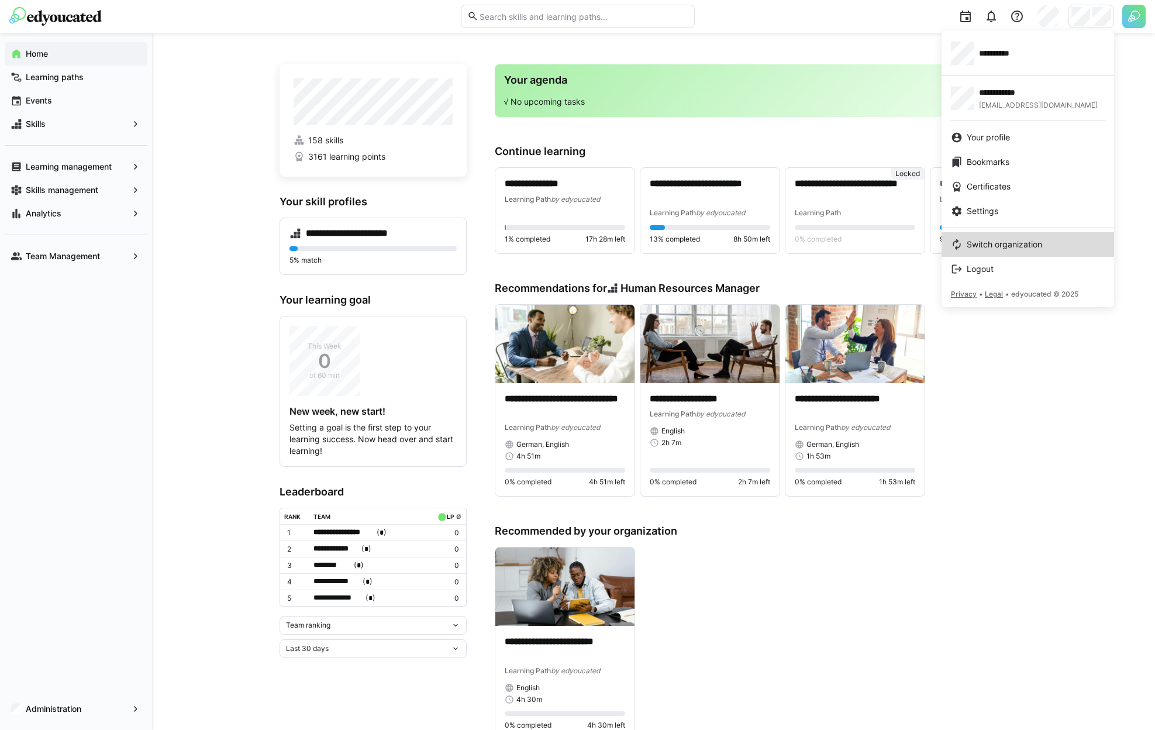
click at [1020, 240] on span "Switch organization" at bounding box center [1004, 245] width 75 height 12
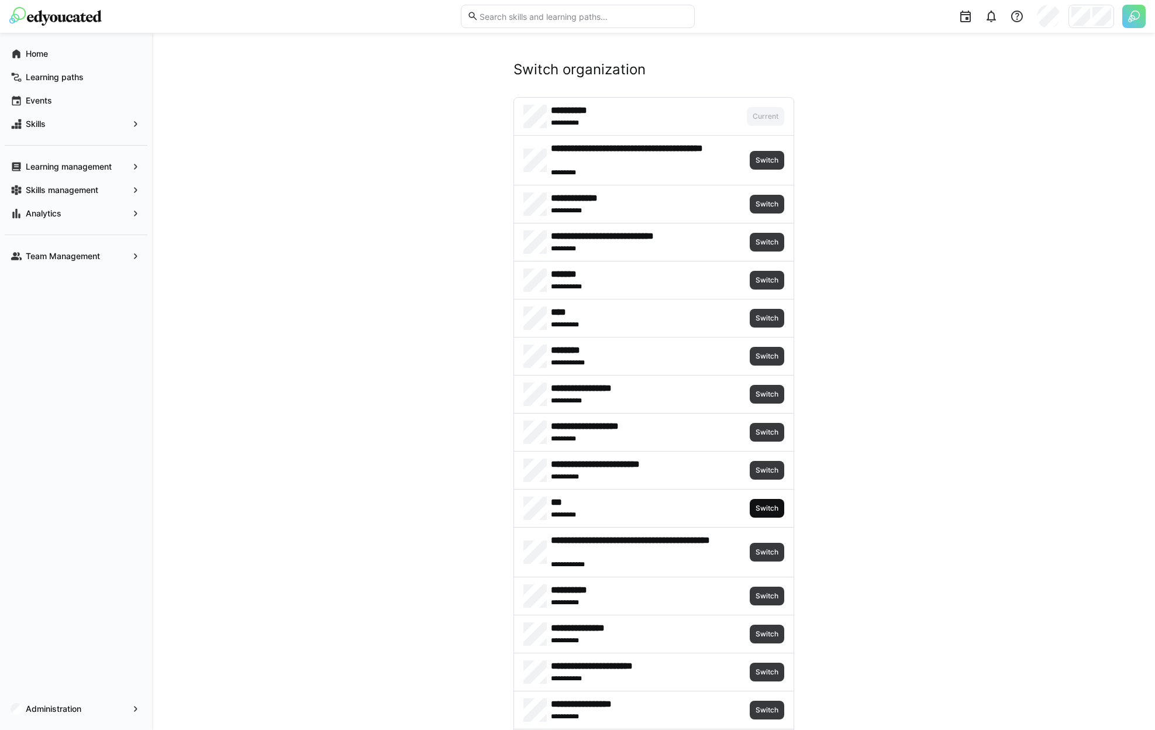
click at [763, 503] on span "Switch" at bounding box center [767, 508] width 35 height 19
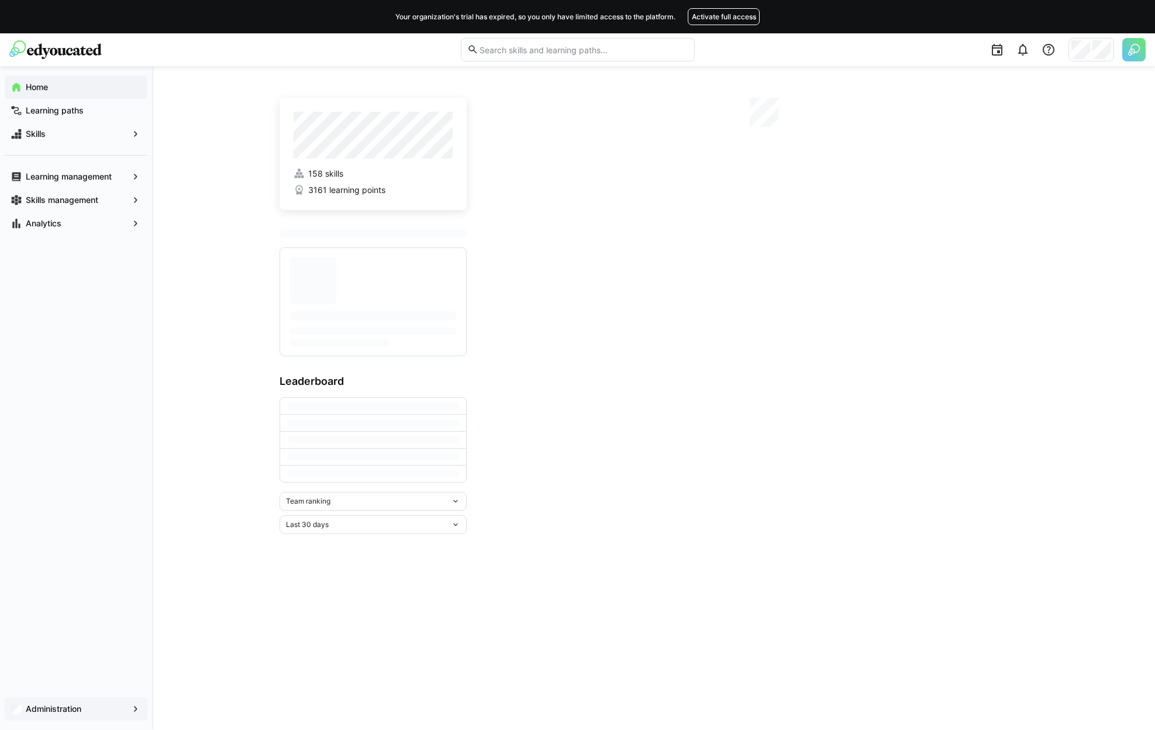
click at [0, 0] on app-navigation-label "Administration" at bounding box center [0, 0] width 0 height 0
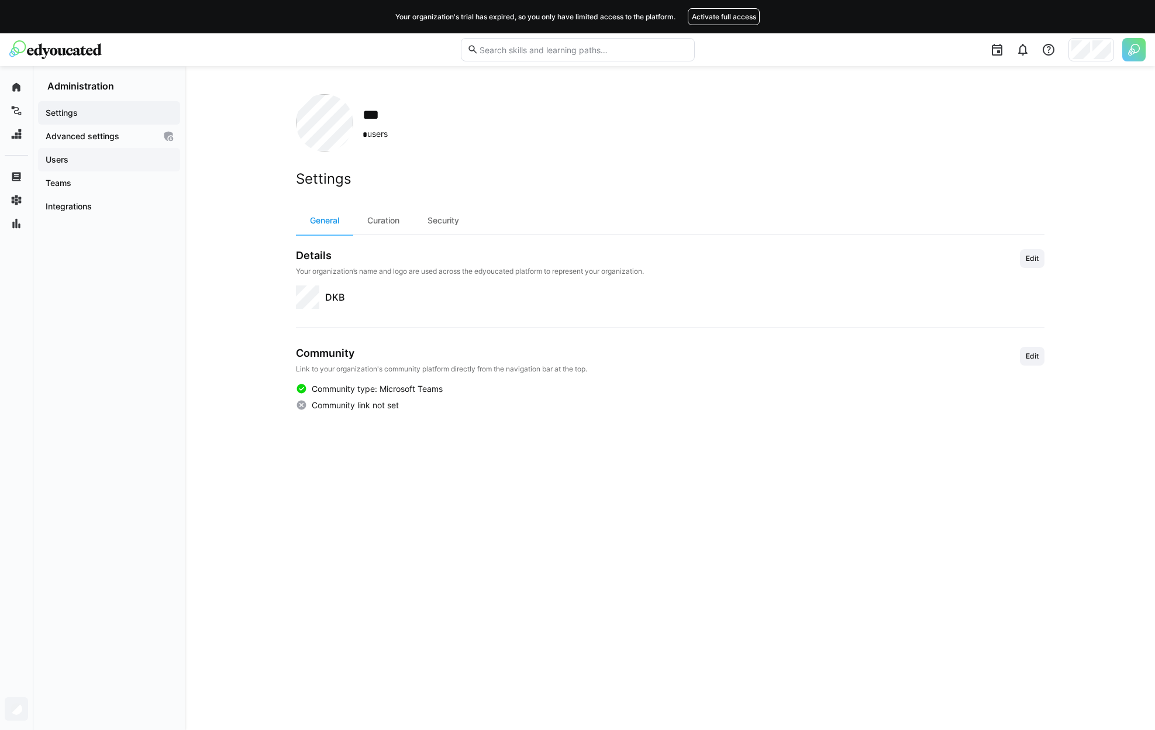
click at [77, 169] on div "Users" at bounding box center [109, 159] width 142 height 23
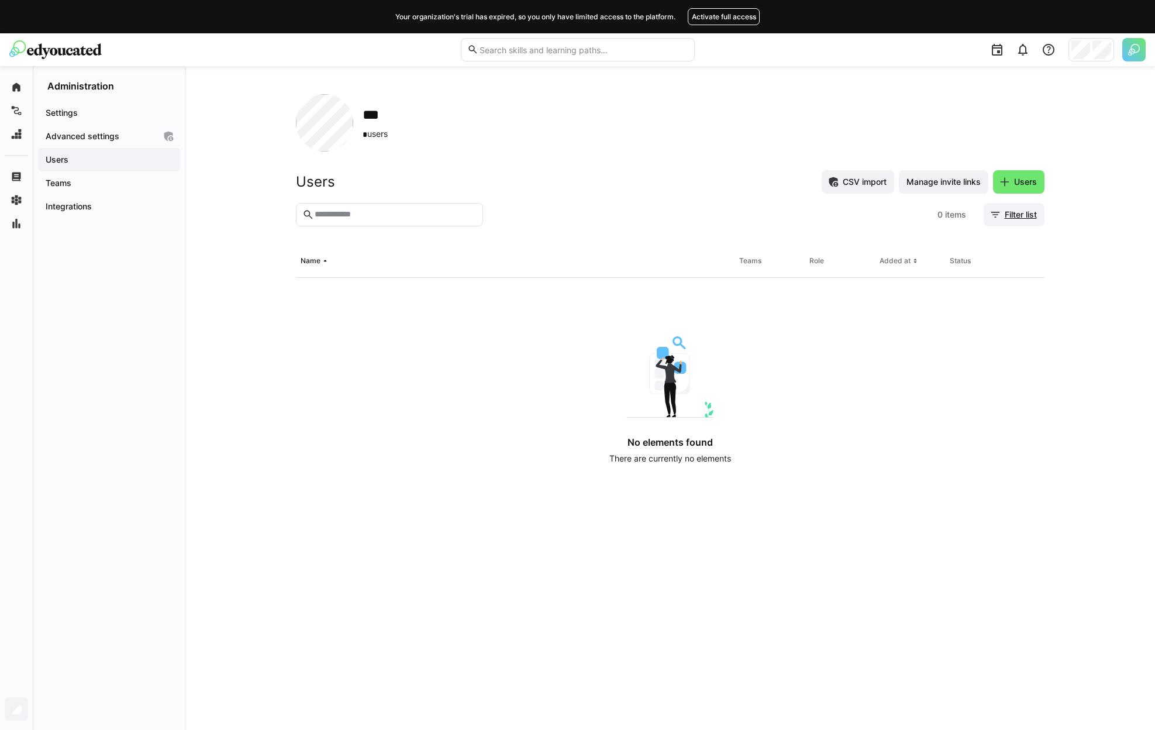
click at [1009, 206] on span "Filter list" at bounding box center [1014, 214] width 61 height 23
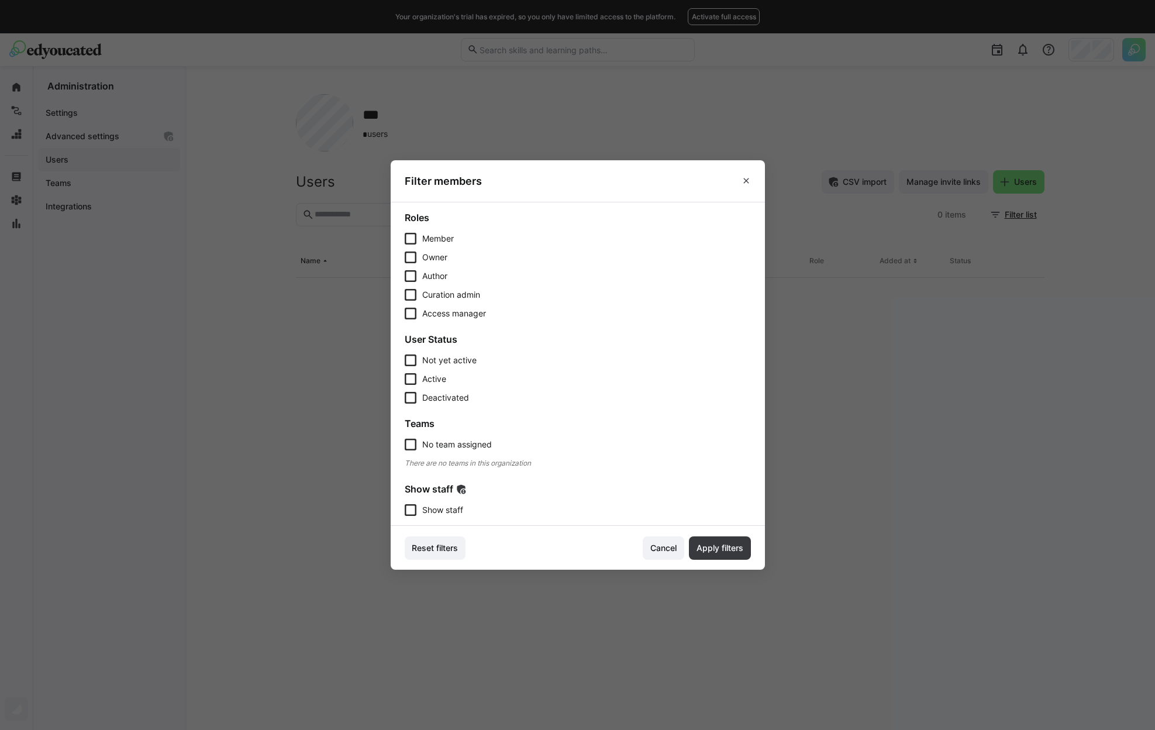
click at [443, 507] on span "Show staff" at bounding box center [442, 510] width 41 height 12
click at [712, 553] on span "Apply filters" at bounding box center [720, 548] width 50 height 12
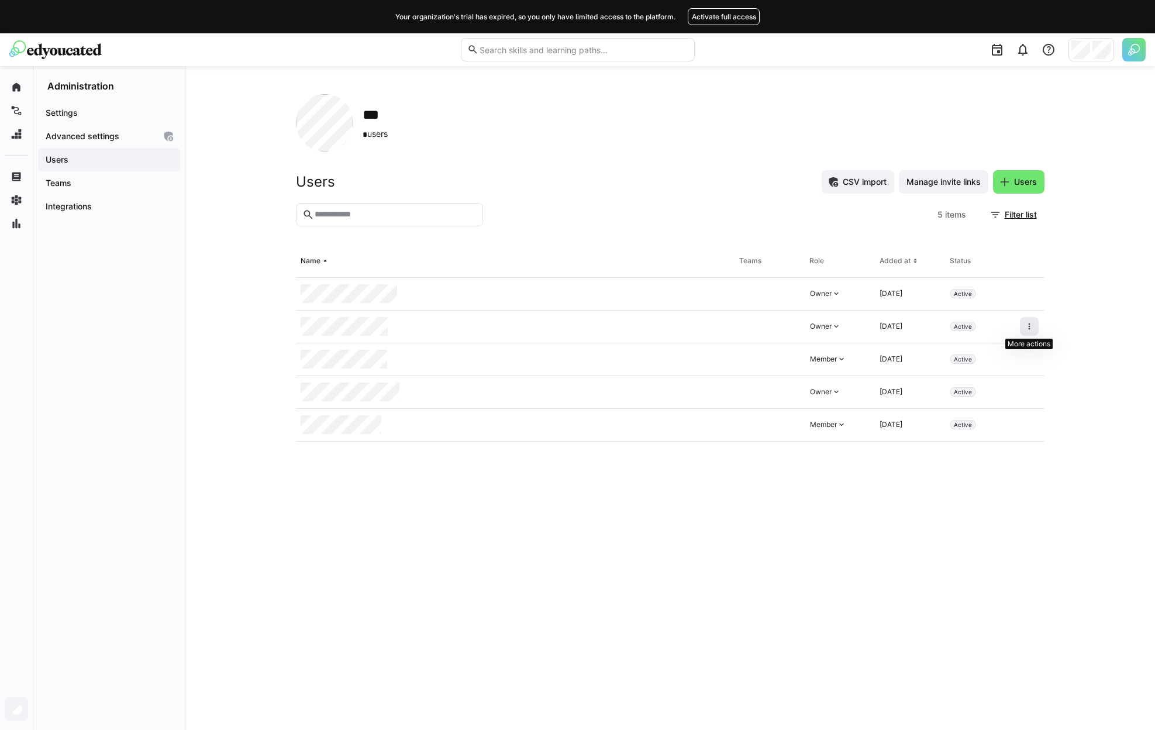
click at [1025, 322] on eds-icon at bounding box center [1029, 326] width 9 height 9
click at [1025, 327] on eds-icon at bounding box center [1029, 326] width 9 height 9
click at [1011, 381] on div "Remove user from organization" at bounding box center [979, 377] width 105 height 9
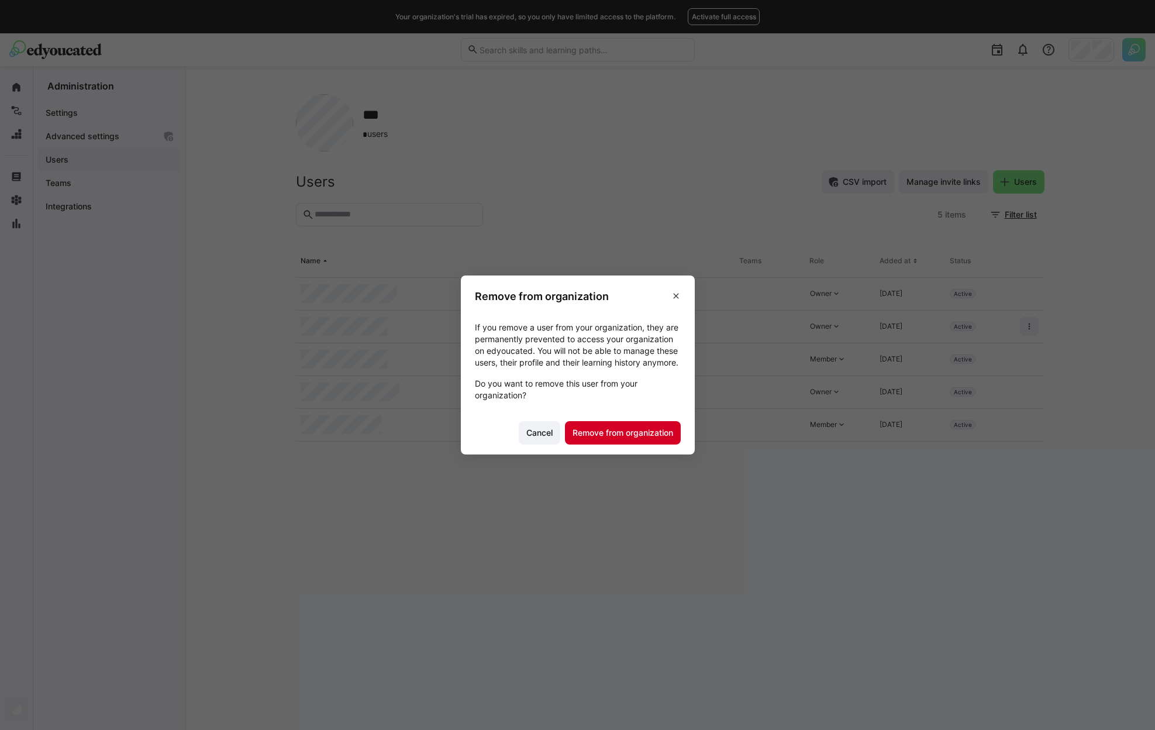
click at [648, 439] on span "Remove from organization" at bounding box center [623, 433] width 104 height 12
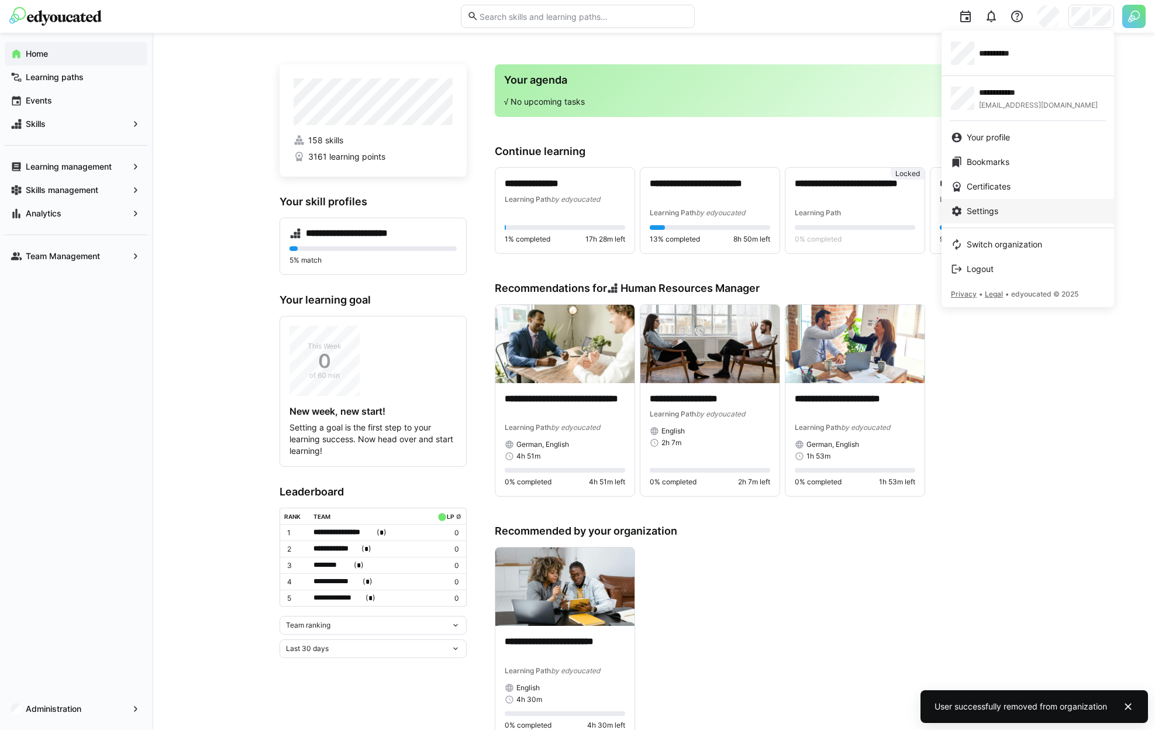
click at [997, 219] on link "Settings" at bounding box center [1028, 211] width 173 height 25
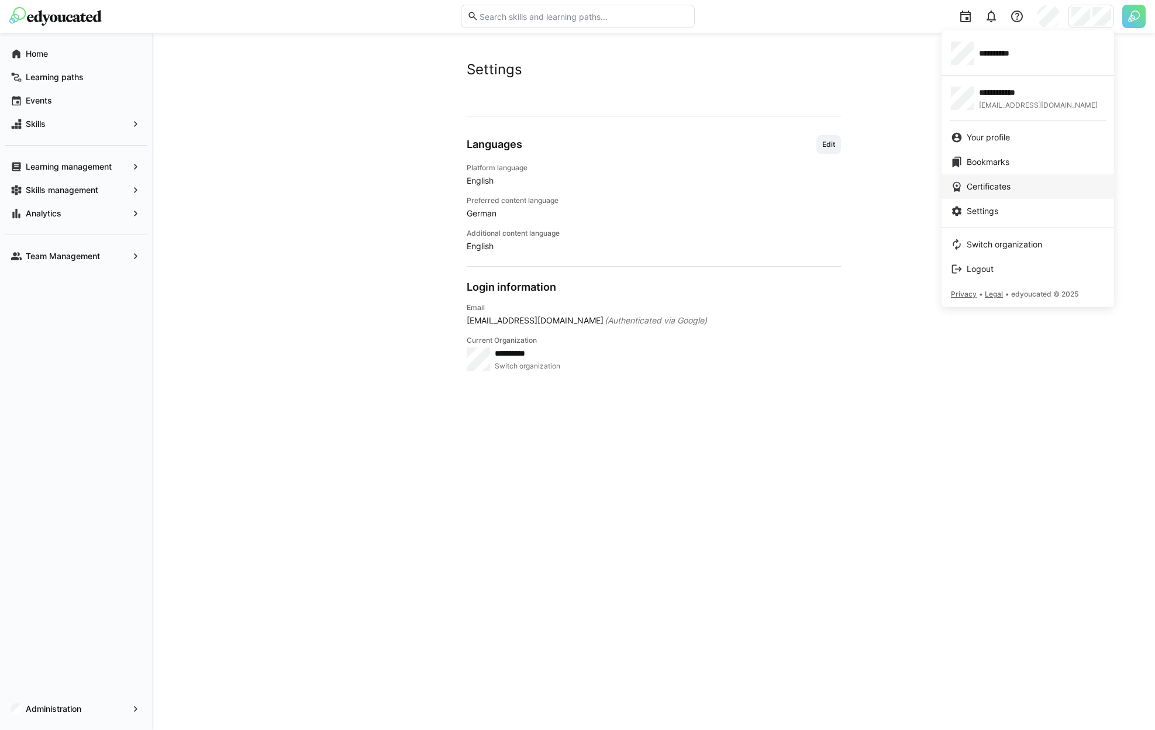
click at [1038, 47] on div "**********" at bounding box center [1028, 53] width 154 height 23
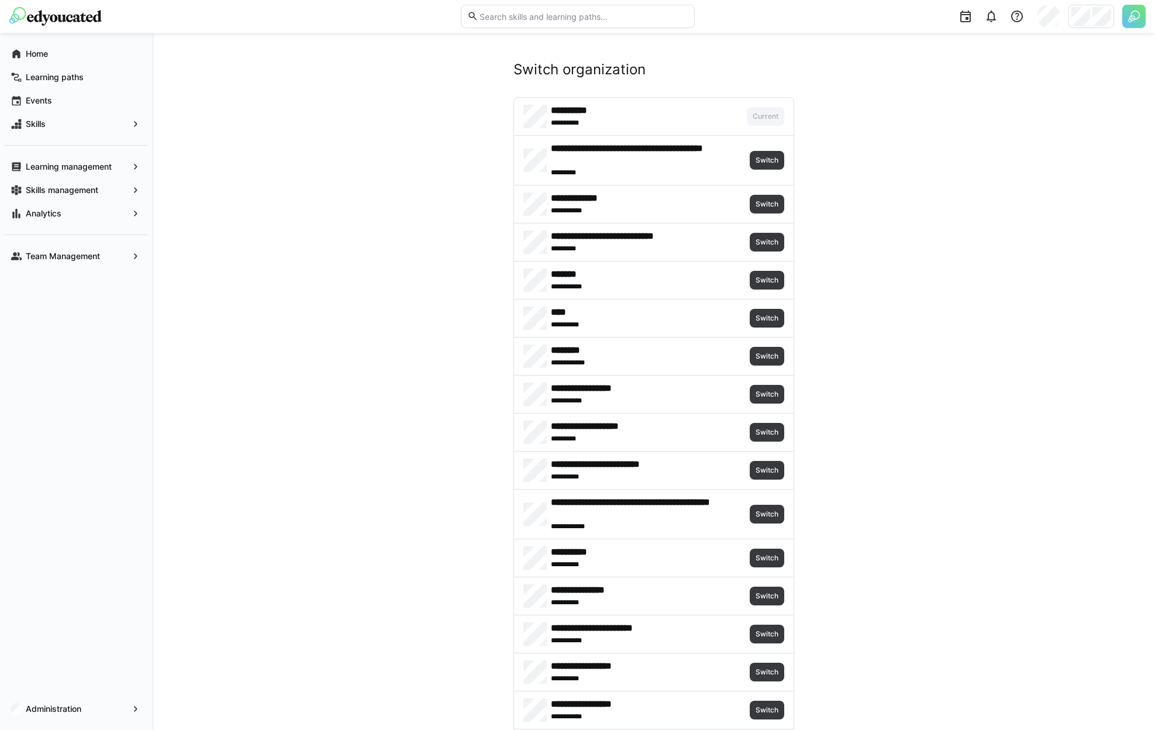
click at [1038, 47] on div "**********" at bounding box center [1028, 167] width 173 height 279
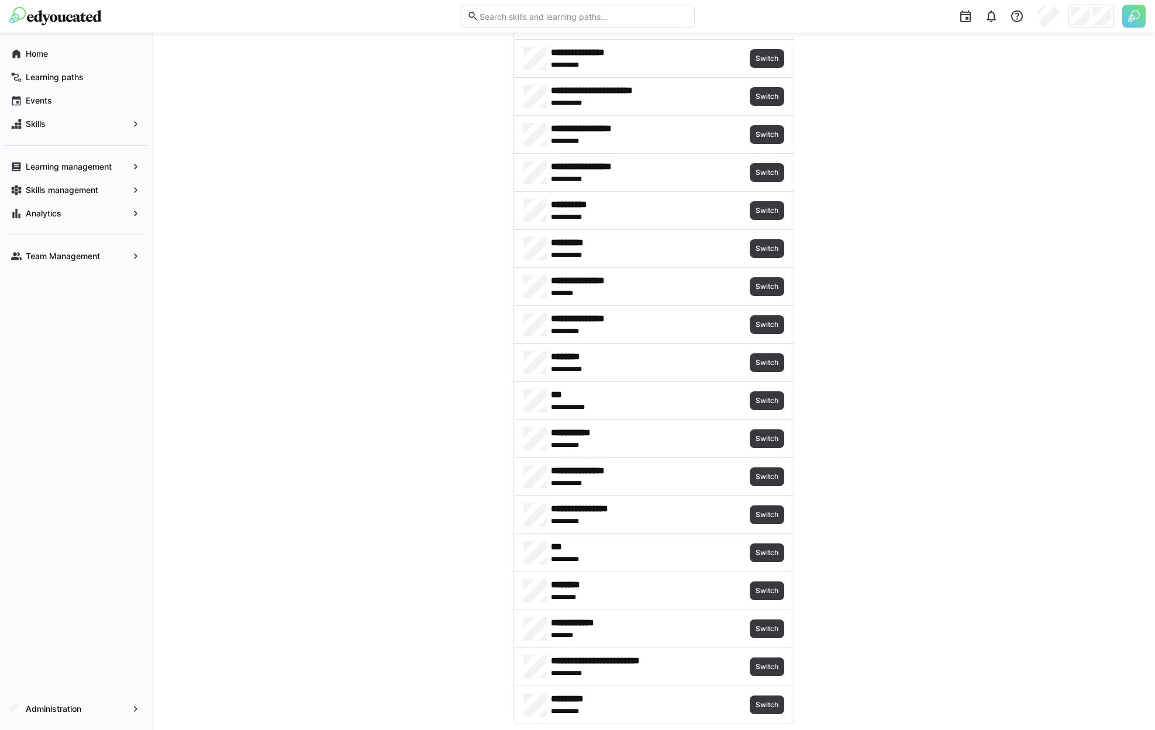
scroll to position [552, 0]
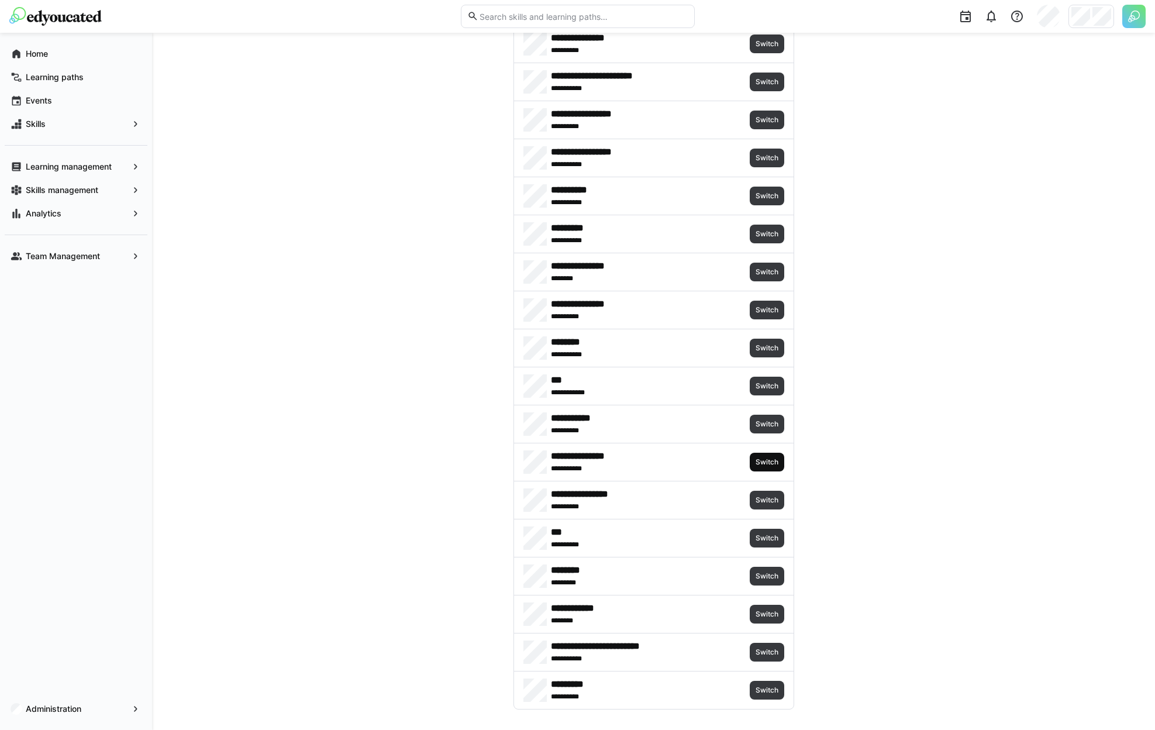
click at [760, 459] on span "Switch" at bounding box center [766, 461] width 25 height 9
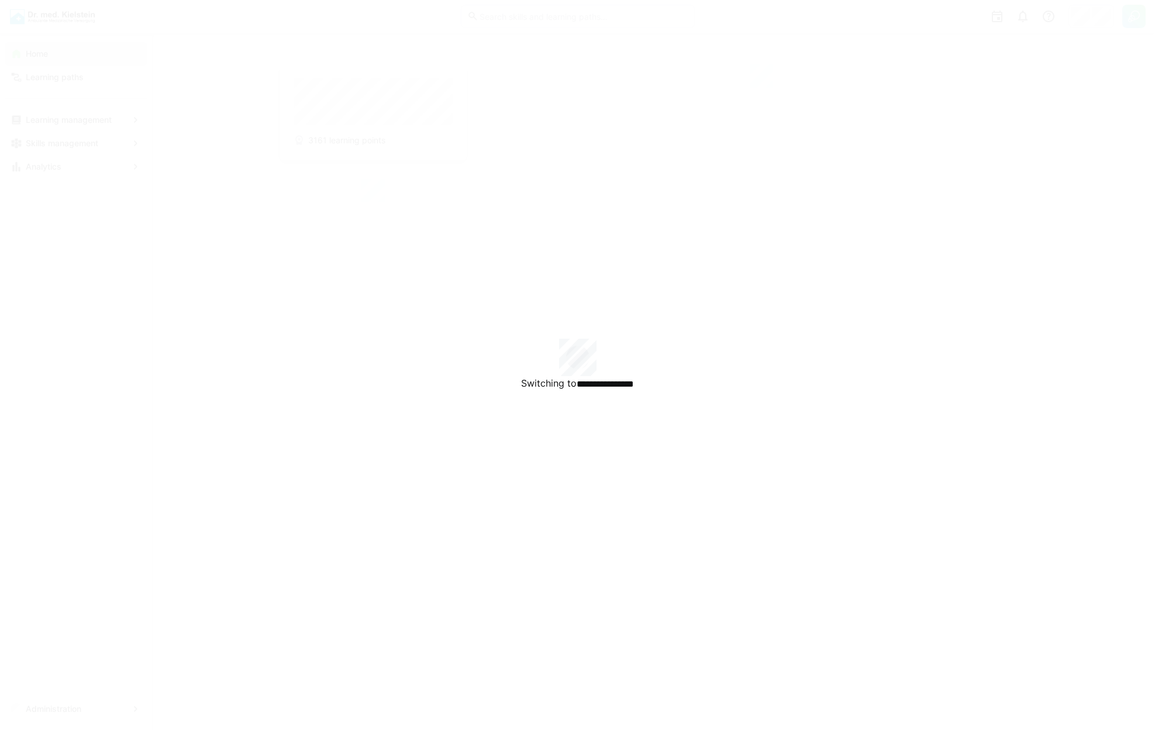
click at [83, 711] on div "**********" at bounding box center [577, 365] width 1155 height 730
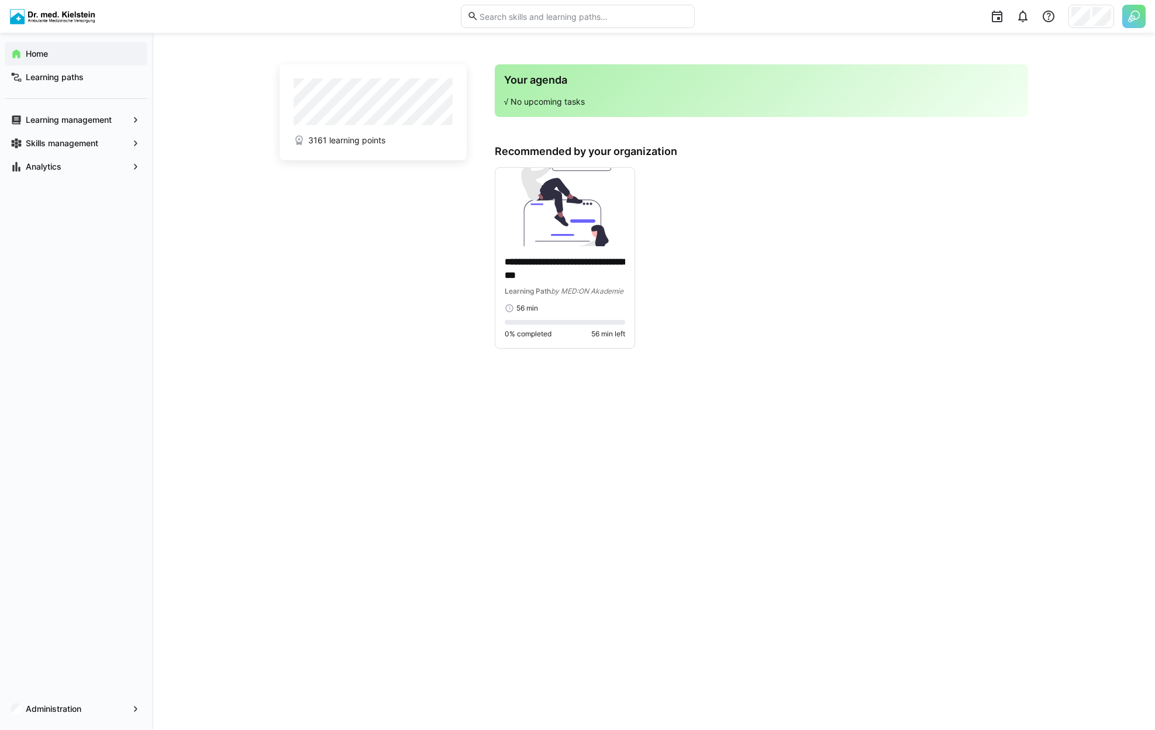
click at [83, 711] on span "Administration" at bounding box center [76, 709] width 104 height 12
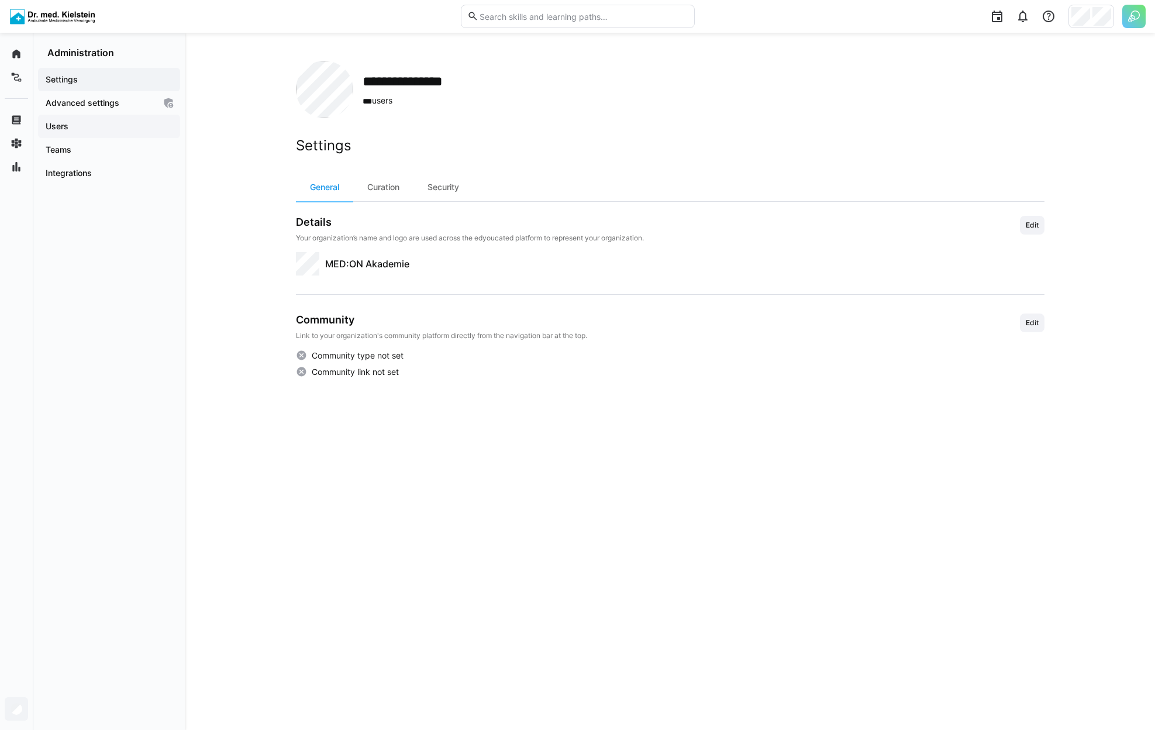
click at [93, 130] on span "Users" at bounding box center [109, 126] width 130 height 12
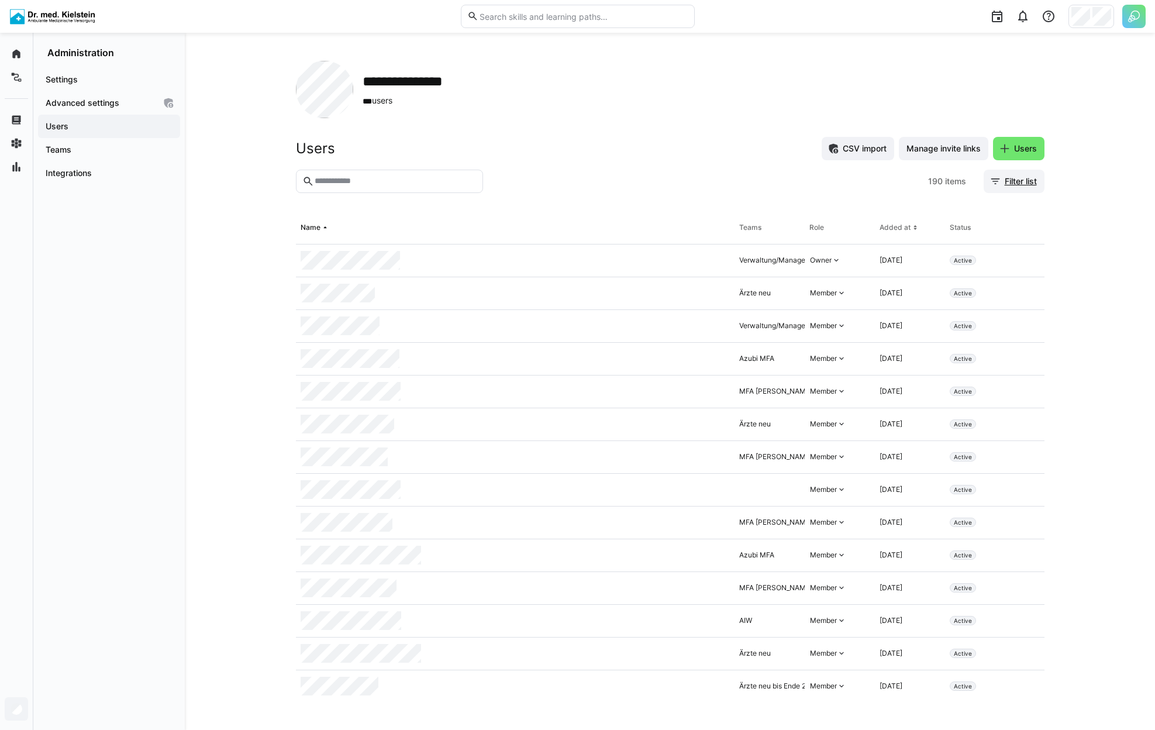
click at [1024, 177] on span "Filter list" at bounding box center [1021, 181] width 36 height 12
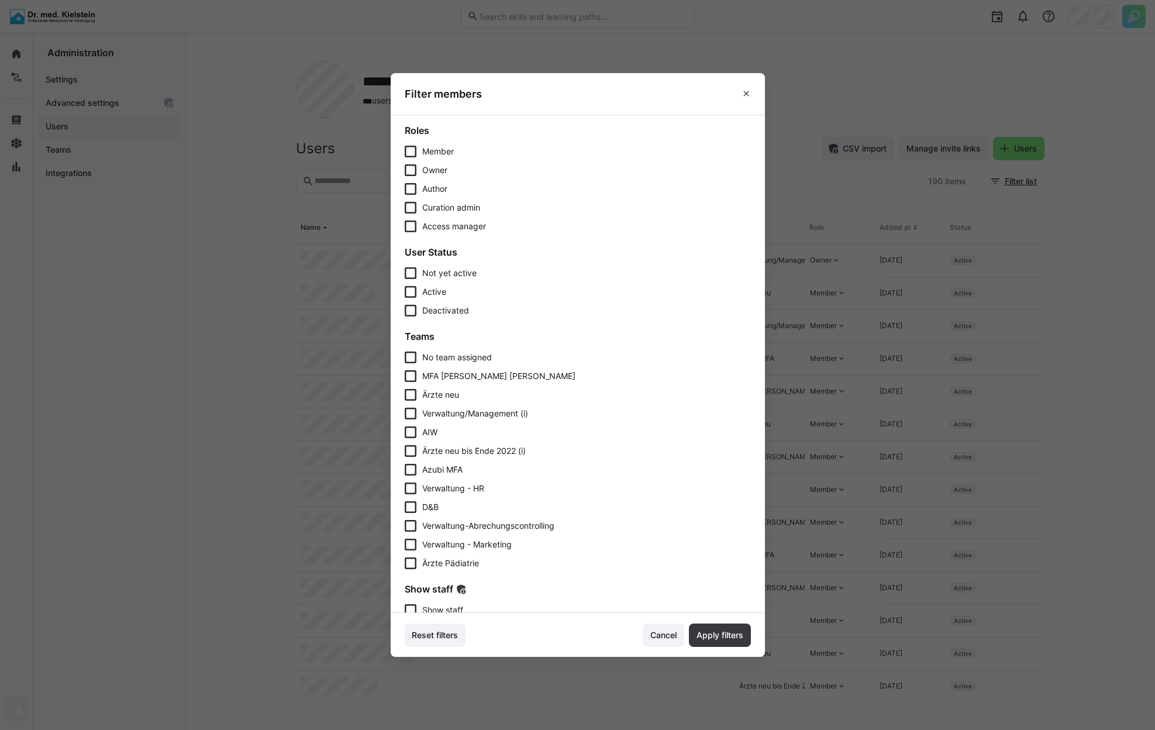
click at [464, 603] on div "Show staff Show staff" at bounding box center [578, 599] width 346 height 33
click at [463, 605] on span "Show staff" at bounding box center [442, 610] width 41 height 12
click at [729, 637] on span "Apply filters" at bounding box center [720, 635] width 50 height 12
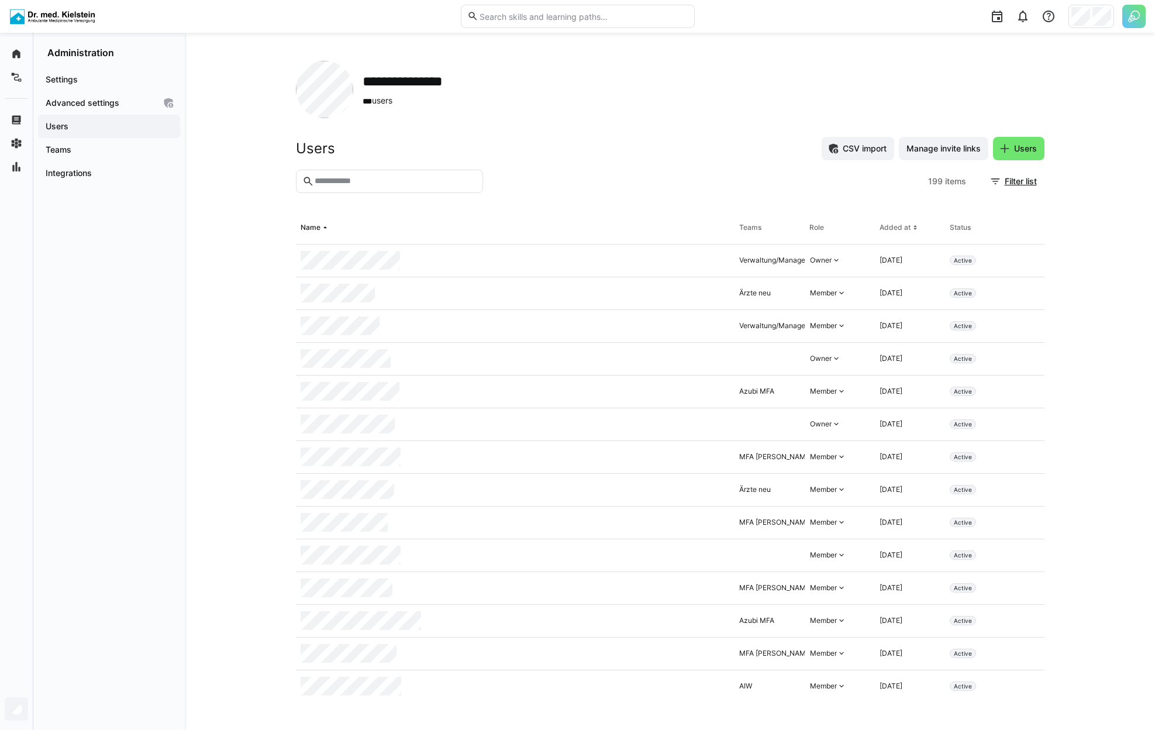
click at [378, 183] on input "text" at bounding box center [394, 181] width 163 height 11
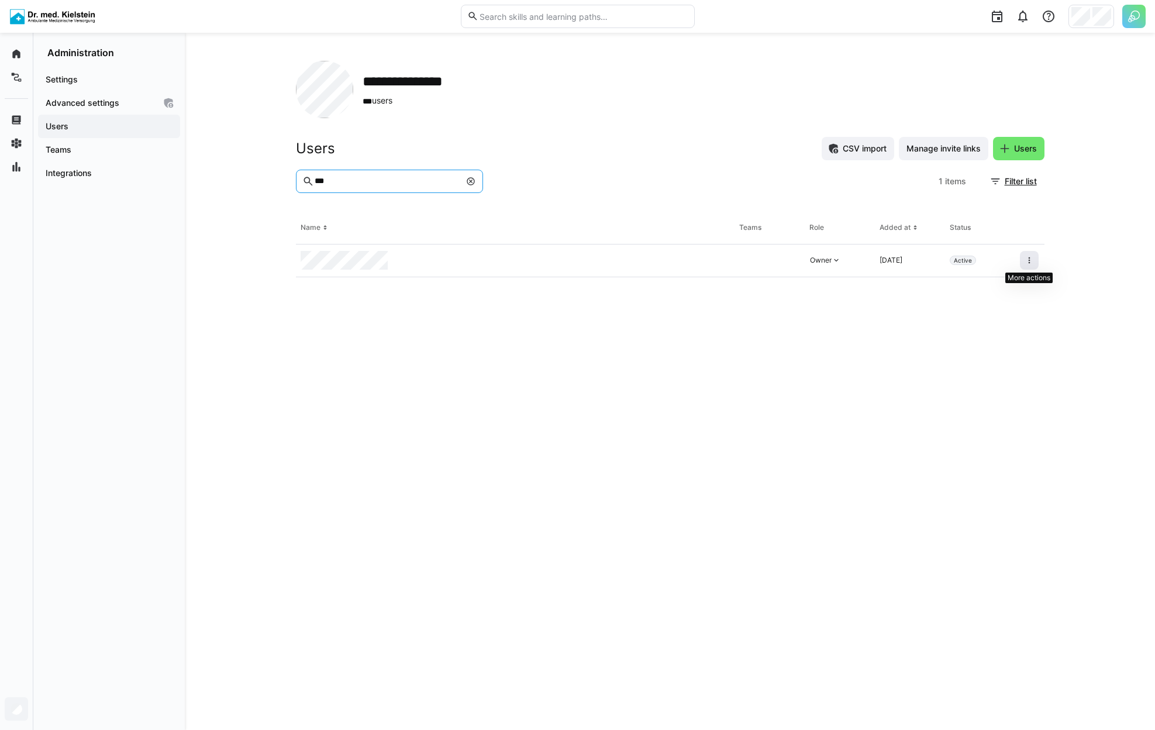
type input "***"
click at [1034, 258] on span at bounding box center [1029, 260] width 19 height 19
click at [1035, 264] on span at bounding box center [1029, 260] width 19 height 19
click at [1030, 315] on div "Remove user from organization" at bounding box center [979, 310] width 105 height 9
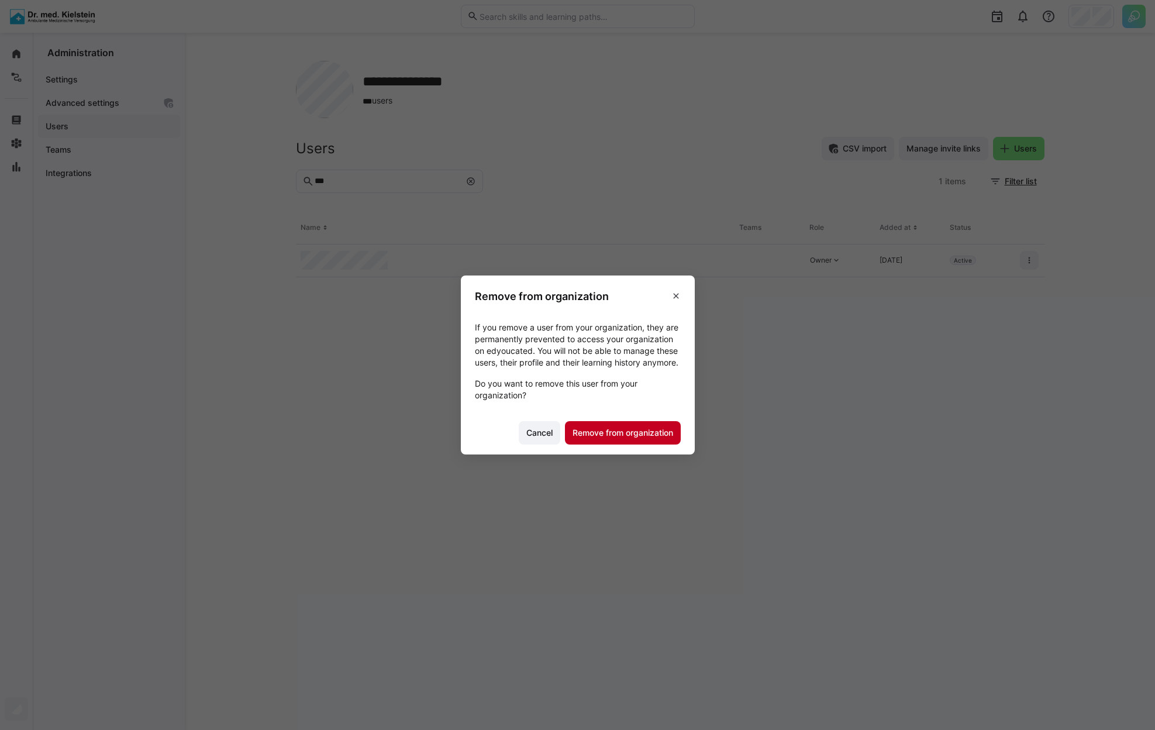
click at [647, 433] on span "Remove from organization" at bounding box center [623, 433] width 104 height 12
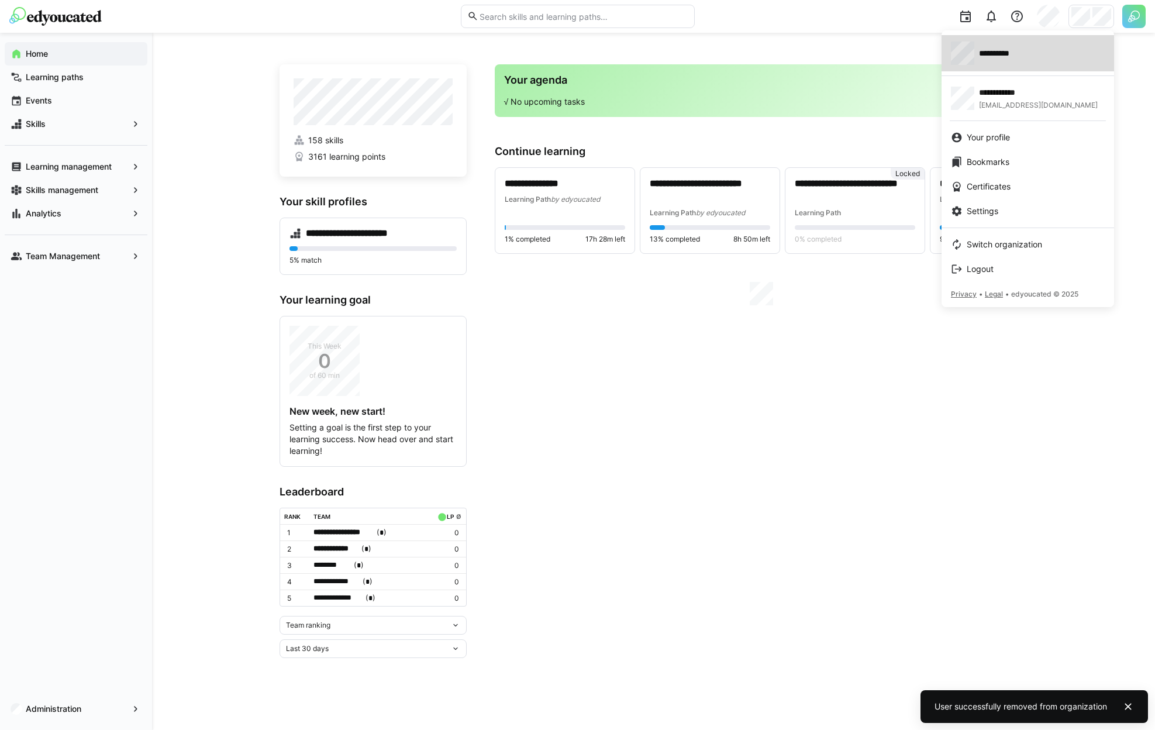
click at [1022, 37] on link "**********" at bounding box center [1028, 53] width 173 height 36
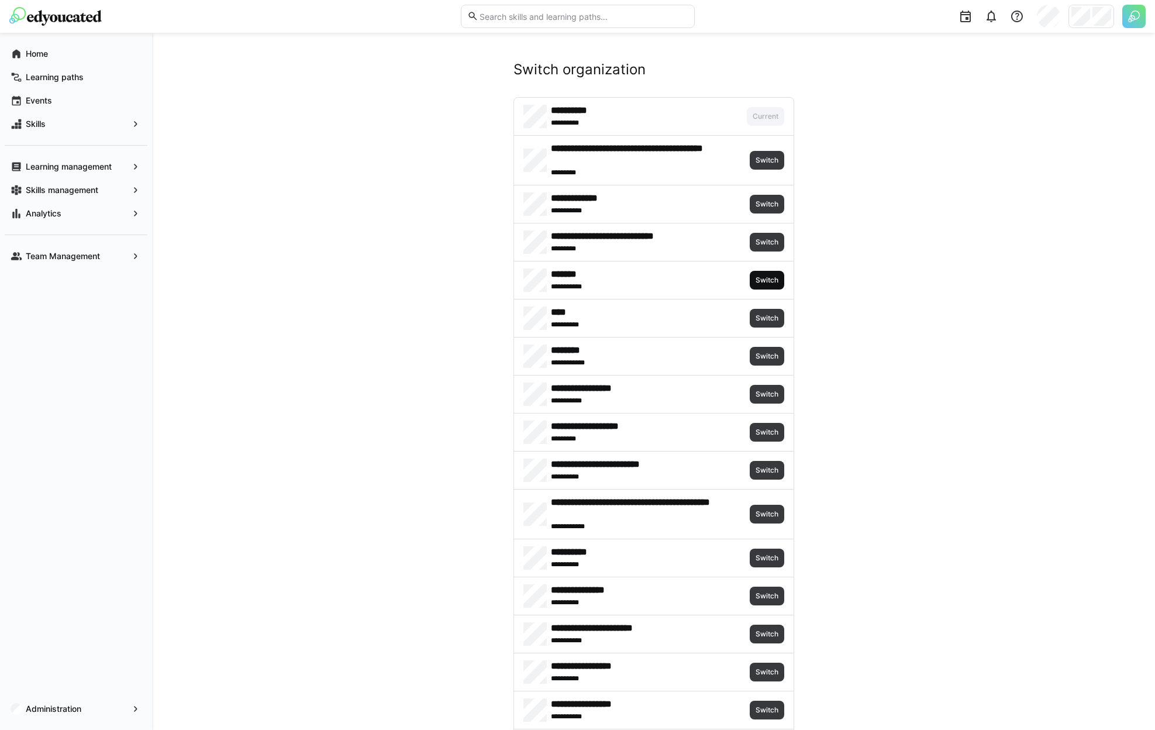
click at [763, 285] on span "Switch" at bounding box center [767, 280] width 35 height 19
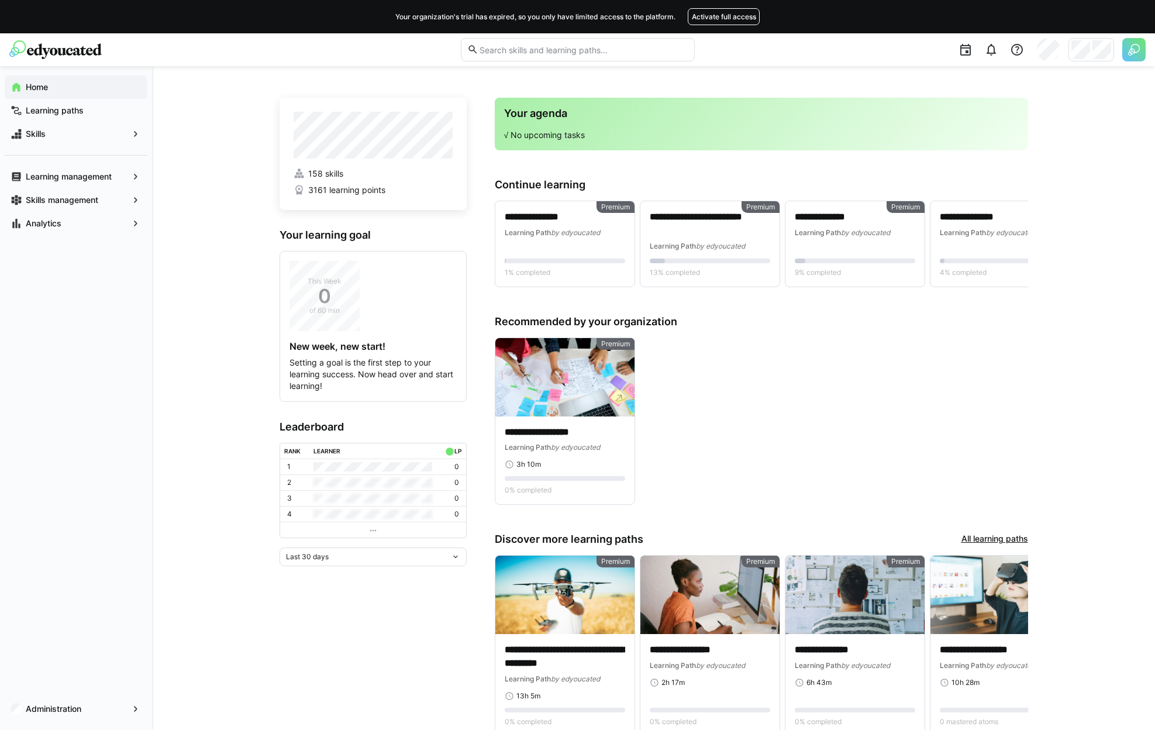
click at [0, 0] on app-navigation-label "Administration" at bounding box center [0, 0] width 0 height 0
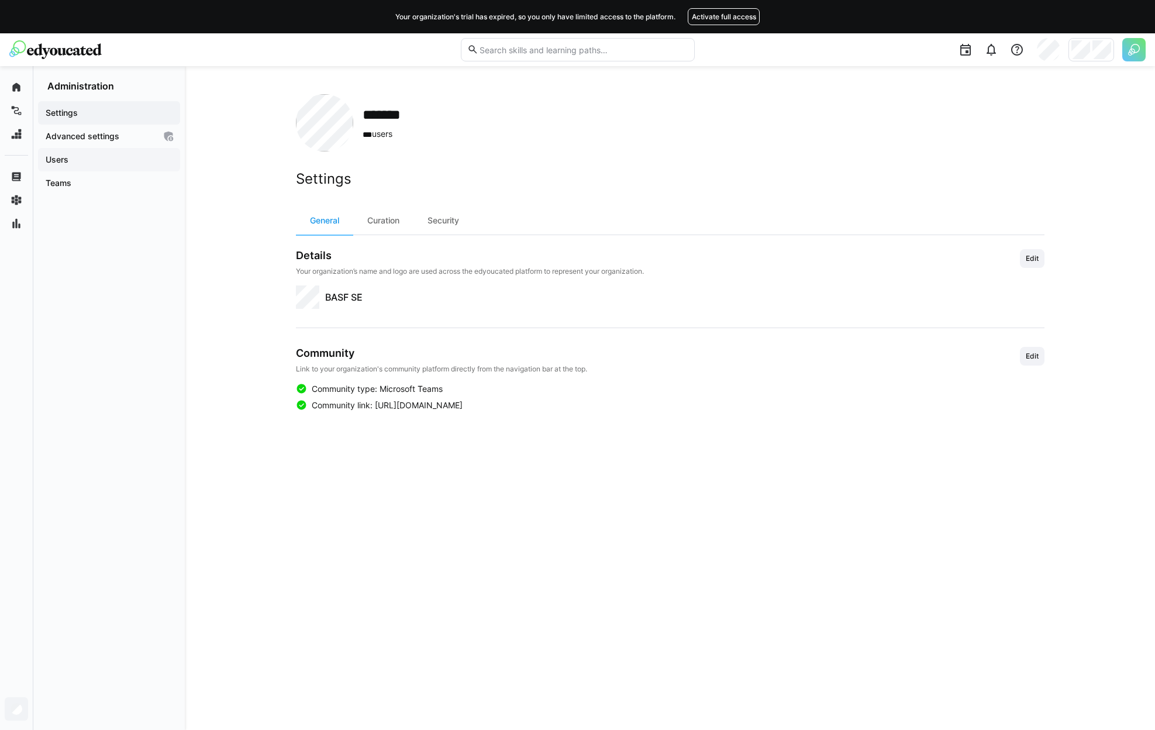
click at [76, 167] on div "Users" at bounding box center [109, 159] width 142 height 23
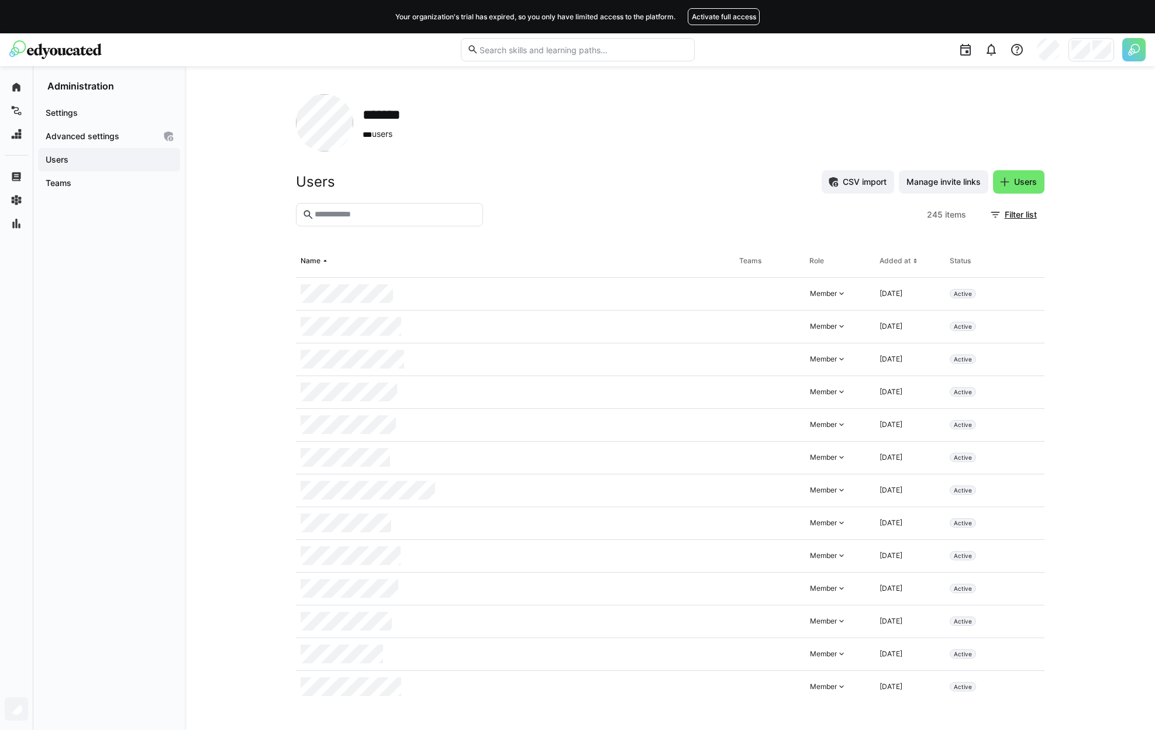
click at [379, 212] on input "text" at bounding box center [394, 214] width 163 height 11
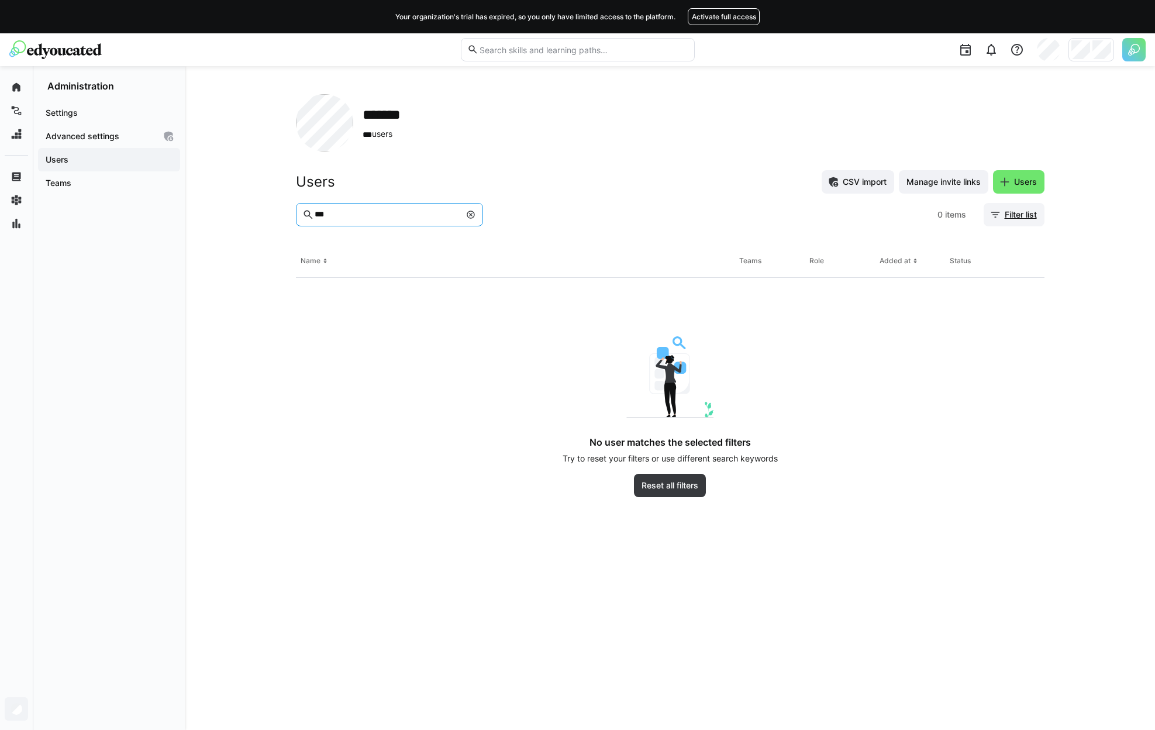
type input "***"
click at [1030, 219] on span "Filter list" at bounding box center [1021, 215] width 36 height 12
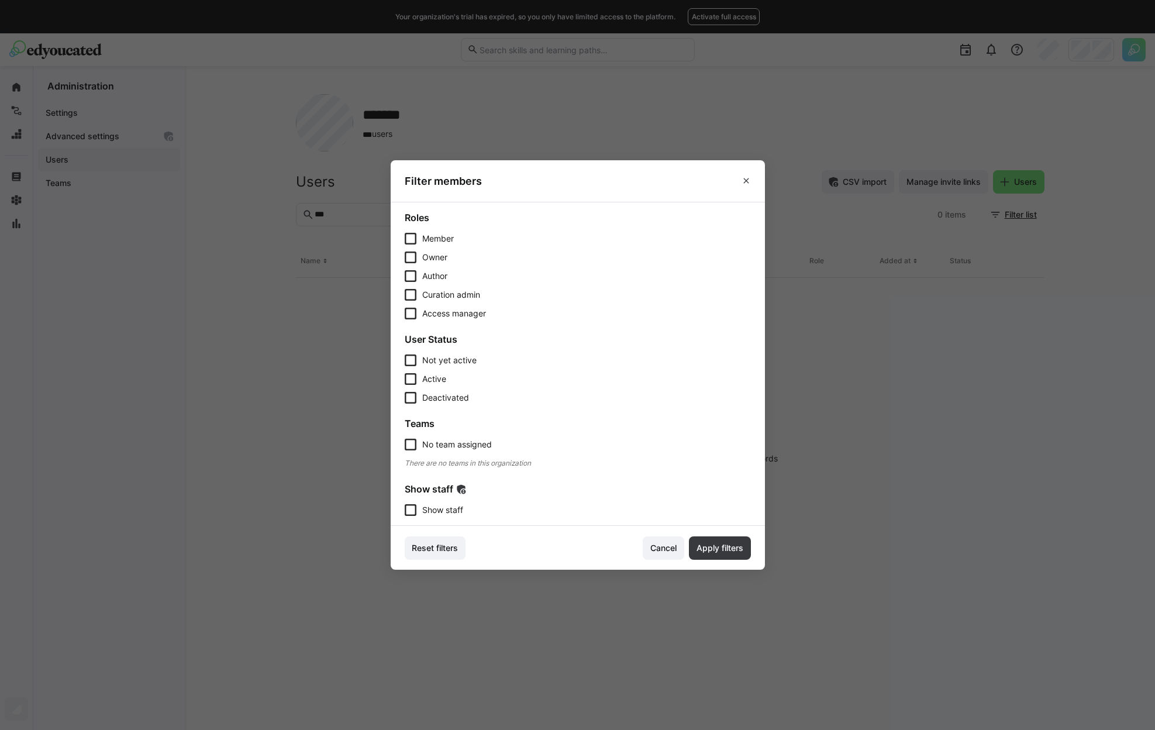
click at [456, 505] on span "Show staff" at bounding box center [442, 510] width 41 height 12
click at [721, 543] on span "Apply filters" at bounding box center [720, 548] width 50 height 12
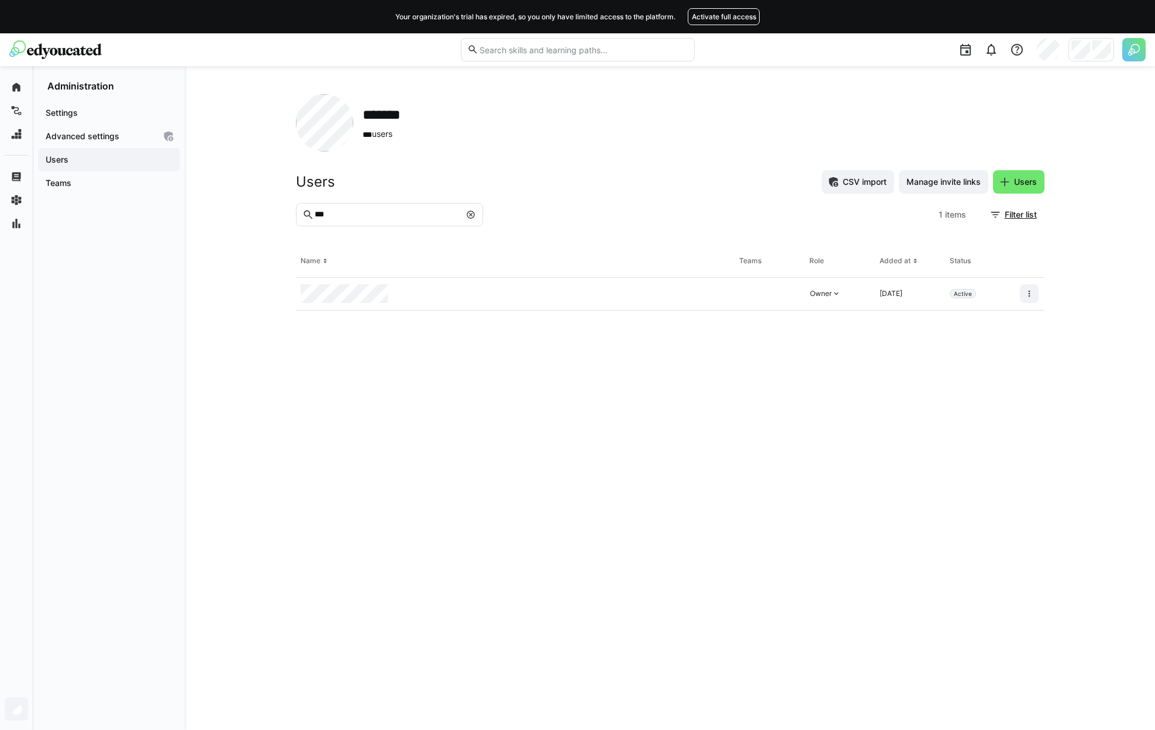
click at [1023, 284] on div at bounding box center [1029, 294] width 29 height 33
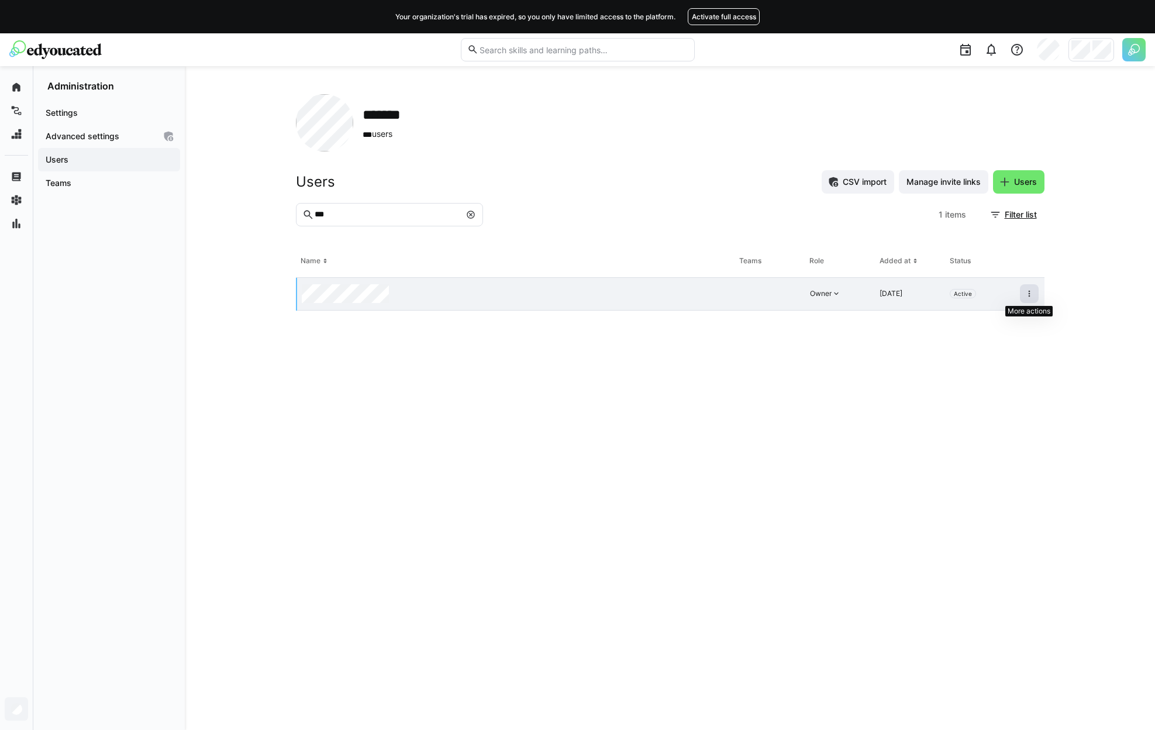
click at [1034, 295] on span at bounding box center [1029, 293] width 19 height 19
click at [1014, 333] on div "Remove user from organization" at bounding box center [979, 344] width 119 height 23
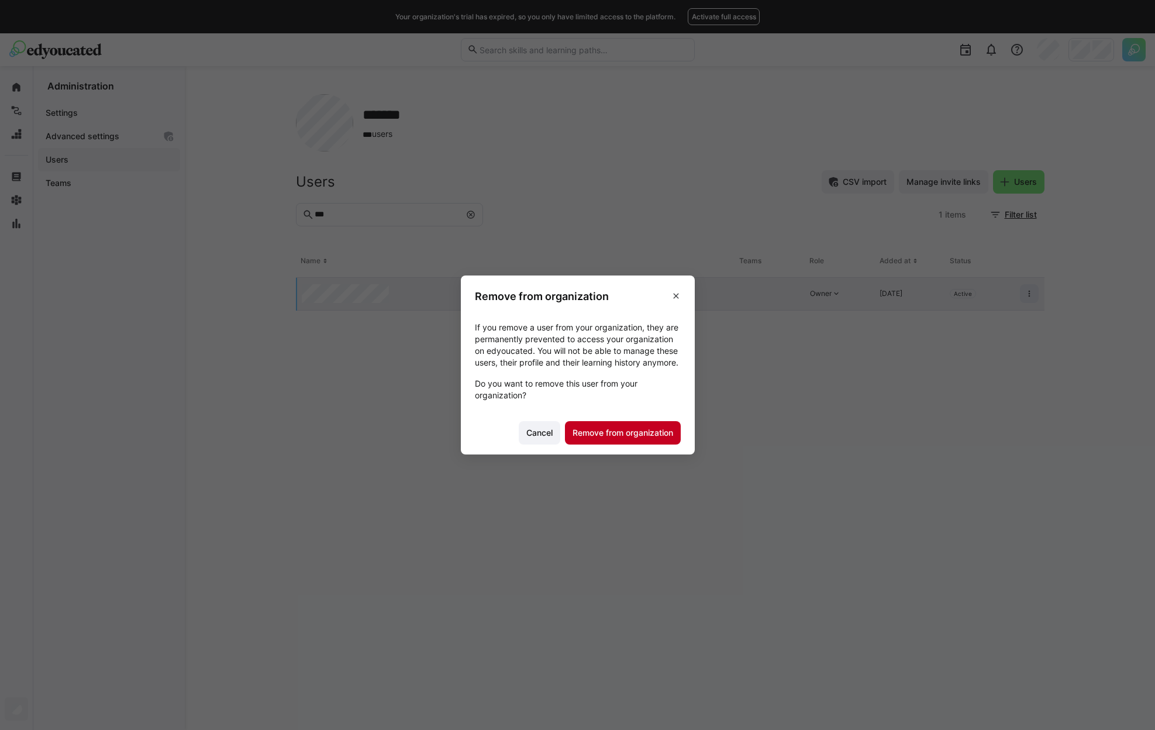
click at [626, 439] on span "Remove from organization" at bounding box center [623, 433] width 104 height 12
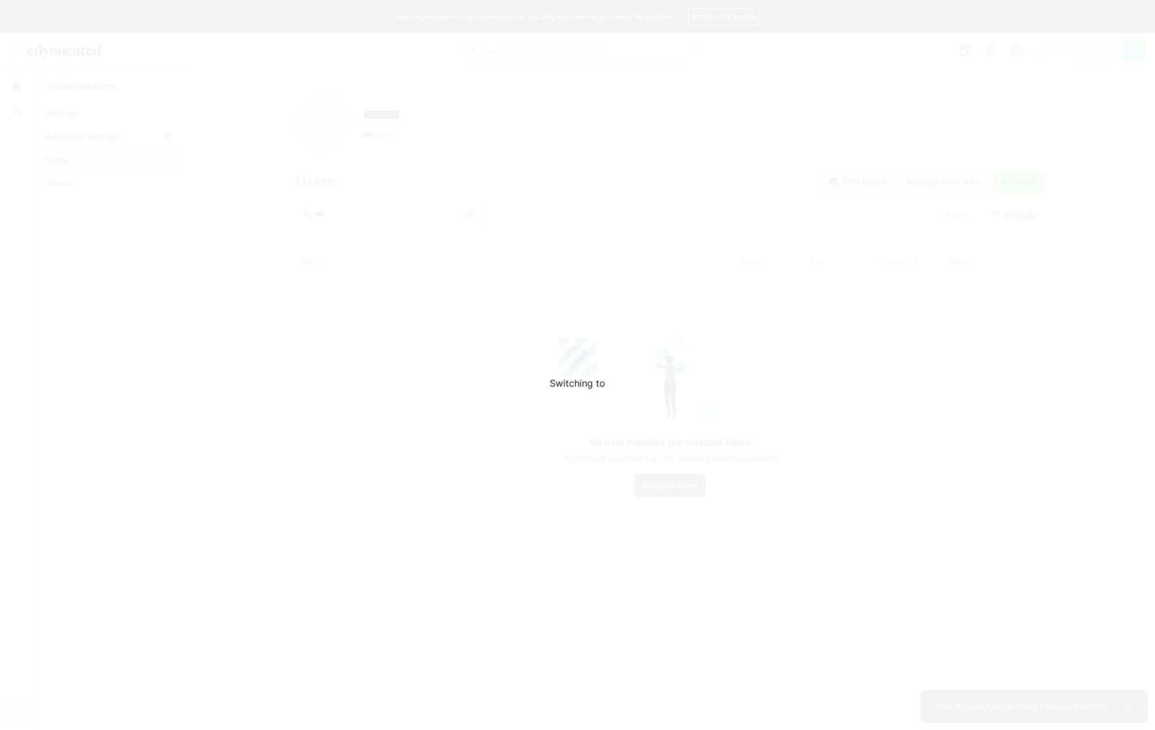
click at [1096, 52] on div "Switching to" at bounding box center [577, 365] width 1155 height 730
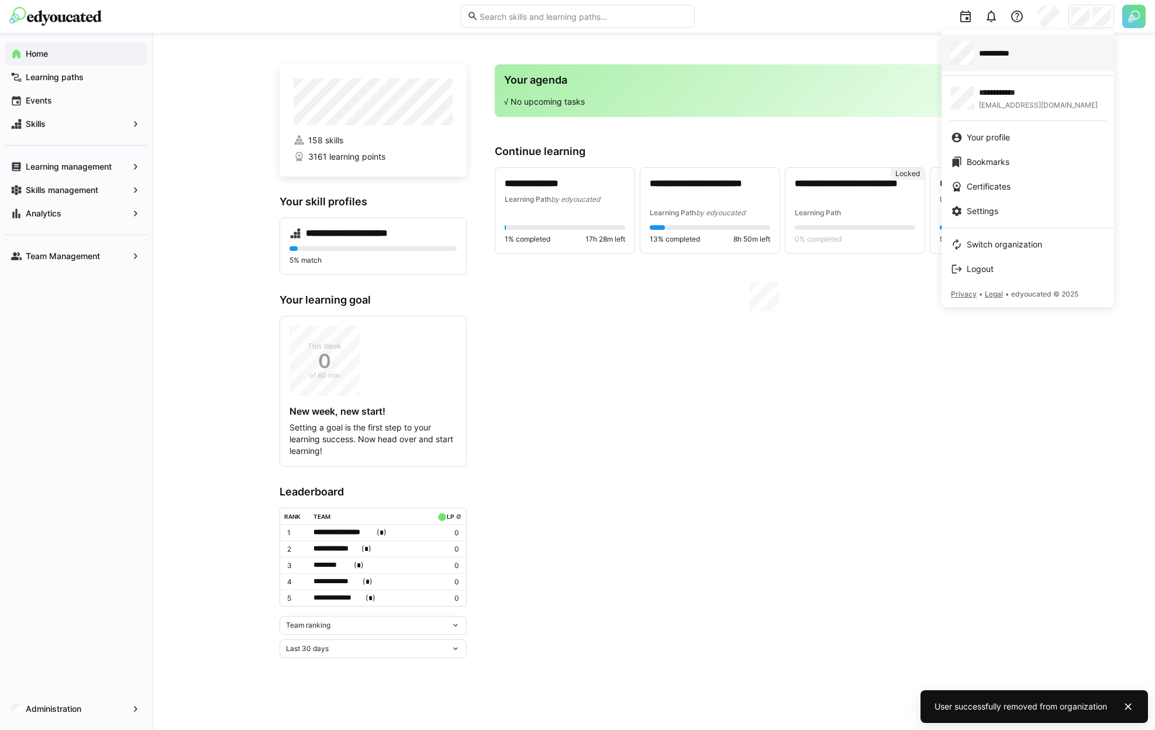
click at [1043, 60] on div "**********" at bounding box center [1028, 53] width 154 height 23
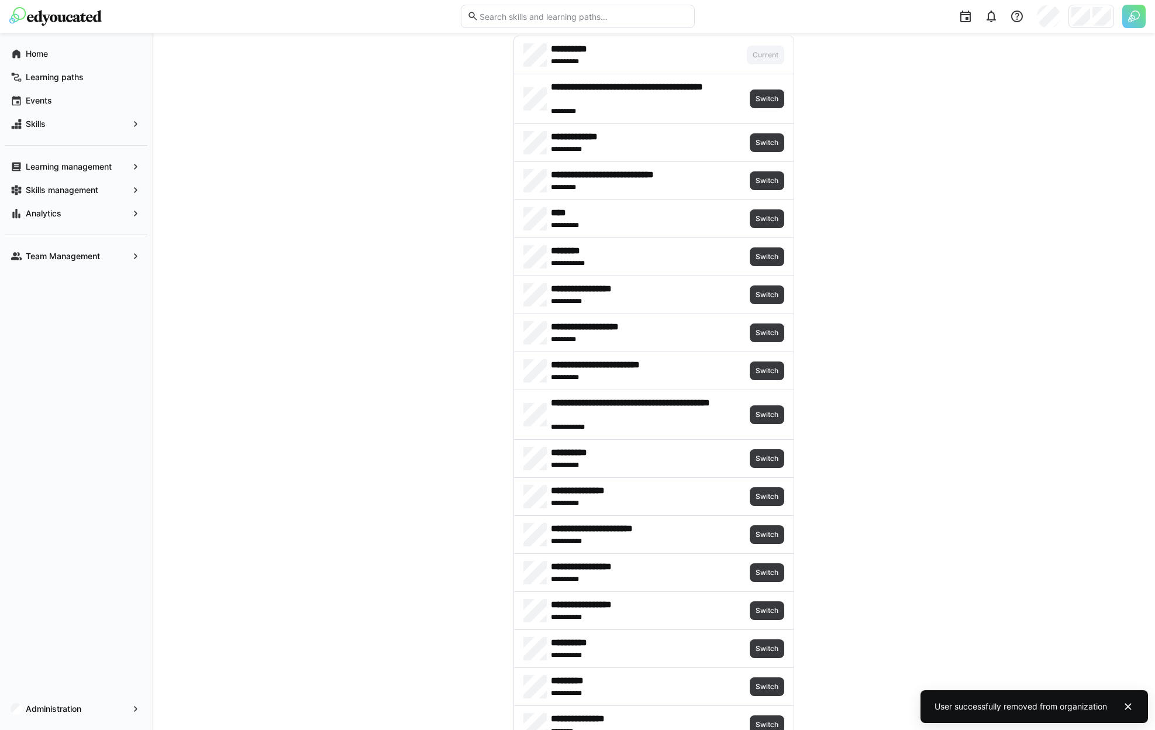
scroll to position [75, 0]
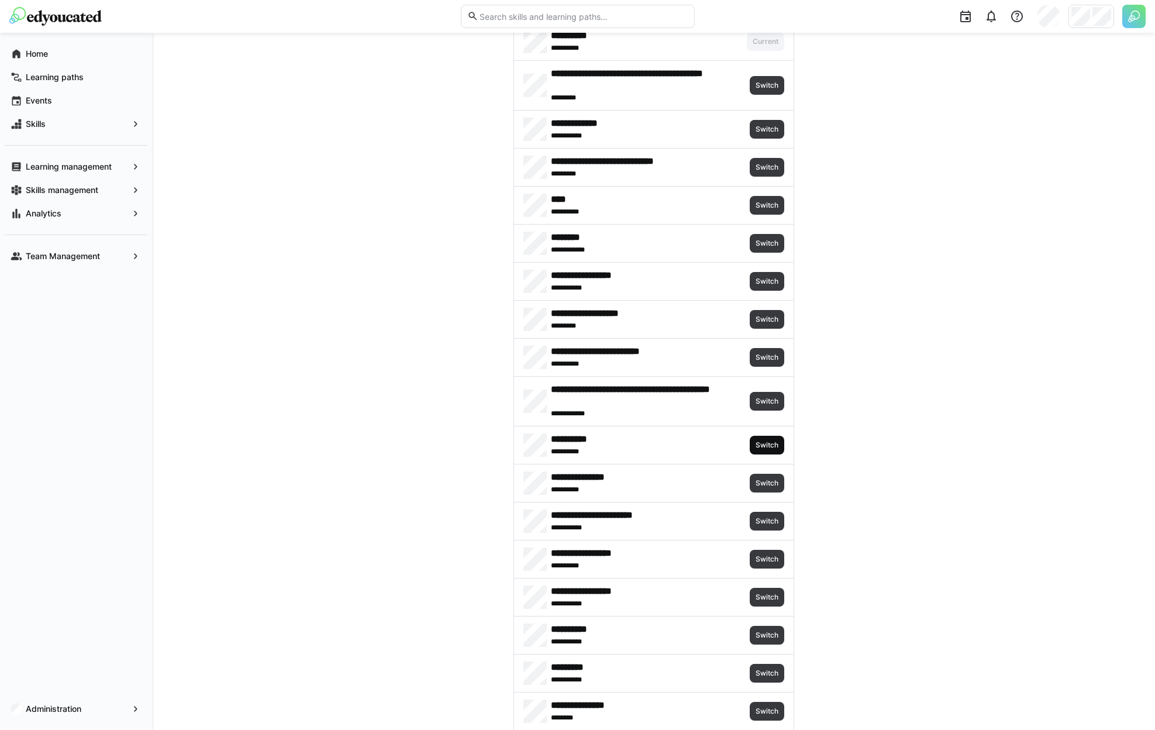
click at [764, 441] on span "Switch" at bounding box center [766, 444] width 25 height 9
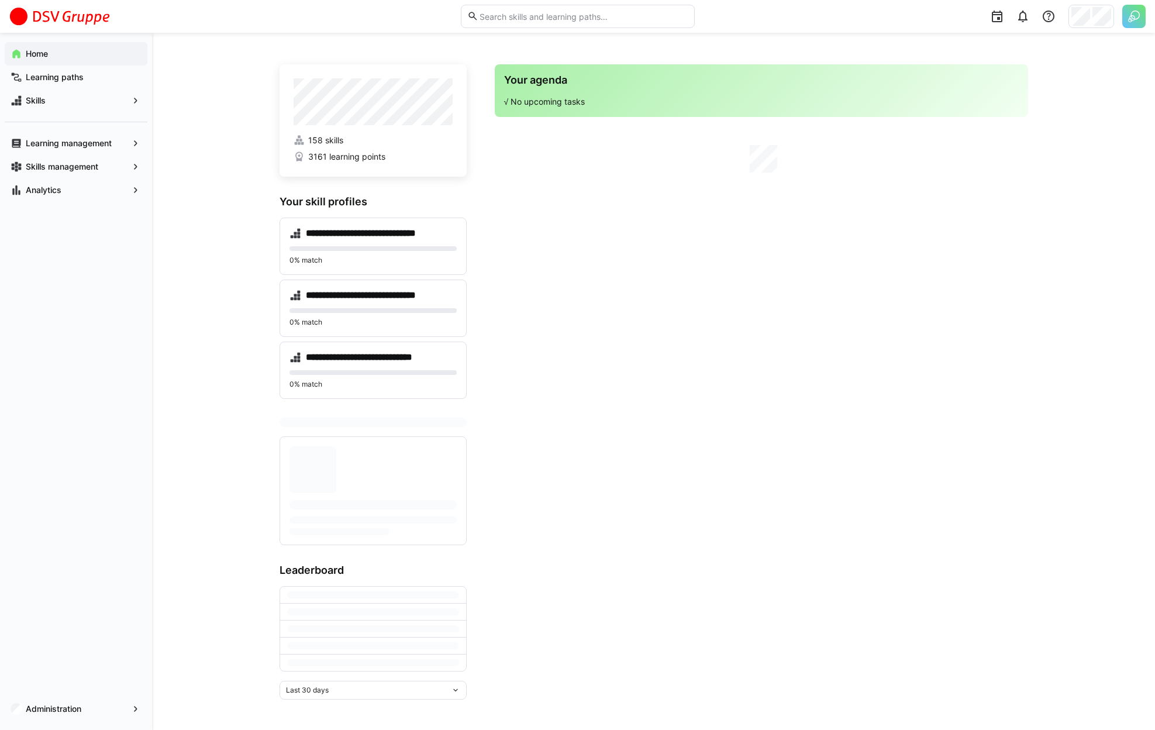
click at [0, 0] on app-navigation-label "Administration" at bounding box center [0, 0] width 0 height 0
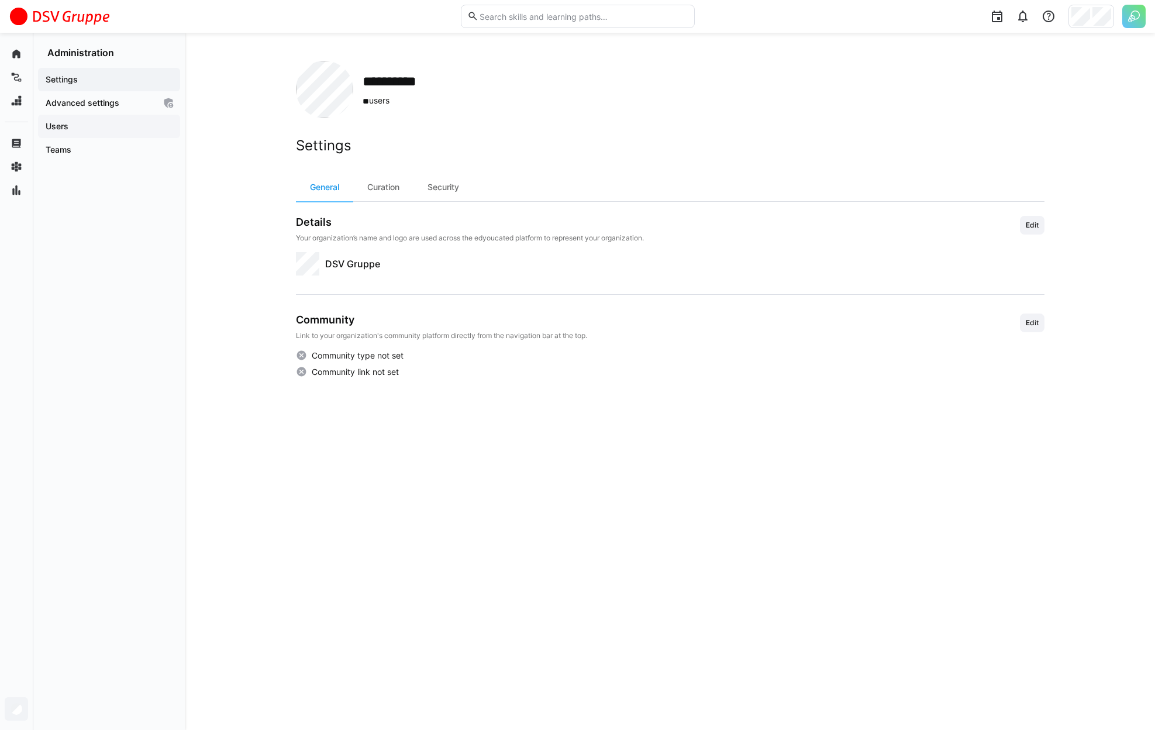
click at [77, 127] on span "Users" at bounding box center [109, 126] width 130 height 12
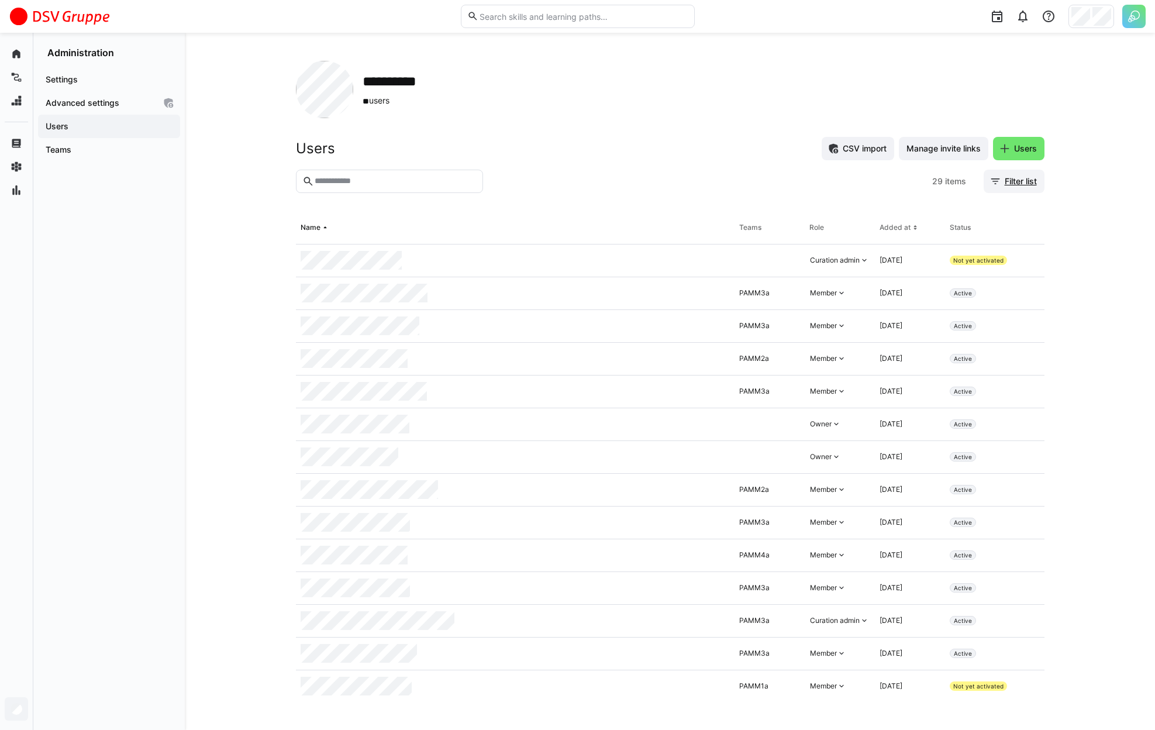
click at [1020, 188] on span "Filter list" at bounding box center [1014, 181] width 61 height 23
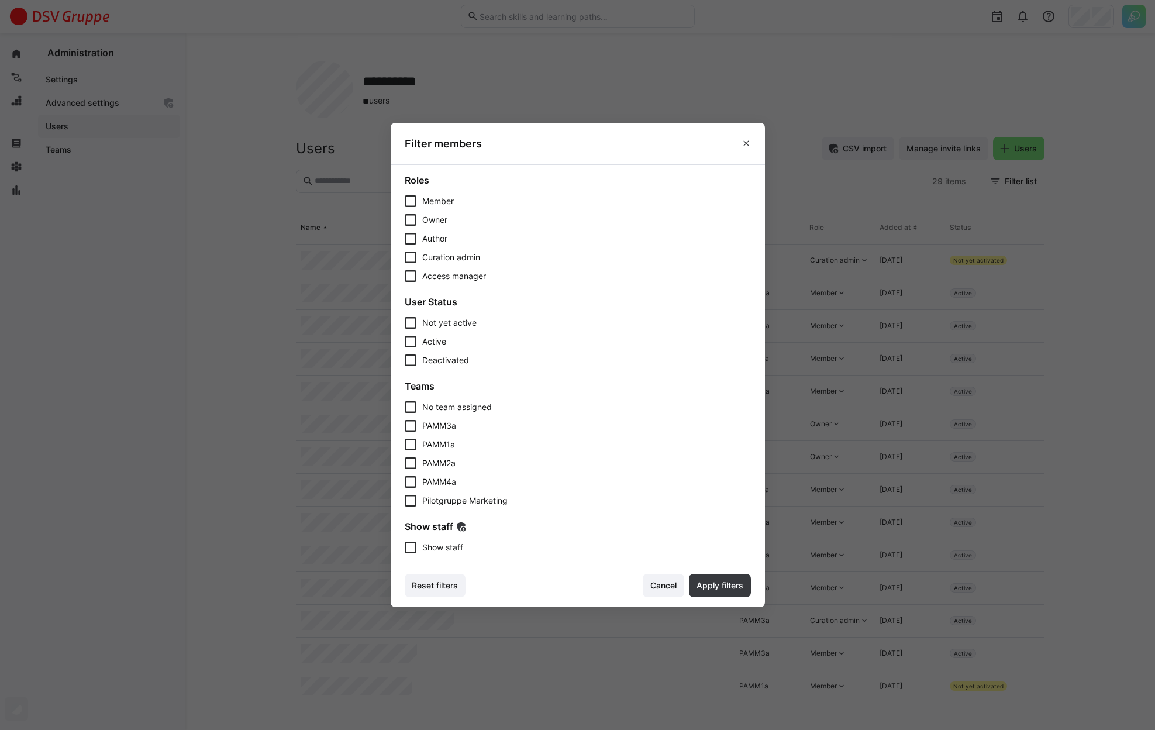
click at [457, 551] on span "Show staff" at bounding box center [442, 548] width 41 height 12
click at [725, 583] on span "Apply filters" at bounding box center [720, 586] width 50 height 12
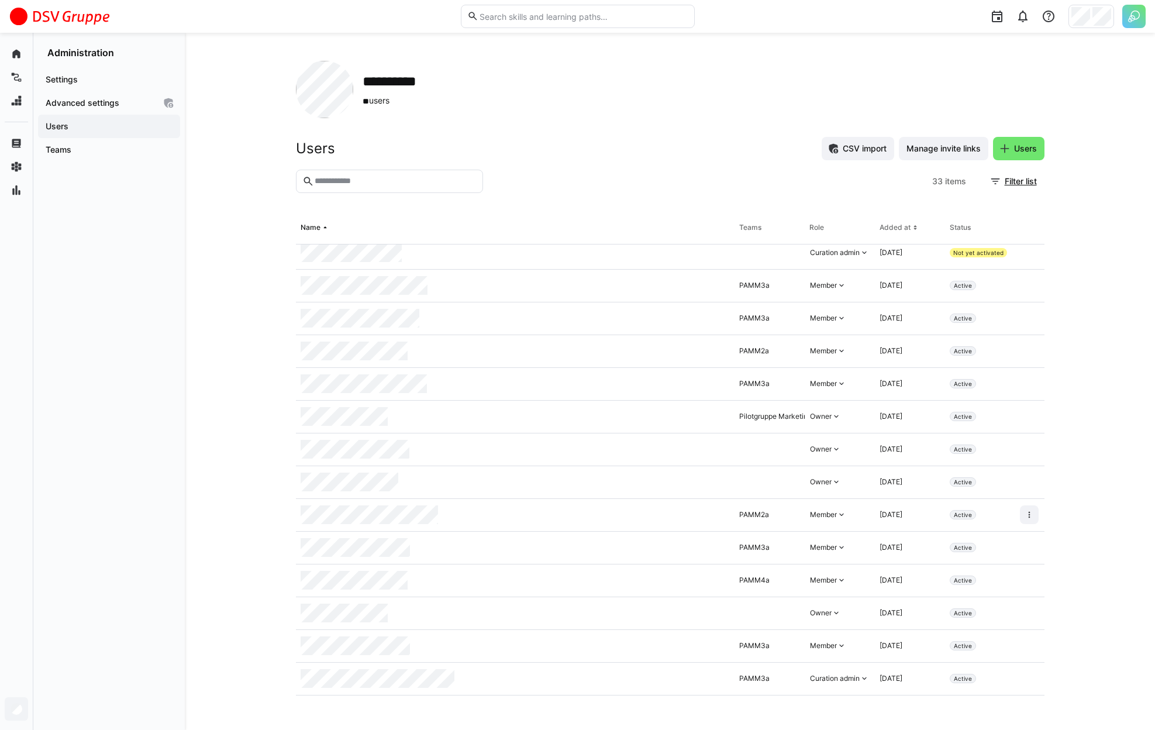
scroll to position [11, 0]
click at [1020, 611] on span at bounding box center [1029, 610] width 19 height 19
click at [947, 660] on div "Remove user from organization" at bounding box center [970, 660] width 105 height 9
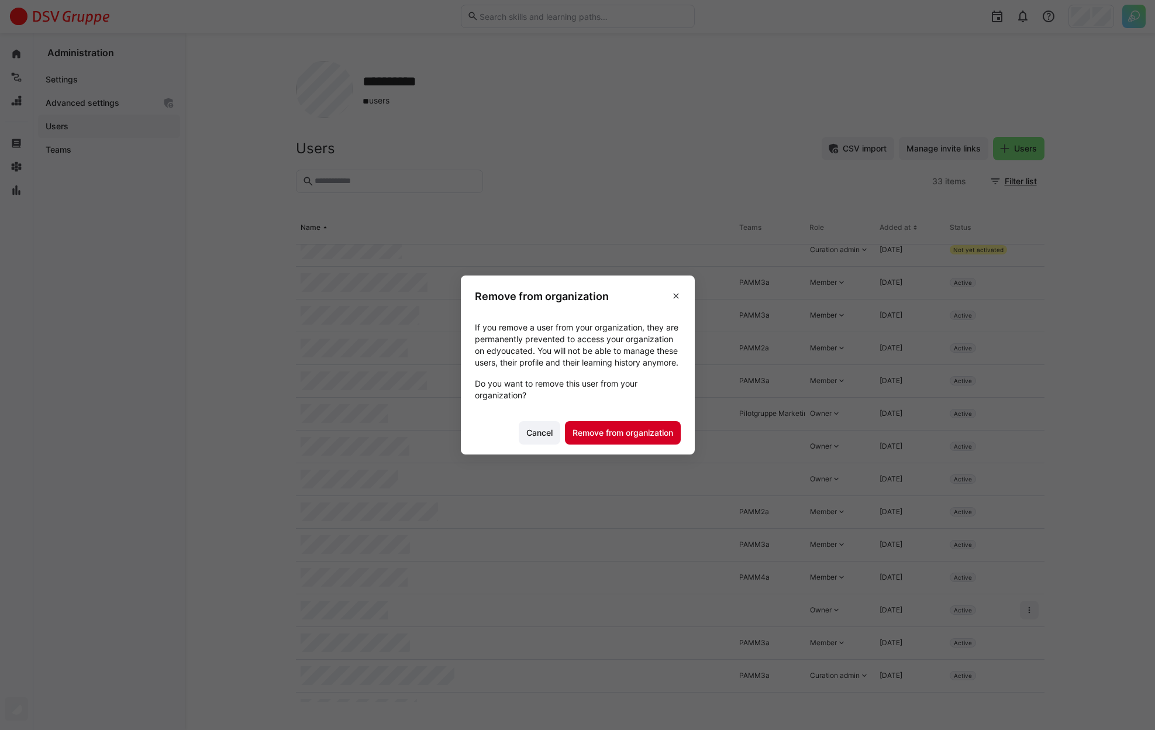
click at [616, 439] on span "Remove from organization" at bounding box center [623, 433] width 104 height 12
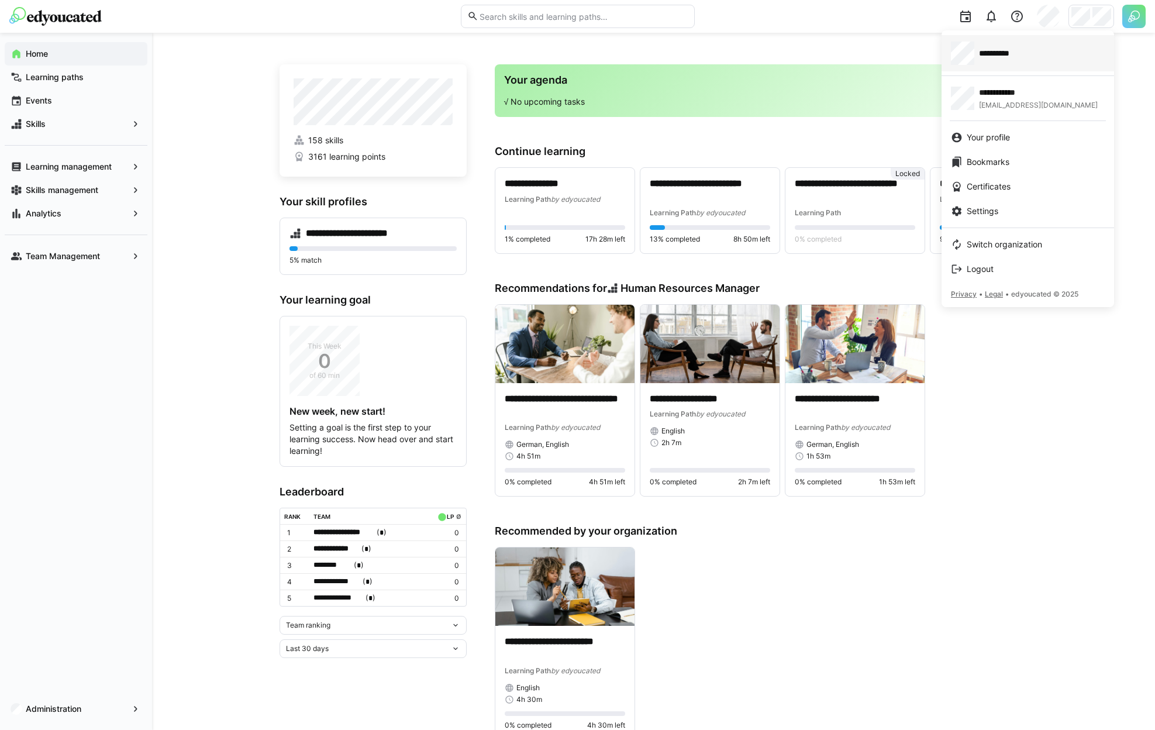
click at [1005, 60] on div "**********" at bounding box center [1028, 53] width 154 height 23
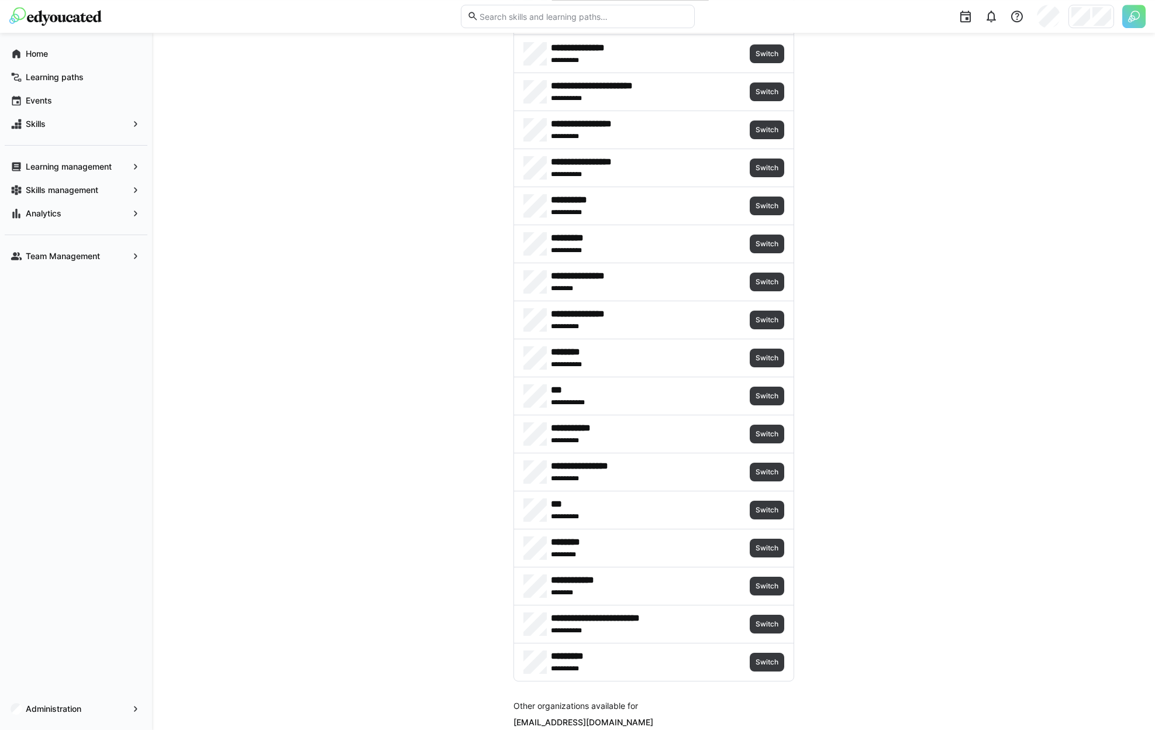
scroll to position [496, 0]
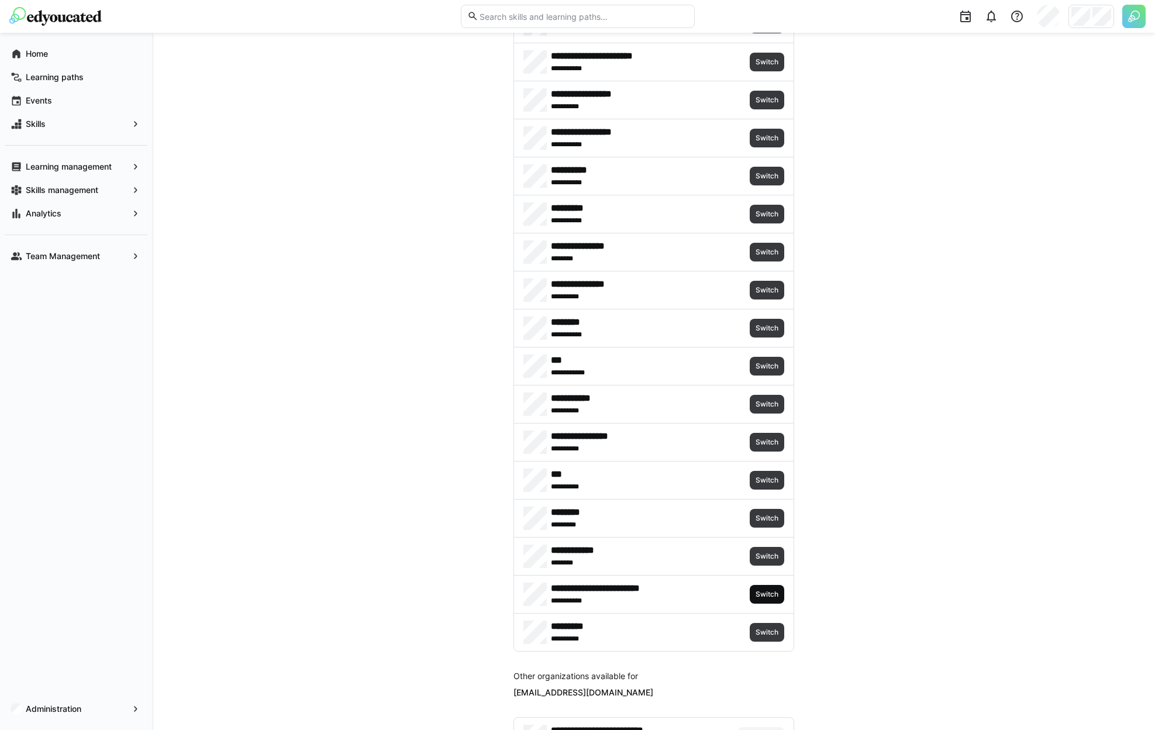
click at [763, 598] on span "Switch" at bounding box center [766, 593] width 25 height 9
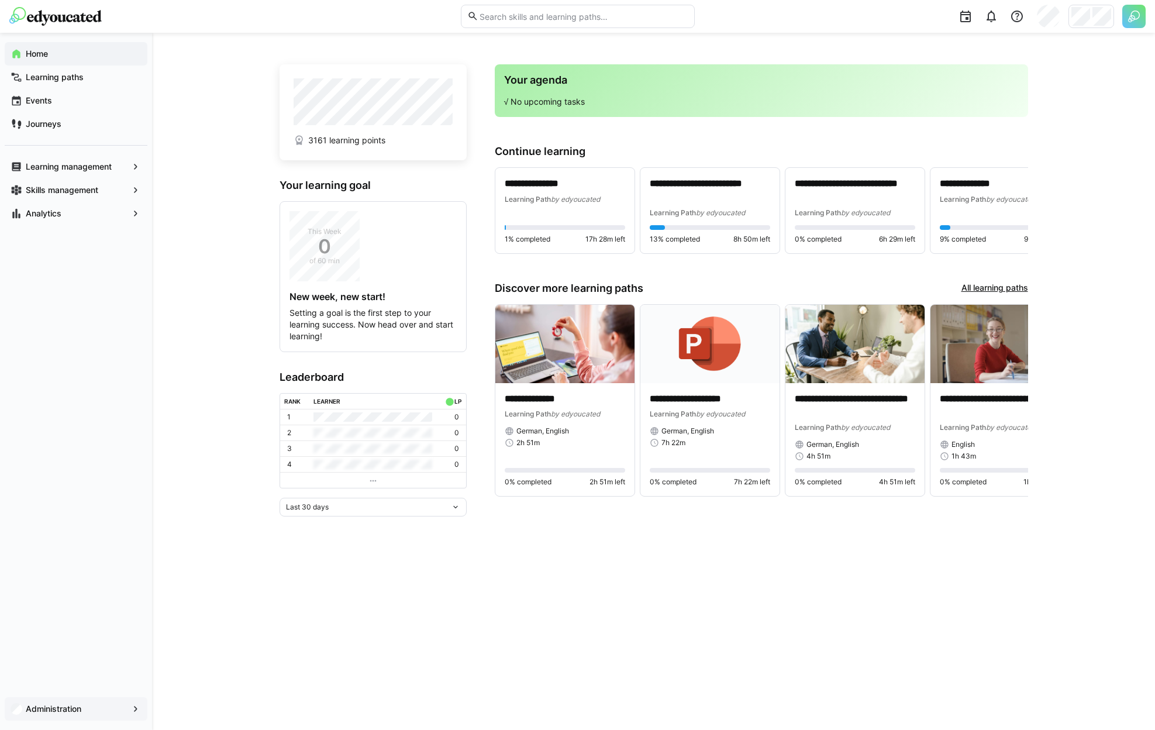
click at [0, 0] on app-navigation-label "Administration" at bounding box center [0, 0] width 0 height 0
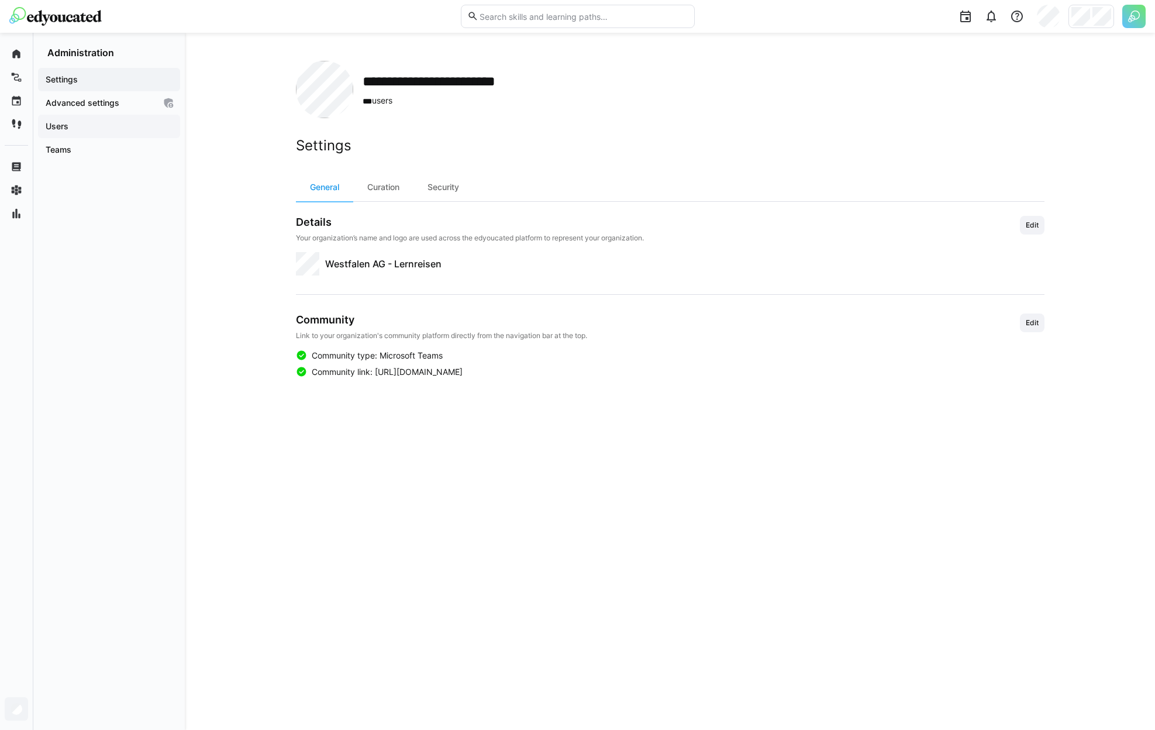
click at [116, 134] on div "Users" at bounding box center [109, 126] width 142 height 23
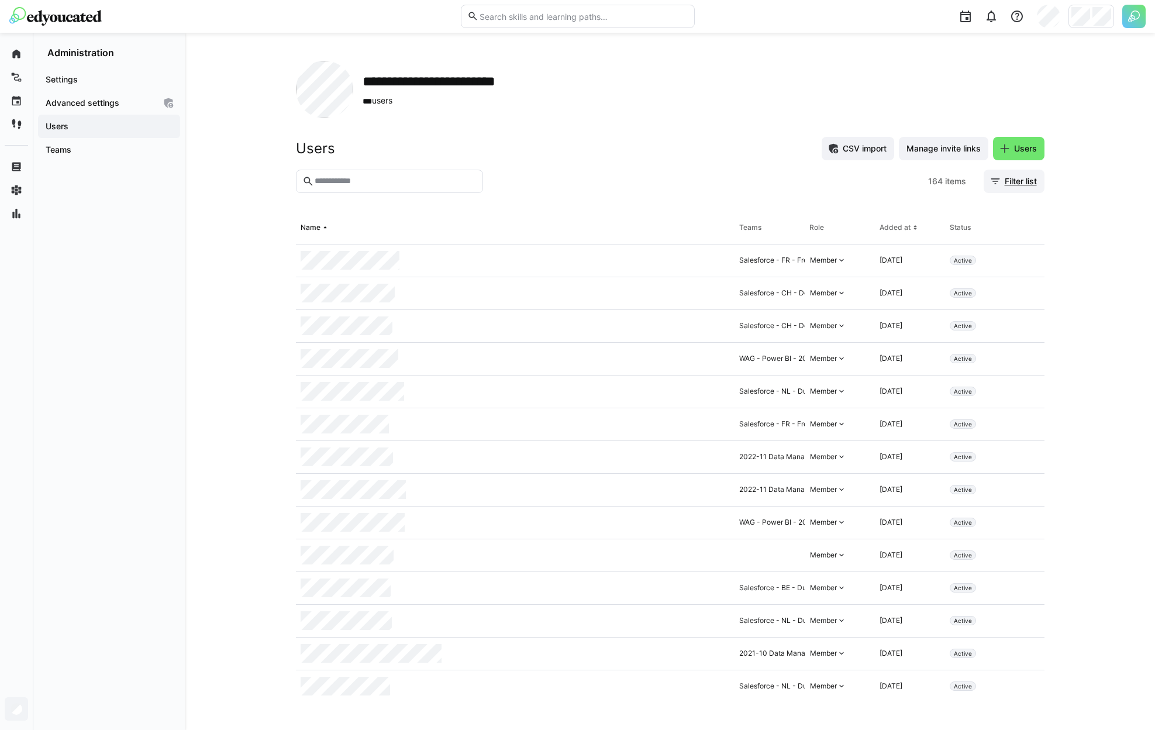
click at [1030, 187] on span "Filter list" at bounding box center [1014, 181] width 61 height 23
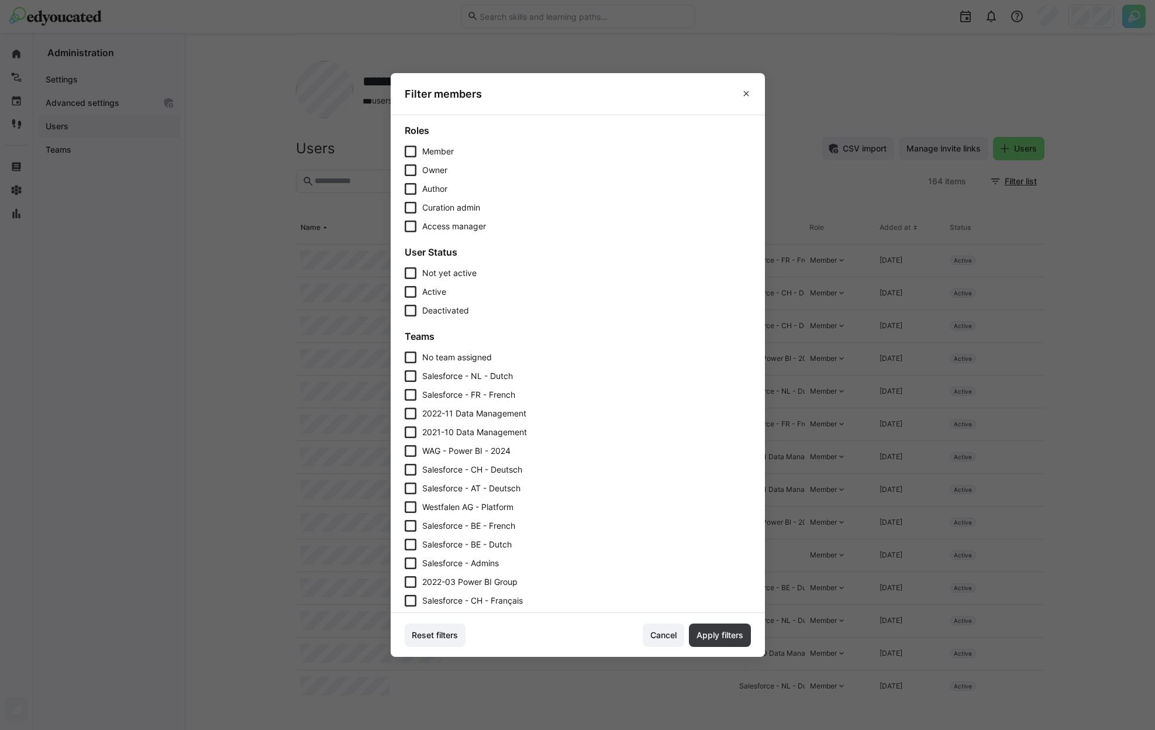
scroll to position [50, 0]
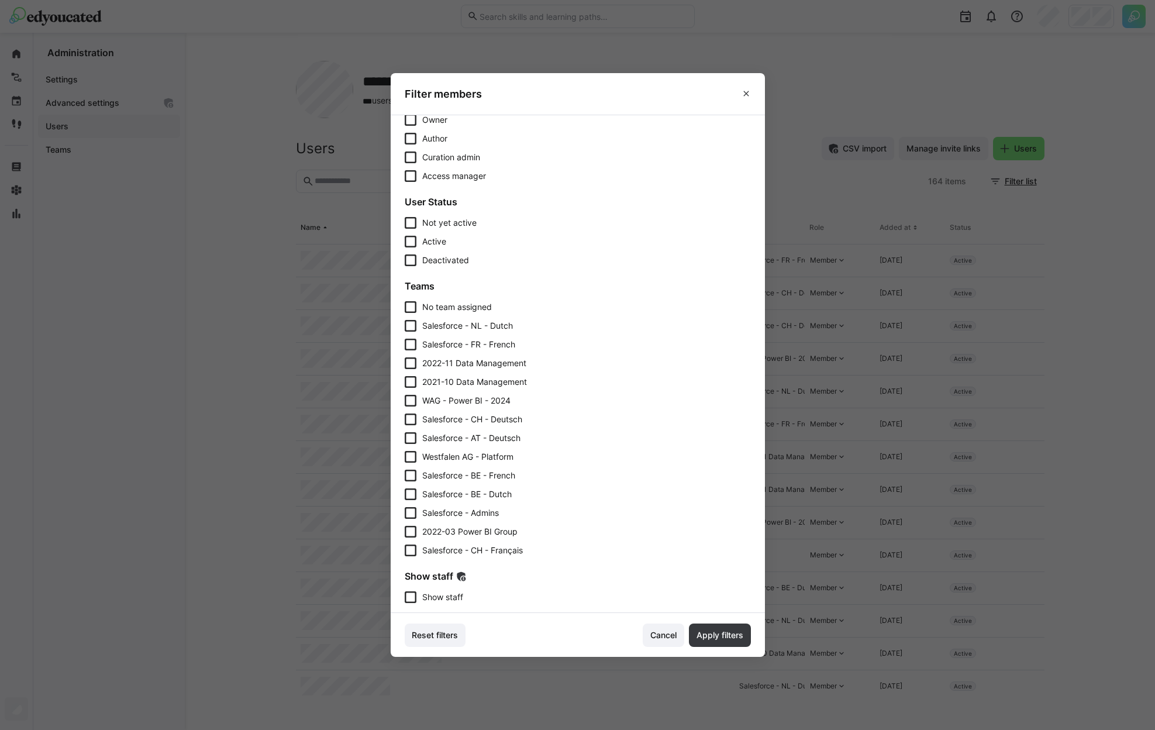
click at [452, 602] on span "Show staff" at bounding box center [442, 597] width 41 height 12
click at [725, 643] on span "Apply filters" at bounding box center [720, 634] width 62 height 23
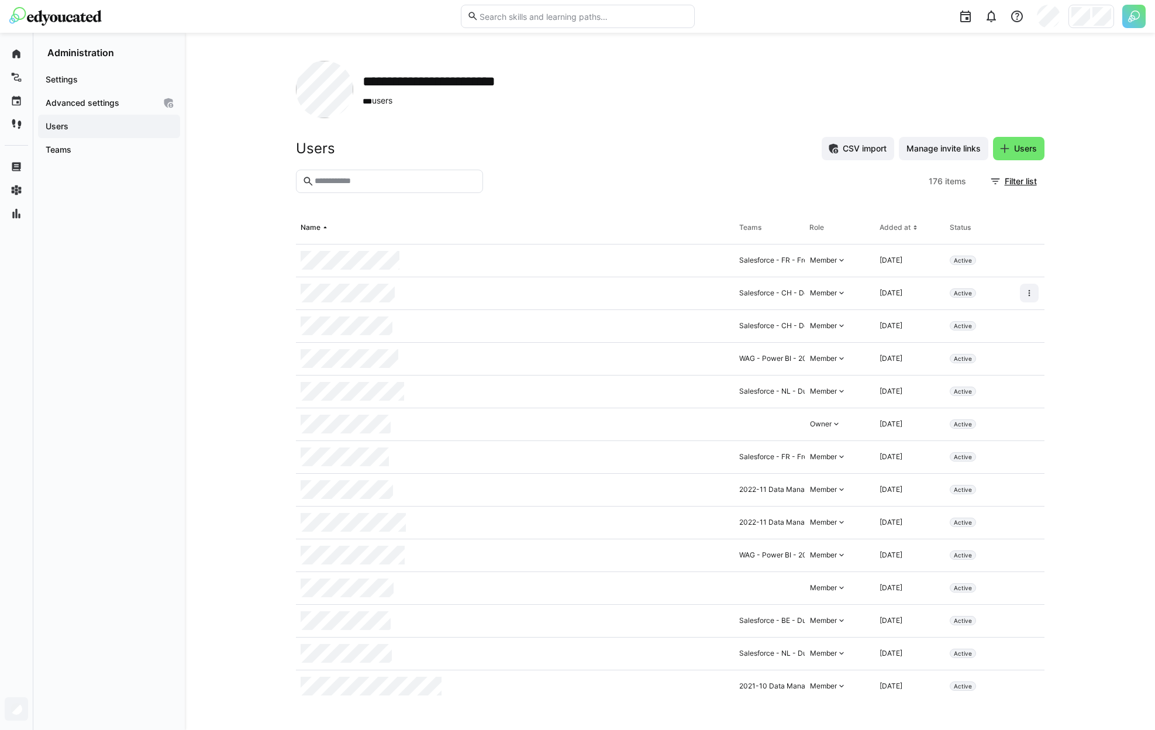
click at [367, 187] on eds-input at bounding box center [389, 181] width 187 height 23
click at [367, 184] on input "text" at bounding box center [394, 181] width 163 height 11
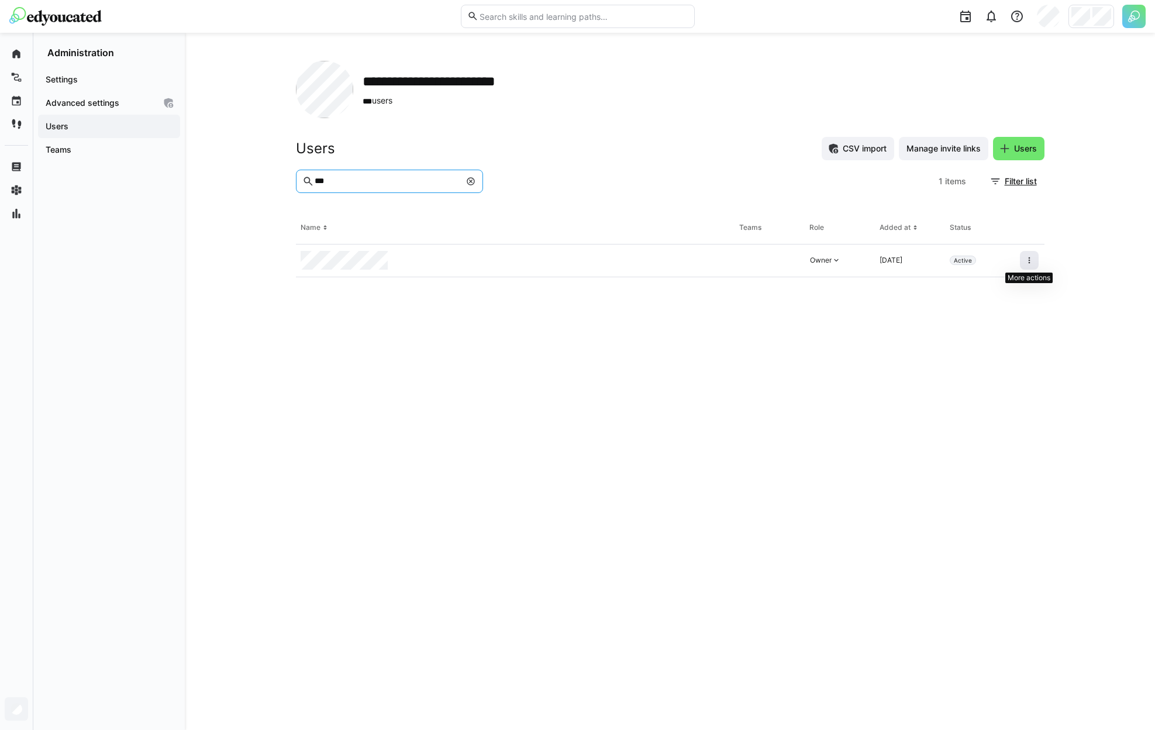
type input "***"
click at [1035, 264] on span at bounding box center [1029, 260] width 19 height 19
click at [1010, 306] on div "Remove user from organization" at bounding box center [979, 310] width 105 height 9
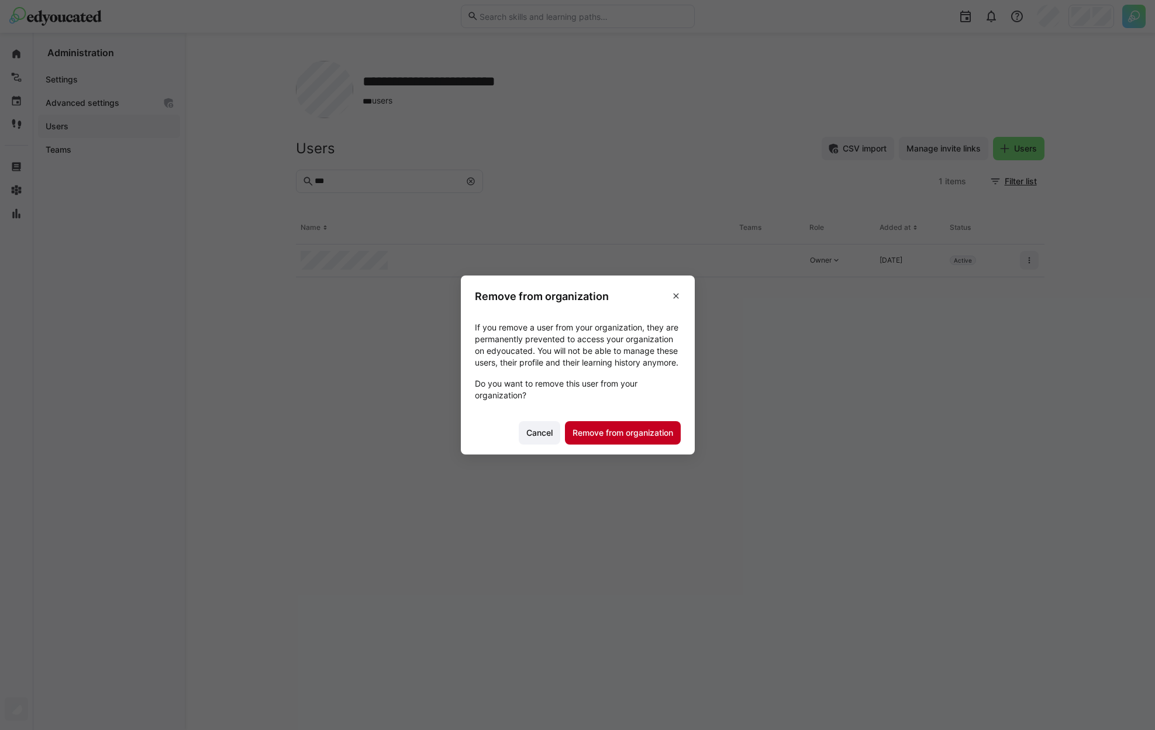
click at [670, 437] on span "Remove from organization" at bounding box center [623, 433] width 104 height 12
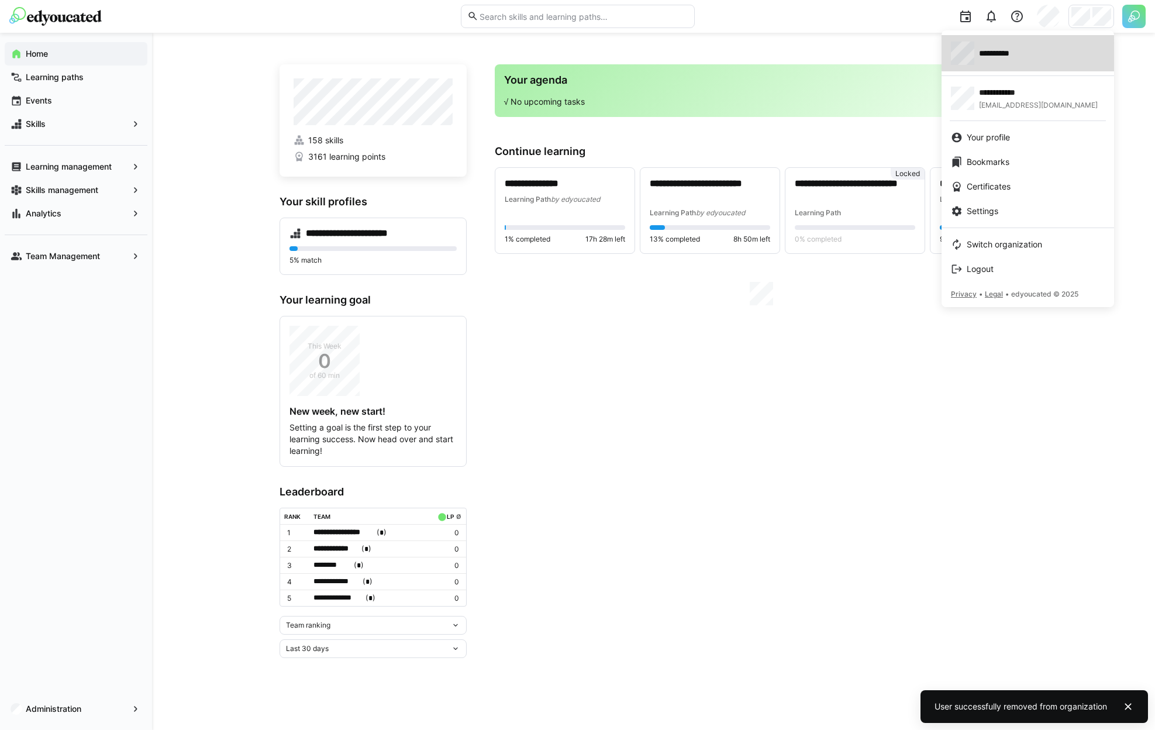
click at [1043, 46] on div "**********" at bounding box center [1028, 53] width 154 height 23
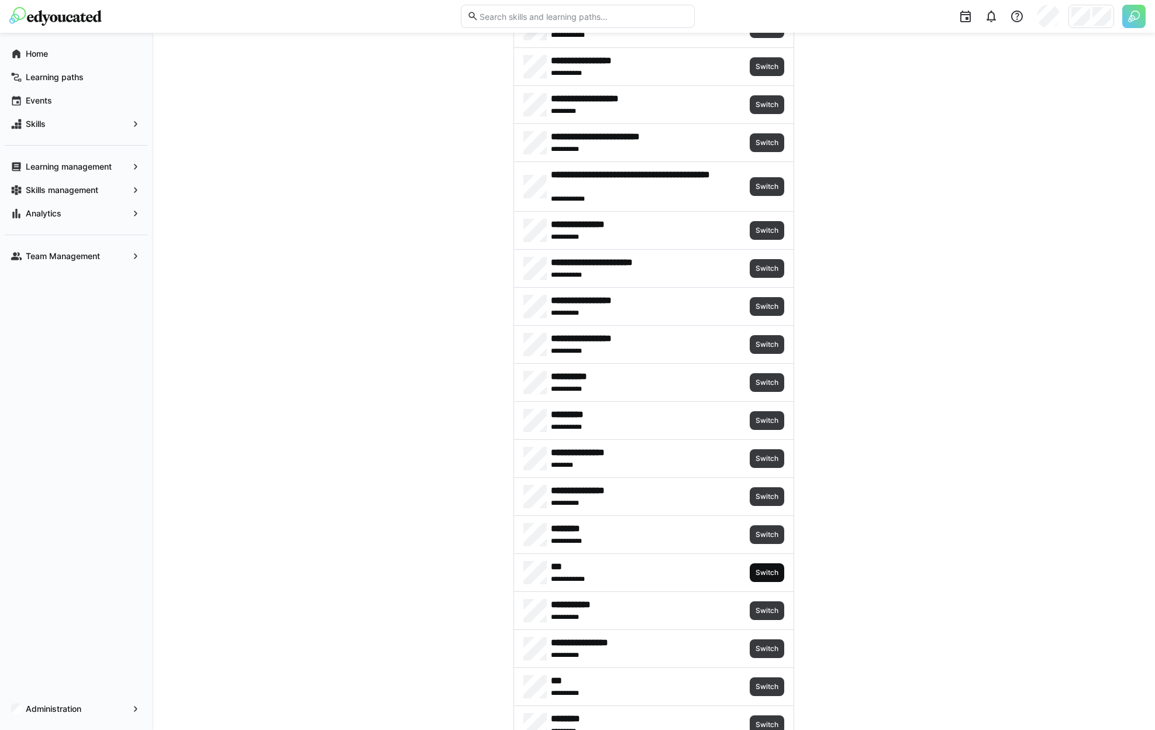
scroll to position [290, 0]
click at [758, 573] on span "Switch" at bounding box center [766, 571] width 25 height 9
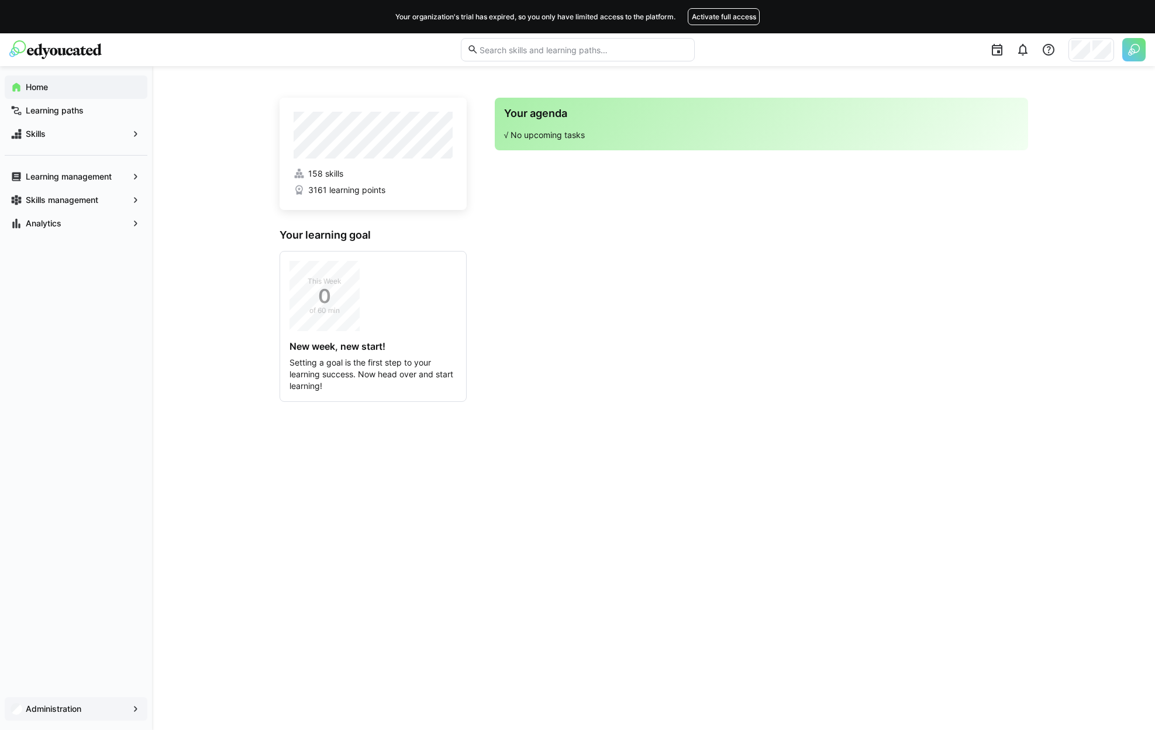
click at [78, 702] on div "Administration" at bounding box center [76, 708] width 143 height 23
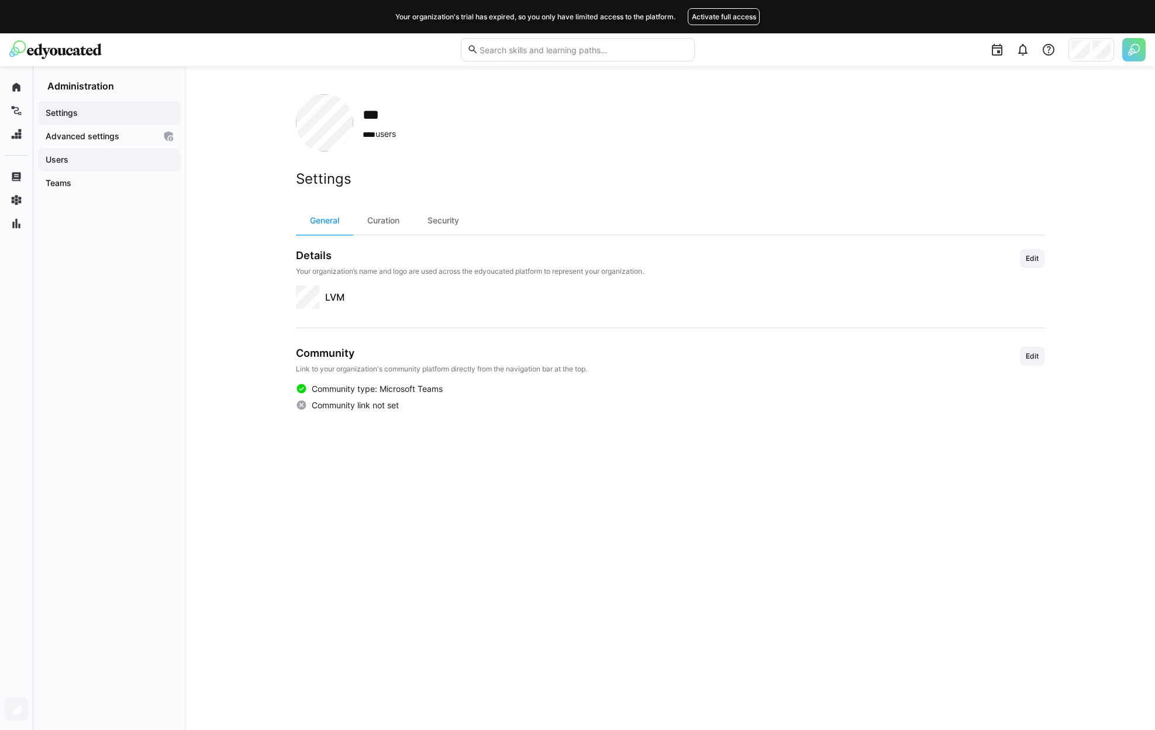
click at [0, 0] on app-navigation-label "Users" at bounding box center [0, 0] width 0 height 0
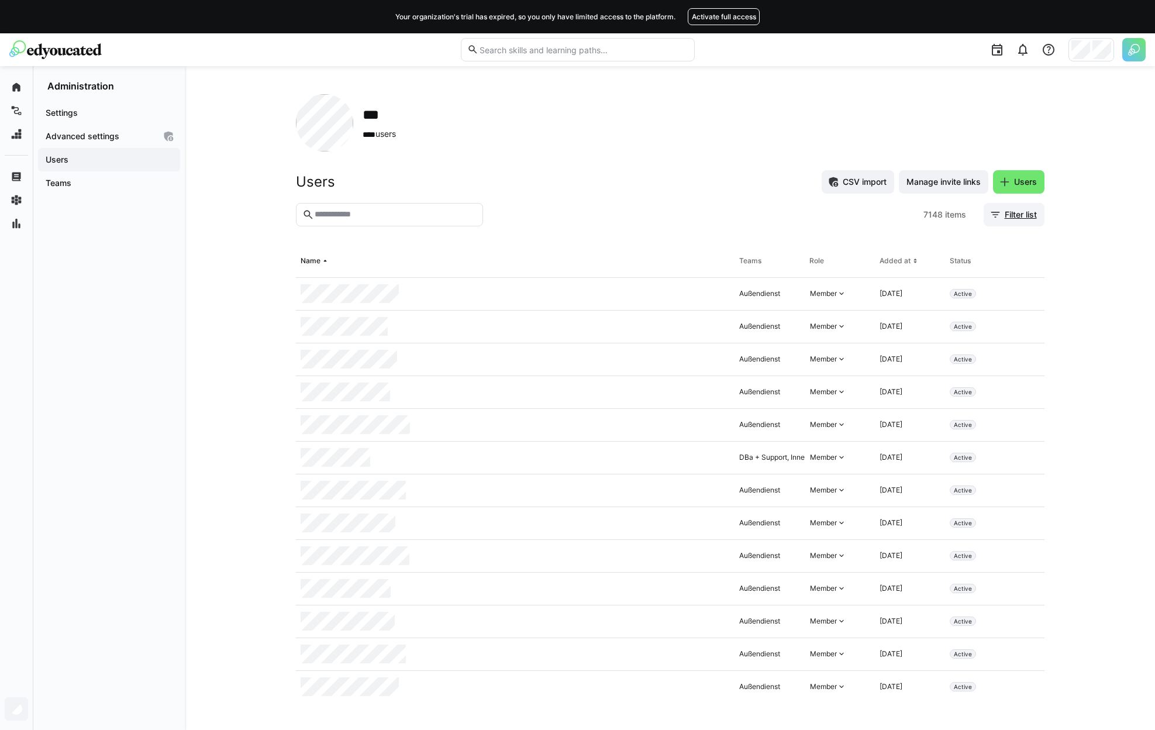
click at [1010, 209] on span "Filter list" at bounding box center [1021, 215] width 36 height 12
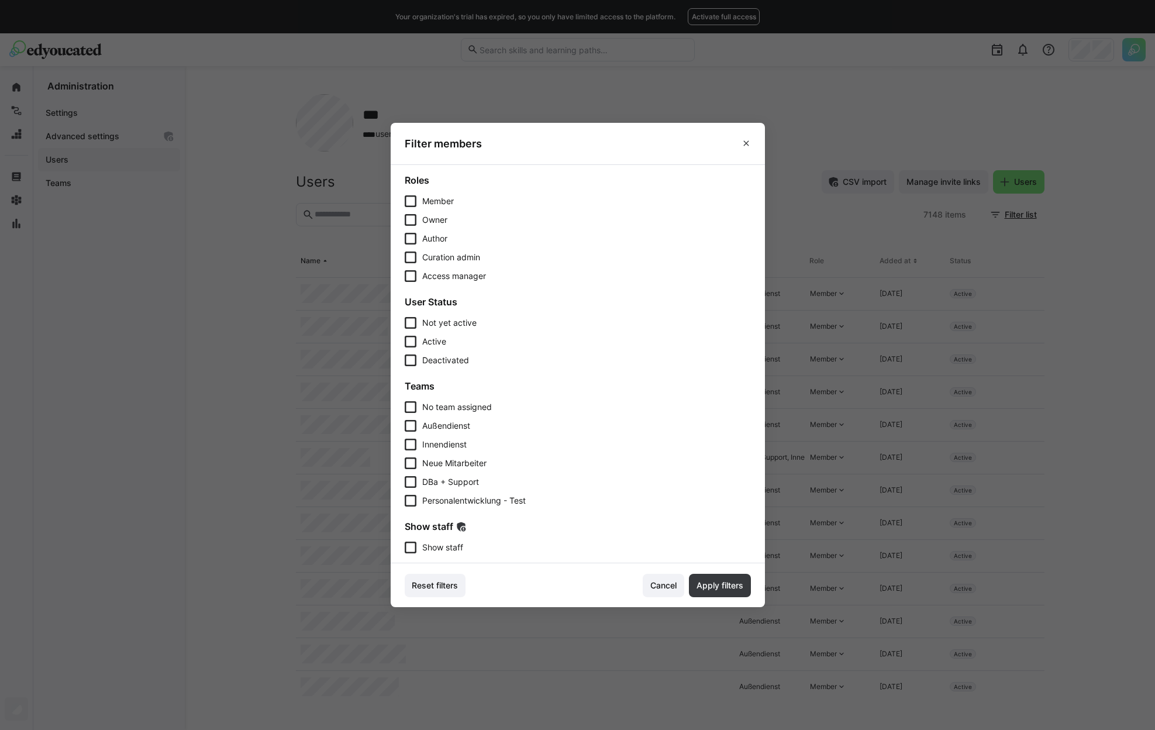
click at [459, 541] on div "Show staff Show staff" at bounding box center [578, 536] width 346 height 33
click at [478, 549] on eds-checkbox "Show staff" at bounding box center [578, 548] width 346 height 12
click at [737, 581] on span "Apply filters" at bounding box center [720, 586] width 50 height 12
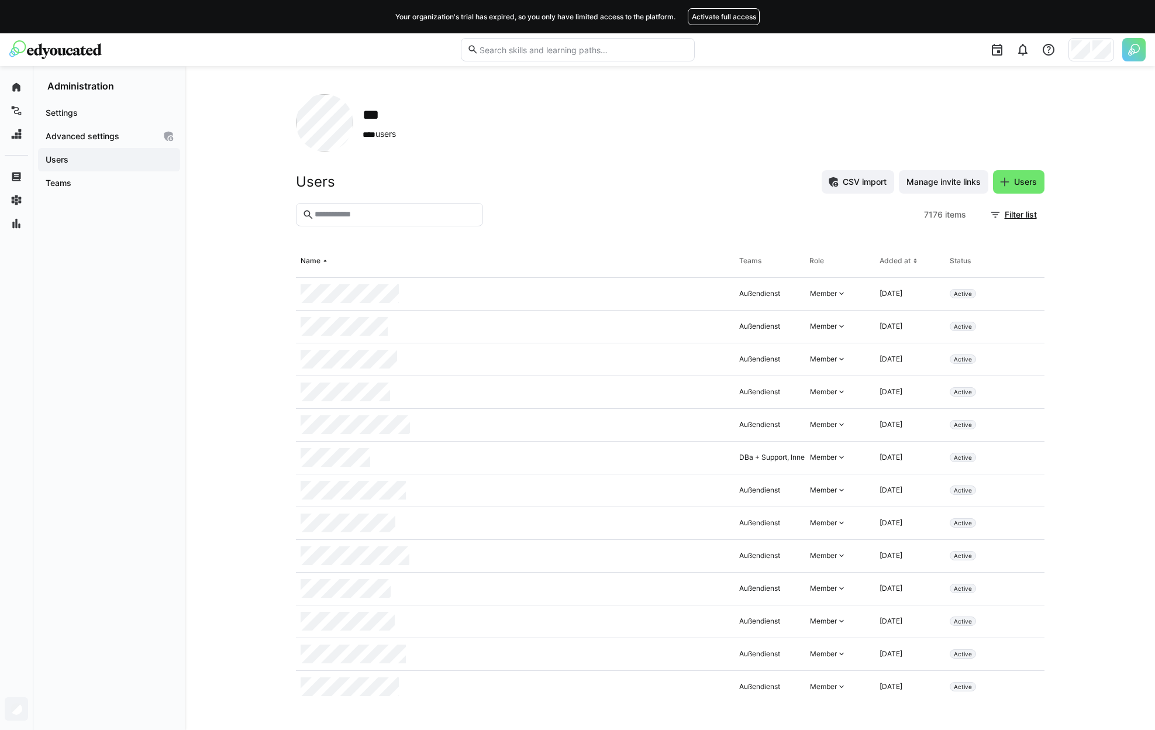
click at [380, 219] on input "text" at bounding box center [394, 214] width 163 height 11
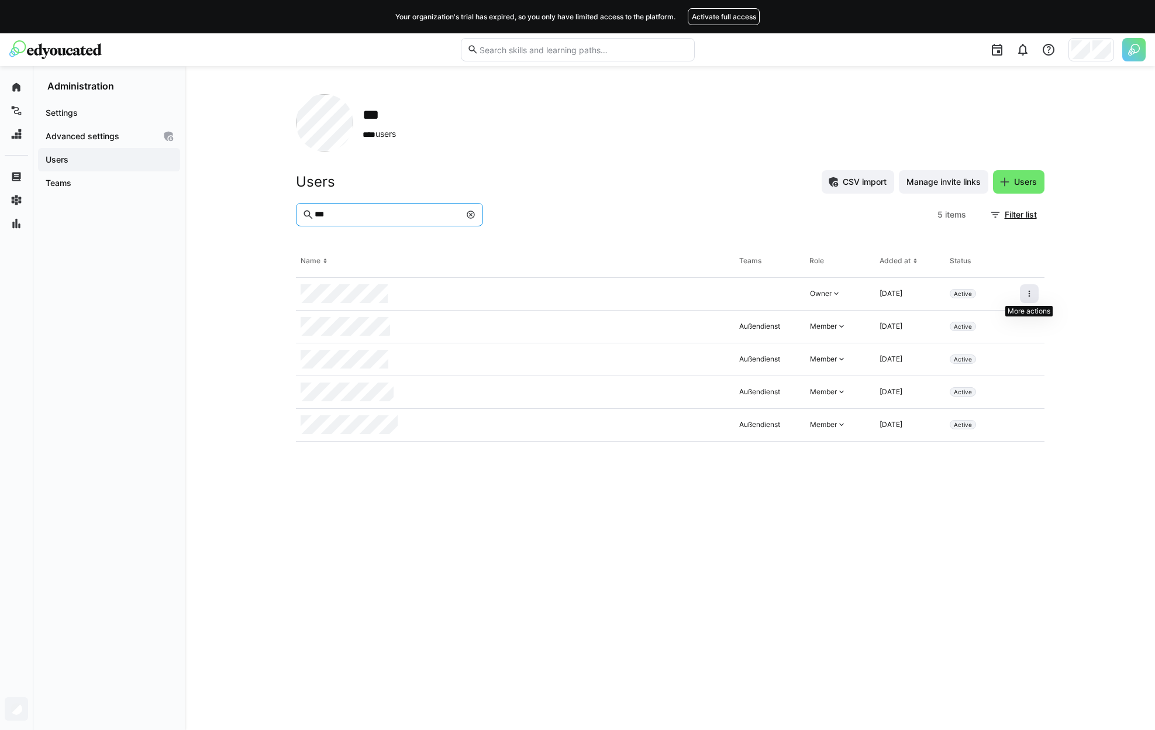
type input "***"
click at [1027, 295] on eds-icon at bounding box center [1029, 293] width 9 height 9
click at [1006, 340] on div "Remove user from organization" at bounding box center [979, 344] width 105 height 9
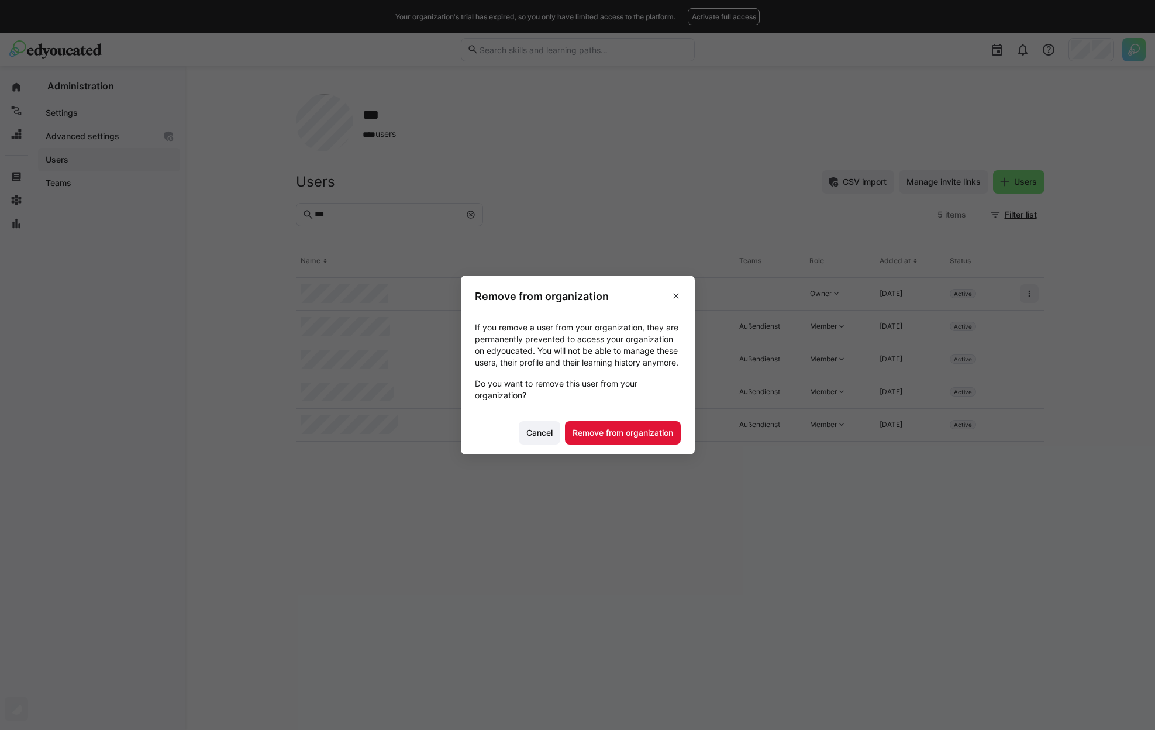
click at [629, 451] on footer "Cancel Remove from organization" at bounding box center [578, 433] width 234 height 44
click at [629, 439] on span "Remove from organization" at bounding box center [623, 433] width 104 height 12
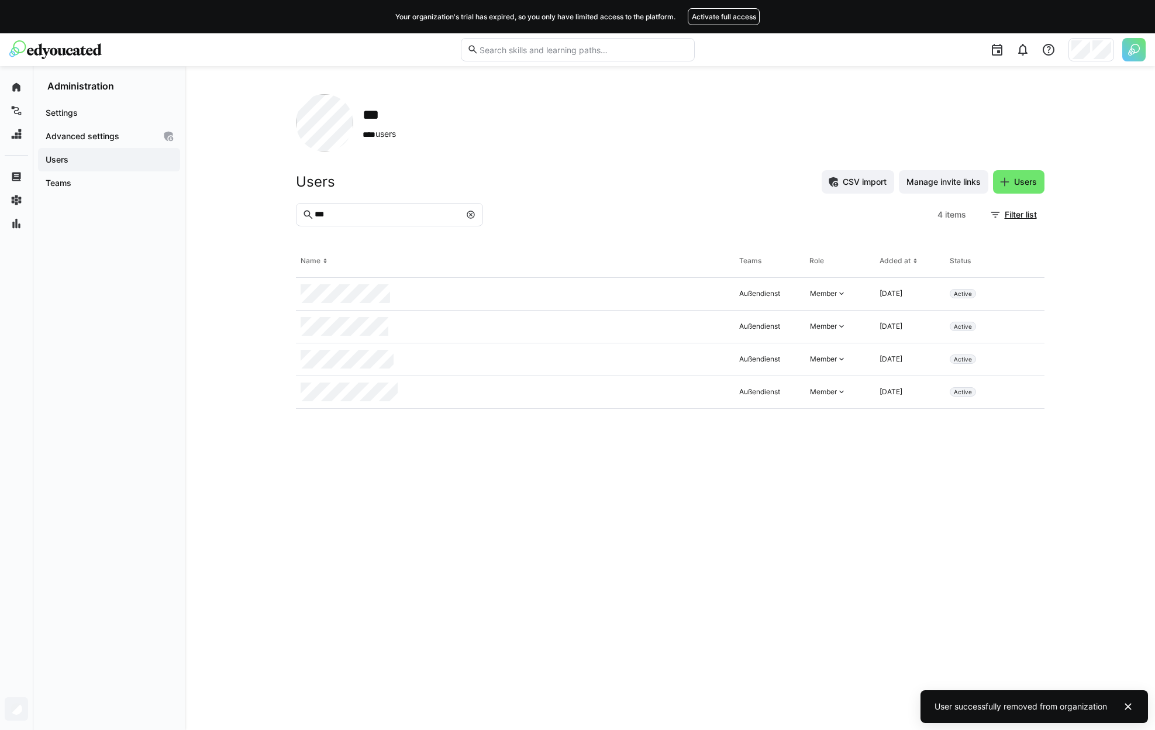
click at [1091, 44] on div "Your organization's trial has expired, so you only have limited access to the p…" at bounding box center [577, 365] width 1155 height 730
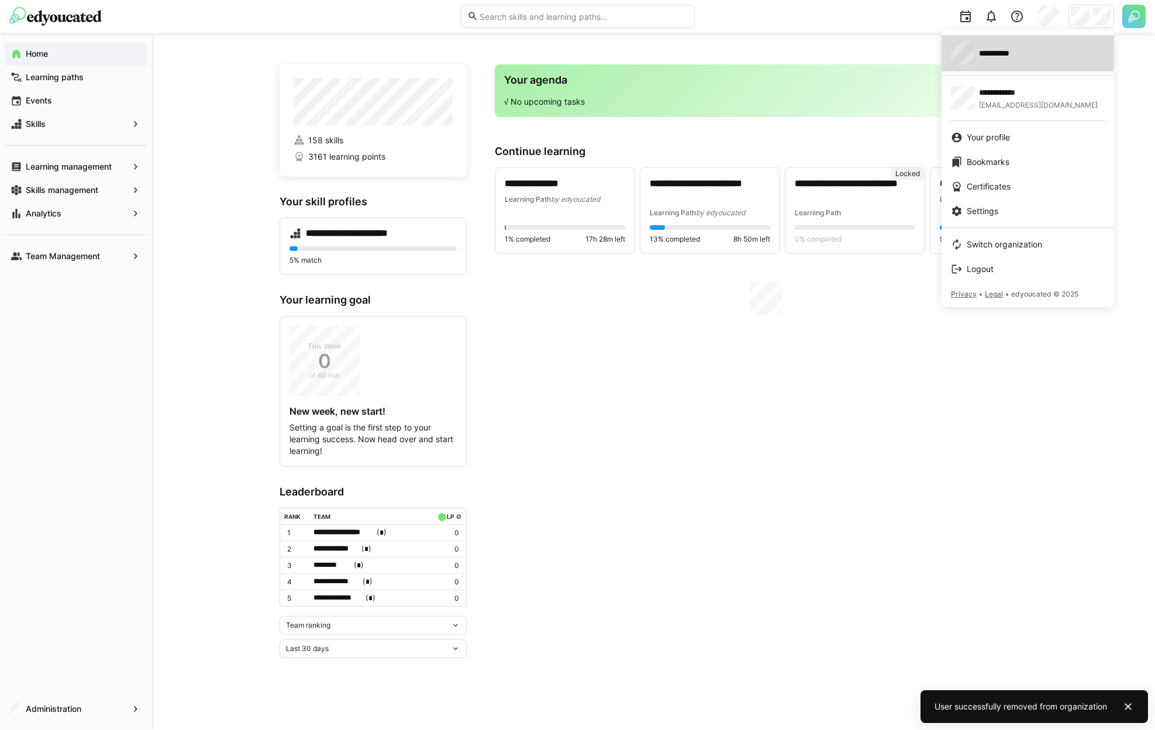
click at [1068, 46] on div "**********" at bounding box center [1028, 53] width 154 height 23
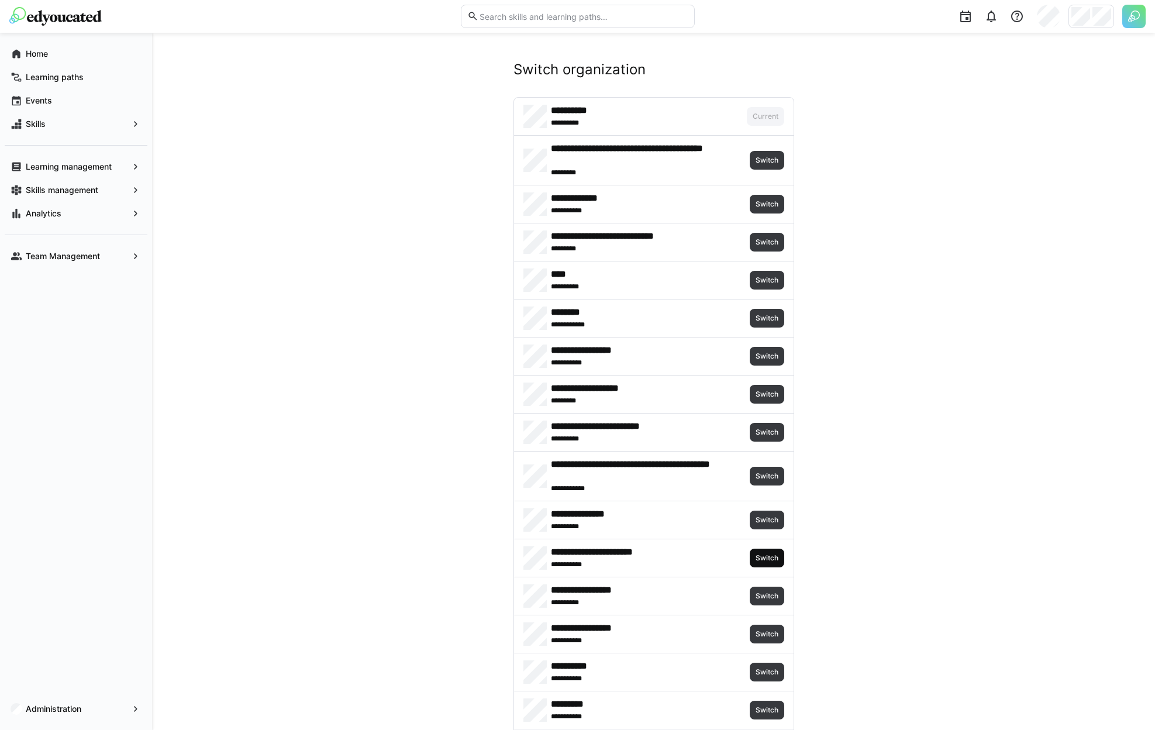
click at [762, 556] on span "Switch" at bounding box center [766, 557] width 25 height 9
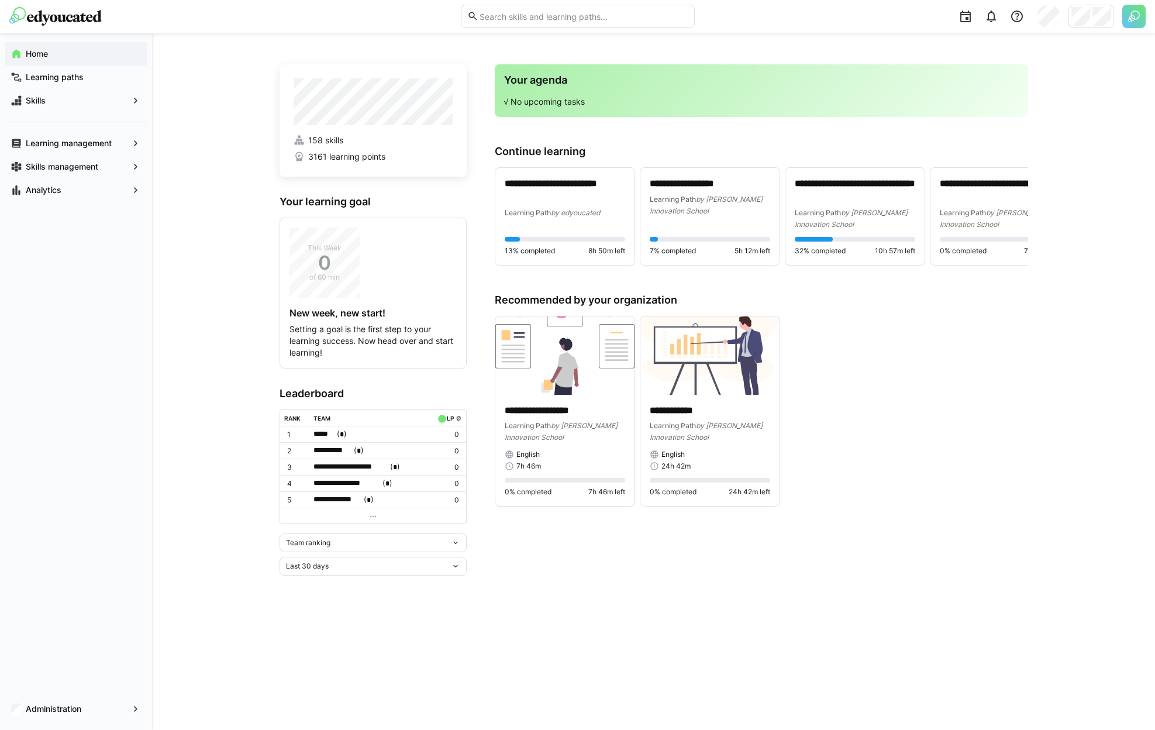
click at [0, 0] on app-navigation-label "Administration" at bounding box center [0, 0] width 0 height 0
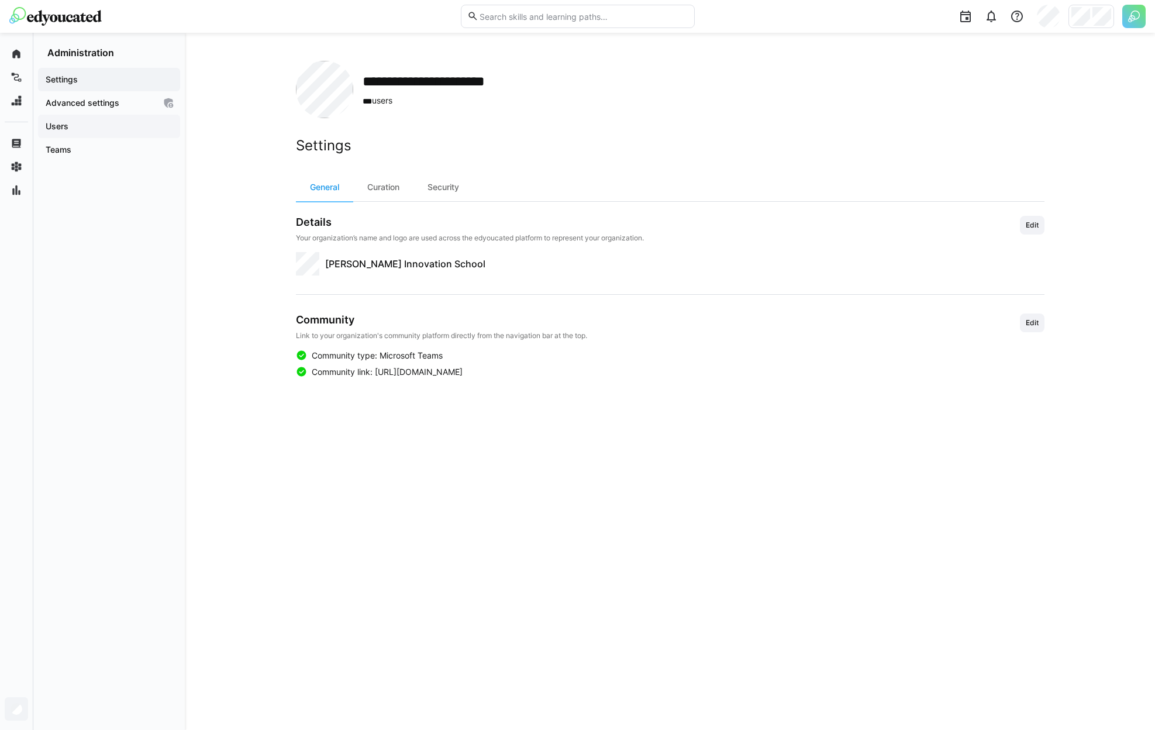
click at [85, 135] on div "Users" at bounding box center [109, 126] width 142 height 23
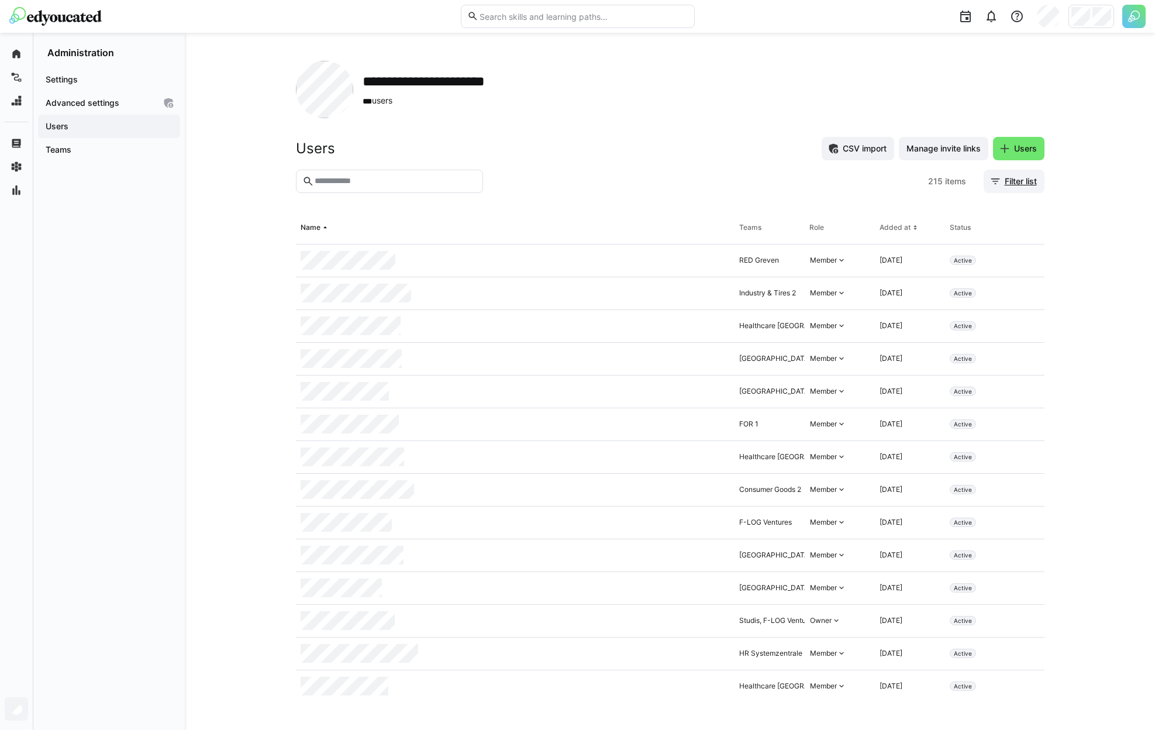
click at [1015, 185] on span "Filter list" at bounding box center [1021, 181] width 36 height 12
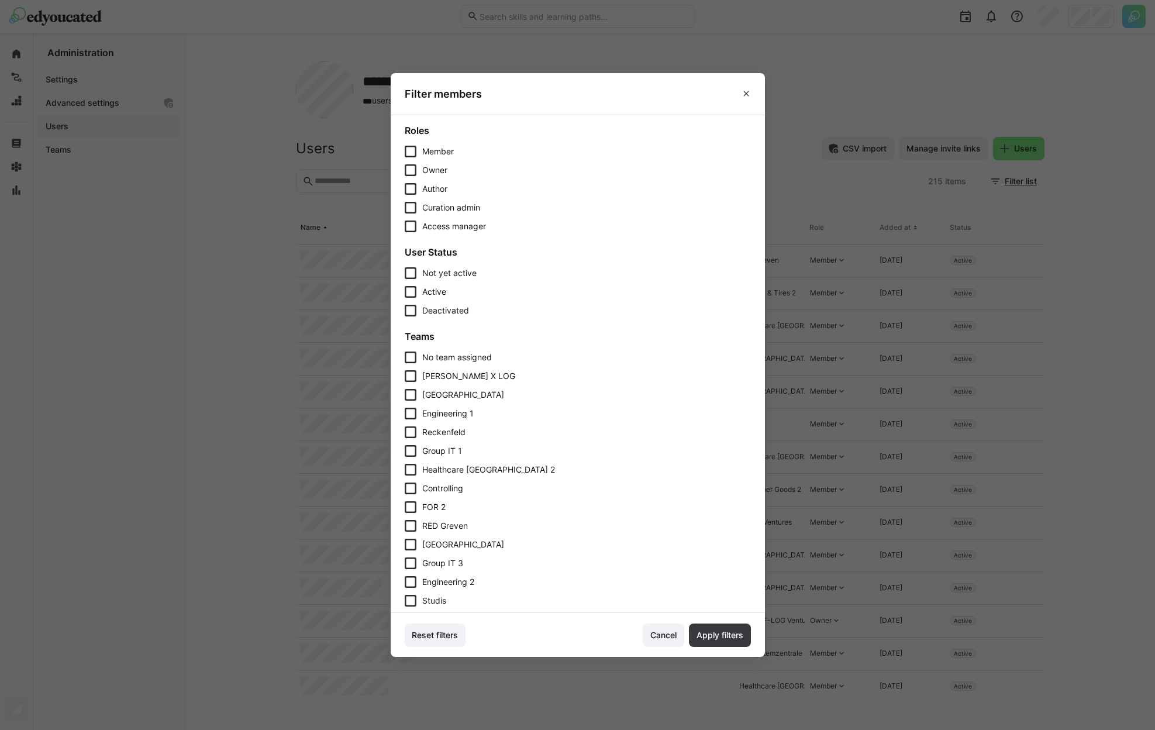
scroll to position [537, 0]
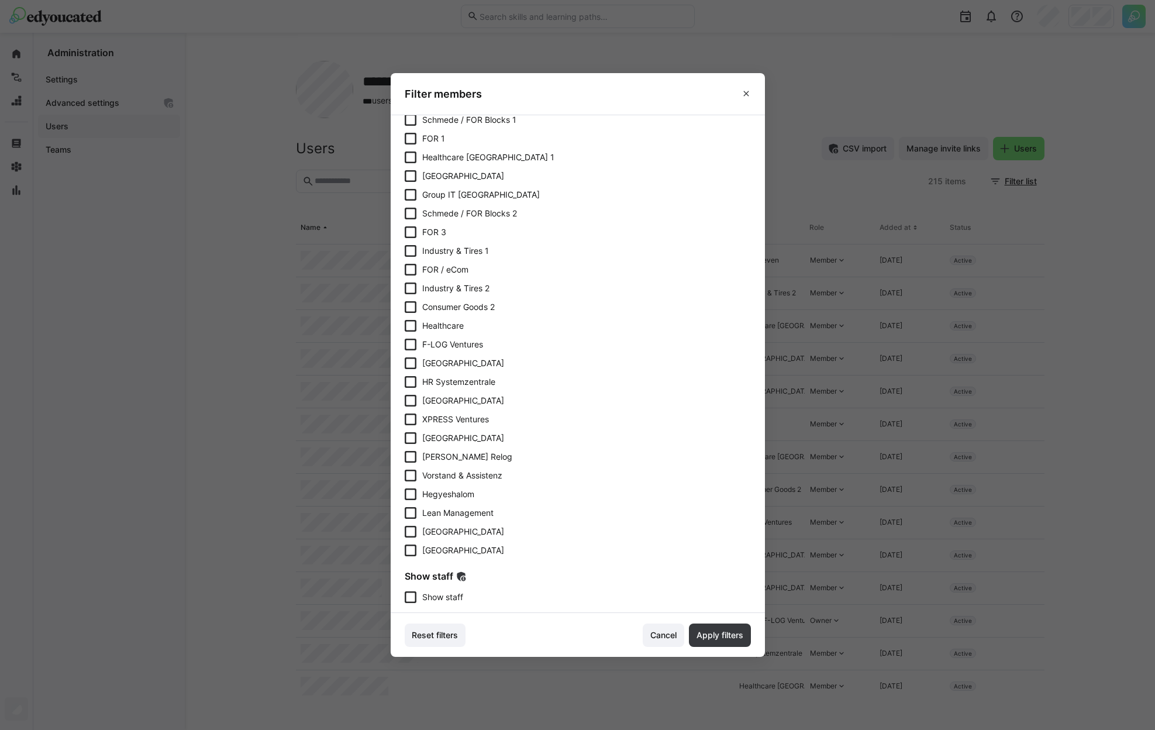
click at [458, 594] on span "Show staff" at bounding box center [442, 597] width 41 height 12
click at [711, 626] on span "Apply filters" at bounding box center [720, 634] width 62 height 23
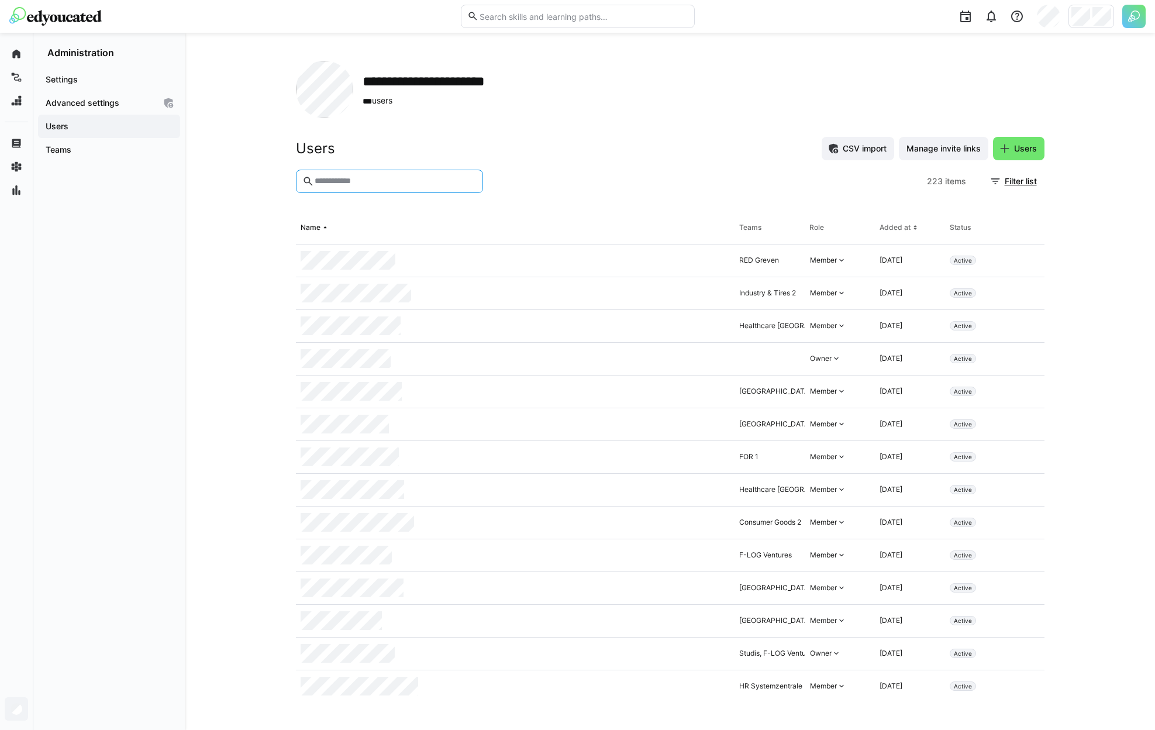
click at [406, 186] on input "text" at bounding box center [394, 181] width 163 height 11
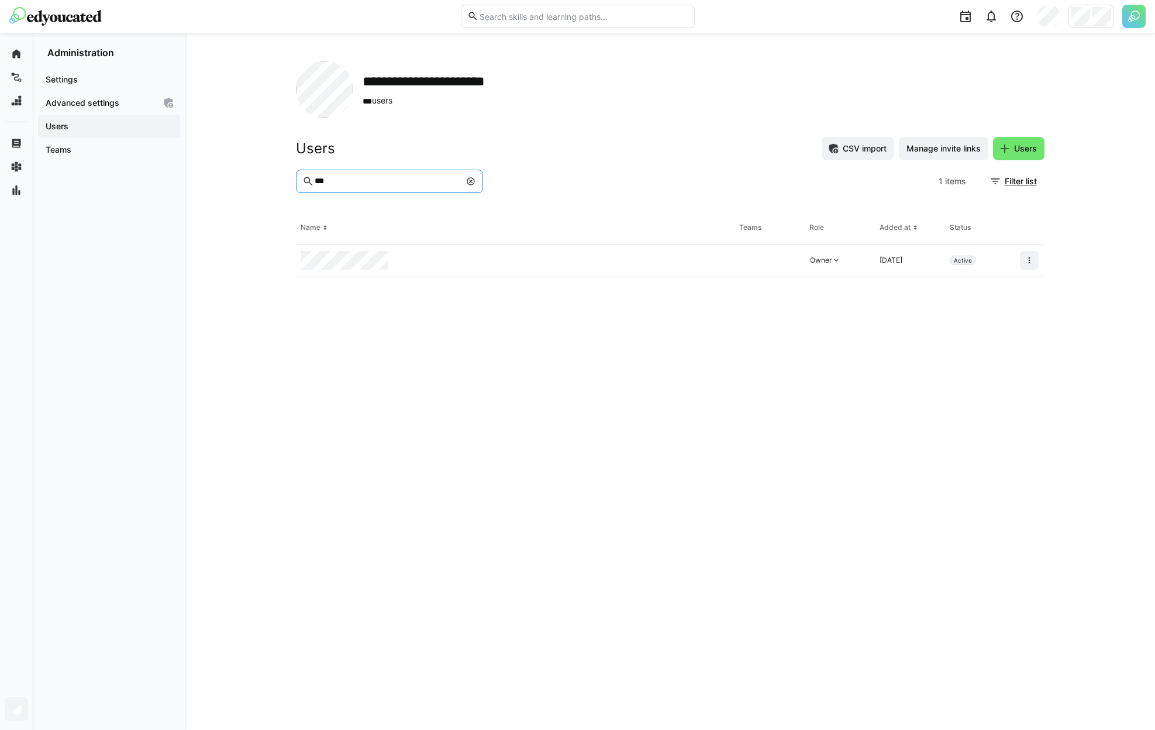
type input "***"
click at [1014, 261] on eds-resize-handle at bounding box center [1014, 260] width 2 height 33
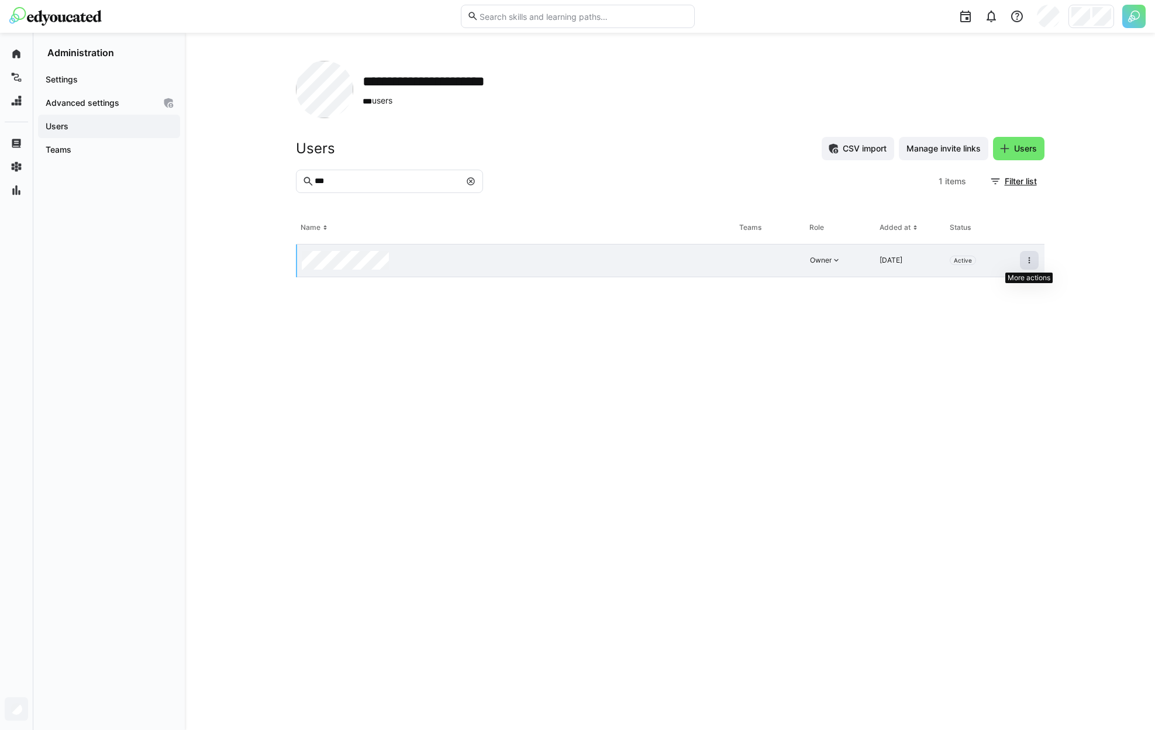
click at [1037, 264] on span at bounding box center [1029, 260] width 19 height 19
click at [1035, 262] on span at bounding box center [1029, 260] width 19 height 19
click at [1025, 309] on div "Remove user from organization" at bounding box center [979, 310] width 105 height 9
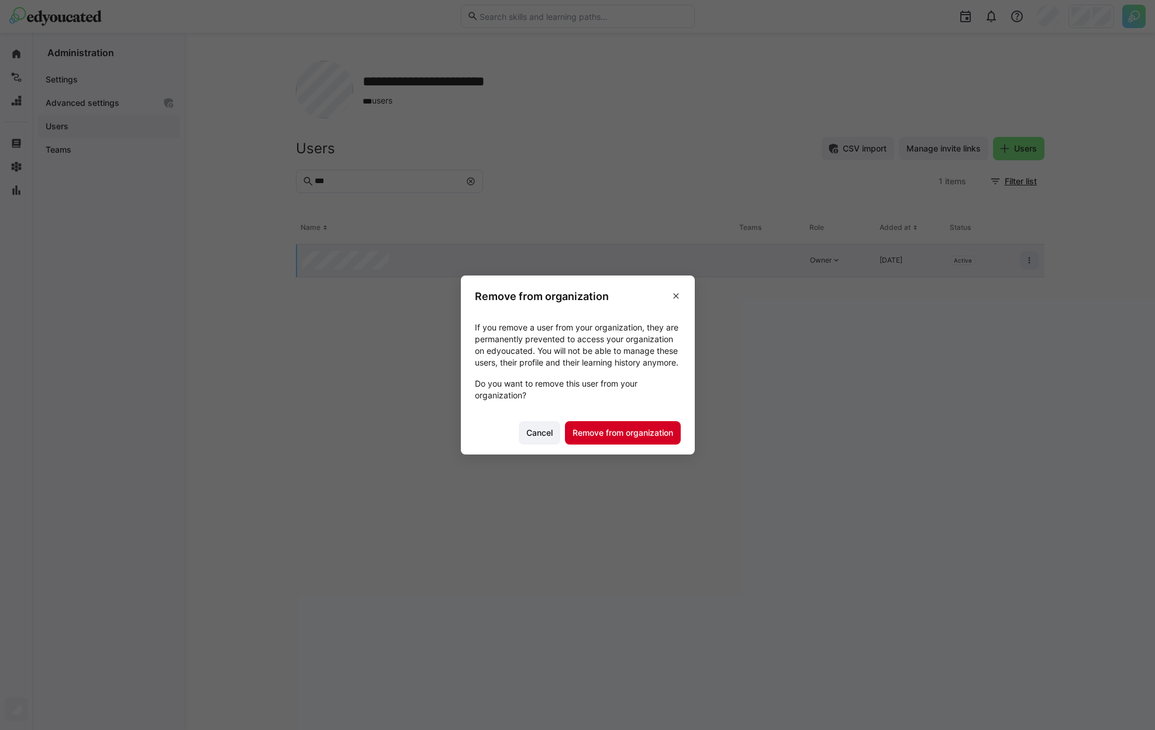
click at [666, 437] on span "Remove from organization" at bounding box center [623, 433] width 104 height 12
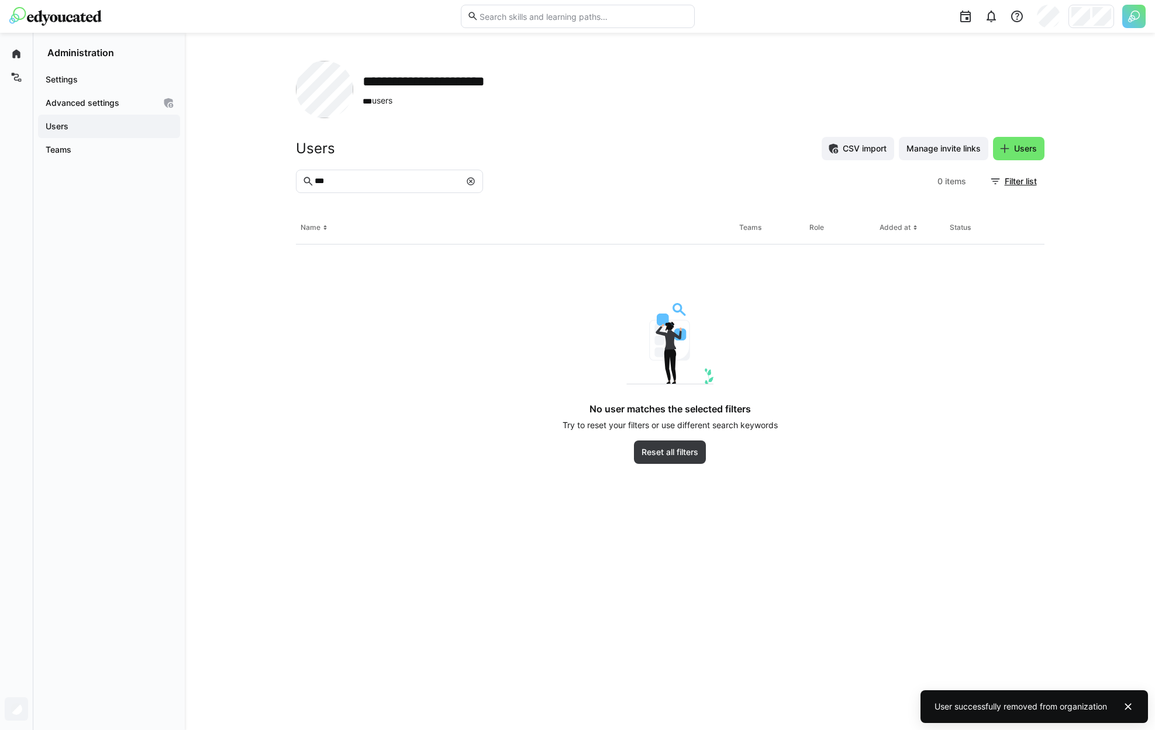
click at [1093, 22] on div "**********" at bounding box center [577, 365] width 1155 height 730
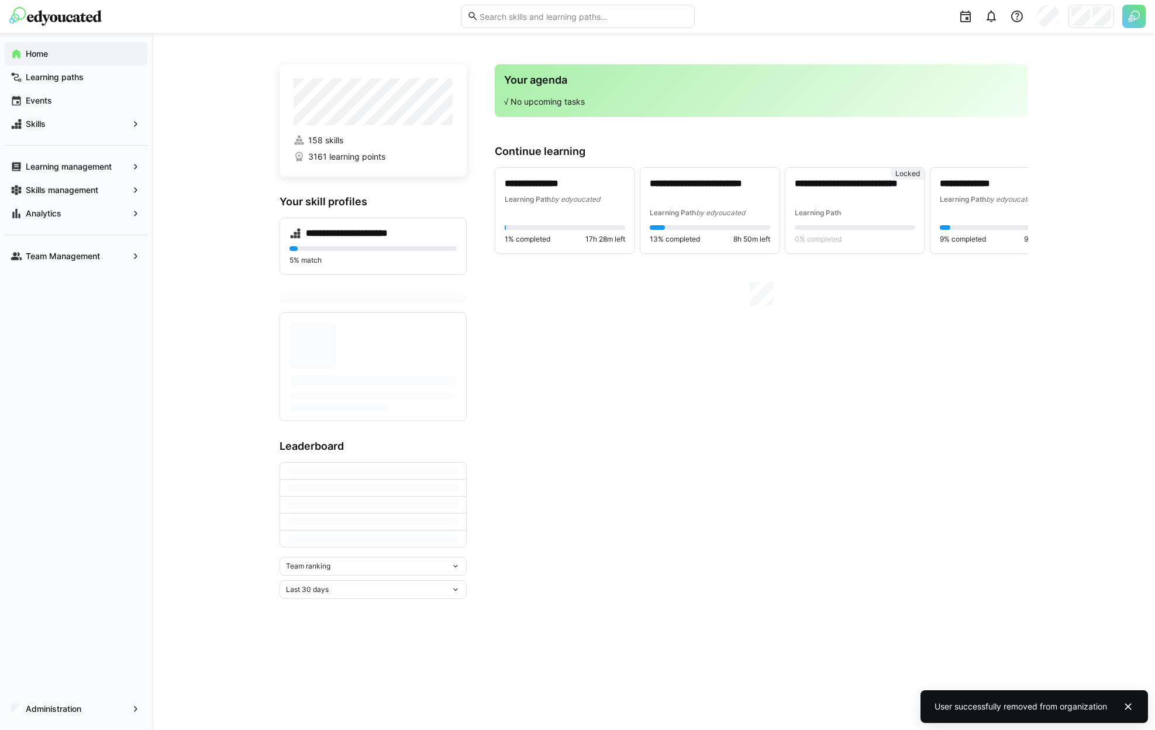
click at [1092, 21] on div at bounding box center [1091, 16] width 46 height 23
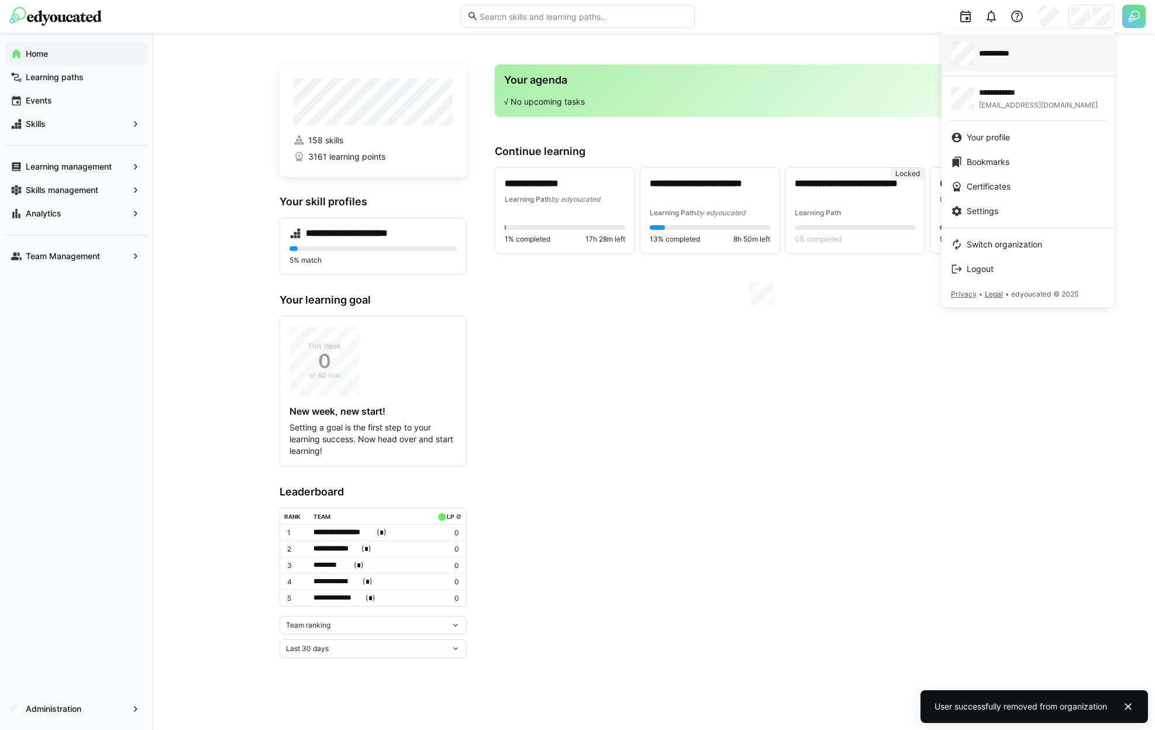
click at [1020, 57] on span "**********" at bounding box center [1002, 53] width 46 height 12
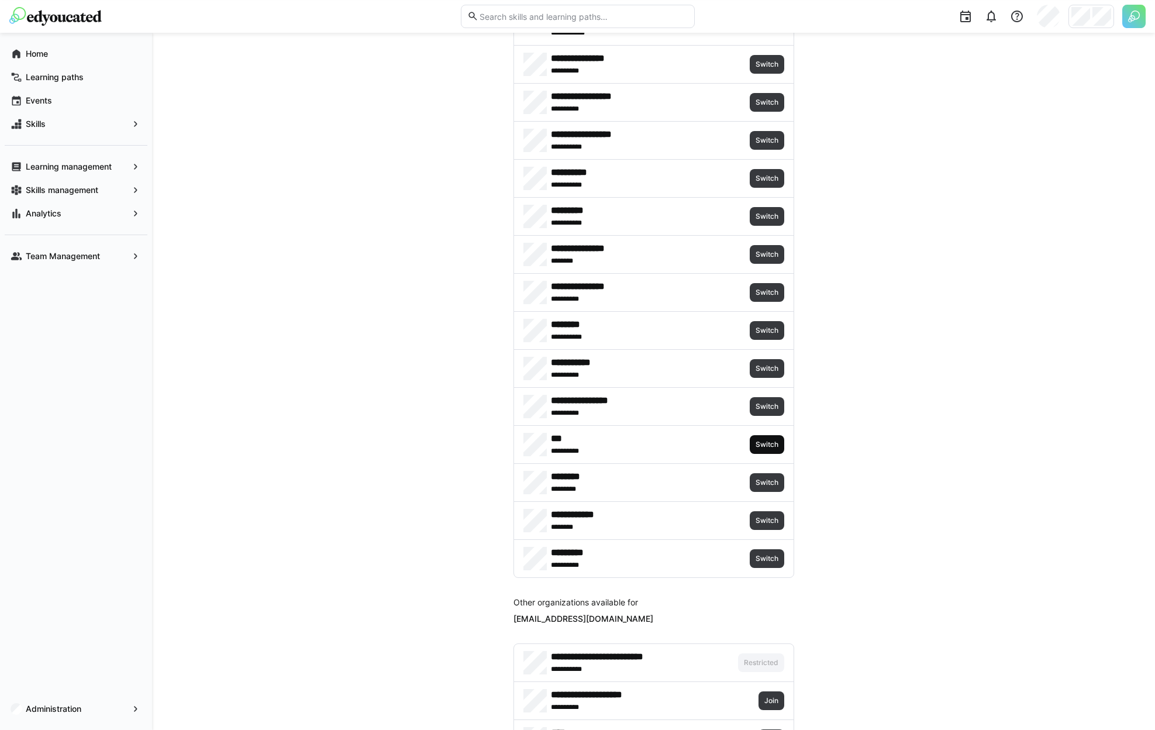
scroll to position [458, 0]
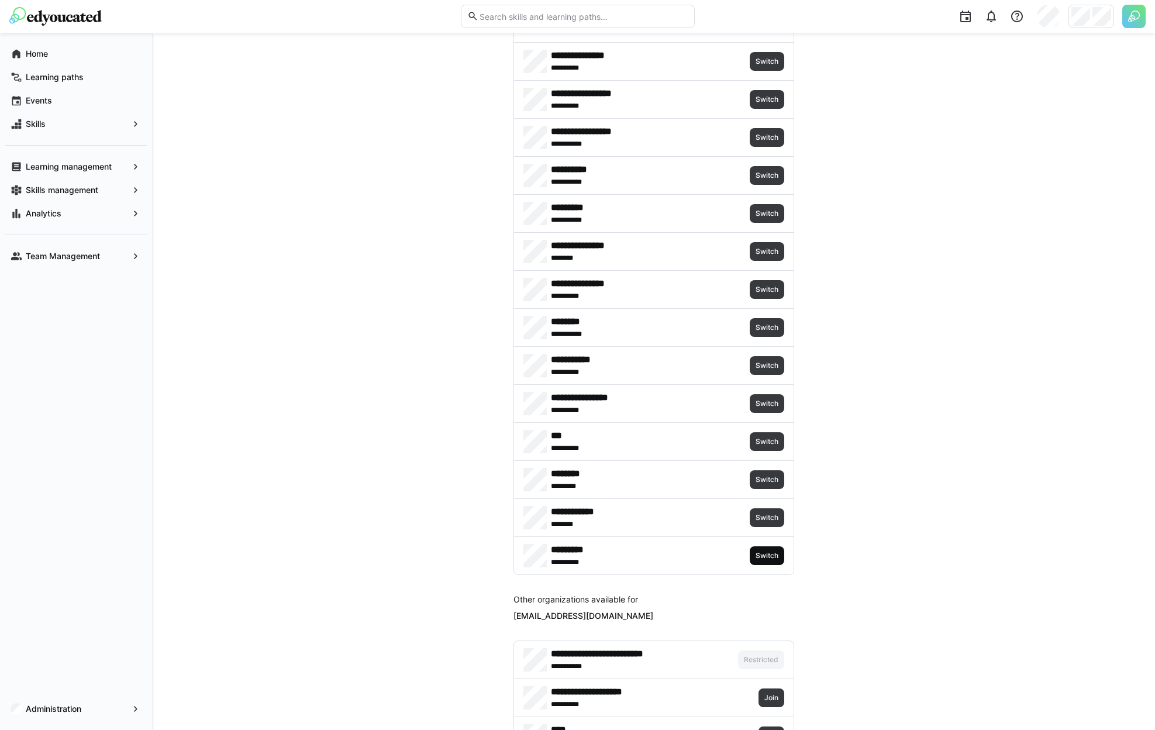
click at [780, 557] on span "Switch" at bounding box center [767, 555] width 35 height 19
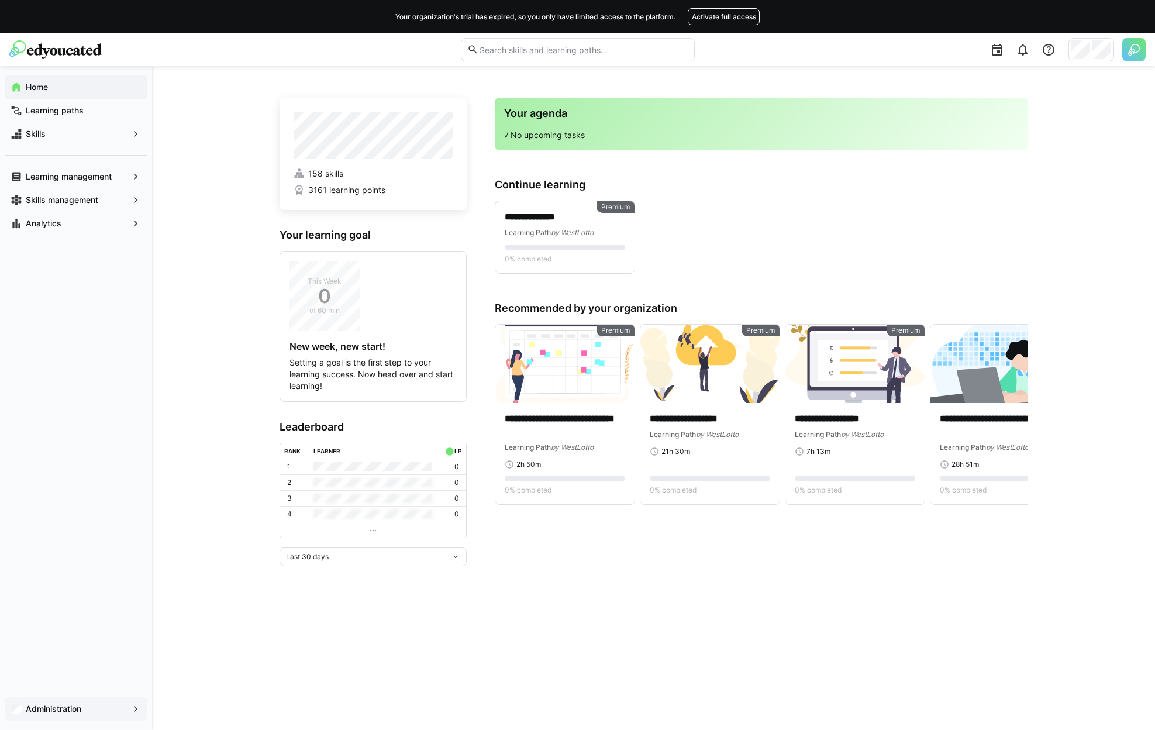
click at [71, 700] on div "Administration" at bounding box center [76, 708] width 143 height 23
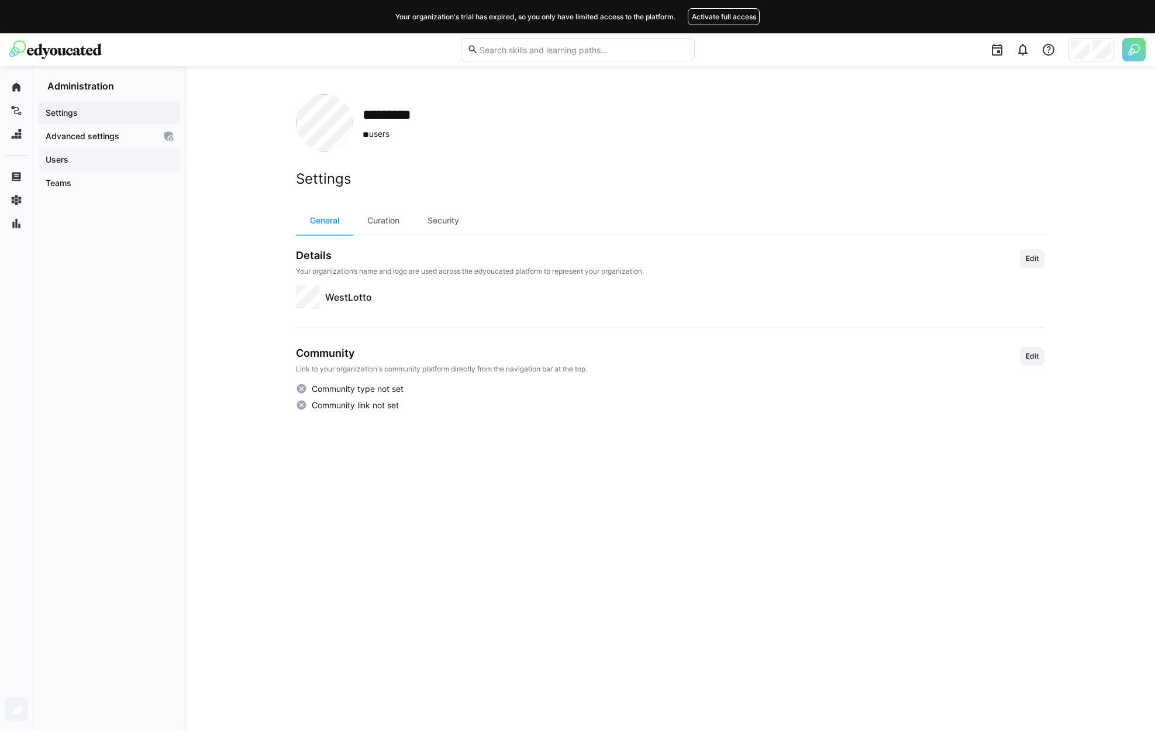
click at [123, 160] on span "Users" at bounding box center [109, 160] width 130 height 12
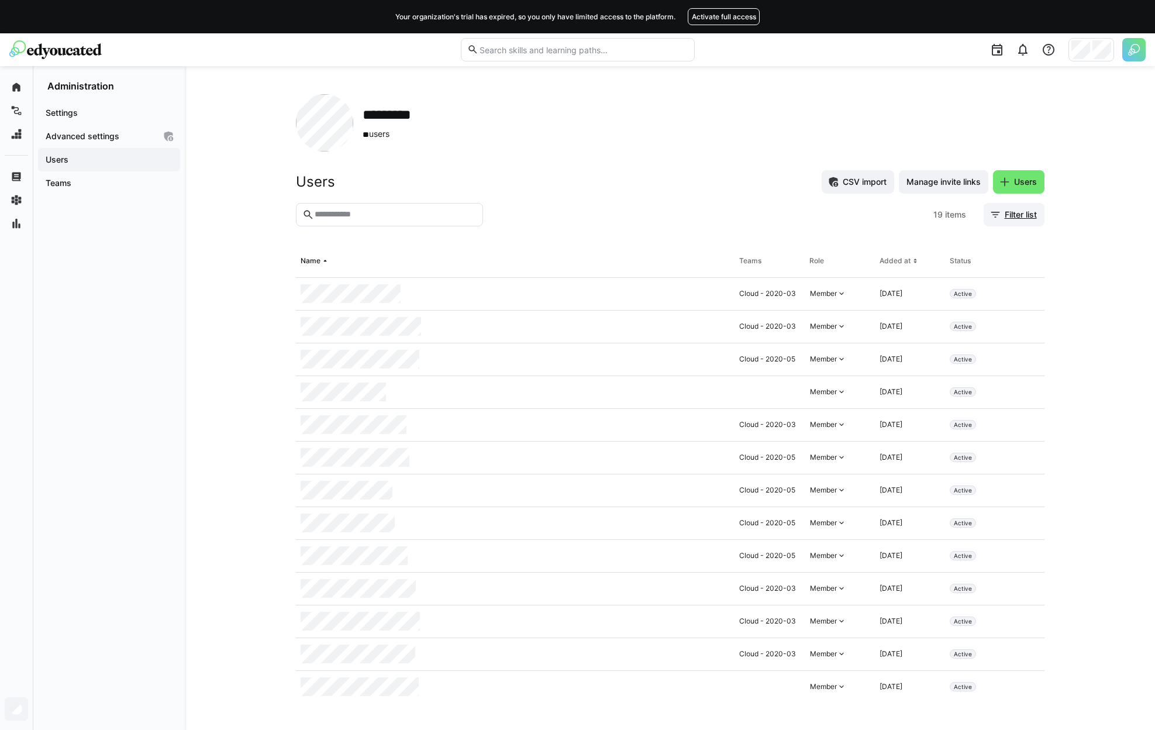
click at [1023, 209] on span "Filter list" at bounding box center [1021, 215] width 36 height 12
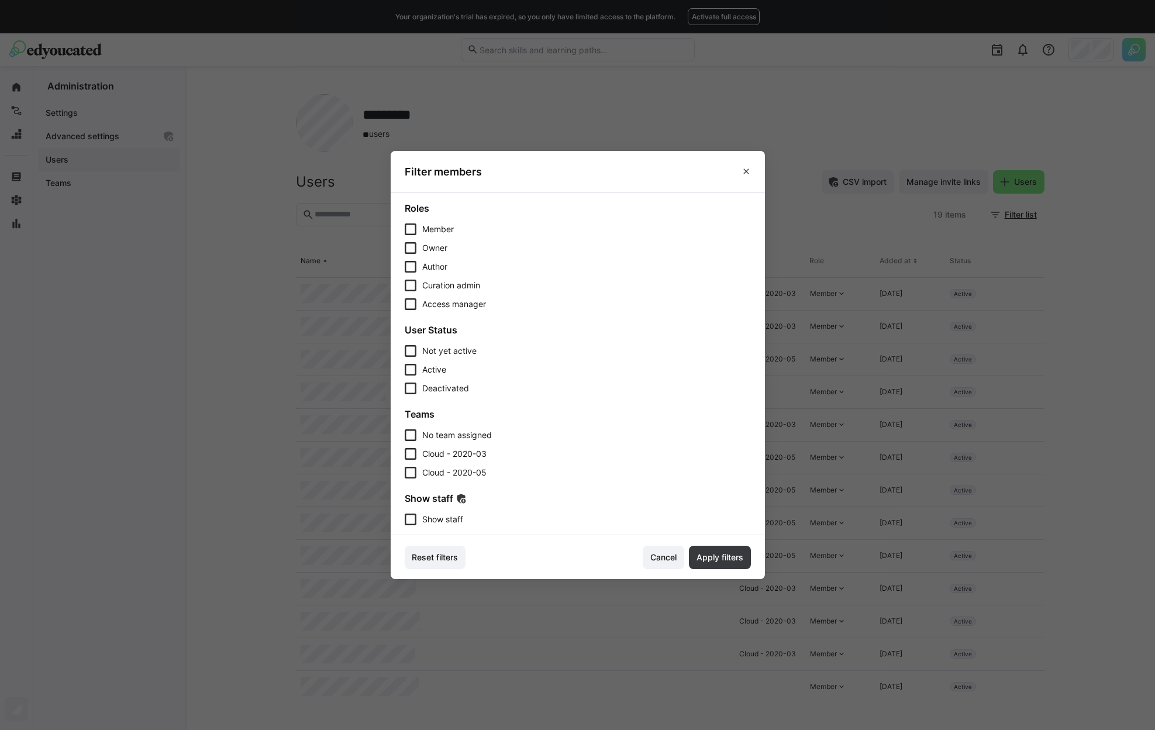
click at [456, 514] on span "Show staff" at bounding box center [442, 519] width 41 height 12
click at [715, 558] on span "Apply filters" at bounding box center [720, 557] width 50 height 12
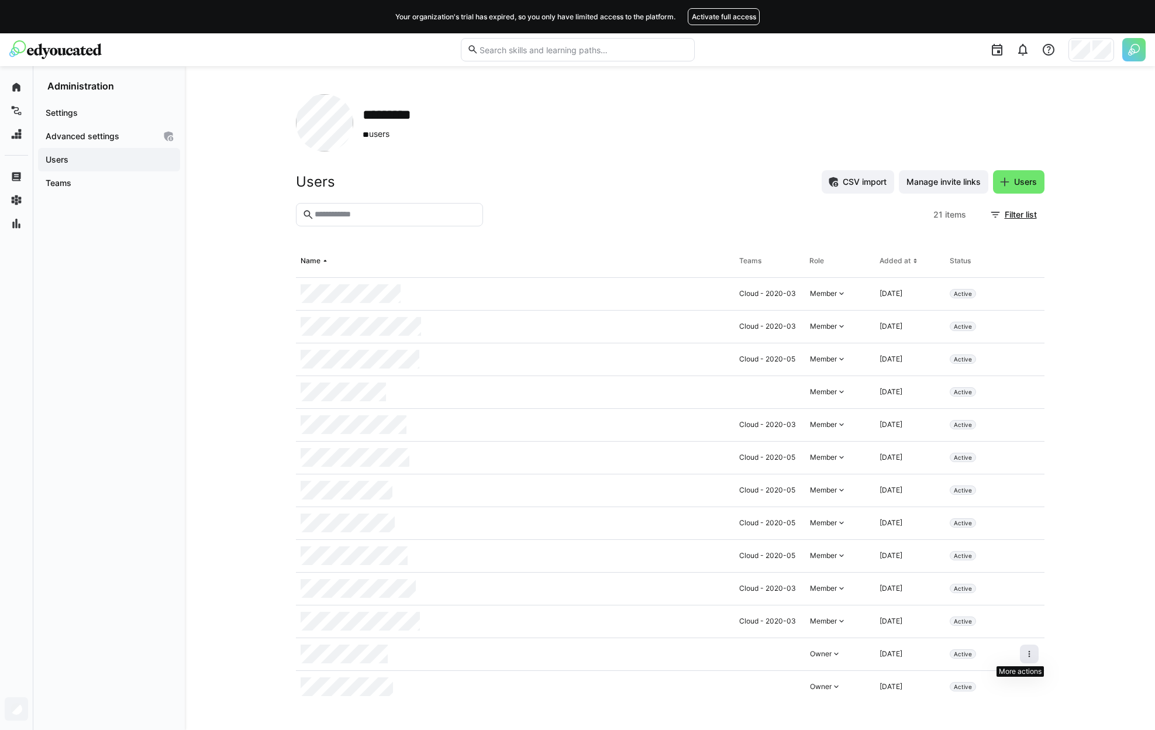
click at [1025, 656] on eds-icon at bounding box center [1029, 653] width 9 height 9
click at [940, 678] on div "Deactivate user" at bounding box center [970, 681] width 105 height 9
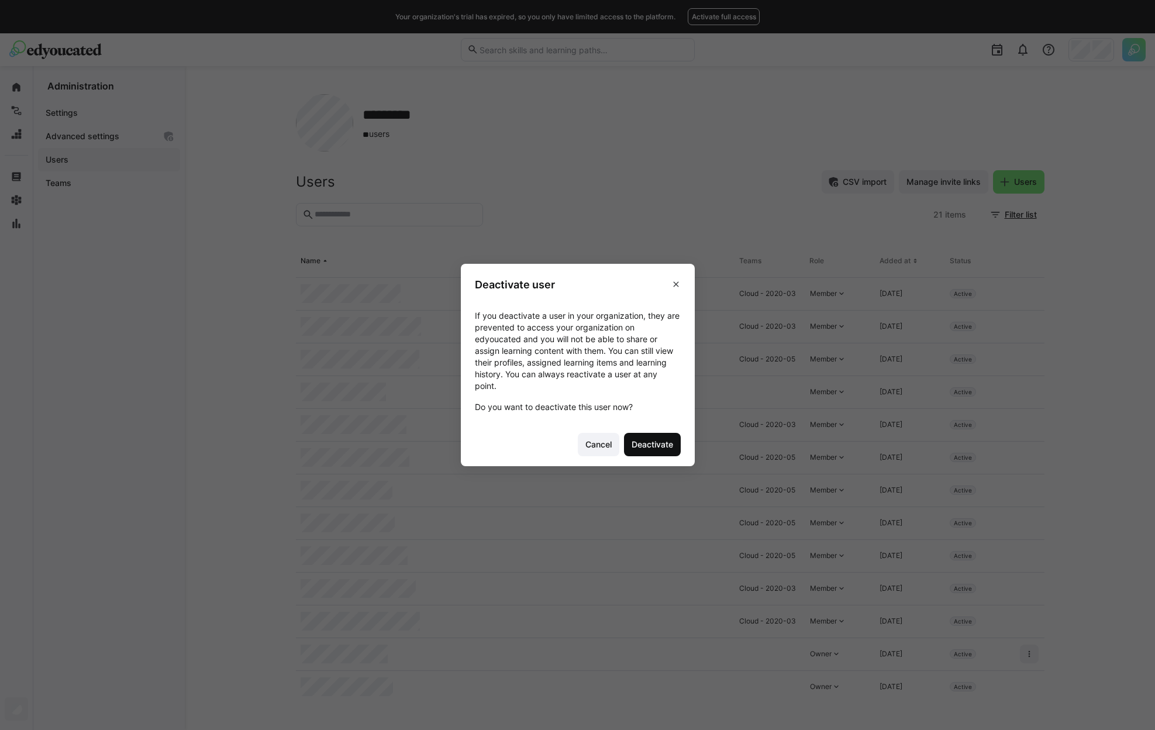
click at [663, 436] on span "Deactivate" at bounding box center [652, 444] width 57 height 23
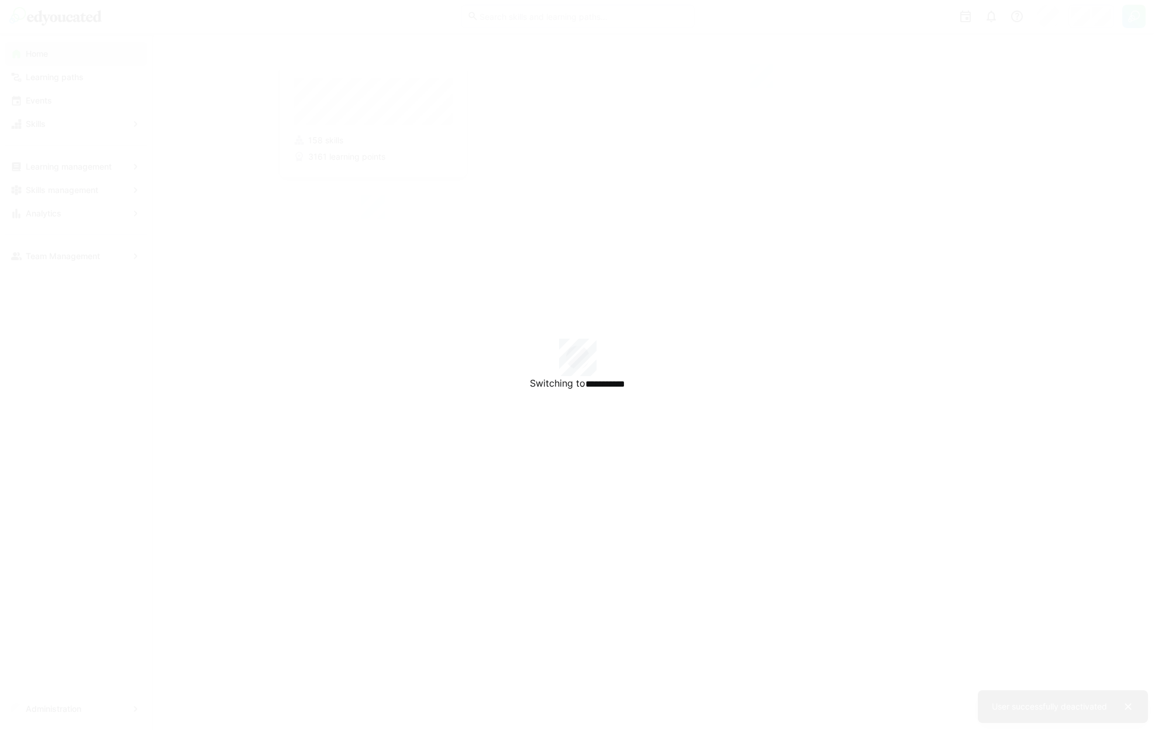
click at [1105, 42] on div "**********" at bounding box center [577, 365] width 1155 height 730
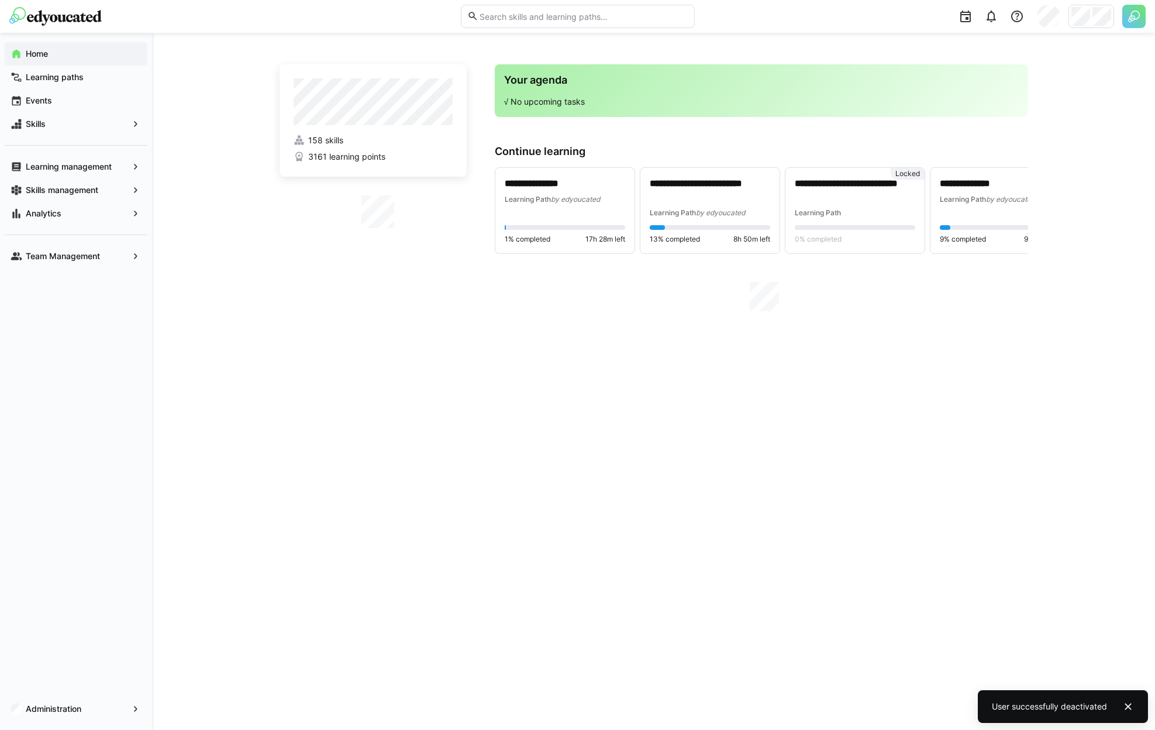
click at [1091, 13] on div at bounding box center [1091, 16] width 46 height 23
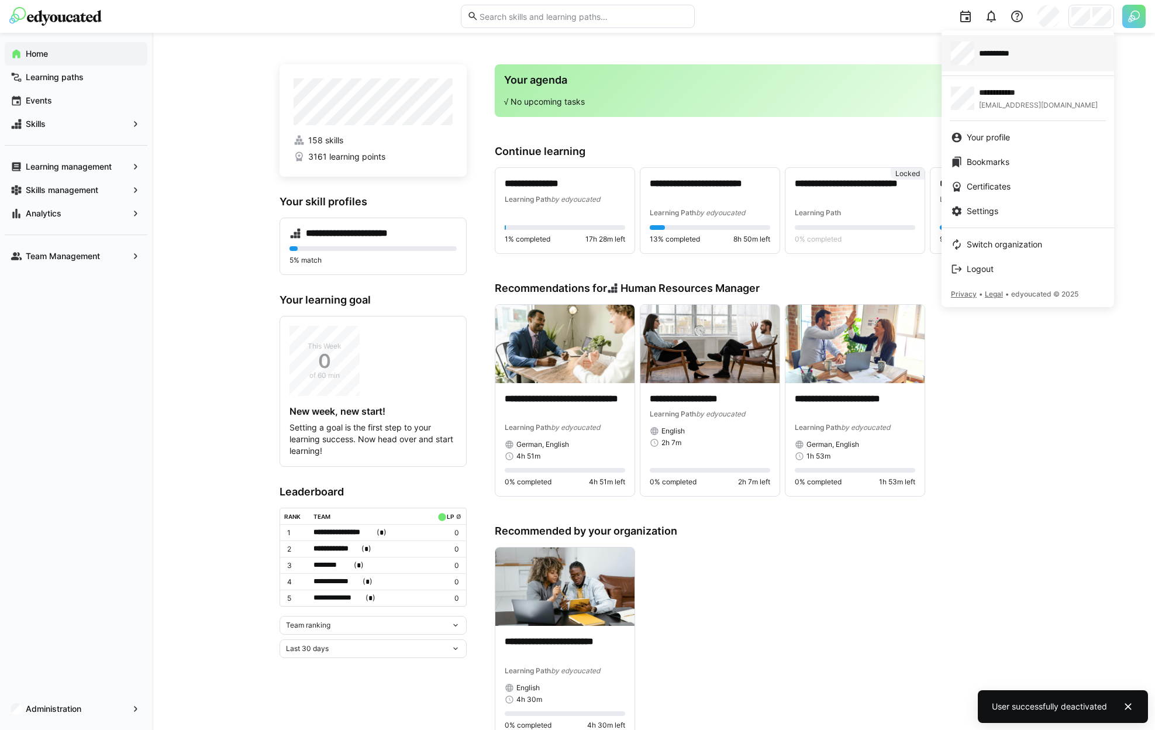
click at [1012, 67] on link "**********" at bounding box center [1028, 53] width 173 height 36
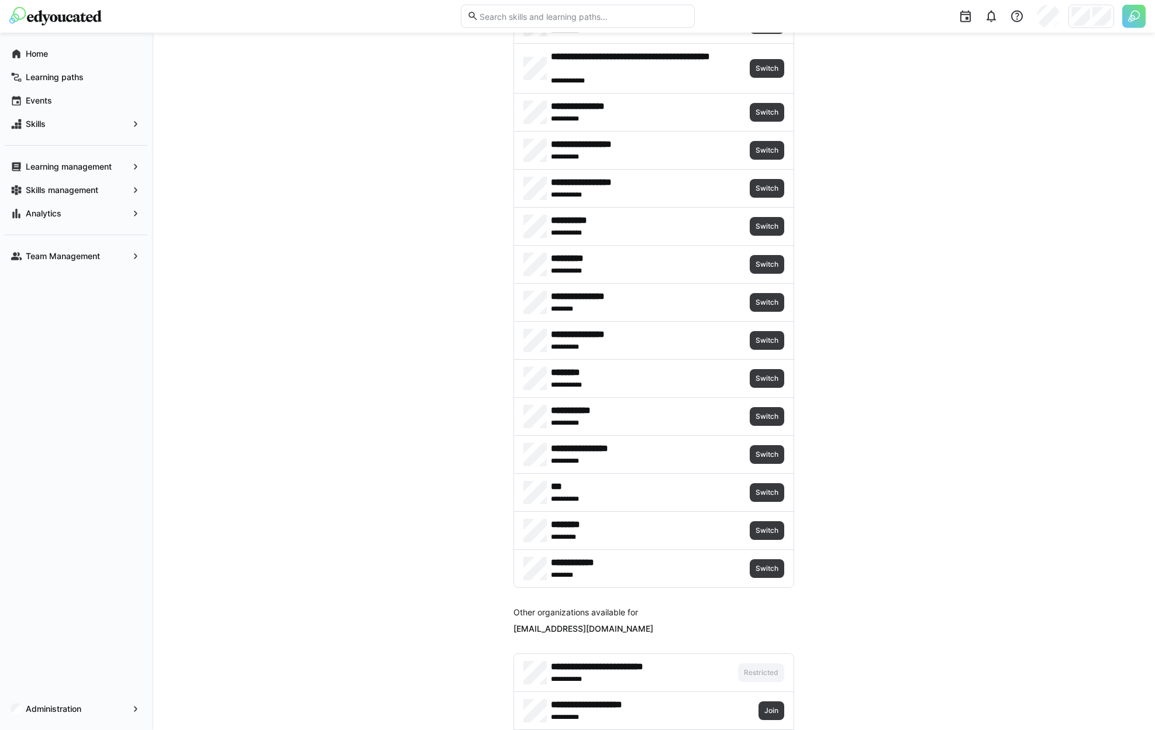
scroll to position [440, 0]
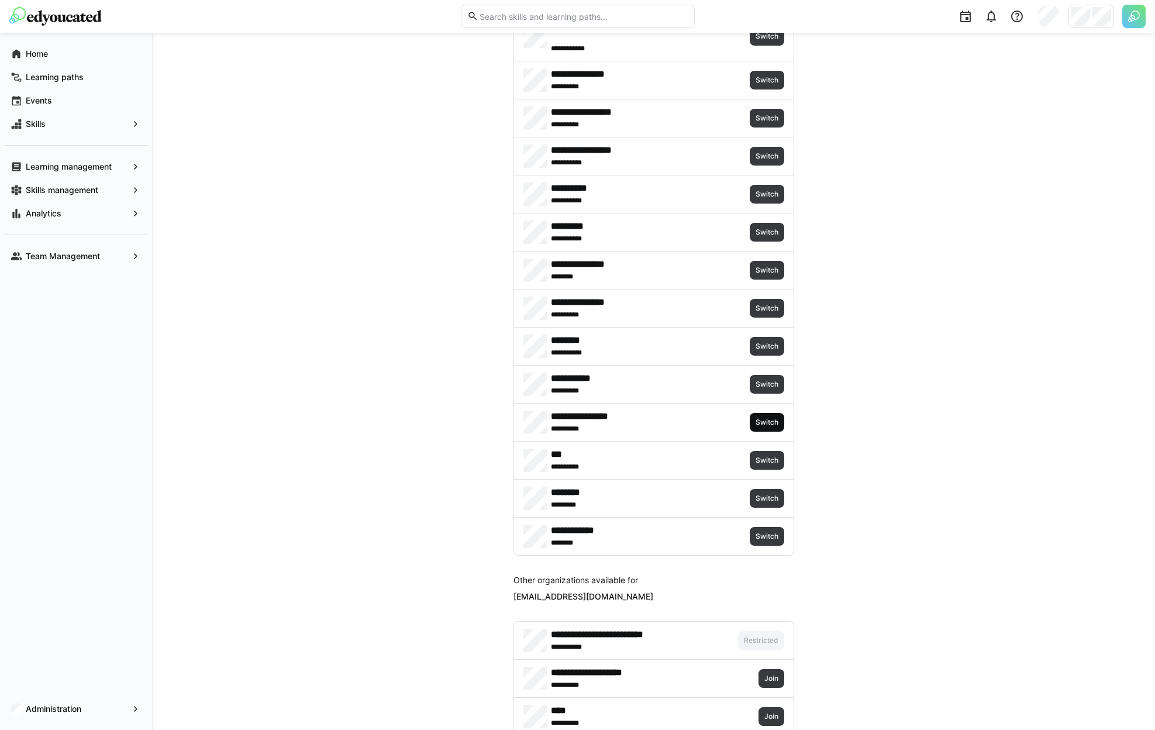
click at [755, 420] on span "Switch" at bounding box center [766, 422] width 25 height 9
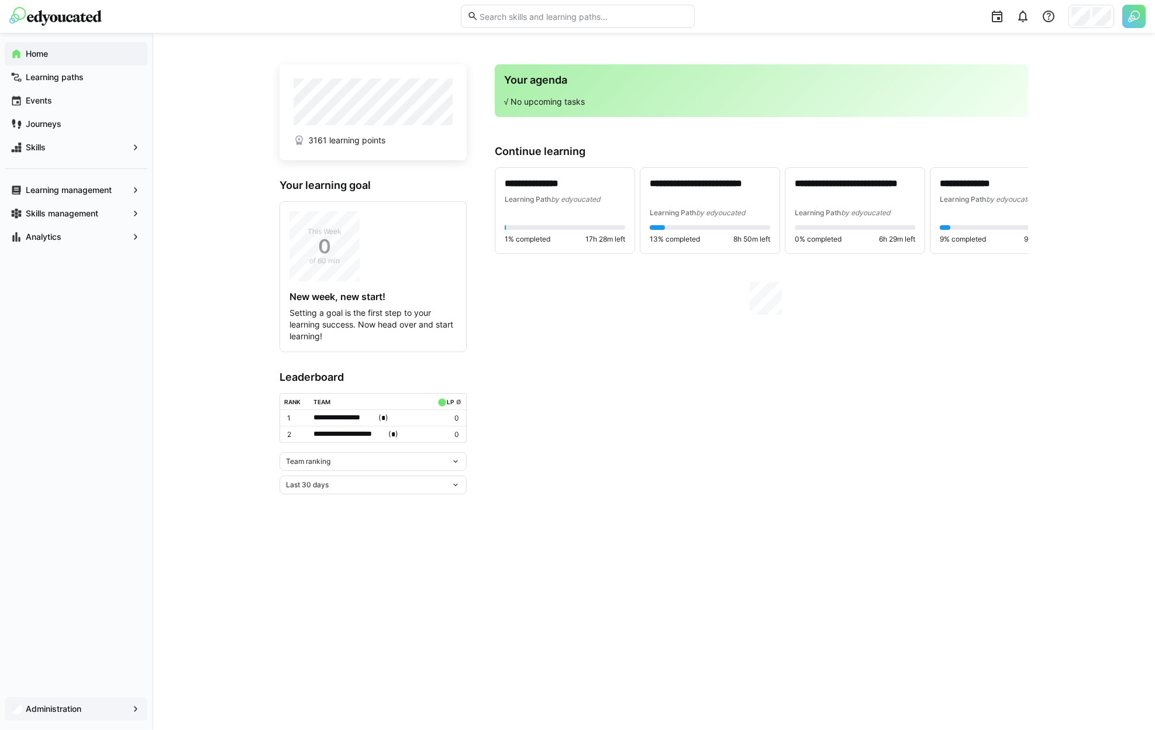
click at [0, 0] on app-navigation-label "Administration" at bounding box center [0, 0] width 0 height 0
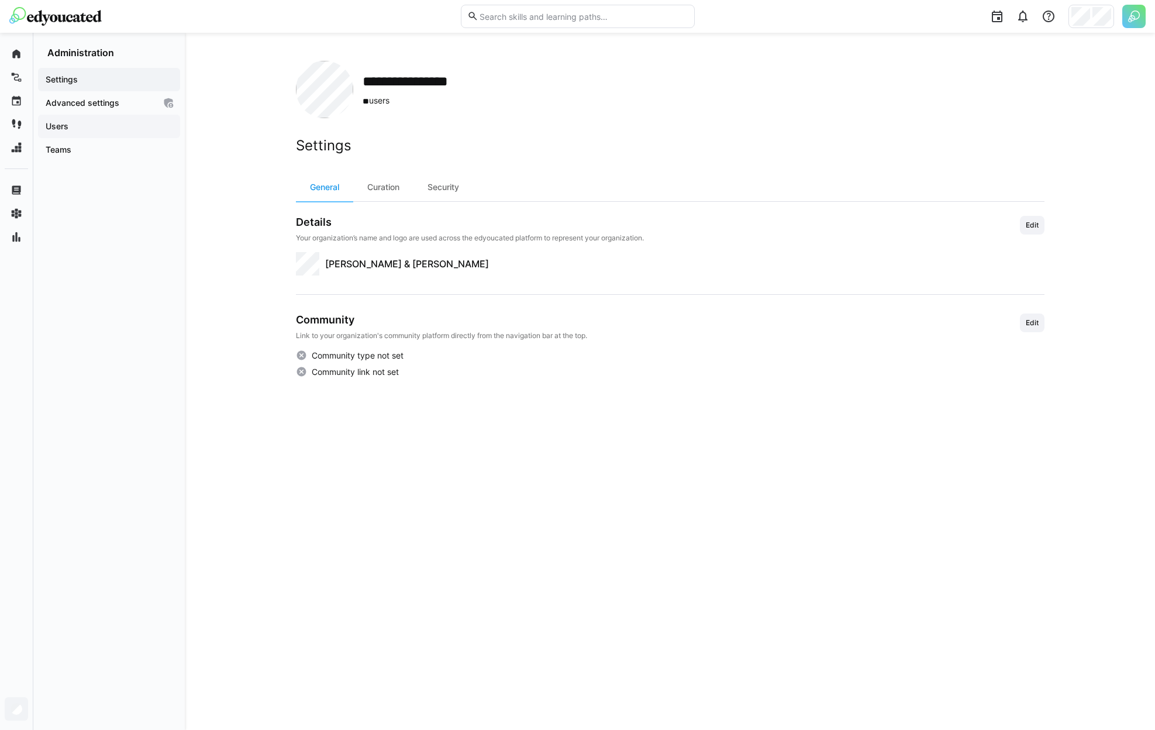
click at [84, 132] on div "Users" at bounding box center [109, 126] width 142 height 23
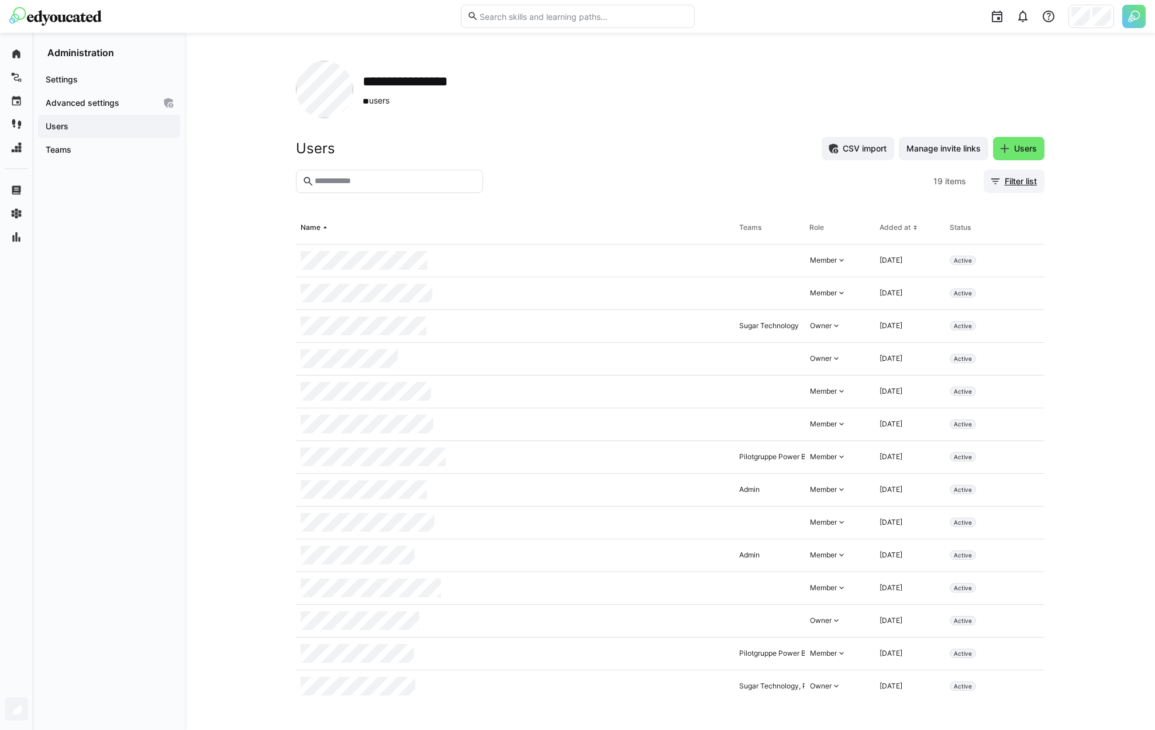
click at [1024, 187] on span "Filter list" at bounding box center [1014, 181] width 61 height 23
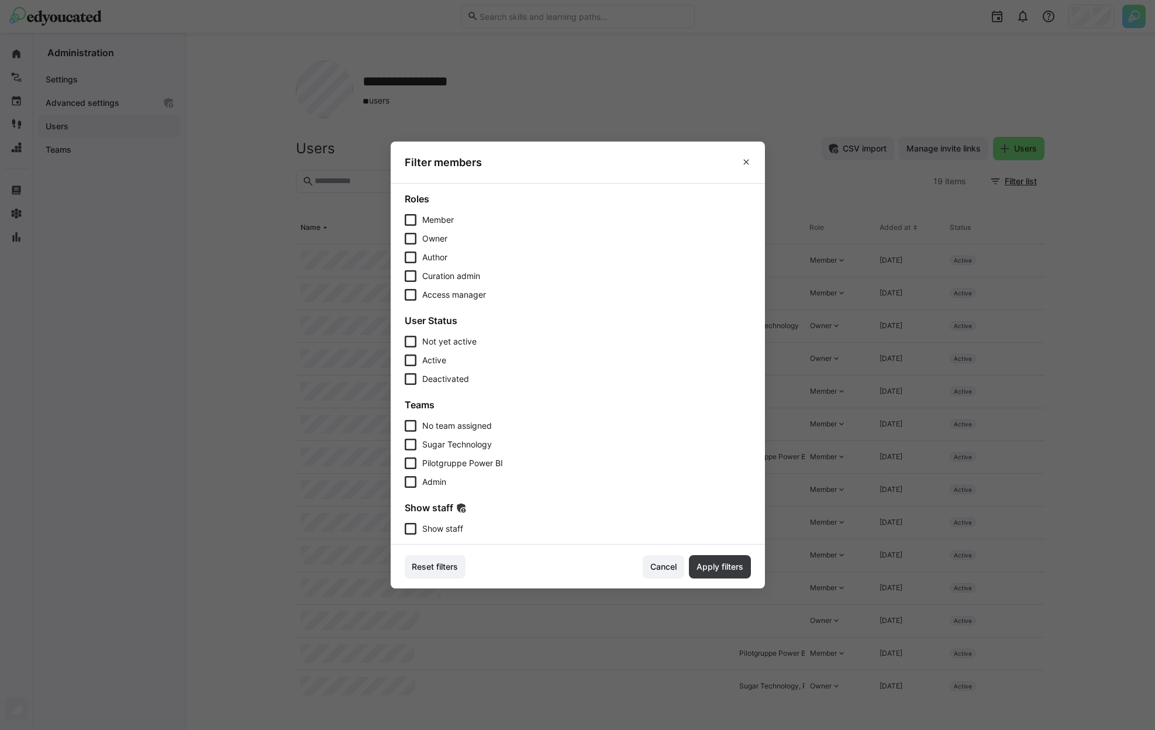
click at [428, 529] on span "Show staff" at bounding box center [442, 529] width 41 height 12
click at [708, 558] on span "Apply filters" at bounding box center [720, 566] width 62 height 23
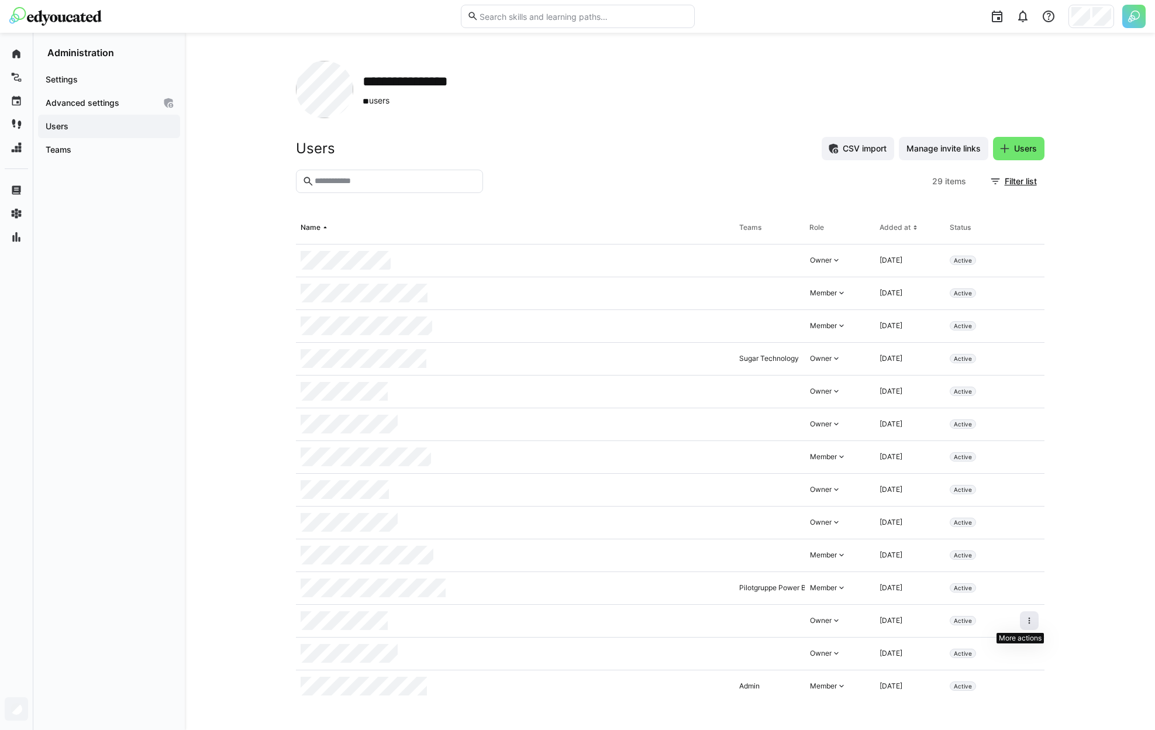
click at [1020, 623] on span at bounding box center [1029, 620] width 19 height 19
click at [1027, 620] on span at bounding box center [1029, 620] width 19 height 19
click at [991, 665] on div "Remove user from organization" at bounding box center [970, 671] width 119 height 23
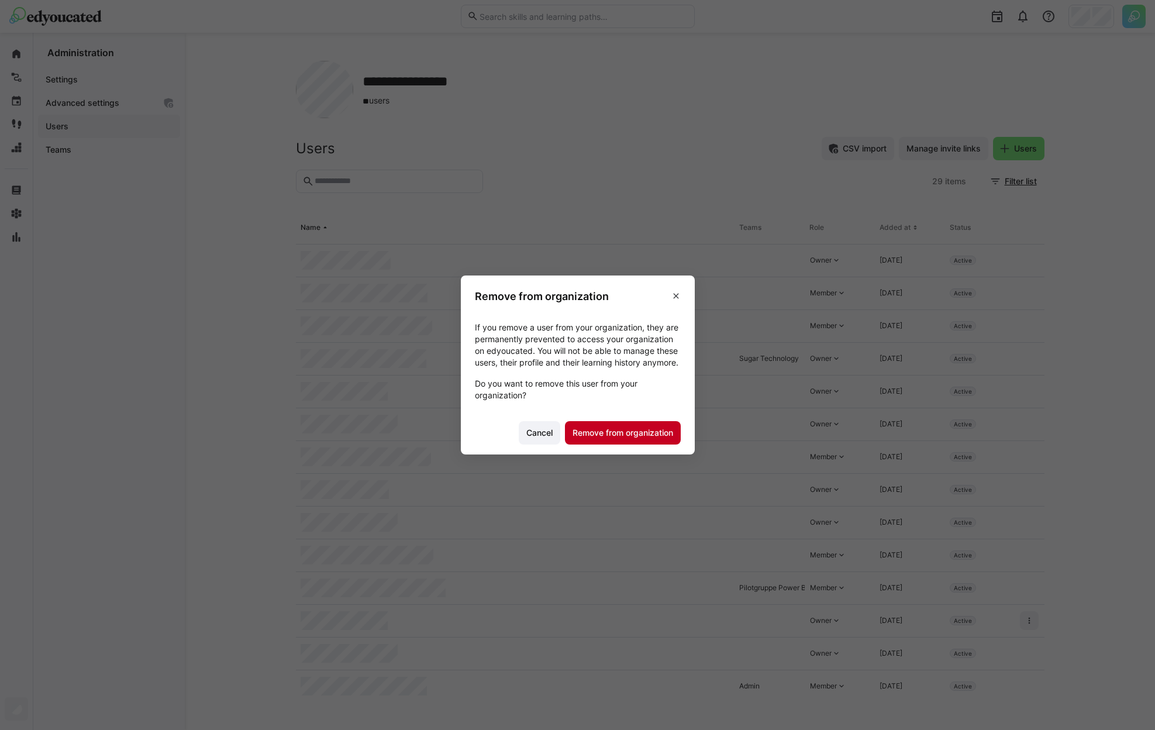
click at [629, 439] on span "Remove from organization" at bounding box center [623, 433] width 104 height 12
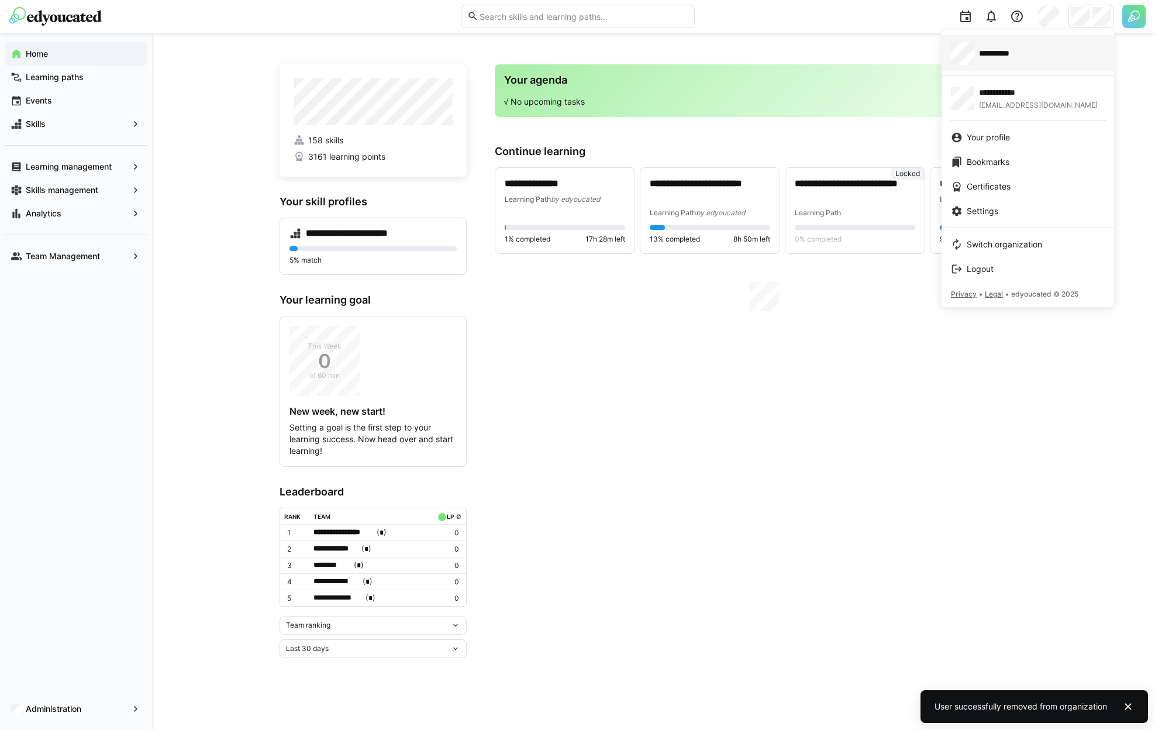
click at [1008, 62] on div "**********" at bounding box center [1028, 53] width 154 height 23
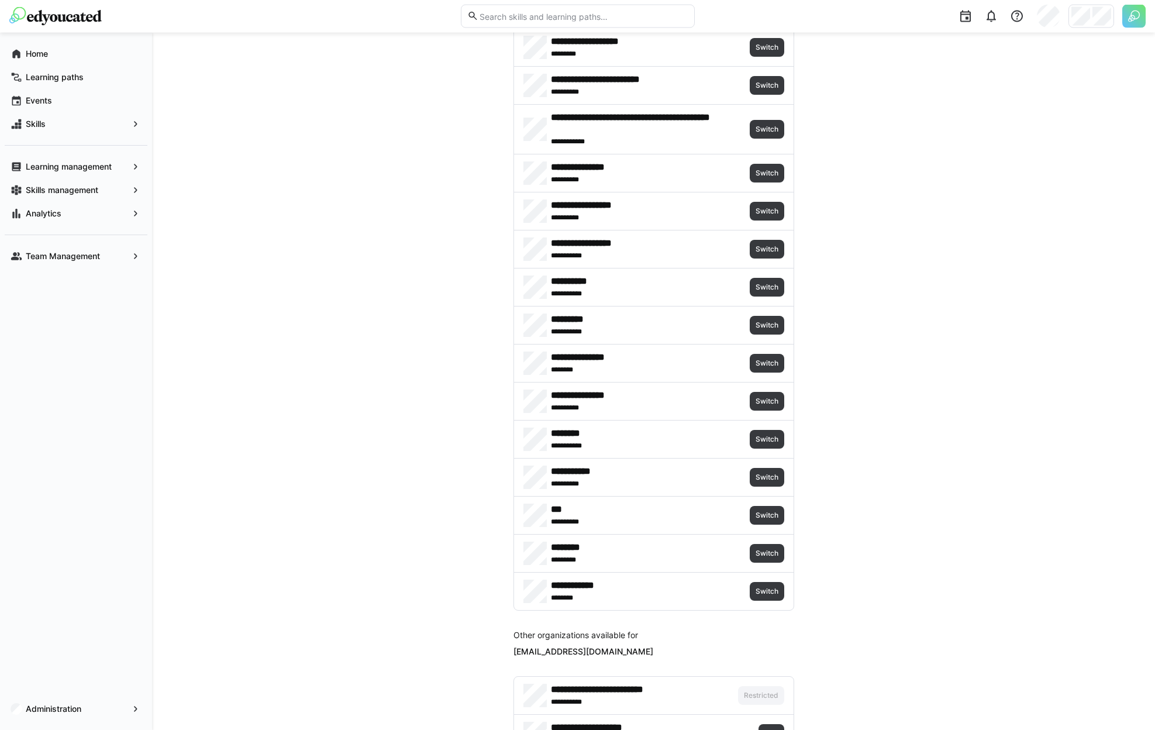
scroll to position [533, 0]
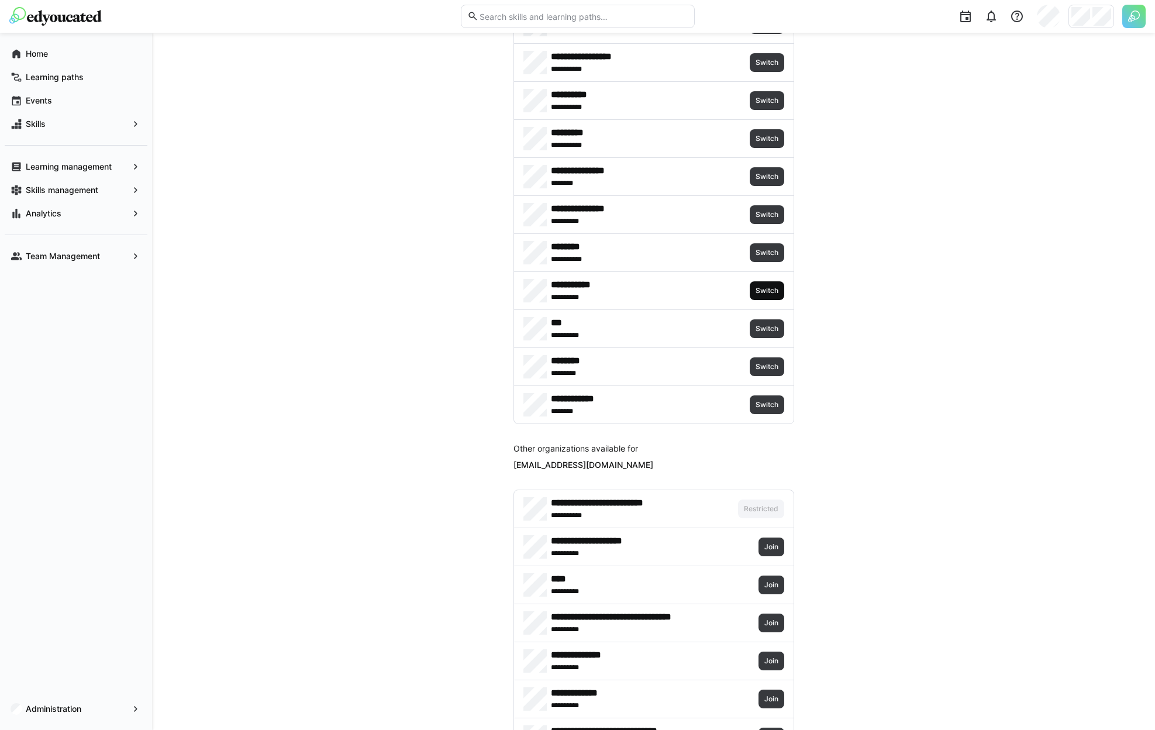
click at [768, 290] on span "Switch" at bounding box center [766, 290] width 25 height 9
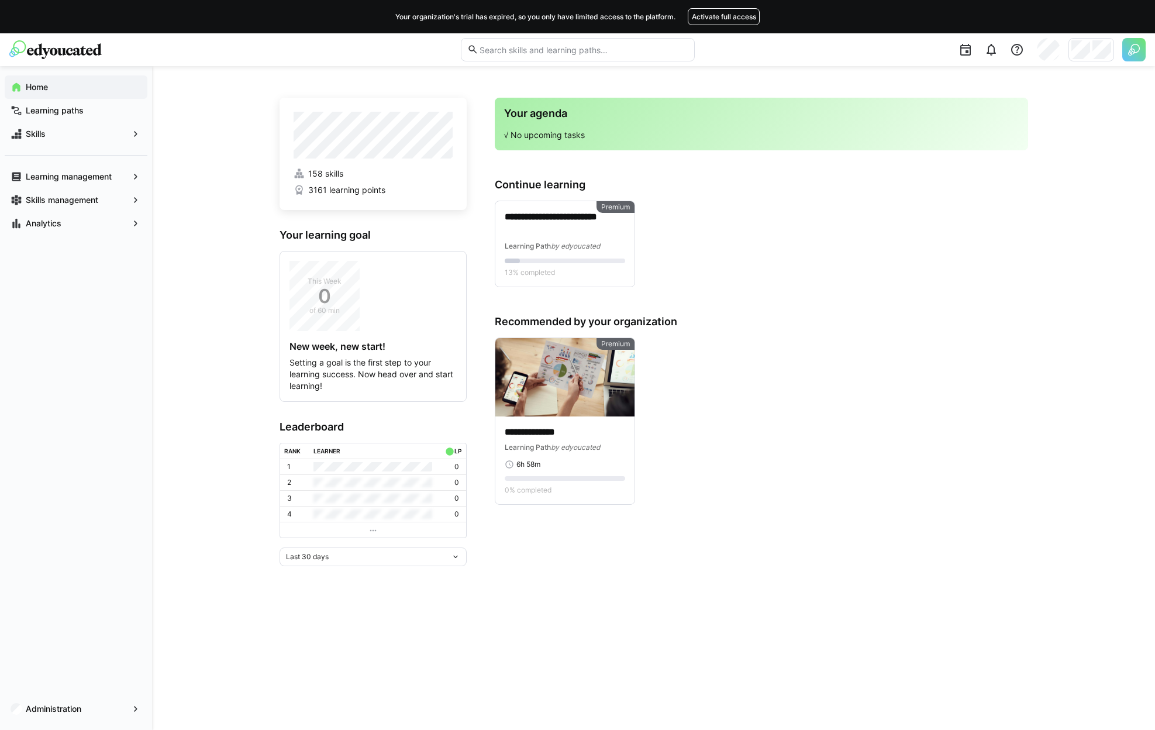
click at [87, 705] on span "Administration" at bounding box center [76, 709] width 104 height 12
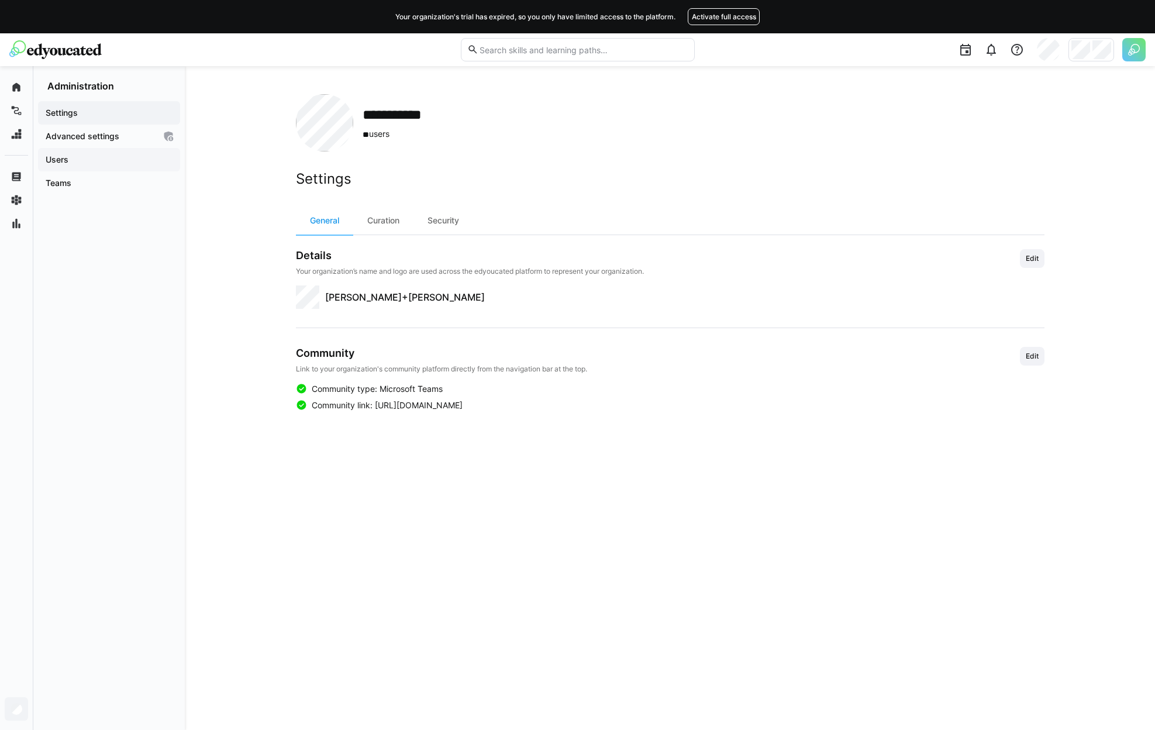
click at [0, 0] on app-navigation-label "Users" at bounding box center [0, 0] width 0 height 0
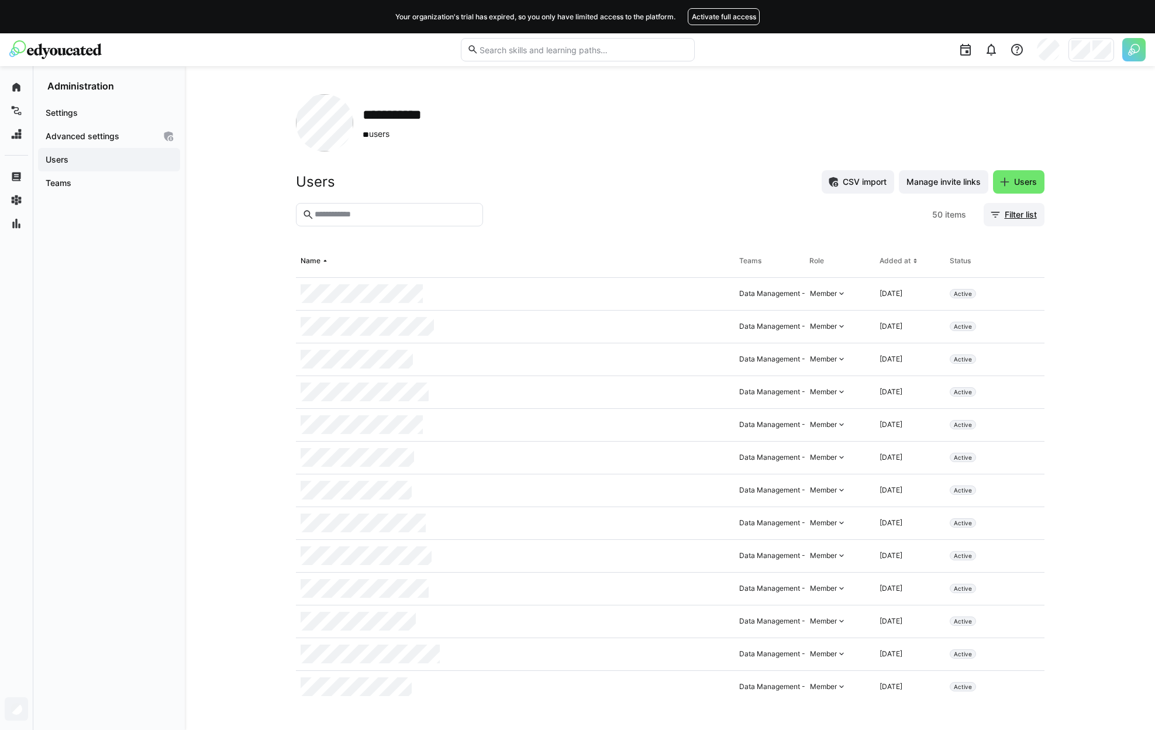
click at [1028, 216] on span "Filter list" at bounding box center [1021, 215] width 36 height 12
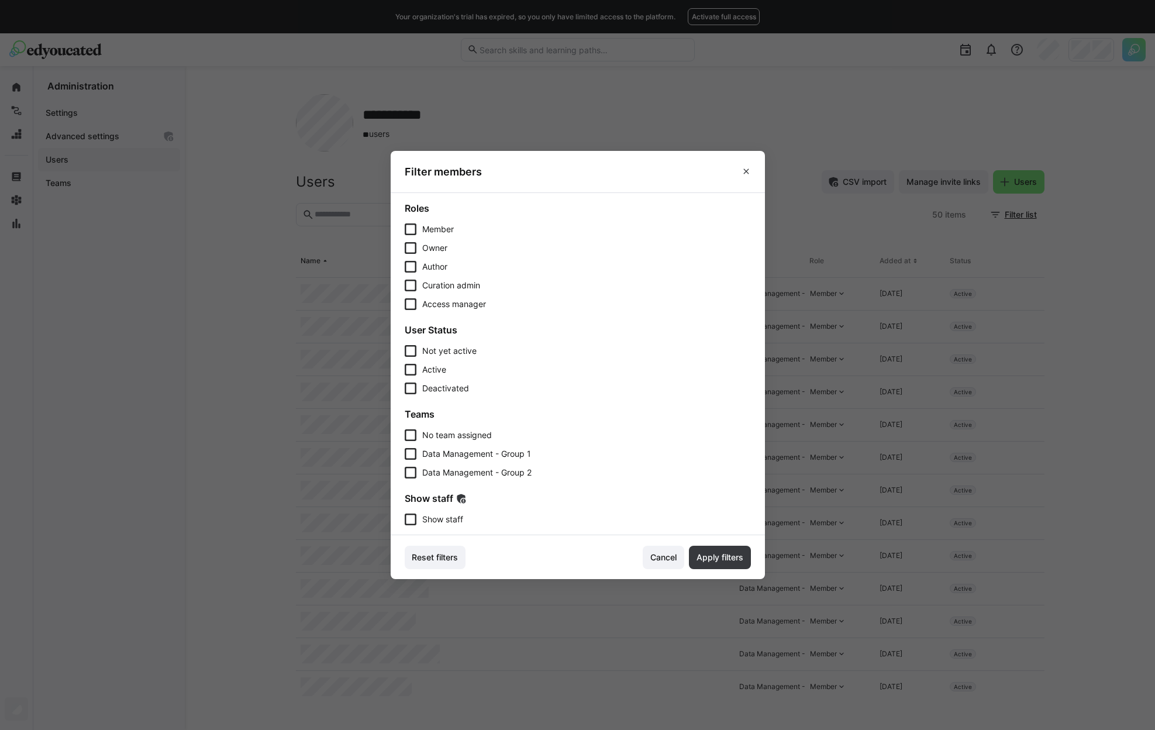
click at [444, 516] on span "Show staff" at bounding box center [442, 519] width 41 height 12
click at [712, 556] on span "Apply filters" at bounding box center [720, 557] width 50 height 12
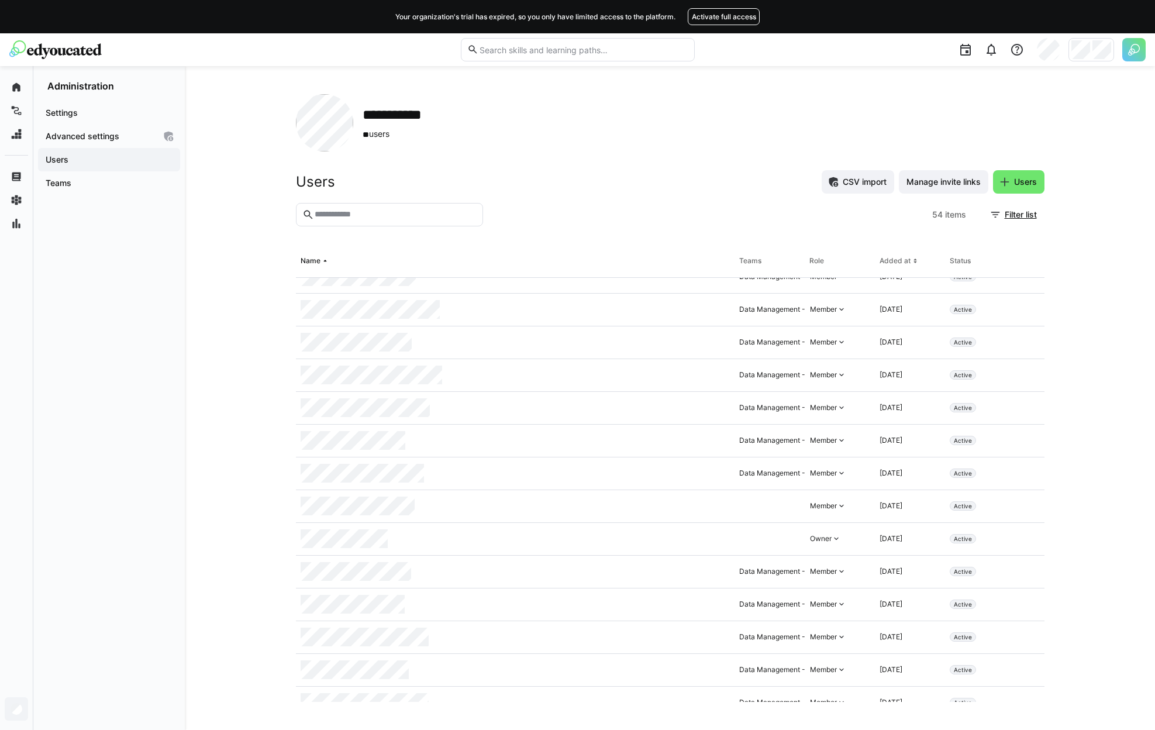
scroll to position [260, 0]
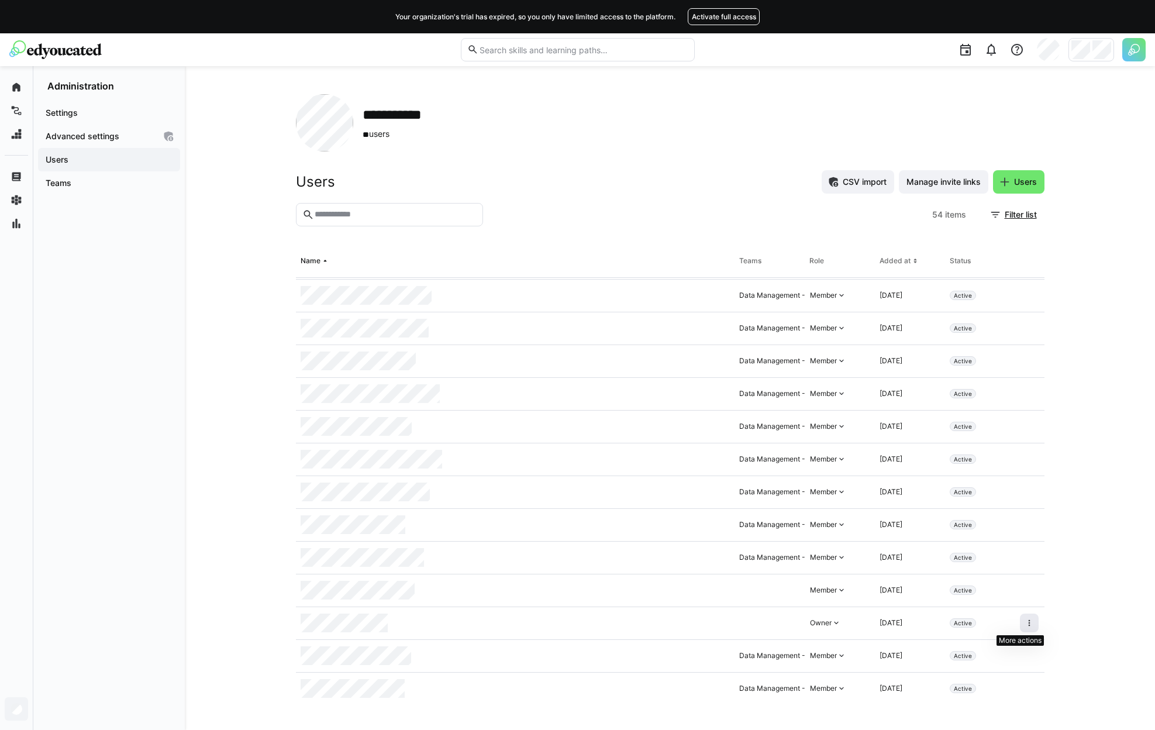
click at [1020, 616] on span at bounding box center [1029, 622] width 19 height 19
click at [991, 671] on div "Remove user from organization" at bounding box center [970, 673] width 105 height 9
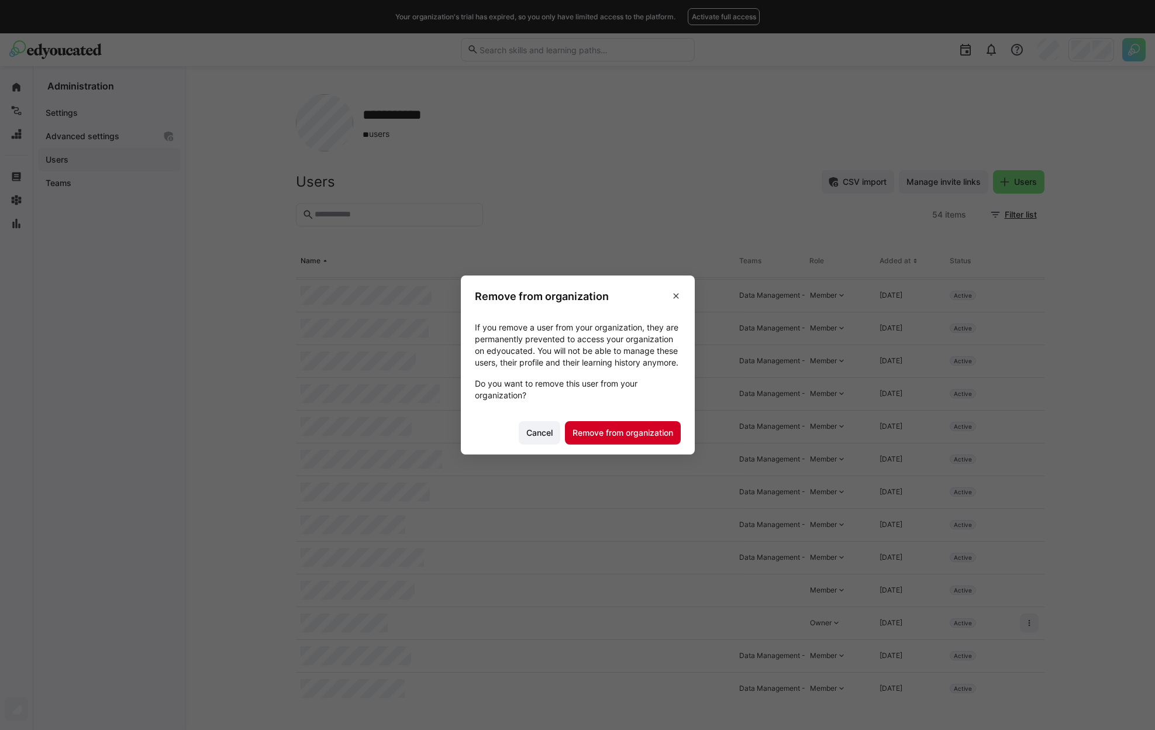
click at [675, 439] on span "Remove from organization" at bounding box center [623, 433] width 104 height 12
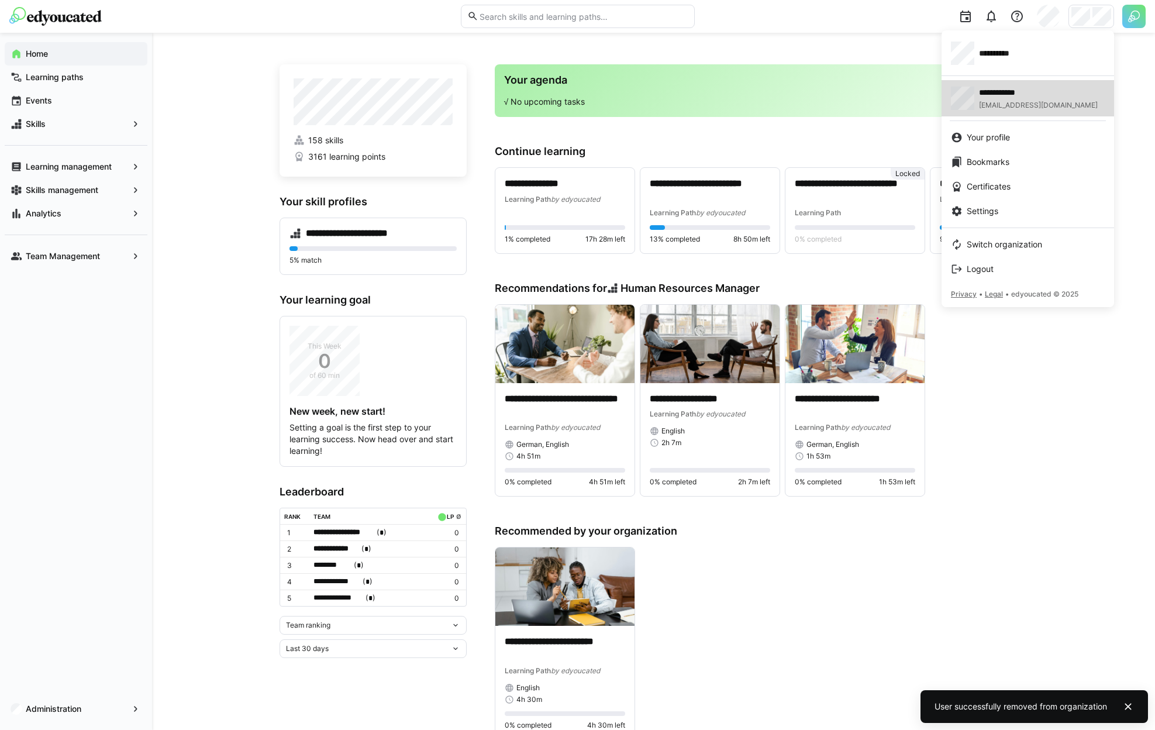
click at [996, 105] on span "[EMAIL_ADDRESS][DOMAIN_NAME]" at bounding box center [1038, 105] width 119 height 9
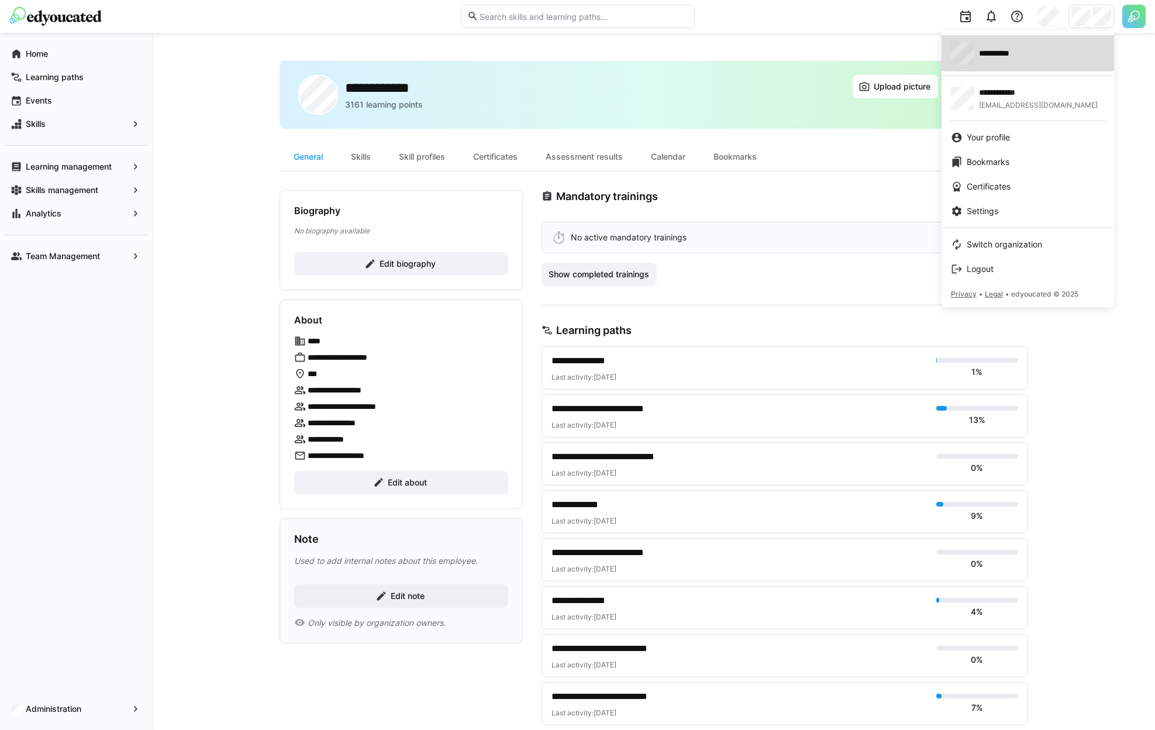
click at [1015, 58] on span "**********" at bounding box center [1002, 53] width 46 height 12
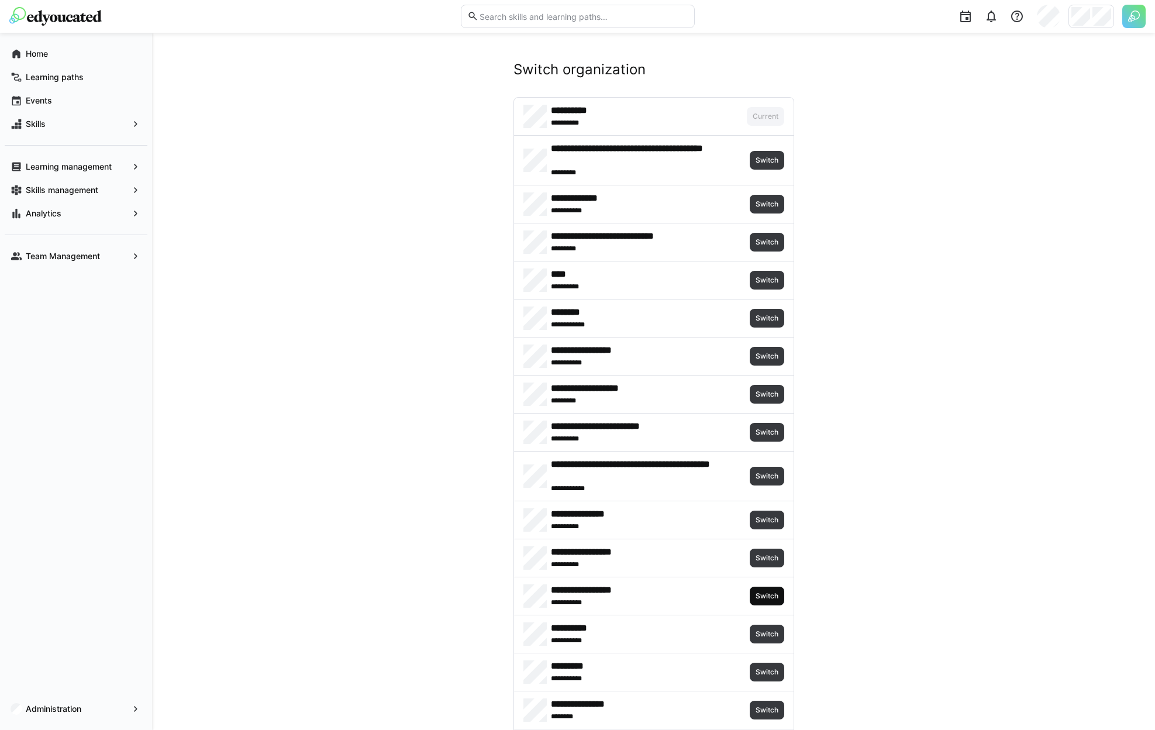
click at [771, 589] on span "Switch" at bounding box center [767, 596] width 35 height 19
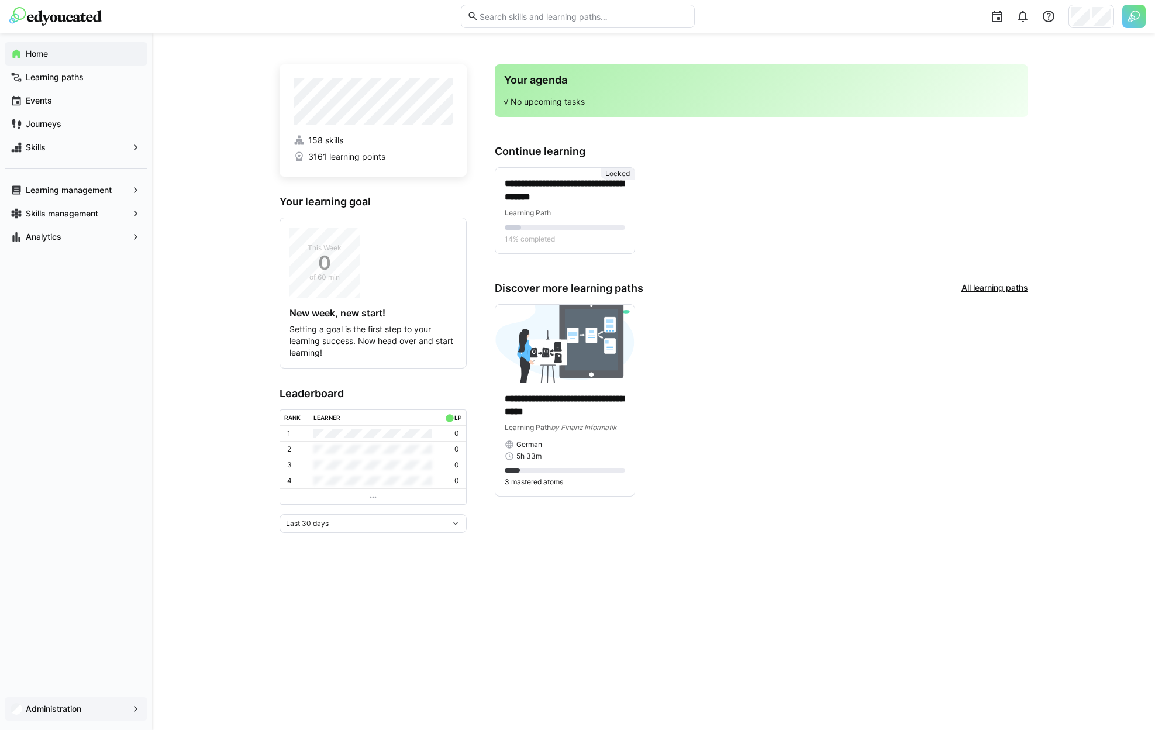
click at [0, 0] on app-navigation-label "Administration" at bounding box center [0, 0] width 0 height 0
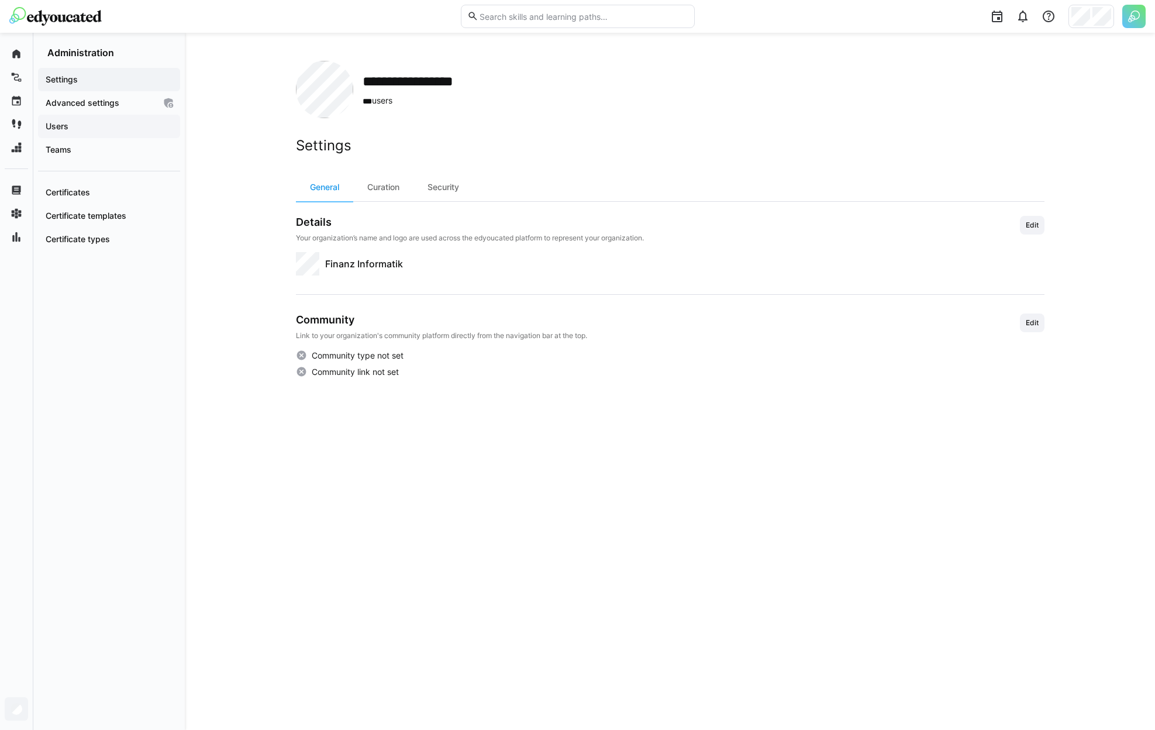
click at [92, 135] on div "Users" at bounding box center [109, 126] width 142 height 23
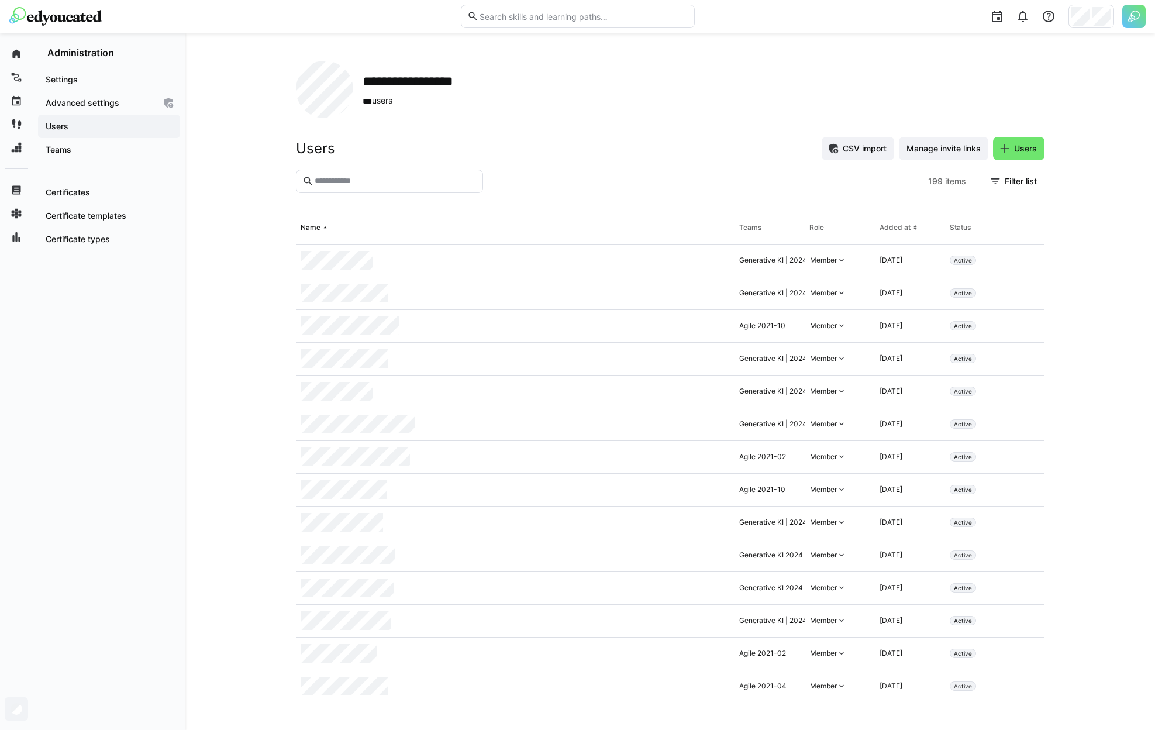
click at [376, 181] on input "text" at bounding box center [394, 181] width 163 height 11
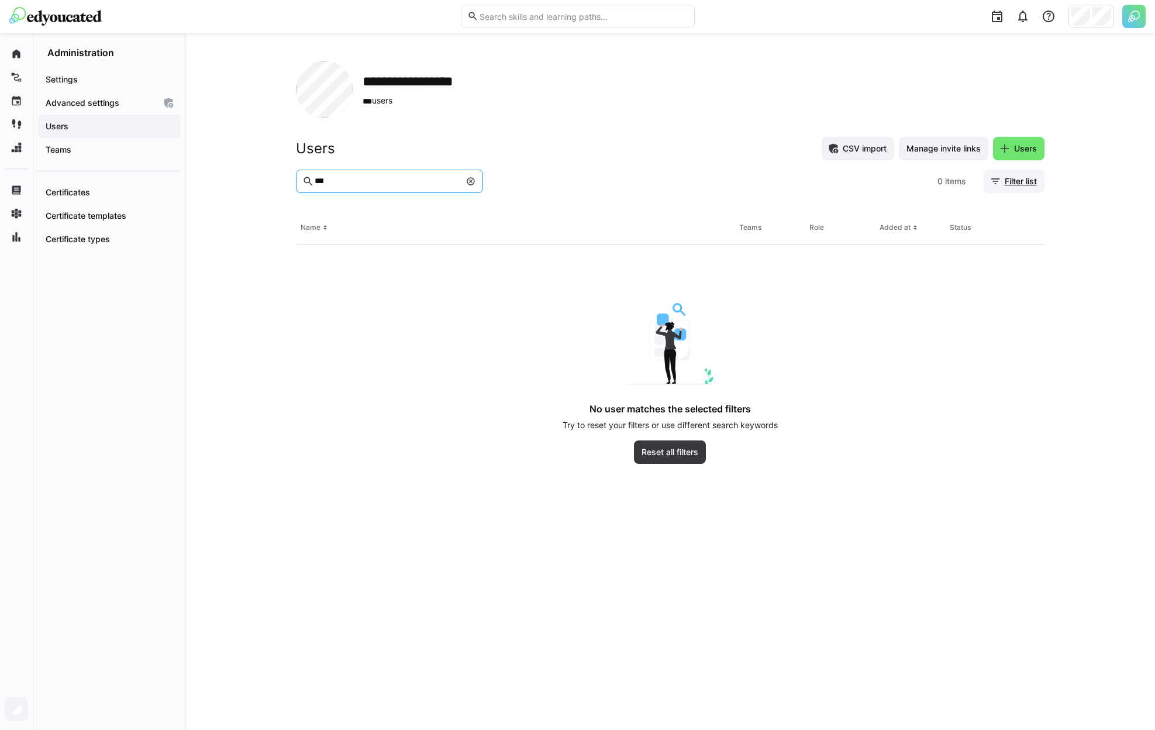
type input "***"
click at [1012, 187] on span "Filter list" at bounding box center [1014, 181] width 61 height 23
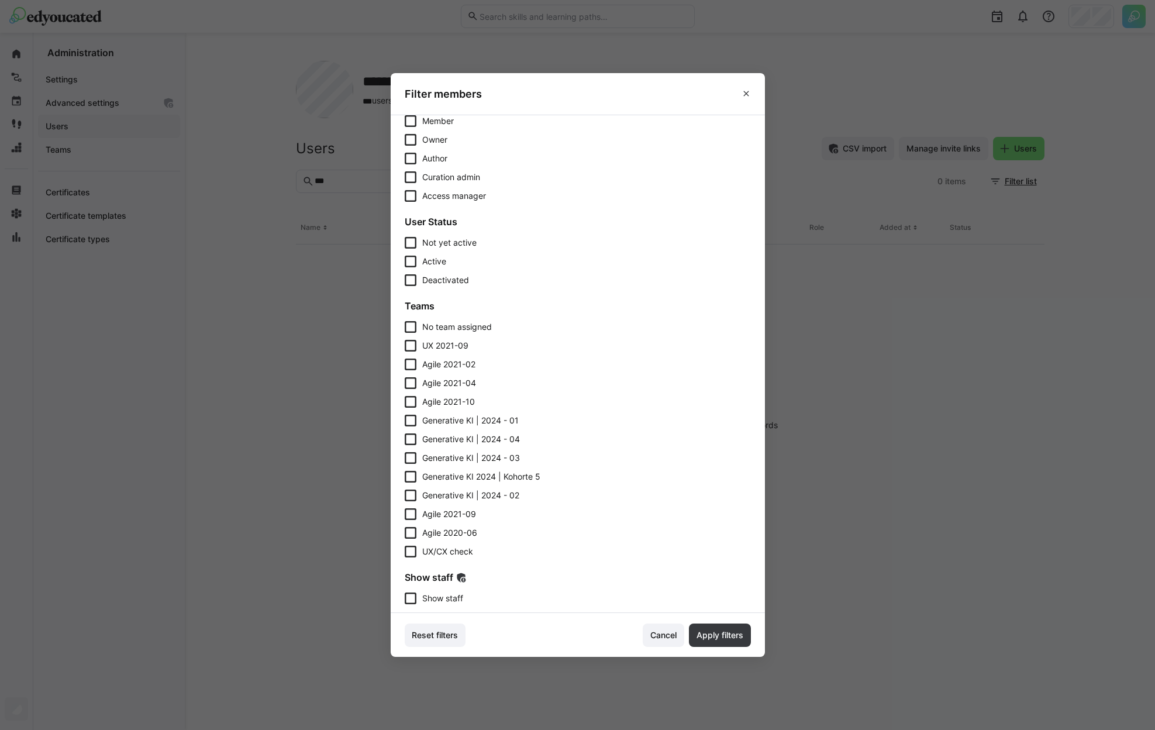
scroll to position [32, 0]
click at [446, 604] on section "Roles Member Owner Author Curation admin Access manager User Status Not yet act…" at bounding box center [578, 364] width 374 height 498
click at [452, 598] on span "Show staff" at bounding box center [442, 597] width 41 height 12
click at [751, 639] on span "Apply filters" at bounding box center [720, 634] width 62 height 23
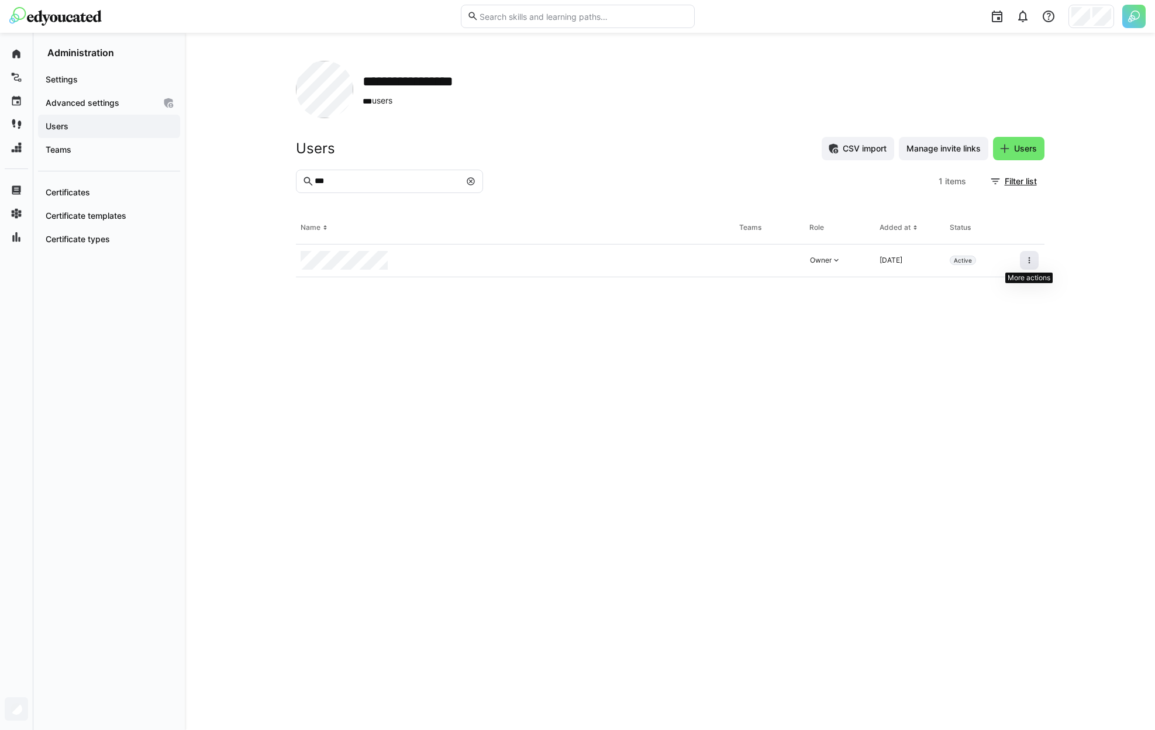
click at [1028, 264] on eds-icon at bounding box center [1029, 260] width 9 height 9
click at [1004, 309] on div "Remove user from organization" at bounding box center [979, 310] width 105 height 9
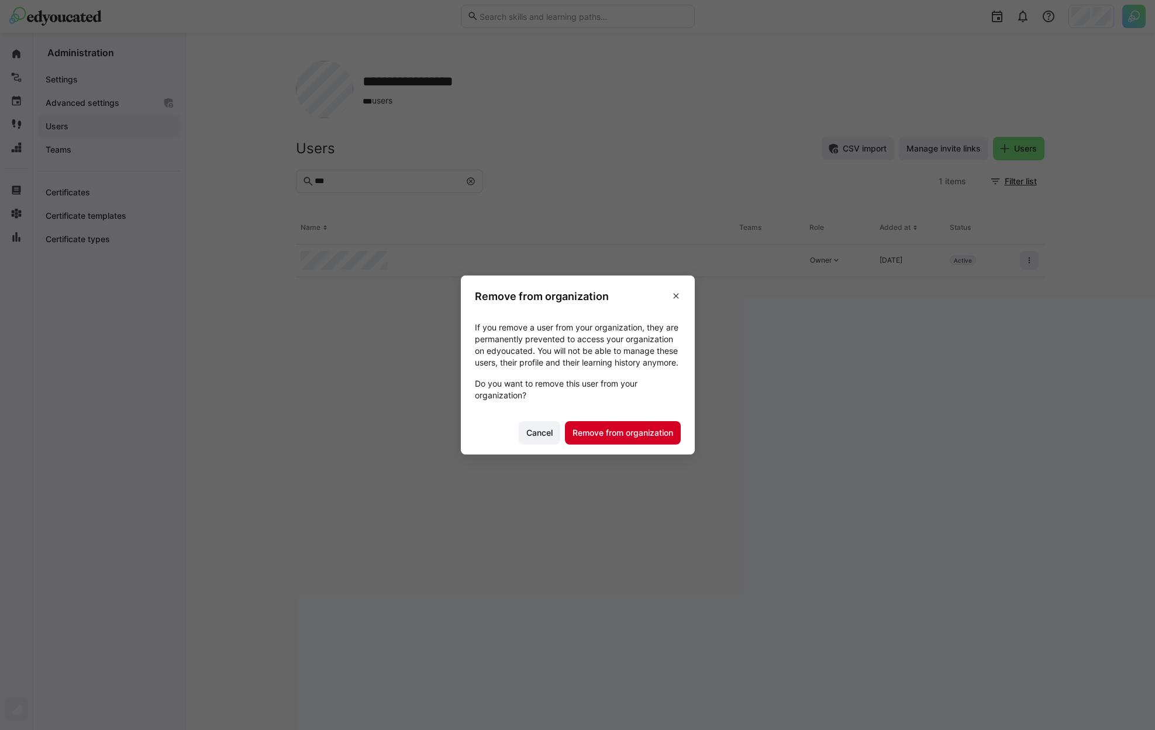
click at [632, 429] on span "Remove from organization" at bounding box center [623, 432] width 116 height 23
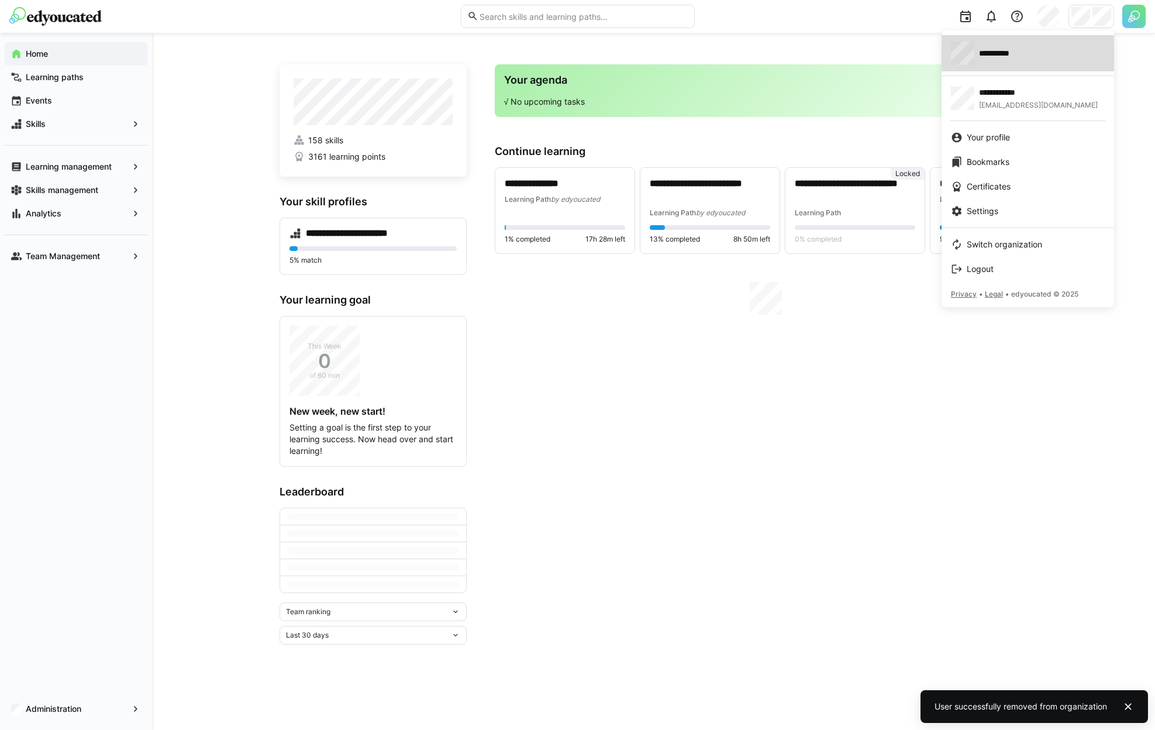
click at [1023, 52] on span "**********" at bounding box center [1002, 53] width 46 height 12
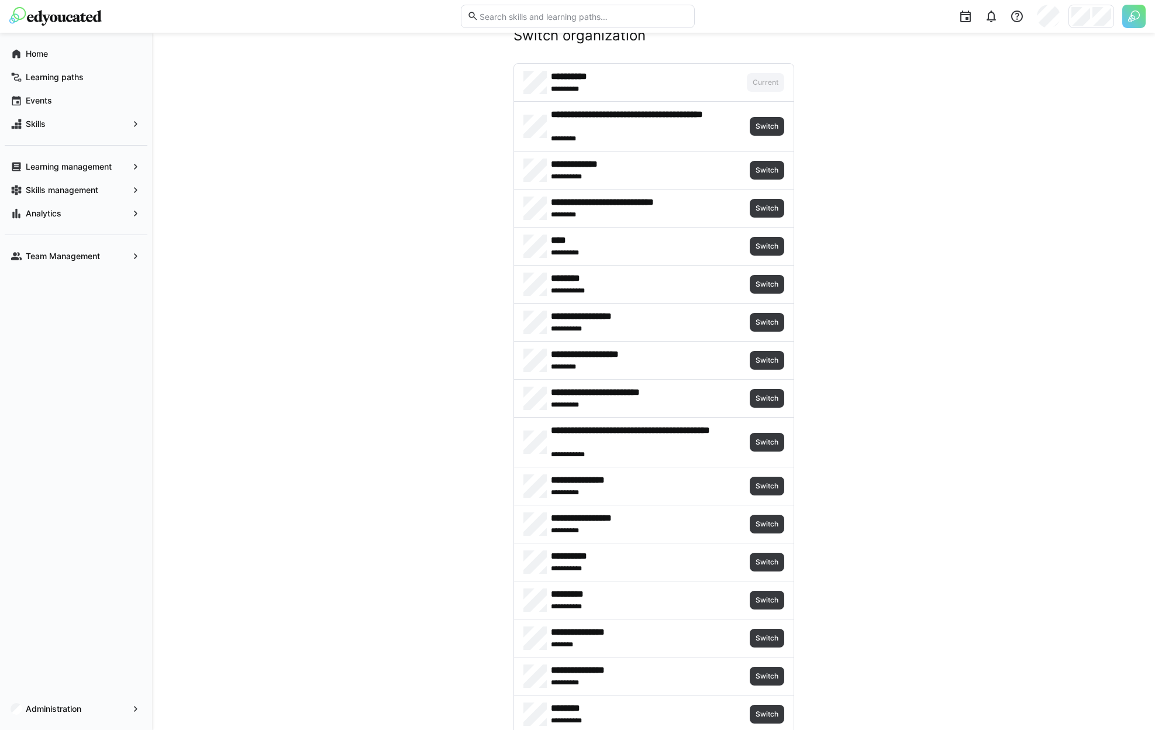
scroll to position [234, 0]
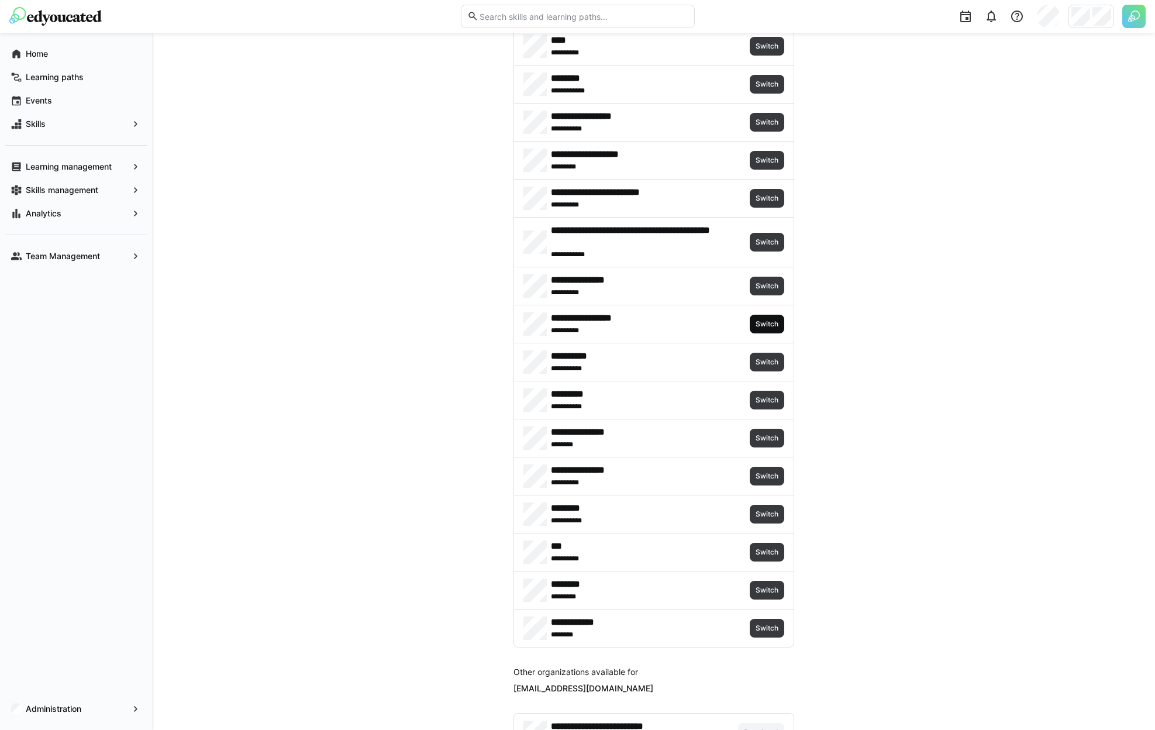
click at [771, 326] on span "Switch" at bounding box center [766, 323] width 25 height 9
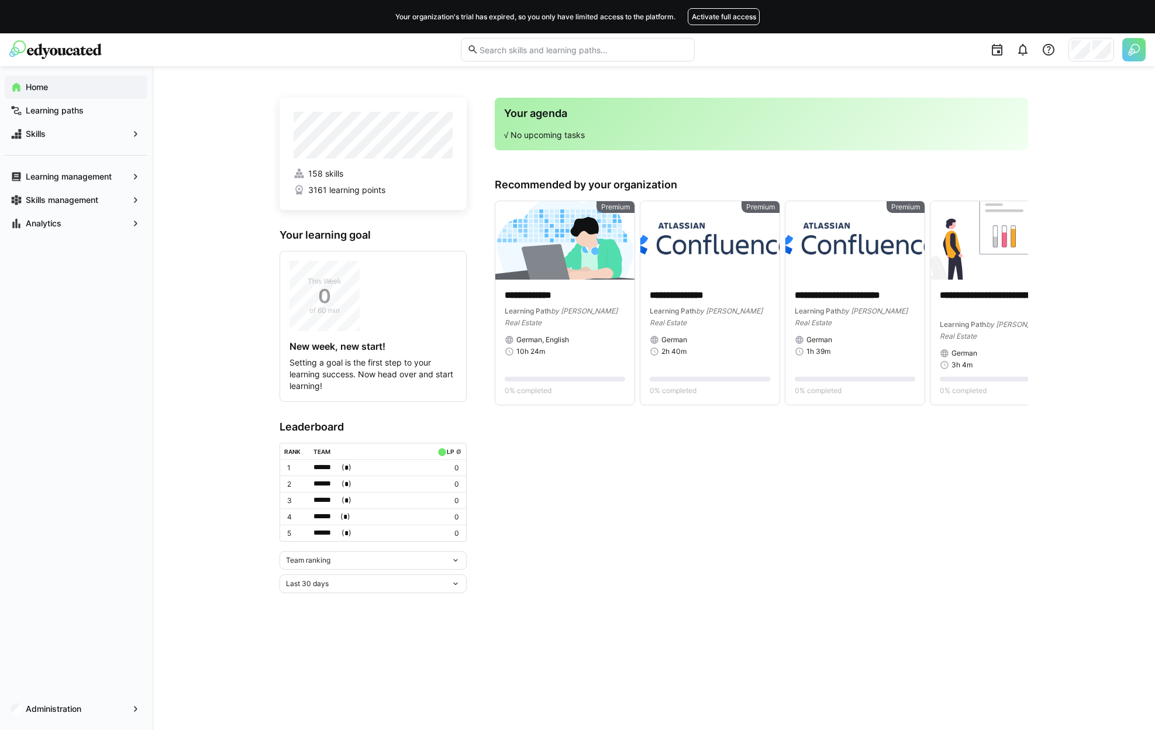
click at [0, 0] on app-navigation-label "Administration" at bounding box center [0, 0] width 0 height 0
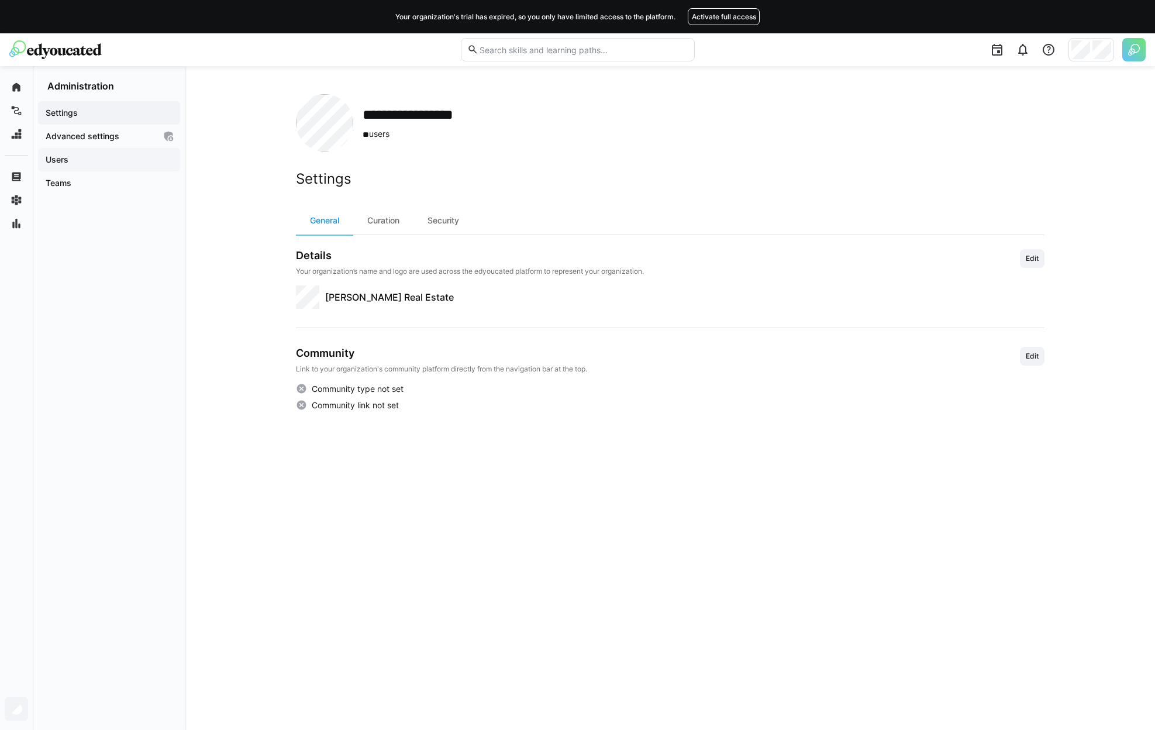
click at [112, 163] on span "Users" at bounding box center [109, 160] width 130 height 12
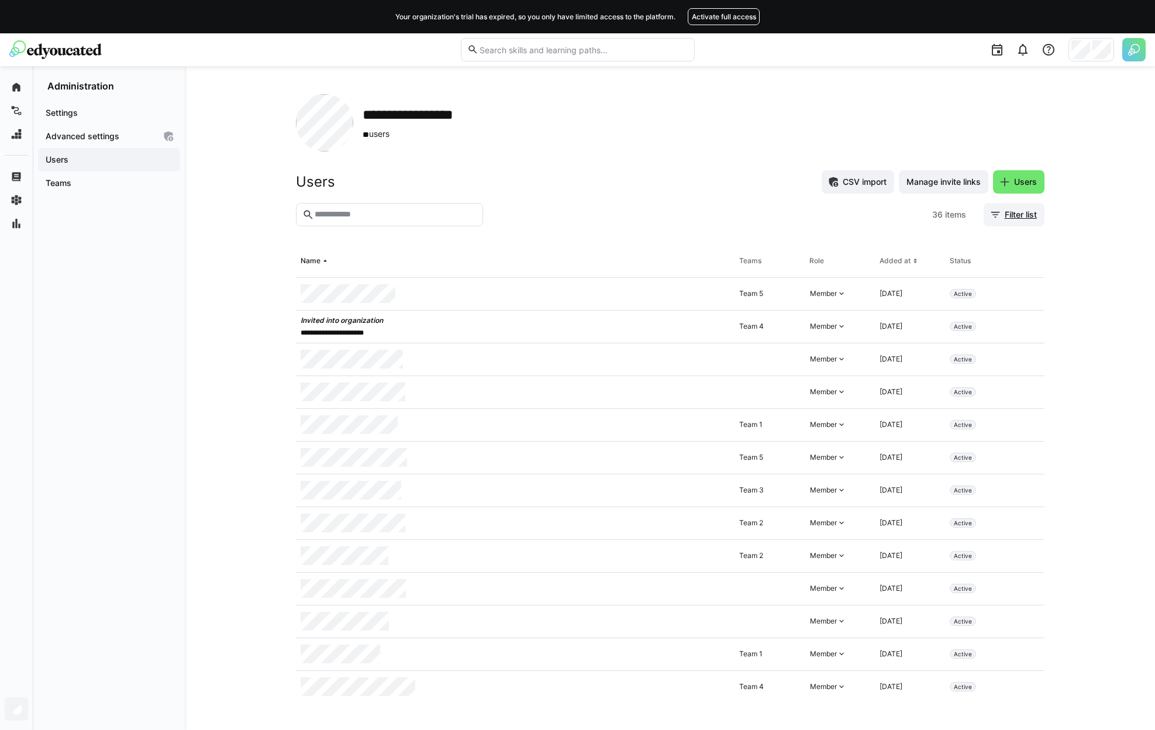
click at [1013, 207] on span "Filter list" at bounding box center [1014, 214] width 61 height 23
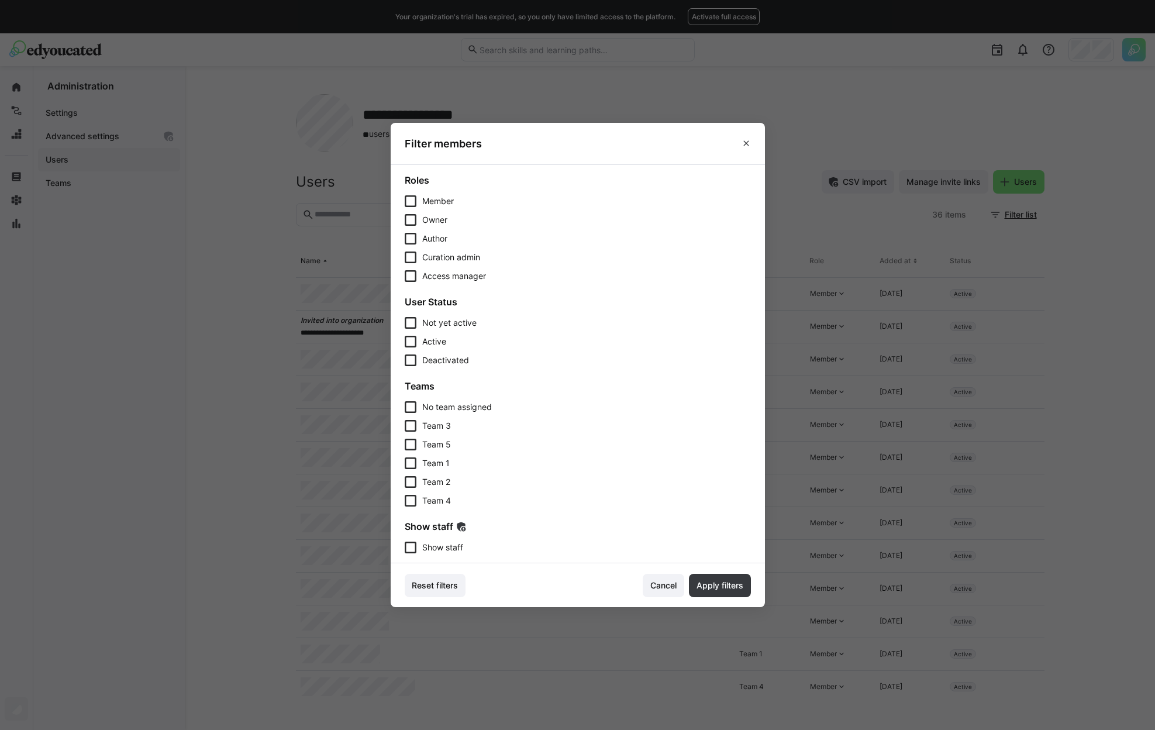
click at [430, 541] on div "Show staff Show staff" at bounding box center [578, 536] width 346 height 33
click at [455, 550] on span "Show staff" at bounding box center [442, 548] width 41 height 12
click at [729, 577] on span "Apply filters" at bounding box center [720, 585] width 62 height 23
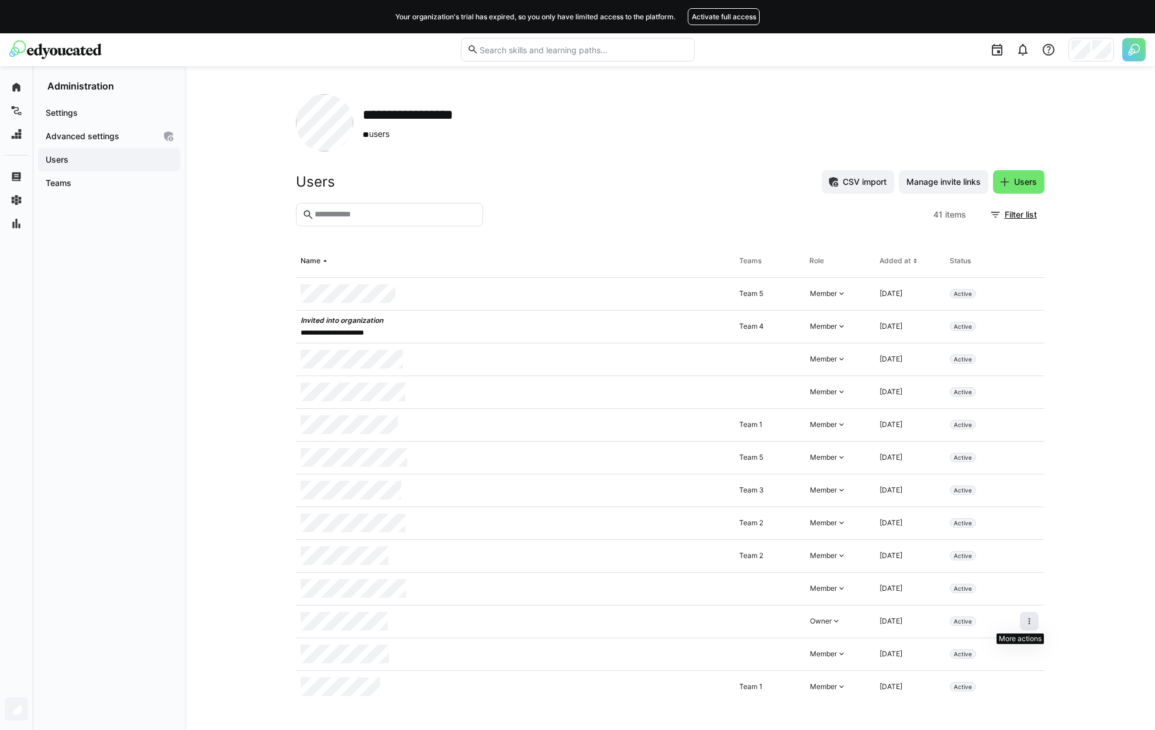
click at [1020, 627] on span at bounding box center [1029, 621] width 19 height 19
click at [956, 674] on div "Remove user from organization" at bounding box center [970, 671] width 105 height 9
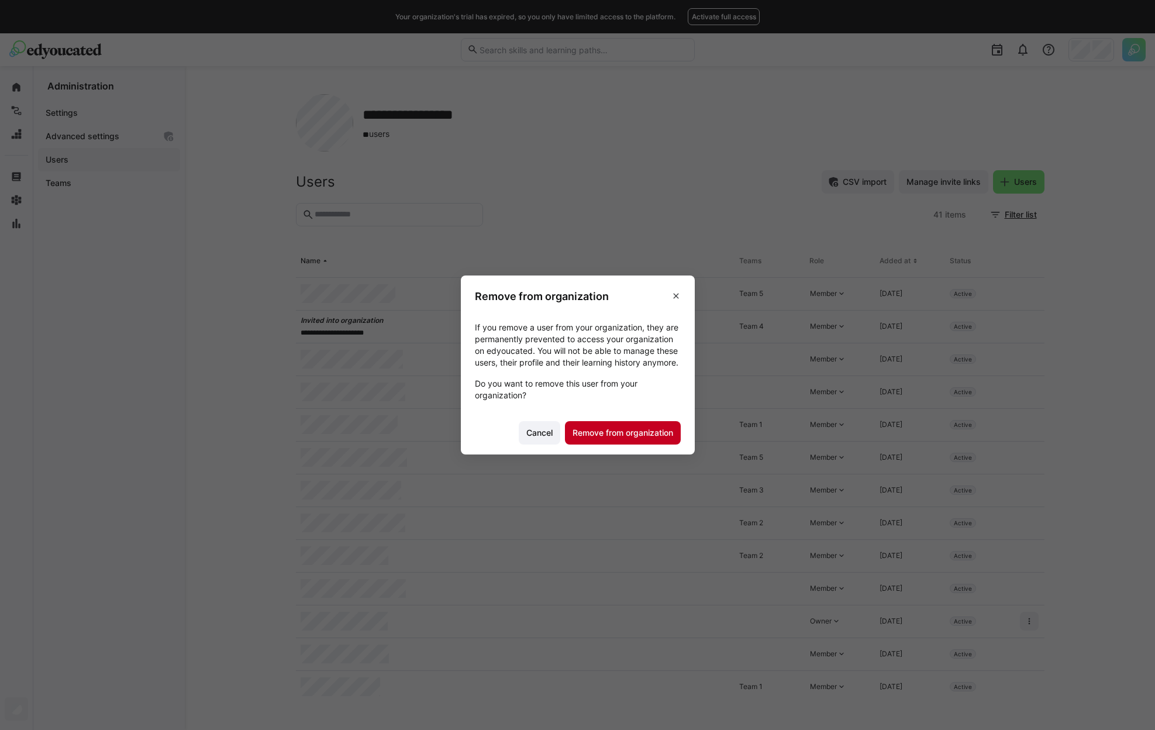
click at [657, 439] on span "Remove from organization" at bounding box center [623, 433] width 104 height 12
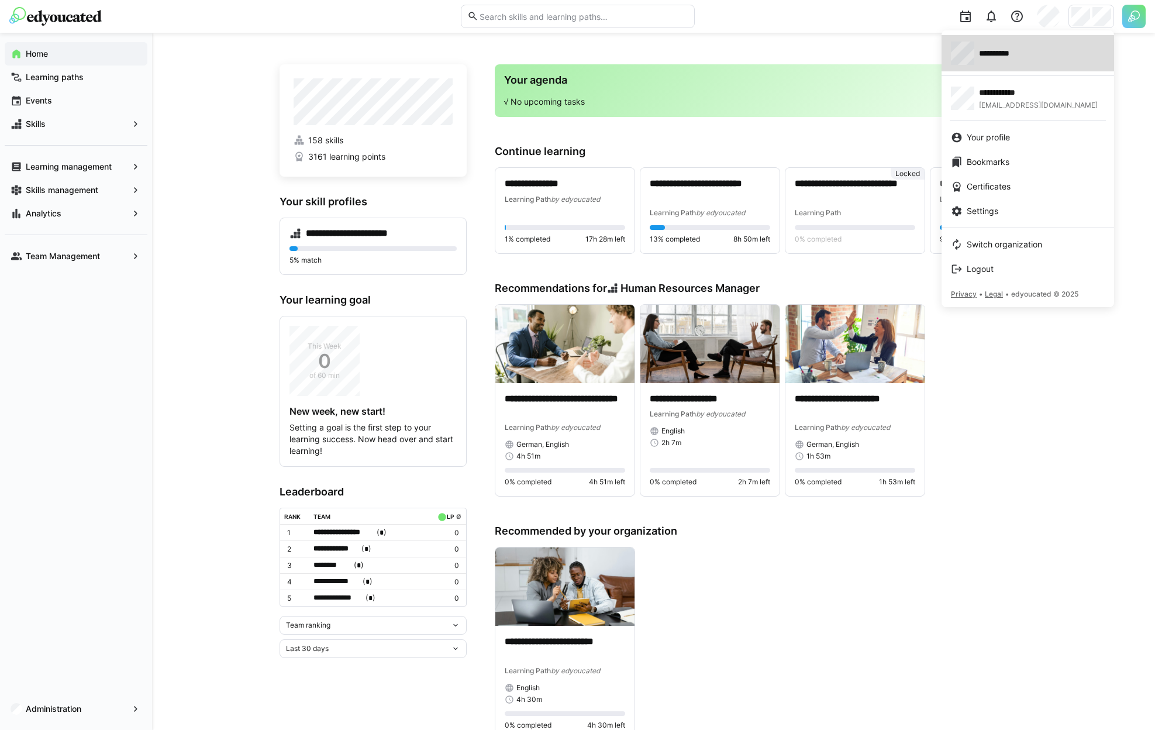
click at [1032, 60] on div "**********" at bounding box center [1028, 53] width 154 height 23
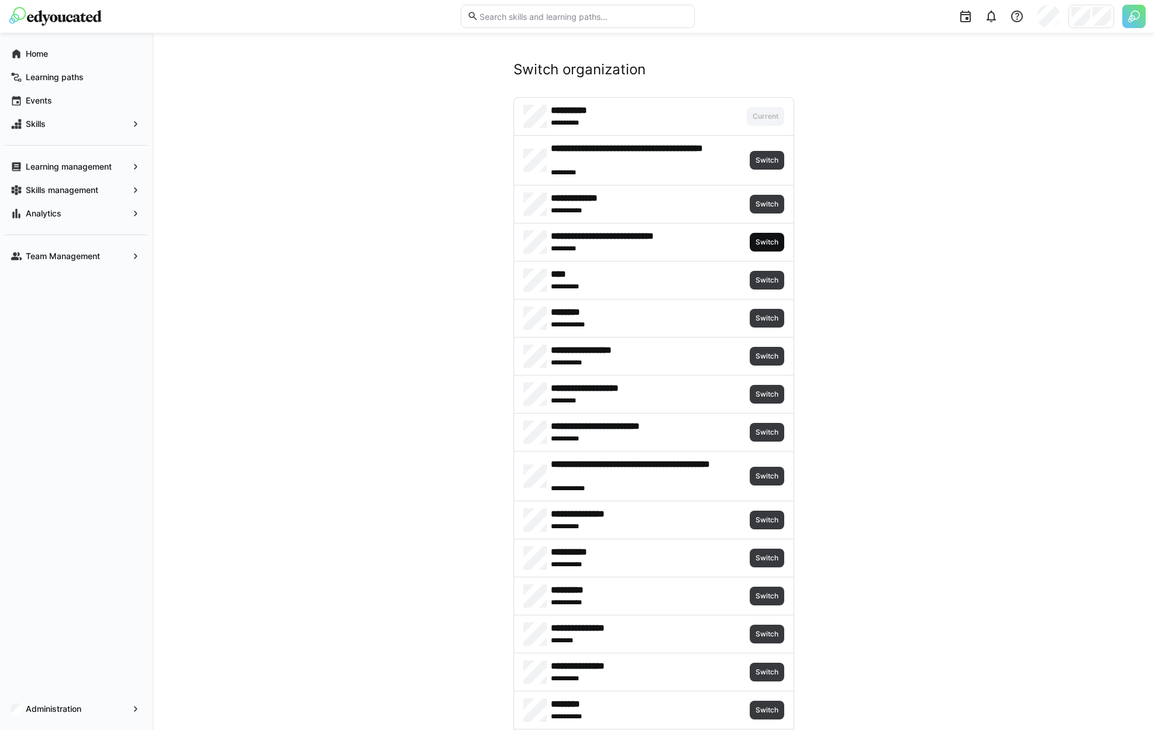
click at [770, 238] on span "Switch" at bounding box center [766, 241] width 25 height 9
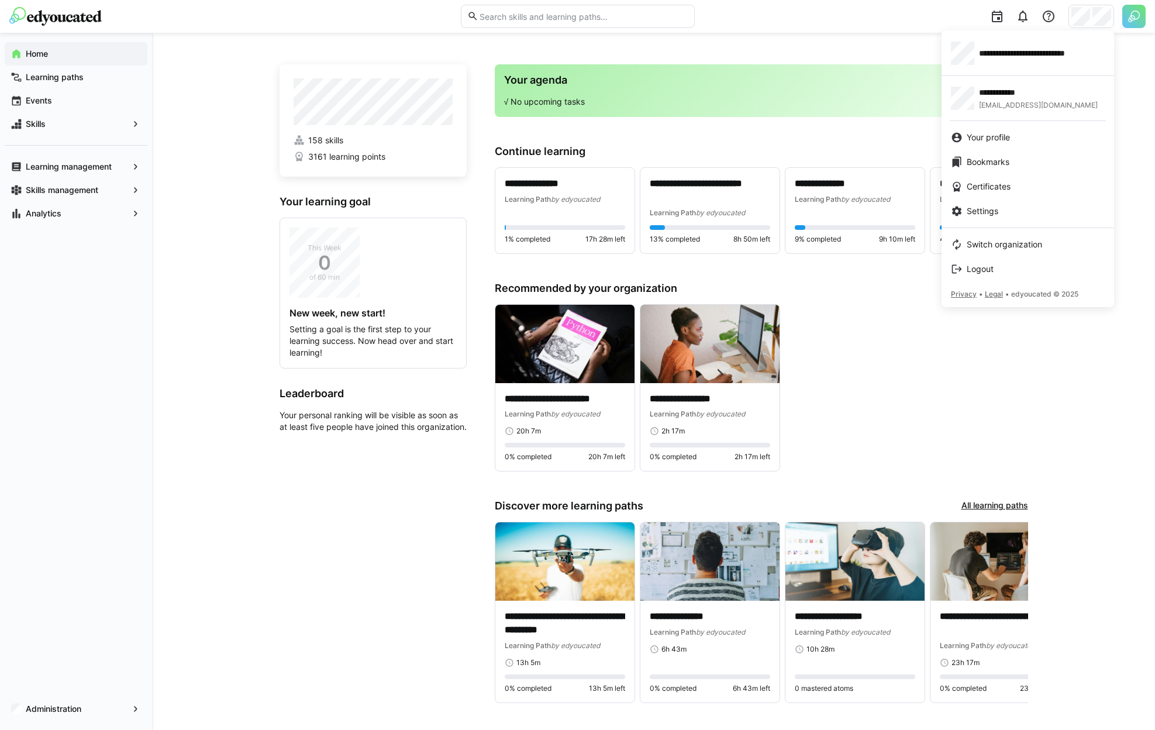
click at [44, 707] on div at bounding box center [577, 365] width 1155 height 730
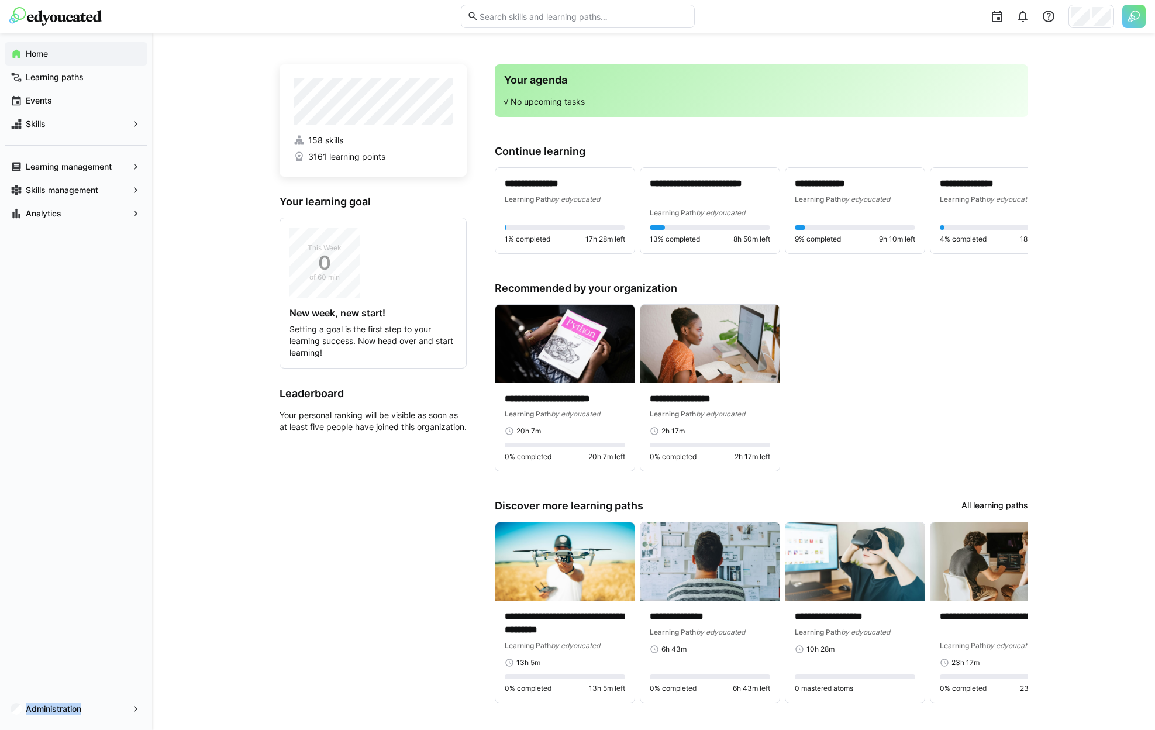
click at [0, 0] on app-navigation-label "Administration" at bounding box center [0, 0] width 0 height 0
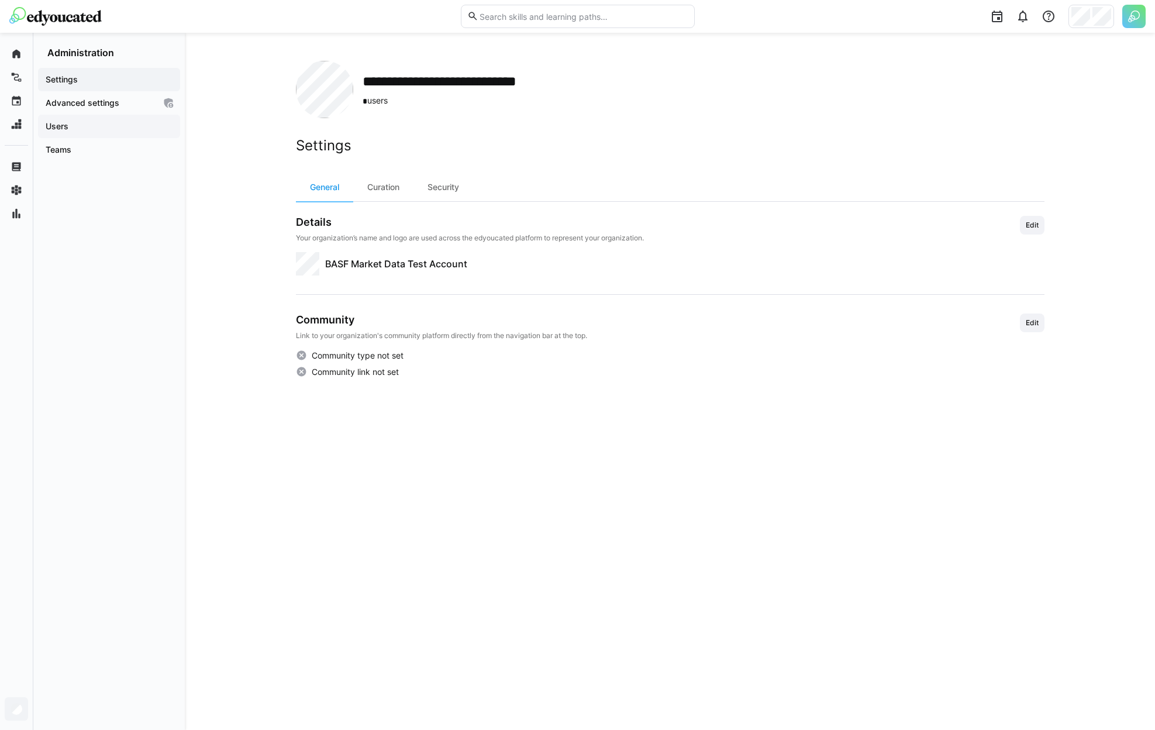
click at [91, 135] on div "Users" at bounding box center [109, 126] width 142 height 23
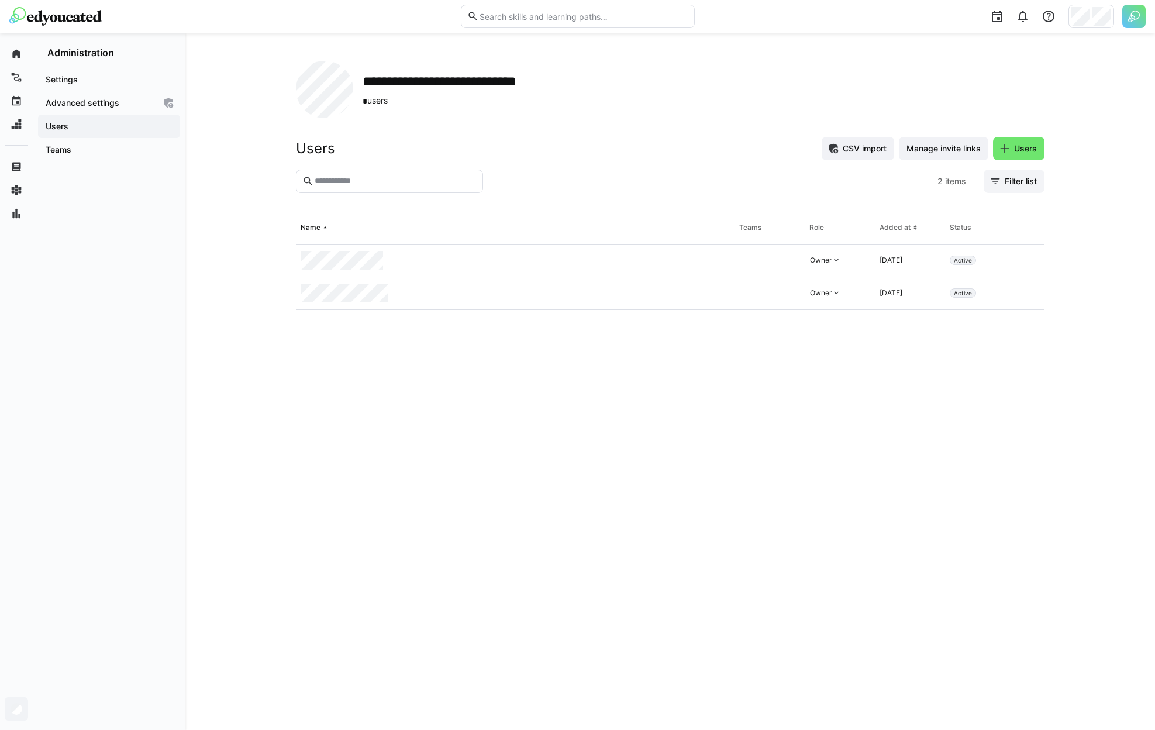
click at [1033, 185] on span "Filter list" at bounding box center [1021, 181] width 36 height 12
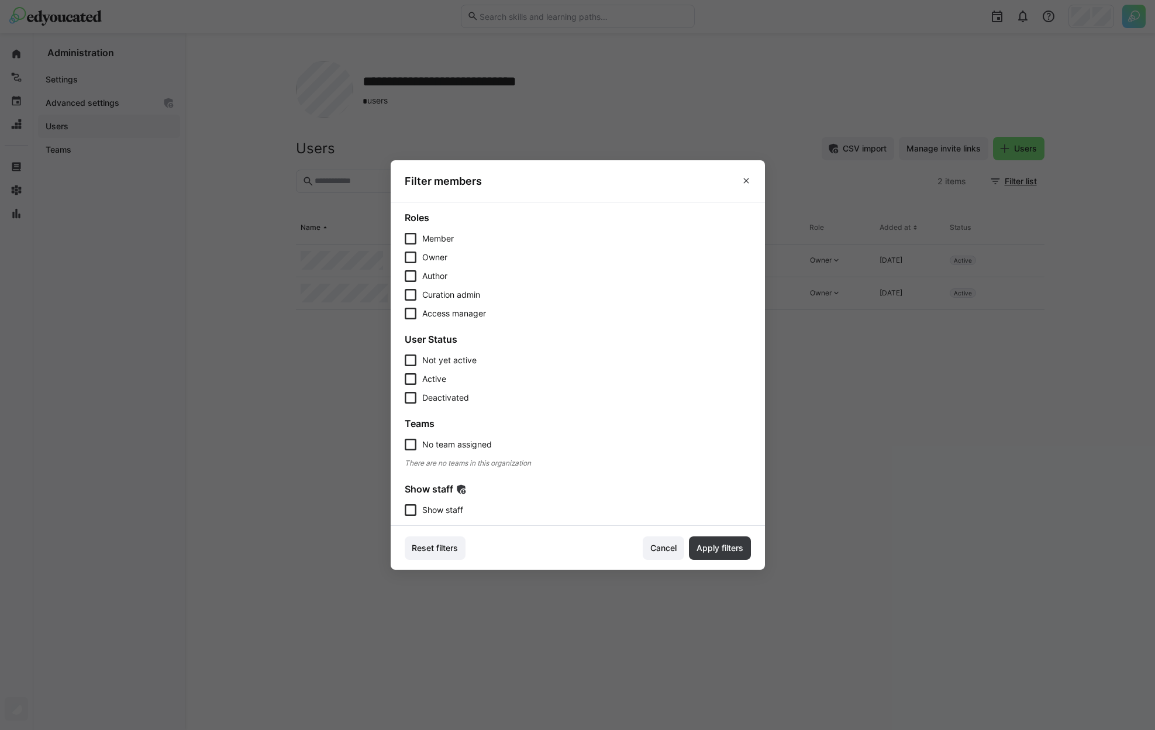
click at [443, 516] on section "Roles Member Owner Author Curation admin Access manager User Status Not yet act…" at bounding box center [578, 364] width 374 height 324
click at [439, 513] on span "Show staff" at bounding box center [442, 510] width 41 height 12
click at [722, 547] on span "Apply filters" at bounding box center [720, 548] width 50 height 12
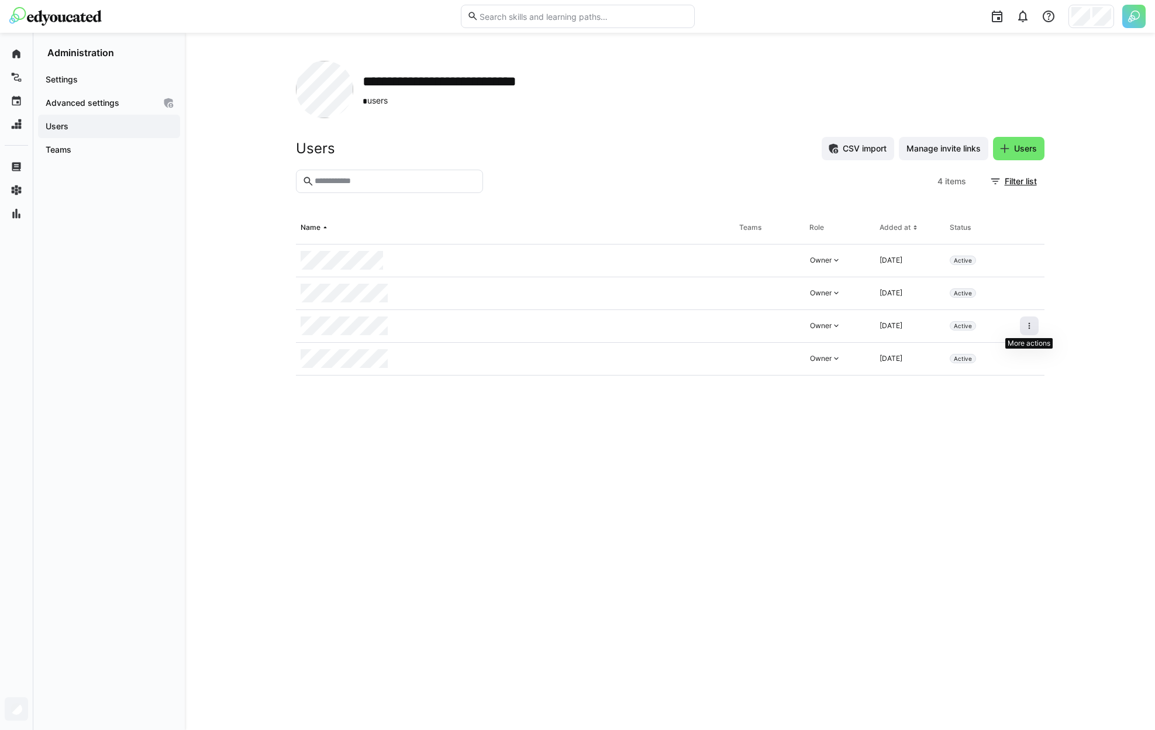
click at [1025, 327] on eds-icon at bounding box center [1029, 325] width 9 height 9
click at [985, 388] on div "Remove user from organization" at bounding box center [979, 376] width 119 height 23
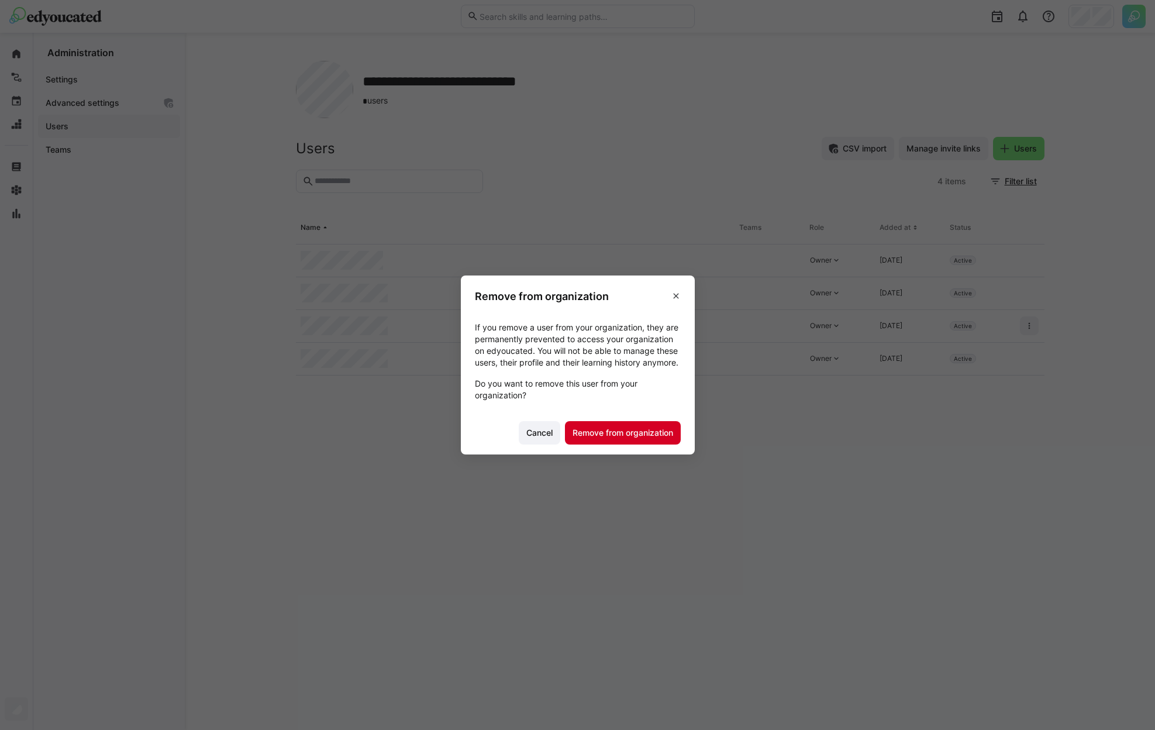
click at [658, 439] on span "Remove from organization" at bounding box center [623, 433] width 104 height 12
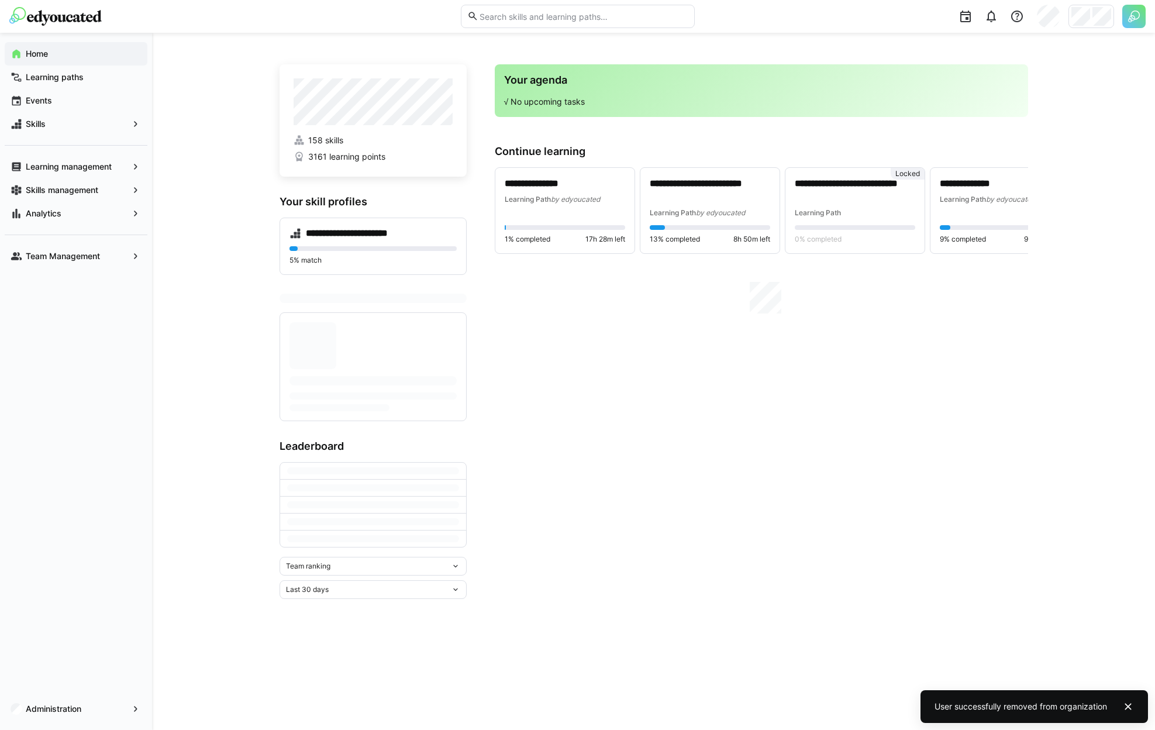
click at [1091, 20] on div at bounding box center [1091, 16] width 46 height 23
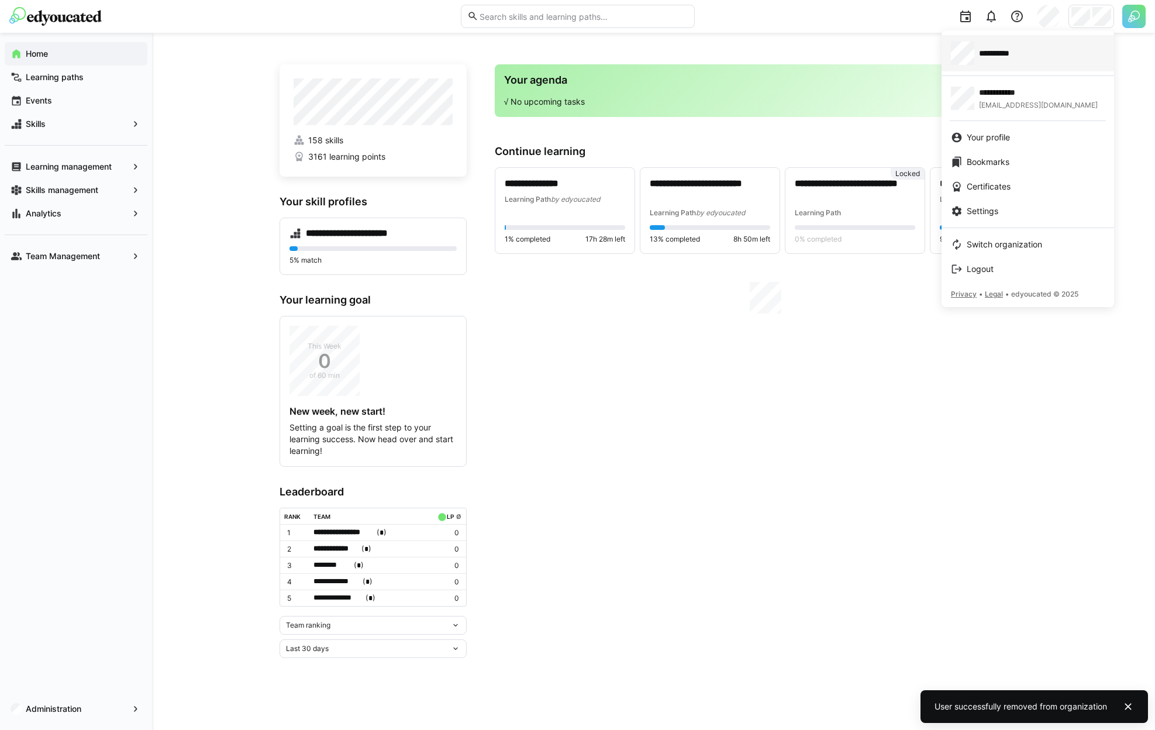
click at [1052, 45] on div "**********" at bounding box center [1028, 53] width 154 height 23
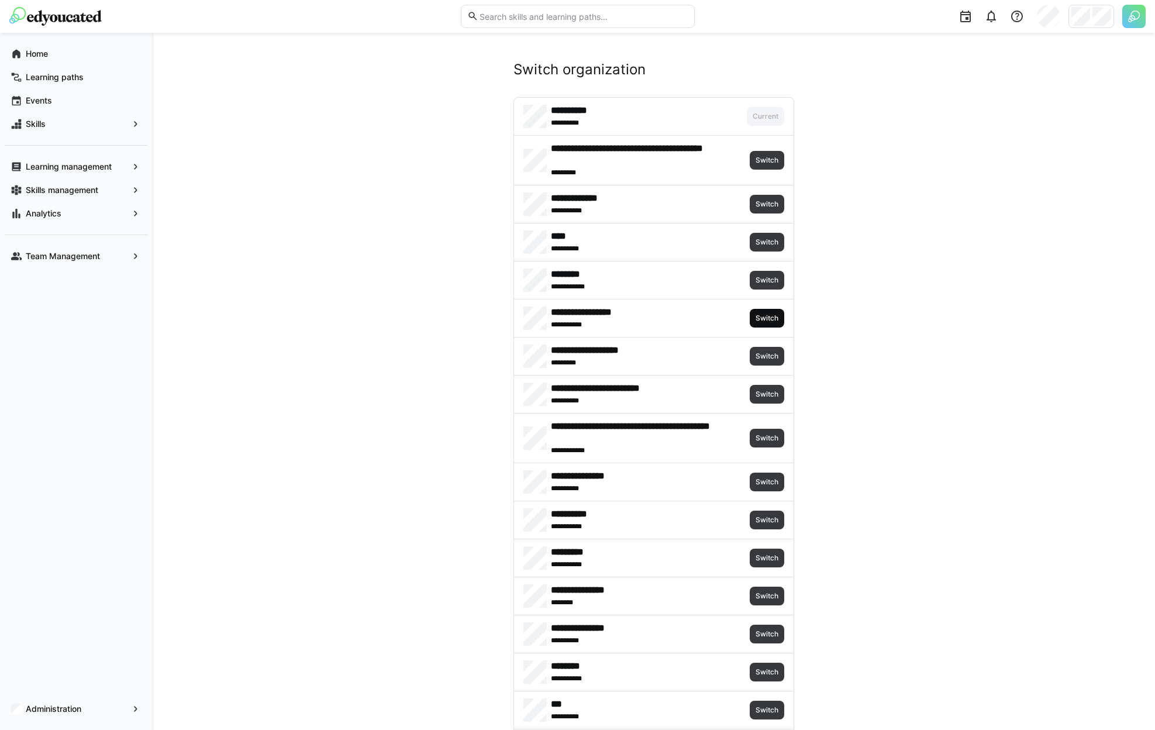
click at [769, 318] on span "Switch" at bounding box center [766, 317] width 25 height 9
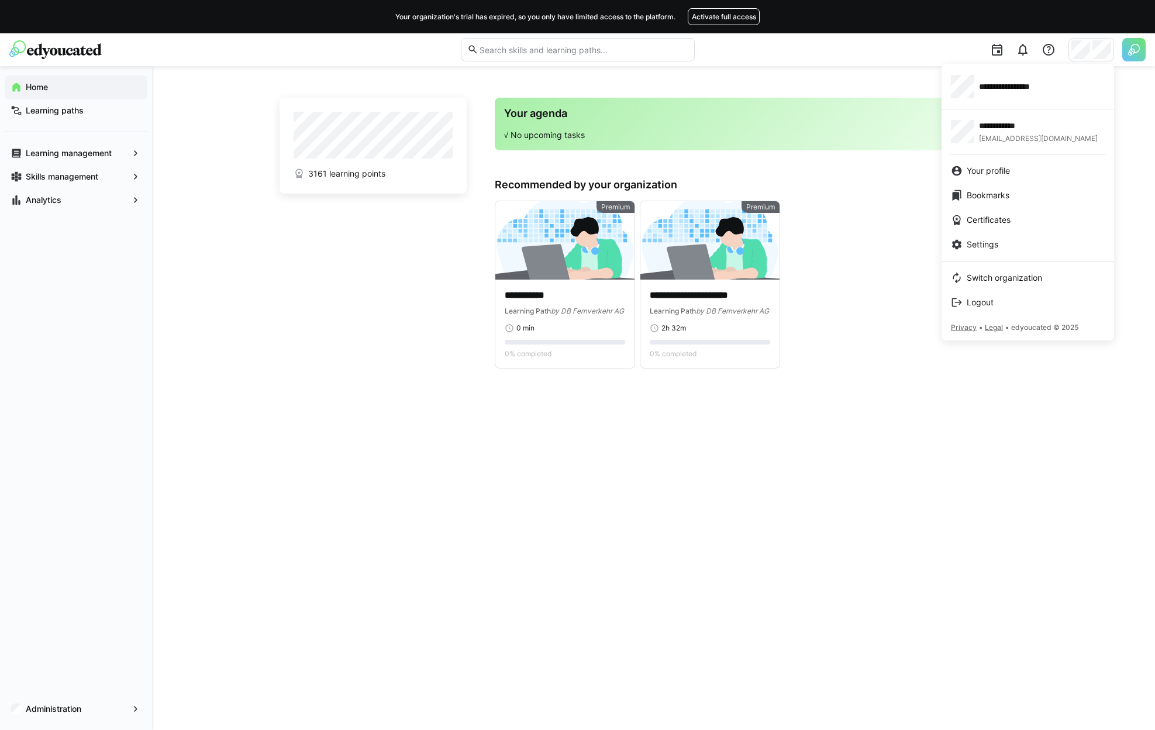
click at [204, 411] on div at bounding box center [577, 365] width 1155 height 730
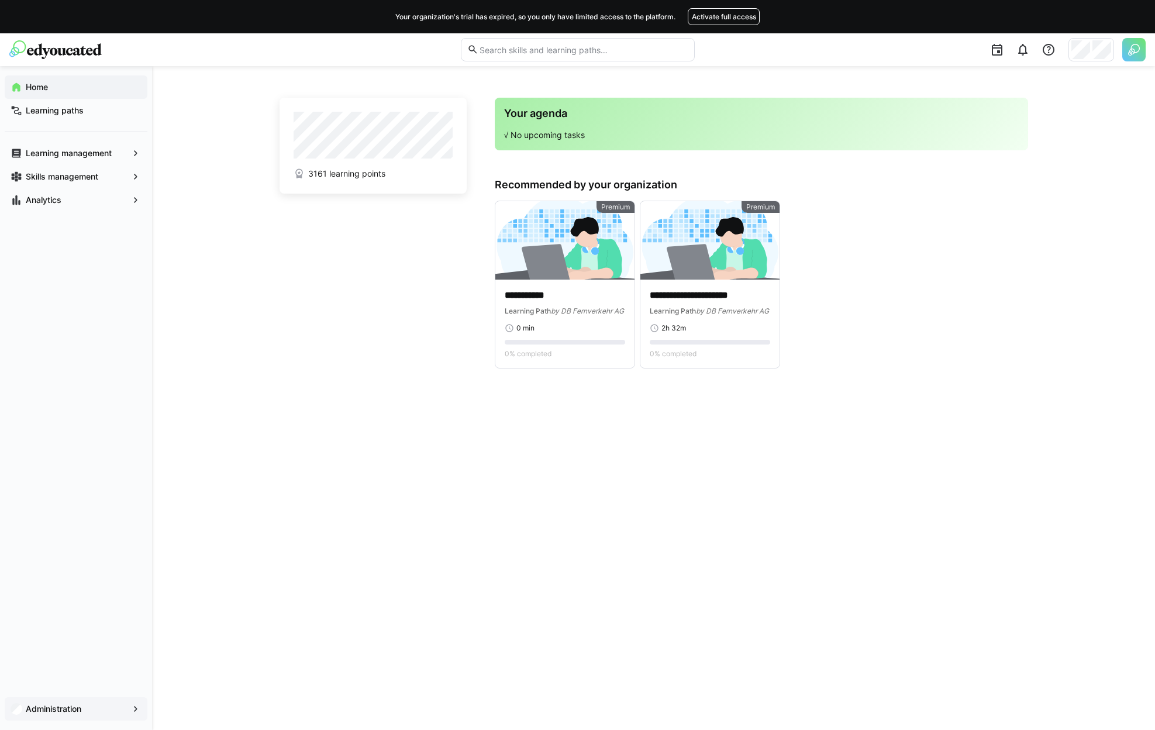
click at [91, 704] on span "Administration" at bounding box center [76, 709] width 104 height 12
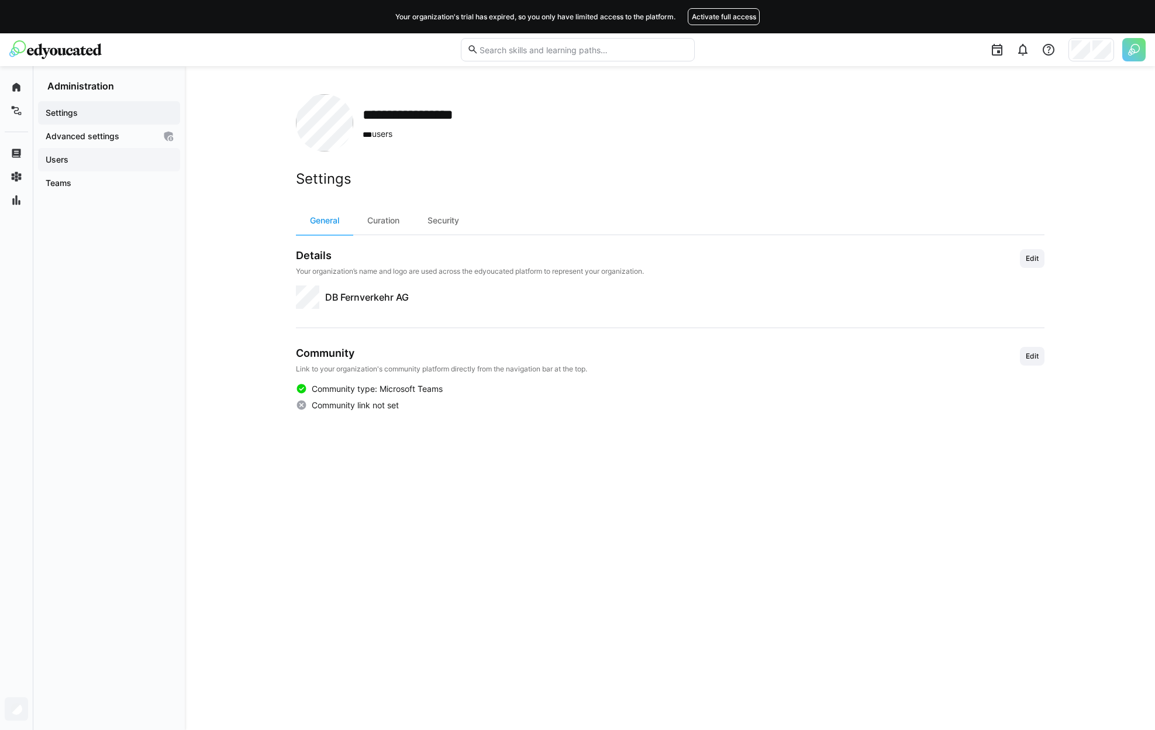
click at [72, 165] on span "Users" at bounding box center [109, 160] width 130 height 12
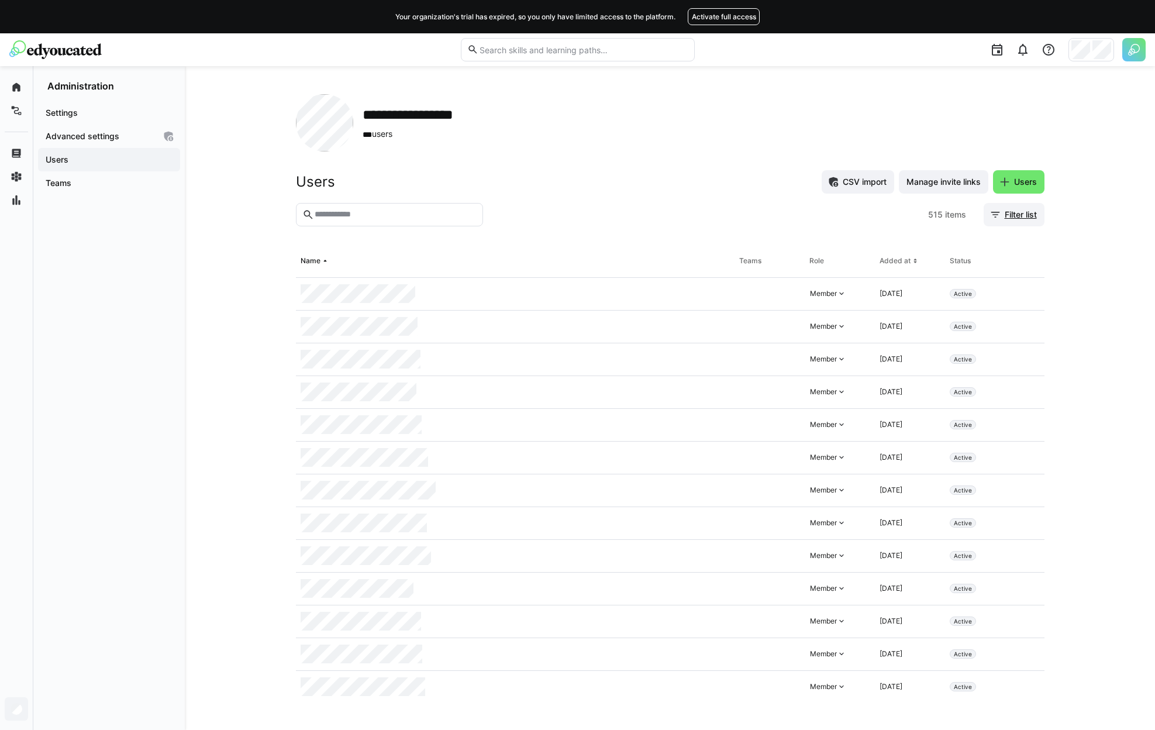
click at [1036, 222] on span "Filter list" at bounding box center [1014, 214] width 61 height 23
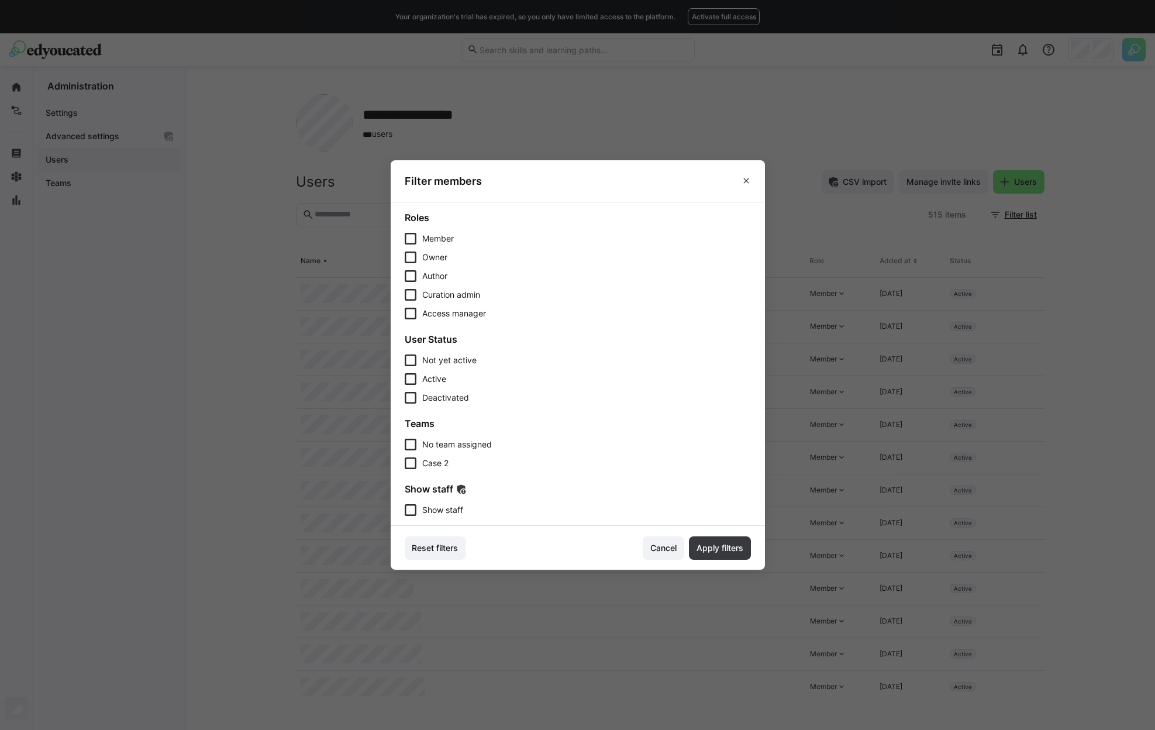
drag, startPoint x: 454, startPoint y: 511, endPoint x: 486, endPoint y: 513, distance: 32.2
click at [454, 511] on span "Show staff" at bounding box center [442, 510] width 41 height 12
click at [722, 547] on span "Apply filters" at bounding box center [720, 548] width 50 height 12
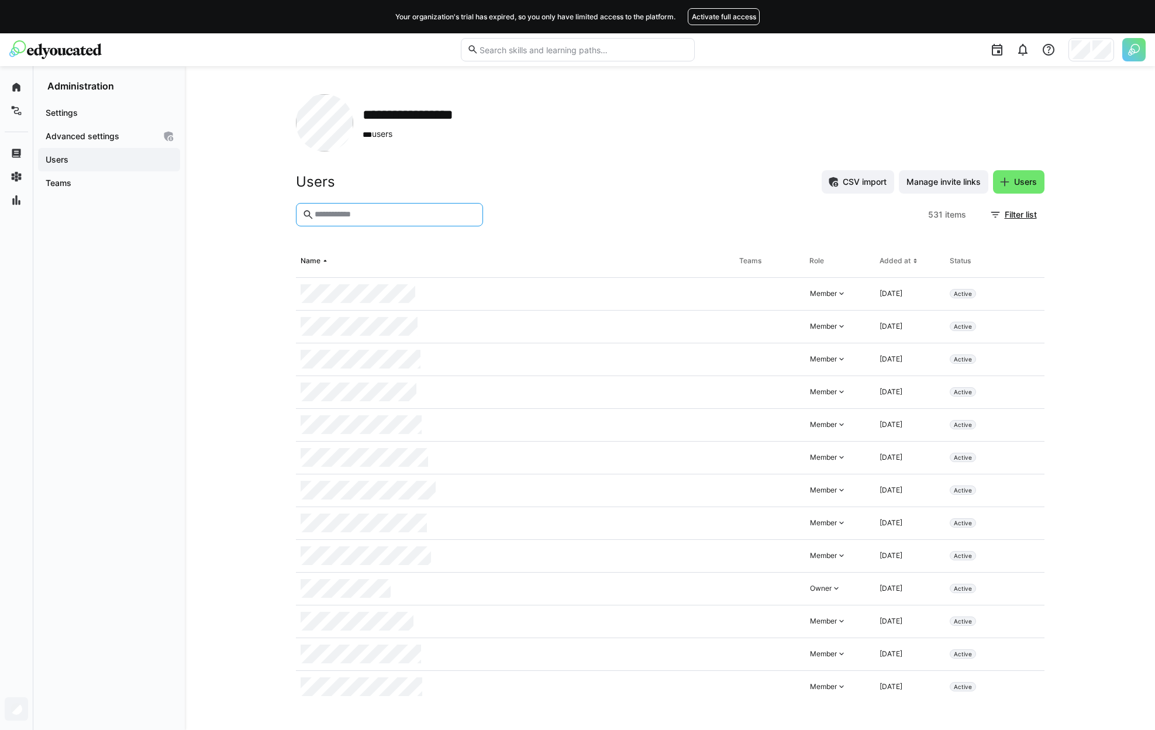
click at [384, 218] on input "text" at bounding box center [394, 214] width 163 height 11
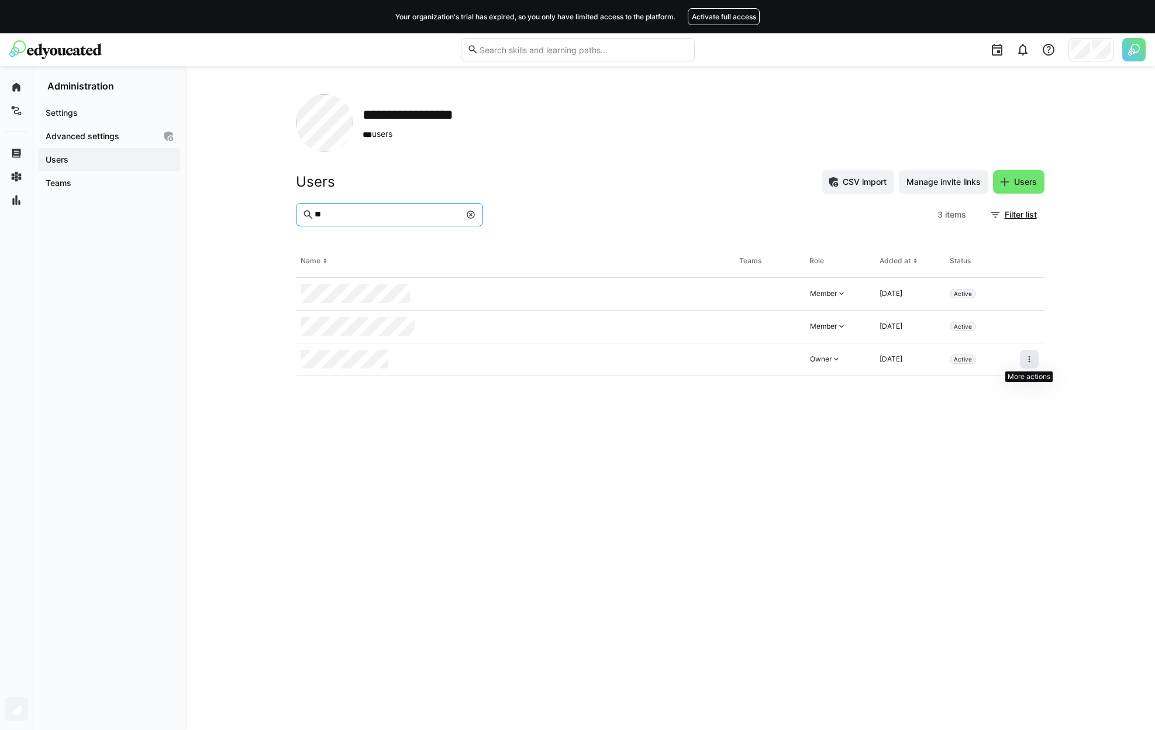
type input "**"
click at [1033, 364] on span at bounding box center [1029, 359] width 19 height 19
click at [992, 406] on div "Remove user from organization" at bounding box center [979, 409] width 105 height 9
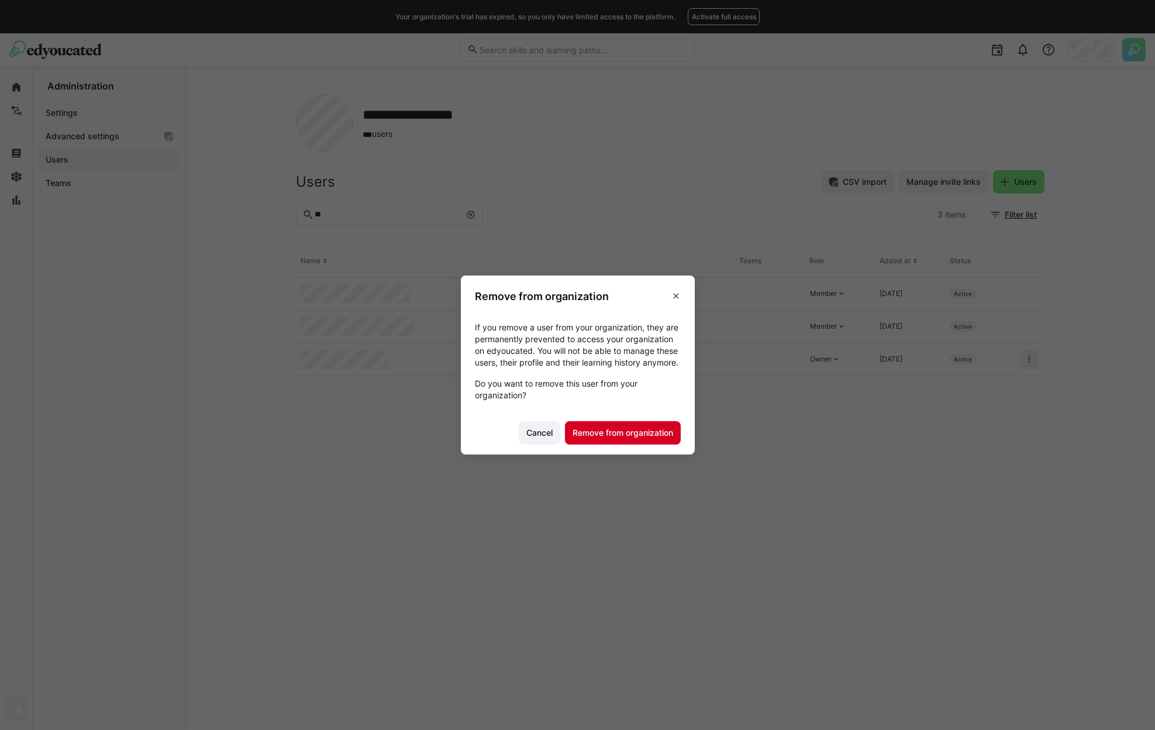
click at [660, 437] on span "Remove from organization" at bounding box center [623, 433] width 104 height 12
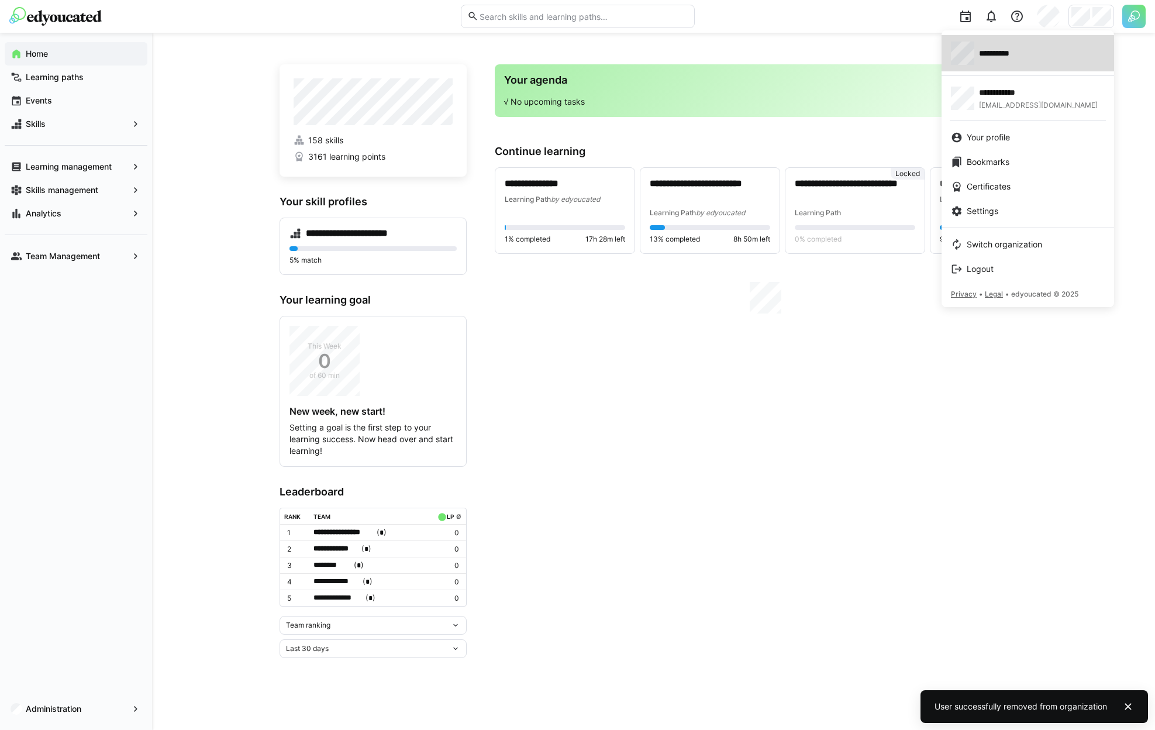
click at [1067, 58] on div "**********" at bounding box center [1028, 53] width 154 height 23
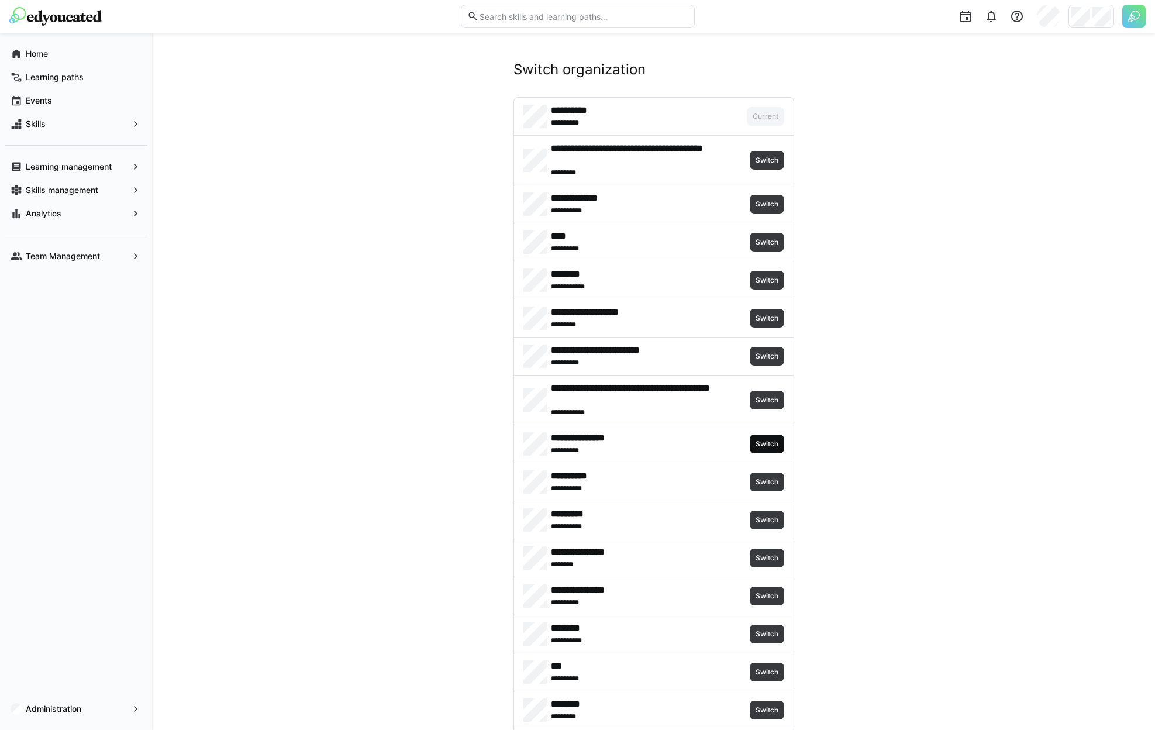
click at [766, 436] on span "Switch" at bounding box center [767, 444] width 35 height 19
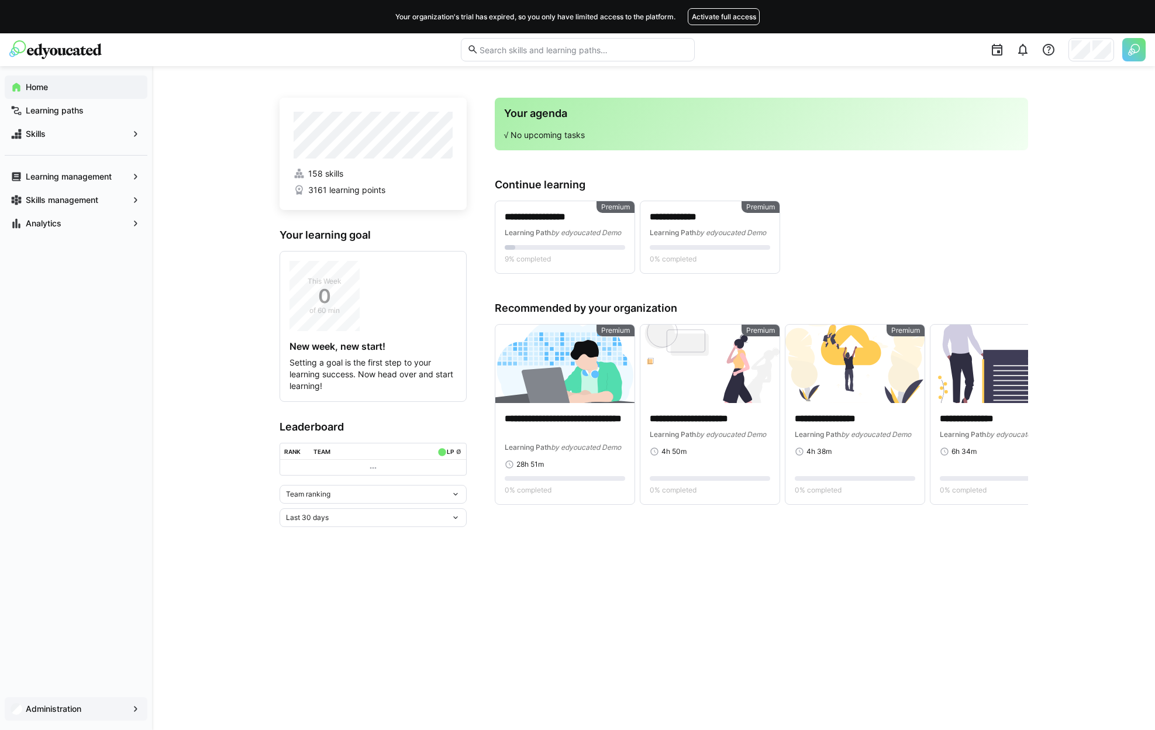
click at [0, 0] on app-navigation-label "Administration" at bounding box center [0, 0] width 0 height 0
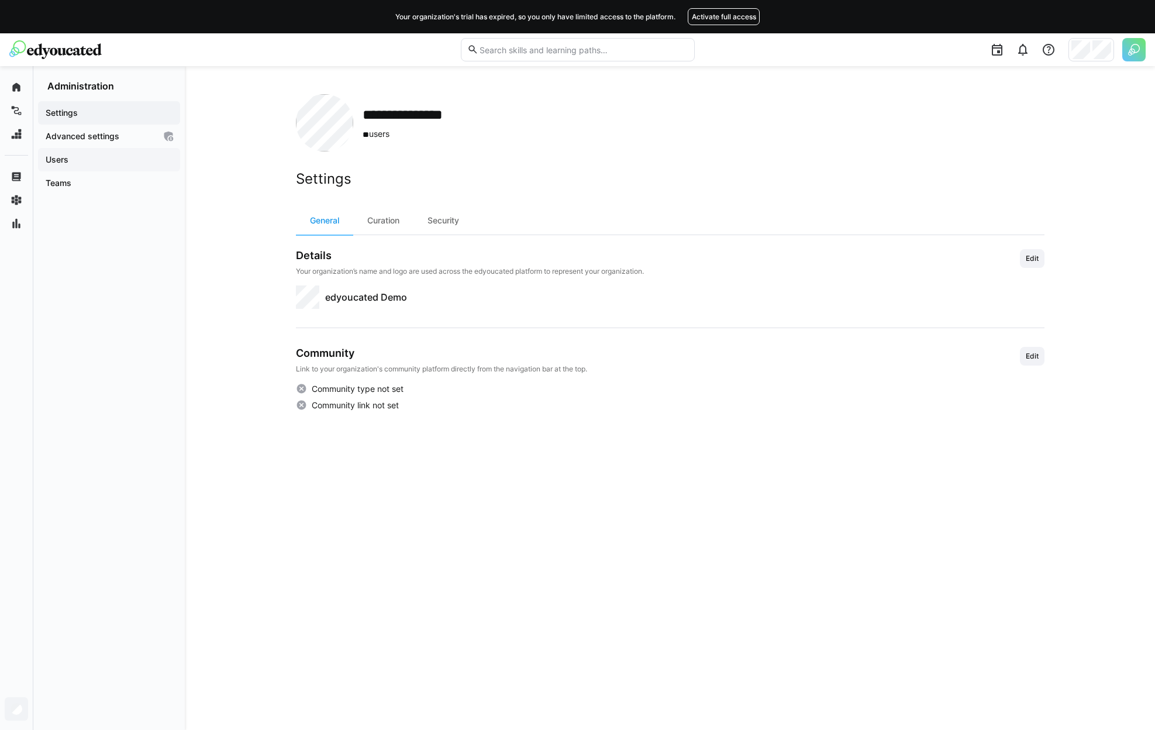
click at [84, 158] on span "Users" at bounding box center [109, 160] width 130 height 12
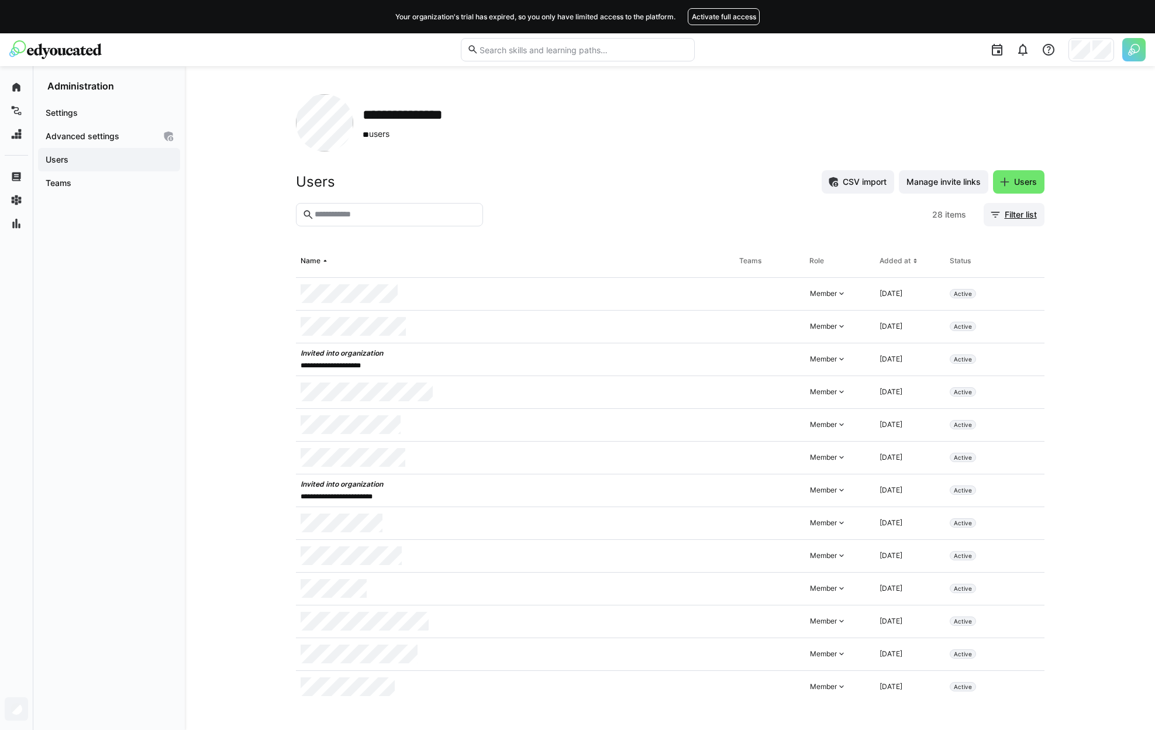
click at [1004, 210] on span "Filter list" at bounding box center [1021, 215] width 36 height 12
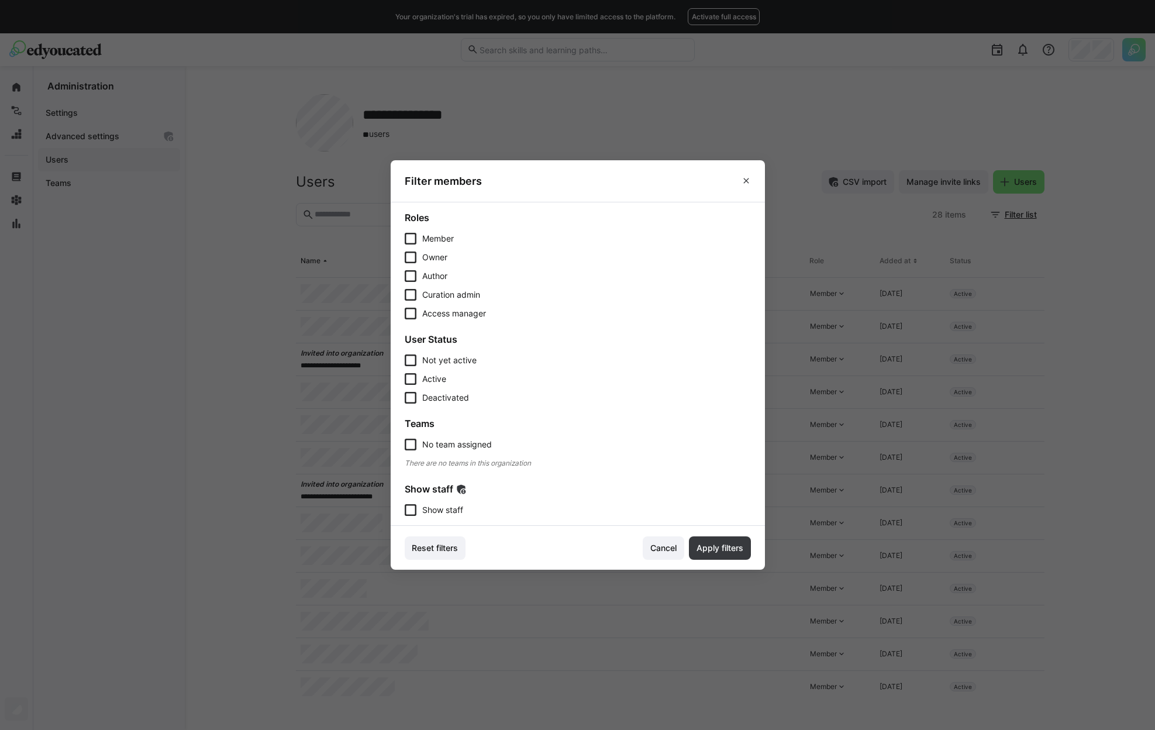
click at [454, 508] on span "Show staff" at bounding box center [442, 510] width 41 height 12
click at [718, 544] on span "Apply filters" at bounding box center [720, 548] width 50 height 12
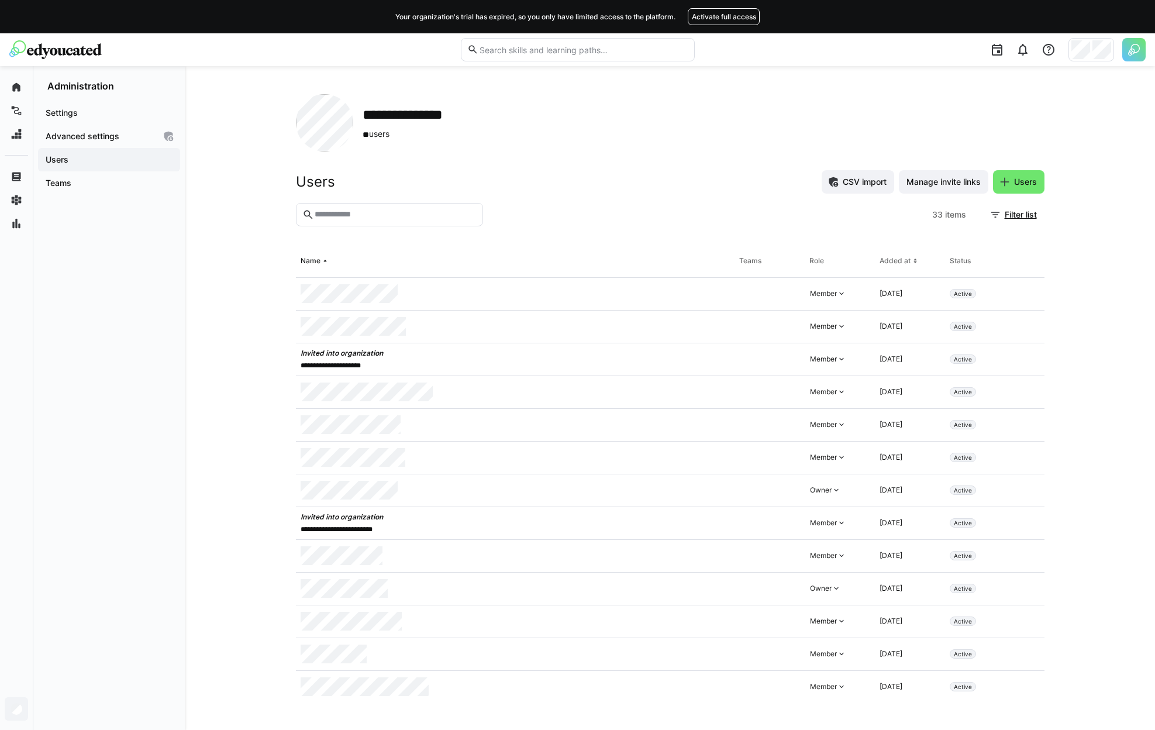
click at [369, 207] on eds-input at bounding box center [389, 214] width 187 height 23
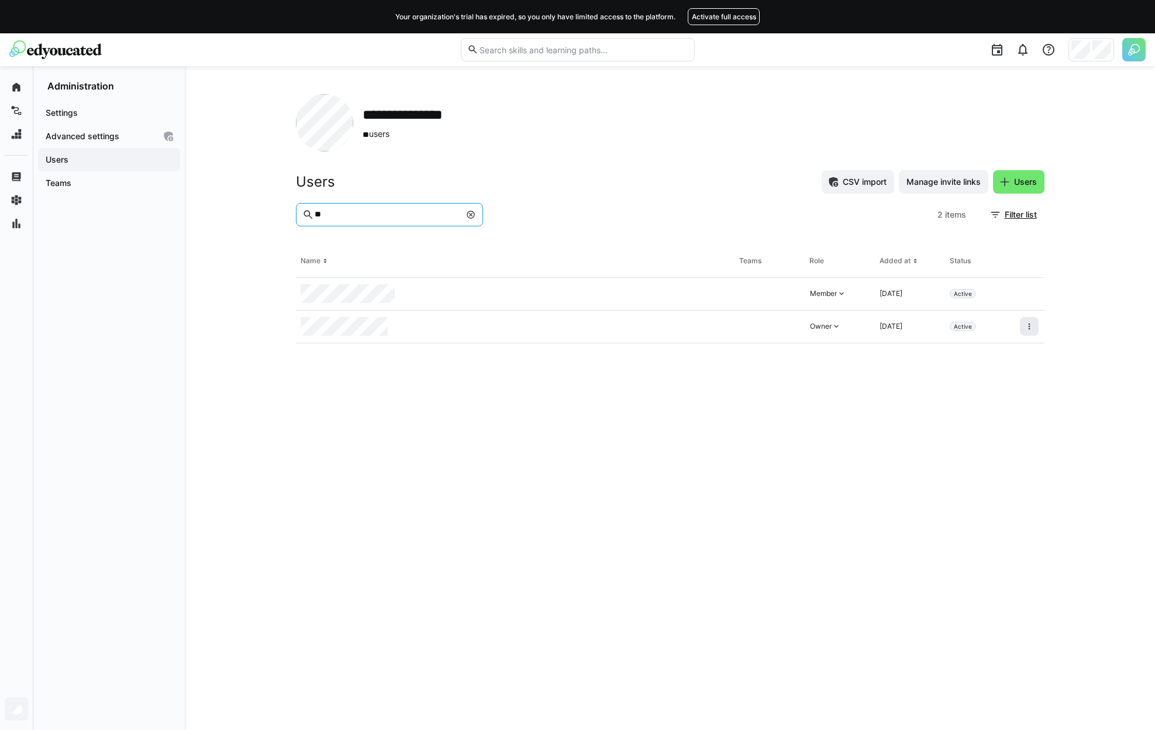
type input "**"
click at [1033, 325] on eds-icon at bounding box center [1029, 326] width 9 height 9
click at [992, 367] on div "Remove user from organization" at bounding box center [979, 376] width 119 height 23
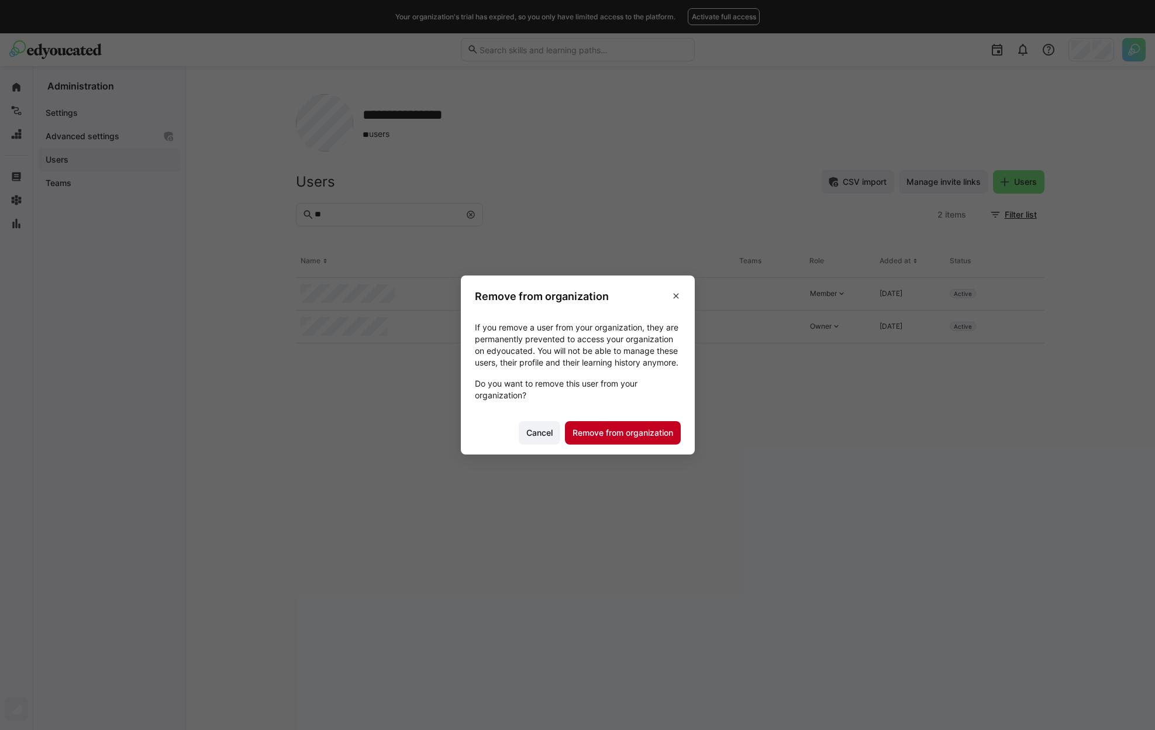
click at [653, 439] on span "Remove from organization" at bounding box center [623, 433] width 104 height 12
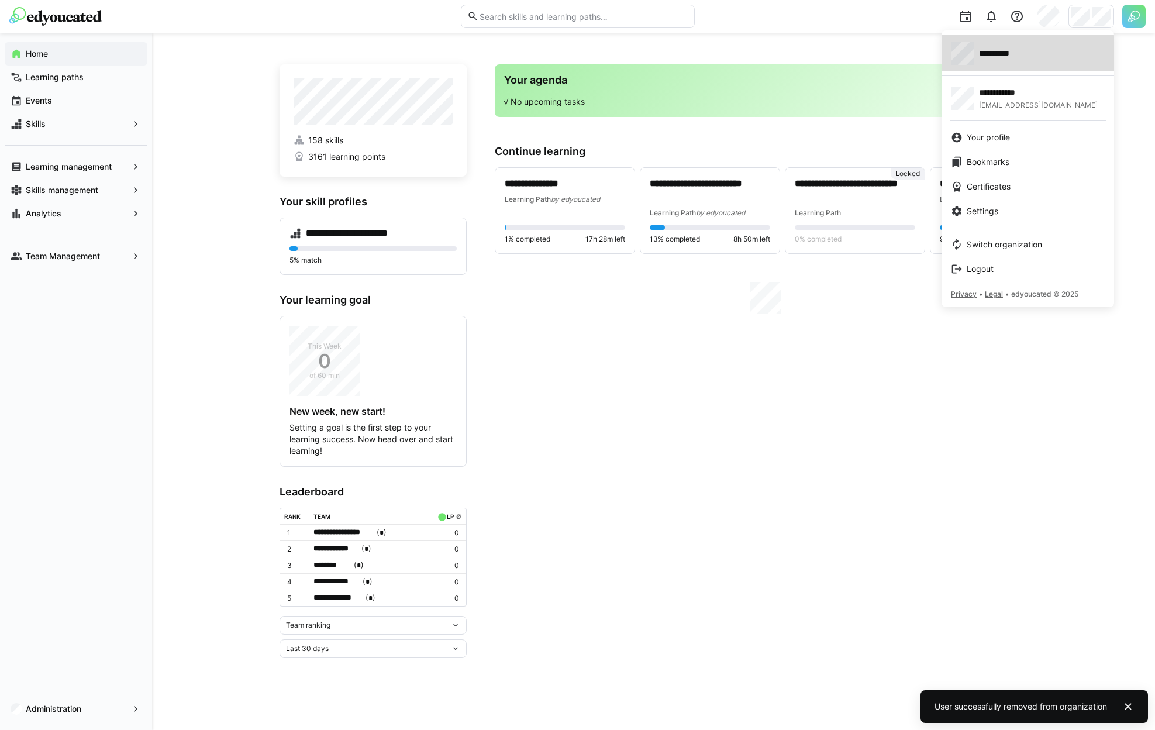
click at [1027, 60] on div "**********" at bounding box center [1028, 53] width 154 height 23
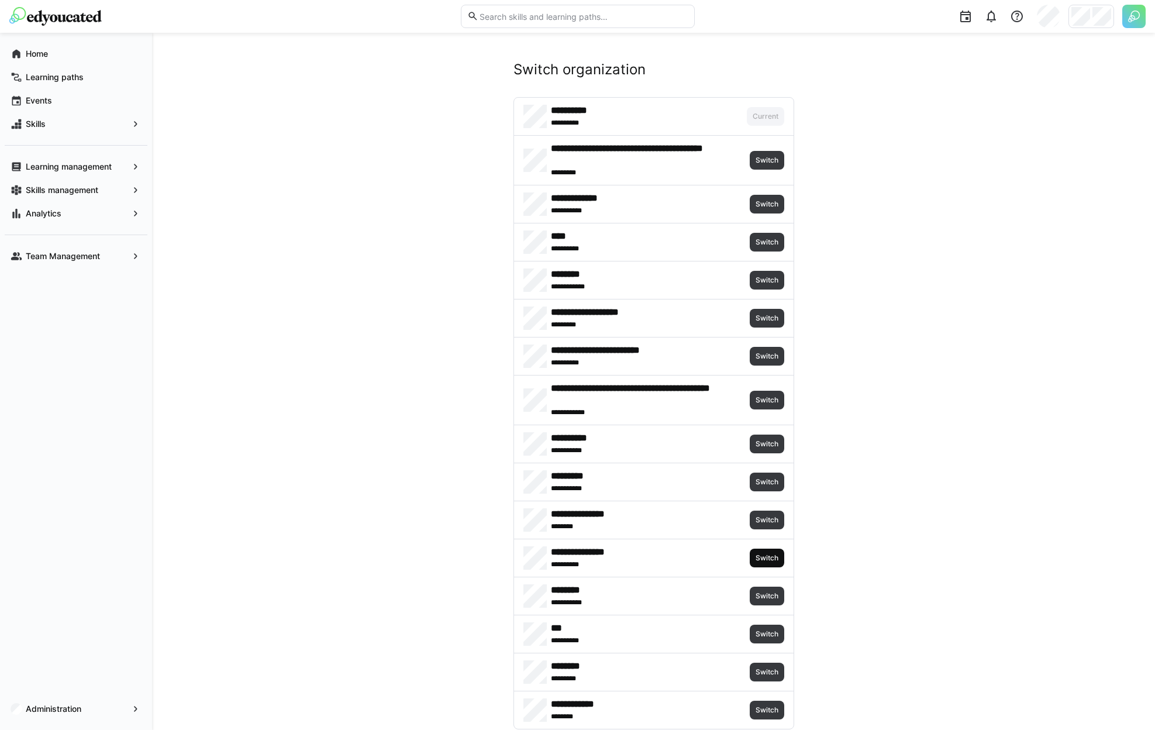
click at [768, 552] on span "Switch" at bounding box center [767, 558] width 35 height 19
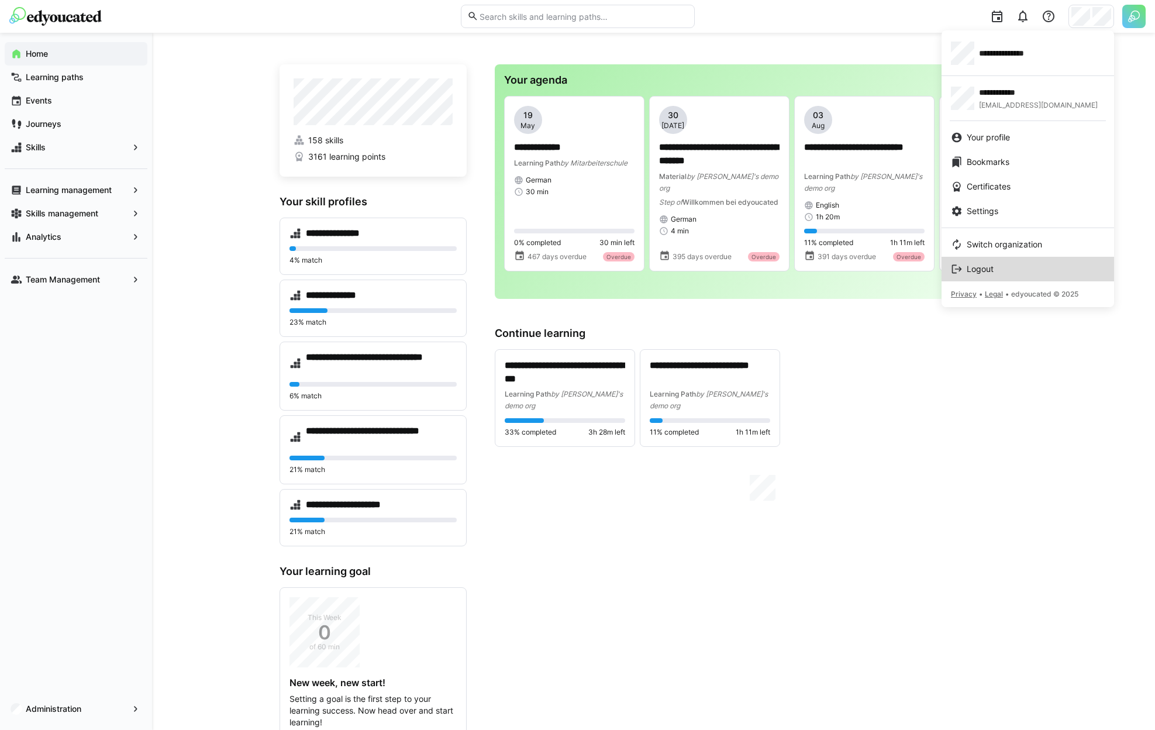
click at [998, 275] on link "Logout" at bounding box center [1028, 269] width 173 height 25
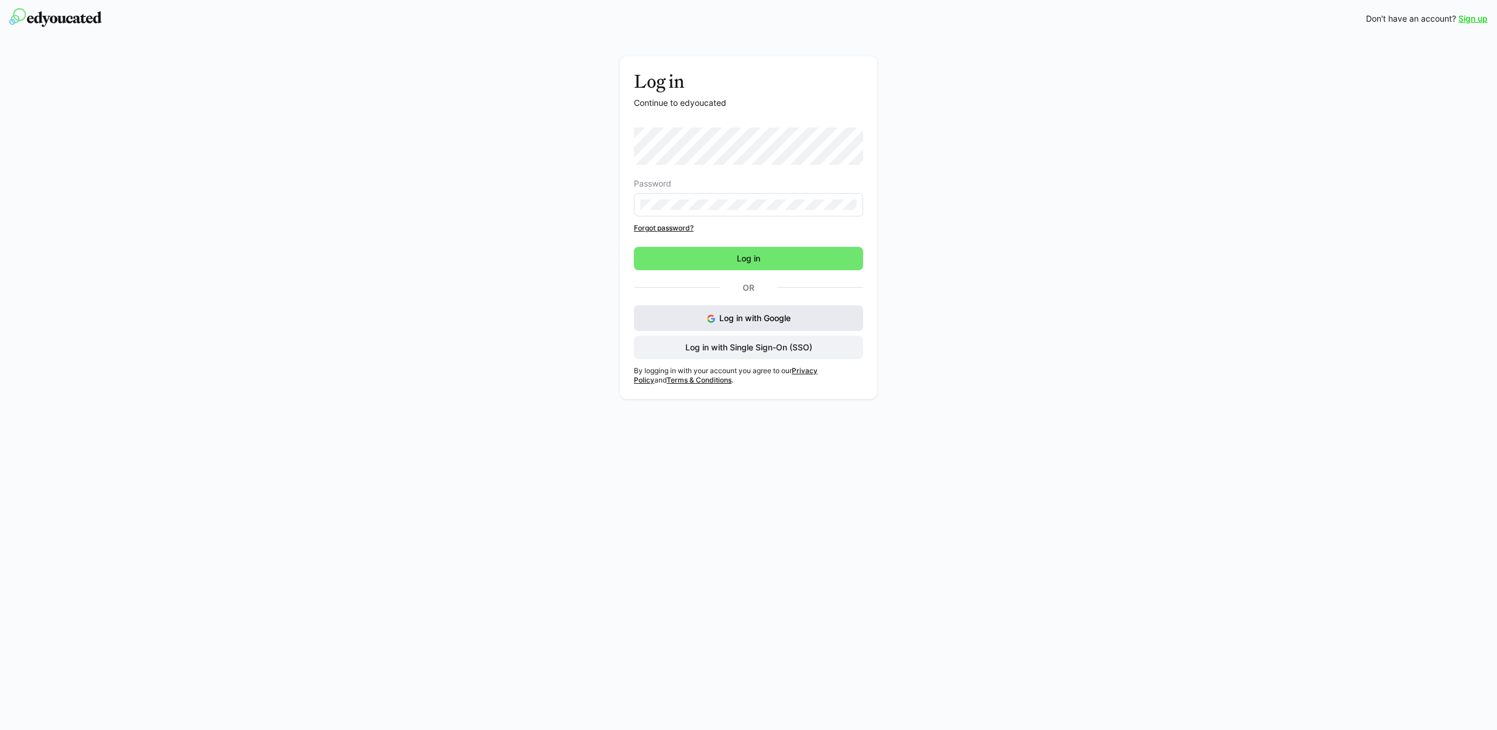
click at [761, 326] on button "Log in with Google" at bounding box center [748, 318] width 229 height 26
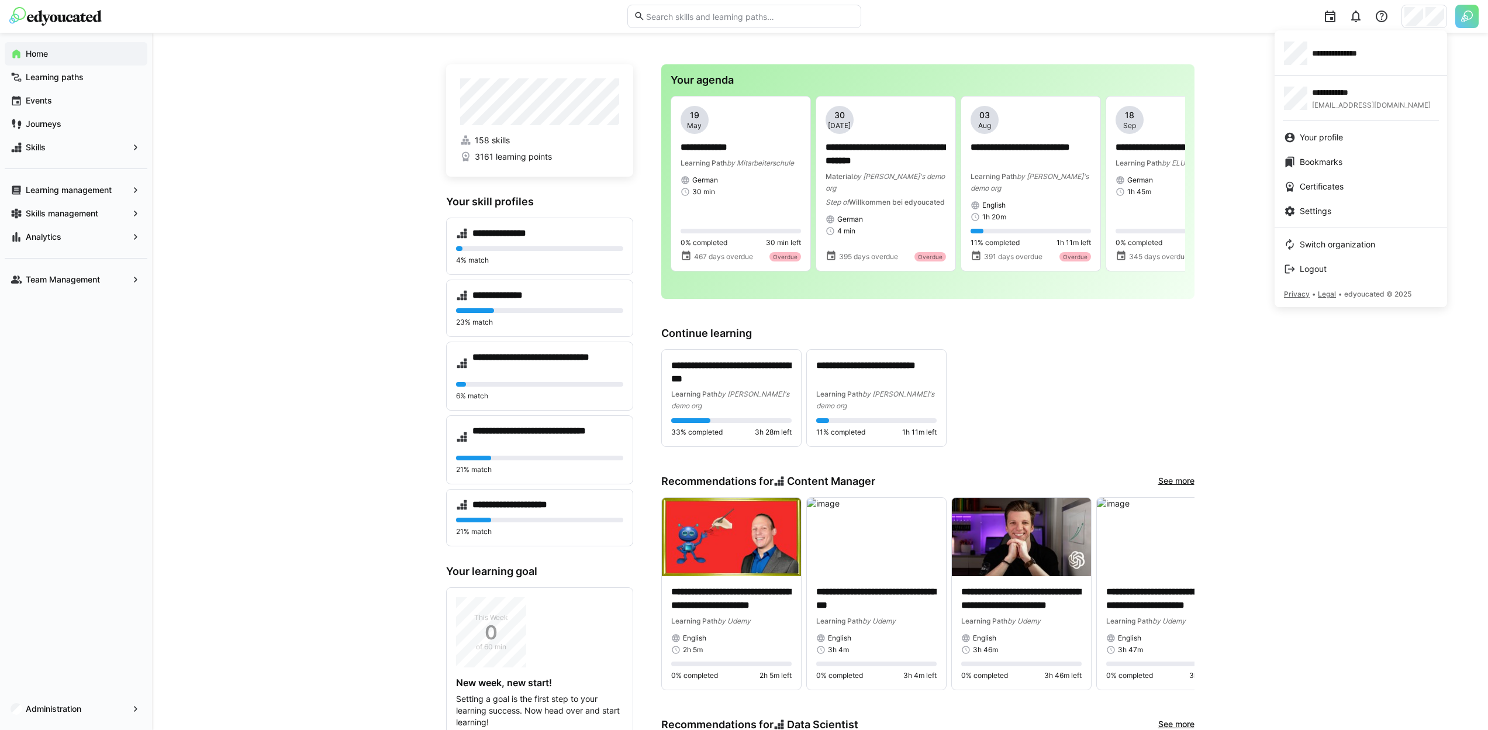
click at [1229, 60] on div at bounding box center [744, 365] width 1488 height 730
click at [97, 206] on div "Skills management" at bounding box center [76, 213] width 143 height 23
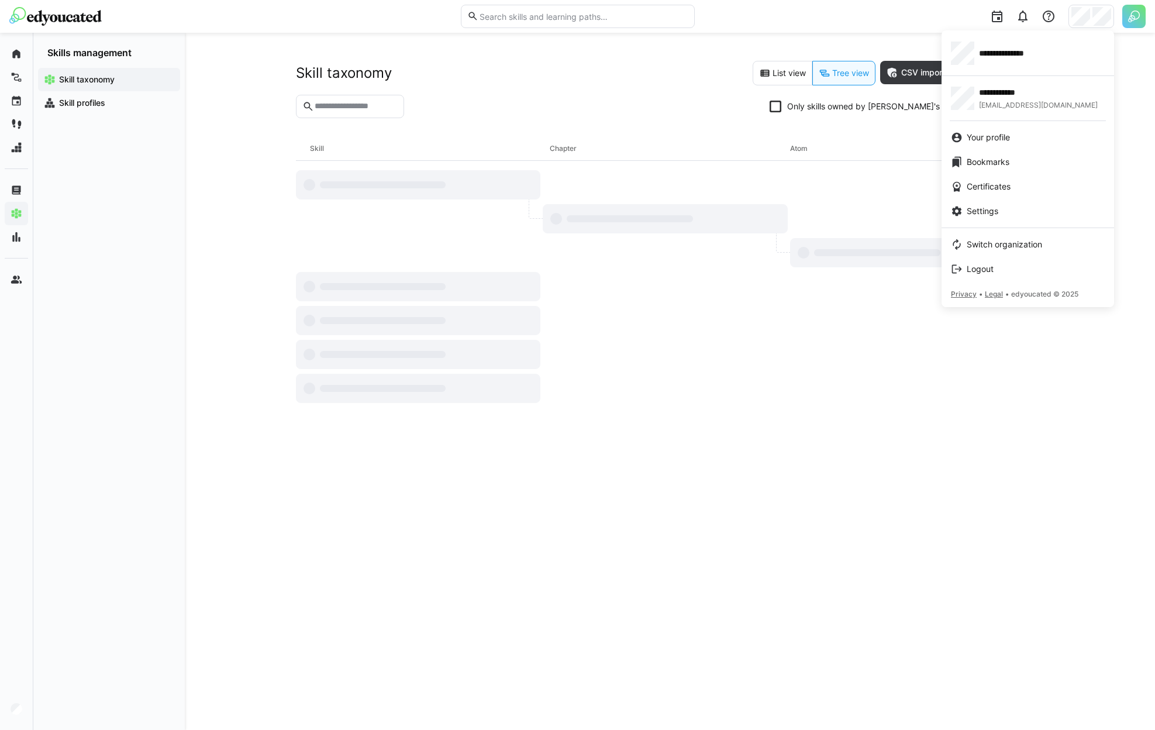
click at [1088, 20] on div at bounding box center [577, 365] width 1155 height 730
click at [1057, 48] on div "**********" at bounding box center [1028, 53] width 154 height 23
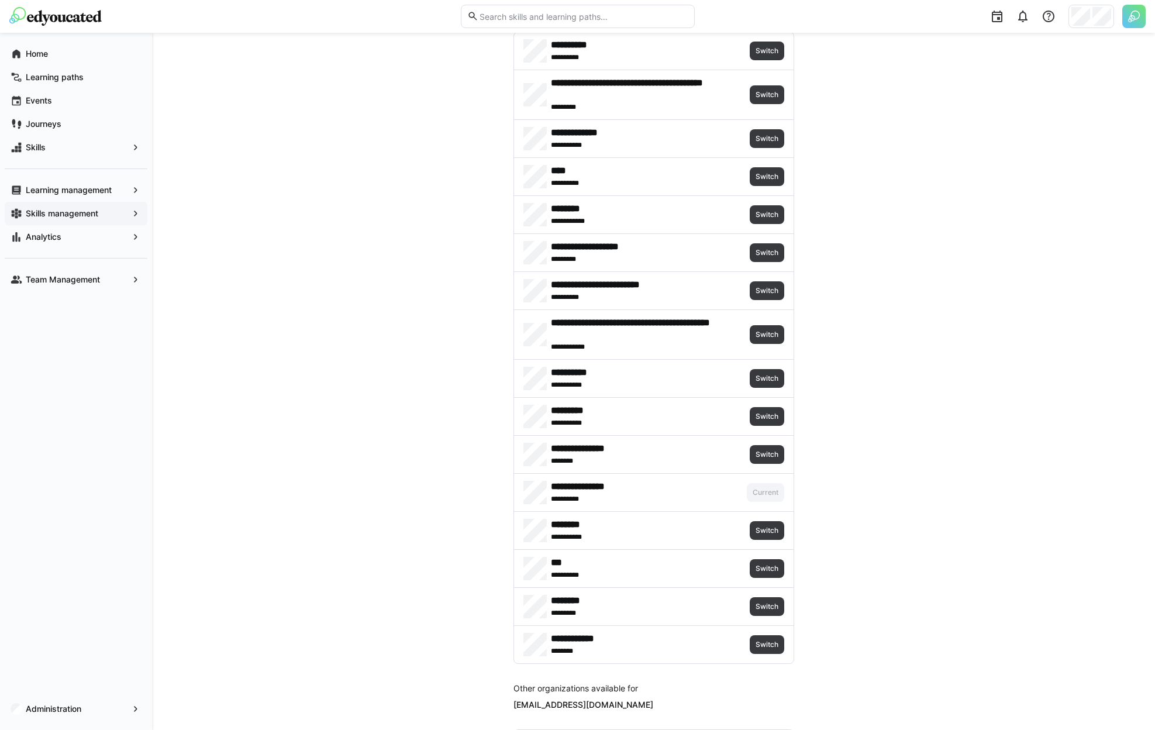
scroll to position [75, 0]
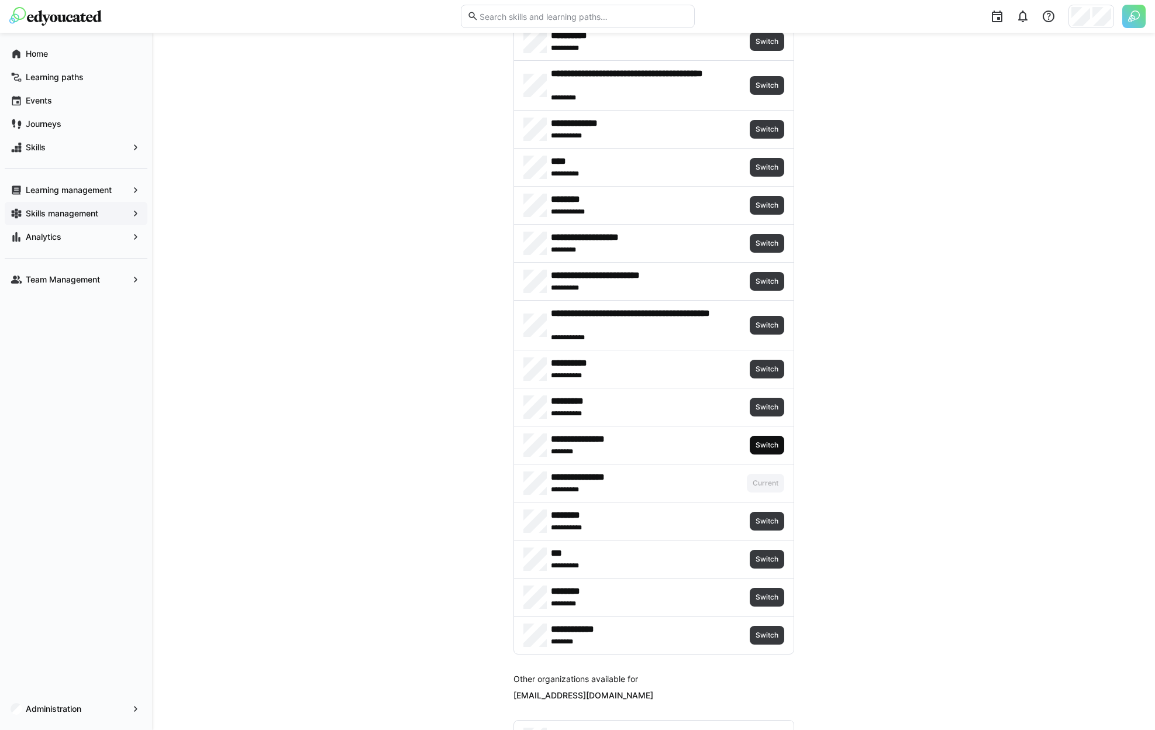
click at [767, 442] on span "Switch" at bounding box center [766, 444] width 25 height 9
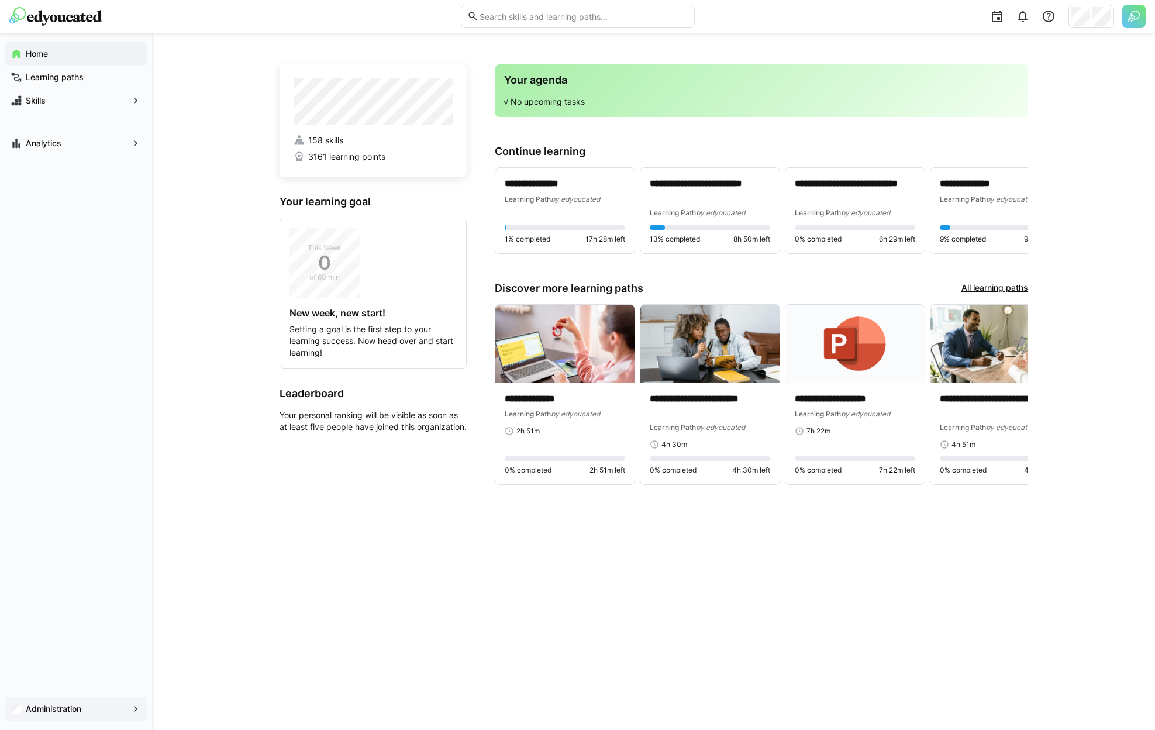
click at [0, 0] on app-navigation-label "Administration" at bounding box center [0, 0] width 0 height 0
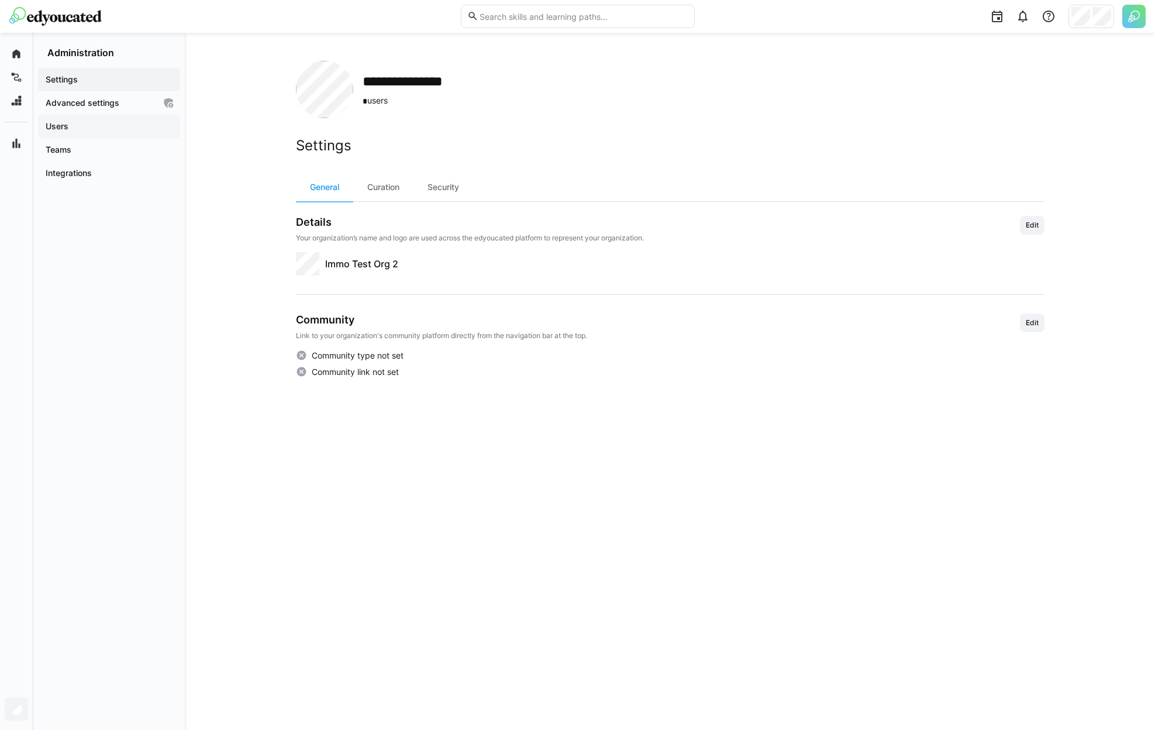
click at [109, 129] on span "Users" at bounding box center [109, 126] width 130 height 12
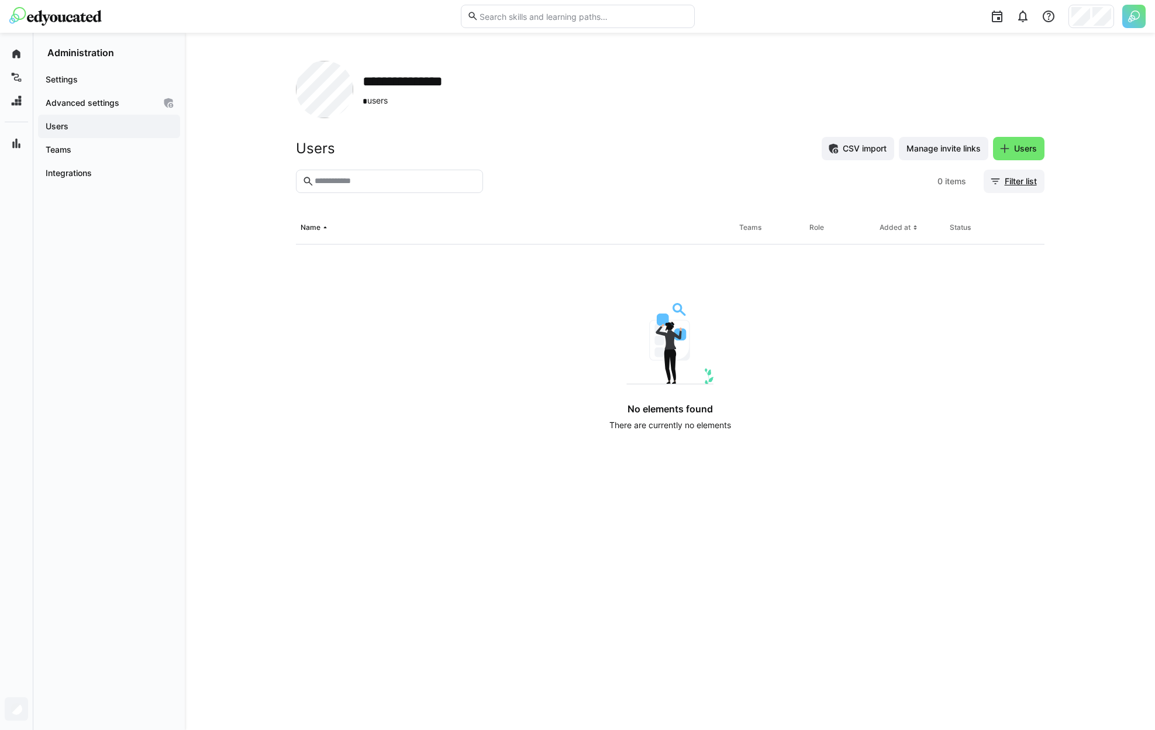
click at [1024, 186] on span "Filter list" at bounding box center [1021, 181] width 36 height 12
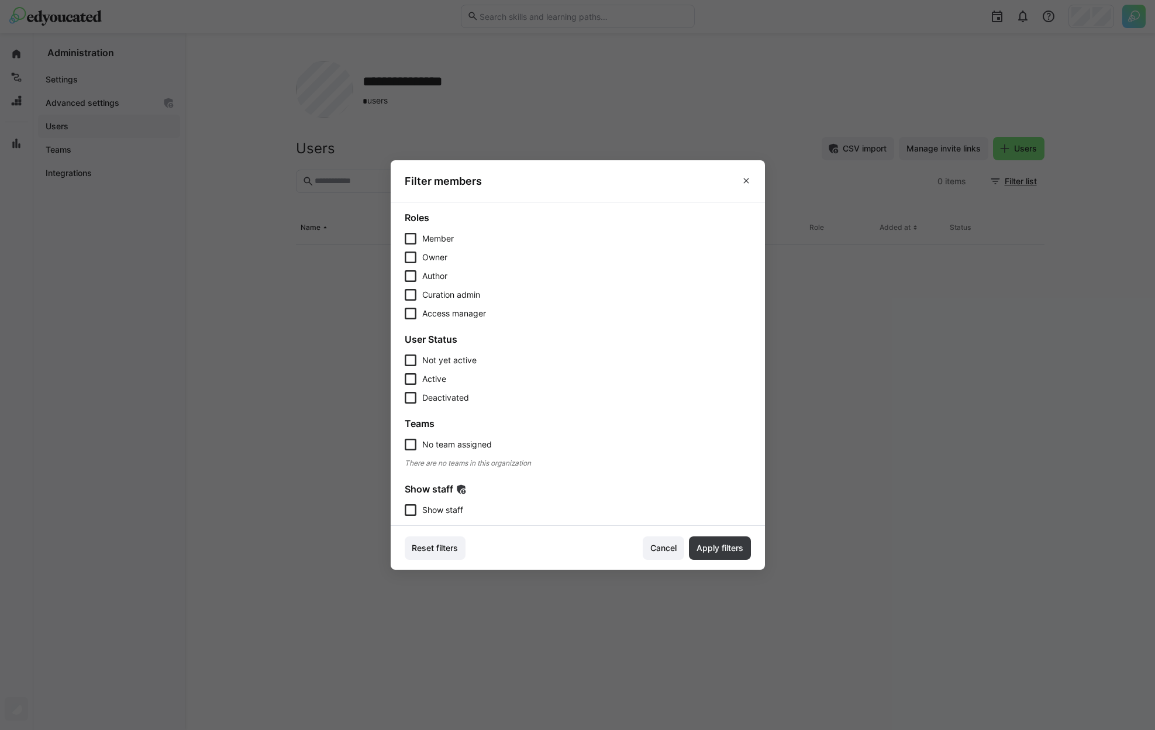
click at [433, 514] on span "Show staff" at bounding box center [442, 510] width 41 height 12
click at [696, 522] on section "Roles Member Owner Author Curation admin Access manager User Status Not yet act…" at bounding box center [578, 364] width 374 height 324
click at [723, 546] on span "Apply filters" at bounding box center [720, 548] width 50 height 12
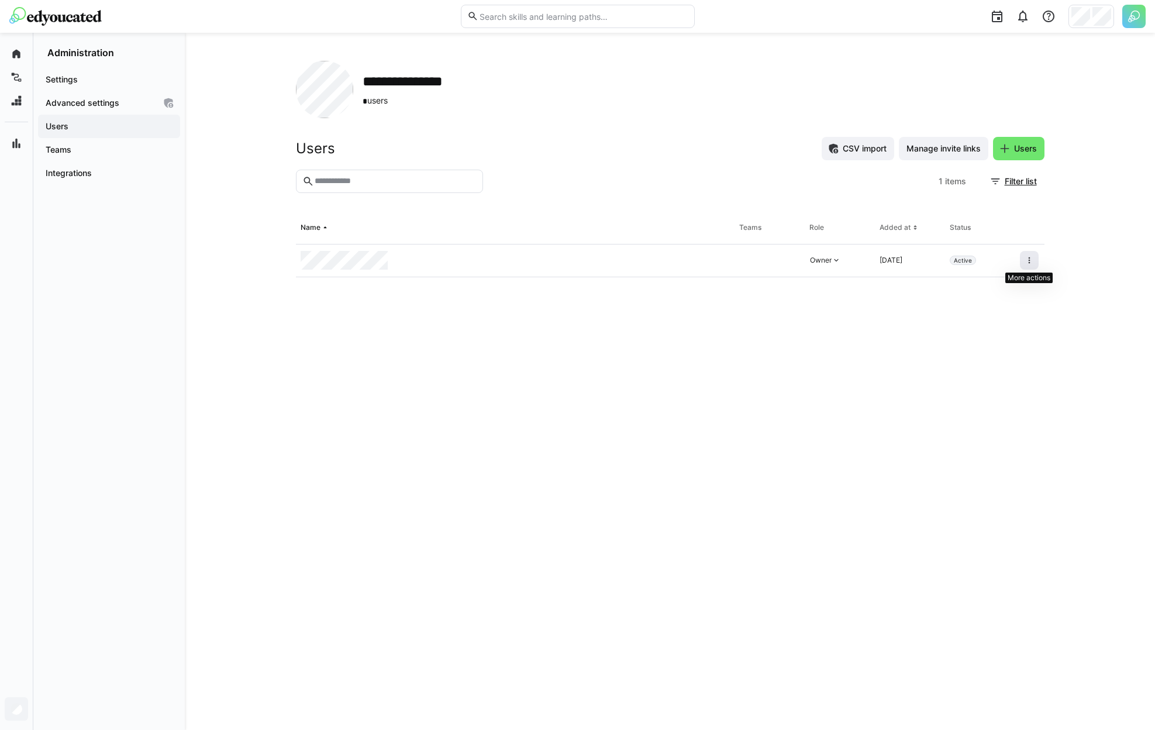
click at [1027, 266] on span at bounding box center [1029, 260] width 19 height 19
click at [1029, 267] on span at bounding box center [1029, 260] width 19 height 19
click at [1005, 308] on div "Remove user from organization" at bounding box center [979, 310] width 105 height 9
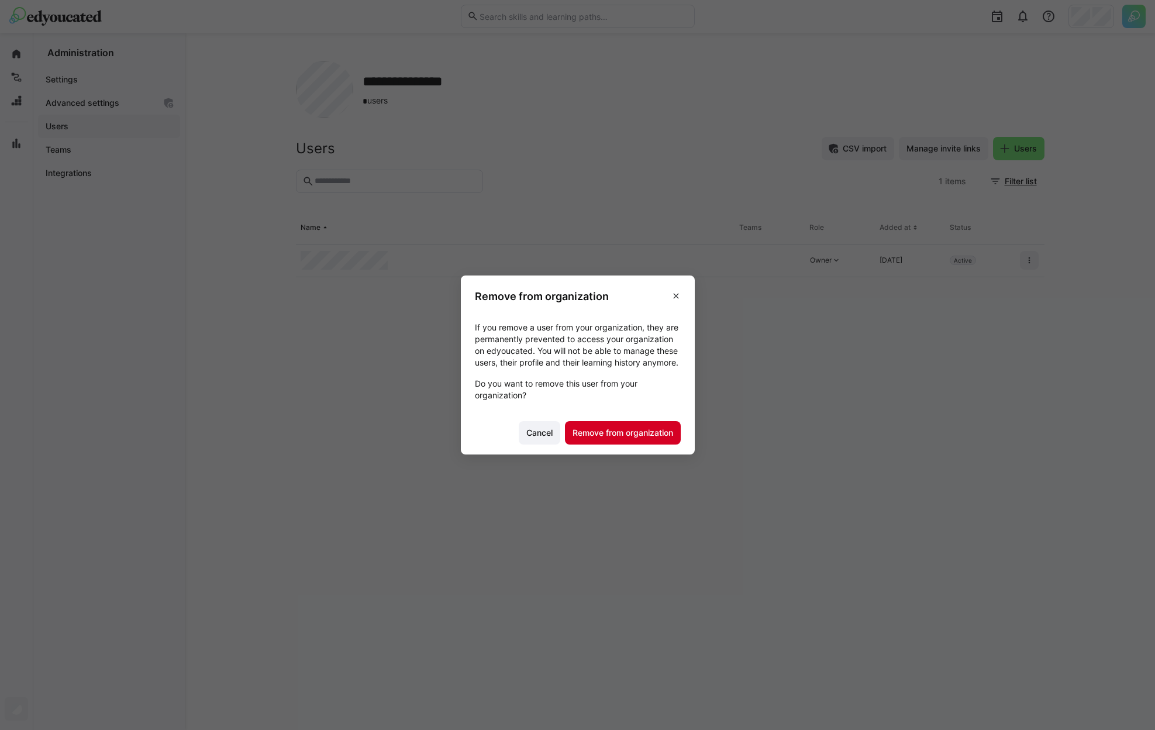
click at [639, 439] on span "Remove from organization" at bounding box center [623, 433] width 104 height 12
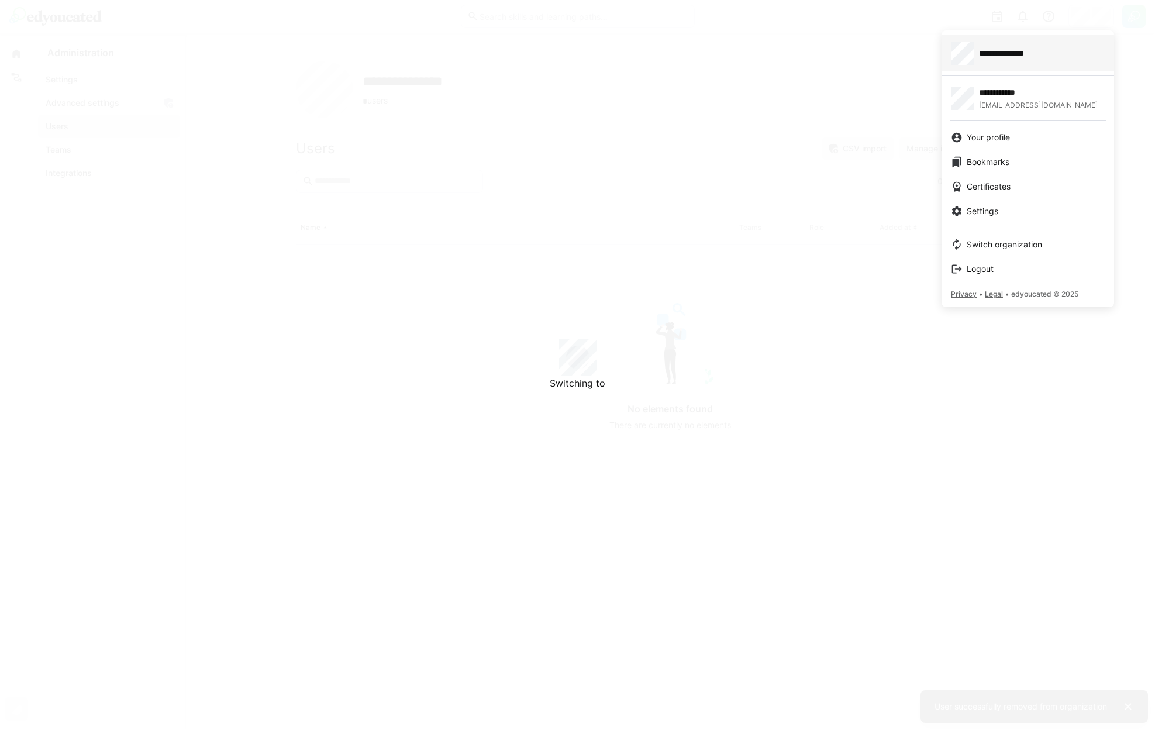
click at [1029, 54] on span "**********" at bounding box center [1011, 53] width 64 height 12
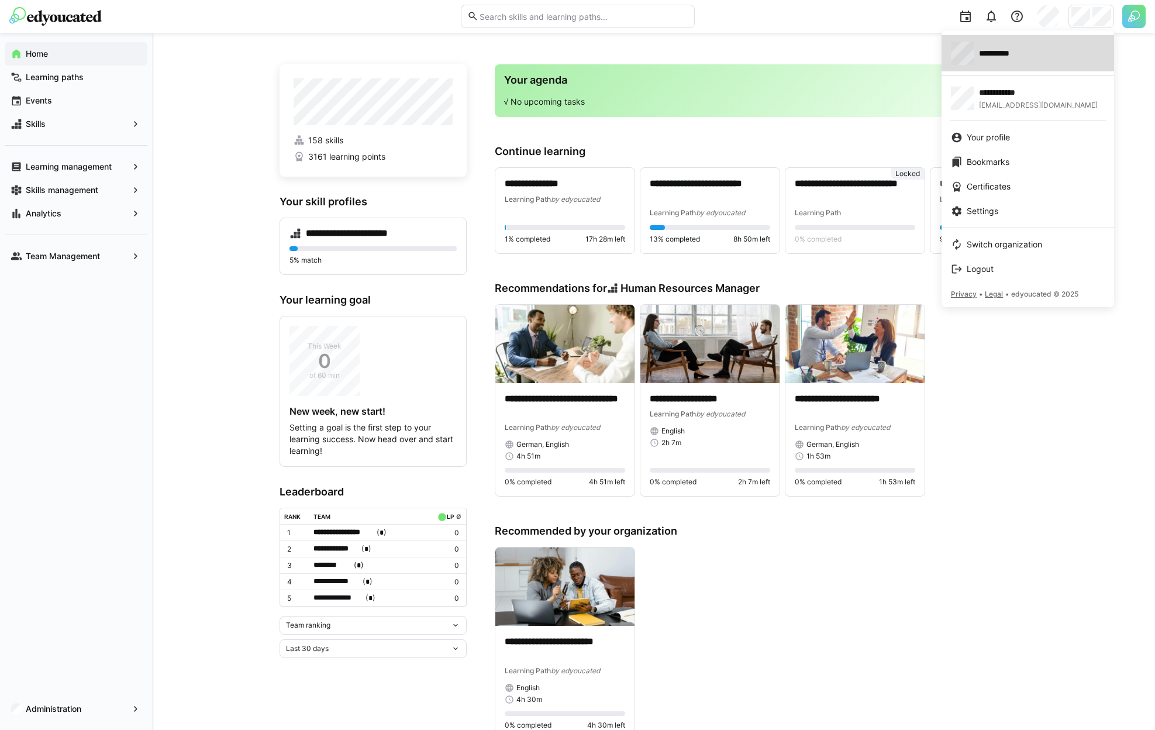
click at [1015, 36] on link "**********" at bounding box center [1028, 53] width 173 height 36
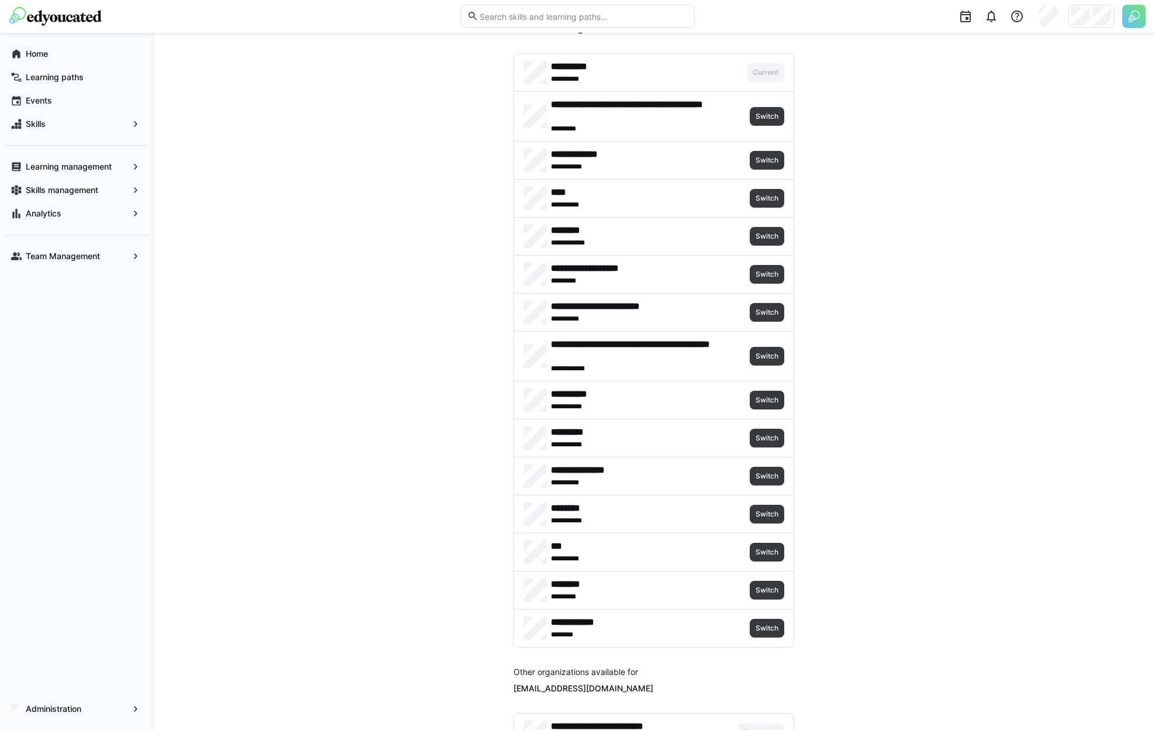
scroll to position [47, 0]
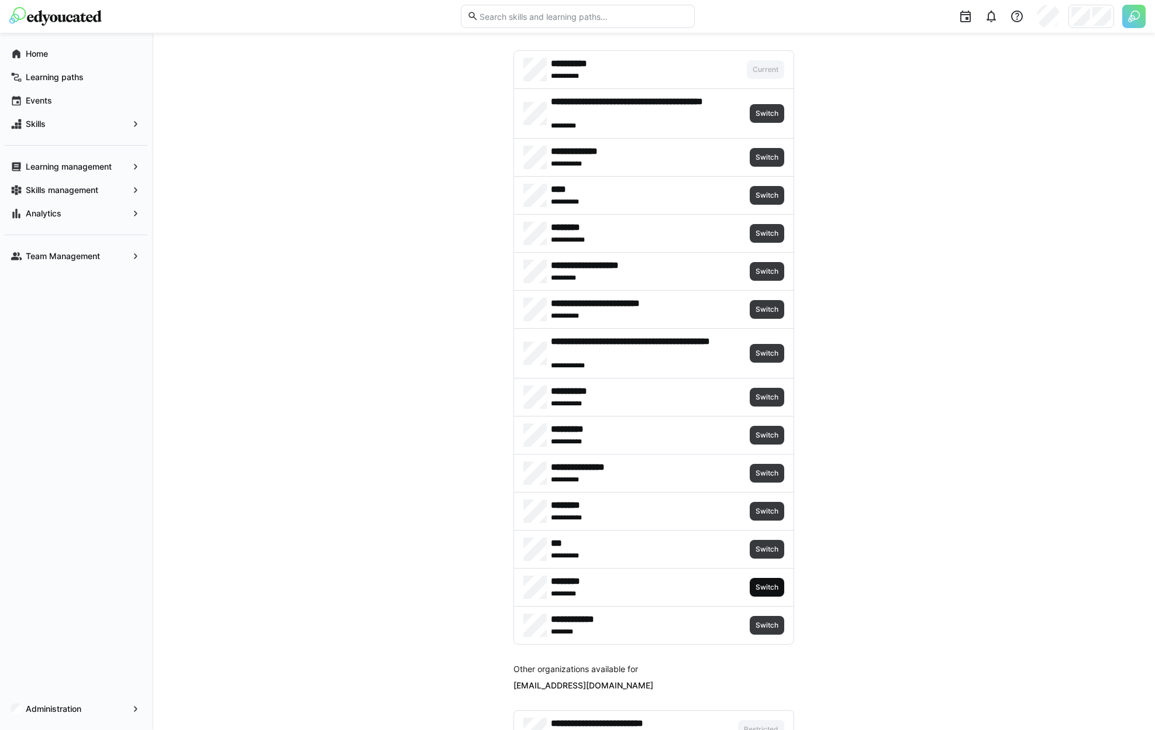
click at [772, 583] on span "Switch" at bounding box center [766, 586] width 25 height 9
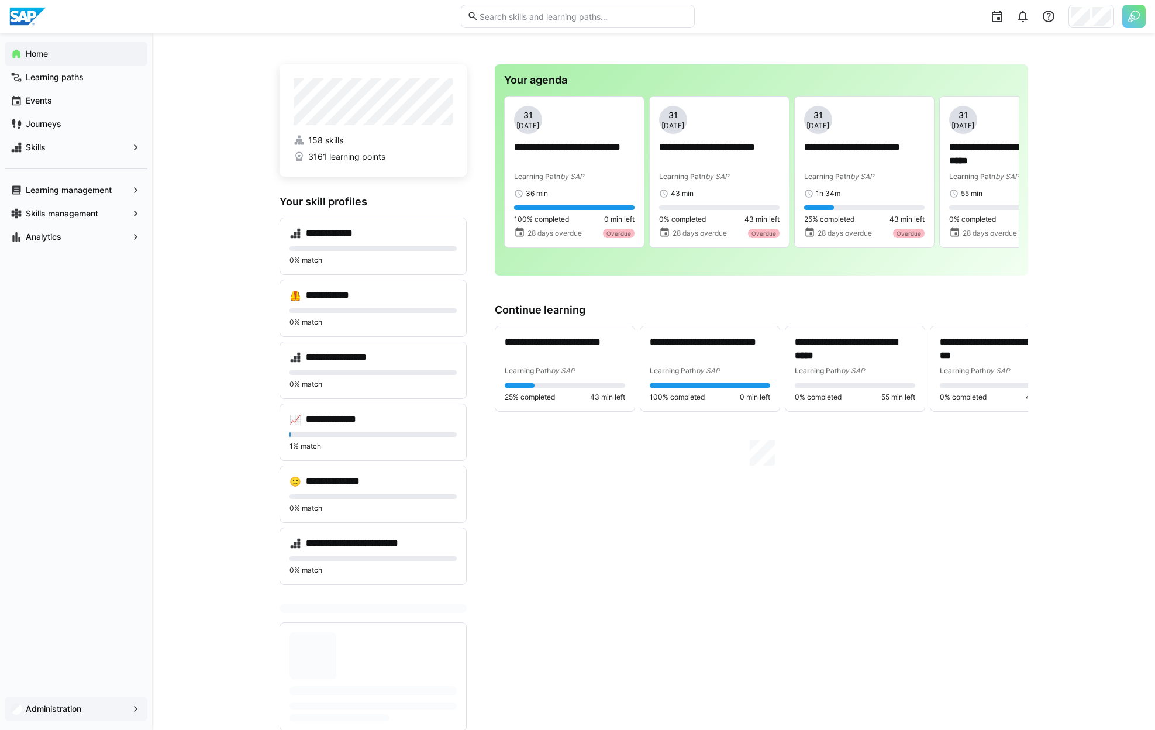
click at [0, 0] on app-navigation-label "Administration" at bounding box center [0, 0] width 0 height 0
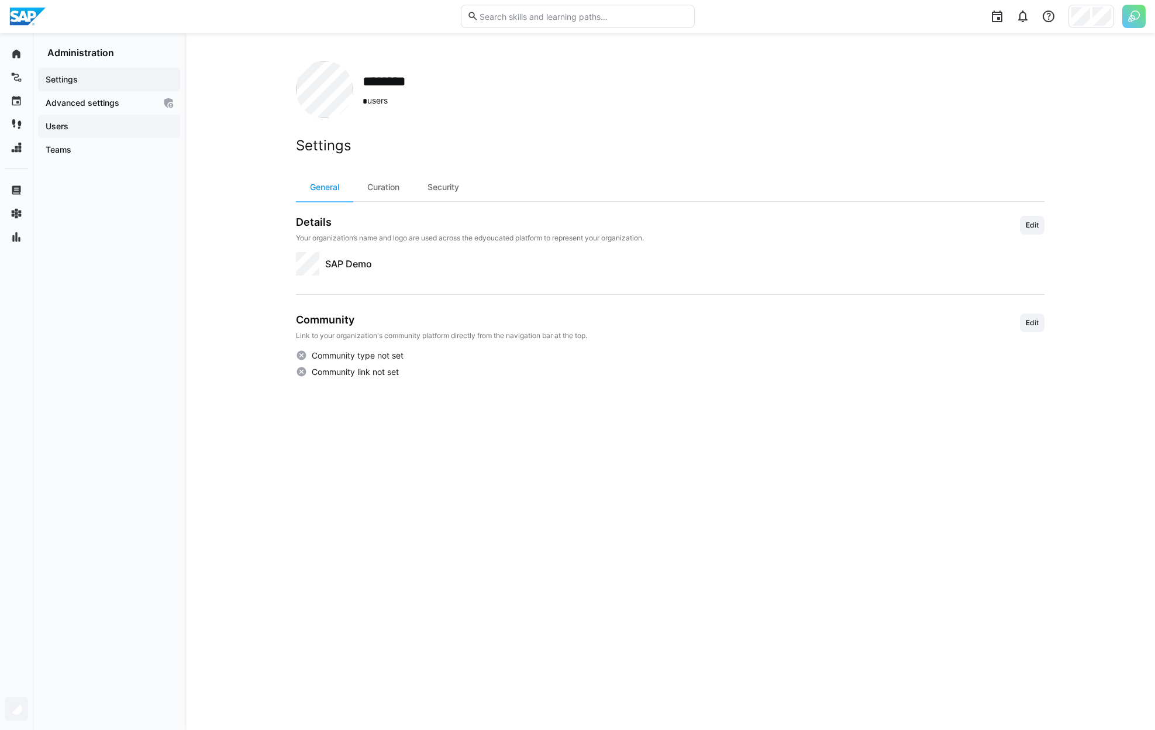
click at [106, 131] on span "Users" at bounding box center [109, 126] width 130 height 12
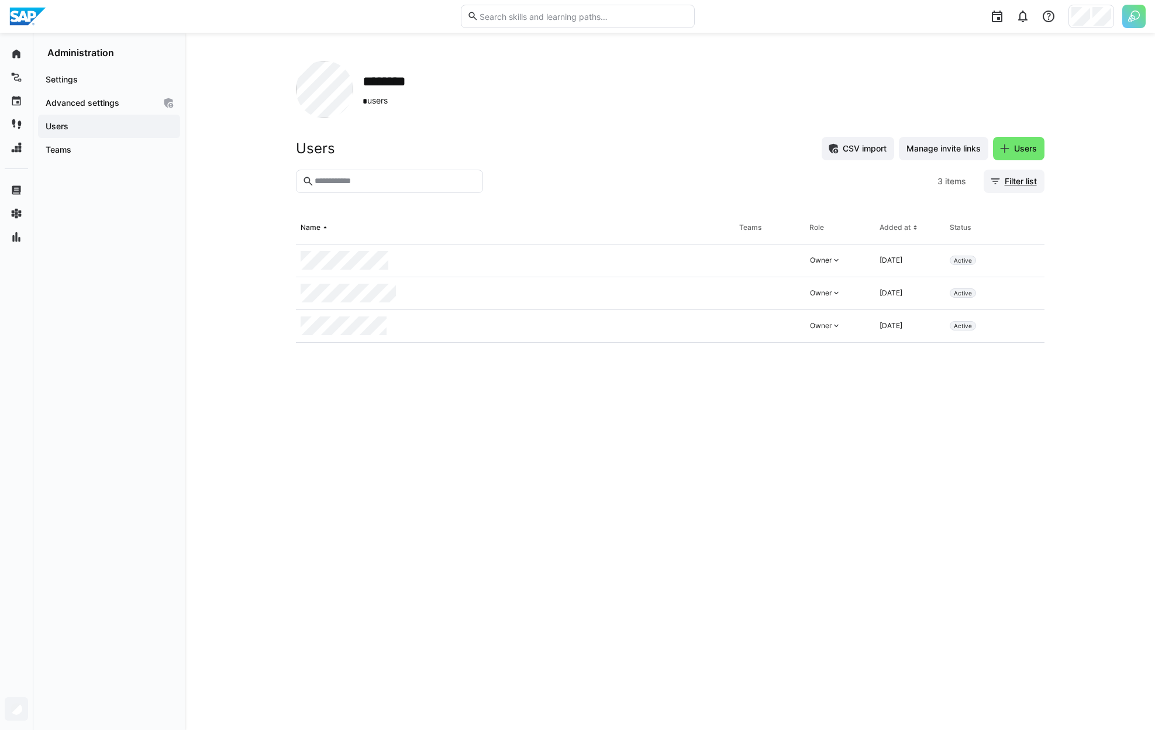
click at [1024, 189] on span "Filter list" at bounding box center [1014, 181] width 61 height 23
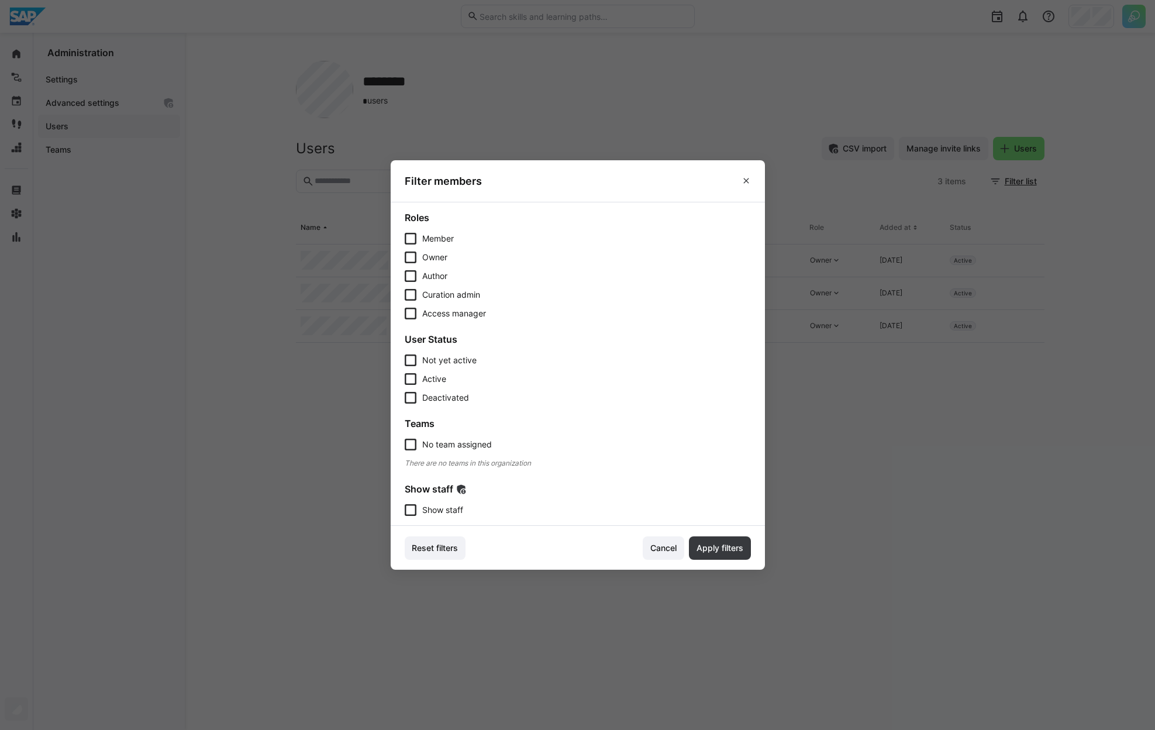
click at [440, 506] on span "Show staff" at bounding box center [442, 510] width 41 height 12
click at [733, 556] on span "Apply filters" at bounding box center [720, 547] width 62 height 23
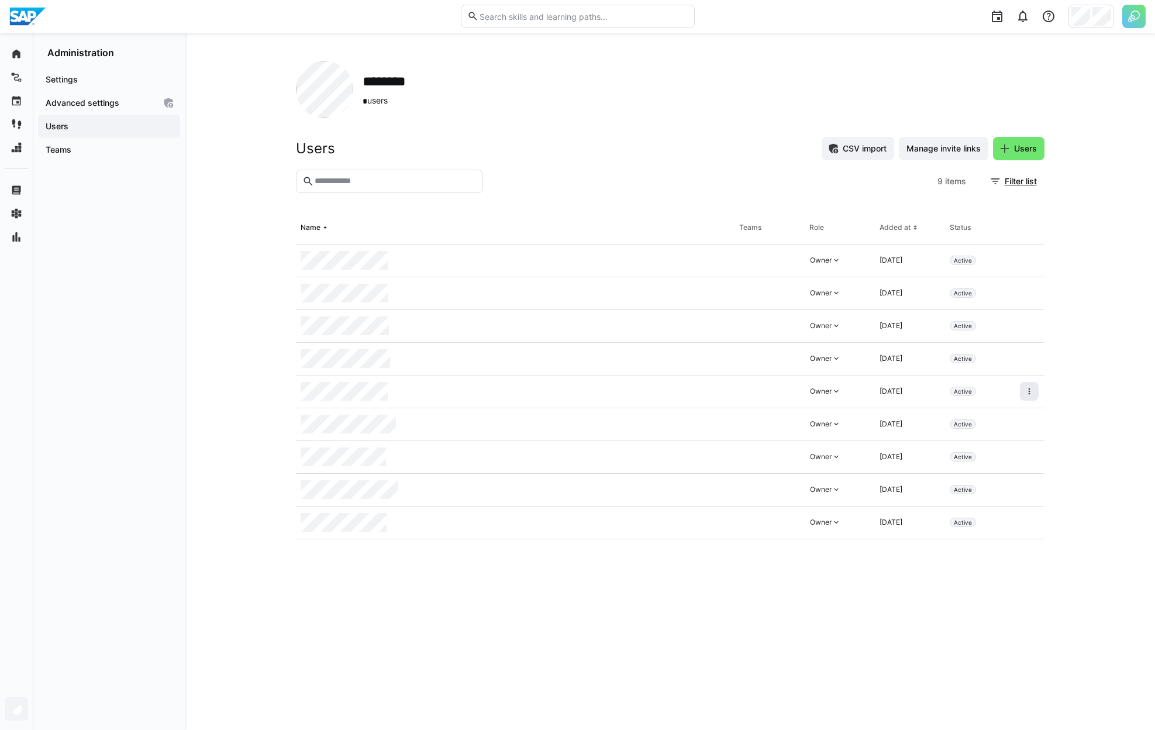
click at [1023, 396] on span at bounding box center [1029, 391] width 19 height 19
click at [960, 447] on div "Remove user from organization" at bounding box center [979, 441] width 119 height 23
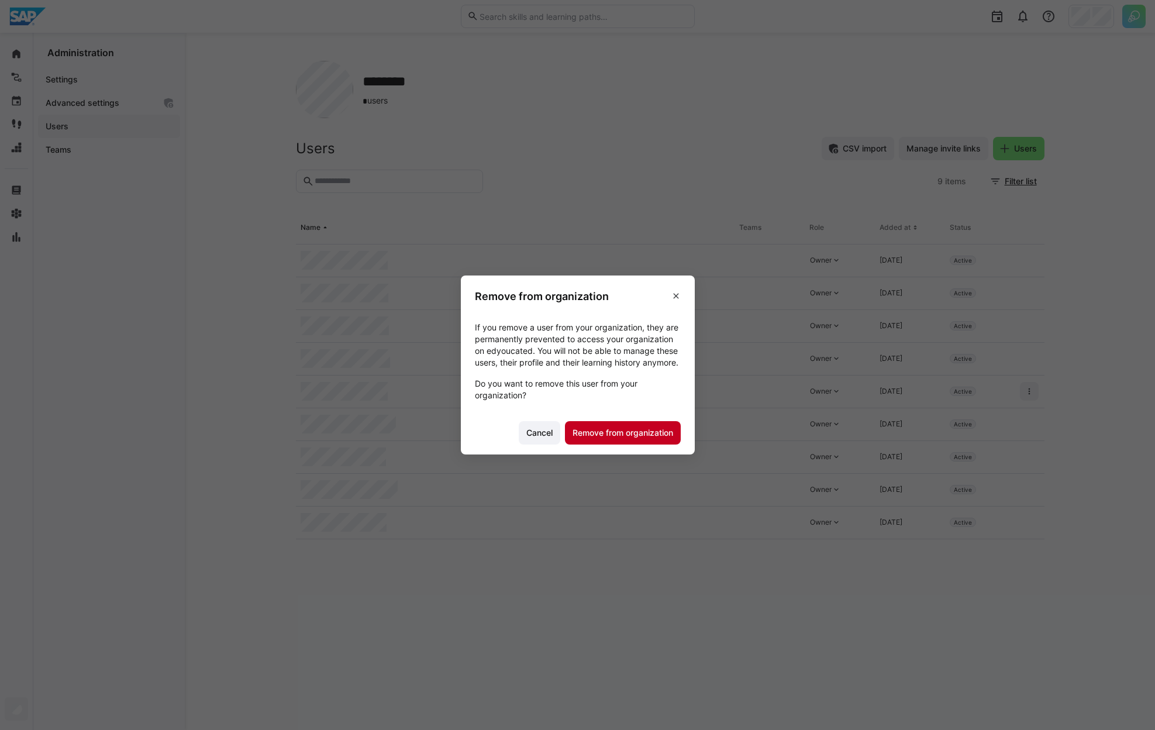
click at [605, 439] on span "Remove from organization" at bounding box center [623, 433] width 104 height 12
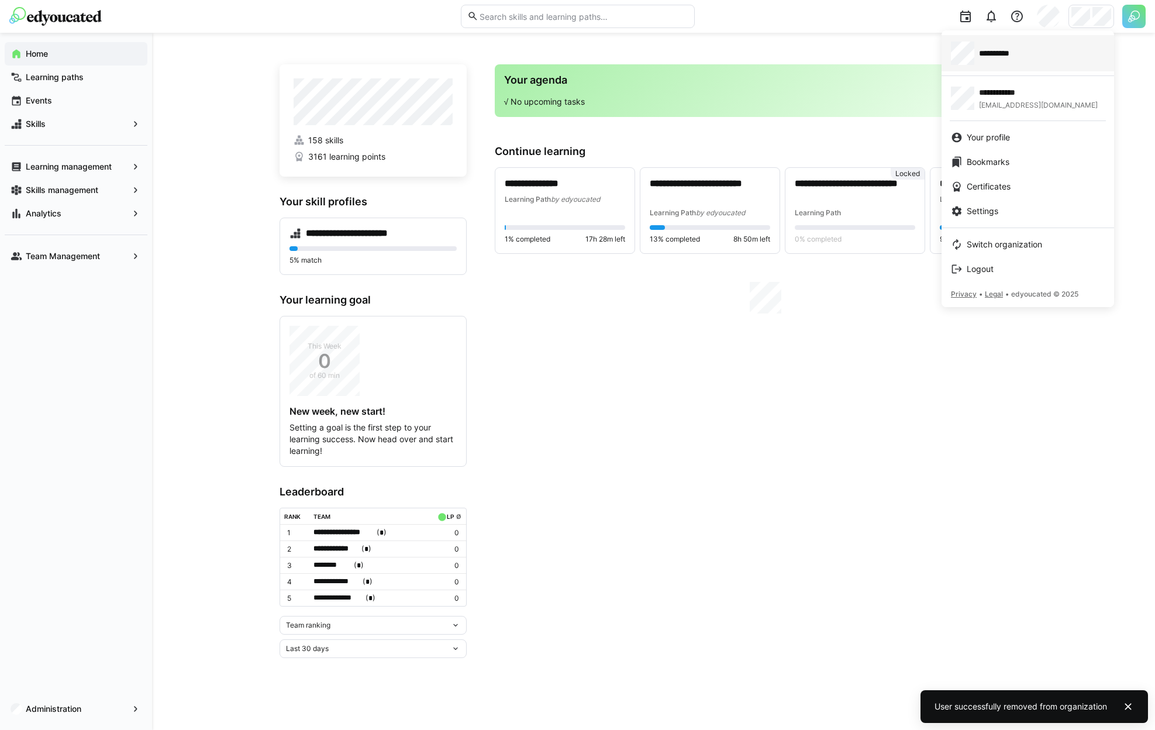
click at [1055, 55] on div "**********" at bounding box center [1028, 53] width 154 height 23
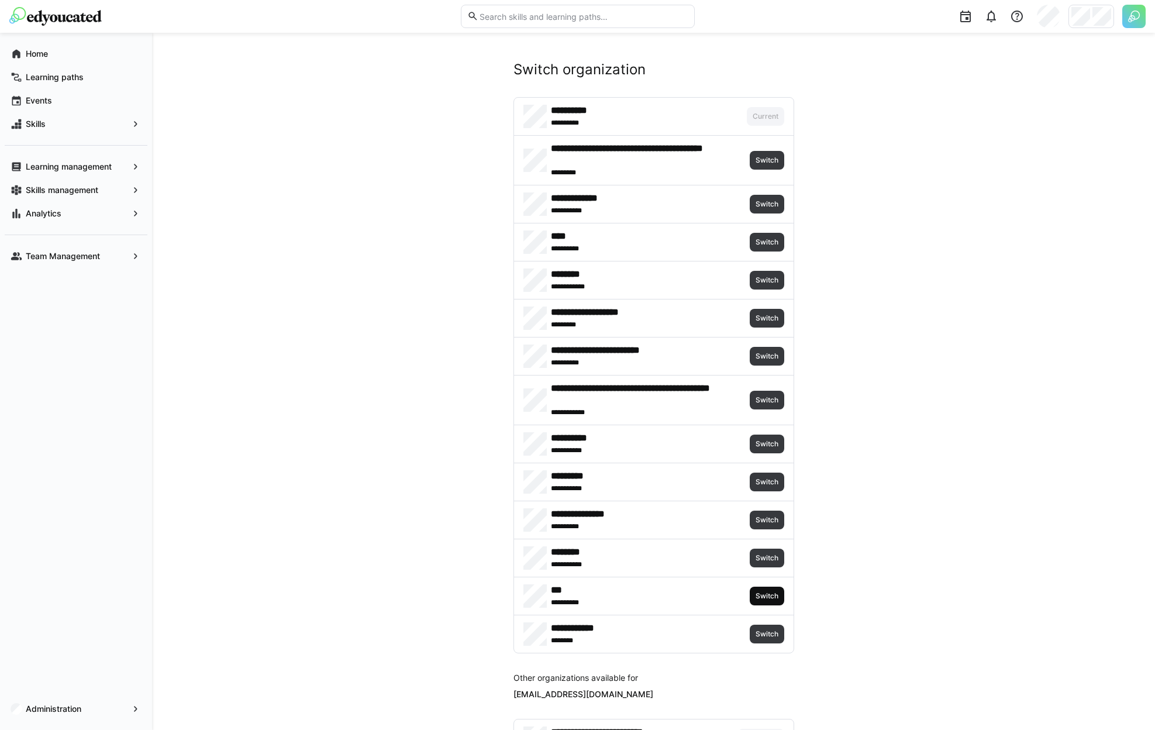
click at [758, 594] on span "Switch" at bounding box center [766, 595] width 25 height 9
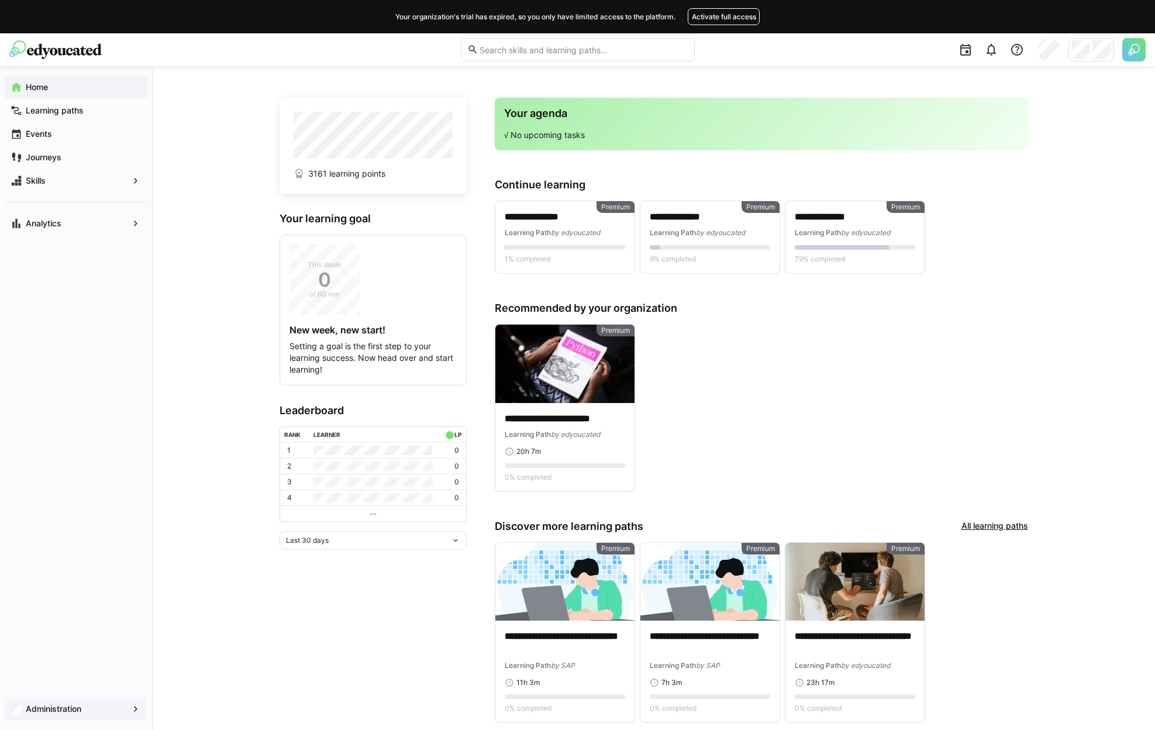
click at [54, 700] on div "Administration" at bounding box center [76, 708] width 143 height 23
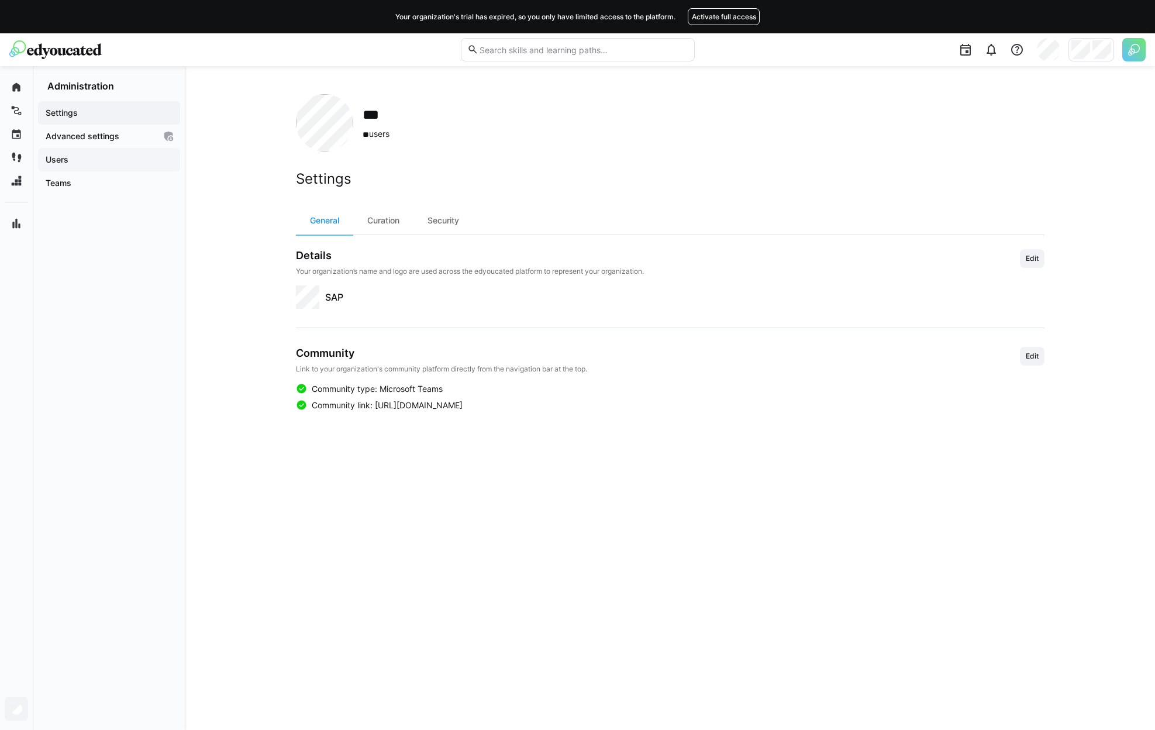
click at [104, 161] on span "Users" at bounding box center [109, 160] width 130 height 12
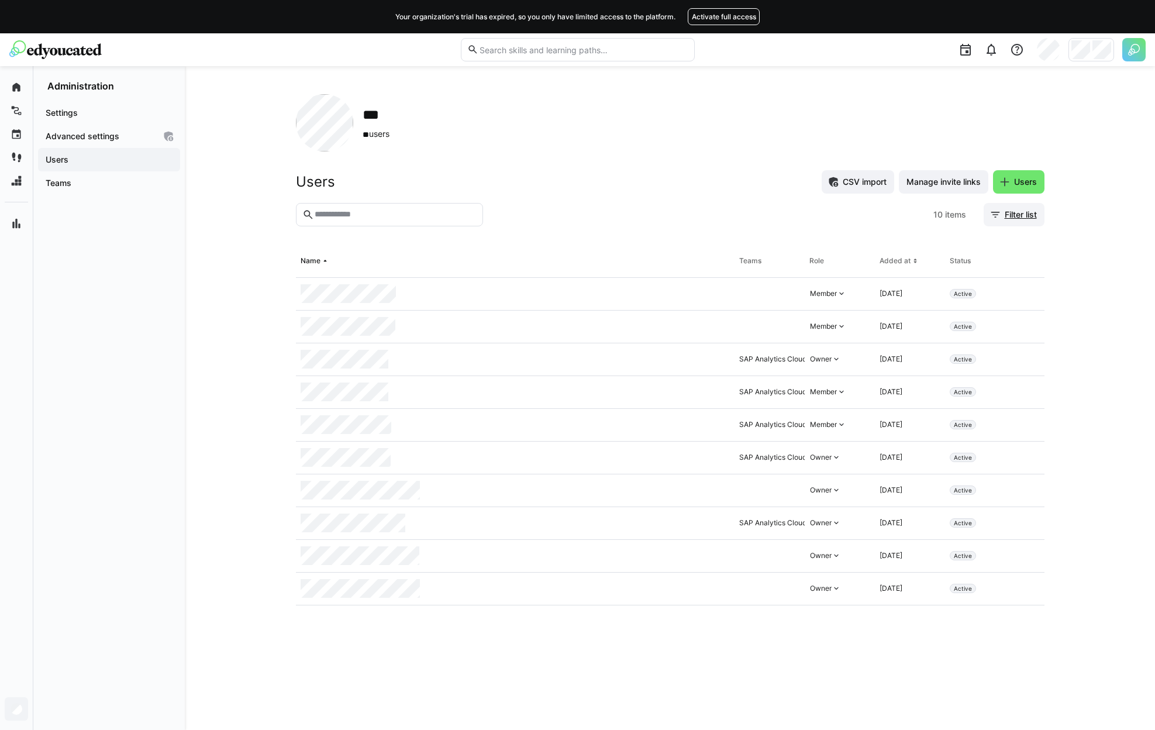
click at [1020, 216] on span "Filter list" at bounding box center [1021, 215] width 36 height 12
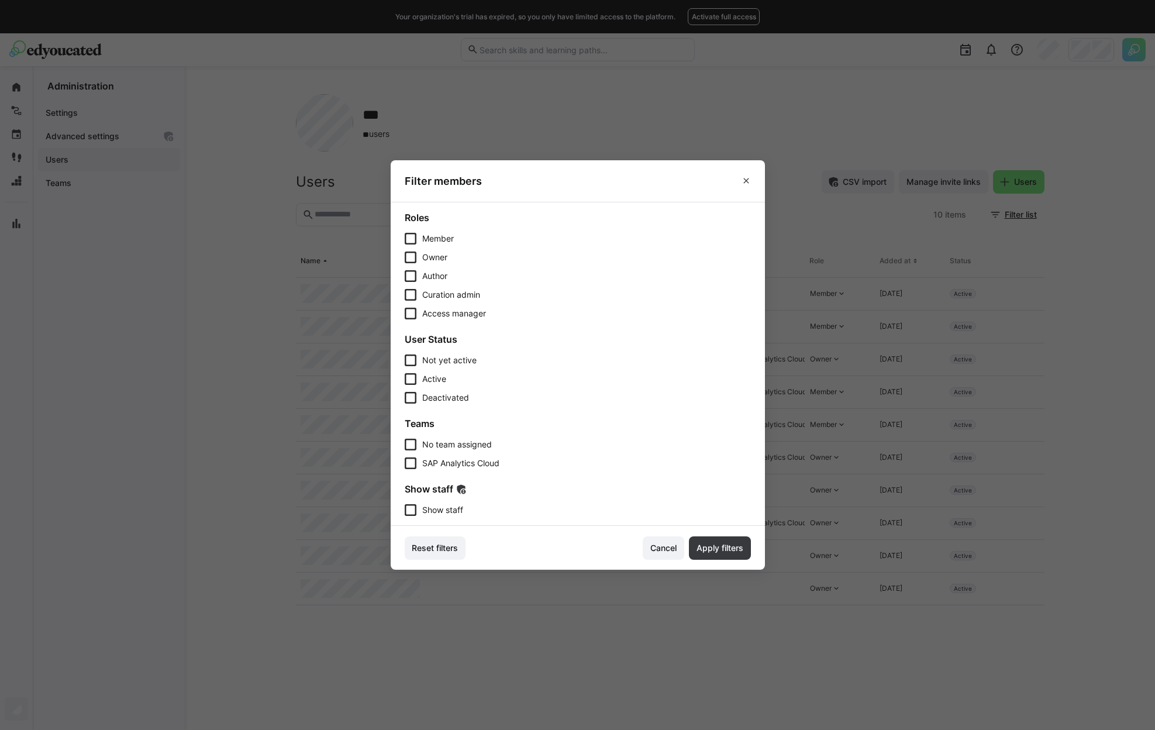
click at [450, 509] on span "Show staff" at bounding box center [442, 510] width 41 height 12
click at [720, 545] on span "Apply filters" at bounding box center [720, 548] width 50 height 12
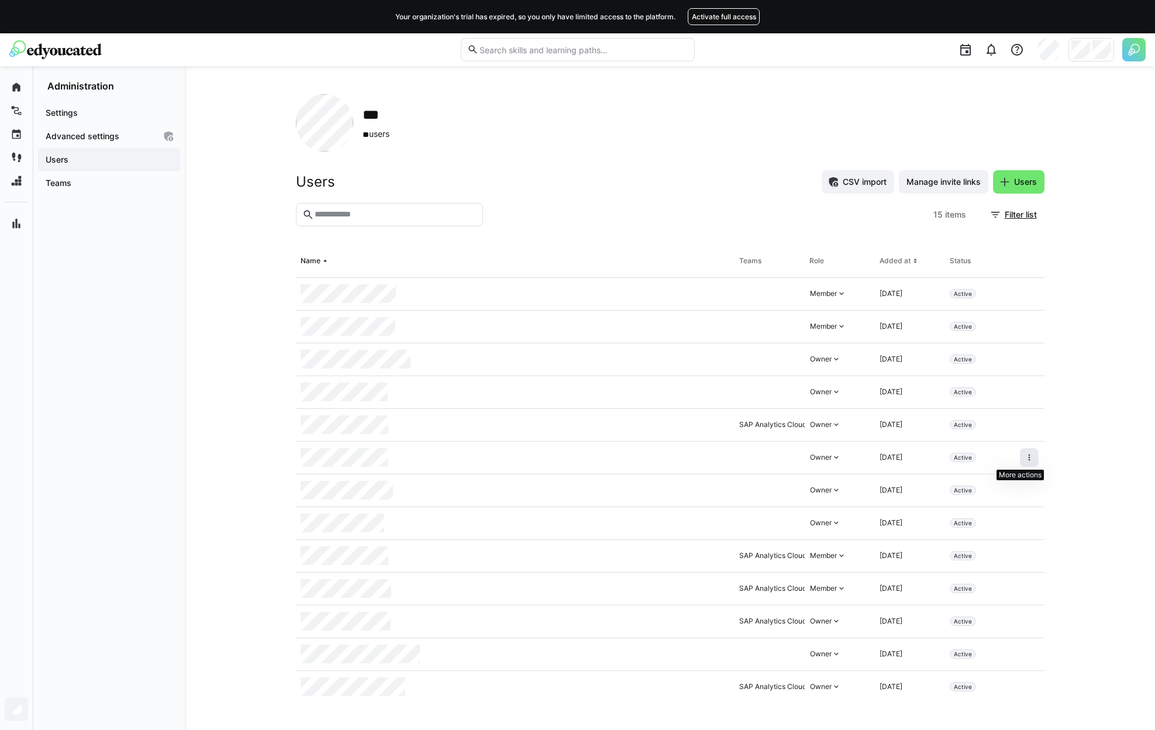
click at [1025, 456] on eds-icon at bounding box center [1029, 457] width 9 height 9
click at [961, 511] on div "Remove user from organization" at bounding box center [970, 508] width 105 height 9
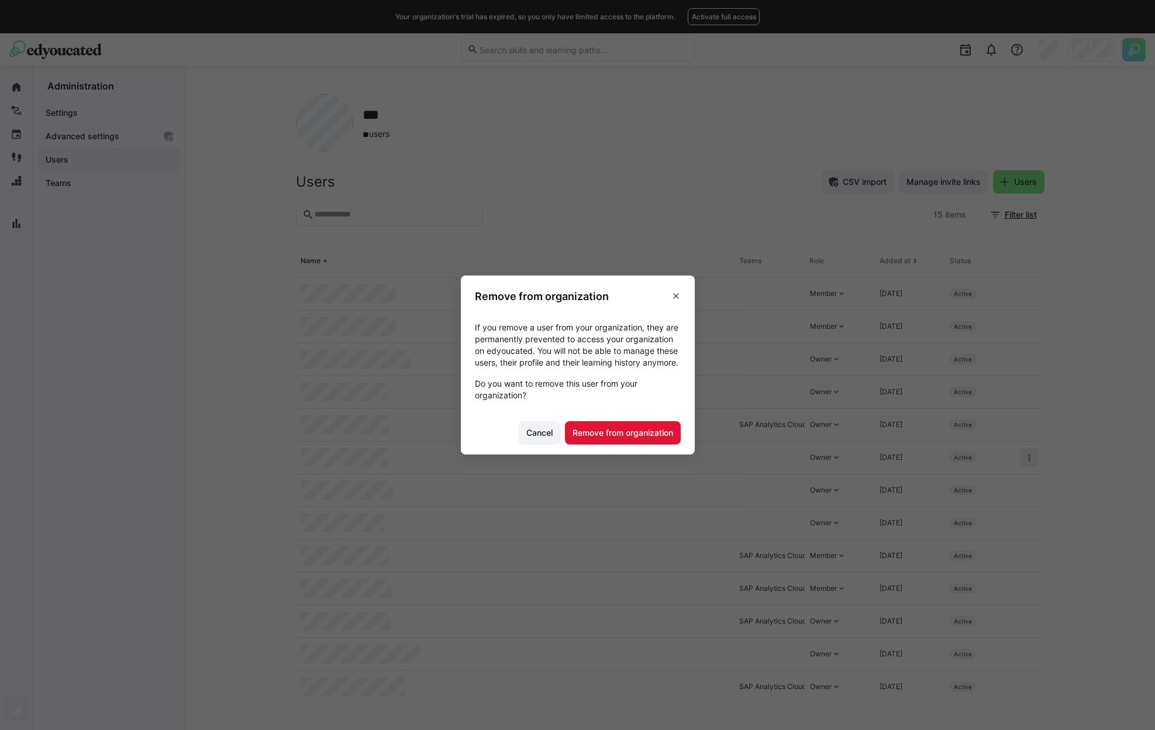
click at [624, 420] on footer "Cancel Remove from organization" at bounding box center [578, 433] width 234 height 44
click at [631, 437] on span "Remove from organization" at bounding box center [623, 433] width 104 height 12
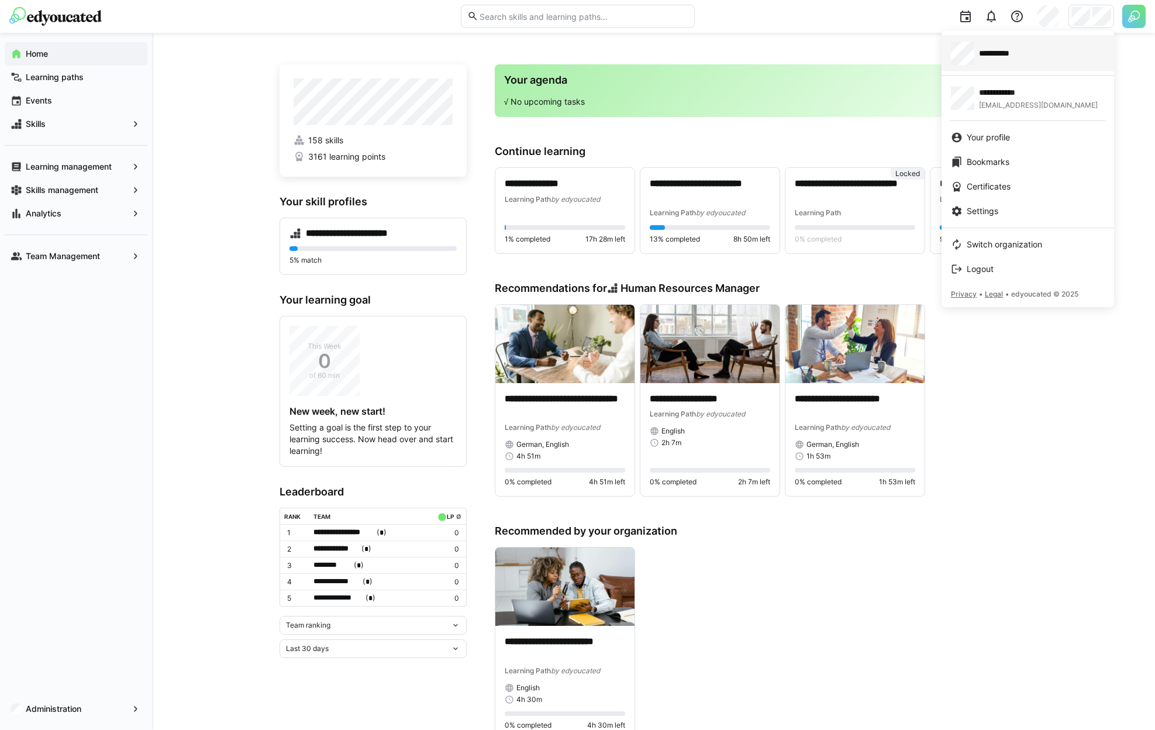
click at [1017, 60] on div "**********" at bounding box center [1028, 53] width 154 height 23
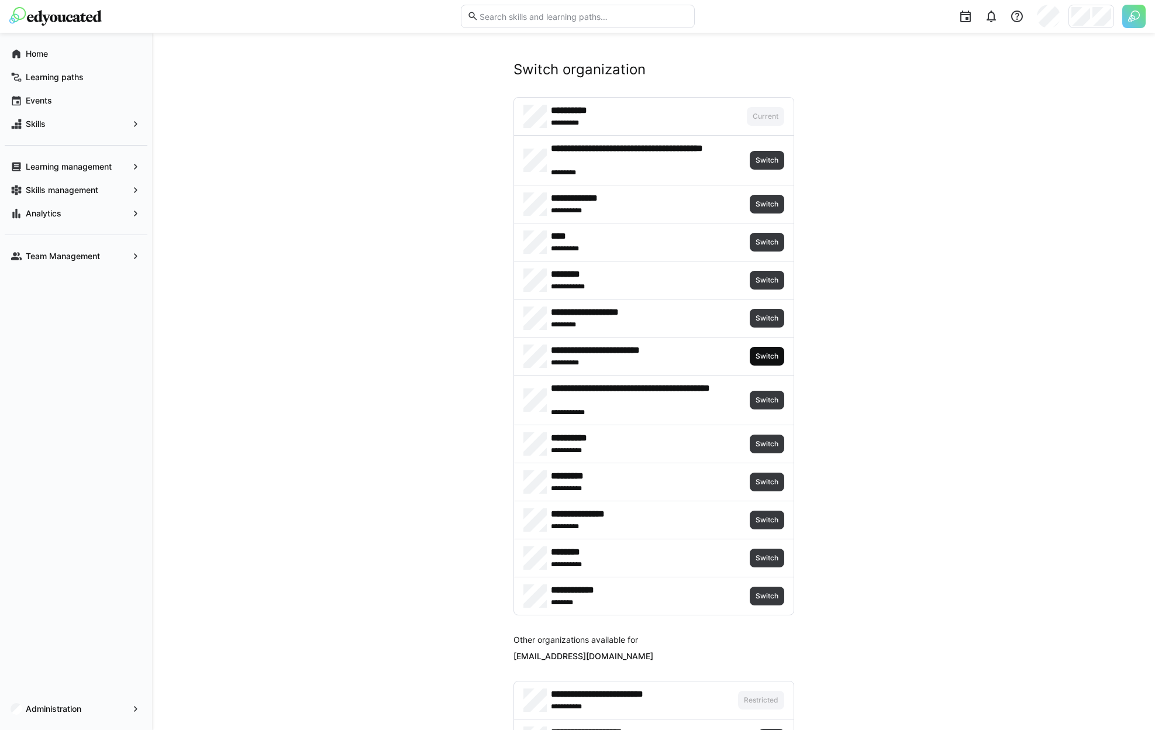
click at [771, 361] on span "Switch" at bounding box center [767, 356] width 35 height 19
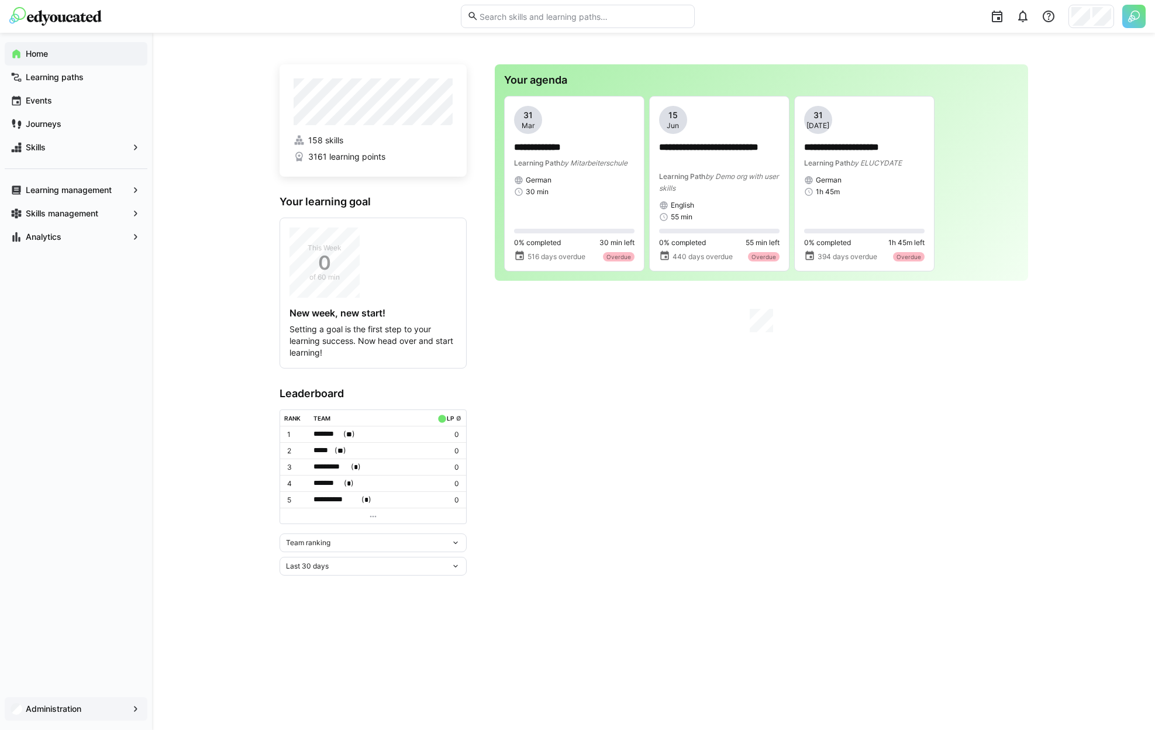
click at [46, 716] on div "Administration" at bounding box center [76, 708] width 143 height 23
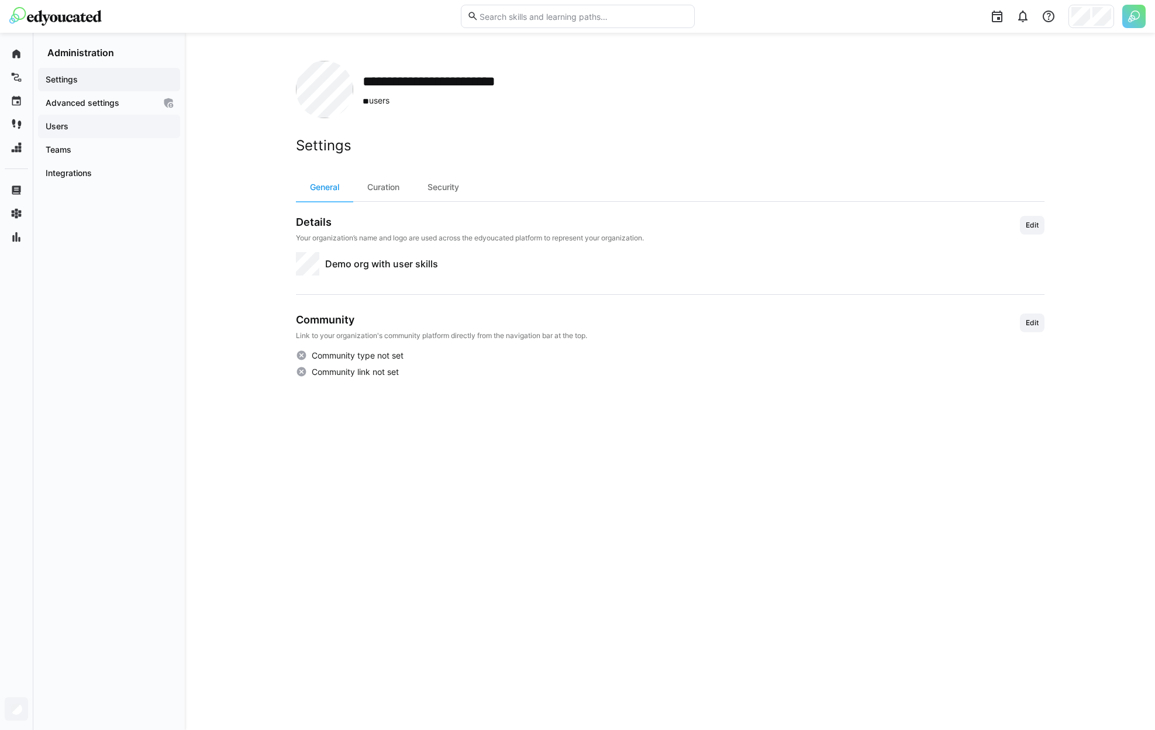
click at [129, 129] on span "Users" at bounding box center [109, 126] width 130 height 12
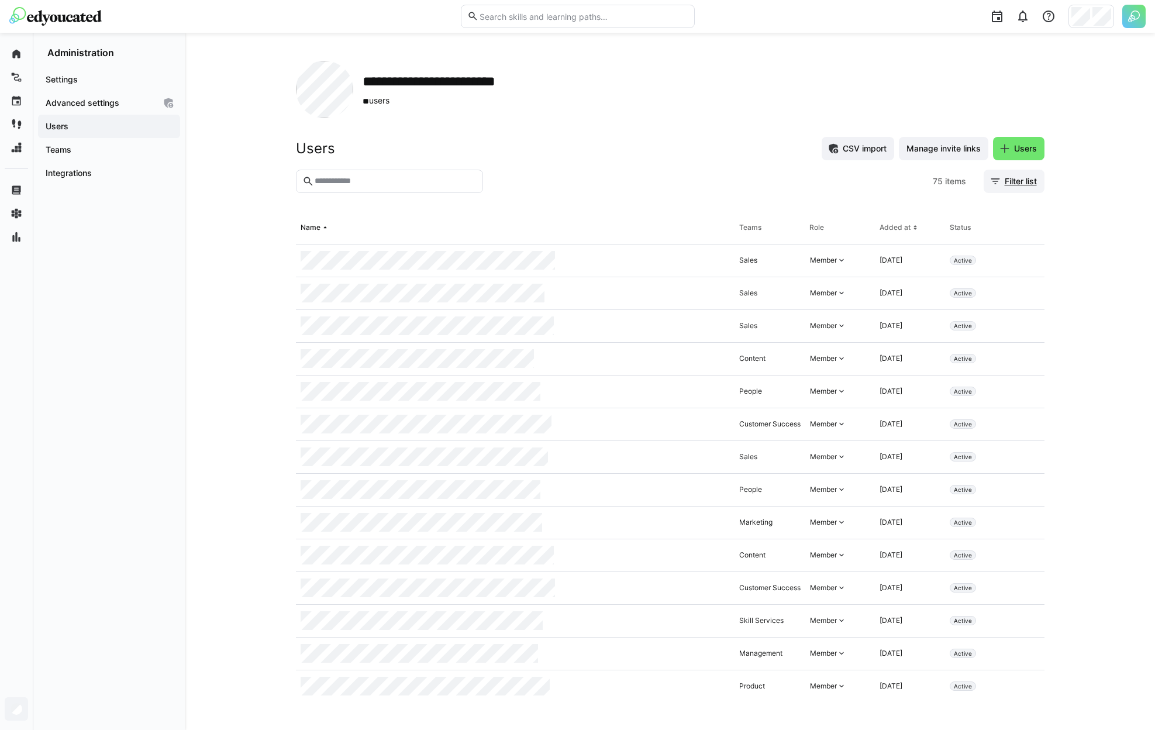
click at [1026, 172] on span "Filter list" at bounding box center [1014, 181] width 61 height 23
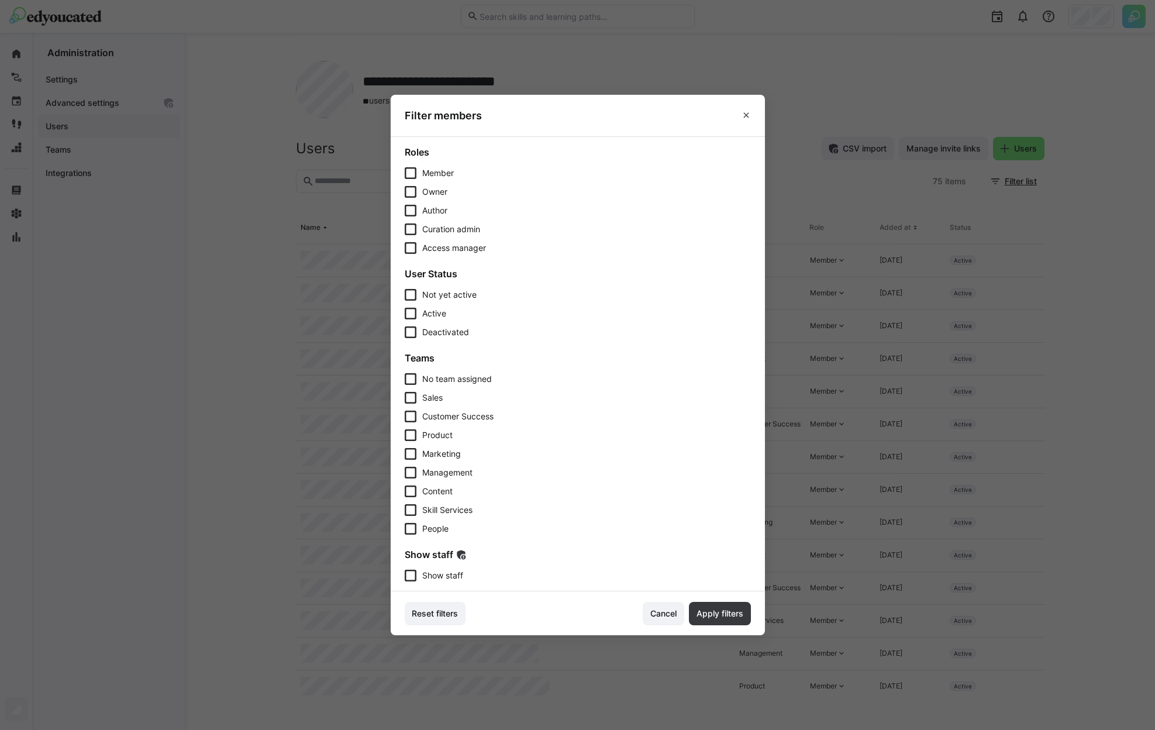
click at [429, 571] on span "Show staff" at bounding box center [442, 576] width 41 height 12
click at [740, 623] on span "Apply filters" at bounding box center [720, 613] width 62 height 23
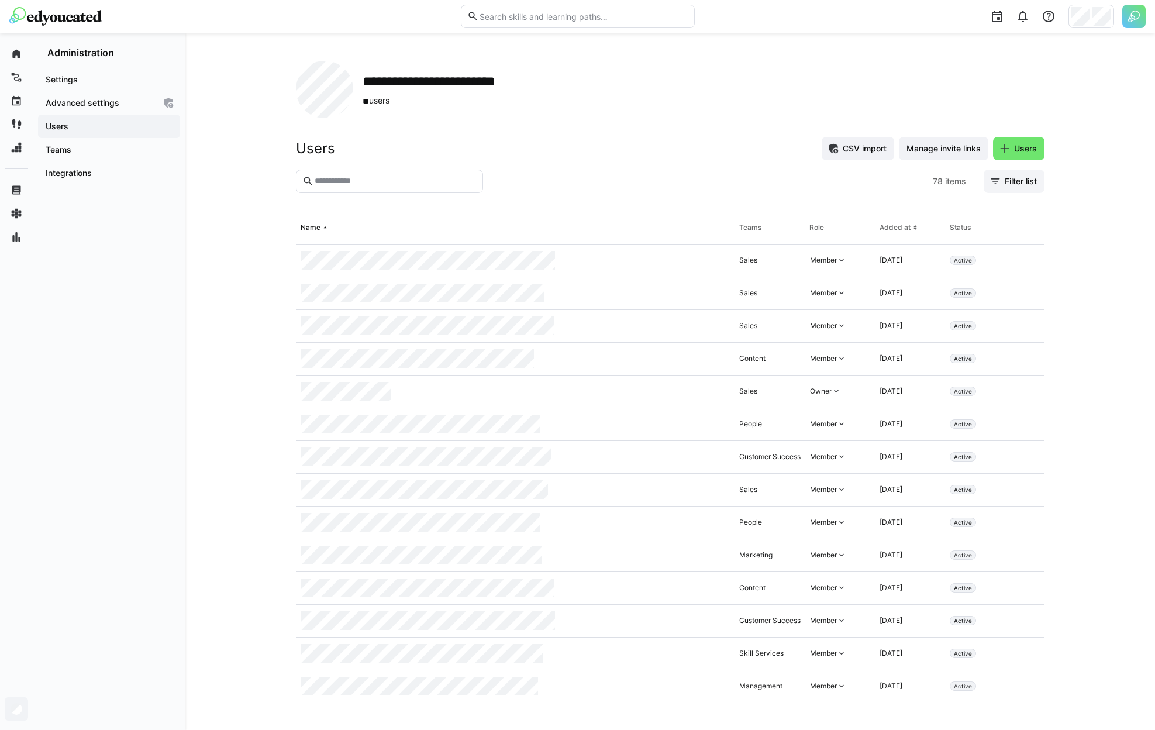
click at [1035, 176] on span "Filter list" at bounding box center [1021, 181] width 36 height 12
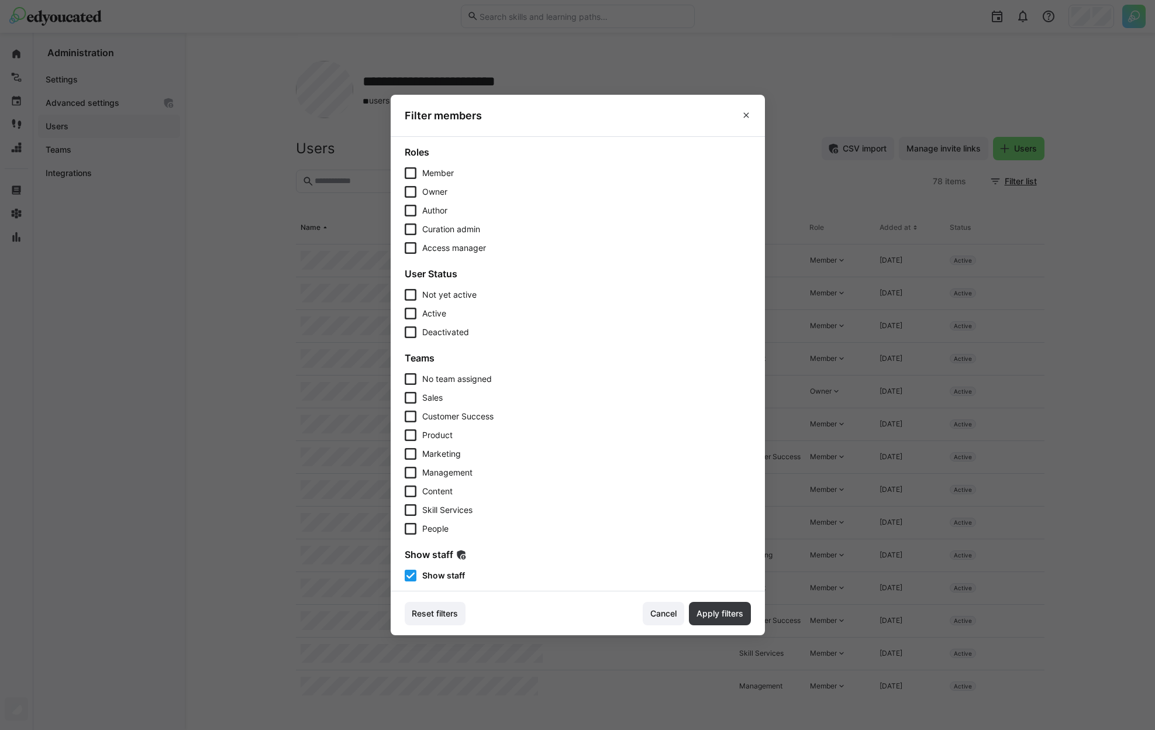
click at [701, 601] on footer "Reset filters Cancel Apply filters" at bounding box center [578, 613] width 374 height 44
click at [726, 611] on span "Apply filters" at bounding box center [720, 614] width 50 height 12
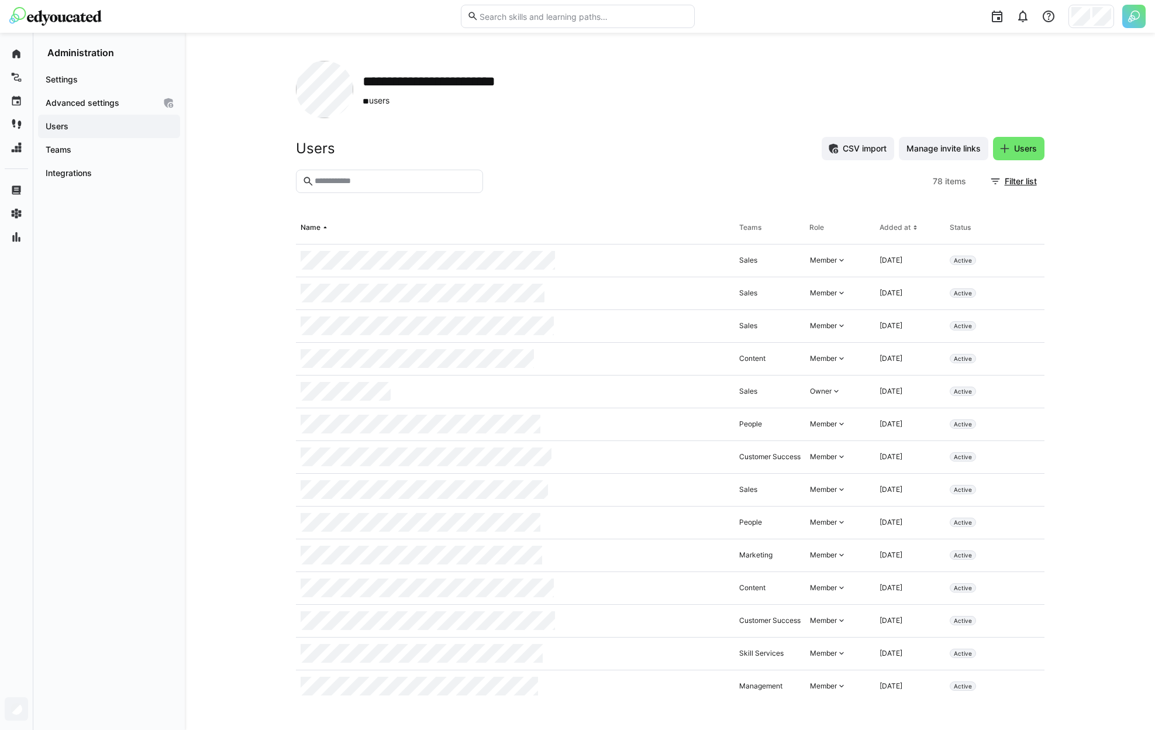
click at [410, 186] on input "text" at bounding box center [394, 181] width 163 height 11
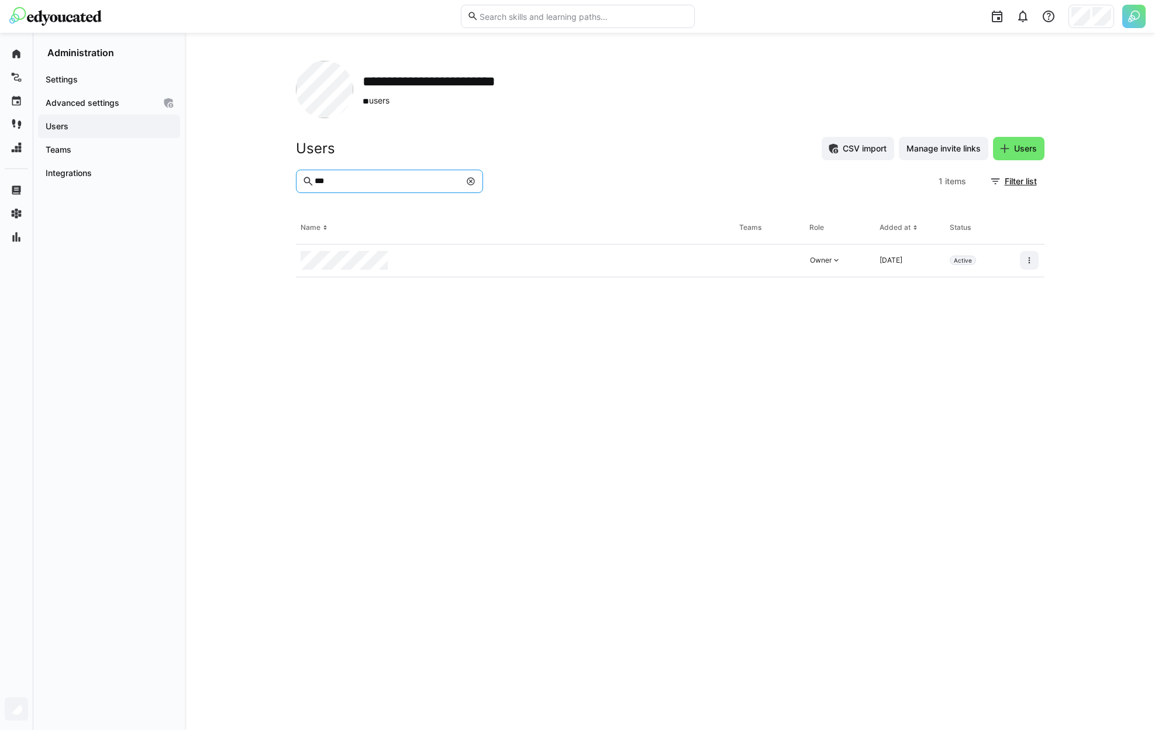
type input "***"
click at [1019, 258] on div at bounding box center [1029, 260] width 29 height 33
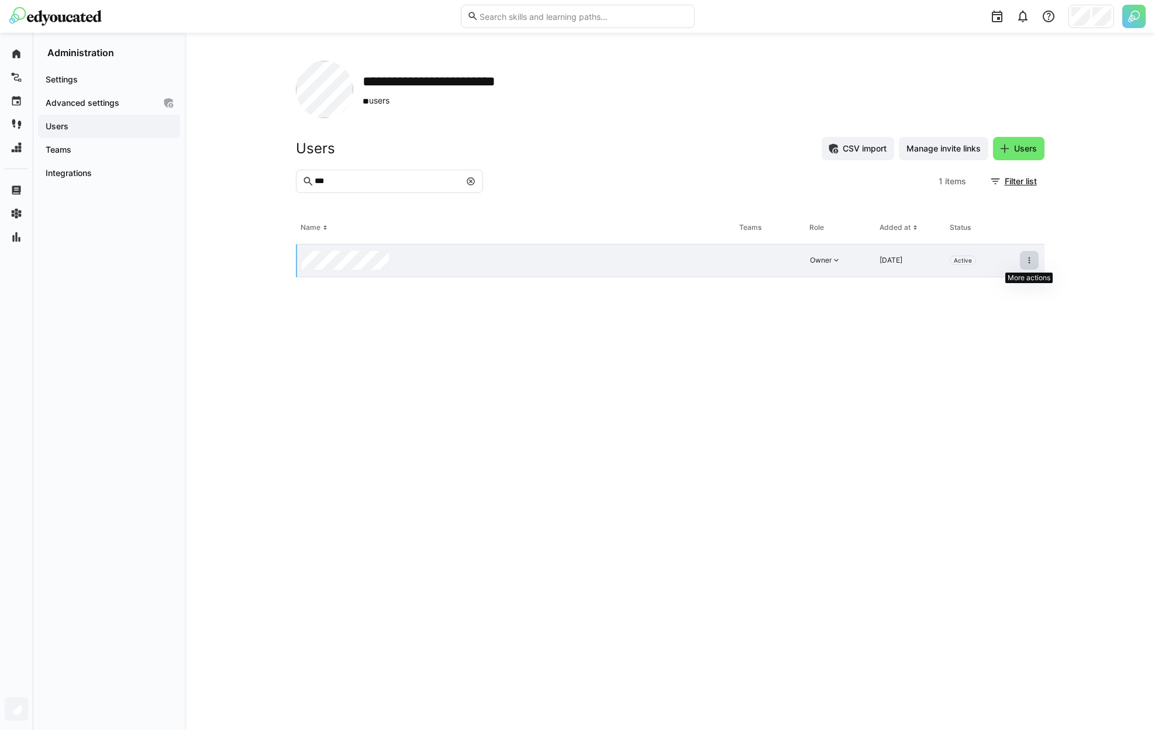
click at [1026, 261] on eds-icon at bounding box center [1029, 260] width 9 height 9
click at [988, 316] on div "Remove user from organization" at bounding box center [979, 310] width 119 height 23
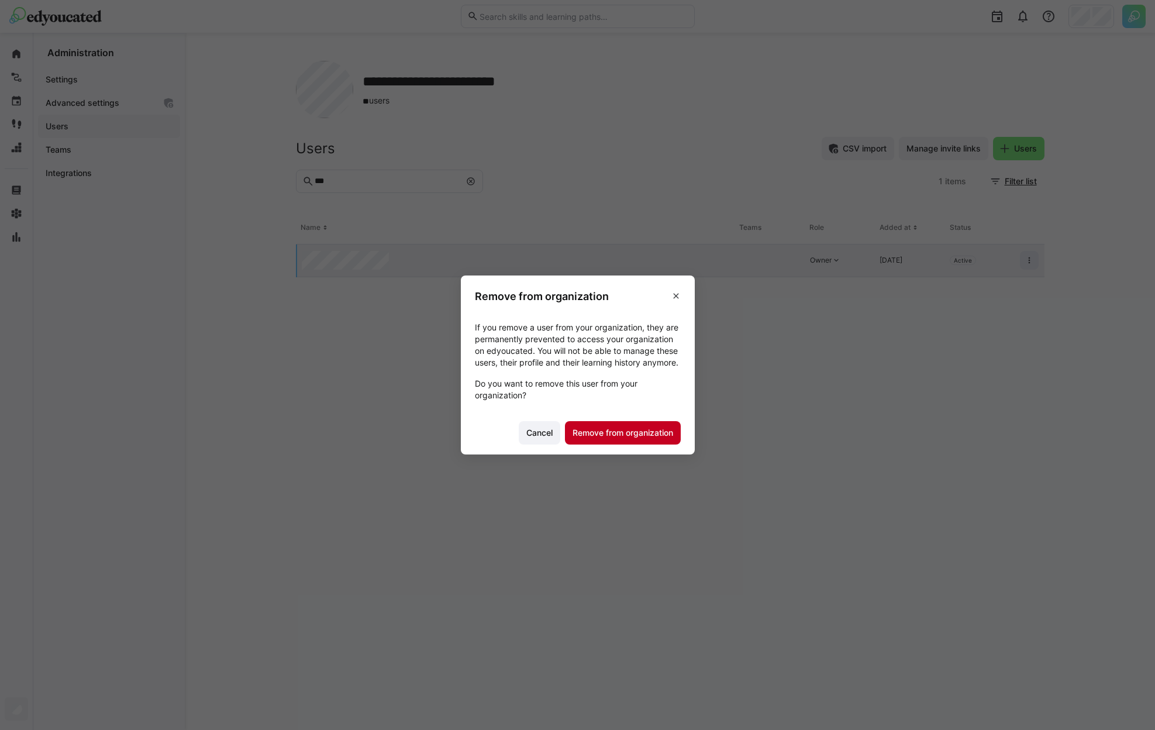
click at [666, 437] on span "Remove from organization" at bounding box center [623, 433] width 104 height 12
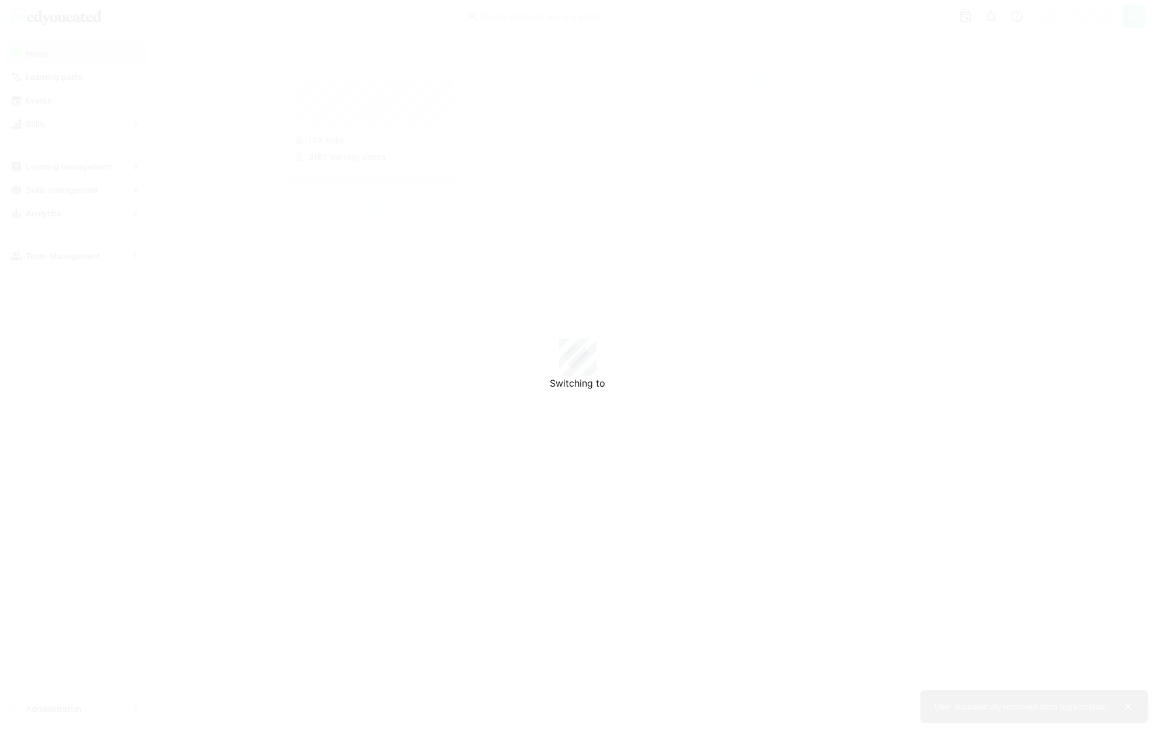
click at [1096, 11] on div "Switching to" at bounding box center [577, 365] width 1155 height 730
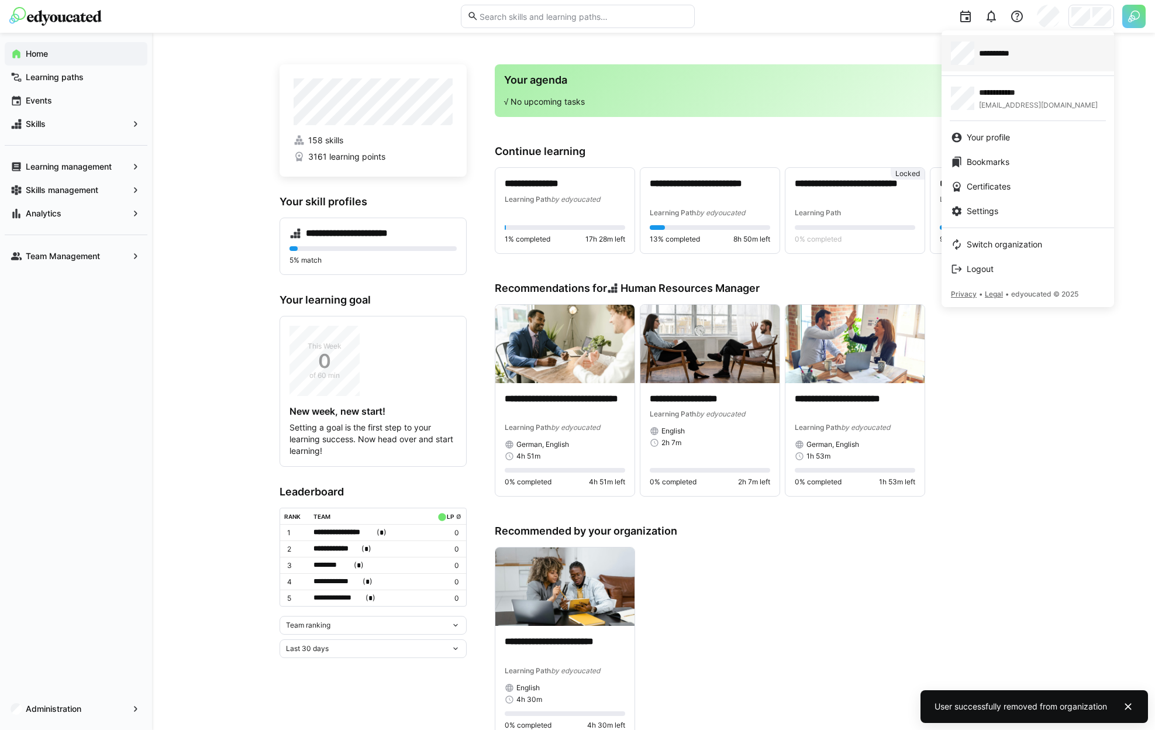
click at [1027, 68] on link "**********" at bounding box center [1028, 53] width 173 height 36
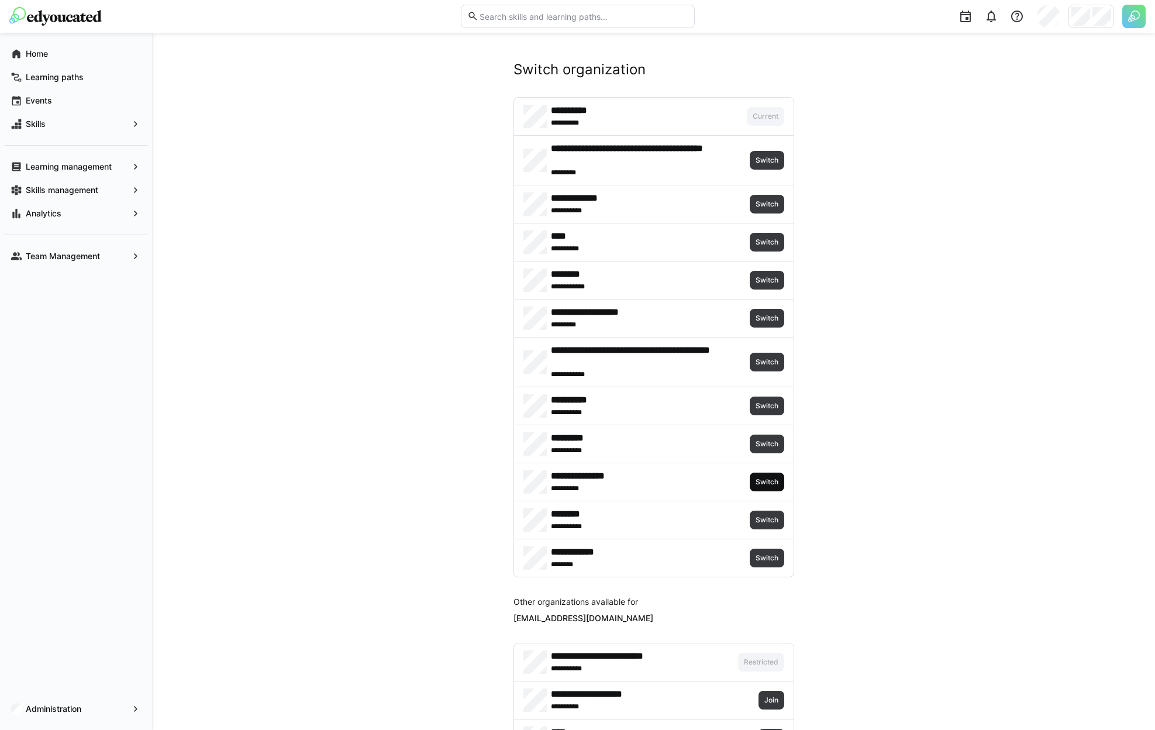
click at [781, 485] on span "Switch" at bounding box center [767, 482] width 35 height 19
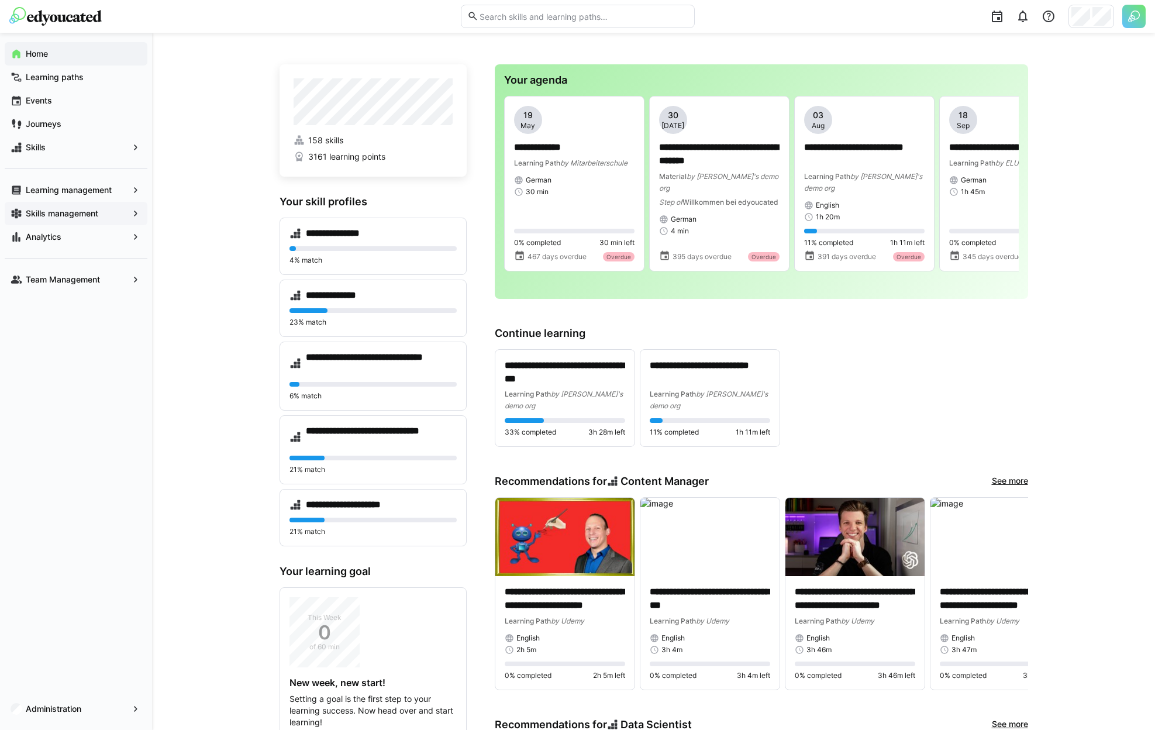
click at [60, 219] on span "Skills management" at bounding box center [76, 214] width 104 height 12
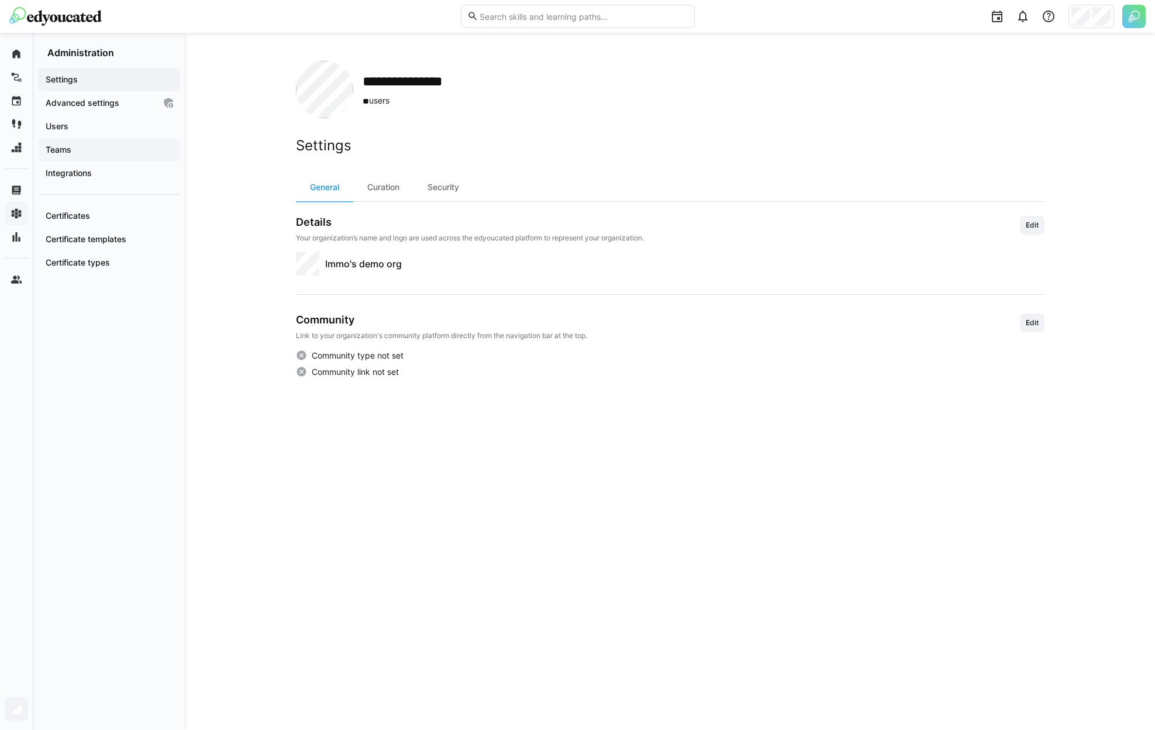
click at [92, 154] on span "Teams" at bounding box center [109, 150] width 130 height 12
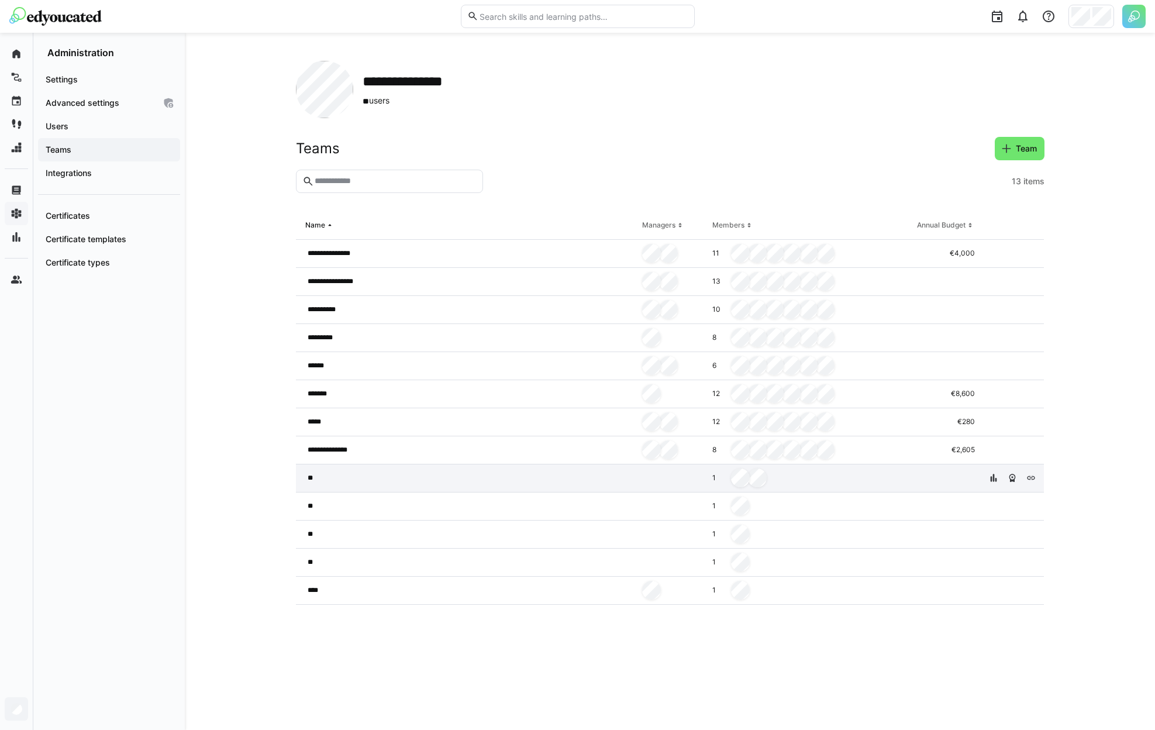
click at [667, 485] on div at bounding box center [672, 478] width 70 height 28
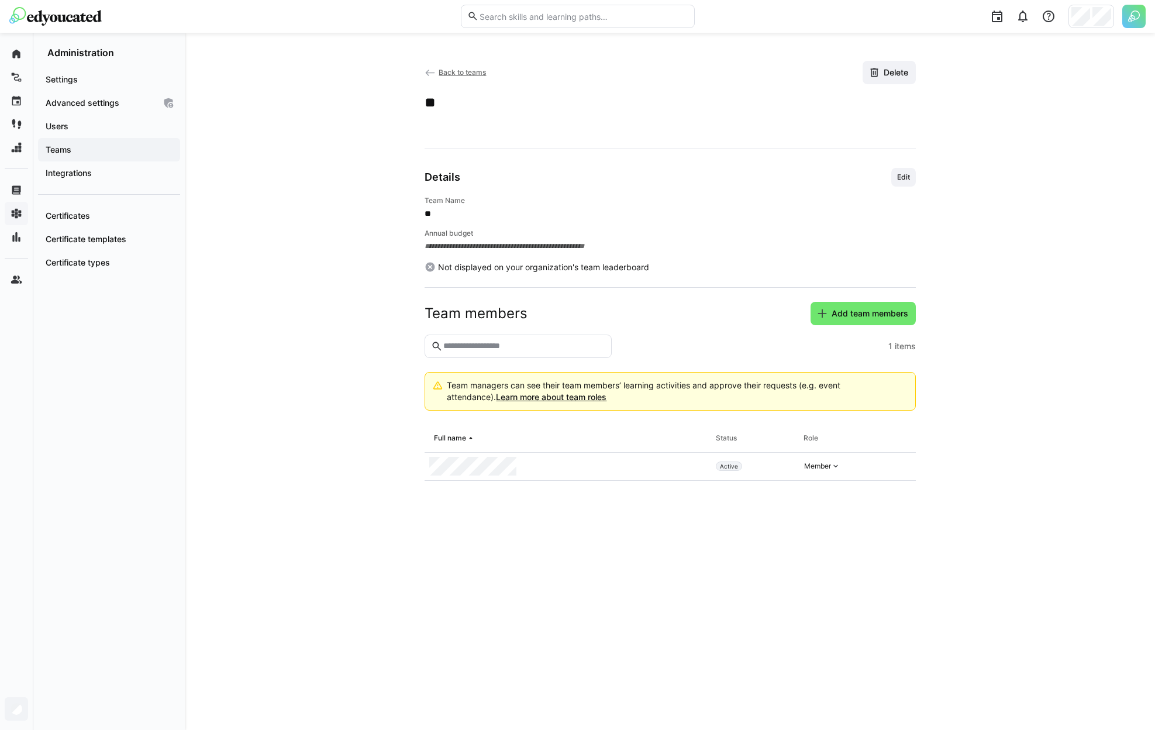
click at [1116, 15] on div at bounding box center [924, 16] width 443 height 33
click at [868, 40] on div at bounding box center [577, 365] width 1155 height 730
click at [888, 70] on span "Delete" at bounding box center [896, 73] width 28 height 12
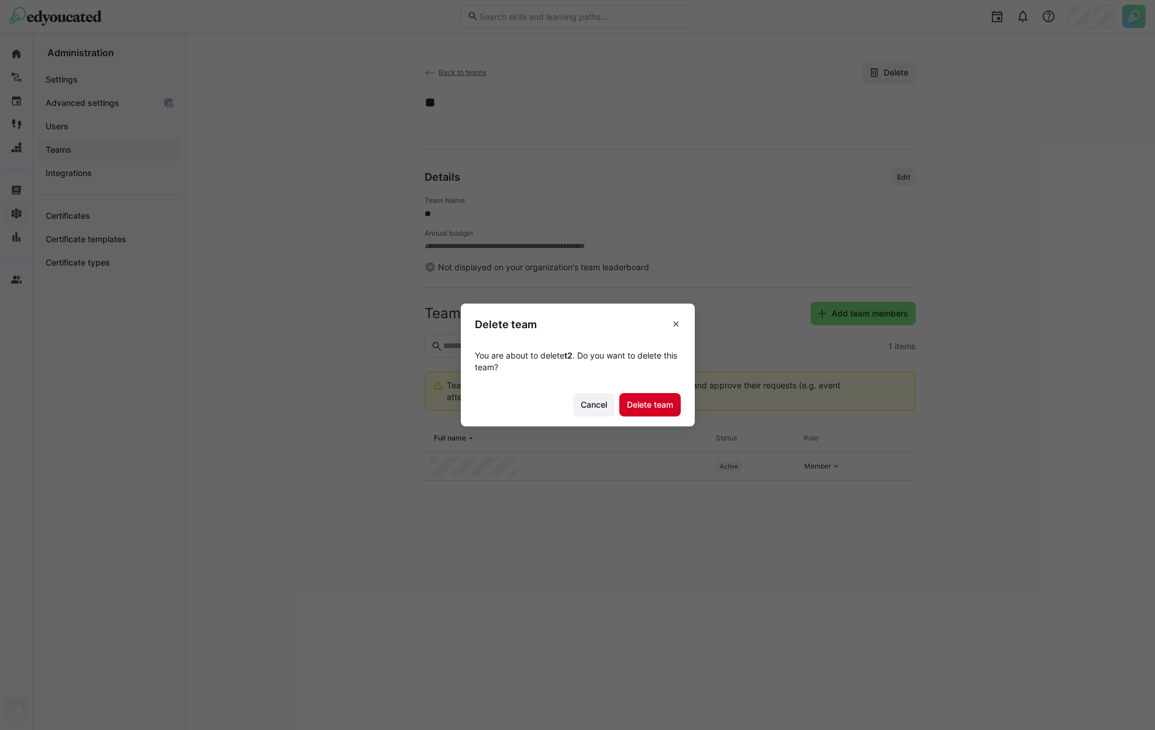
click at [657, 406] on span "Delete team" at bounding box center [650, 405] width 50 height 12
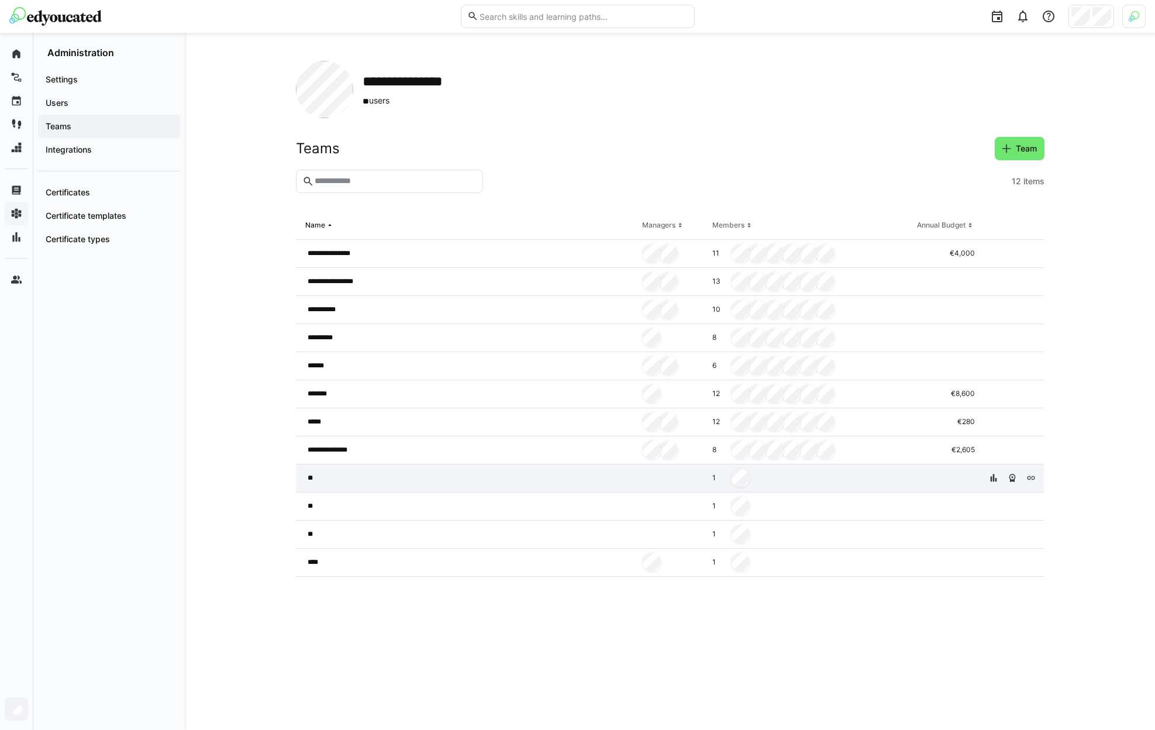
click at [939, 478] on div at bounding box center [945, 478] width 67 height 28
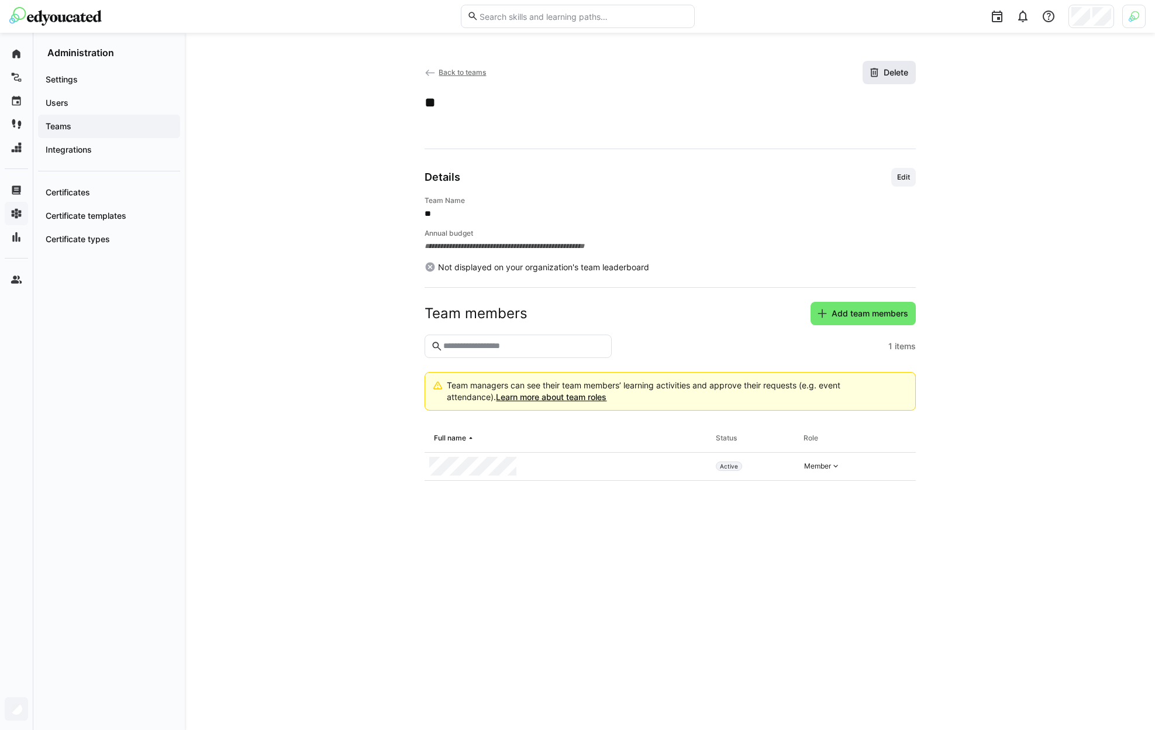
click at [899, 68] on span "Delete" at bounding box center [896, 73] width 28 height 12
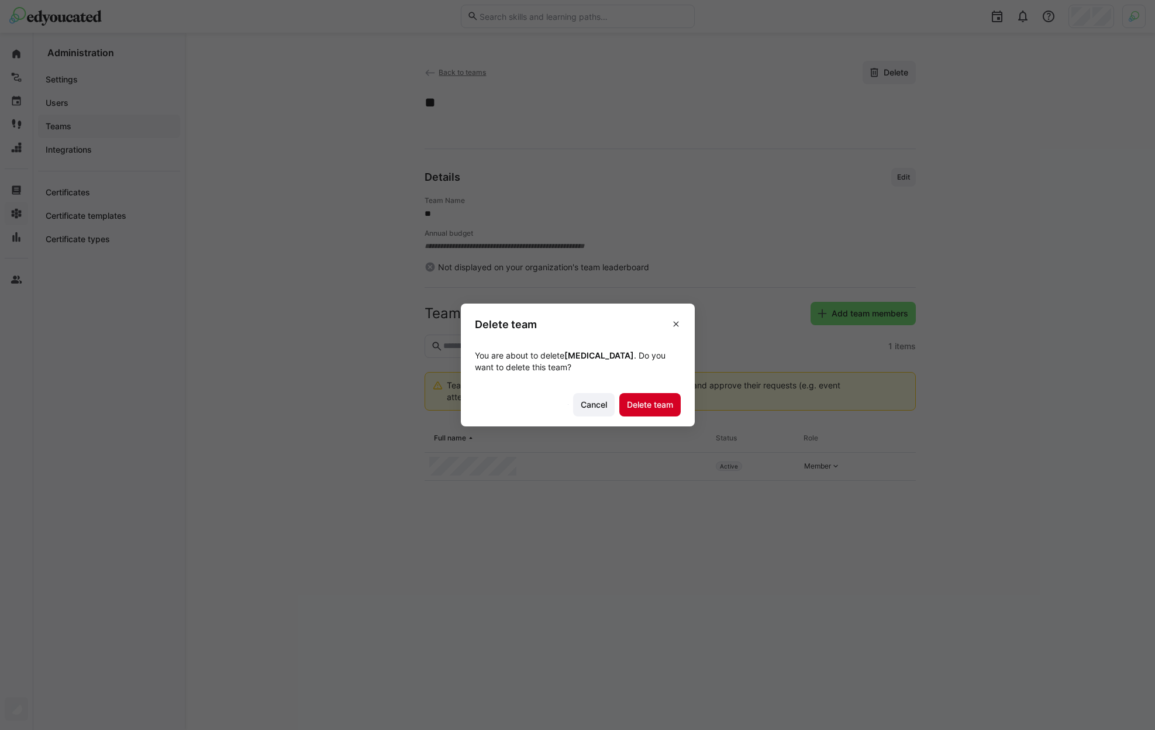
click at [664, 402] on span "Delete team" at bounding box center [650, 405] width 50 height 12
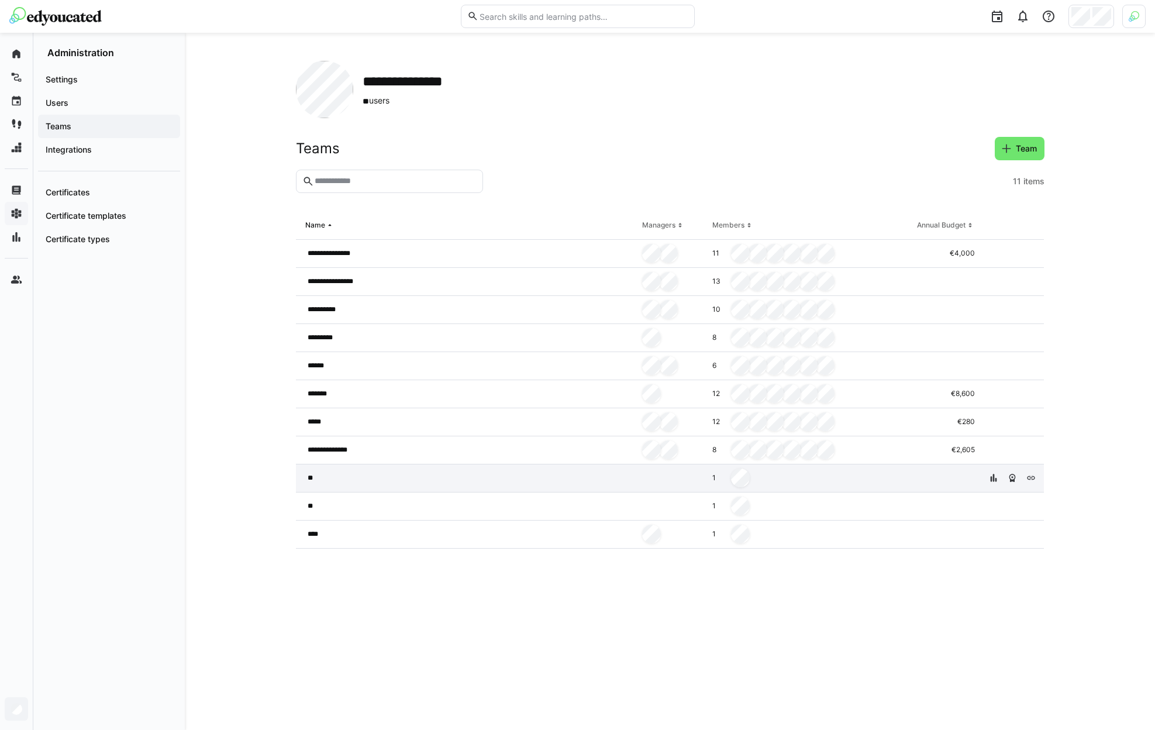
click at [616, 471] on div "**" at bounding box center [467, 478] width 342 height 28
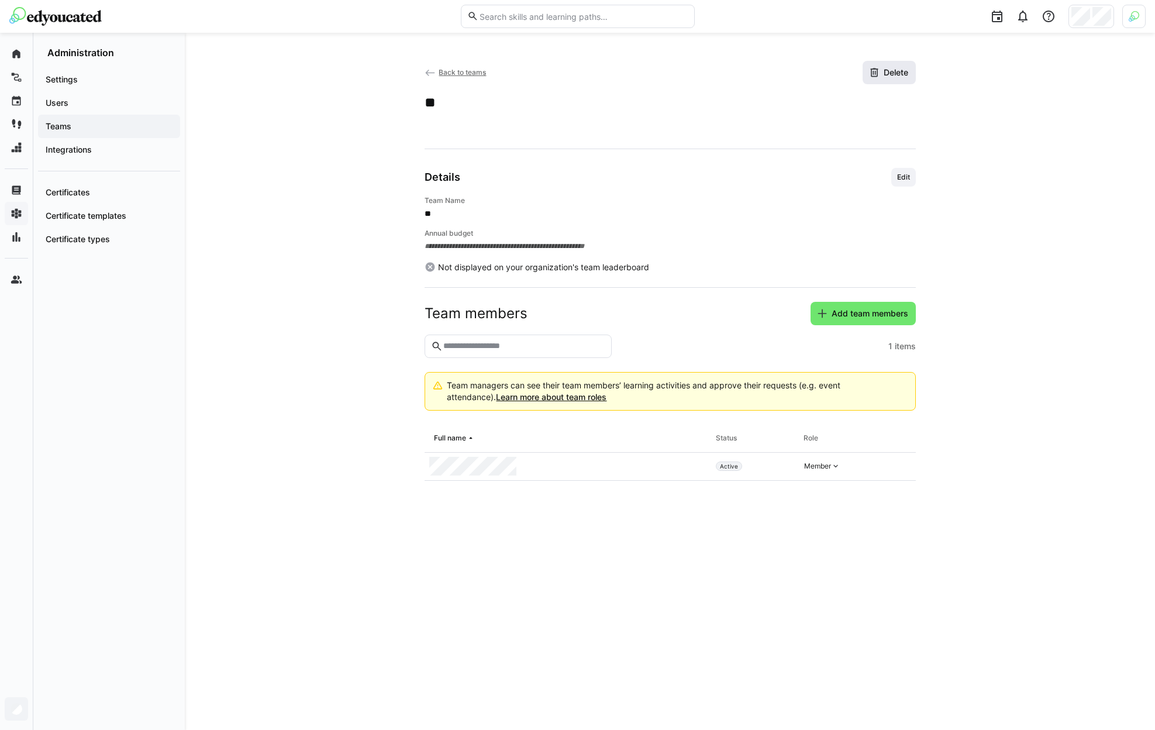
click at [894, 82] on span "Delete" at bounding box center [889, 72] width 53 height 23
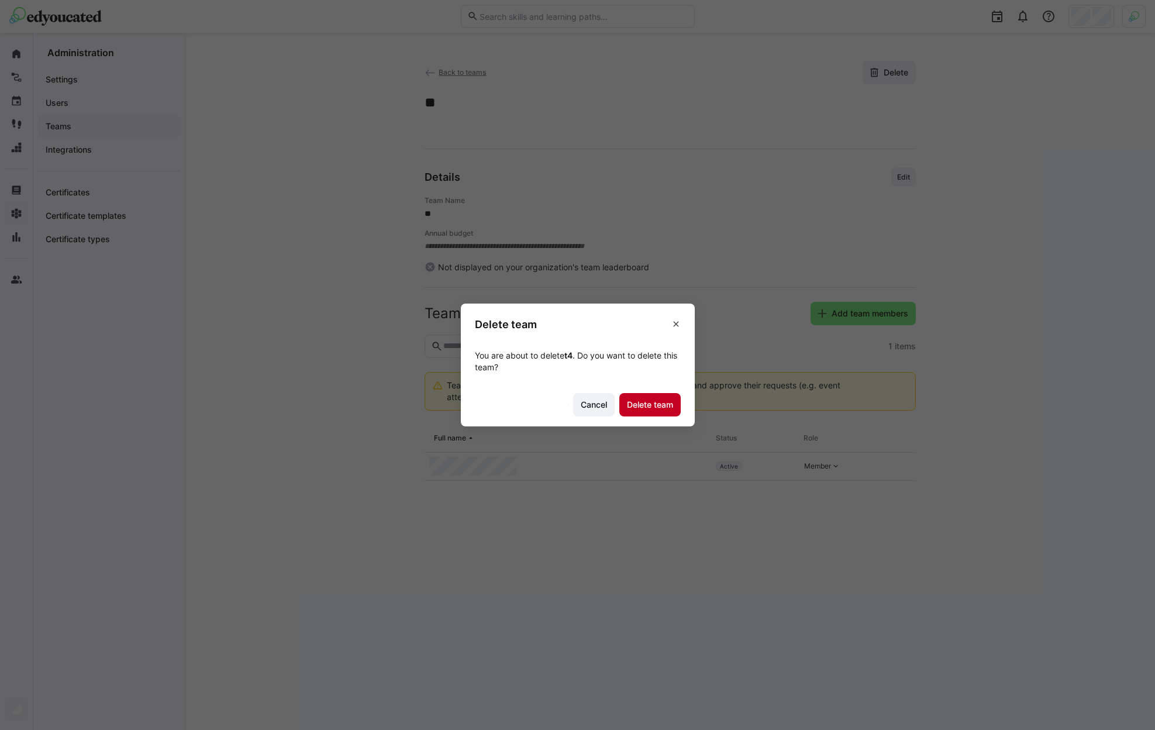
click at [657, 406] on span "Delete team" at bounding box center [650, 405] width 50 height 12
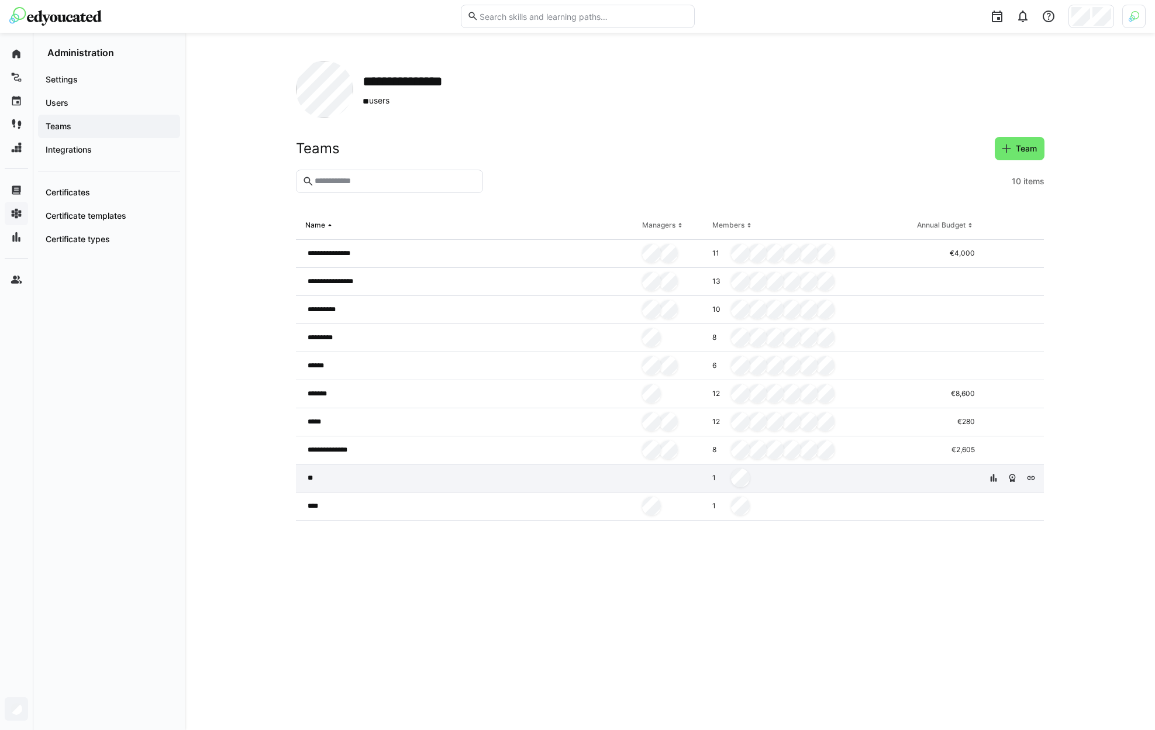
click at [561, 475] on div "**" at bounding box center [467, 478] width 342 height 28
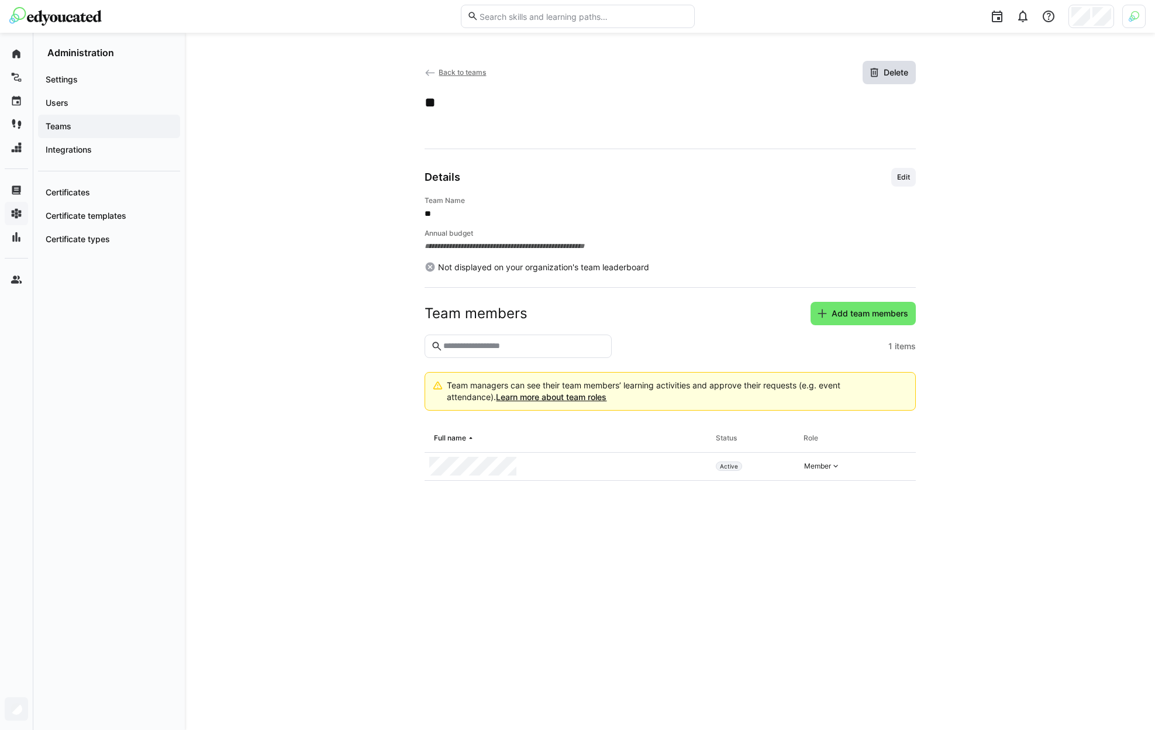
click at [904, 71] on span "Delete" at bounding box center [896, 73] width 28 height 12
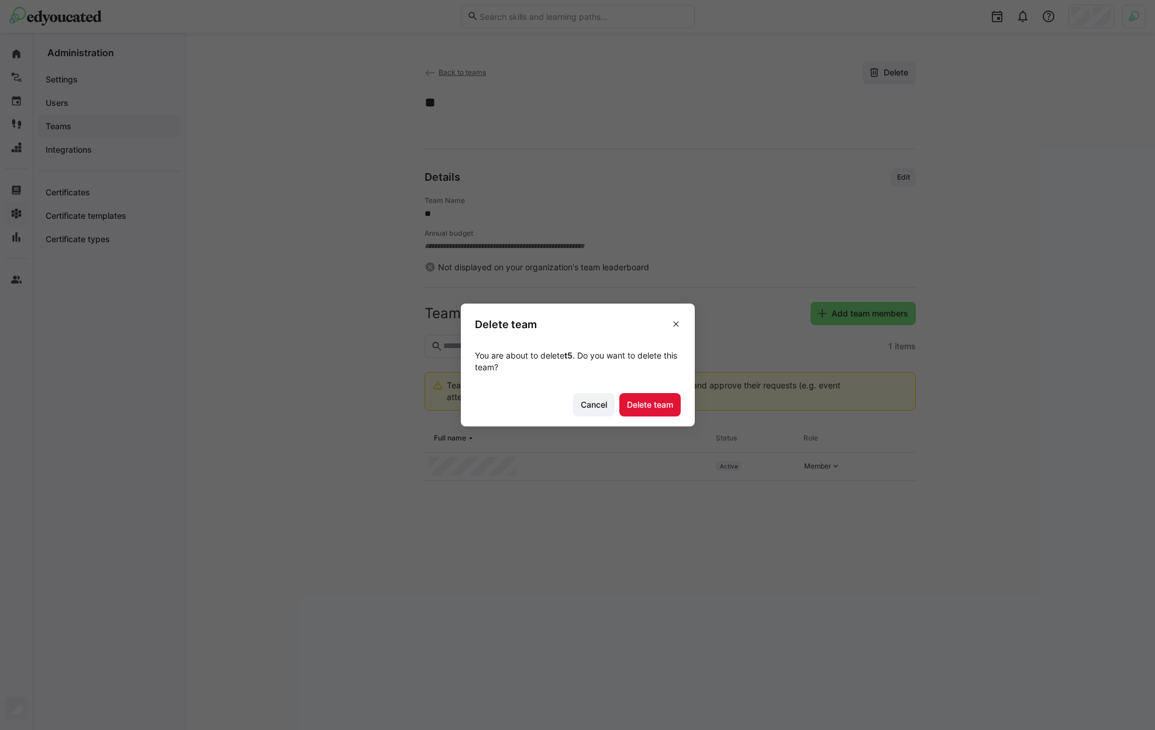
click at [675, 391] on footer "Cancel Delete team" at bounding box center [578, 404] width 234 height 44
click at [668, 395] on span "Delete team" at bounding box center [649, 404] width 61 height 23
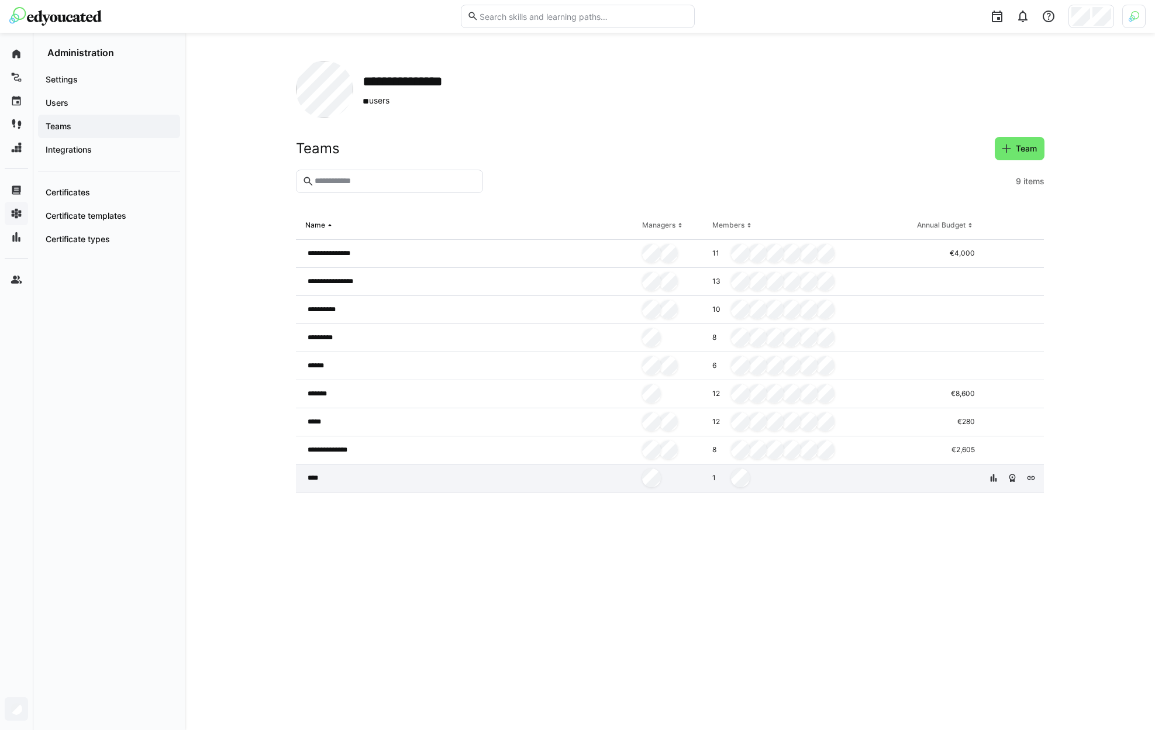
click at [523, 483] on div "****" at bounding box center [467, 478] width 342 height 28
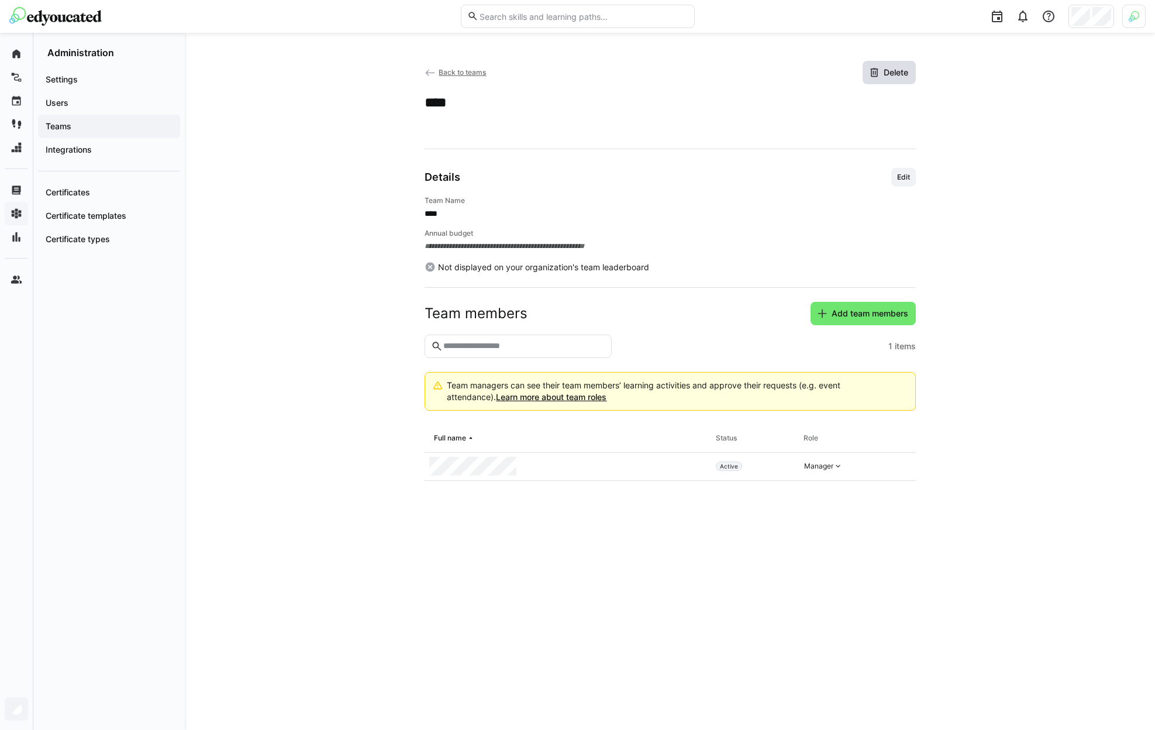
click at [901, 70] on span "Delete" at bounding box center [896, 73] width 28 height 12
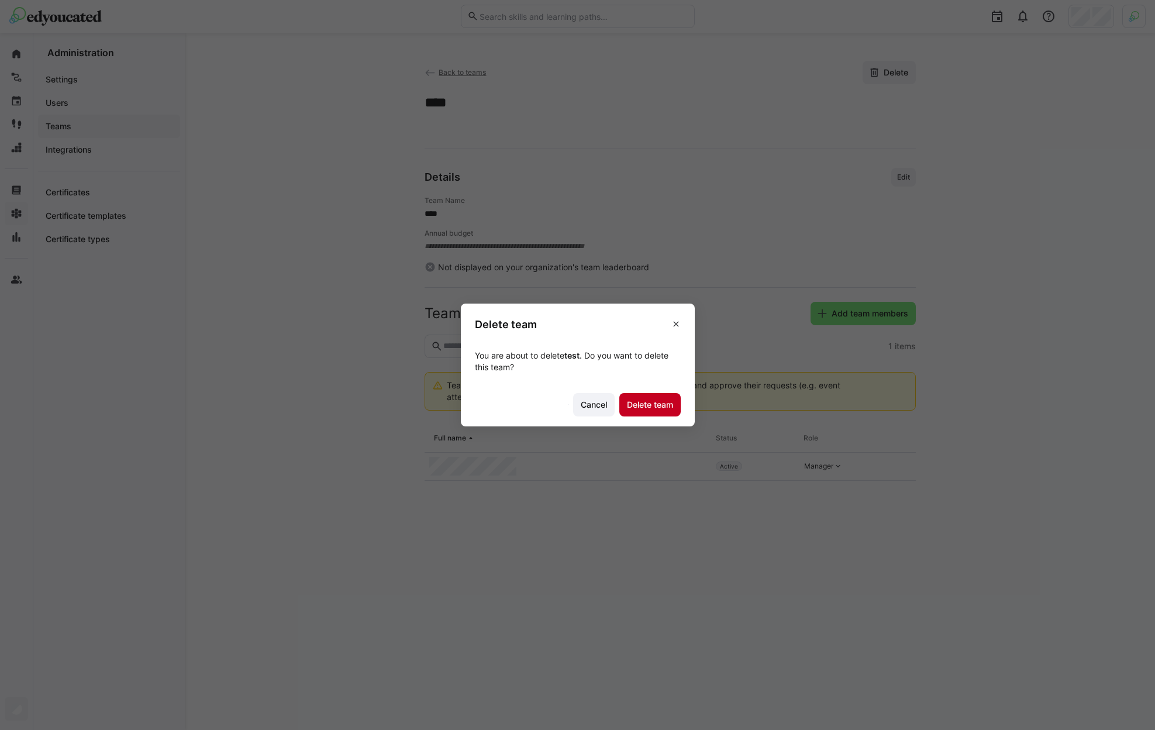
click at [653, 401] on span "Delete team" at bounding box center [650, 405] width 50 height 12
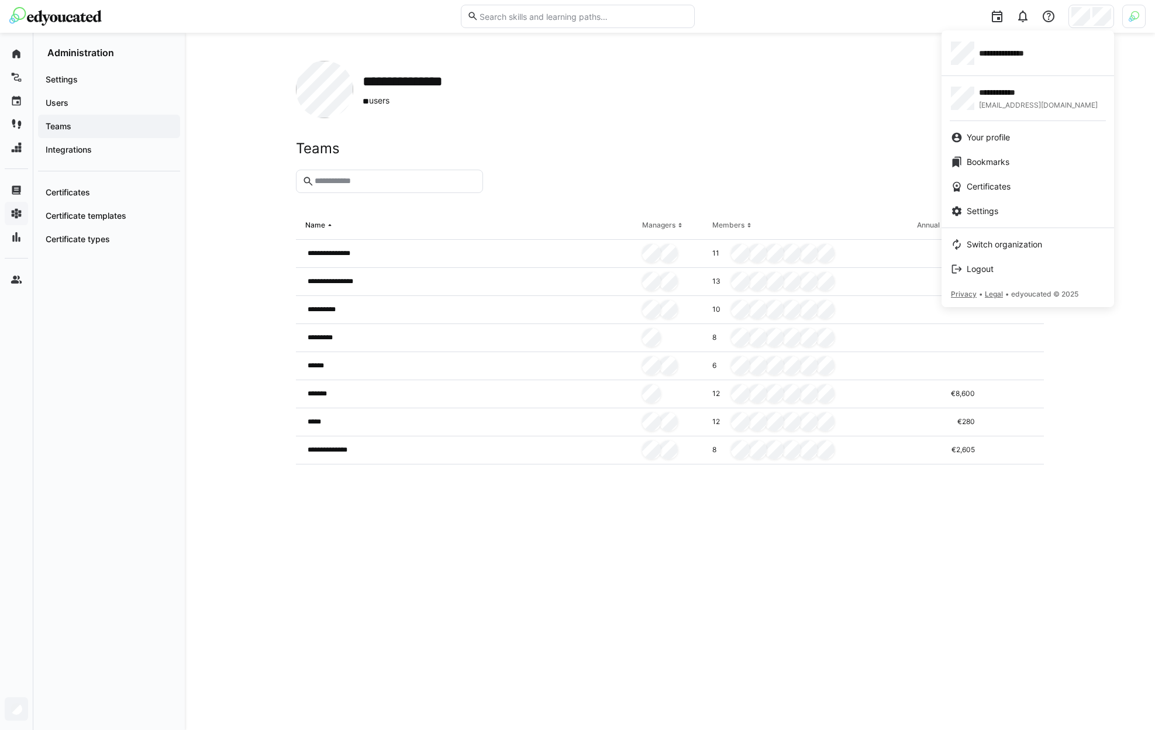
click at [17, 192] on div at bounding box center [577, 365] width 1155 height 730
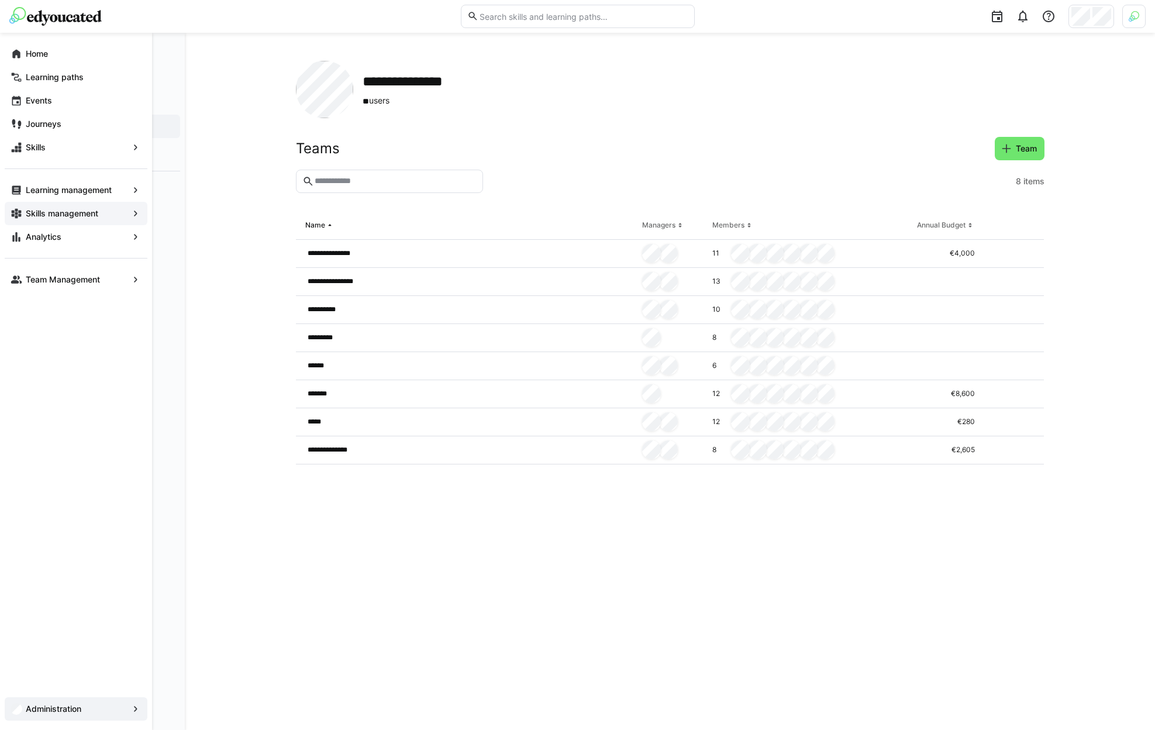
click at [18, 208] on eds-icon at bounding box center [17, 214] width 12 height 12
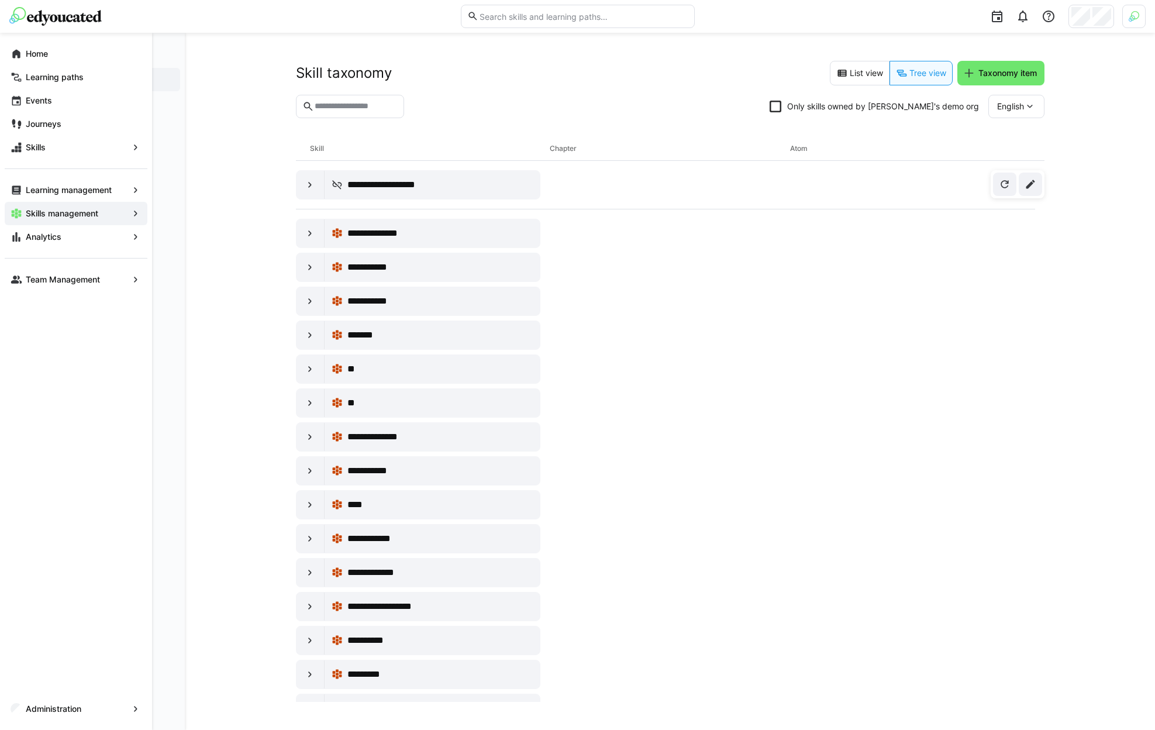
click at [0, 0] on app-navigation-label "Skills management" at bounding box center [0, 0] width 0 height 0
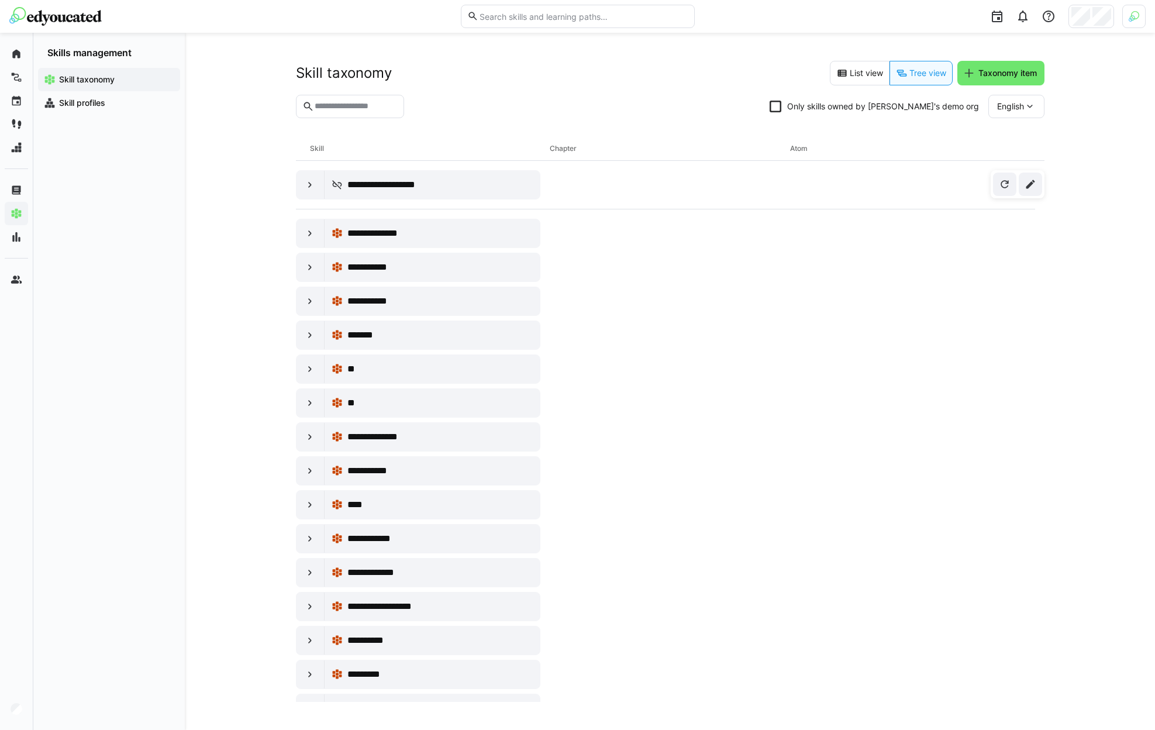
click at [0, 0] on app-navigation-label "Skill taxonomy" at bounding box center [0, 0] width 0 height 0
click at [94, 109] on div "Skill profiles" at bounding box center [109, 102] width 142 height 23
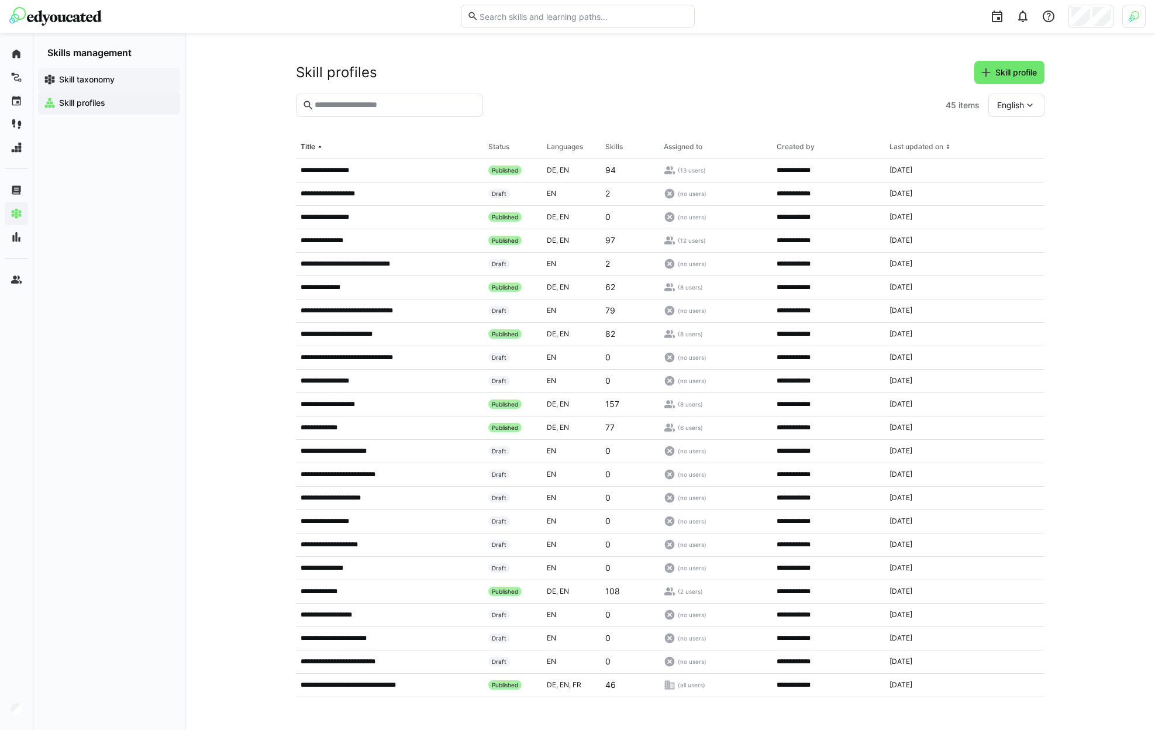
click at [95, 87] on div "Skill taxonomy" at bounding box center [109, 79] width 142 height 23
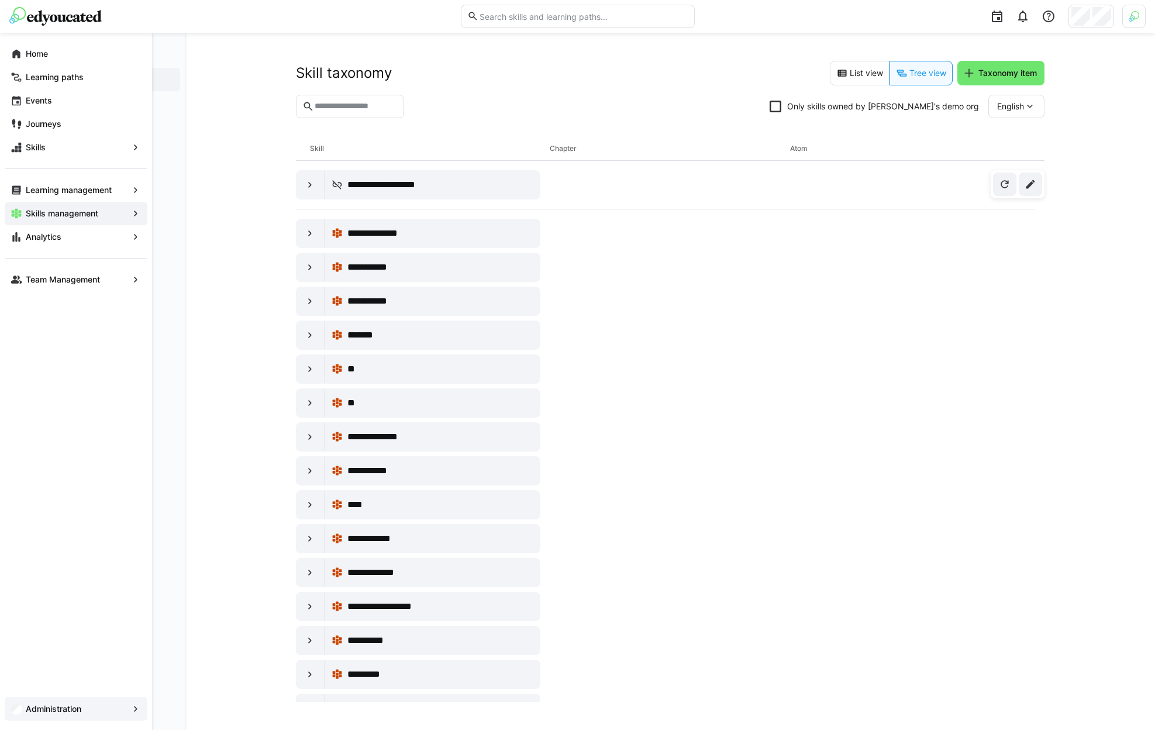
click at [99, 718] on div "Administration" at bounding box center [76, 708] width 143 height 23
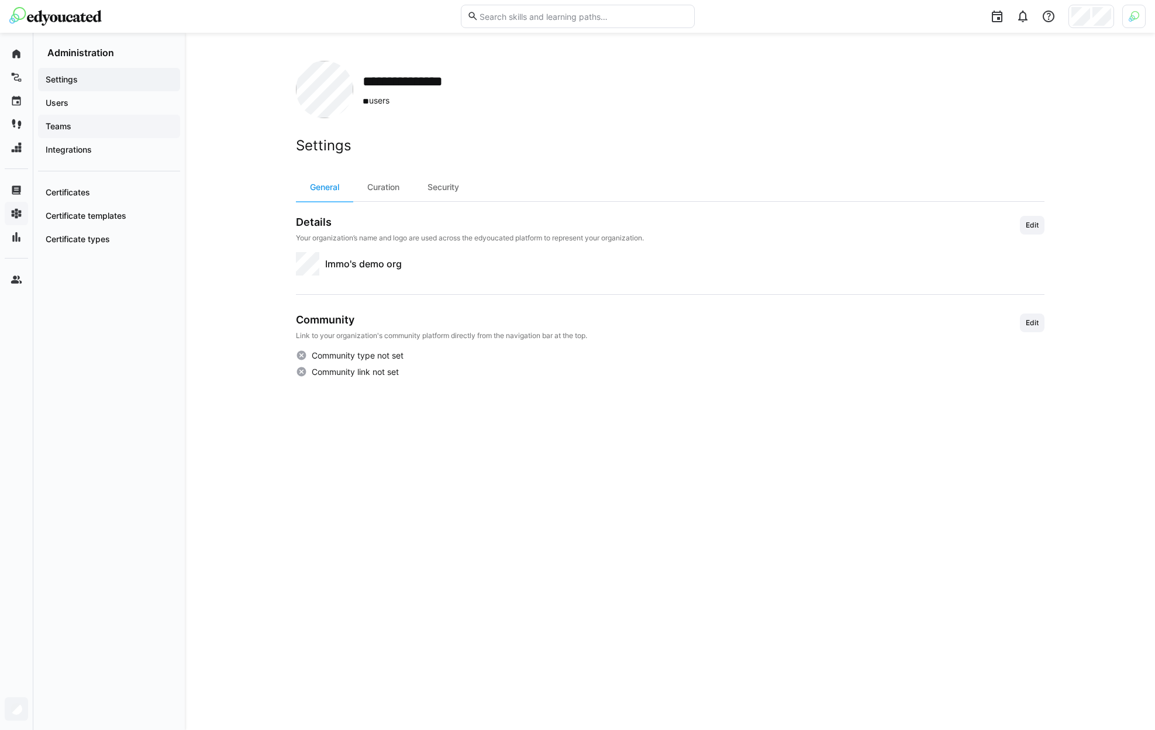
click at [0, 0] on app-navigation-label "Teams" at bounding box center [0, 0] width 0 height 0
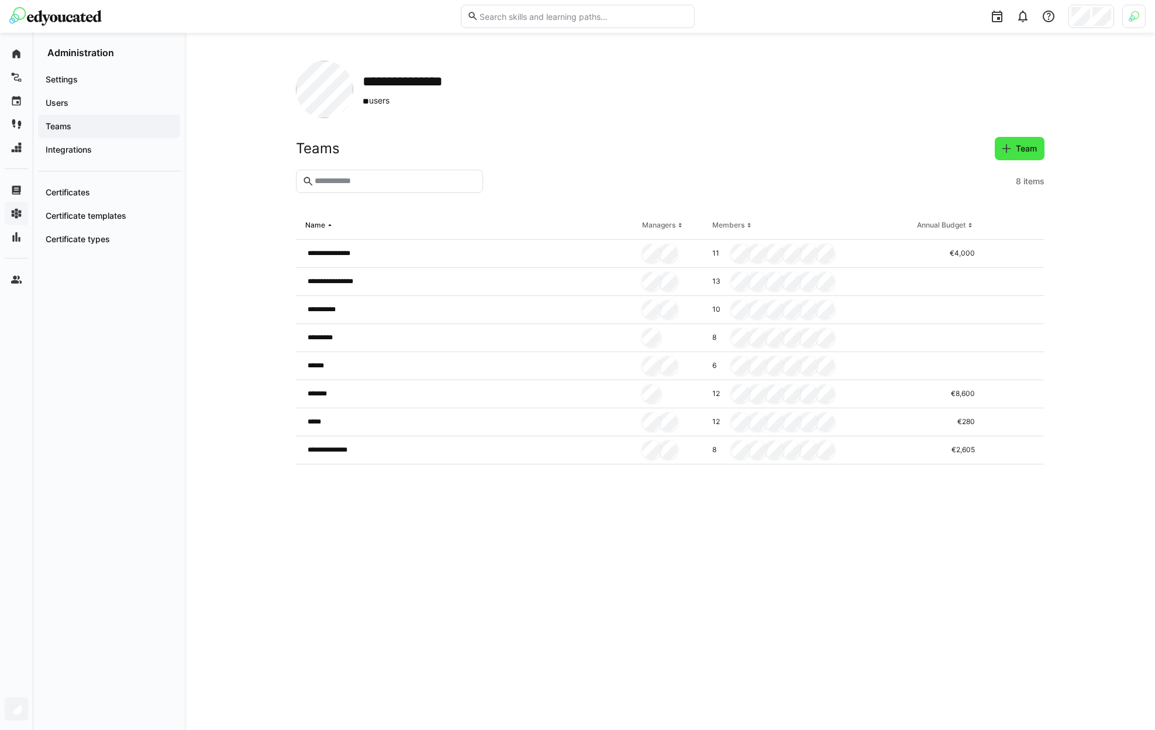
click at [1011, 151] on eds-icon at bounding box center [1007, 149] width 12 height 12
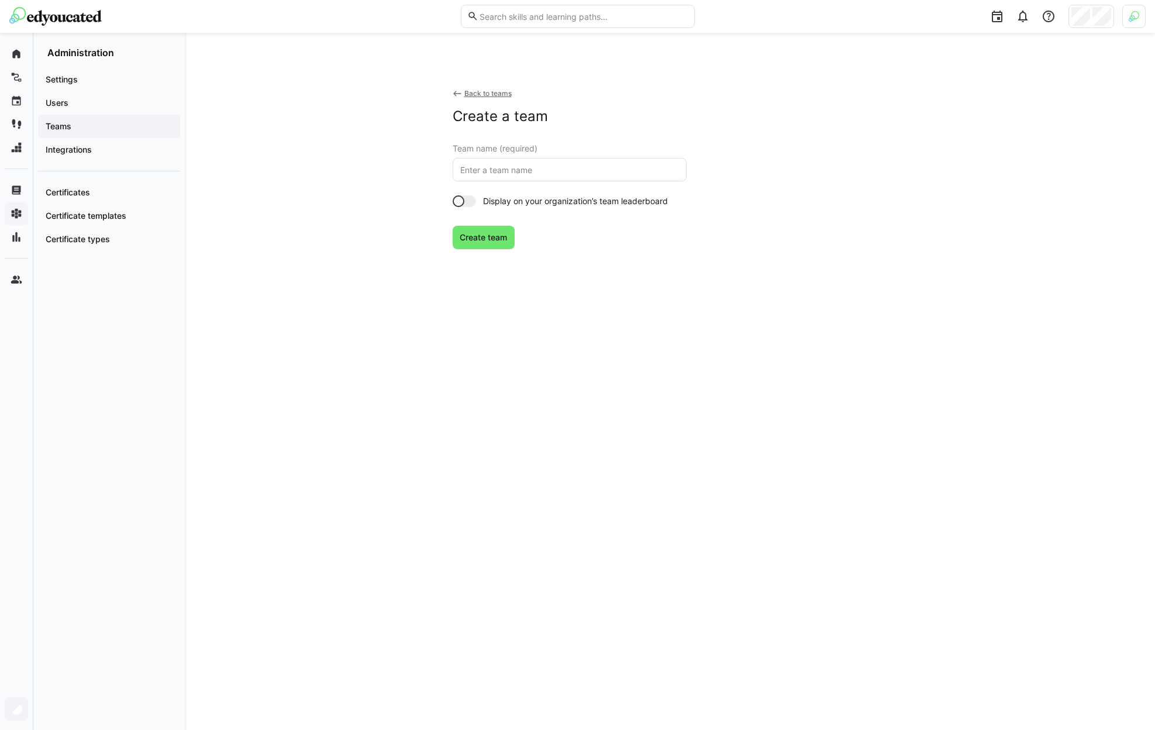
click at [526, 175] on eds-input at bounding box center [570, 169] width 234 height 23
type input "t1"
click at [495, 240] on span "Create team" at bounding box center [483, 238] width 51 height 12
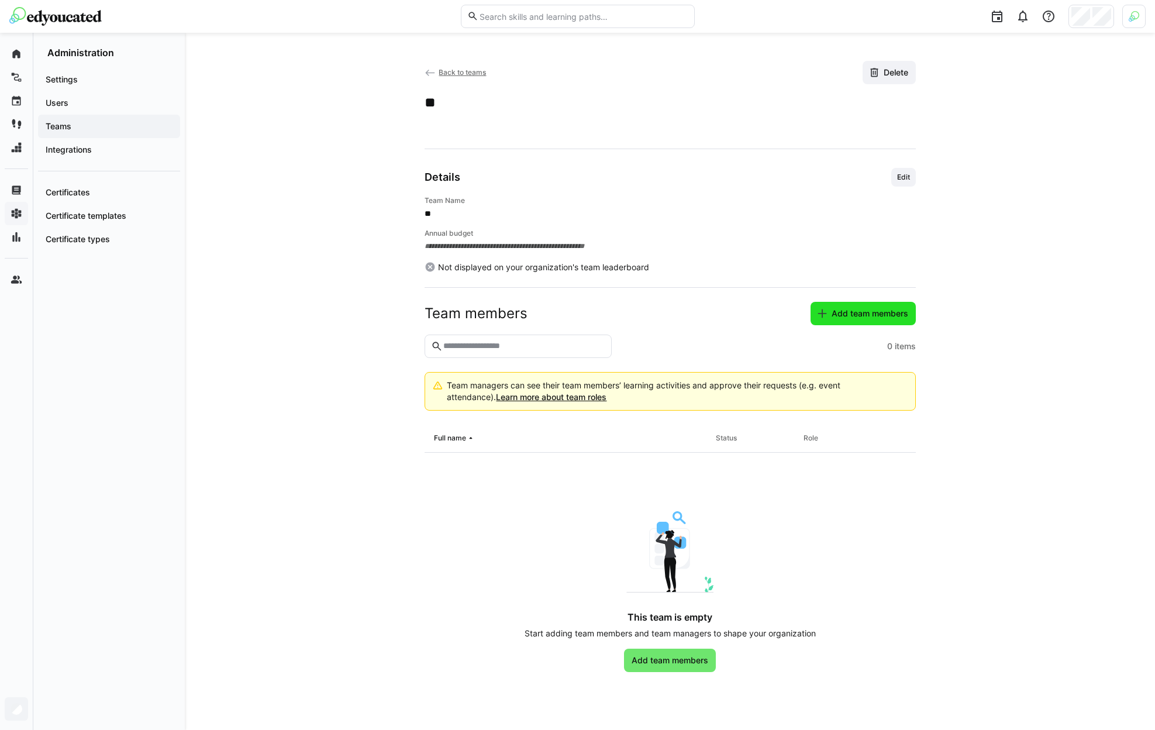
click at [855, 314] on span "Add team members" at bounding box center [870, 314] width 80 height 12
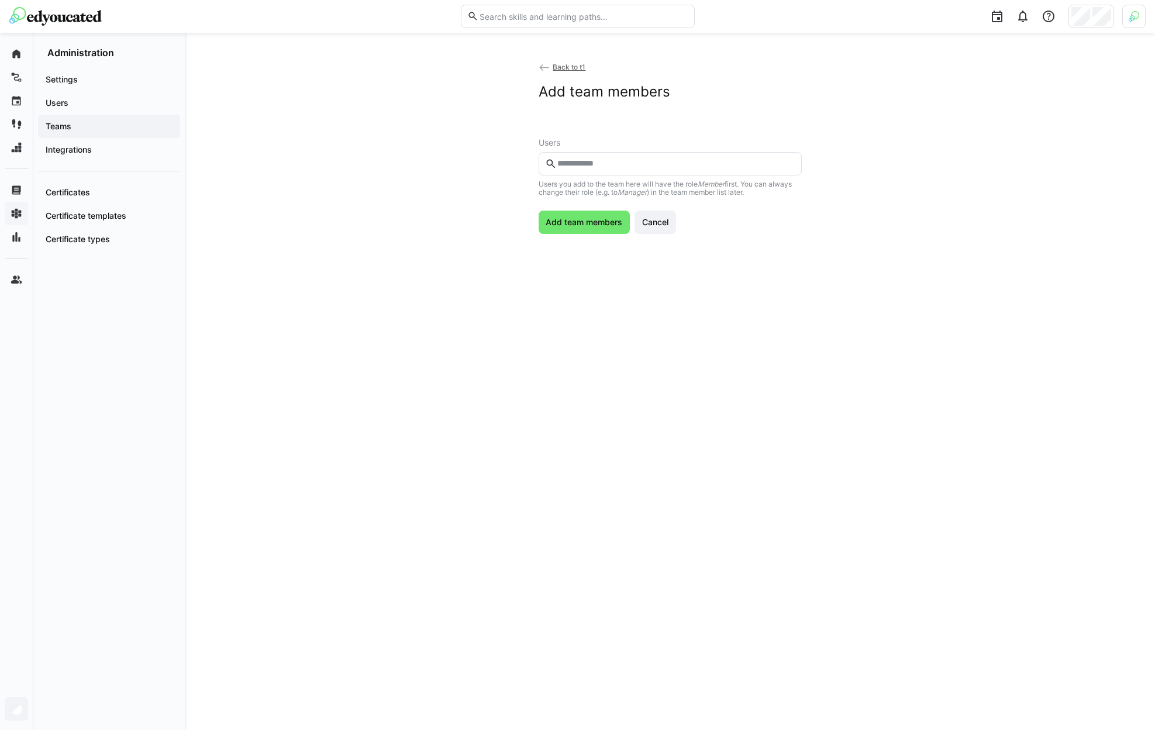
click at [613, 153] on eds-input at bounding box center [670, 163] width 263 height 23
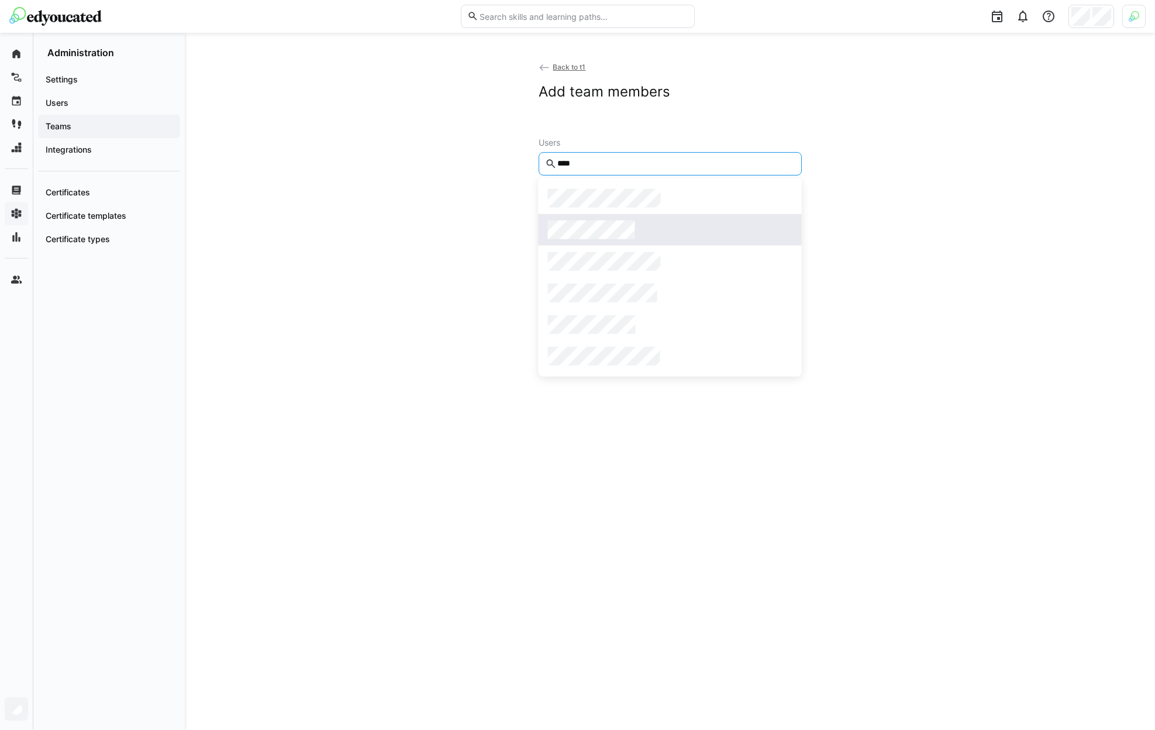
type input "****"
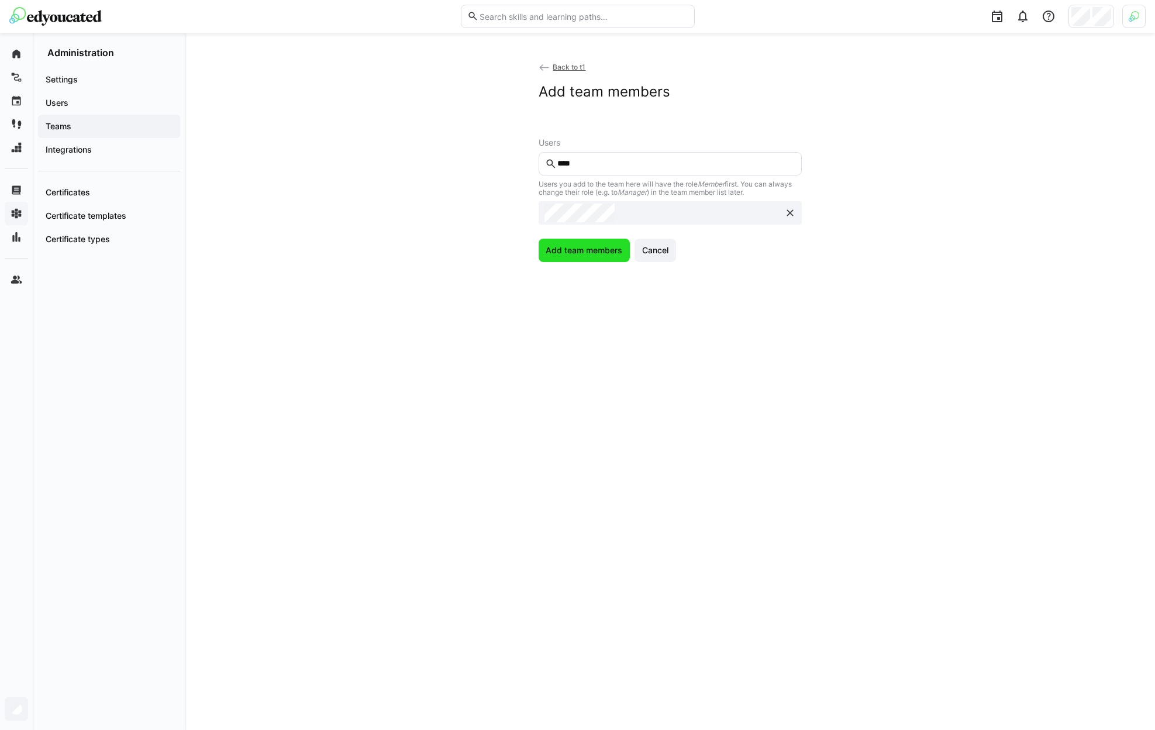
click at [551, 244] on span "Add team members" at bounding box center [585, 250] width 92 height 23
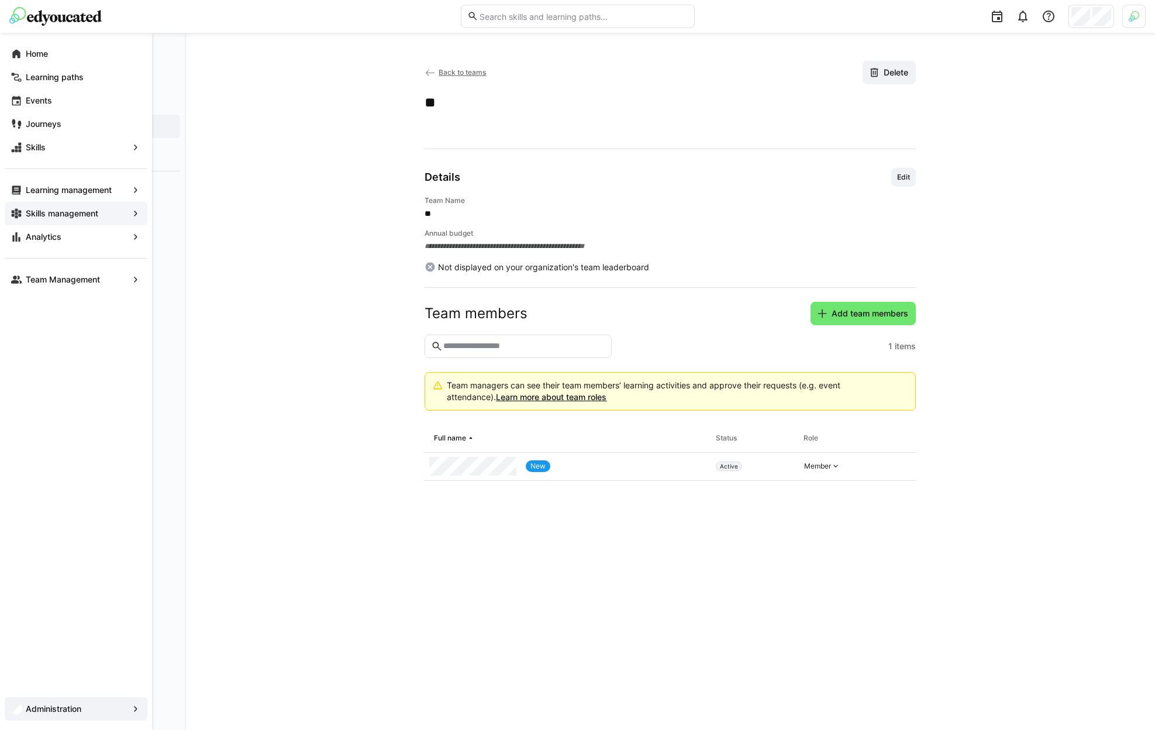
click at [0, 0] on app-navigation-label "Skills management" at bounding box center [0, 0] width 0 height 0
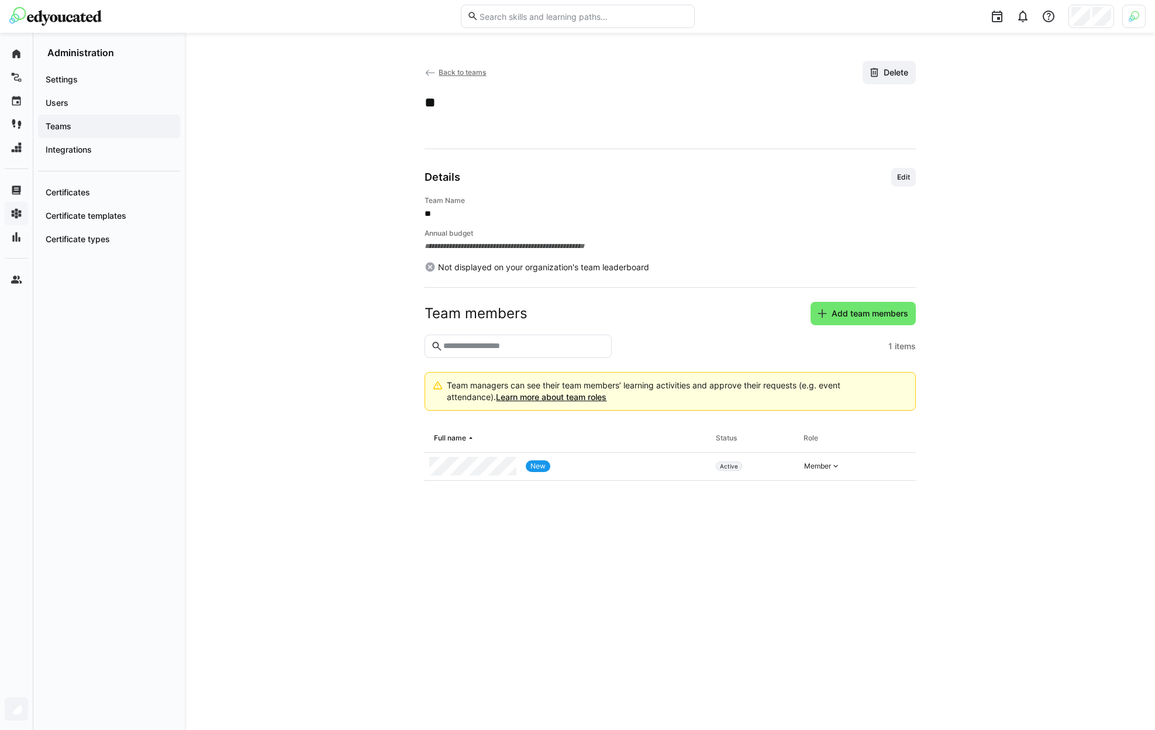
click at [460, 74] on span "Back to teams" at bounding box center [462, 72] width 47 height 9
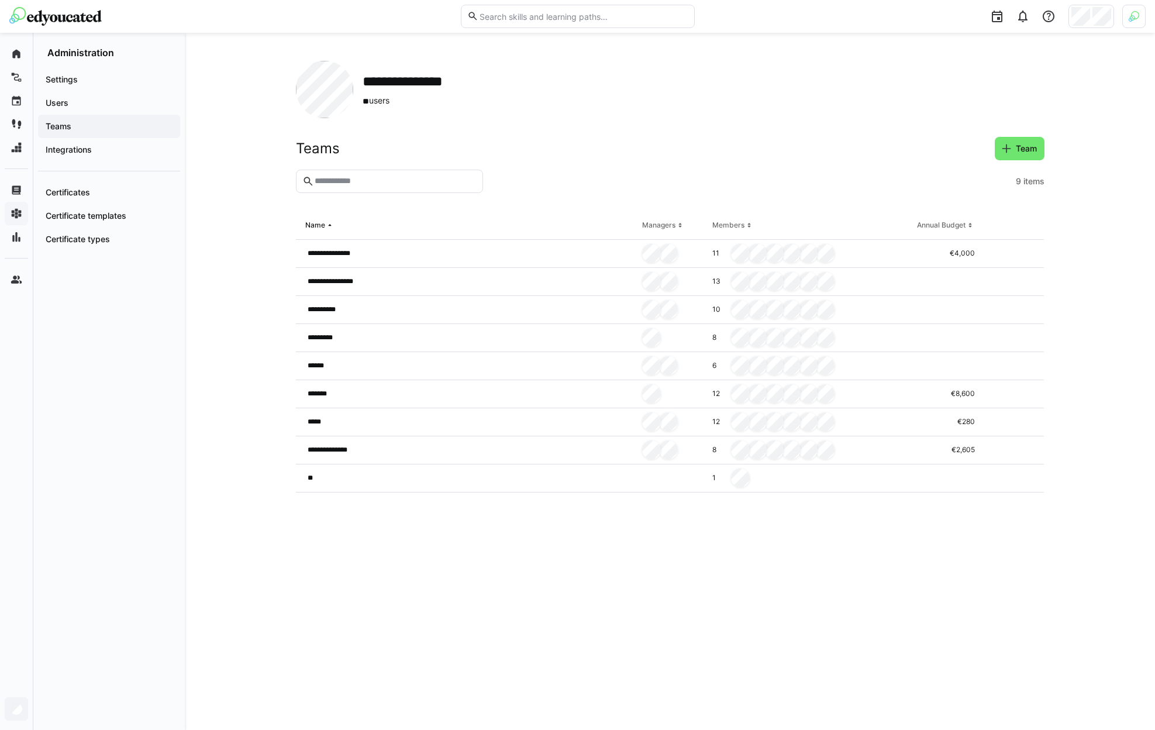
click at [1021, 164] on header "Teams Team" at bounding box center [670, 153] width 749 height 33
click at [1016, 159] on span "Team" at bounding box center [1020, 148] width 50 height 23
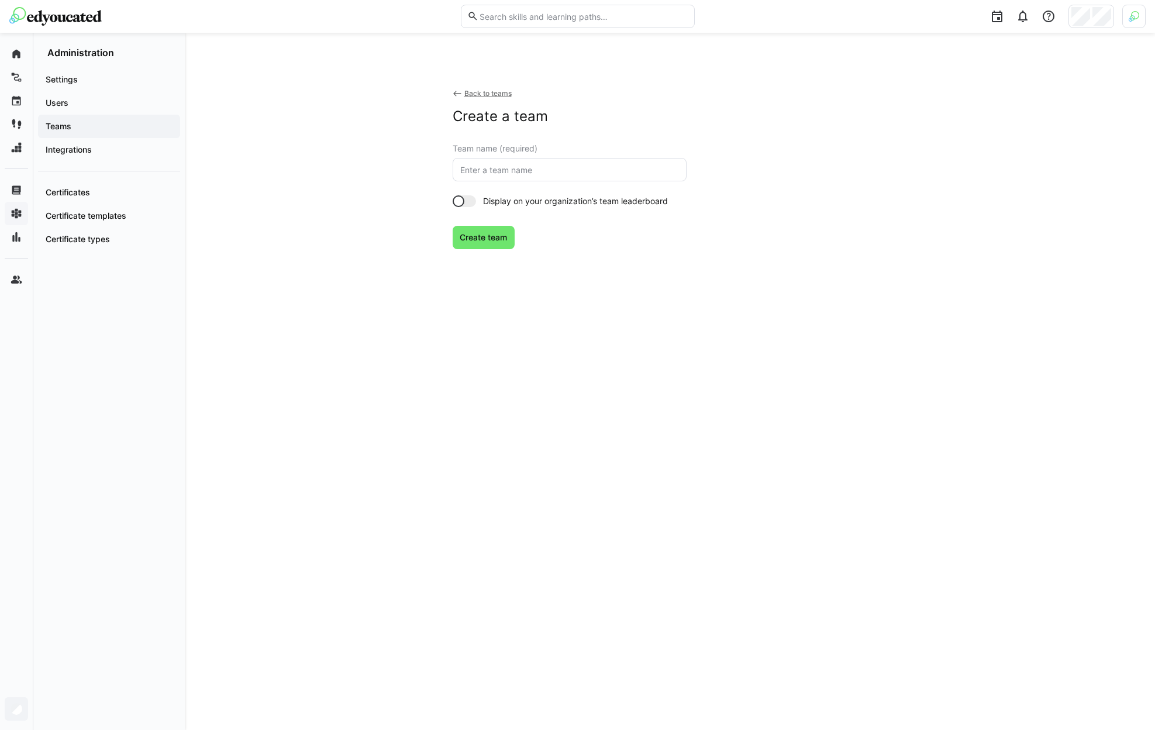
click at [534, 154] on eds-form-field "Team name (required)" at bounding box center [570, 162] width 234 height 37
click at [527, 167] on input "text" at bounding box center [569, 169] width 221 height 11
type input "t2"
click at [467, 248] on span "Create team" at bounding box center [484, 237] width 63 height 23
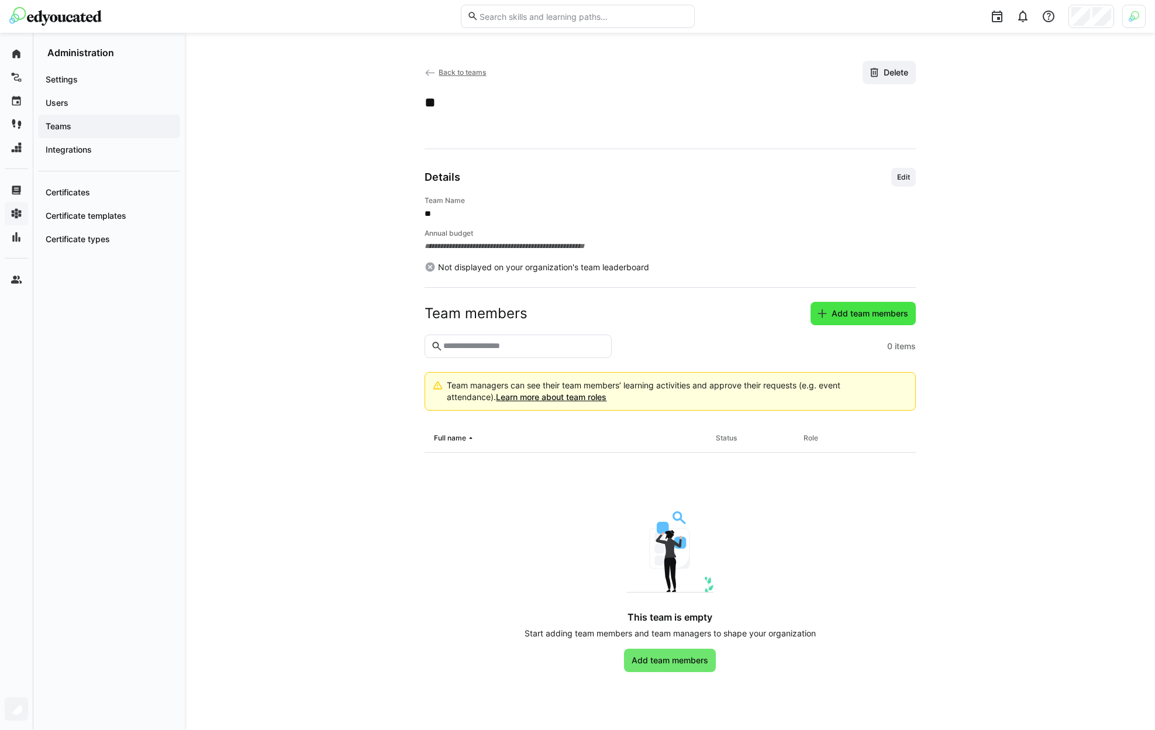
click at [870, 311] on span "Add team members" at bounding box center [870, 314] width 80 height 12
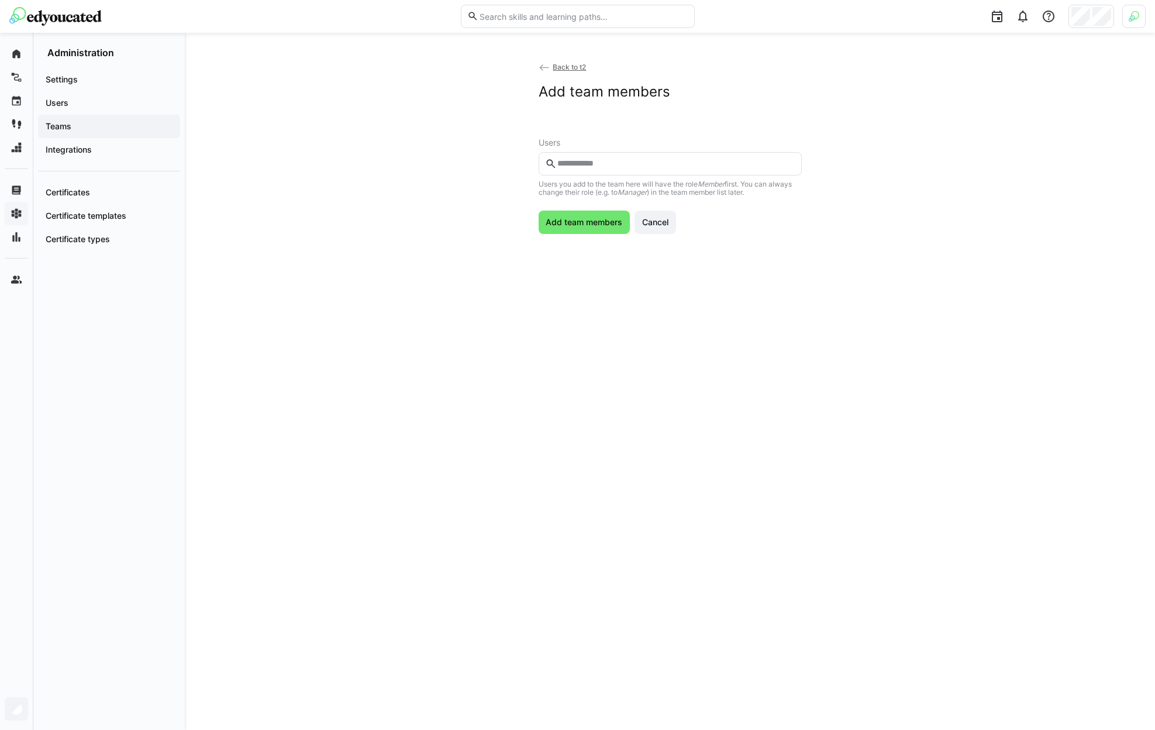
click at [574, 165] on input "text" at bounding box center [675, 163] width 239 height 11
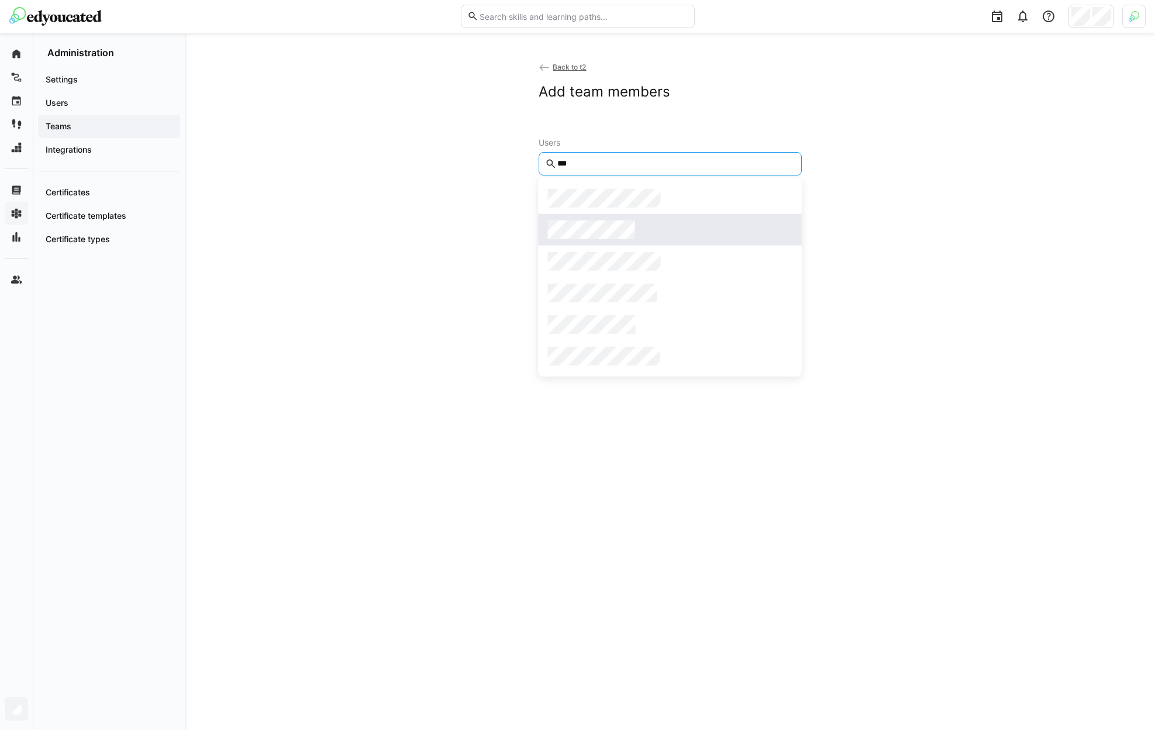
type input "***"
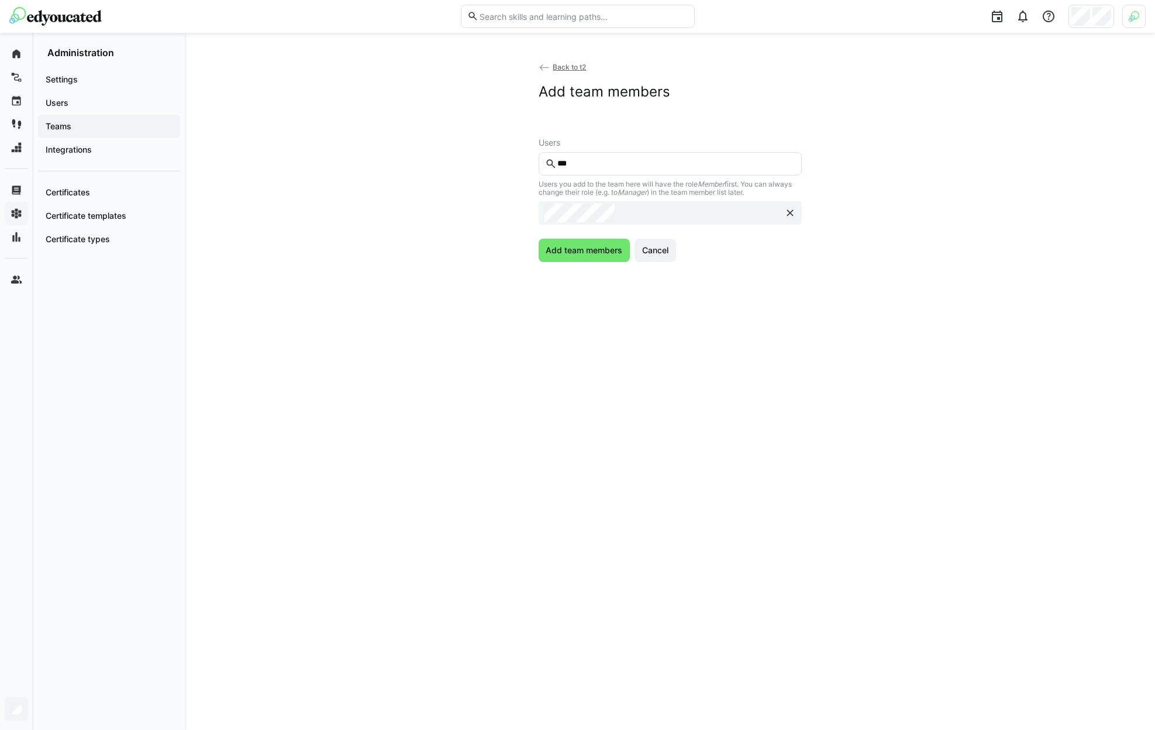
click at [589, 262] on div "Back to t2 Add team members Users *** Users you add to the team here will have …" at bounding box center [670, 381] width 749 height 641
click at [588, 256] on span "Add team members" at bounding box center [585, 250] width 92 height 23
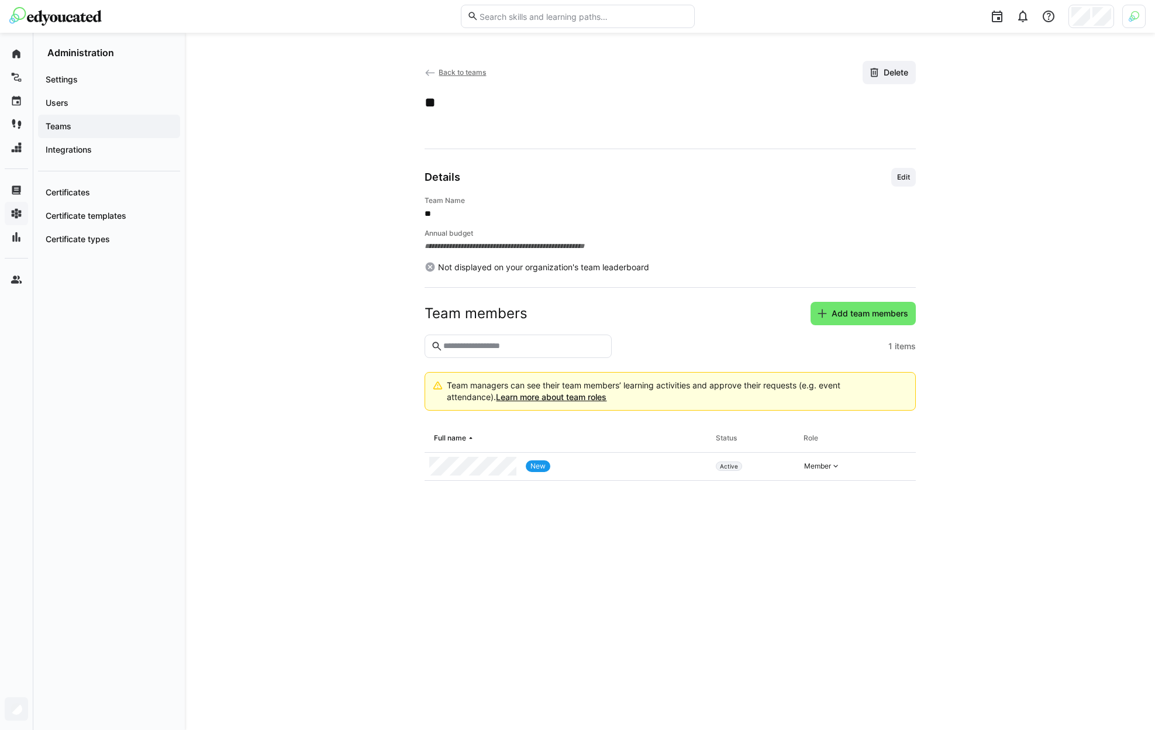
click at [467, 77] on span "Back to teams" at bounding box center [462, 72] width 47 height 9
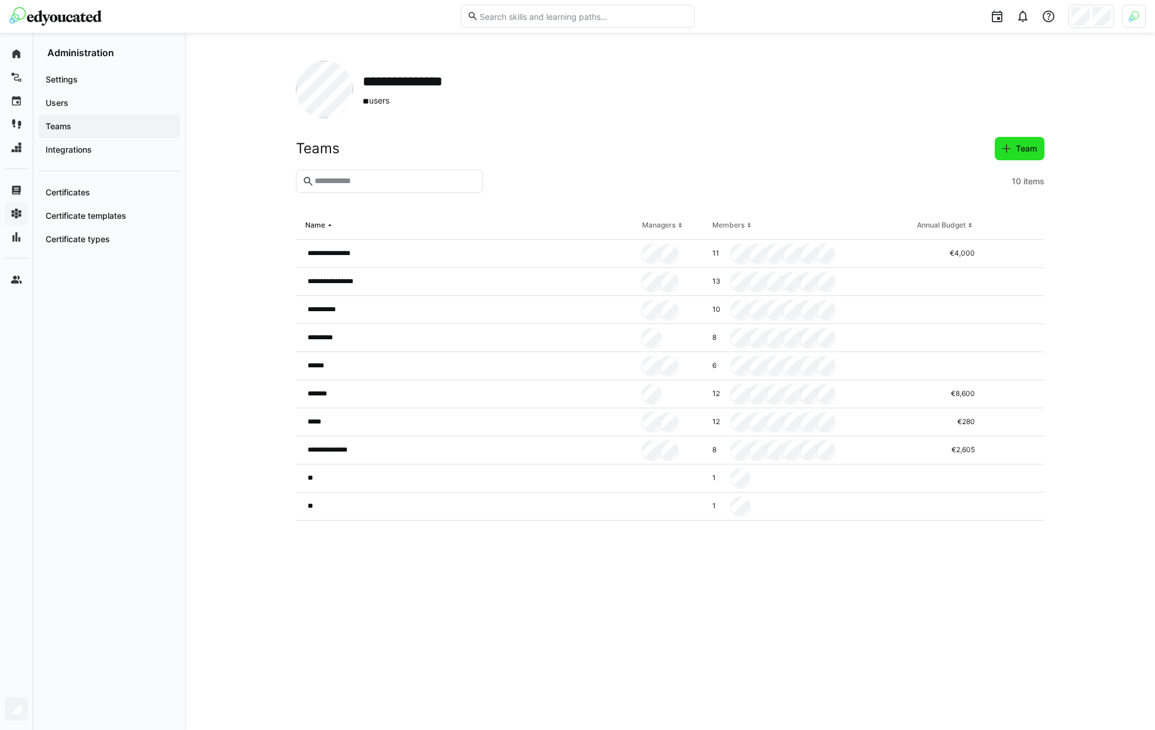
click at [1026, 146] on span "Team" at bounding box center [1026, 149] width 25 height 12
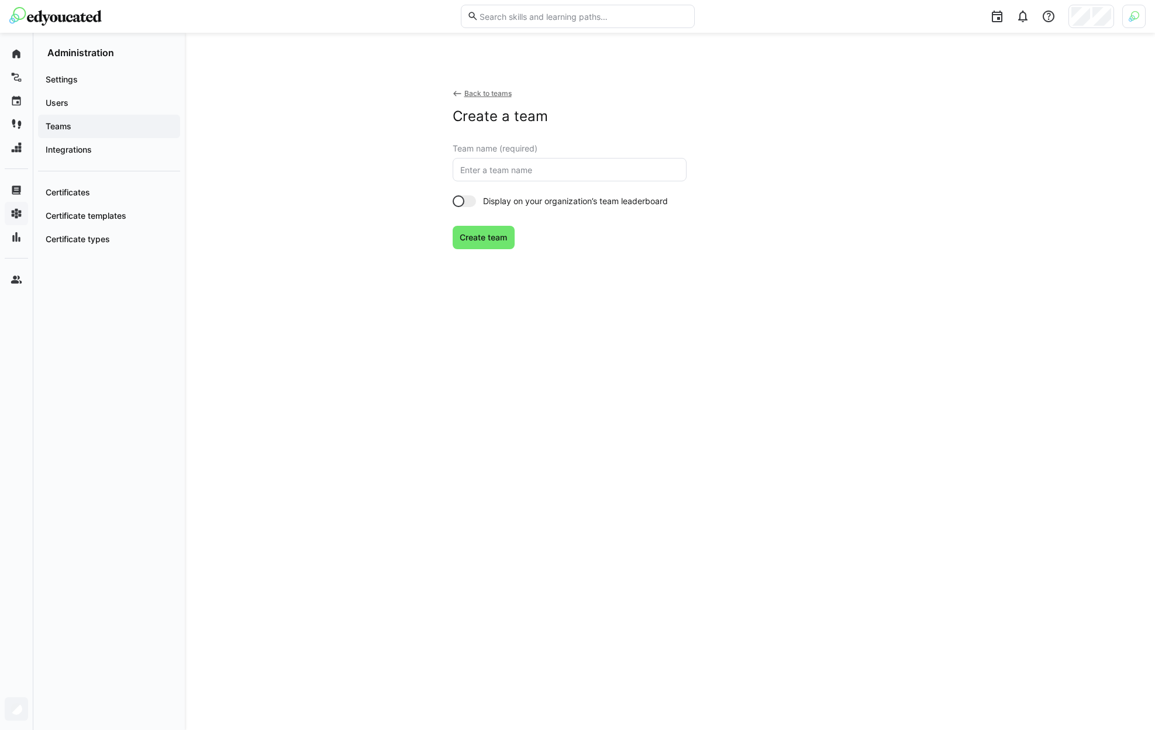
click at [507, 160] on eds-input at bounding box center [570, 169] width 234 height 23
type input "[MEDICAL_DATA]"
click at [496, 226] on span "Create team" at bounding box center [484, 237] width 63 height 23
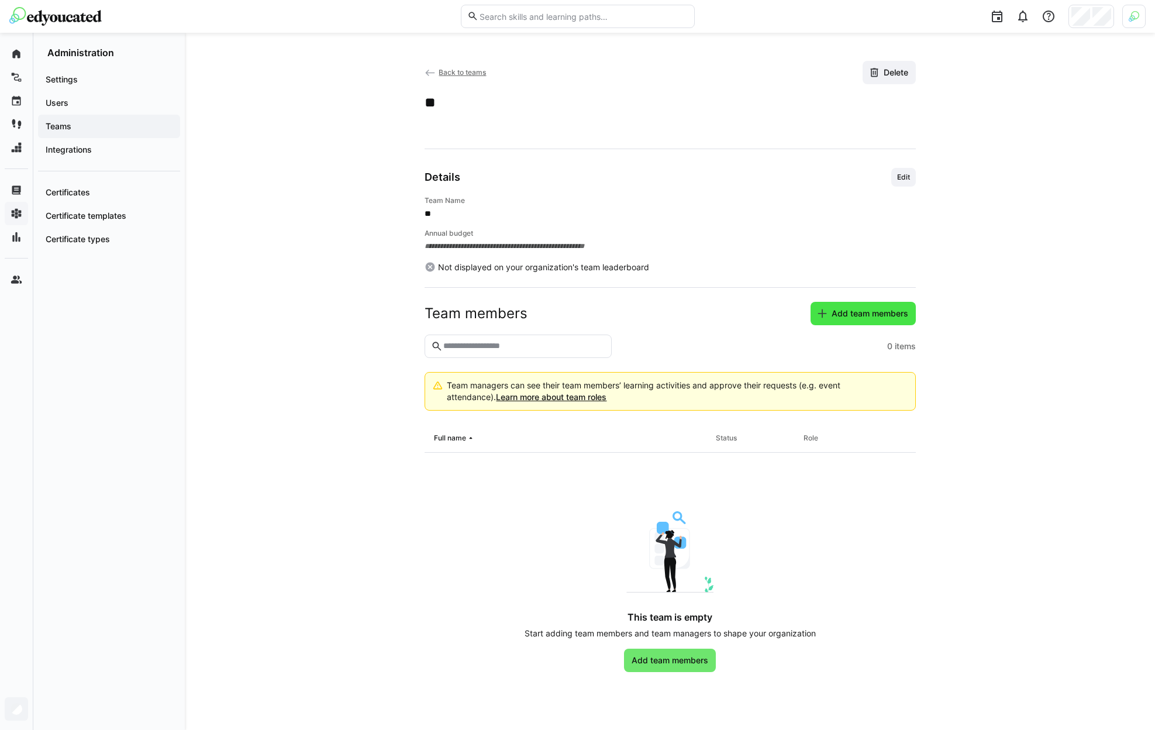
click at [834, 313] on span "Add team members" at bounding box center [870, 314] width 80 height 12
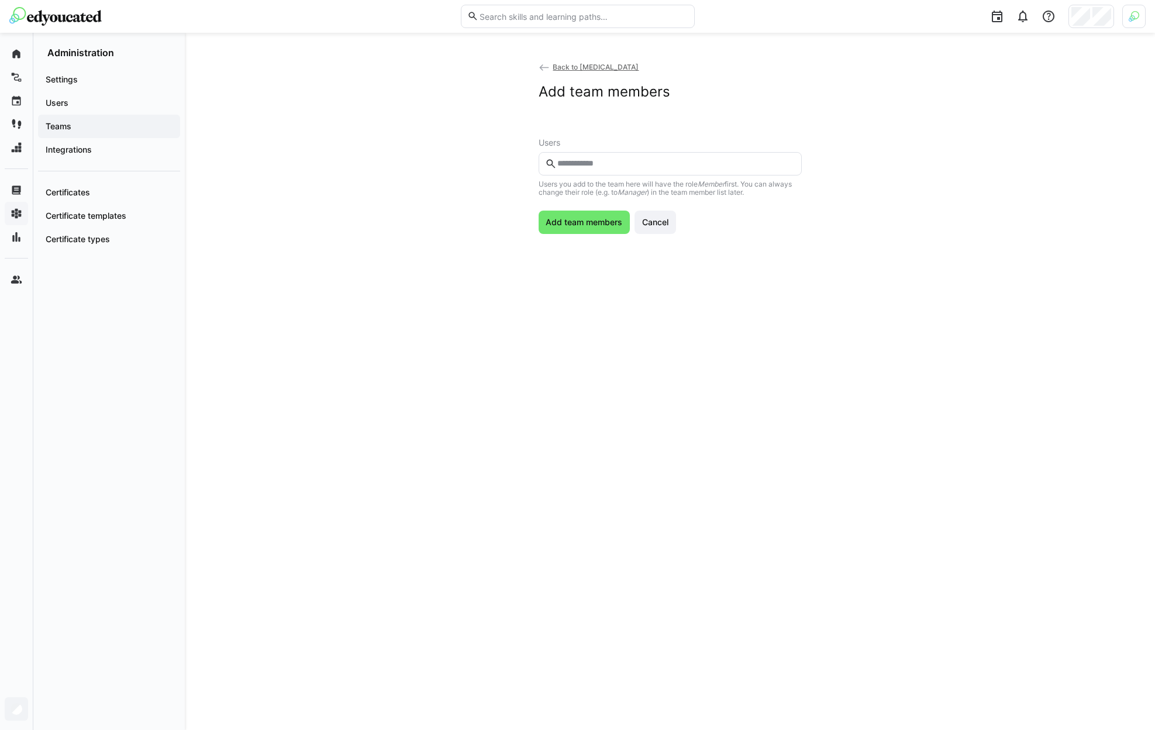
click at [601, 160] on input "text" at bounding box center [675, 163] width 239 height 11
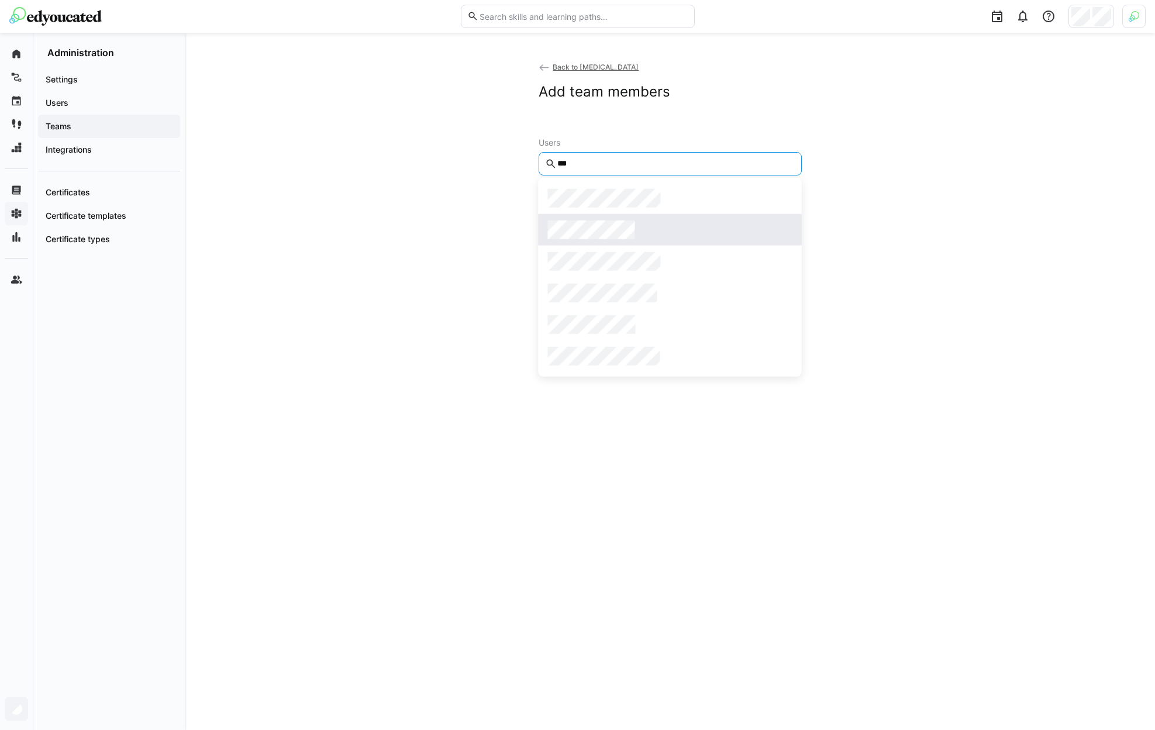
type input "***"
click at [609, 240] on span at bounding box center [670, 230] width 263 height 32
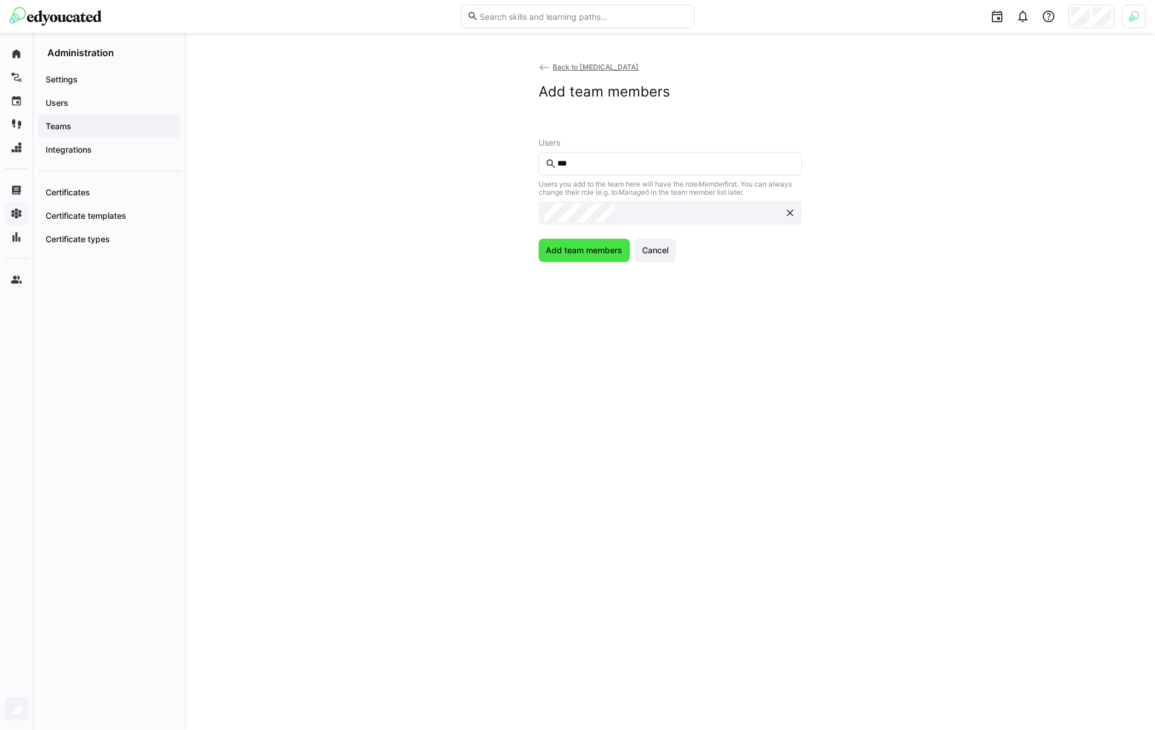
click at [598, 252] on span "Add team members" at bounding box center [584, 250] width 80 height 12
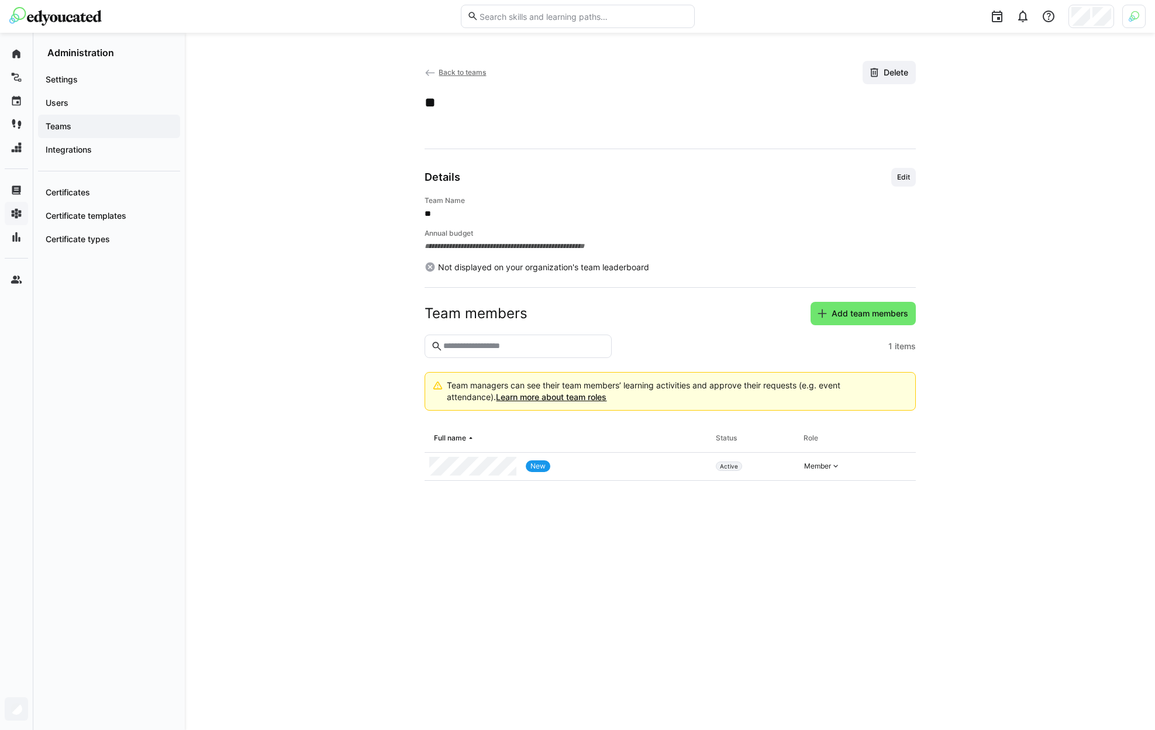
click at [453, 77] on app-back-navigation "Back to teams" at bounding box center [456, 72] width 62 height 13
click at [453, 75] on span "Back to teams" at bounding box center [462, 72] width 47 height 9
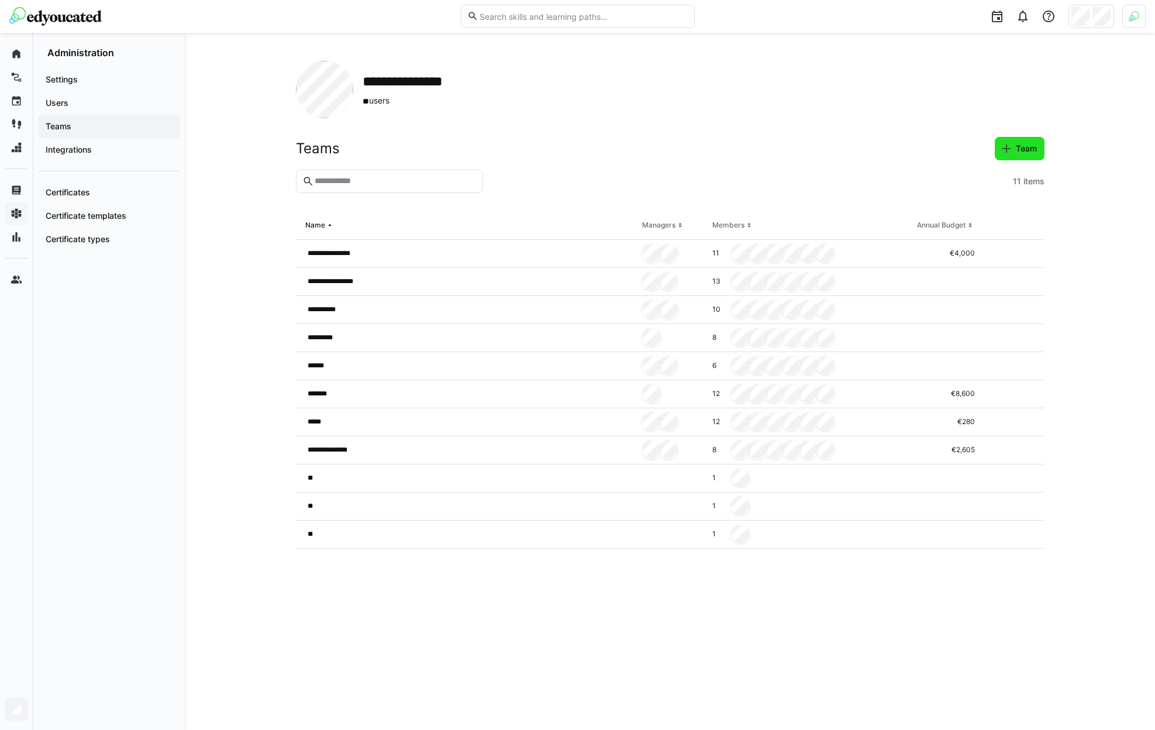
click at [1030, 151] on span "Team" at bounding box center [1026, 149] width 25 height 12
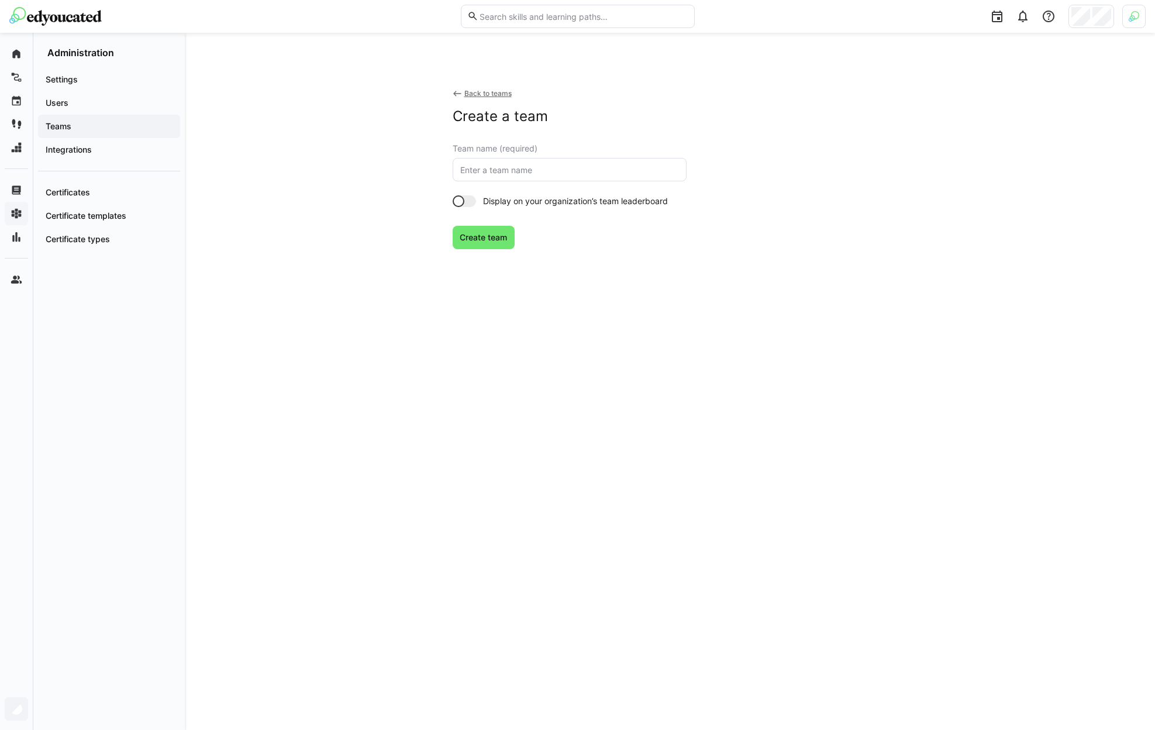
click at [549, 160] on eds-input at bounding box center [570, 169] width 234 height 23
click at [559, 171] on input "text" at bounding box center [569, 169] width 221 height 11
type input "t4"
click at [473, 231] on span "Create team" at bounding box center [484, 237] width 63 height 23
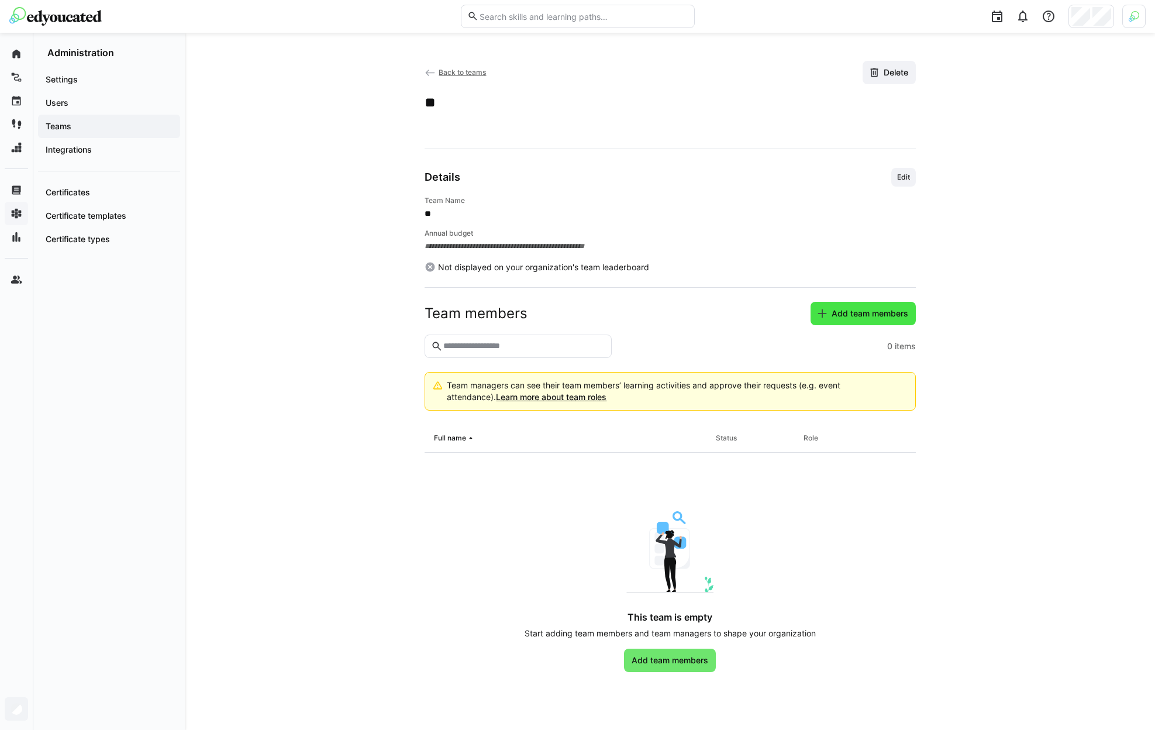
click at [873, 310] on span "Add team members" at bounding box center [870, 314] width 80 height 12
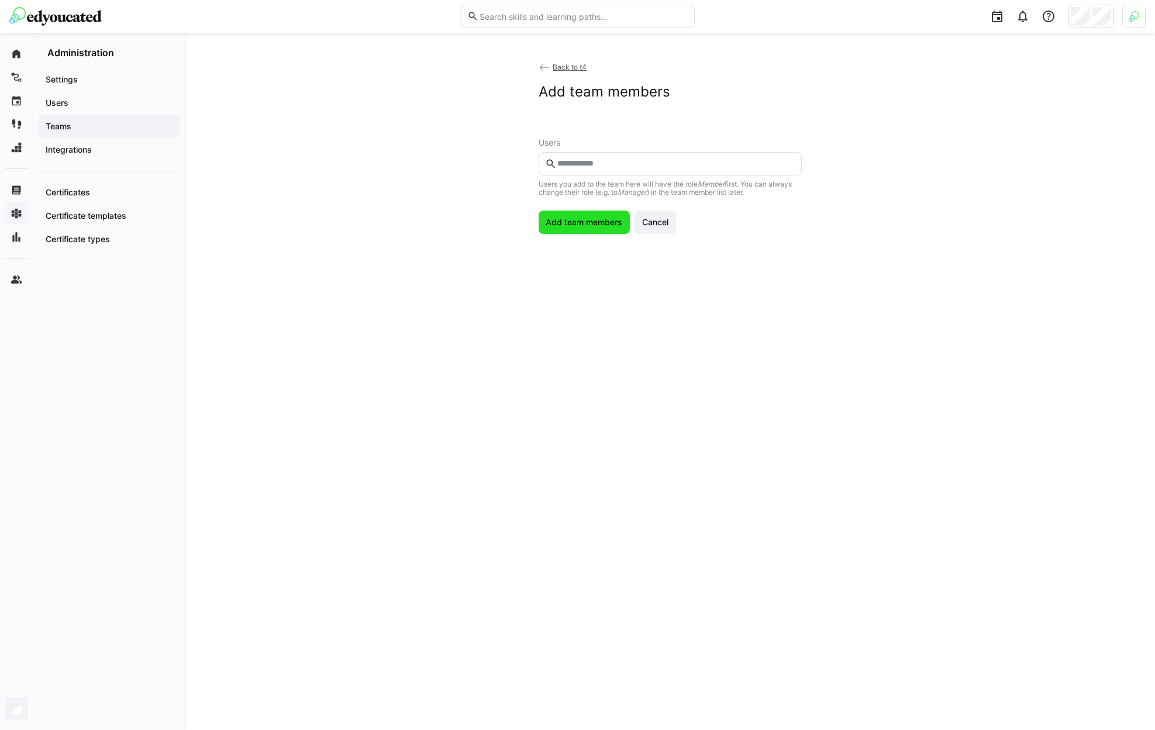
click at [577, 233] on span "Add team members" at bounding box center [585, 222] width 92 height 23
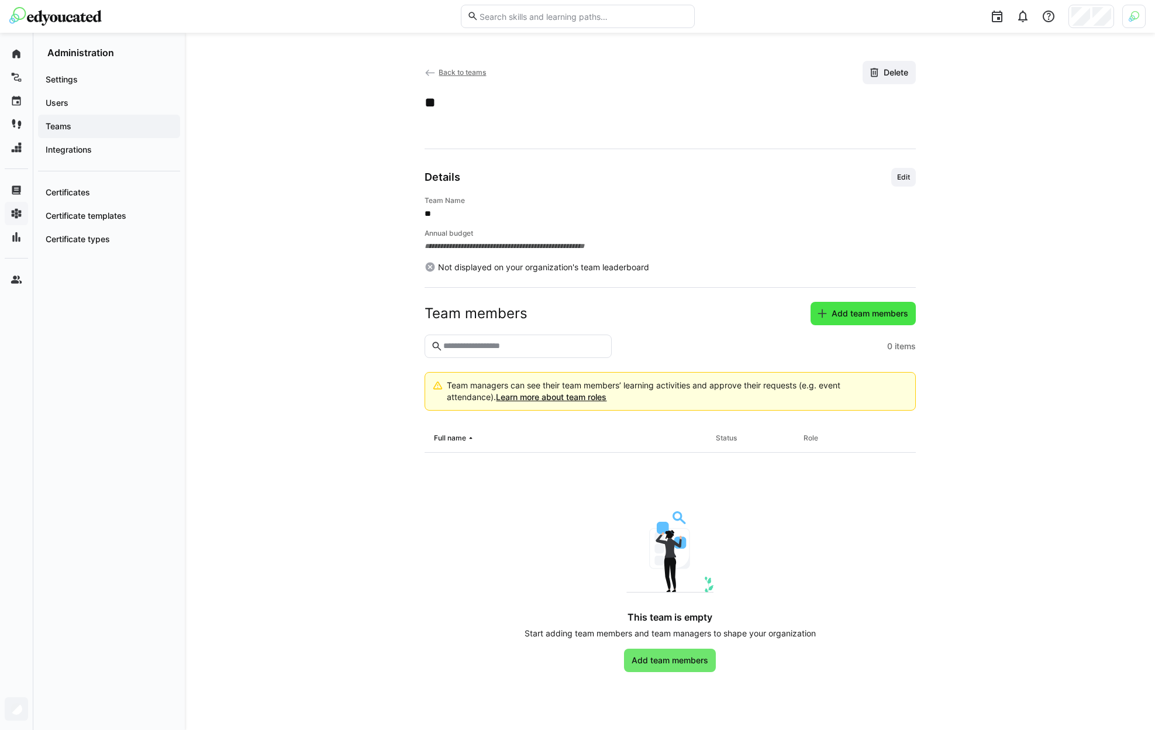
click at [860, 308] on span "Add team members" at bounding box center [870, 314] width 80 height 12
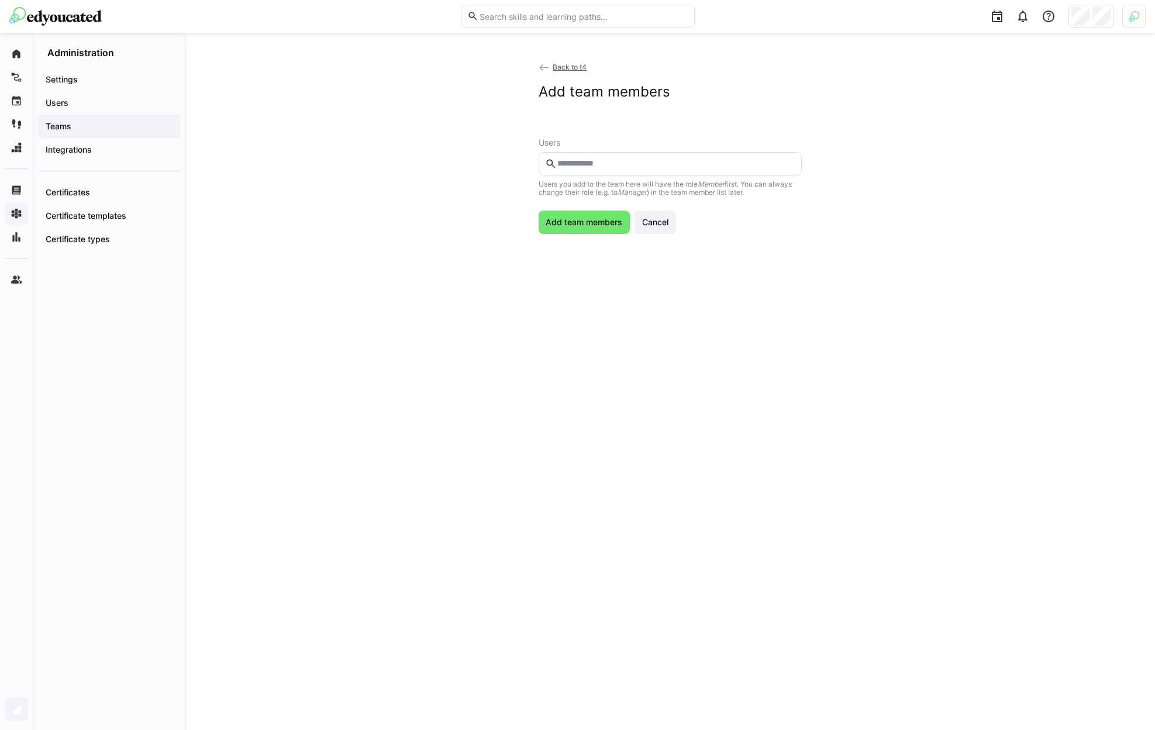
click at [635, 169] on eds-input at bounding box center [670, 163] width 263 height 23
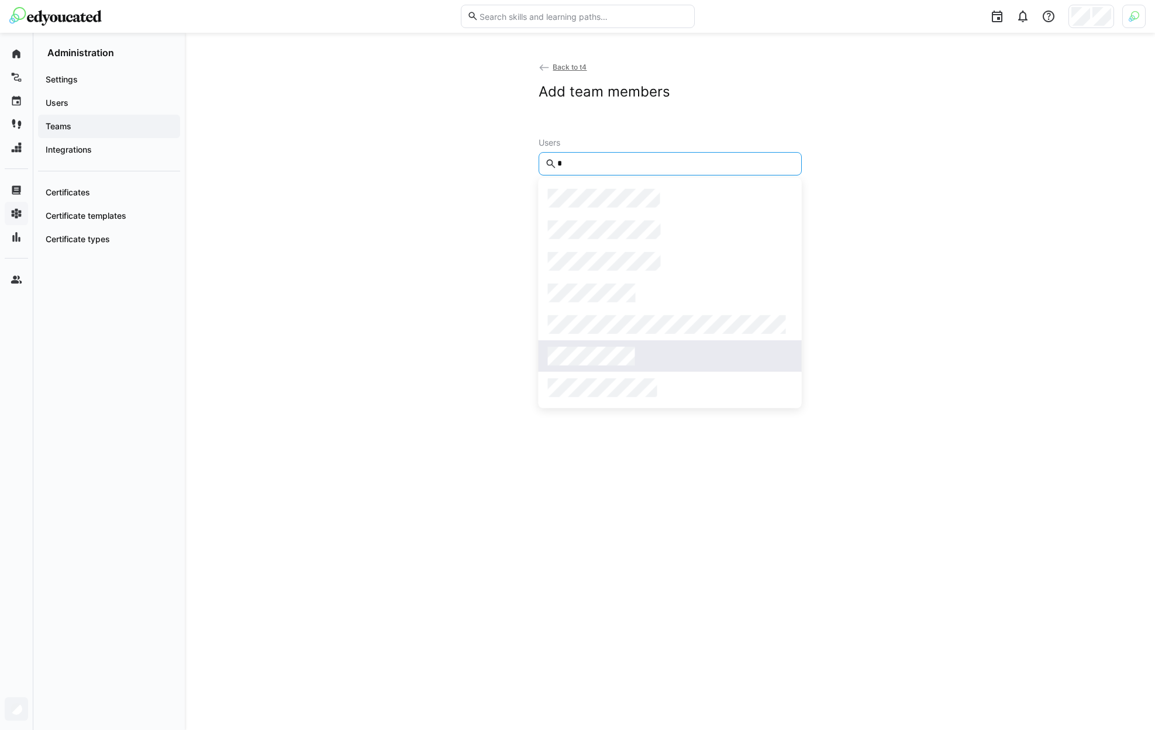
type input "*"
click at [636, 347] on div at bounding box center [670, 356] width 244 height 19
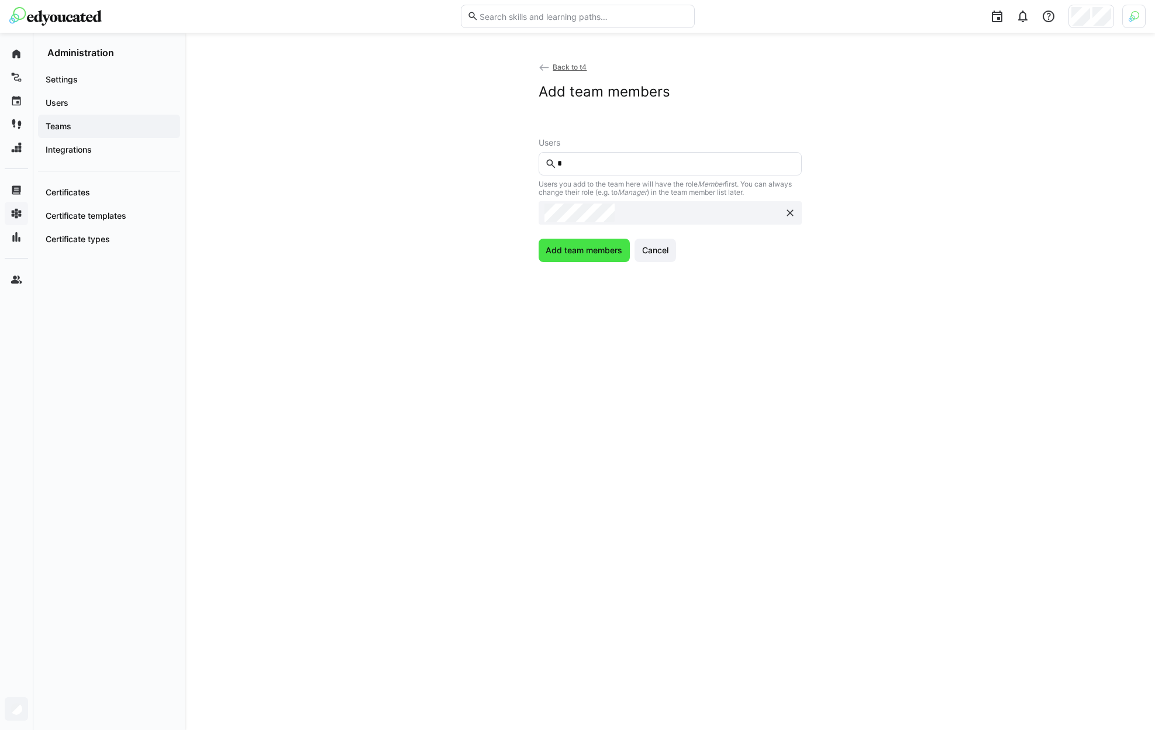
click at [595, 251] on span "Add team members" at bounding box center [584, 250] width 80 height 12
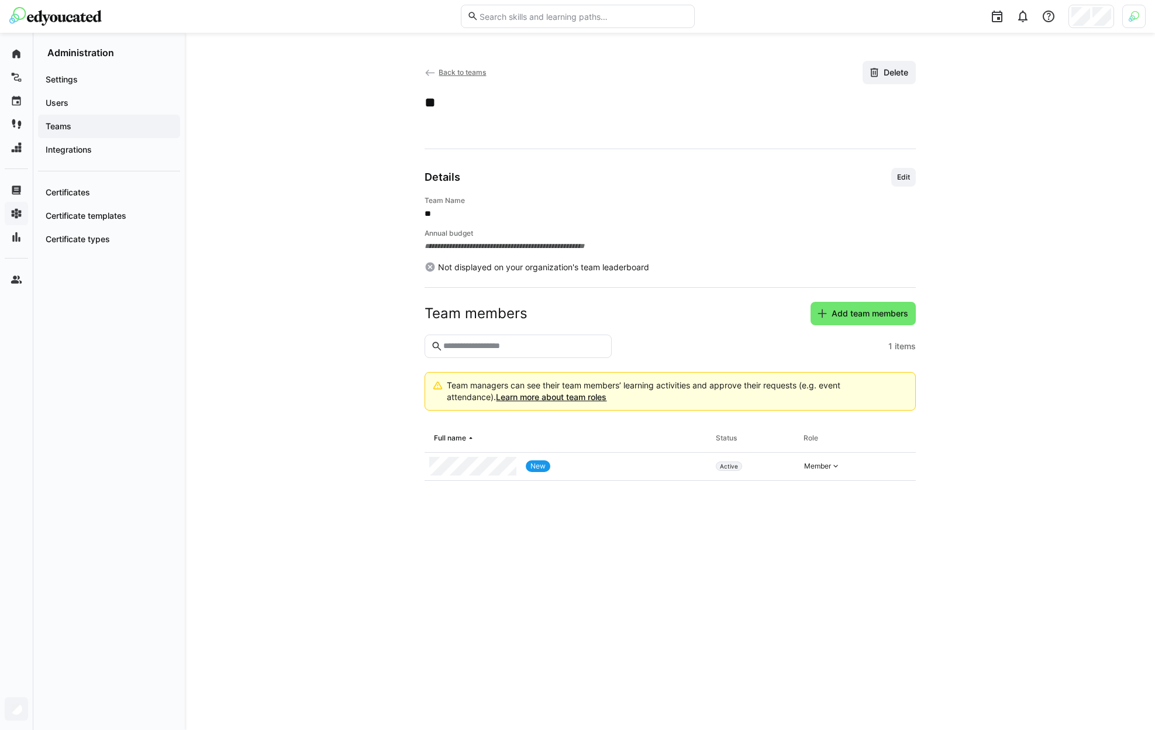
click at [451, 73] on span "Back to teams" at bounding box center [462, 72] width 47 height 9
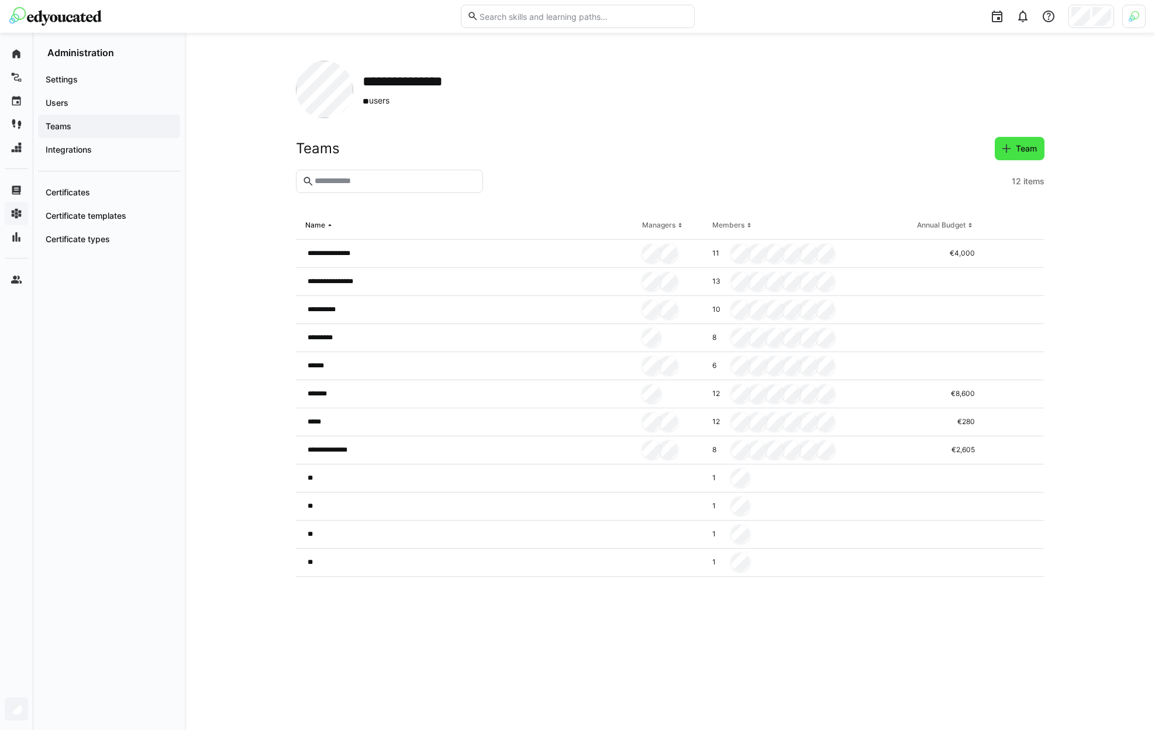
click at [1013, 156] on span "Team" at bounding box center [1020, 148] width 50 height 23
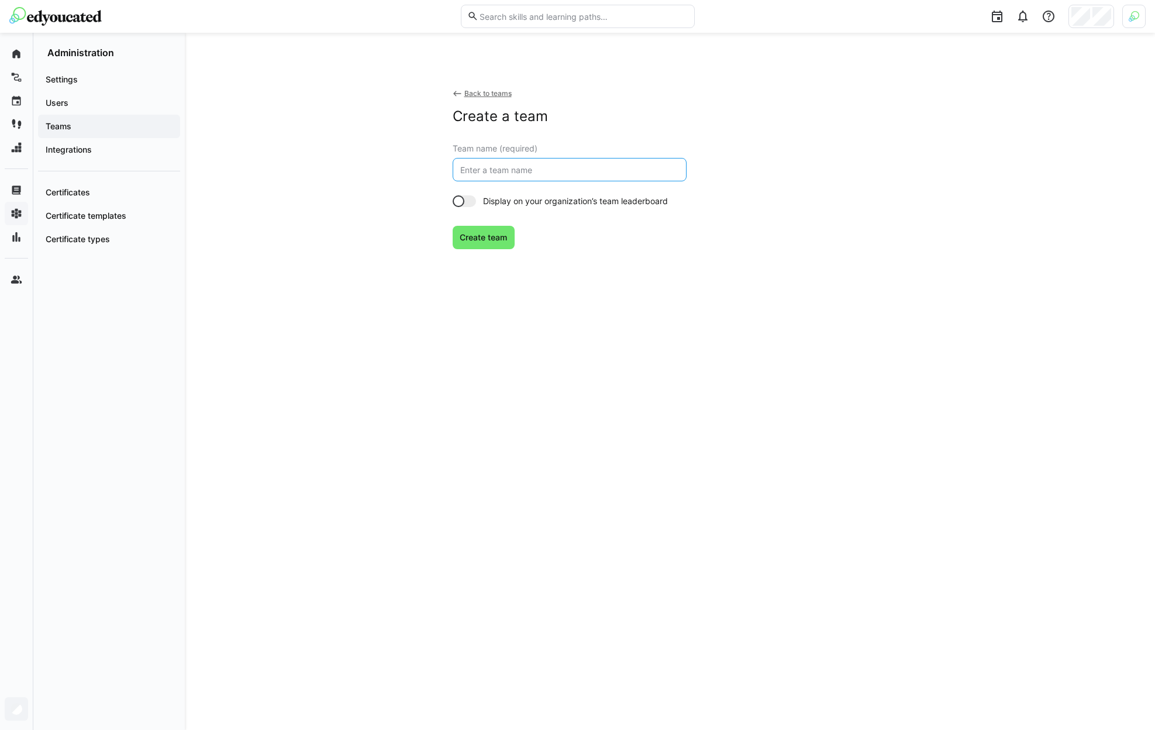
click at [524, 174] on input "text" at bounding box center [569, 169] width 221 height 11
type input "t5"
click at [474, 243] on span "Create team" at bounding box center [484, 237] width 63 height 23
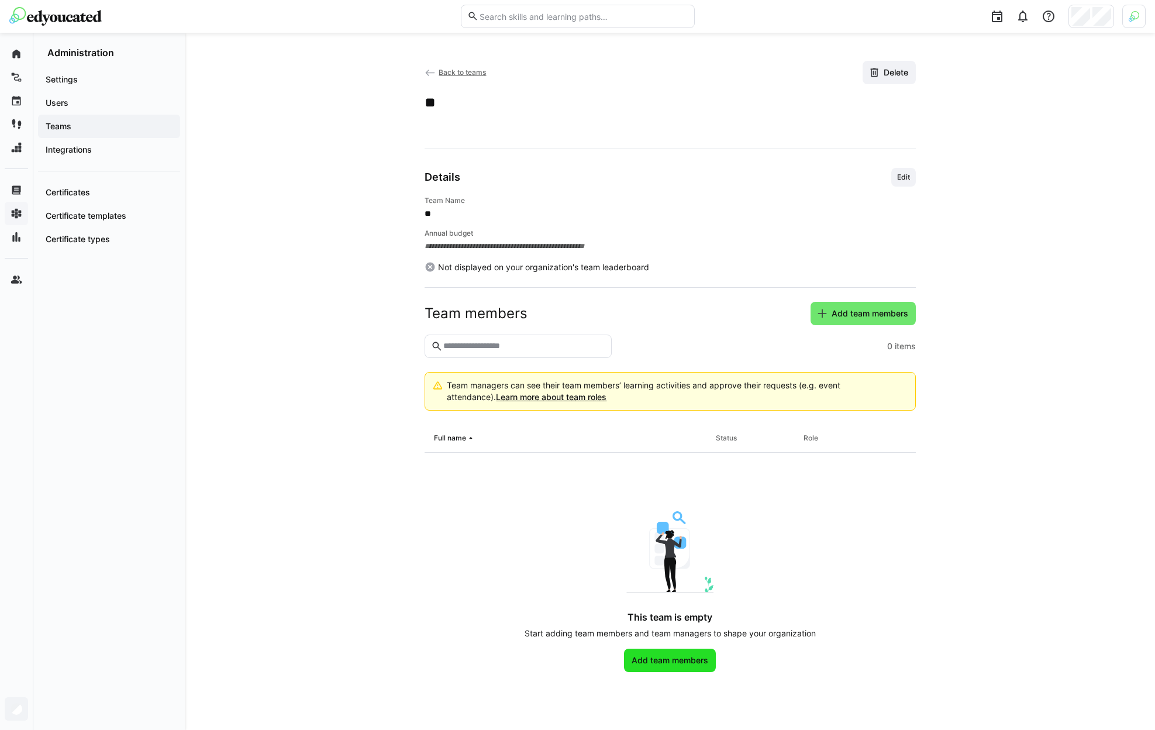
click at [680, 669] on span "Add team members" at bounding box center [670, 660] width 92 height 23
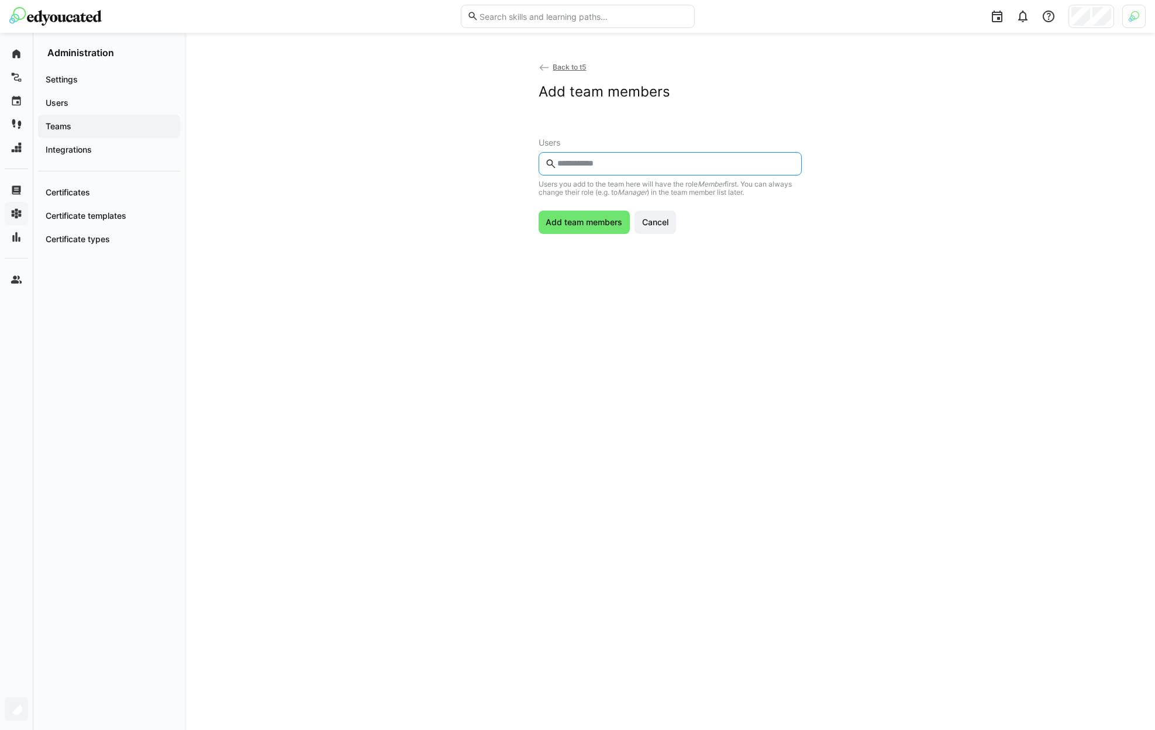
click at [597, 167] on input "text" at bounding box center [675, 163] width 239 height 11
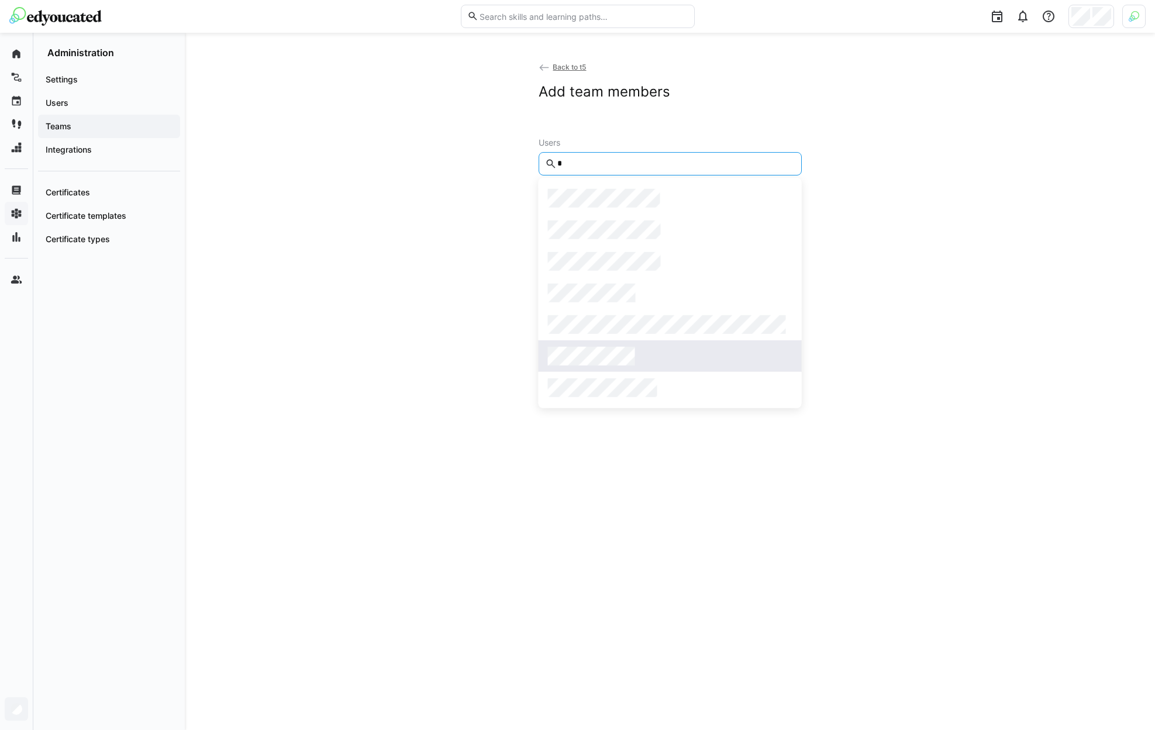
type input "*"
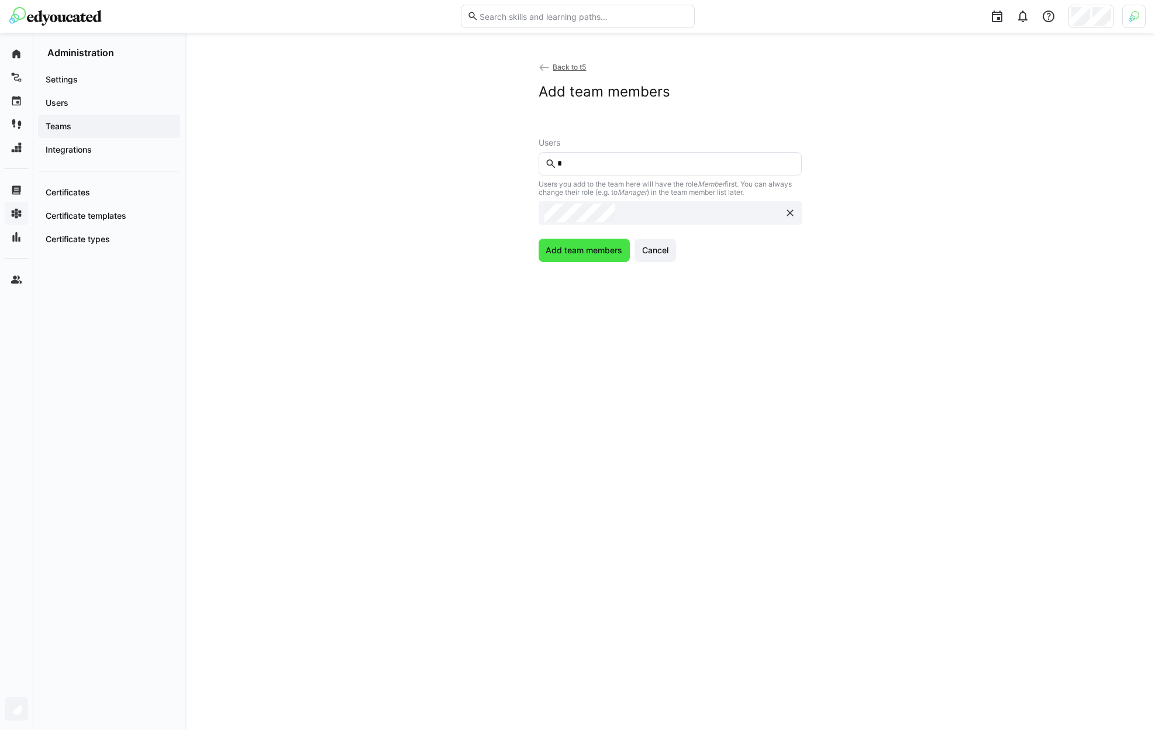
click at [570, 250] on span "Add team members" at bounding box center [584, 250] width 80 height 12
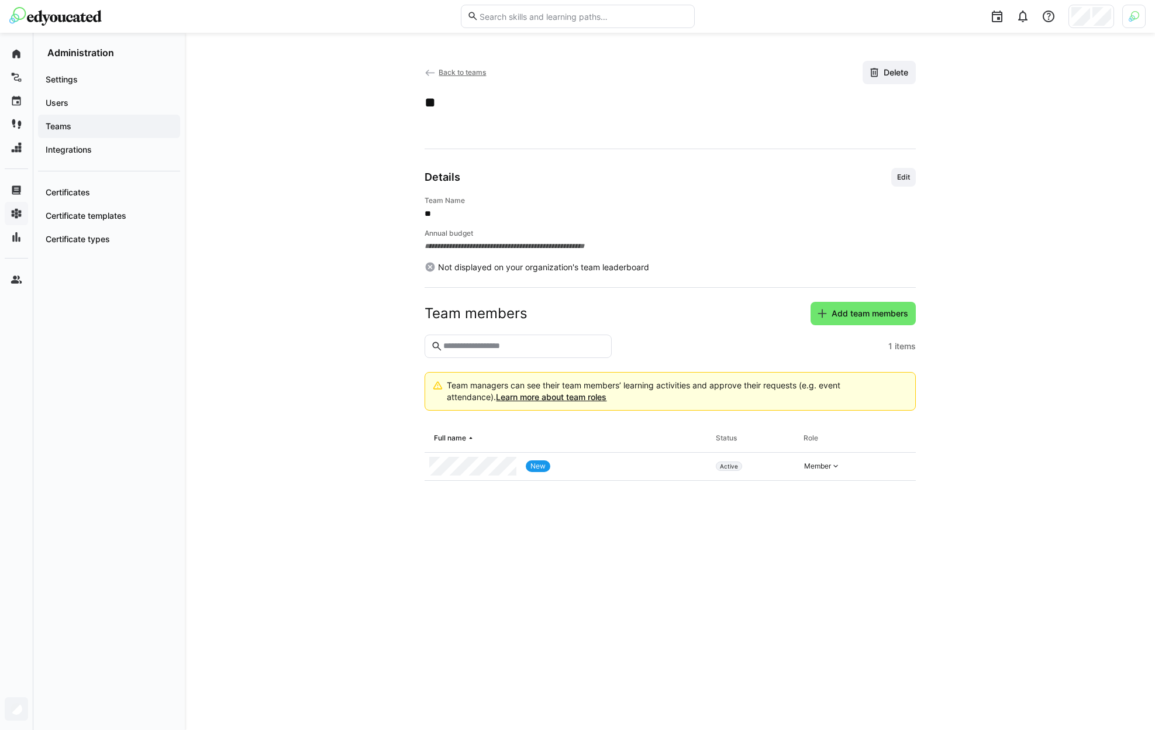
click at [133, 132] on span "Teams" at bounding box center [109, 126] width 130 height 12
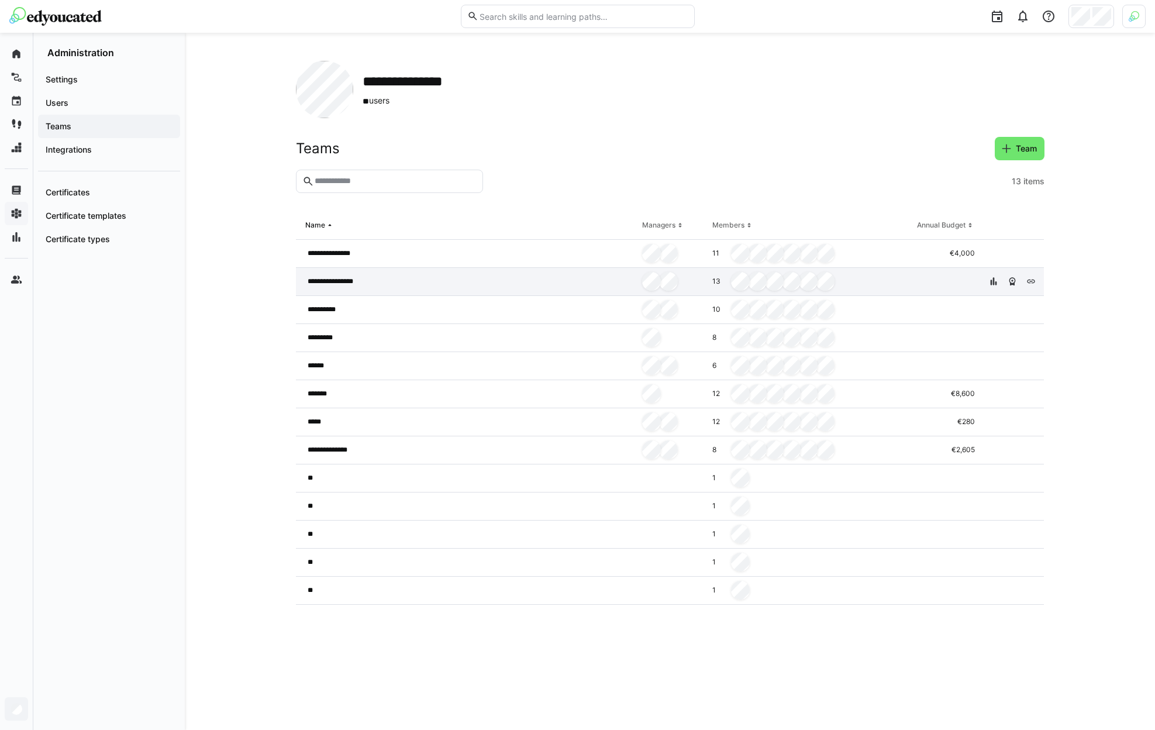
click at [602, 284] on div "**********" at bounding box center [467, 282] width 342 height 28
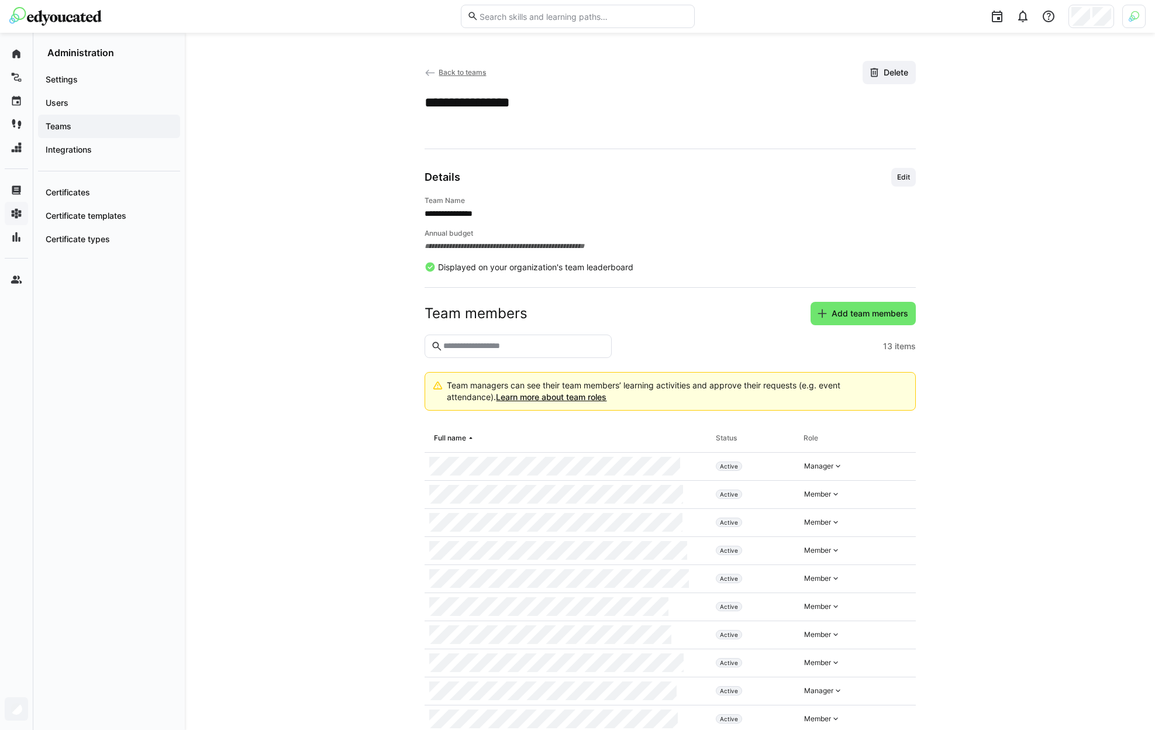
click at [523, 339] on eds-input at bounding box center [518, 346] width 187 height 23
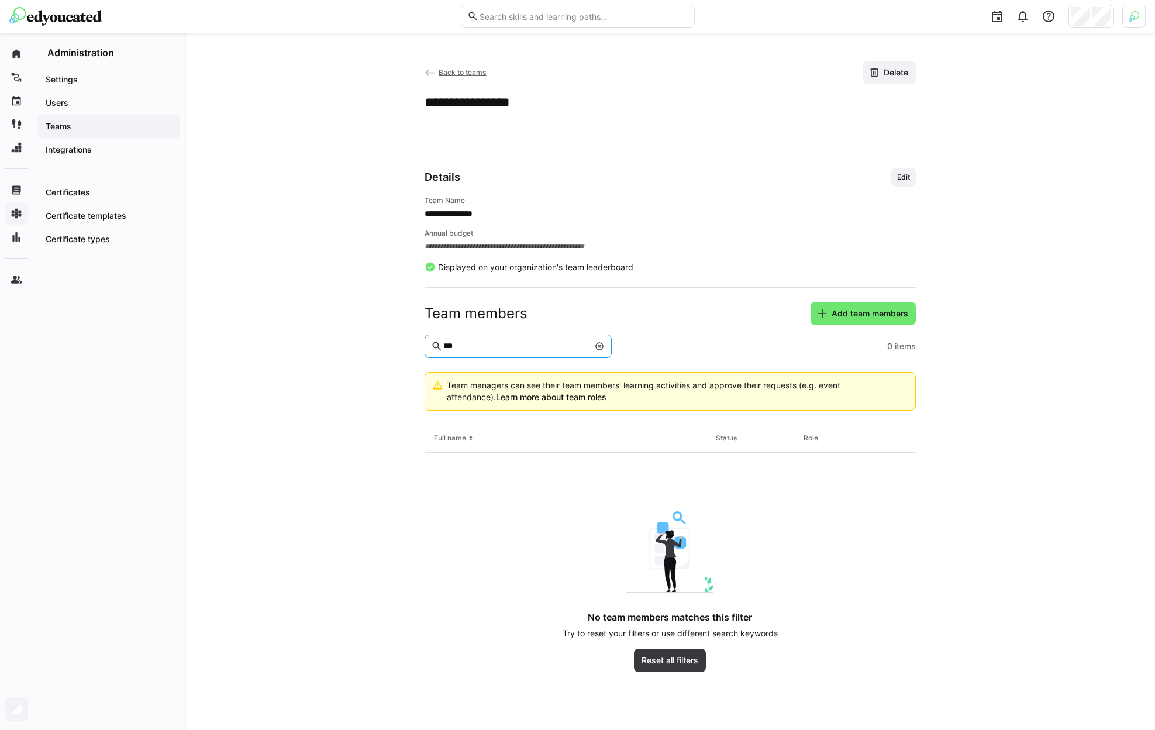
type input "***"
click at [112, 121] on span "Teams" at bounding box center [109, 126] width 130 height 12
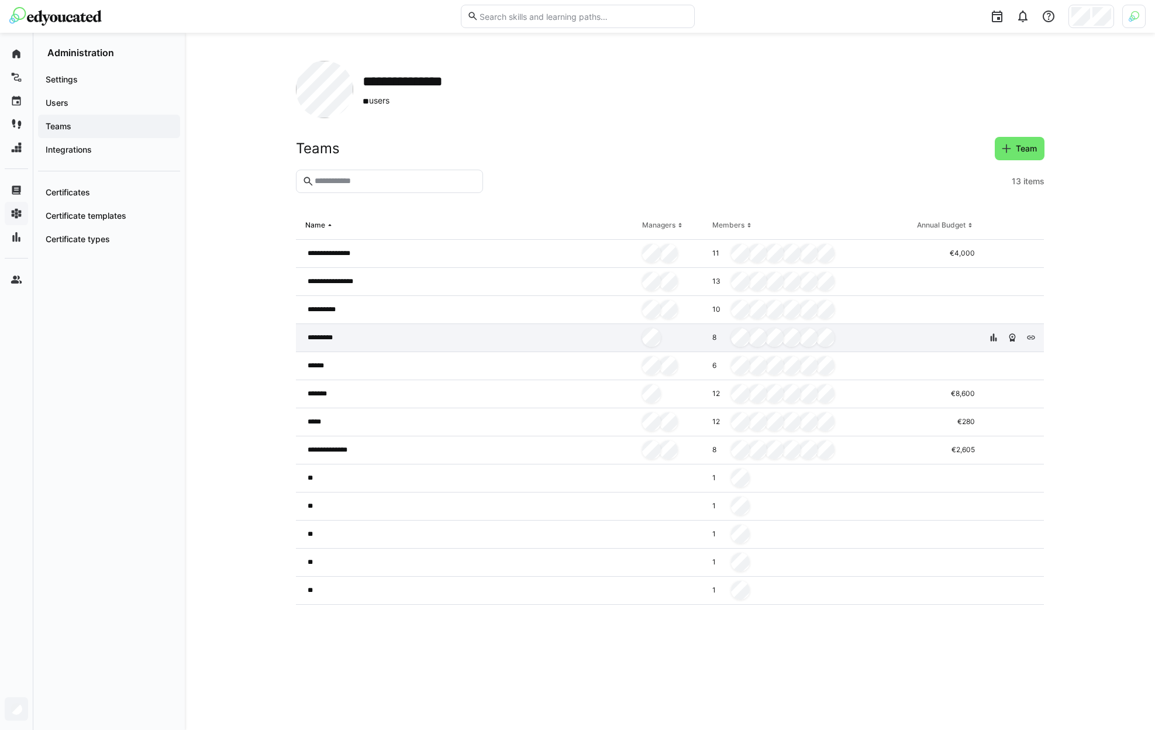
click at [591, 342] on div "*********" at bounding box center [467, 338] width 342 height 28
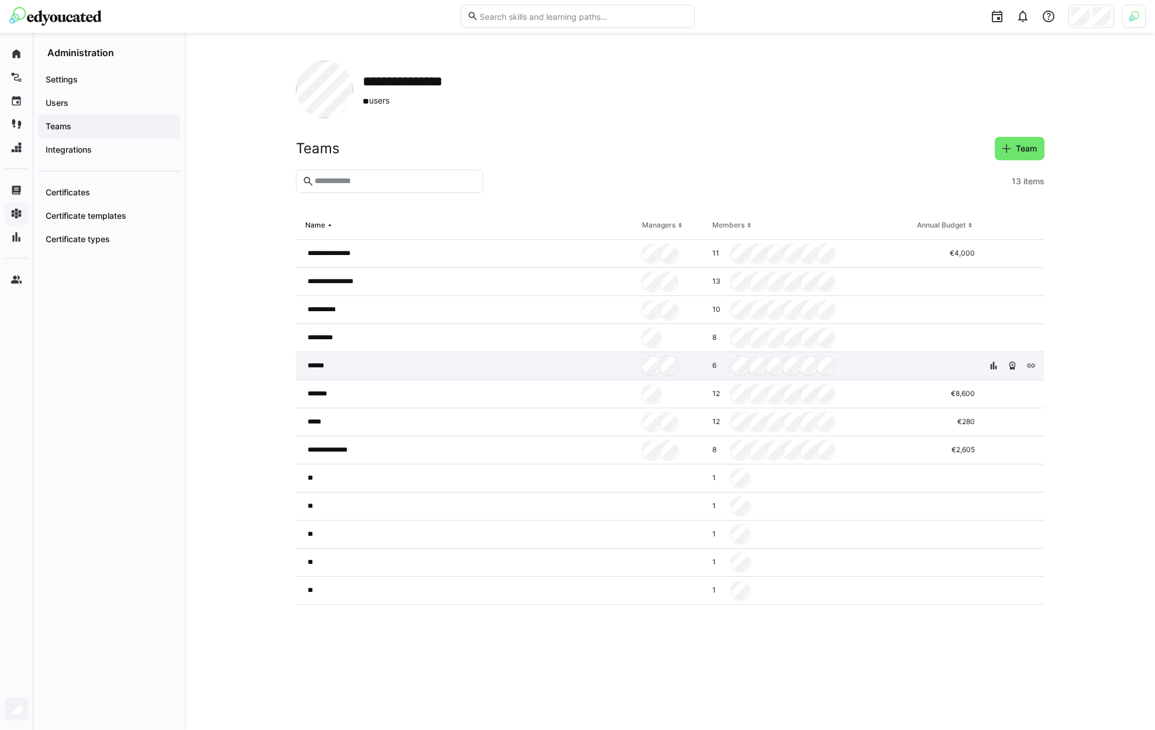
click at [536, 365] on div "******" at bounding box center [467, 366] width 342 height 28
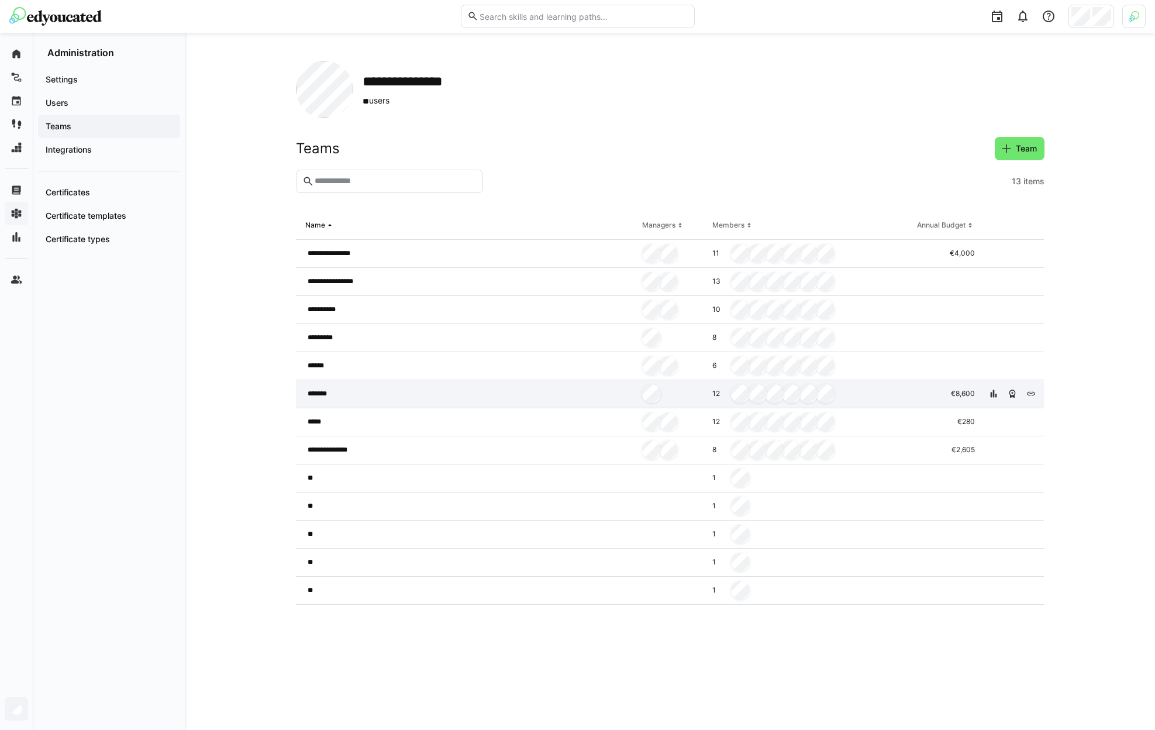
click at [529, 389] on div "*******" at bounding box center [467, 394] width 342 height 28
click at [515, 382] on div "*******" at bounding box center [467, 394] width 342 height 28
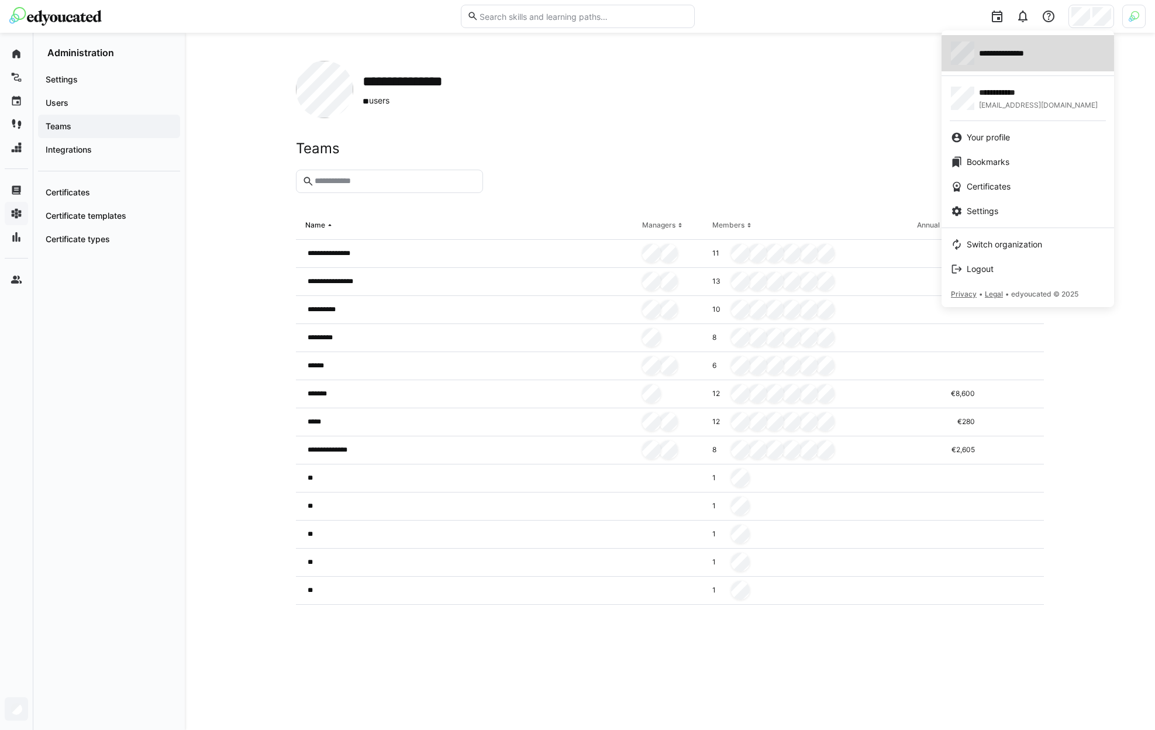
click at [1028, 54] on span "**********" at bounding box center [1012, 53] width 67 height 12
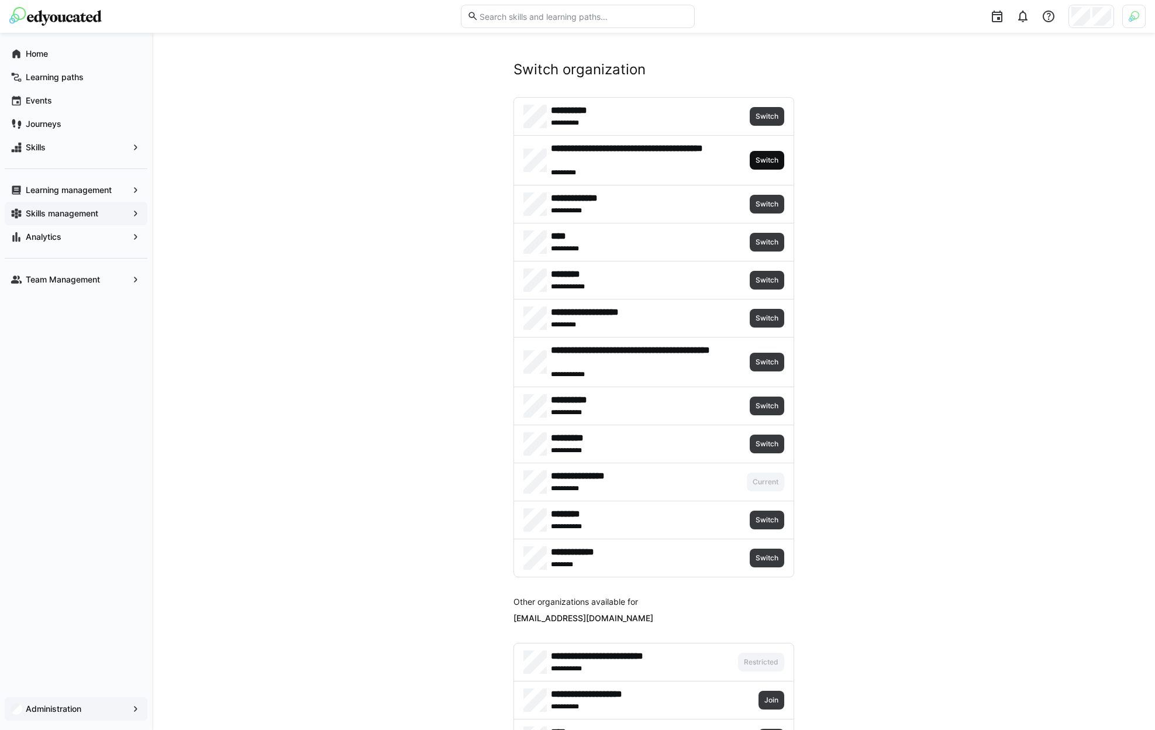
click at [761, 158] on span "Switch" at bounding box center [766, 160] width 25 height 9
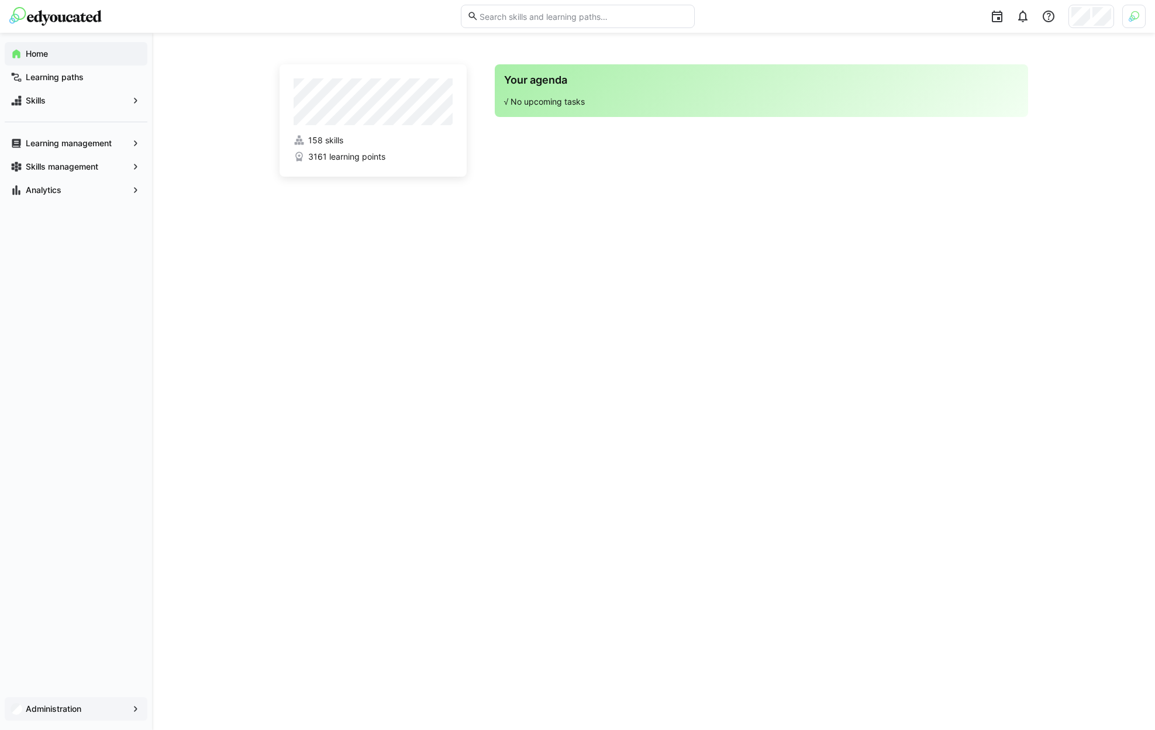
click at [0, 0] on app-navigation-label "Administration" at bounding box center [0, 0] width 0 height 0
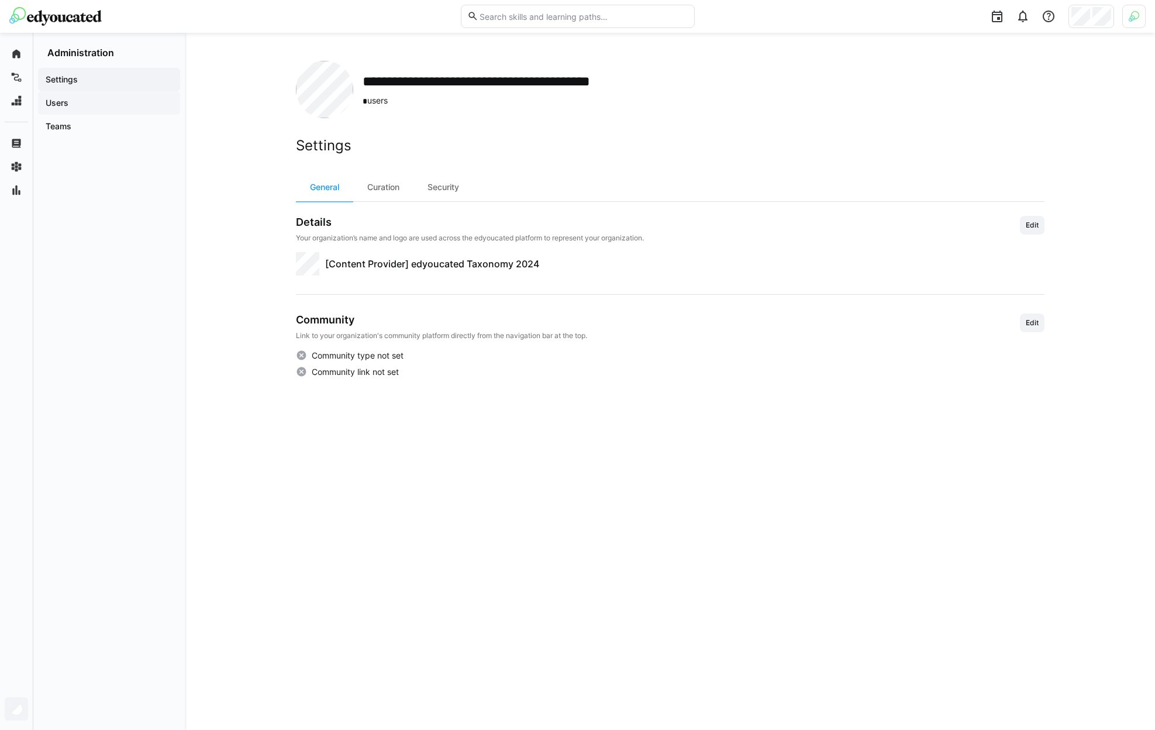
click at [77, 103] on span "Users" at bounding box center [109, 103] width 130 height 12
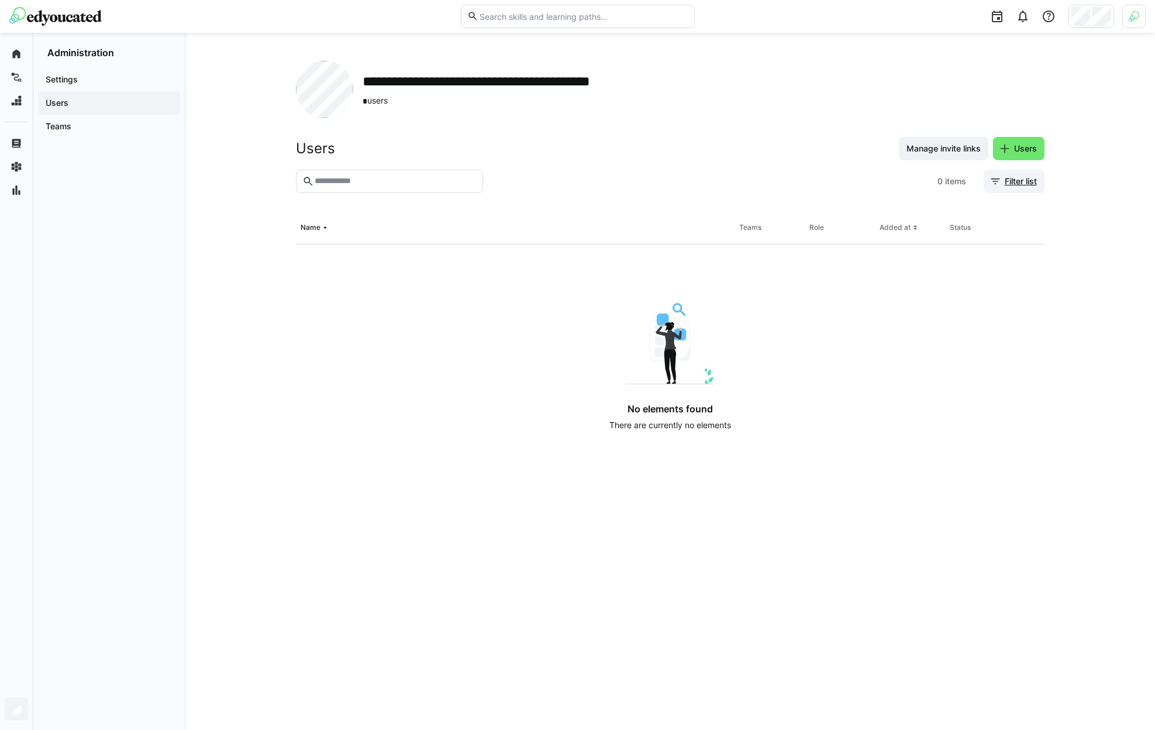
click at [1025, 181] on span "Filter list" at bounding box center [1021, 181] width 36 height 12
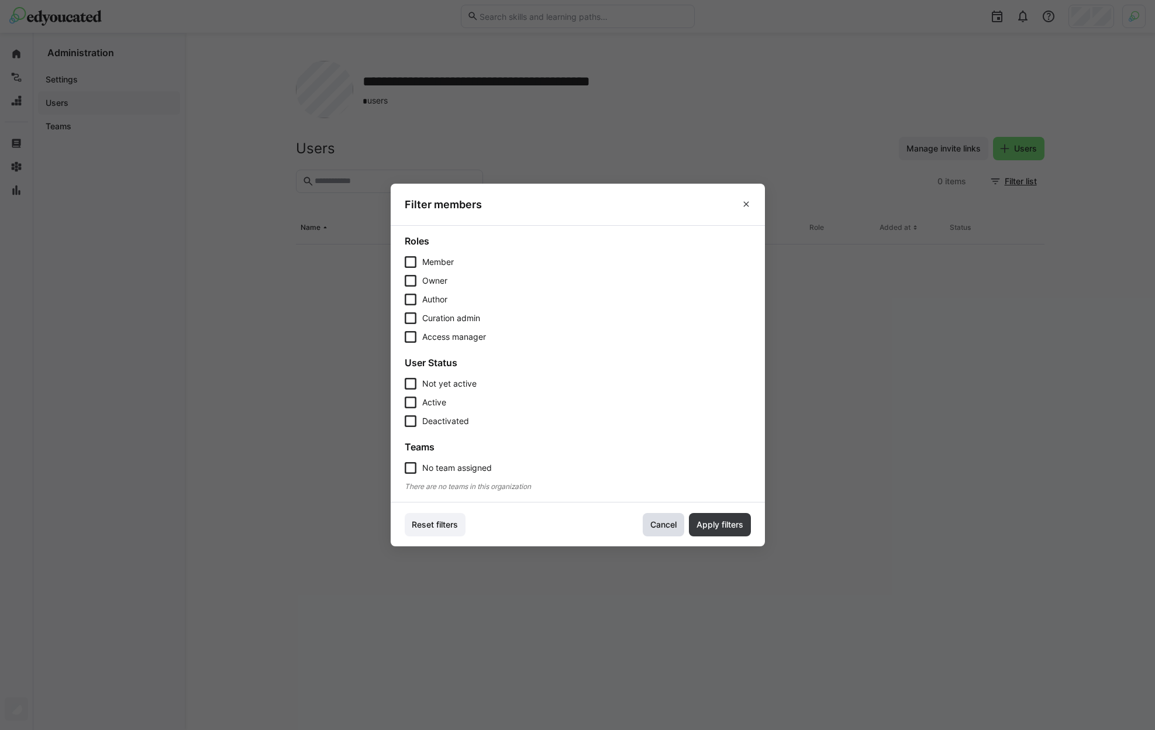
click at [657, 522] on span "Cancel" at bounding box center [664, 525] width 30 height 12
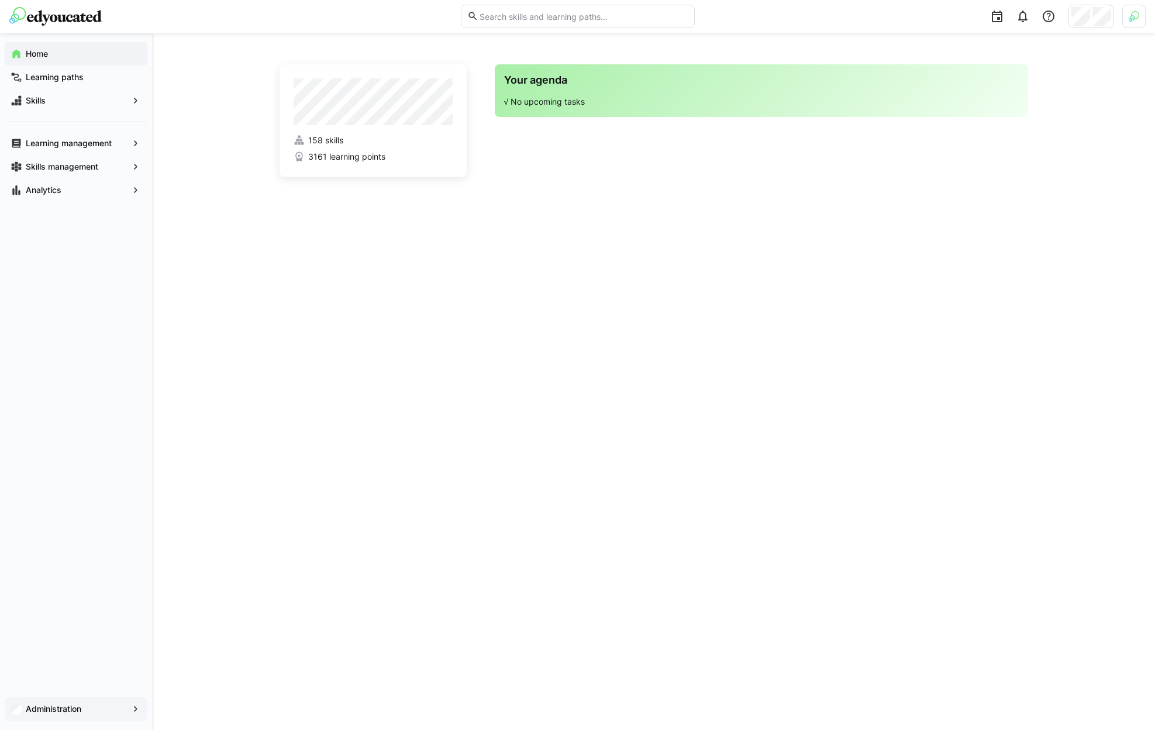
click at [0, 0] on app-navigation-label "Administration" at bounding box center [0, 0] width 0 height 0
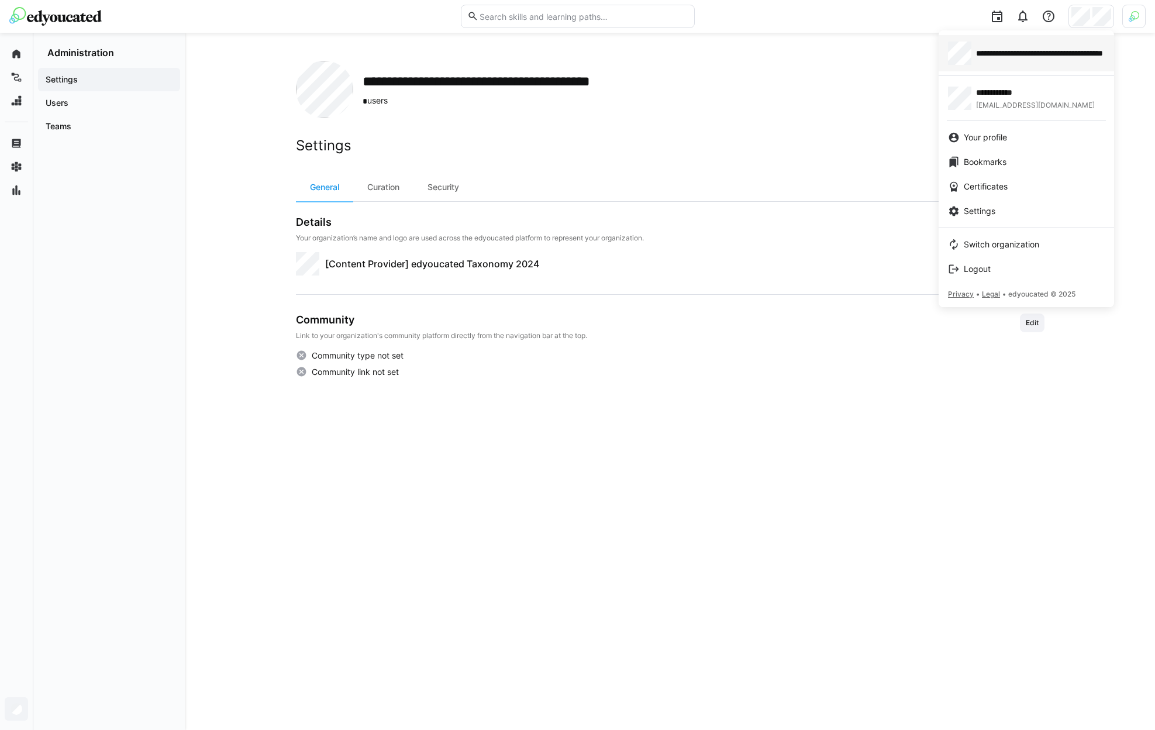
click at [1034, 65] on link "**********" at bounding box center [1026, 53] width 175 height 36
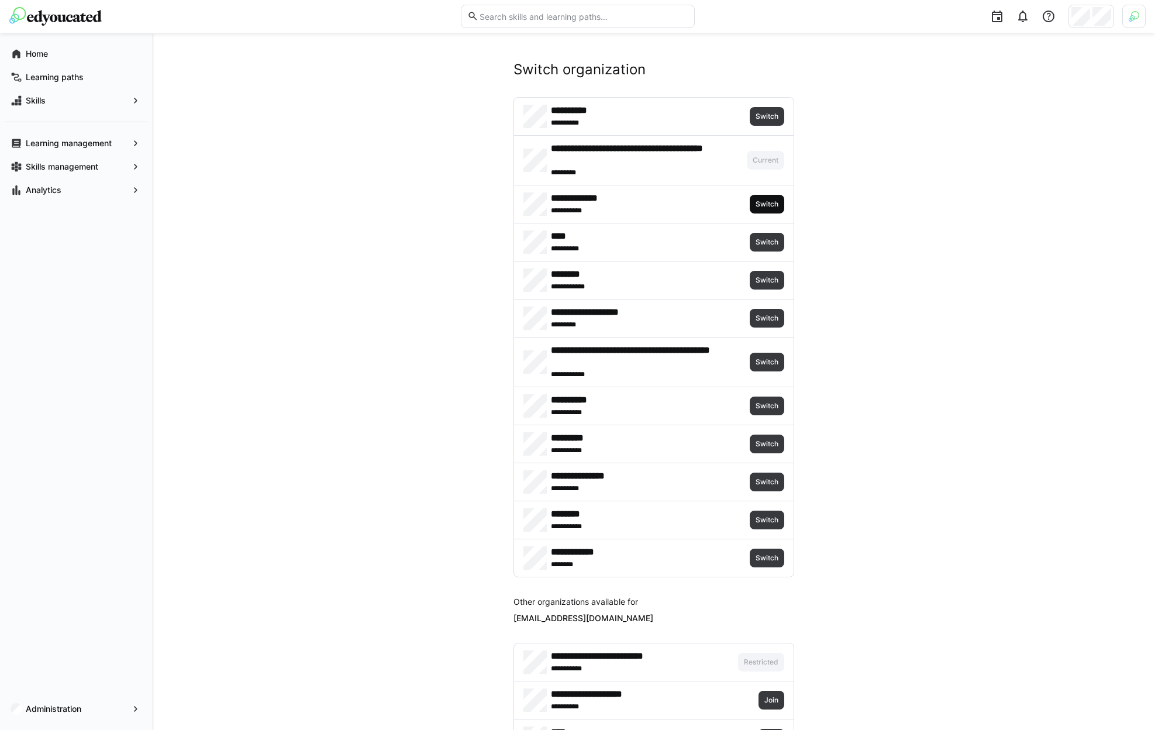
click at [760, 209] on span "Switch" at bounding box center [767, 204] width 35 height 19
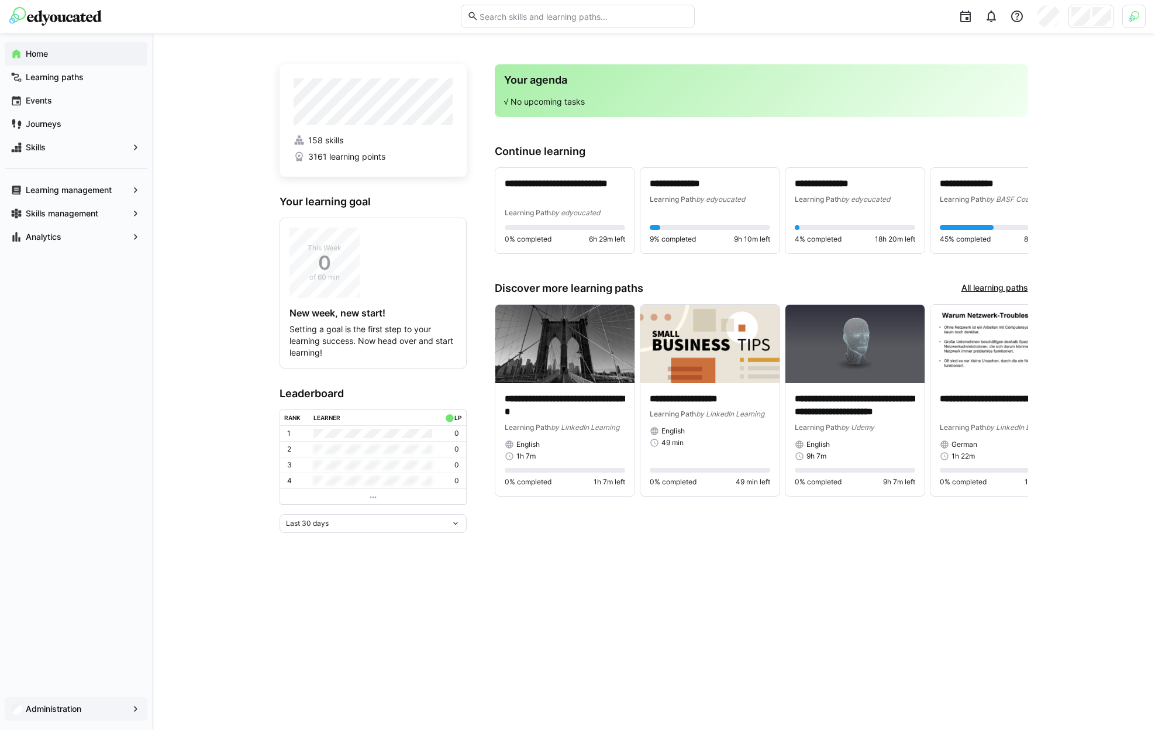
click at [0, 0] on app-navigation-label "Administration" at bounding box center [0, 0] width 0 height 0
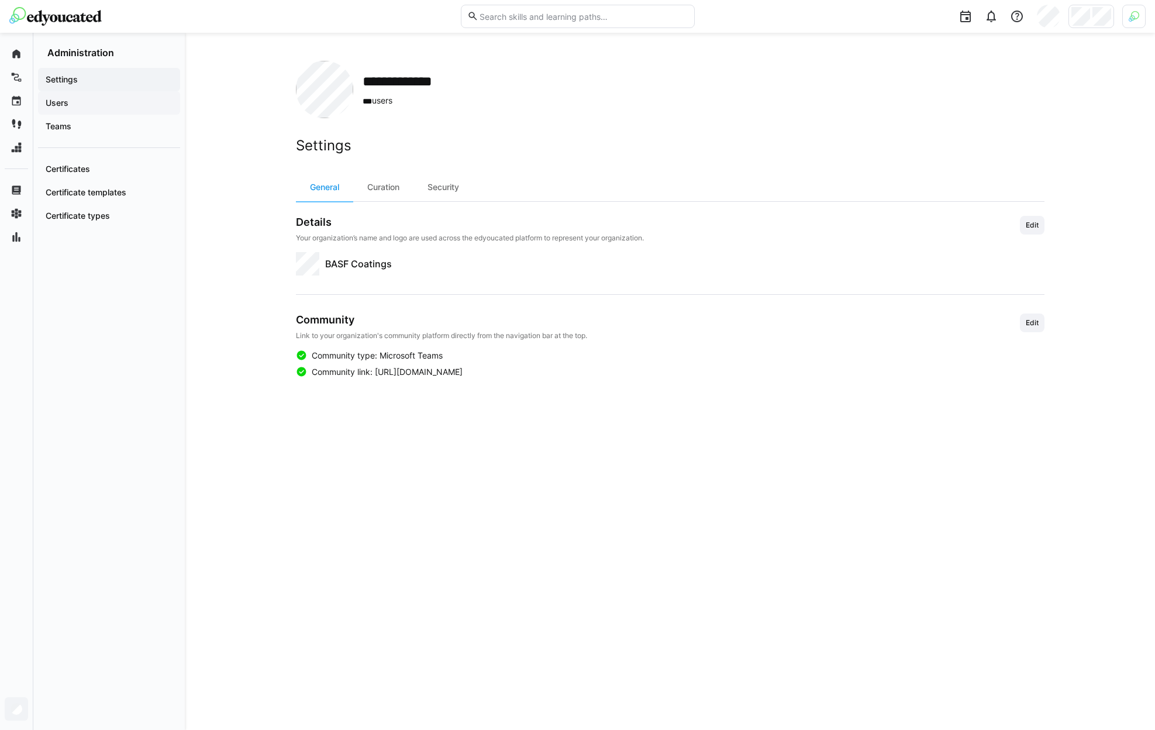
click at [119, 101] on span "Users" at bounding box center [109, 103] width 130 height 12
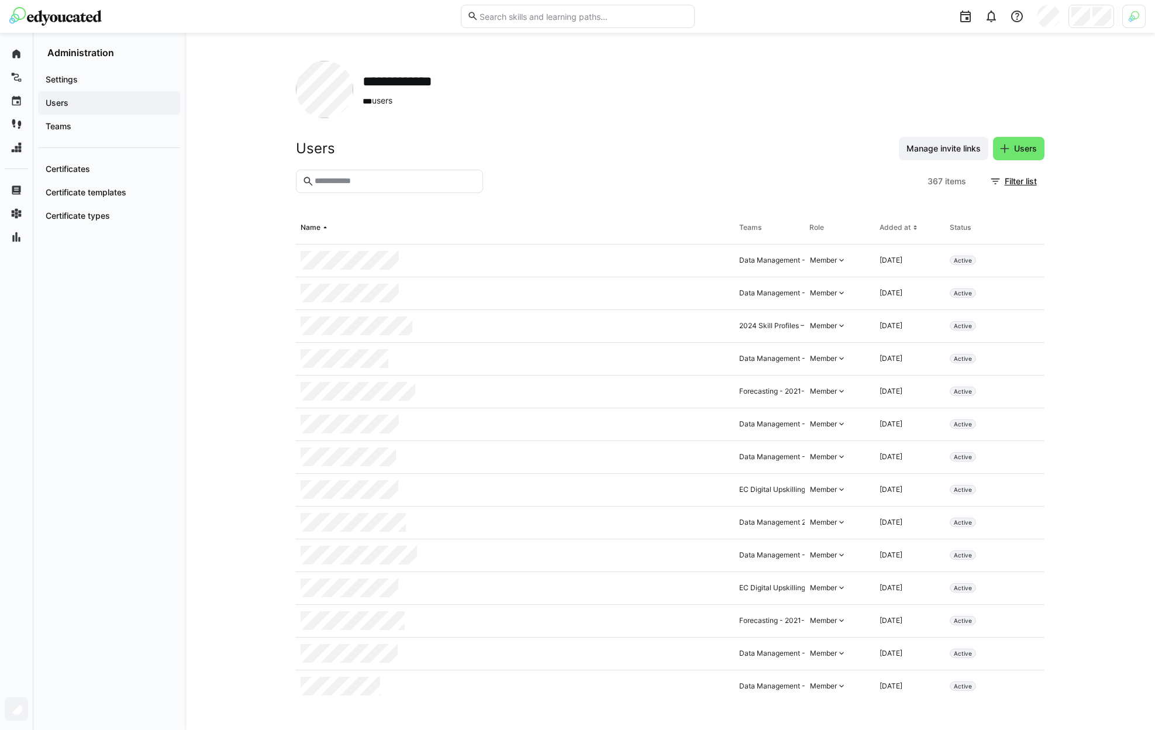
click at [417, 184] on input "text" at bounding box center [394, 181] width 163 height 11
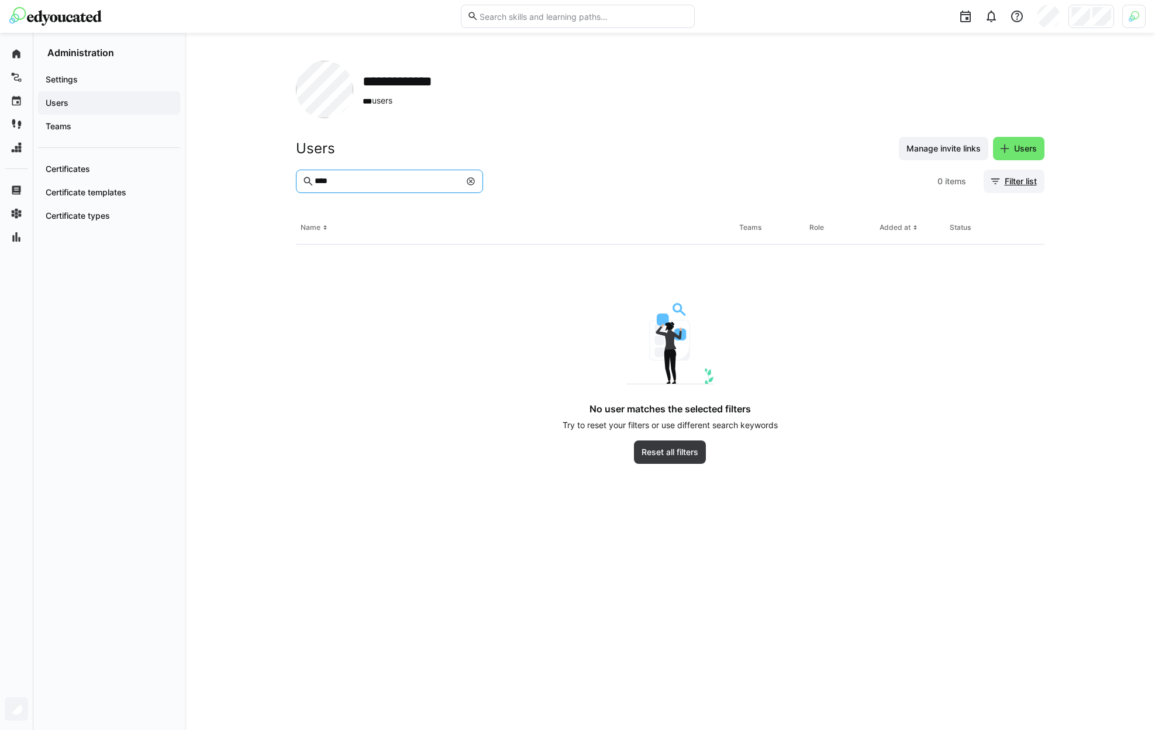
type input "****"
click at [1025, 189] on span "Filter list" at bounding box center [1014, 181] width 61 height 23
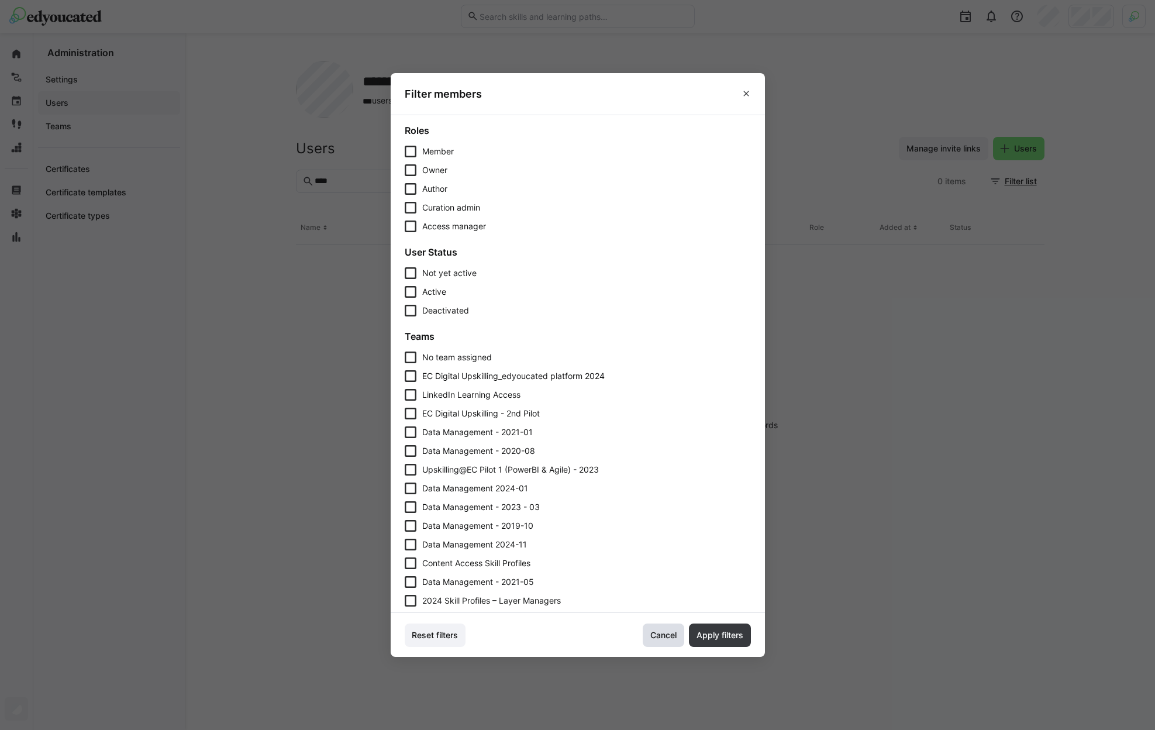
click at [657, 635] on span "Cancel" at bounding box center [664, 635] width 30 height 12
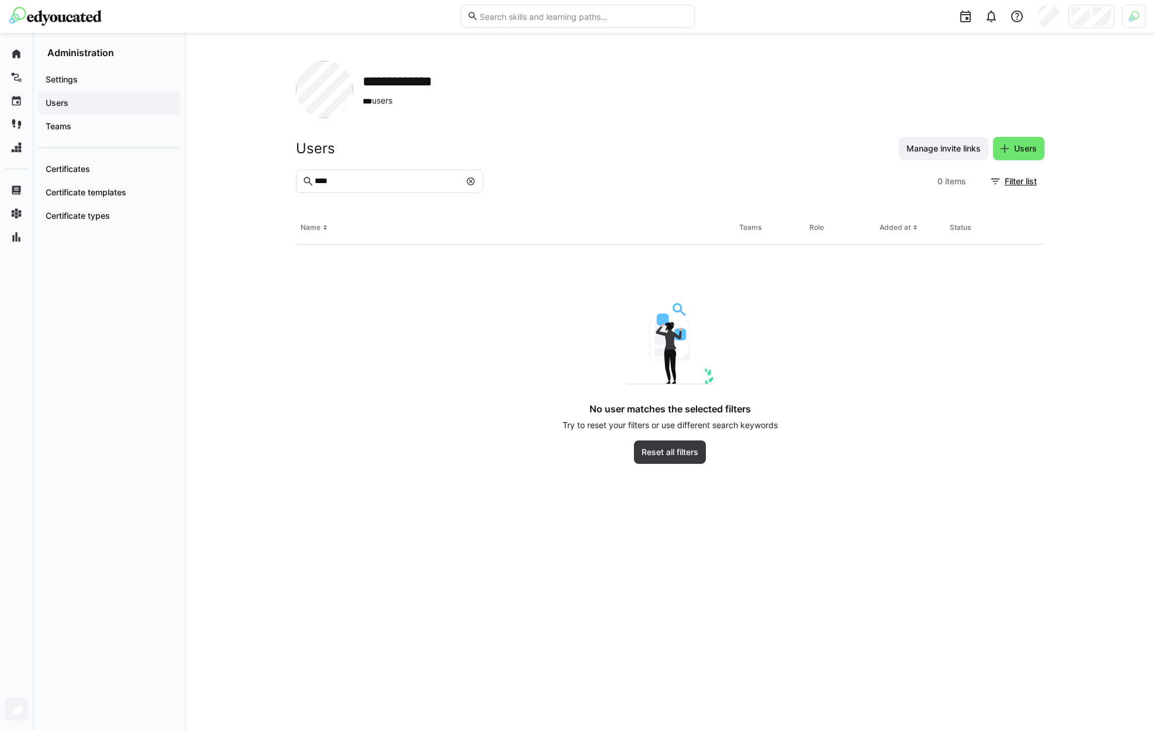
click at [1141, 23] on div at bounding box center [1133, 16] width 23 height 23
click at [997, 137] on span "Activate" at bounding box center [1002, 137] width 30 height 9
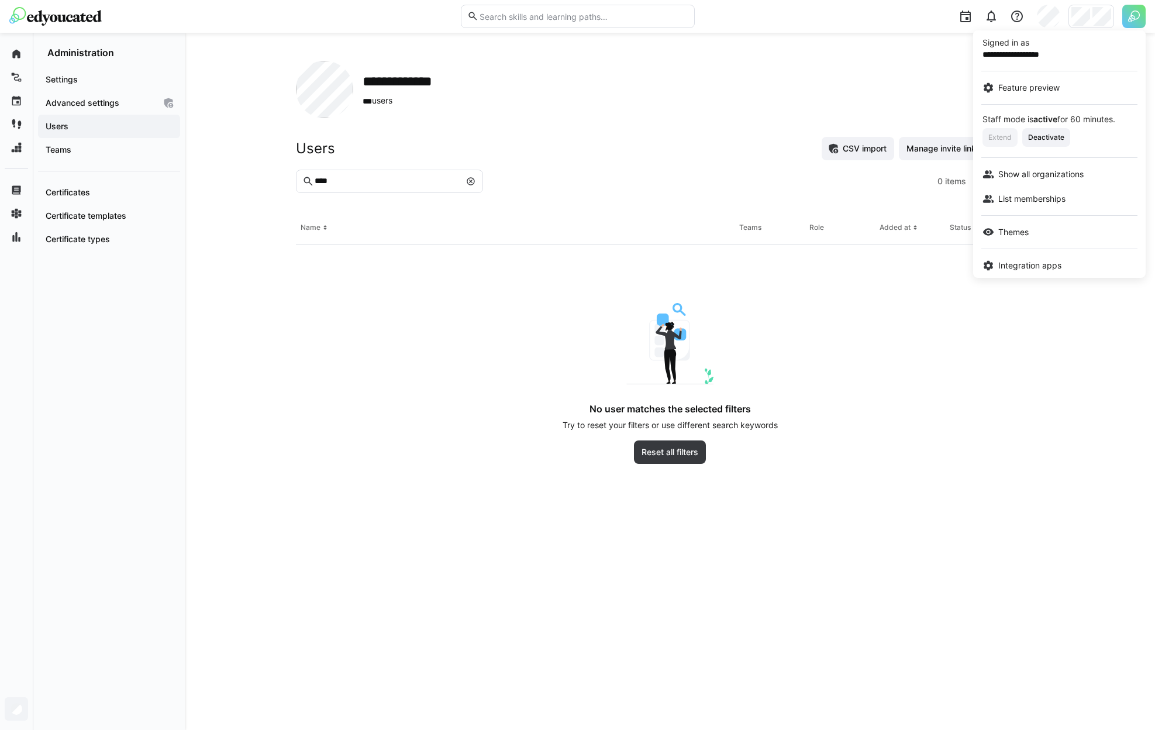
click at [902, 177] on div at bounding box center [577, 365] width 1155 height 730
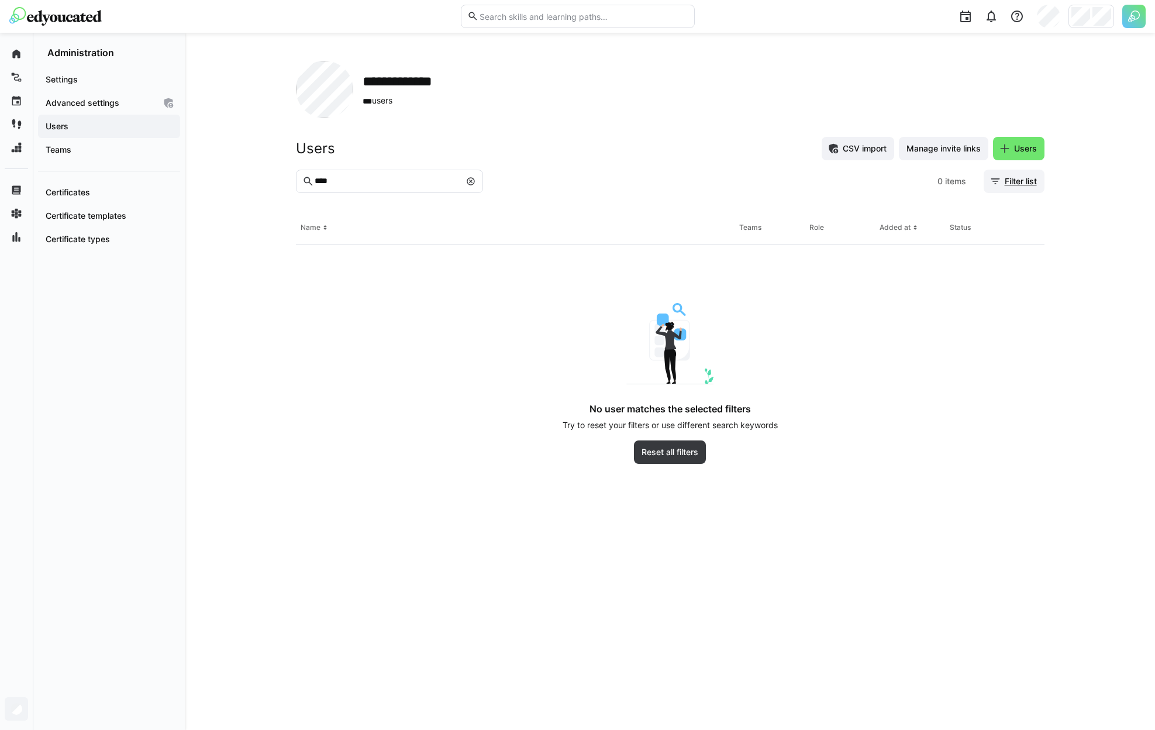
click at [1015, 184] on span "Filter list" at bounding box center [1021, 181] width 36 height 12
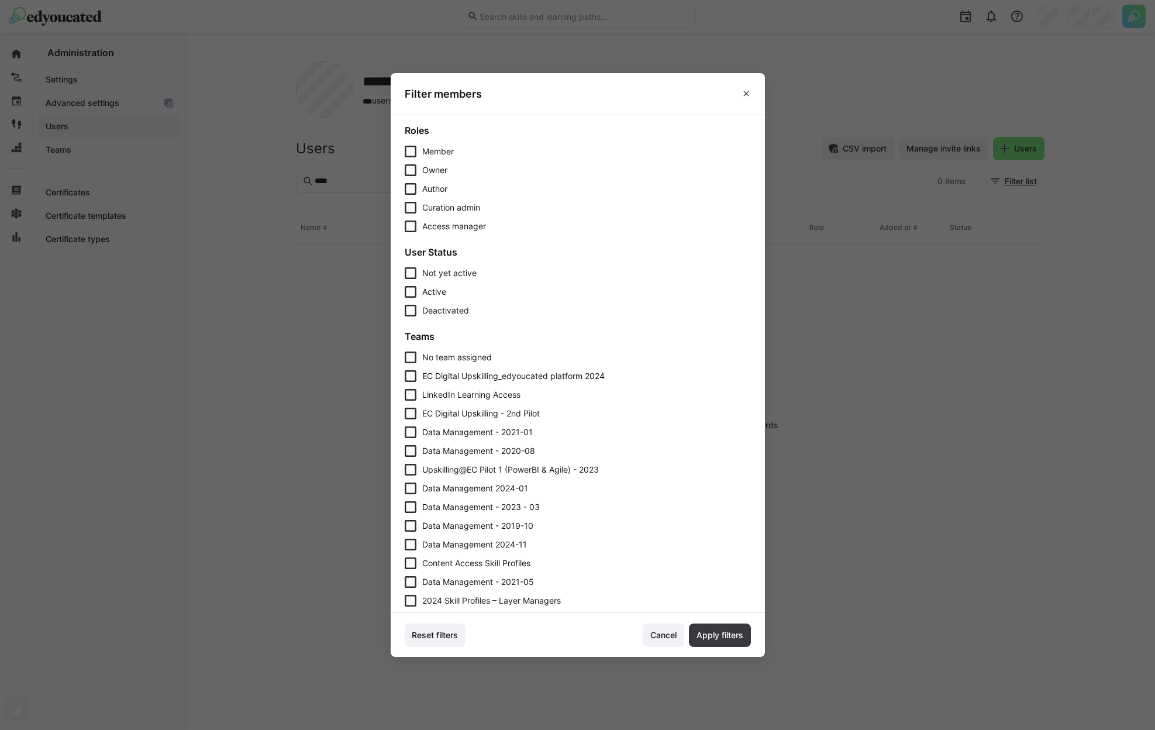
scroll to position [275, 0]
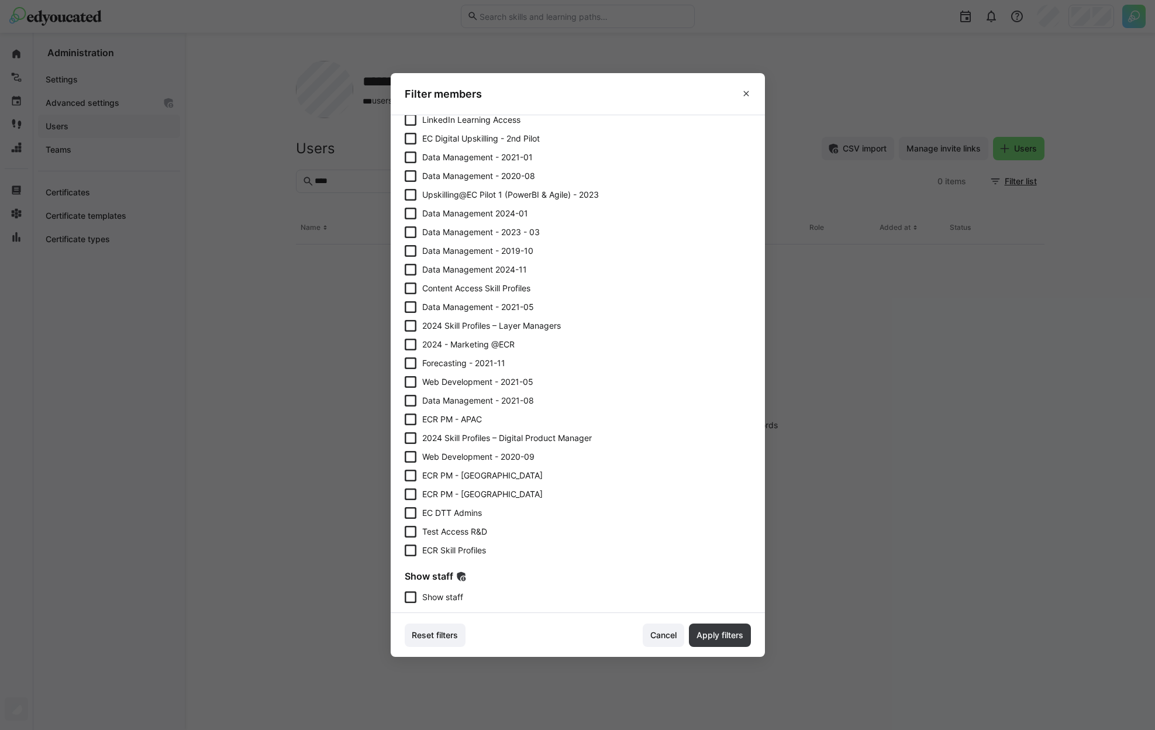
click at [433, 604] on section "Roles Member Owner Author Curation admin Access manager User Status Not yet act…" at bounding box center [578, 364] width 374 height 498
click at [478, 602] on eds-checkbox "Show staff" at bounding box center [578, 597] width 346 height 12
click at [452, 592] on span "Show staff" at bounding box center [443, 597] width 43 height 12
click at [449, 613] on footer "Reset filters Cancel Apply filters" at bounding box center [578, 635] width 374 height 44
click at [448, 606] on section "Roles Member Owner Author Curation admin Access manager User Status Not yet act…" at bounding box center [578, 364] width 374 height 498
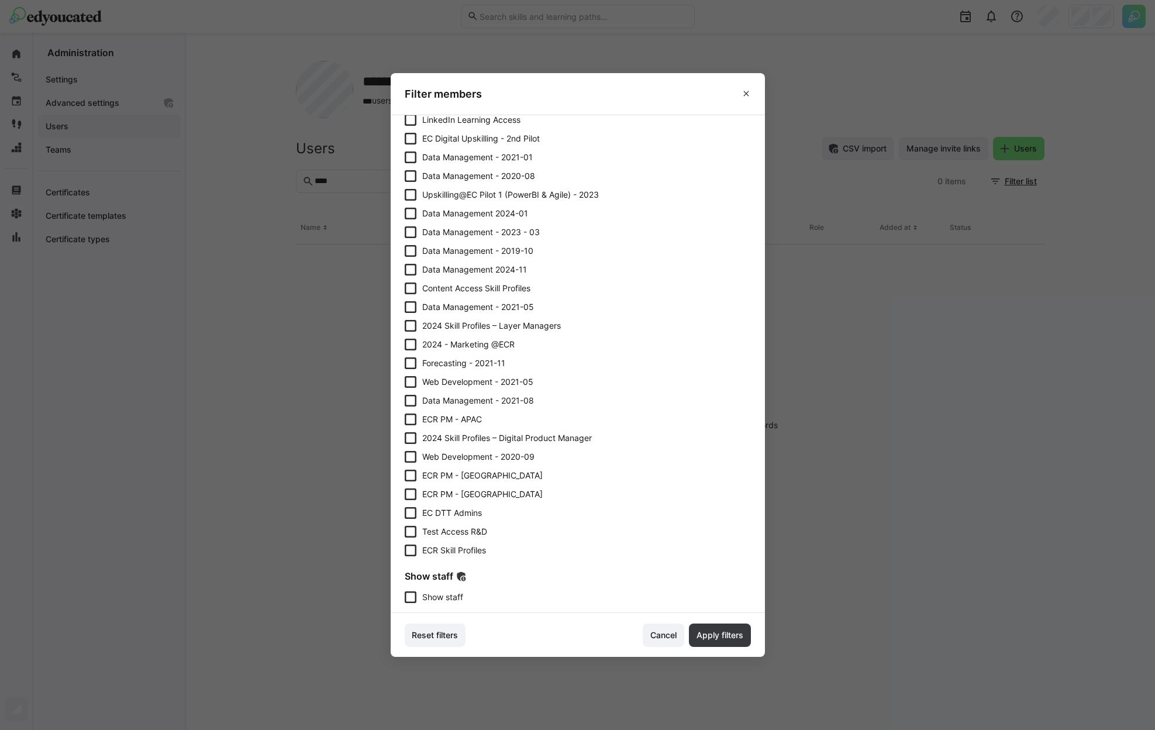
click at [448, 600] on span "Show staff" at bounding box center [442, 597] width 41 height 12
click at [722, 635] on span "Apply filters" at bounding box center [720, 635] width 50 height 12
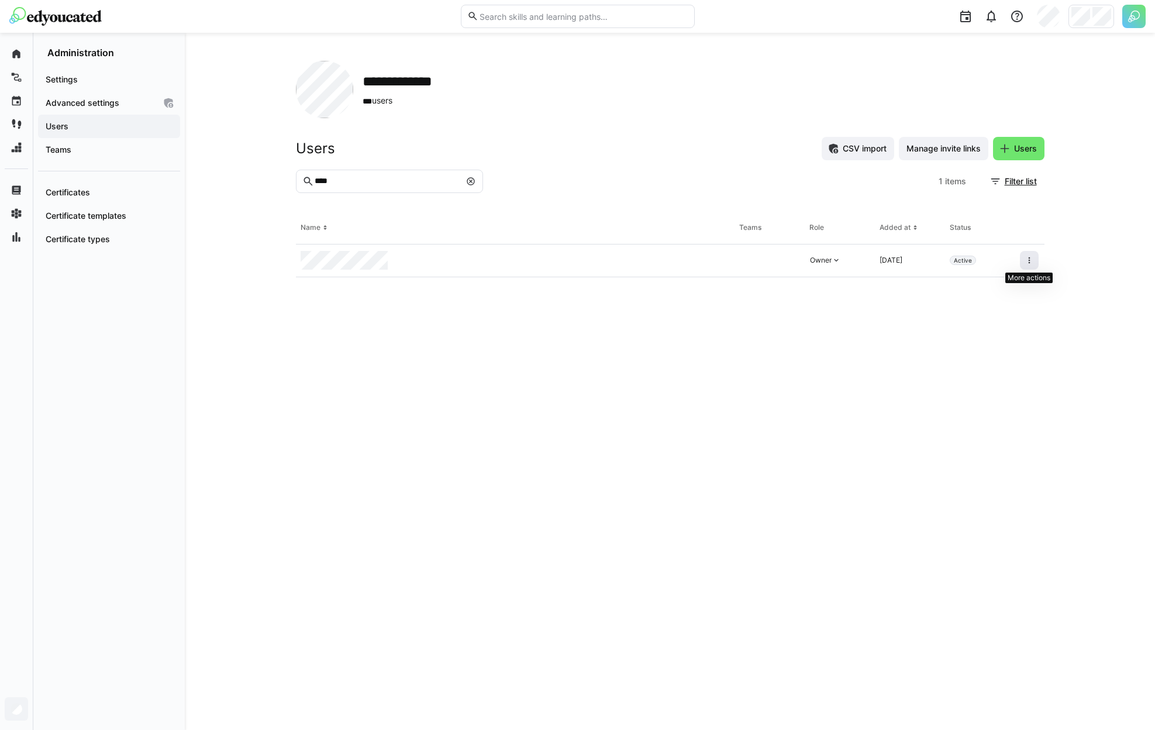
click at [1033, 256] on span at bounding box center [1029, 260] width 19 height 19
click at [990, 311] on div "Remove user from organization" at bounding box center [979, 310] width 105 height 9
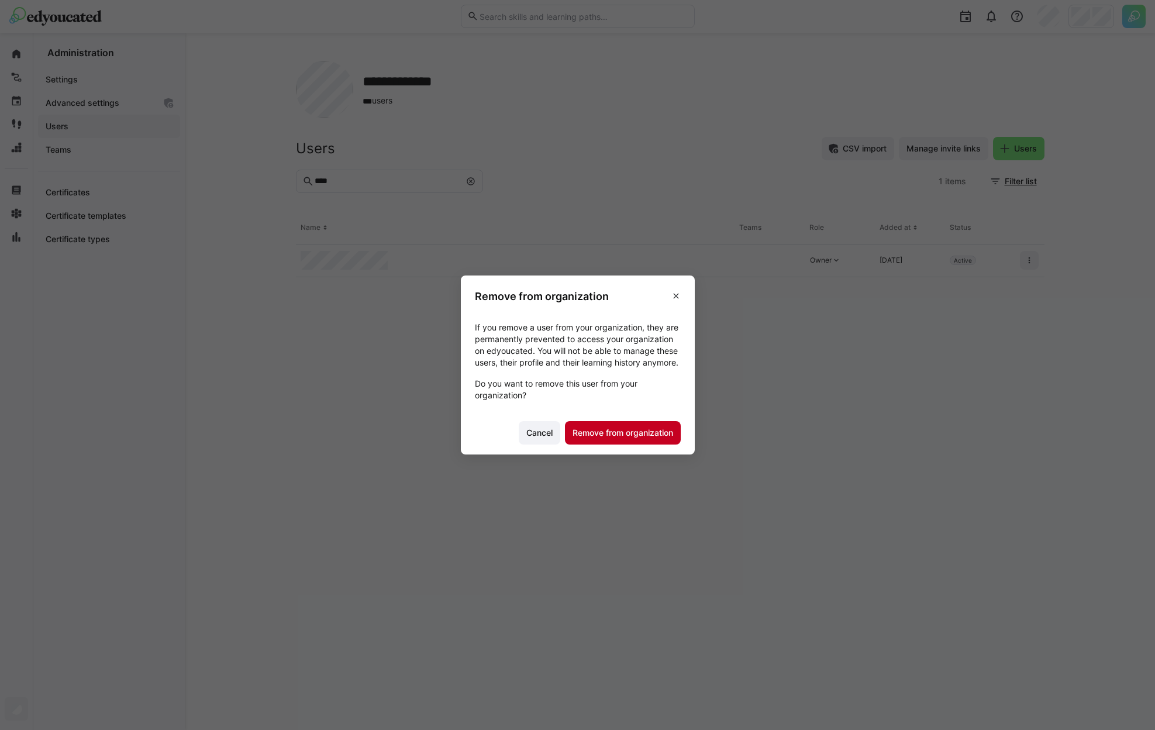
click at [596, 444] on span "Remove from organization" at bounding box center [623, 432] width 116 height 23
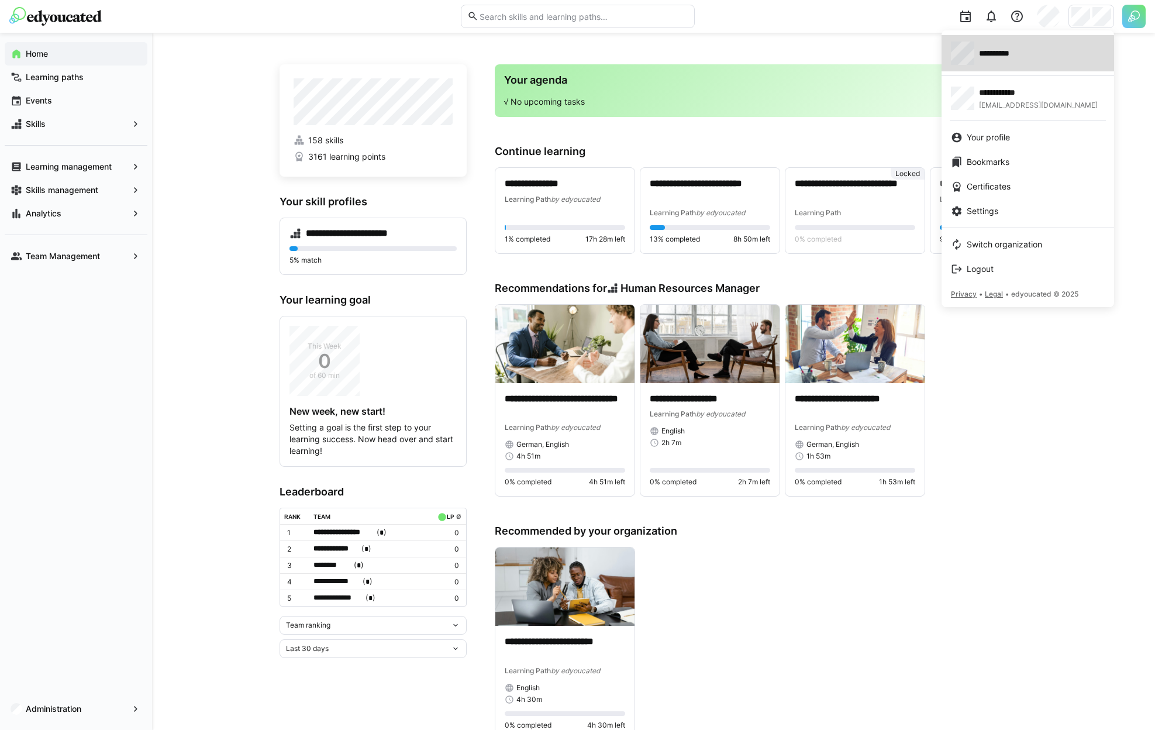
click at [1012, 60] on div "**********" at bounding box center [1028, 53] width 154 height 23
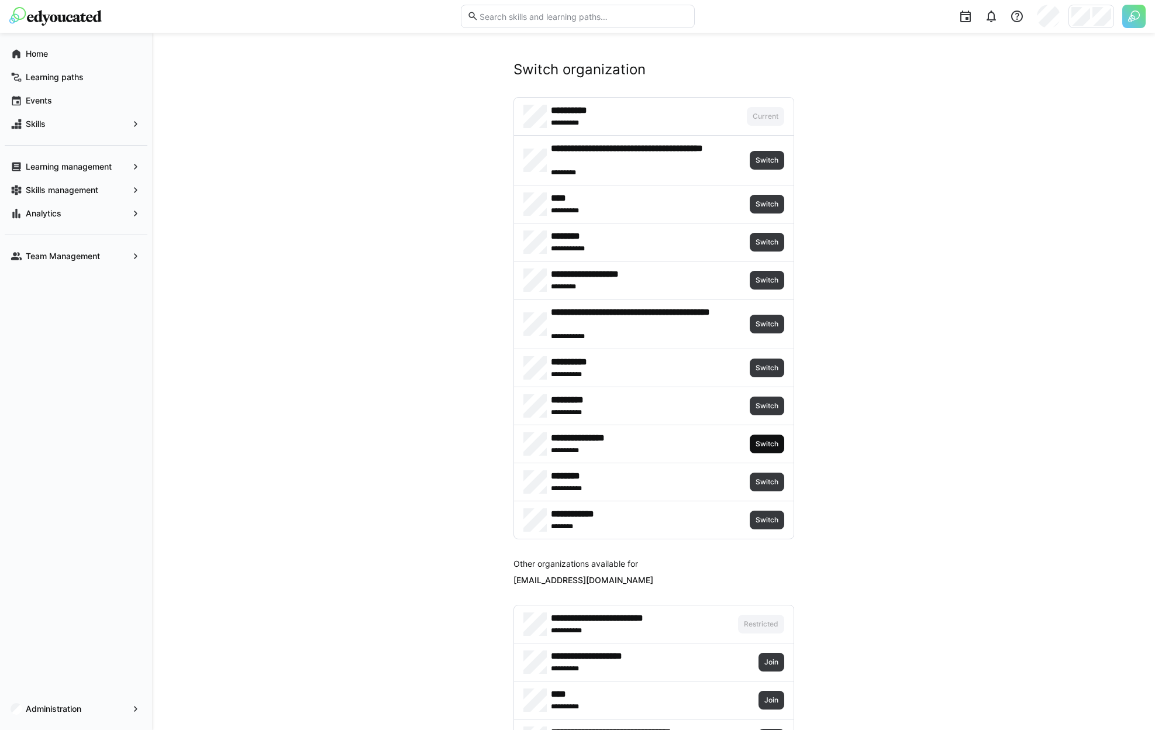
click at [776, 438] on span "Switch" at bounding box center [767, 444] width 35 height 19
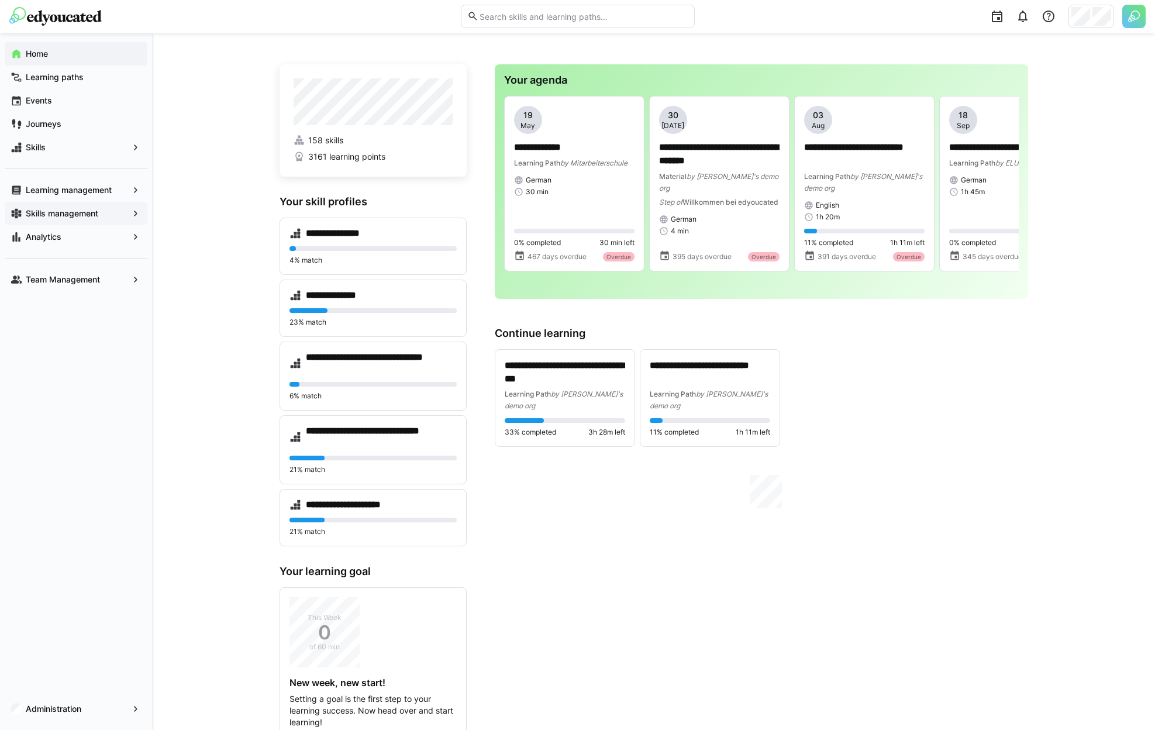
click at [0, 0] on app-navigation-label "Skills management" at bounding box center [0, 0] width 0 height 0
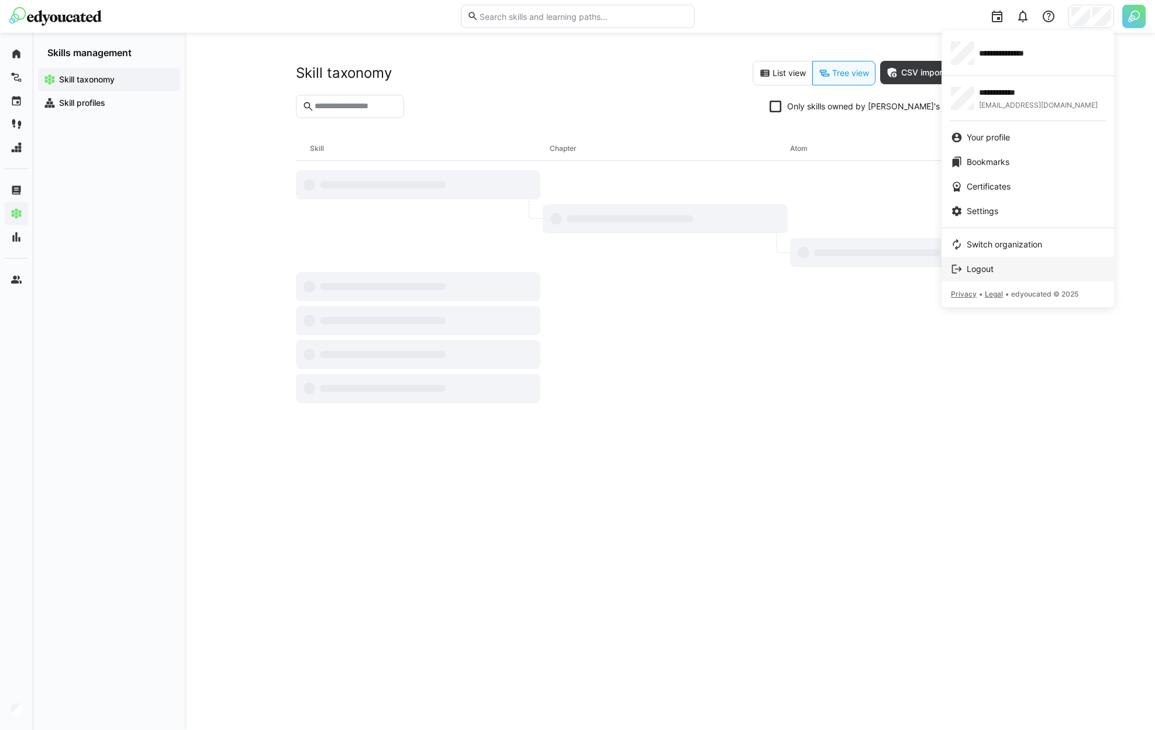
click at [1013, 266] on div "Logout" at bounding box center [1028, 269] width 154 height 12
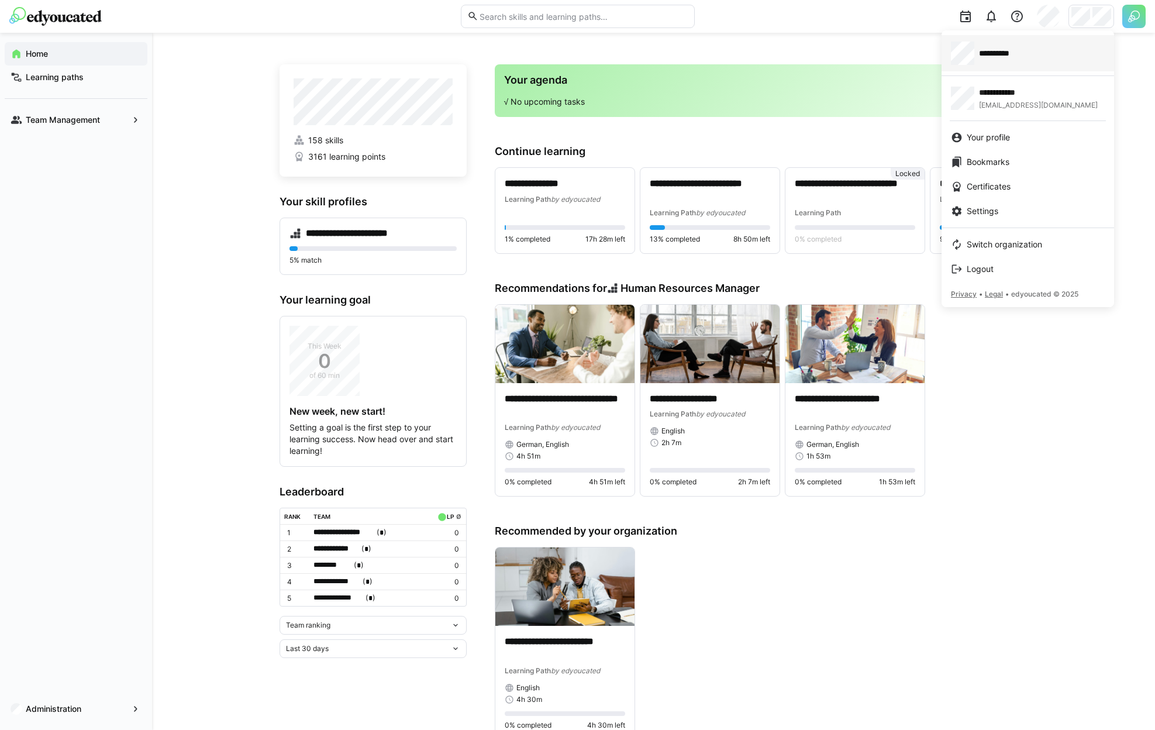
click at [1042, 58] on div "**********" at bounding box center [1028, 53] width 154 height 23
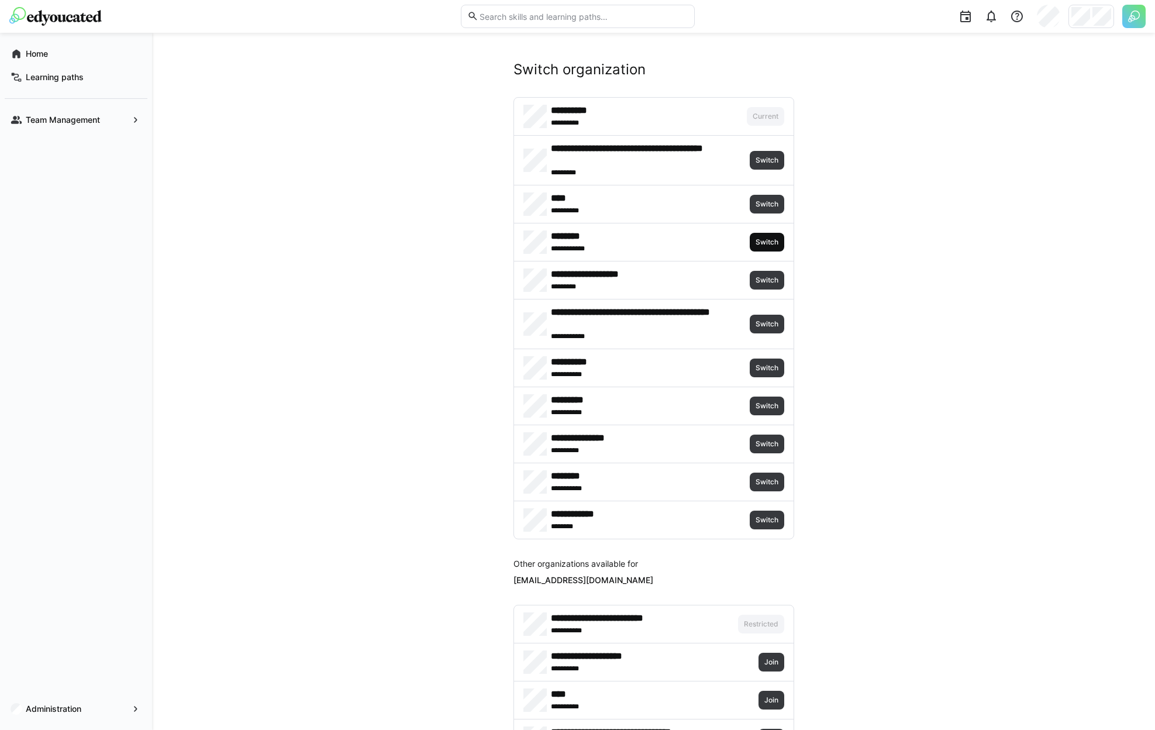
click at [765, 239] on span "Switch" at bounding box center [766, 241] width 25 height 9
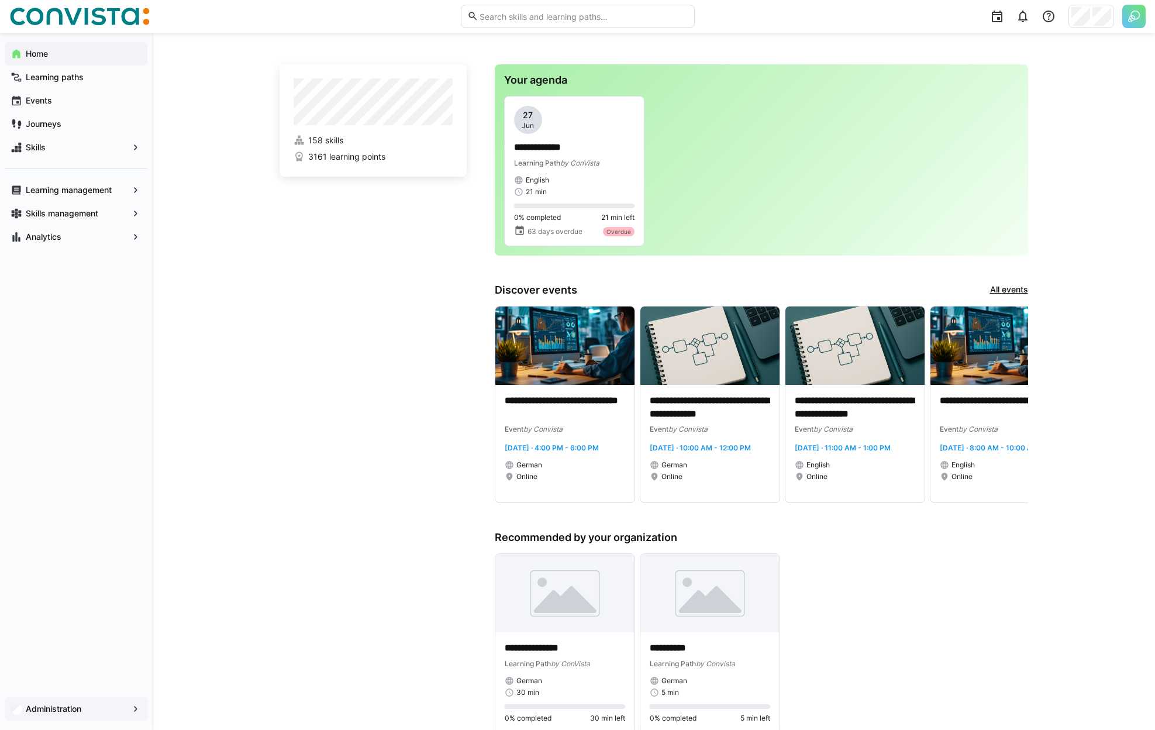
click at [73, 717] on div "Administration" at bounding box center [76, 708] width 143 height 23
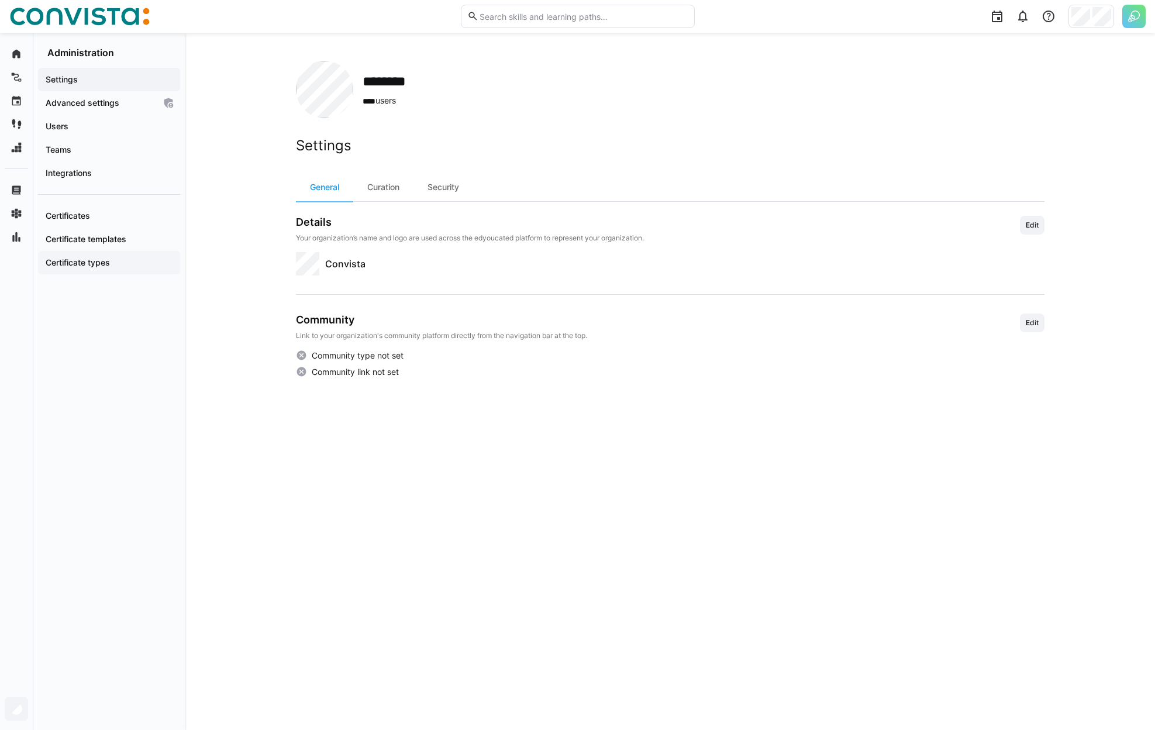
click at [0, 0] on app-navigation-label "Certificate types" at bounding box center [0, 0] width 0 height 0
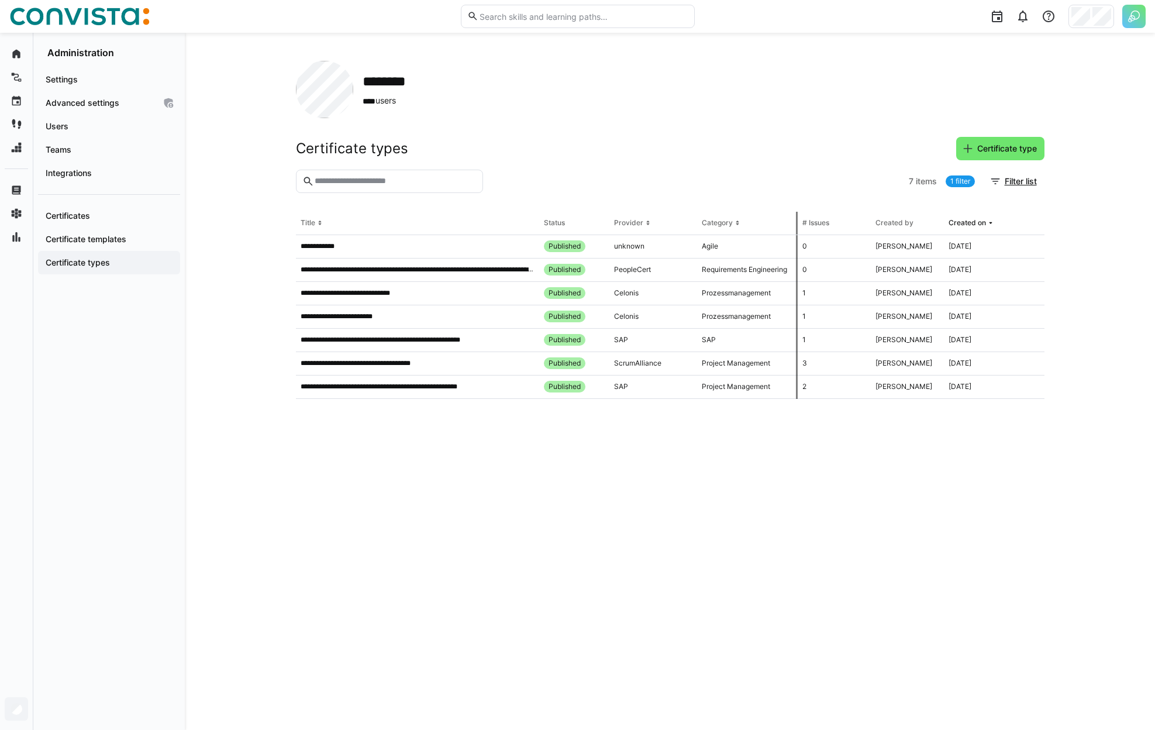
drag, startPoint x: 791, startPoint y: 225, endPoint x: 798, endPoint y: 225, distance: 7.0
click at [0, 0] on tr "Title Status Provider Category # Issues Created by Created on" at bounding box center [0, 0] width 0 height 0
click at [358, 249] on app-table-first-column "**********" at bounding box center [418, 246] width 234 height 9
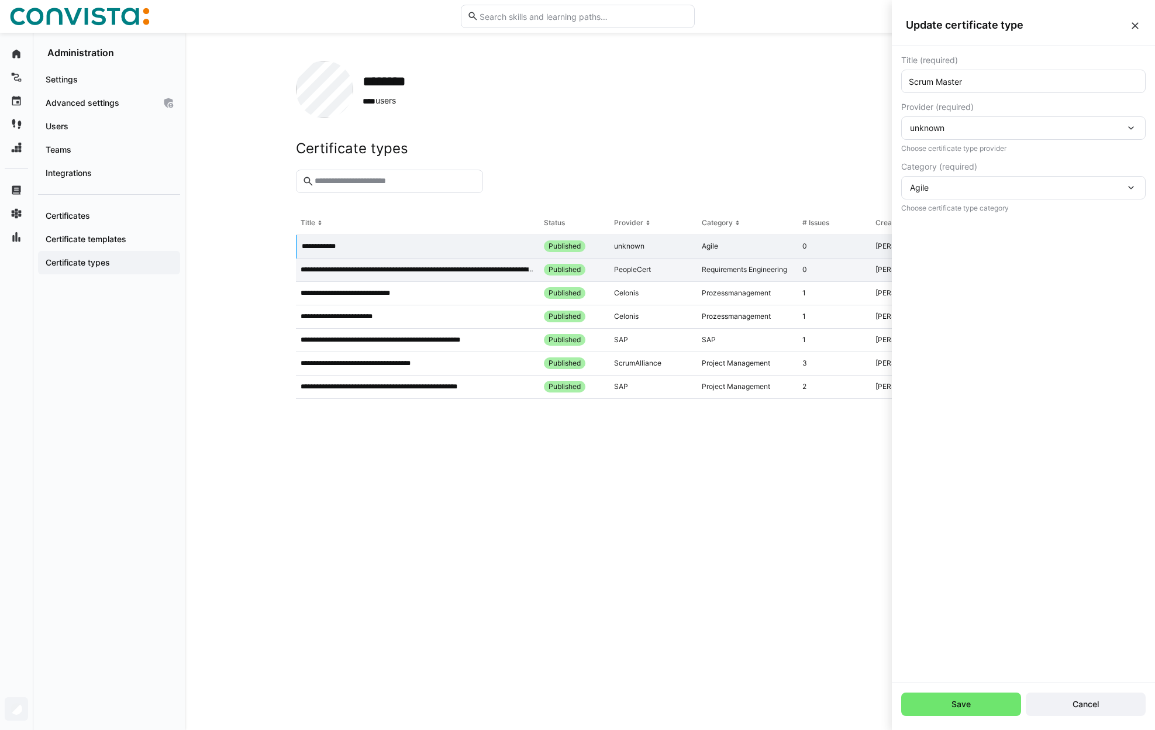
click at [349, 263] on div "**********" at bounding box center [417, 269] width 243 height 23
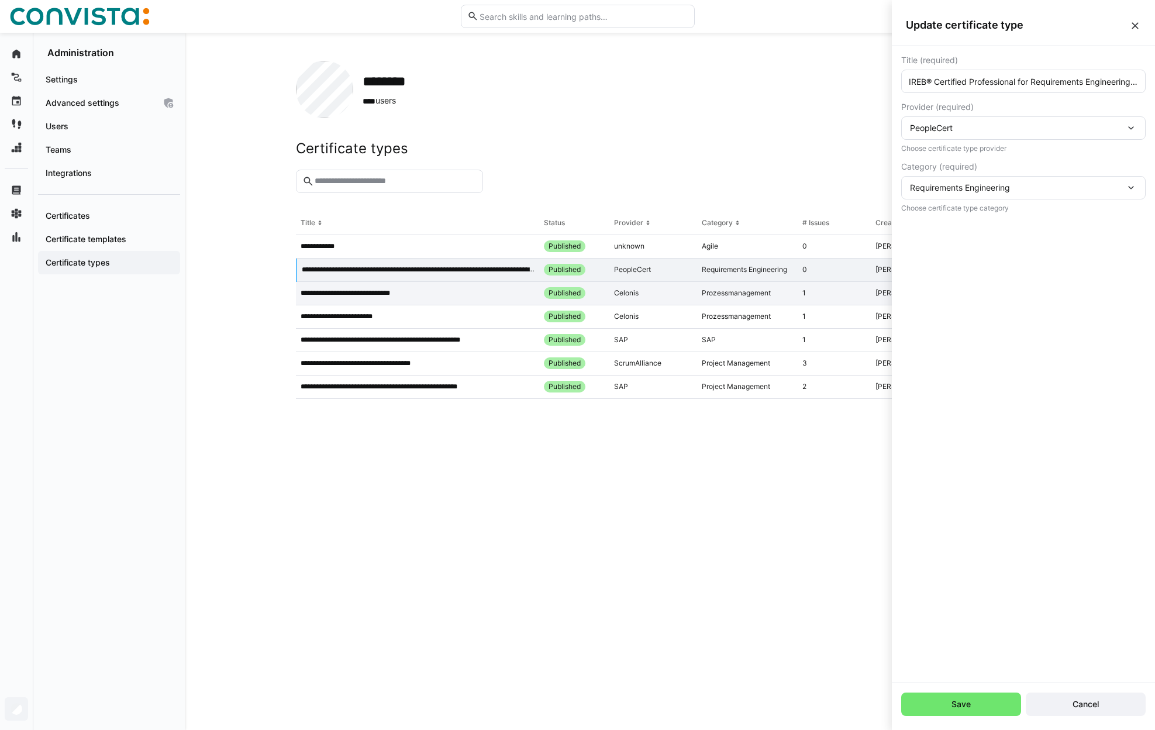
click at [334, 302] on div "**********" at bounding box center [417, 293] width 243 height 23
click at [436, 277] on div "**********" at bounding box center [417, 269] width 243 height 23
click at [425, 335] on div "**********" at bounding box center [417, 340] width 243 height 23
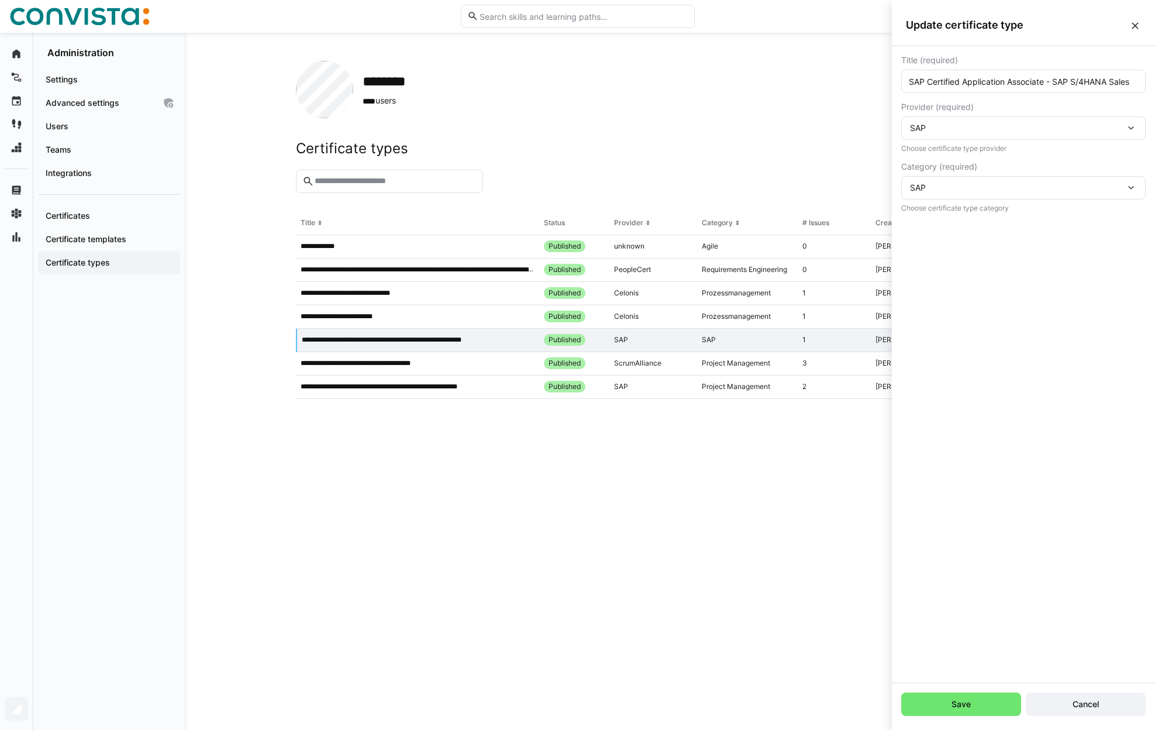
click at [1129, 28] on div "Update certificate type" at bounding box center [1023, 26] width 263 height 42
click at [1132, 27] on eds-icon at bounding box center [1135, 26] width 12 height 12
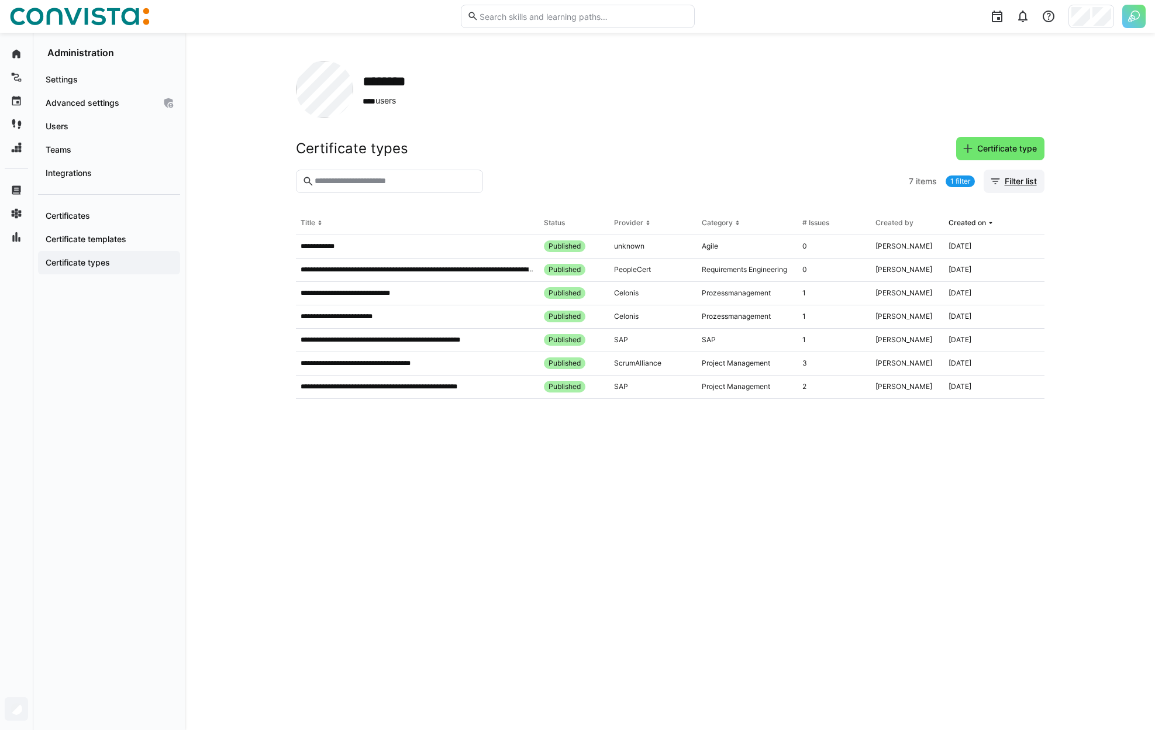
click at [1006, 184] on span "Filter list" at bounding box center [1021, 181] width 36 height 12
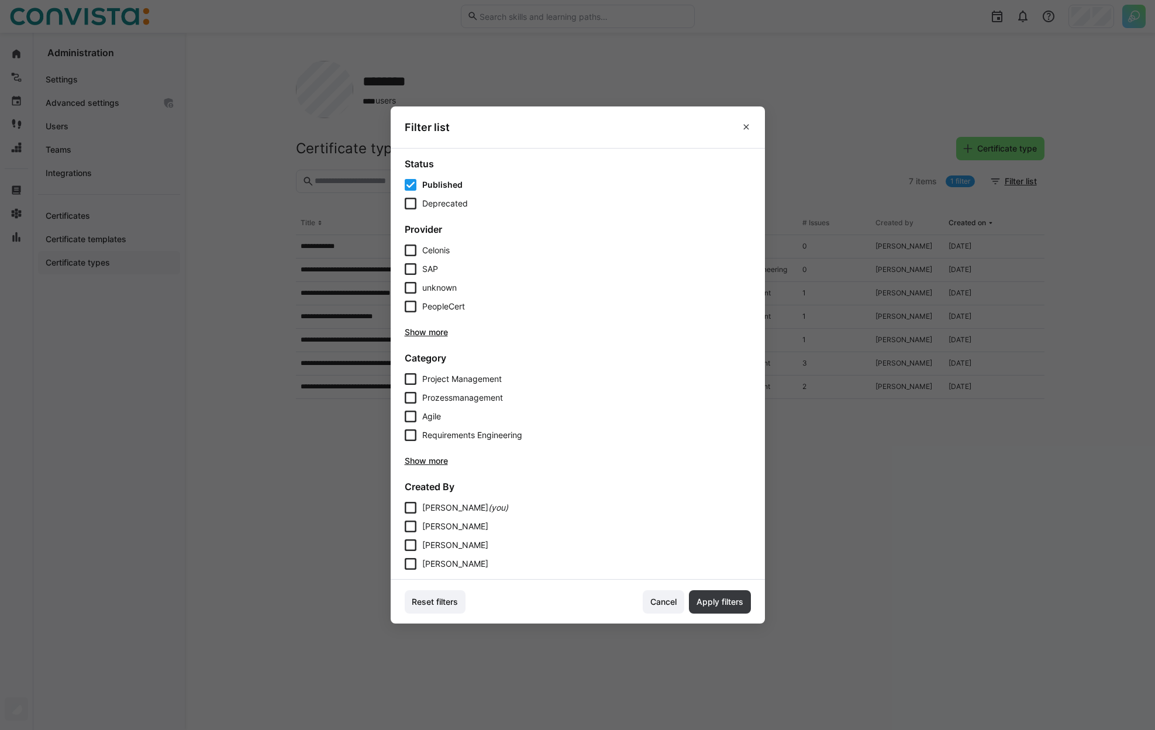
click at [451, 325] on div "Celonis SAP unknown PeopleCert Show more" at bounding box center [578, 291] width 346 height 94
click at [449, 326] on div "Celonis SAP unknown PeopleCert Show more" at bounding box center [578, 291] width 346 height 94
click at [448, 332] on span "Show more" at bounding box center [578, 332] width 346 height 12
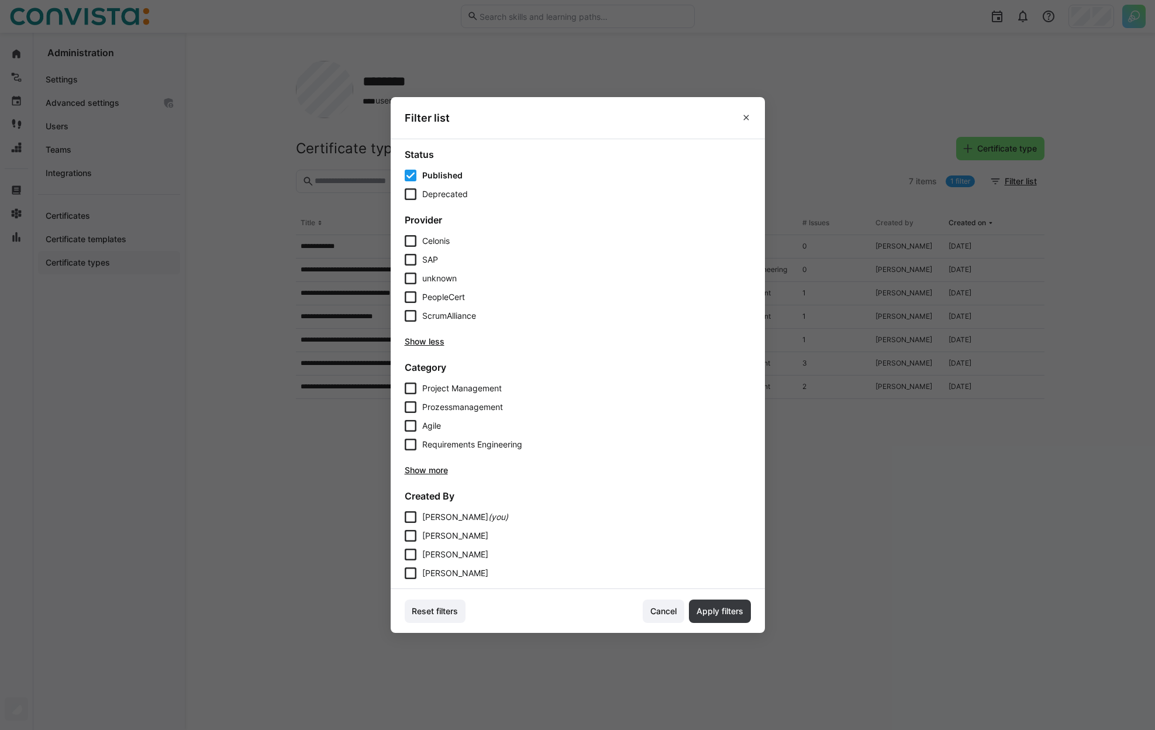
click at [442, 336] on div "Celonis SAP unknown PeopleCert ScrumAlliance Show less" at bounding box center [578, 291] width 346 height 112
click at [440, 340] on span "Show less" at bounding box center [578, 342] width 346 height 12
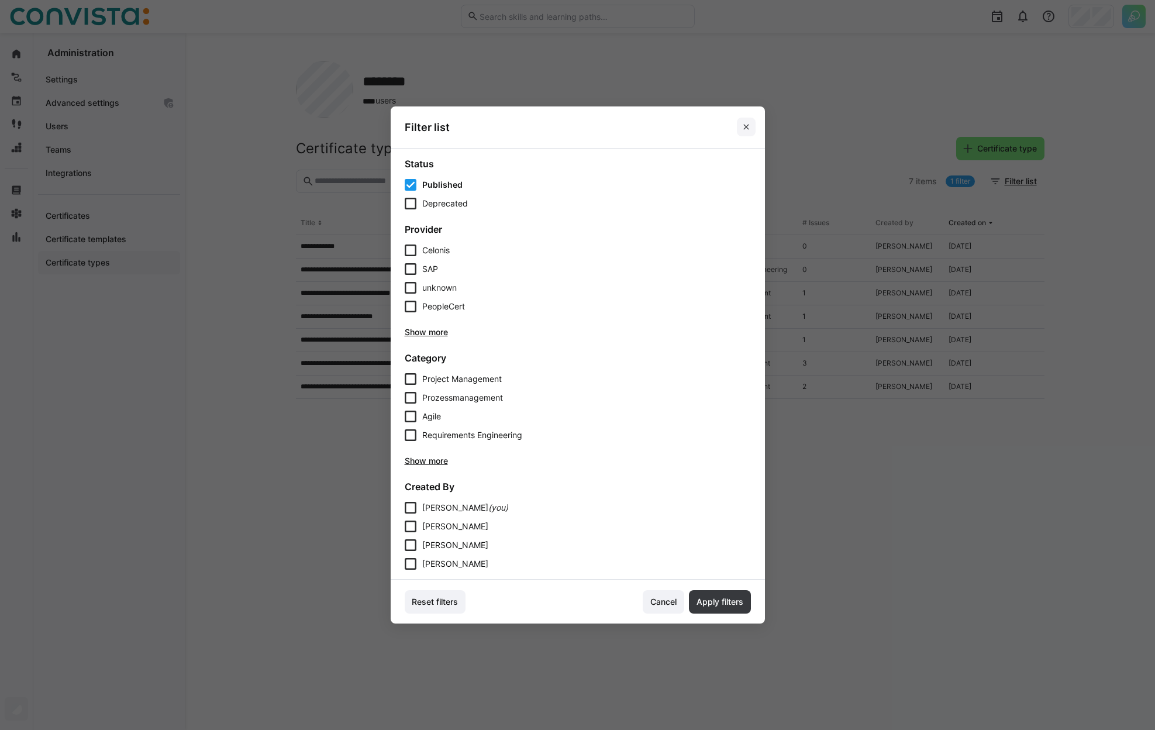
click at [751, 127] on eds-icon at bounding box center [746, 126] width 9 height 9
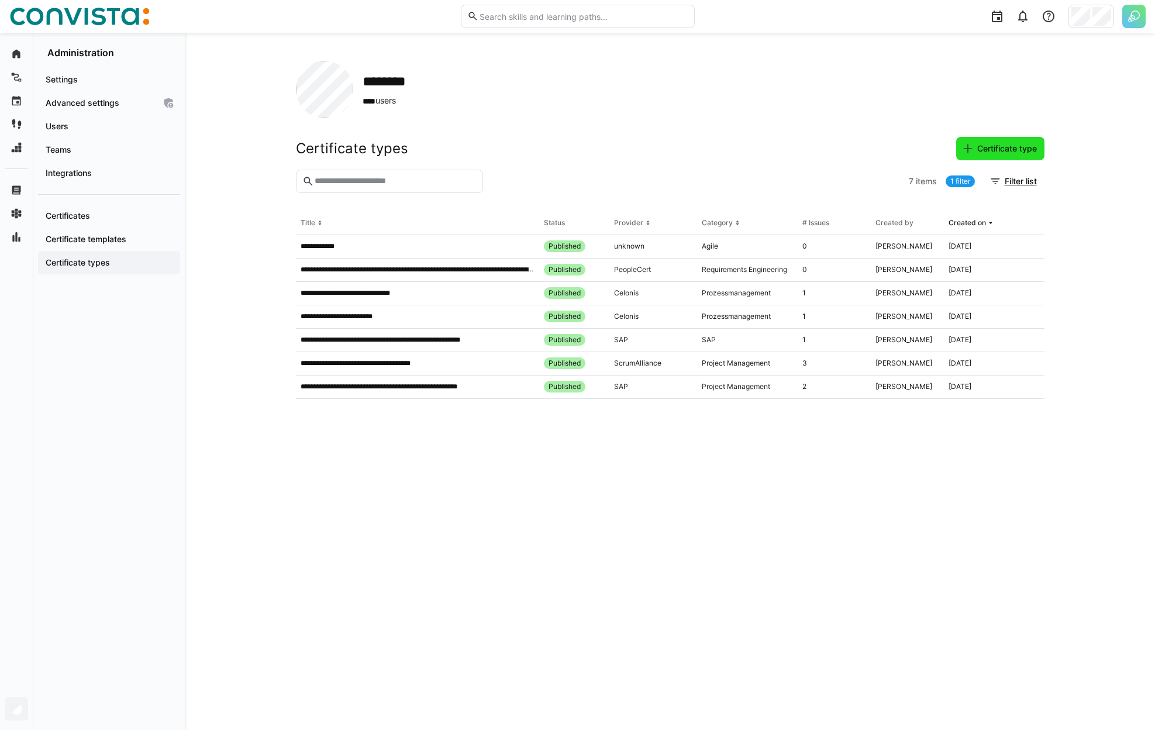
click at [989, 157] on span "Certificate type" at bounding box center [1000, 148] width 88 height 23
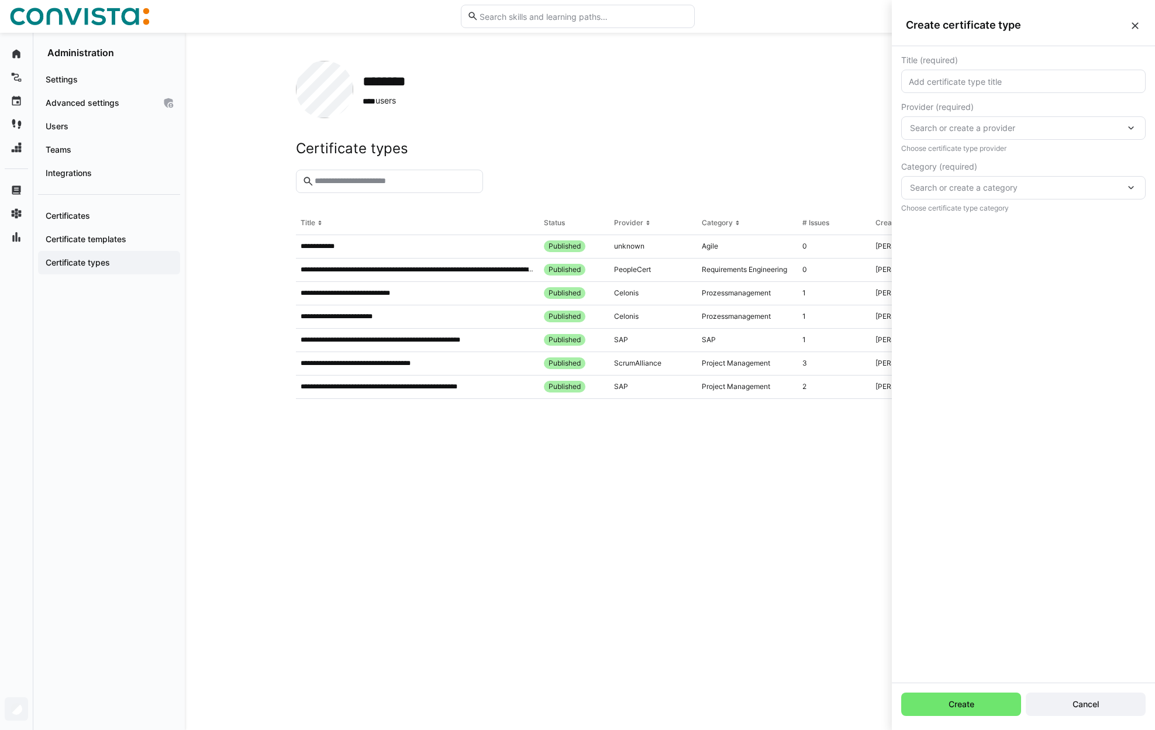
click at [1112, 135] on div "Search or create a provider" at bounding box center [1023, 127] width 244 height 23
click at [1088, 359] on div "Title (required) Provider (required) Search or create a provider Celonis SAP un…" at bounding box center [1023, 364] width 263 height 636
click at [1061, 191] on span "Search or create a category" at bounding box center [1017, 188] width 215 height 12
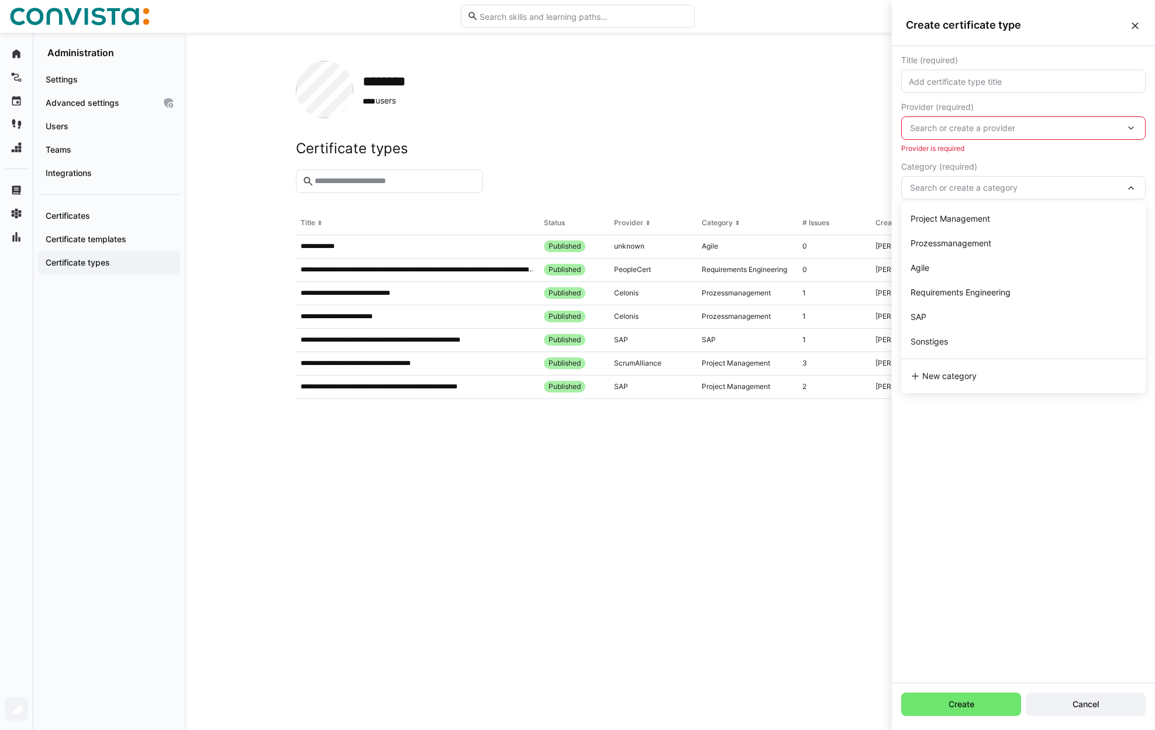
click at [1031, 442] on div "Title (required) Provider (required) Search or create a provider Provider is re…" at bounding box center [1023, 364] width 263 height 636
click at [1019, 90] on eds-input at bounding box center [1023, 81] width 244 height 23
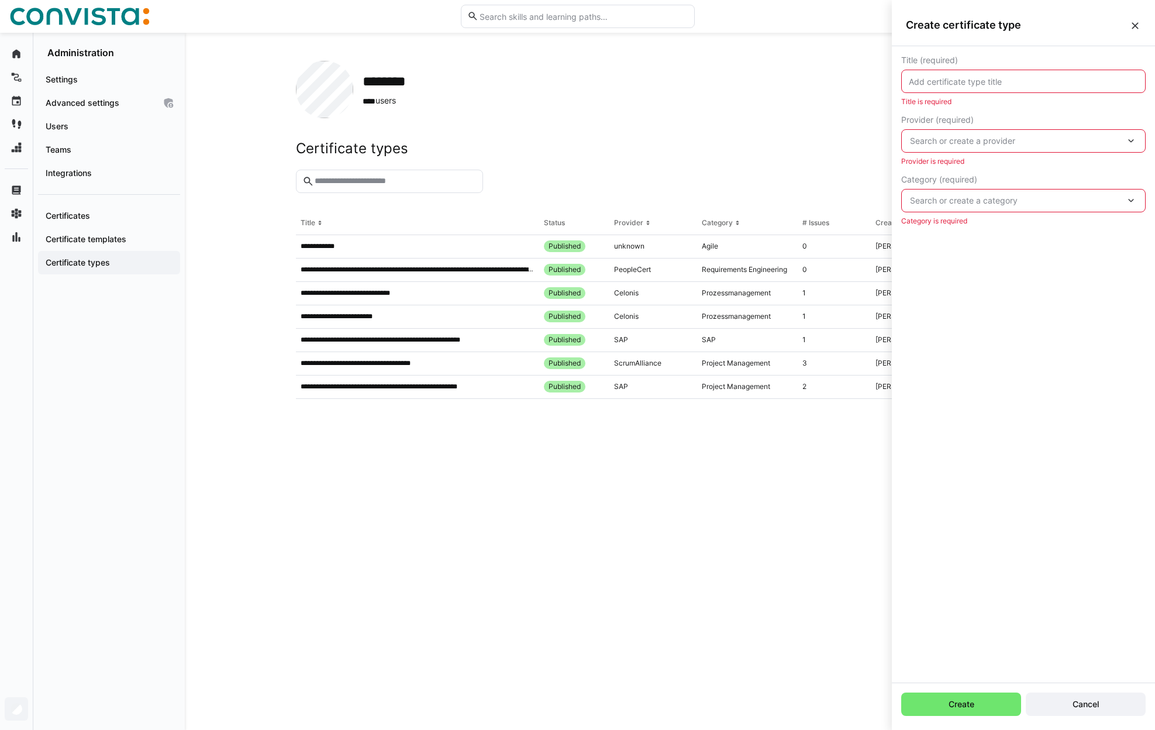
click at [1131, 26] on eds-icon at bounding box center [1135, 26] width 12 height 12
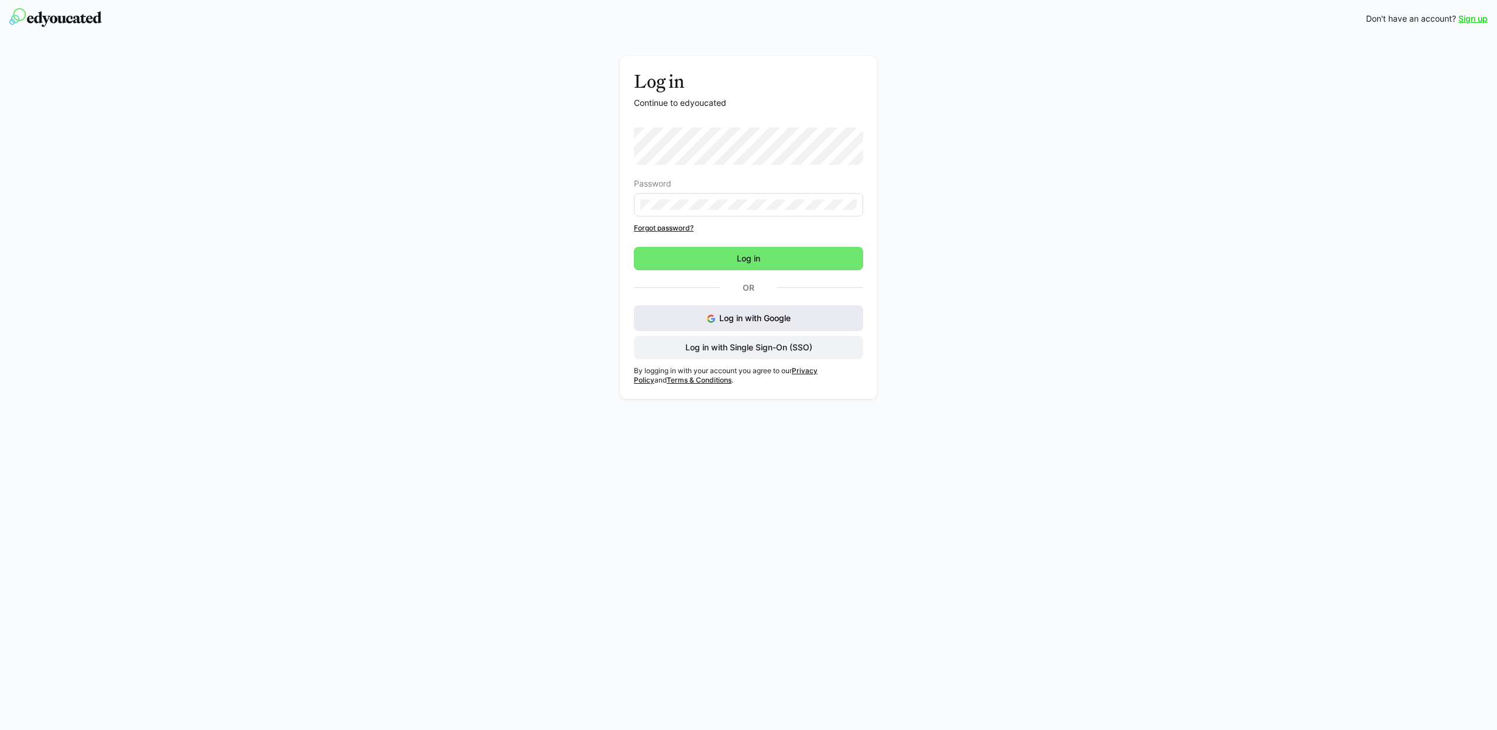
click at [751, 320] on span "Log in with Google" at bounding box center [754, 318] width 71 height 10
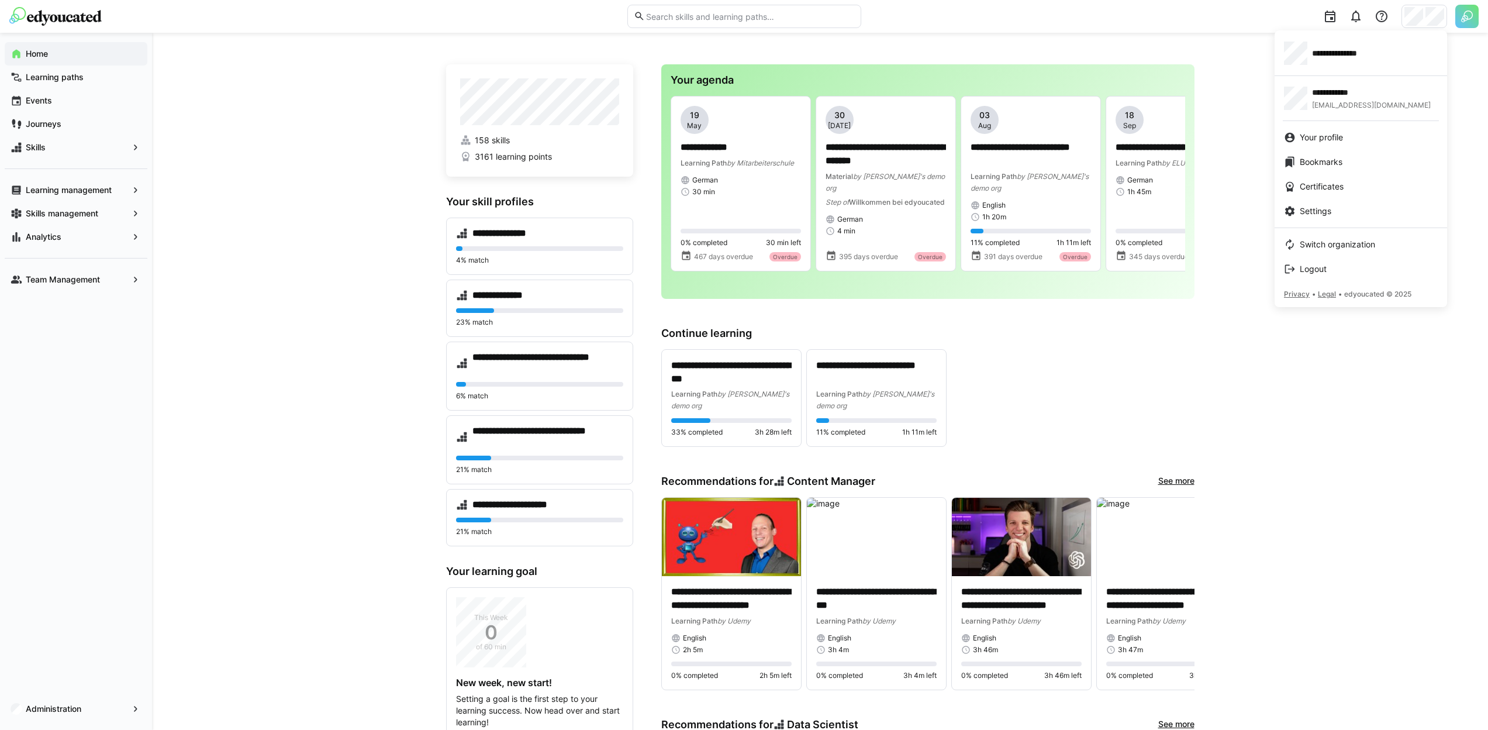
click at [78, 206] on div at bounding box center [744, 365] width 1488 height 730
click at [78, 206] on div "Skills management" at bounding box center [76, 213] width 143 height 23
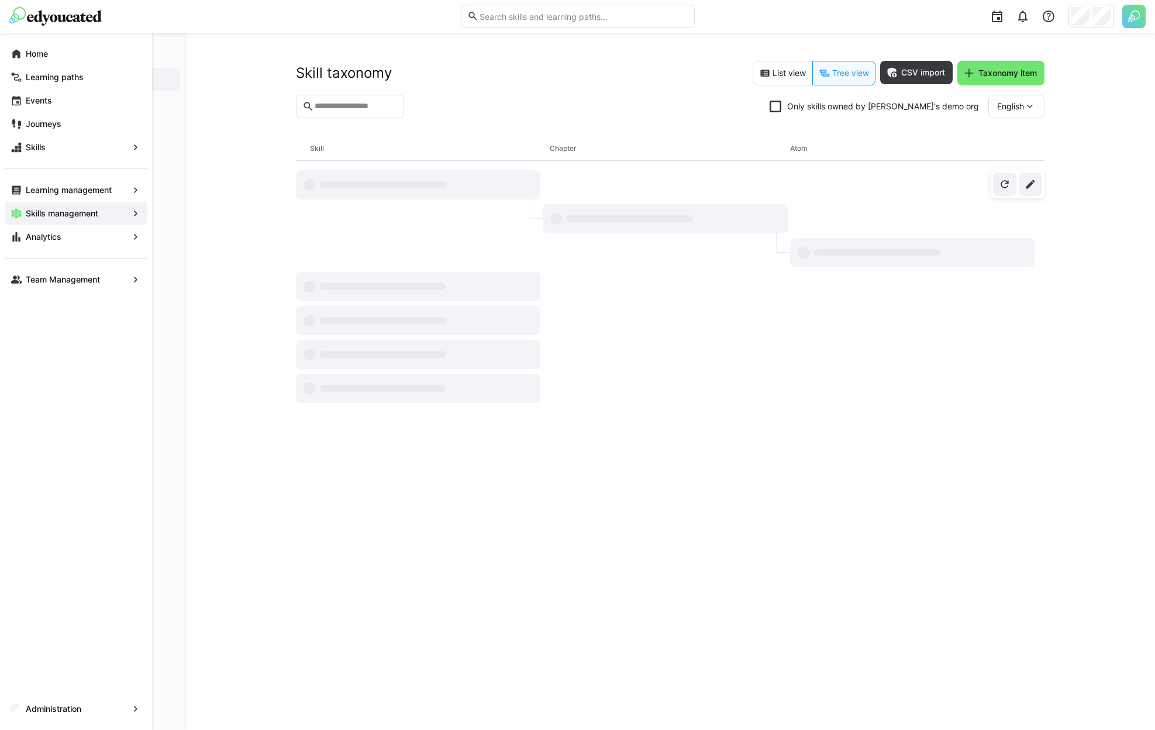
click at [22, 703] on eds-avatar at bounding box center [17, 709] width 12 height 12
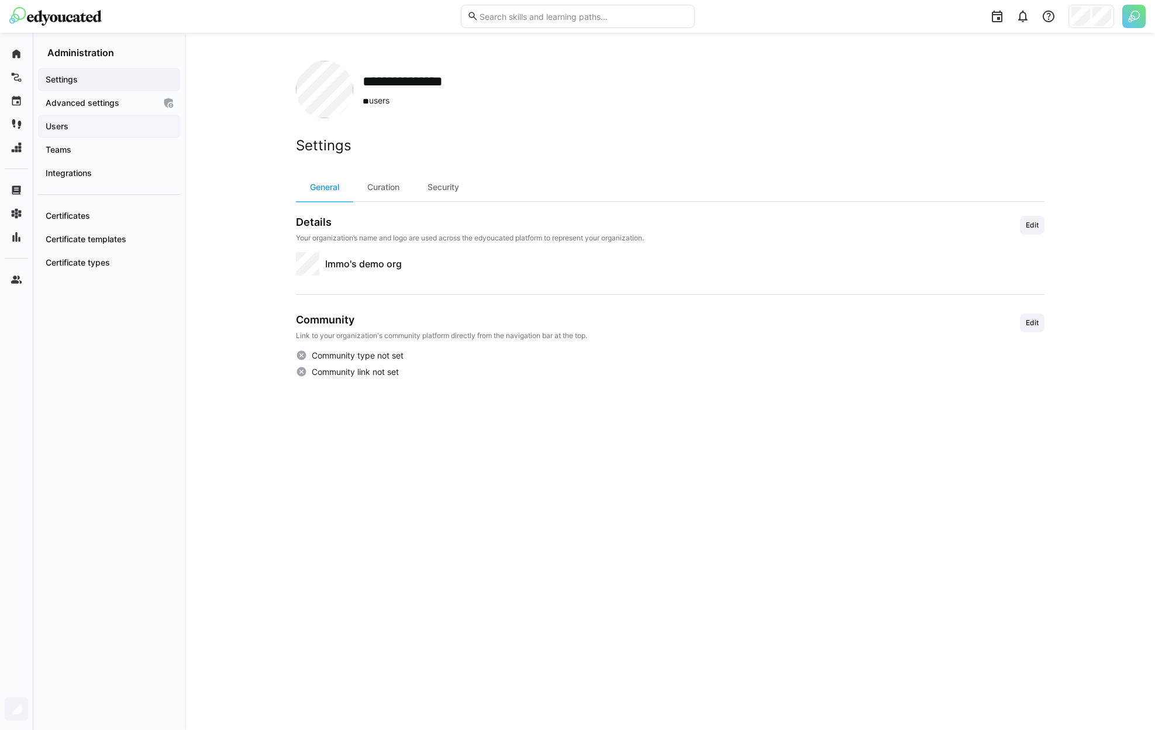
click at [92, 129] on span "Users" at bounding box center [109, 126] width 130 height 12
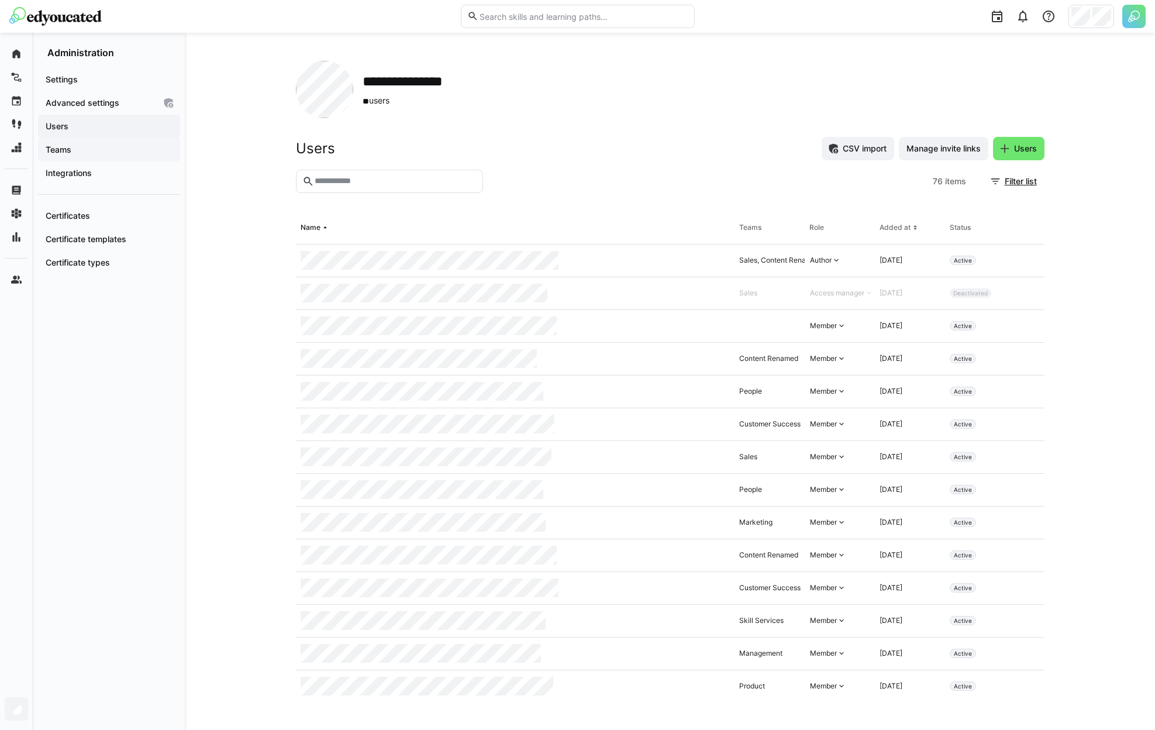
click at [78, 157] on div "Teams" at bounding box center [109, 149] width 142 height 23
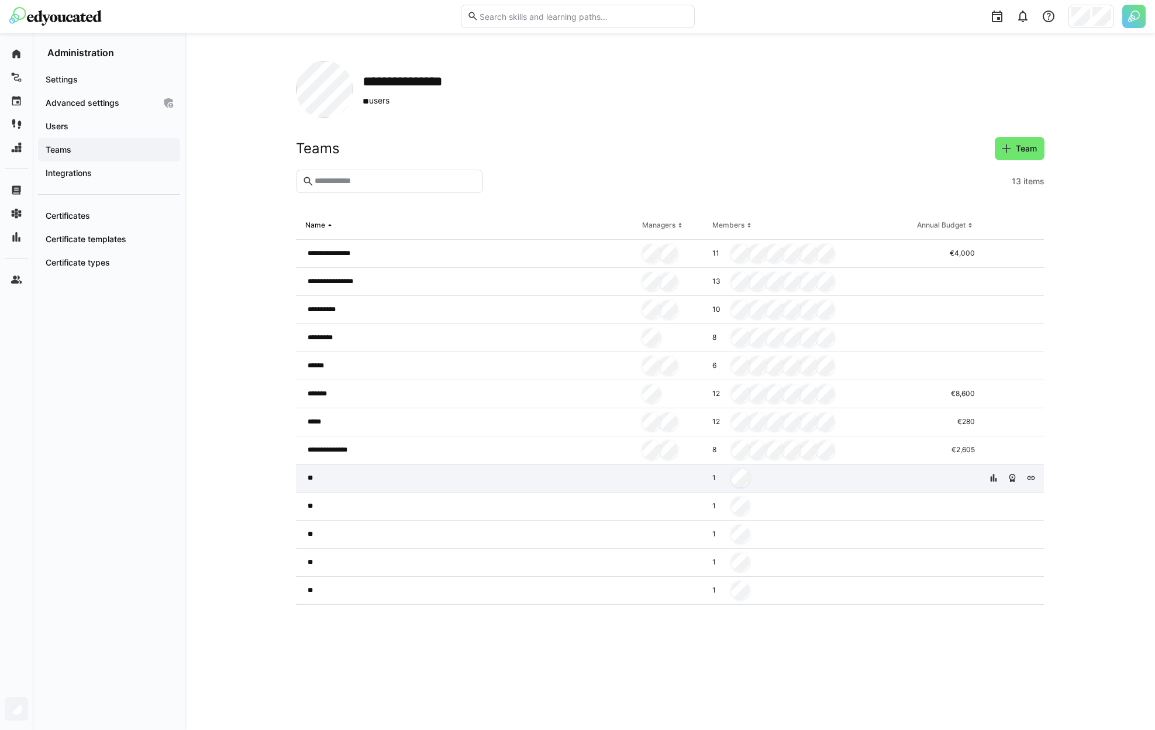
click at [864, 474] on div "1" at bounding box center [810, 478] width 205 height 28
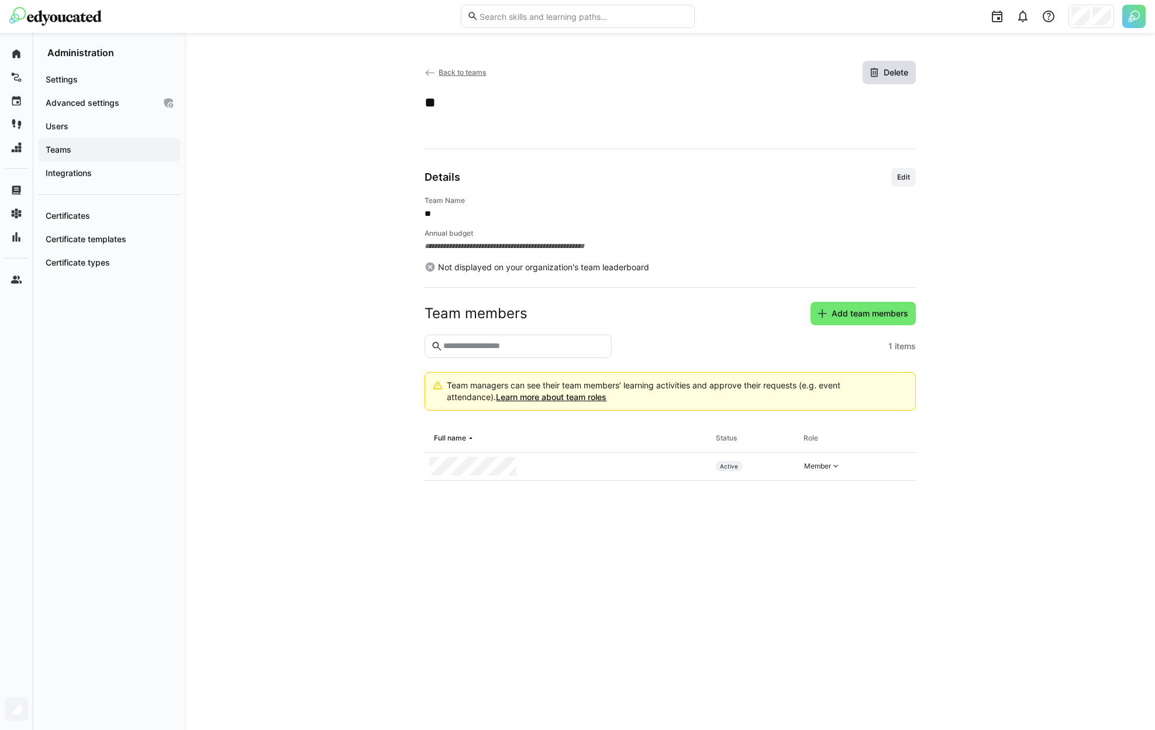
click at [912, 74] on span "Delete" at bounding box center [889, 72] width 53 height 23
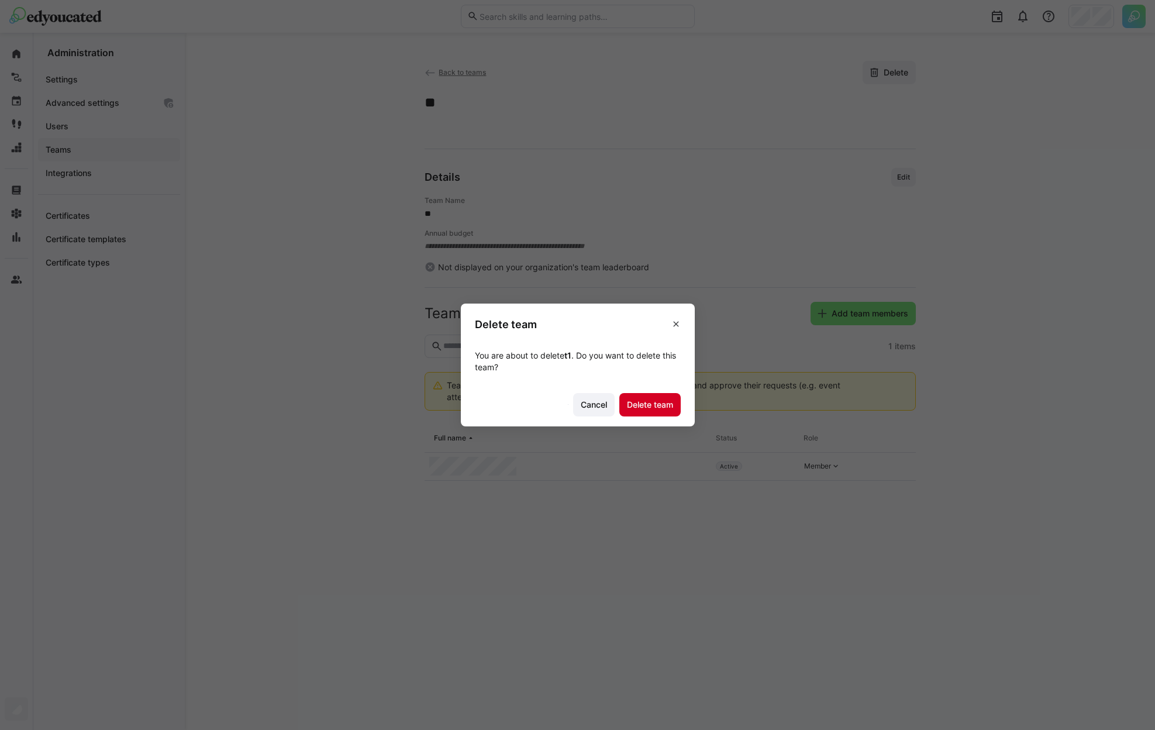
click at [675, 408] on span "Delete team" at bounding box center [650, 405] width 50 height 12
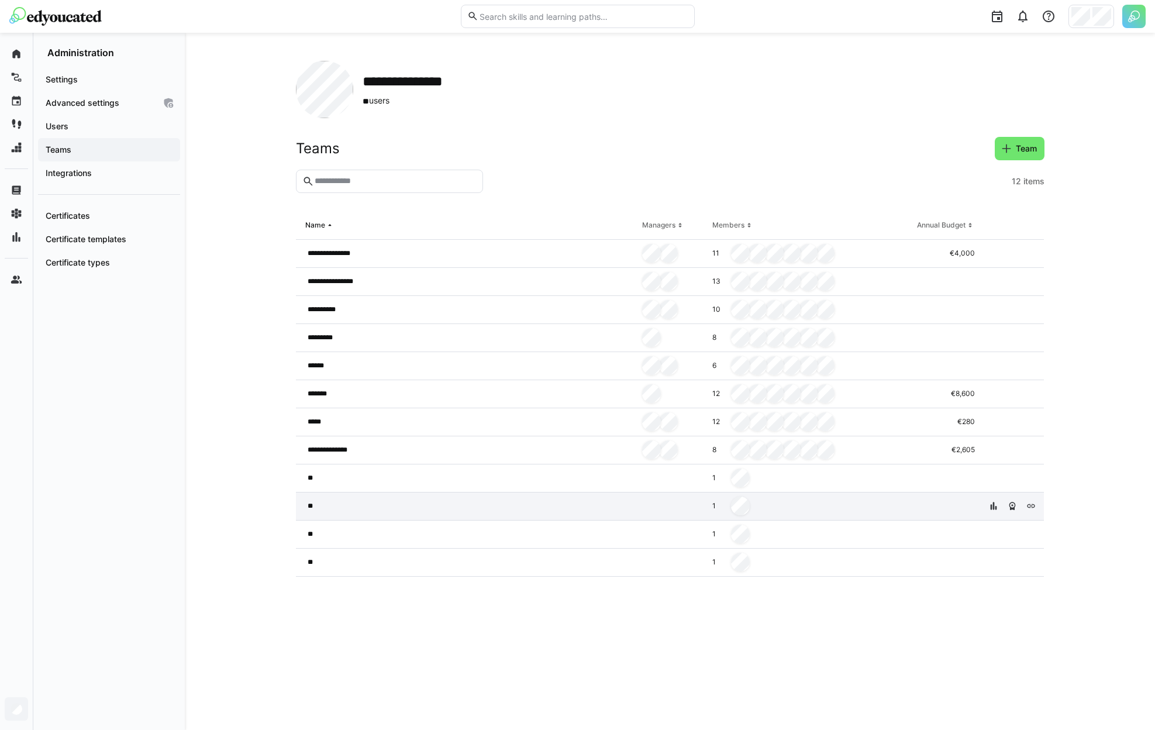
click at [860, 495] on div "1" at bounding box center [810, 506] width 205 height 28
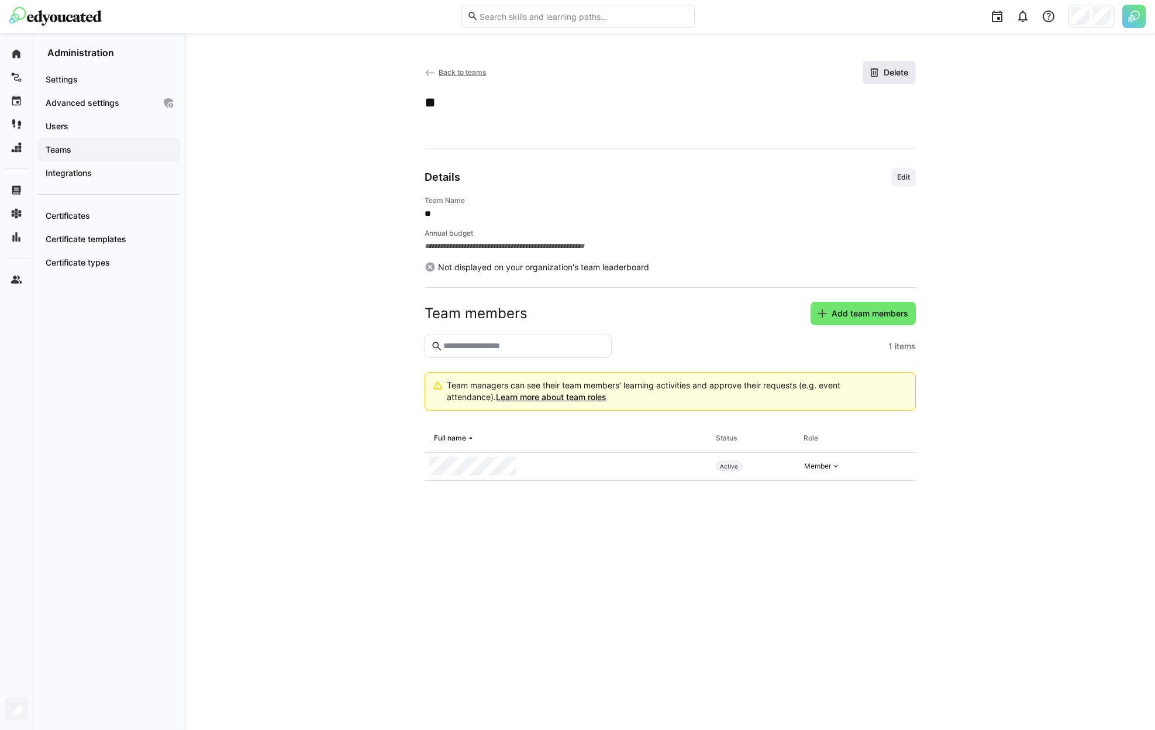
click at [895, 75] on span "Delete" at bounding box center [896, 73] width 28 height 12
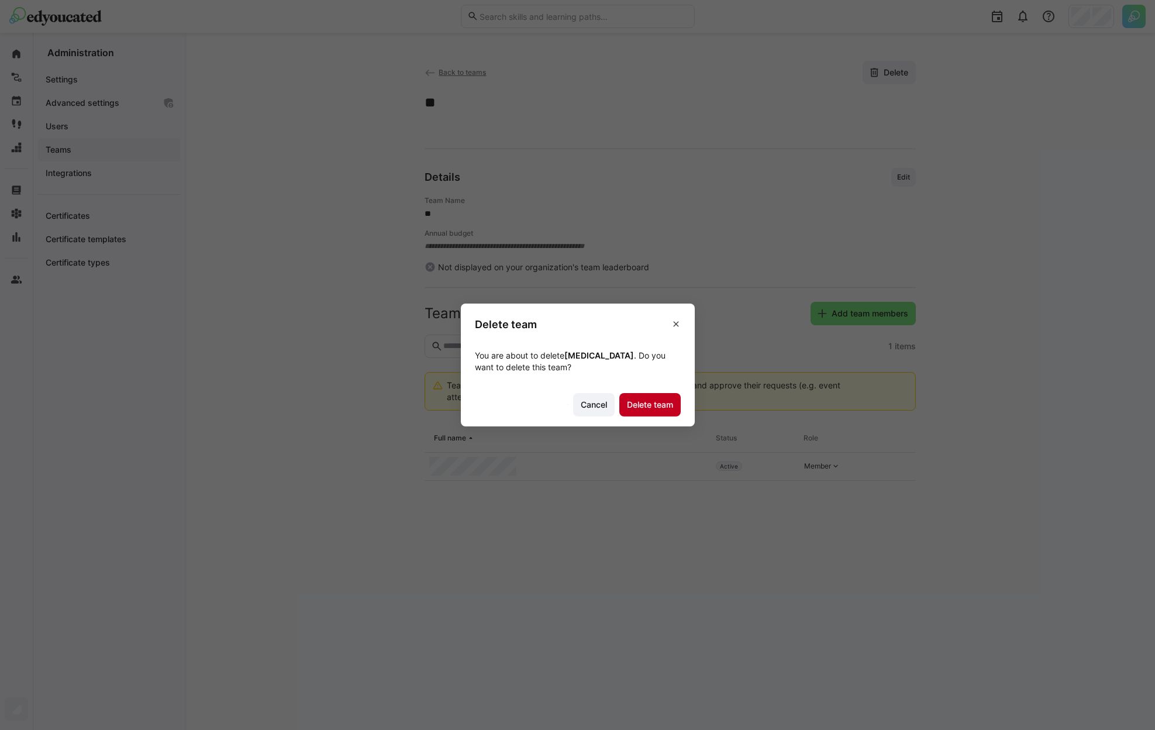
click at [655, 410] on span "Delete team" at bounding box center [650, 405] width 50 height 12
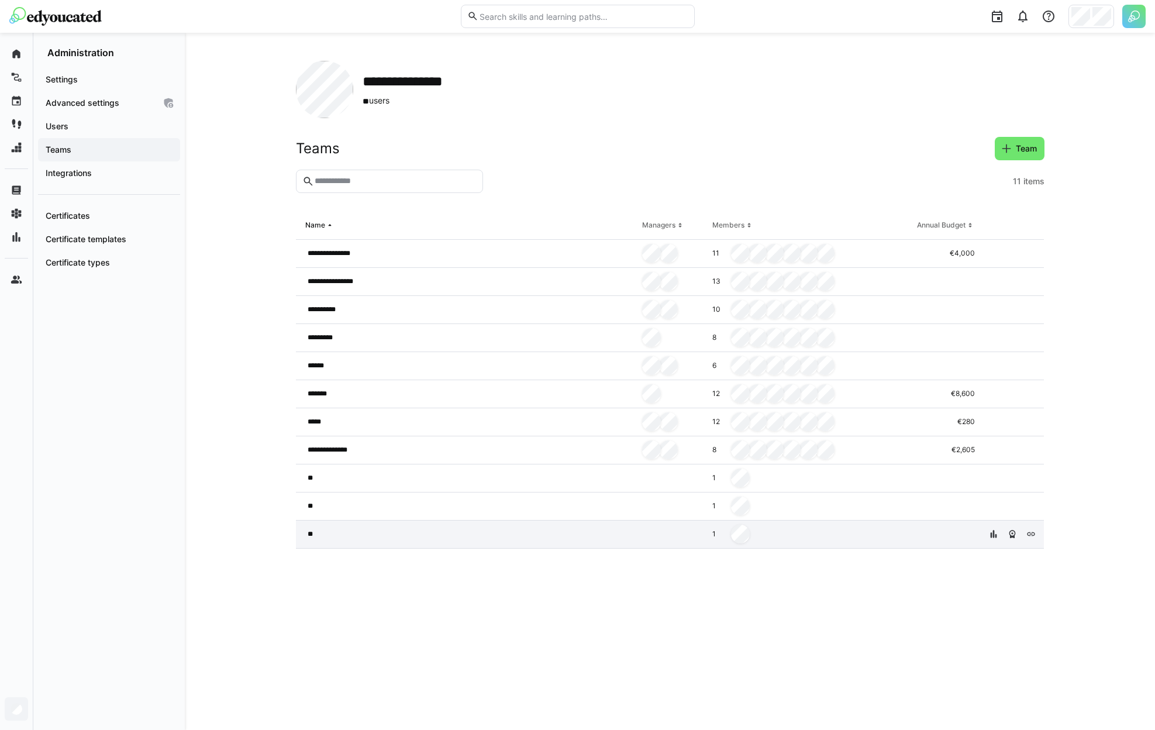
click at [736, 544] on div "1" at bounding box center [810, 534] width 205 height 28
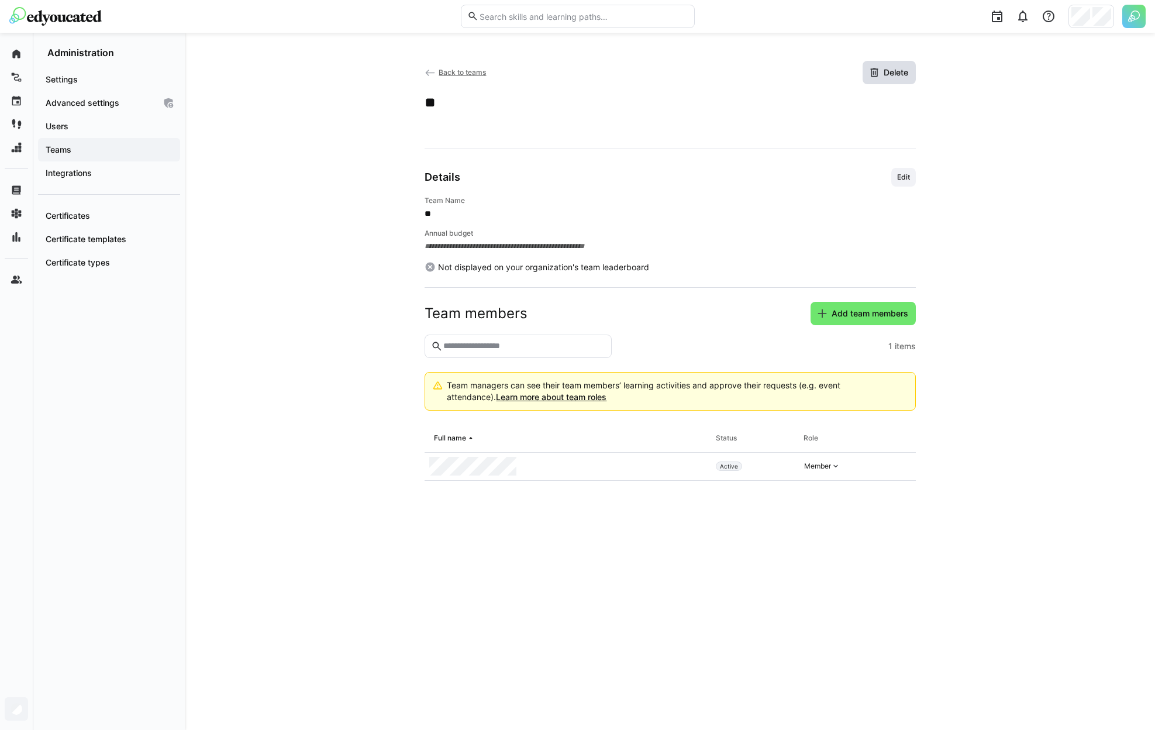
click at [905, 68] on span "Delete" at bounding box center [896, 73] width 28 height 12
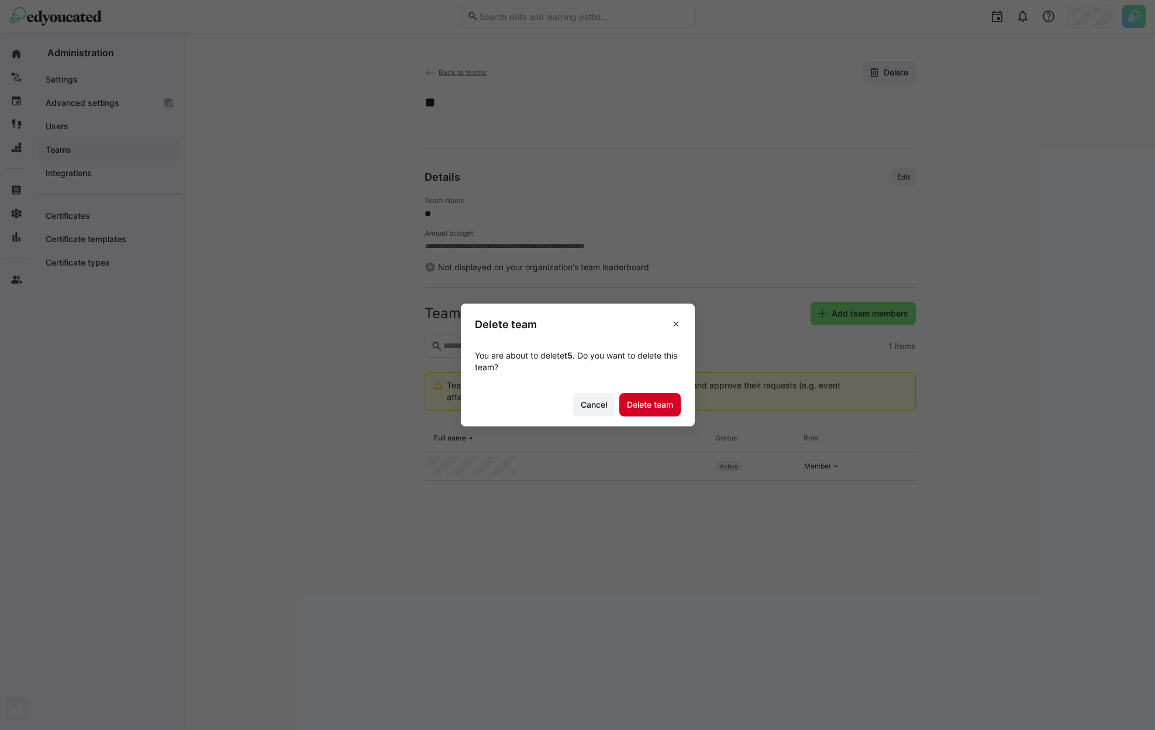
click at [666, 408] on span "Delete team" at bounding box center [650, 405] width 50 height 12
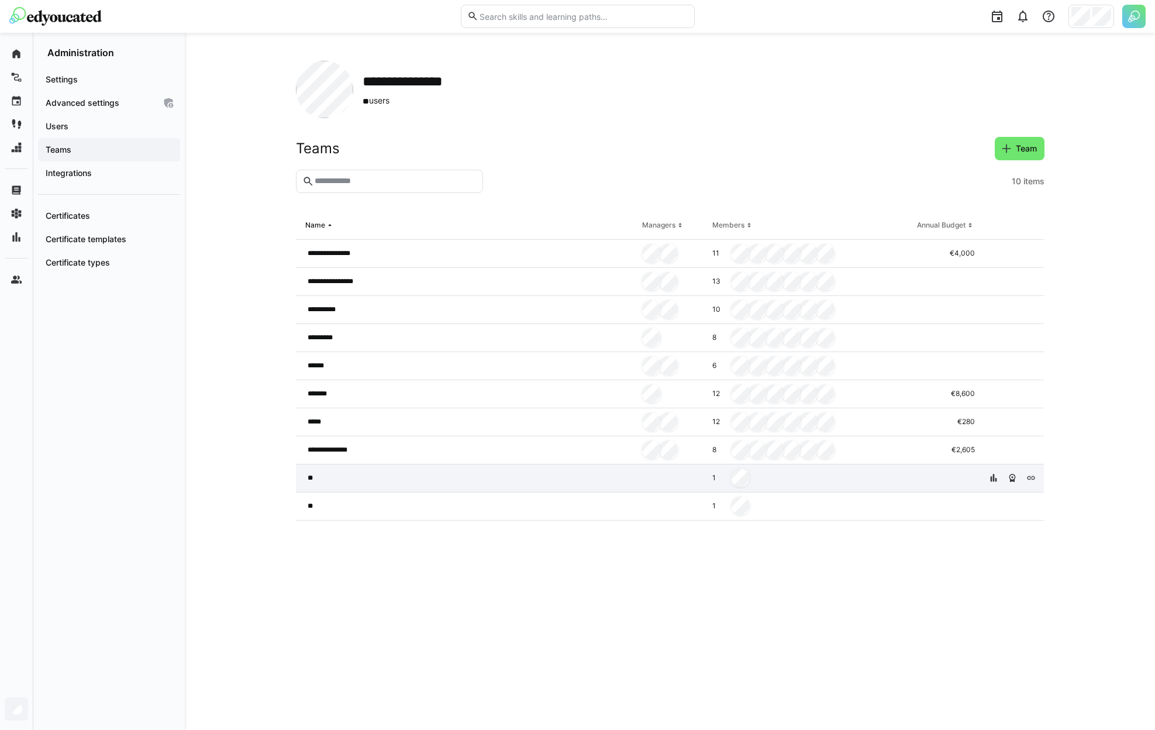
click at [880, 481] on div "1" at bounding box center [810, 478] width 205 height 28
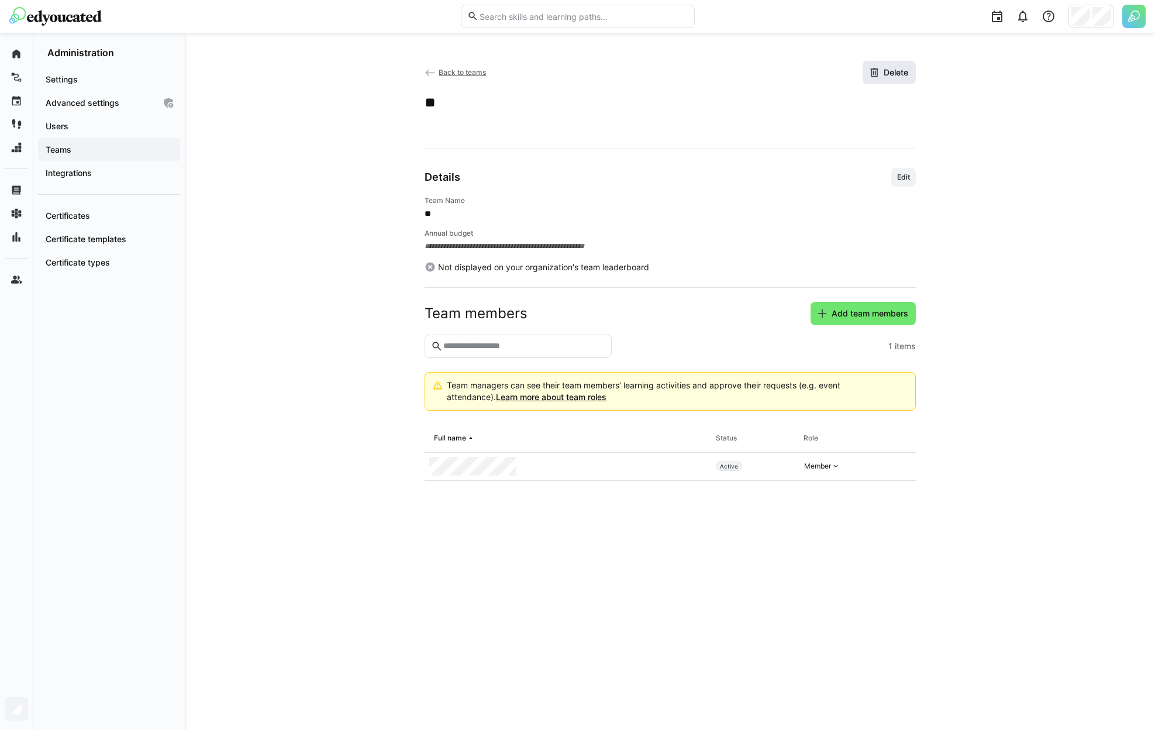
click at [915, 68] on span "Delete" at bounding box center [889, 72] width 53 height 23
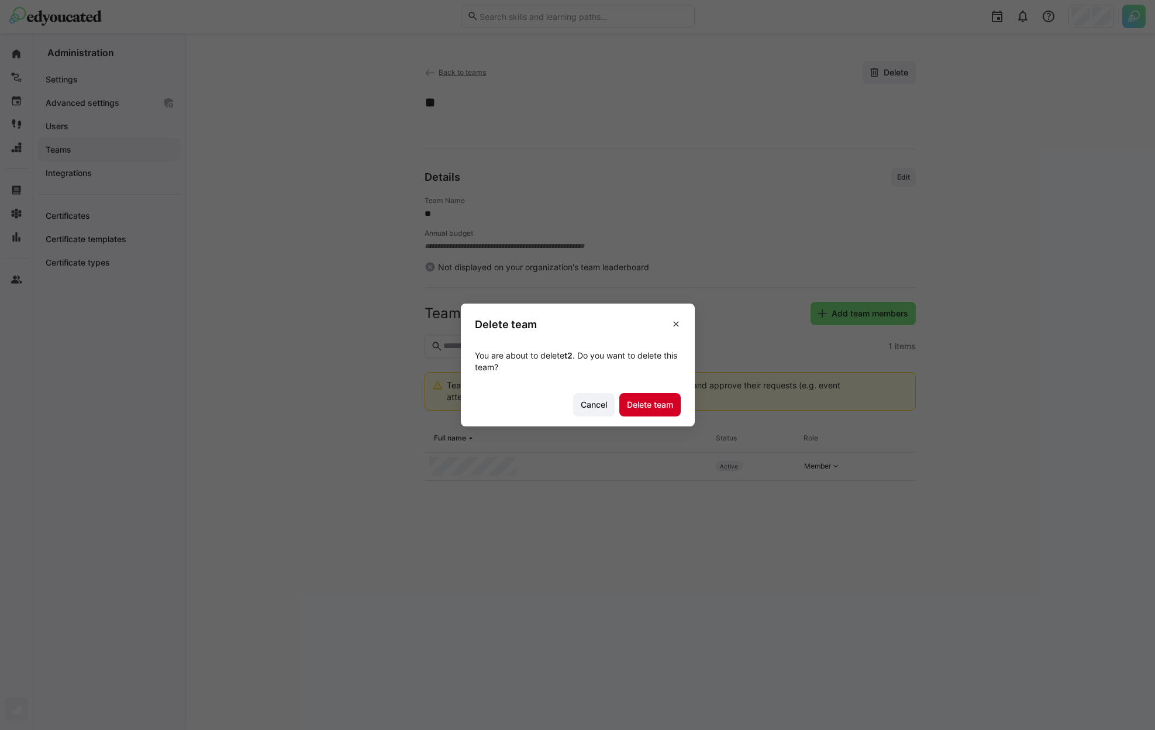
click at [675, 402] on span "Delete team" at bounding box center [650, 405] width 50 height 12
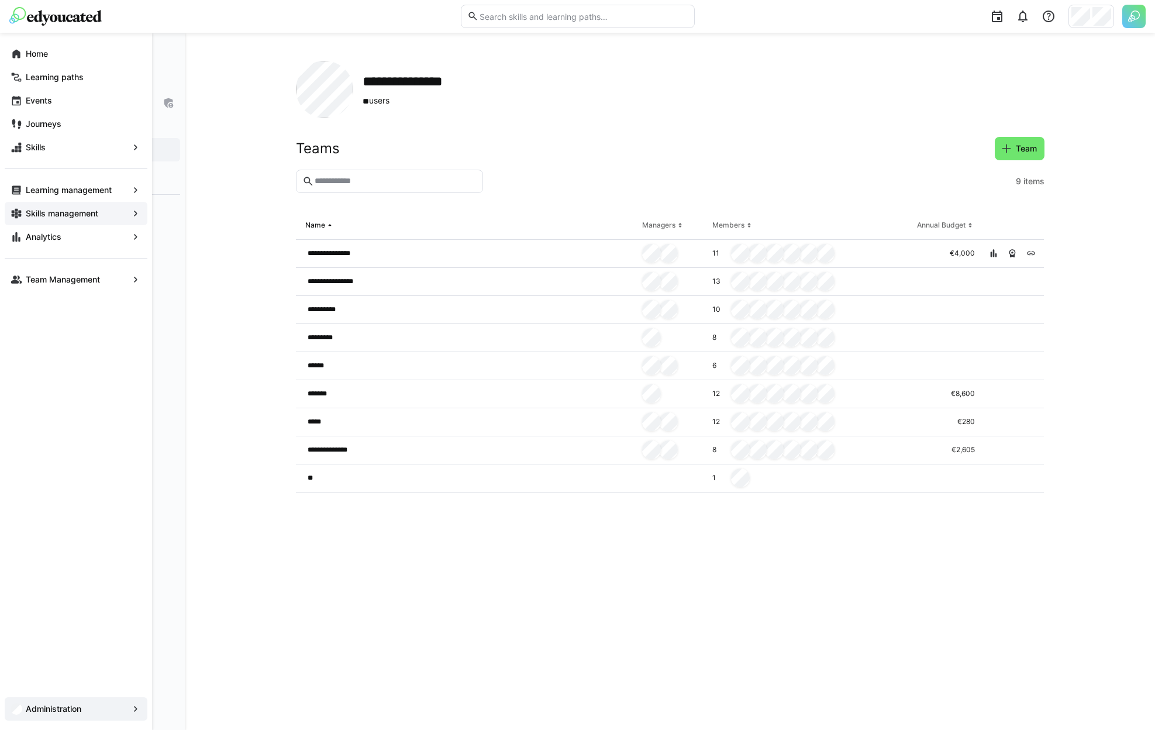
click at [0, 0] on app-navigation-label "Skills management" at bounding box center [0, 0] width 0 height 0
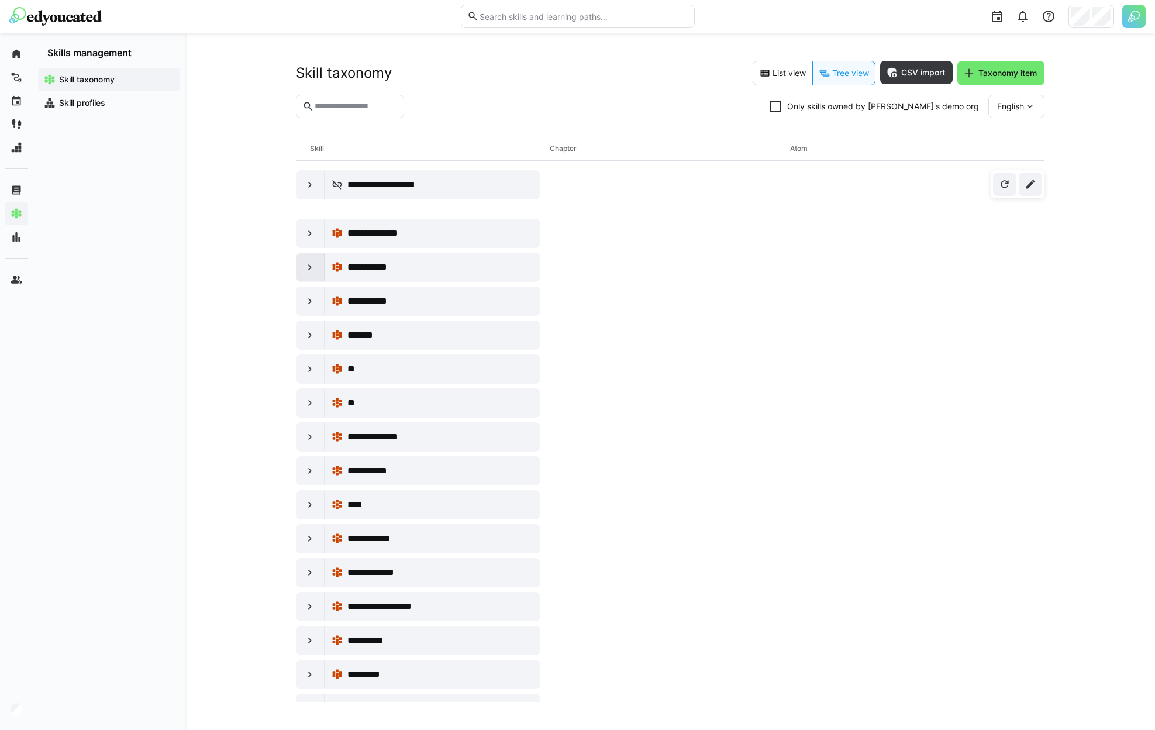
click at [315, 264] on eds-icon at bounding box center [310, 267] width 12 height 12
